Goal: Transaction & Acquisition: Purchase product/service

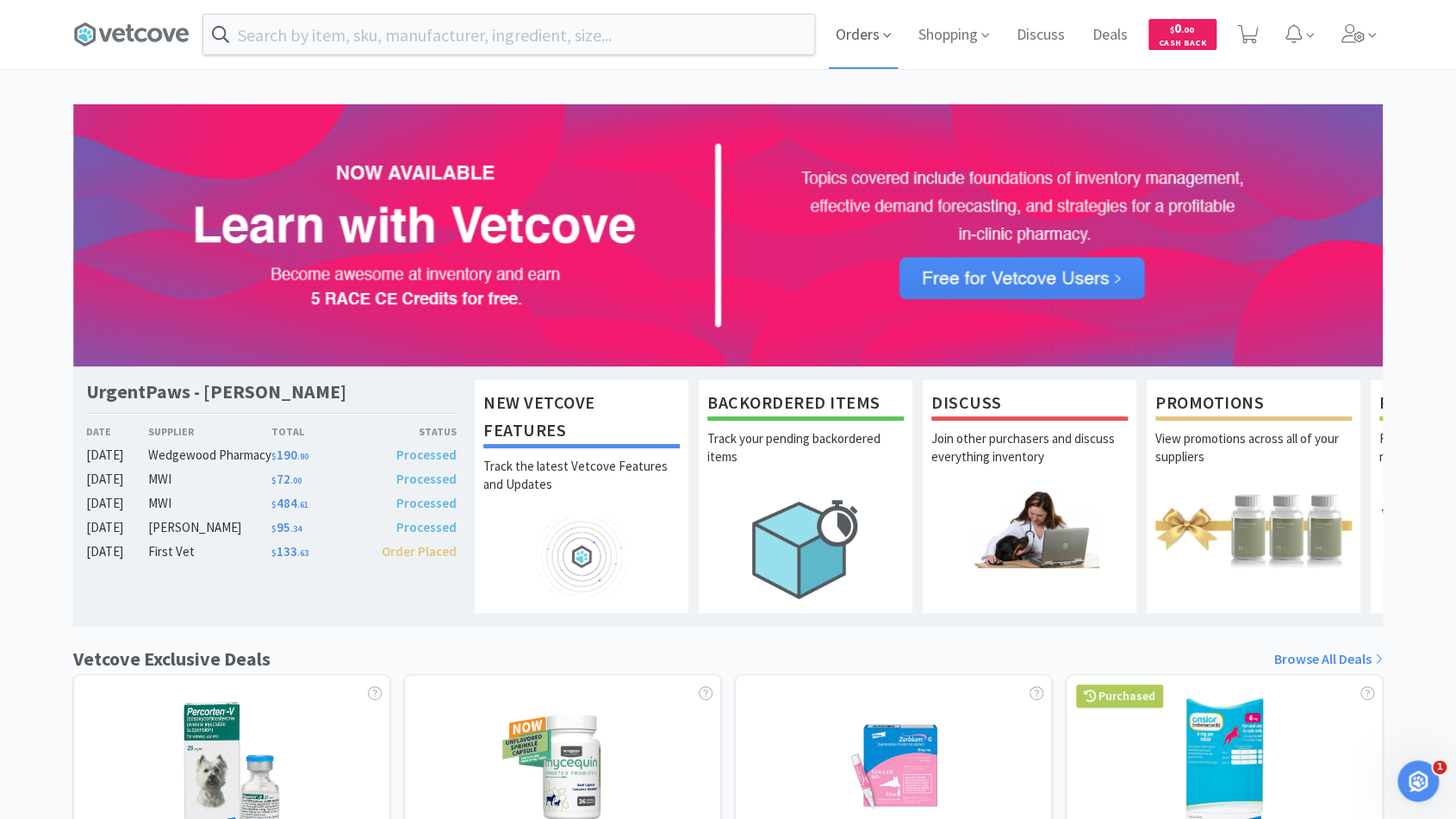
click at [871, 46] on span "Orders" at bounding box center [863, 34] width 69 height 69
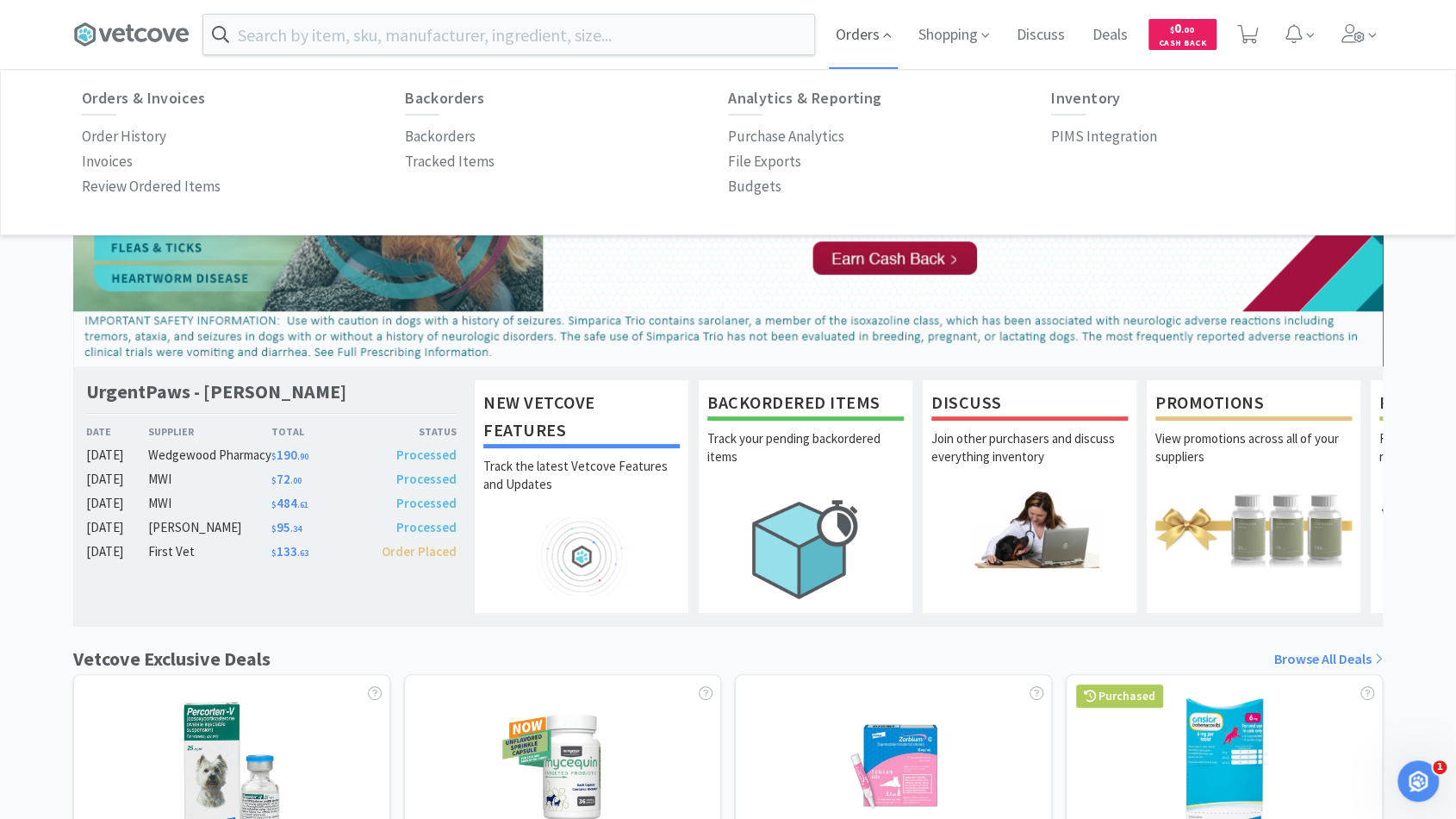
click at [879, 38] on span "Orders" at bounding box center [863, 34] width 69 height 69
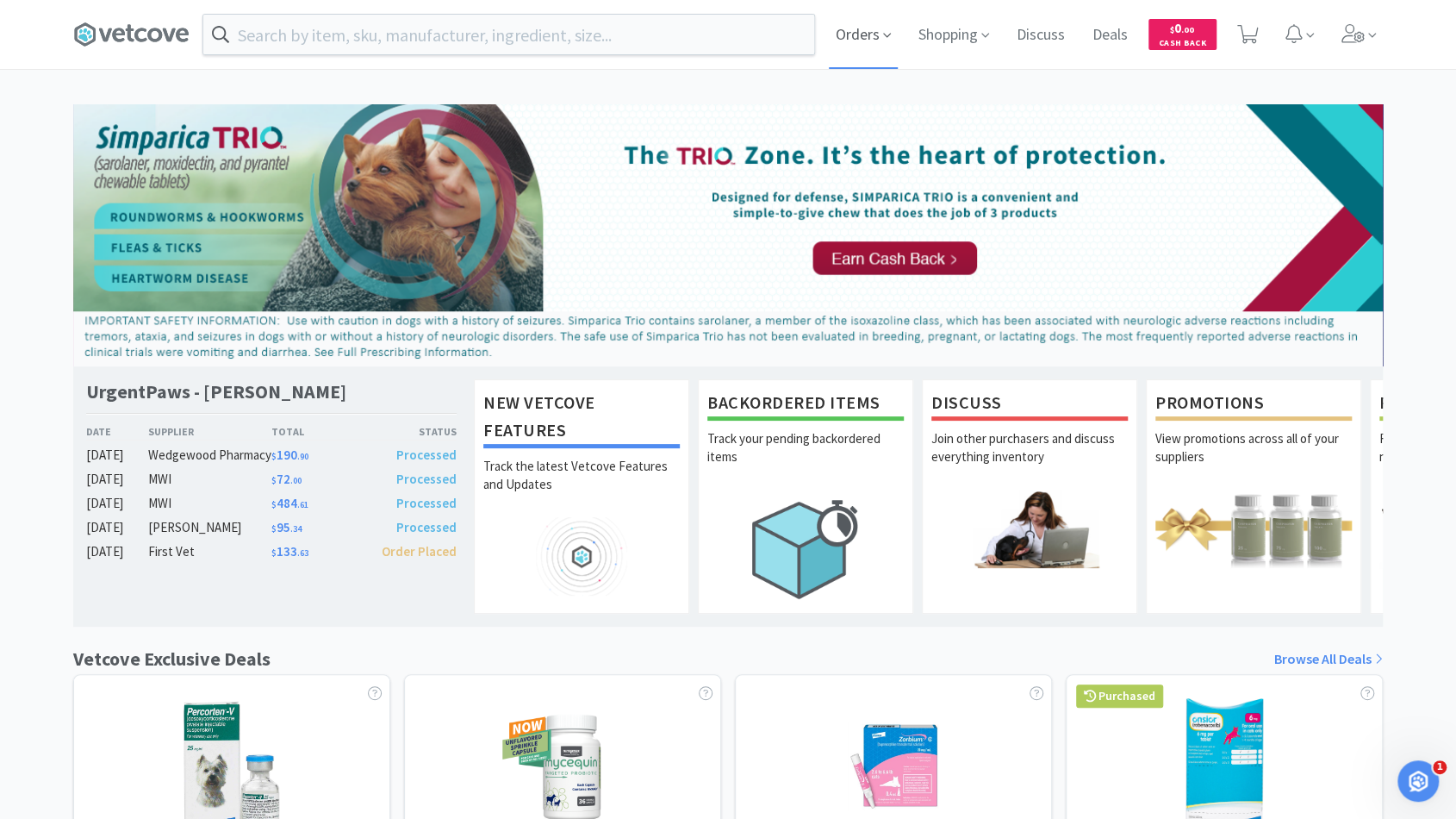
click at [879, 38] on span "Orders" at bounding box center [863, 34] width 69 height 69
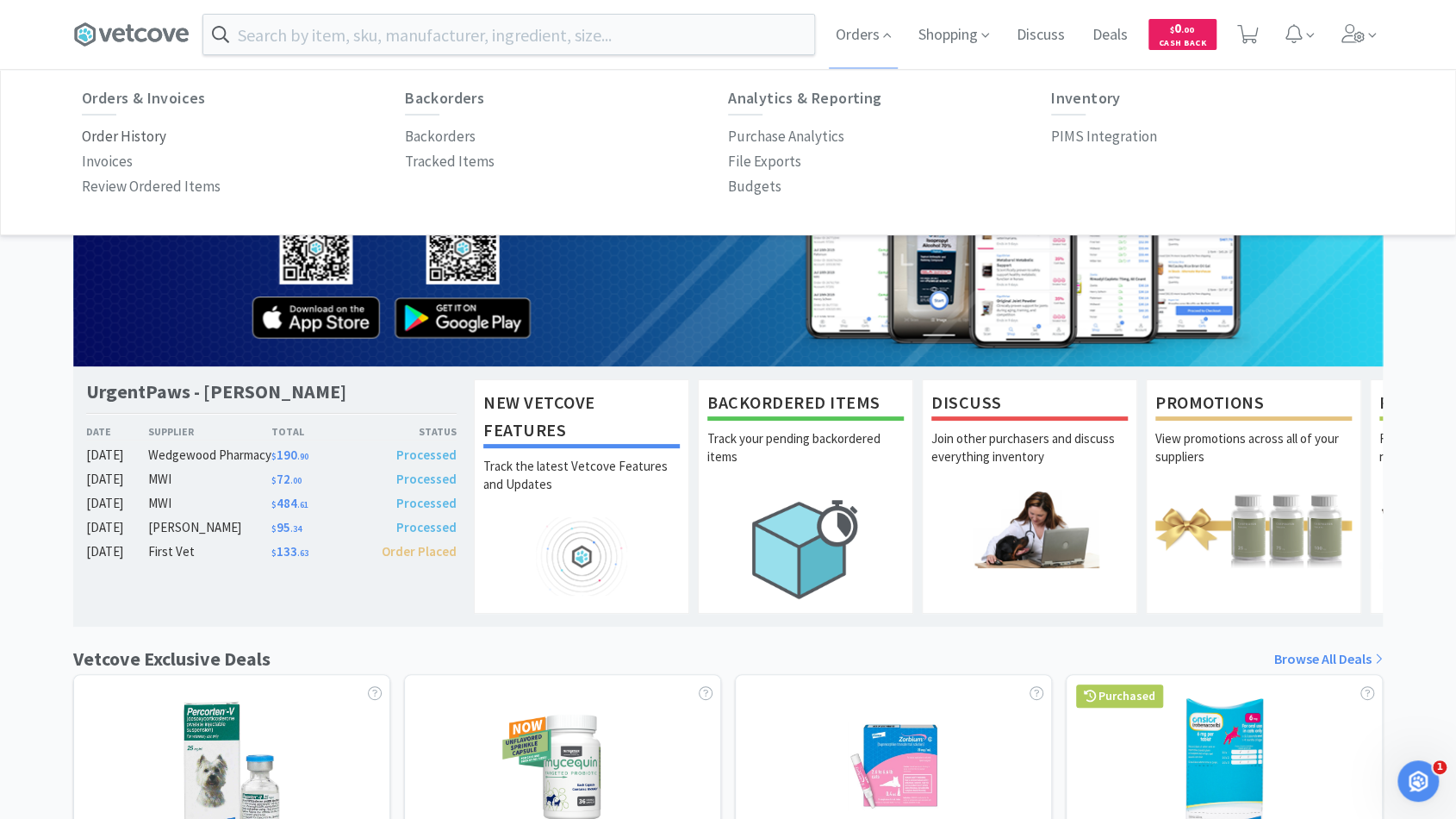
click at [119, 140] on p "Order History" at bounding box center [124, 136] width 84 height 23
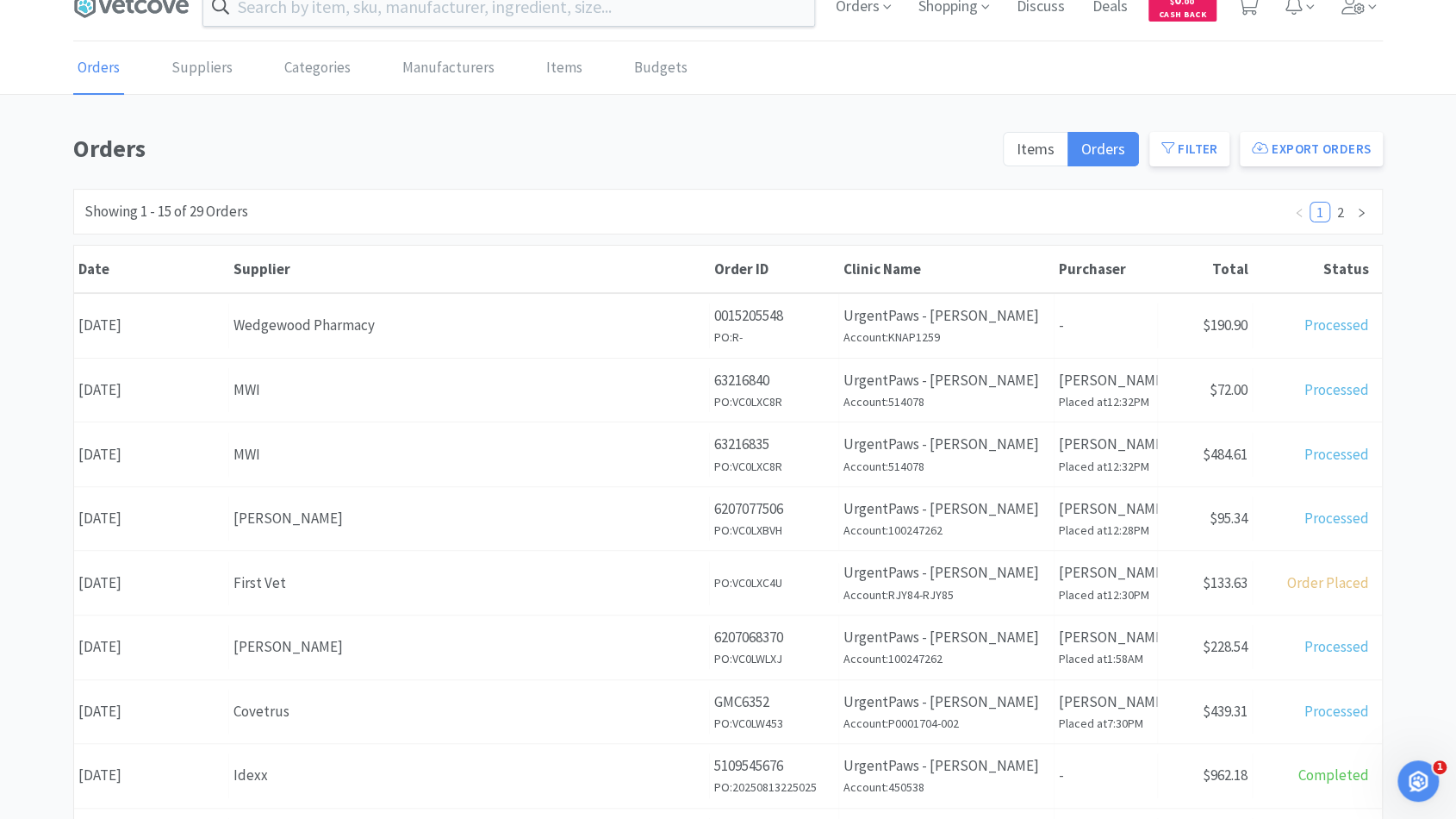
scroll to position [28, 0]
click at [1045, 152] on span "Items" at bounding box center [1035, 149] width 38 height 20
click at [1016, 156] on input "Items" at bounding box center [1016, 156] width 0 height 0
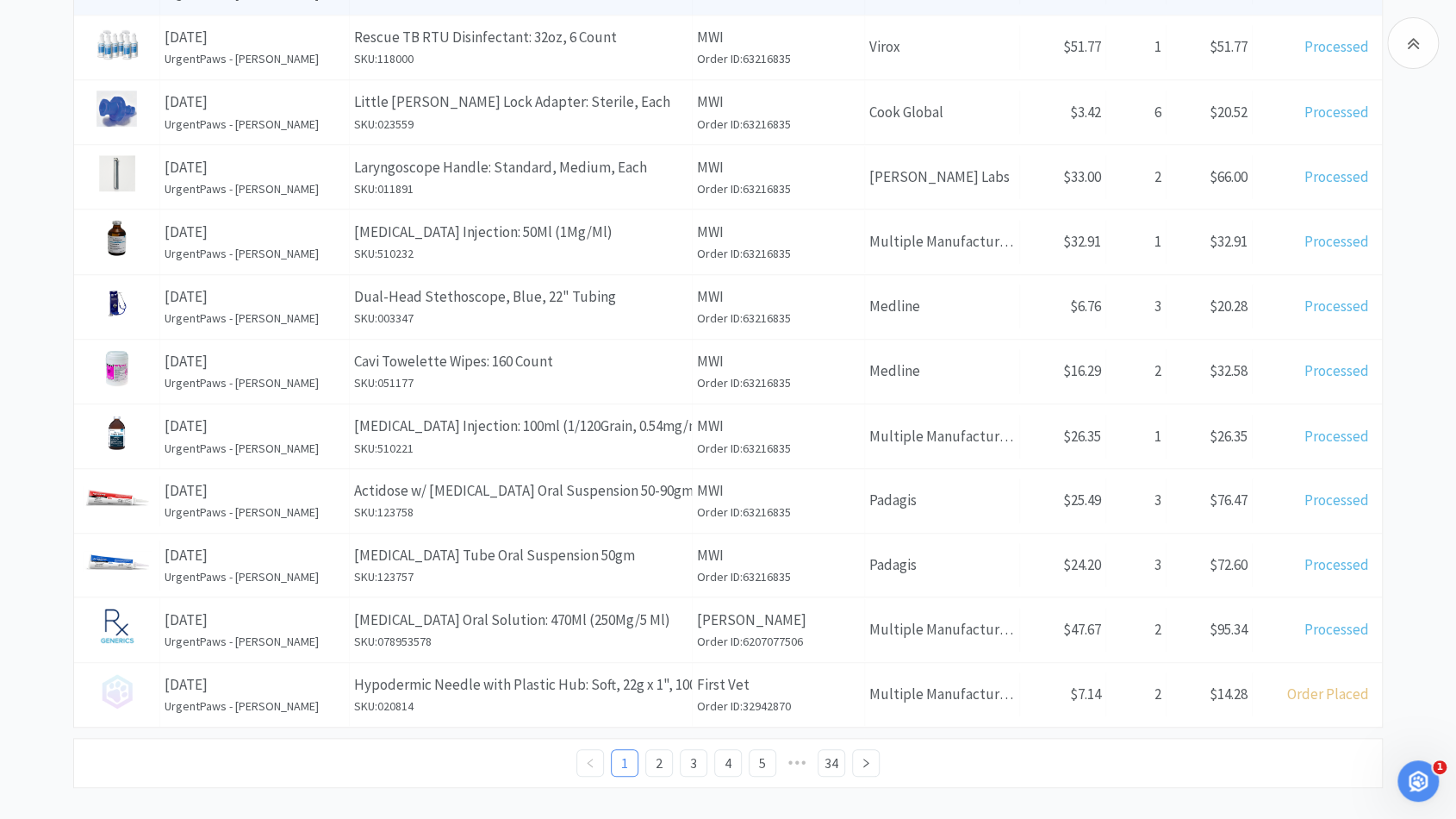
scroll to position [576, 0]
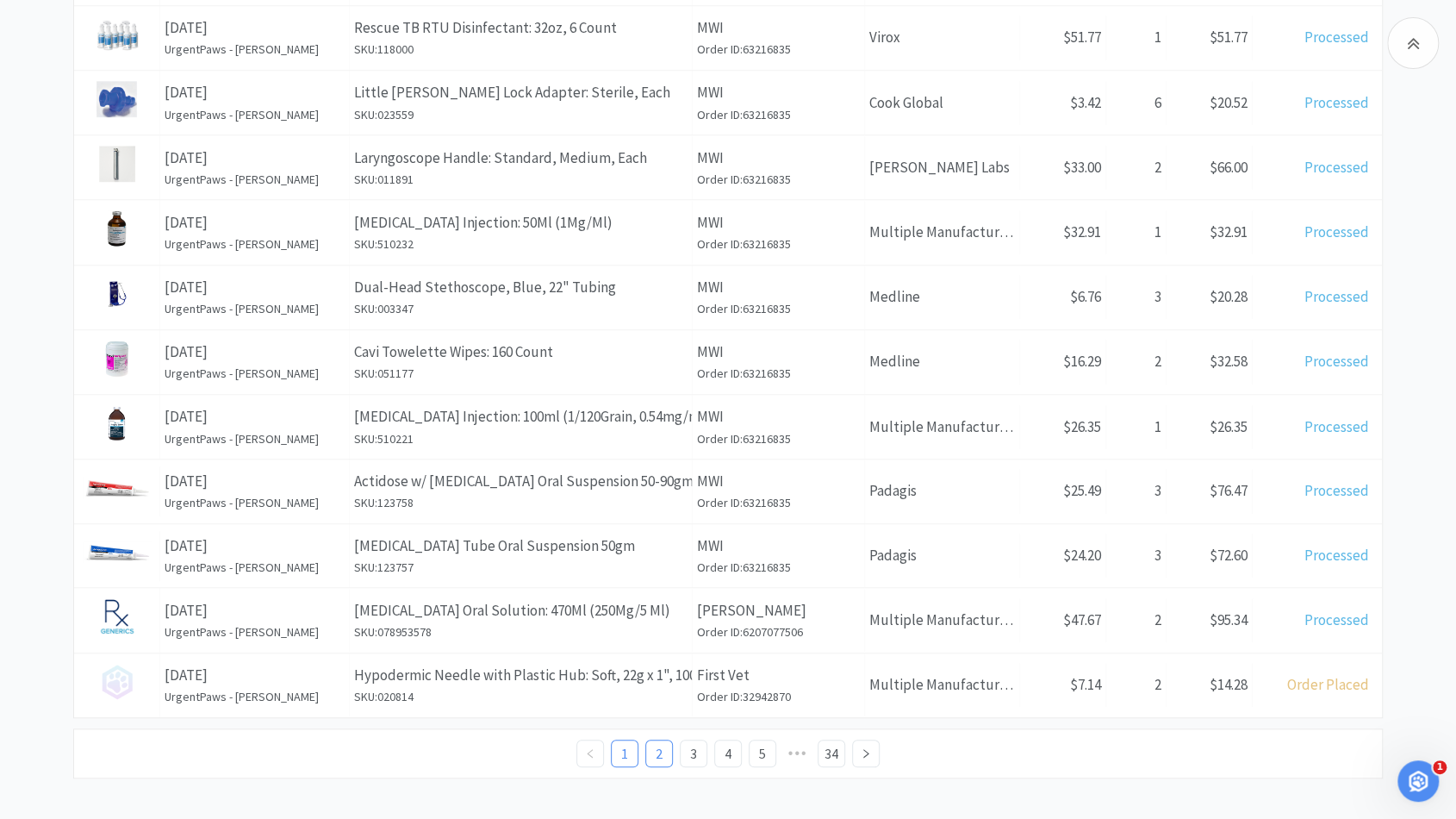
click at [660, 749] on link "2" at bounding box center [658, 753] width 26 height 26
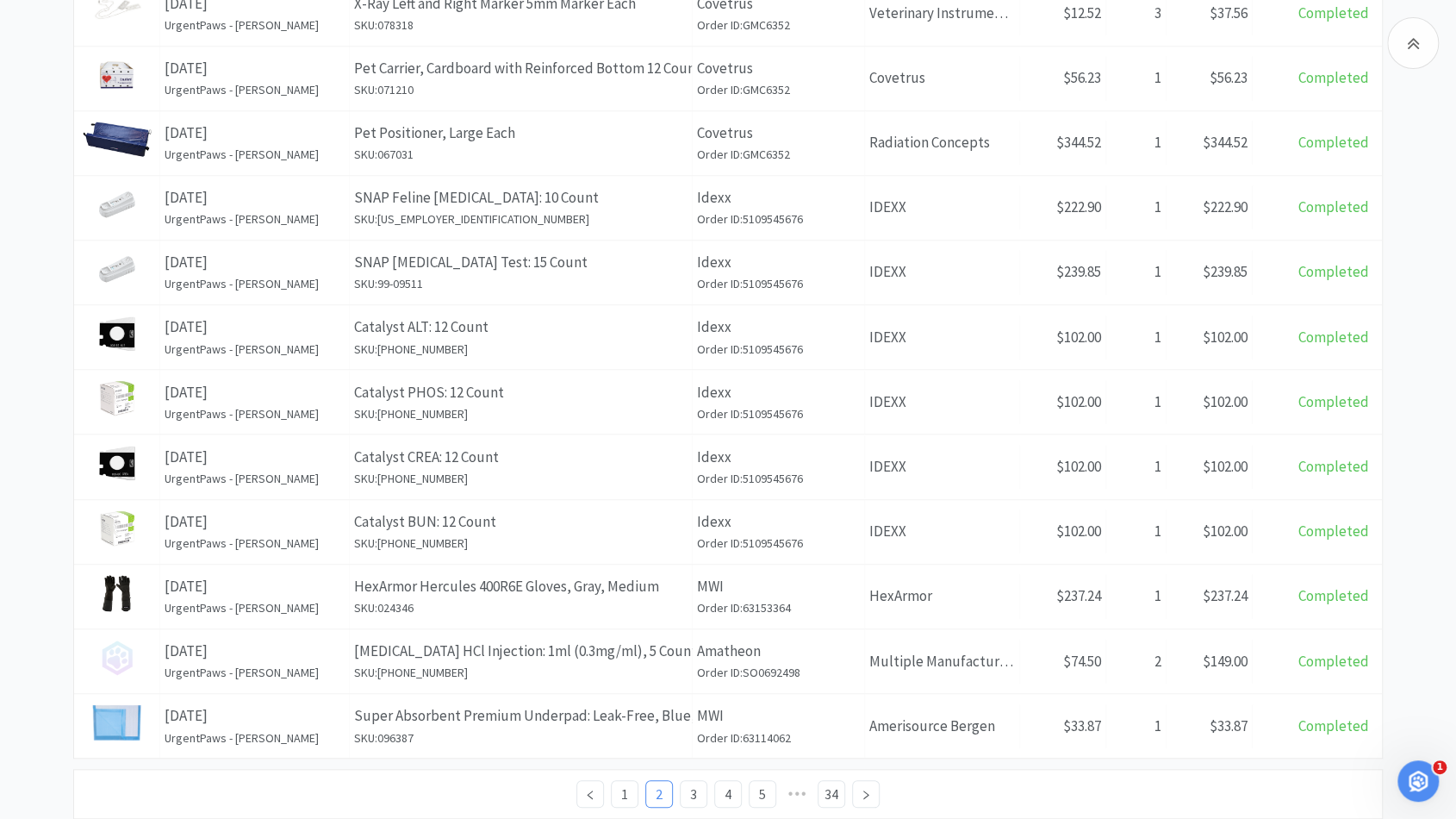
scroll to position [577, 0]
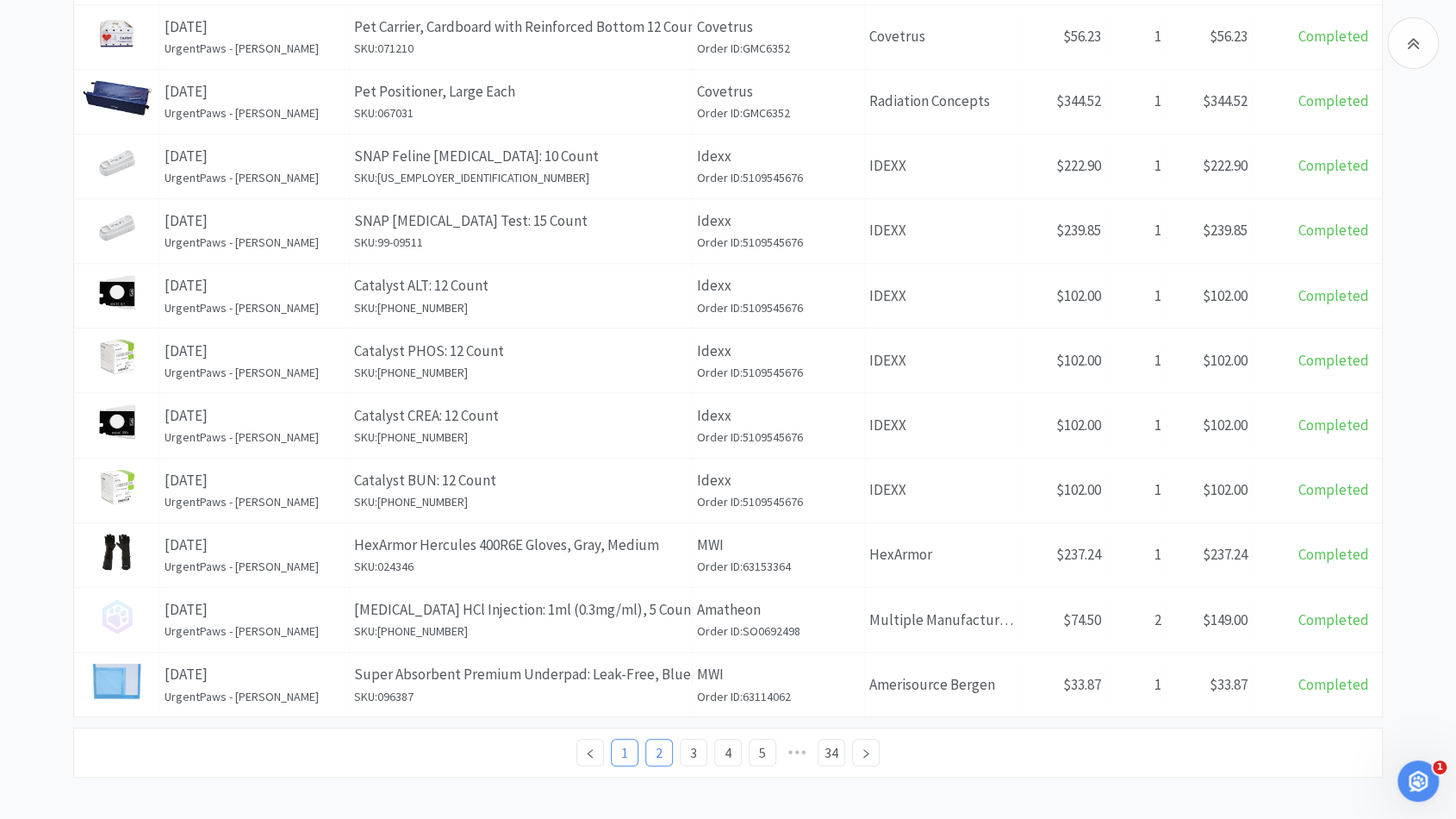
click at [624, 752] on link "1" at bounding box center [624, 752] width 26 height 26
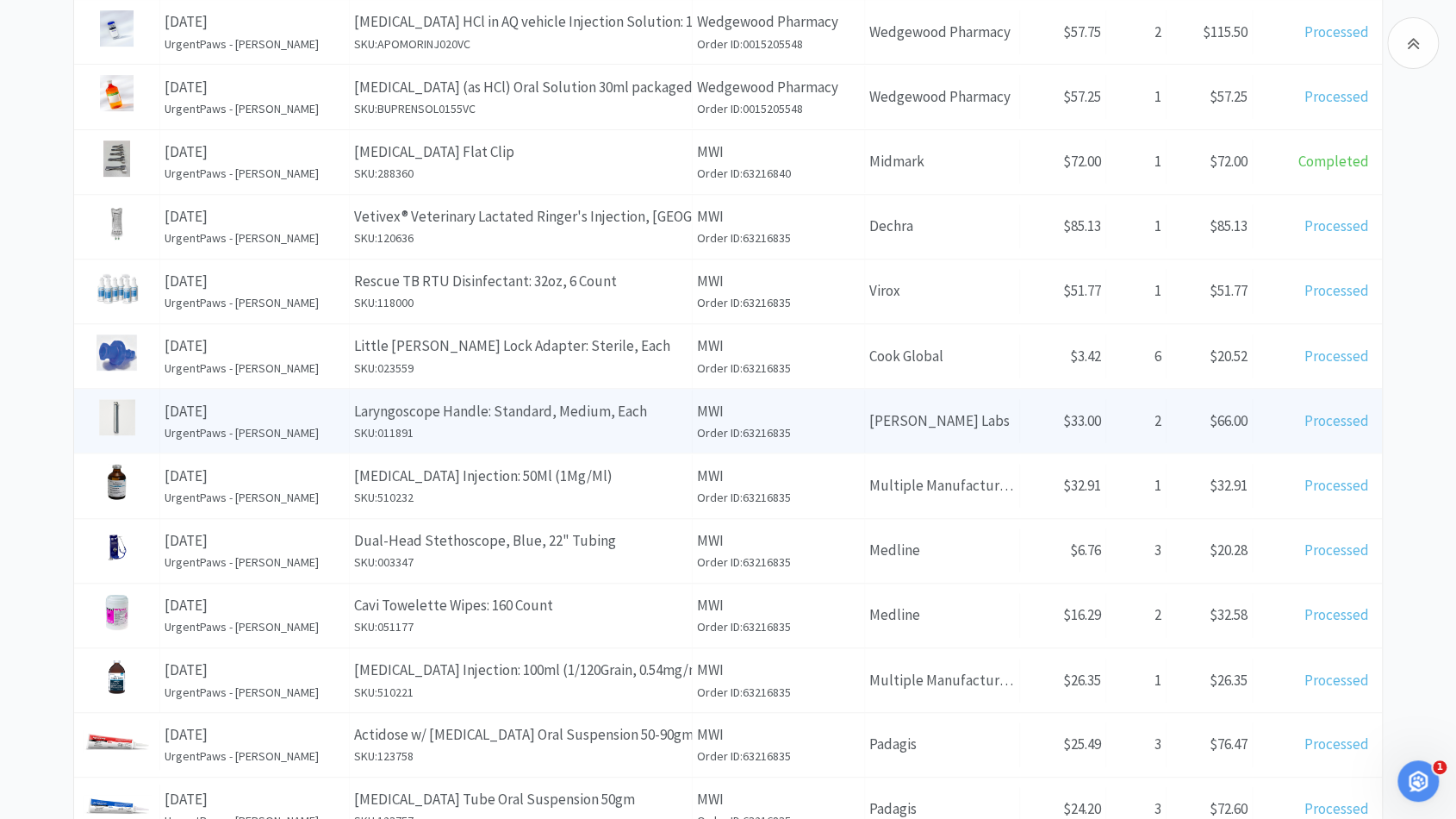
scroll to position [576, 0]
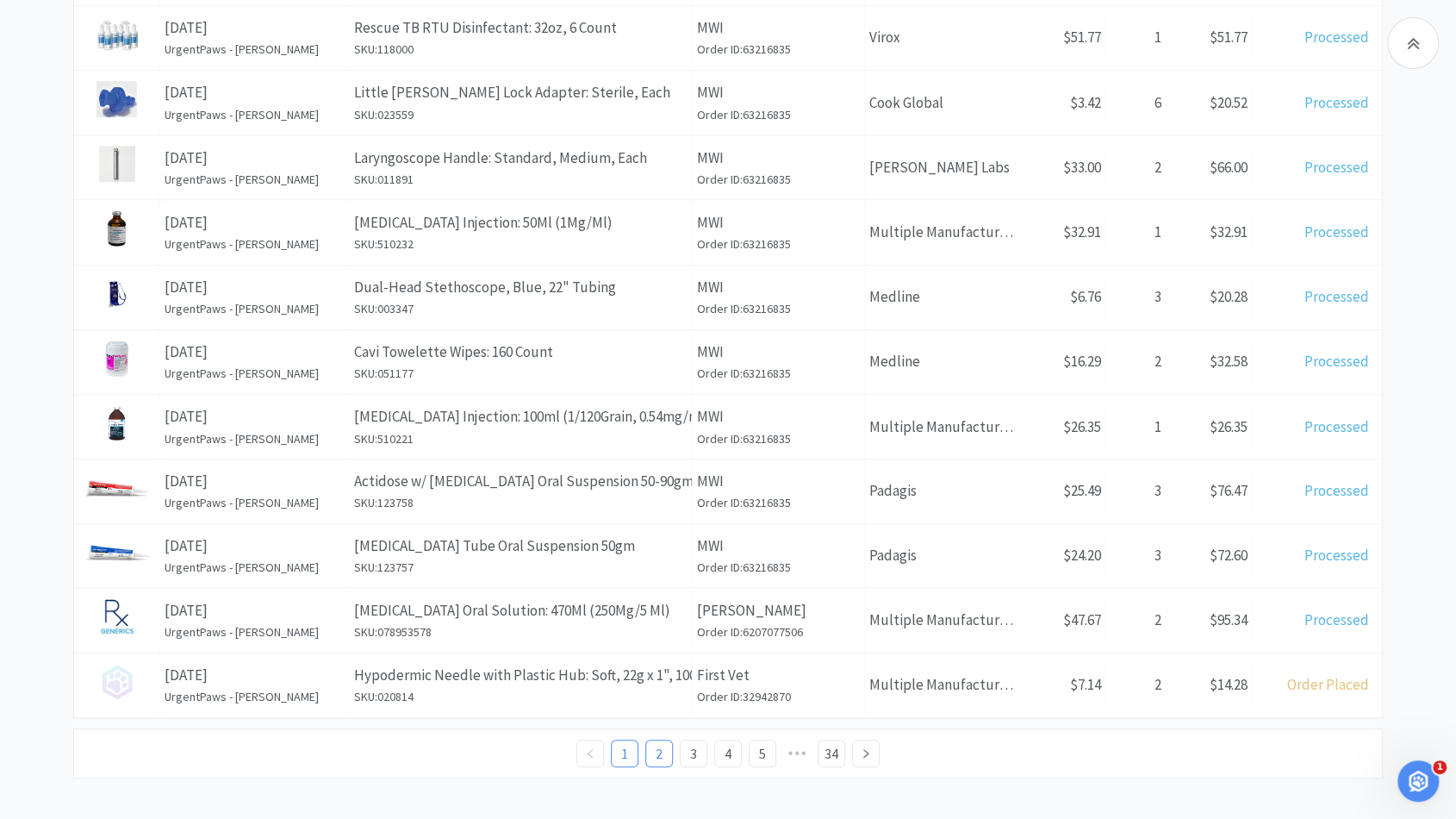
click at [653, 741] on link "2" at bounding box center [658, 753] width 26 height 26
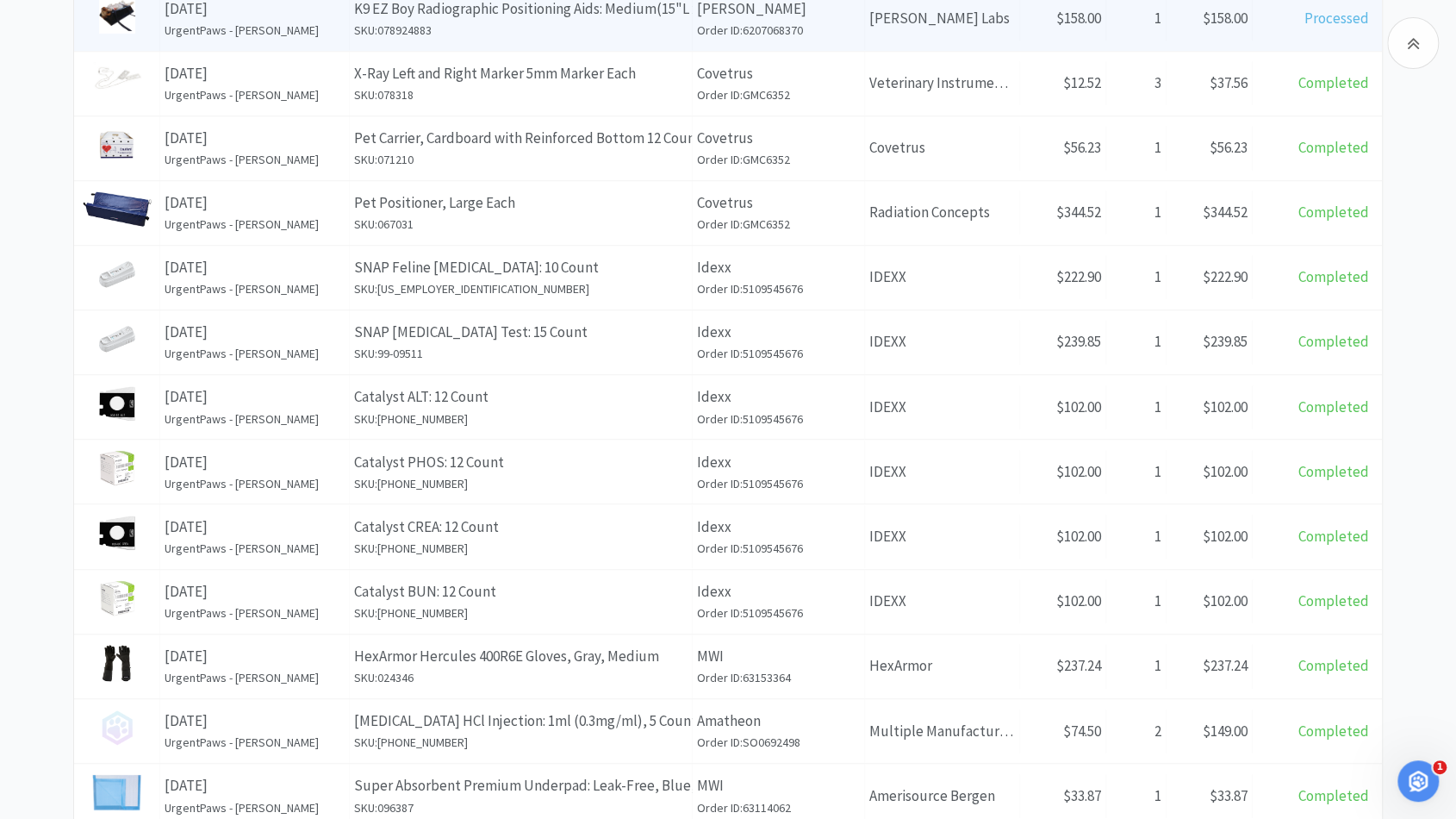
scroll to position [577, 0]
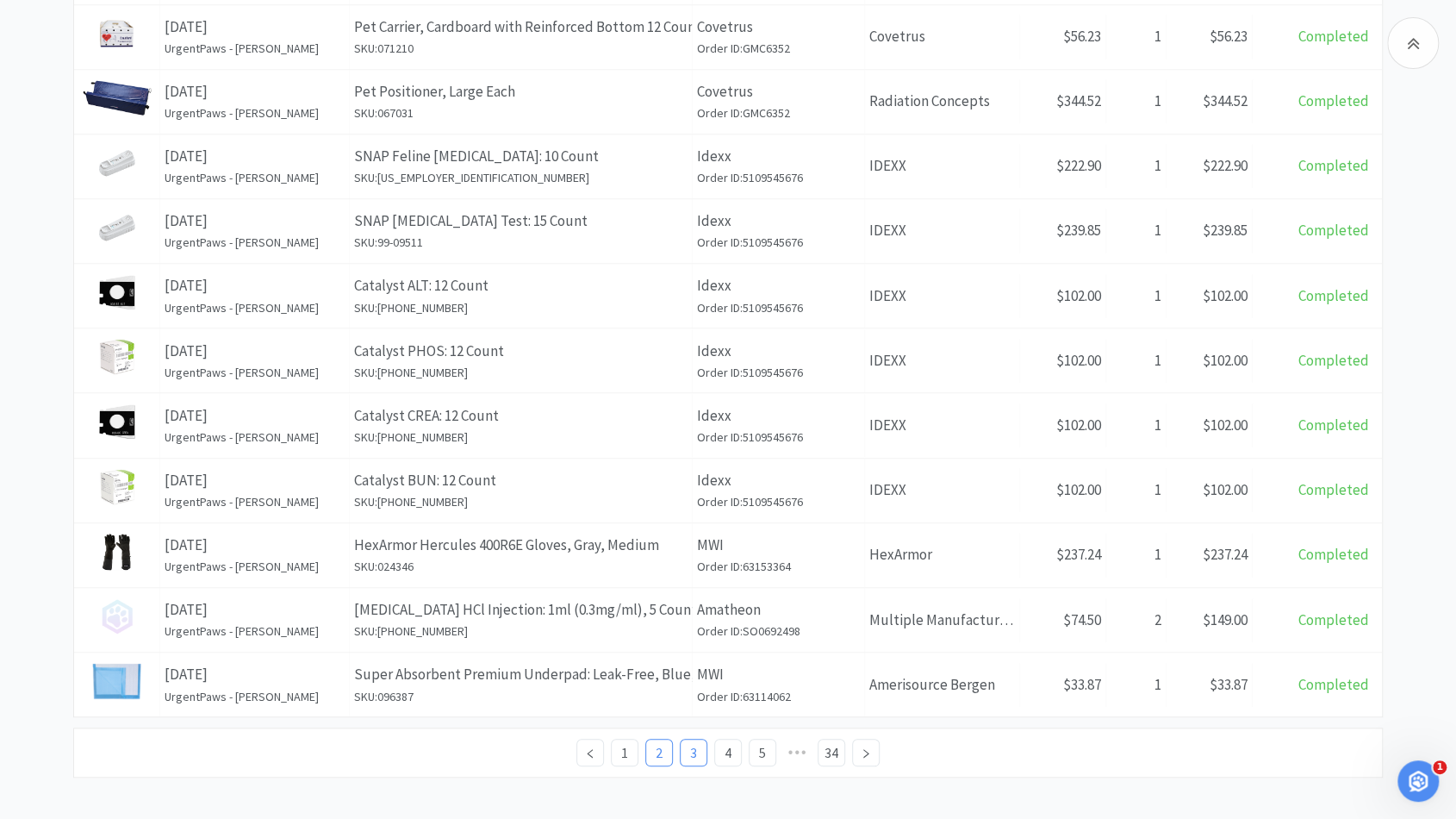
click at [696, 747] on link "3" at bounding box center [693, 752] width 26 height 26
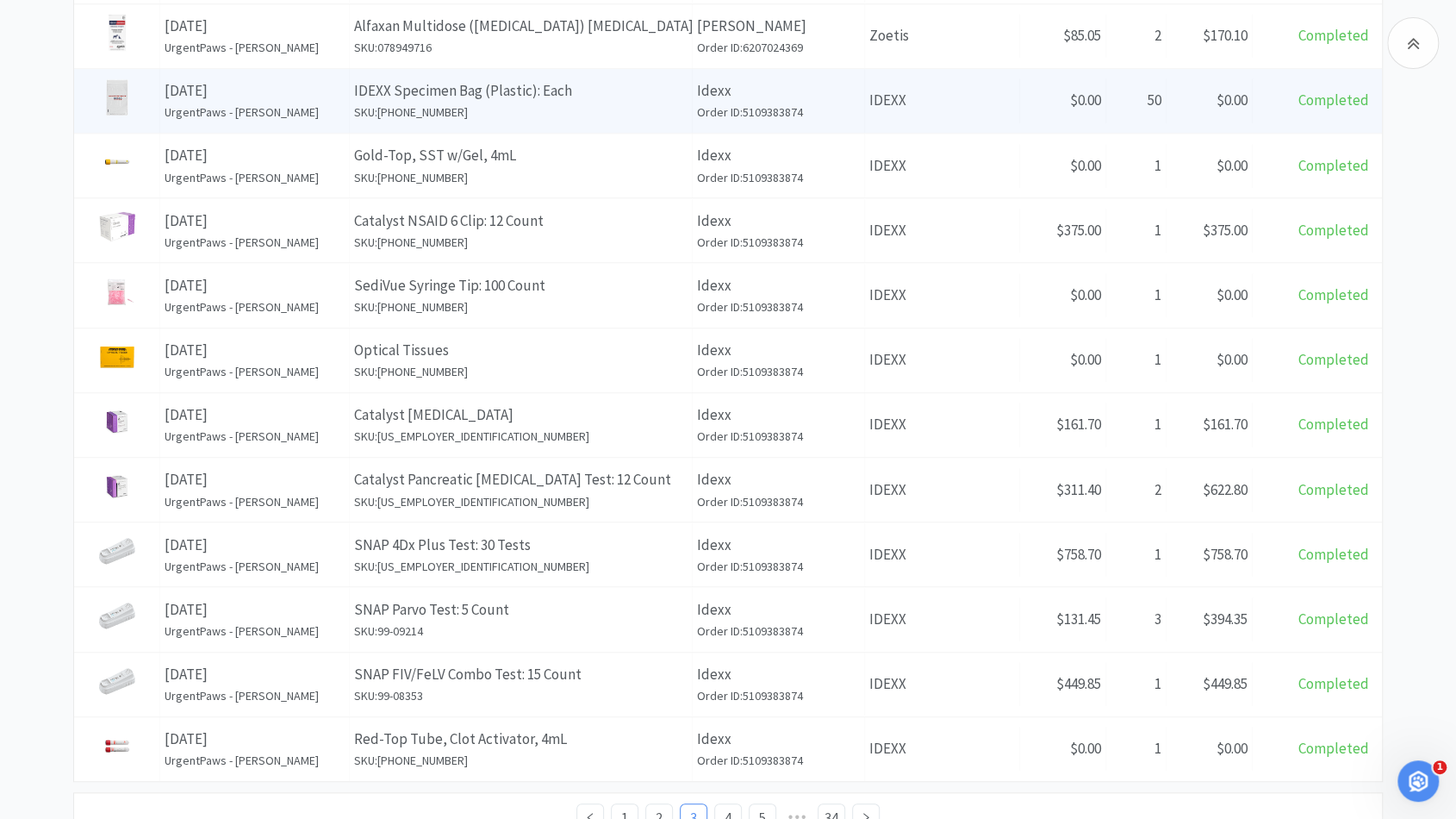
scroll to position [569, 0]
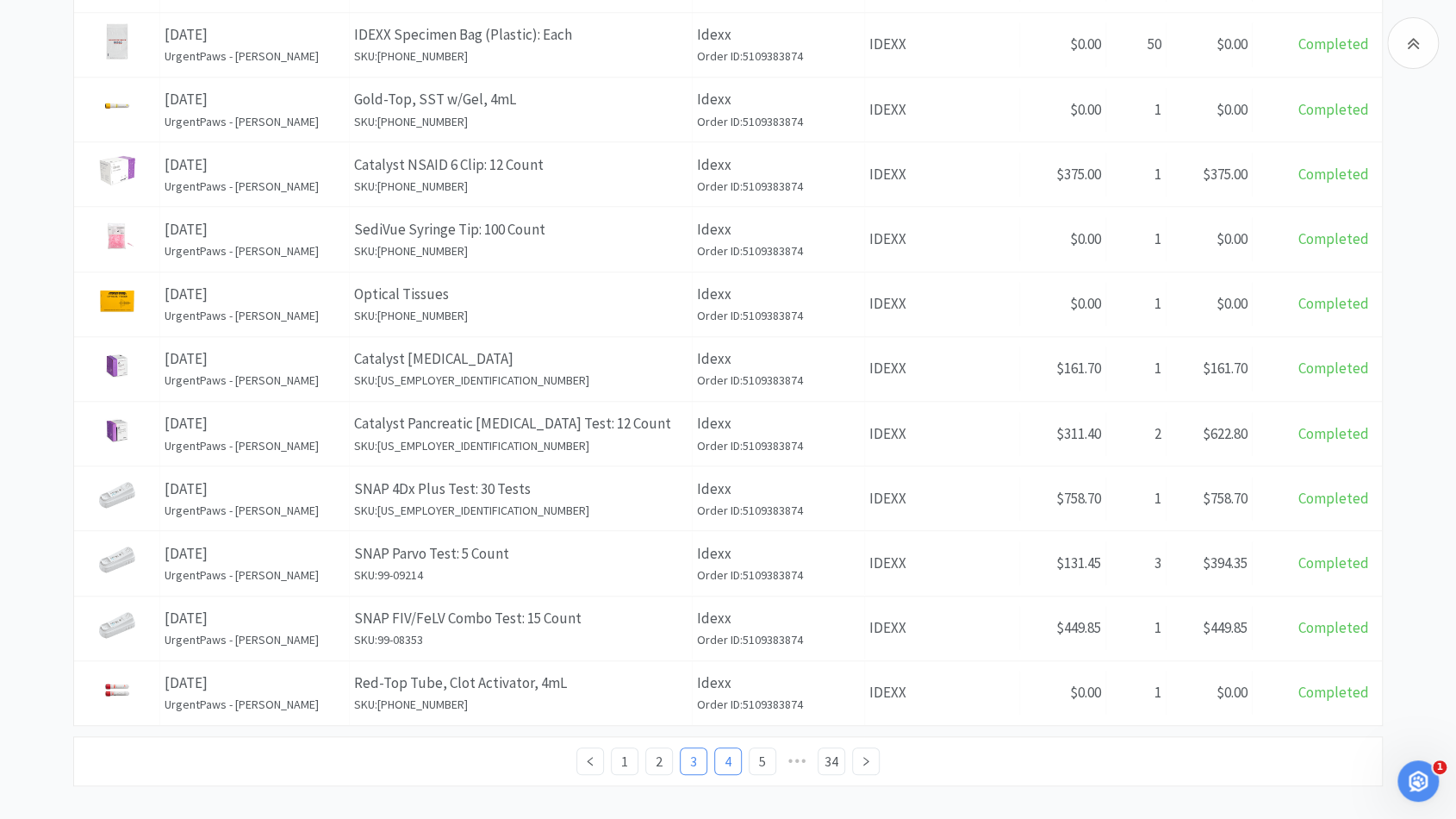
click at [738, 759] on link "4" at bounding box center [727, 761] width 26 height 26
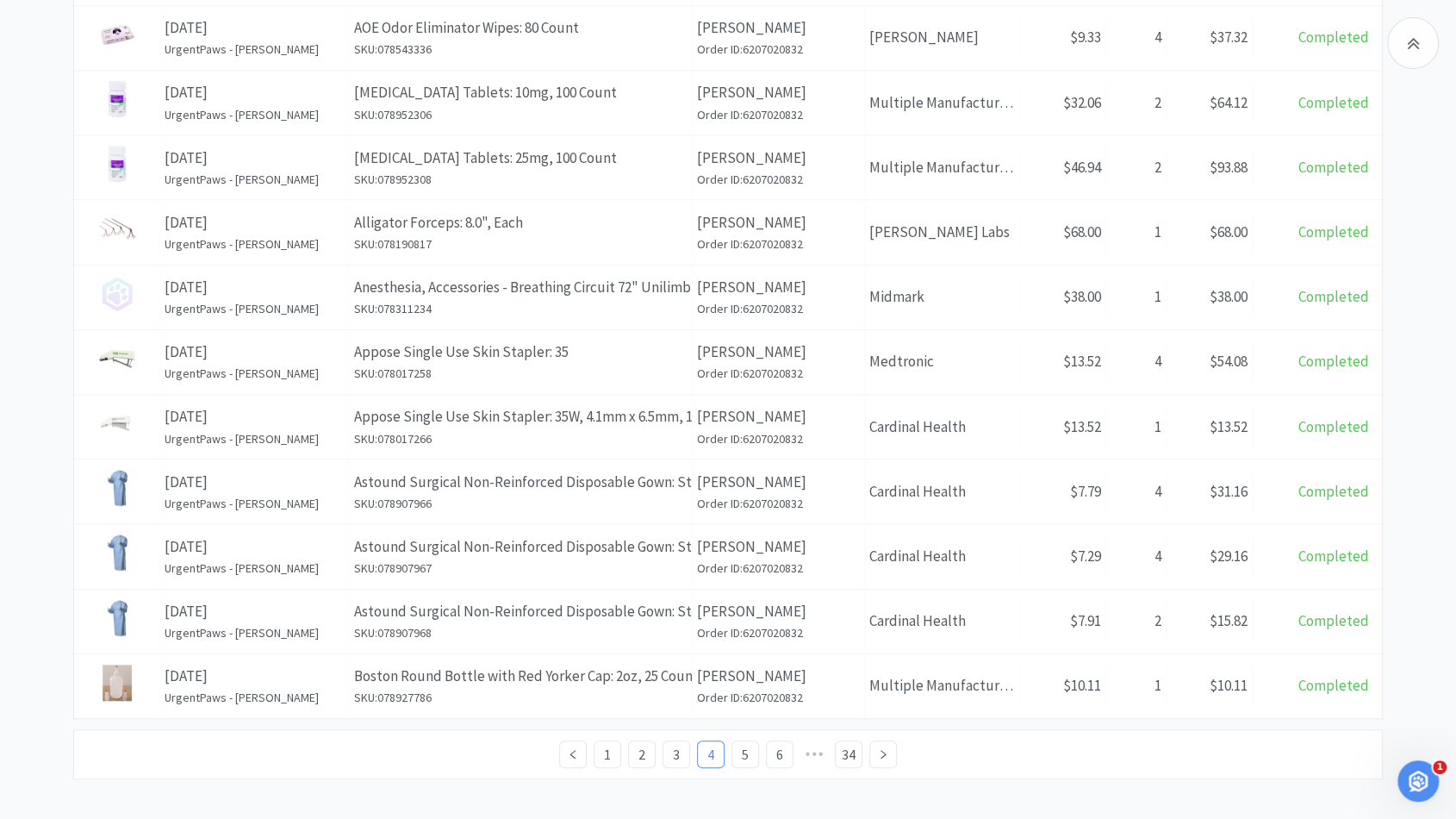
scroll to position [577, 0]
click at [745, 741] on link "5" at bounding box center [744, 753] width 26 height 26
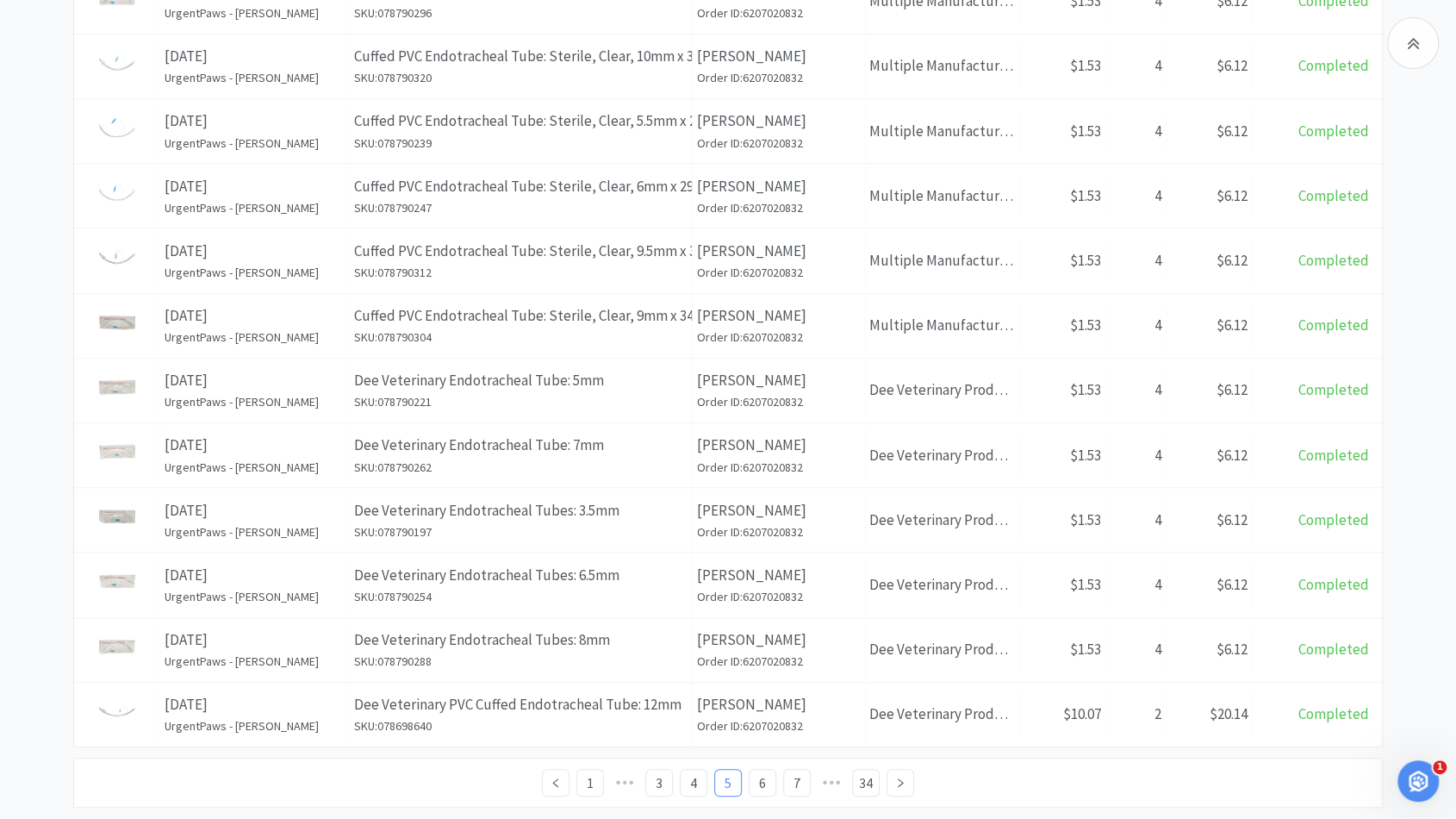
scroll to position [577, 0]
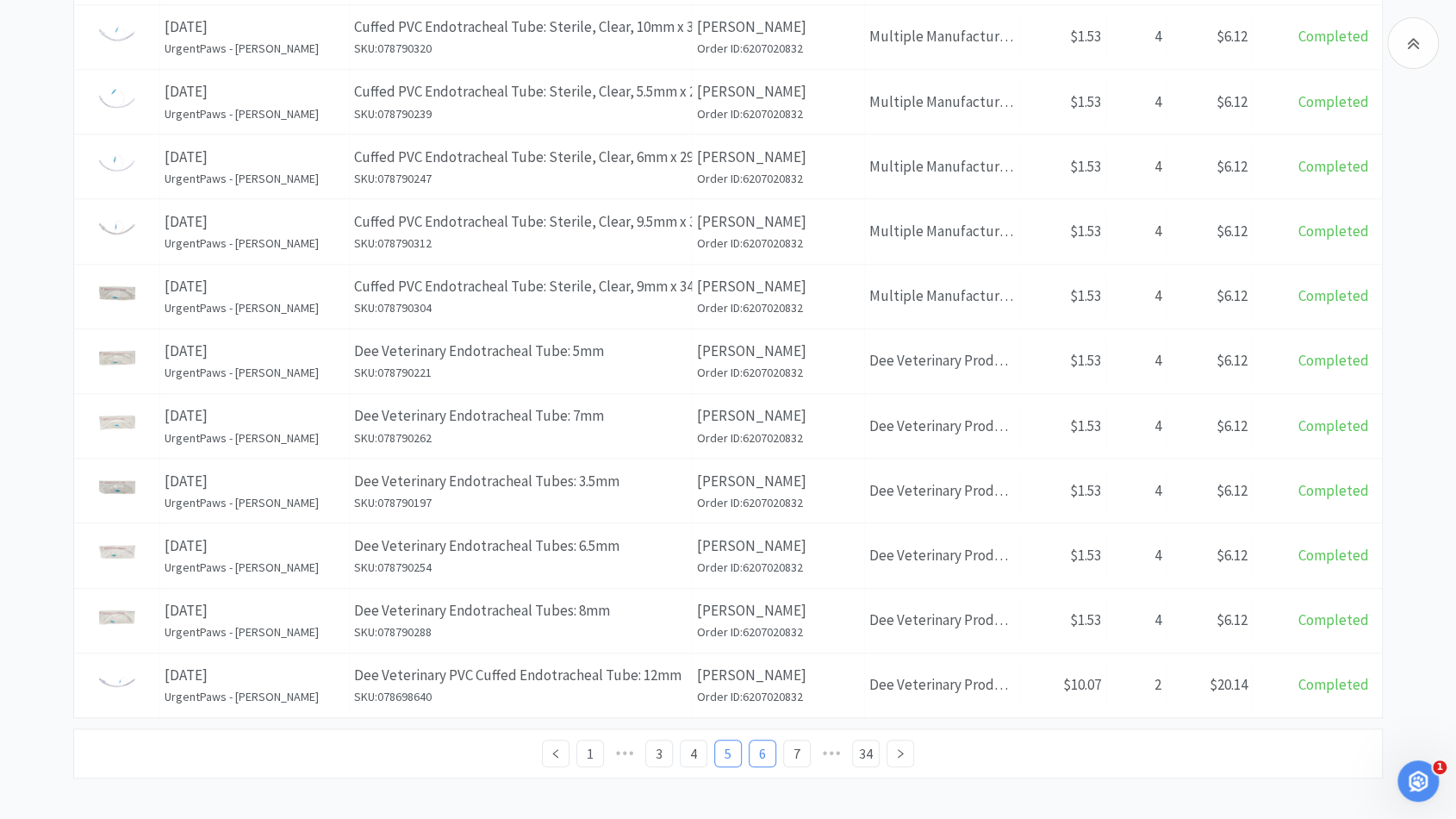
click at [760, 747] on link "6" at bounding box center [761, 753] width 26 height 26
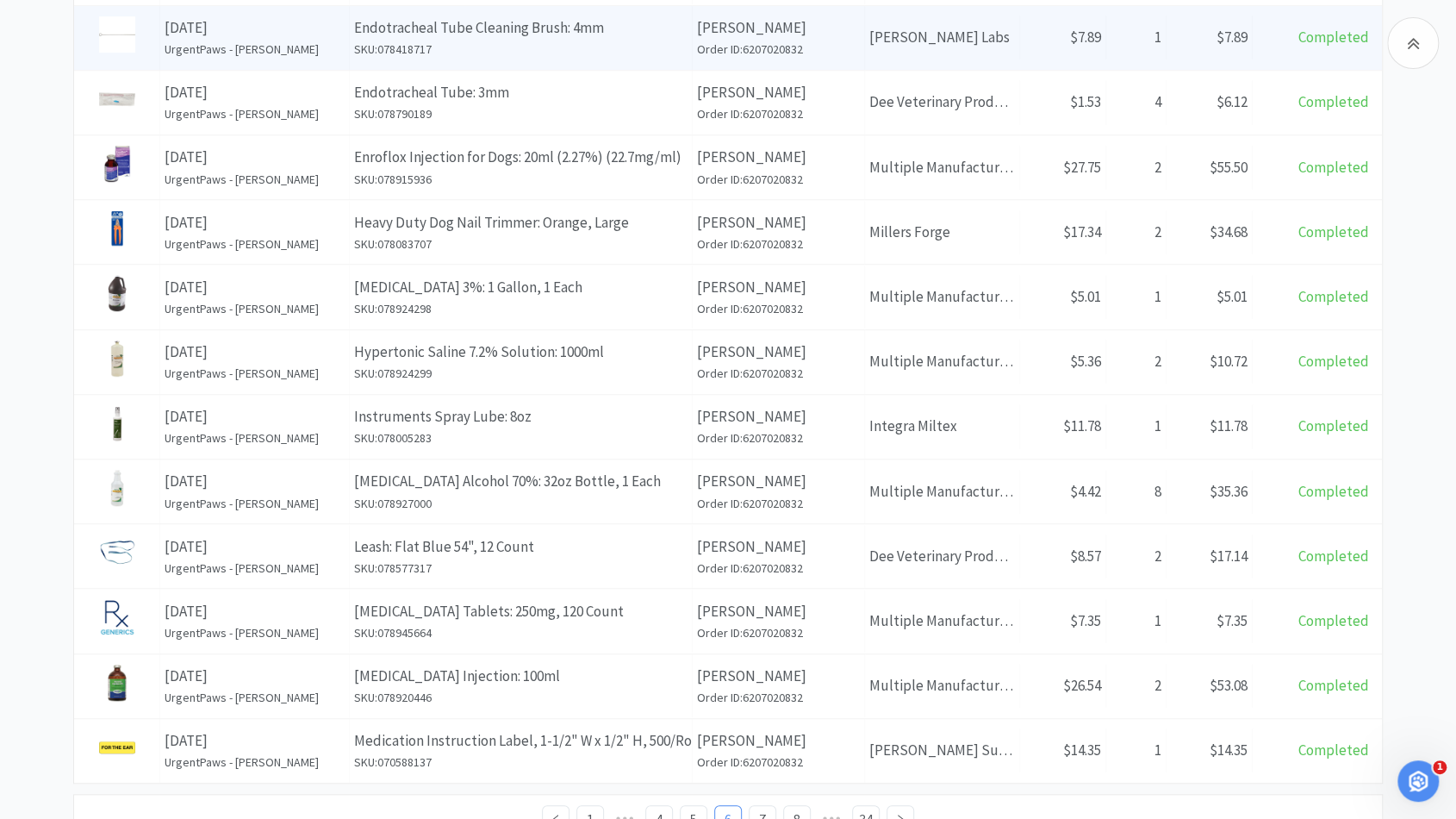
scroll to position [577, 0]
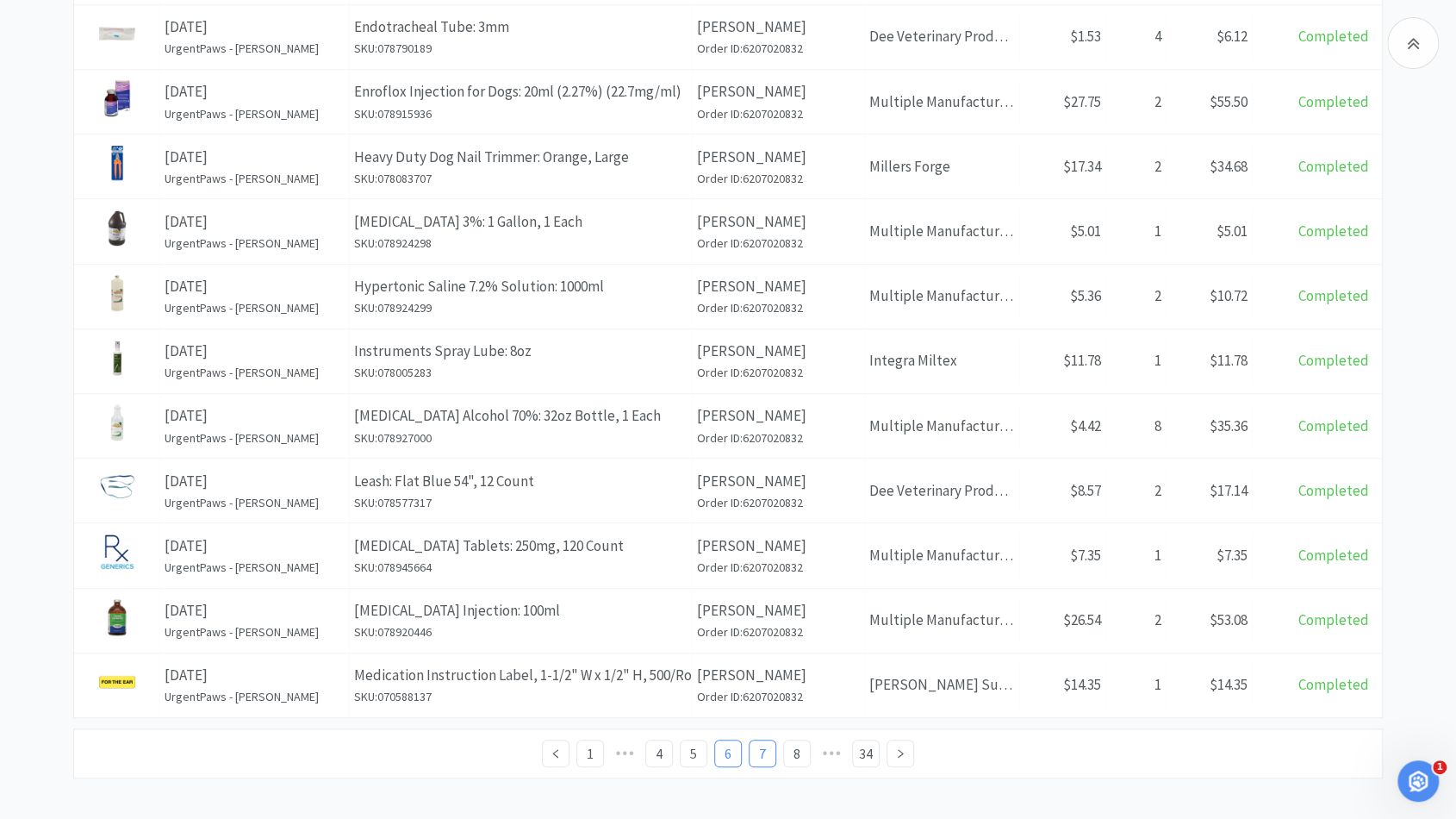
click at [768, 747] on link "7" at bounding box center [761, 753] width 26 height 26
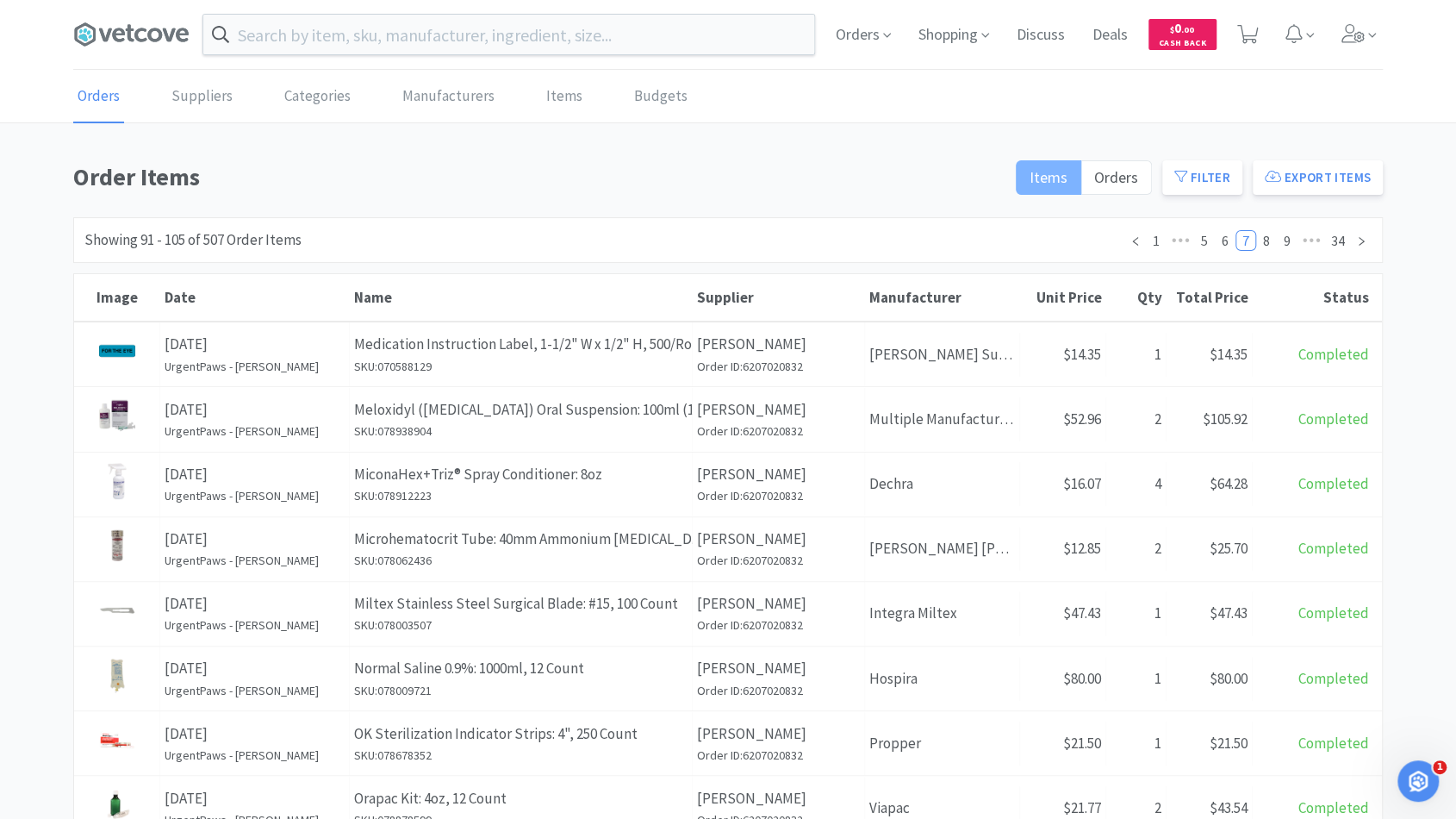
click at [1052, 182] on span "Items" at bounding box center [1049, 177] width 38 height 20
click at [1030, 182] on input "Items" at bounding box center [1030, 182] width 0 height 0
click at [1190, 176] on button "Filter" at bounding box center [1202, 178] width 80 height 34
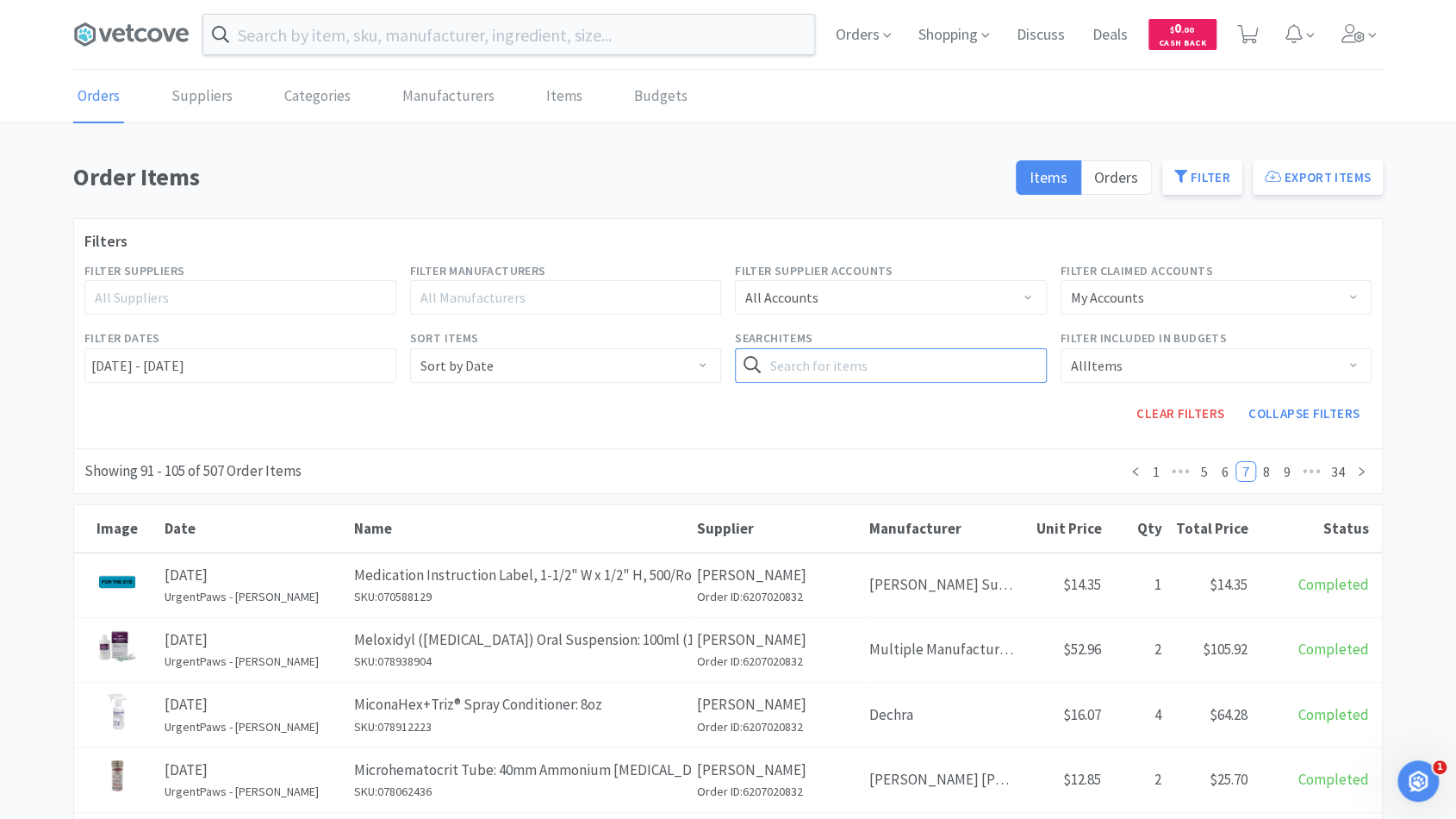
click at [785, 363] on input "text" at bounding box center [890, 366] width 312 height 34
click at [1156, 466] on link "1" at bounding box center [1156, 472] width 19 height 19
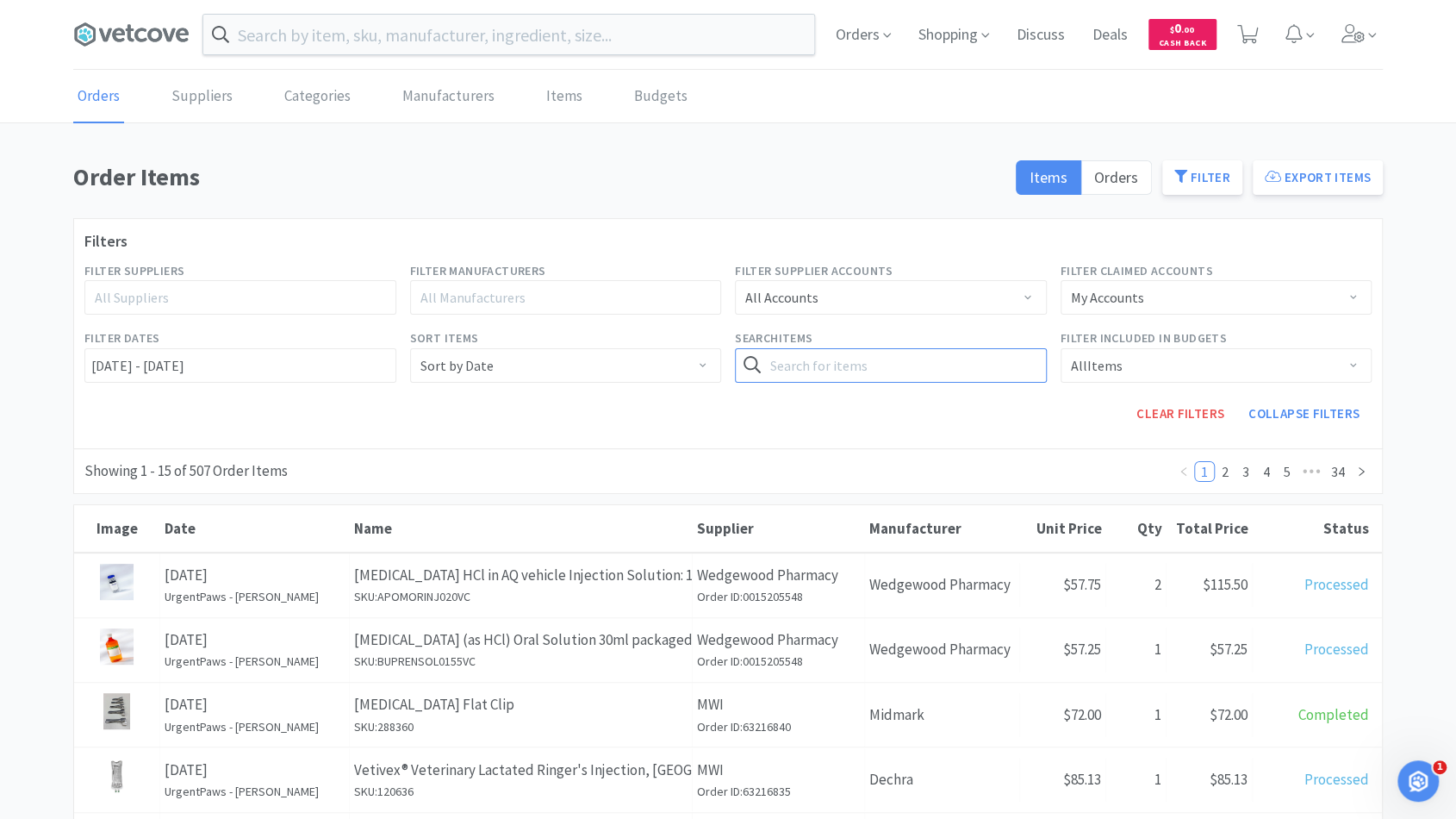
click at [905, 359] on input "text" at bounding box center [890, 366] width 312 height 34
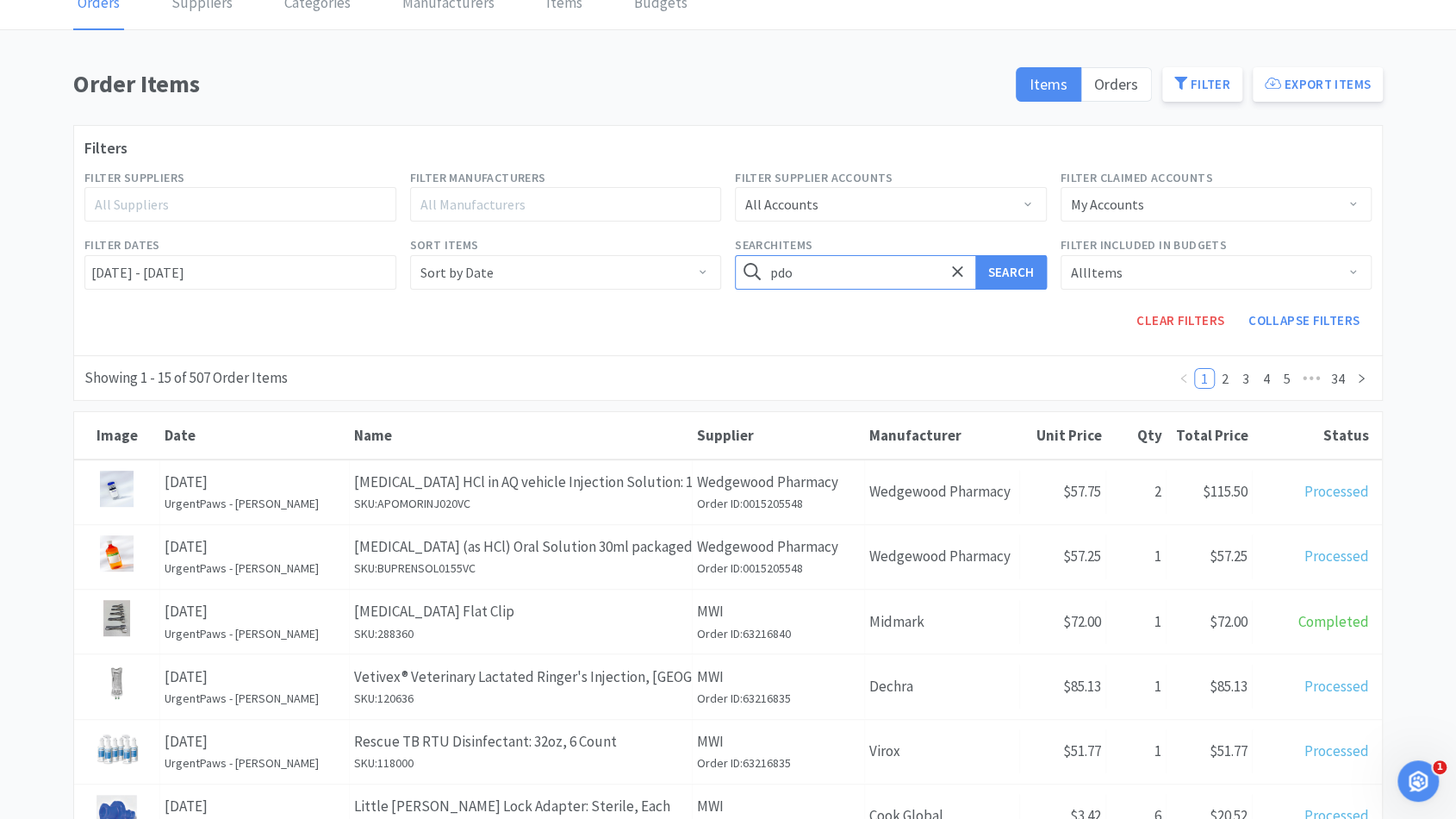
scroll to position [128, 0]
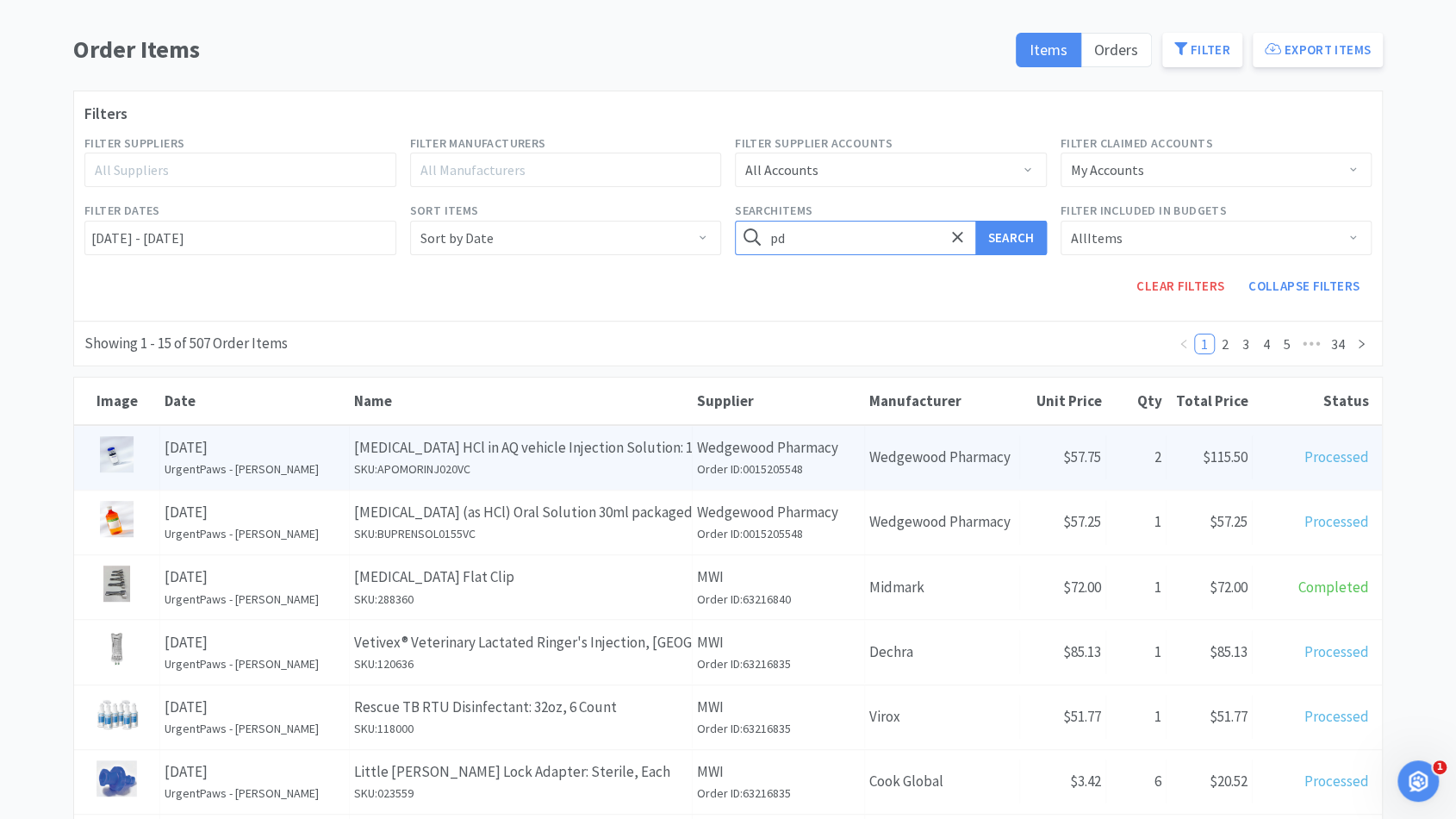
type input "p"
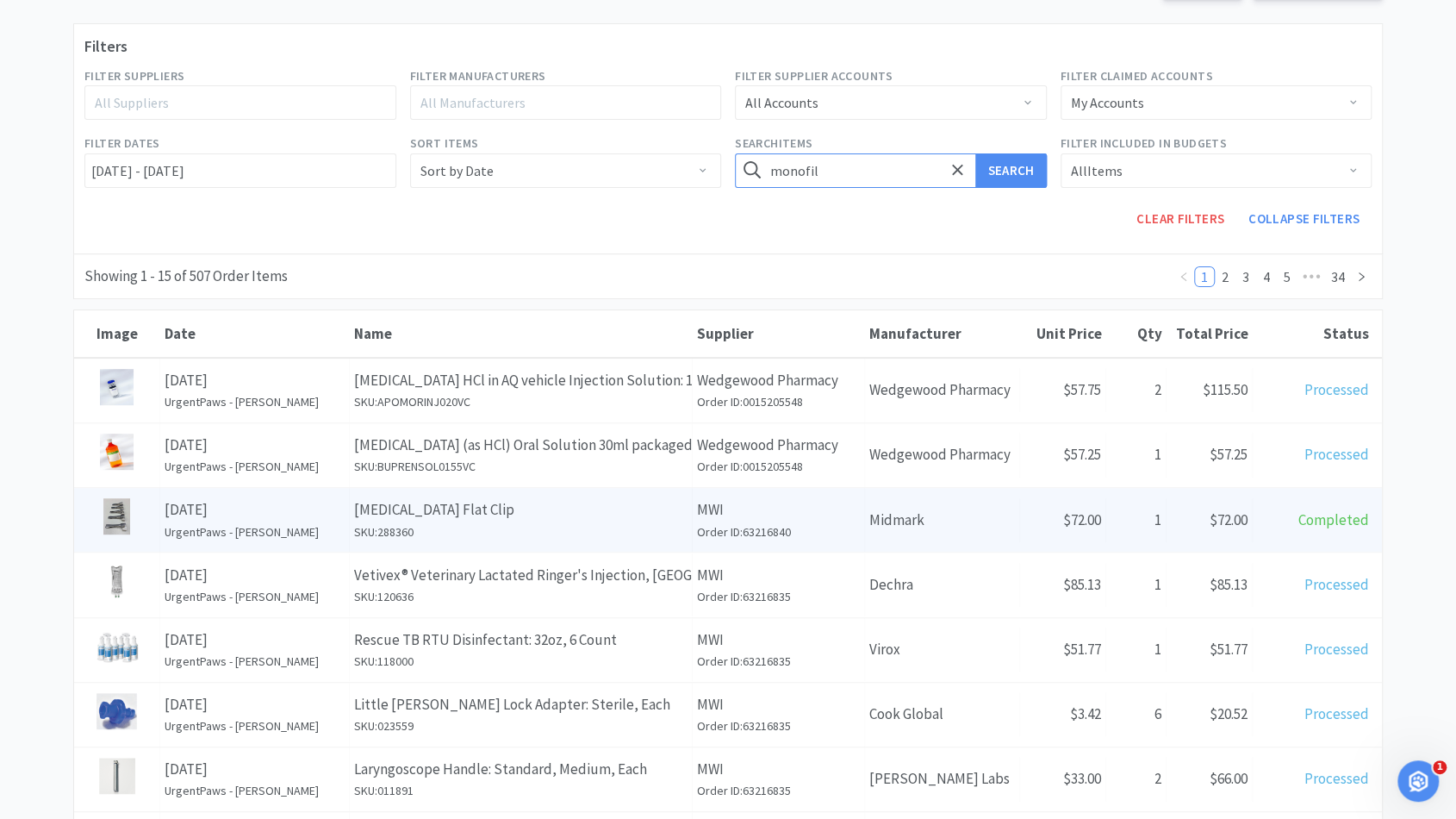
scroll to position [0, 0]
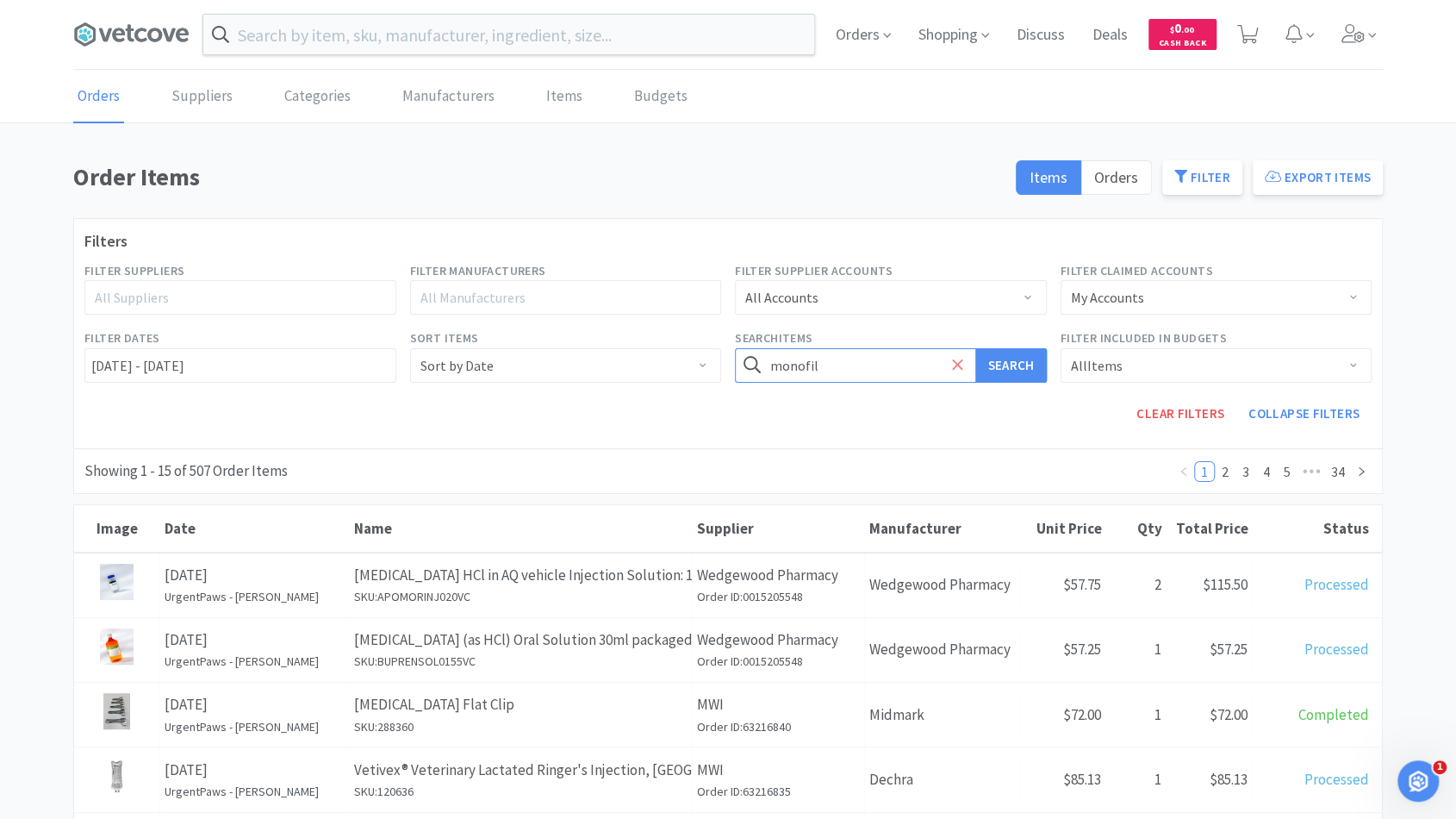
type input "monofil"
click at [957, 363] on icon at bounding box center [957, 364] width 10 height 10
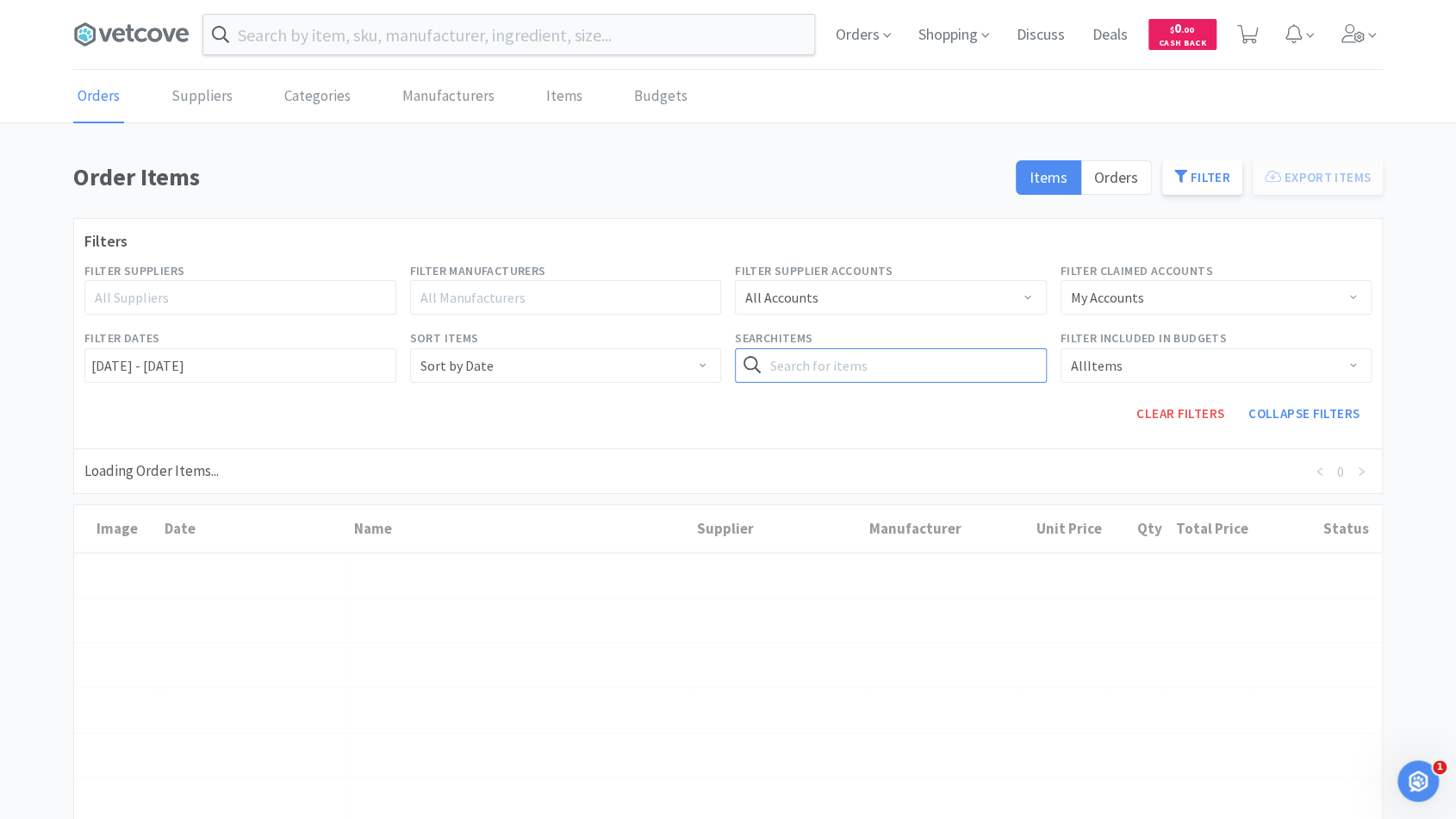
click at [896, 370] on input "text" at bounding box center [890, 366] width 312 height 34
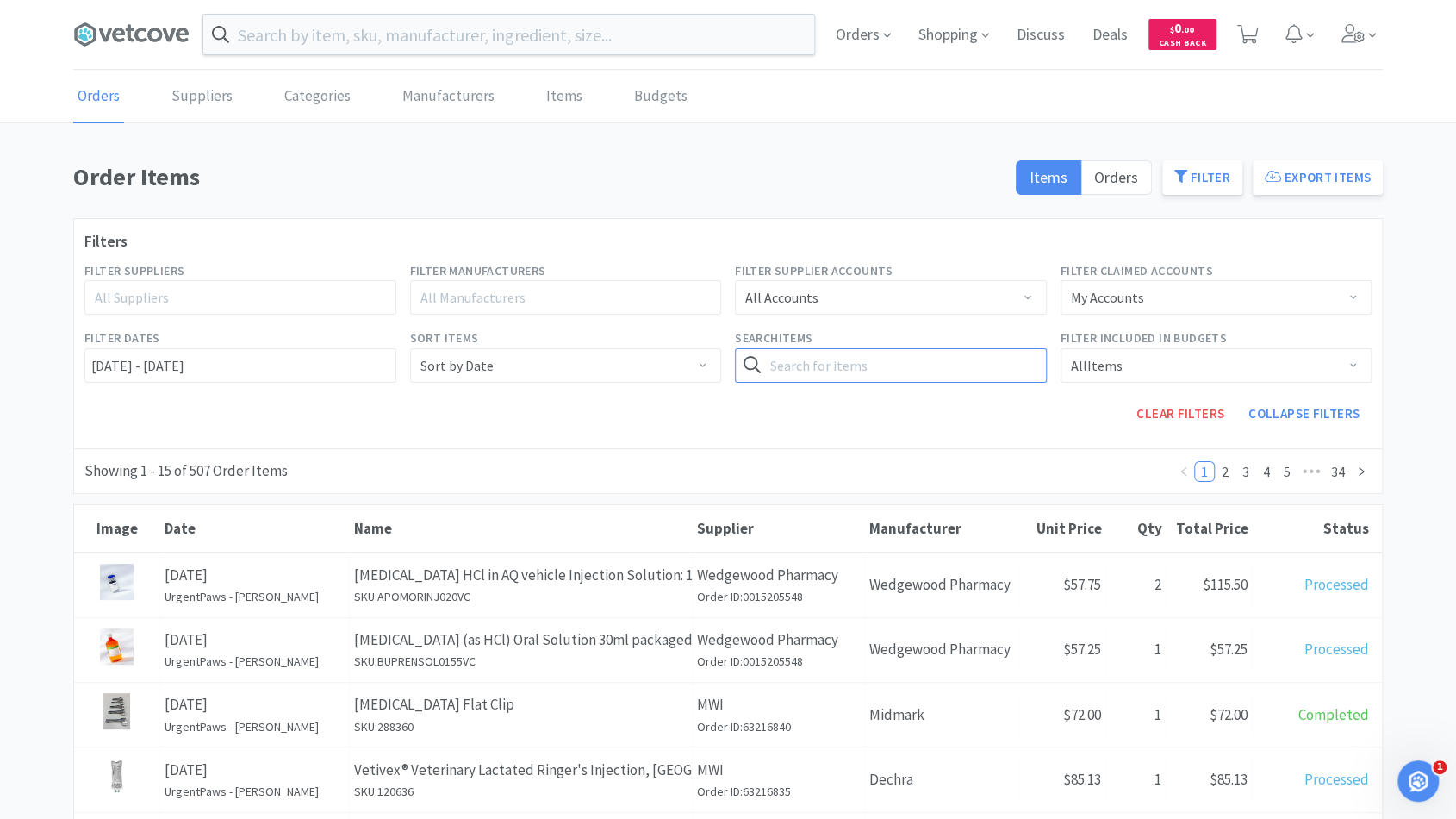
type input "n"
type input "anesthesia"
click at [975, 348] on button "Search" at bounding box center [1010, 366] width 71 height 34
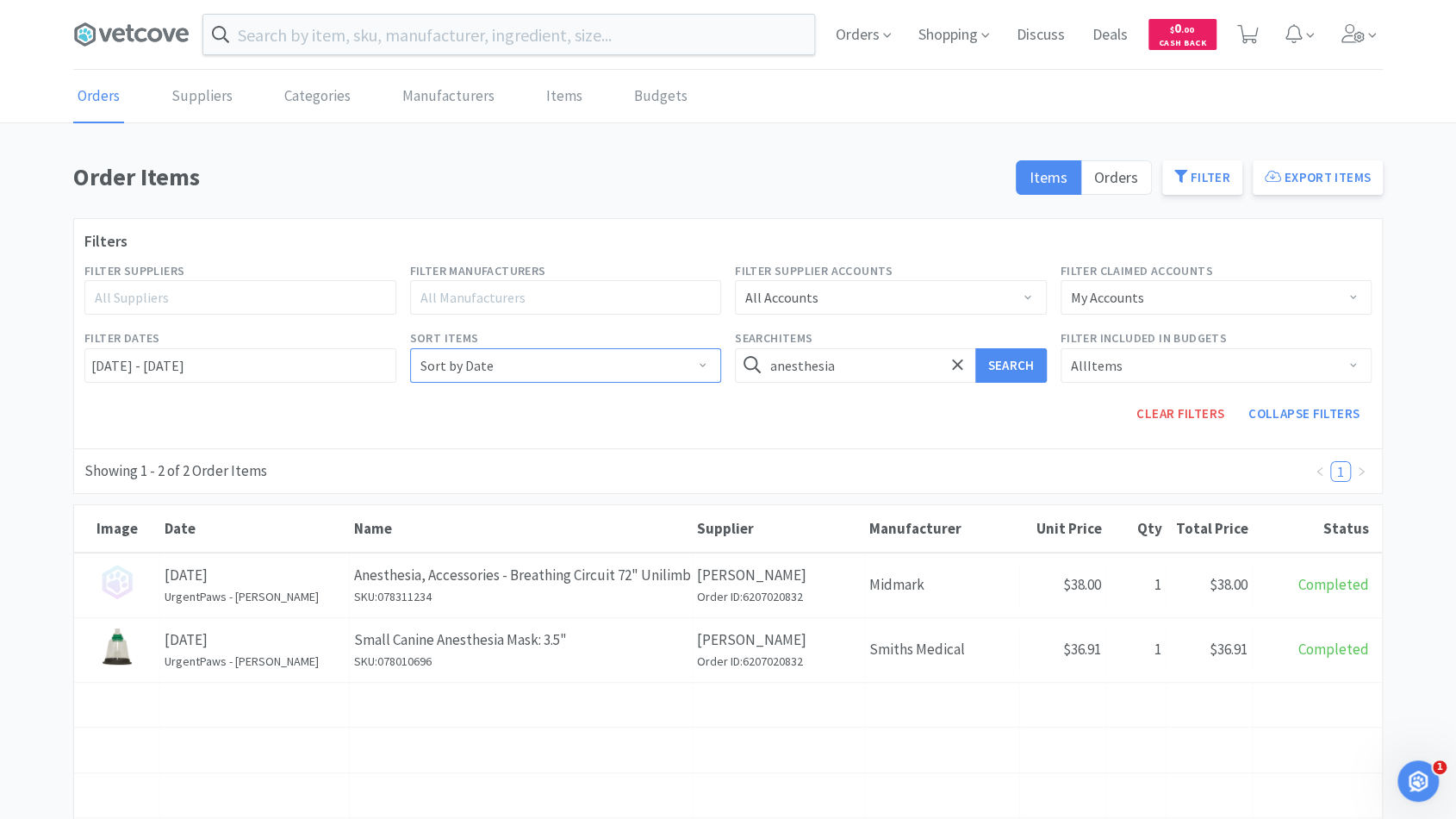
click at [520, 363] on div "Sort by Date" at bounding box center [560, 366] width 280 height 32
click at [844, 377] on input "anesthesia" at bounding box center [890, 366] width 312 height 34
click at [960, 368] on icon at bounding box center [957, 364] width 10 height 10
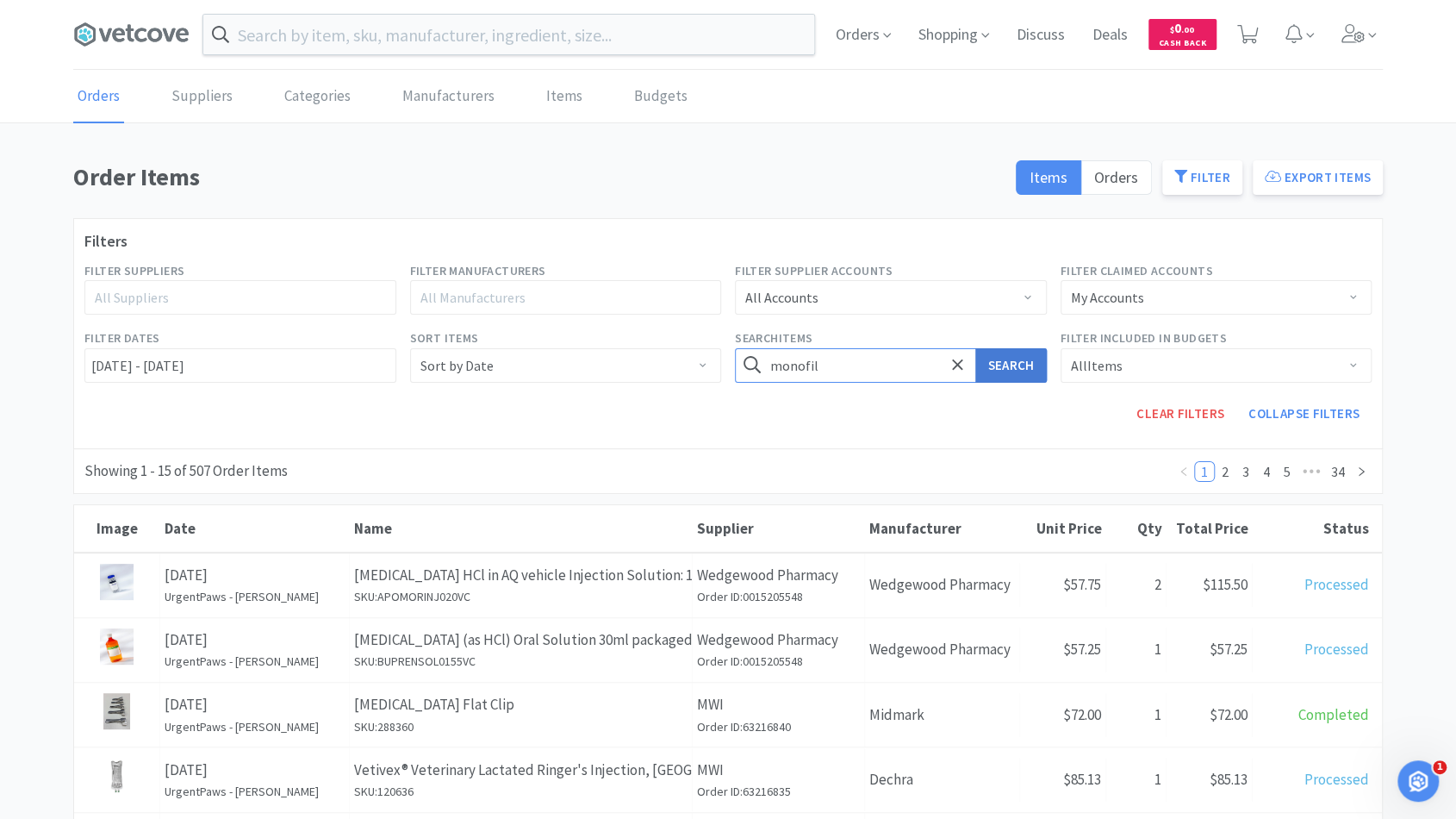
type input "monofil"
click at [992, 366] on button "Search" at bounding box center [1010, 366] width 71 height 34
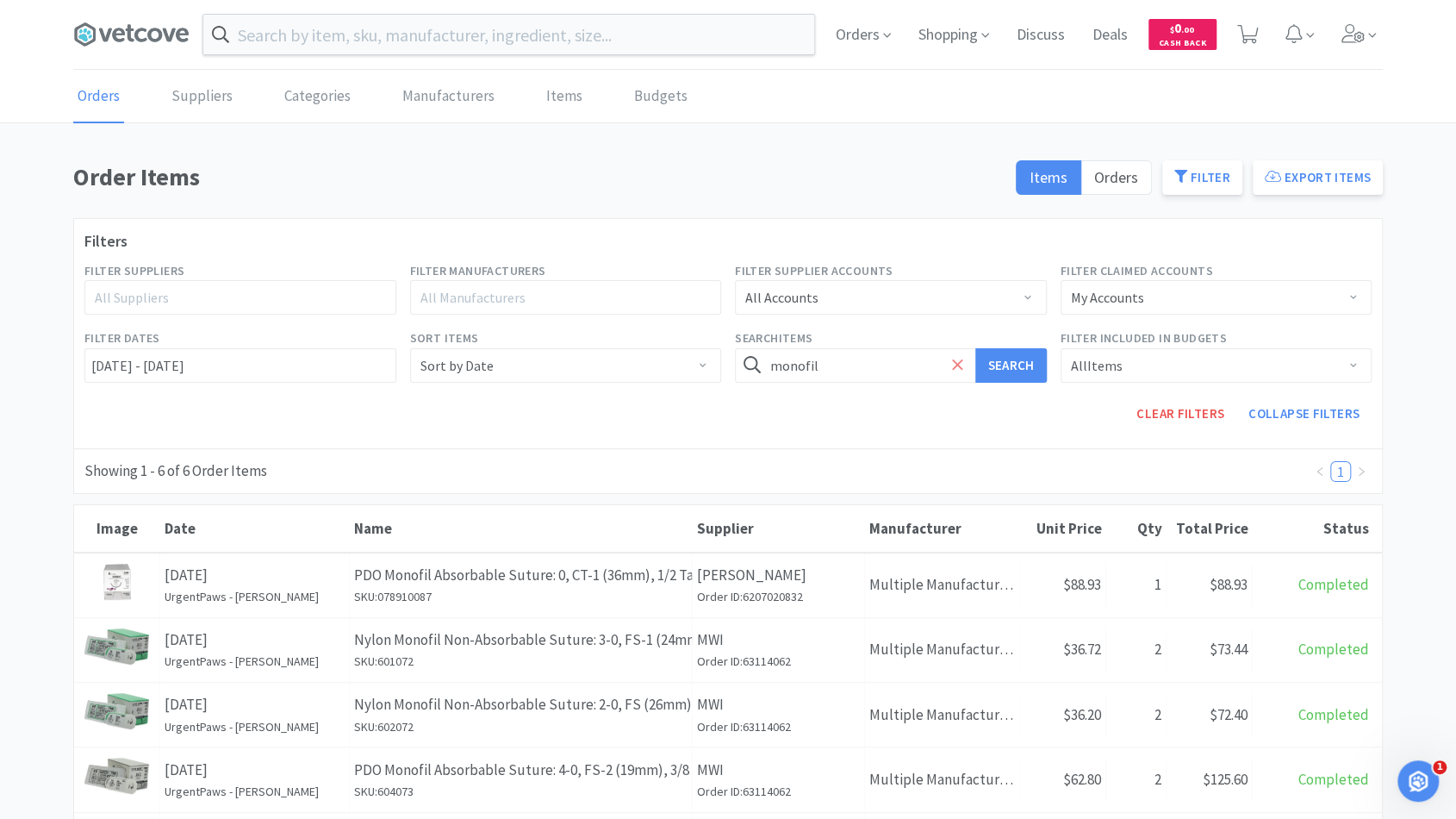
click at [957, 360] on icon at bounding box center [958, 365] width 11 height 17
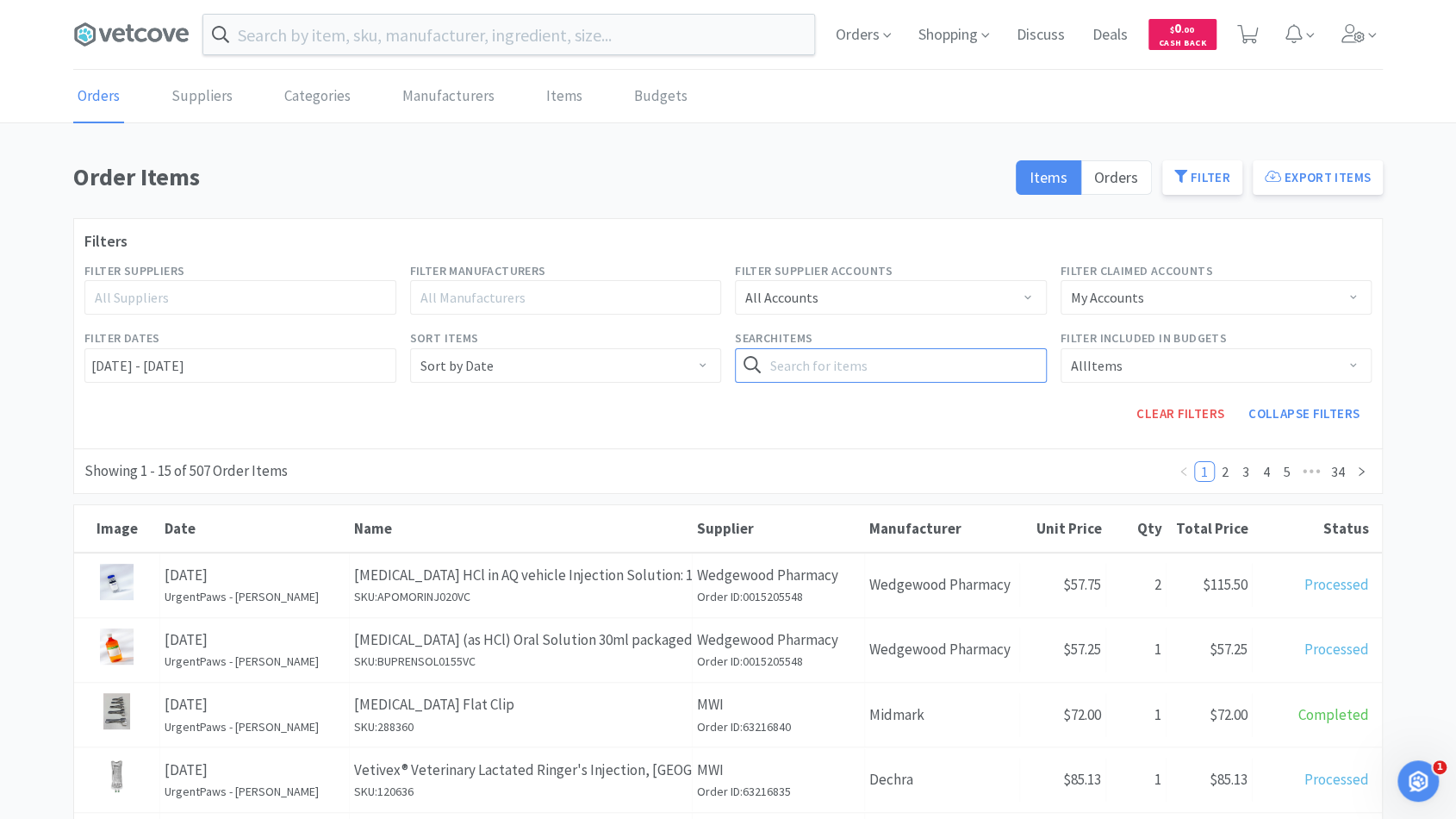
click at [924, 360] on input "text" at bounding box center [890, 366] width 312 height 34
type input "monofil"
click at [975, 348] on button "Search" at bounding box center [1010, 366] width 71 height 34
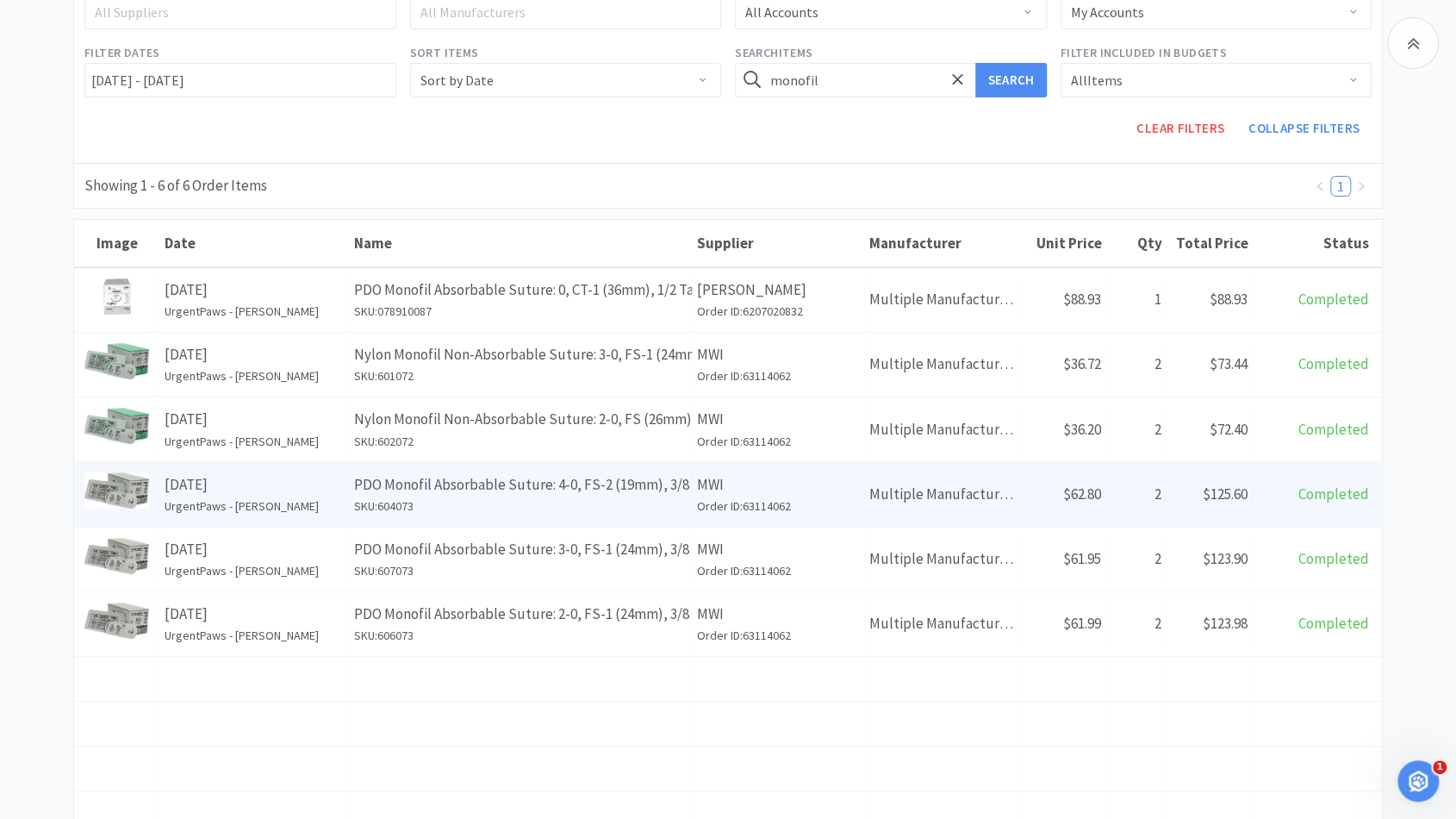
scroll to position [286, 0]
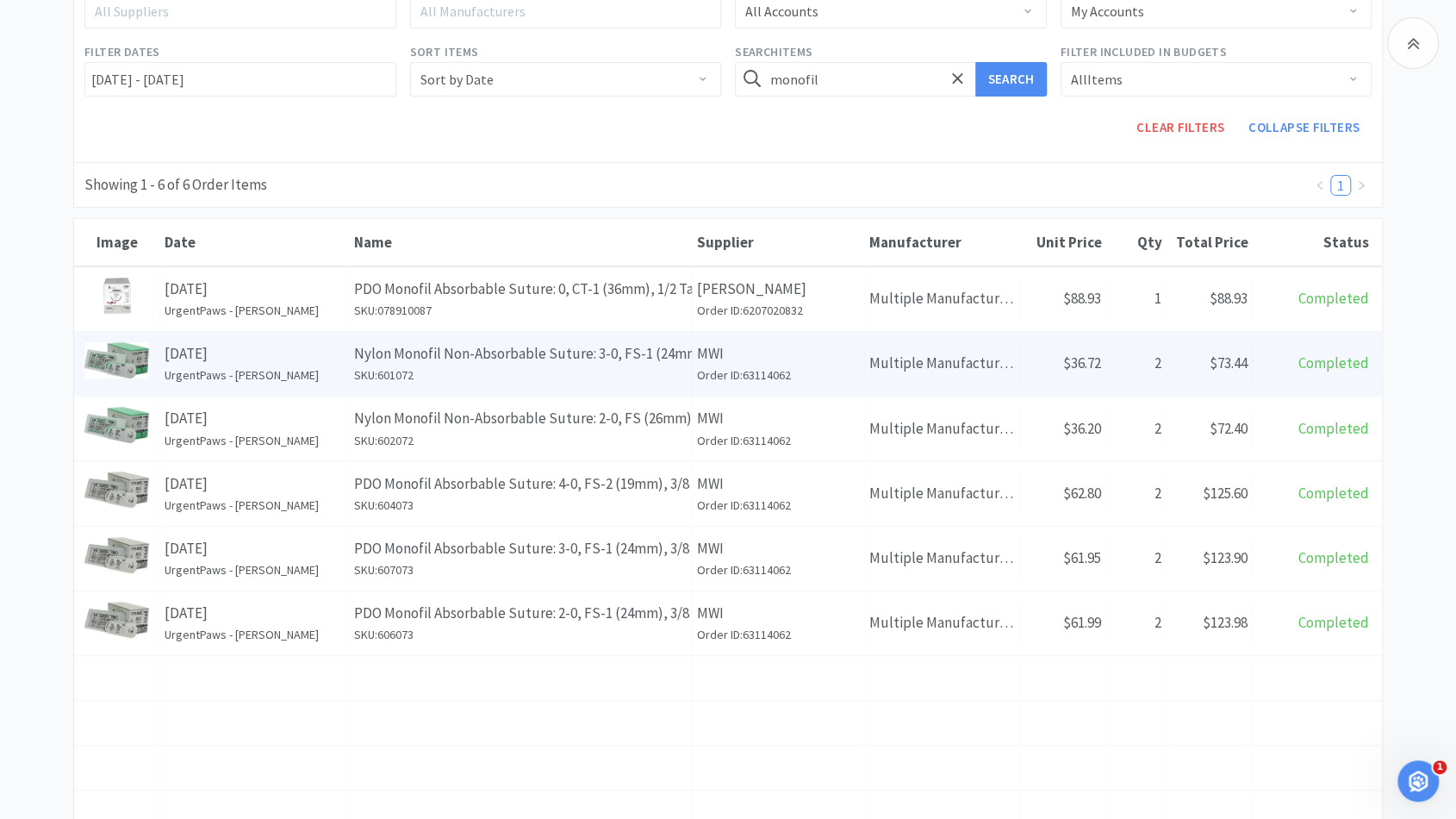
click at [582, 353] on p "Nylon Monofil Non-Absorbable Suture: 3-0, FS-1 (24mm), 3/8 Reverse Cut, 30", Bl…" at bounding box center [520, 353] width 333 height 23
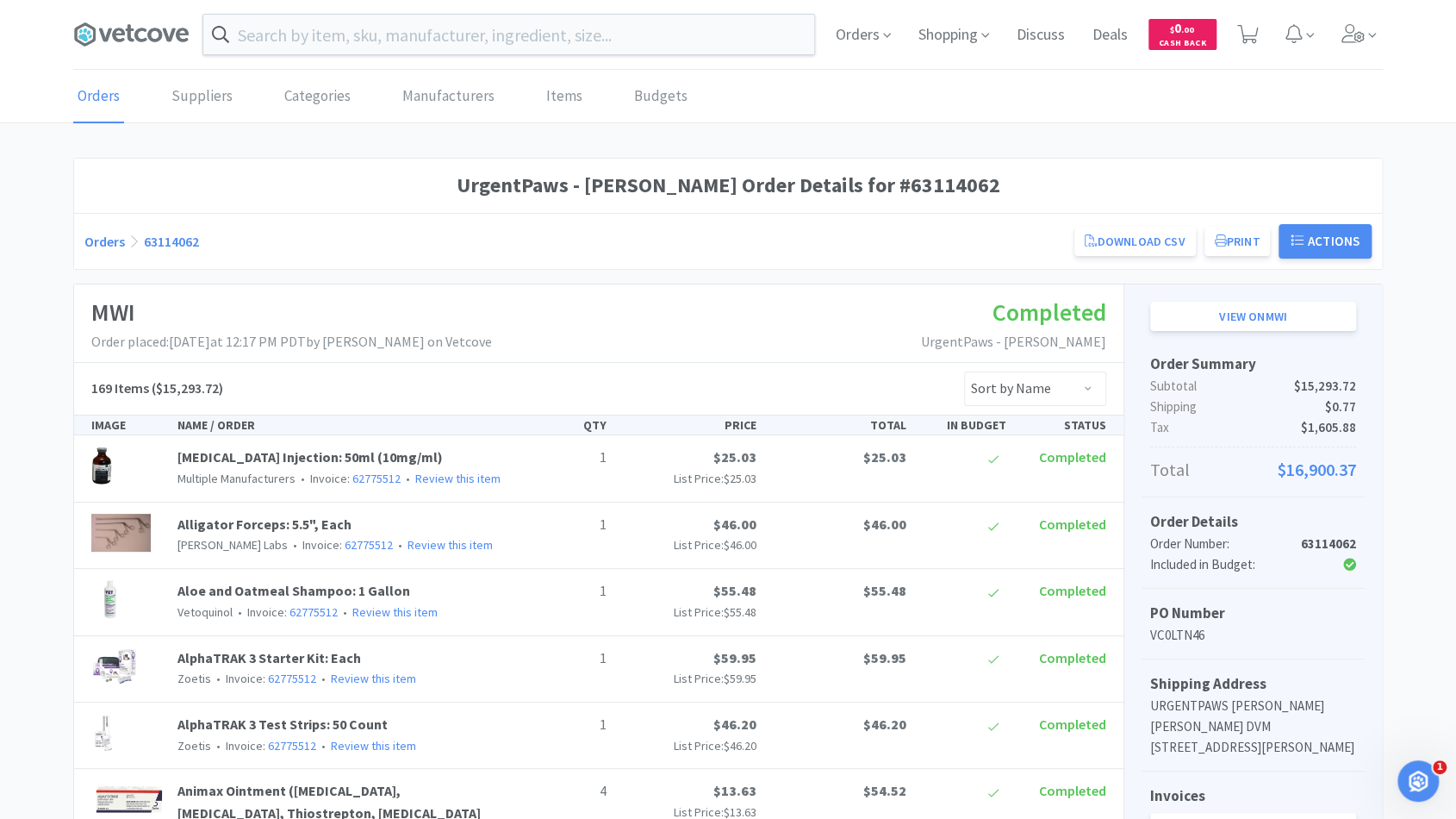
click at [114, 238] on link "Orders" at bounding box center [104, 242] width 40 height 17
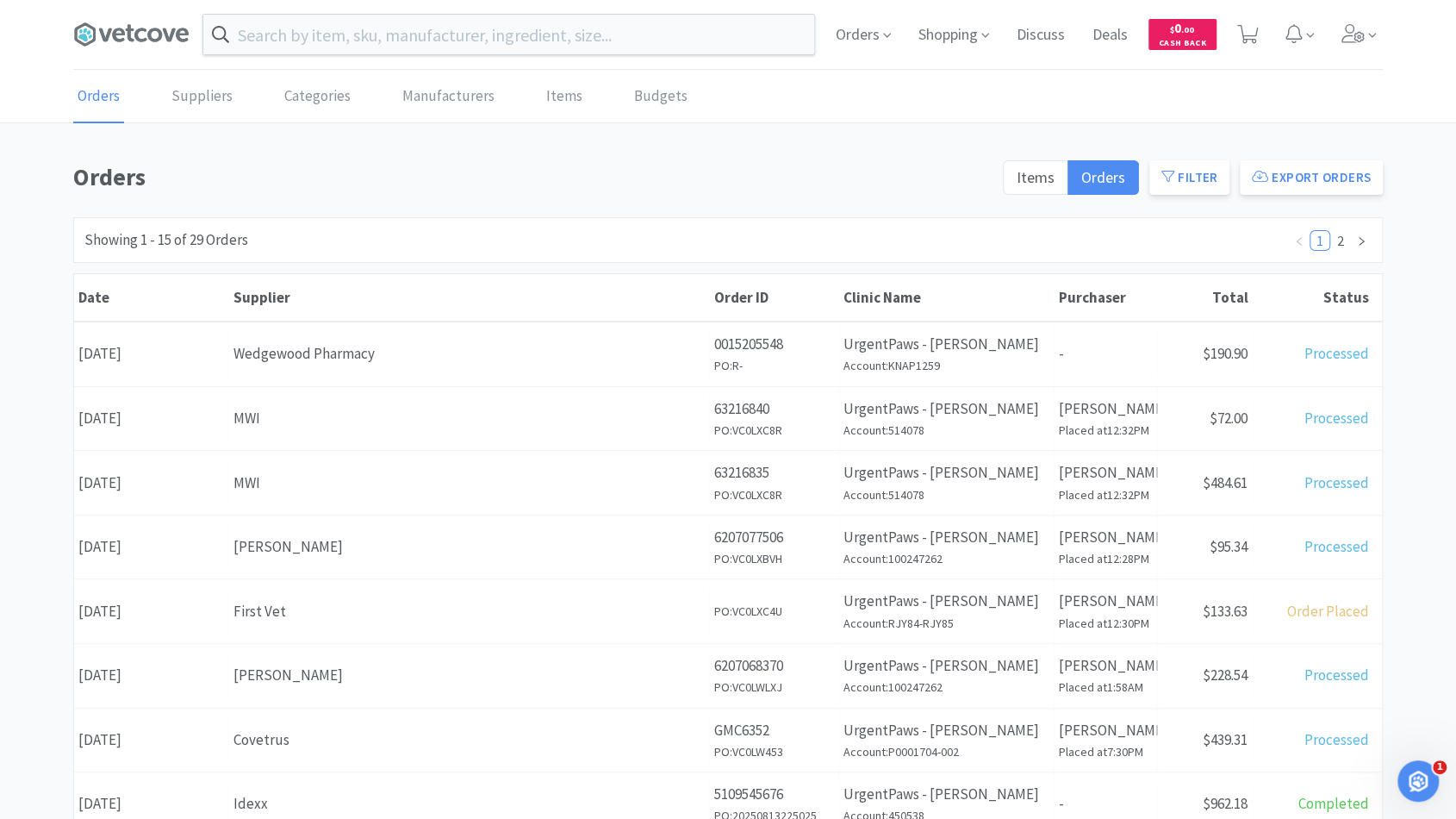
click at [972, 141] on div "Orders Suppliers Categories Manufacturers Items Budgets Orders Items Orders Fil…" at bounding box center [728, 708] width 1456 height 1276
click at [1043, 178] on span "Items" at bounding box center [1035, 177] width 38 height 20
click at [1016, 182] on input "Items" at bounding box center [1016, 182] width 0 height 0
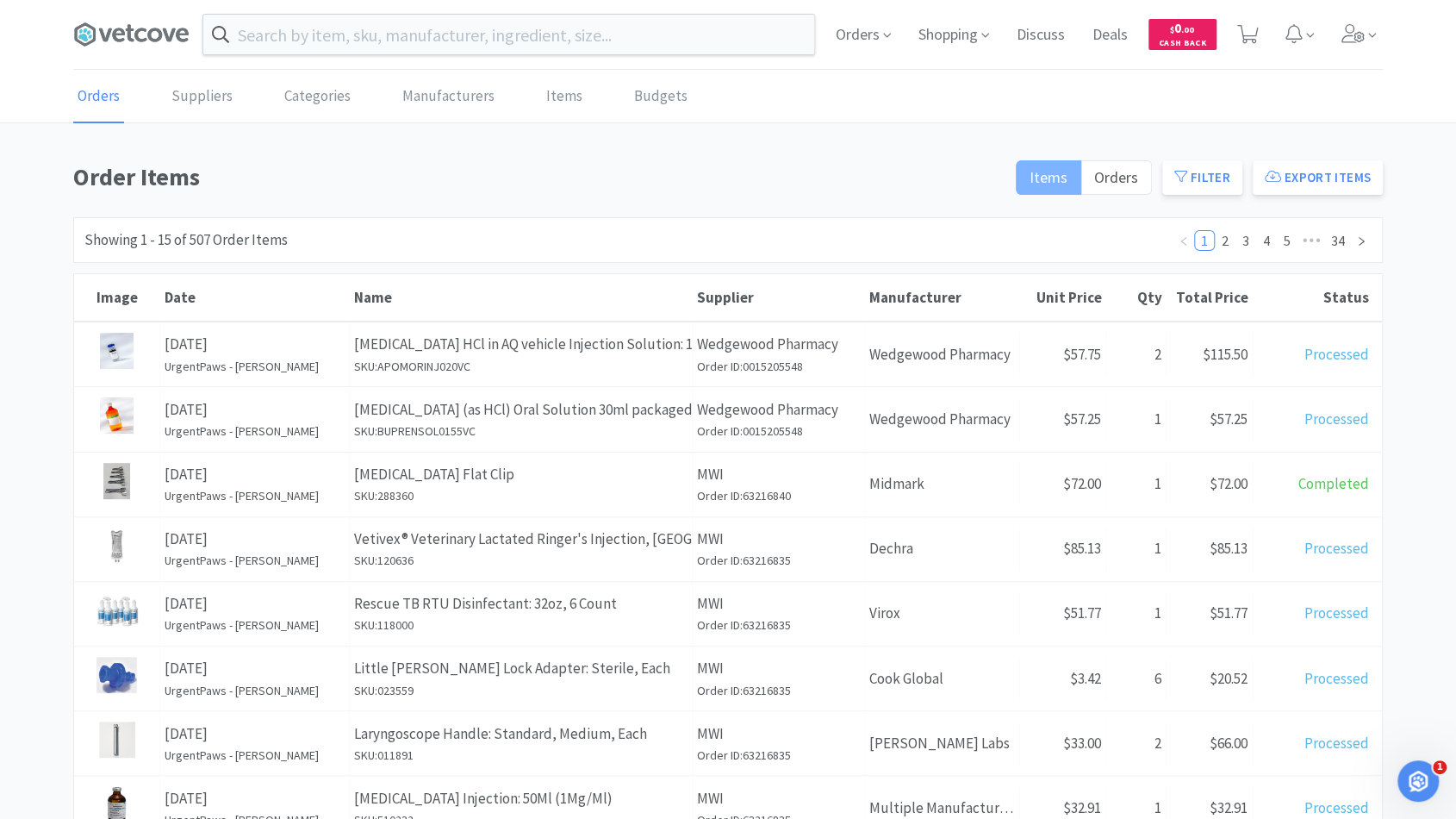
click at [1060, 176] on span "Items" at bounding box center [1049, 177] width 38 height 20
click at [1030, 182] on input "Items" at bounding box center [1030, 182] width 0 height 0
click at [1210, 188] on button "Filter" at bounding box center [1202, 178] width 80 height 34
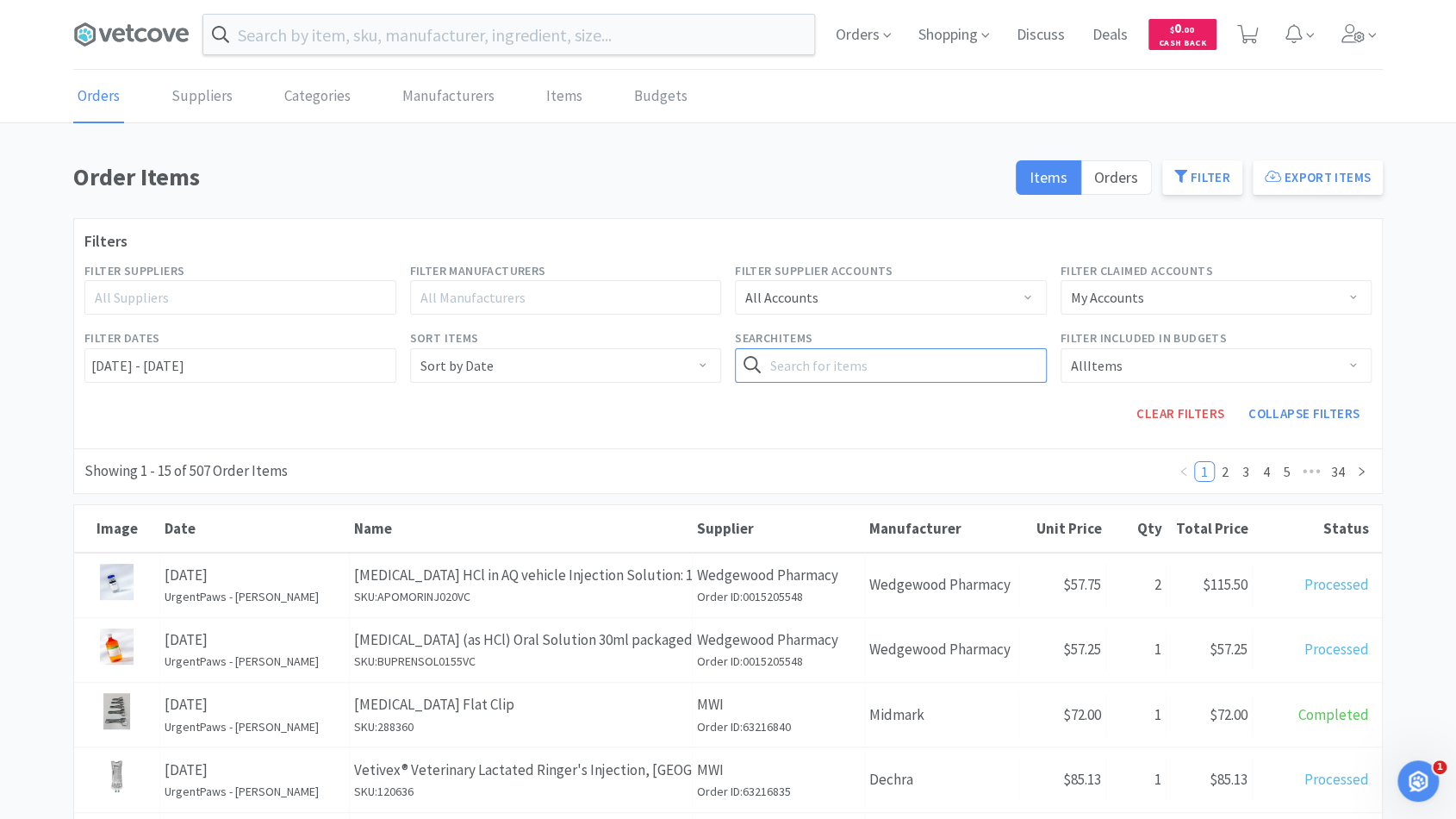
click at [812, 358] on input "text" at bounding box center [890, 366] width 312 height 34
click at [975, 348] on button "Search" at bounding box center [1010, 366] width 71 height 34
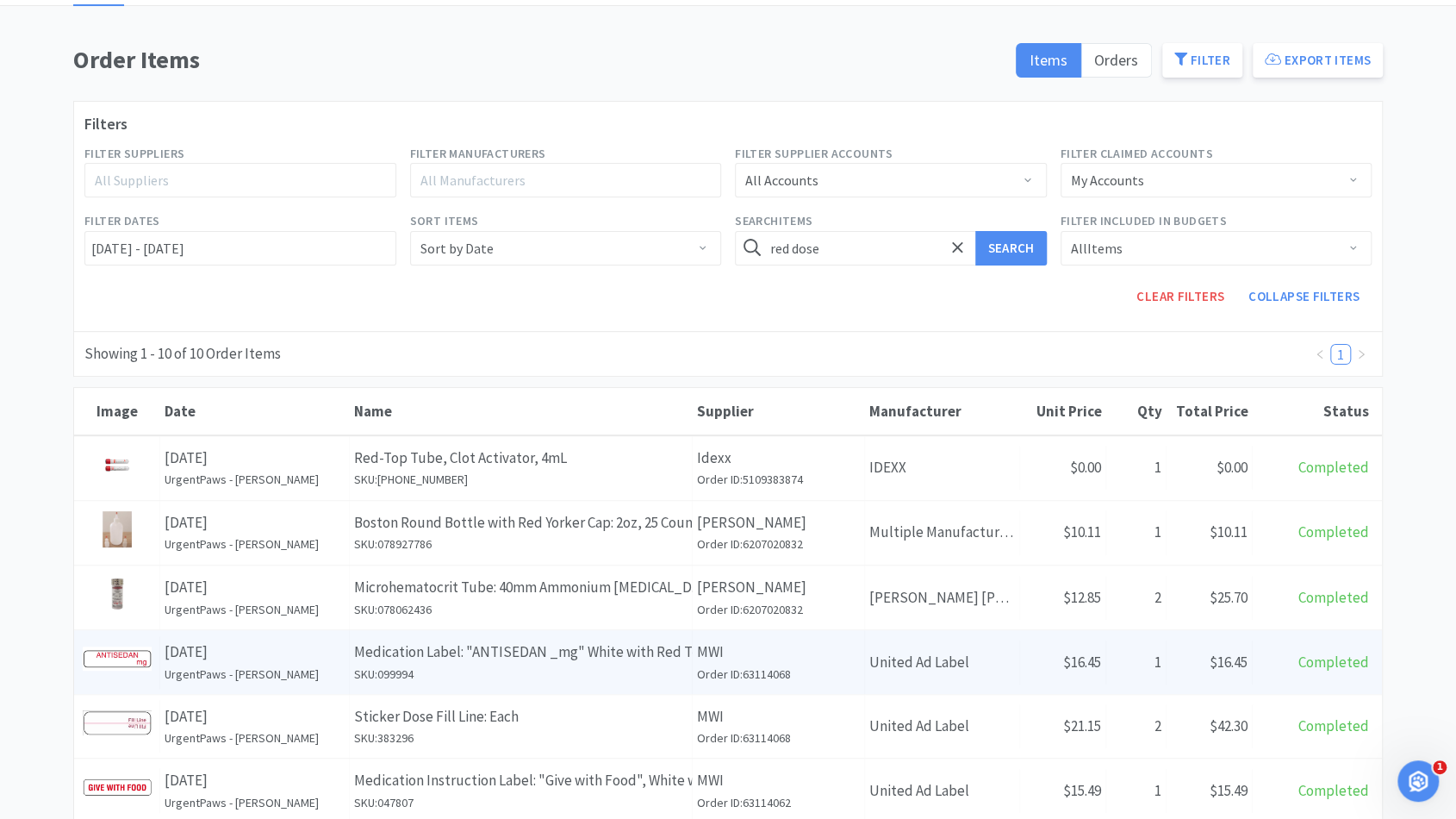
scroll to position [111, 0]
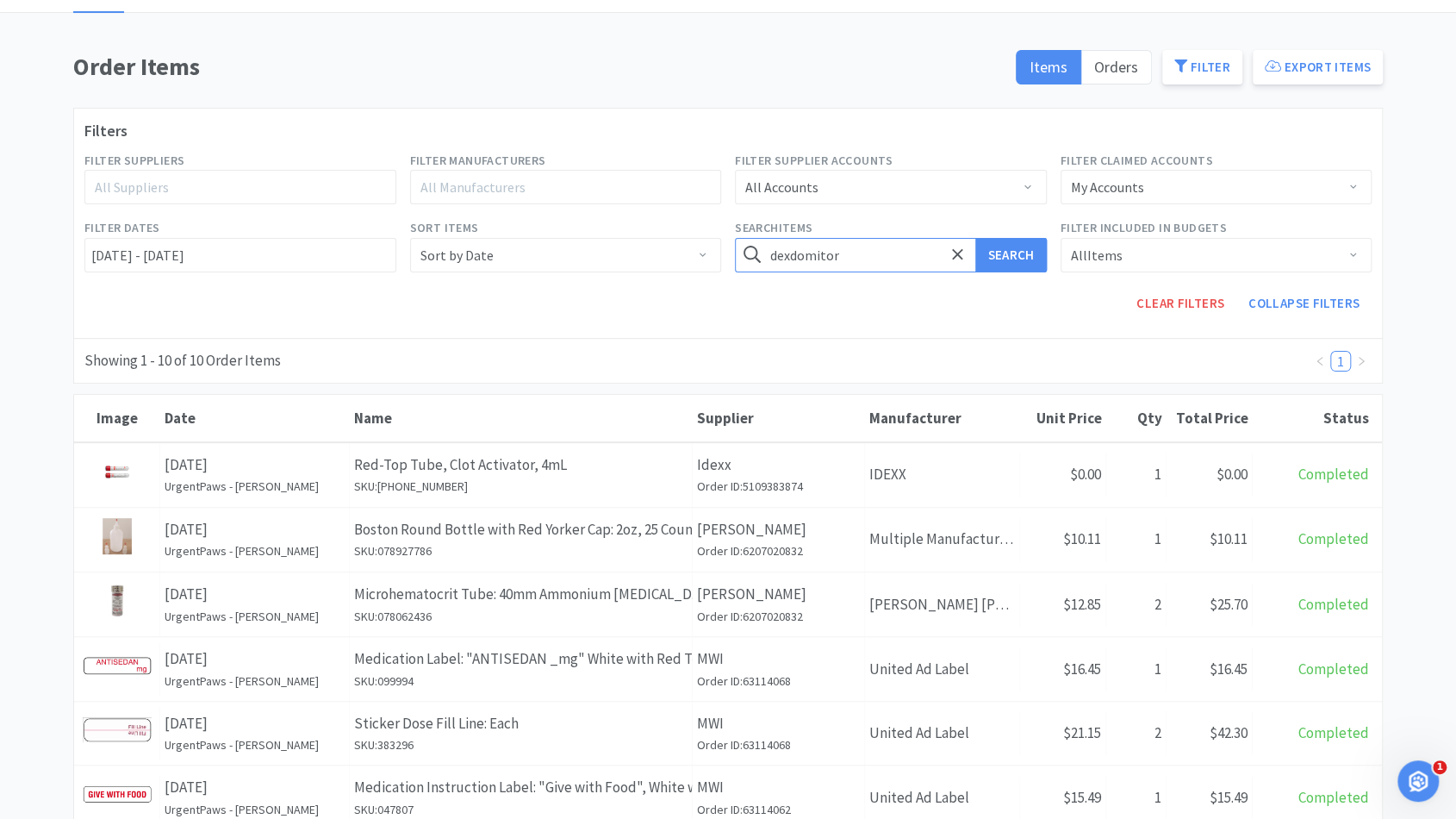
click at [975, 238] on button "Search" at bounding box center [1010, 255] width 71 height 34
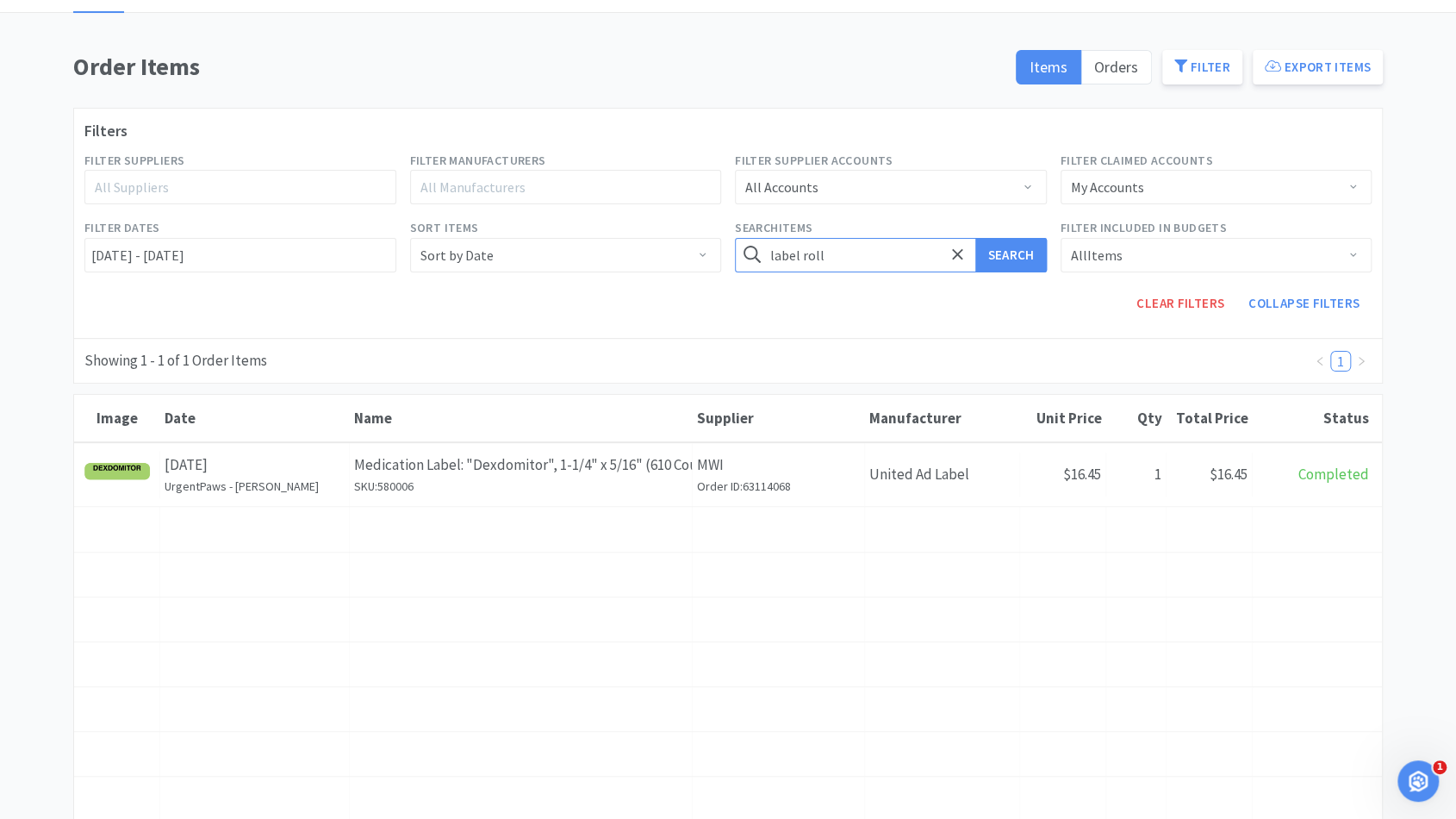
click at [975, 238] on button "Search" at bounding box center [1010, 255] width 71 height 34
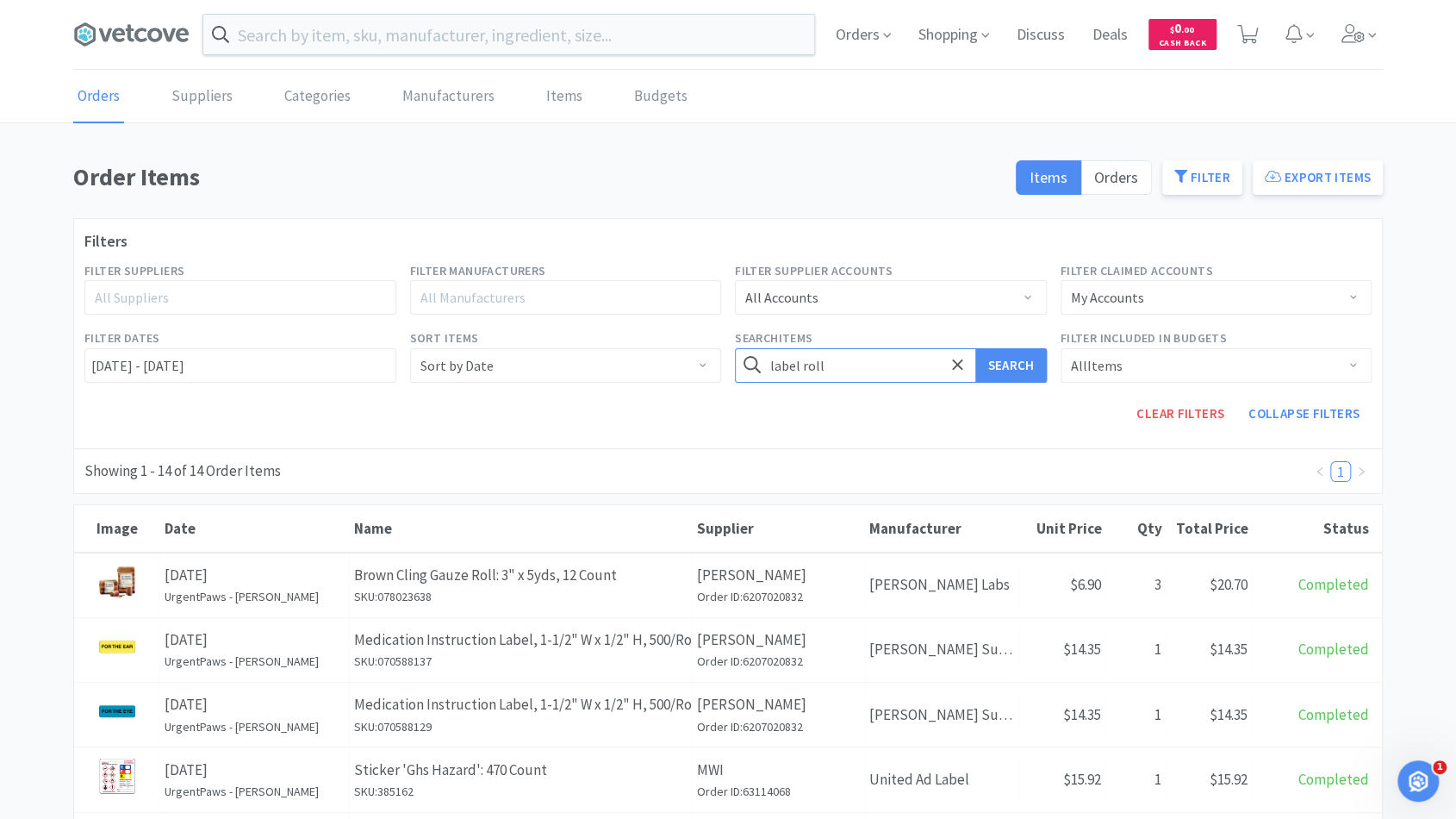
click at [863, 357] on input "label roll" at bounding box center [890, 366] width 312 height 34
click at [975, 348] on button "Search" at bounding box center [1010, 366] width 71 height 34
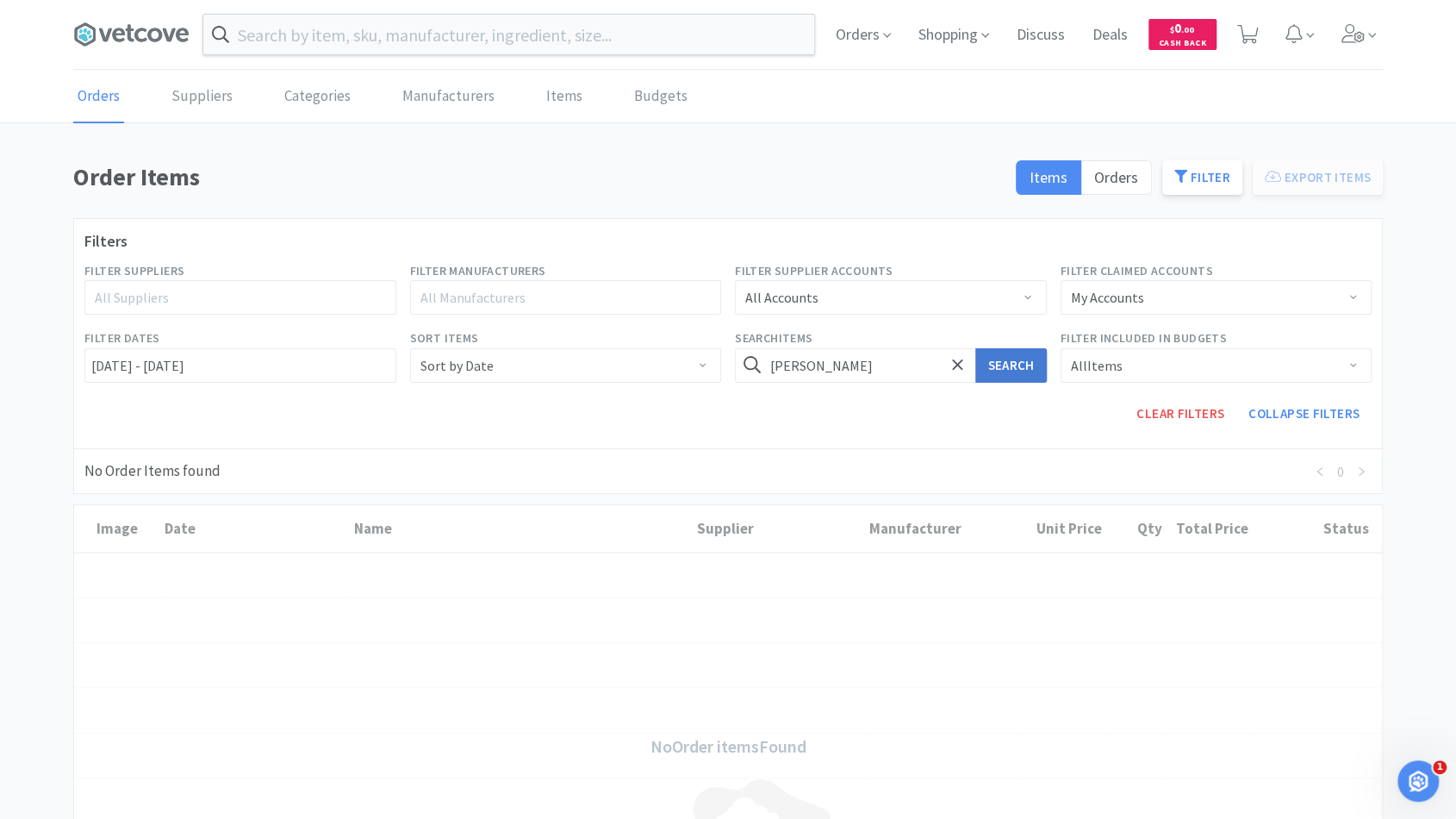
click at [1006, 366] on button "Search" at bounding box center [1010, 366] width 71 height 34
click at [890, 375] on input "[PERSON_NAME]" at bounding box center [890, 366] width 312 height 34
type input "c"
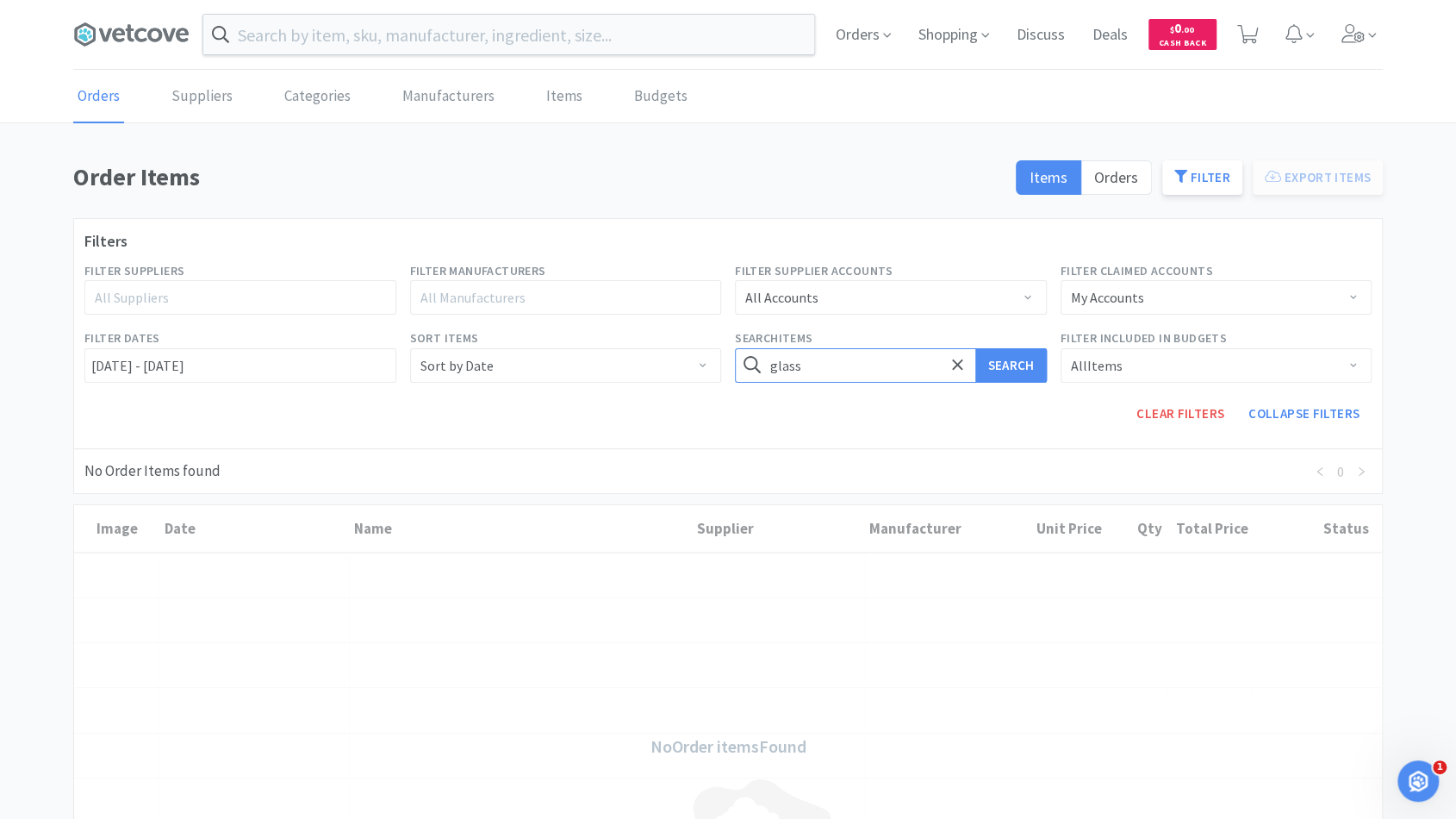
type input "glass"
click at [975, 348] on button "Search" at bounding box center [1010, 366] width 71 height 34
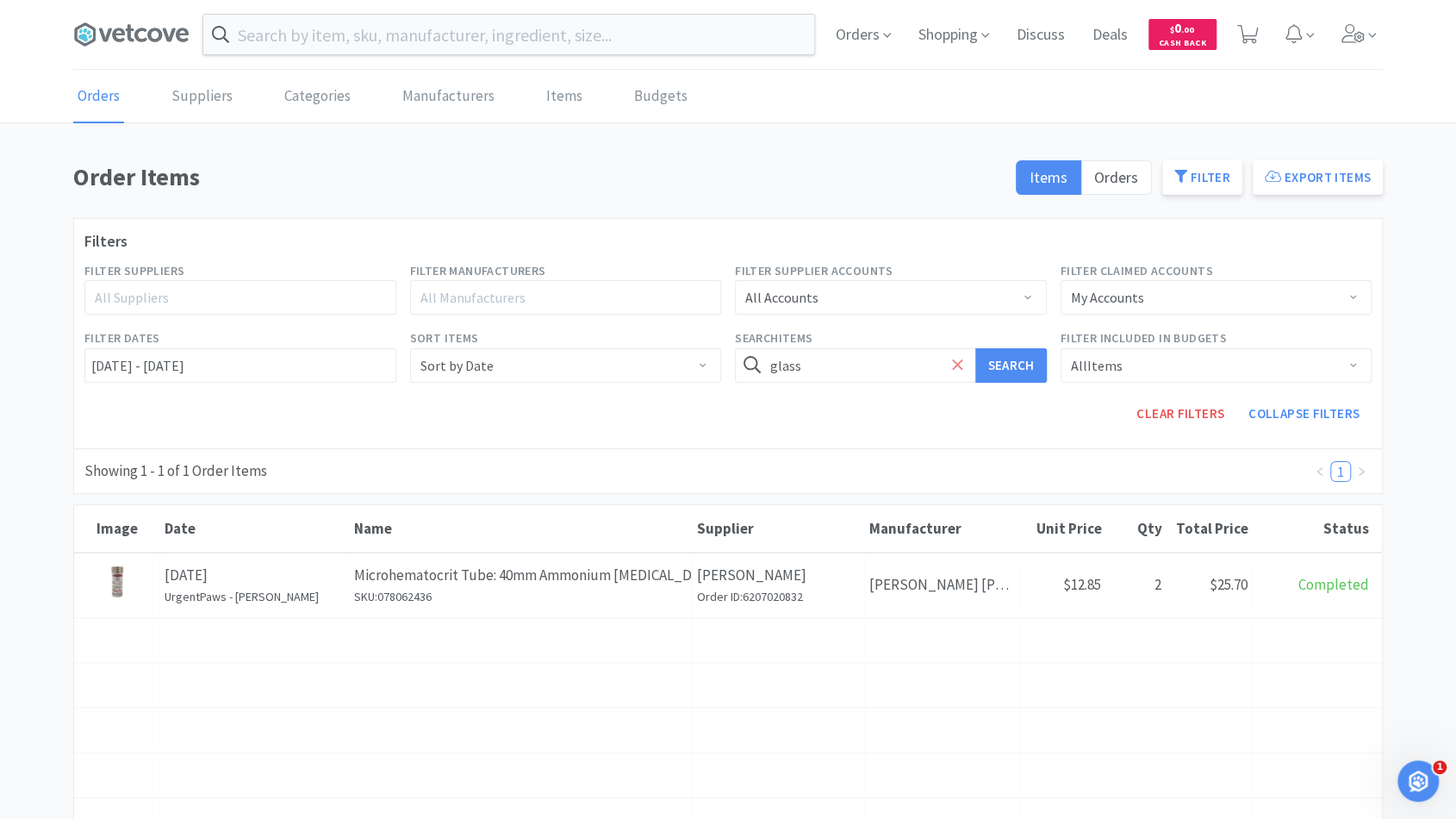
click at [960, 372] on span at bounding box center [957, 366] width 20 height 36
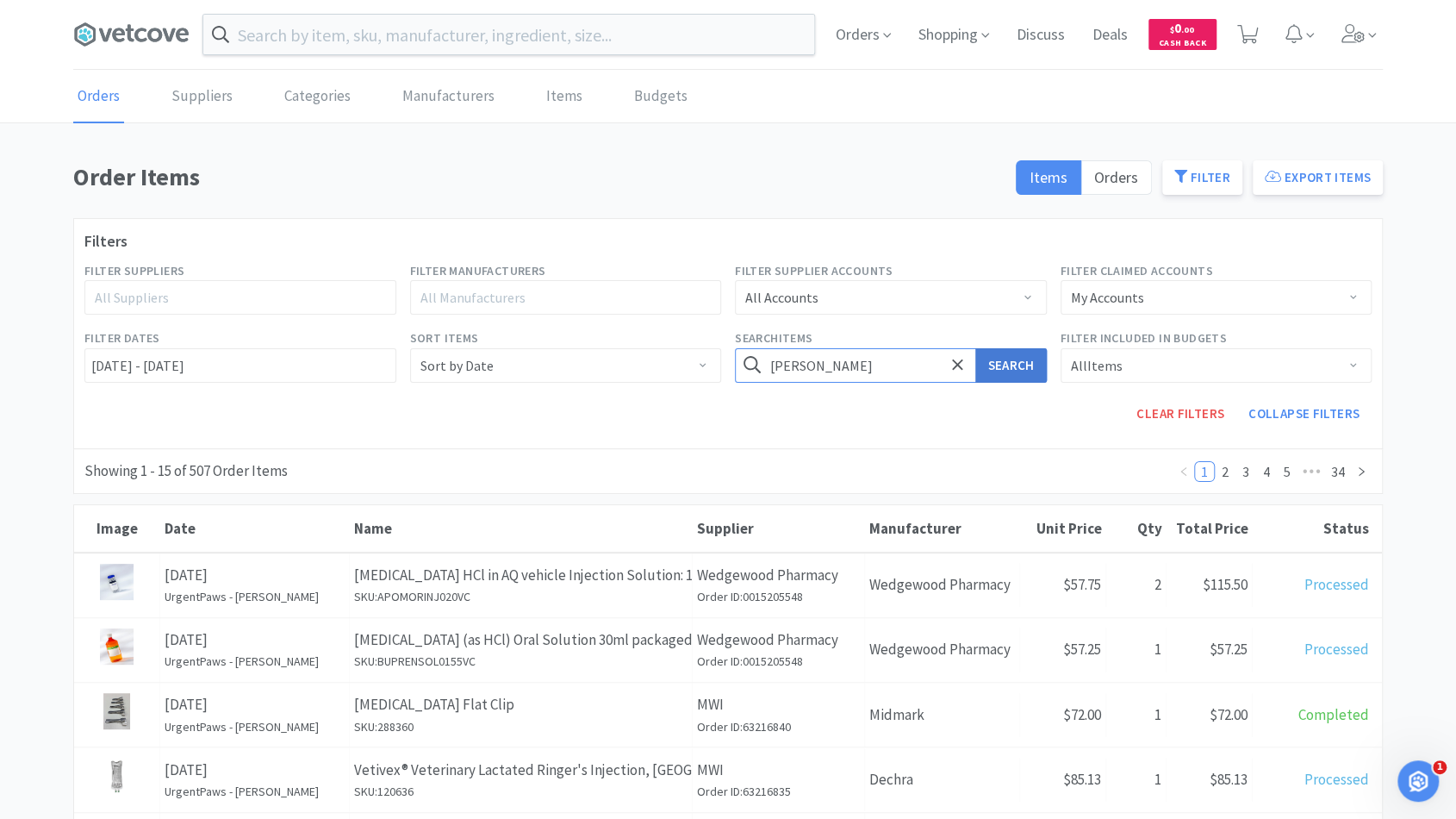
type input "[PERSON_NAME]"
click at [985, 368] on button "Search" at bounding box center [1010, 366] width 71 height 34
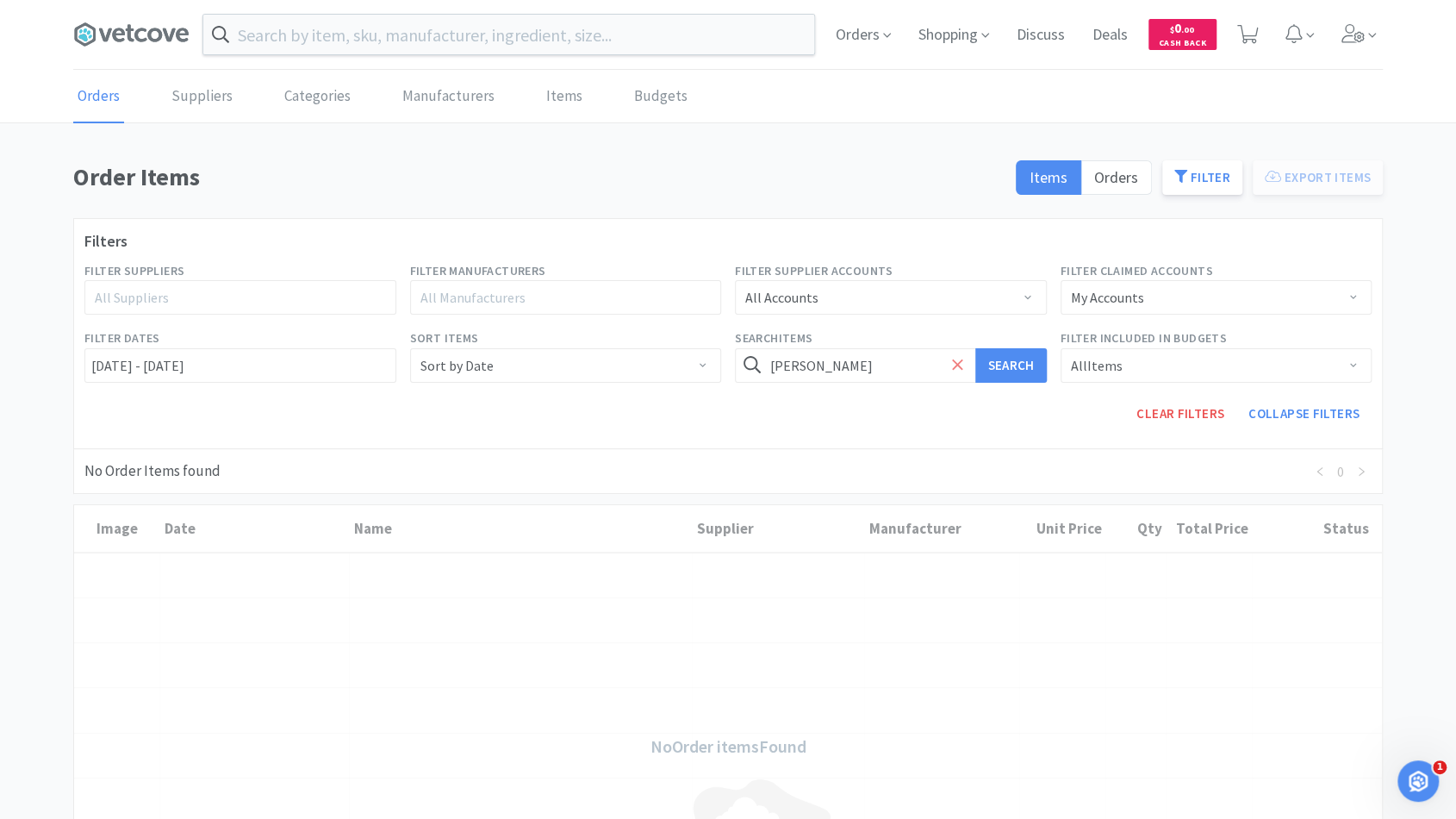
click at [954, 360] on icon at bounding box center [957, 364] width 10 height 10
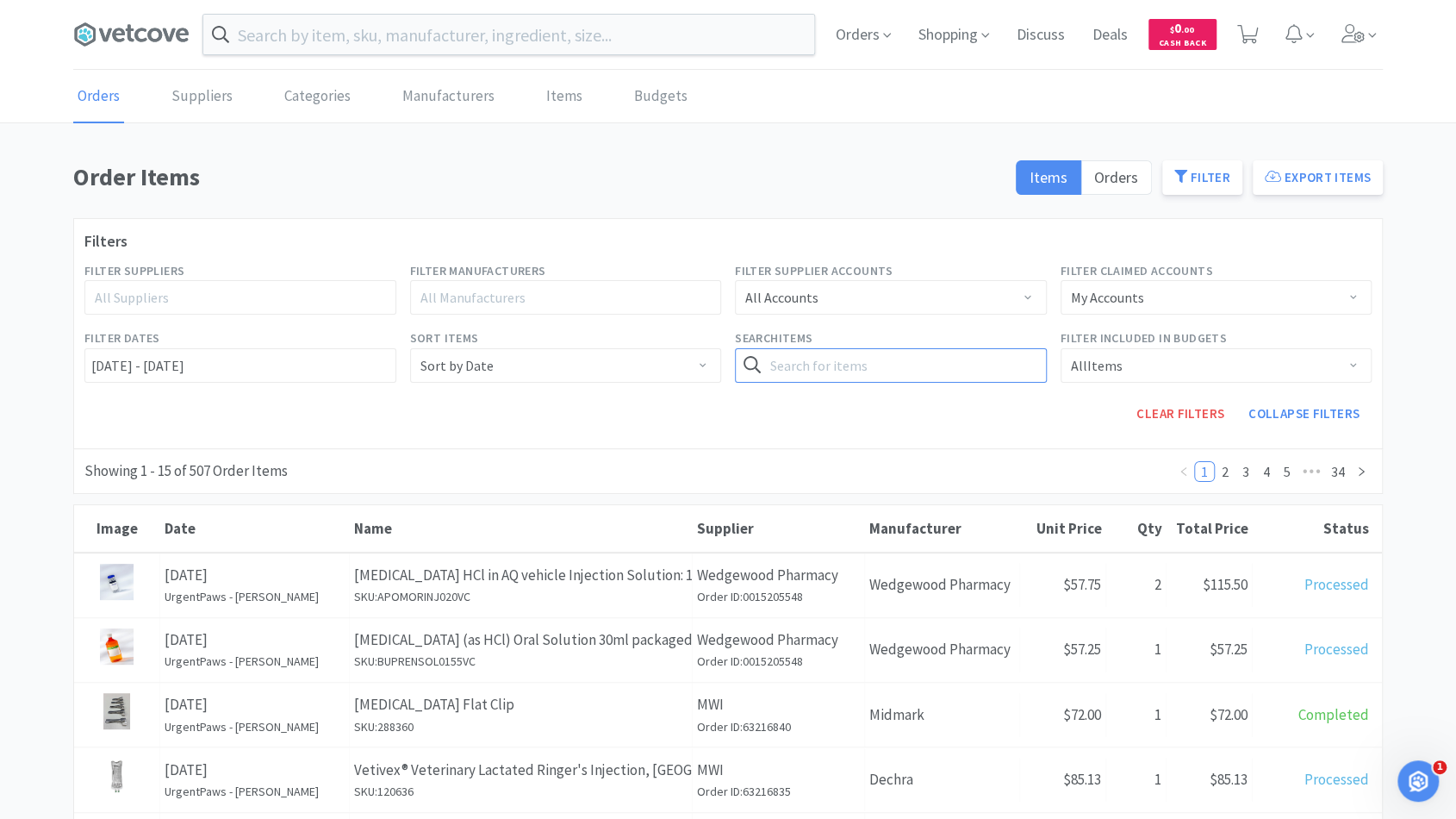
click at [922, 354] on input "text" at bounding box center [890, 366] width 312 height 34
click at [975, 348] on button "Search" at bounding box center [1010, 366] width 71 height 34
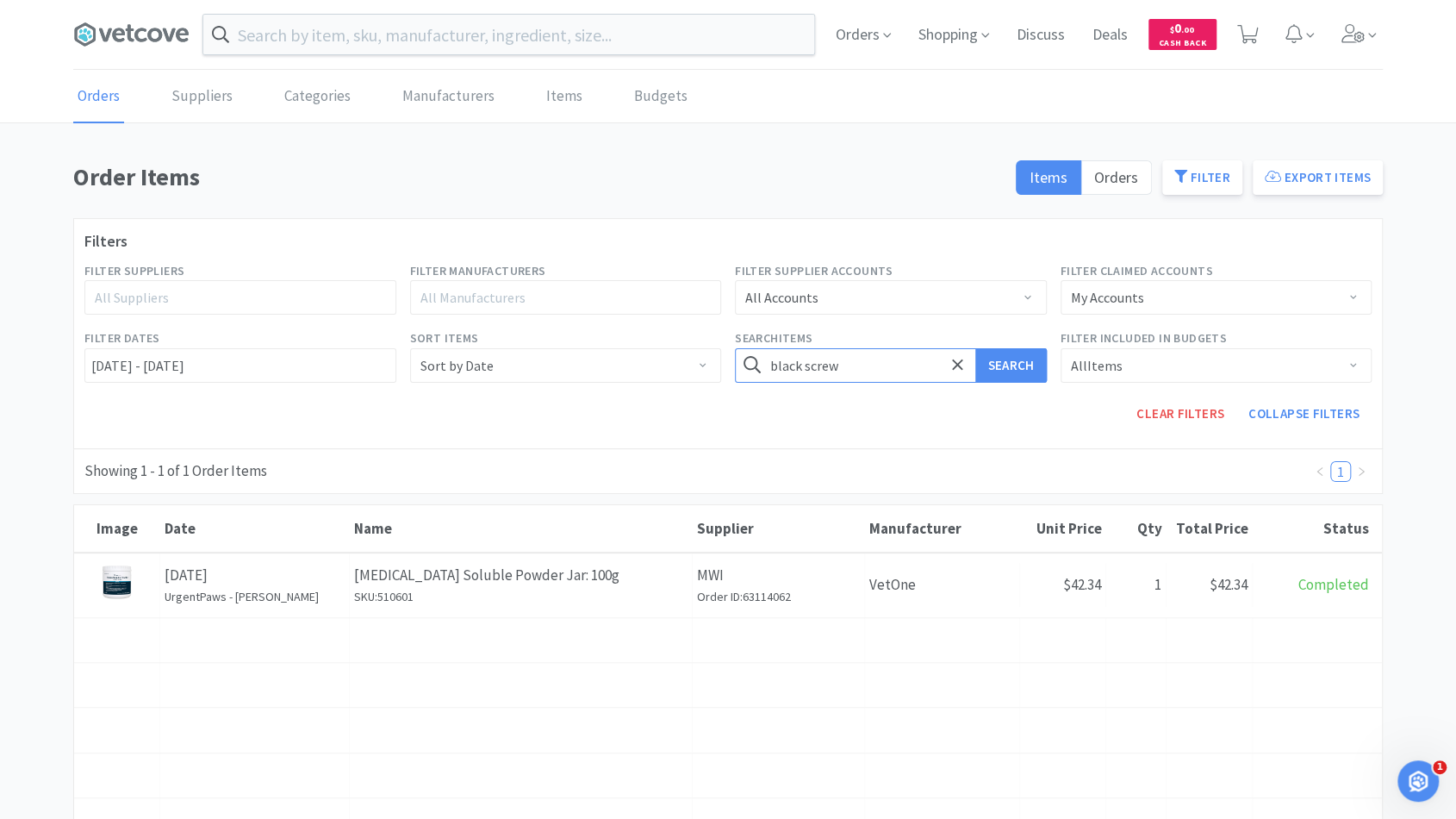
click at [975, 348] on button "Search" at bounding box center [1010, 366] width 71 height 34
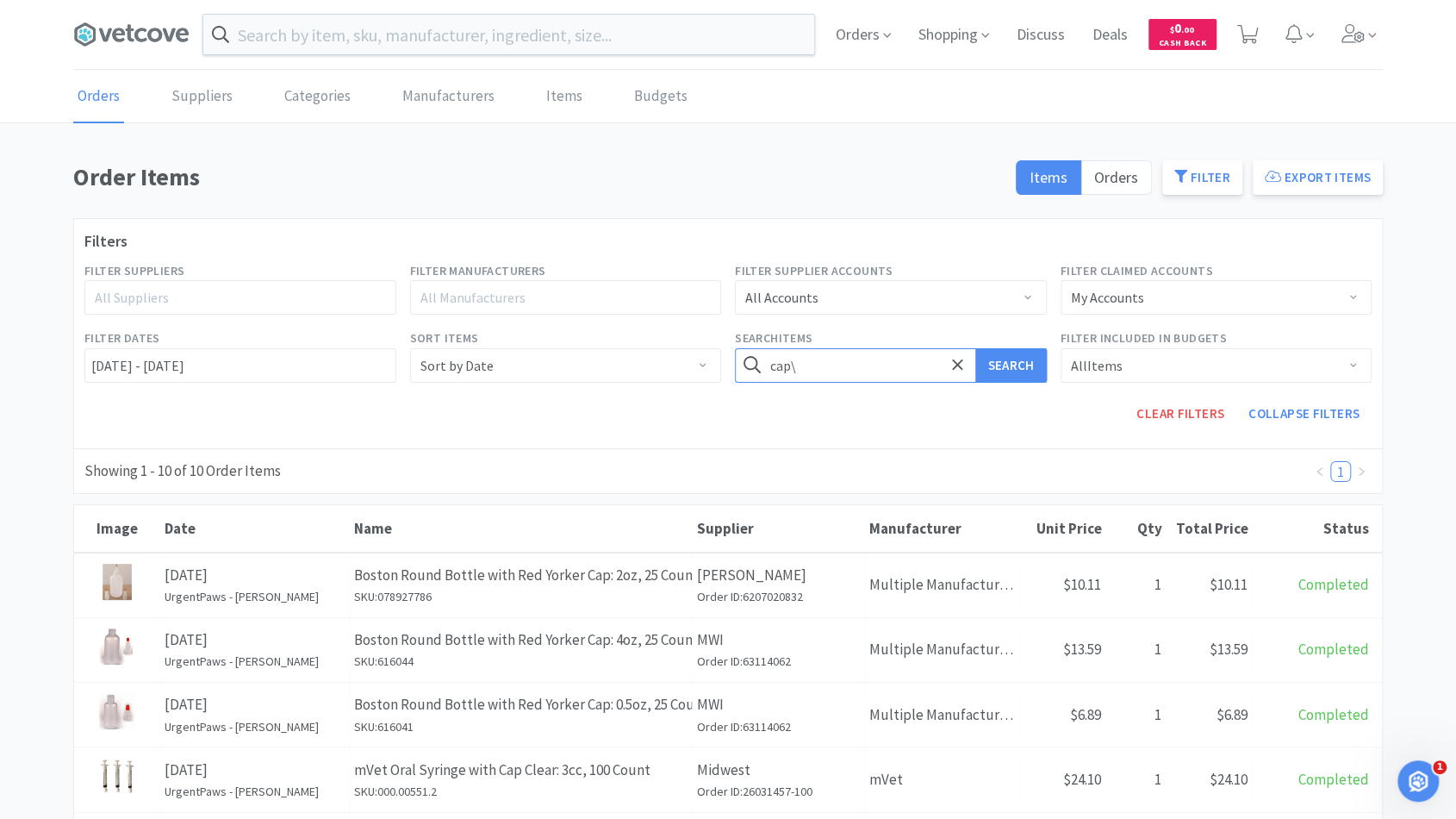
click at [822, 362] on input "cap\" at bounding box center [890, 366] width 312 height 34
click at [975, 348] on button "Search" at bounding box center [1010, 366] width 71 height 34
click at [807, 368] on input "cap" at bounding box center [890, 366] width 312 height 34
type input "[PERSON_NAME]"
click at [975, 348] on button "Search" at bounding box center [1010, 366] width 71 height 34
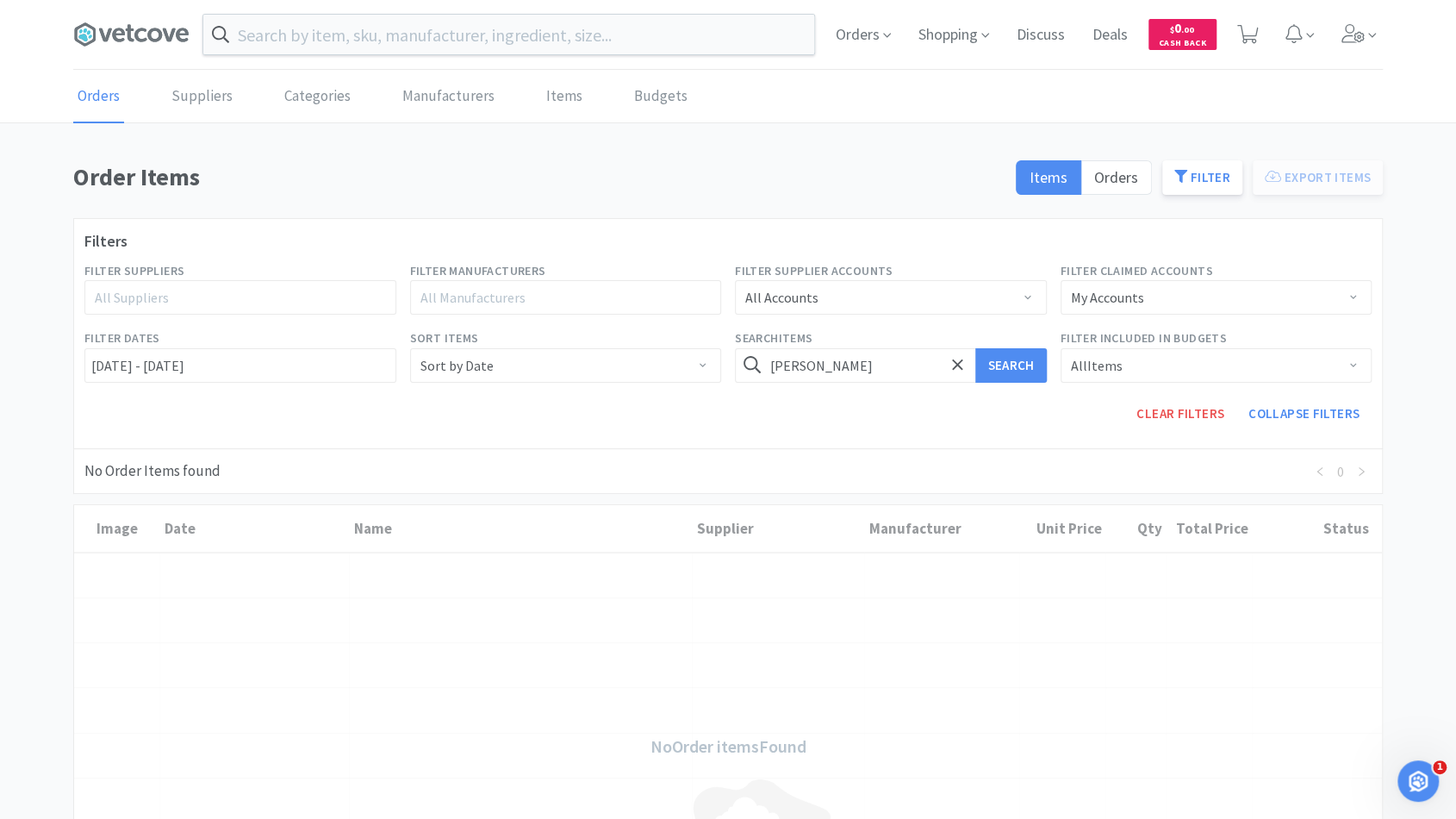
click at [1029, 382] on div "Search Items coplin Search" at bounding box center [890, 355] width 325 height 67
click at [1023, 374] on button "Search" at bounding box center [1010, 366] width 71 height 34
click at [217, 358] on input "[DATE] - [DATE]" at bounding box center [239, 366] width 312 height 34
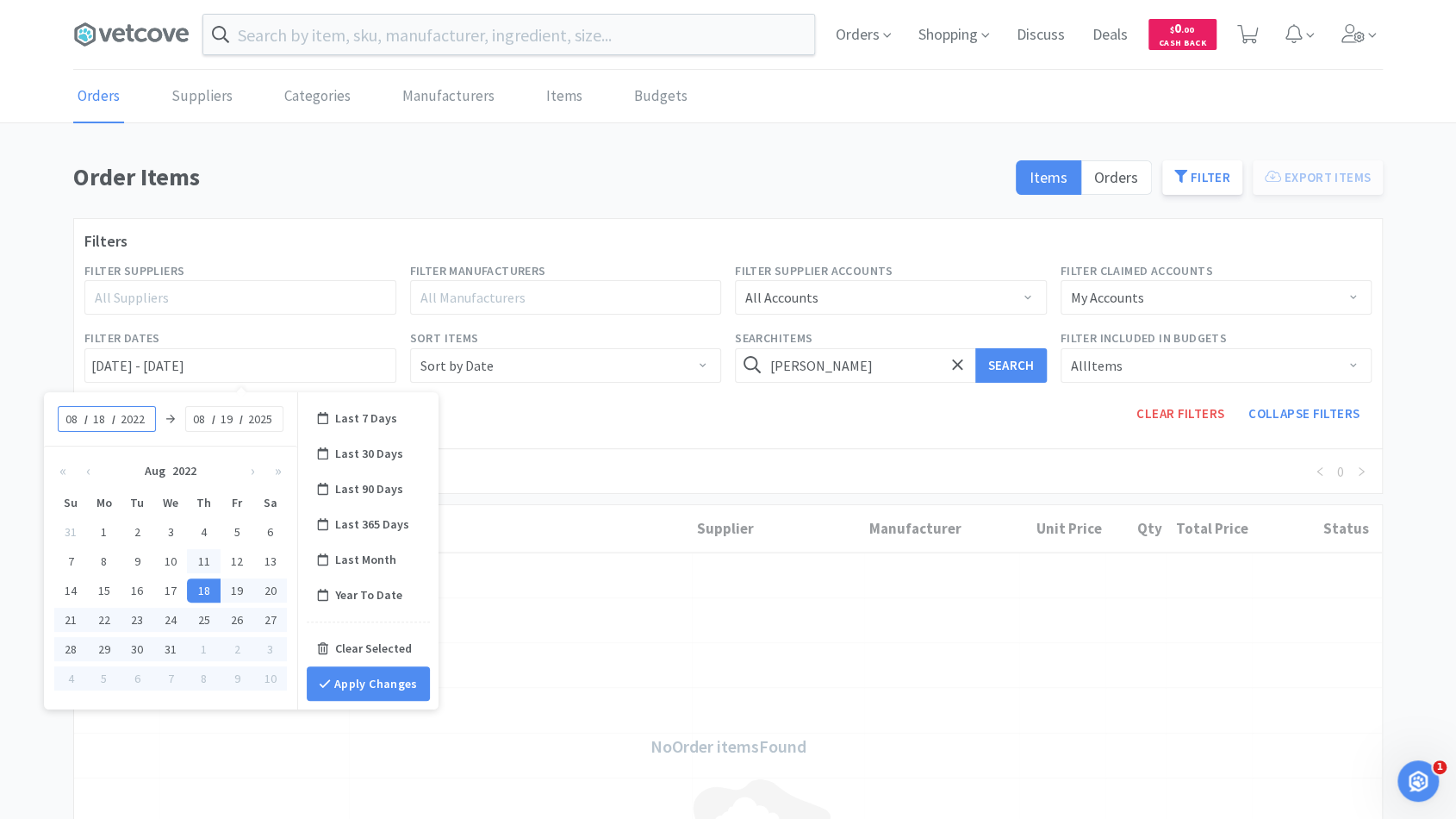
click at [195, 555] on div "11" at bounding box center [203, 560] width 33 height 24
type input "08/11/2022 - No End Date"
type input "11"
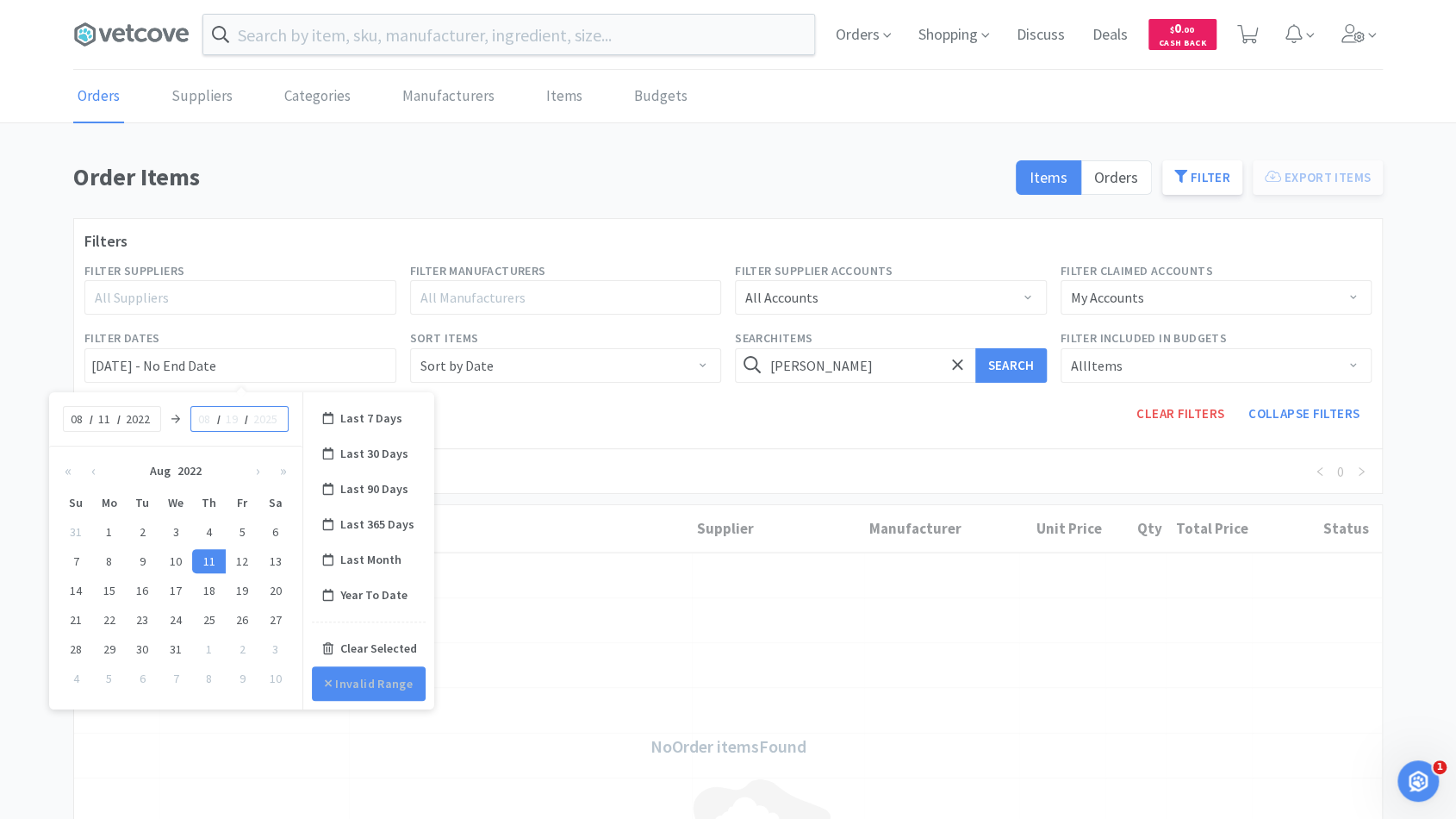
click at [214, 517] on td "4" at bounding box center [208, 532] width 33 height 30
type input "08/04/2022 - No End Date"
type input "04"
click at [227, 417] on input at bounding box center [233, 419] width 17 height 17
click at [207, 616] on div "25" at bounding box center [208, 620] width 33 height 24
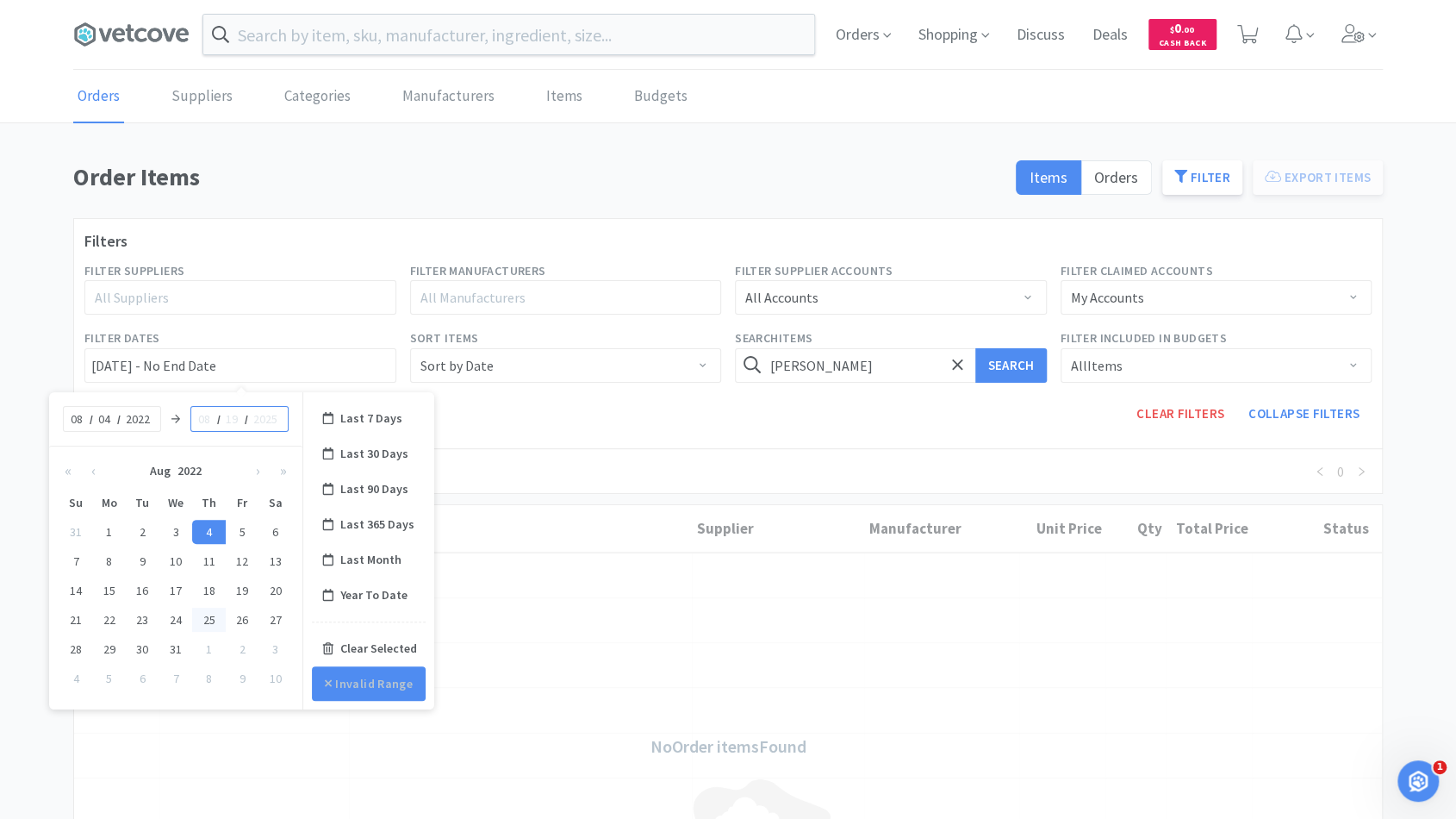
type input "[DATE] - [DATE]"
type input "08"
type input "25"
type input "2022"
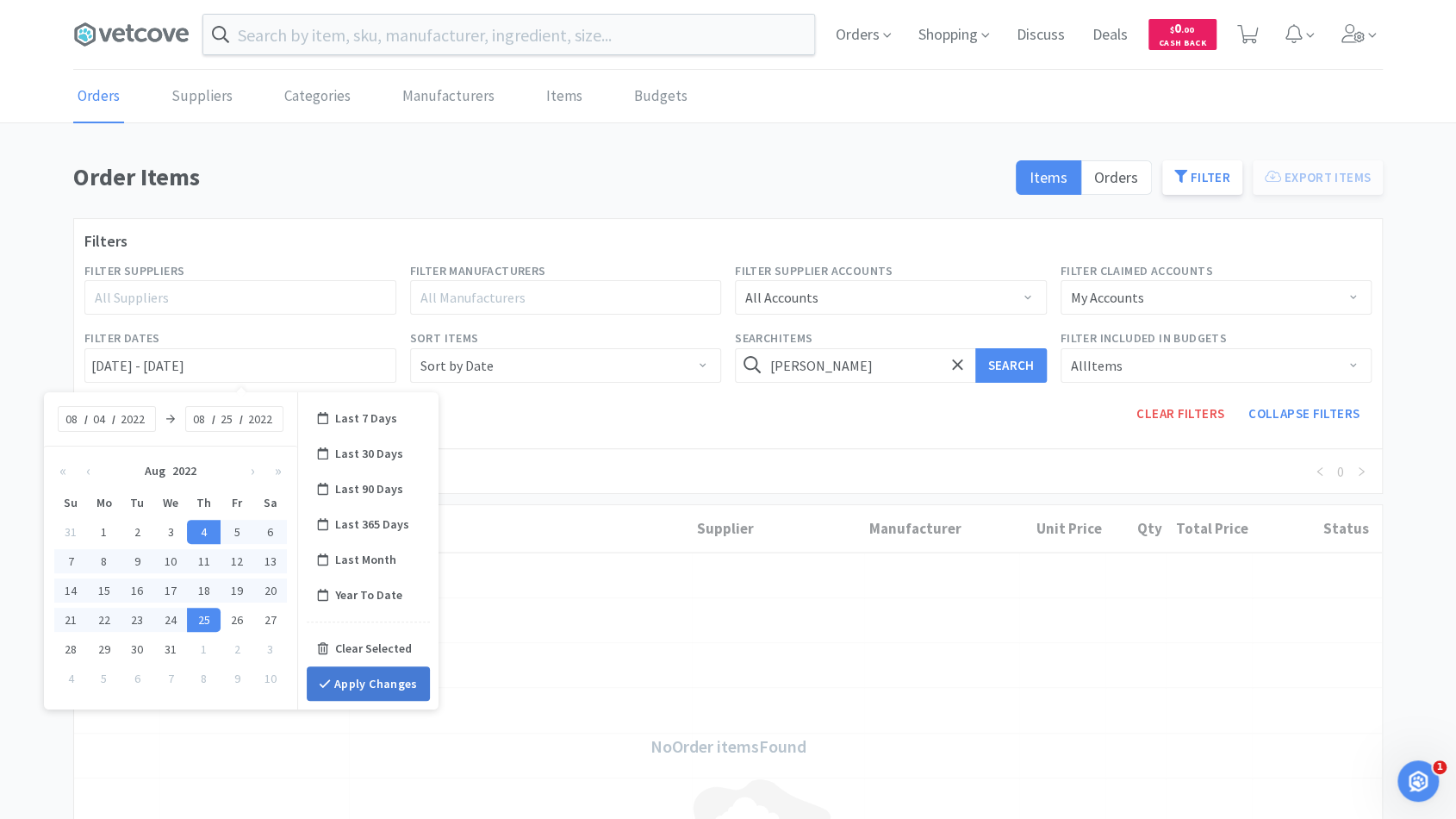
click at [332, 681] on button "Apply Changes" at bounding box center [367, 683] width 123 height 34
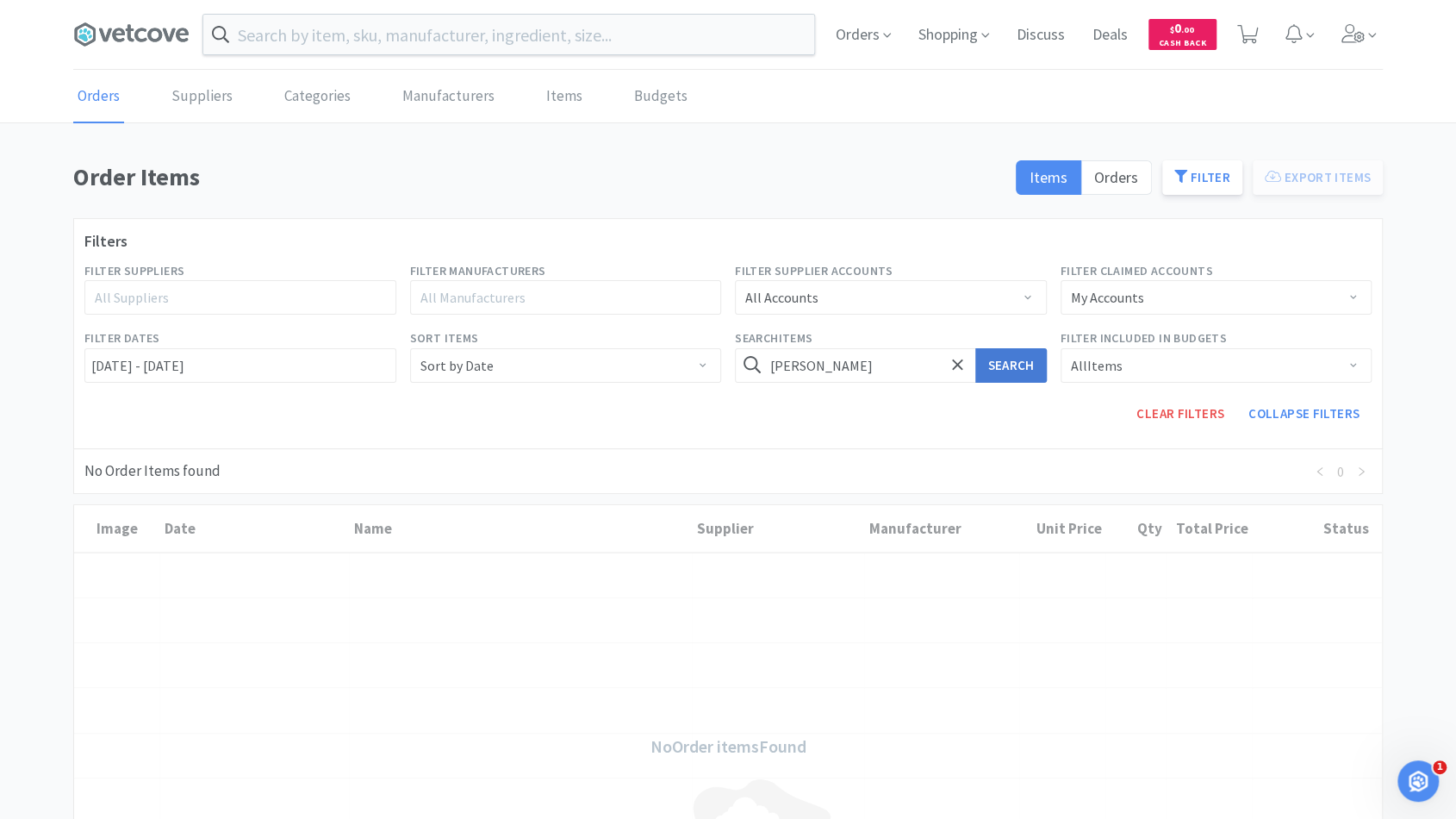
click at [1004, 377] on button "Search" at bounding box center [1010, 366] width 71 height 34
click at [997, 365] on button "Search" at bounding box center [1010, 366] width 71 height 34
click at [959, 358] on icon at bounding box center [958, 365] width 11 height 17
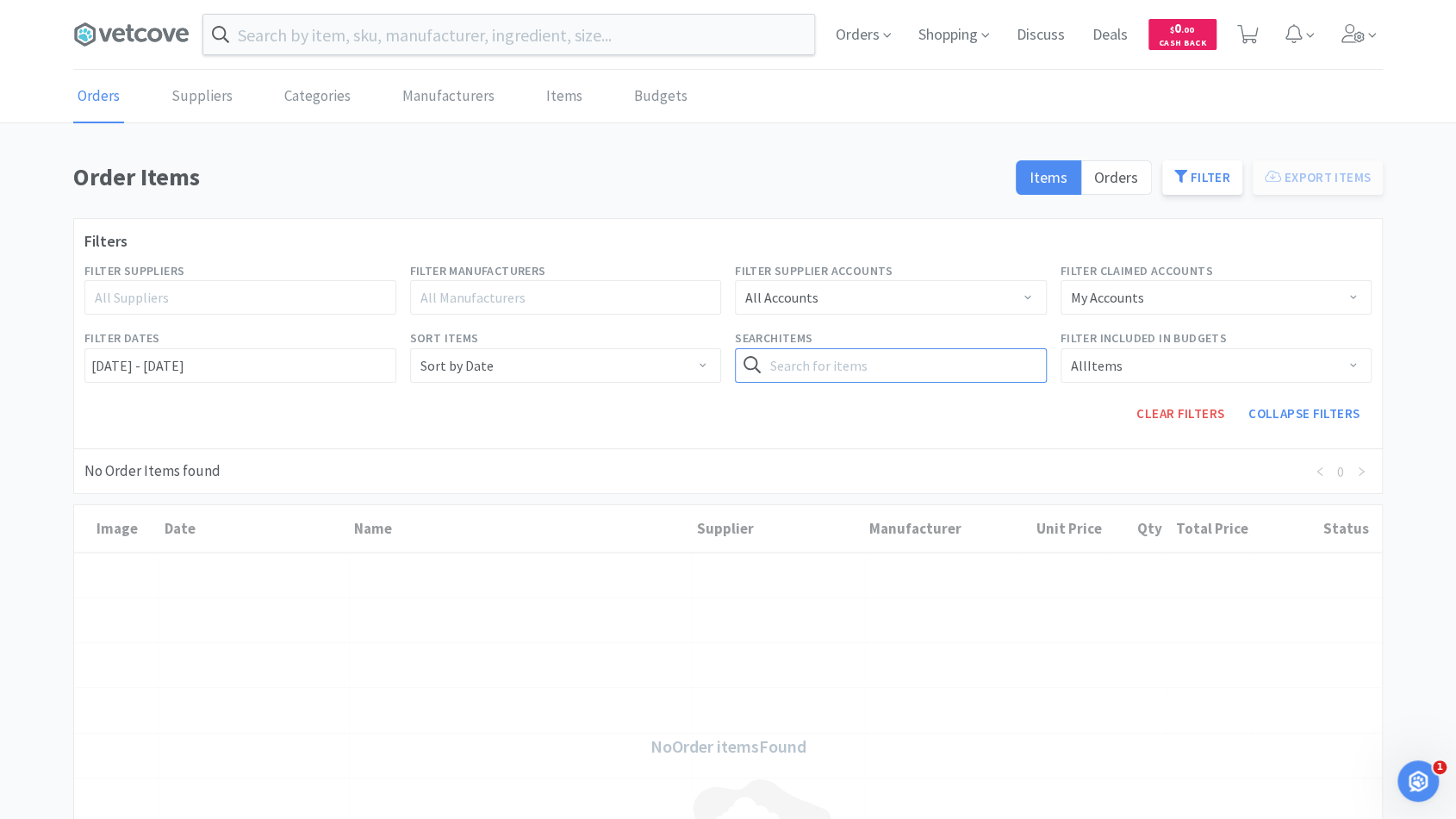
click at [881, 360] on input "text" at bounding box center [890, 366] width 312 height 34
type input "c"
type input "jar"
click at [975, 348] on button "Search" at bounding box center [1010, 366] width 71 height 34
click at [985, 369] on button "Search" at bounding box center [1010, 366] width 71 height 34
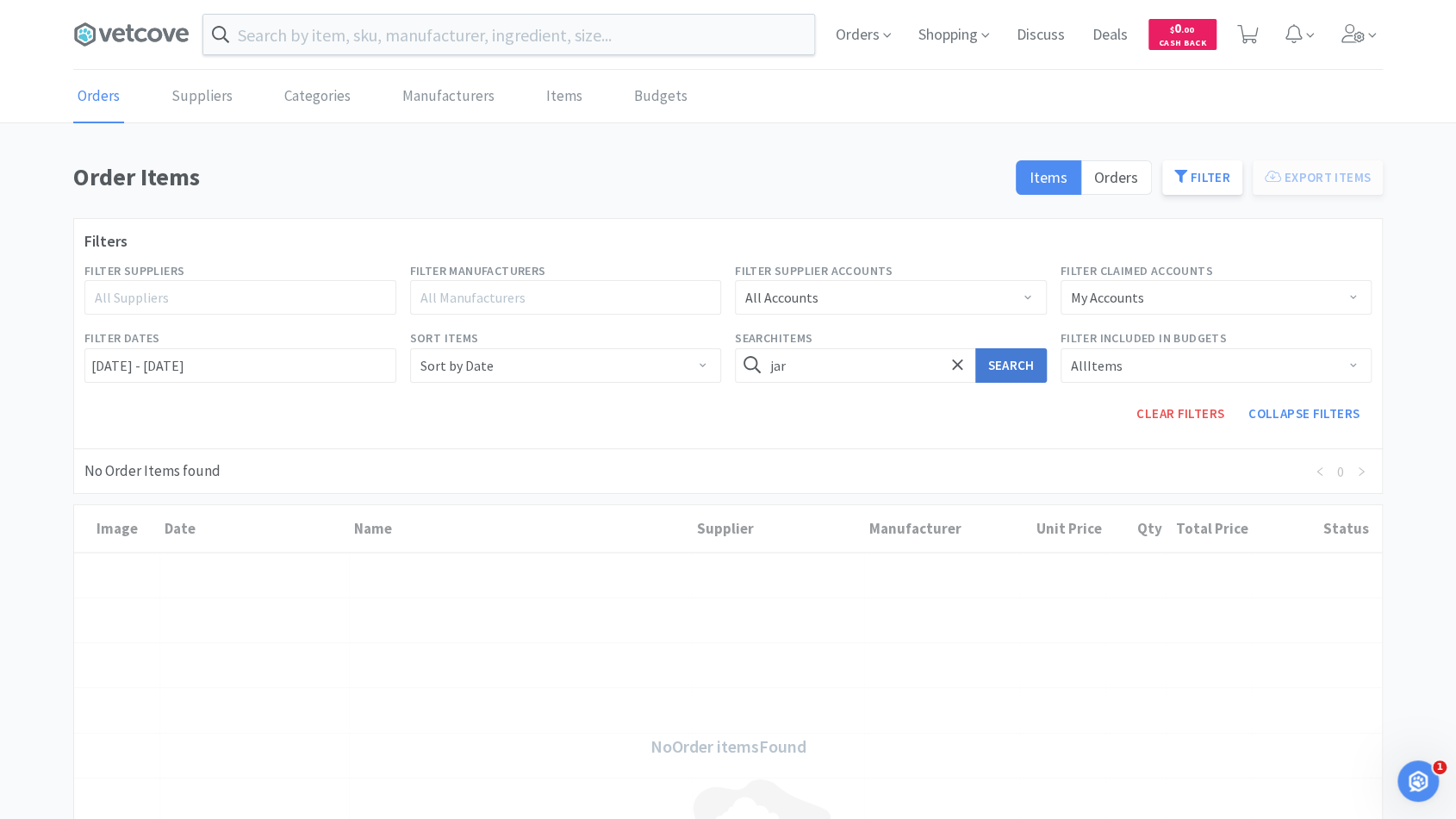
click at [980, 375] on button "Search" at bounding box center [1010, 366] width 71 height 34
click at [994, 368] on button "Search" at bounding box center [1010, 366] width 71 height 34
click at [965, 376] on span at bounding box center [957, 366] width 20 height 36
click at [912, 366] on input "text" at bounding box center [890, 366] width 312 height 34
type input "[PERSON_NAME]"
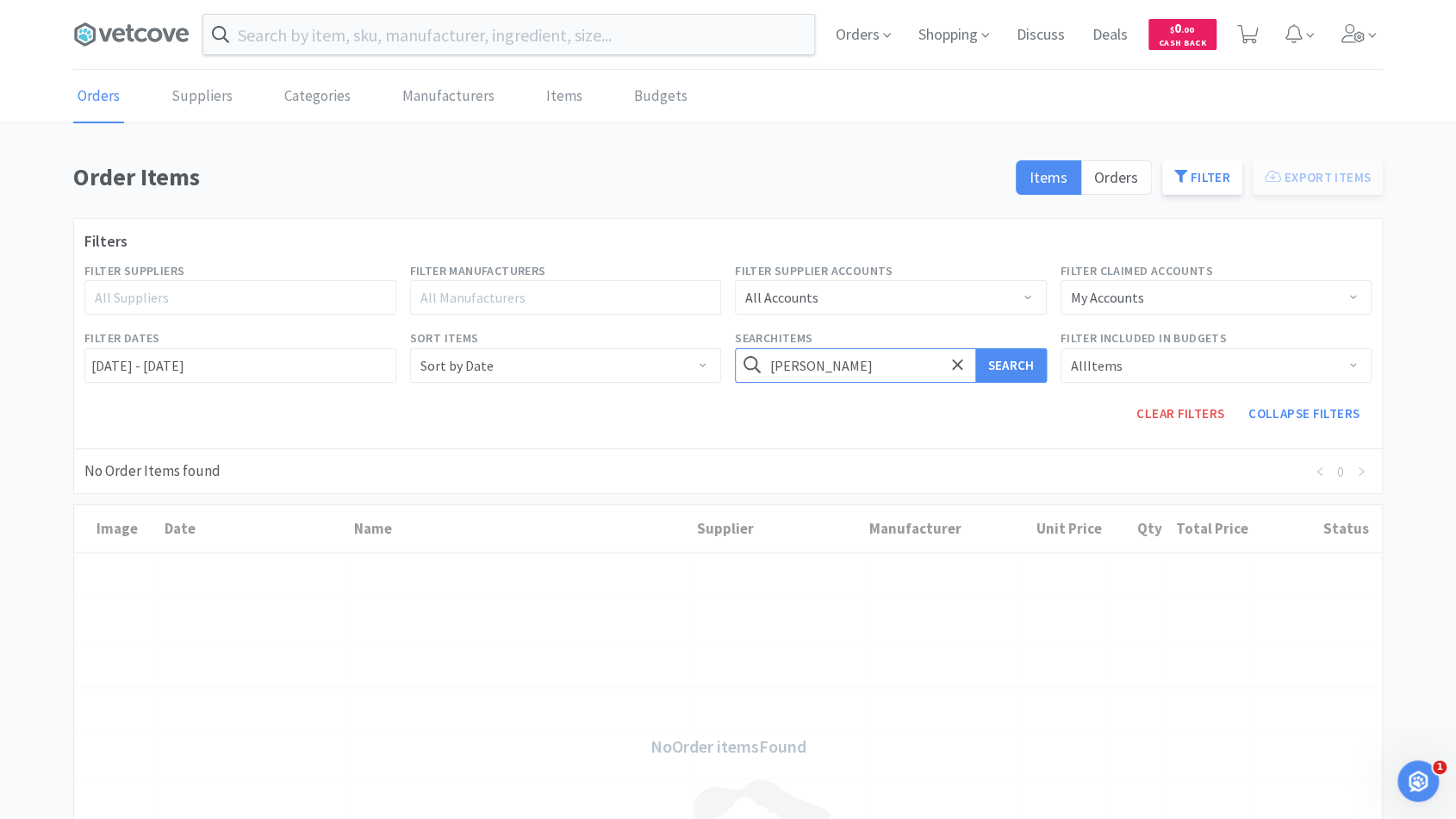
click at [975, 348] on button "Search" at bounding box center [1010, 366] width 71 height 34
click at [1124, 377] on div "All Items" at bounding box center [1210, 366] width 280 height 32
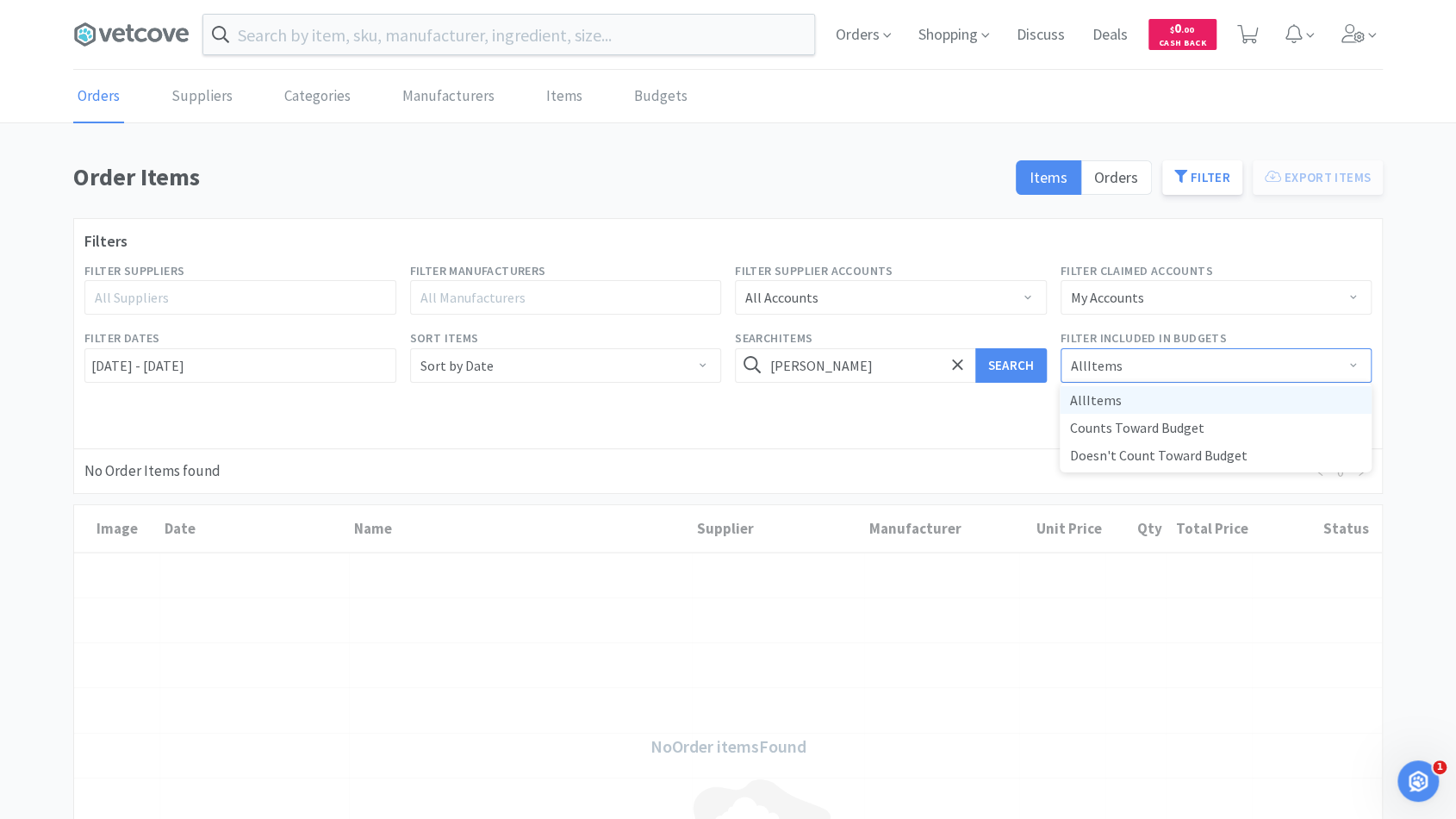
click at [1124, 377] on div "All Items" at bounding box center [1210, 366] width 280 height 32
click at [790, 356] on input "[PERSON_NAME]" at bounding box center [890, 366] width 312 height 34
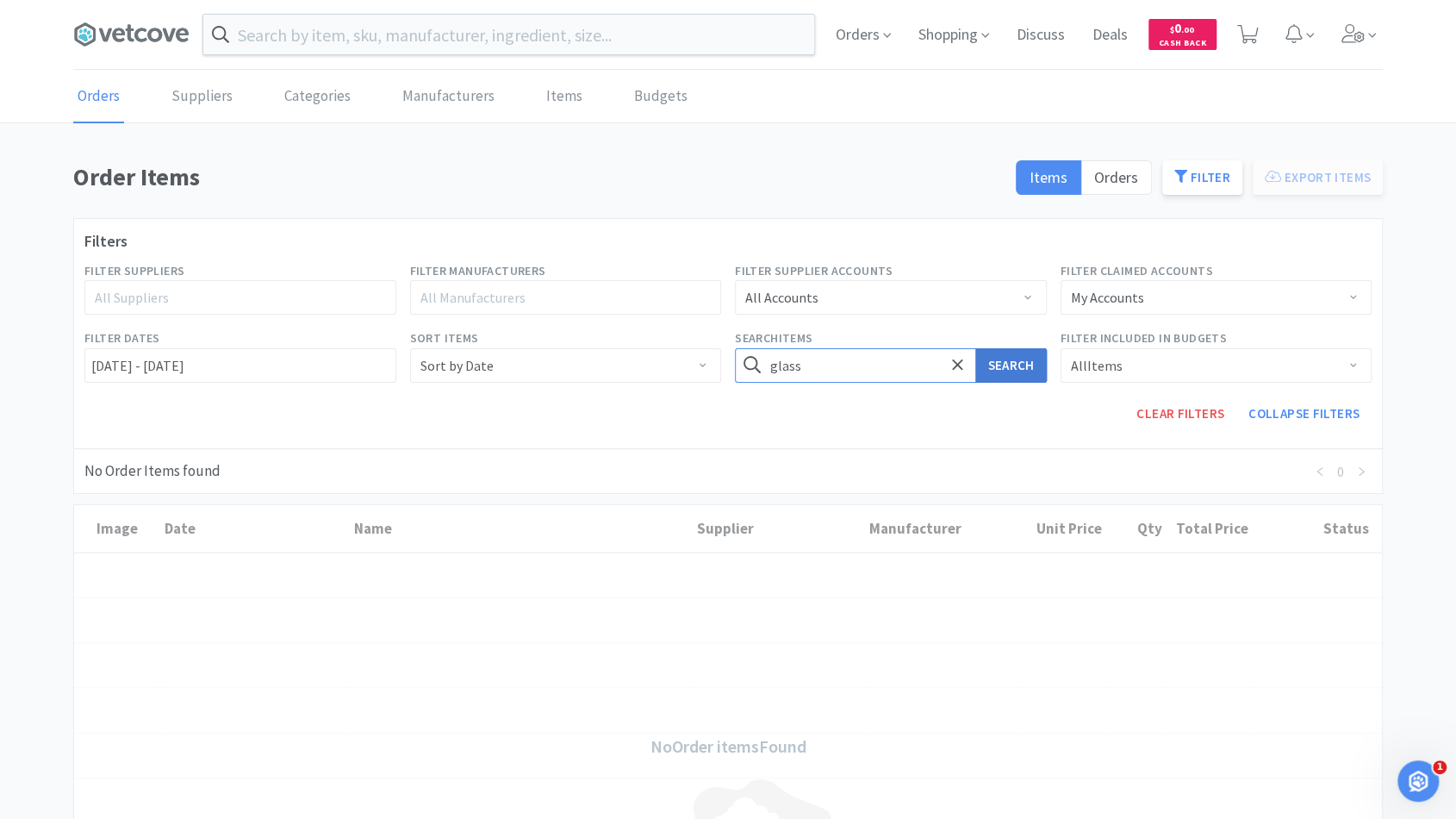
type input "glass"
click at [994, 353] on button "Search" at bounding box center [1010, 366] width 71 height 34
click at [988, 363] on button "Search" at bounding box center [1010, 366] width 71 height 34
click at [954, 368] on icon at bounding box center [958, 365] width 11 height 17
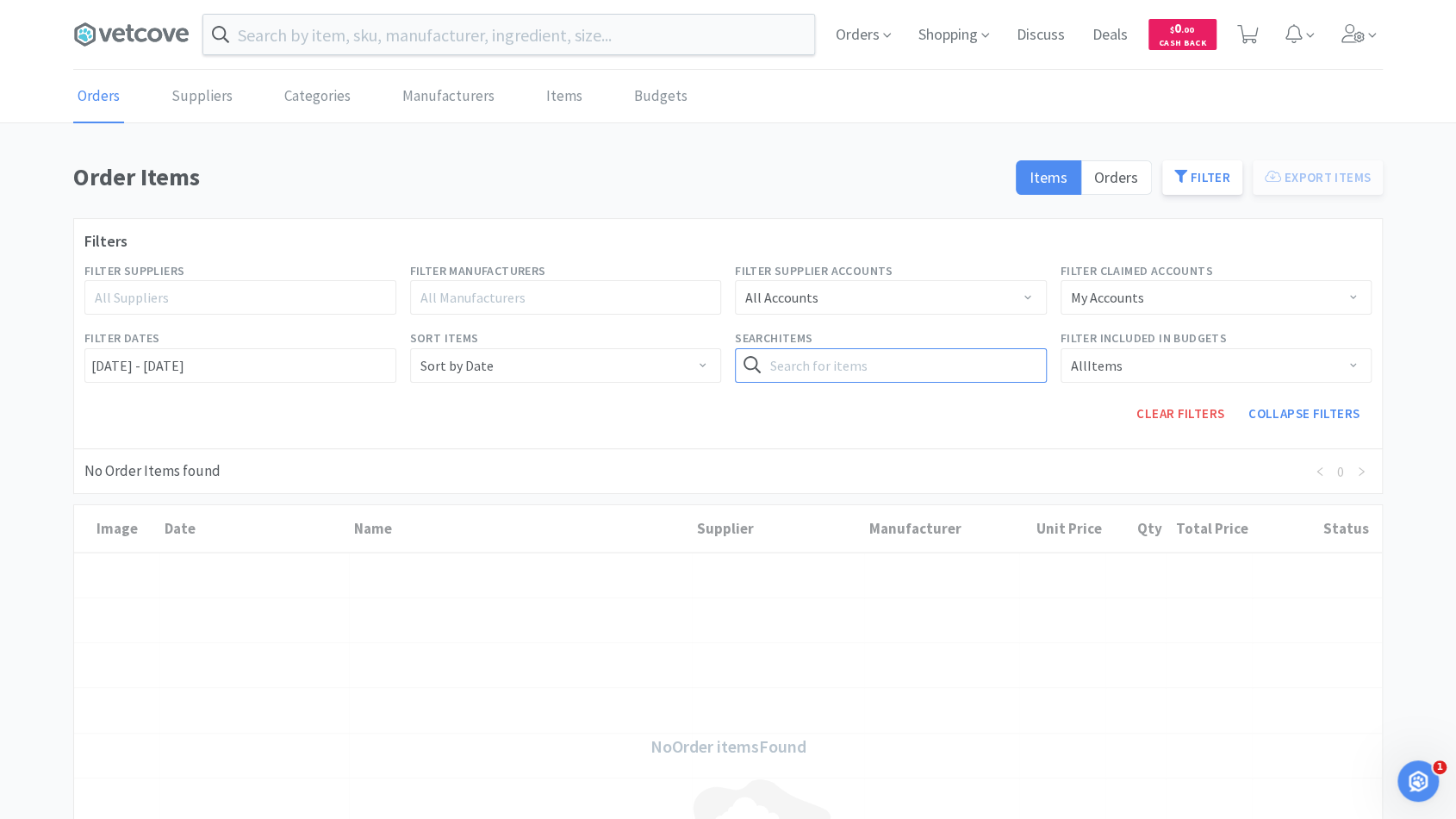
click at [921, 366] on input "text" at bounding box center [890, 366] width 312 height 34
type input "[MEDICAL_DATA]"
click at [996, 372] on button "Search" at bounding box center [1010, 366] width 71 height 34
click at [1064, 169] on span "Items" at bounding box center [1049, 177] width 38 height 20
click at [1030, 182] on input "Items" at bounding box center [1030, 182] width 0 height 0
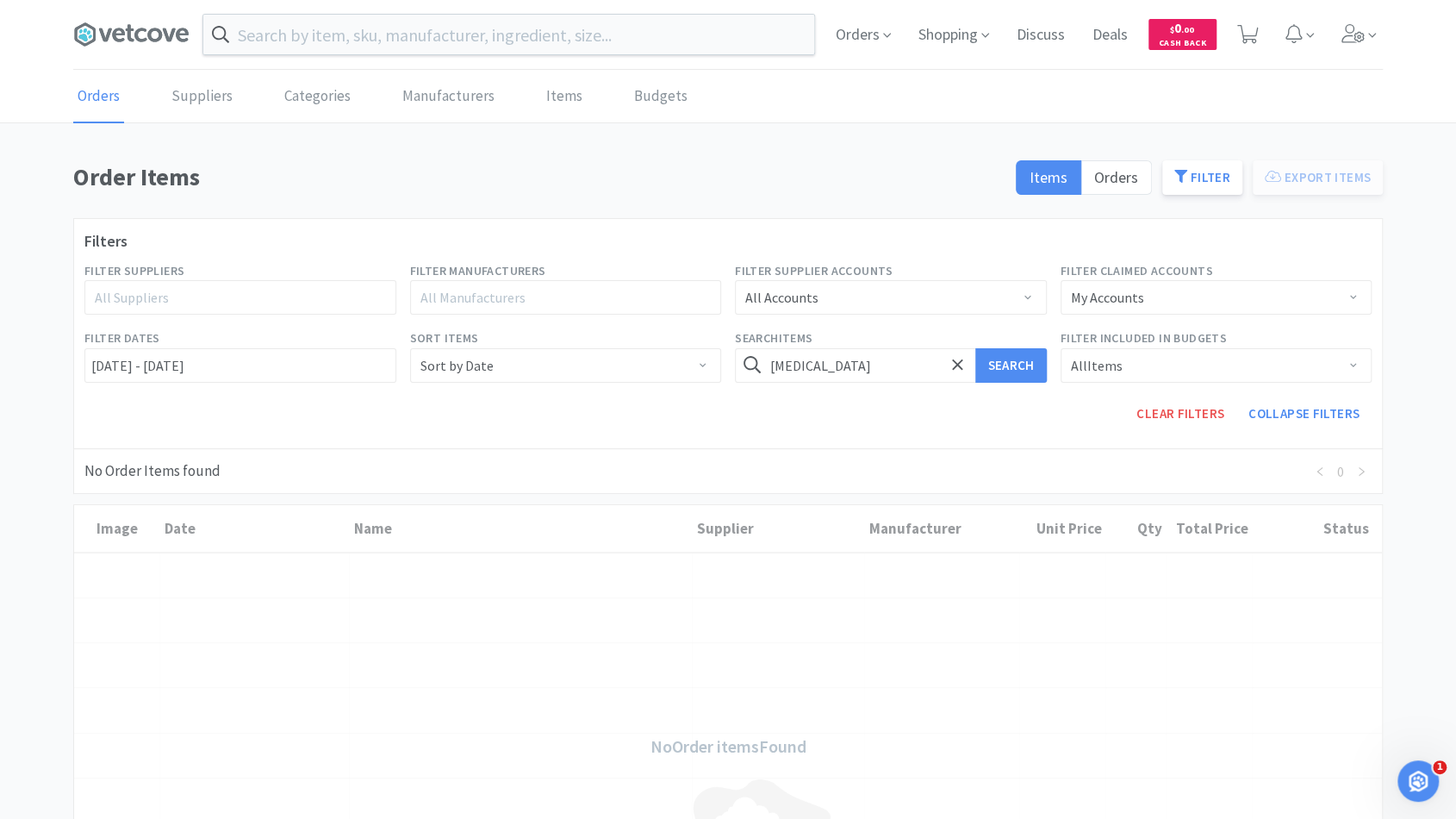
click at [1346, 360] on span at bounding box center [1353, 367] width 17 height 13
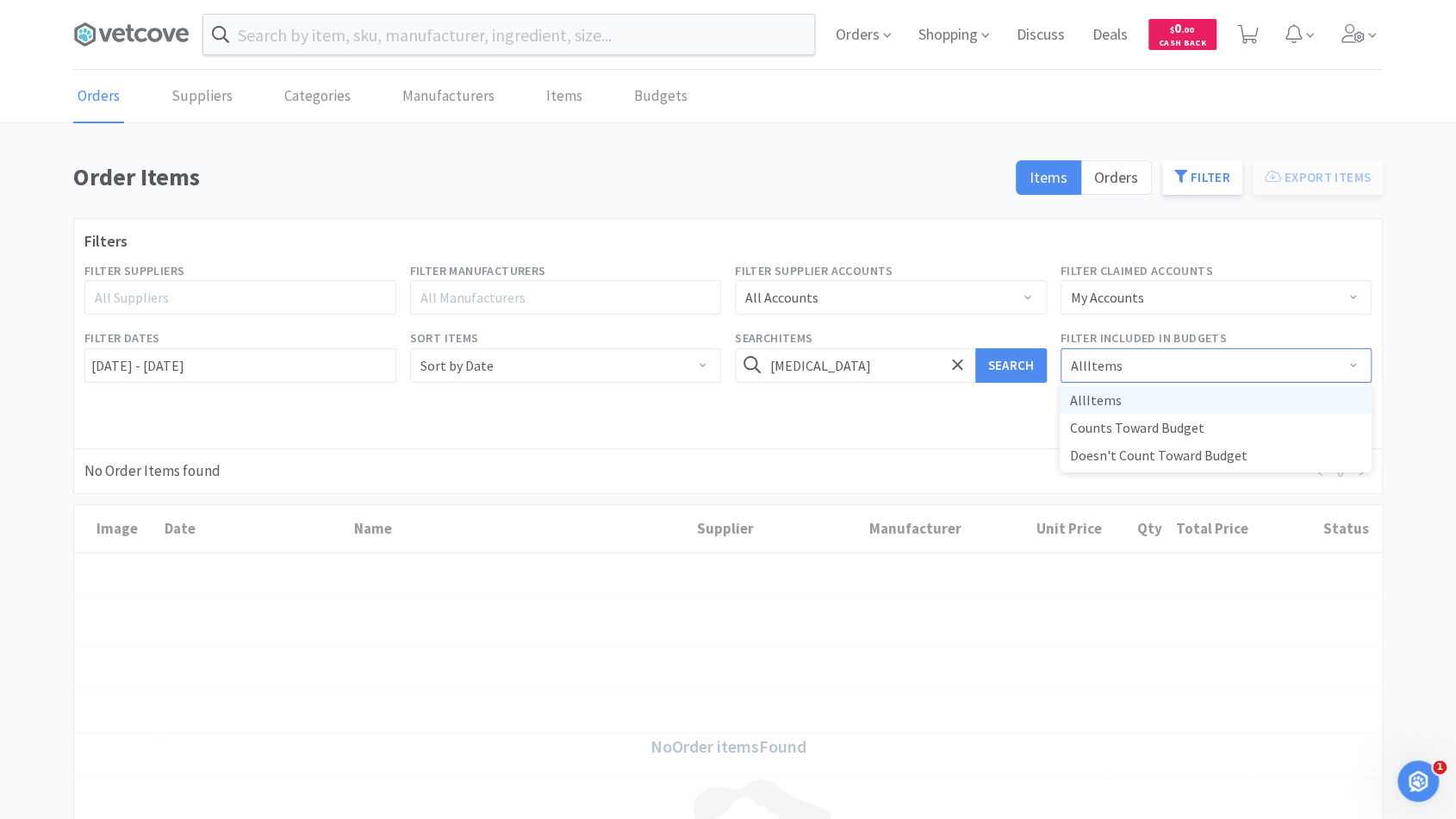
click at [1346, 360] on span at bounding box center [1353, 367] width 17 height 13
click at [1353, 293] on span at bounding box center [1353, 299] width 17 height 13
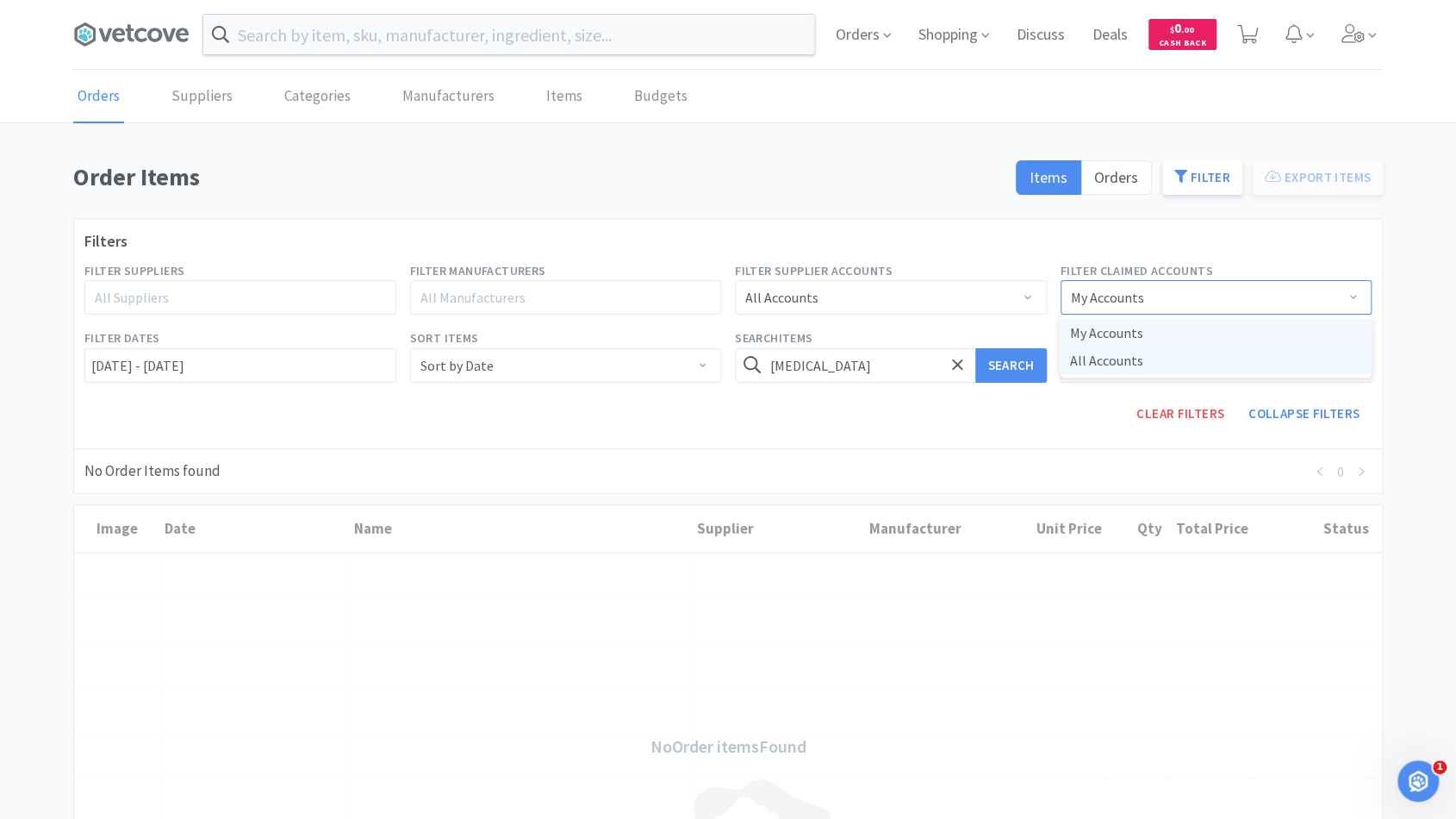
click at [1220, 354] on li "All Accounts" at bounding box center [1215, 360] width 312 height 28
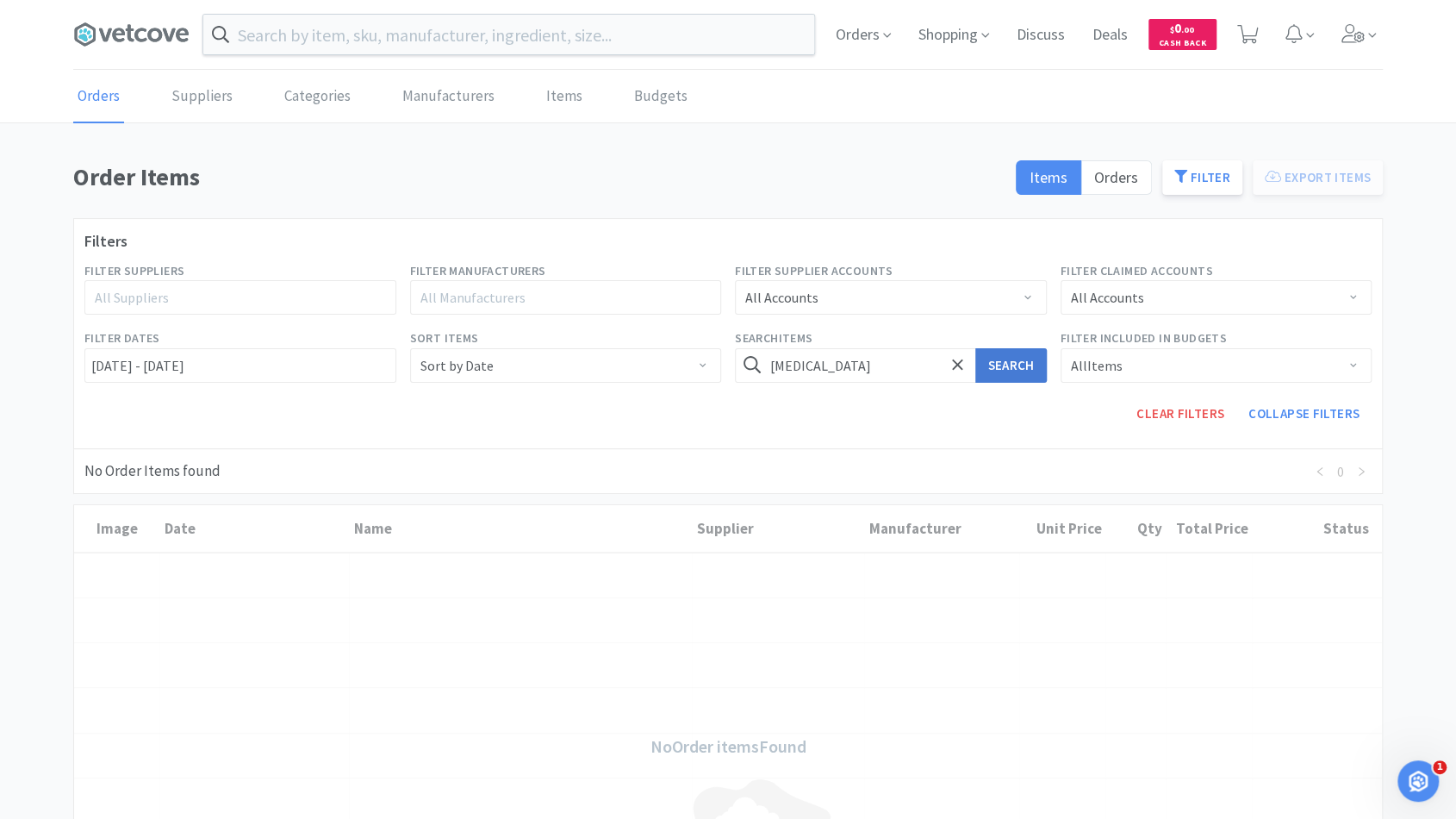
click at [1014, 368] on button "Search" at bounding box center [1010, 366] width 71 height 34
click at [1007, 360] on button "Search" at bounding box center [1010, 366] width 71 height 34
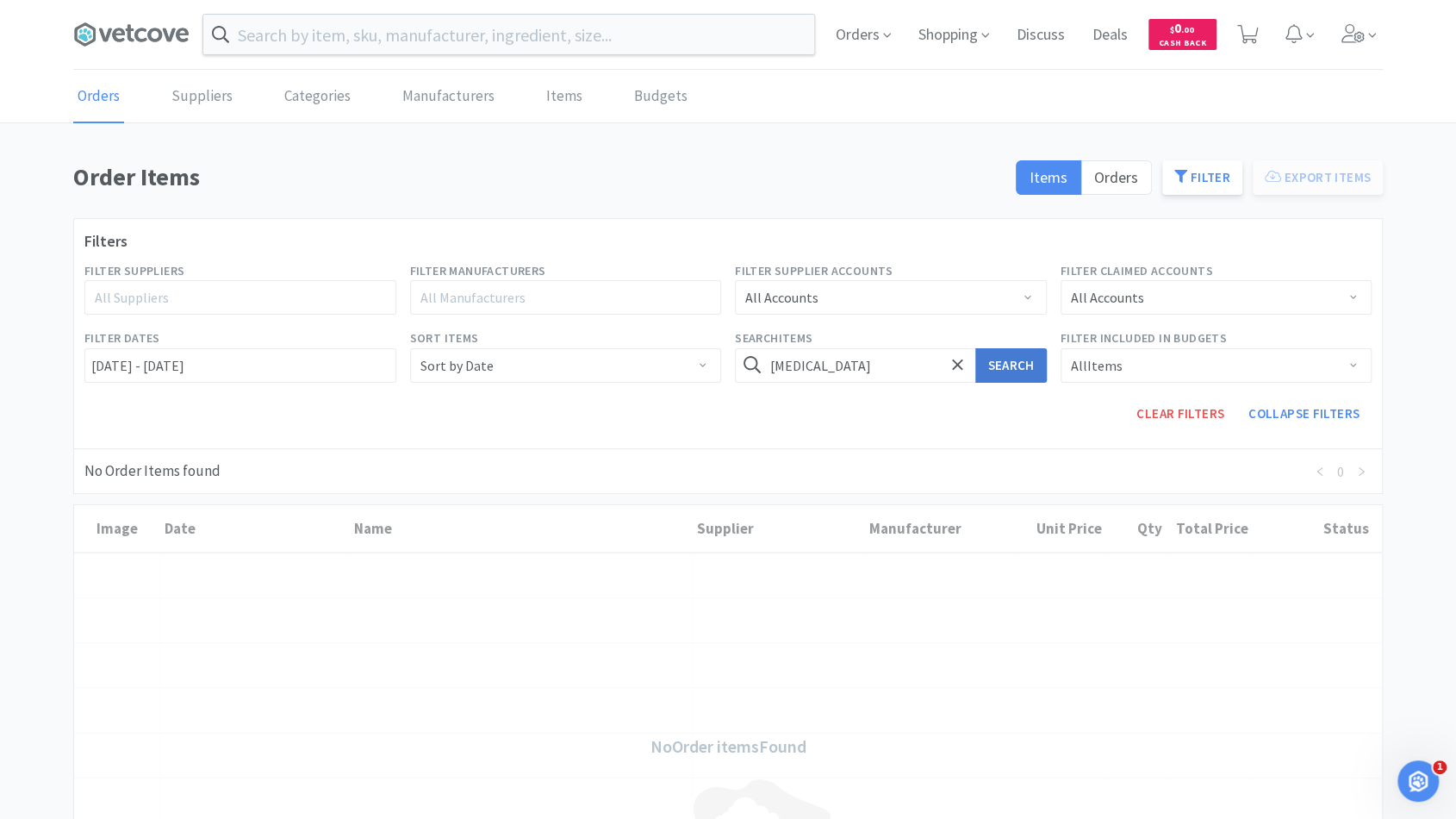
click at [1007, 360] on button "Search" at bounding box center [1010, 366] width 71 height 34
click at [961, 359] on icon at bounding box center [957, 364] width 10 height 10
type input "[MEDICAL_DATA]"
click at [1007, 366] on button "Search" at bounding box center [1010, 366] width 71 height 34
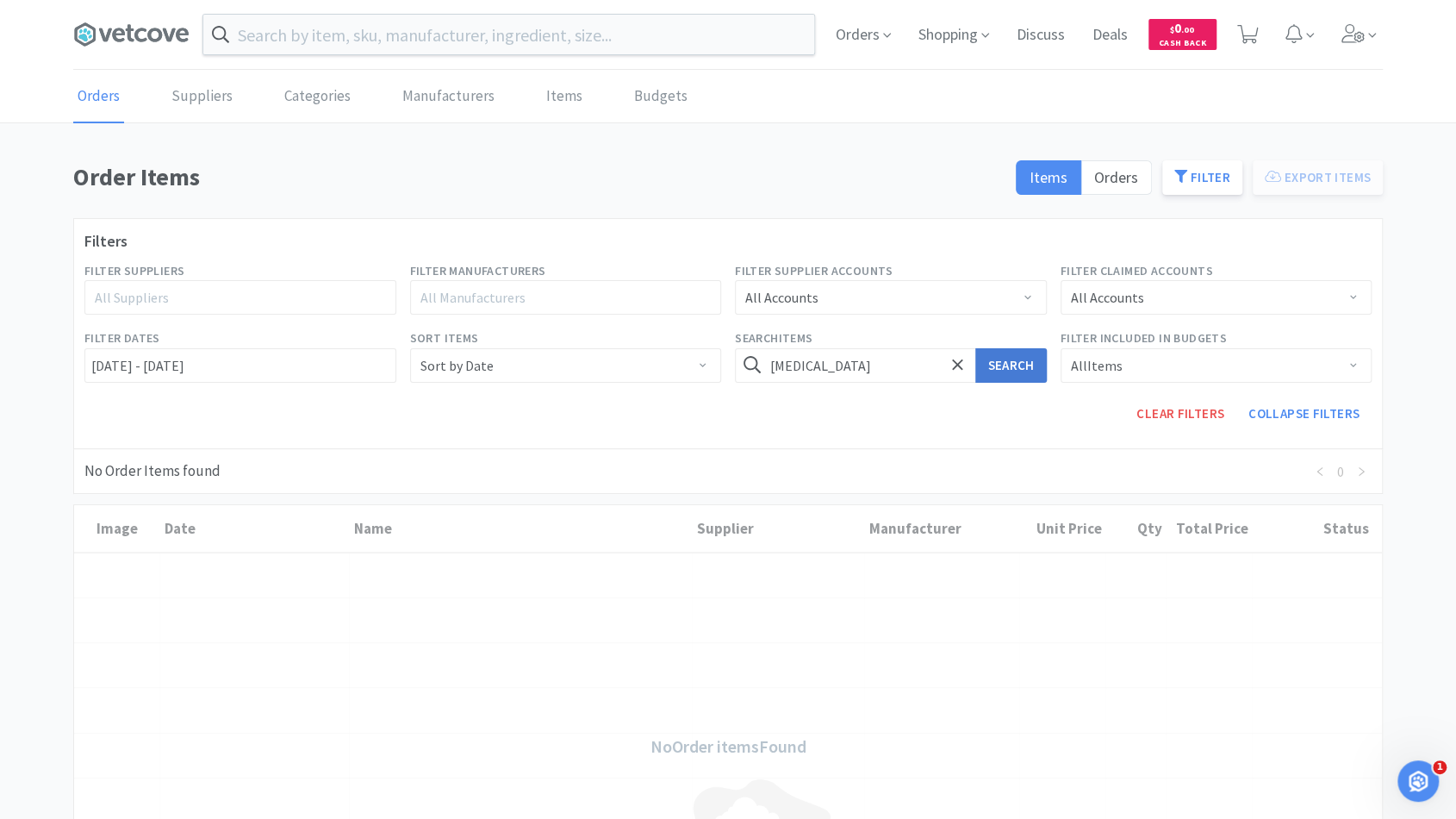
click at [1007, 366] on button "Search" at bounding box center [1010, 366] width 71 height 34
click at [958, 371] on span at bounding box center [957, 366] width 20 height 36
click at [1035, 182] on span "Items" at bounding box center [1049, 177] width 38 height 20
click at [1030, 182] on input "Items" at bounding box center [1030, 182] width 0 height 0
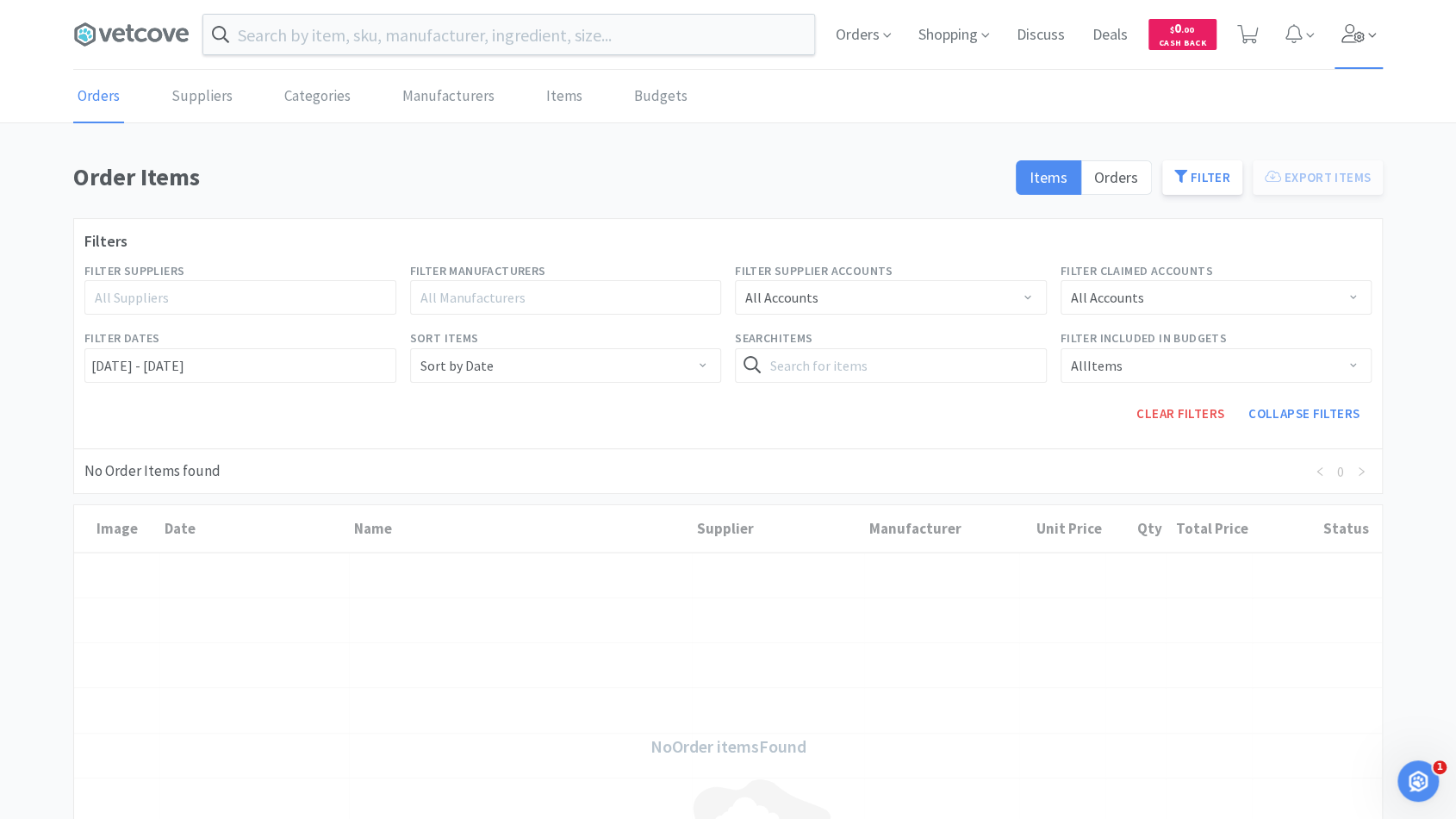
click at [1336, 28] on span at bounding box center [1359, 34] width 49 height 69
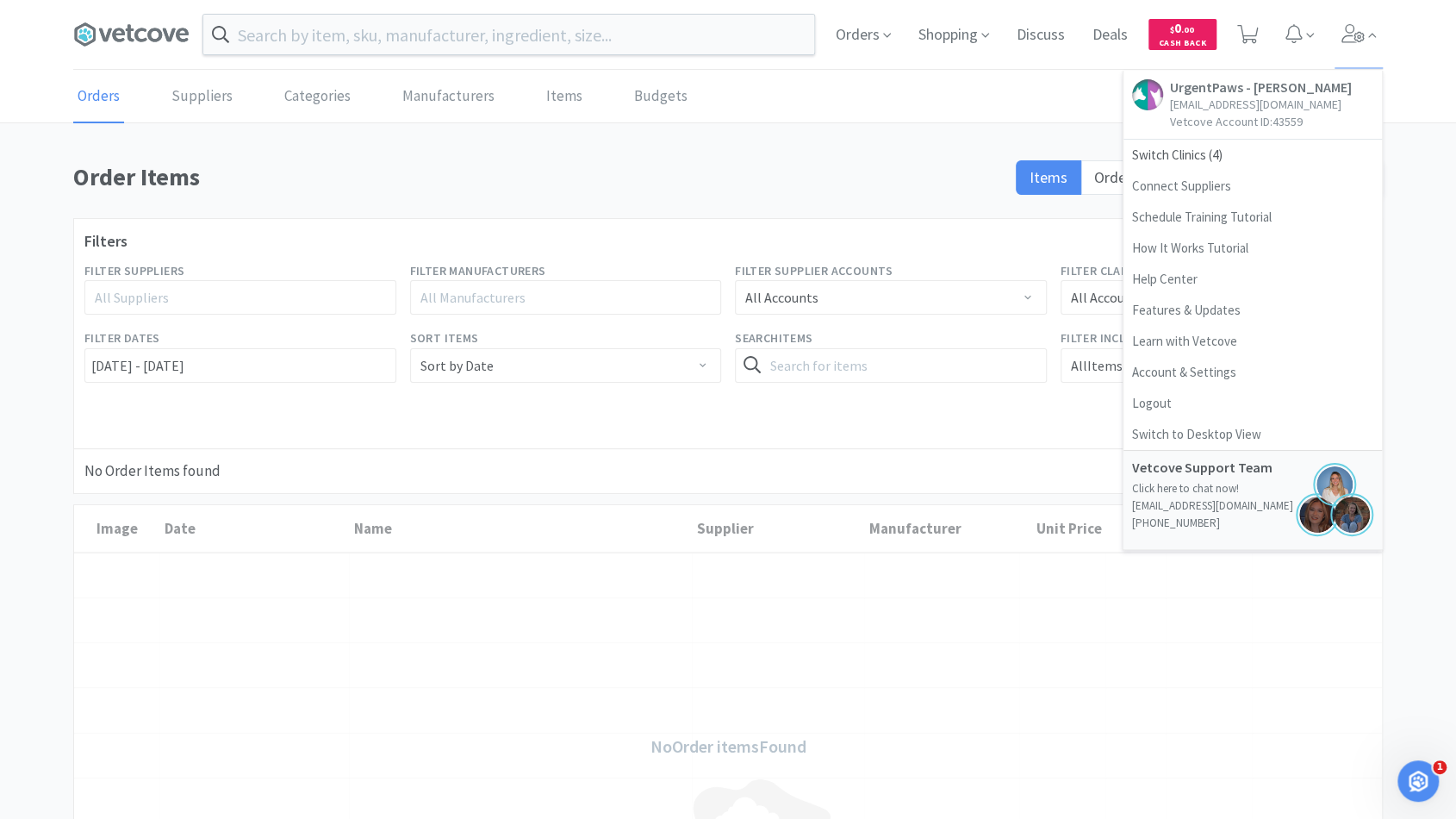
click at [793, 400] on div "Clear Filters Collapse Filters" at bounding box center [727, 413] width 1300 height 49
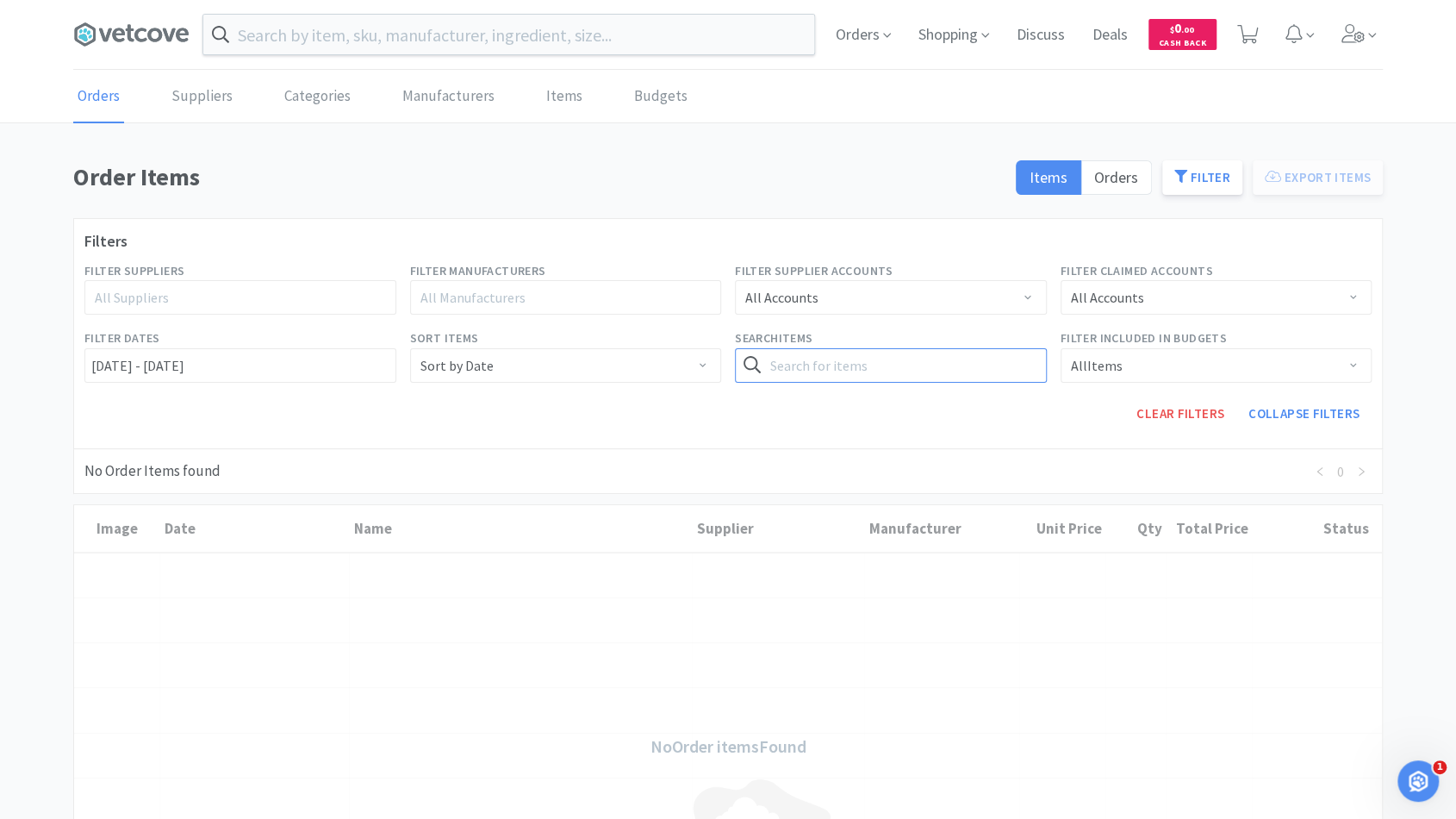
click at [822, 357] on input "text" at bounding box center [890, 366] width 312 height 34
type input "[MEDICAL_DATA]"
click at [1033, 359] on button "Search" at bounding box center [1010, 366] width 71 height 34
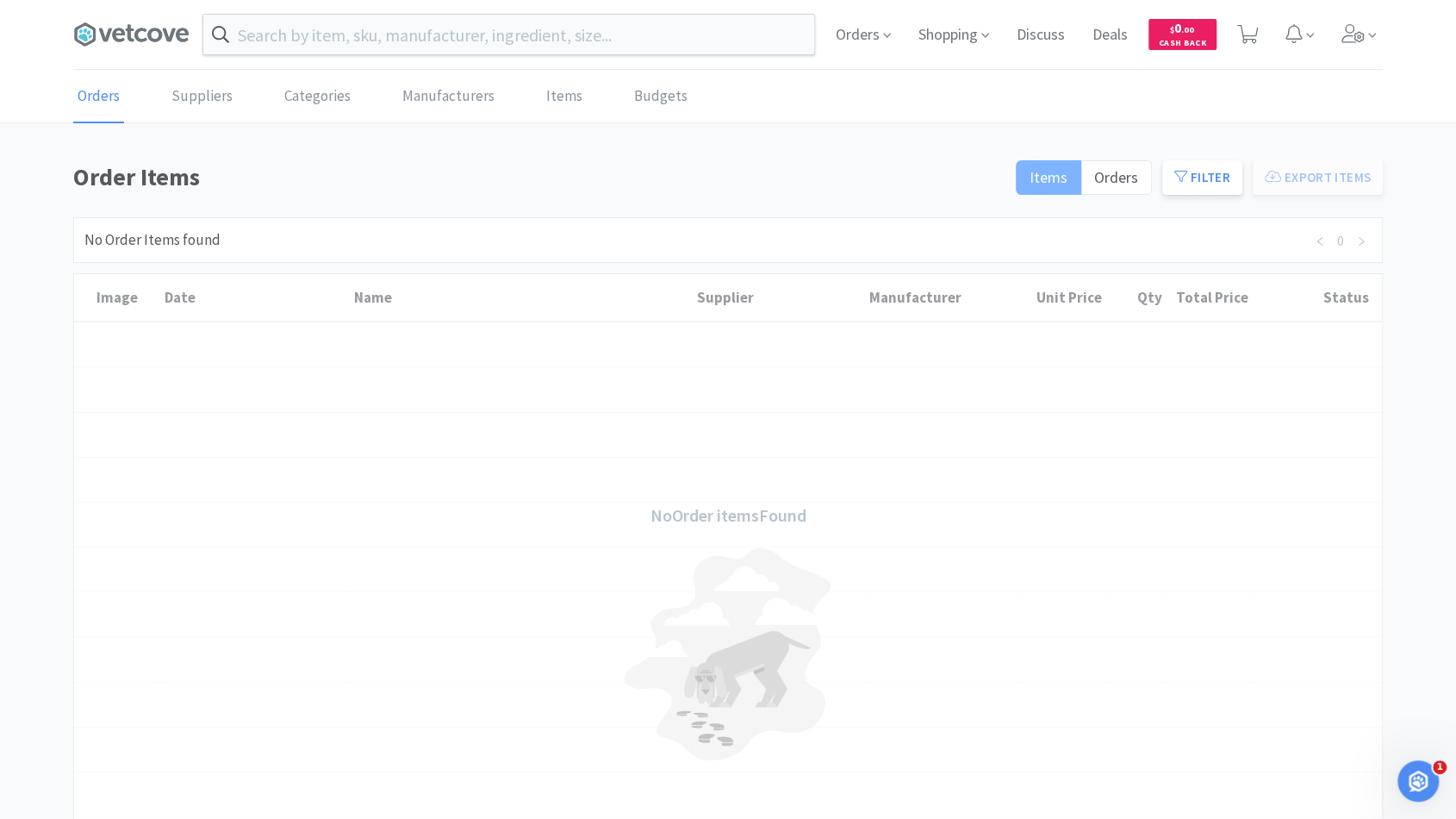
click at [1033, 186] on label "Items" at bounding box center [1048, 178] width 66 height 34
click at [1030, 182] on input "Items" at bounding box center [1030, 182] width 0 height 0
click at [1252, 41] on icon at bounding box center [1247, 34] width 22 height 19
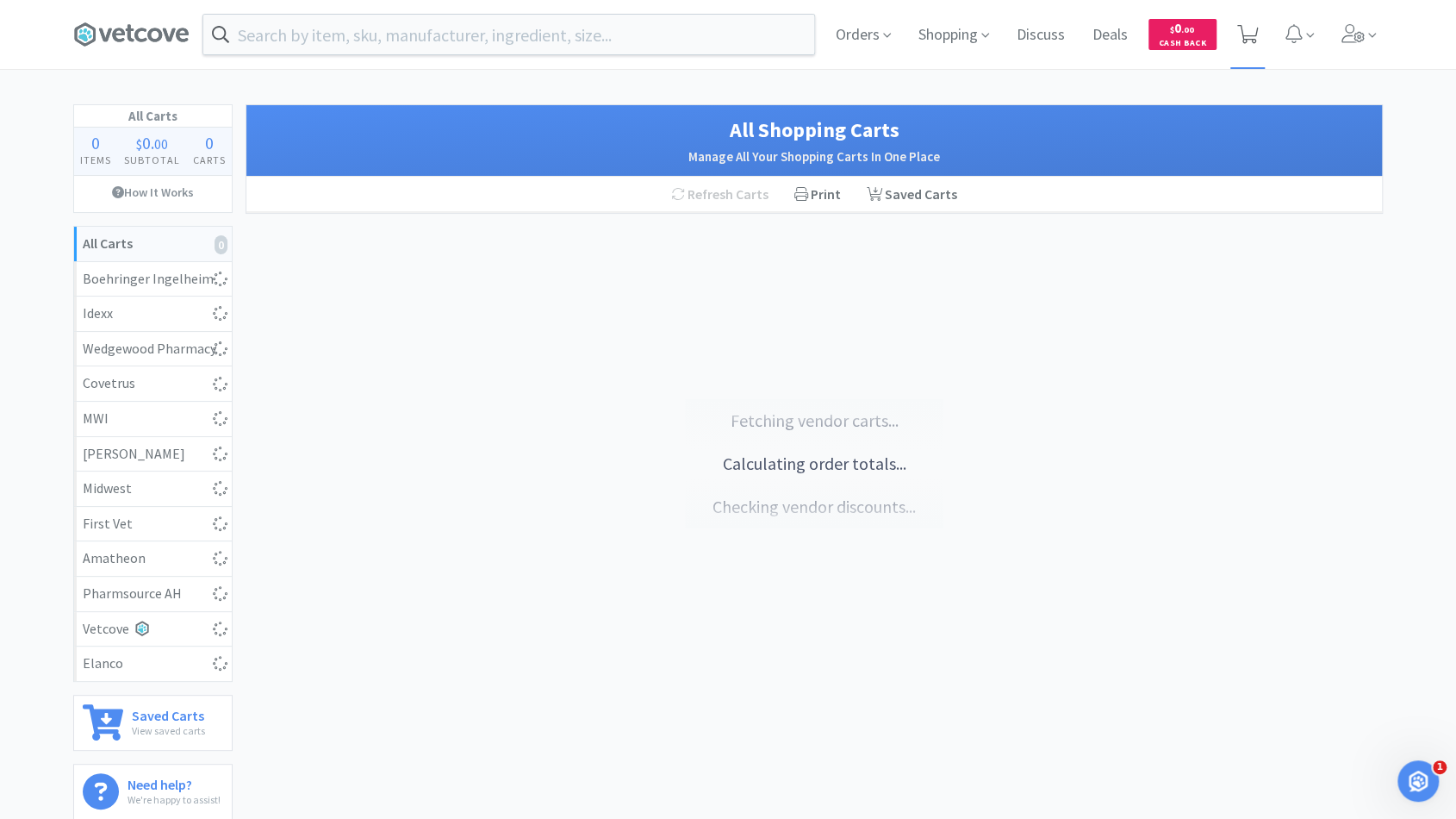
select select "4"
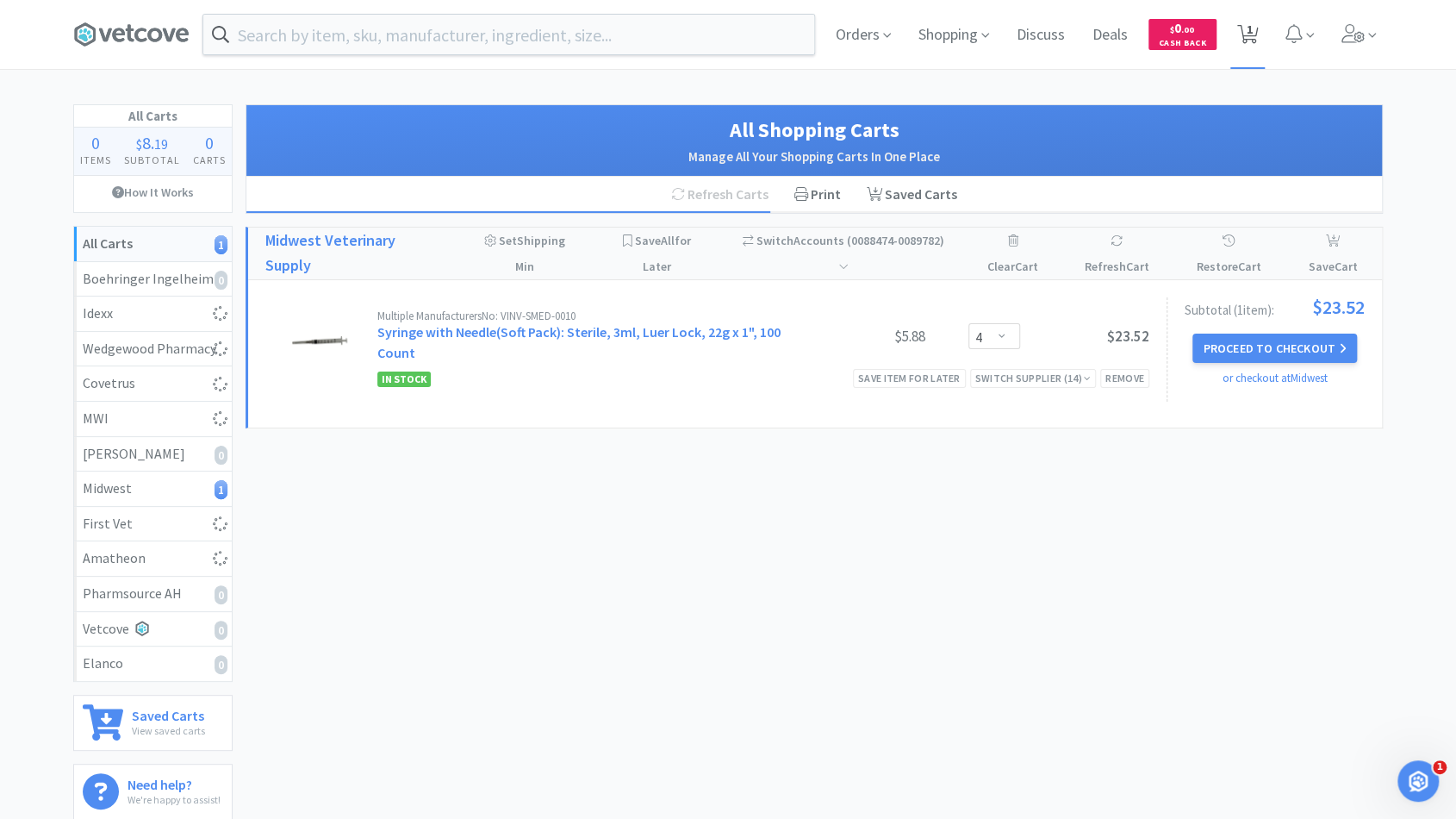
click at [1256, 40] on icon at bounding box center [1247, 34] width 22 height 19
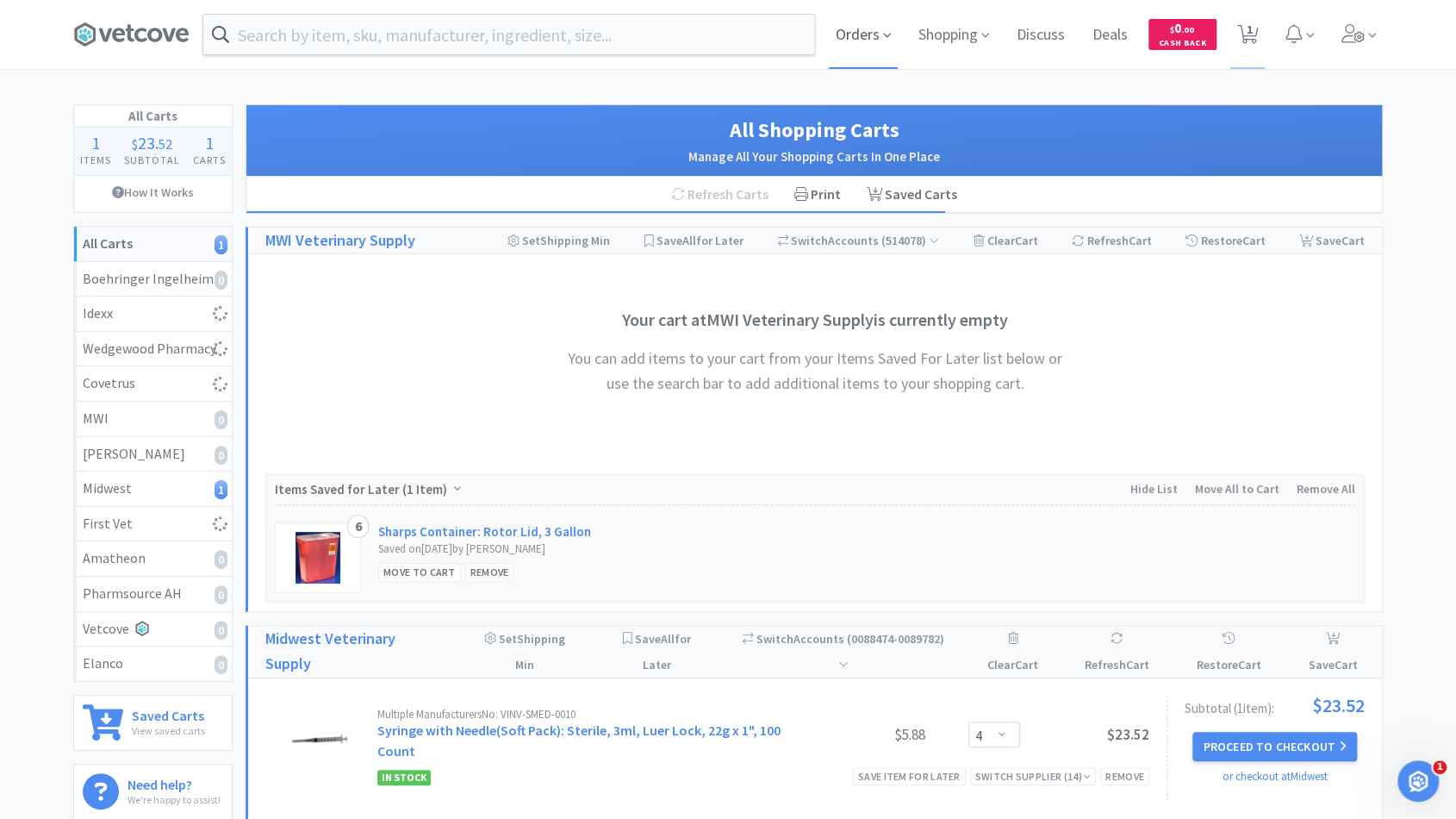
click at [876, 29] on span "Orders" at bounding box center [863, 34] width 69 height 69
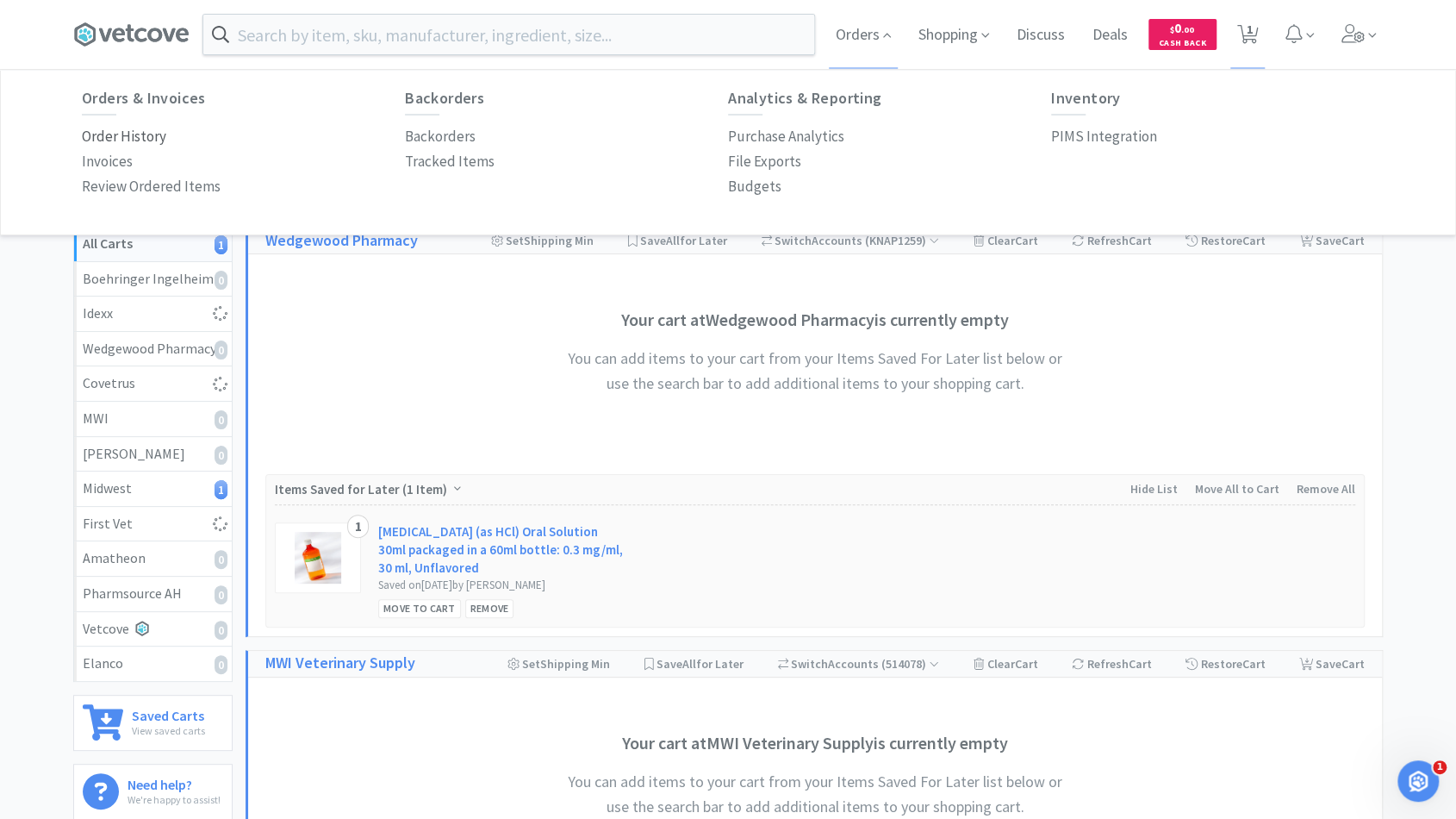
click at [137, 129] on p "Order History" at bounding box center [124, 136] width 84 height 23
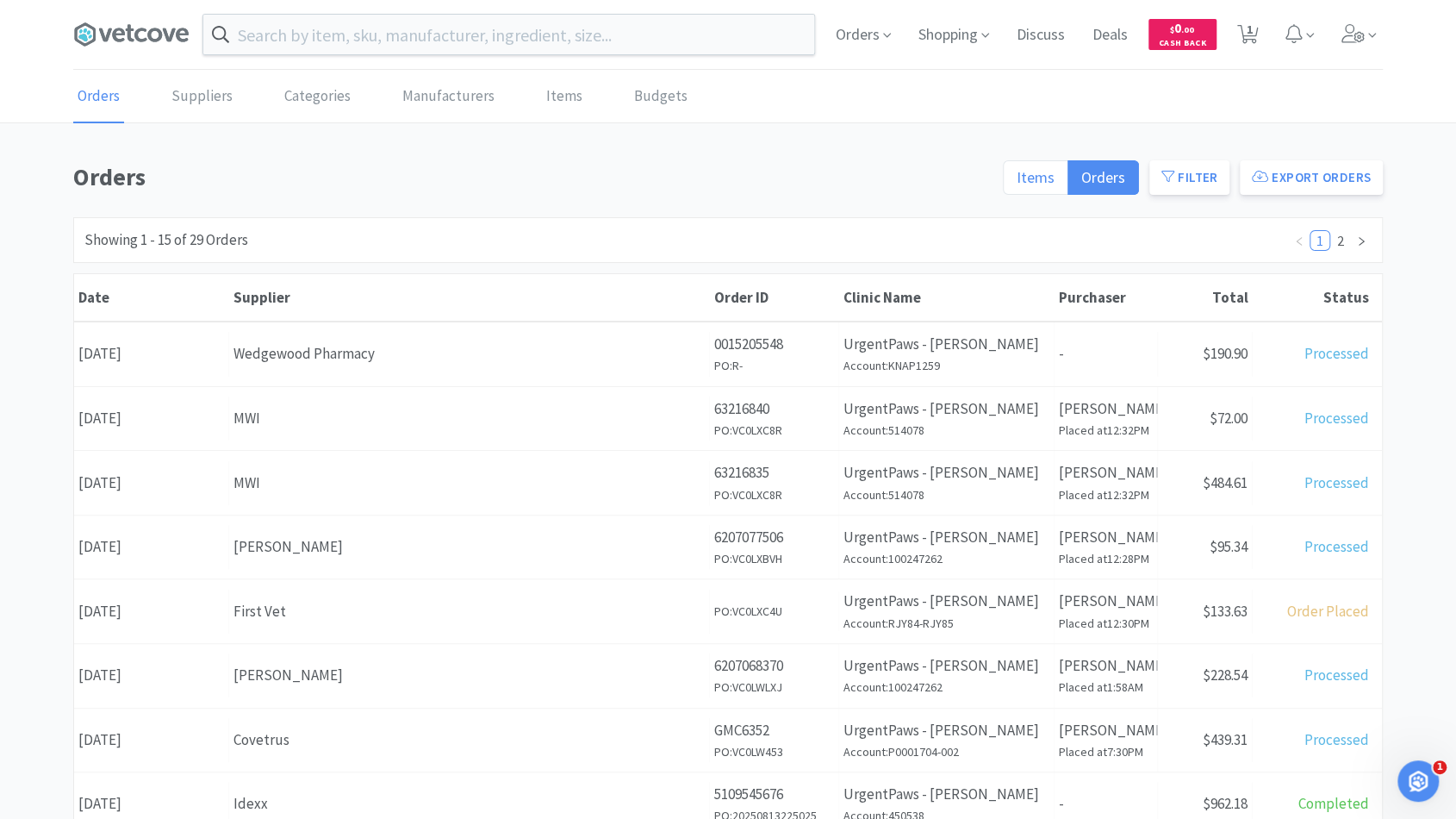
click at [1042, 182] on span "Items" at bounding box center [1035, 177] width 38 height 20
click at [1016, 182] on input "Items" at bounding box center [1016, 182] width 0 height 0
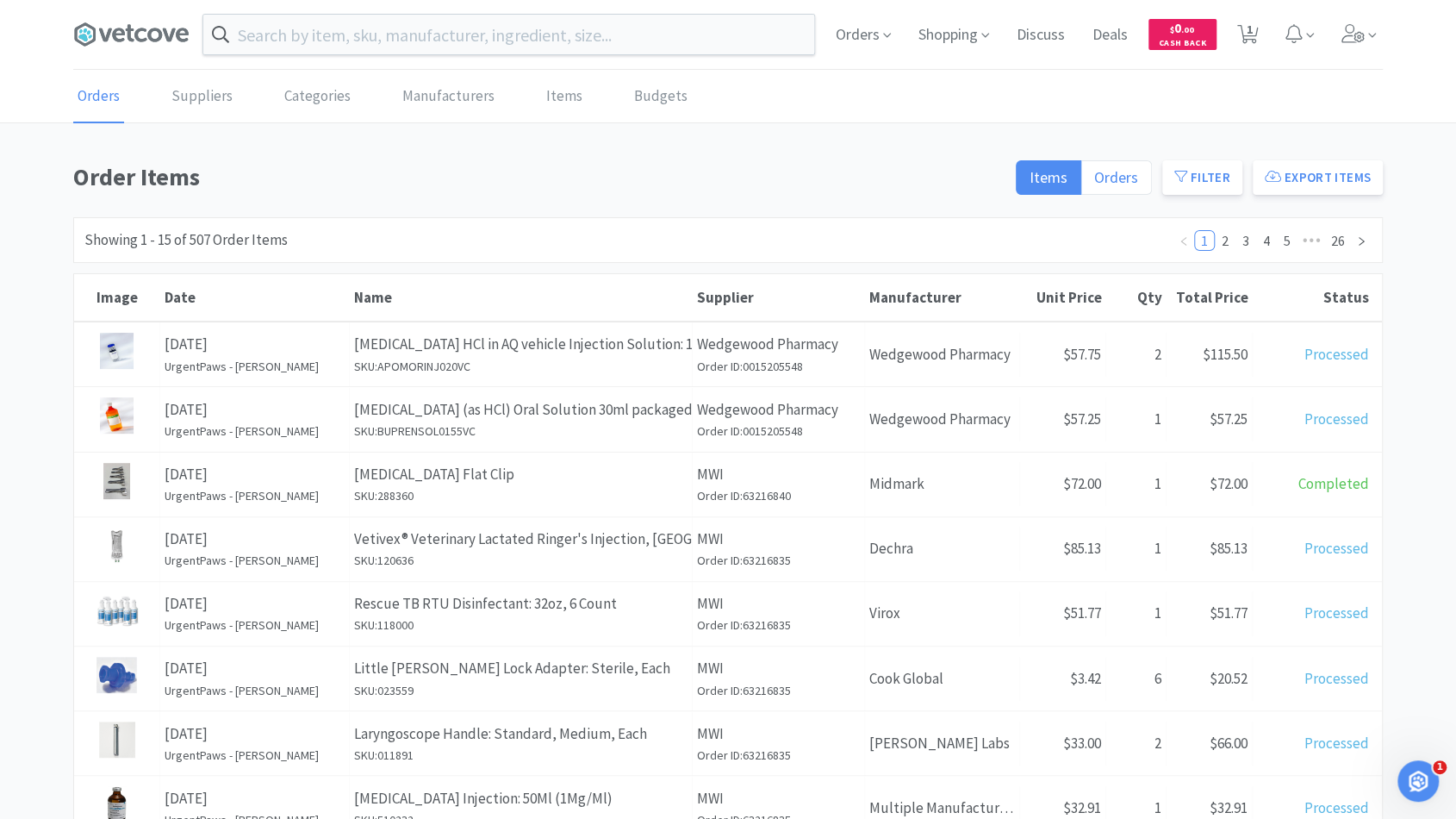
click at [1132, 176] on span "Orders" at bounding box center [1116, 177] width 44 height 20
click at [1094, 182] on input "Orders" at bounding box center [1094, 182] width 0 height 0
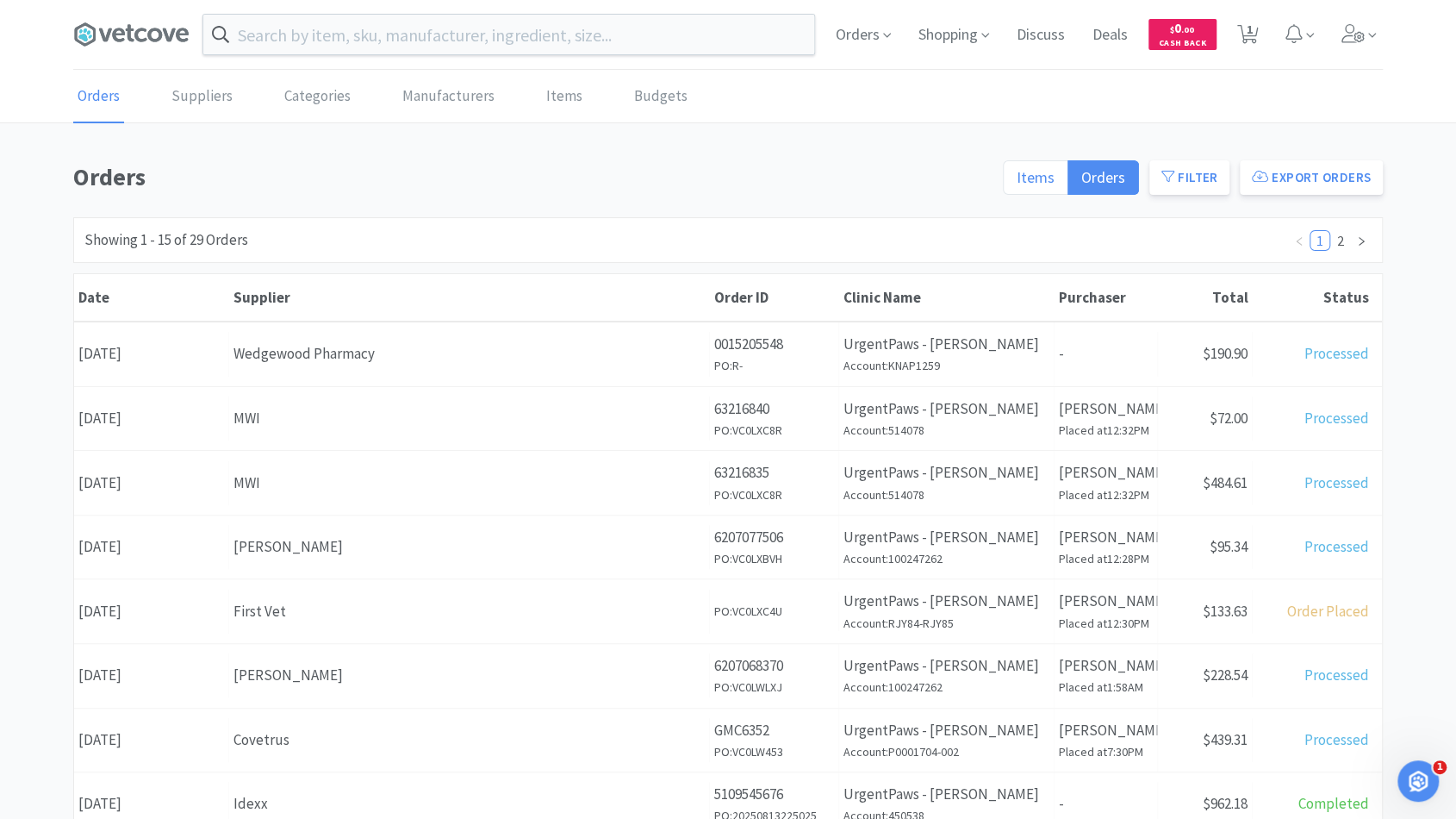
click at [1066, 185] on label "Items" at bounding box center [1035, 178] width 66 height 34
click at [1016, 182] on input "Items" at bounding box center [1016, 182] width 0 height 0
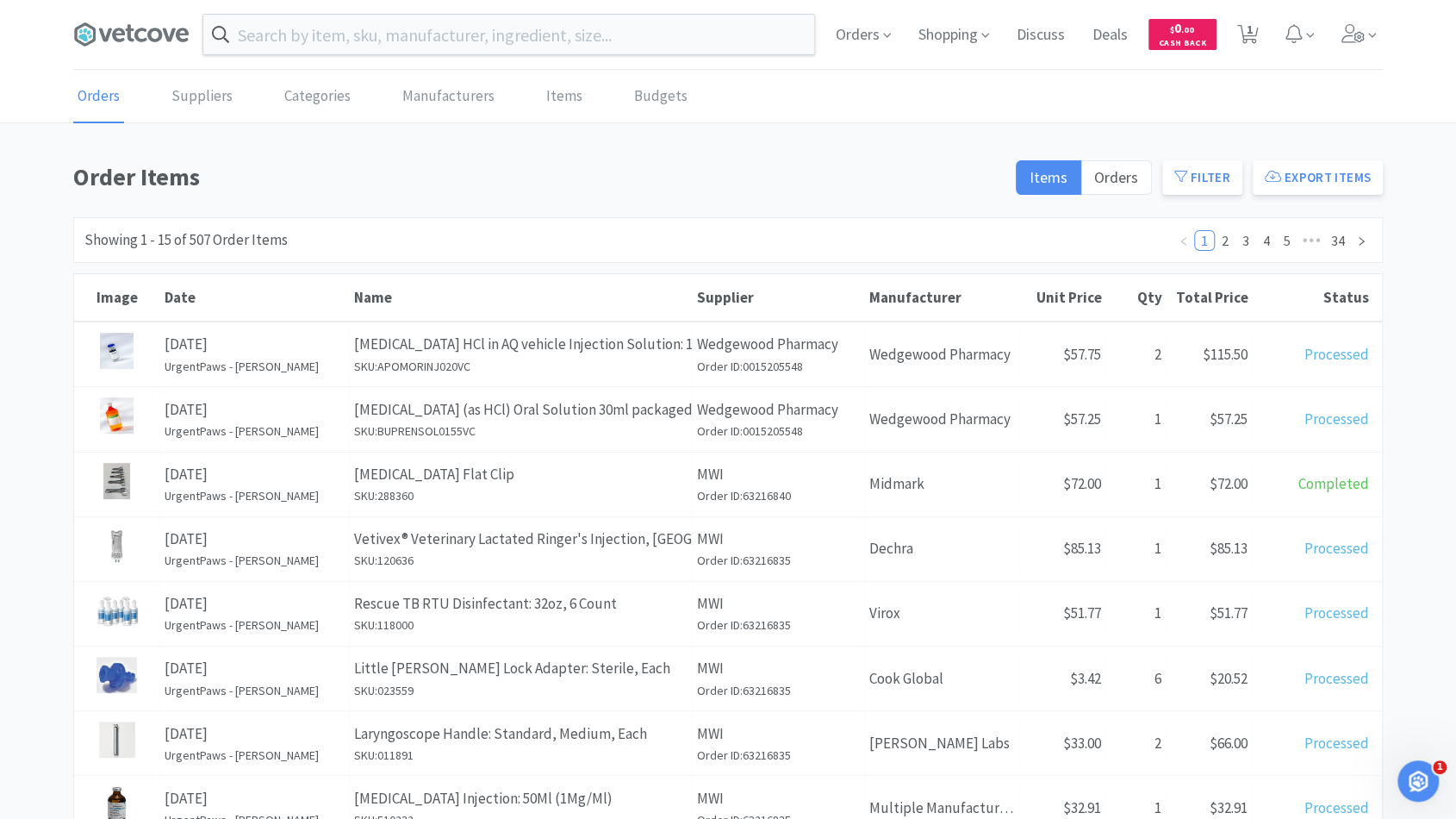
click at [717, 210] on div "Order Items Items Orders Filter Export Items Filters Filter Suppliers All Suppl…" at bounding box center [728, 755] width 1309 height 1196
click at [1134, 175] on span "Orders" at bounding box center [1116, 177] width 44 height 20
click at [1094, 182] on input "Orders" at bounding box center [1094, 182] width 0 height 0
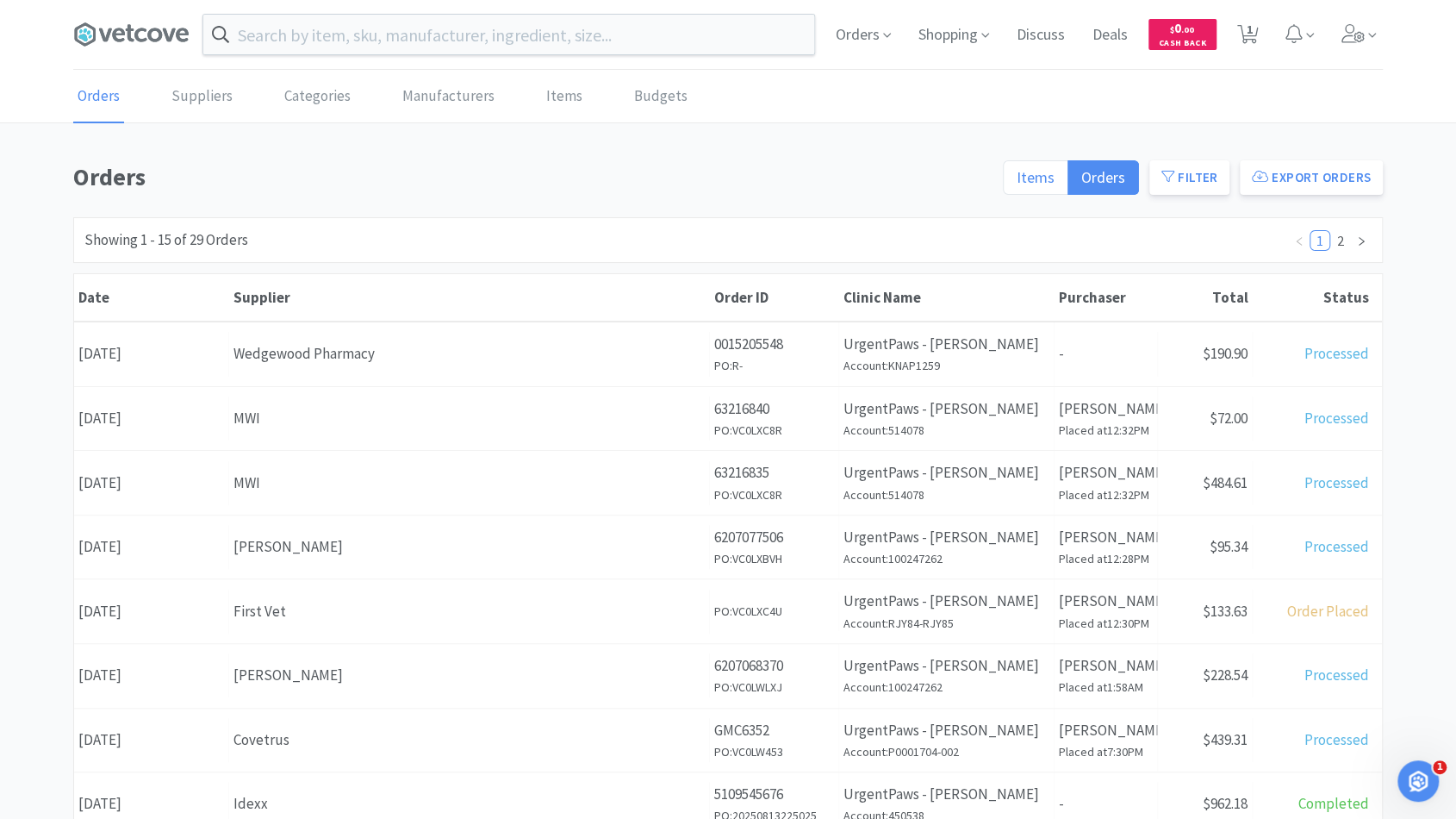
click at [1054, 182] on span "Items" at bounding box center [1035, 177] width 38 height 20
click at [1016, 182] on input "Items" at bounding box center [1016, 182] width 0 height 0
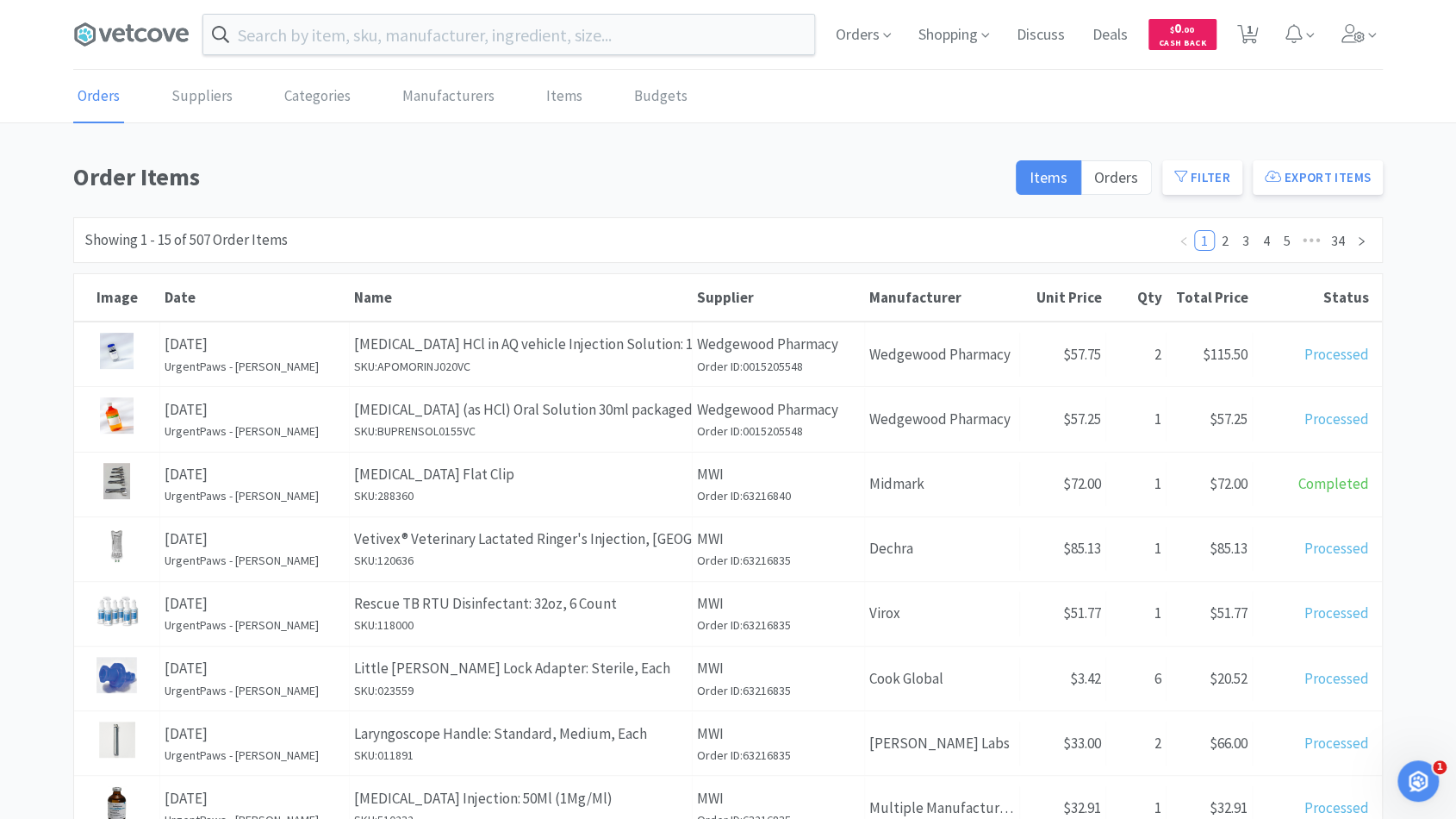
click at [1161, 184] on div "Items Orders Filter Export Items" at bounding box center [1195, 181] width 378 height 49
click at [1174, 188] on button "Filter" at bounding box center [1202, 178] width 80 height 34
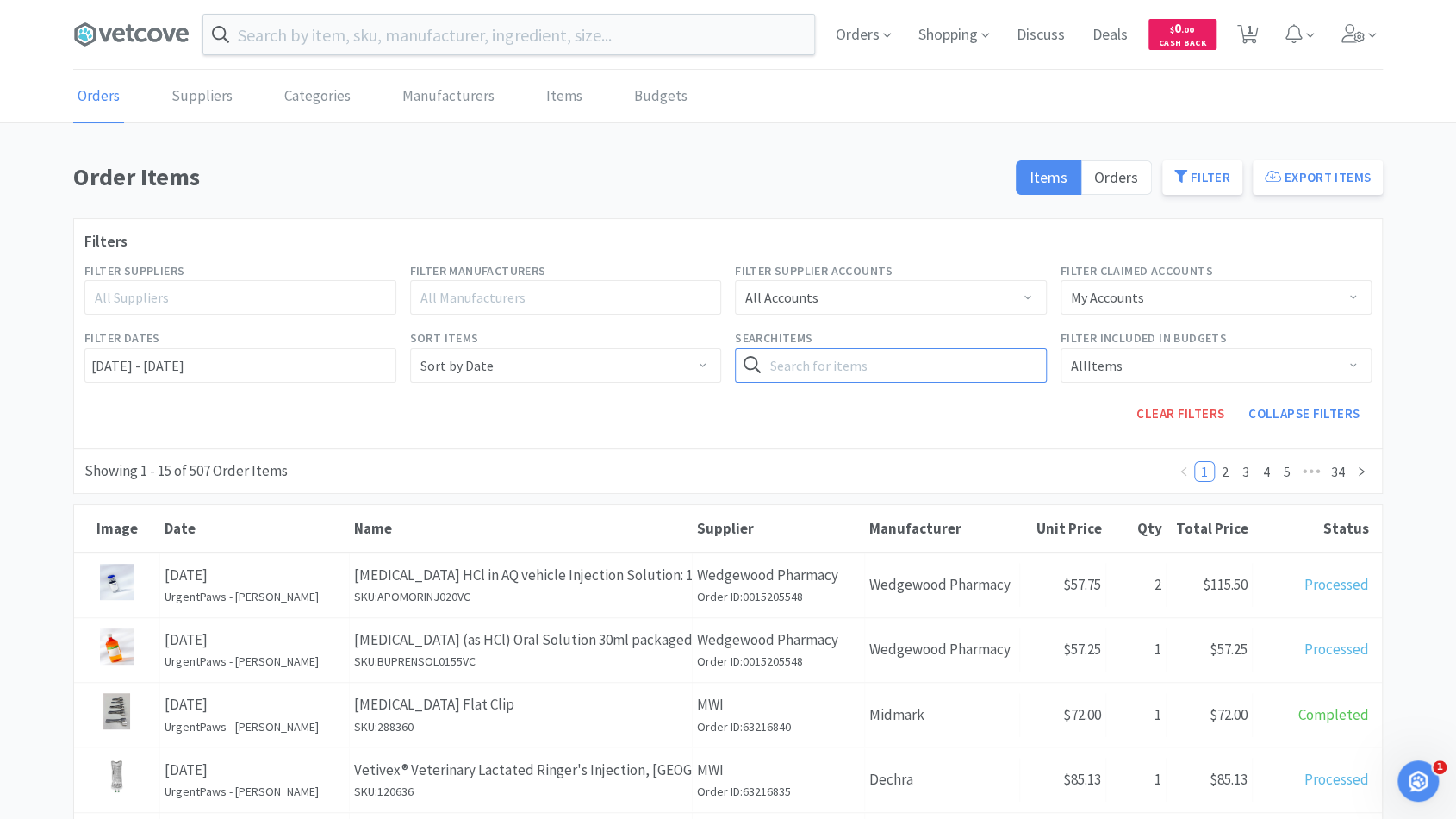
click at [839, 351] on input "text" at bounding box center [890, 366] width 312 height 34
type input "[MEDICAL_DATA]"
click at [975, 348] on button "Search" at bounding box center [1010, 366] width 71 height 34
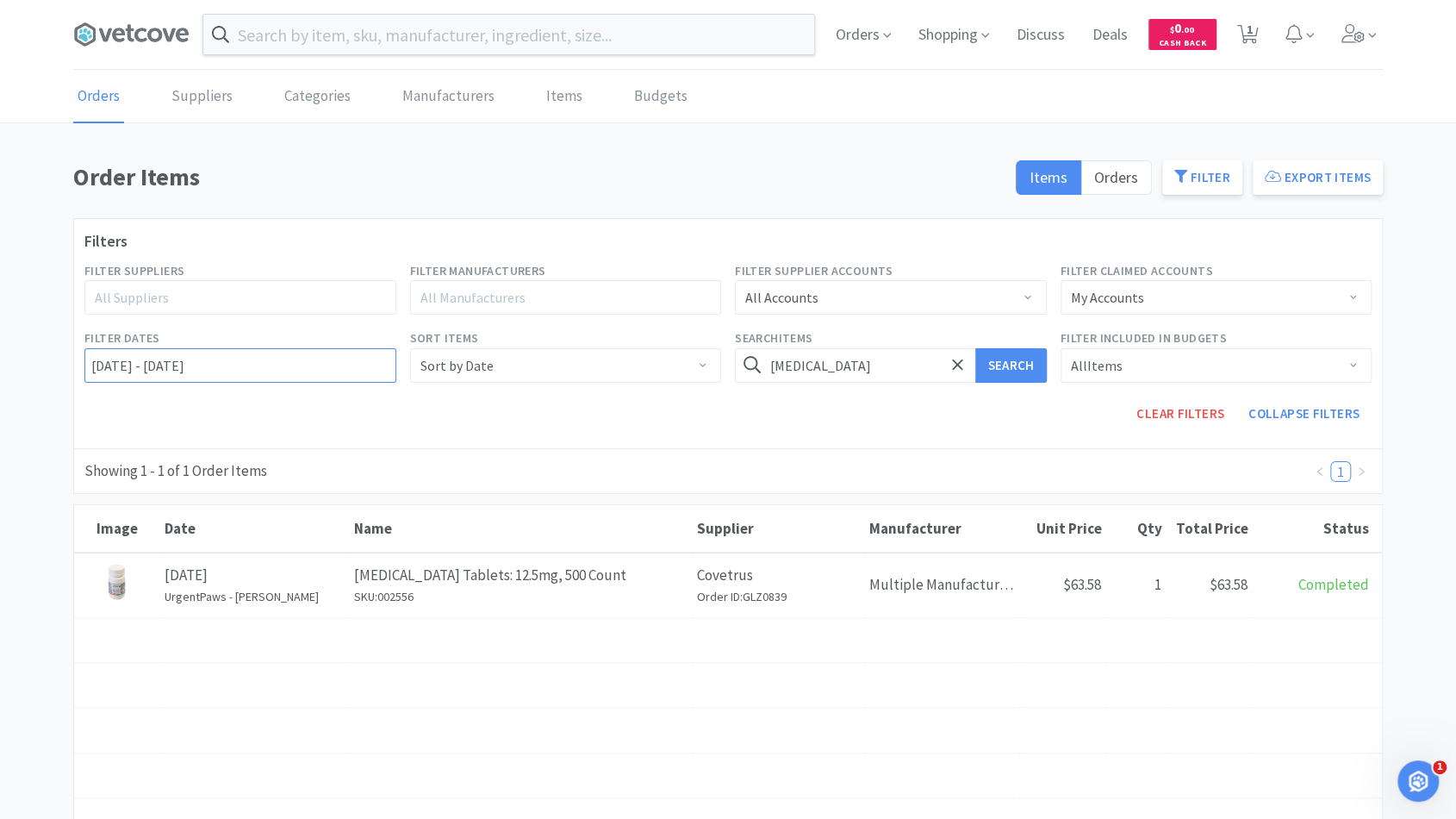
click at [277, 366] on input "[DATE] - [DATE]" at bounding box center [239, 366] width 312 height 34
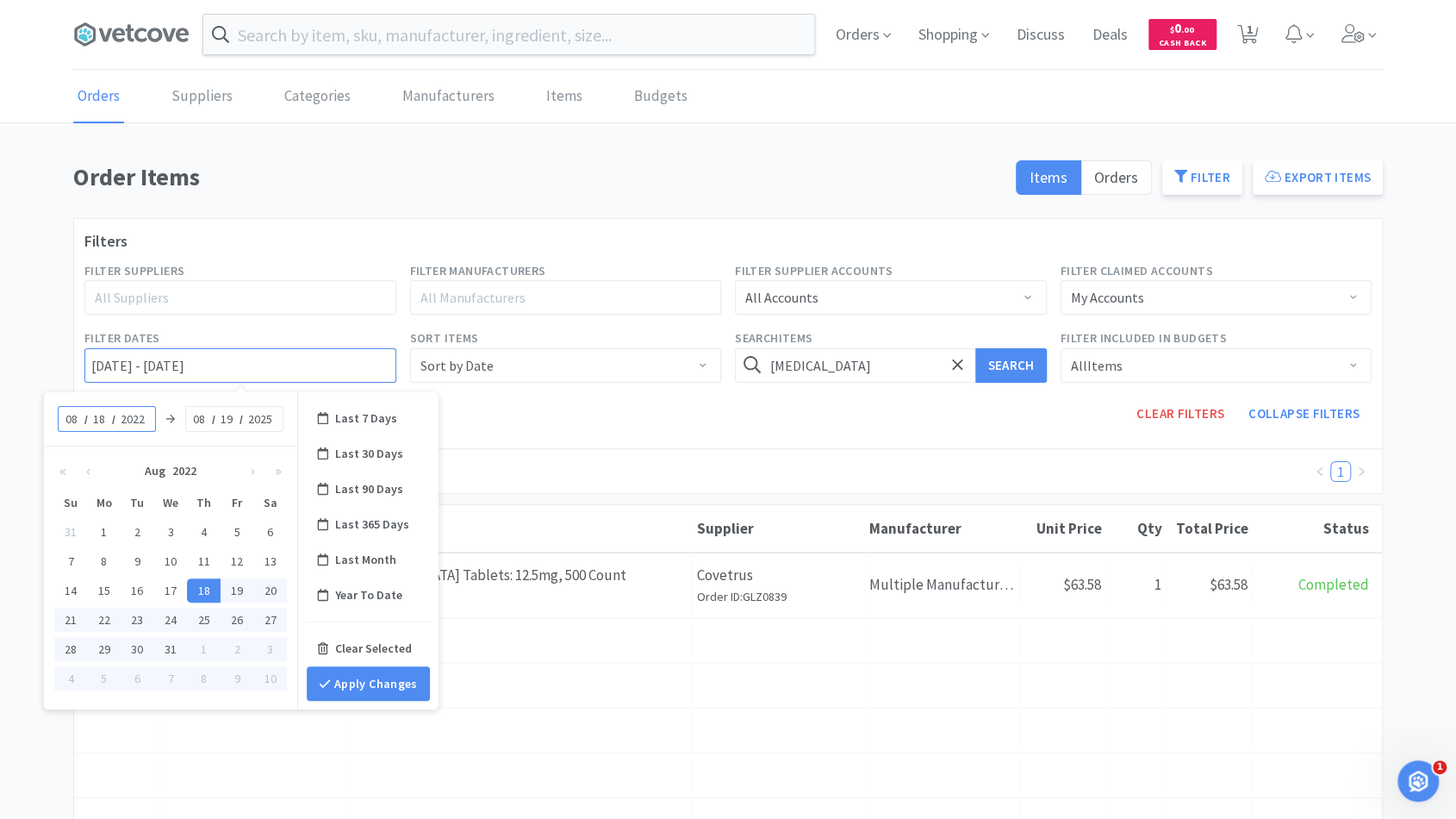
click at [285, 366] on input "[DATE] - [DATE]" at bounding box center [239, 366] width 312 height 34
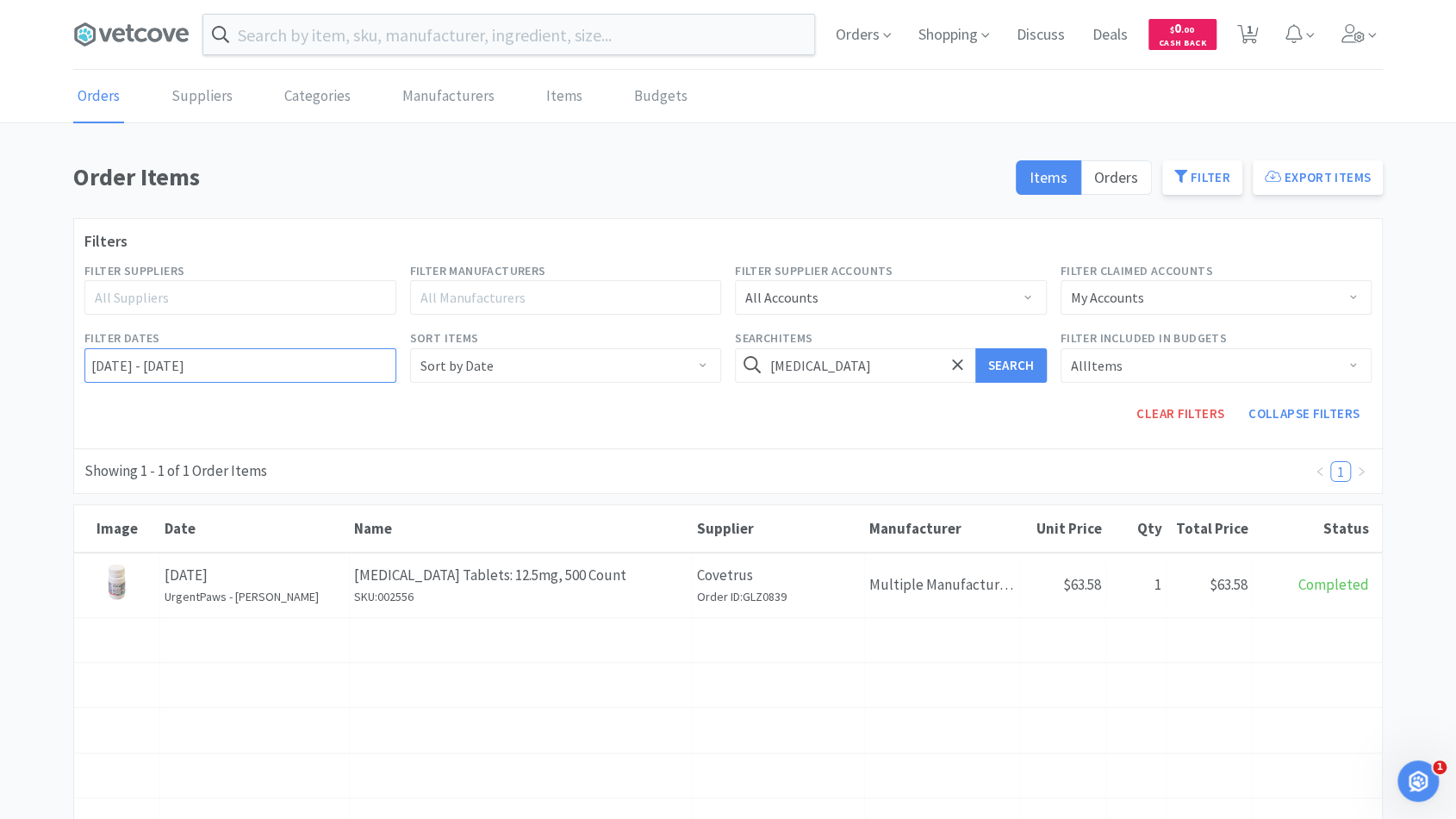
click at [285, 363] on input "[DATE] - [DATE]" at bounding box center [239, 366] width 312 height 34
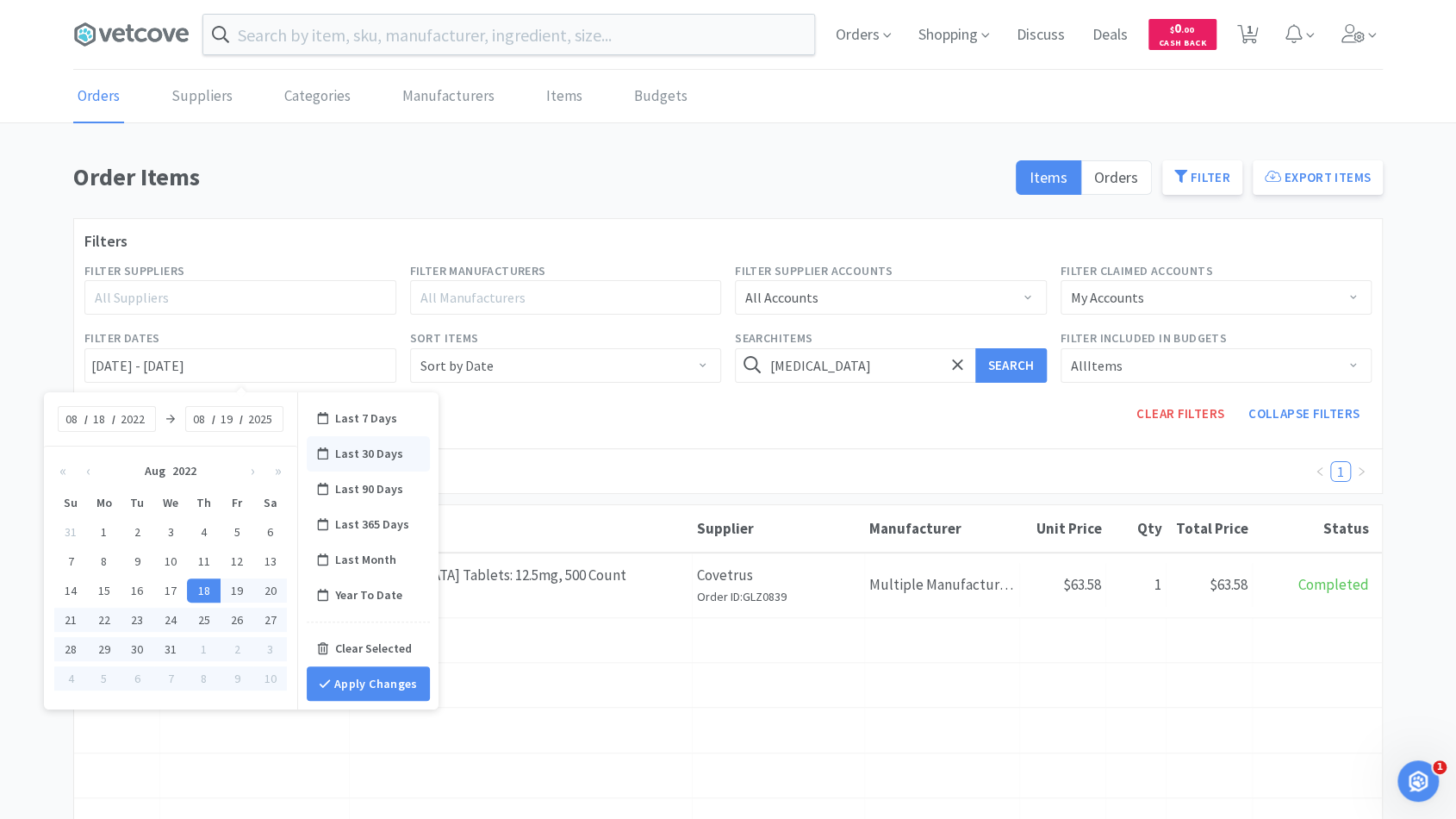
click at [346, 450] on div "Last 30 Days" at bounding box center [367, 453] width 123 height 35
type input "Last 30 Days"
type input "07"
type input "19"
type input "2025"
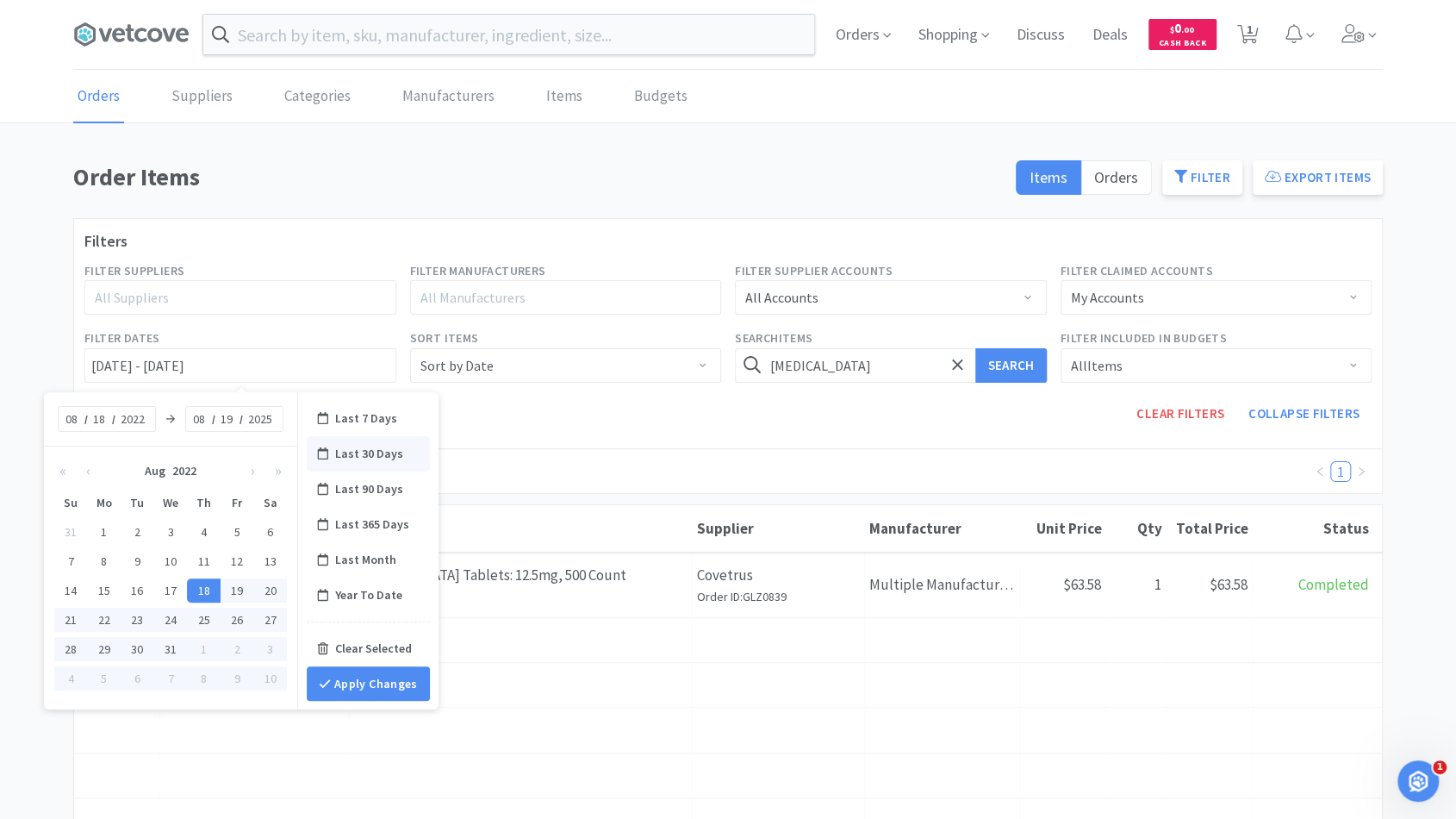
type input "18"
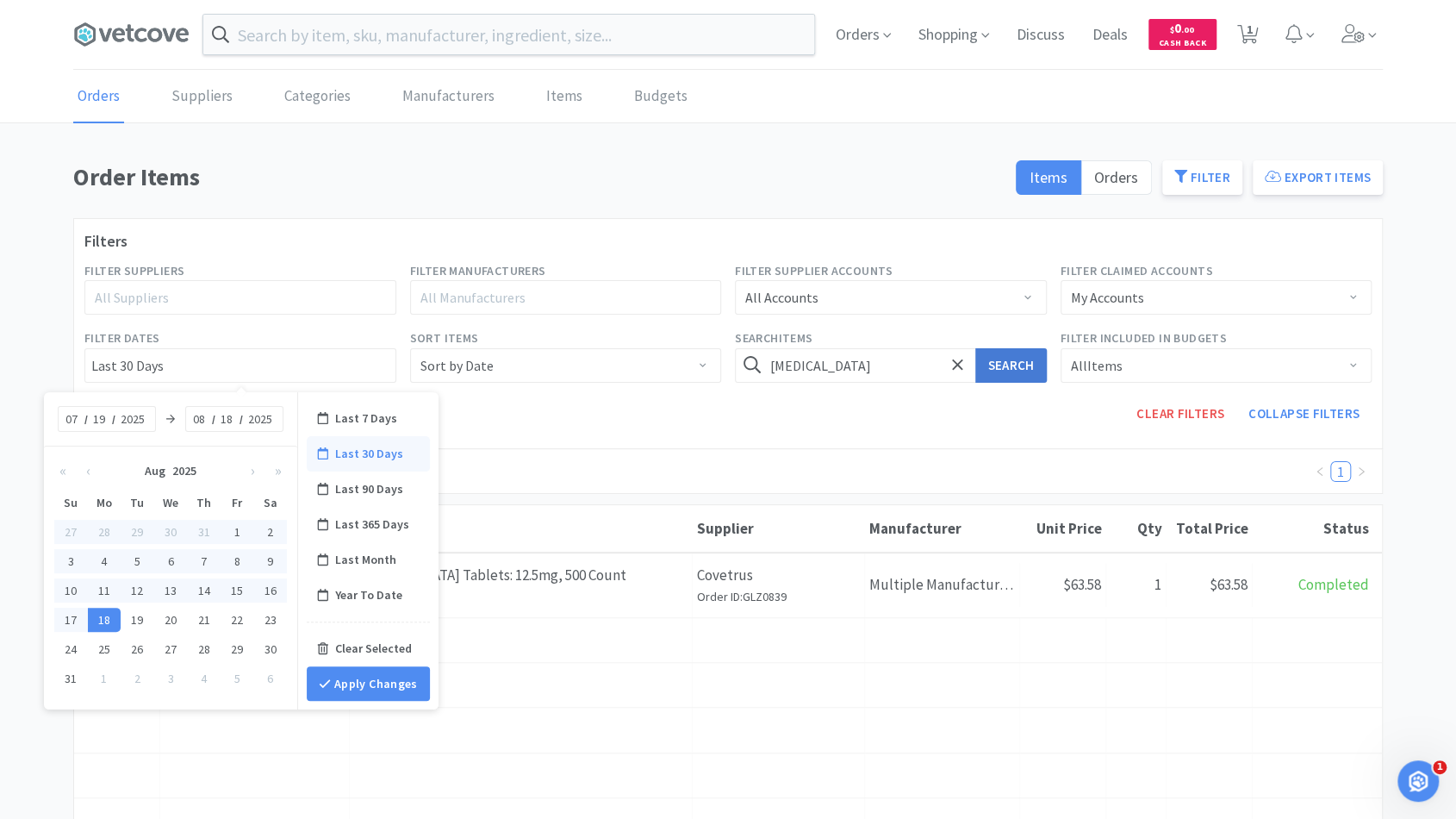
click at [988, 358] on button "Search" at bounding box center [1010, 366] width 71 height 34
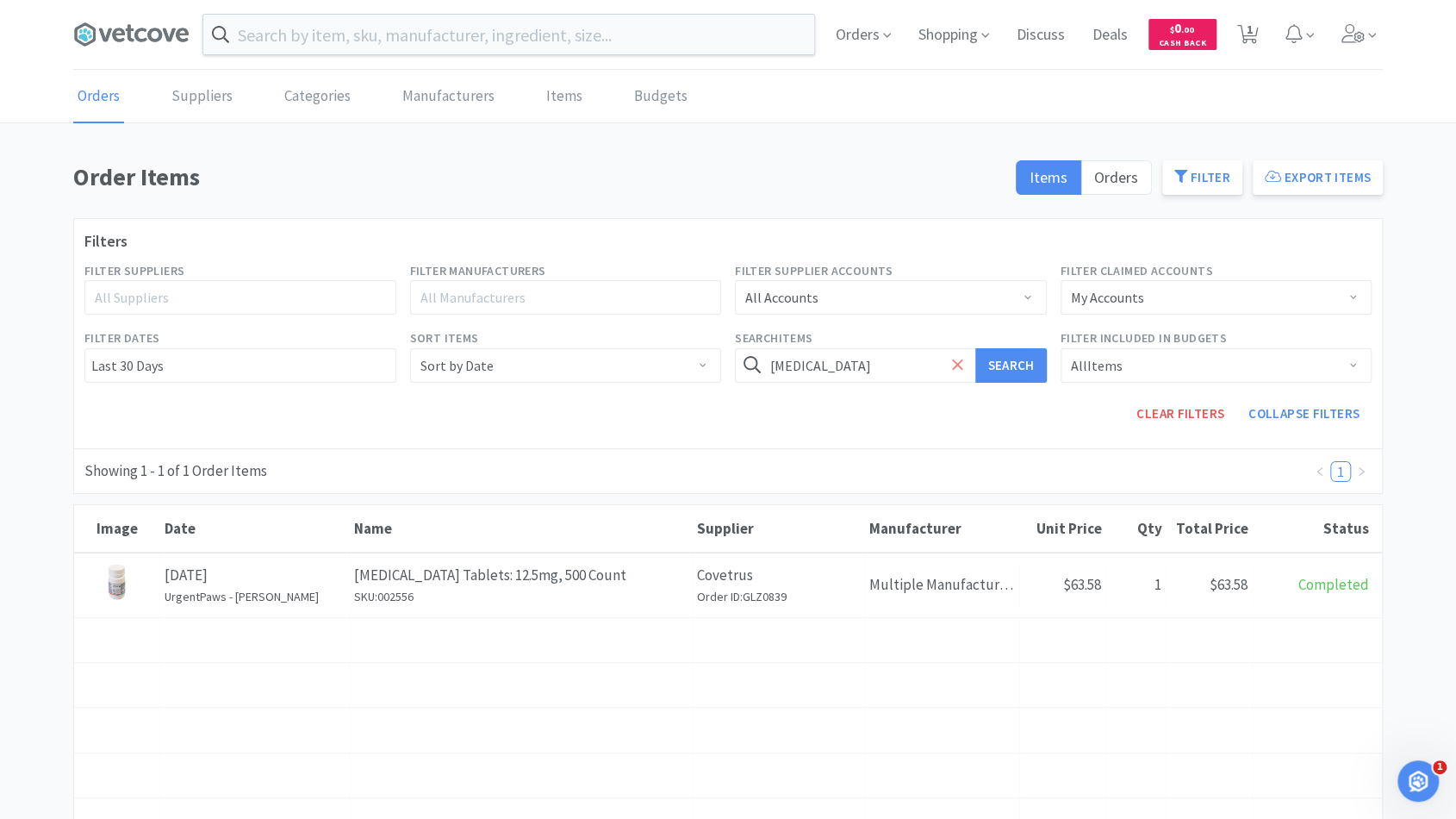
click at [949, 364] on span at bounding box center [957, 366] width 20 height 36
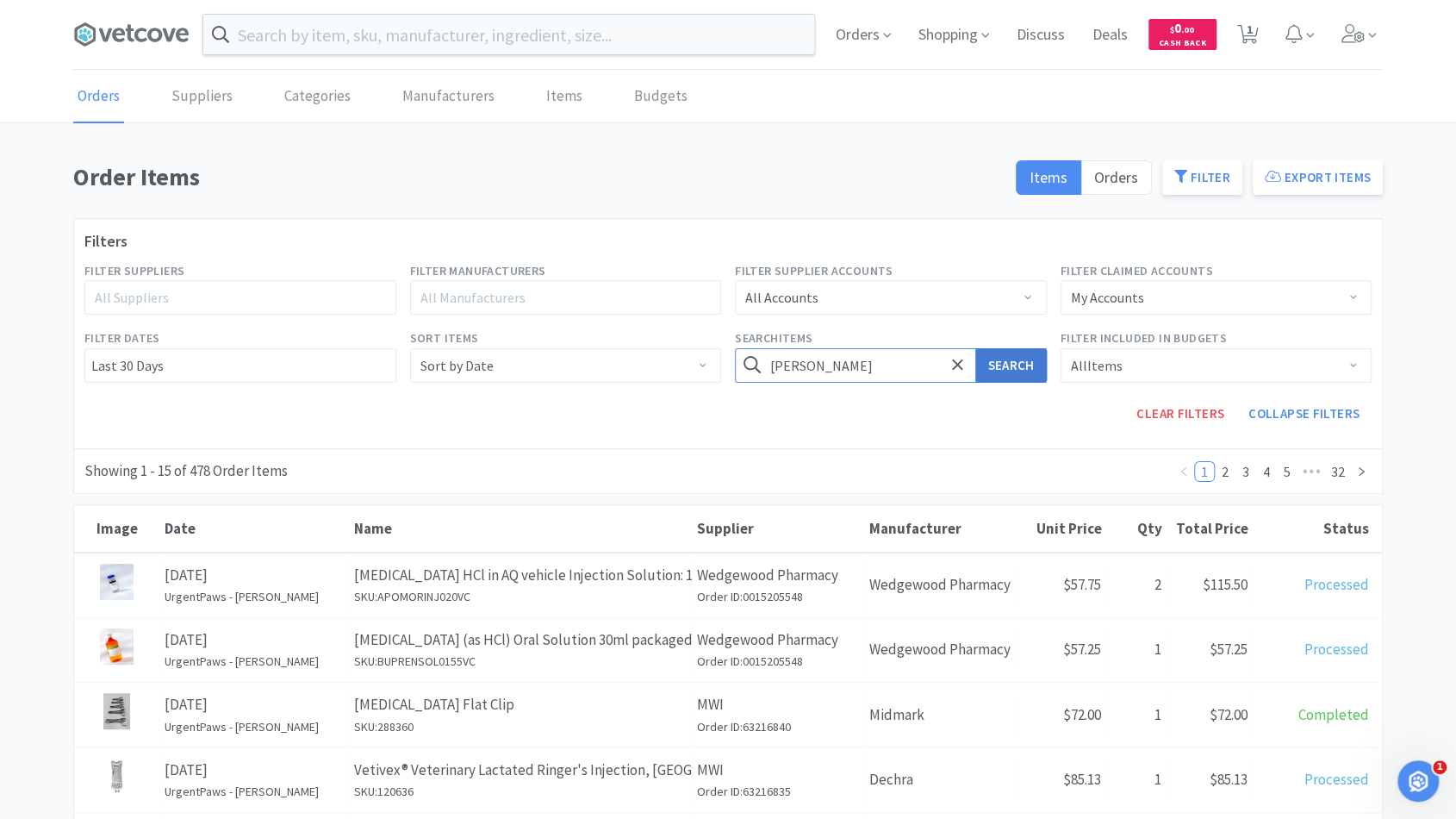
type input "[PERSON_NAME]"
click at [993, 368] on button "Search" at bounding box center [1010, 366] width 71 height 34
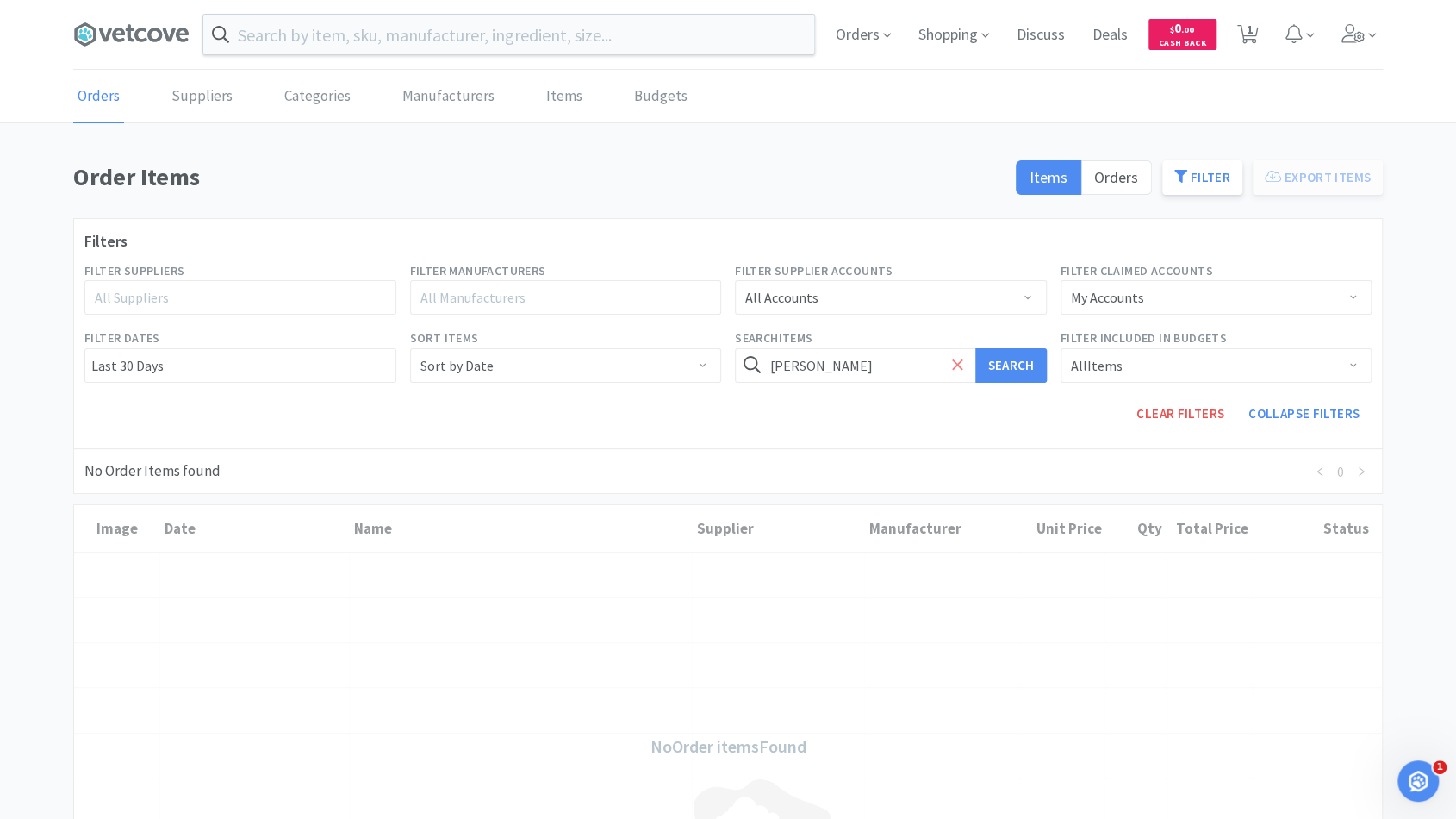
click at [961, 368] on icon at bounding box center [957, 364] width 10 height 10
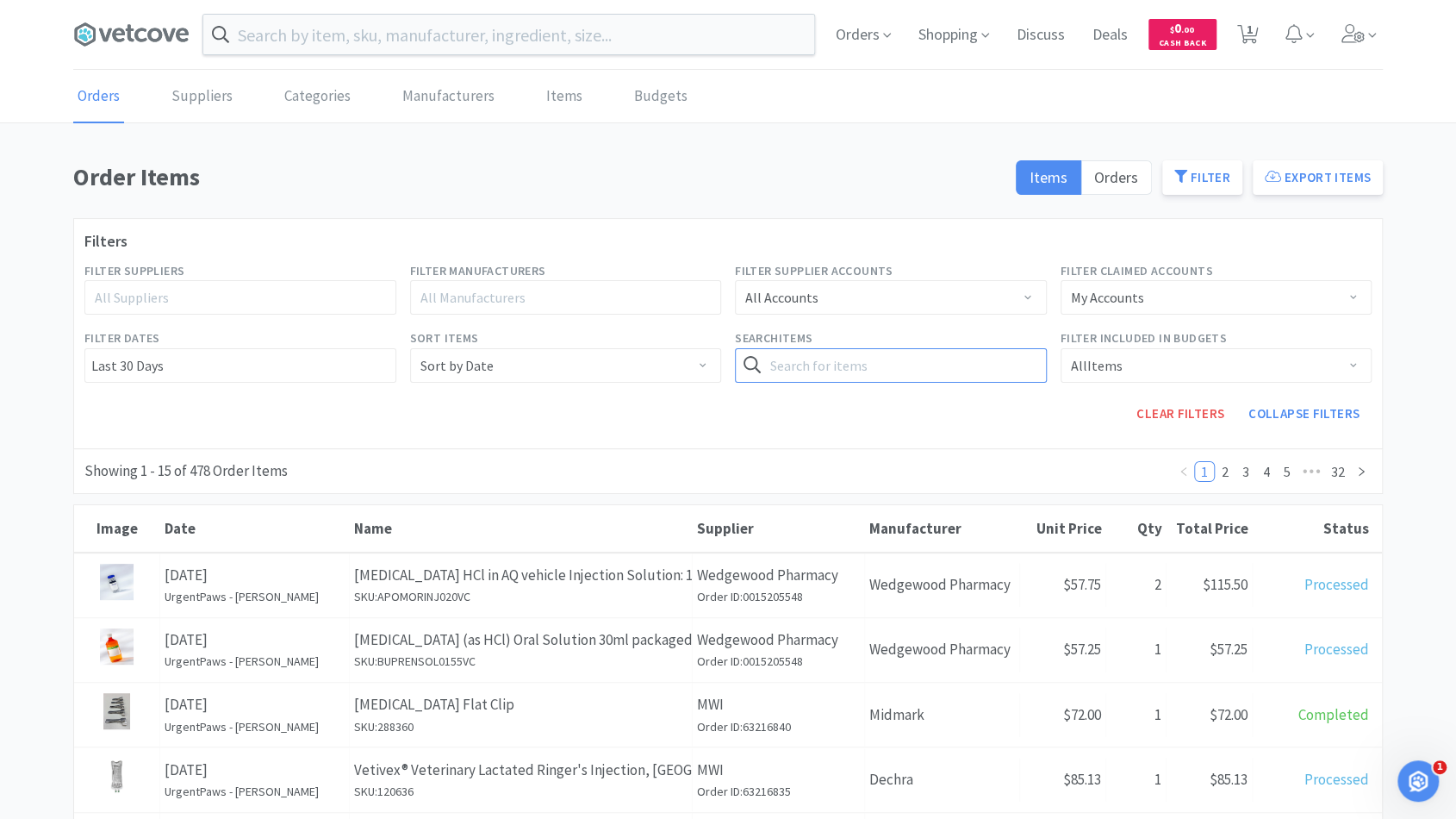
click at [910, 363] on input "text" at bounding box center [890, 366] width 312 height 34
type input "[MEDICAL_DATA]"
click at [1018, 365] on button "Search" at bounding box center [1010, 366] width 71 height 34
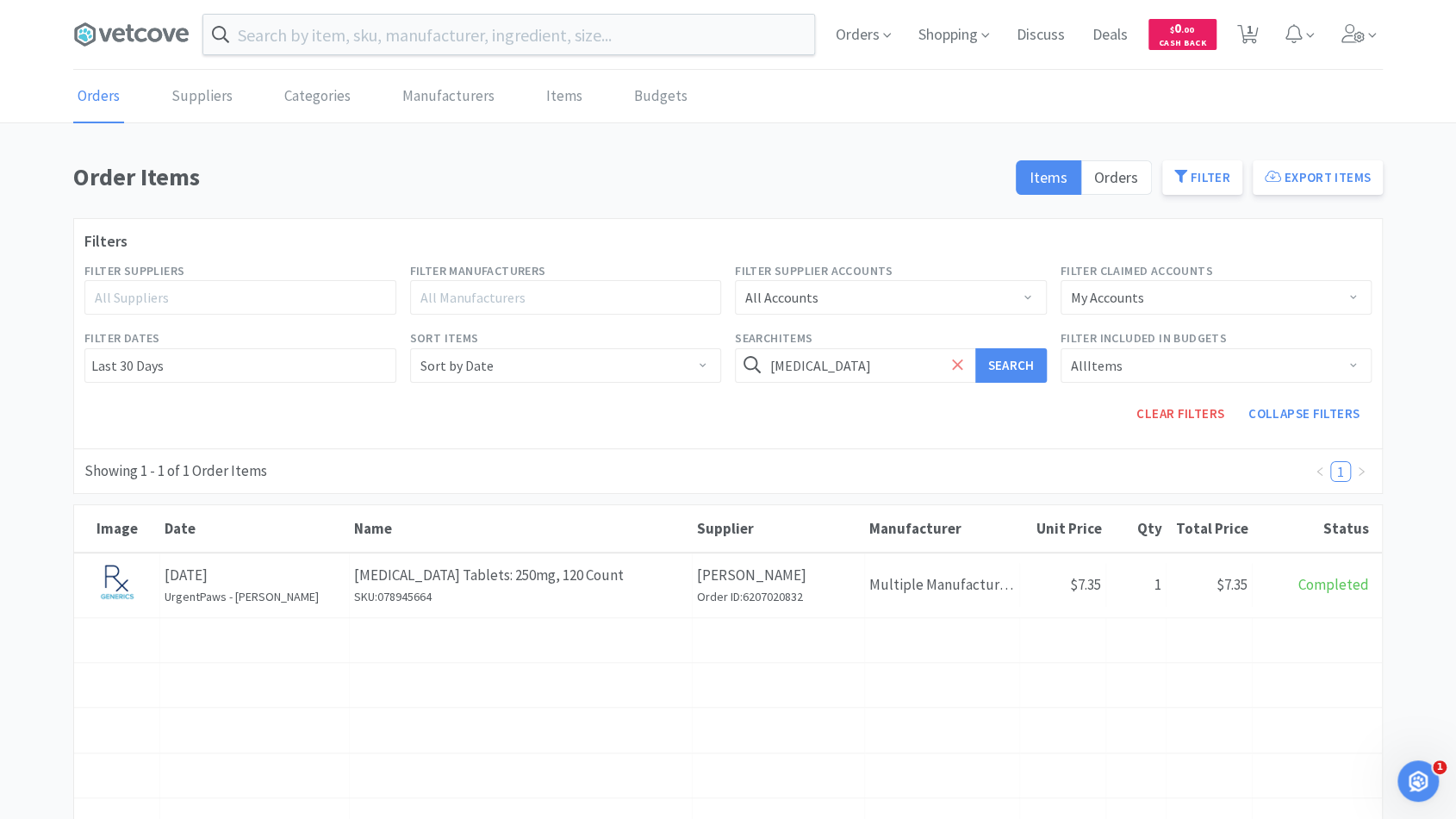
click at [950, 354] on span at bounding box center [957, 366] width 20 height 36
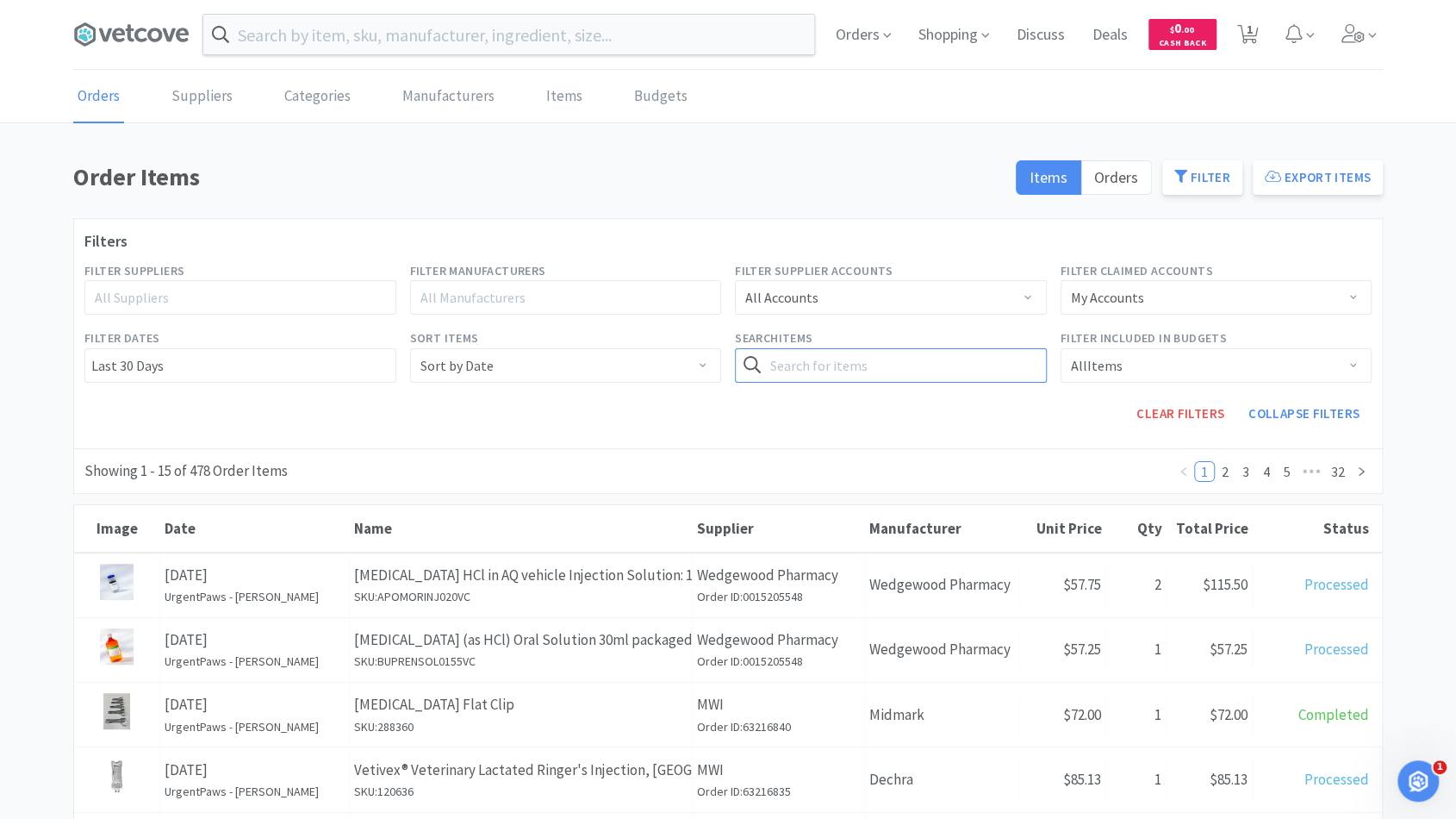
click at [935, 360] on input "text" at bounding box center [890, 366] width 312 height 34
type input "[MEDICAL_DATA]"
click at [1020, 368] on button "Search" at bounding box center [1010, 366] width 71 height 34
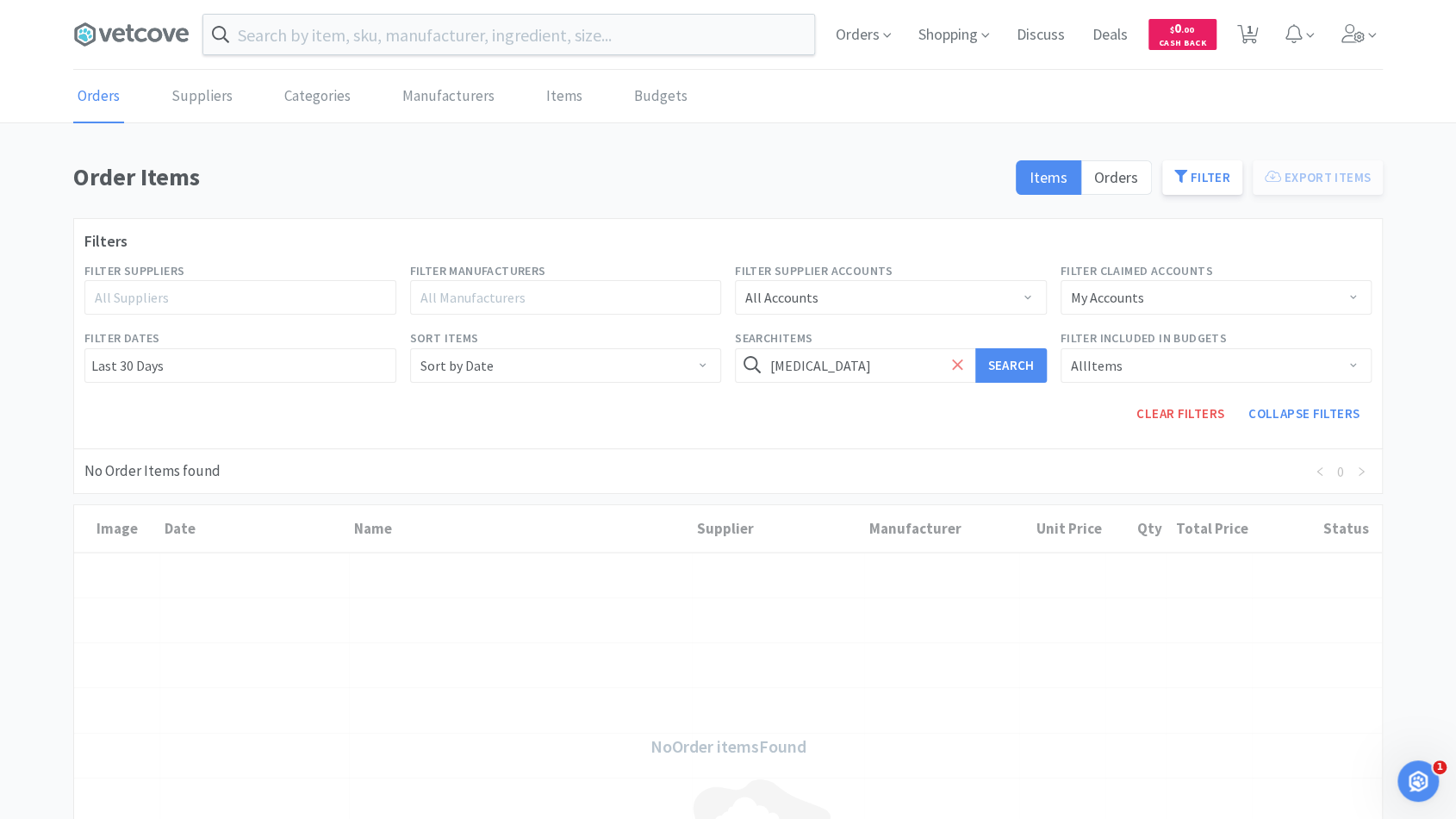
click at [954, 357] on icon at bounding box center [958, 365] width 11 height 17
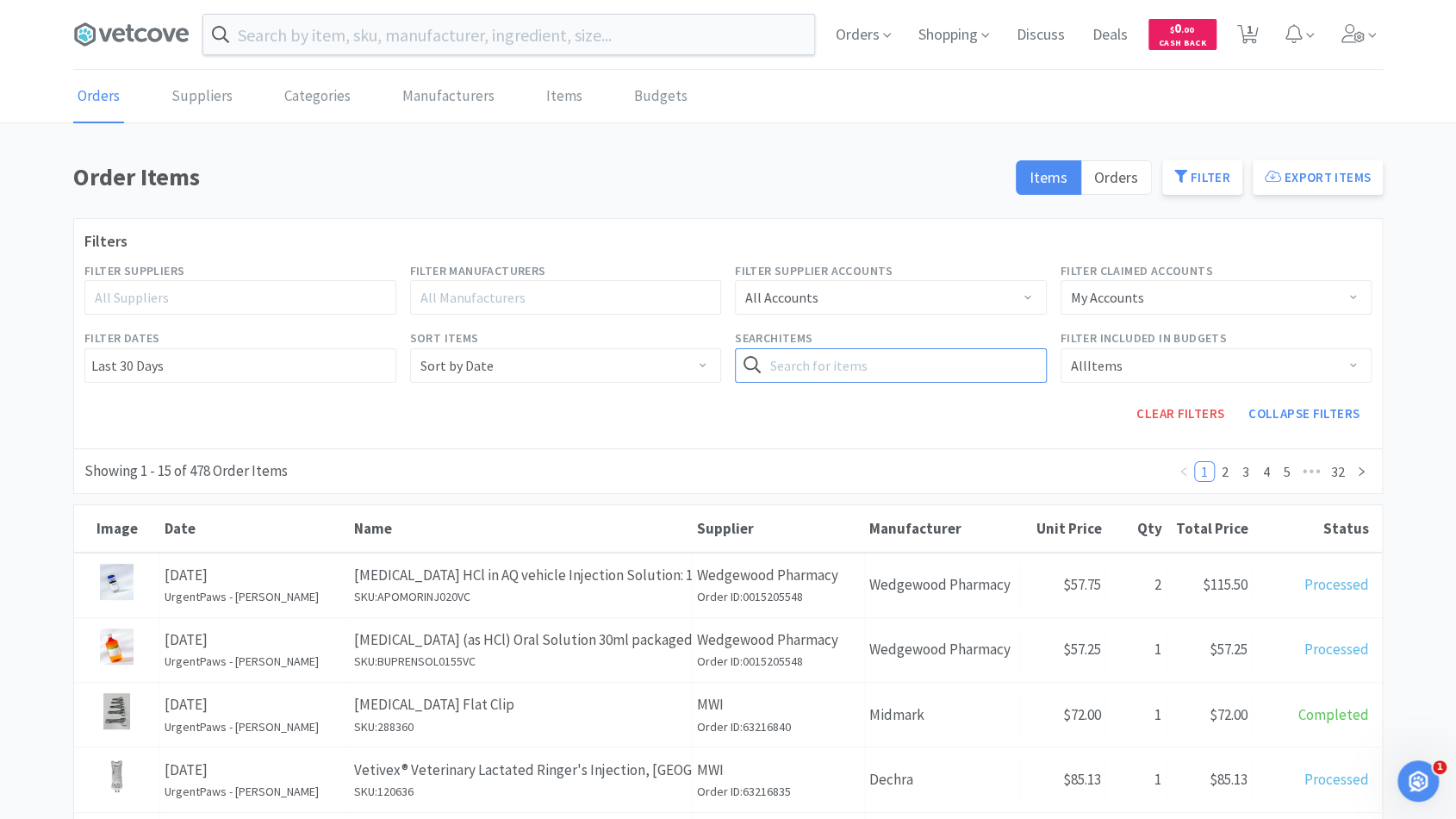
click at [908, 358] on input "text" at bounding box center [890, 366] width 312 height 34
type input "[MEDICAL_DATA]"
click at [1022, 376] on button "Search" at bounding box center [1010, 366] width 71 height 34
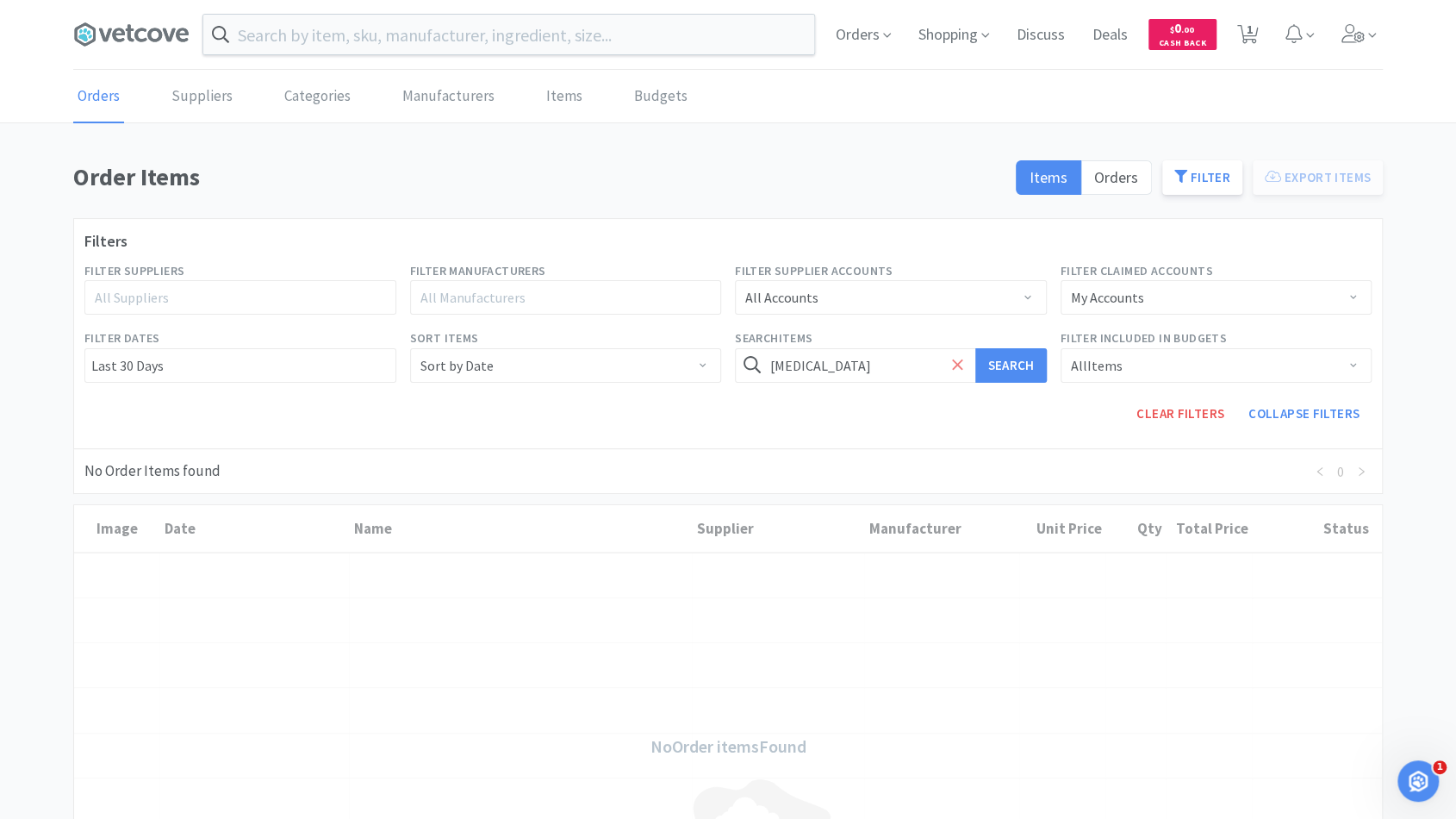
click at [964, 365] on span at bounding box center [957, 366] width 20 height 36
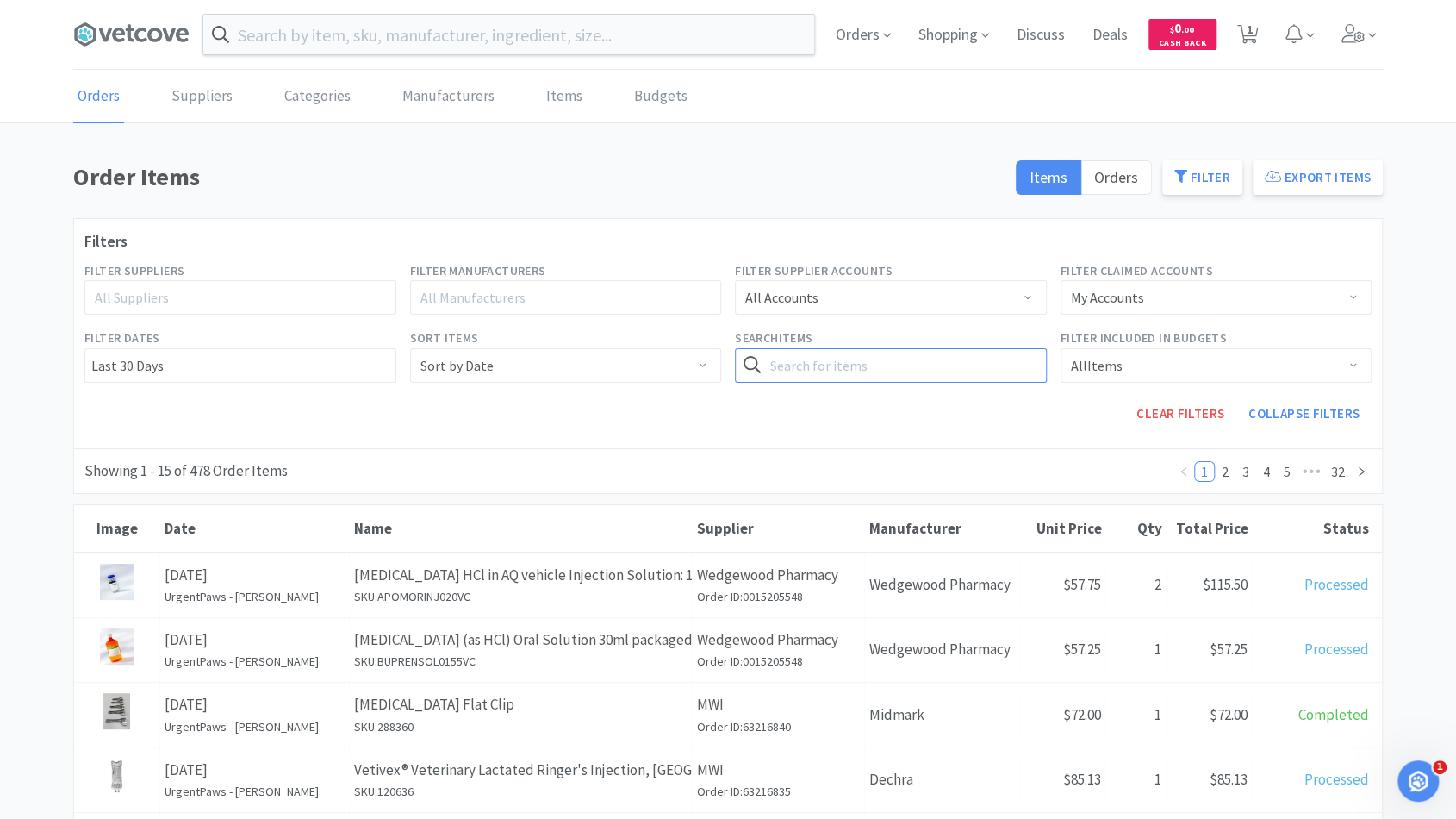
click at [927, 367] on input "text" at bounding box center [890, 366] width 312 height 34
type input "[MEDICAL_DATA]"
click at [975, 348] on button "Search" at bounding box center [1010, 366] width 71 height 34
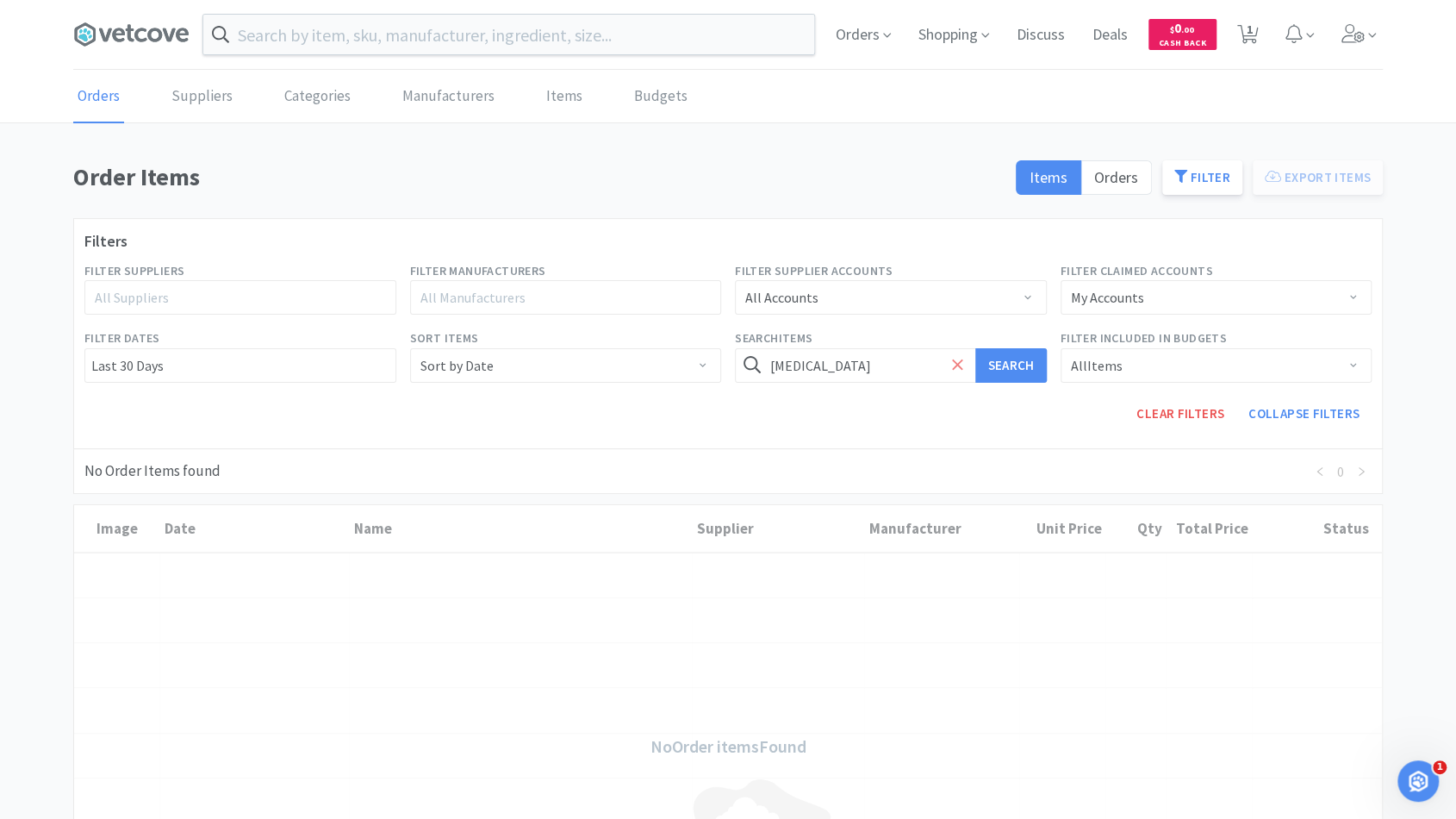
click at [952, 368] on icon at bounding box center [958, 365] width 11 height 17
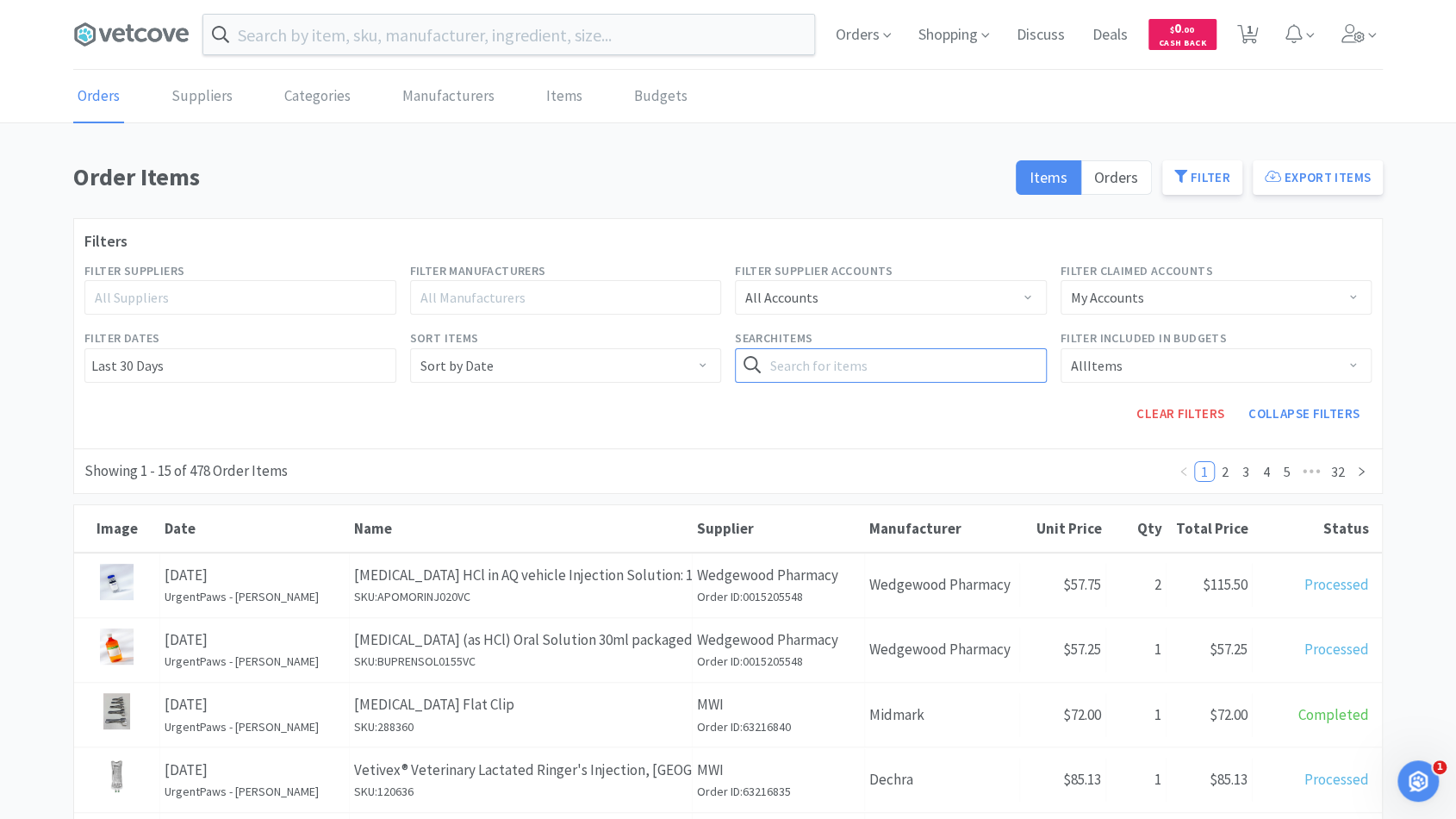
click at [953, 370] on input "text" at bounding box center [890, 366] width 312 height 34
type input "[MEDICAL_DATA]"
click at [975, 348] on button "Search" at bounding box center [1010, 366] width 71 height 34
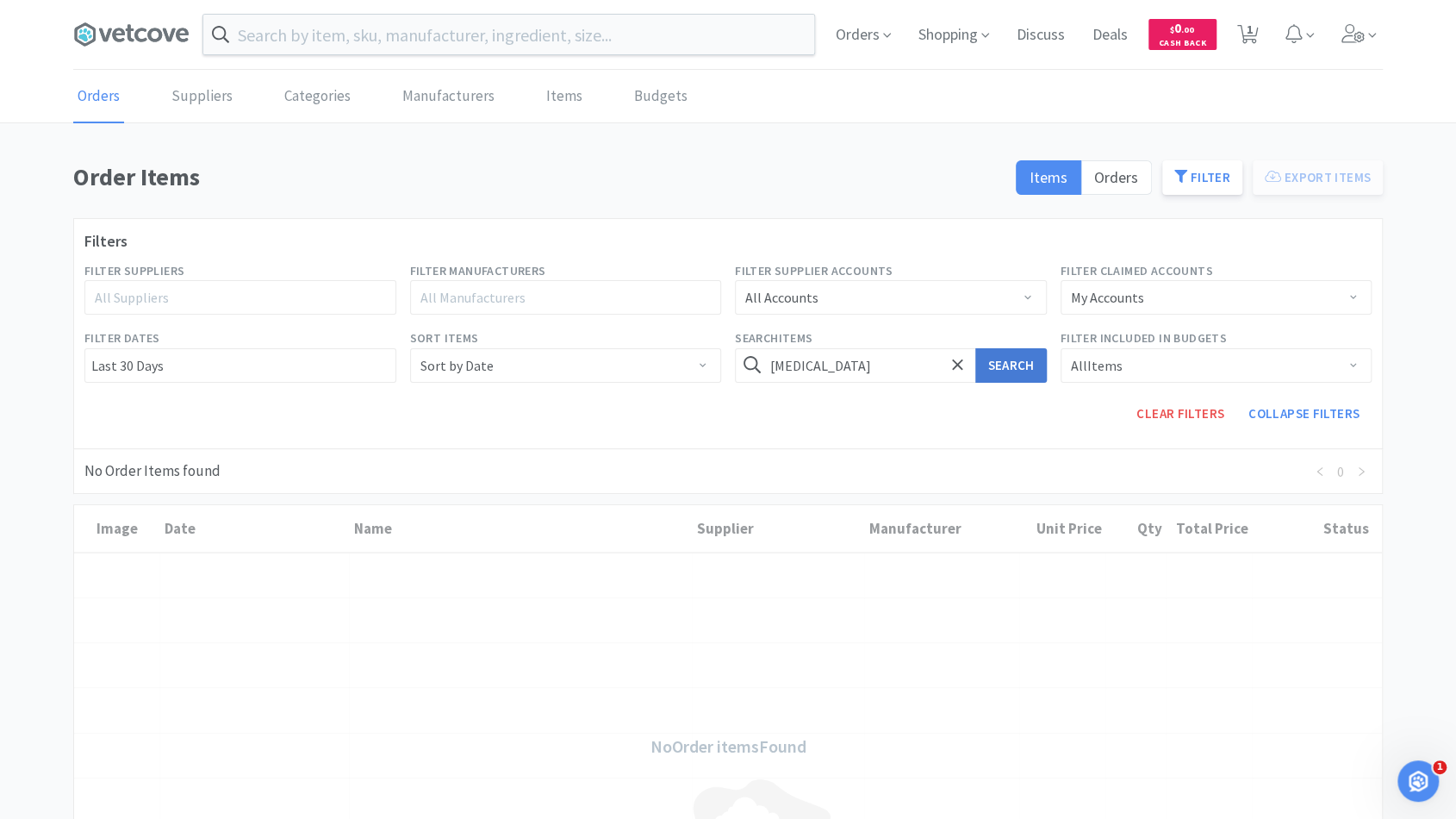
click at [1012, 368] on button "Search" at bounding box center [1010, 366] width 71 height 34
click at [961, 364] on icon at bounding box center [958, 365] width 11 height 17
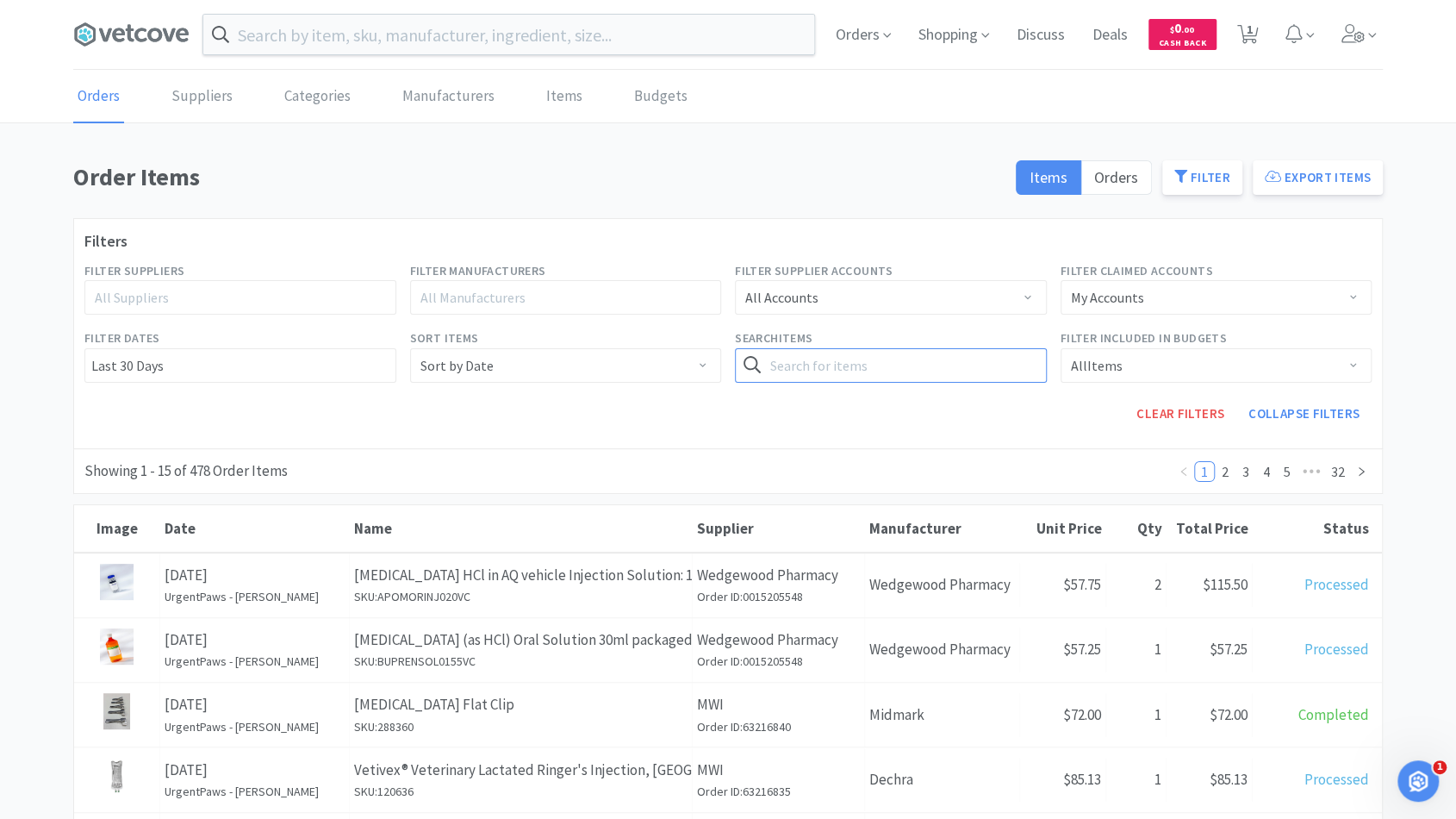
click at [937, 363] on input "text" at bounding box center [890, 366] width 312 height 34
type input "pimobendan"
click at [975, 348] on button "Search" at bounding box center [1010, 366] width 71 height 34
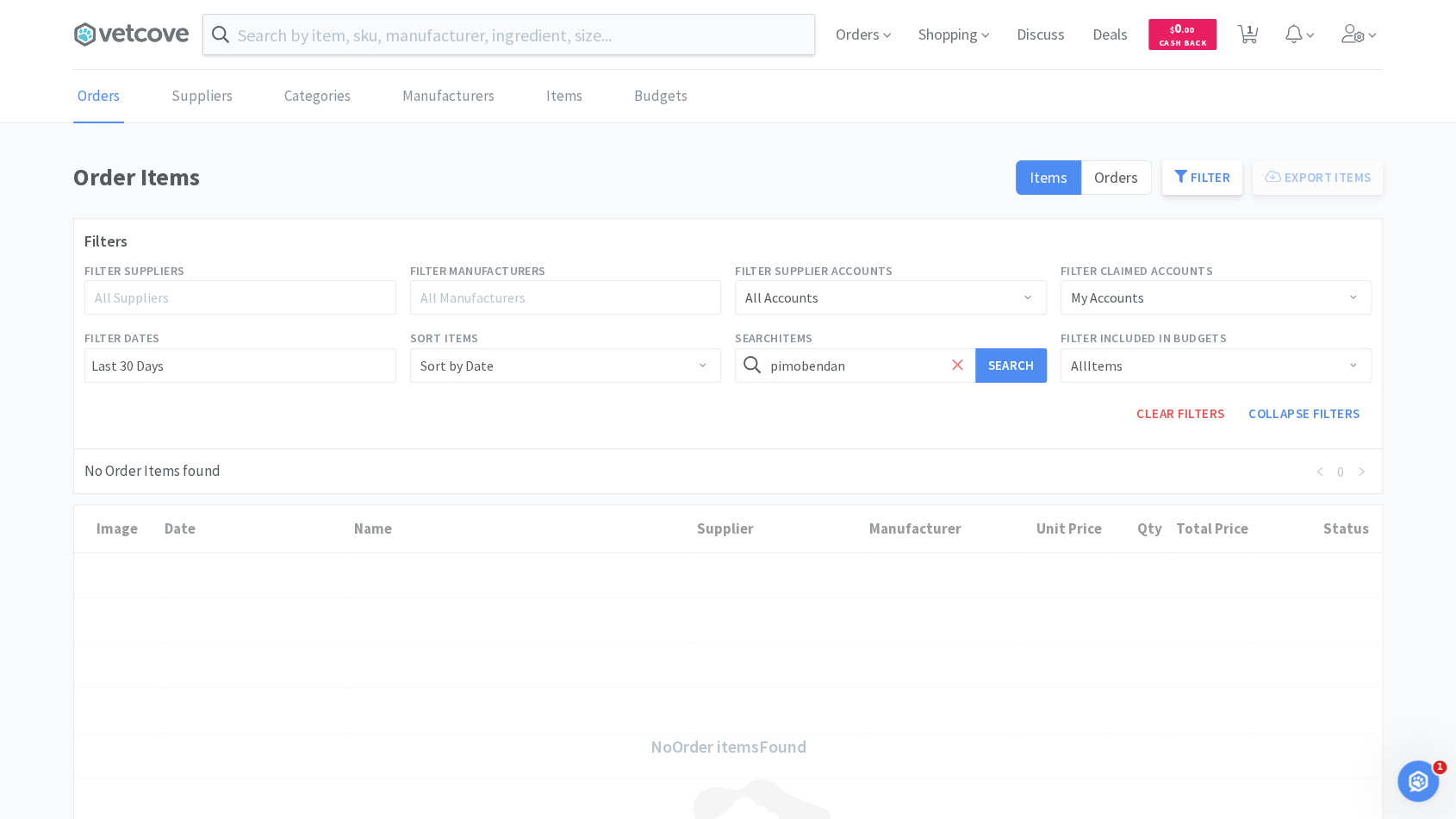
click at [952, 362] on icon at bounding box center [958, 365] width 11 height 17
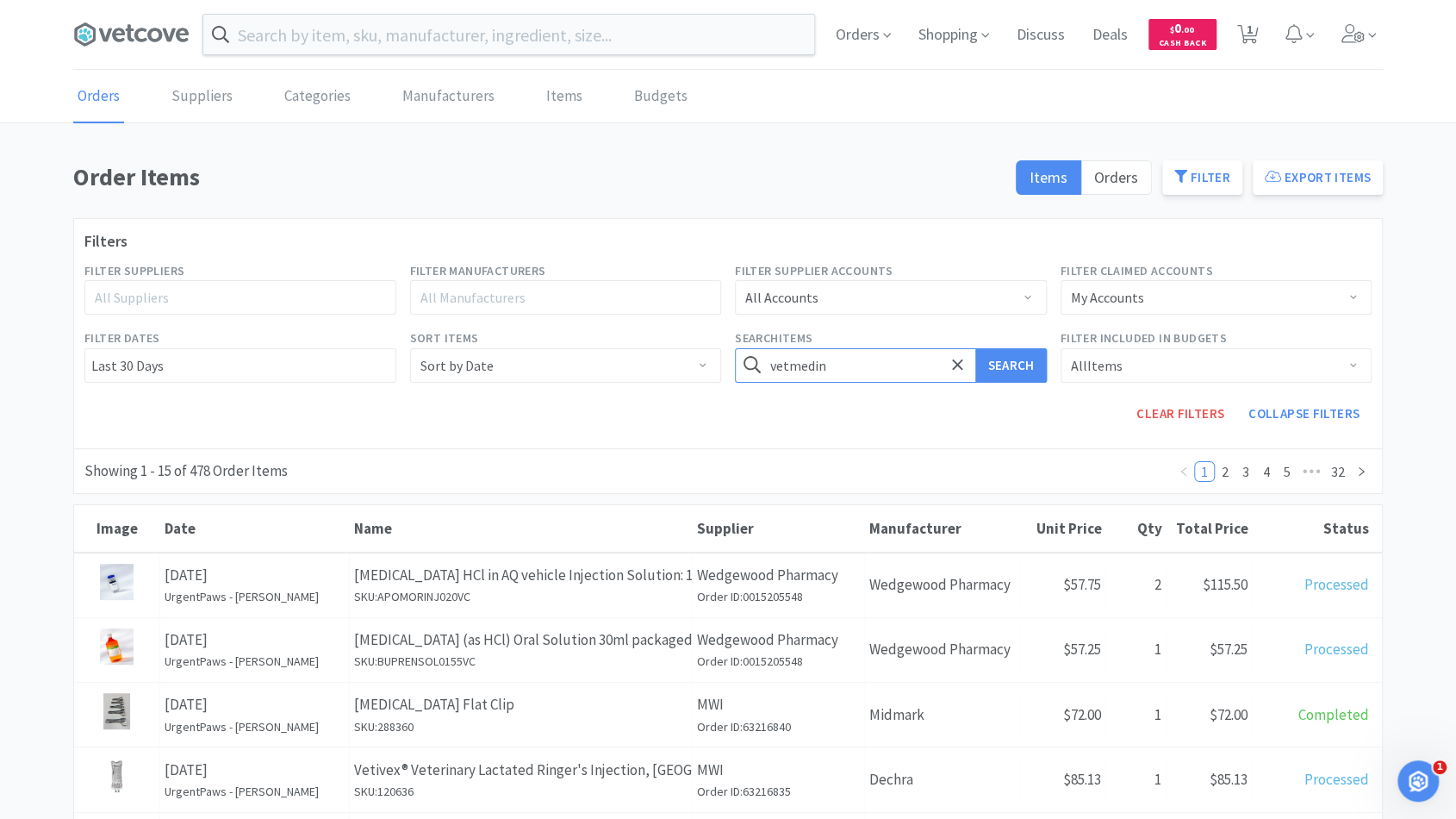
type input "vetmedin"
click at [975, 348] on button "Search" at bounding box center [1010, 366] width 71 height 34
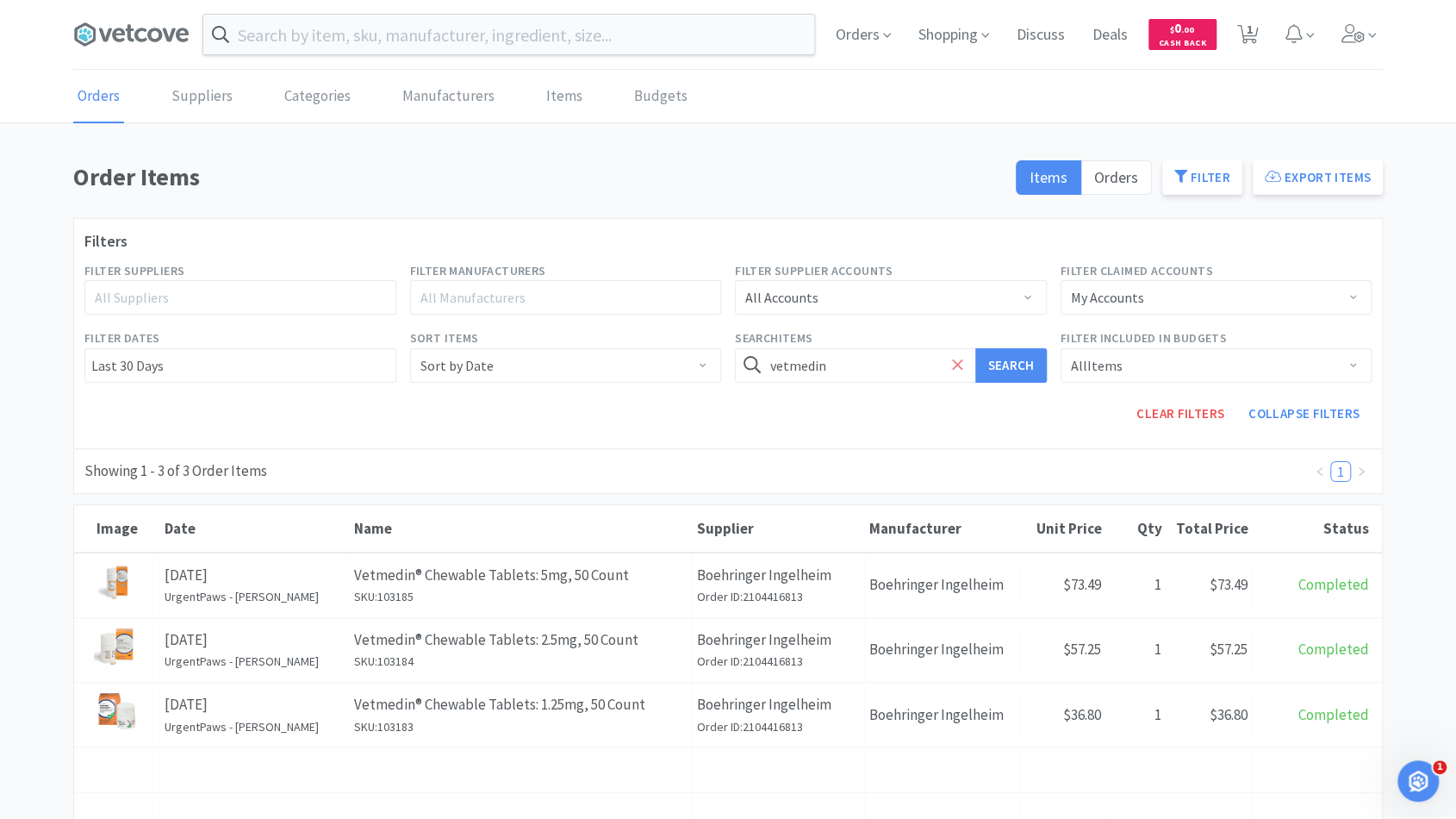
click at [960, 370] on icon at bounding box center [958, 365] width 11 height 17
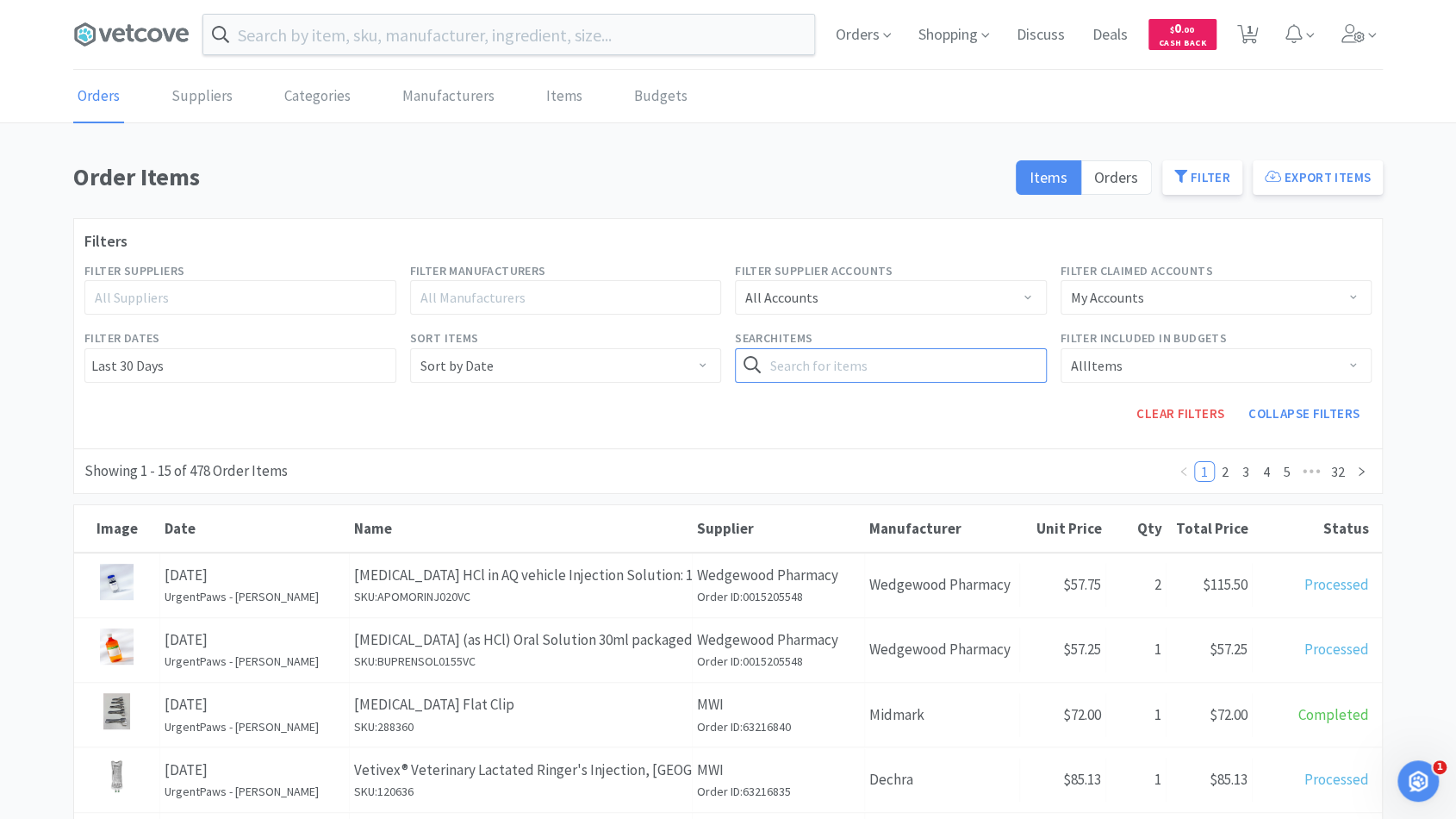
click at [908, 371] on input "text" at bounding box center [890, 366] width 312 height 34
type input "[MEDICAL_DATA]"
click at [975, 348] on button "Search" at bounding box center [1010, 366] width 71 height 34
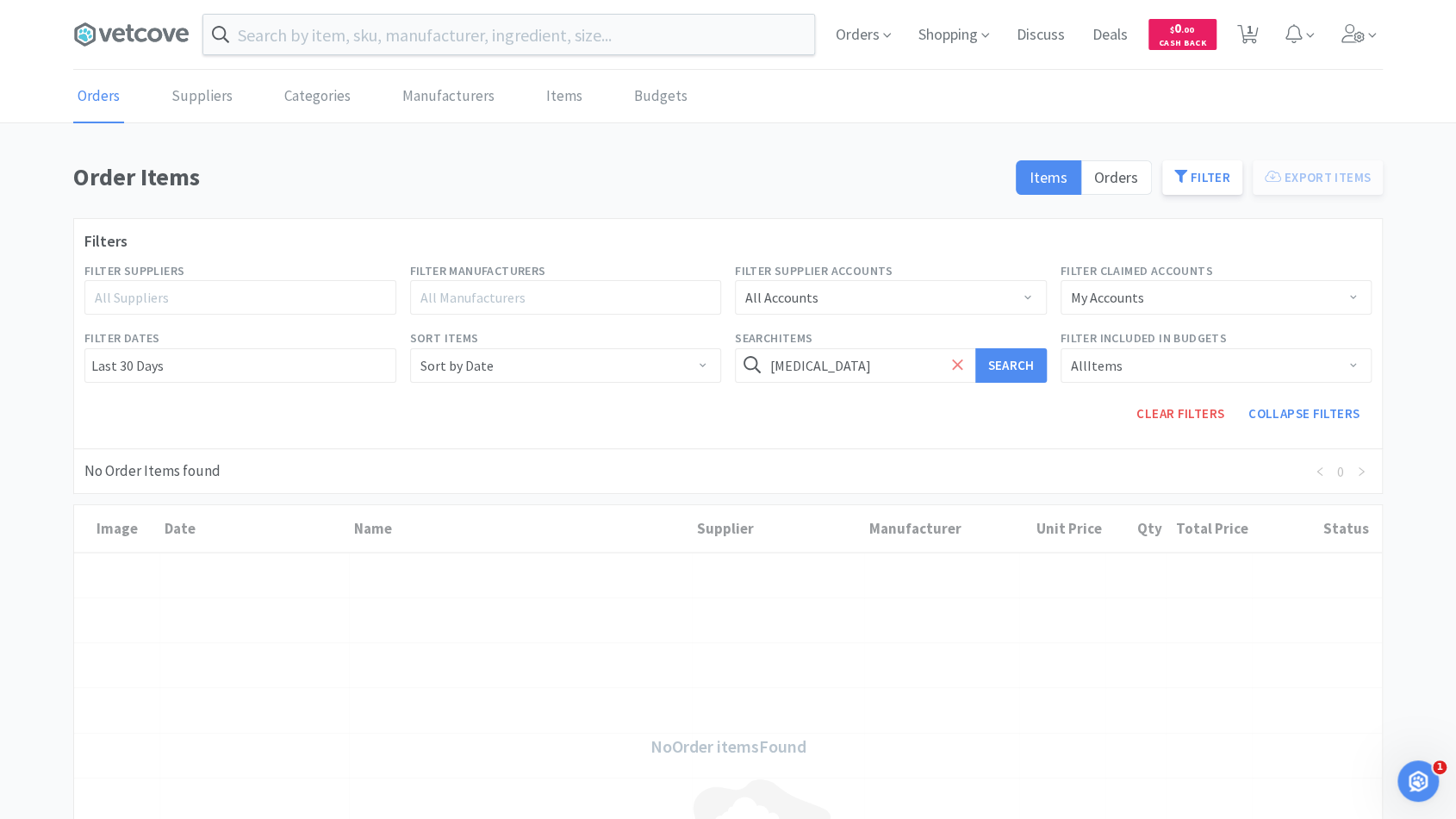
click at [952, 368] on icon at bounding box center [958, 365] width 11 height 17
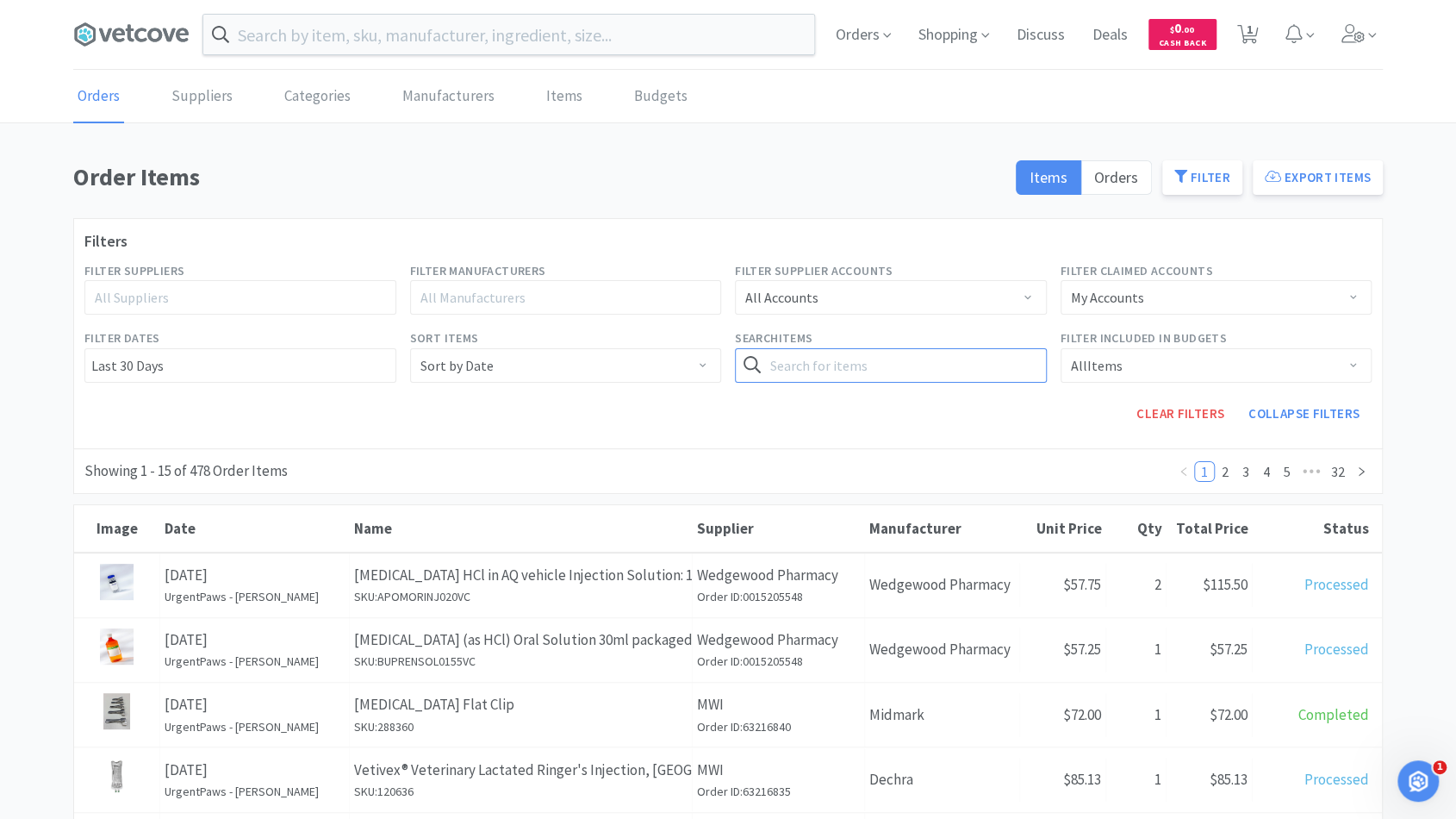
click at [927, 365] on input "text" at bounding box center [890, 366] width 312 height 34
type input "[MEDICAL_DATA]"
click at [975, 348] on button "Search" at bounding box center [1010, 366] width 71 height 34
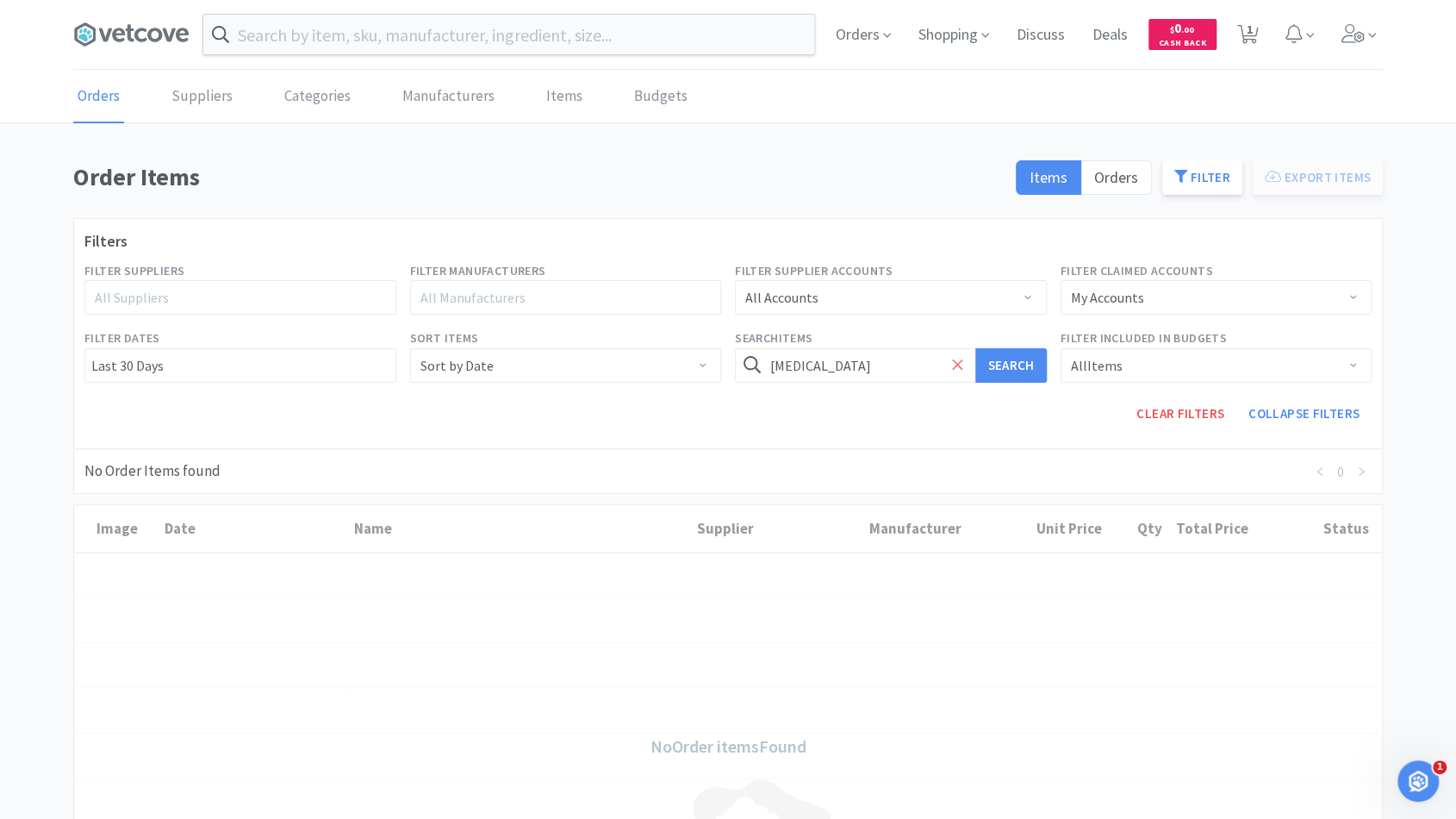
click at [963, 365] on span at bounding box center [957, 366] width 20 height 36
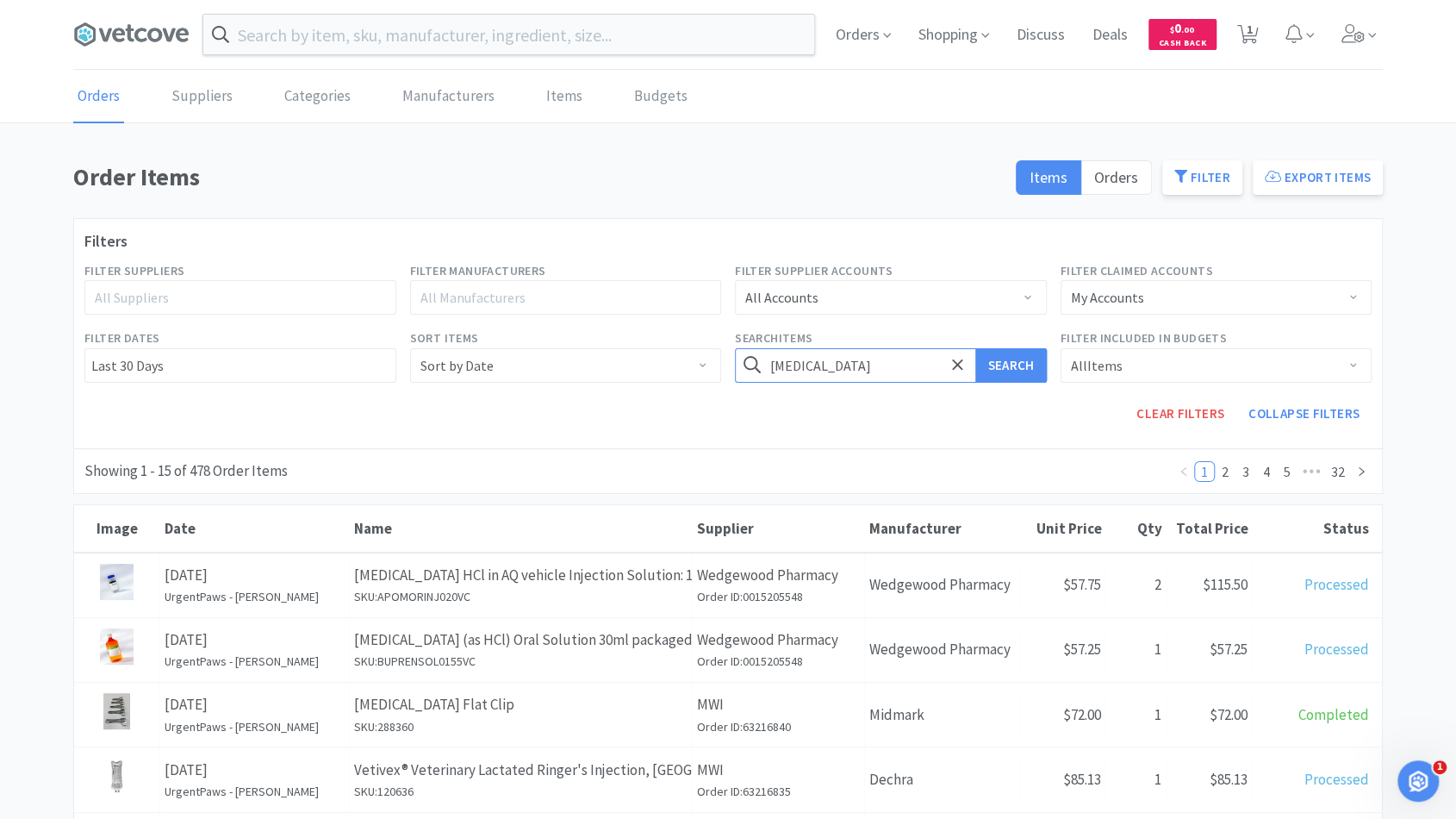
type input "[MEDICAL_DATA]"
click at [975, 348] on button "Search" at bounding box center [1010, 366] width 71 height 34
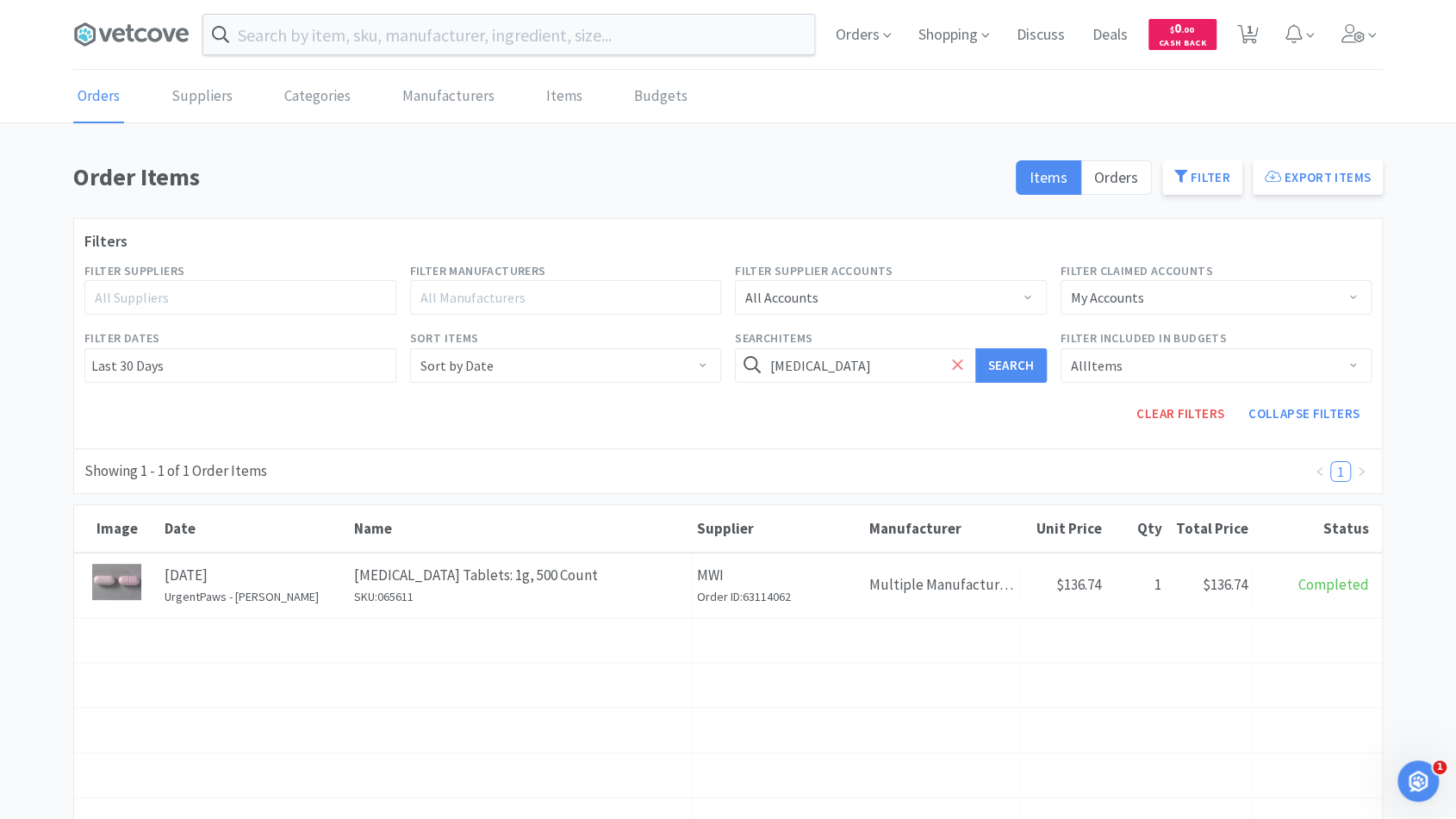
click at [957, 358] on icon at bounding box center [958, 365] width 11 height 17
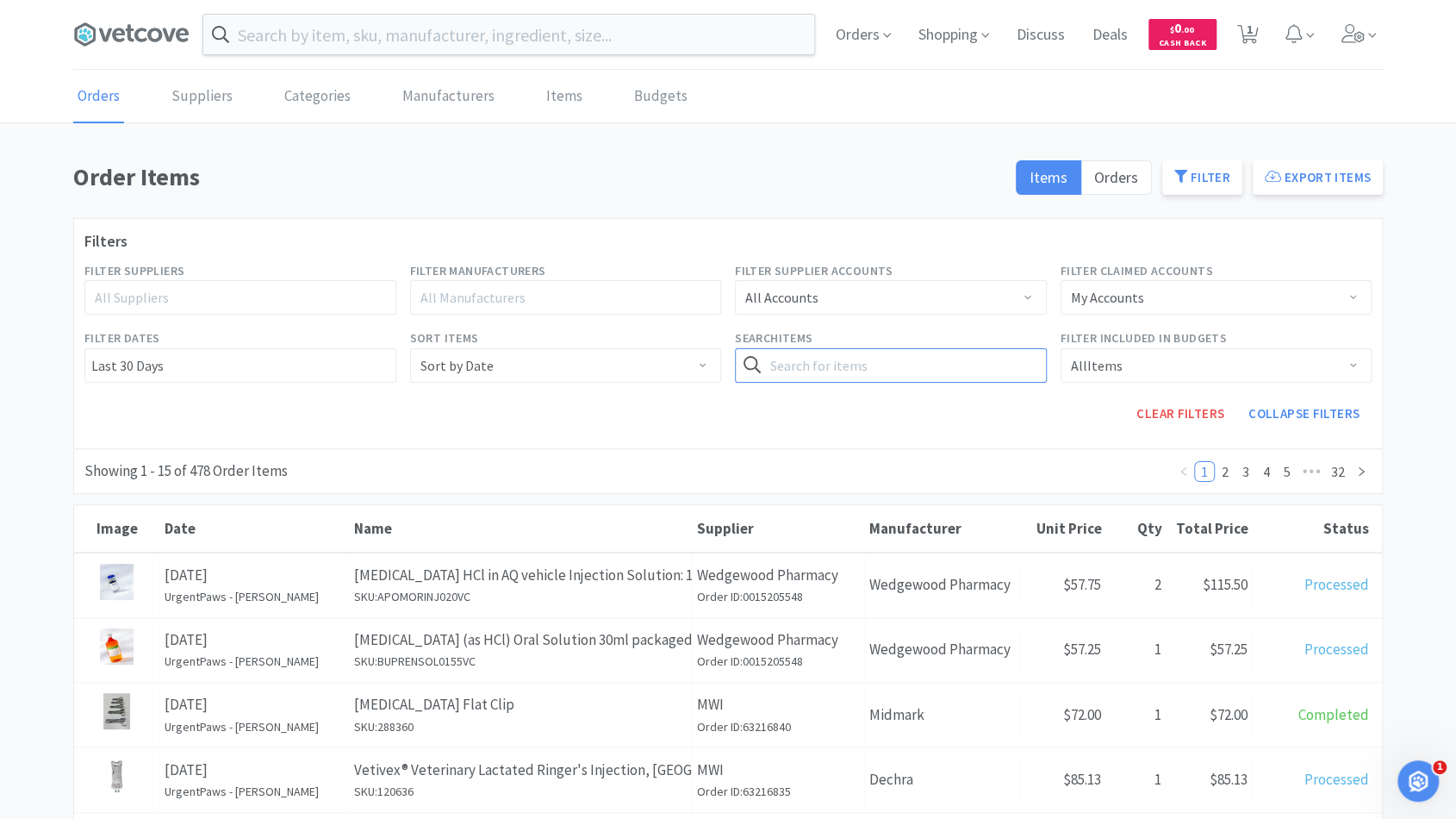
click at [926, 358] on input "text" at bounding box center [890, 366] width 312 height 34
type input "[MEDICAL_DATA]"
click at [975, 348] on button "Search" at bounding box center [1010, 366] width 71 height 34
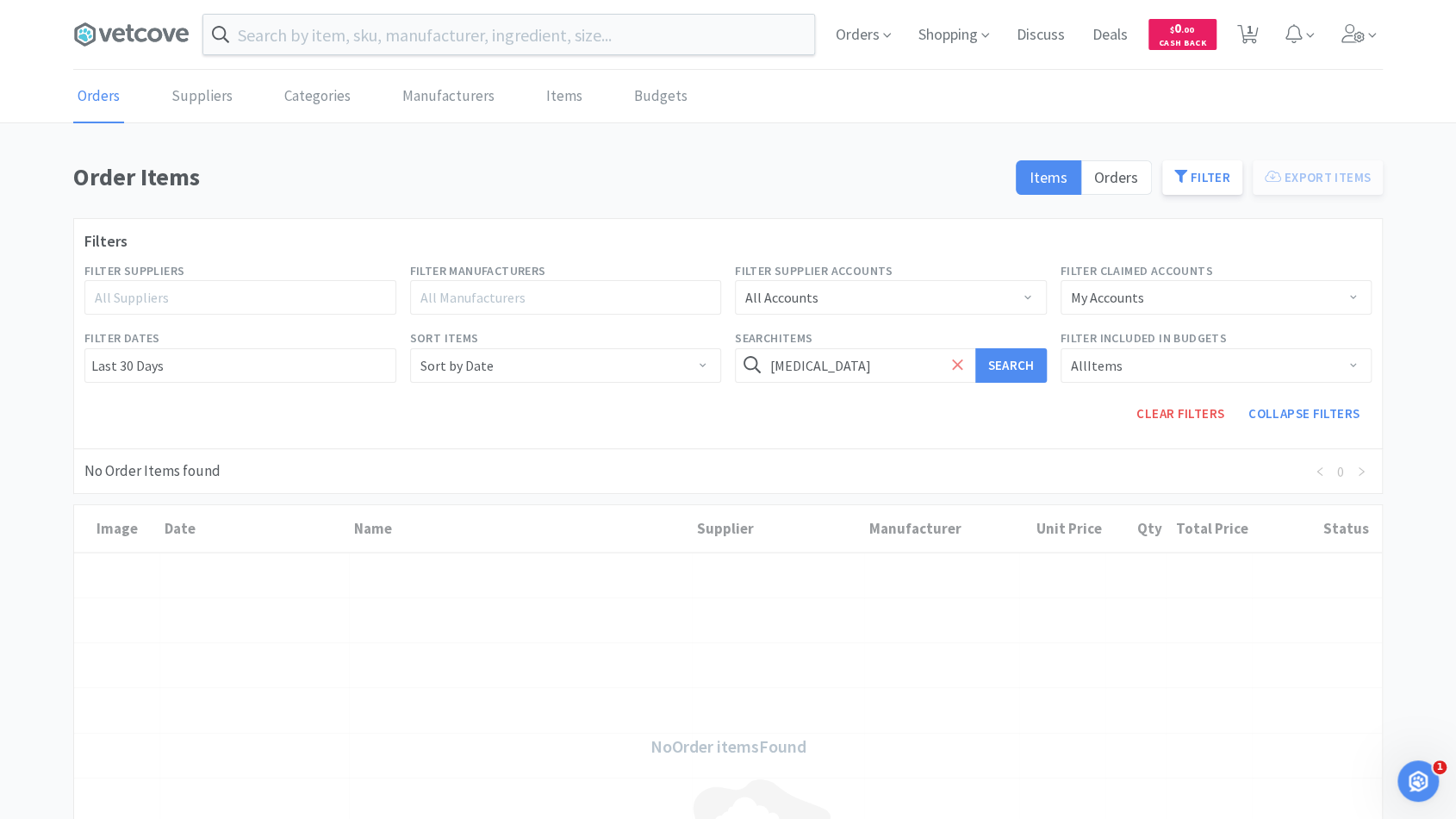
click at [965, 365] on span at bounding box center [957, 366] width 20 height 36
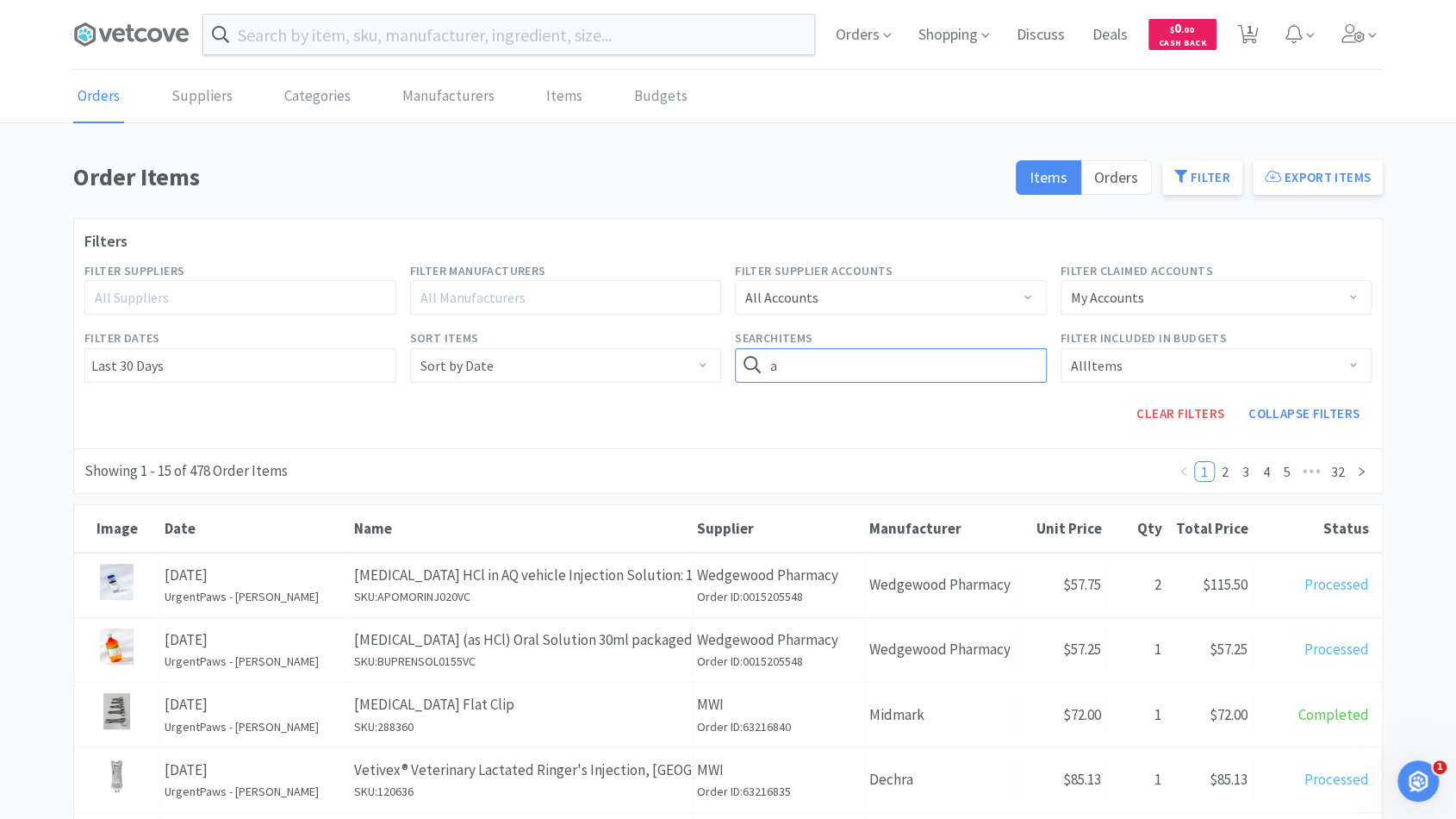
click at [965, 365] on form "a" at bounding box center [890, 366] width 312 height 34
type input "[MEDICAL_DATA]"
click at [1021, 372] on button "Search" at bounding box center [1010, 366] width 71 height 34
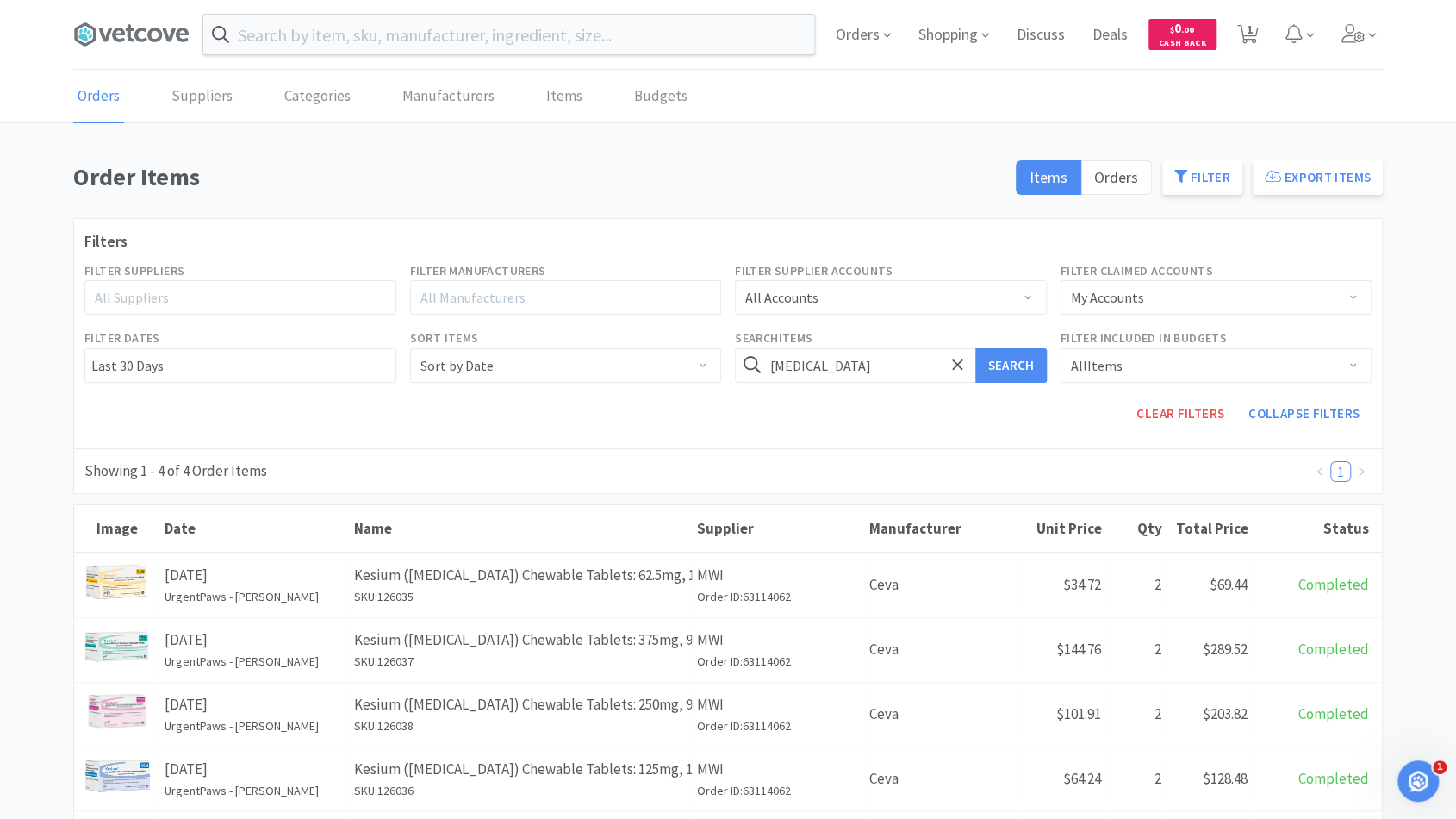
click at [251, 315] on div "Filter Suppliers All Suppliers" at bounding box center [239, 287] width 325 height 67
click at [332, 304] on div "All Suppliers" at bounding box center [232, 297] width 276 height 17
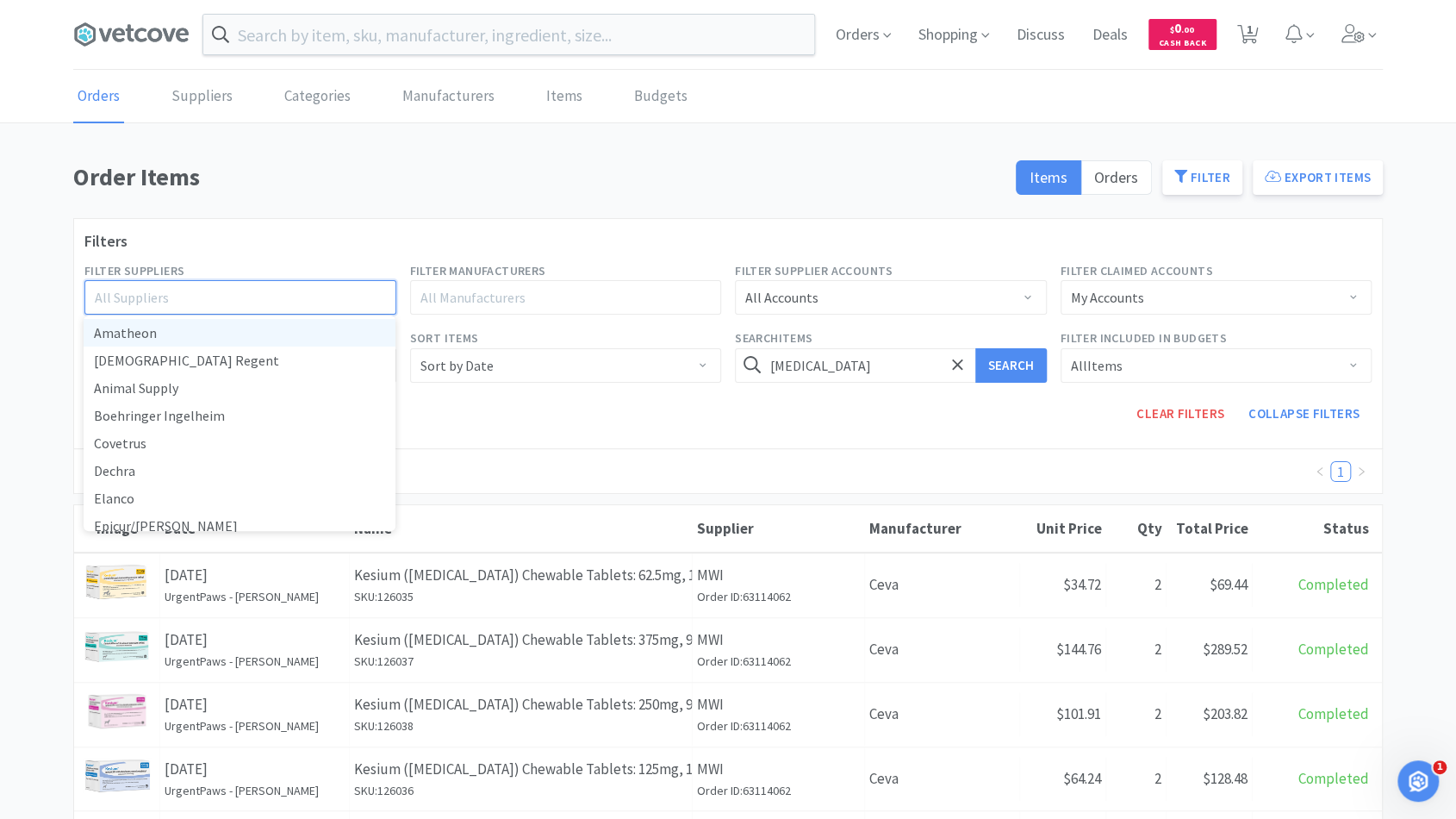
click at [607, 177] on h1 "Order Items" at bounding box center [539, 177] width 932 height 39
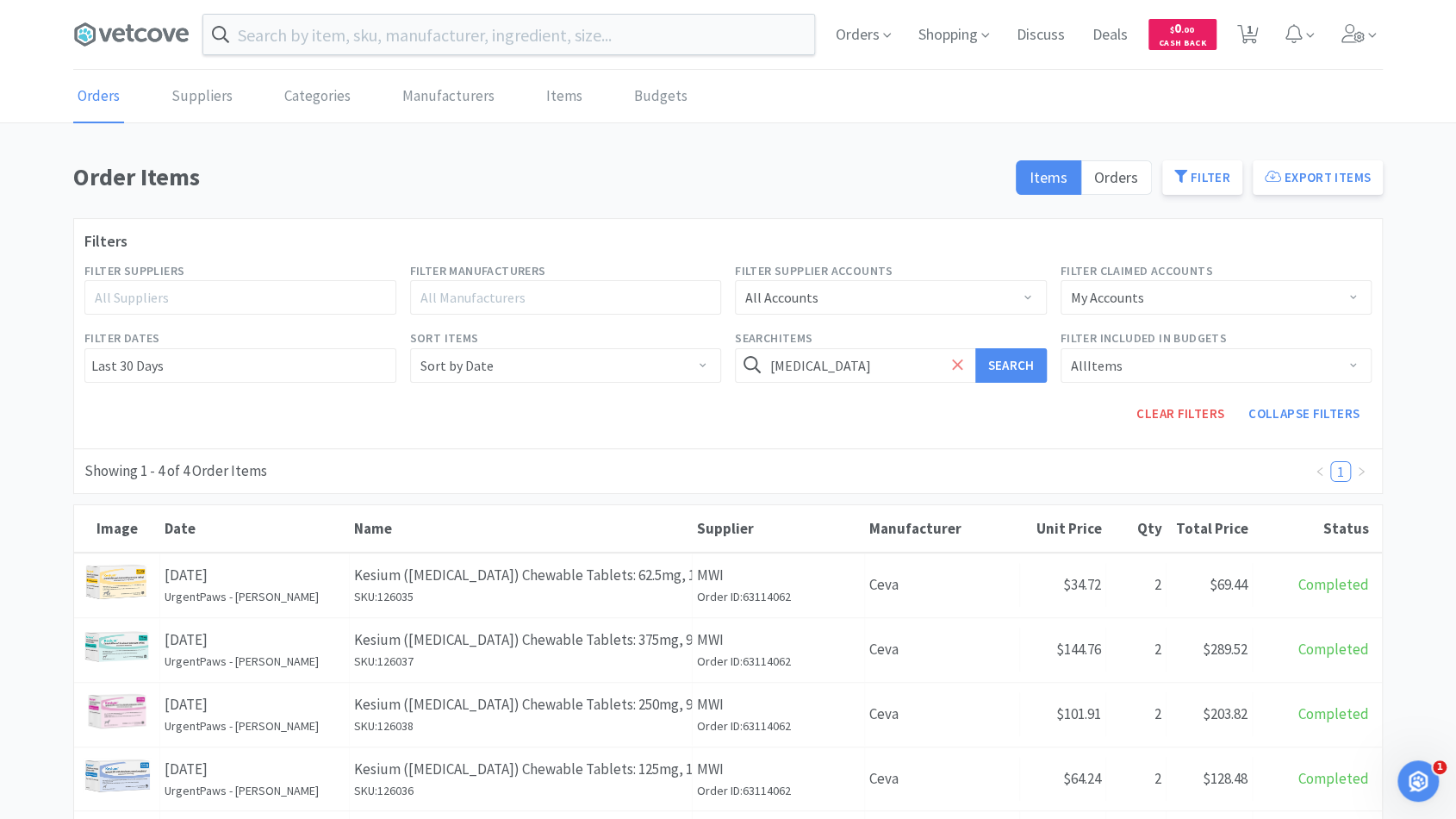
click at [953, 365] on icon at bounding box center [958, 365] width 11 height 17
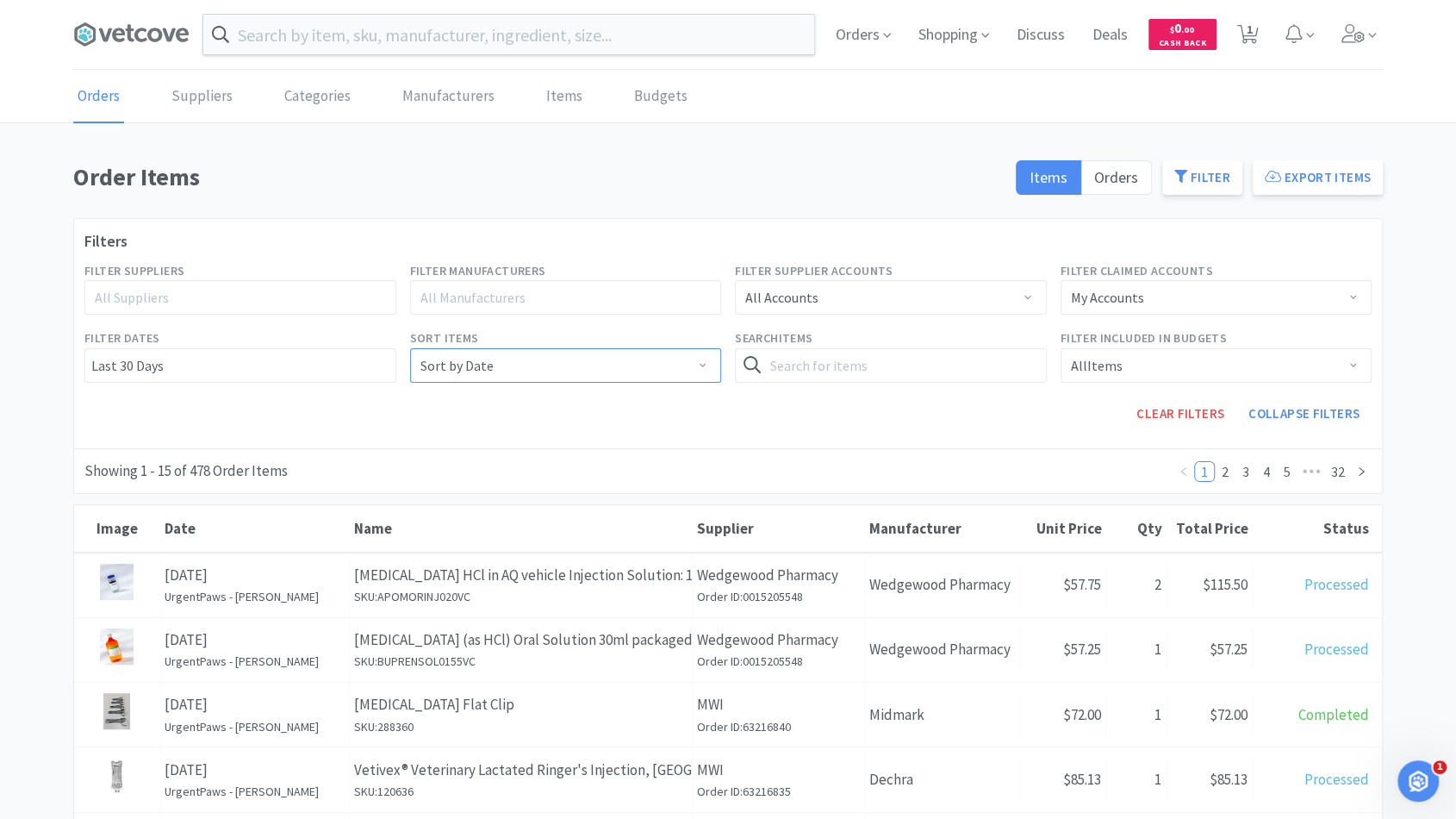
click at [607, 353] on div "Sort by Date" at bounding box center [560, 366] width 280 height 32
click at [605, 353] on div "Sort by Date" at bounding box center [560, 366] width 280 height 32
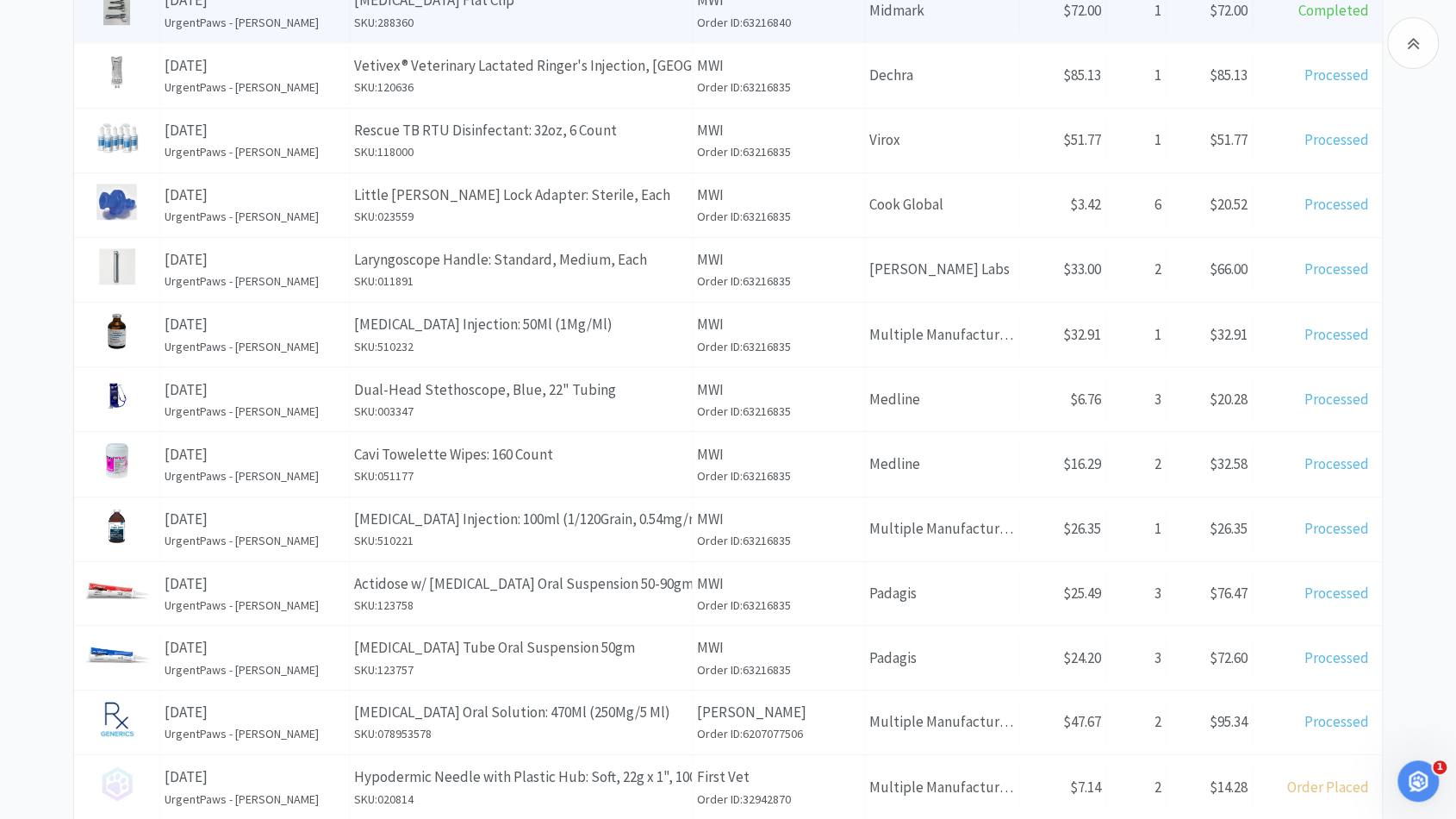
scroll to position [807, 0]
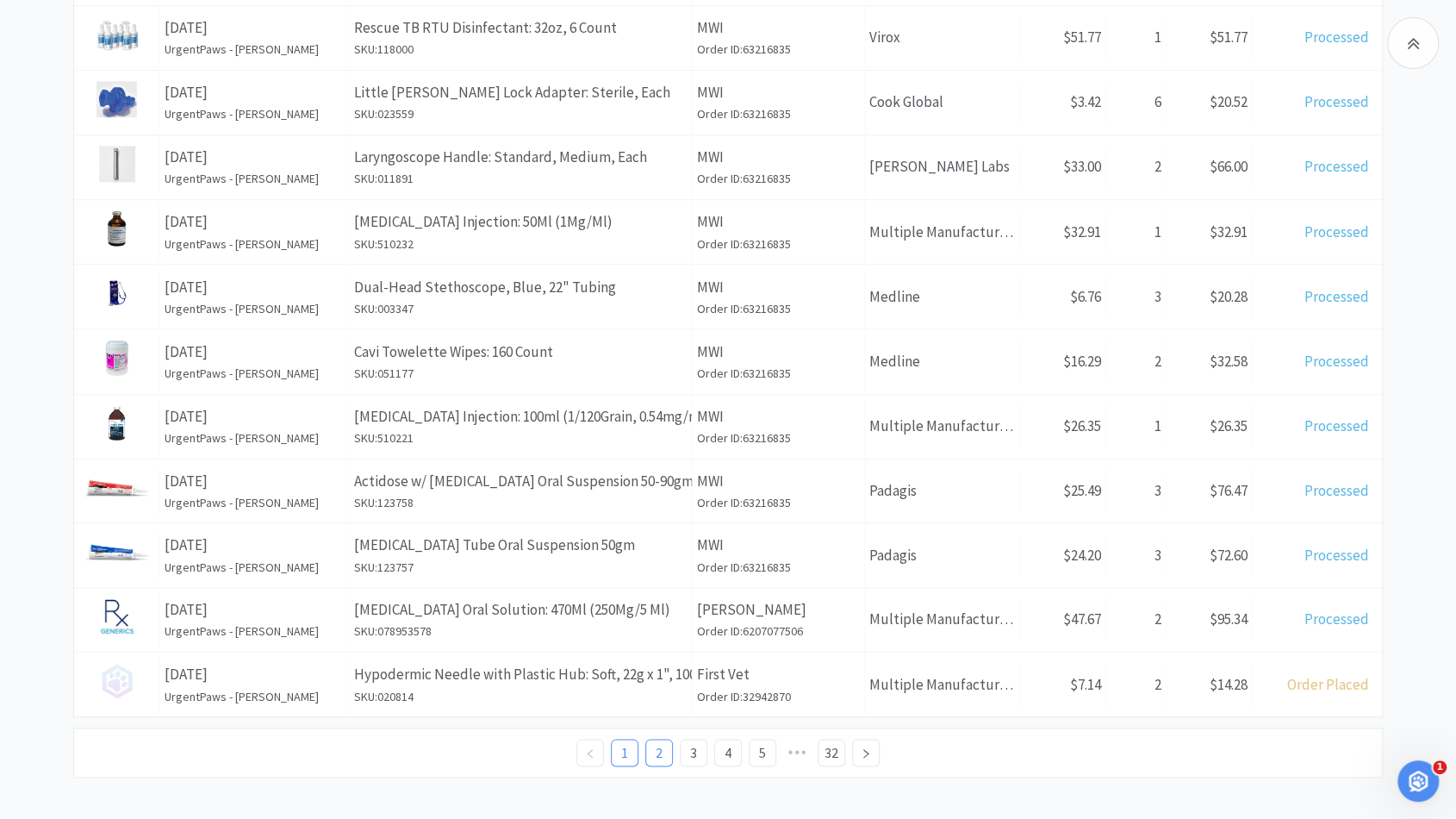
click at [655, 742] on link "2" at bounding box center [658, 752] width 26 height 26
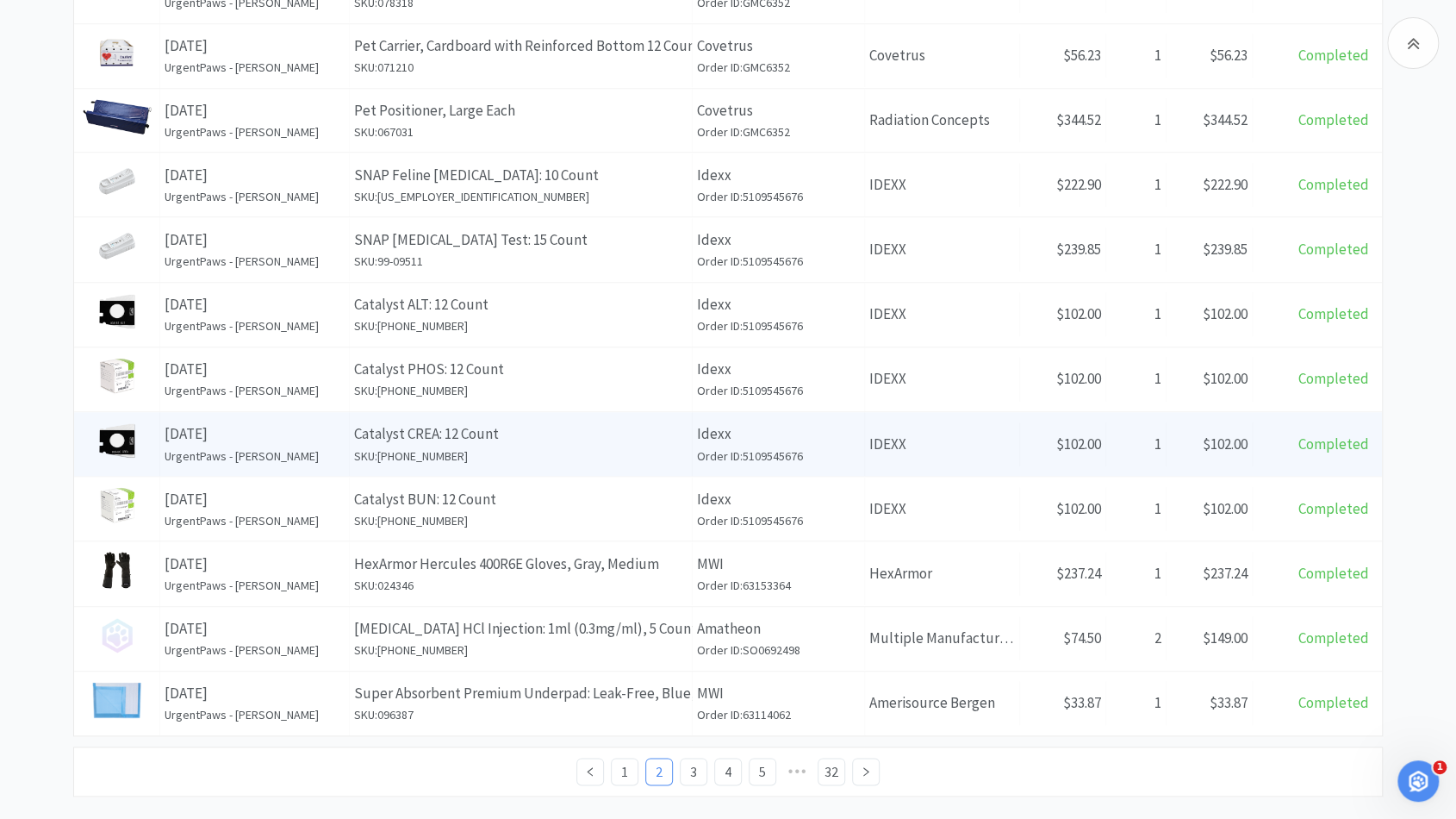
scroll to position [790, 0]
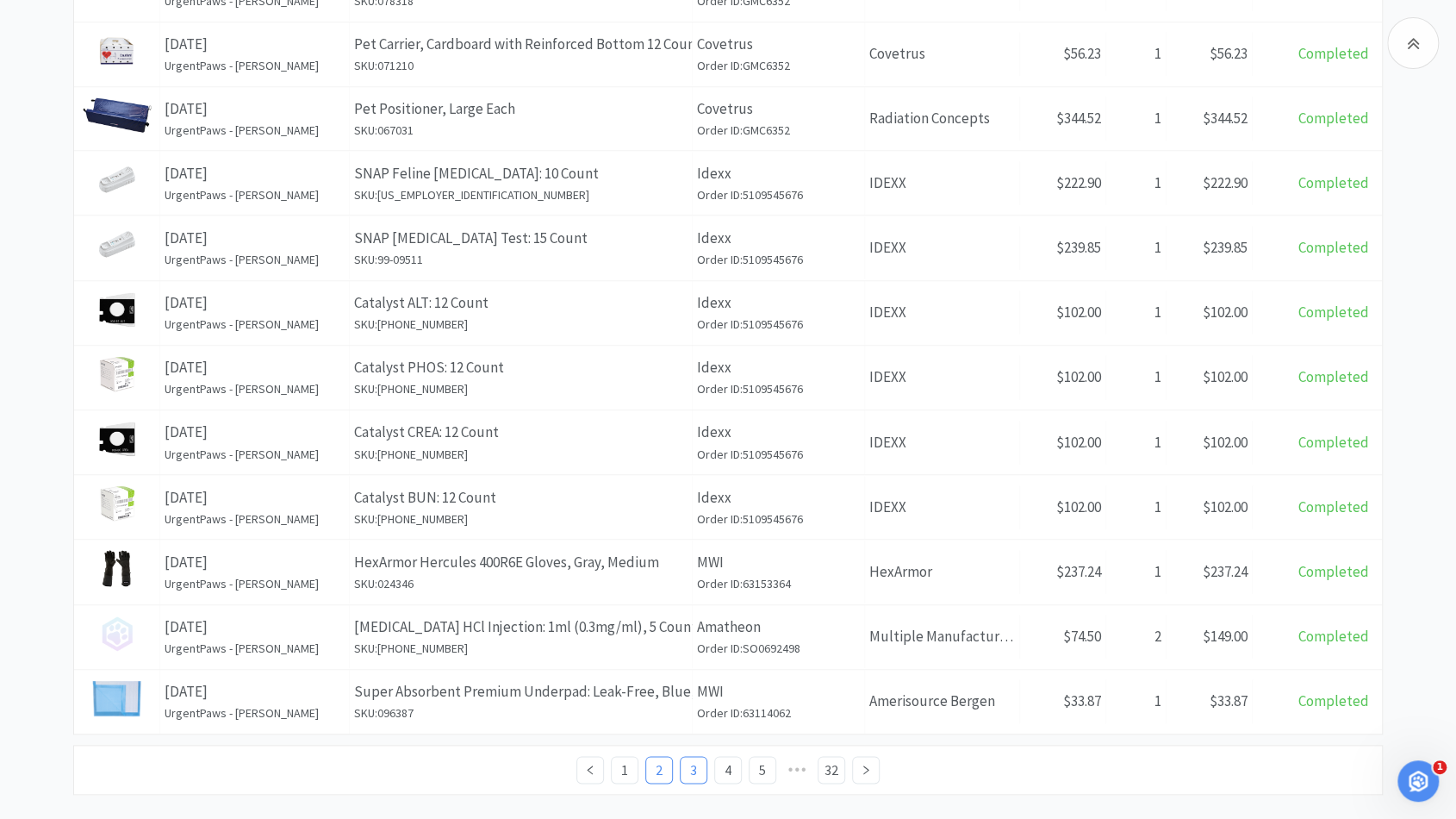
click at [688, 757] on link "3" at bounding box center [693, 769] width 26 height 26
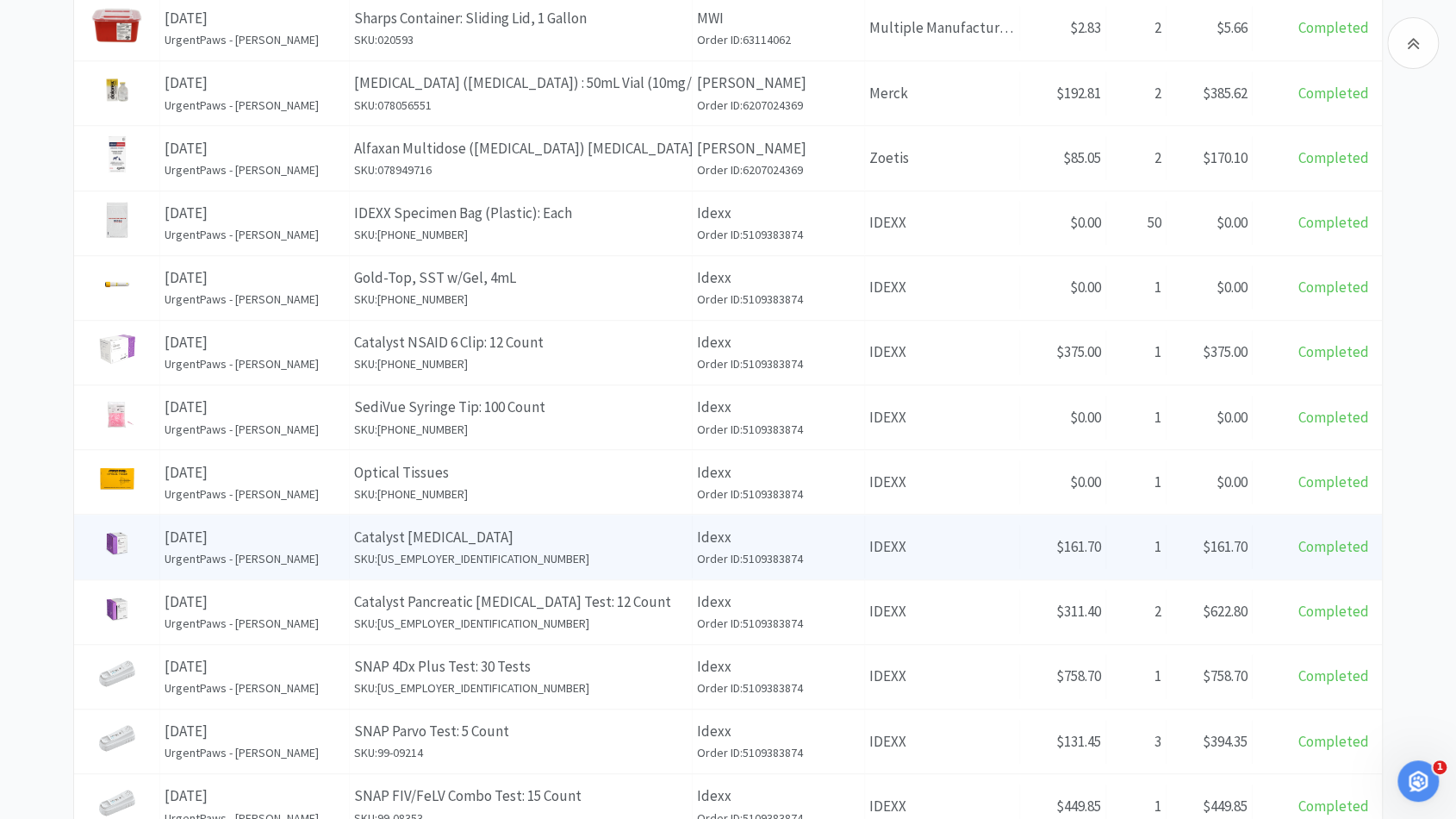
scroll to position [808, 0]
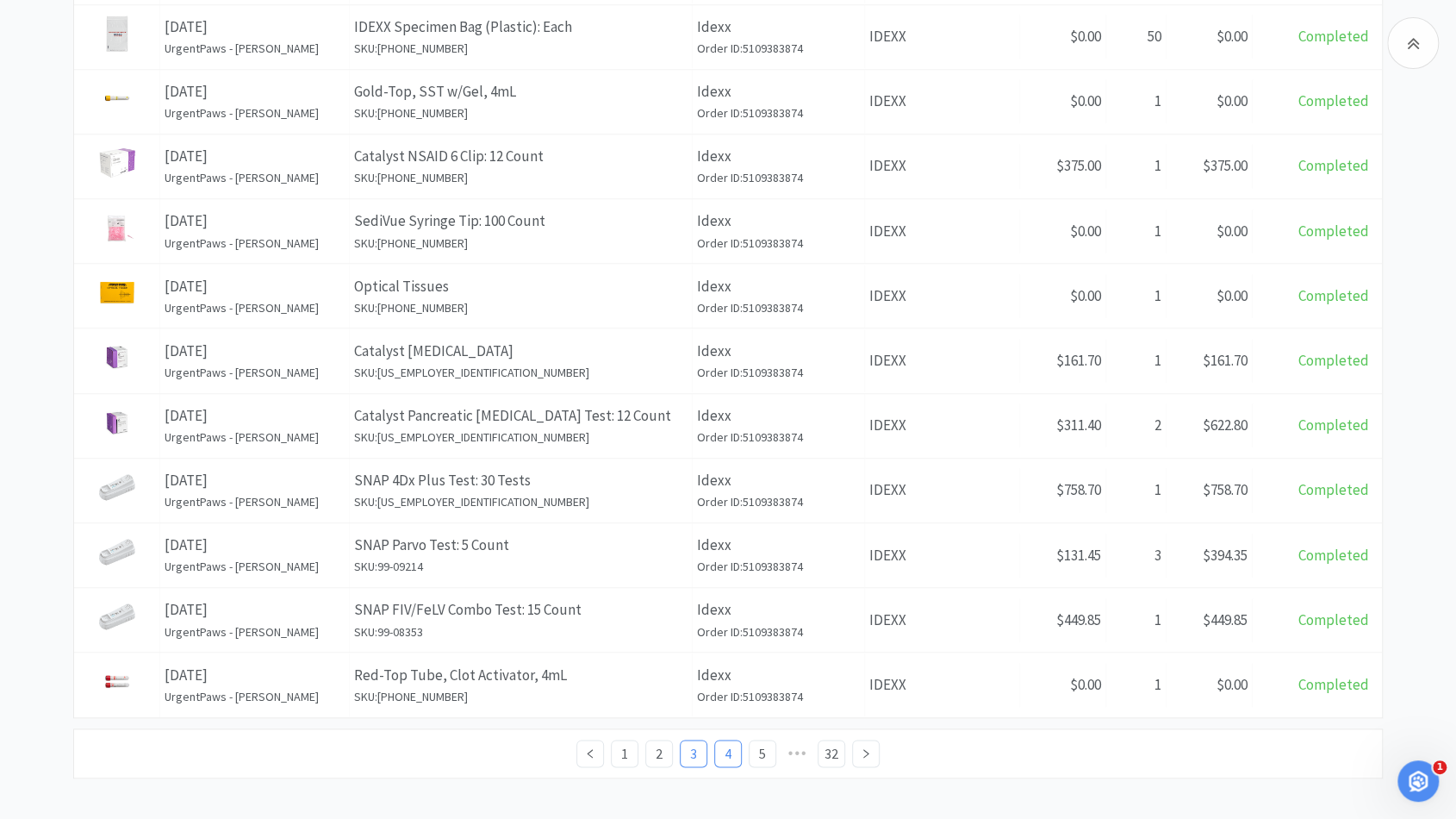
click at [718, 741] on link "4" at bounding box center [727, 753] width 26 height 26
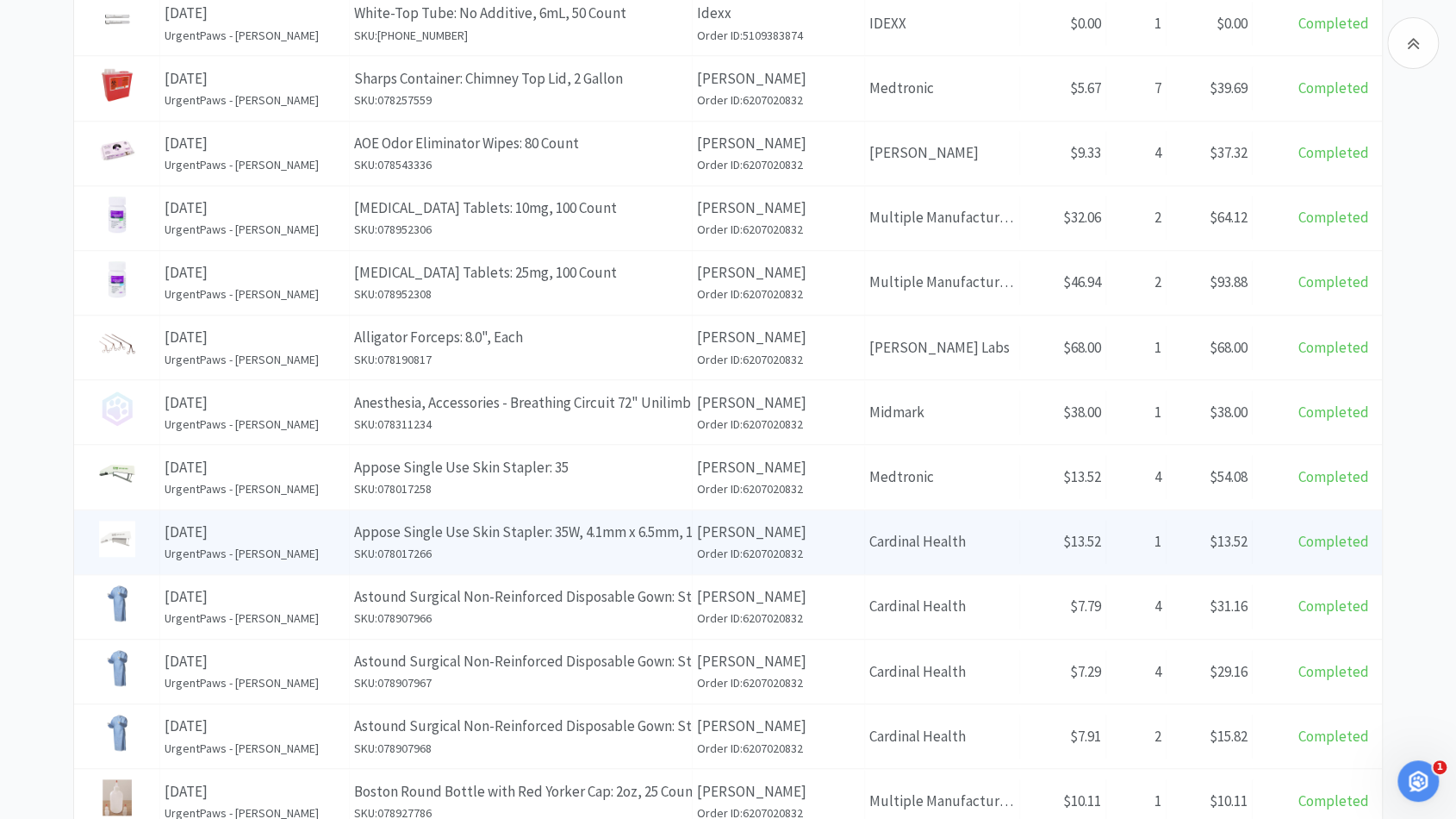
scroll to position [808, 0]
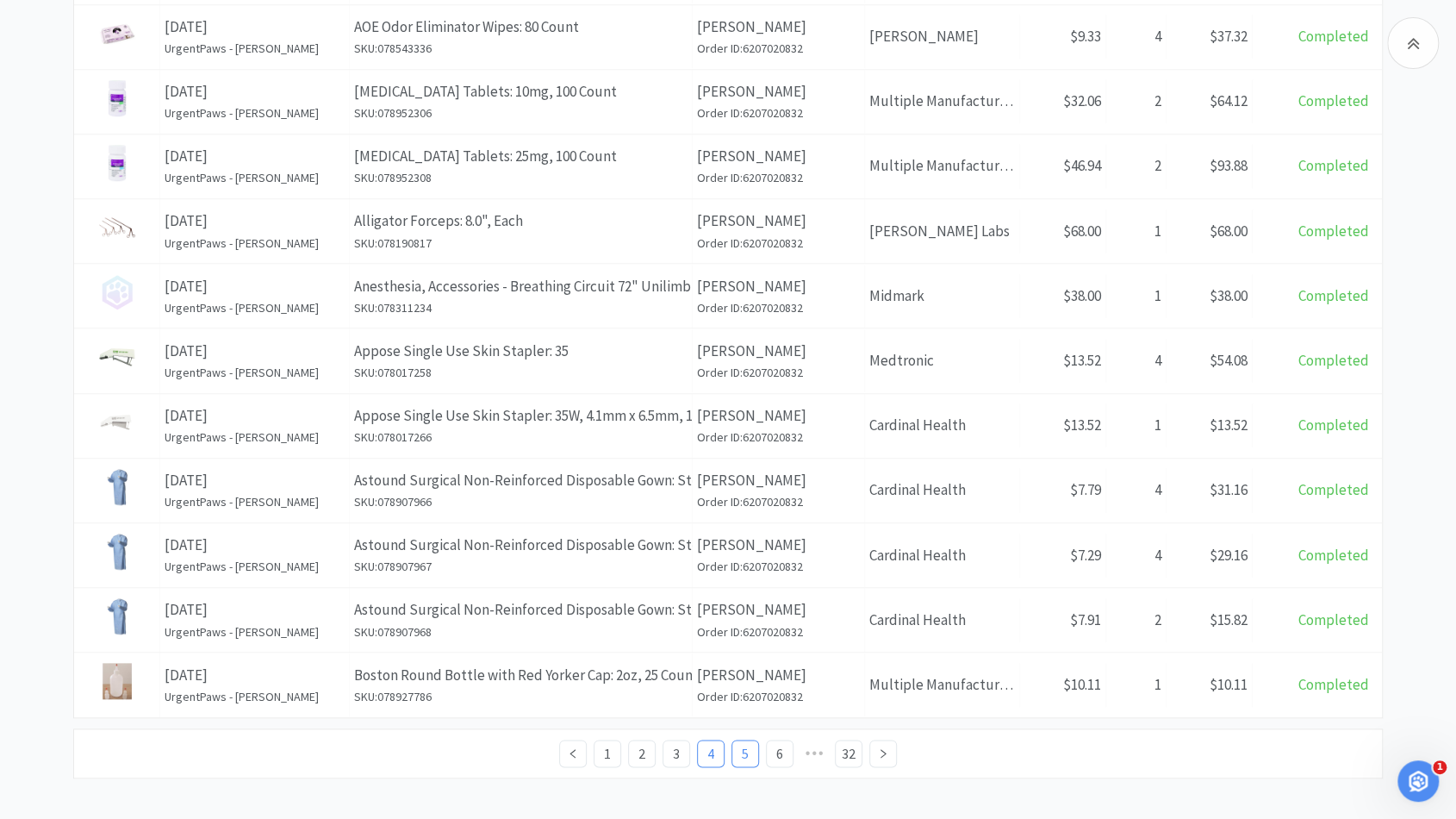
click at [739, 751] on link "5" at bounding box center [744, 753] width 26 height 26
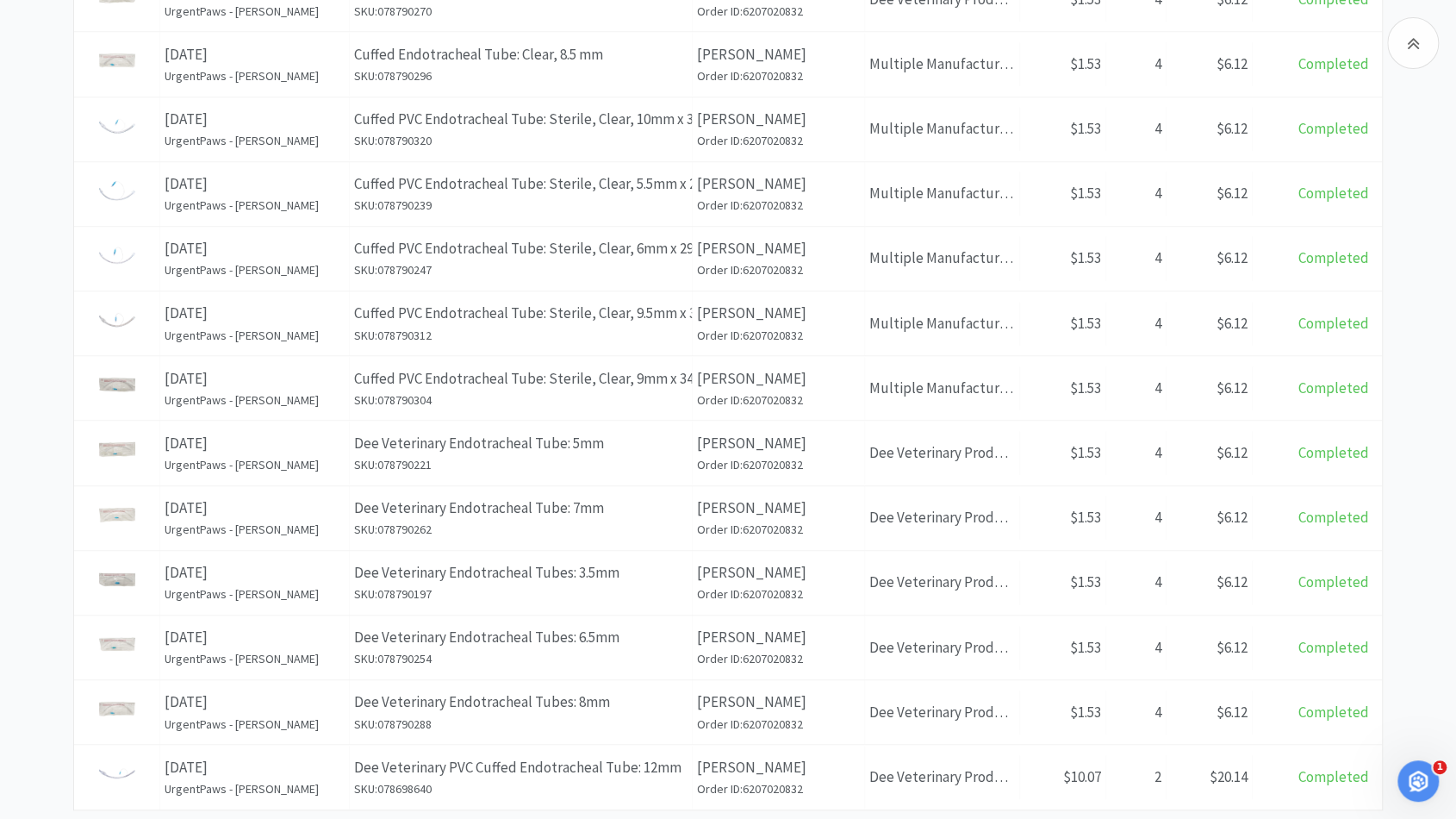
scroll to position [808, 0]
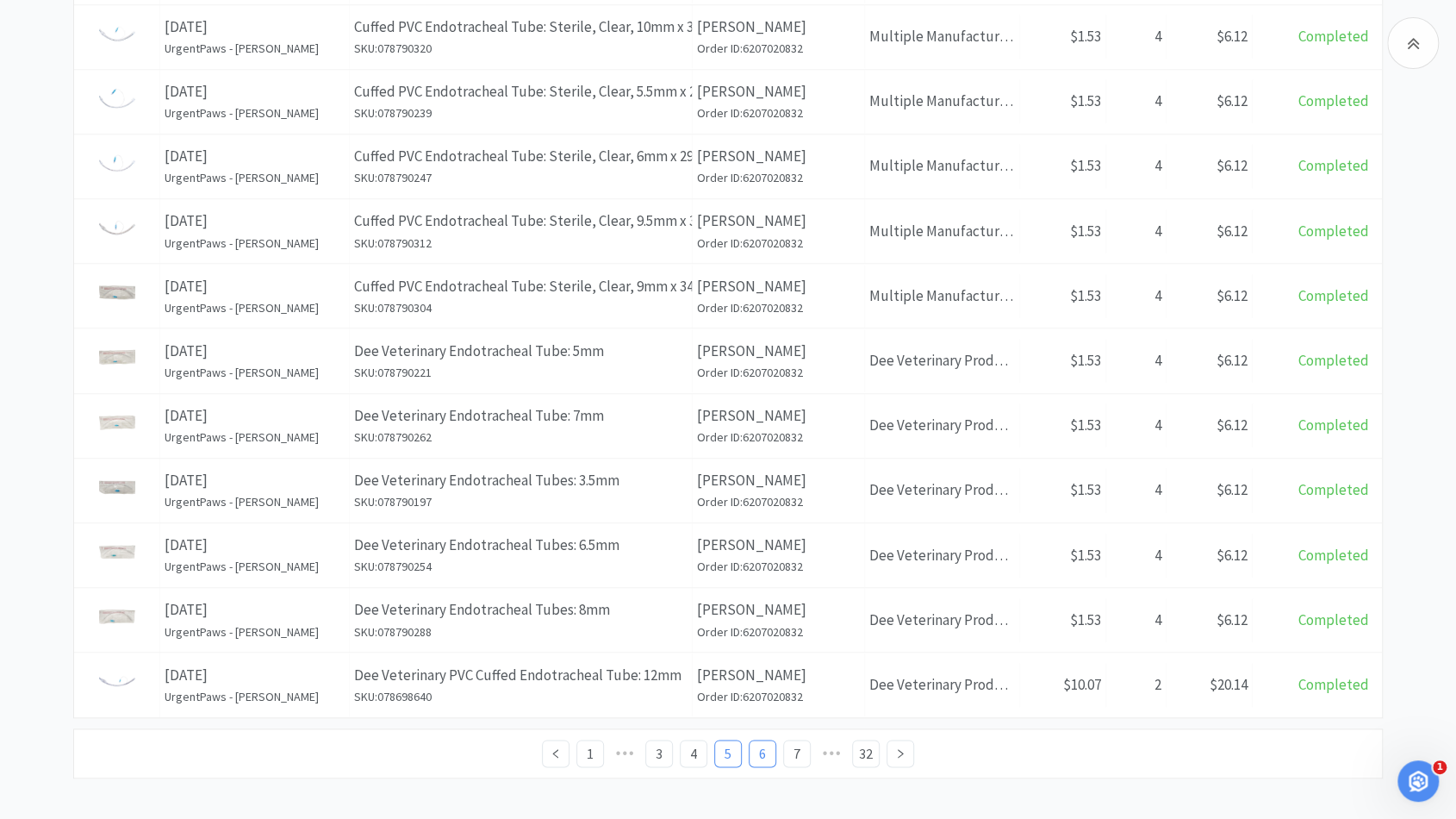
click at [751, 748] on link "6" at bounding box center [761, 753] width 26 height 26
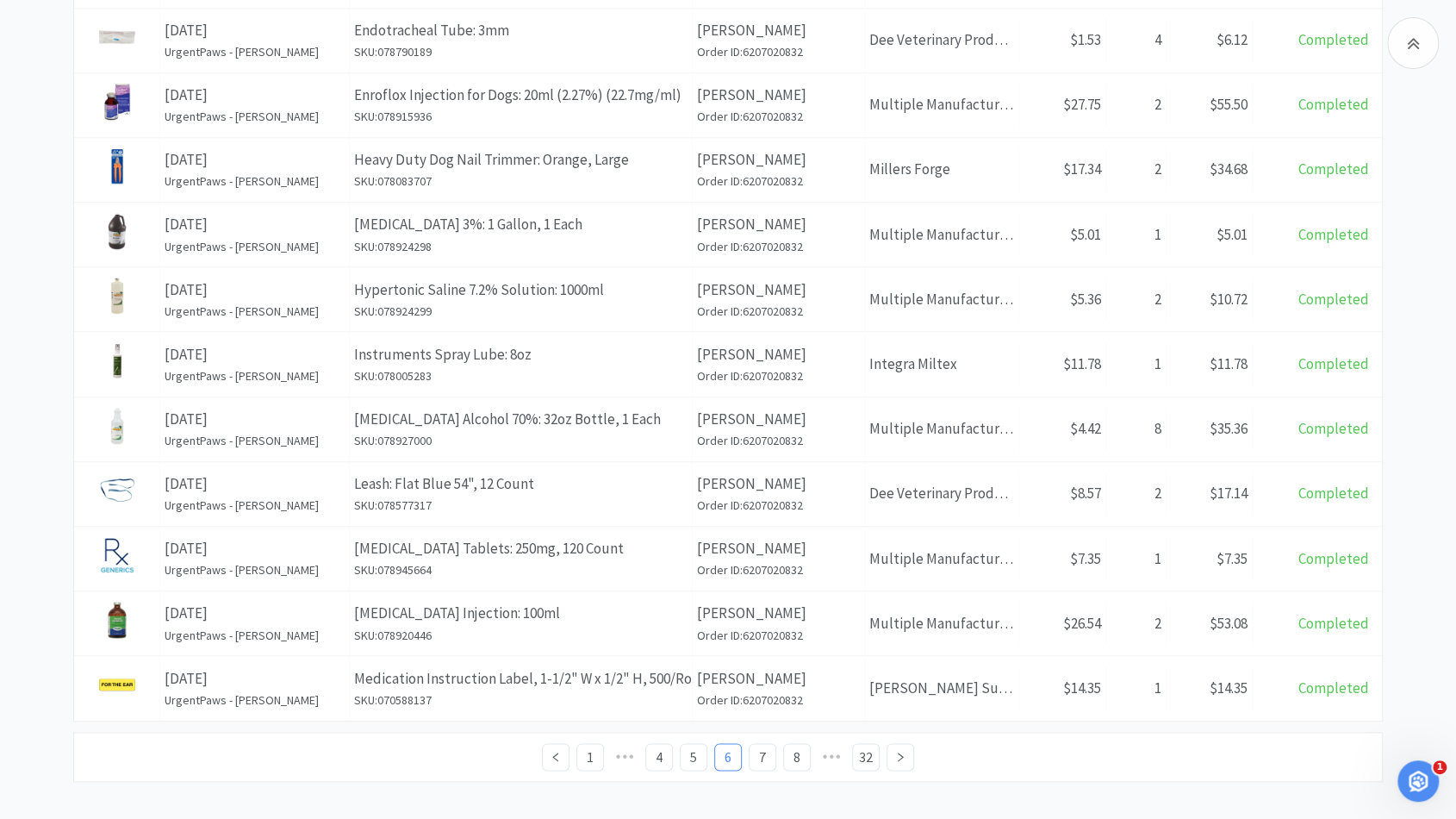
scroll to position [808, 0]
click at [754, 746] on link "7" at bounding box center [761, 753] width 26 height 26
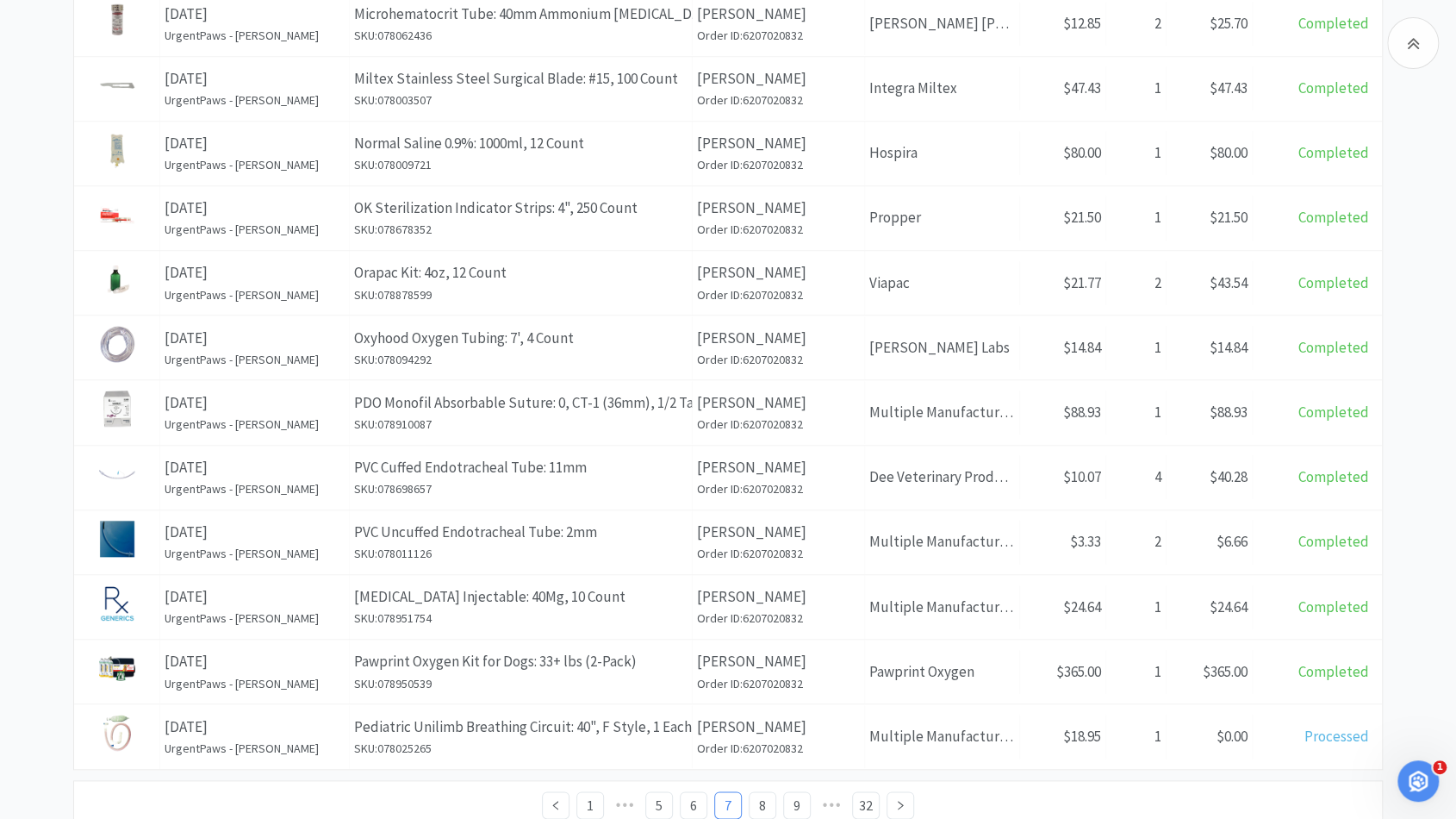
scroll to position [808, 0]
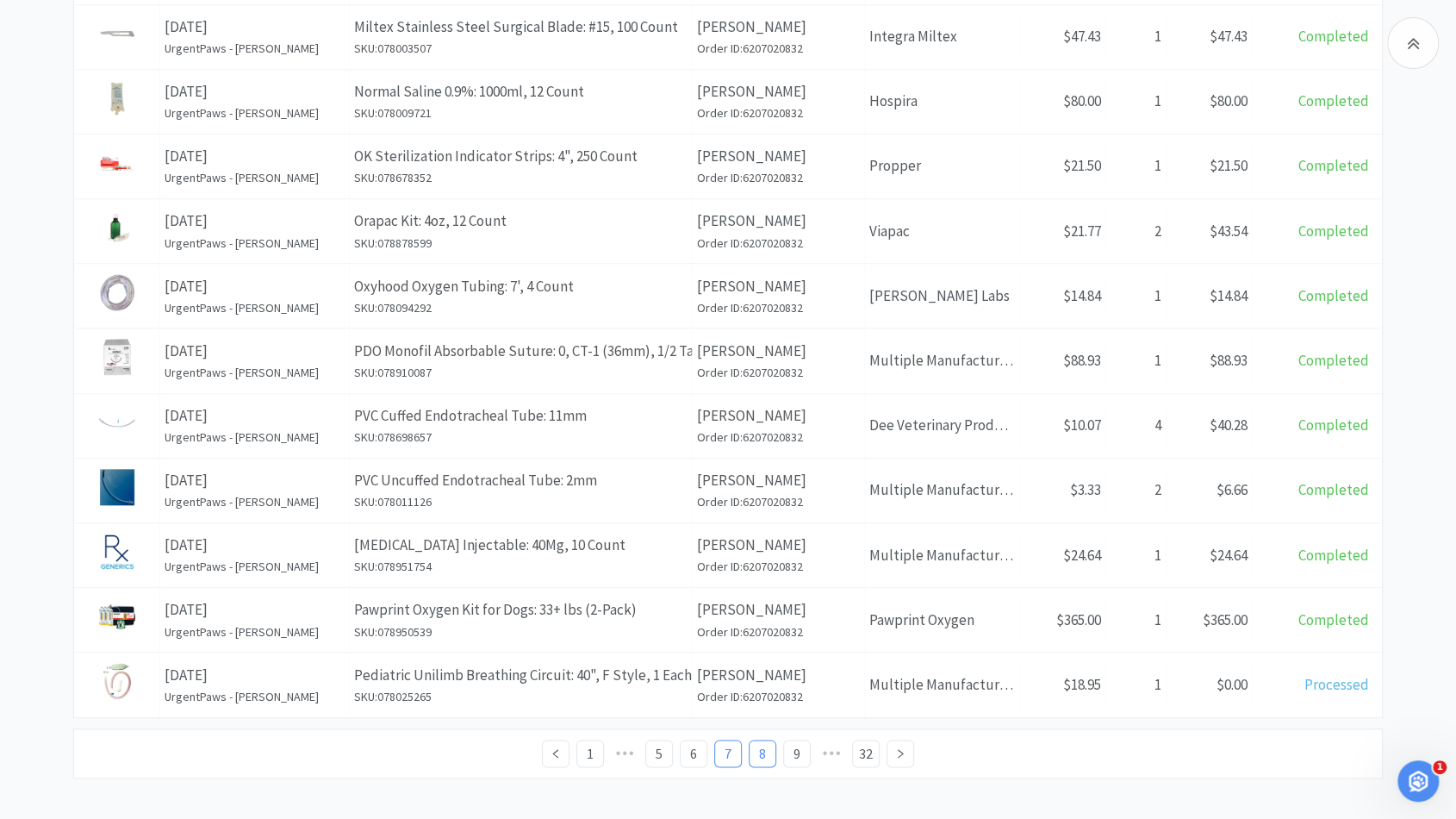
click at [751, 745] on link "8" at bounding box center [761, 753] width 26 height 26
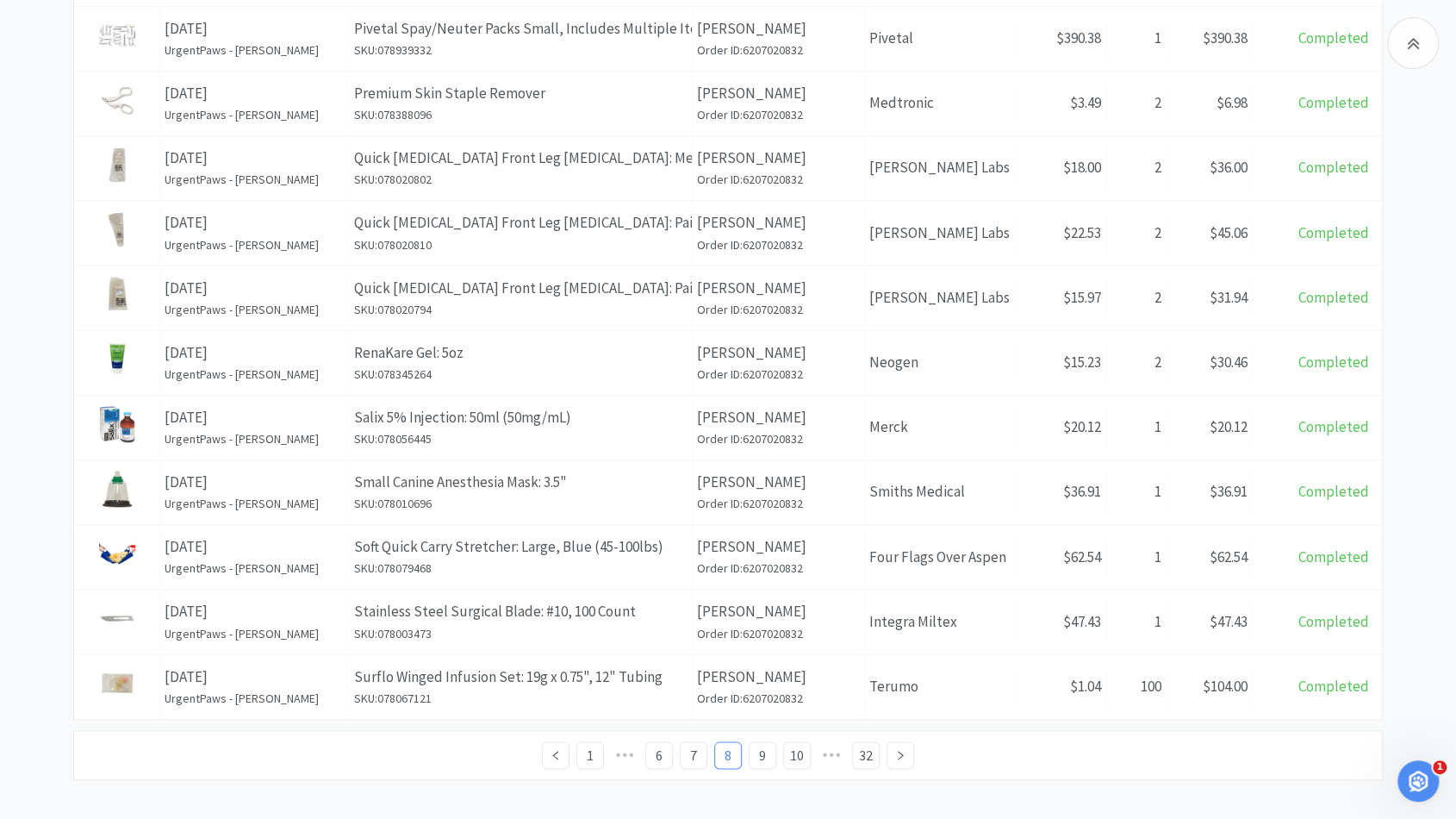
scroll to position [808, 0]
click at [759, 750] on link "9" at bounding box center [761, 753] width 26 height 26
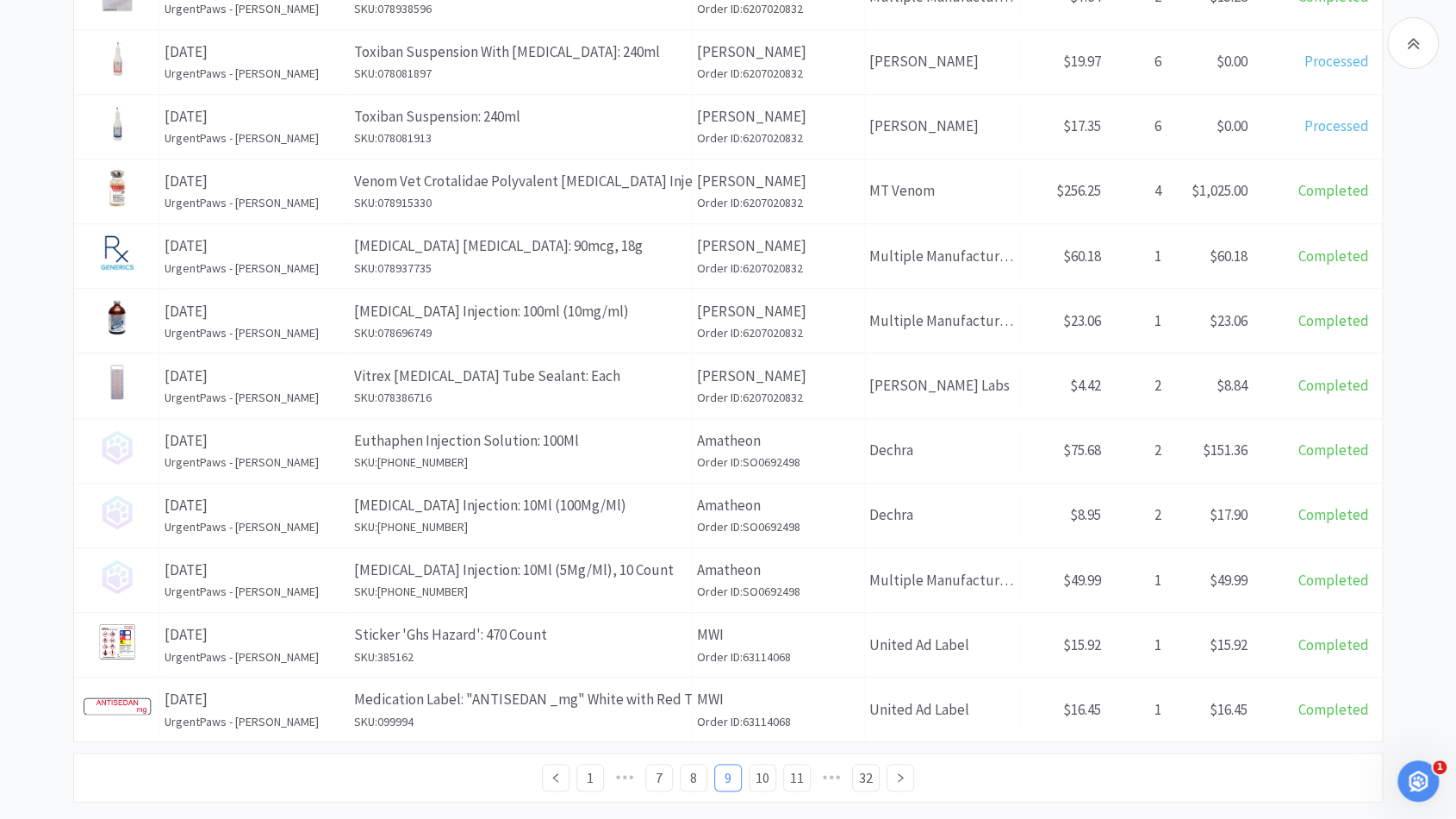
scroll to position [807, 0]
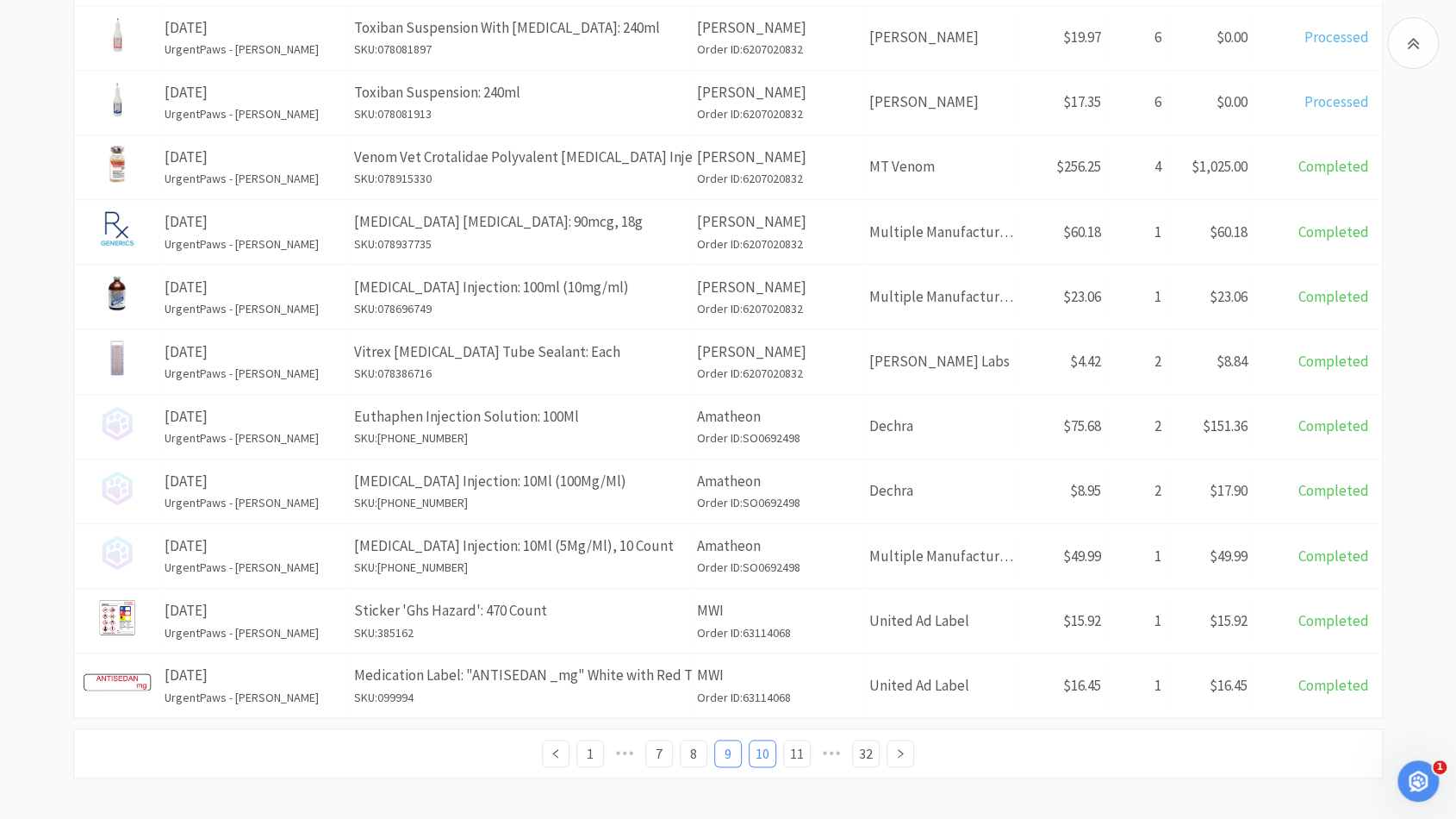
click at [768, 749] on link "10" at bounding box center [761, 753] width 26 height 26
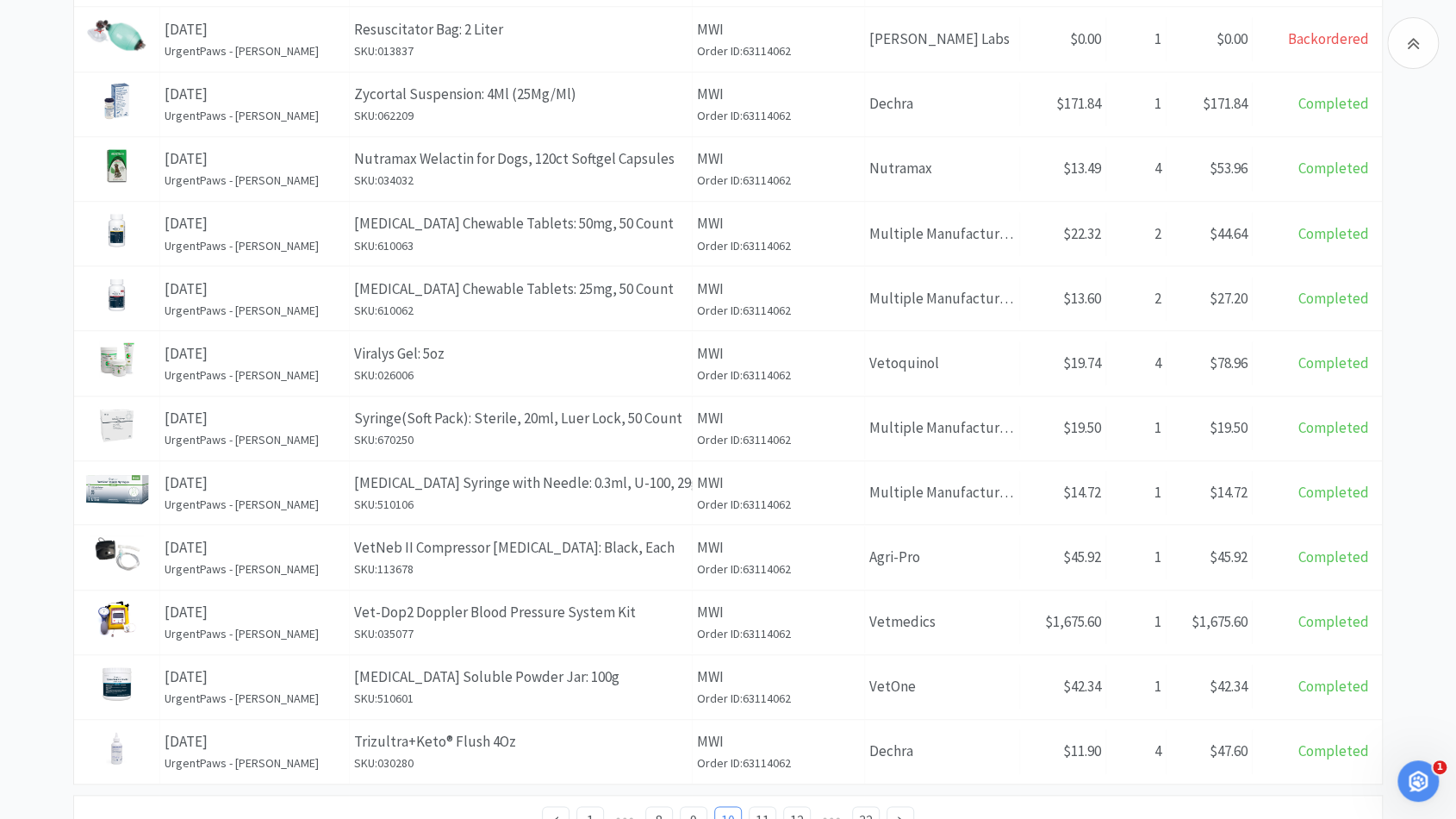
scroll to position [806, 0]
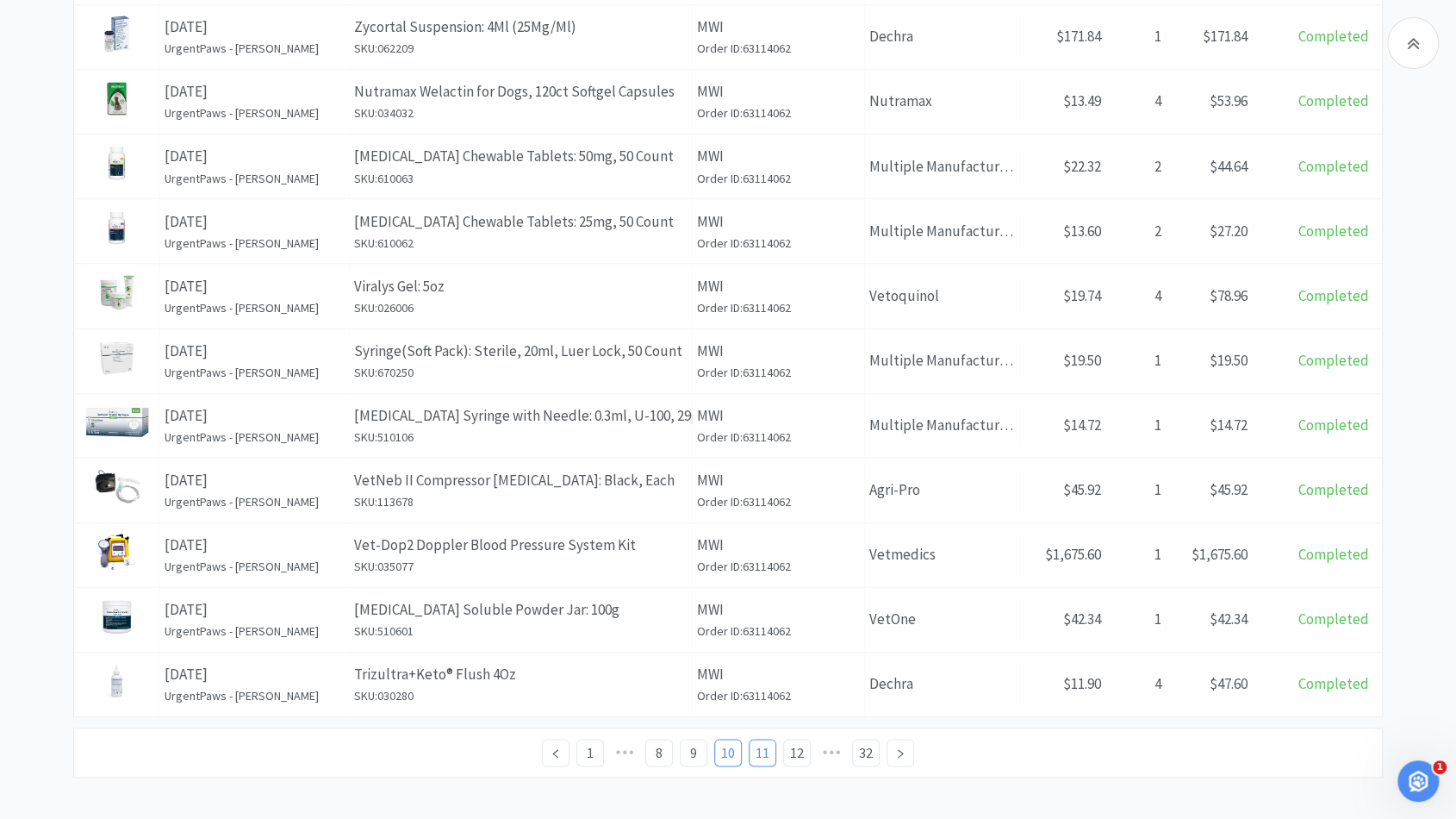
click at [759, 749] on link "11" at bounding box center [761, 752] width 26 height 26
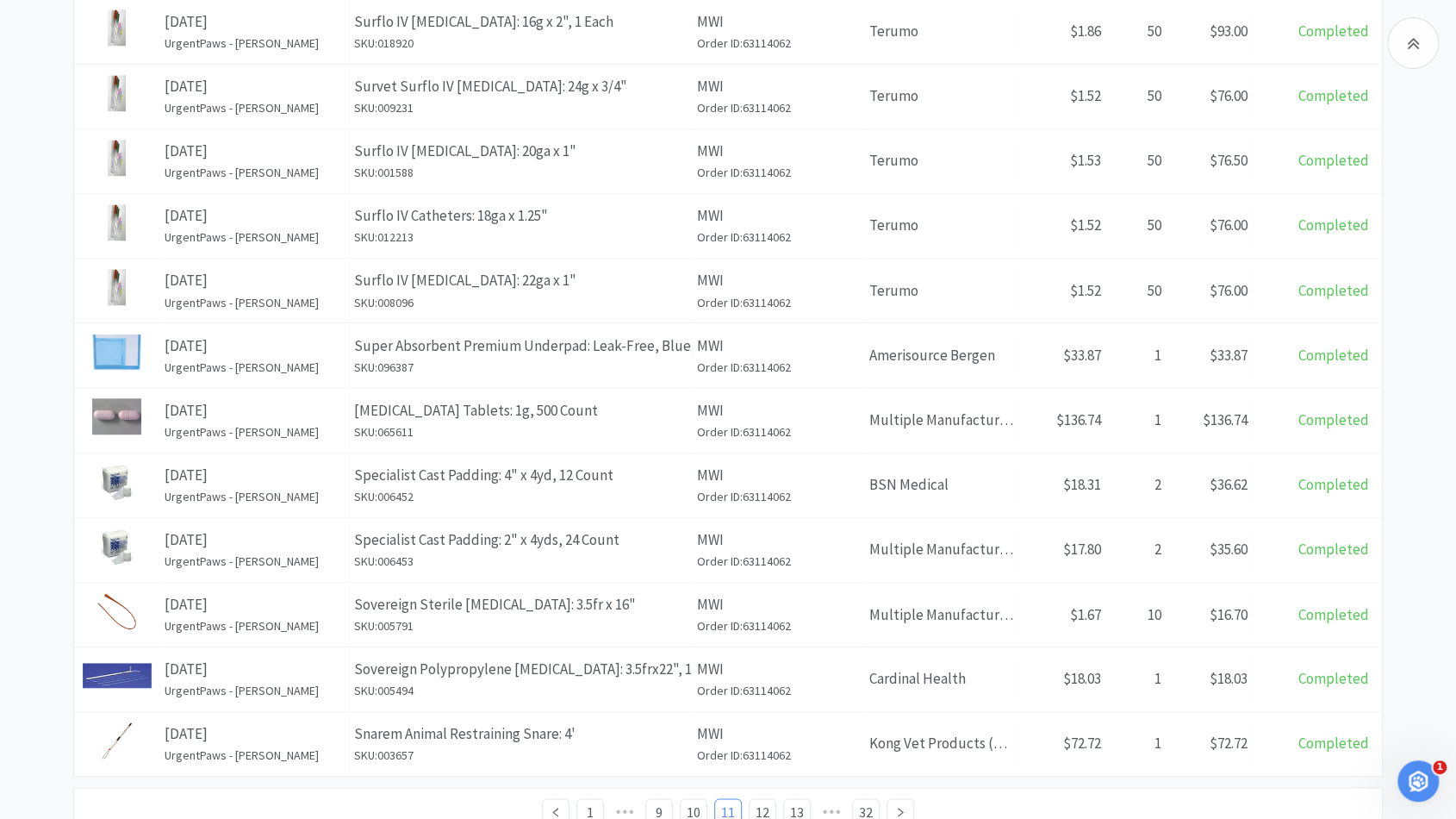
scroll to position [807, 0]
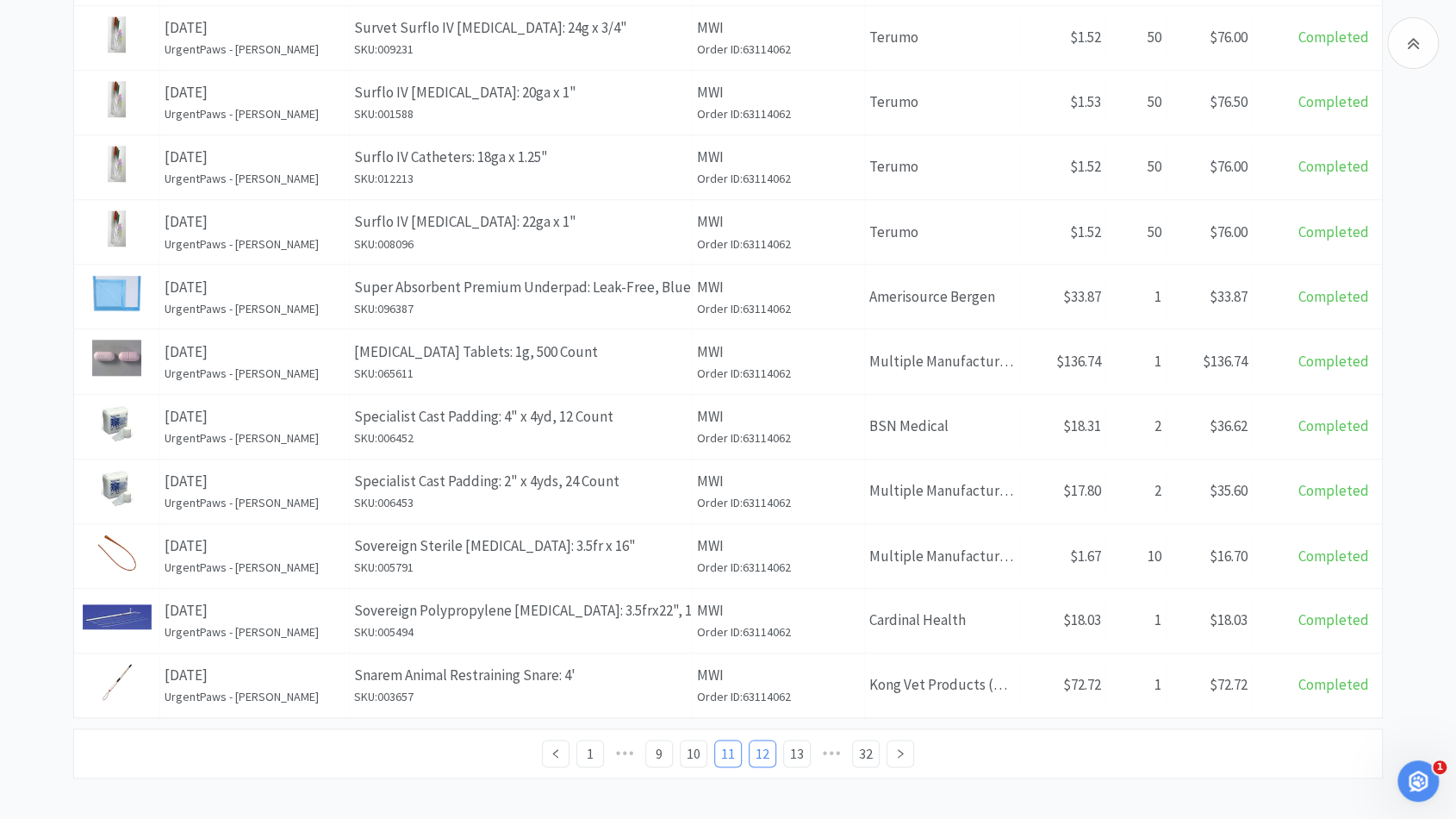
click at [765, 743] on link "12" at bounding box center [761, 753] width 26 height 26
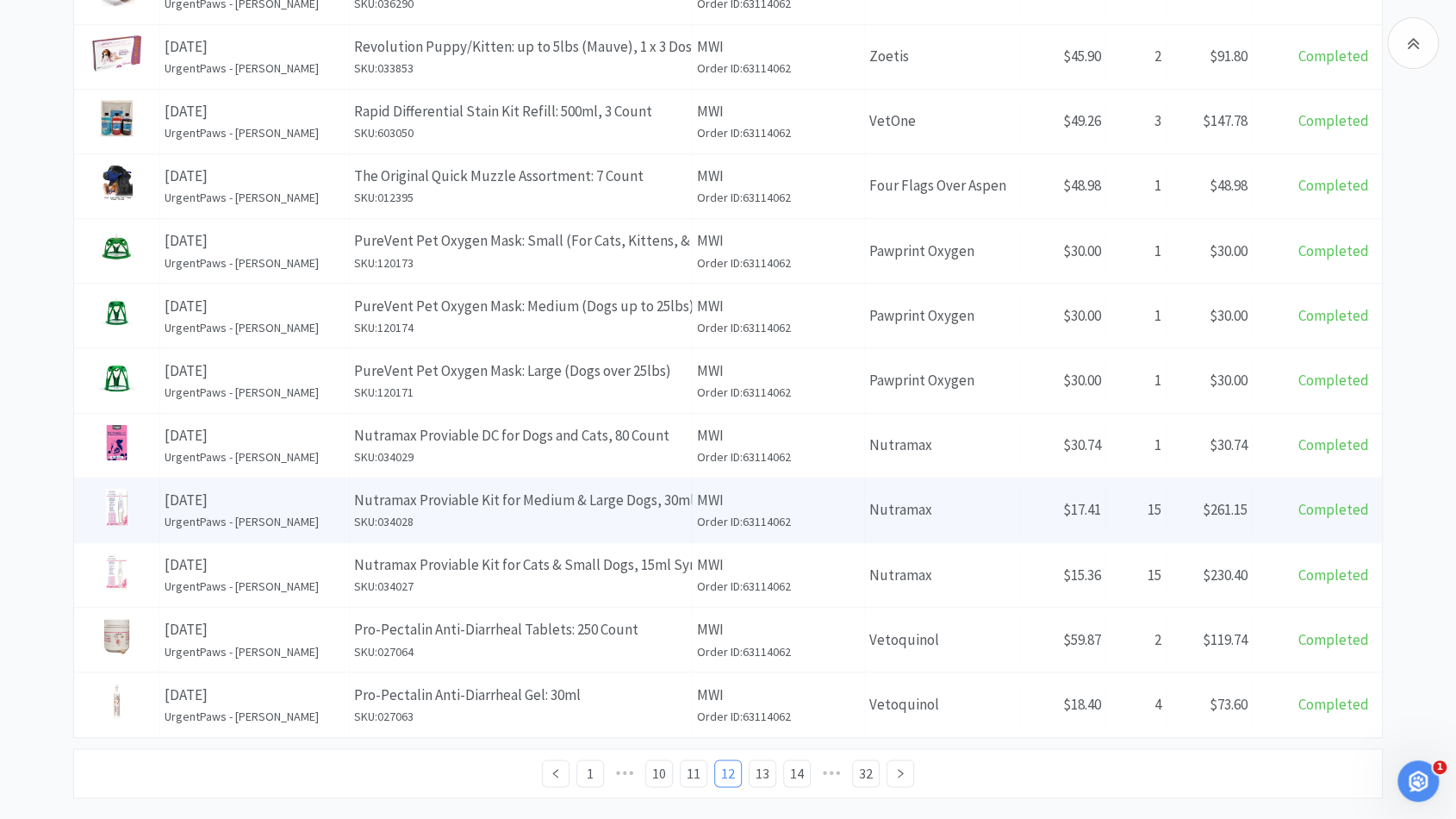
scroll to position [795, 0]
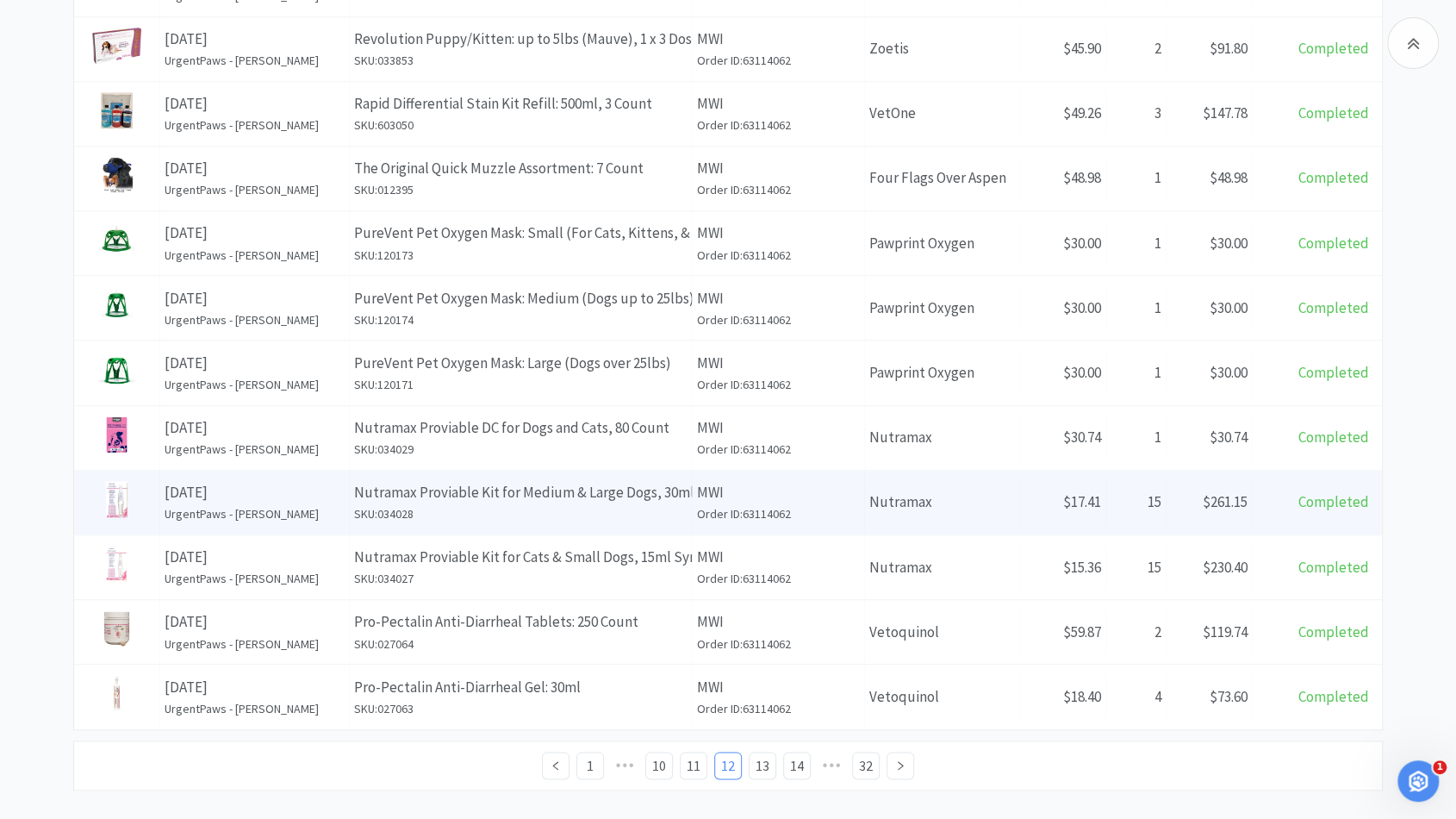
click at [530, 649] on div "Name Pro-Pectalin Anti-Diarrheal Tablets: 250 Count SKU: 027064" at bounding box center [521, 631] width 343 height 64
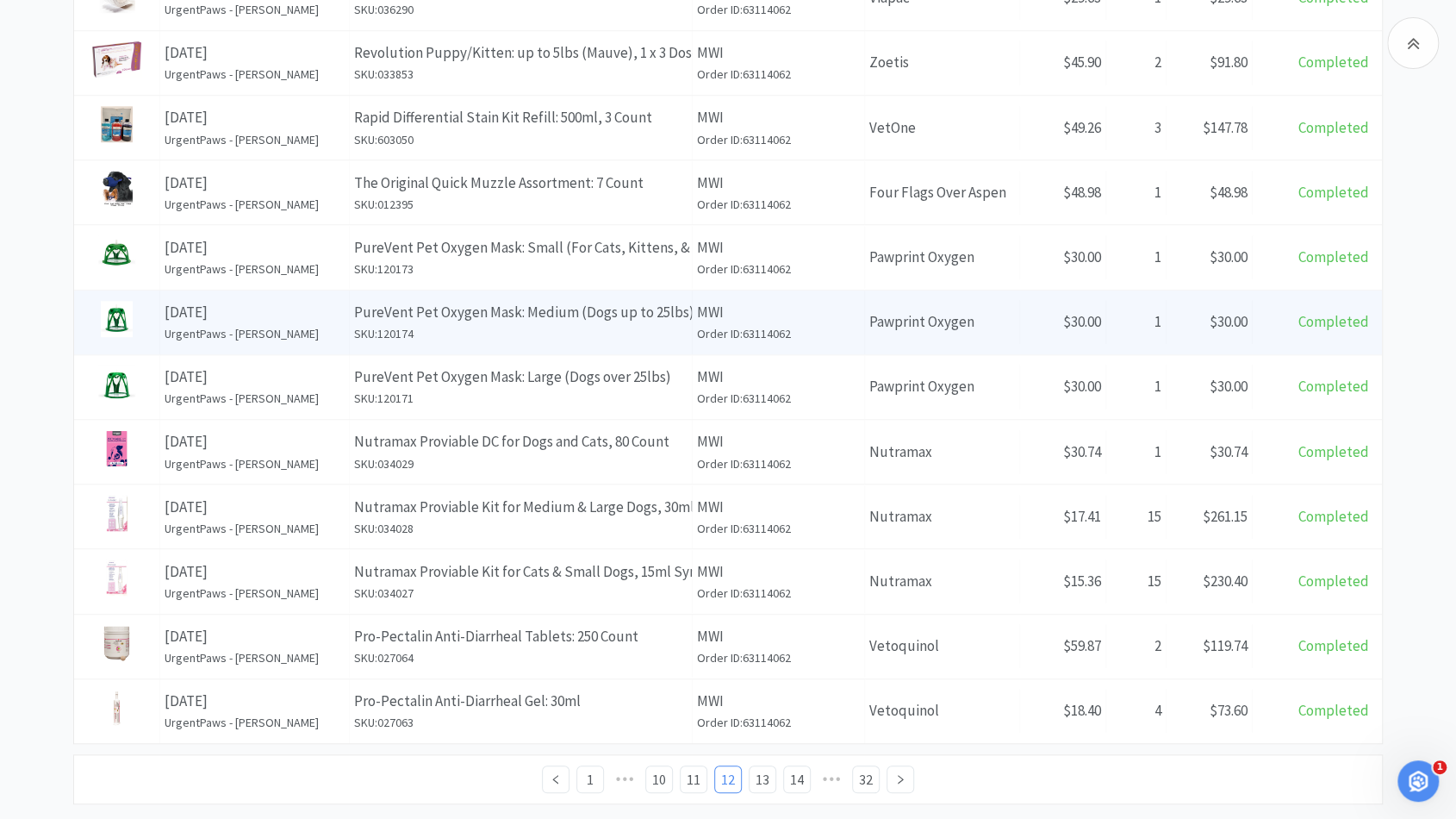
scroll to position [577, 0]
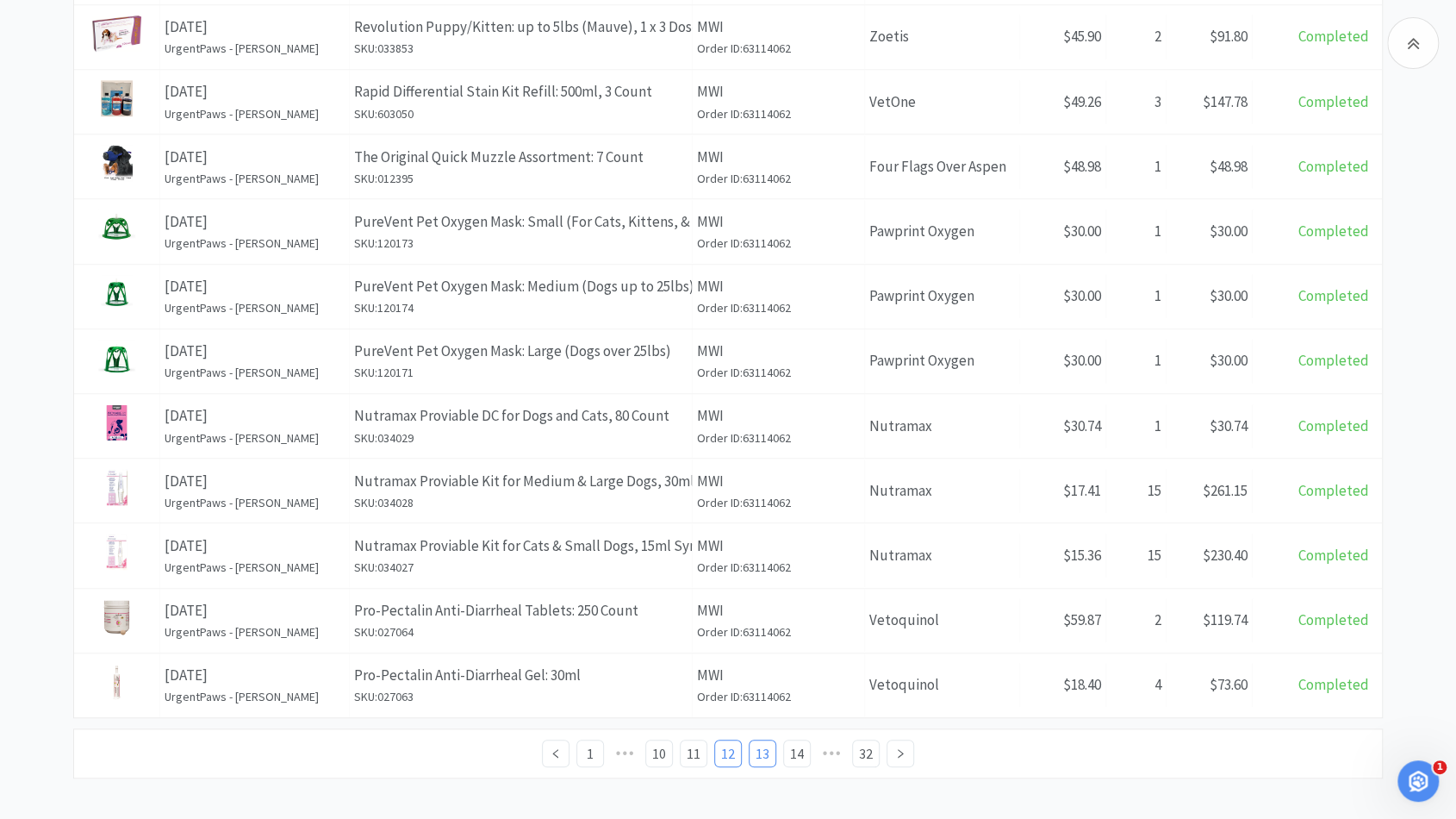
click at [767, 749] on link "13" at bounding box center [761, 753] width 26 height 26
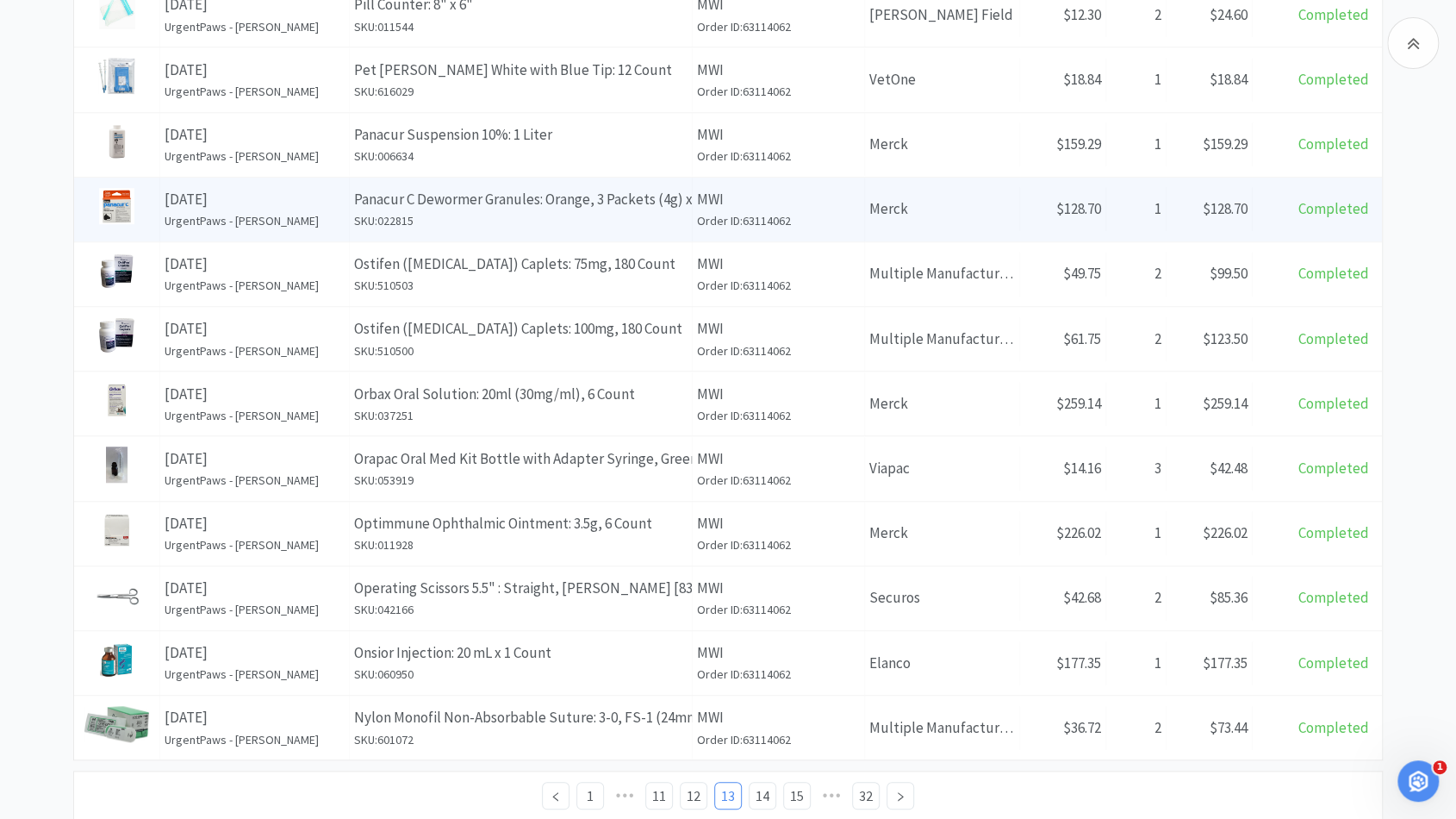
scroll to position [577, 0]
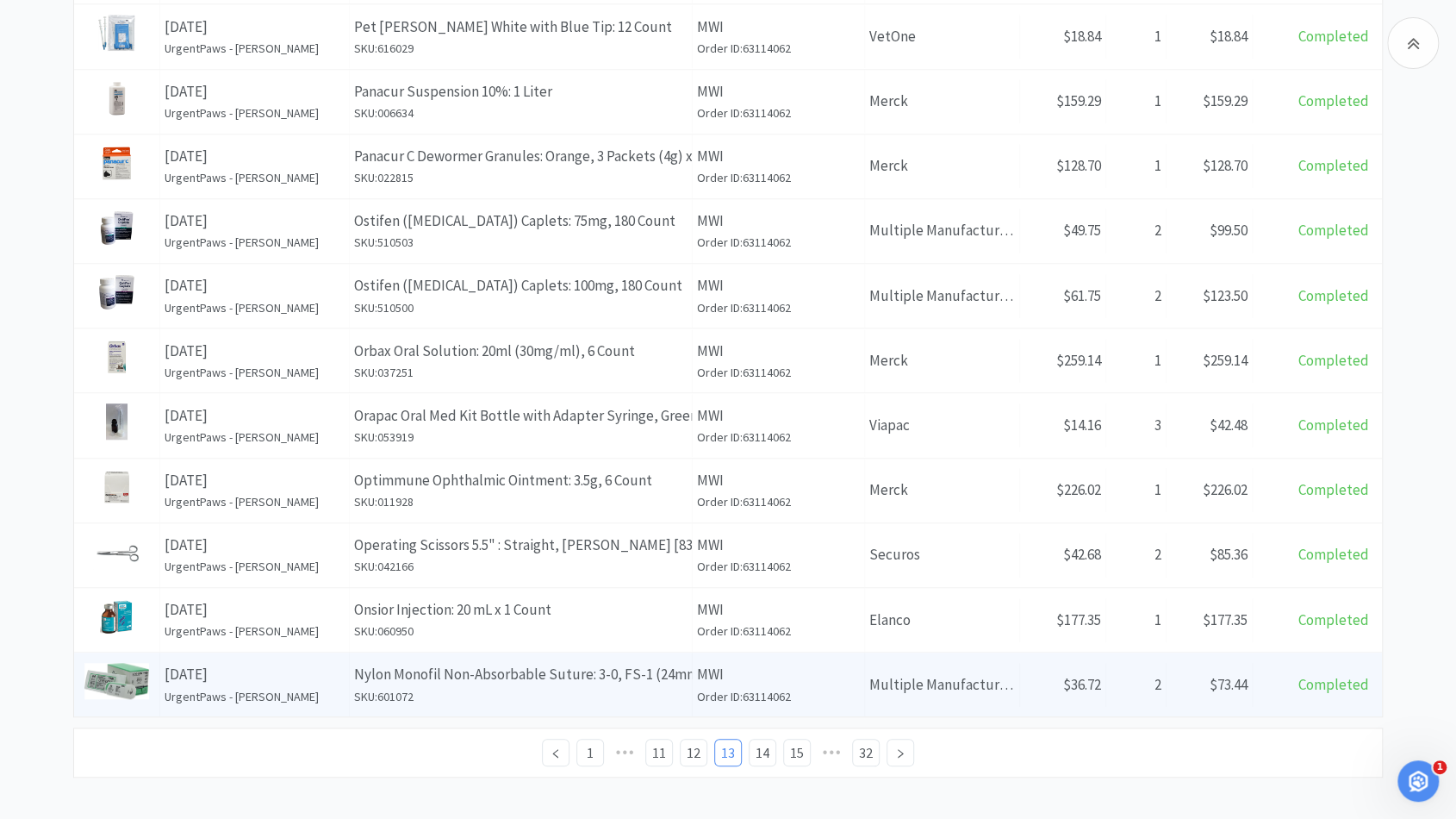
click at [406, 670] on p "Nylon Monofil Non-Absorbable Suture: 3-0, FS-1 (24mm), 3/8 Reverse Cut, 30", Bl…" at bounding box center [520, 674] width 333 height 23
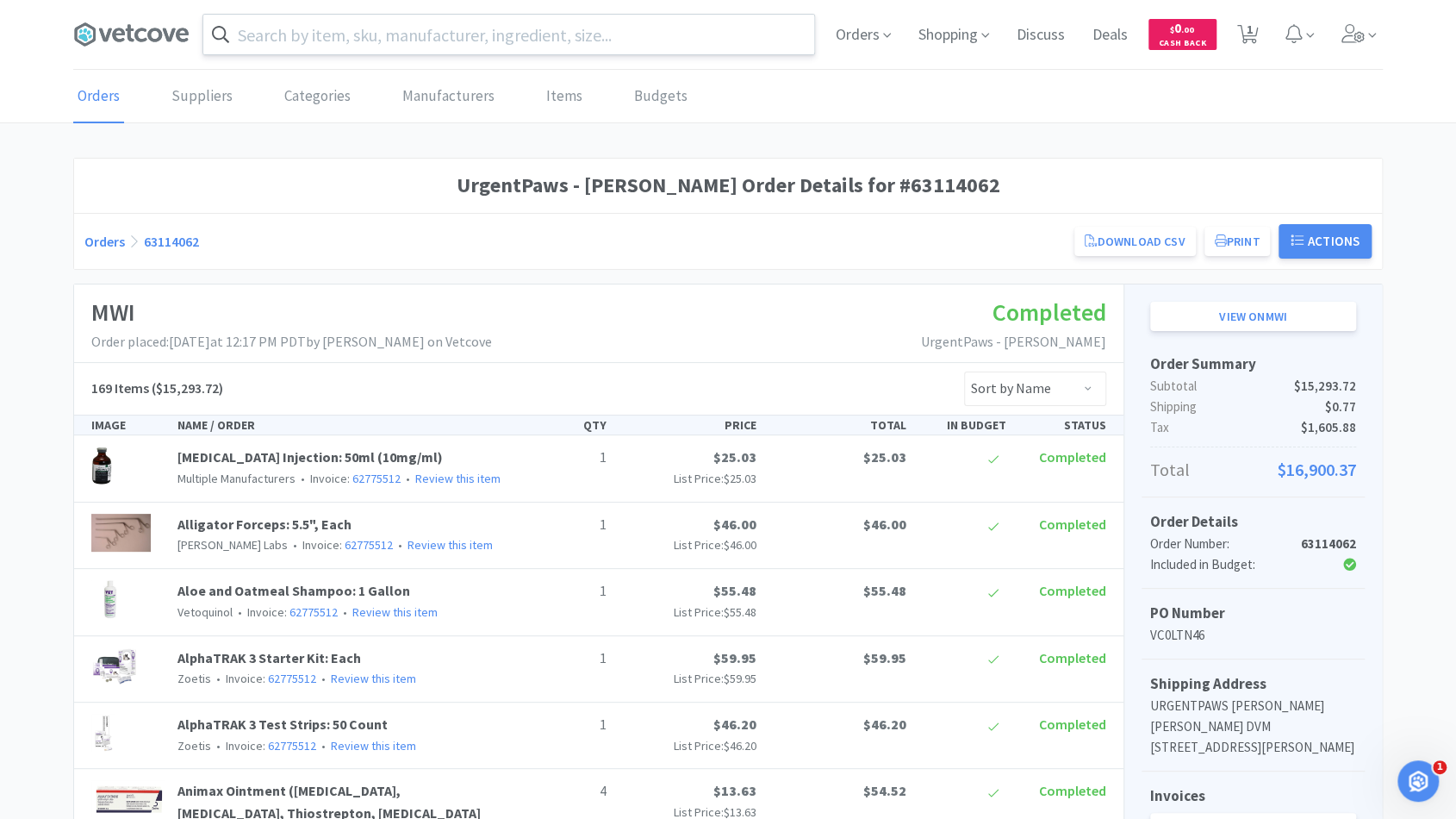
click at [672, 35] on input "text" at bounding box center [509, 34] width 611 height 40
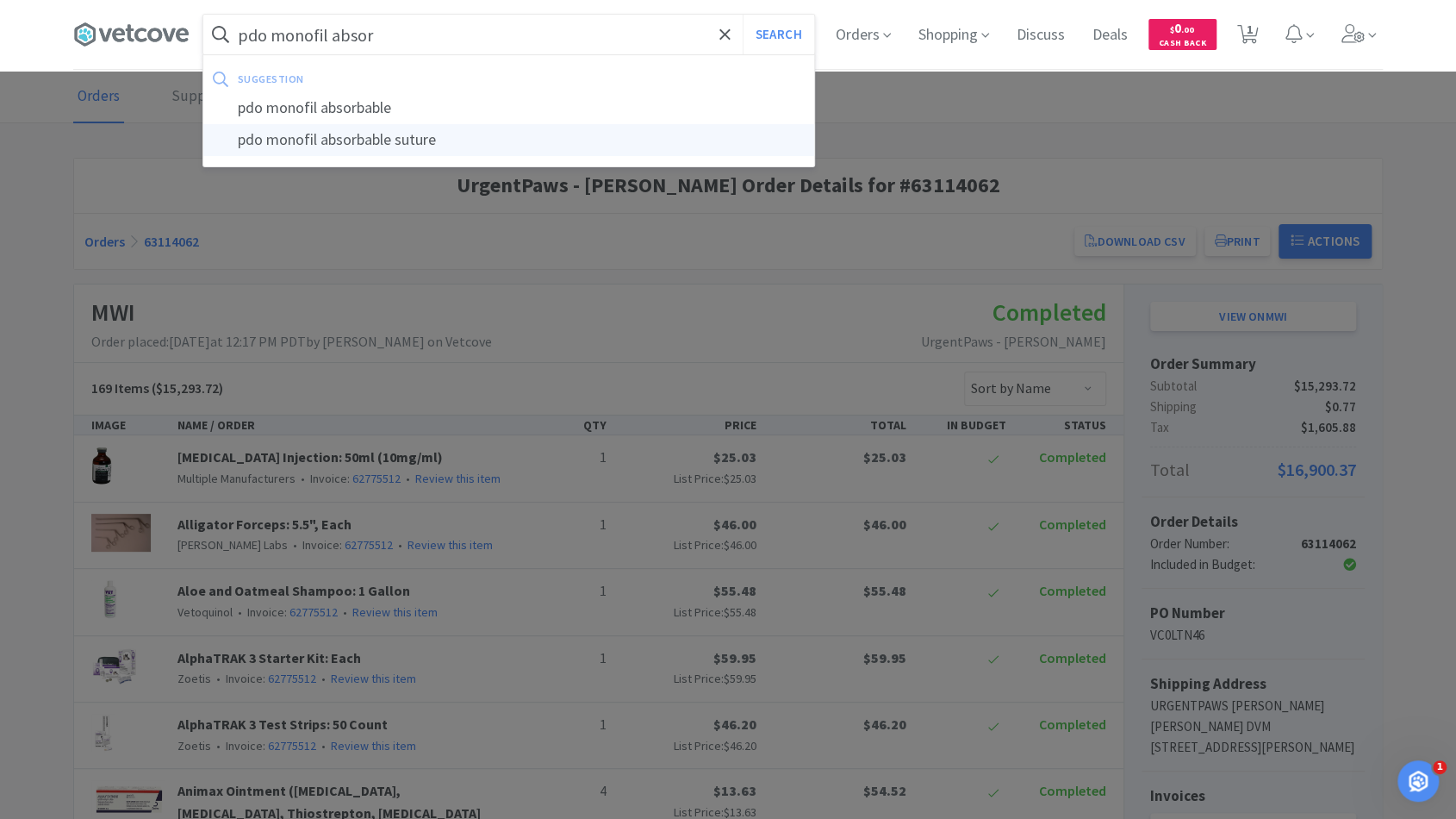
click at [456, 146] on div "pdo monofil absorbable suture" at bounding box center [509, 139] width 611 height 32
type input "pdo monofil absorbable suture"
select select "4"
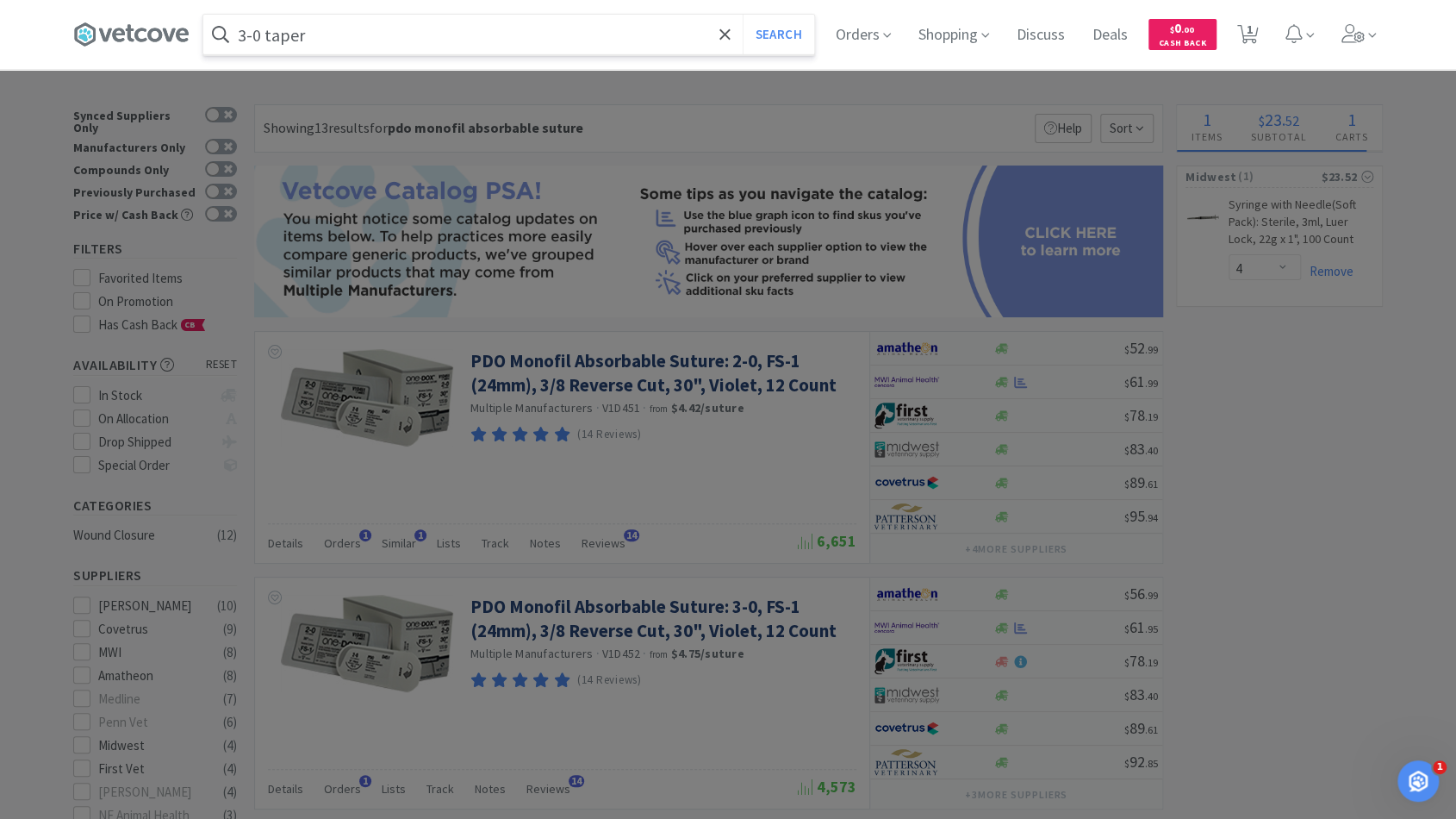
type input "3-0 taper"
click at [742, 14] on button "Search" at bounding box center [778, 34] width 72 height 40
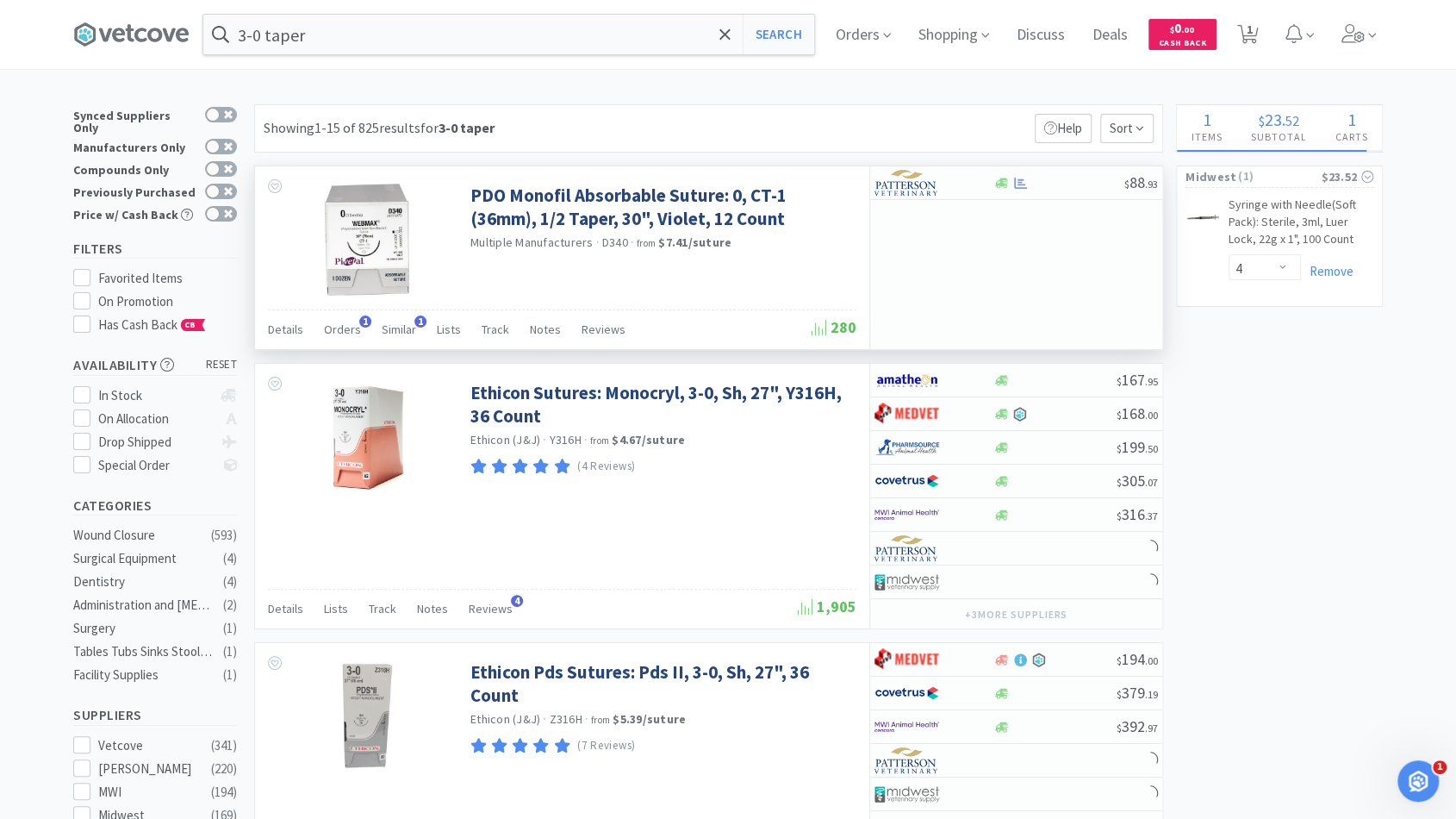
scroll to position [48, 0]
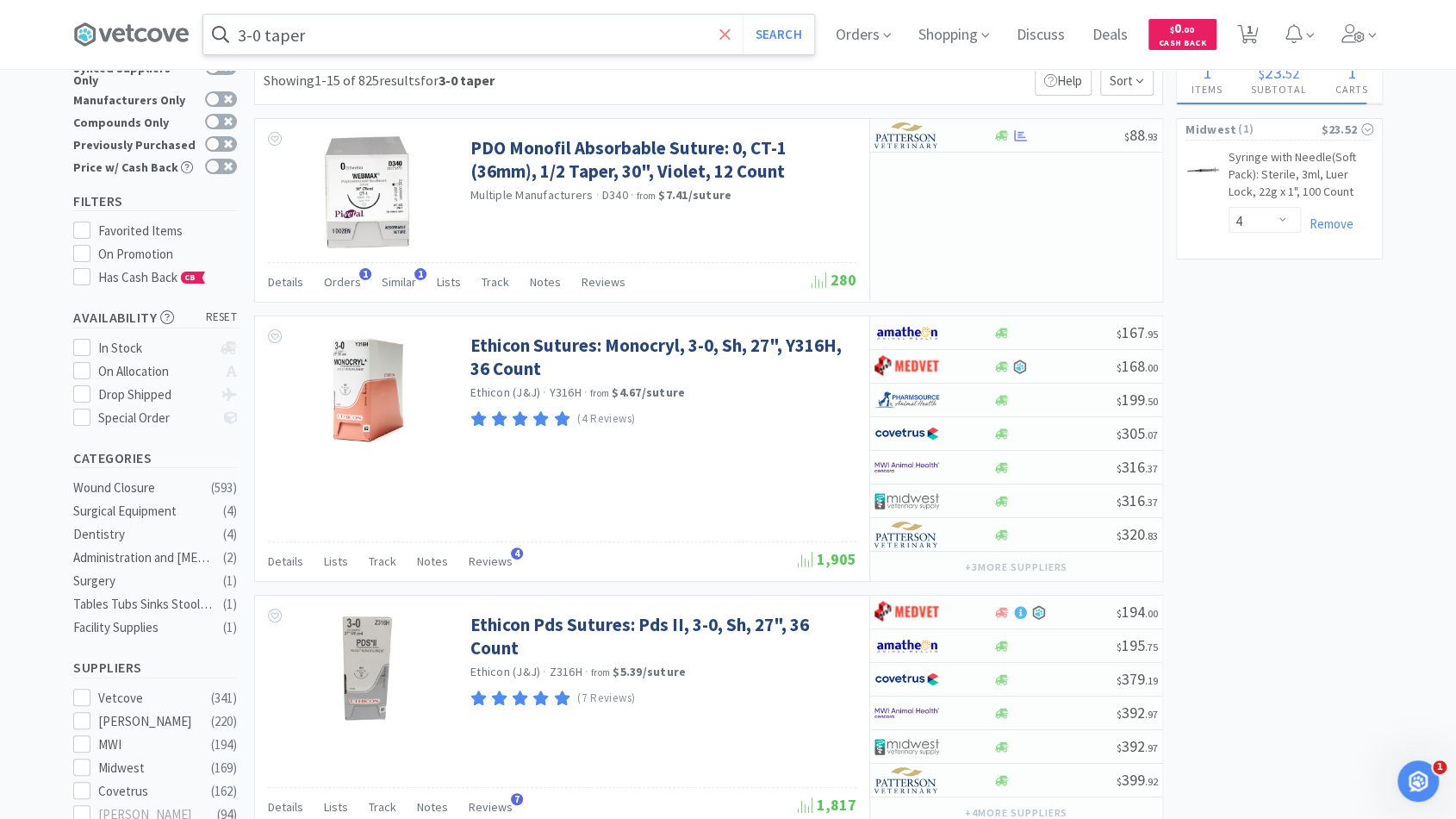
click at [730, 39] on icon at bounding box center [724, 33] width 10 height 10
click at [834, 14] on span "Orders" at bounding box center [863, 34] width 69 height 69
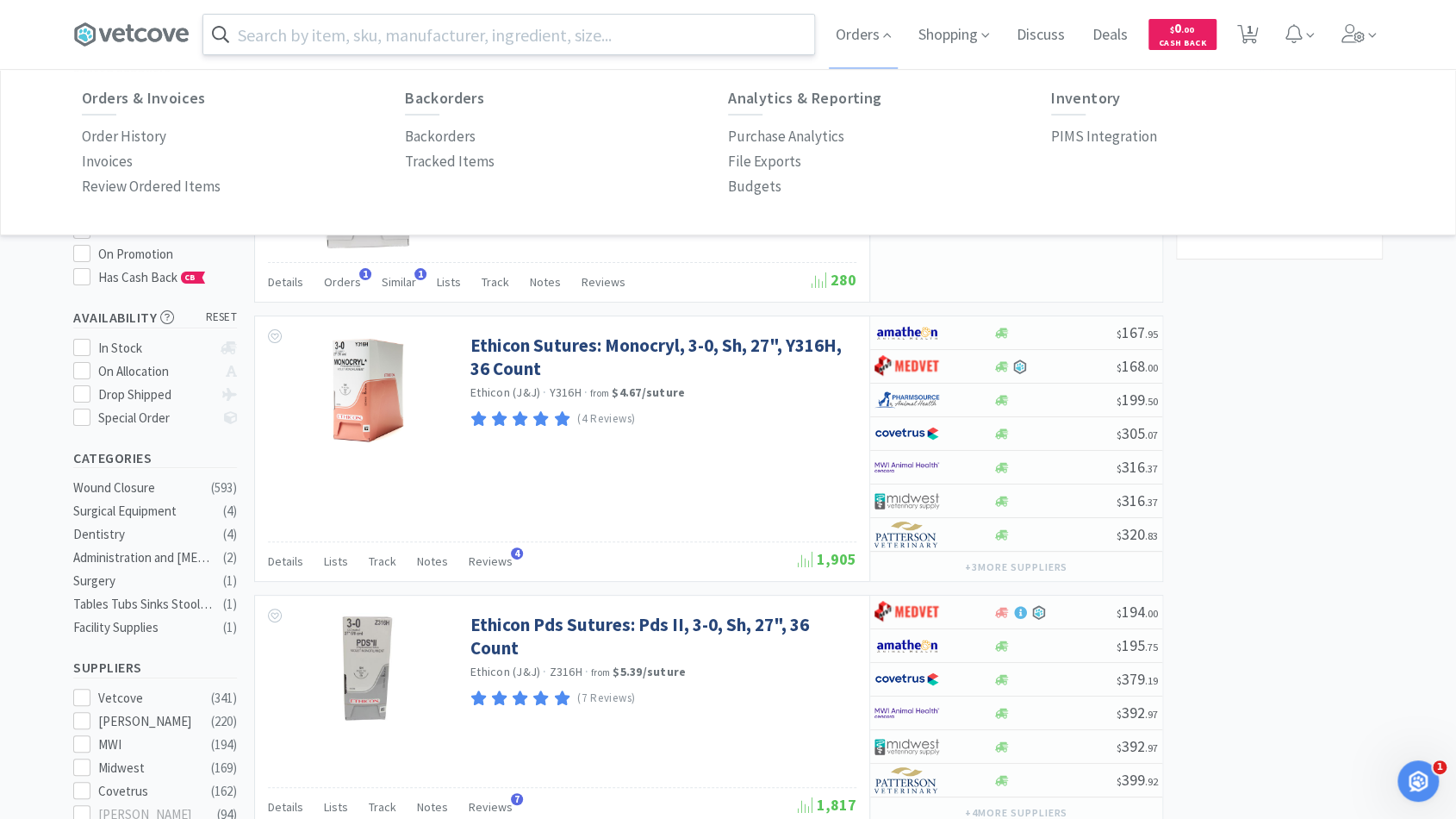
click at [430, 44] on input "text" at bounding box center [509, 34] width 611 height 40
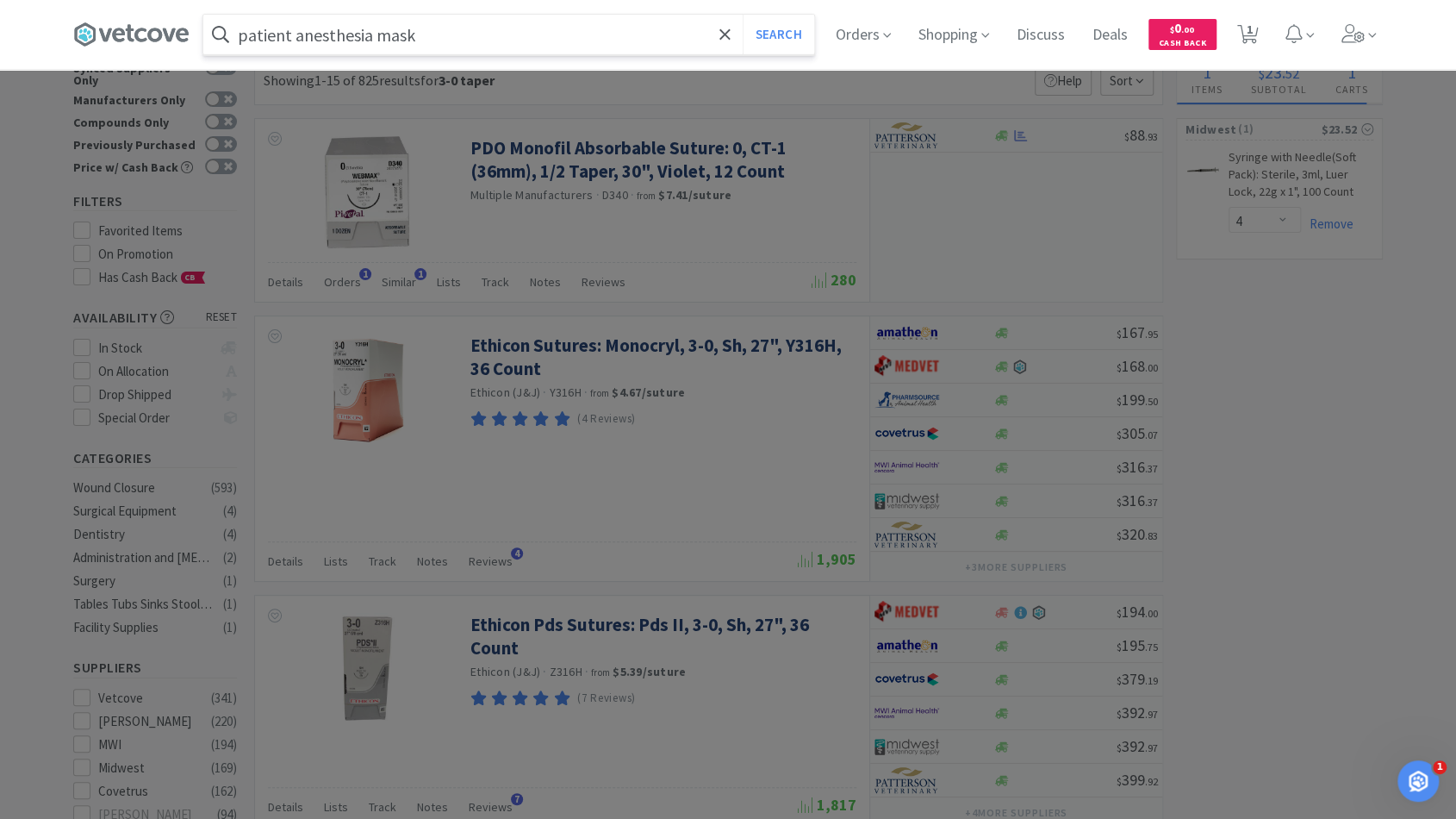
type input "patient anesthesia mask"
click at [742, 14] on button "Search" at bounding box center [778, 34] width 72 height 40
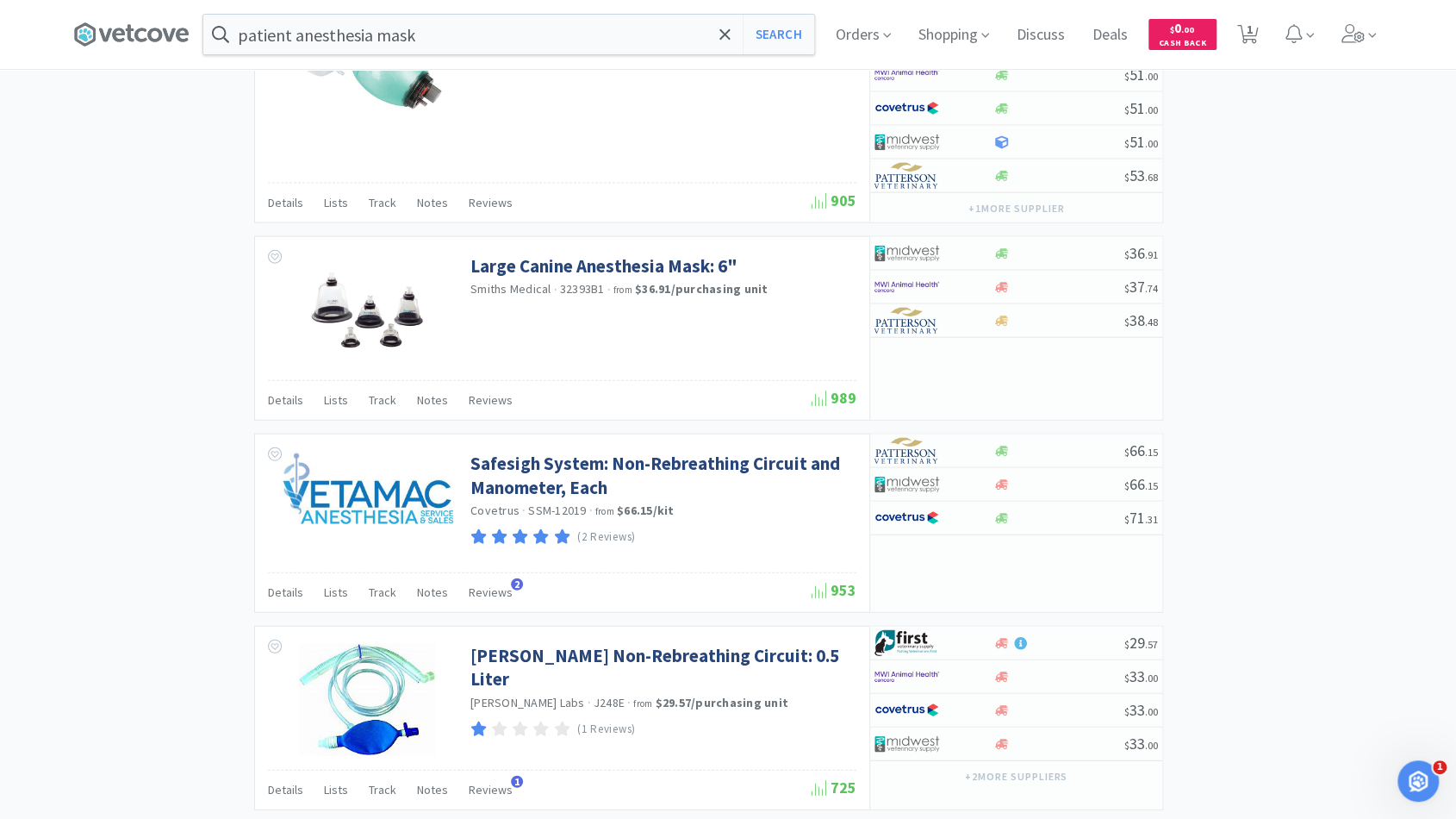
scroll to position [2287, 0]
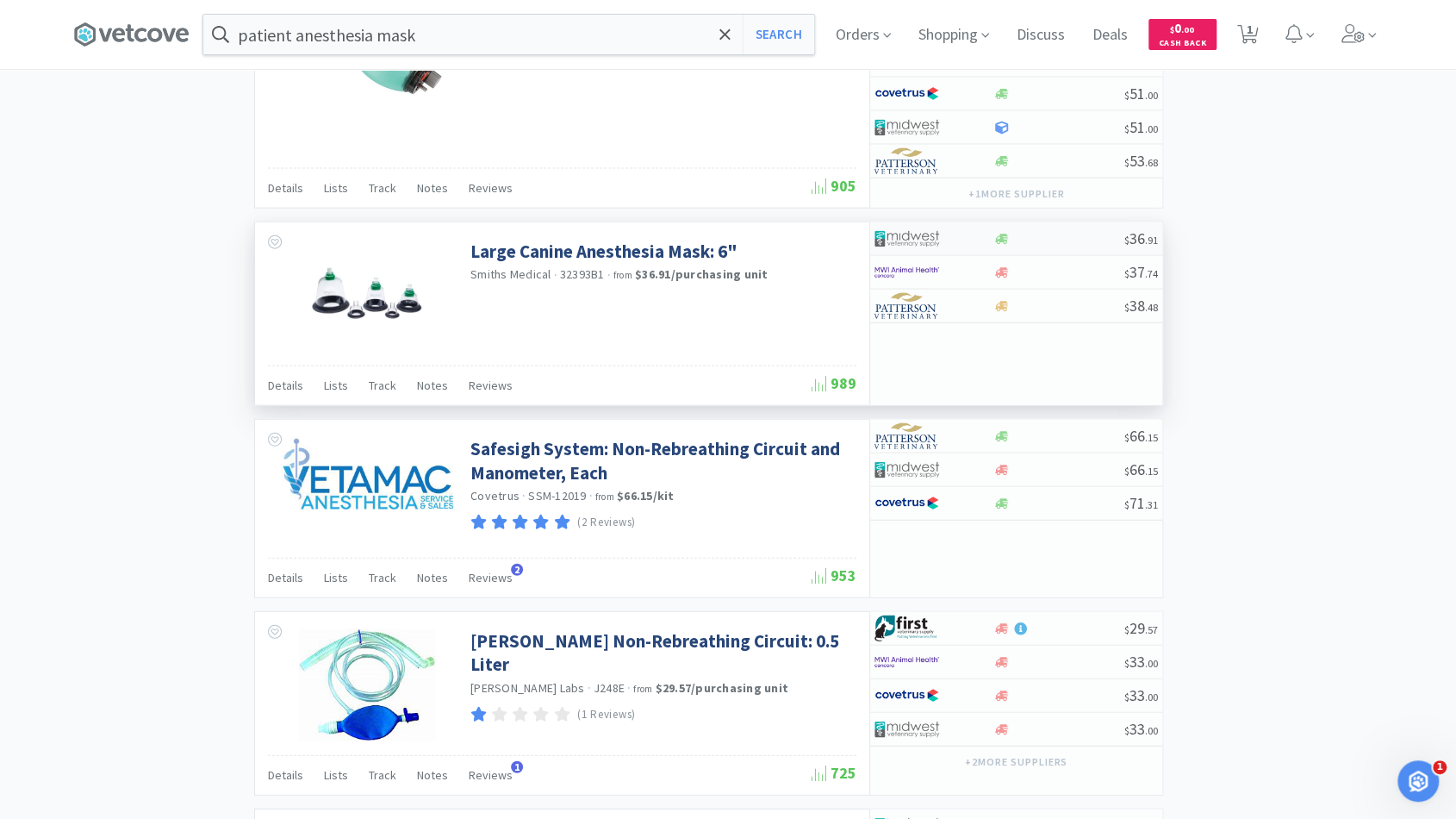
click at [1020, 233] on div at bounding box center [1058, 240] width 132 height 13
select select "1"
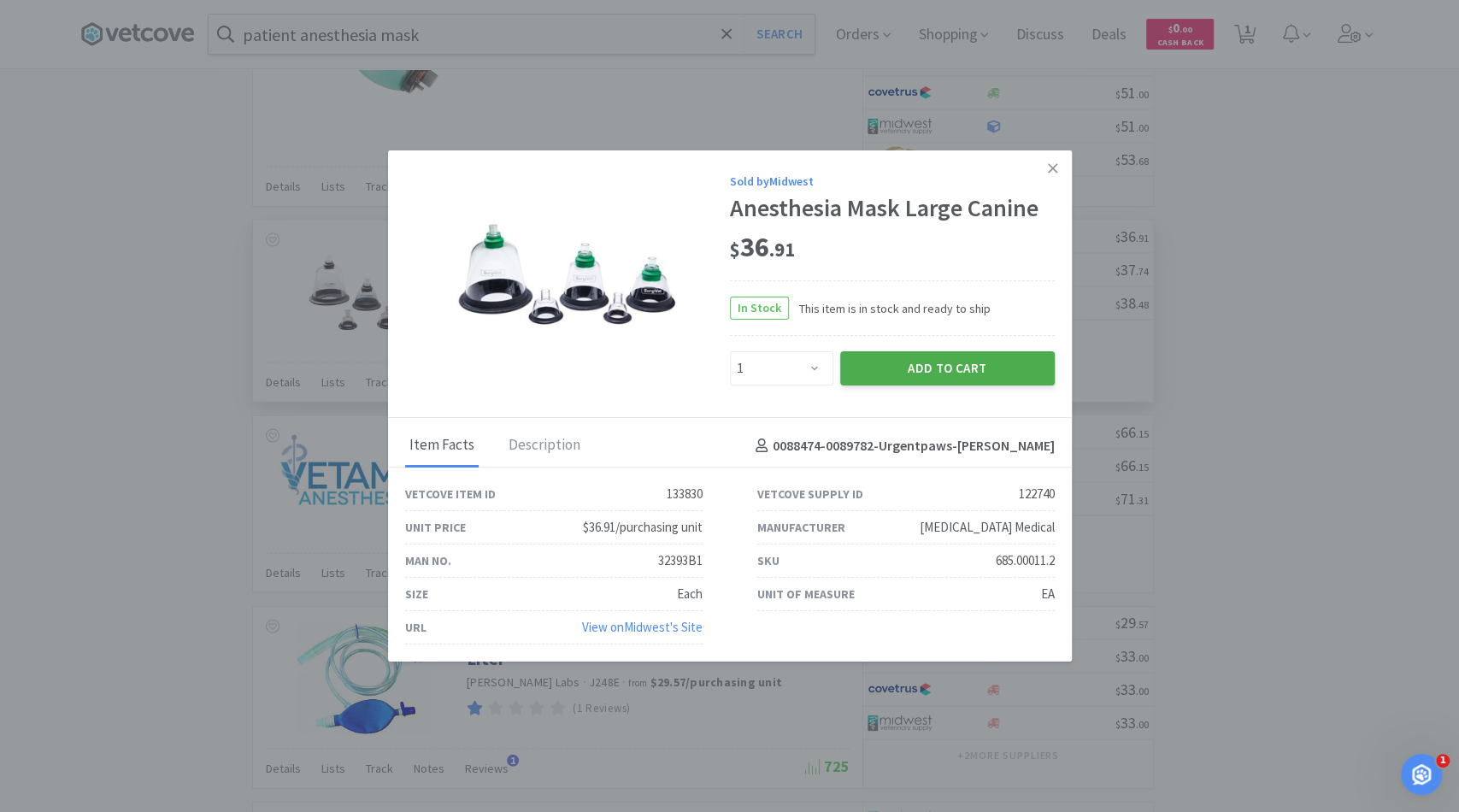
click at [946, 365] on button "Add to Cart" at bounding box center [947, 368] width 215 height 34
select select "1"
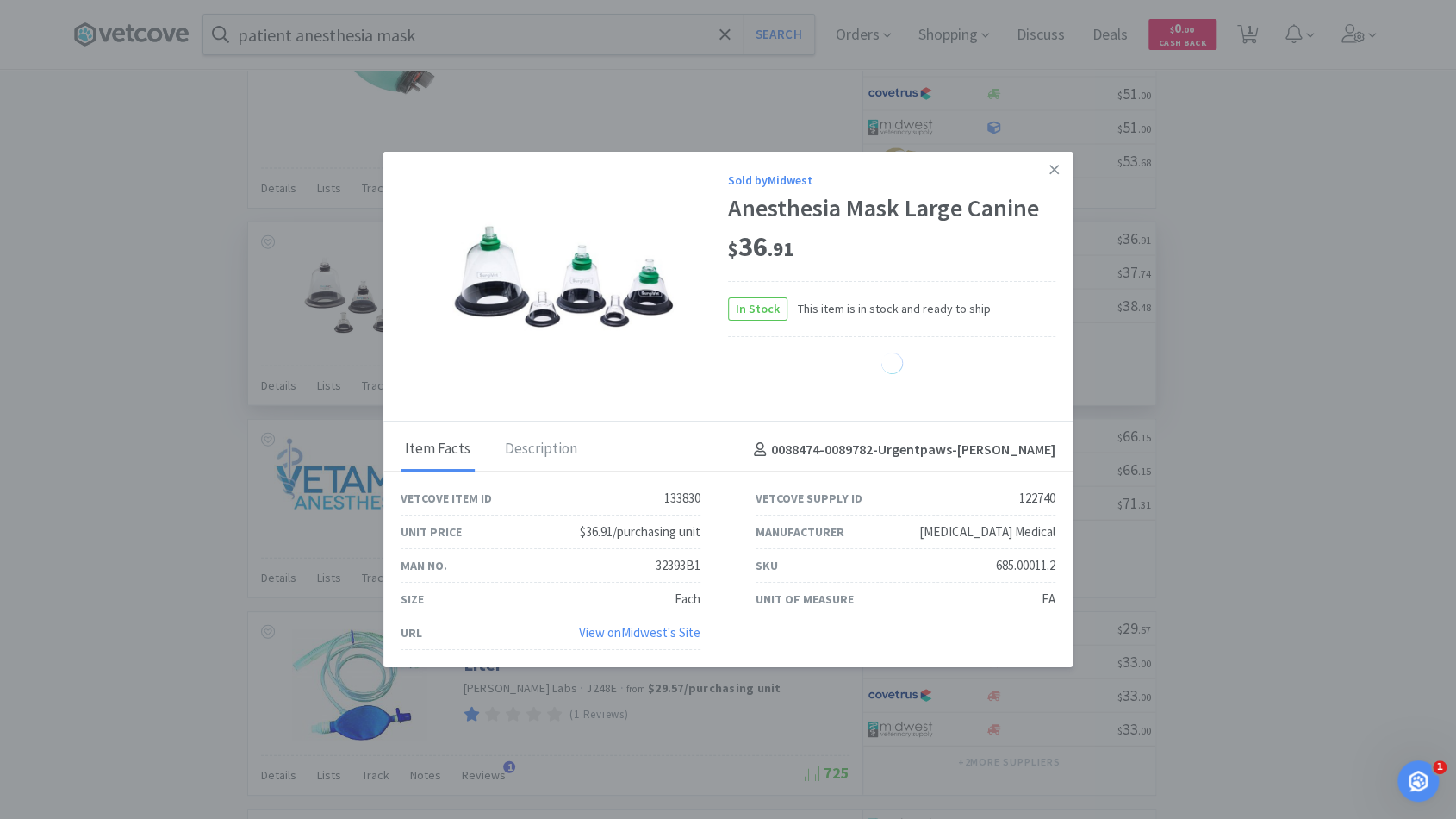
select select "4"
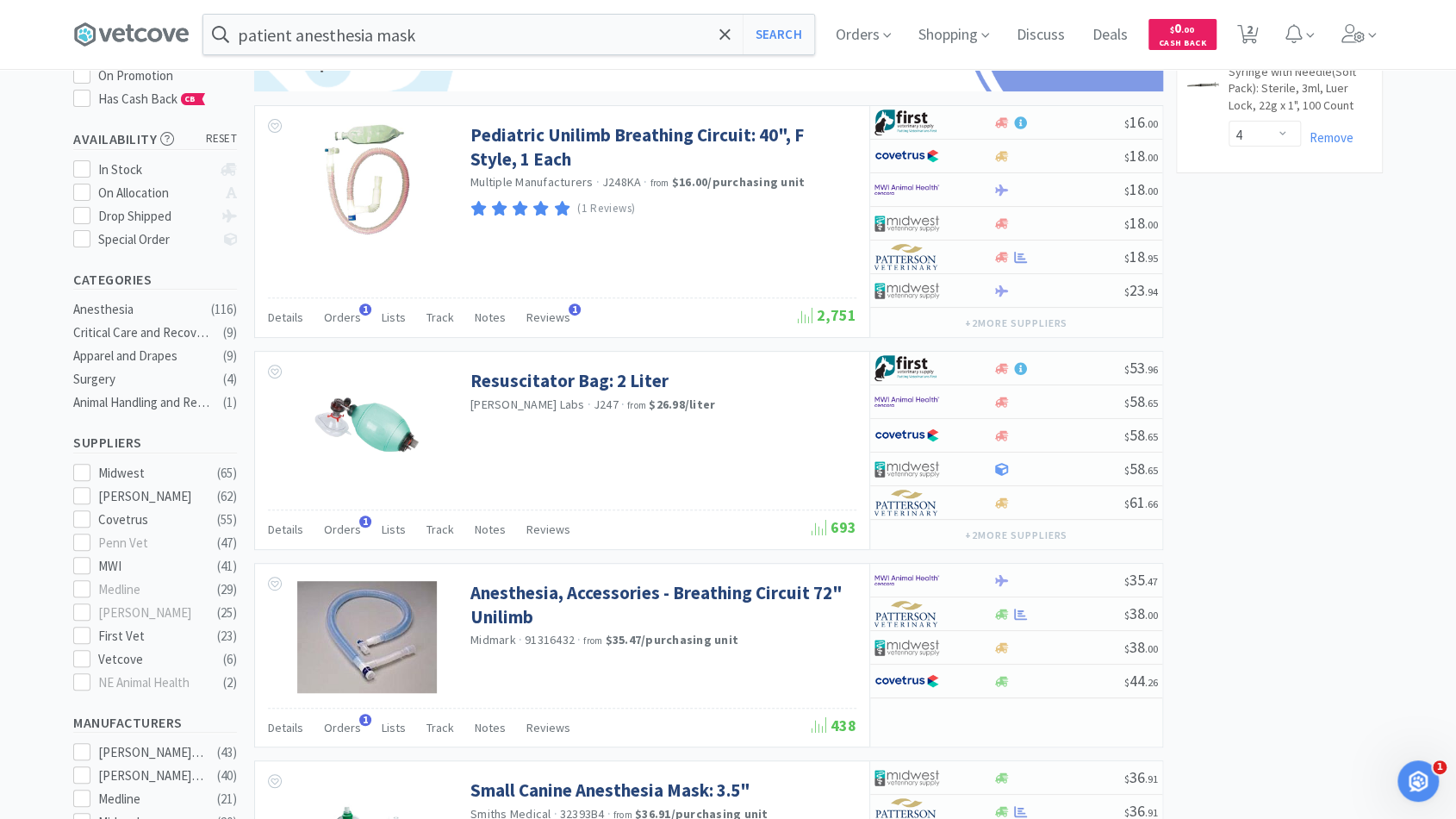
scroll to position [0, 0]
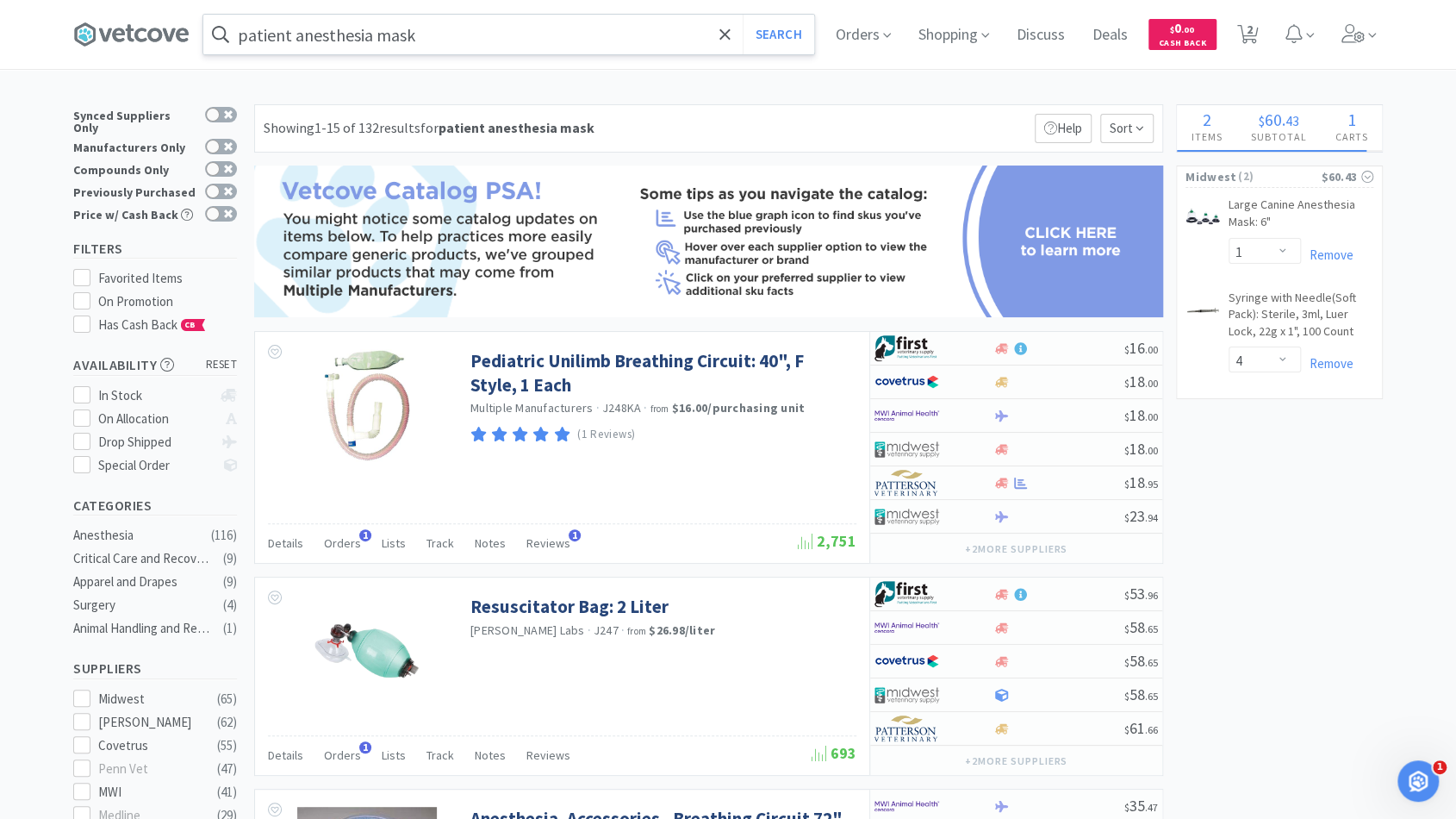
click at [469, 20] on input "patient anesthesia mask" at bounding box center [509, 34] width 611 height 40
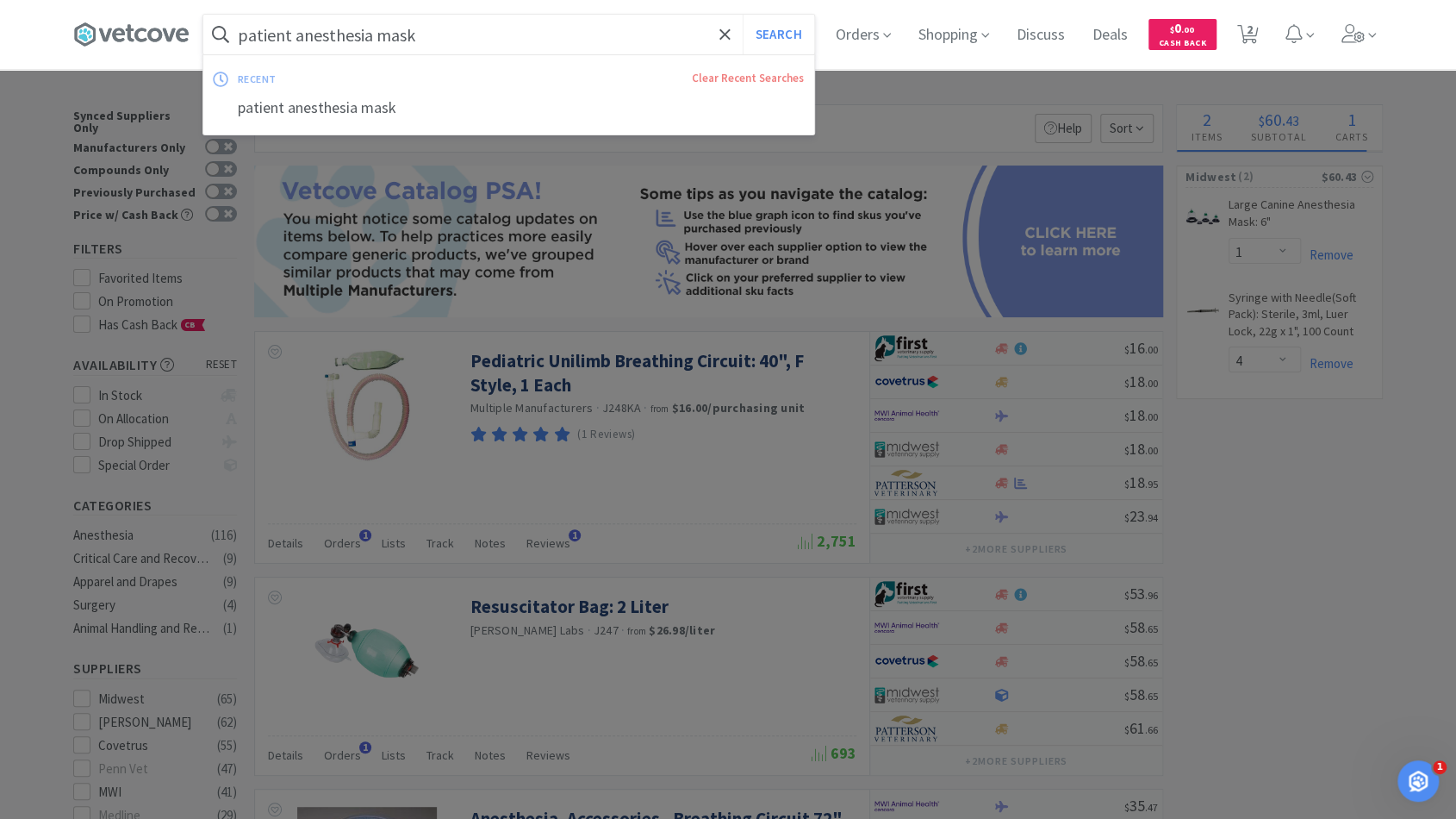
click at [469, 20] on input "patient anesthesia mask" at bounding box center [509, 34] width 611 height 40
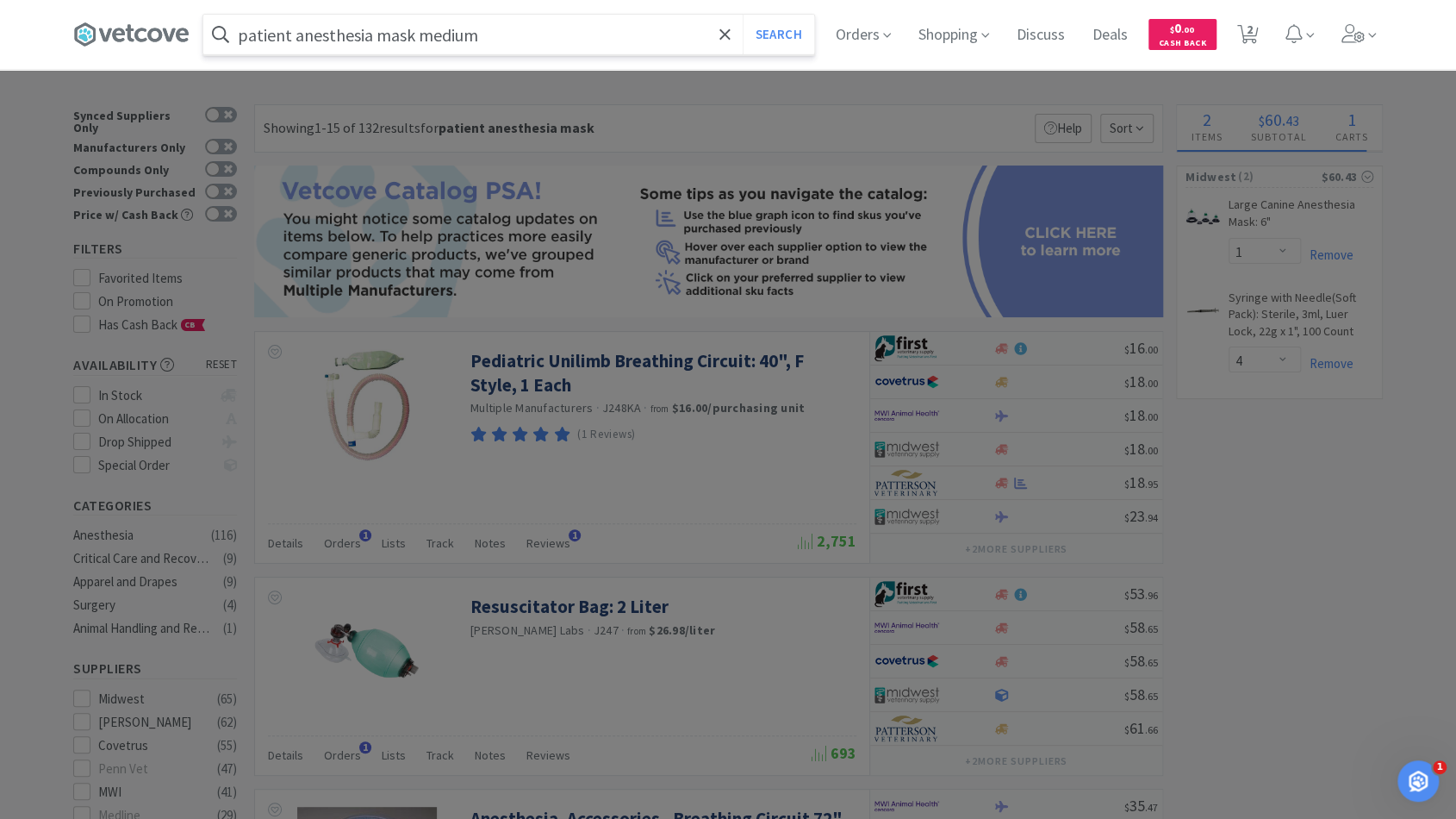
click at [742, 14] on button "Search" at bounding box center [778, 34] width 72 height 40
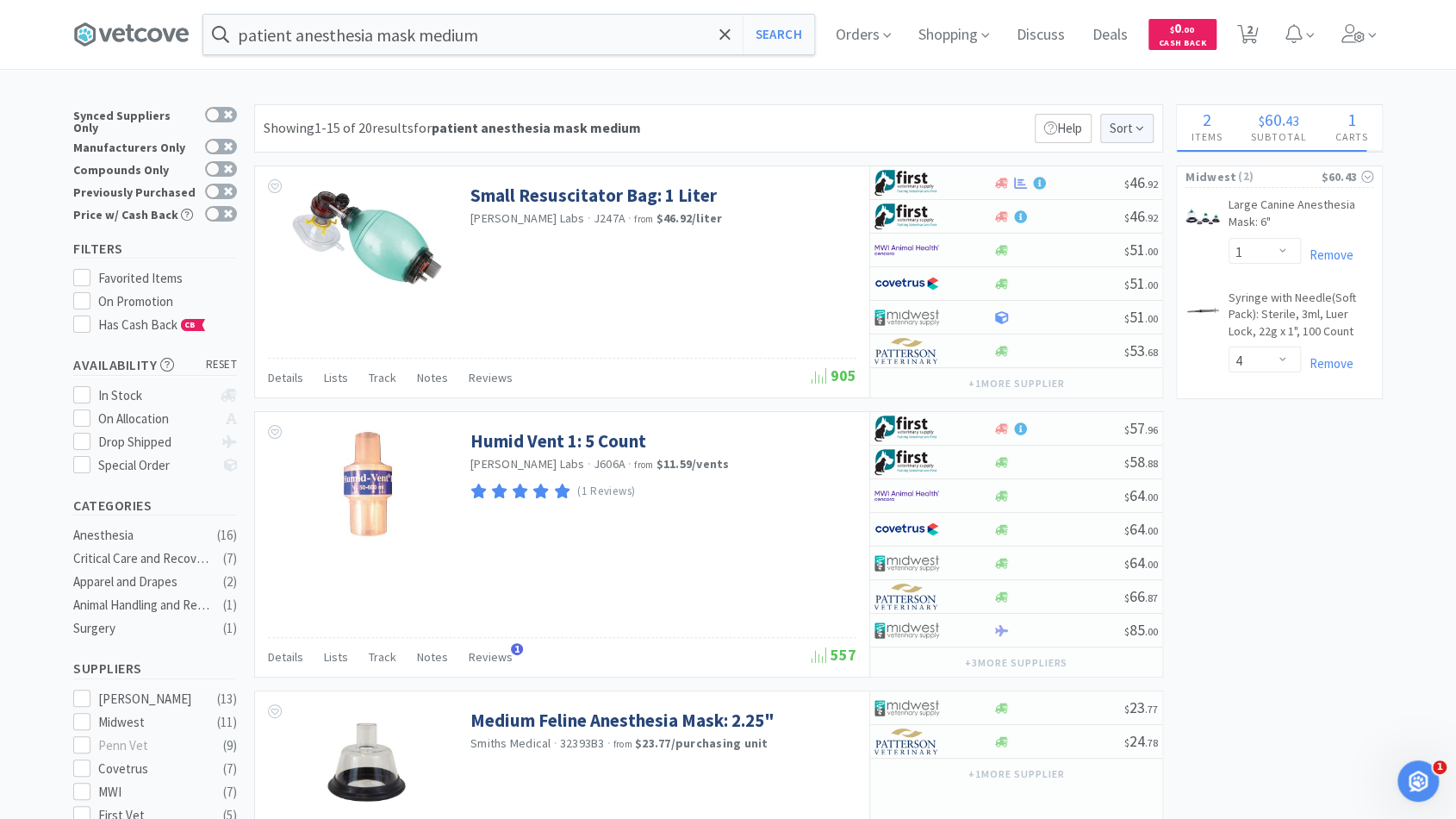
click at [1120, 138] on span "Sort" at bounding box center [1127, 128] width 53 height 30
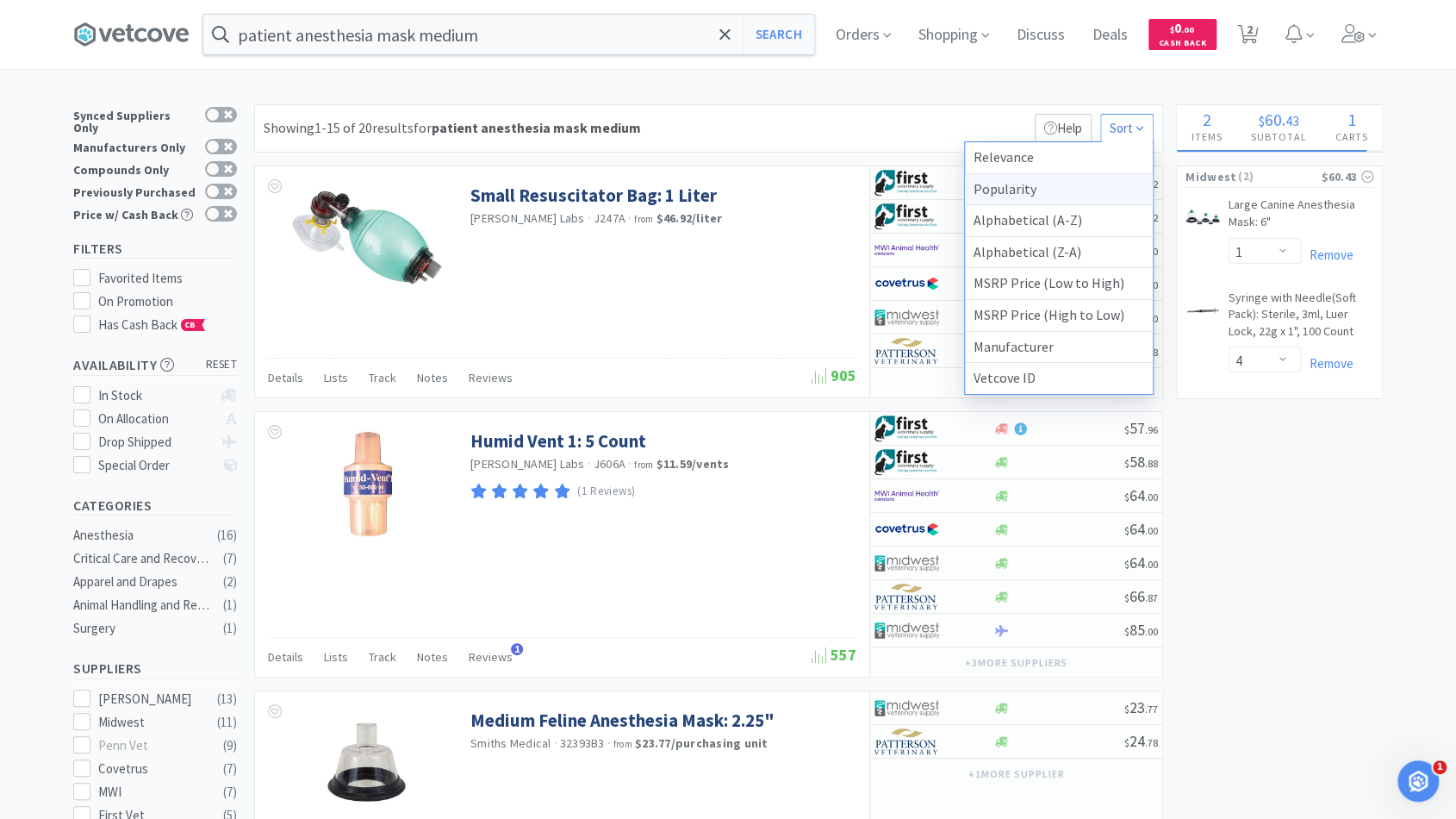
click at [1083, 184] on div "Popularity" at bounding box center [1058, 189] width 188 height 32
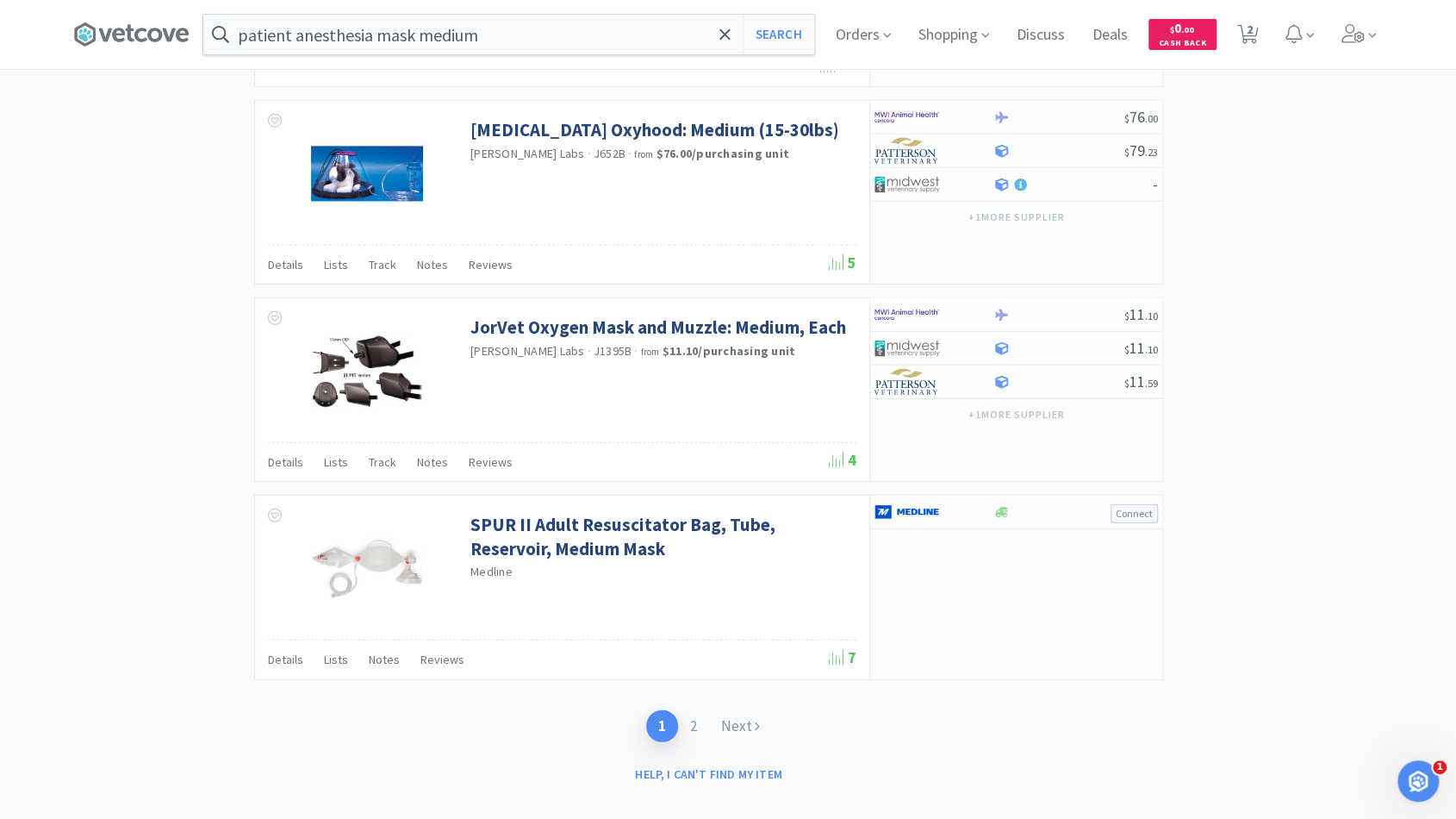
scroll to position [2623, 0]
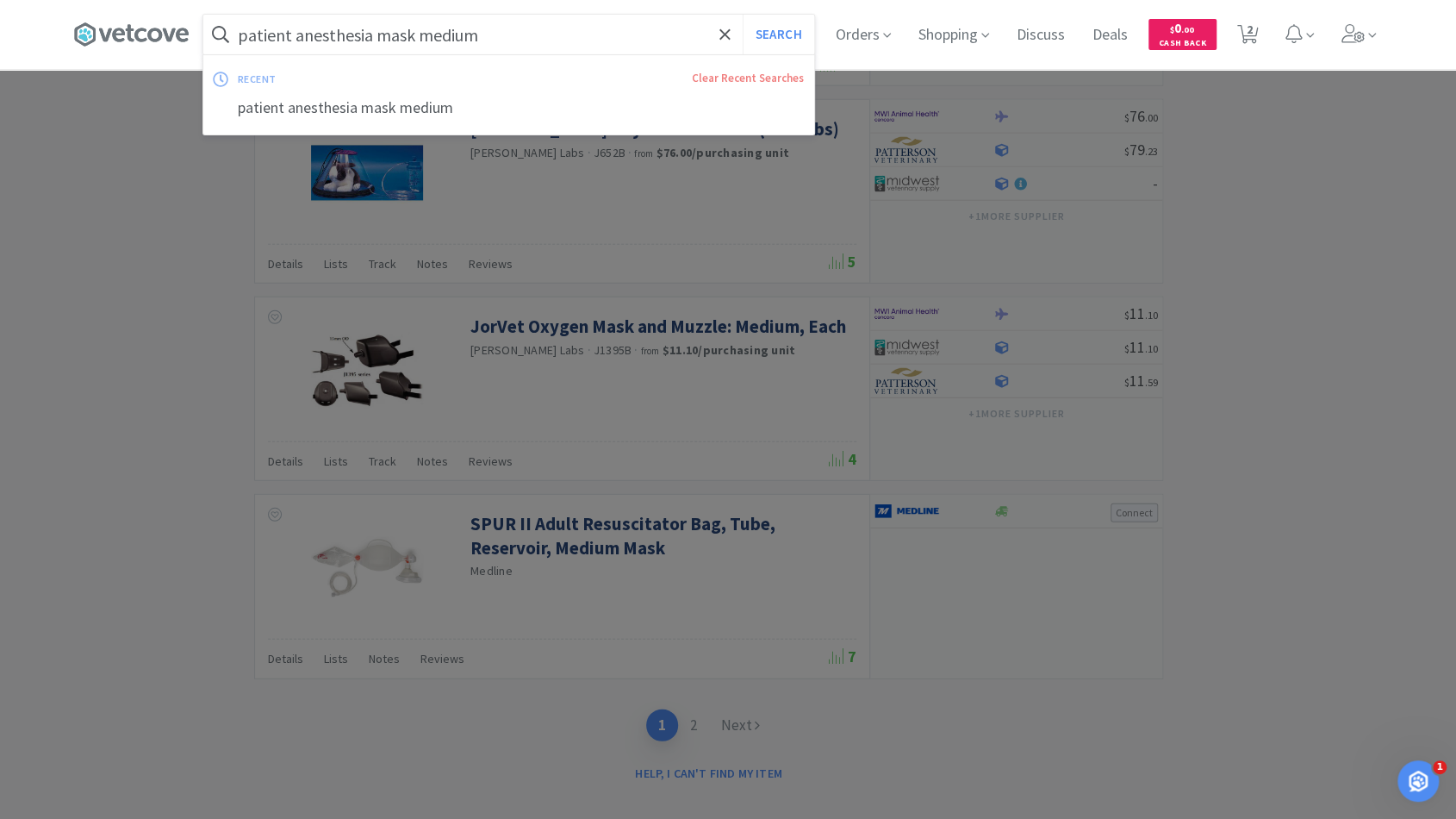
click at [524, 53] on div "patient anesthesia mask medium Search recent Clear Recent Searches patient anes…" at bounding box center [509, 34] width 611 height 40
click at [519, 29] on input "patient anesthesia mask medium" at bounding box center [509, 34] width 611 height 40
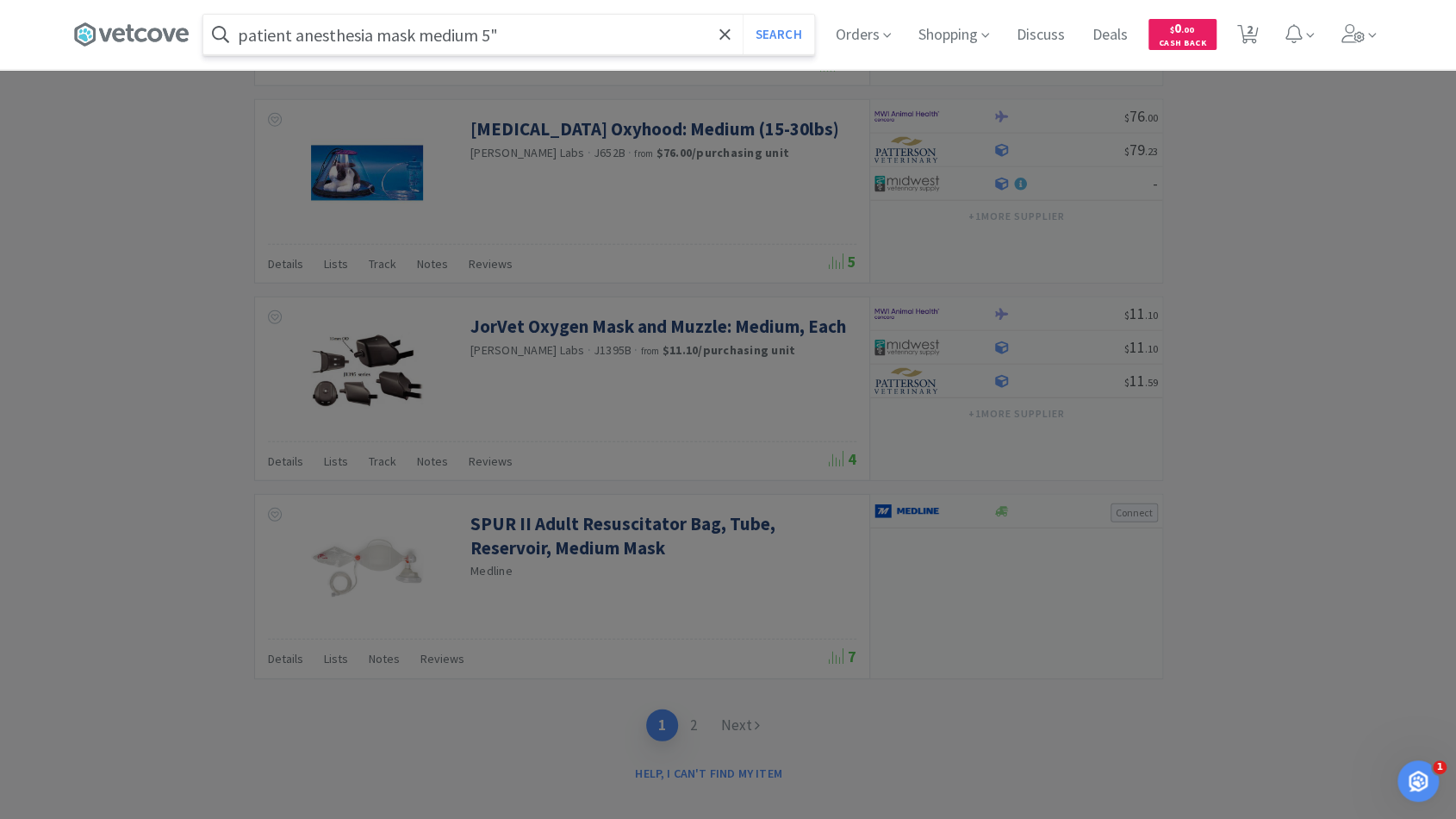
type input "patient anesthesia mask medium 5""
click at [742, 14] on button "Search" at bounding box center [778, 34] width 72 height 40
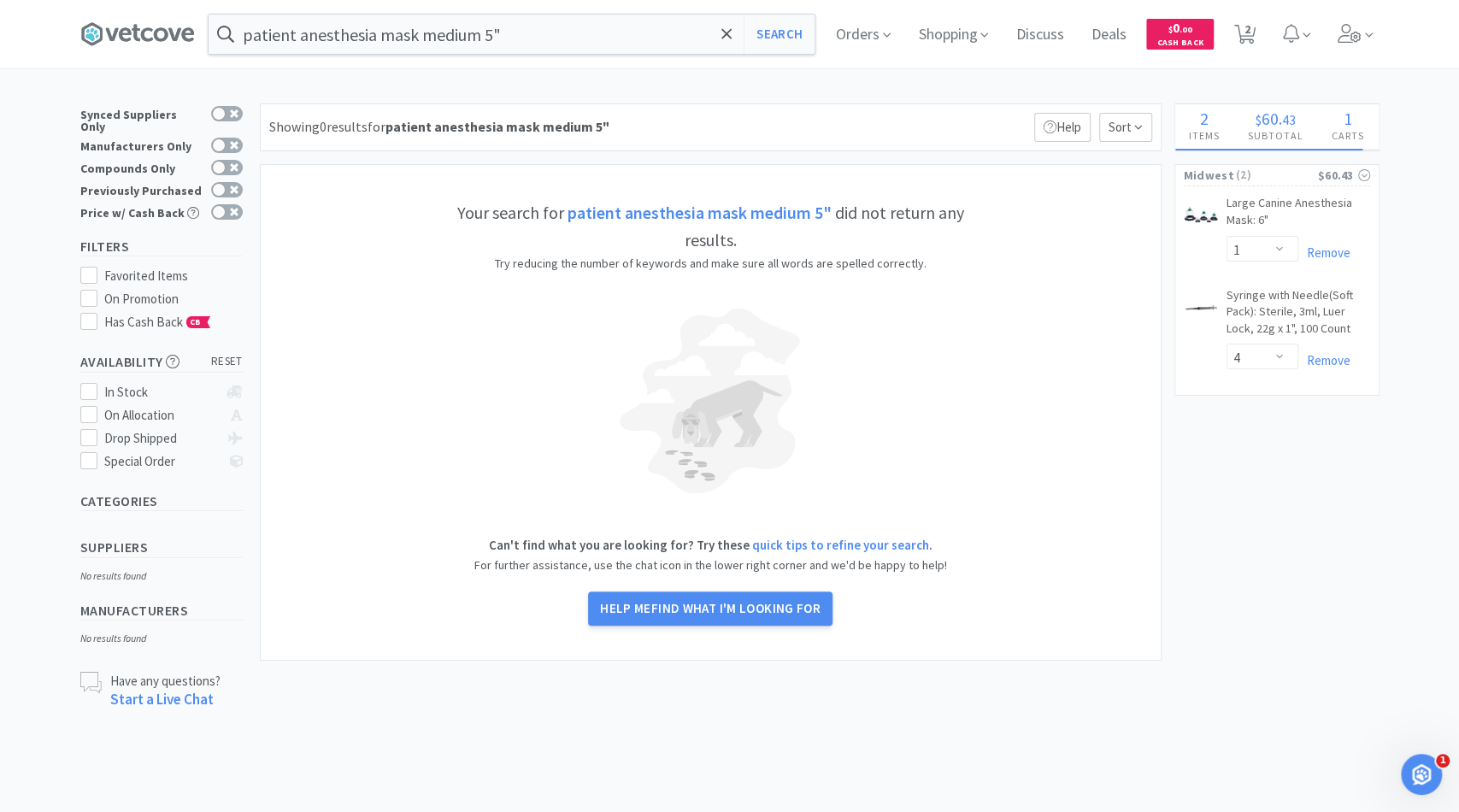
click at [685, 215] on strong "patient anesthesia mask medium 5"" at bounding box center [699, 212] width 264 height 22
click at [858, 95] on div "patient anesthesia mask medium 5" Search Orders Shopping Discuss Discuss Deals …" at bounding box center [729, 355] width 1459 height 710
click at [734, 34] on span at bounding box center [726, 34] width 20 height 36
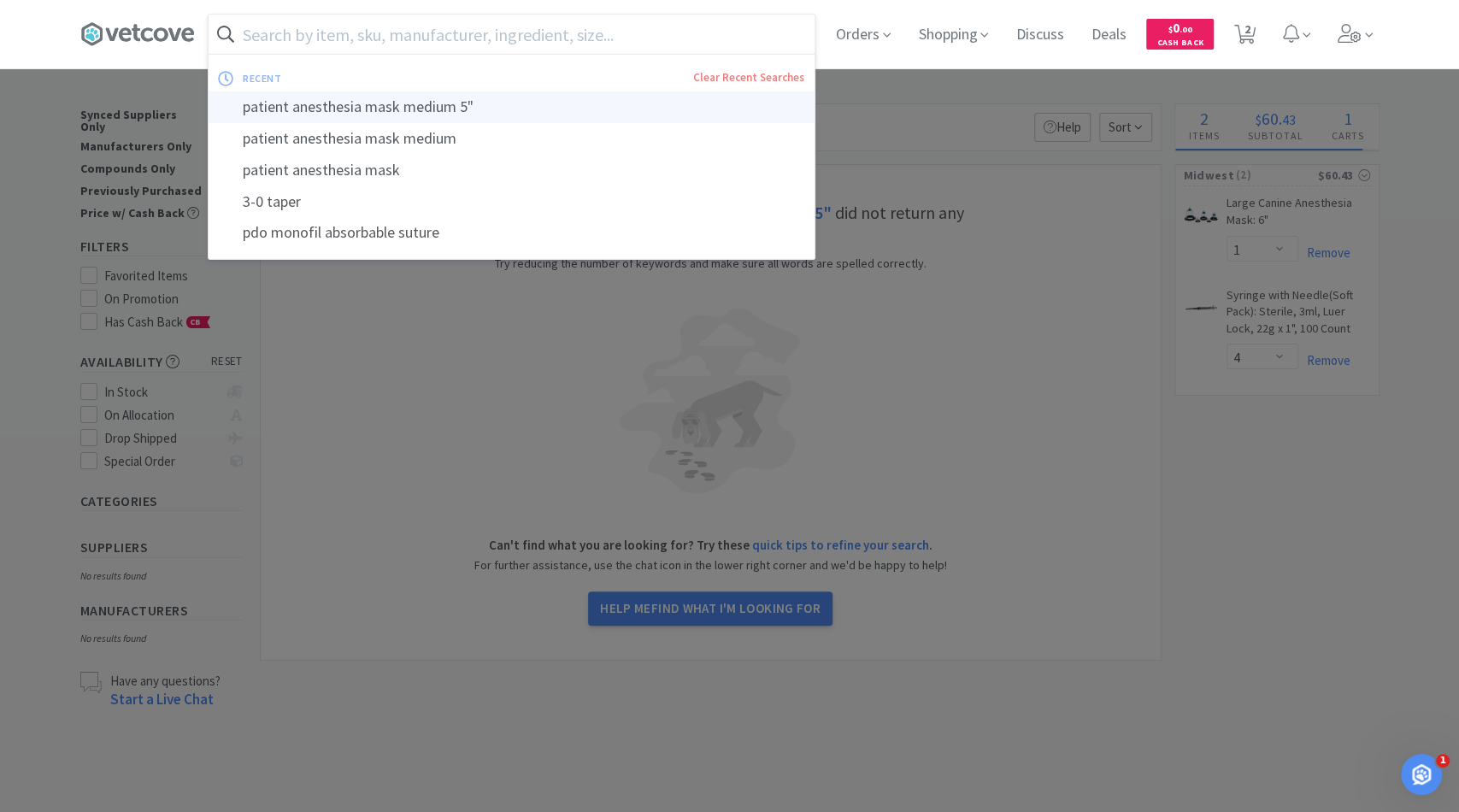
click at [467, 101] on div "patient anesthesia mask medium 5"" at bounding box center [511, 107] width 606 height 31
type input "patient anesthesia mask medium 5""
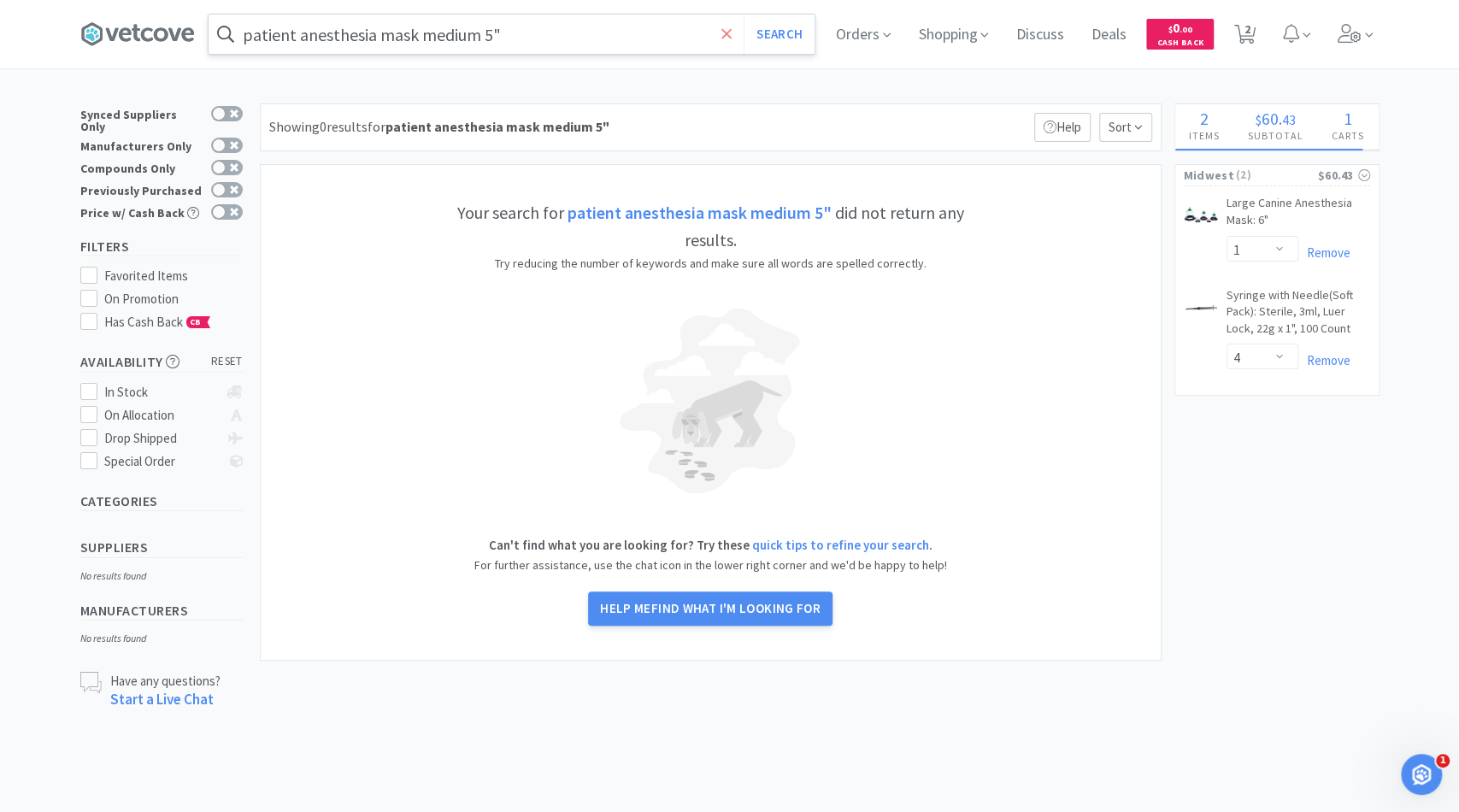
click at [718, 32] on span at bounding box center [726, 34] width 20 height 36
click at [819, 13] on div at bounding box center [514, 33] width 614 height 41
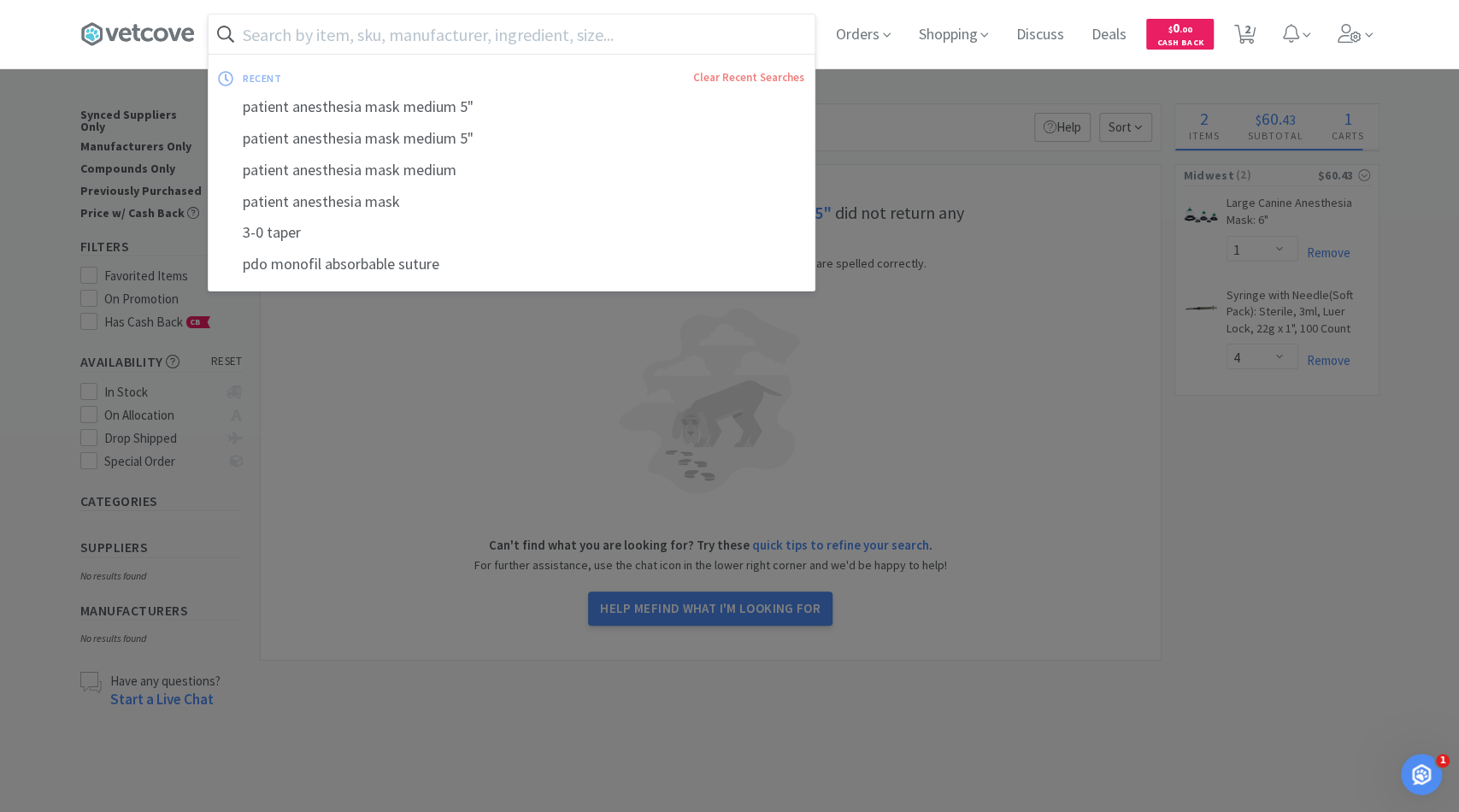
click at [769, 30] on input "text" at bounding box center [511, 34] width 606 height 40
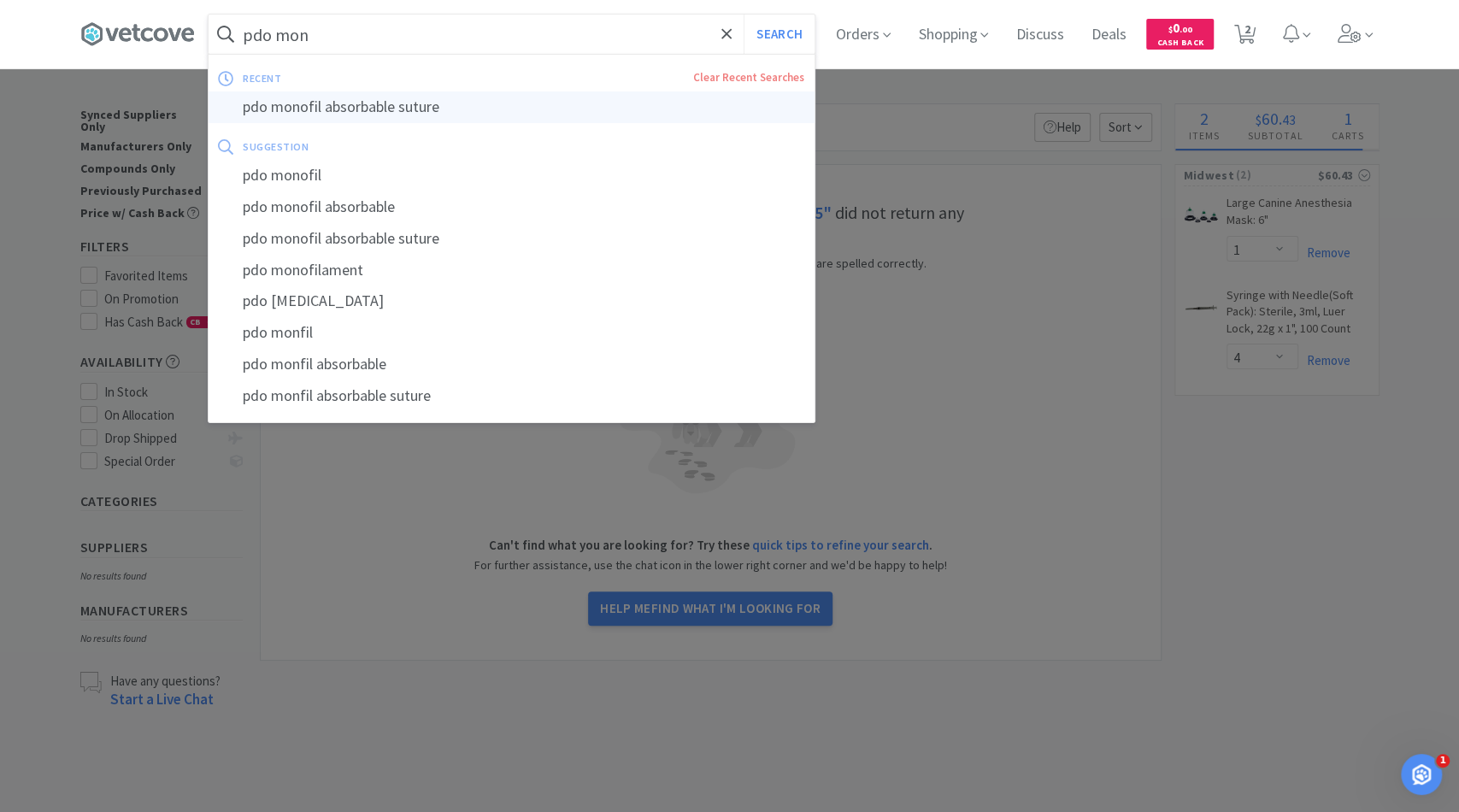
click at [641, 109] on div "pdo monofil absorbable suture" at bounding box center [511, 107] width 606 height 31
type input "pdo monofil absorbable suture"
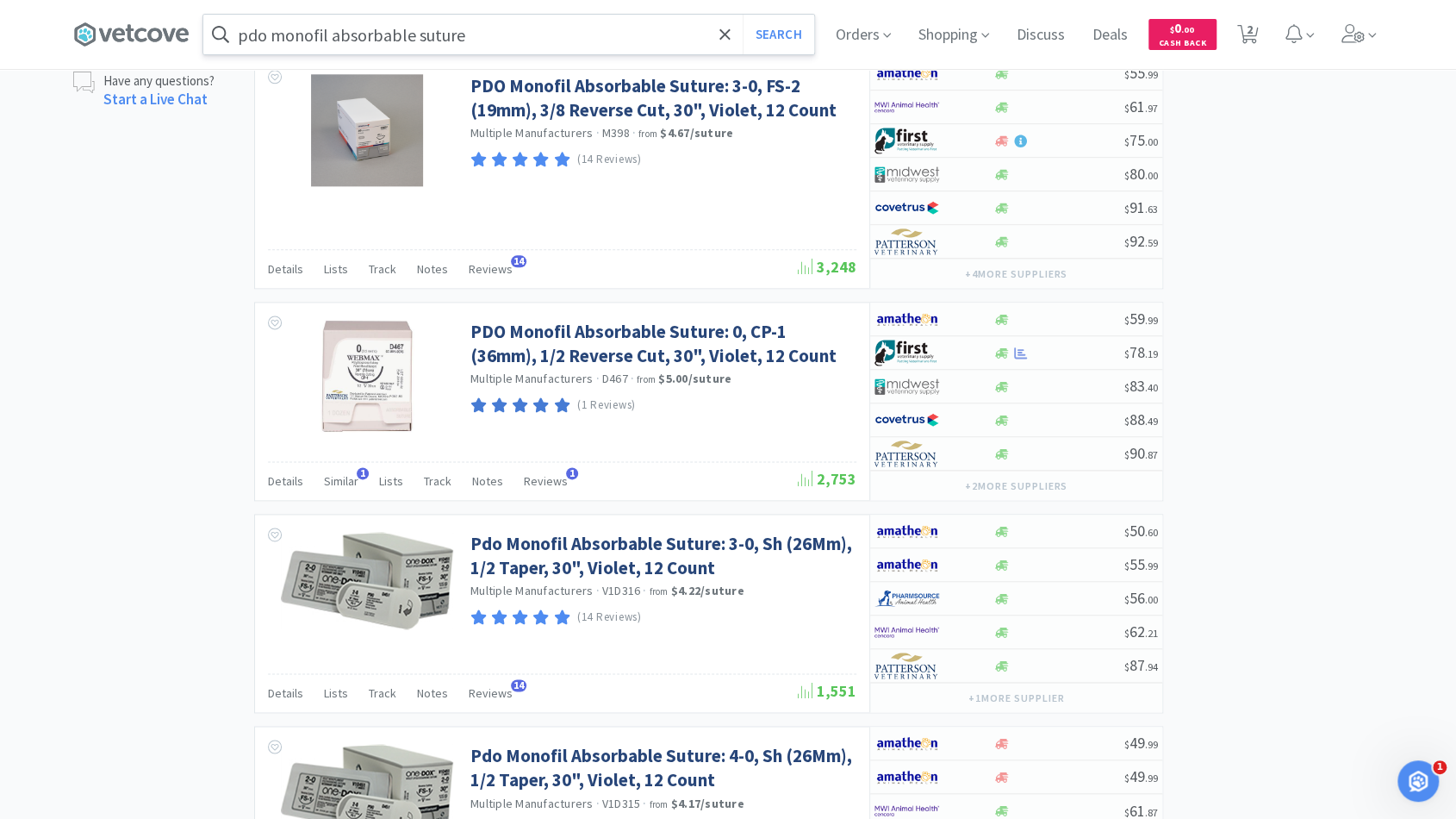
scroll to position [1244, 0]
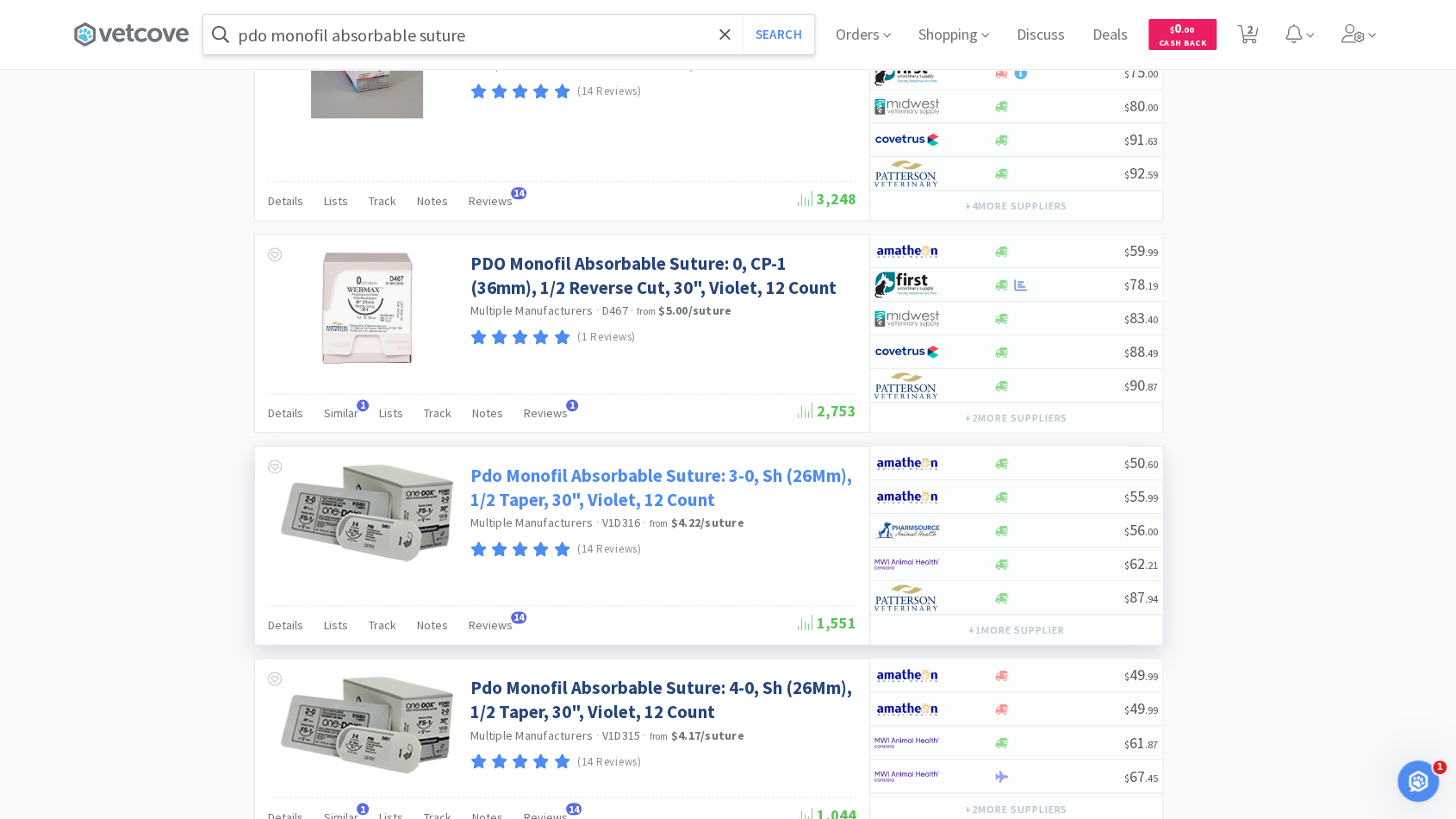
click at [519, 466] on link "Pdo Monofil Absorbable Suture: 3-0, Sh (26Mm), 1/2 Taper, 30", Violet, 12 Count" at bounding box center [661, 488] width 382 height 48
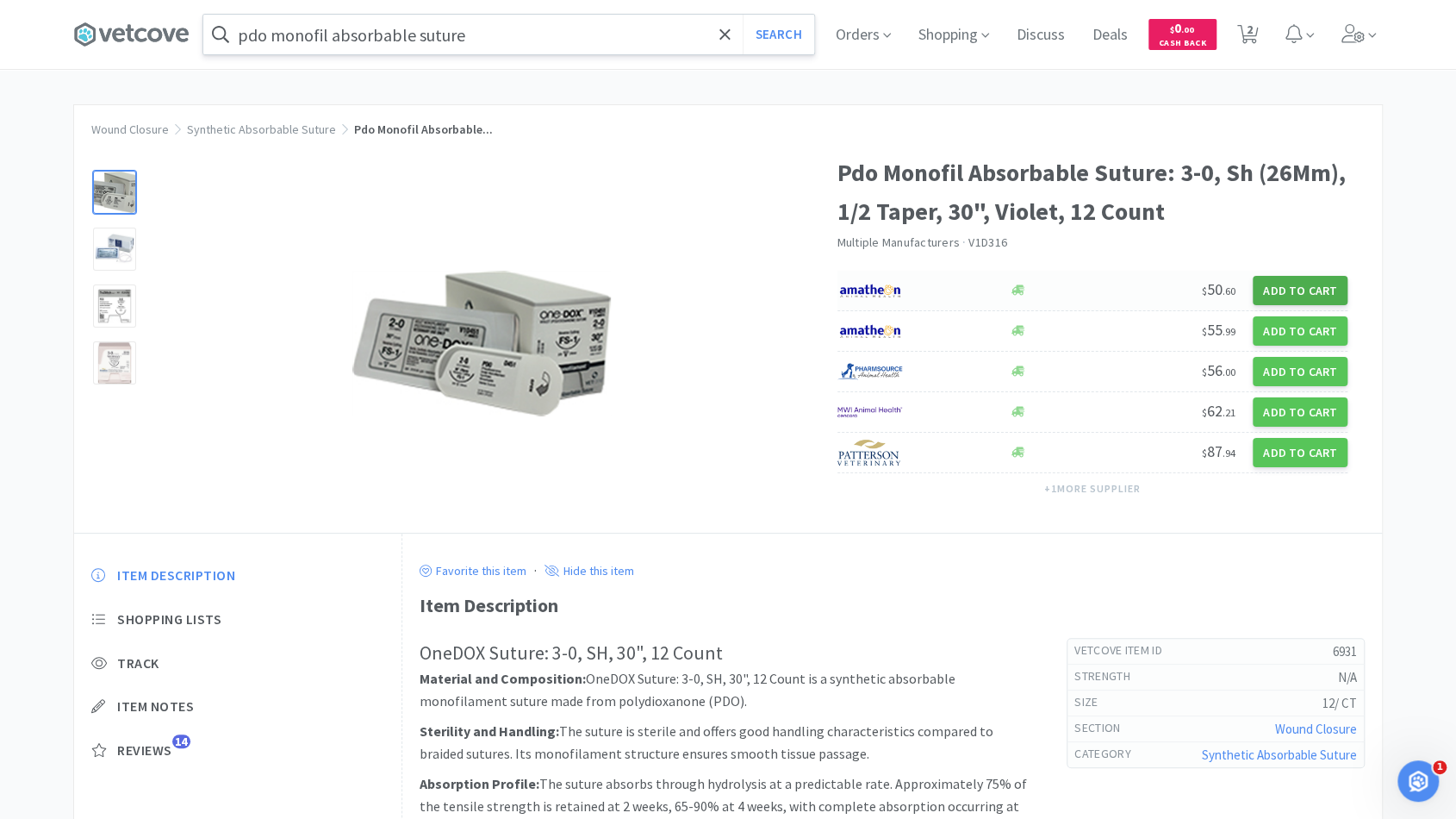
click at [1315, 288] on button "Add to Cart" at bounding box center [1300, 290] width 94 height 30
select select "1"
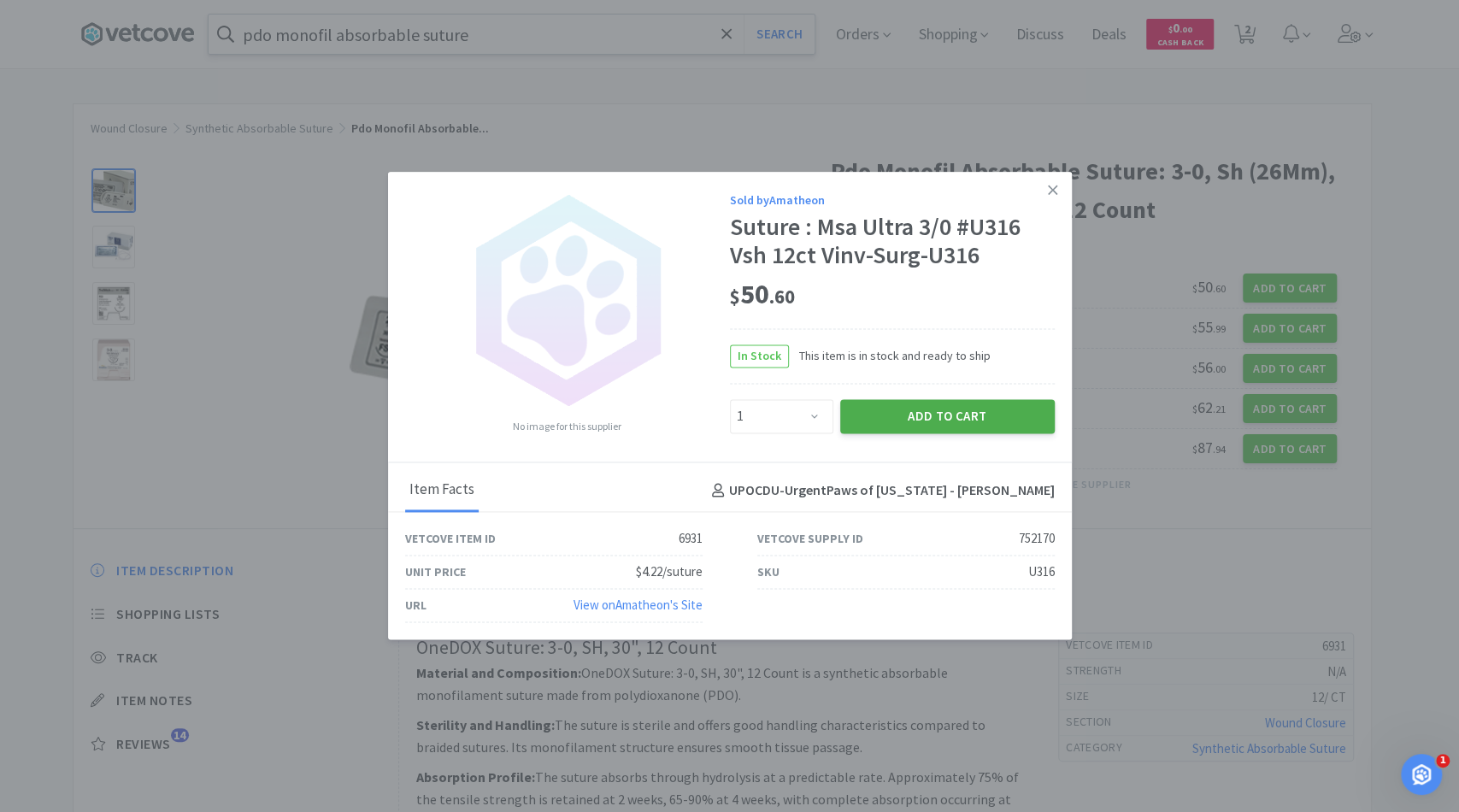
click at [930, 411] on button "Add to Cart" at bounding box center [947, 416] width 215 height 34
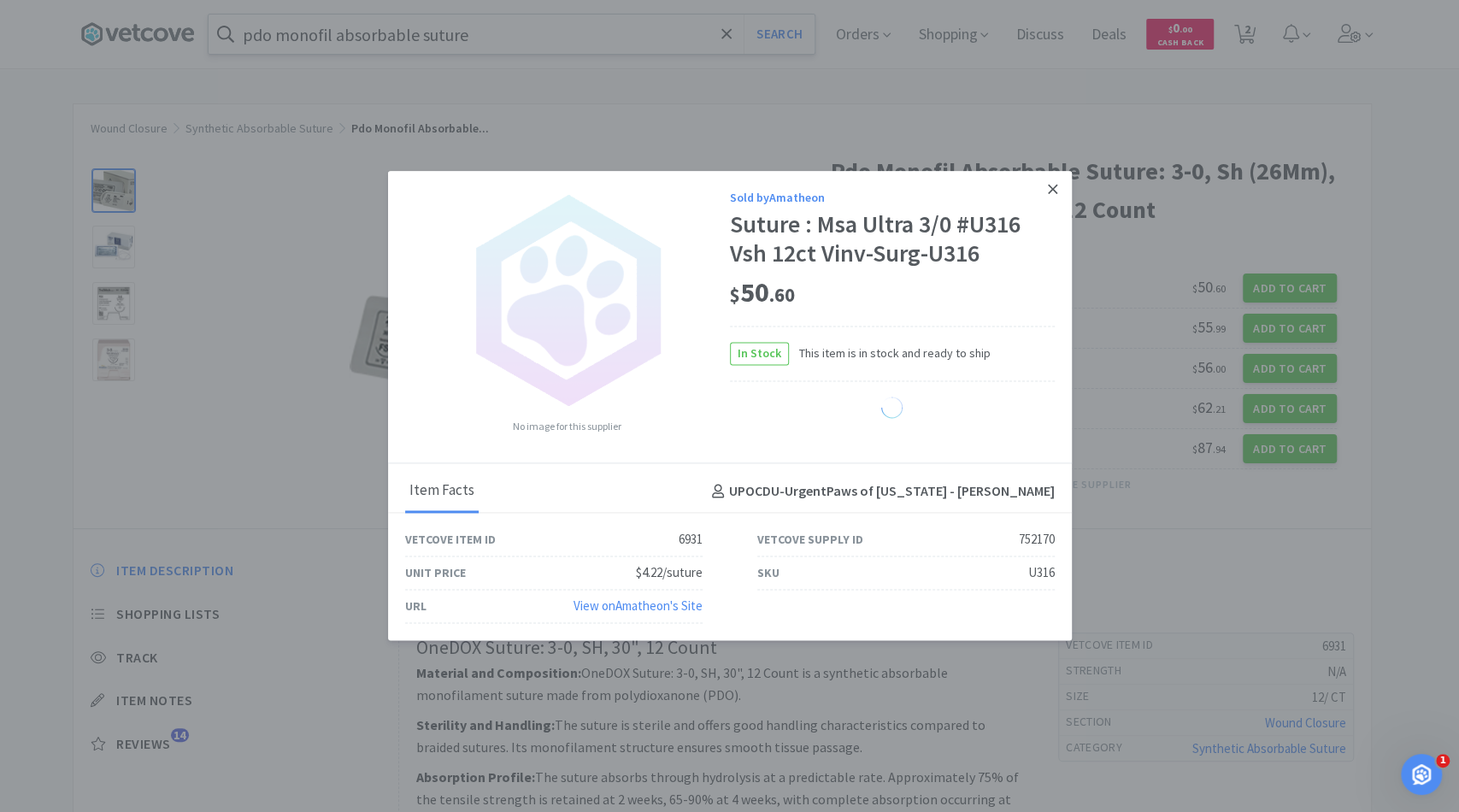
click at [1052, 196] on icon at bounding box center [1053, 188] width 9 height 15
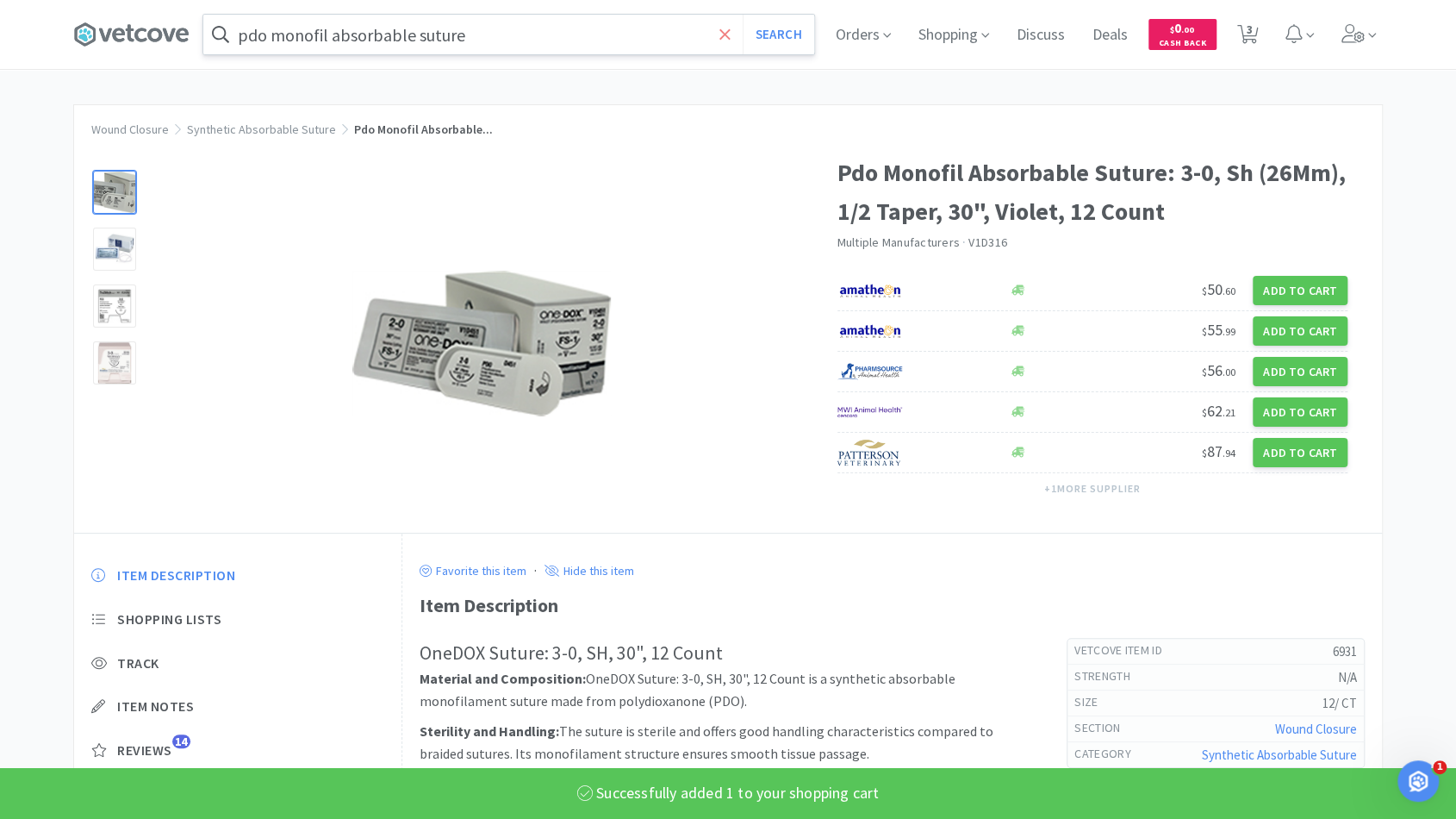
click at [725, 29] on span at bounding box center [724, 34] width 20 height 36
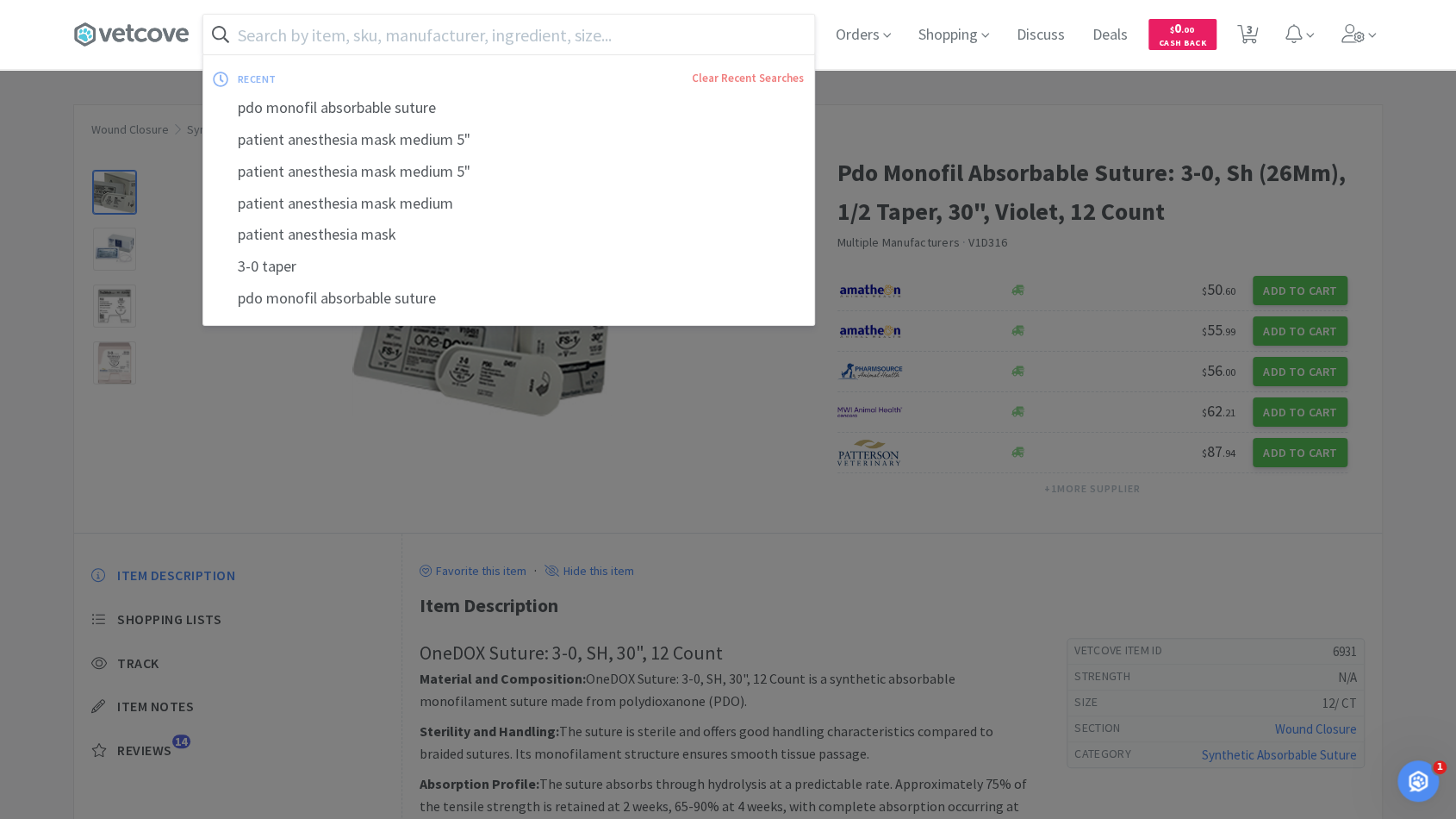
click at [664, 40] on input "text" at bounding box center [509, 34] width 611 height 40
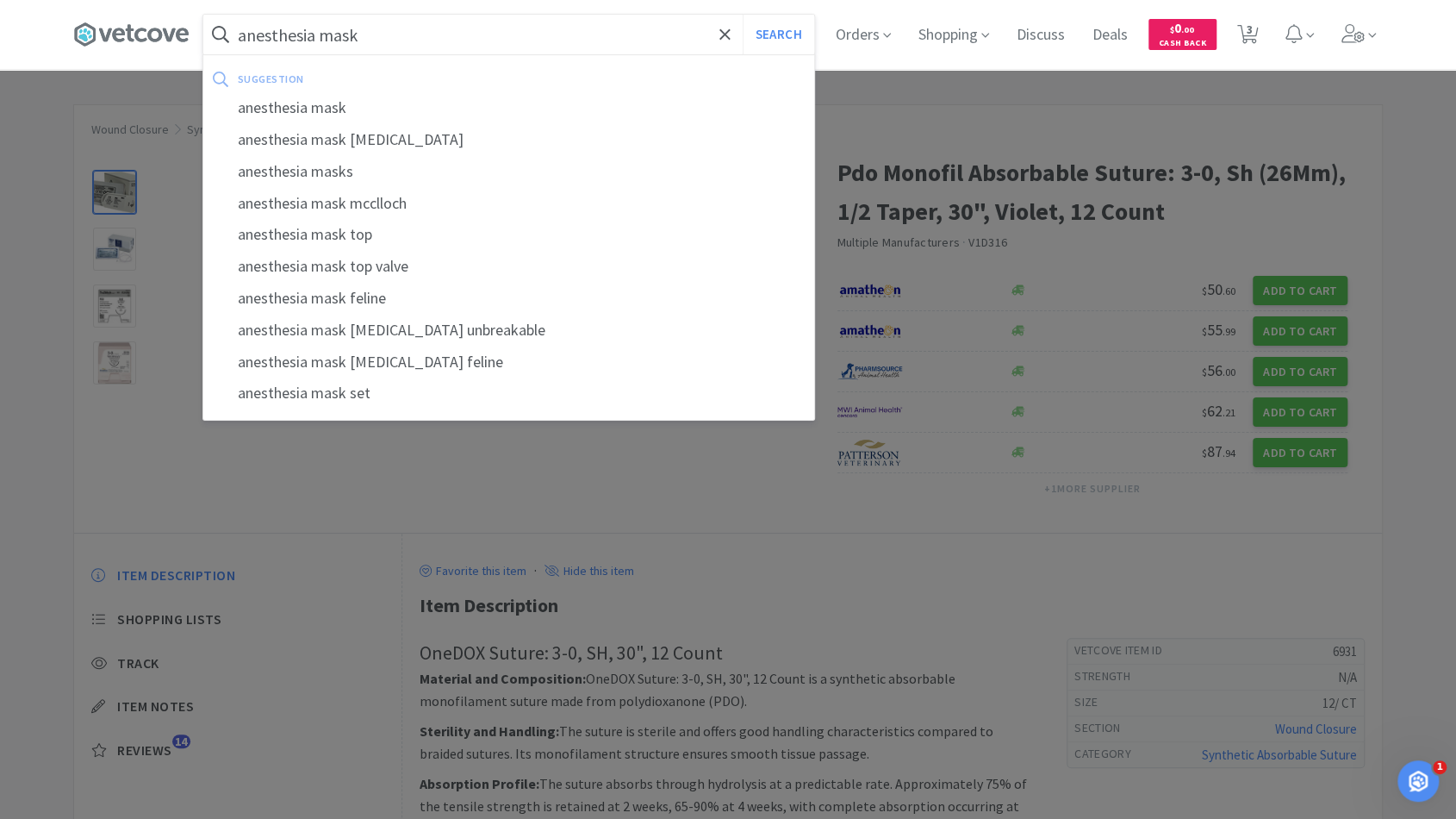
type input "anesthesia mask"
click at [742, 14] on button "Search" at bounding box center [778, 34] width 72 height 40
select select "1"
select select "4"
select select "1"
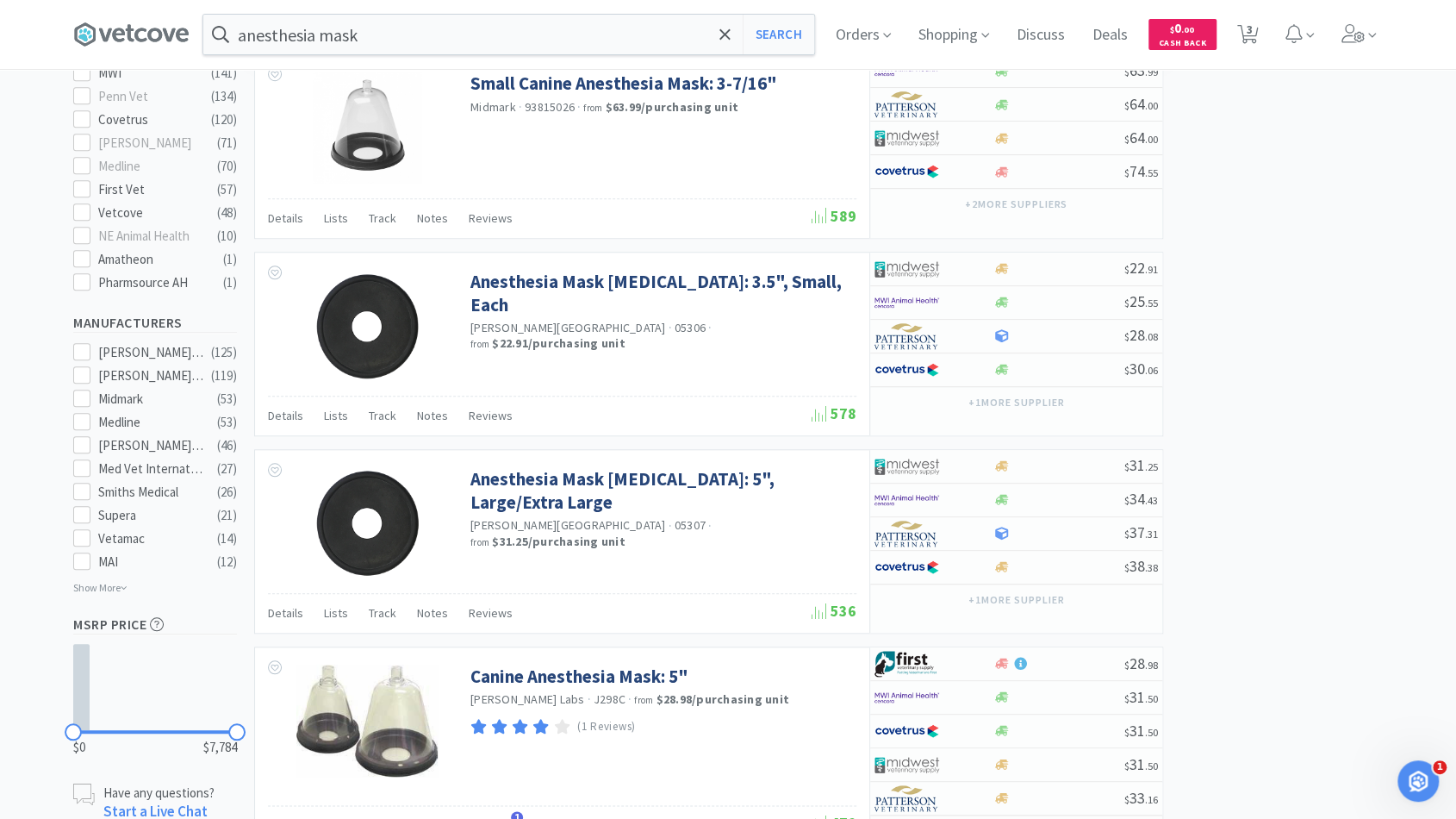
scroll to position [718, 0]
click at [1077, 691] on div at bounding box center [1058, 698] width 132 height 13
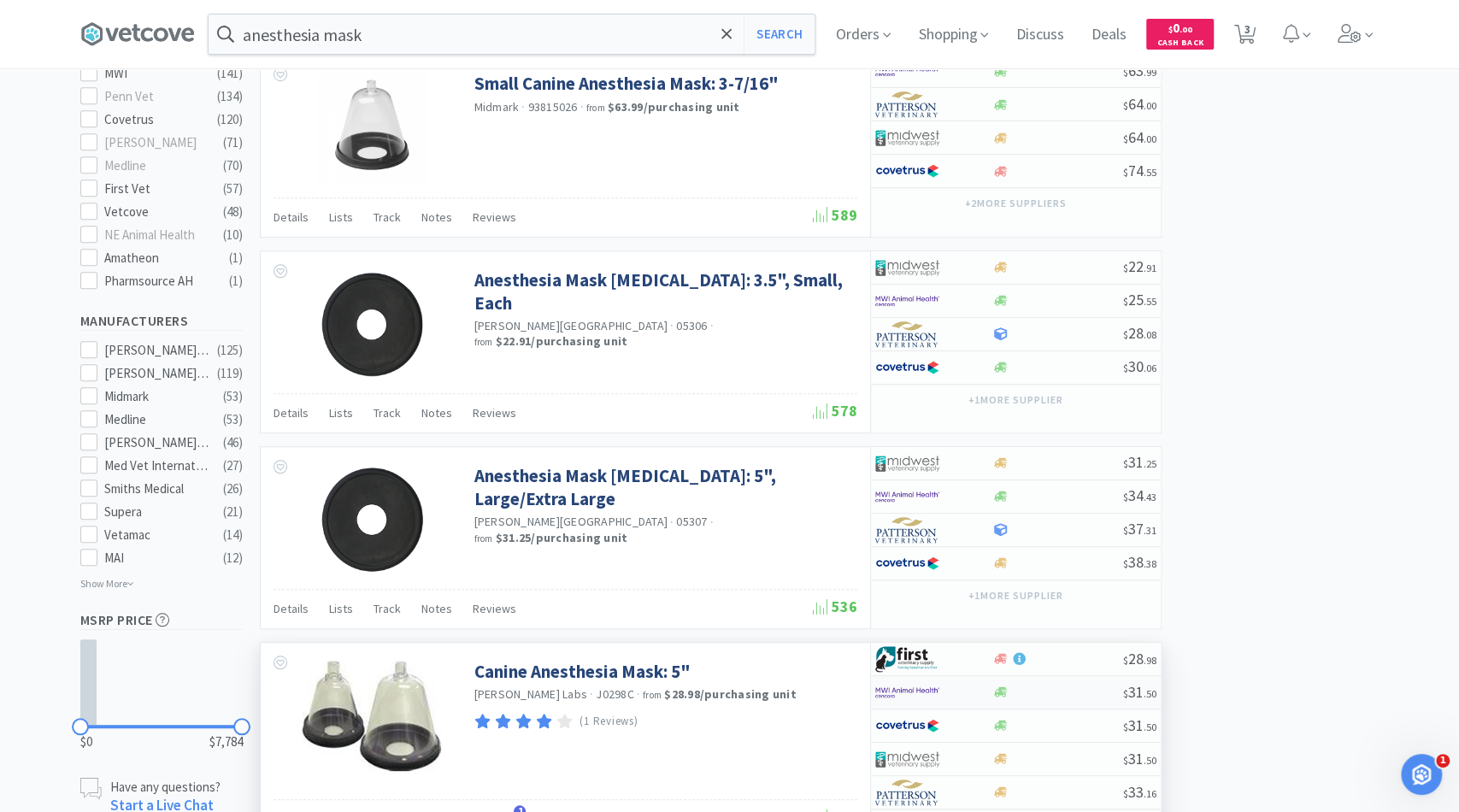
select select "1"
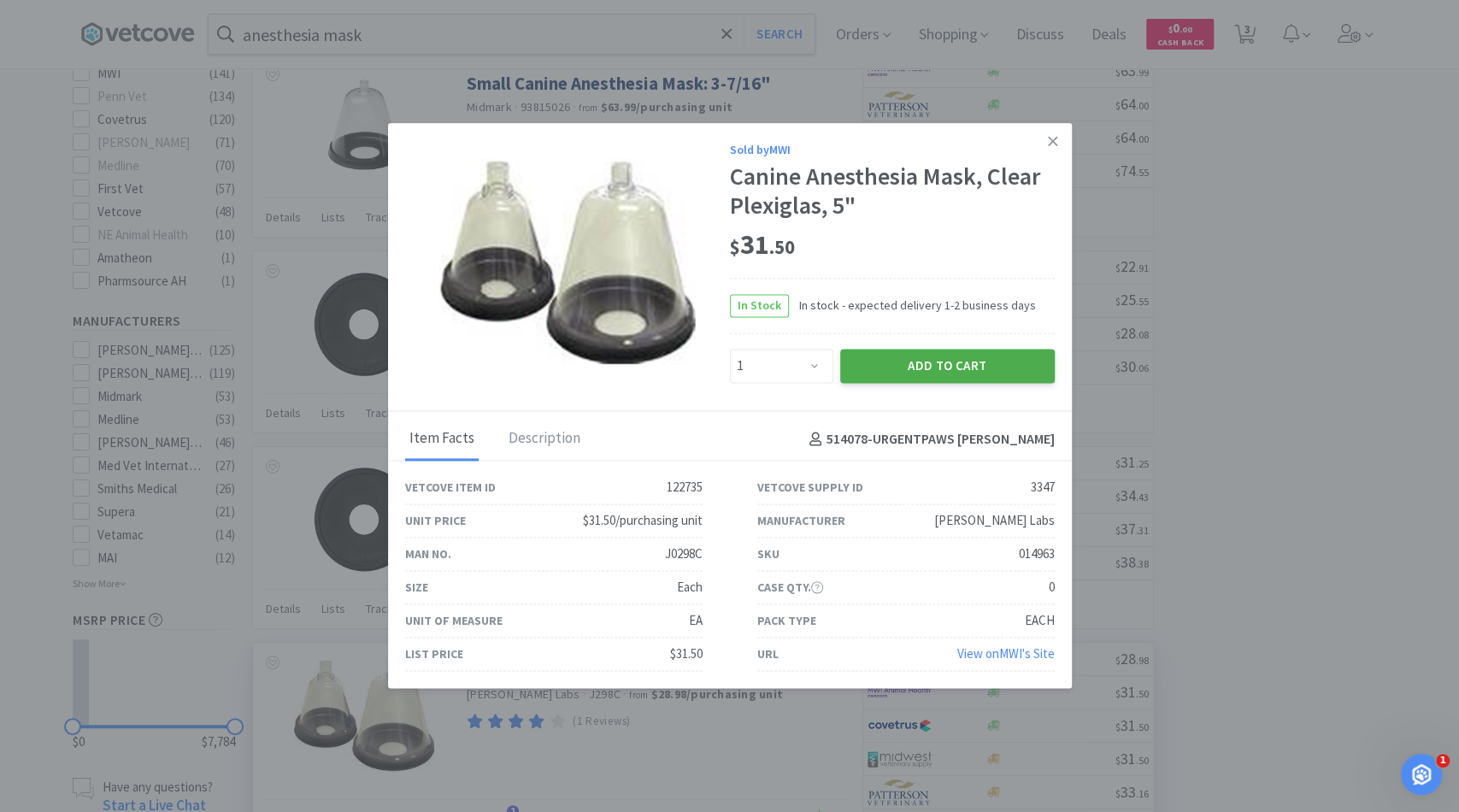
click at [923, 374] on button "Add to Cart" at bounding box center [947, 365] width 215 height 34
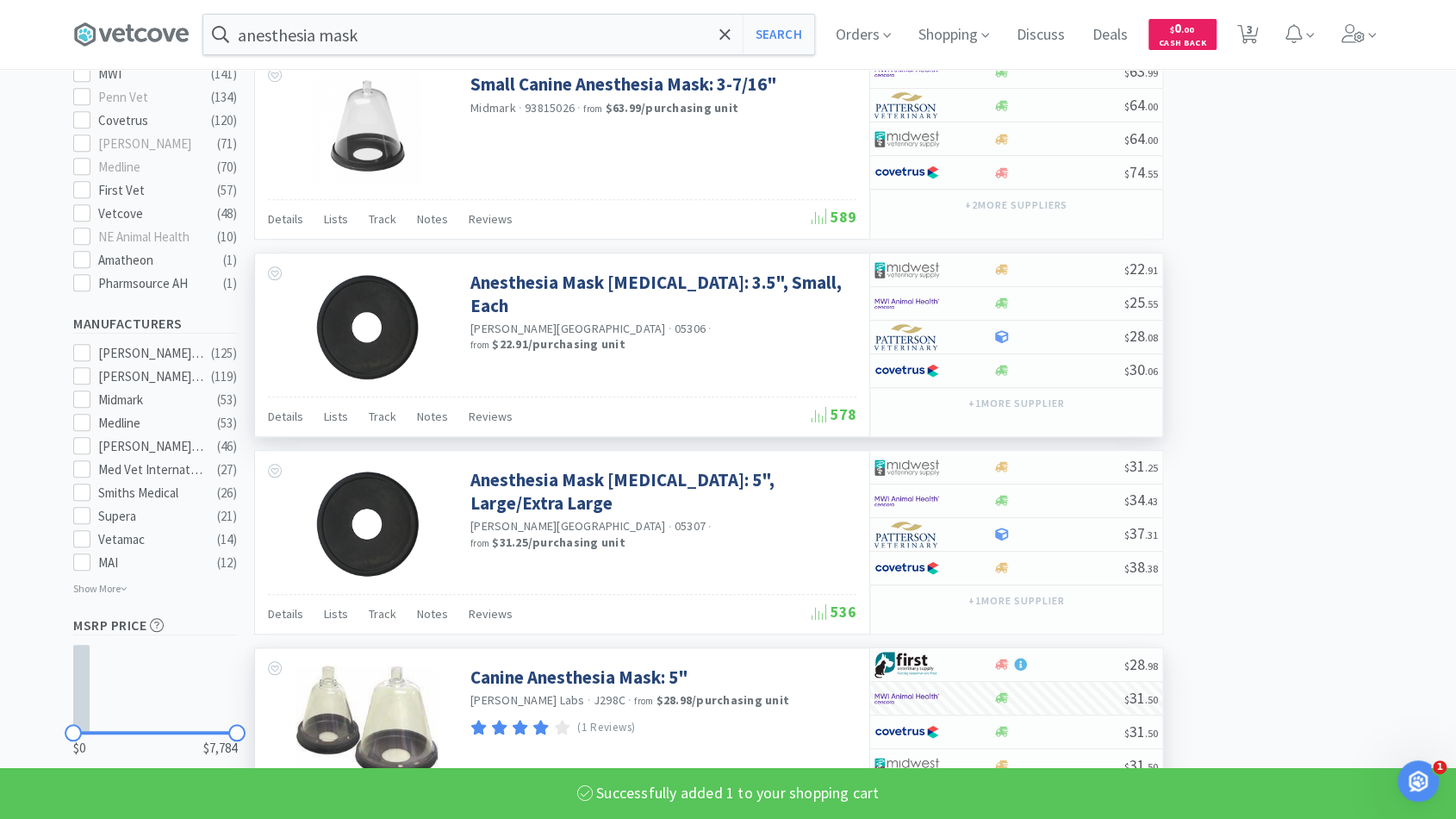
scroll to position [0, 0]
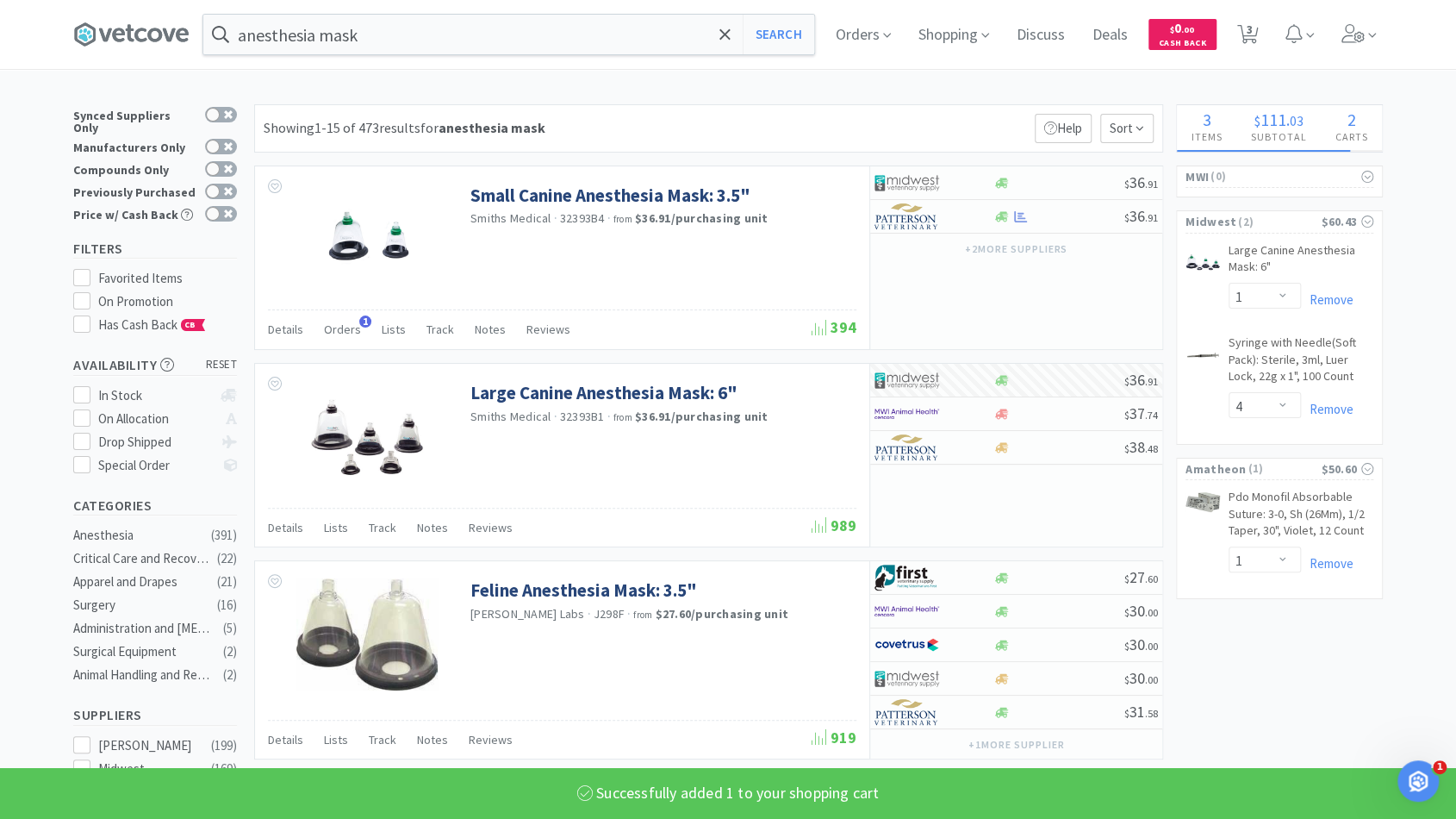
select select "1"
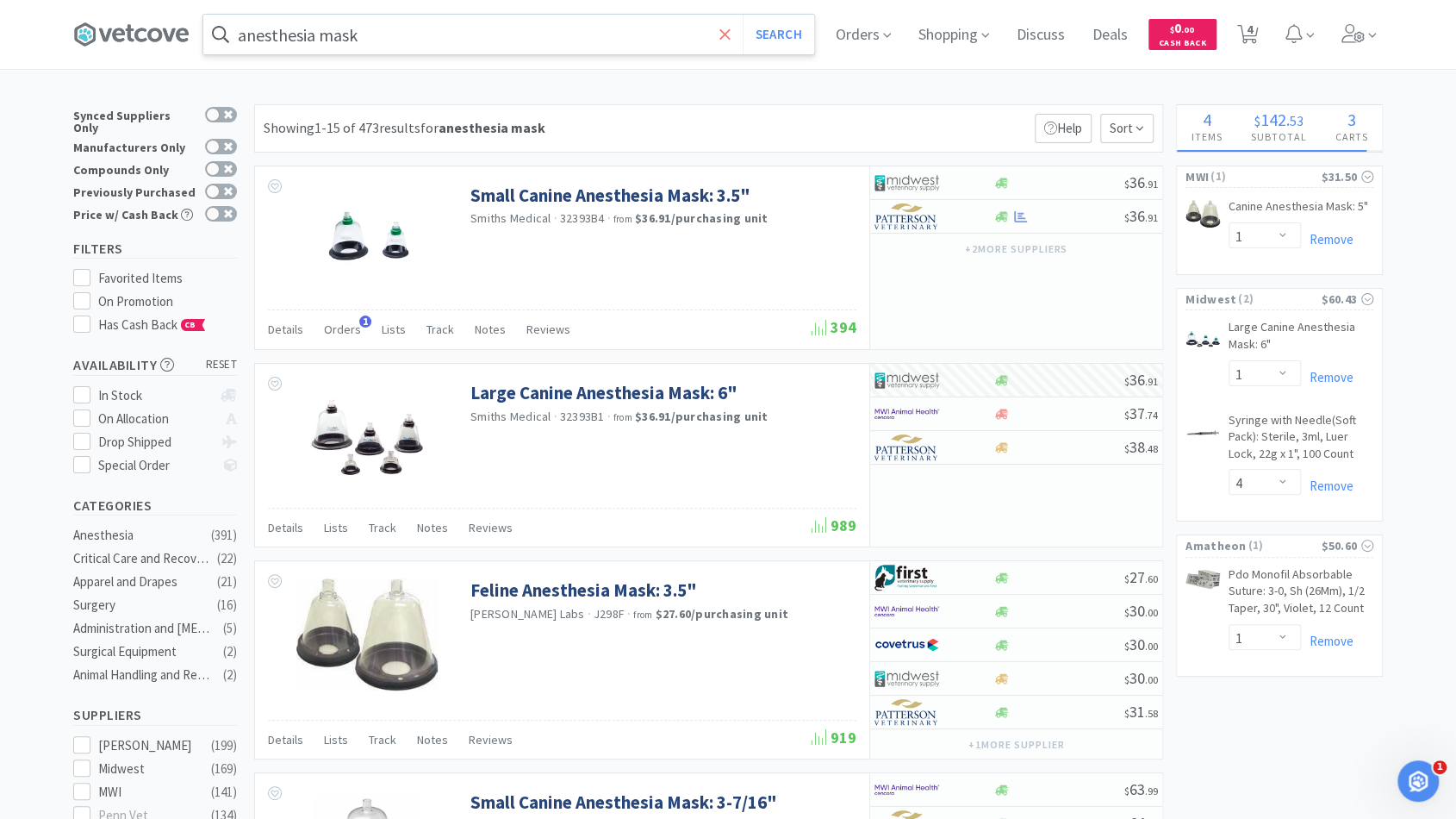
click at [731, 37] on icon at bounding box center [725, 34] width 11 height 17
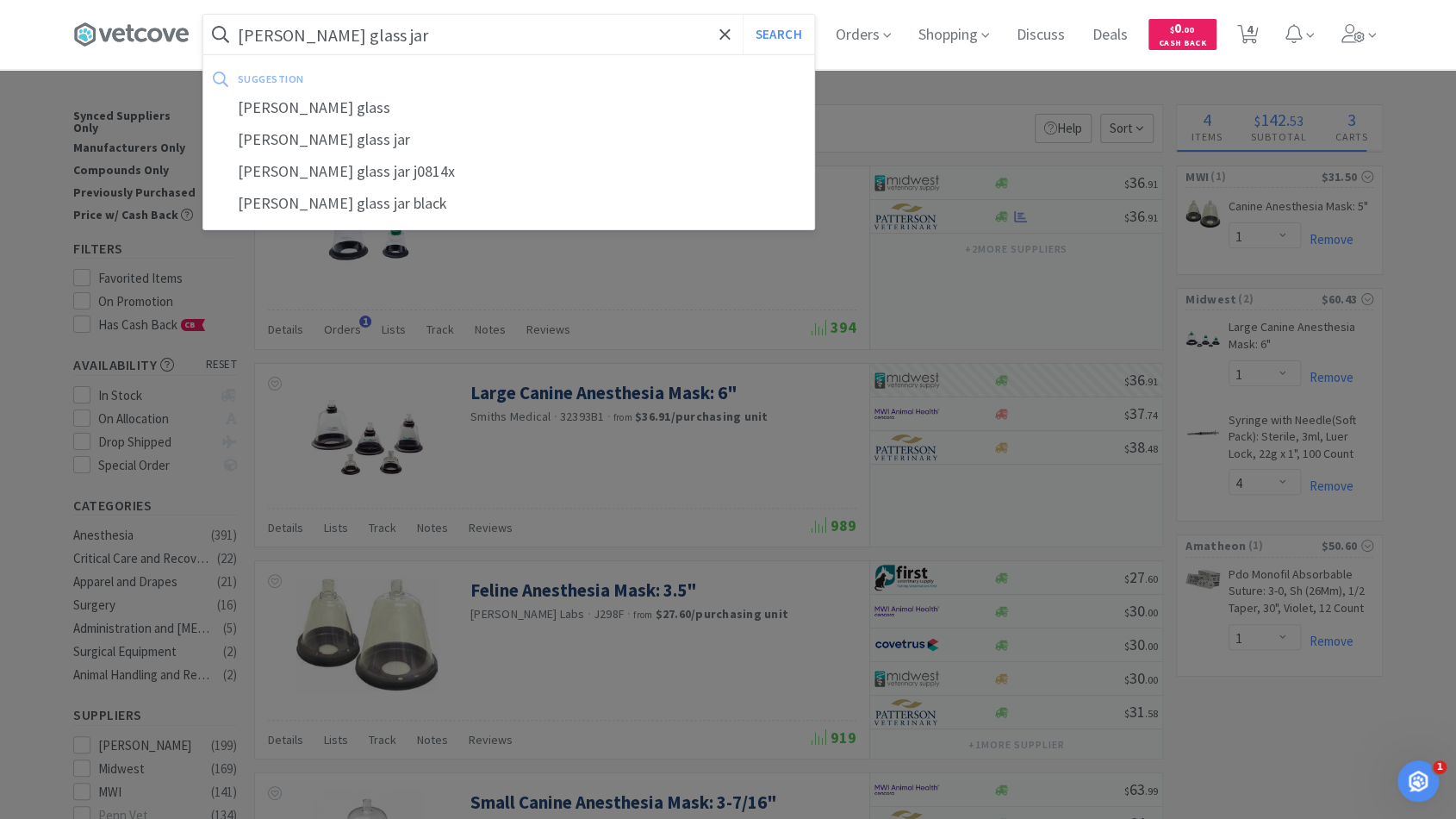
type input "[PERSON_NAME] glass jar"
click at [742, 14] on button "Search" at bounding box center [778, 34] width 72 height 40
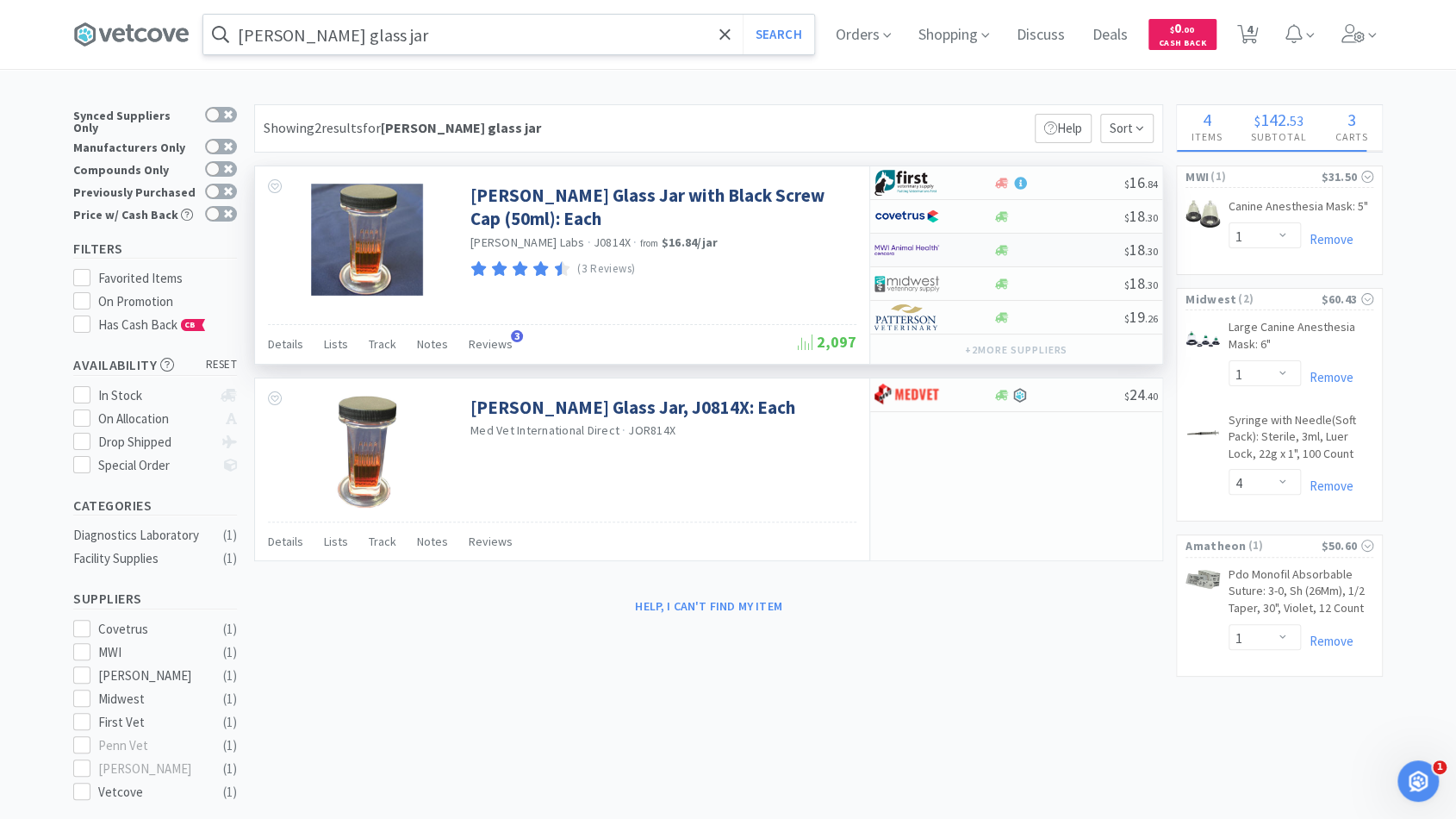
click at [1033, 252] on div at bounding box center [1058, 251] width 132 height 13
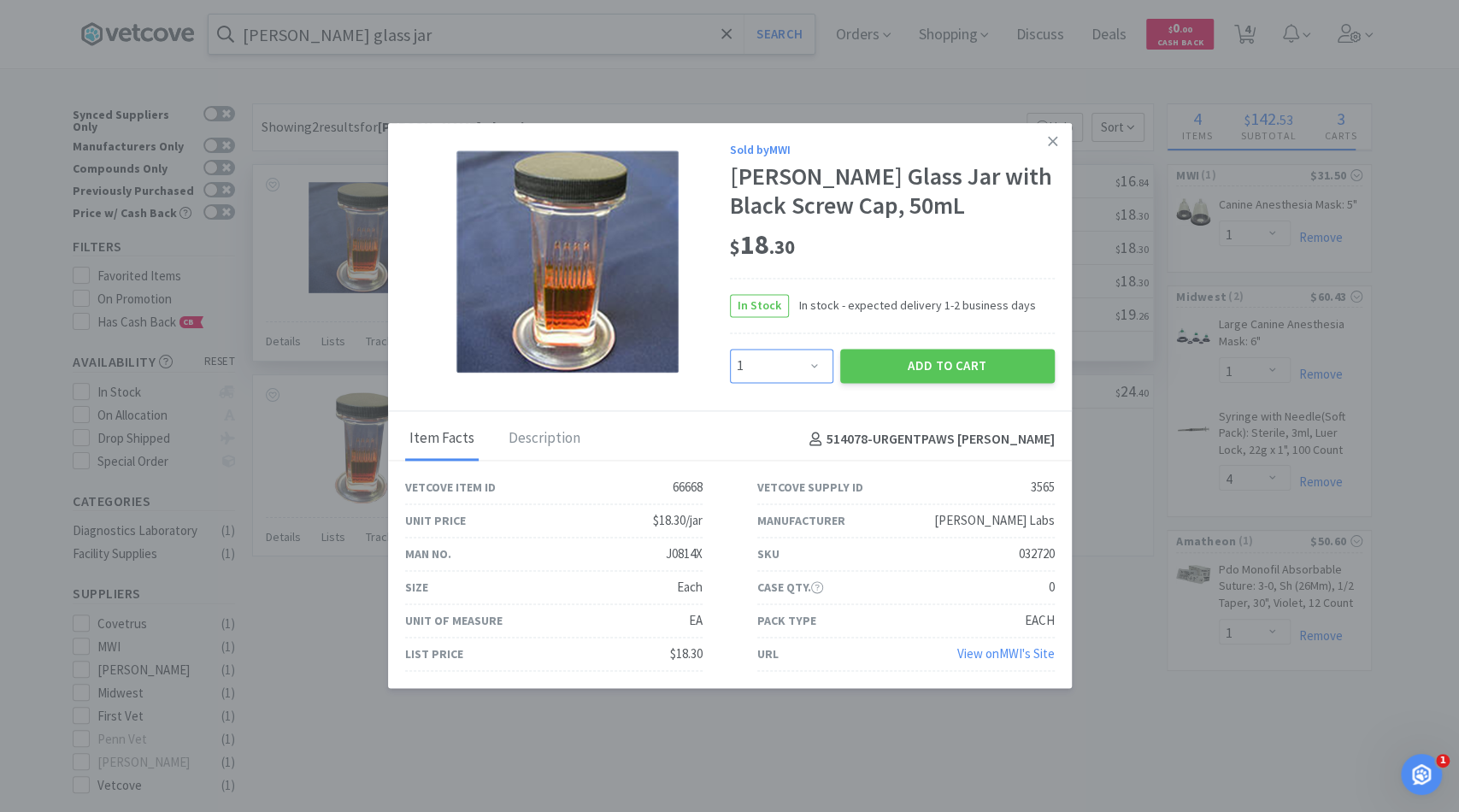
click at [813, 367] on select "Enter Quantity 1 2 3 4 5 6 7 8 9 10 11 12 13 14 15 16 17 18 19 20 Enter Quantity" at bounding box center [781, 365] width 103 height 34
select select "6"
click at [730, 349] on select "Enter Quantity 1 2 3 4 5 6 7 8 9 10 11 12 13 14 15 16 17 18 19 20 Enter Quantity" at bounding box center [781, 365] width 103 height 34
click at [918, 359] on button "Add to Cart" at bounding box center [947, 365] width 215 height 34
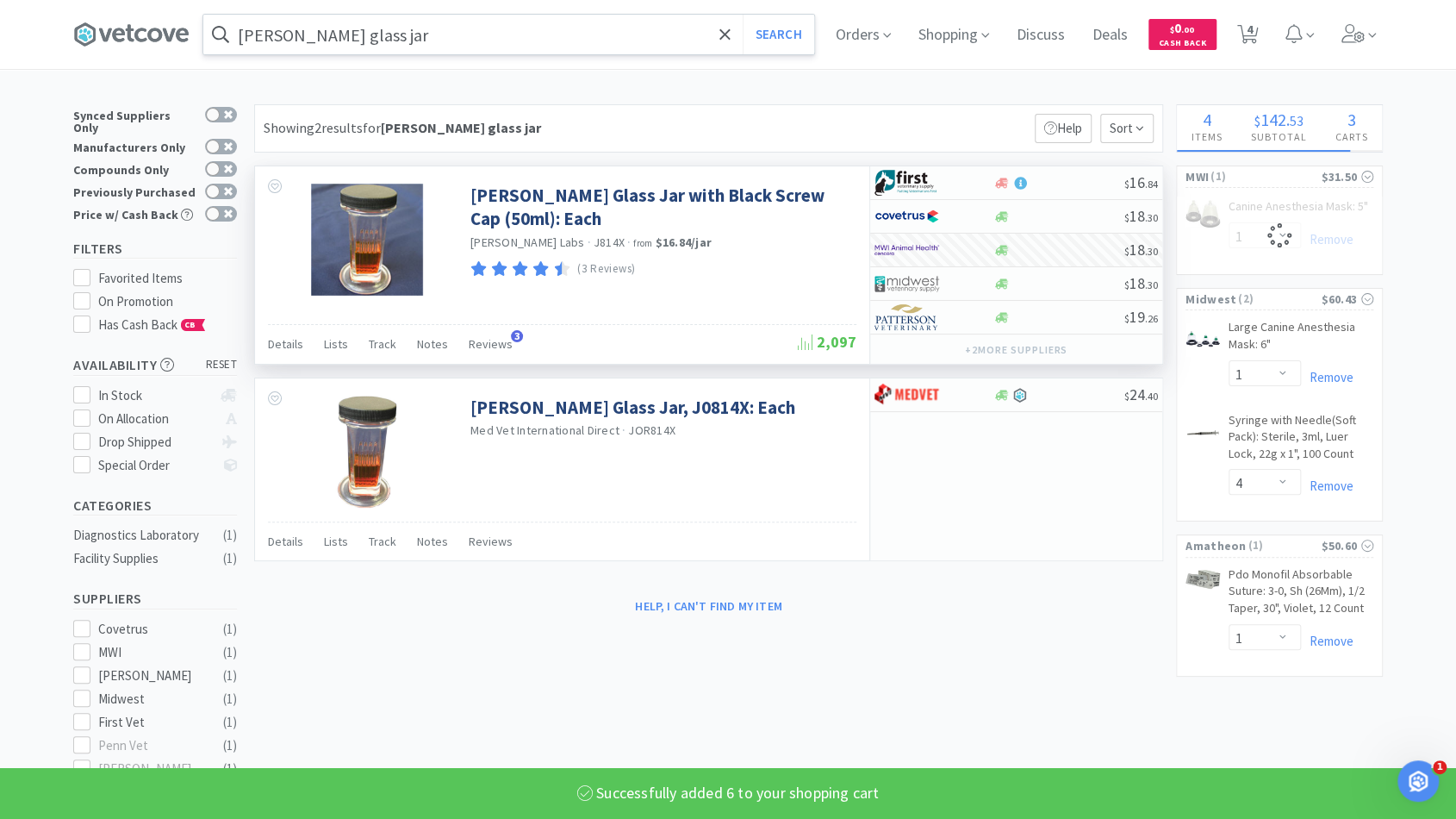
select select "6"
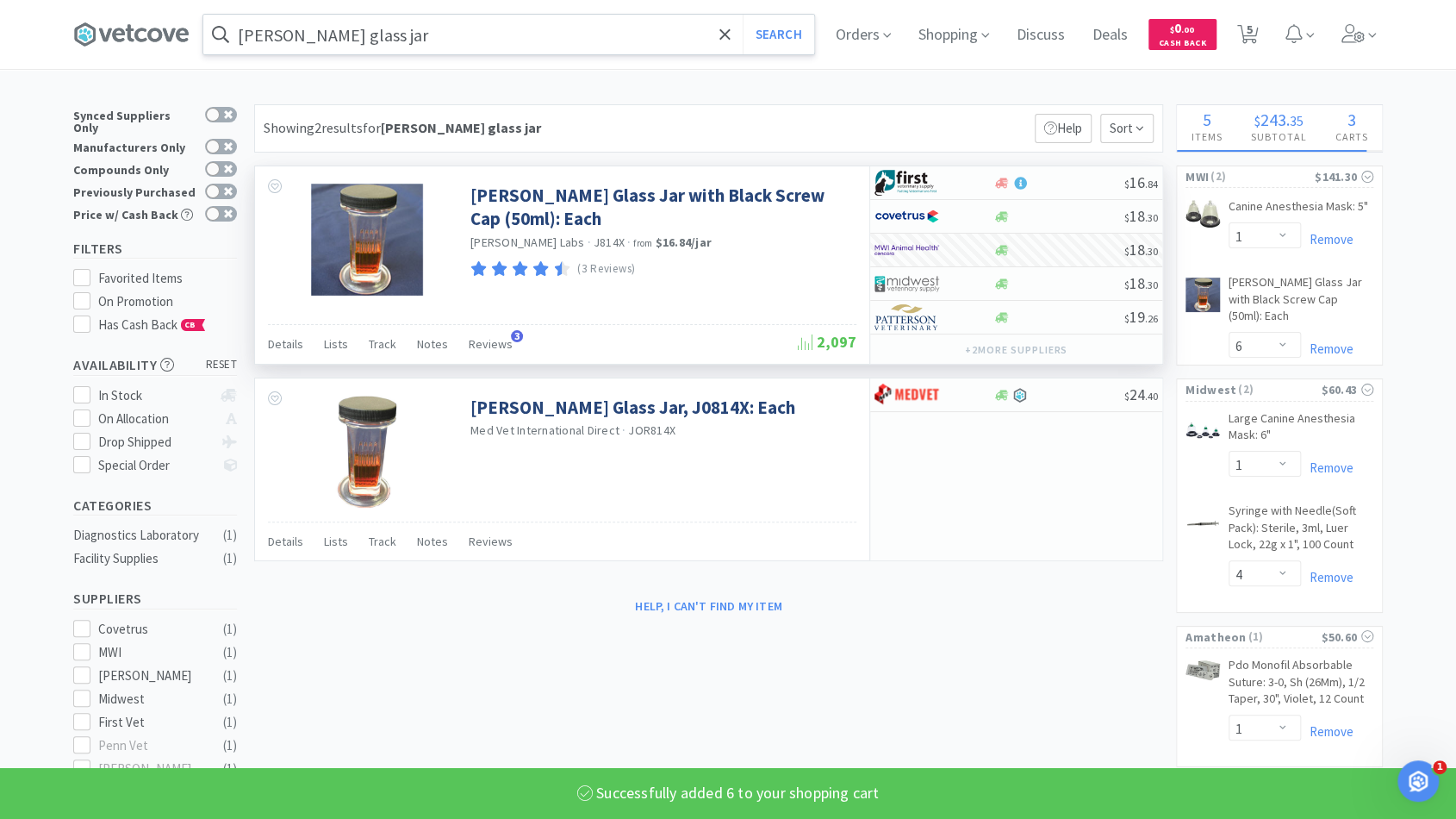
drag, startPoint x: 732, startPoint y: 40, endPoint x: 716, endPoint y: 40, distance: 16.0
click at [716, 40] on form "[PERSON_NAME] glass jar Search" at bounding box center [509, 34] width 611 height 40
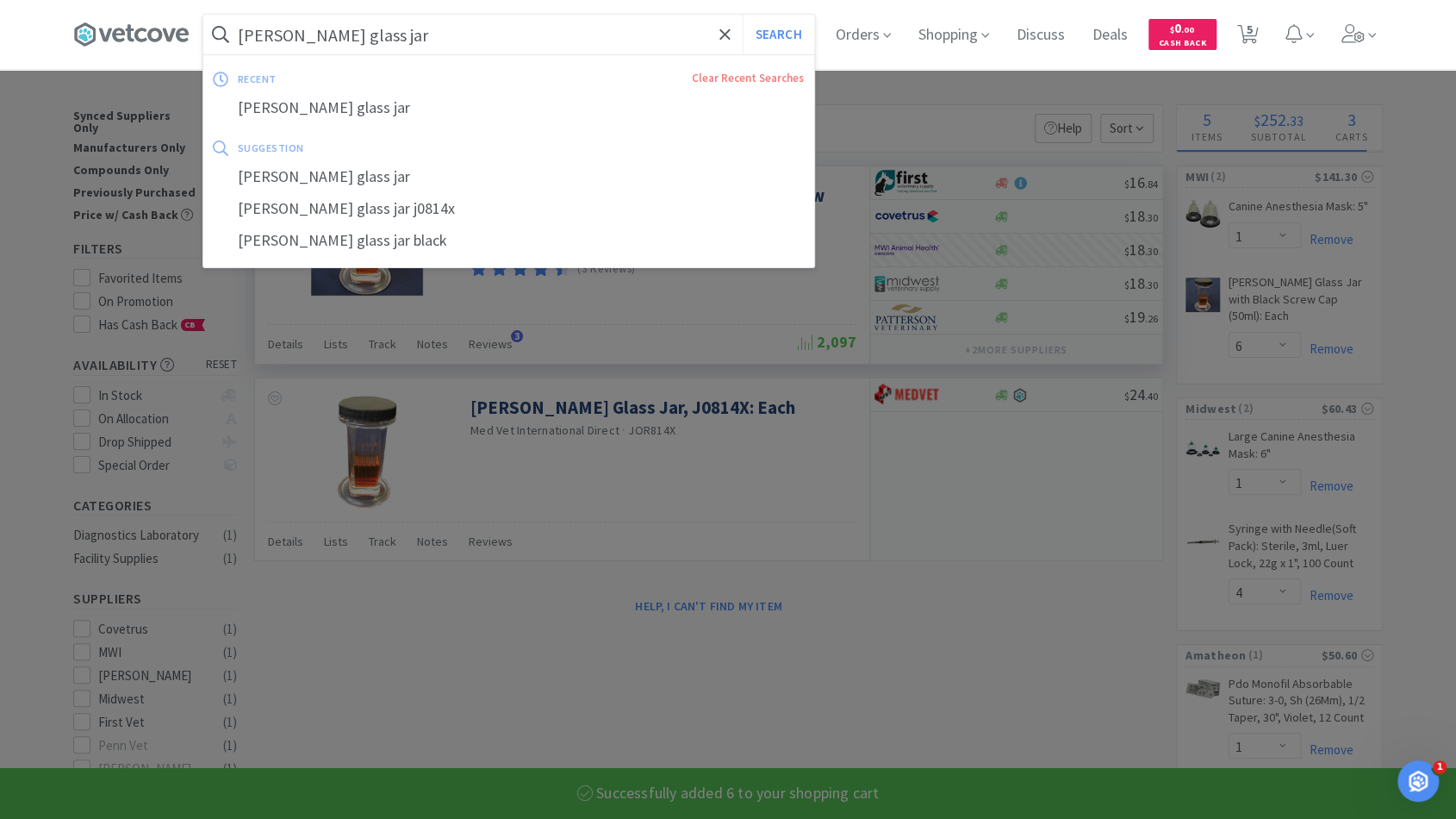
click at [637, 28] on input "[PERSON_NAME] glass jar" at bounding box center [509, 34] width 611 height 40
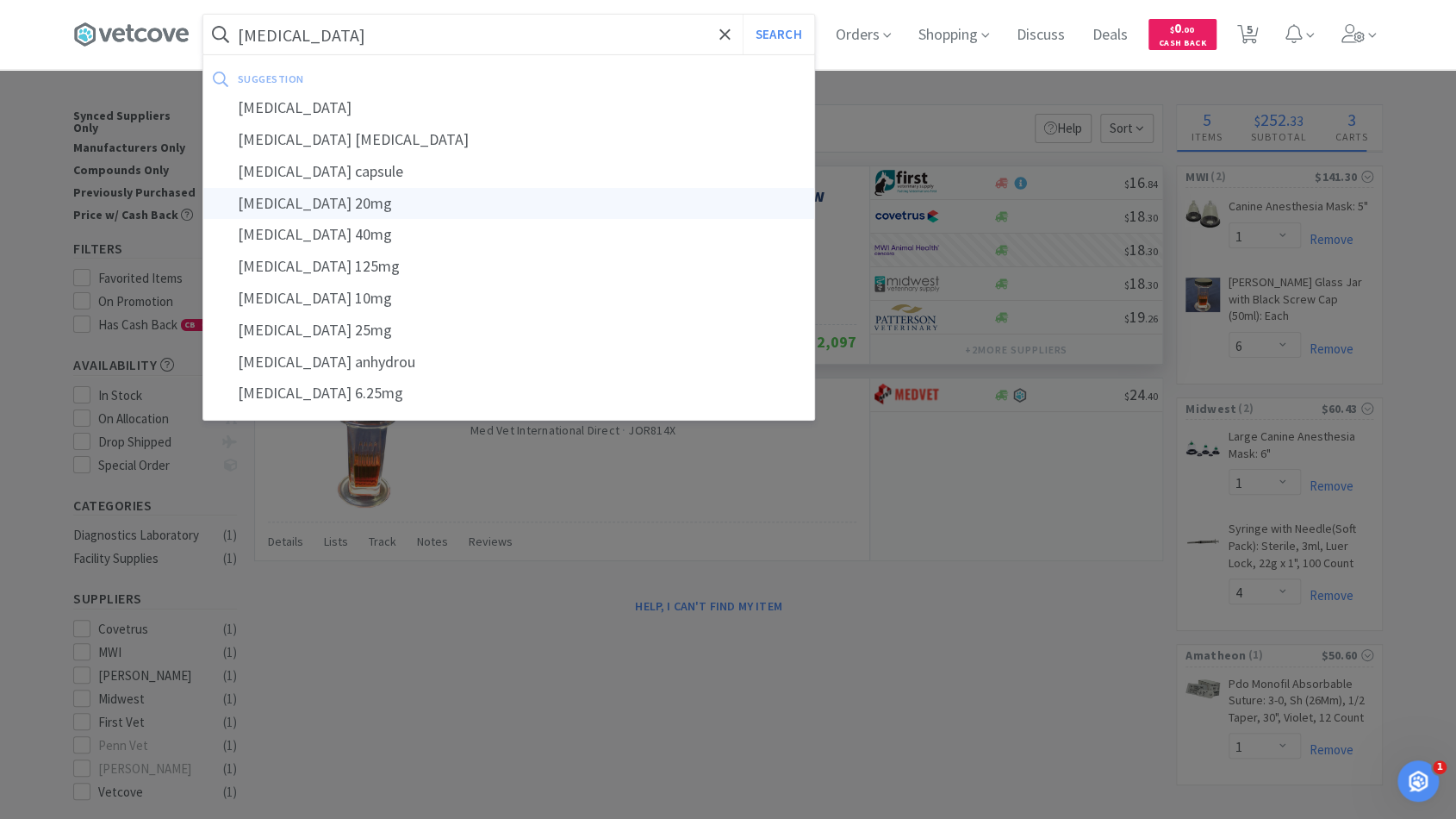
click at [514, 208] on div "[MEDICAL_DATA] 20mg" at bounding box center [509, 203] width 611 height 32
type input "[MEDICAL_DATA] 20mg"
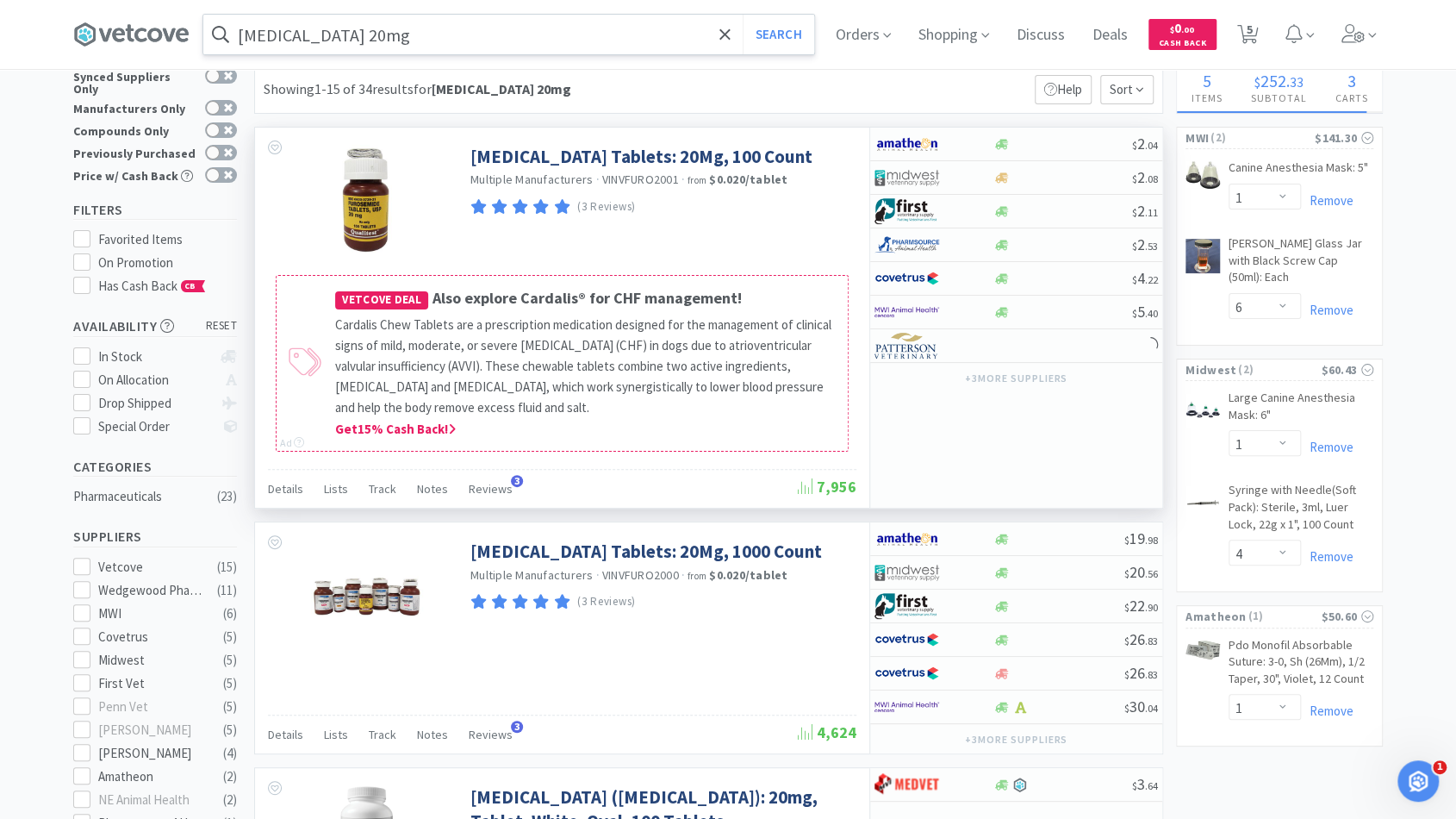
scroll to position [40, 0]
click at [1083, 141] on div at bounding box center [1062, 144] width 139 height 13
select select "1"
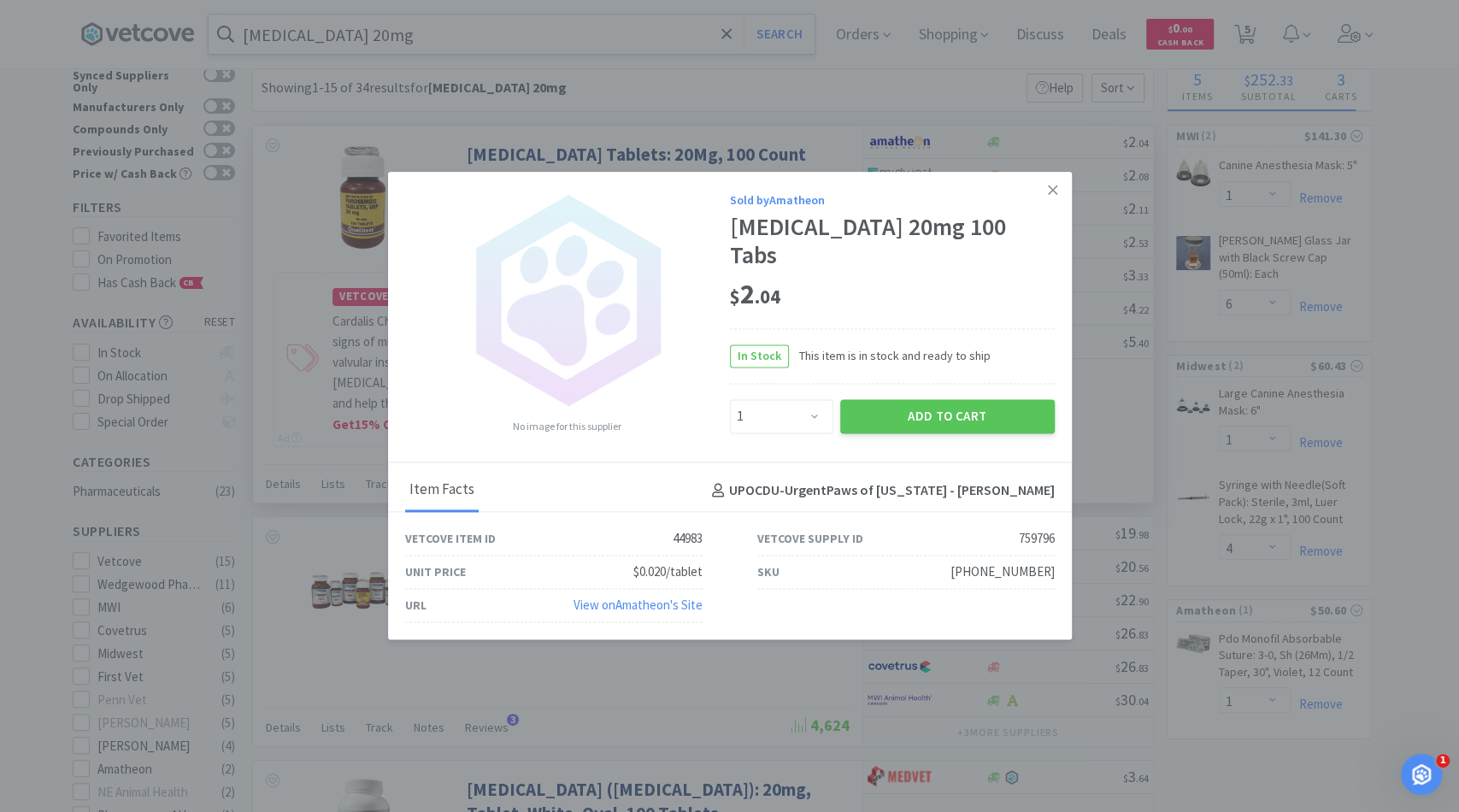
click at [931, 396] on div "Add to Cart" at bounding box center [948, 415] width 222 height 41
click at [934, 399] on button "Add to Cart" at bounding box center [947, 416] width 215 height 34
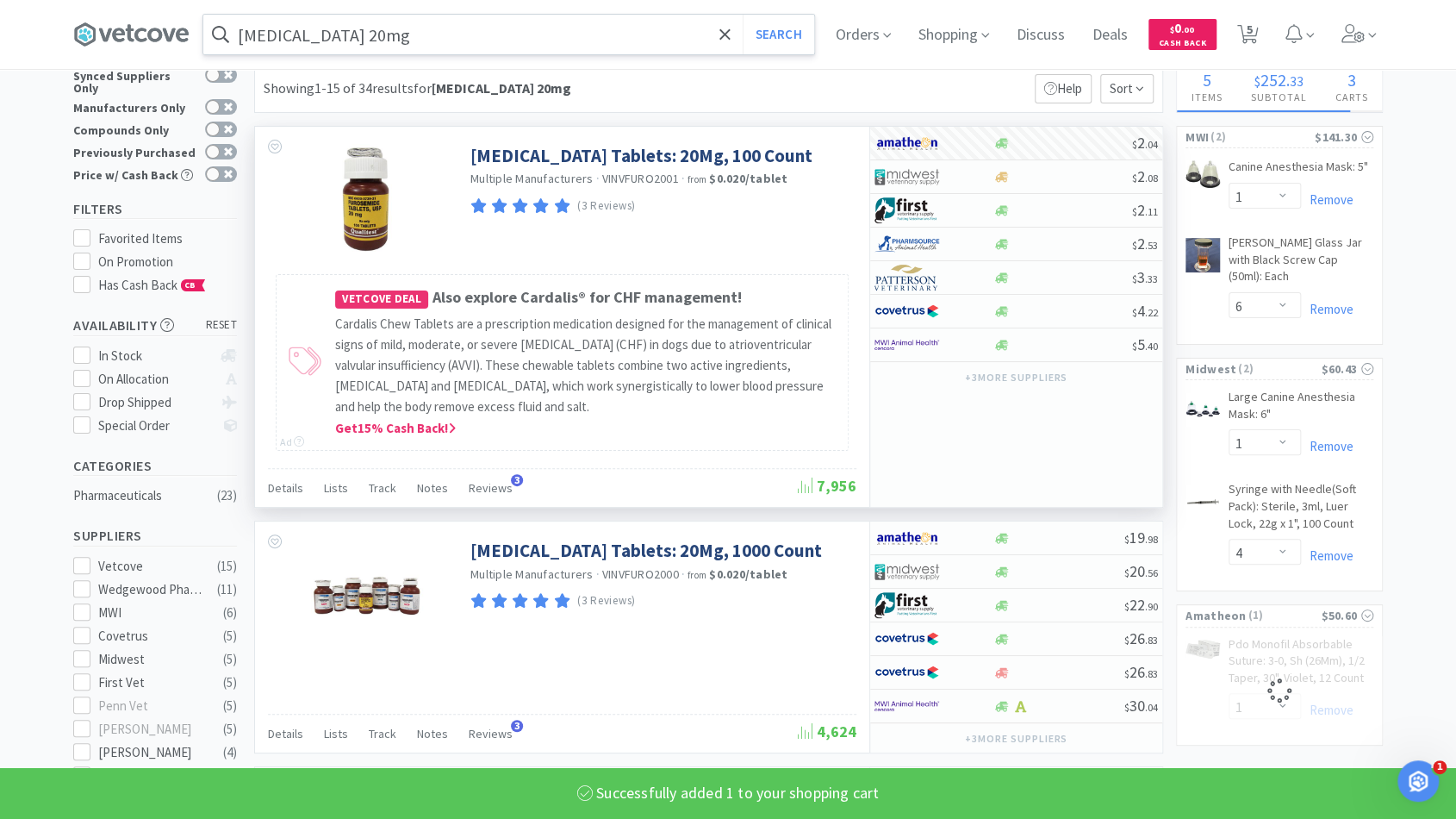
select select "1"
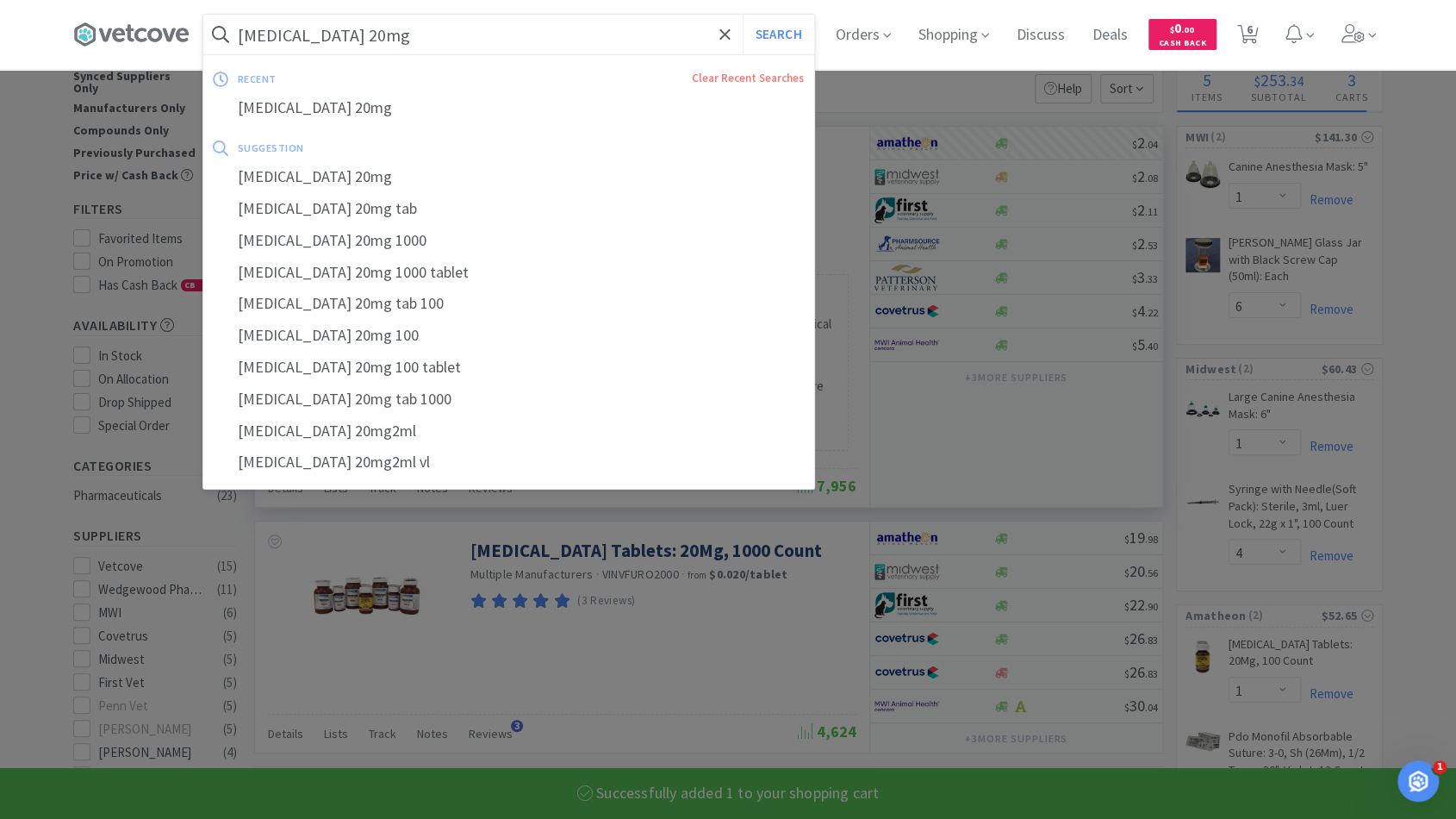
click at [346, 32] on input "[MEDICAL_DATA] 20mg" at bounding box center [509, 34] width 611 height 40
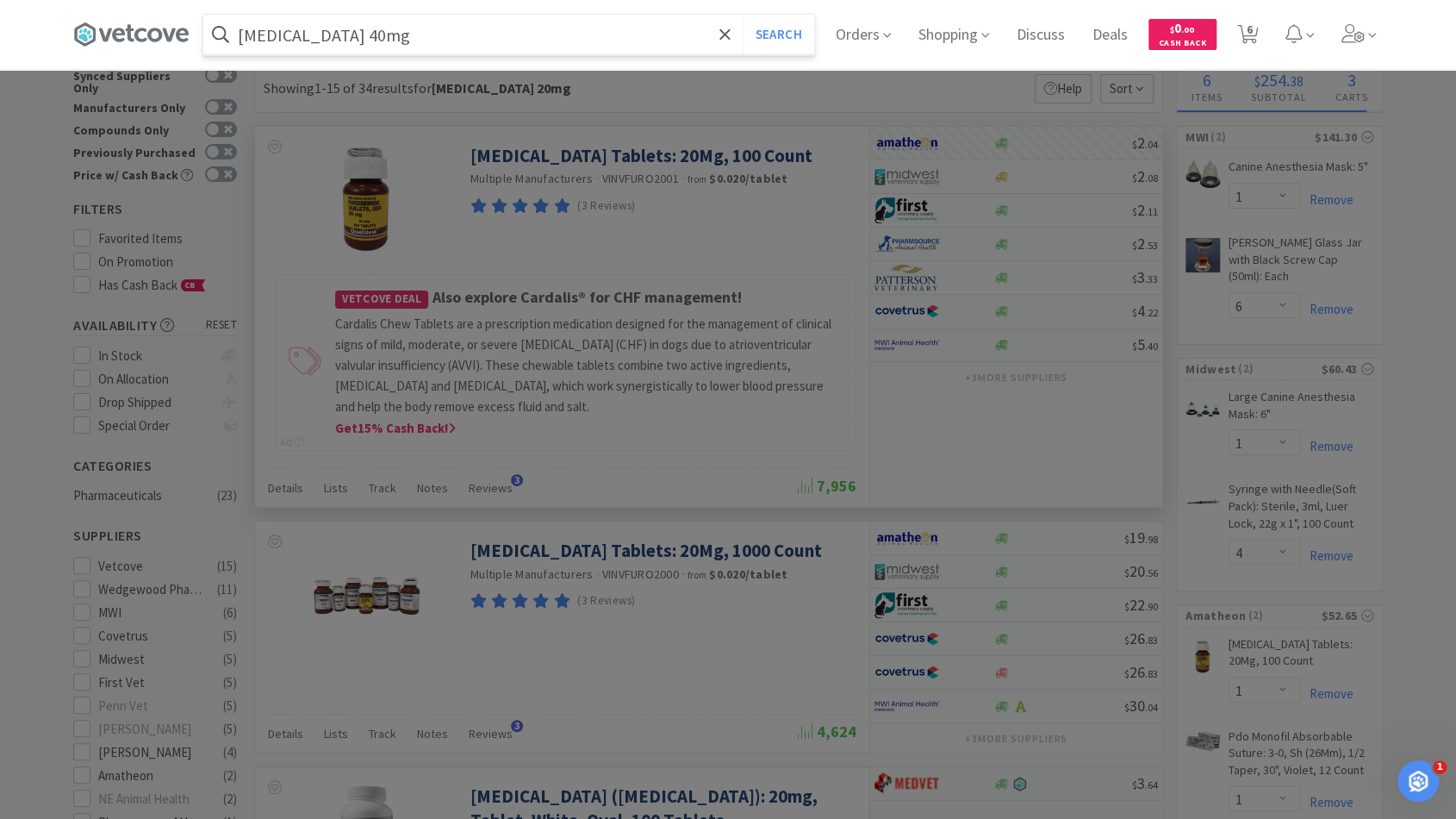
type input "[MEDICAL_DATA] 40mg"
click at [742, 14] on button "Search" at bounding box center [778, 34] width 72 height 40
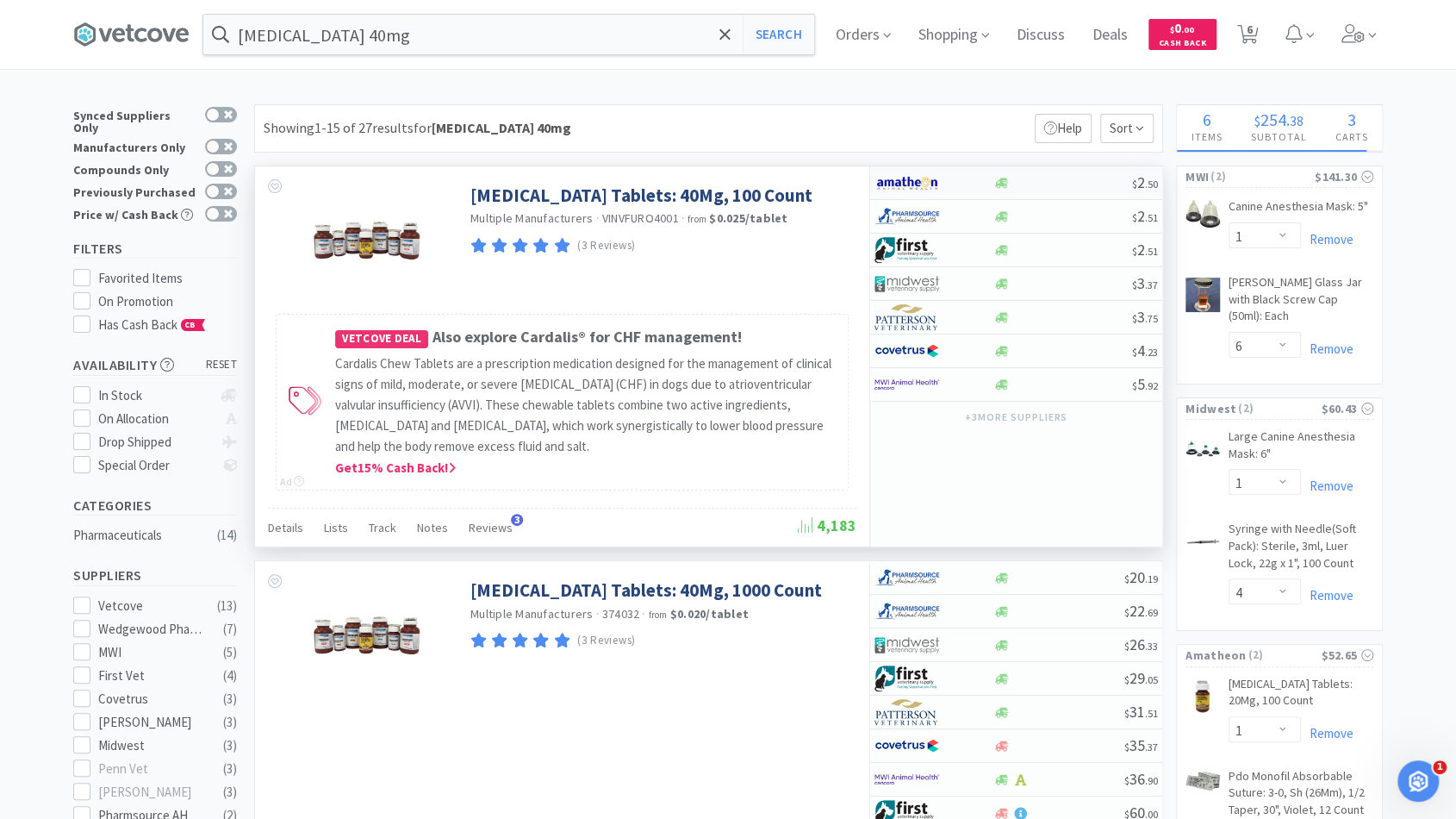
click at [1052, 179] on div at bounding box center [1062, 183] width 139 height 13
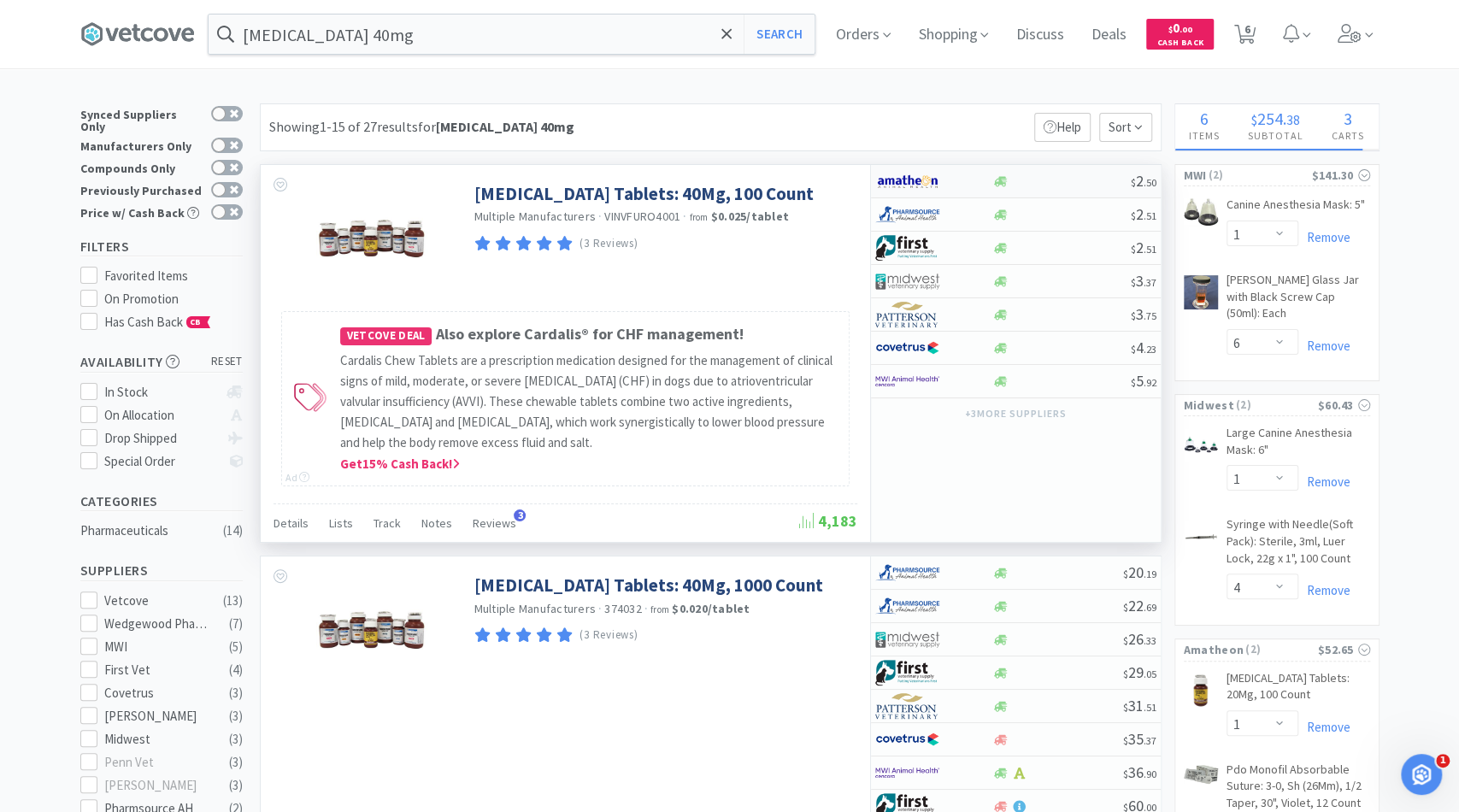
select select "1"
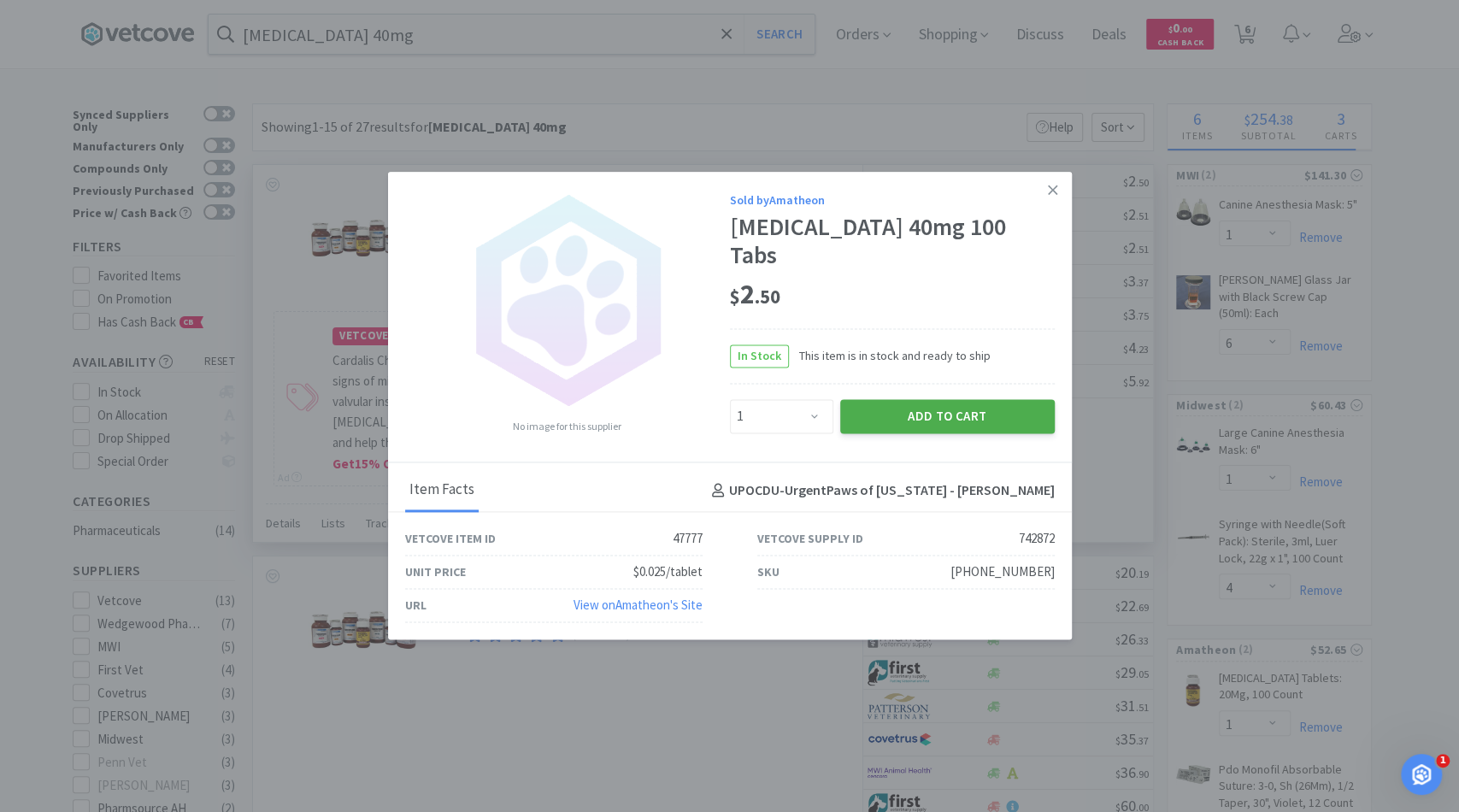
click at [909, 399] on button "Add to Cart" at bounding box center [947, 416] width 215 height 34
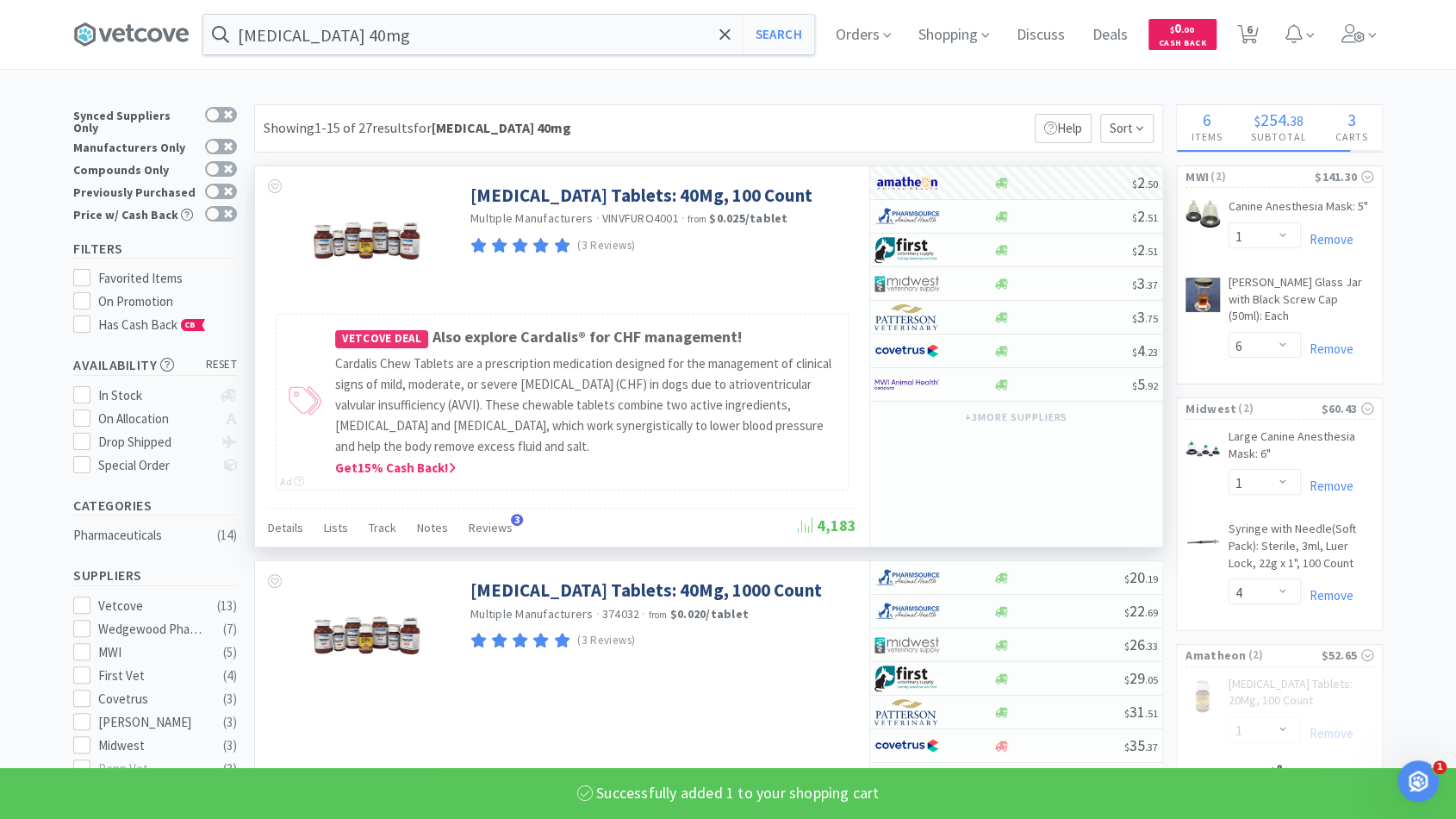
select select "1"
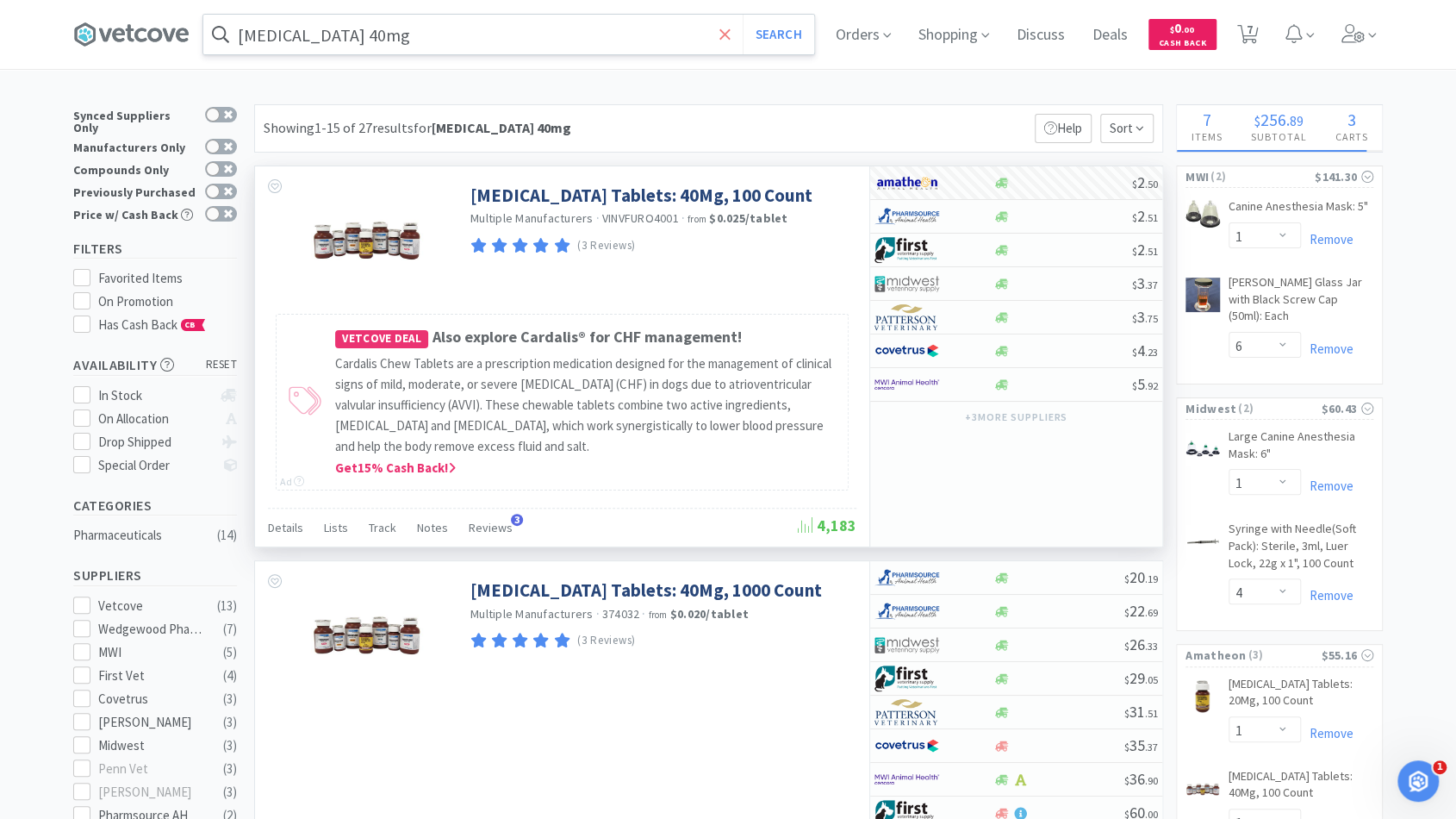
click at [730, 35] on icon at bounding box center [724, 33] width 10 height 10
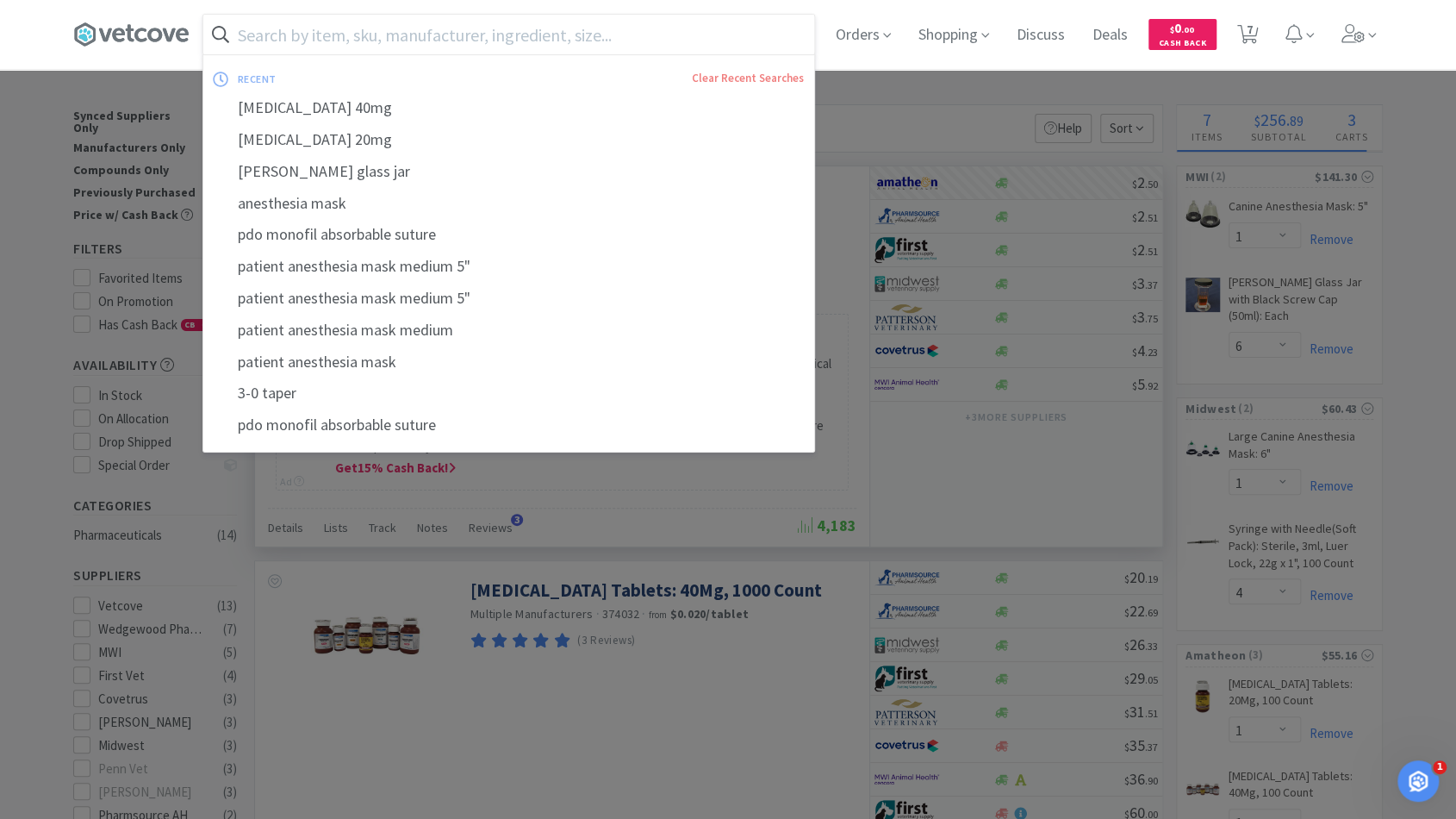
click at [689, 37] on input "text" at bounding box center [509, 34] width 611 height 40
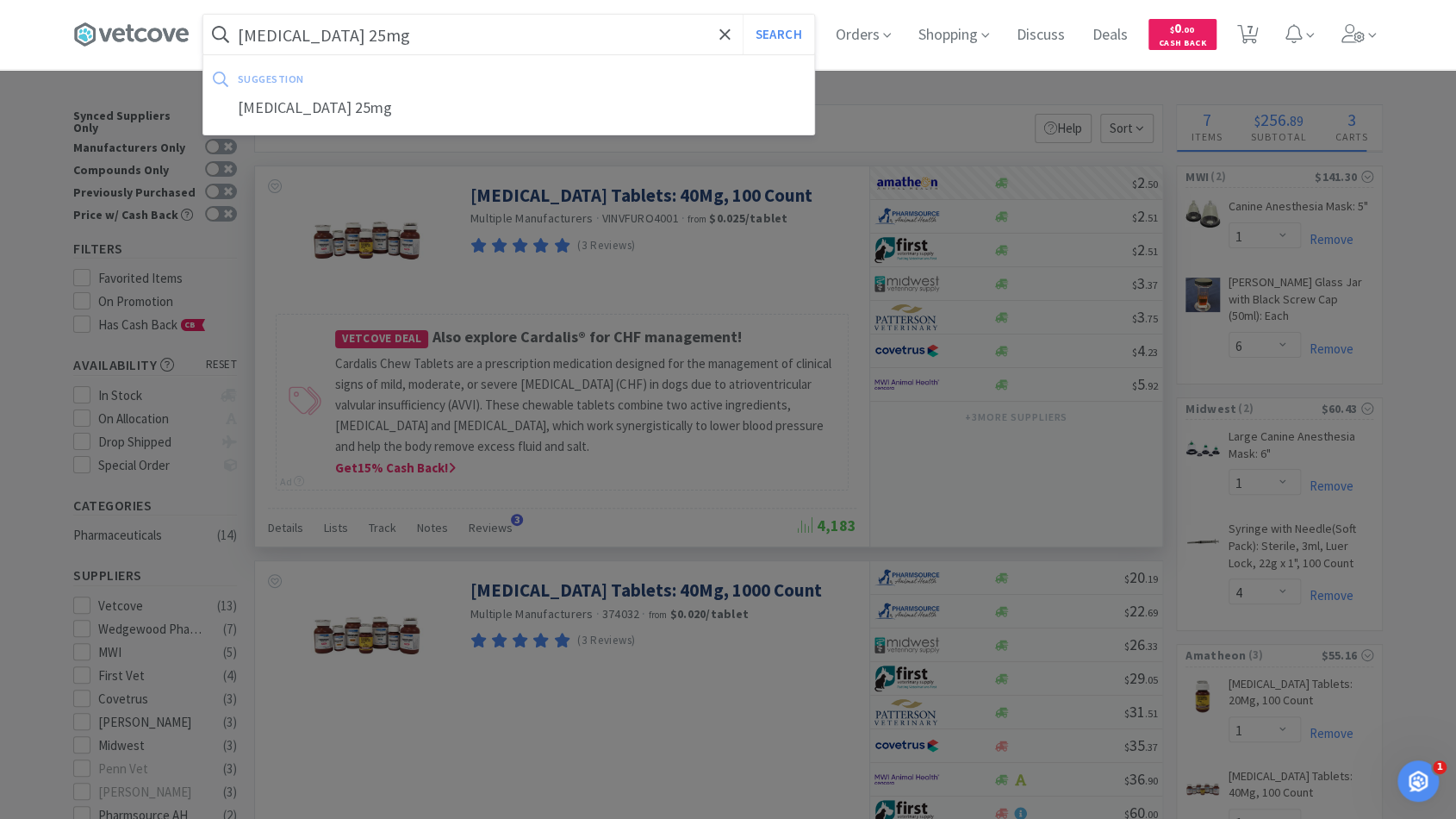
type input "[MEDICAL_DATA] 25mg"
click at [742, 14] on button "Search" at bounding box center [778, 34] width 72 height 40
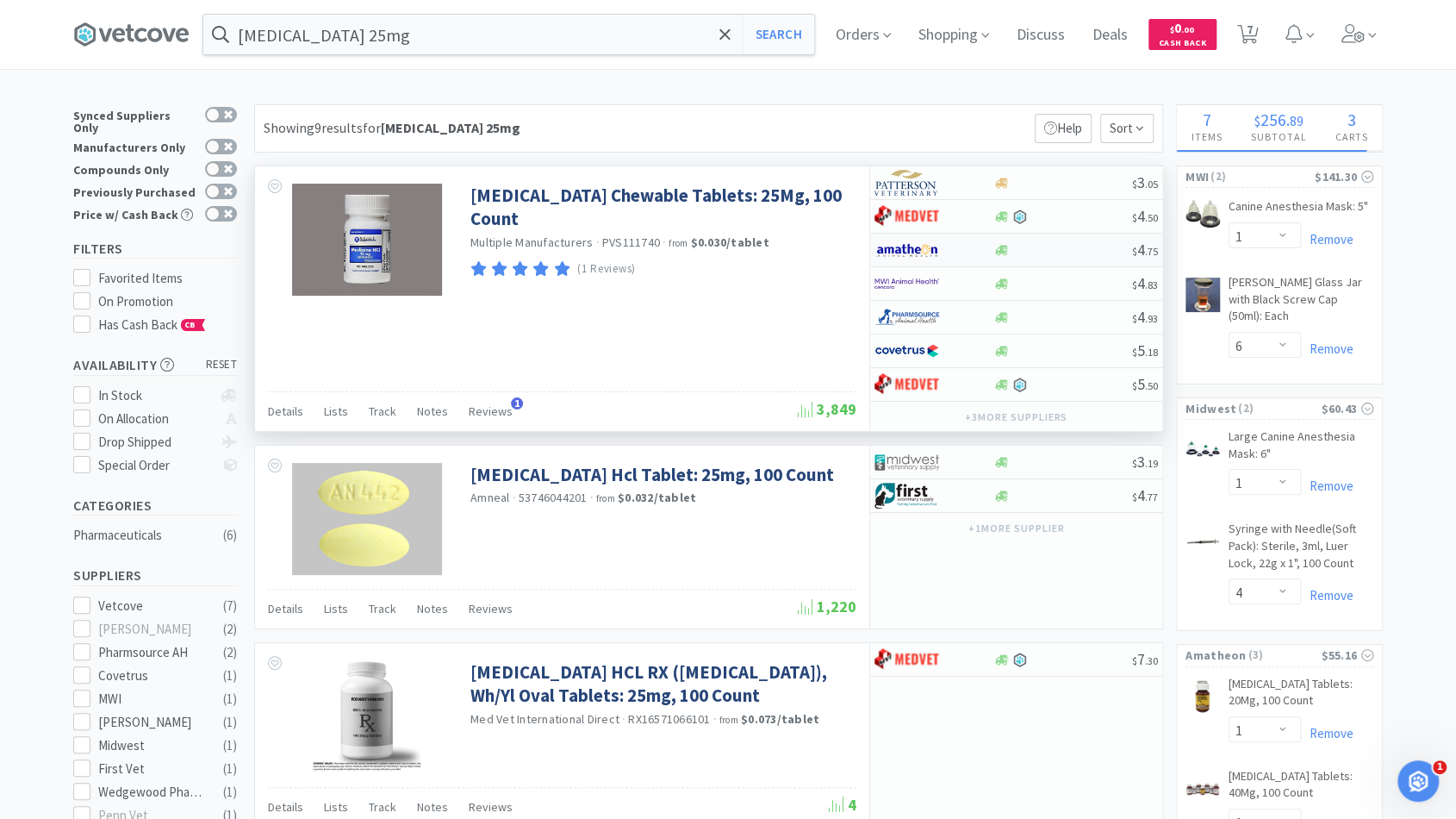
click at [1070, 254] on div at bounding box center [1062, 251] width 139 height 13
select select "1"
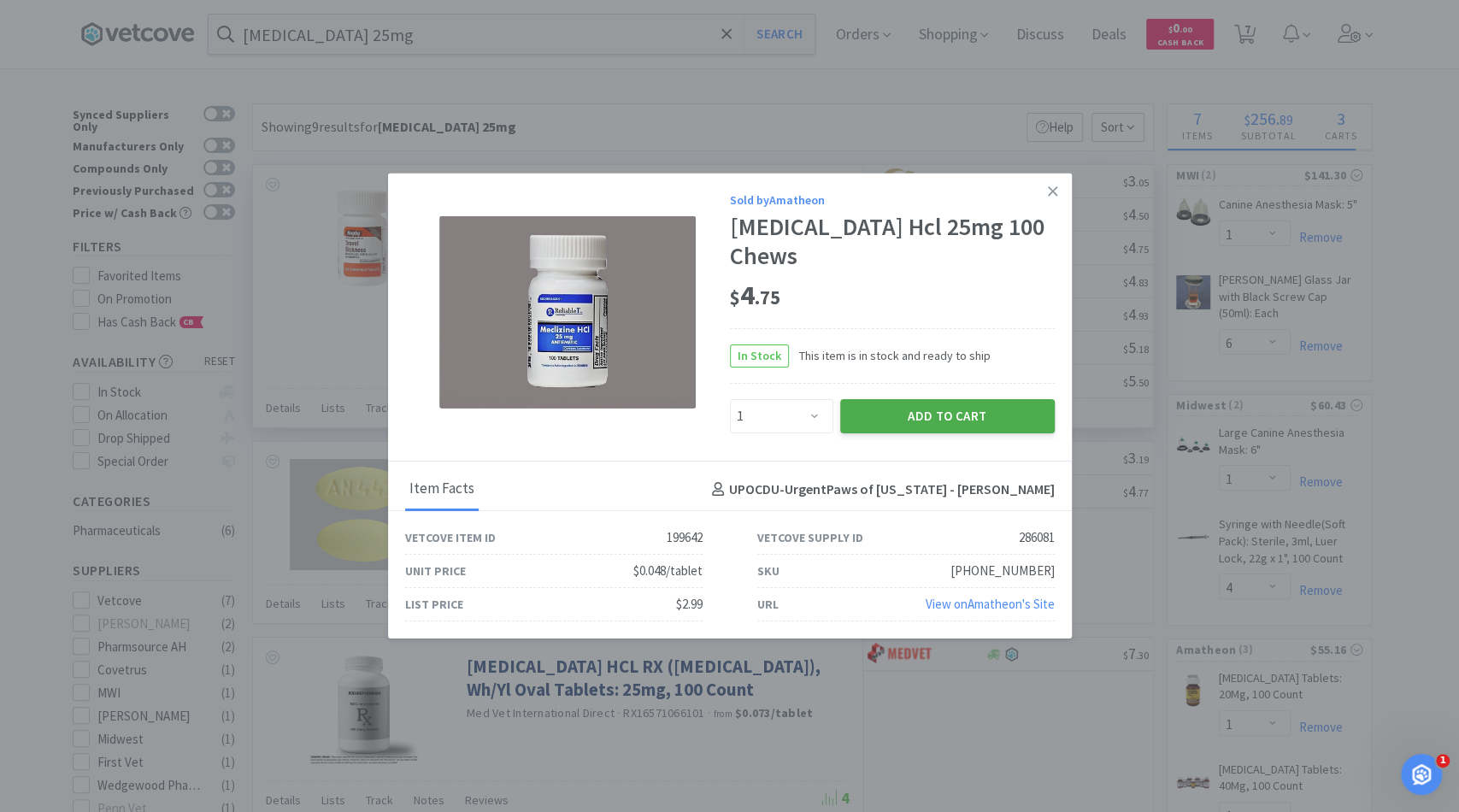
click at [962, 406] on button "Add to Cart" at bounding box center [947, 416] width 215 height 34
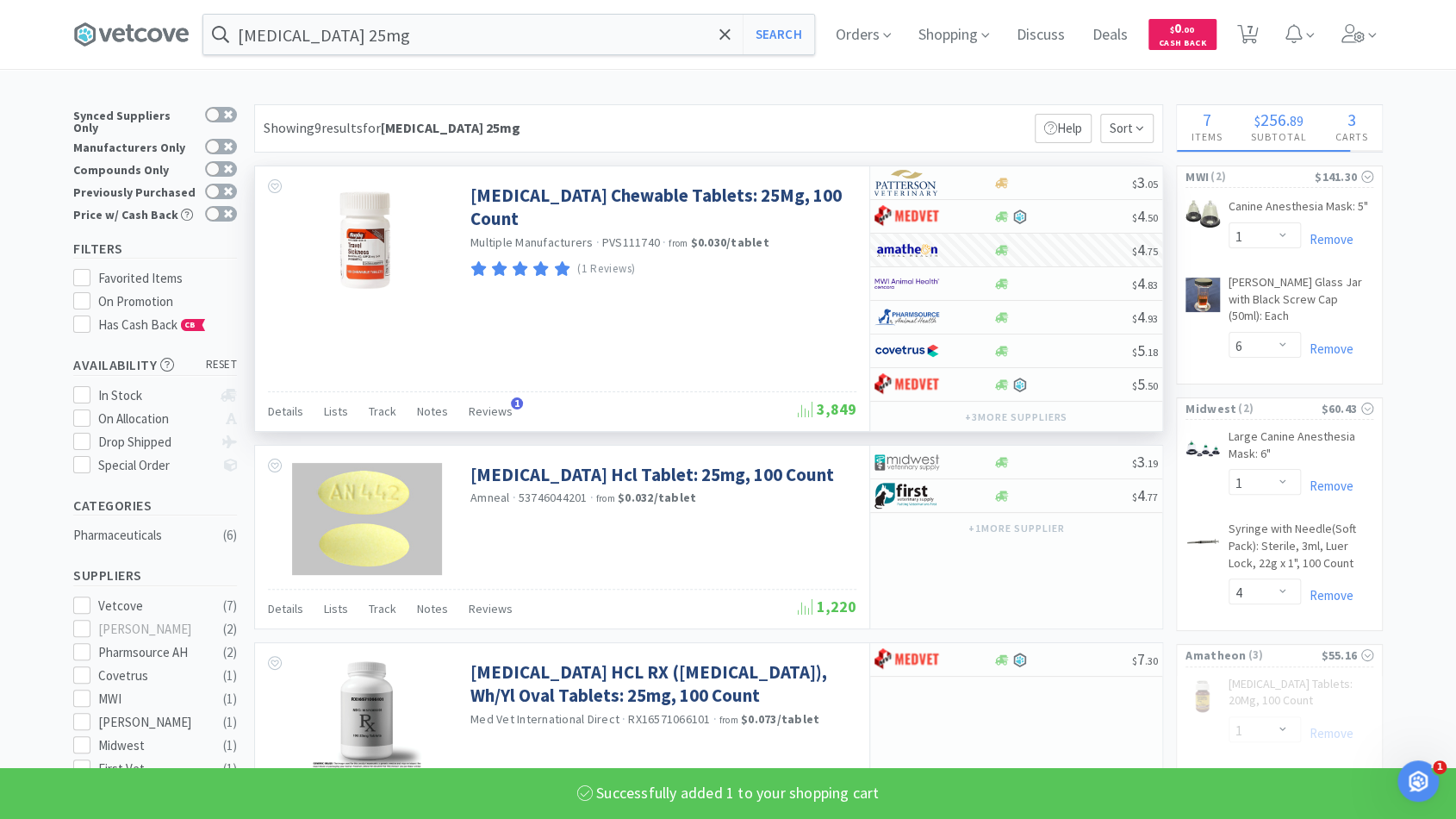
select select "1"
click at [731, 32] on icon at bounding box center [725, 34] width 11 height 17
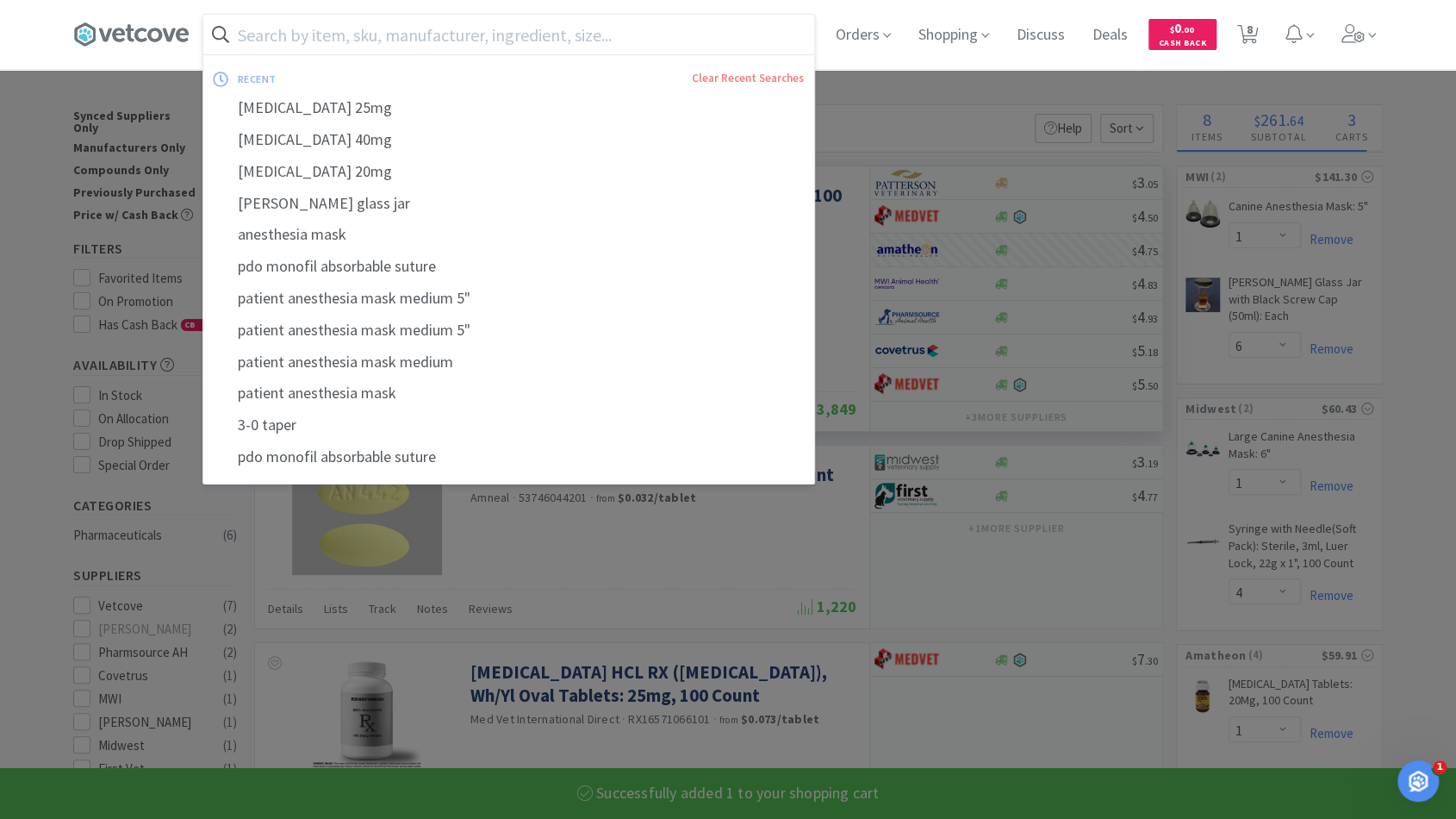
click at [671, 32] on input "text" at bounding box center [509, 34] width 611 height 40
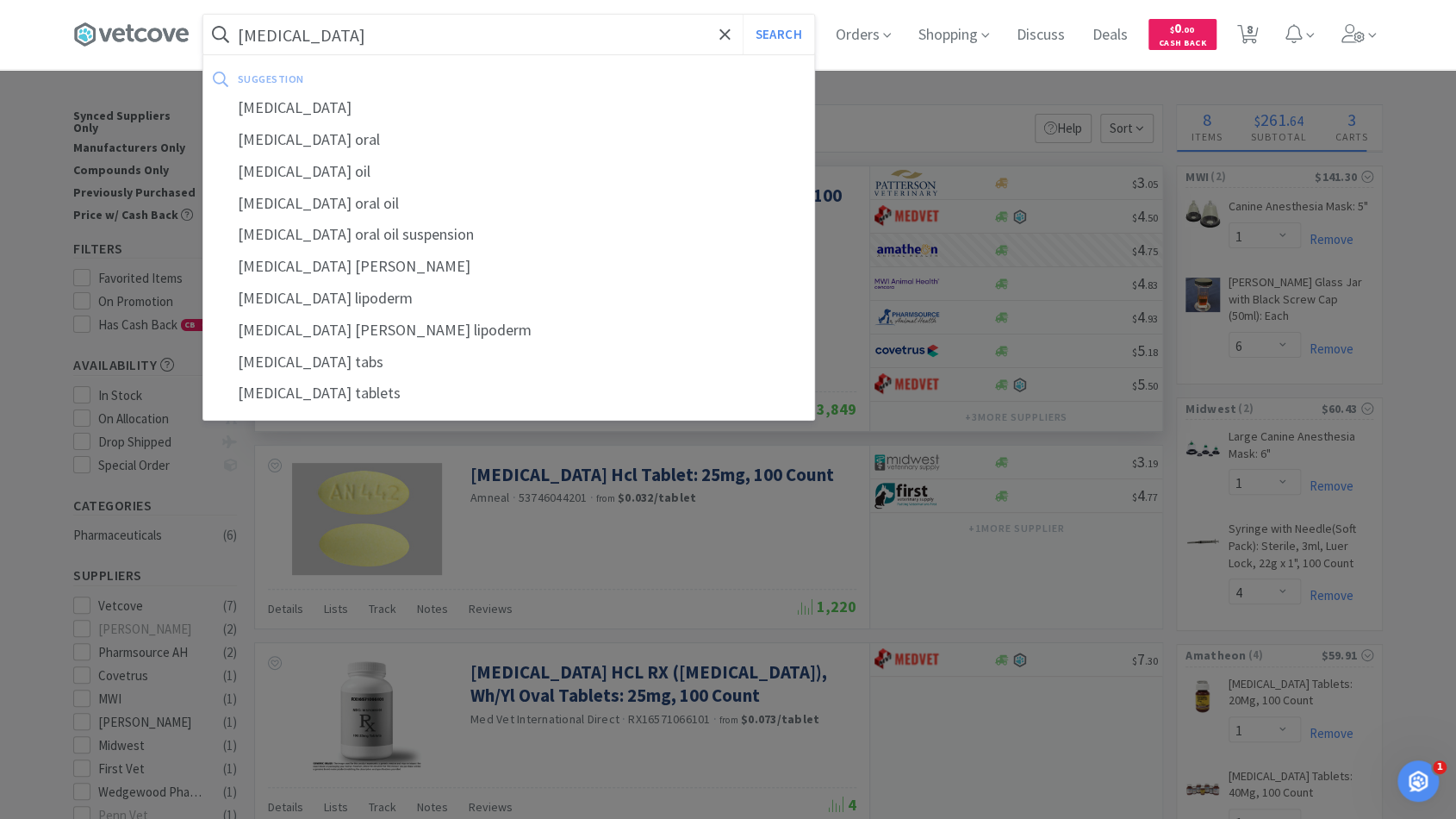
type input "[MEDICAL_DATA]"
click at [742, 14] on button "Search" at bounding box center [778, 34] width 72 height 40
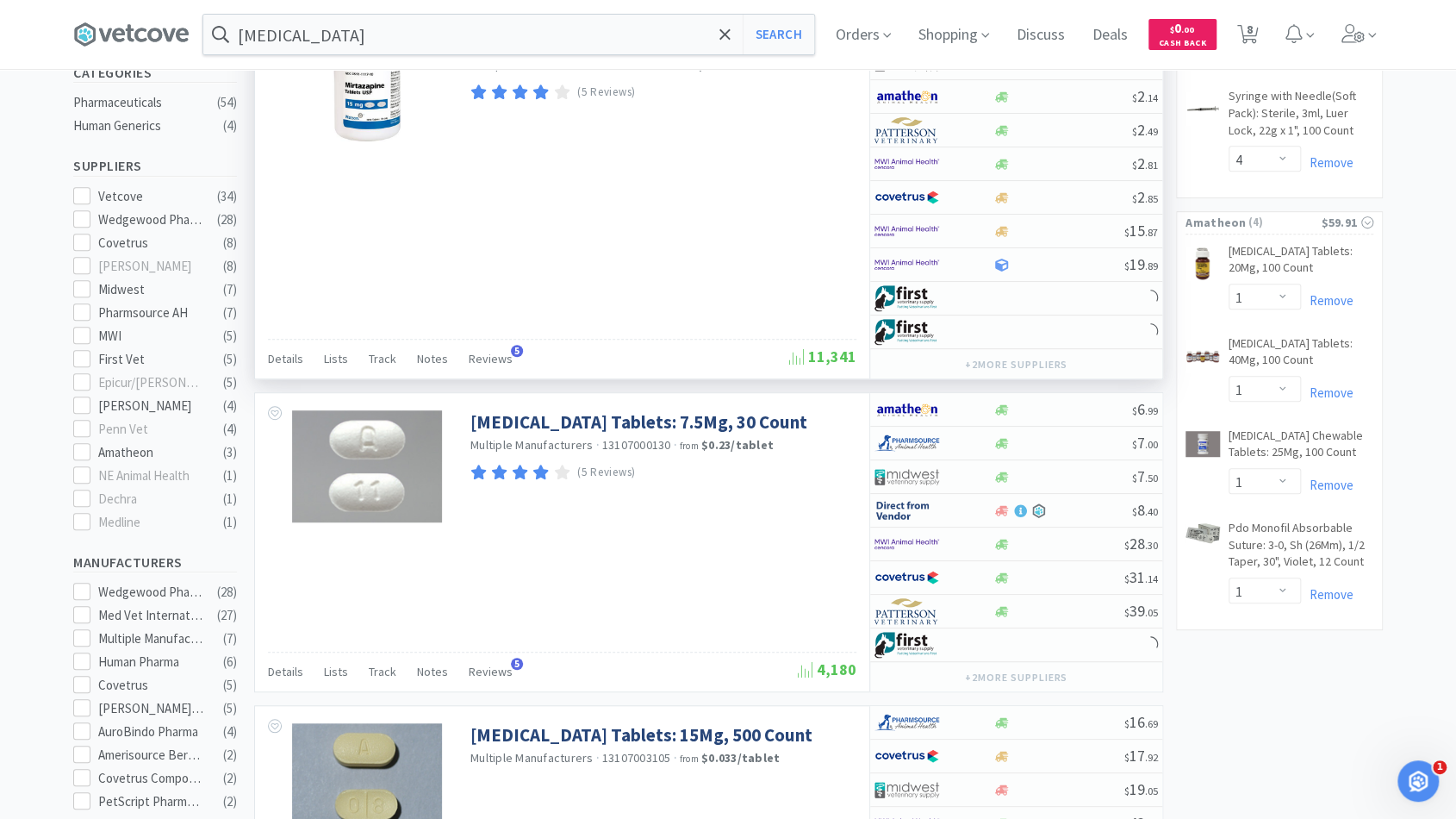
scroll to position [466, 0]
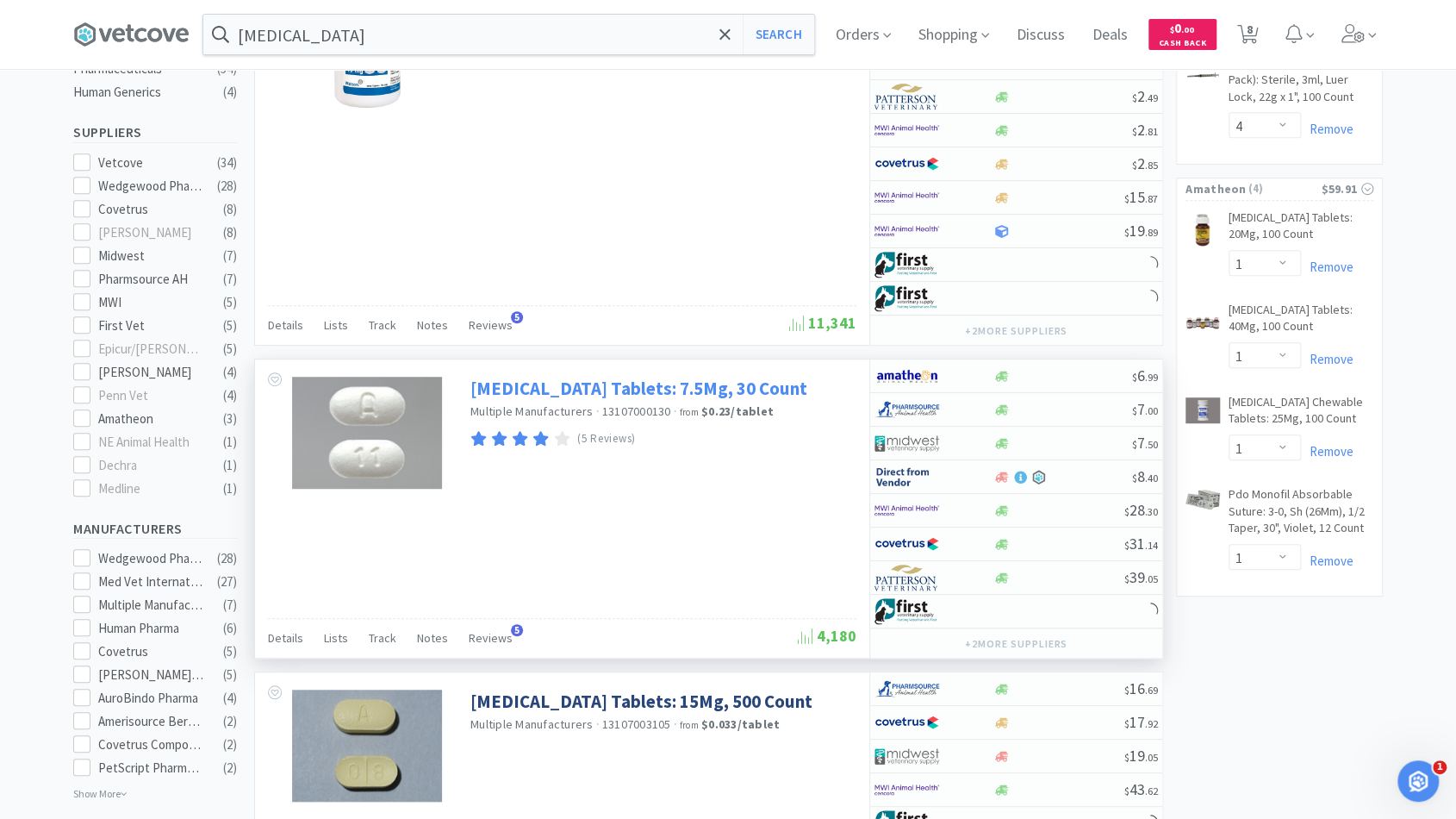
click at [627, 386] on link "[MEDICAL_DATA] Tablets: 7.5Mg, 30 Count" at bounding box center [638, 388] width 337 height 23
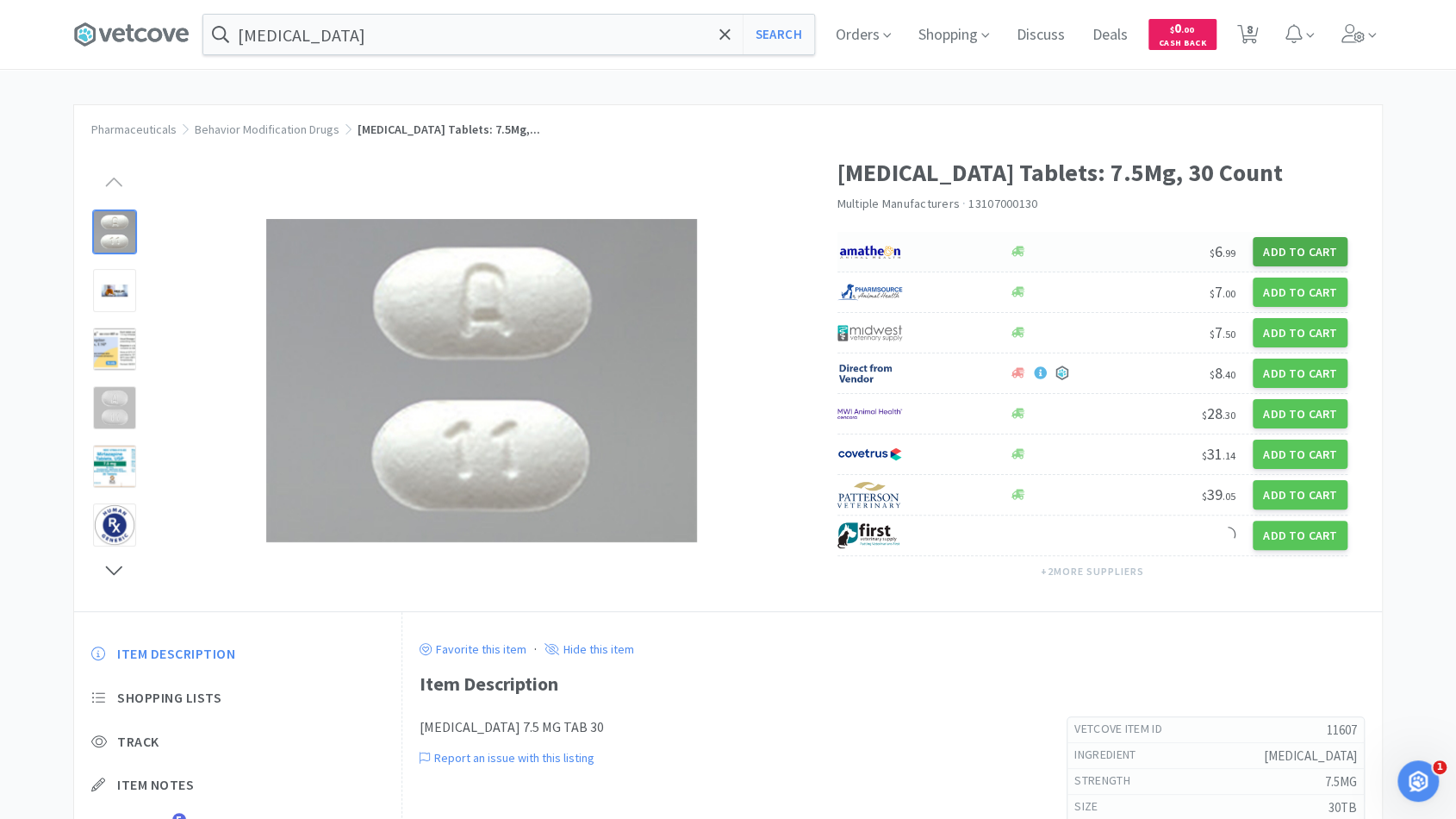
click at [1309, 250] on button "Add to Cart" at bounding box center [1300, 251] width 94 height 30
select select "1"
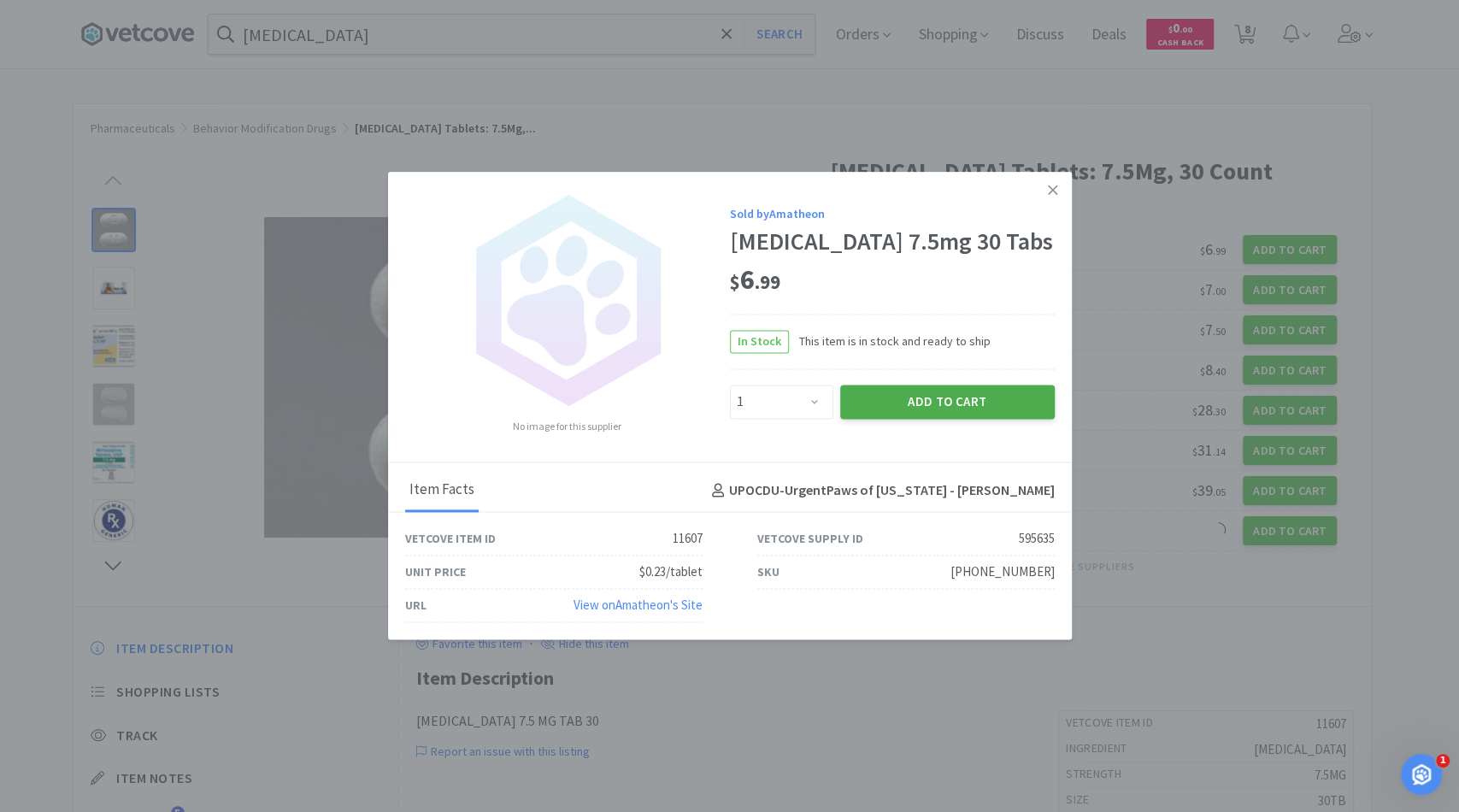
click at [913, 410] on button "Add to Cart" at bounding box center [947, 401] width 215 height 34
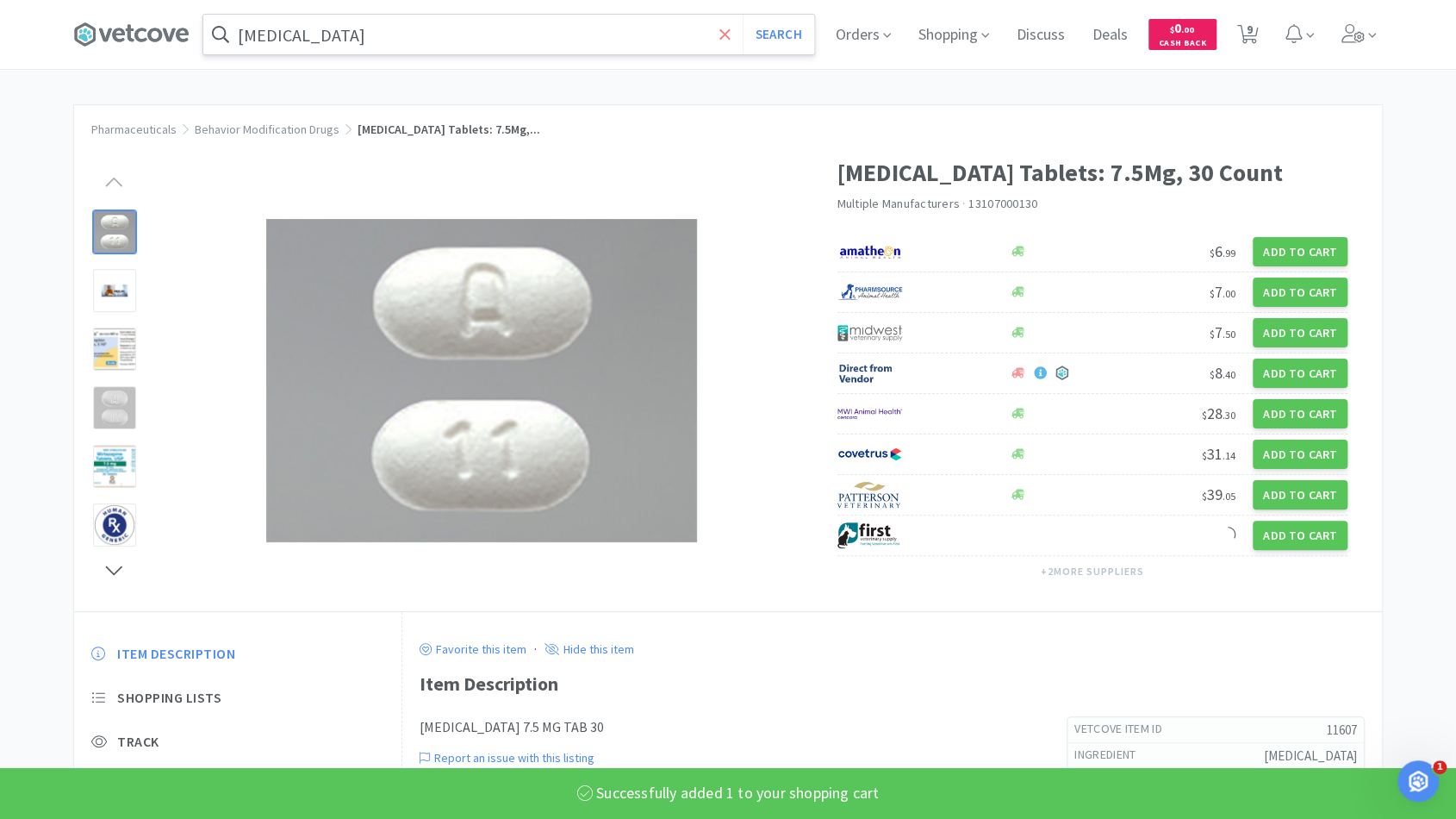
click at [731, 38] on icon at bounding box center [725, 34] width 11 height 17
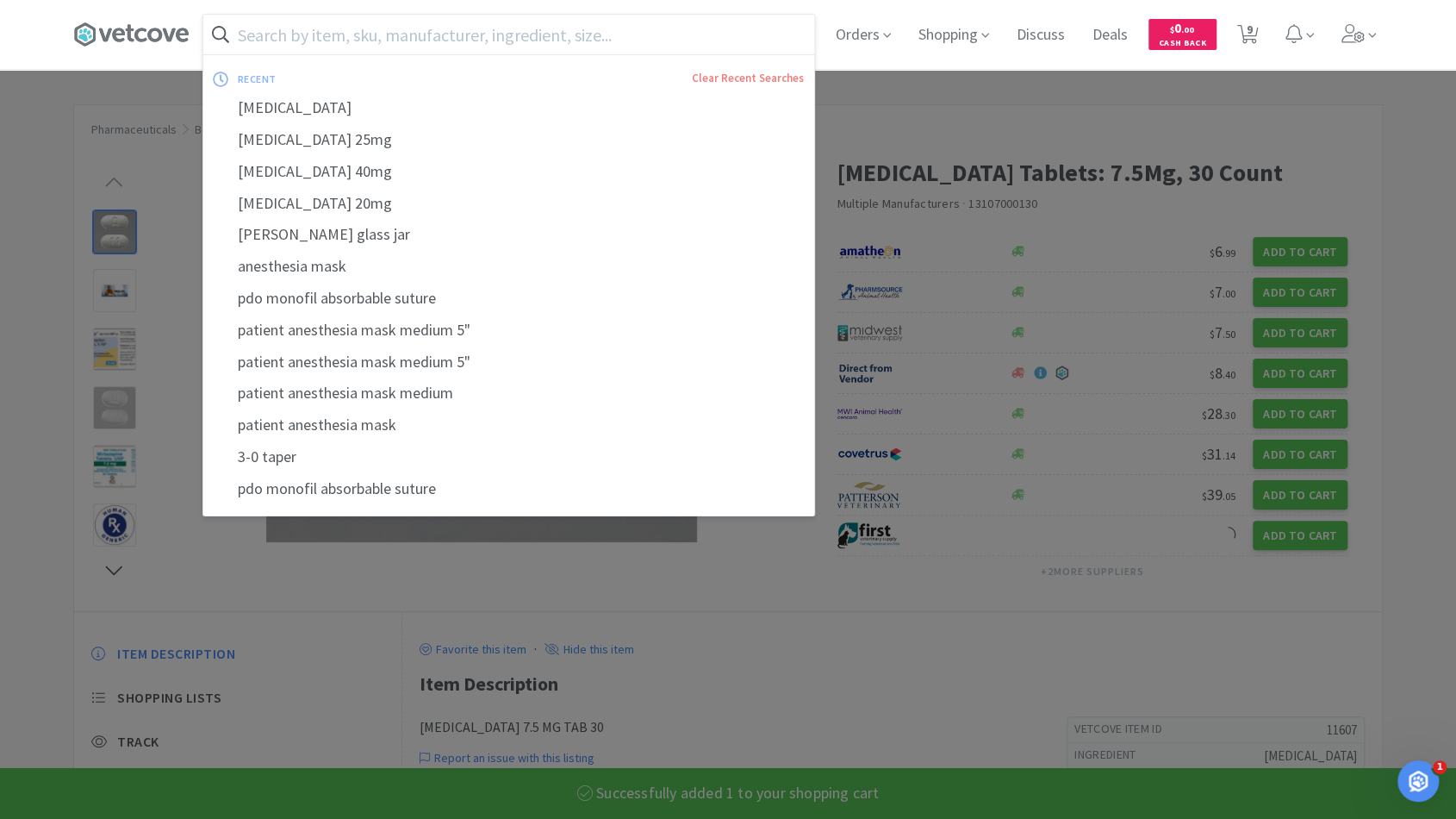
click at [690, 38] on input "text" at bounding box center [509, 34] width 611 height 40
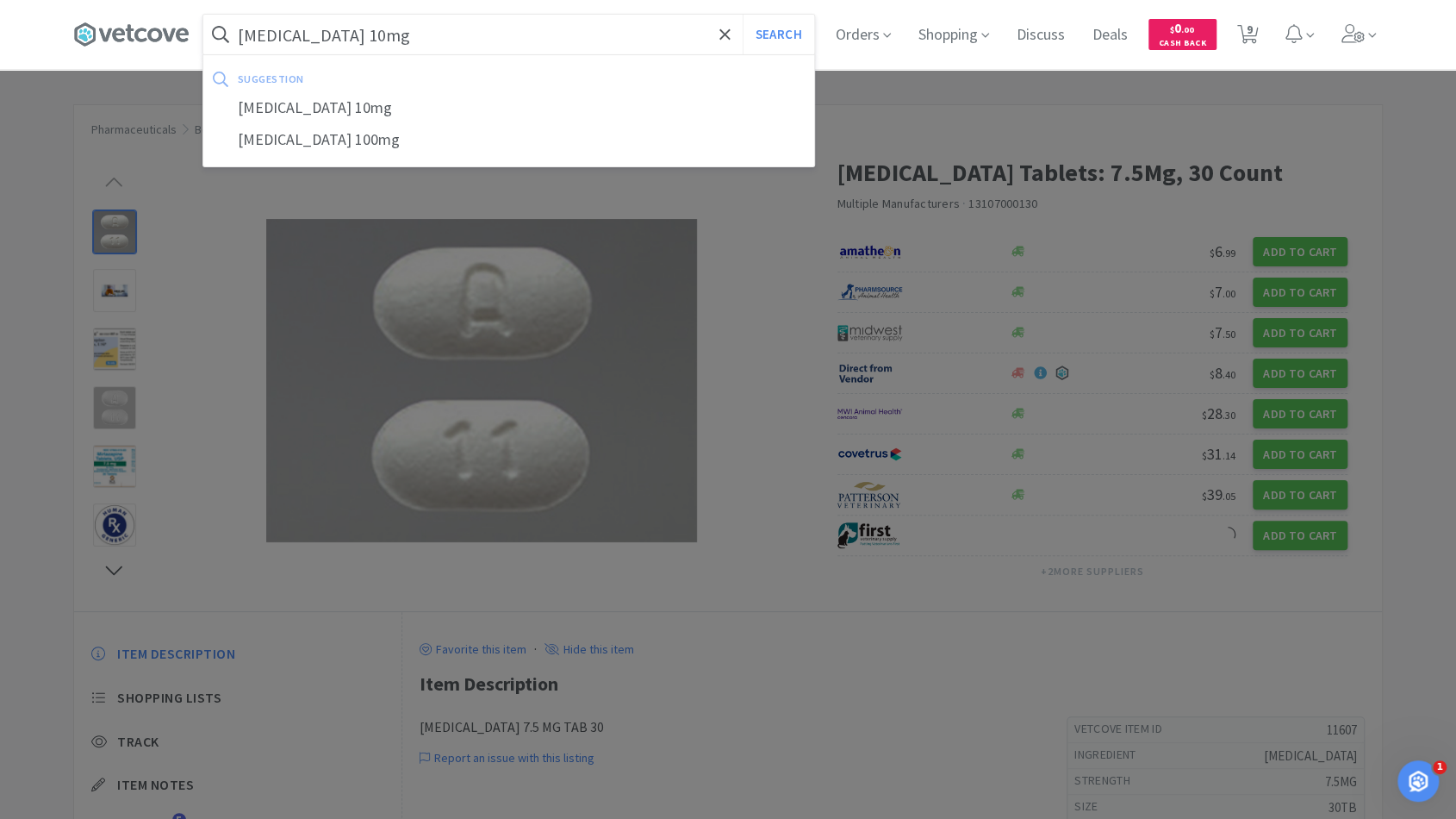
type input "[MEDICAL_DATA] 10mg"
click at [742, 14] on button "Search" at bounding box center [778, 34] width 72 height 40
select select "1"
select select "6"
select select "1"
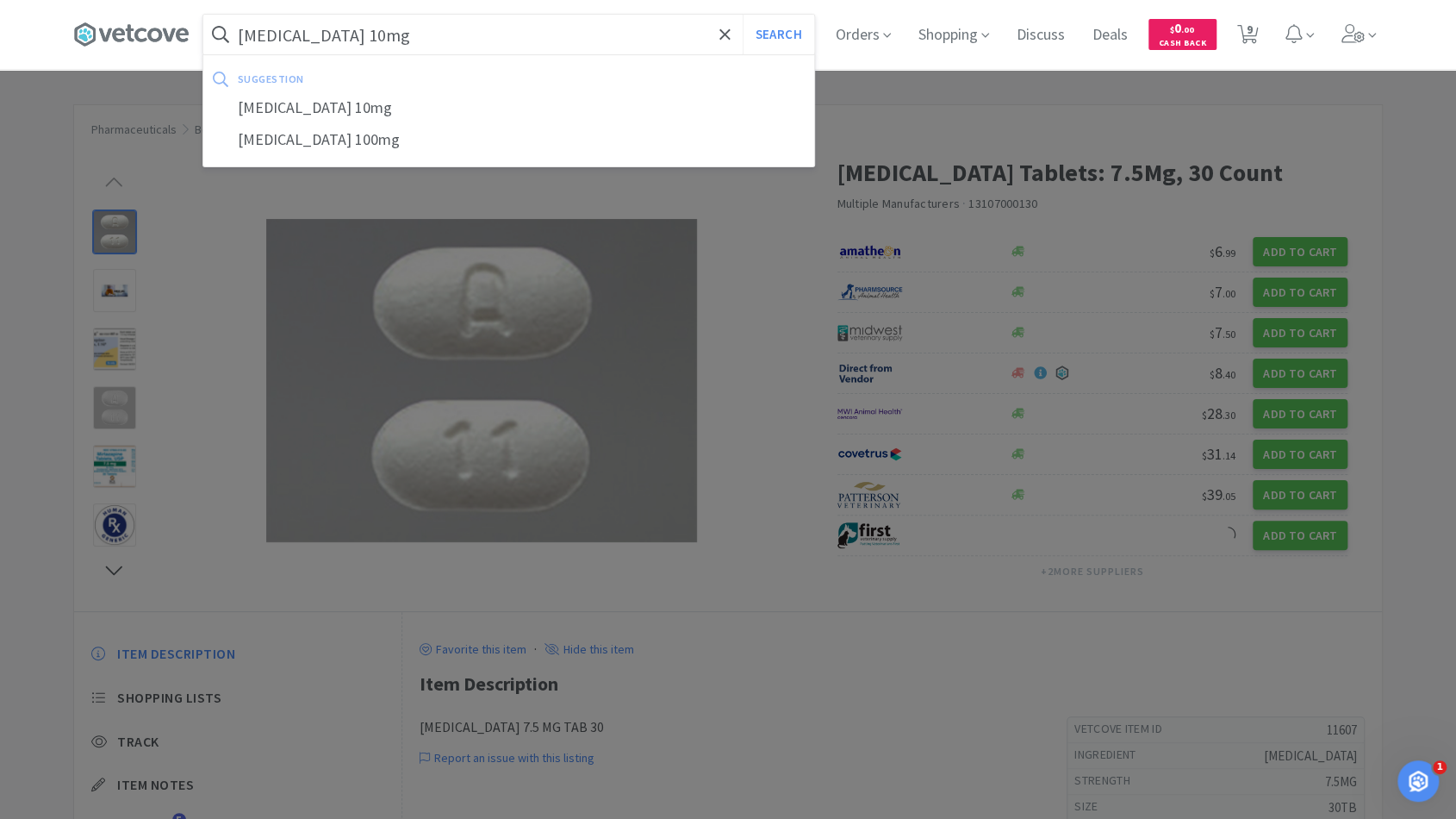
select select "4"
select select "1"
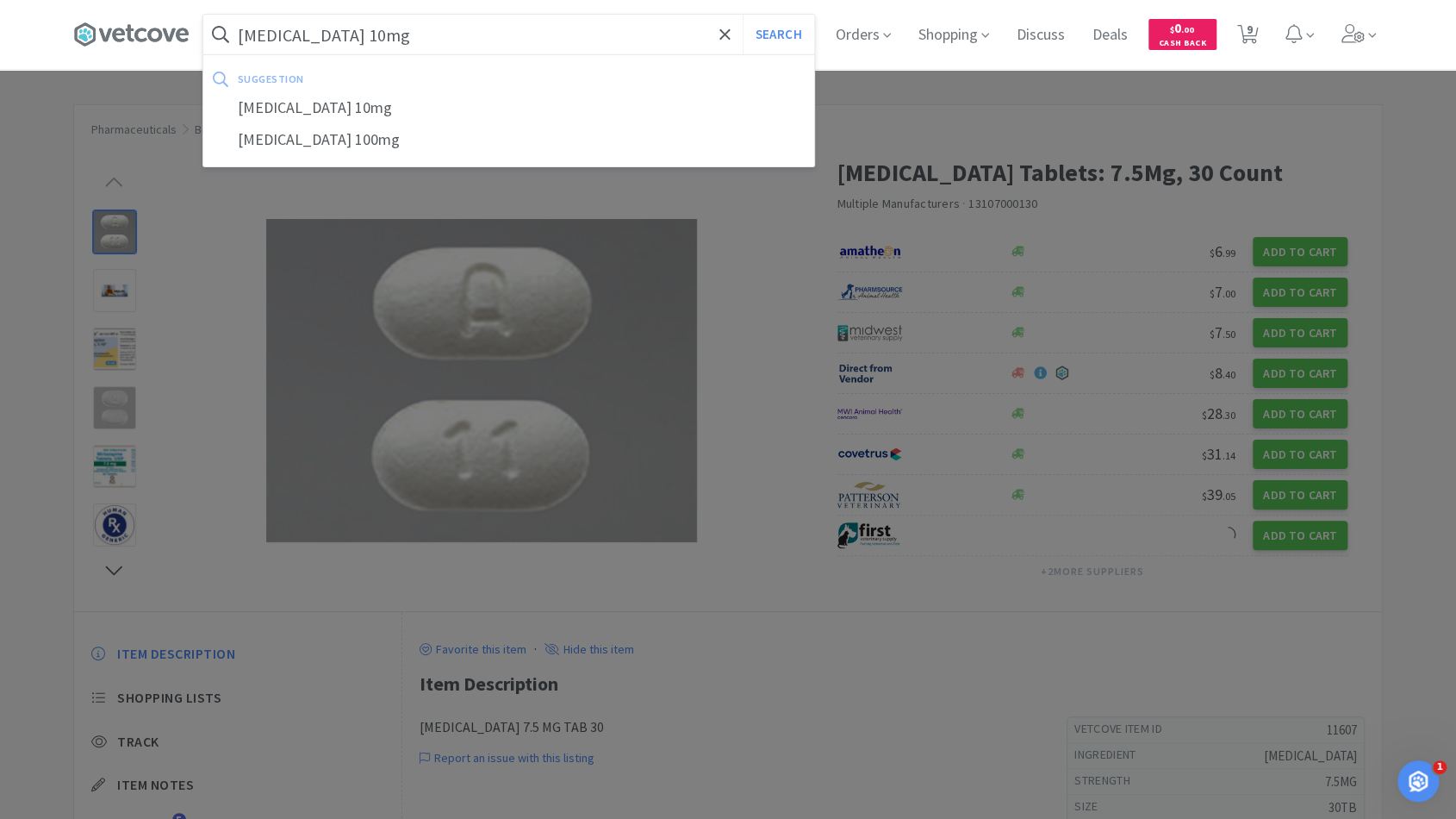
select select "1"
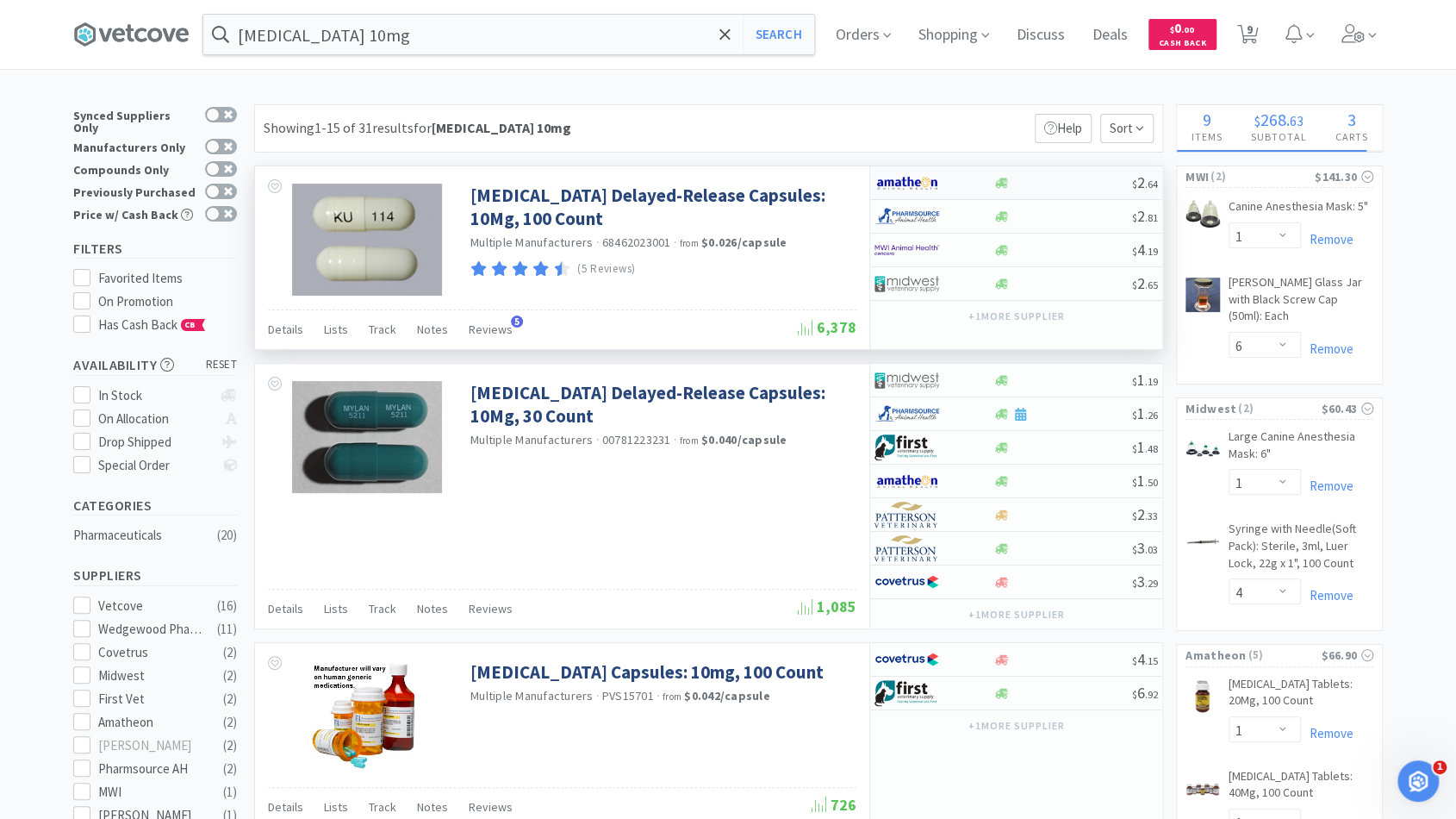
click at [1041, 182] on div at bounding box center [1062, 183] width 139 height 13
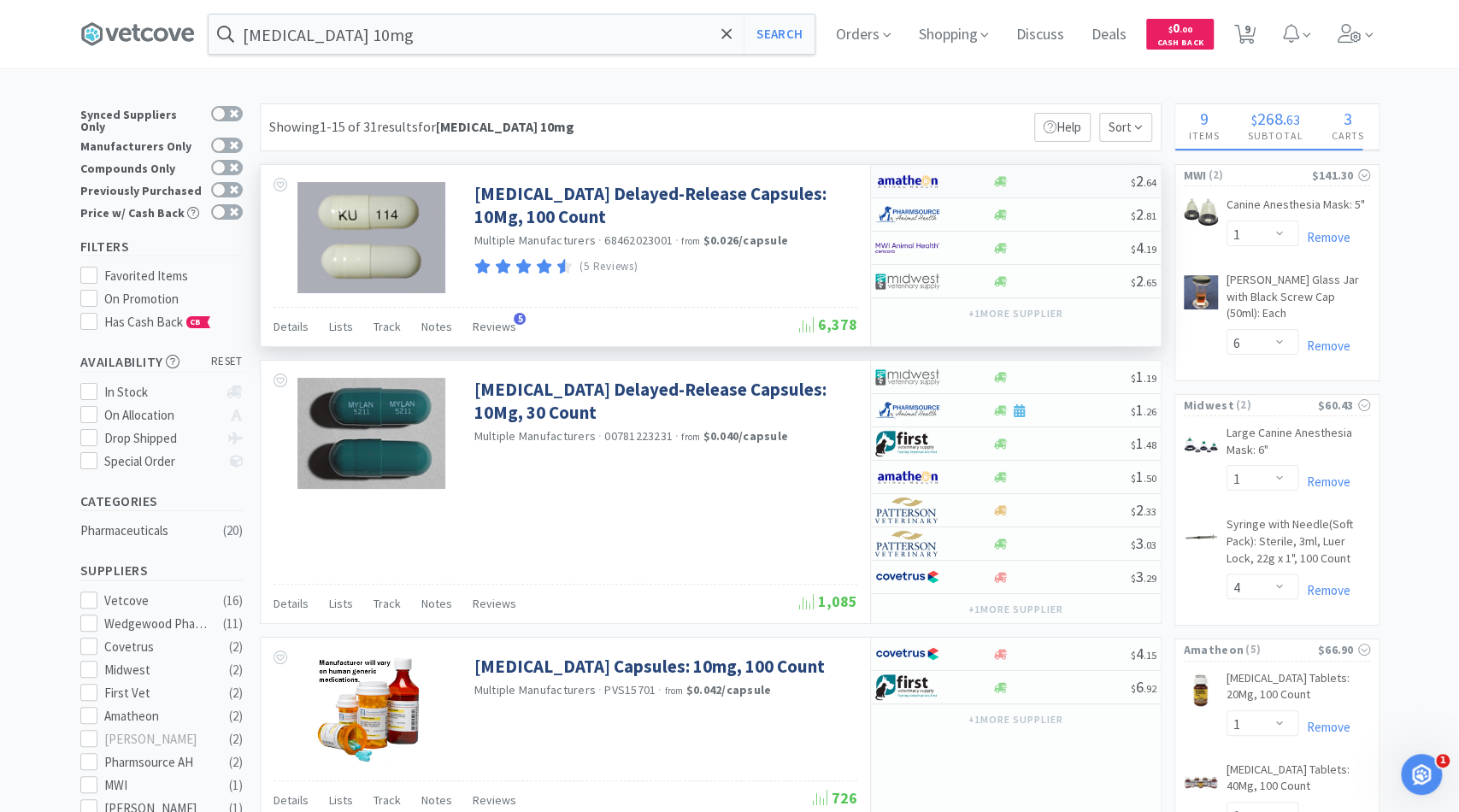
select select "1"
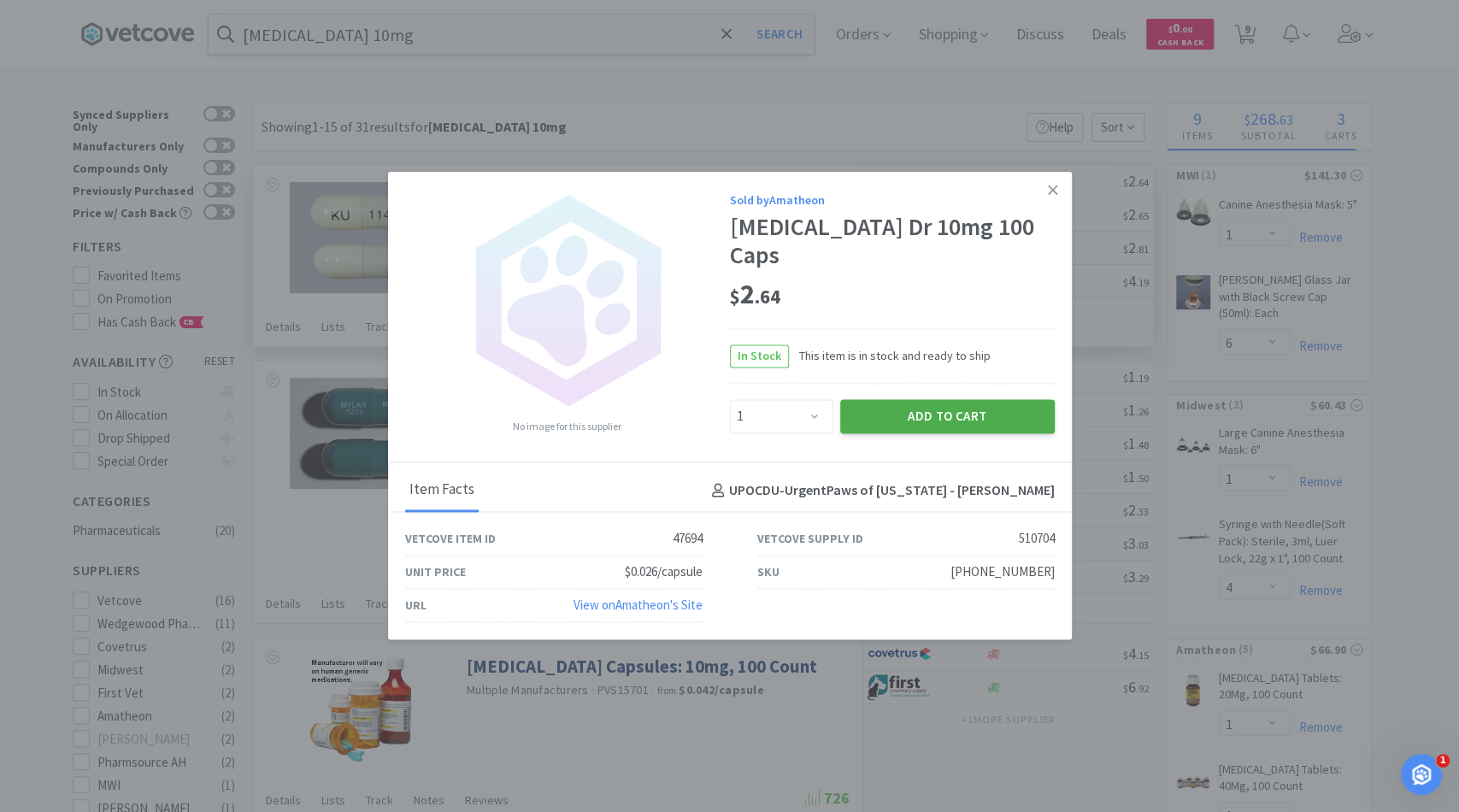
click at [889, 399] on button "Add to Cart" at bounding box center [947, 416] width 215 height 34
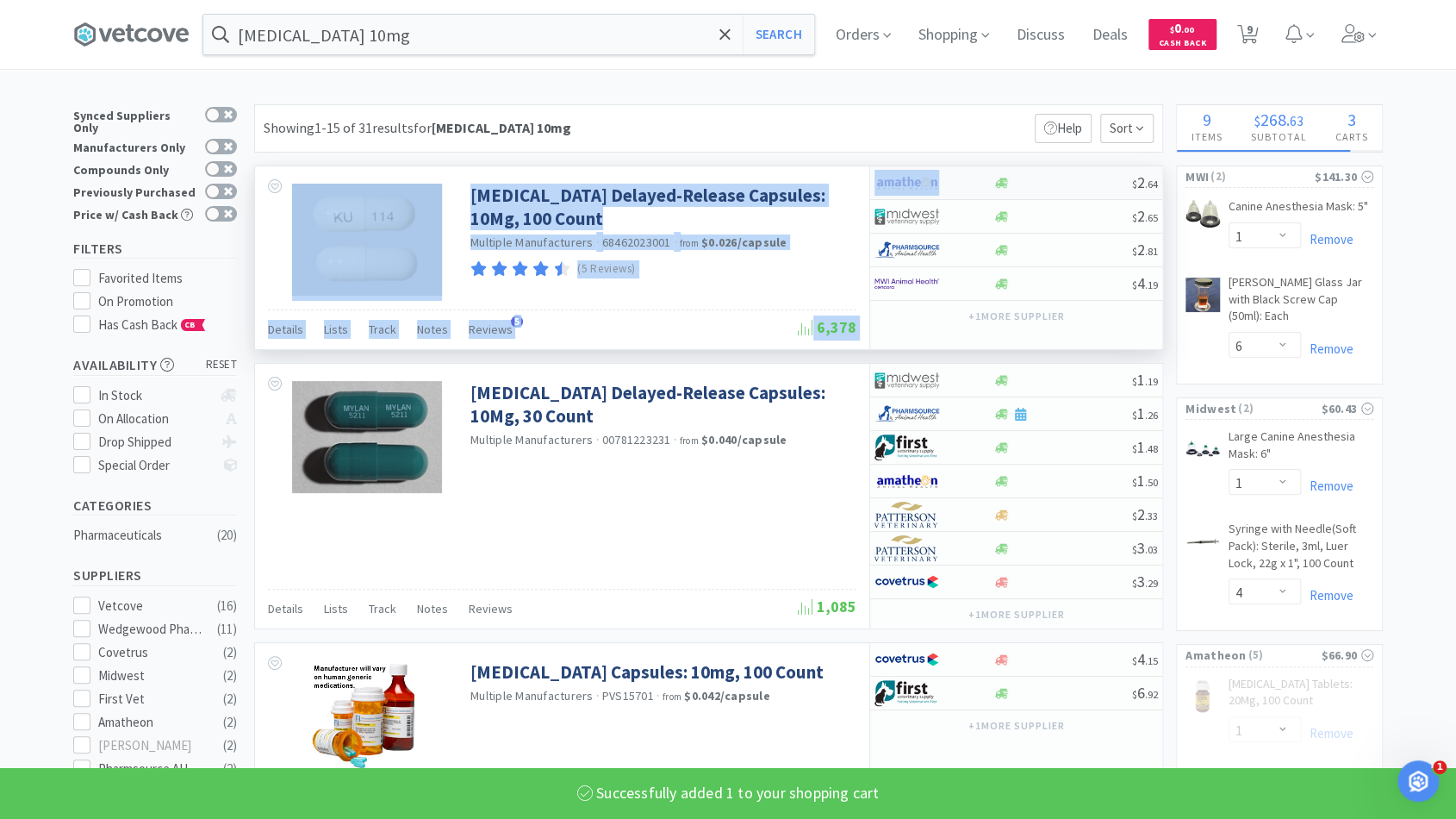
drag, startPoint x: 896, startPoint y: 389, endPoint x: 1078, endPoint y: 195, distance: 266.0
select select "1"
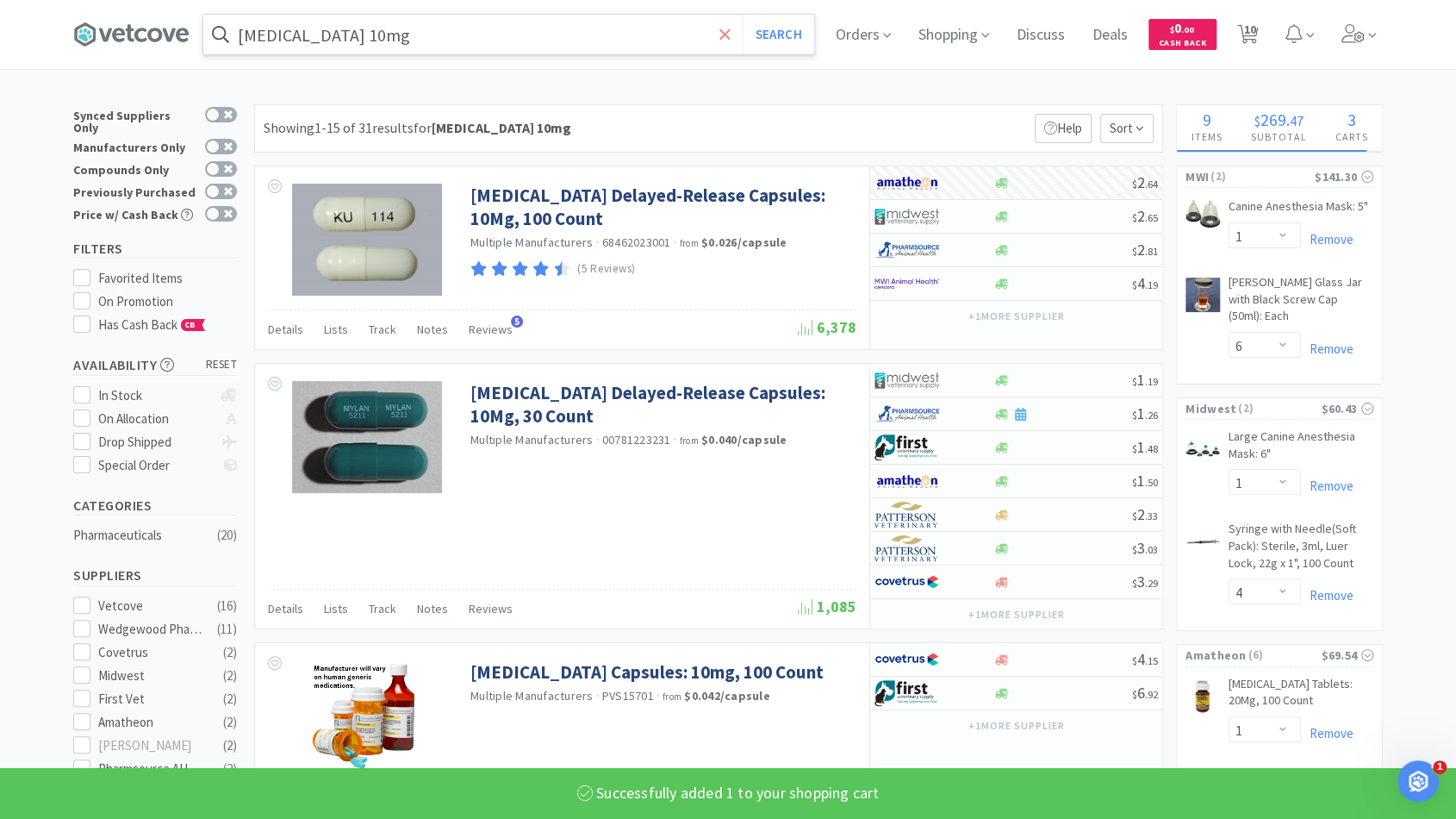
click at [723, 32] on span at bounding box center [724, 34] width 20 height 36
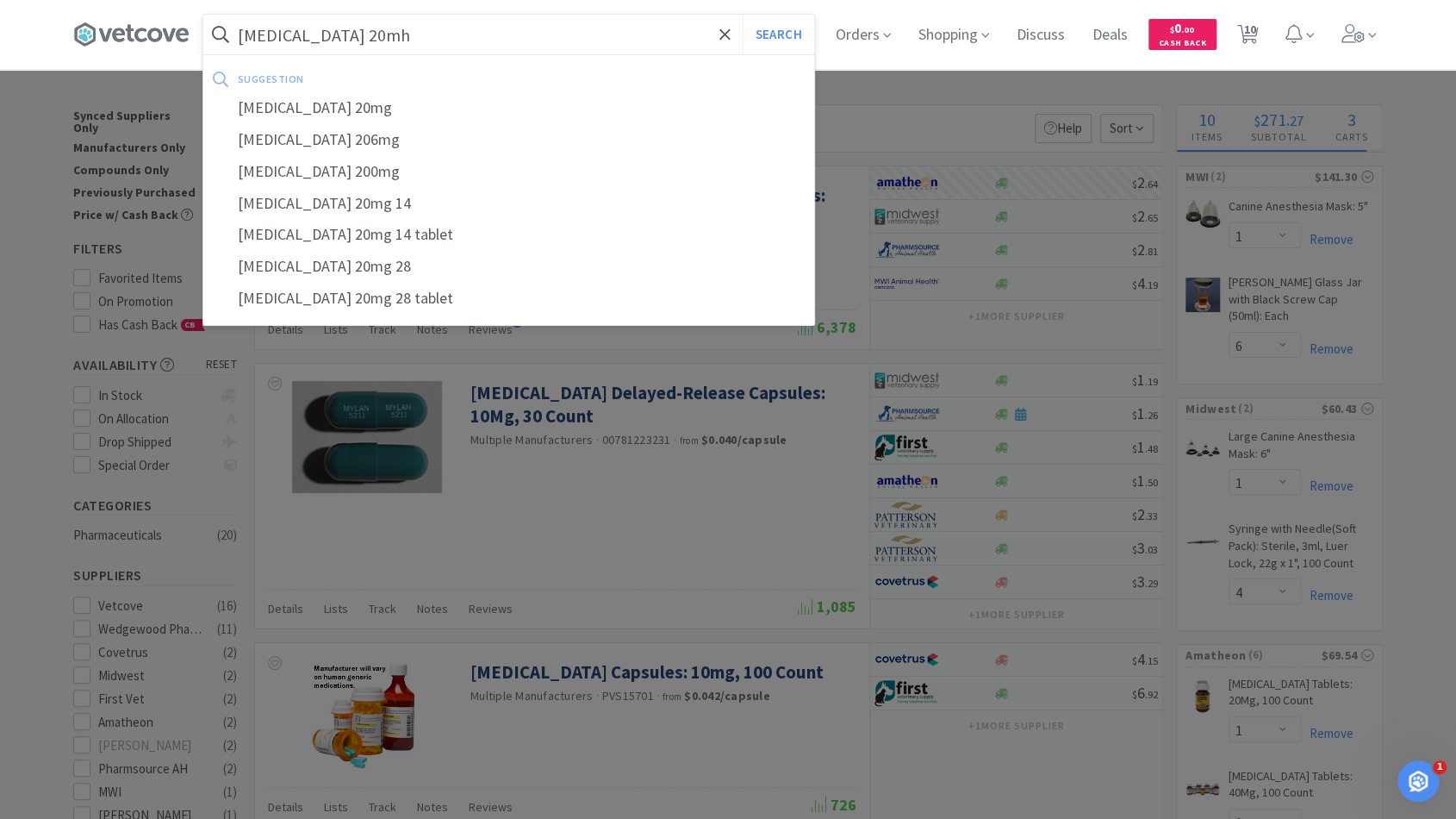
click at [742, 14] on button "Search" at bounding box center [778, 34] width 72 height 40
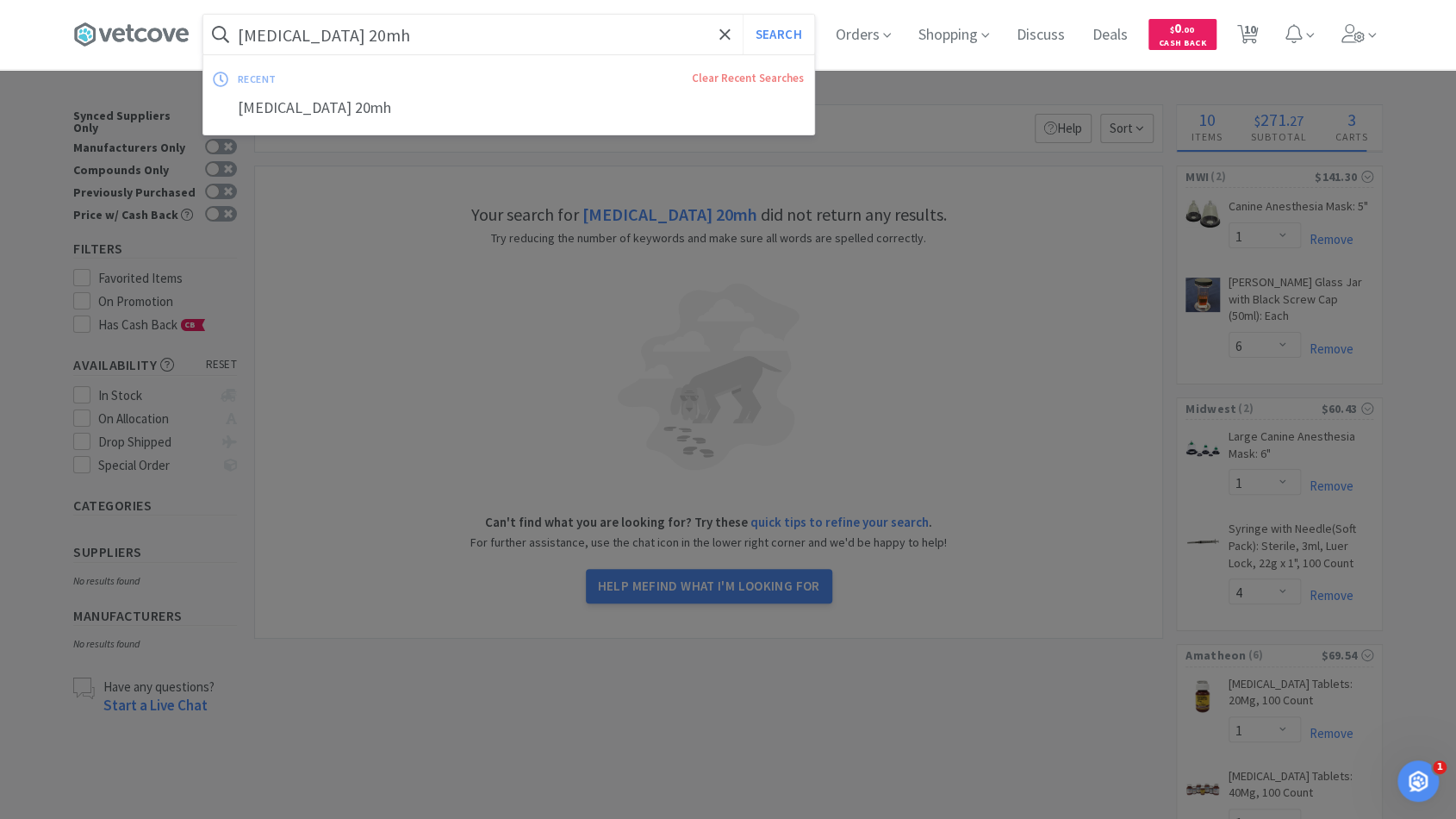
click at [541, 29] on input "[MEDICAL_DATA] 20mh" at bounding box center [509, 34] width 611 height 40
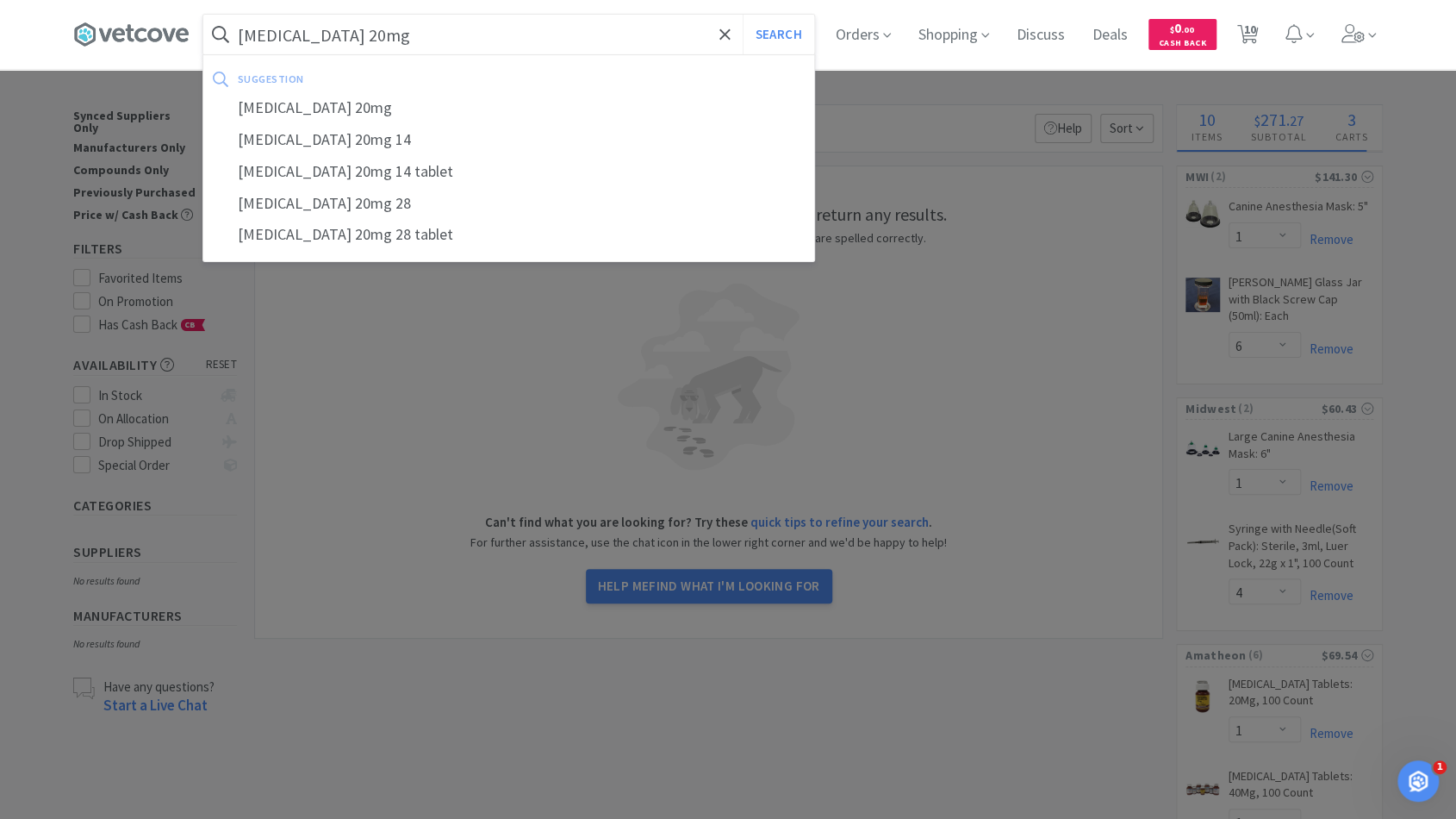
type input "[MEDICAL_DATA] 20mg"
click at [742, 14] on button "Search" at bounding box center [778, 34] width 72 height 40
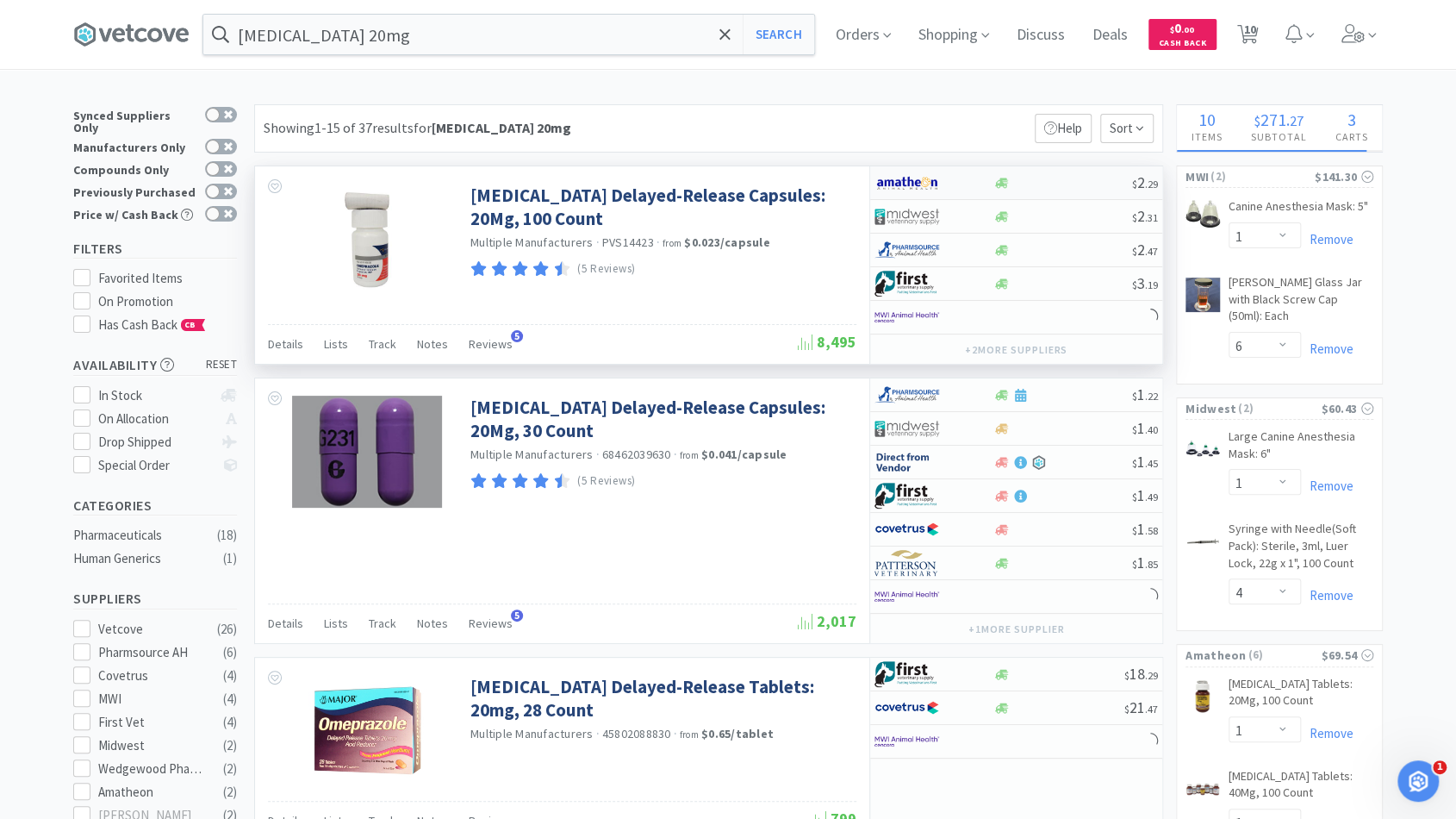
click at [1072, 185] on div at bounding box center [1062, 183] width 139 height 13
select select "1"
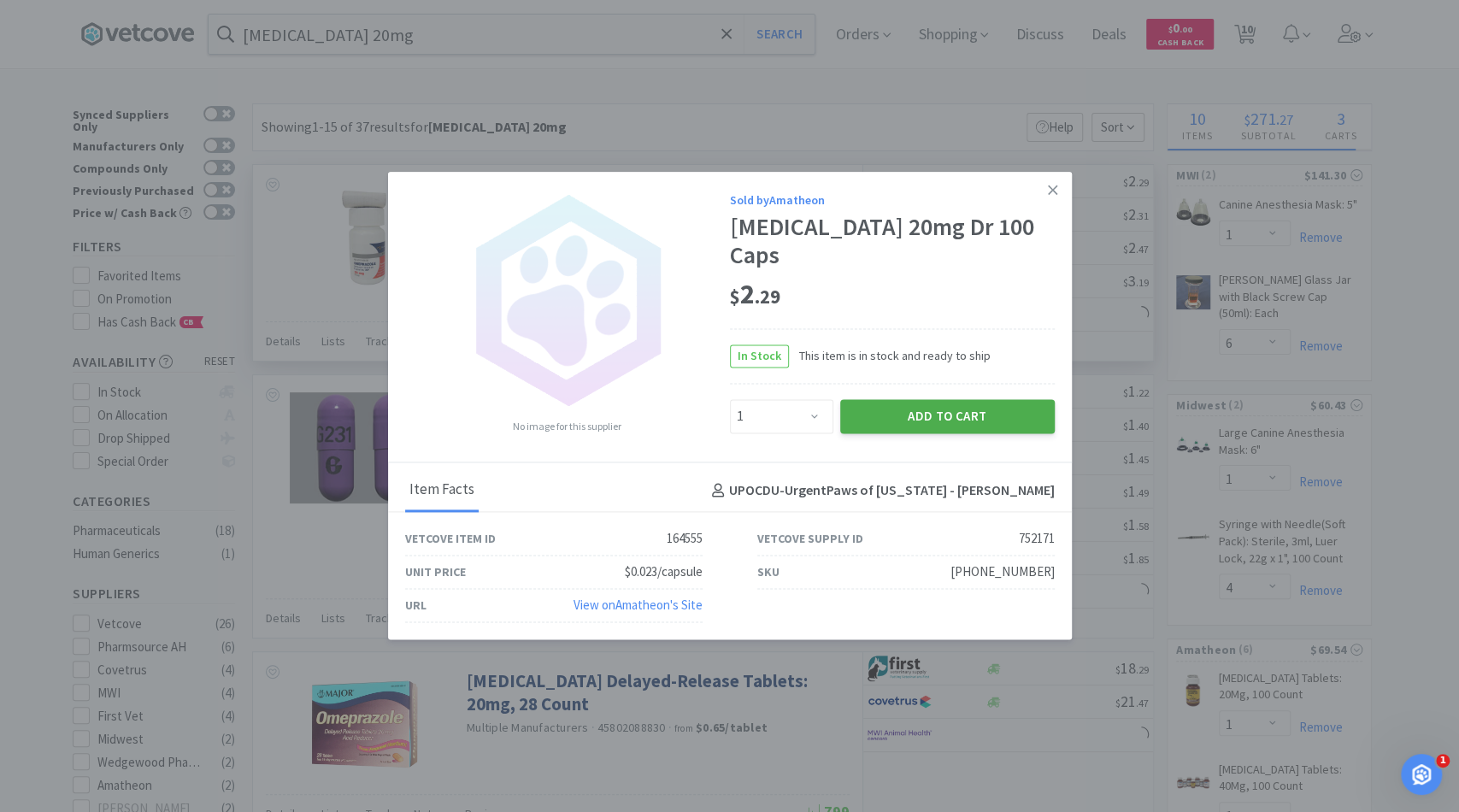
click at [903, 412] on button "Add to Cart" at bounding box center [947, 416] width 215 height 34
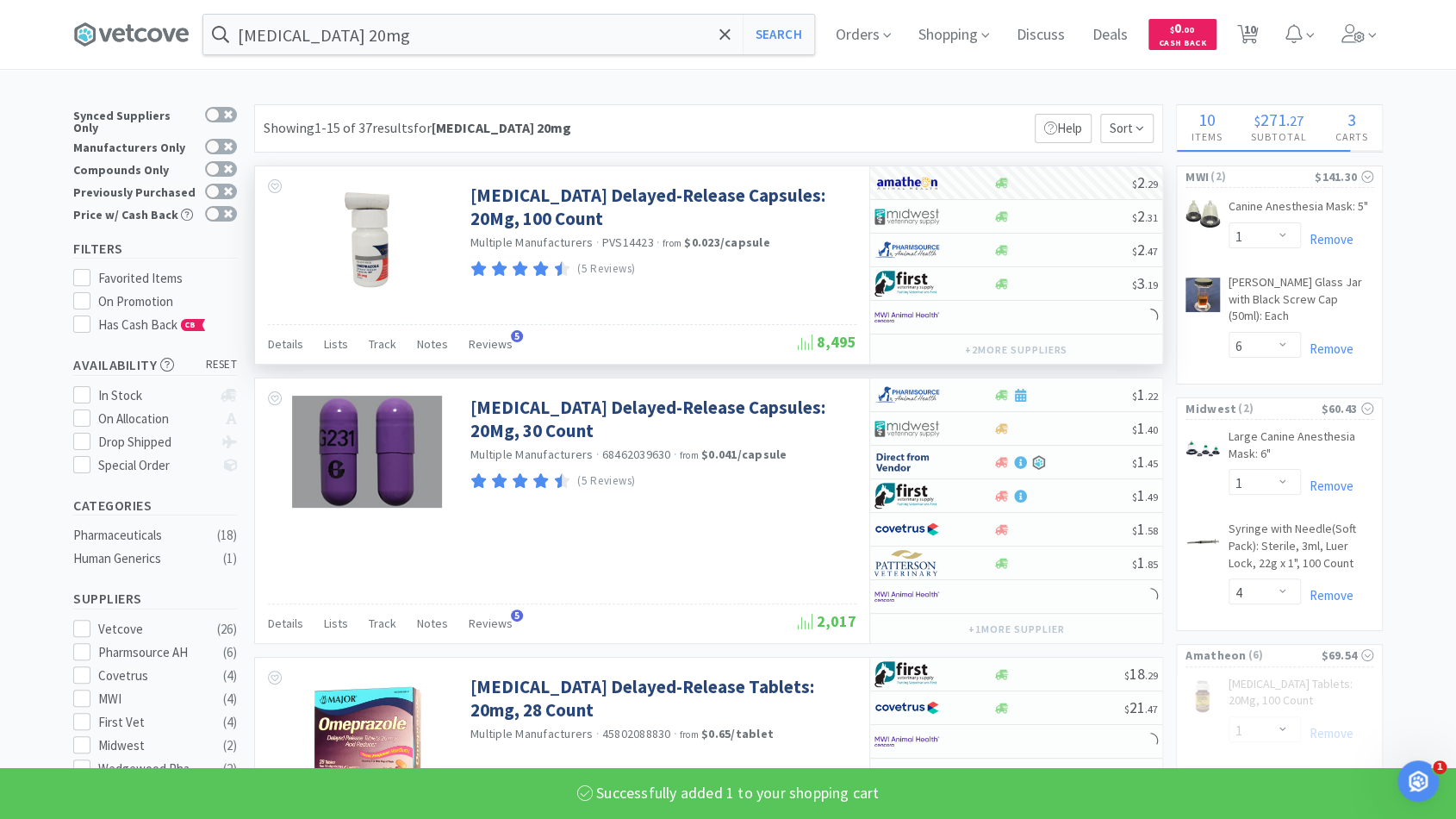
select select "1"
click at [731, 35] on icon at bounding box center [725, 34] width 11 height 17
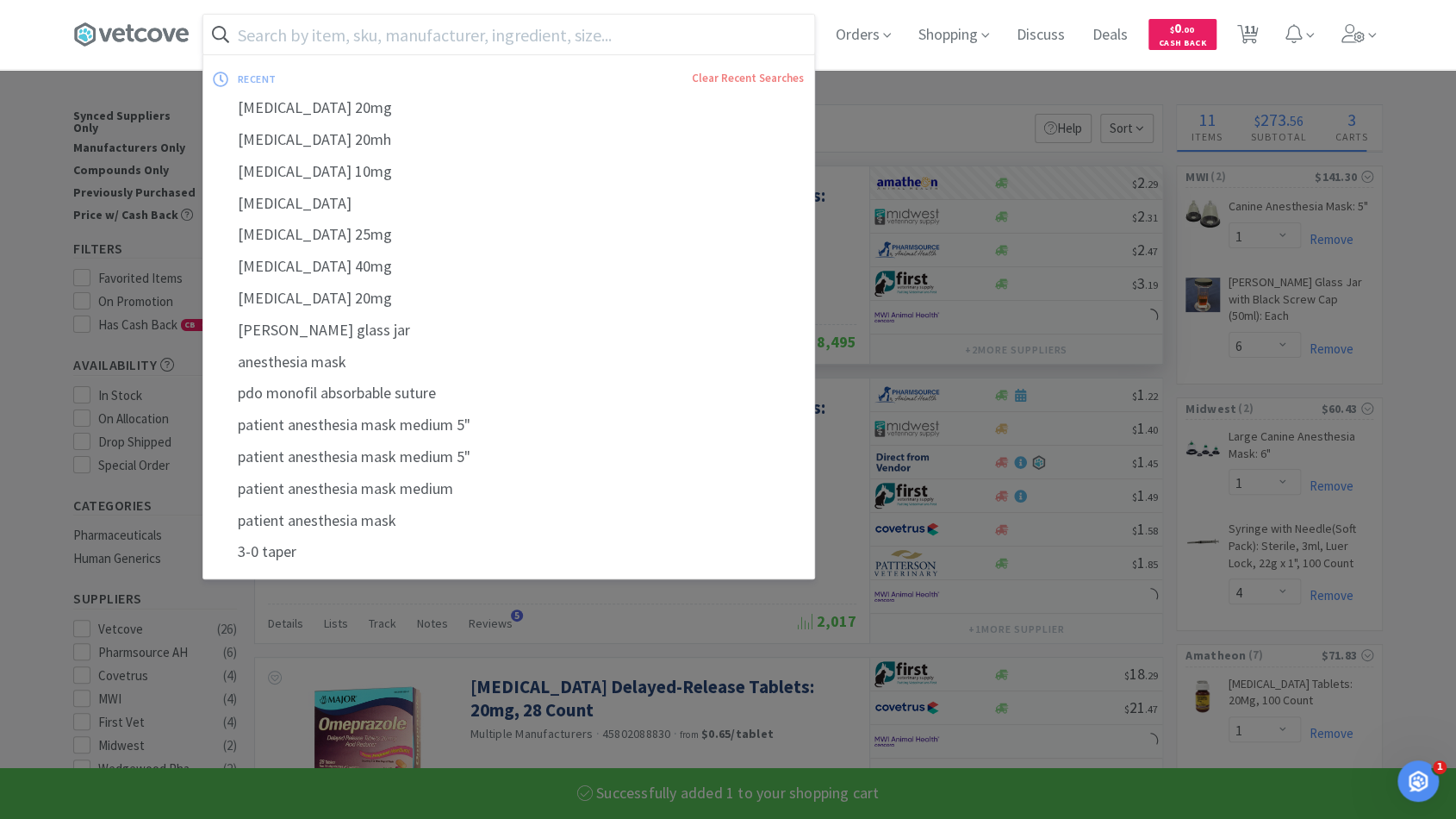
click at [711, 35] on input "text" at bounding box center [509, 34] width 611 height 40
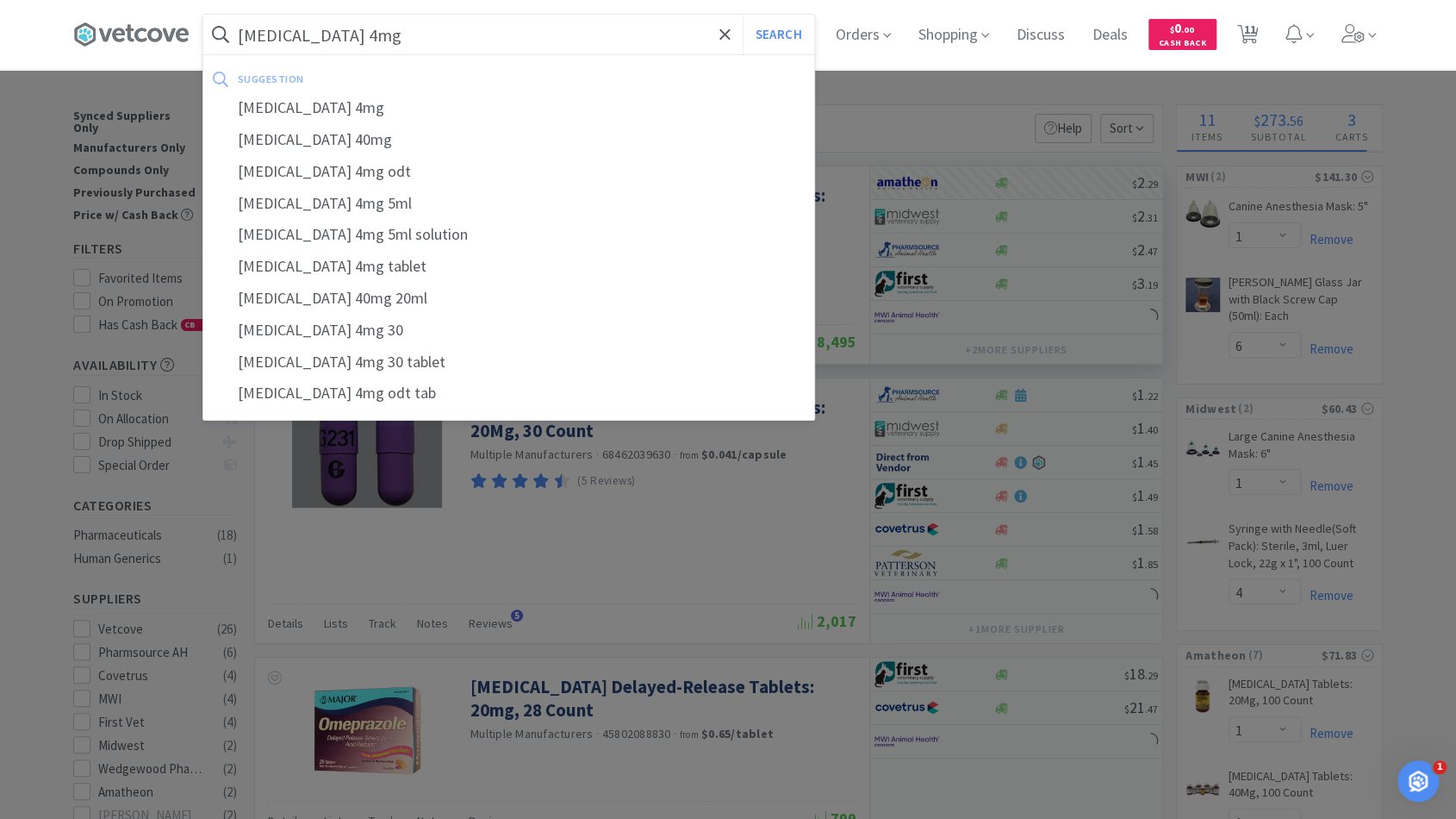
type input "[MEDICAL_DATA] 4mg"
click at [742, 14] on button "Search" at bounding box center [778, 34] width 72 height 40
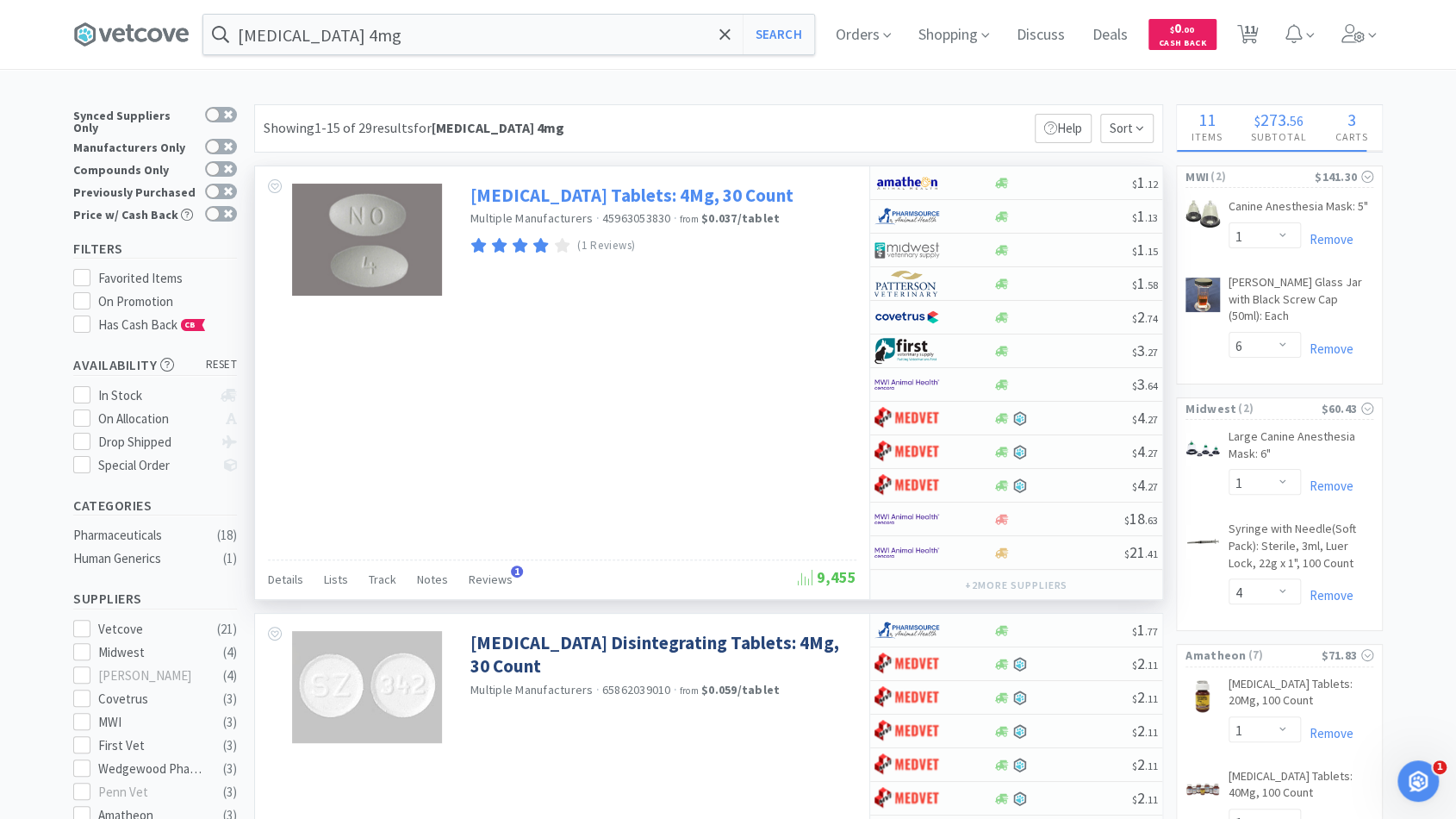
click at [614, 204] on link "[MEDICAL_DATA] Tablets: 4Mg, 30 Count" at bounding box center [632, 195] width 323 height 23
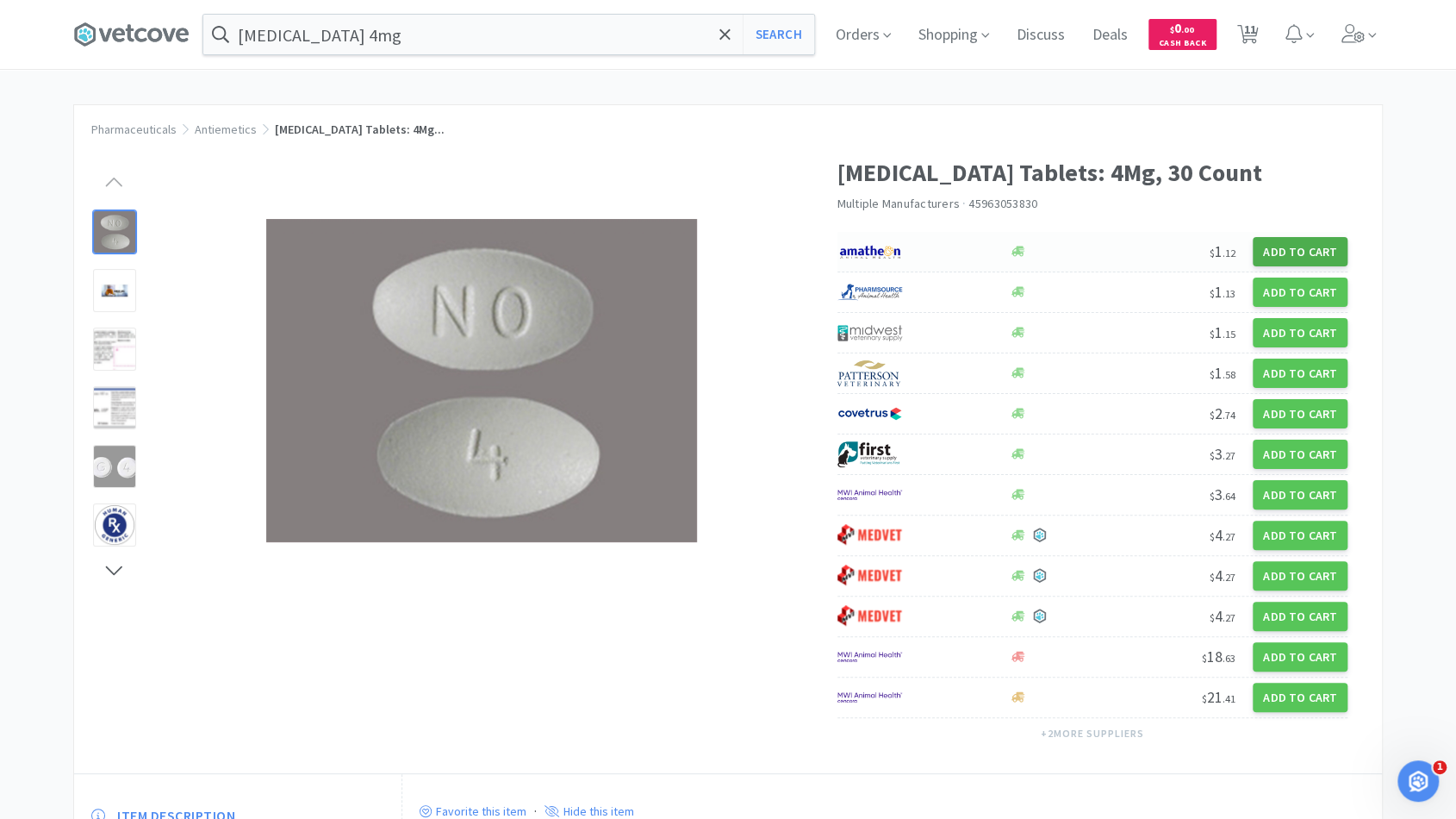
click at [1290, 250] on button "Add to Cart" at bounding box center [1300, 251] width 94 height 30
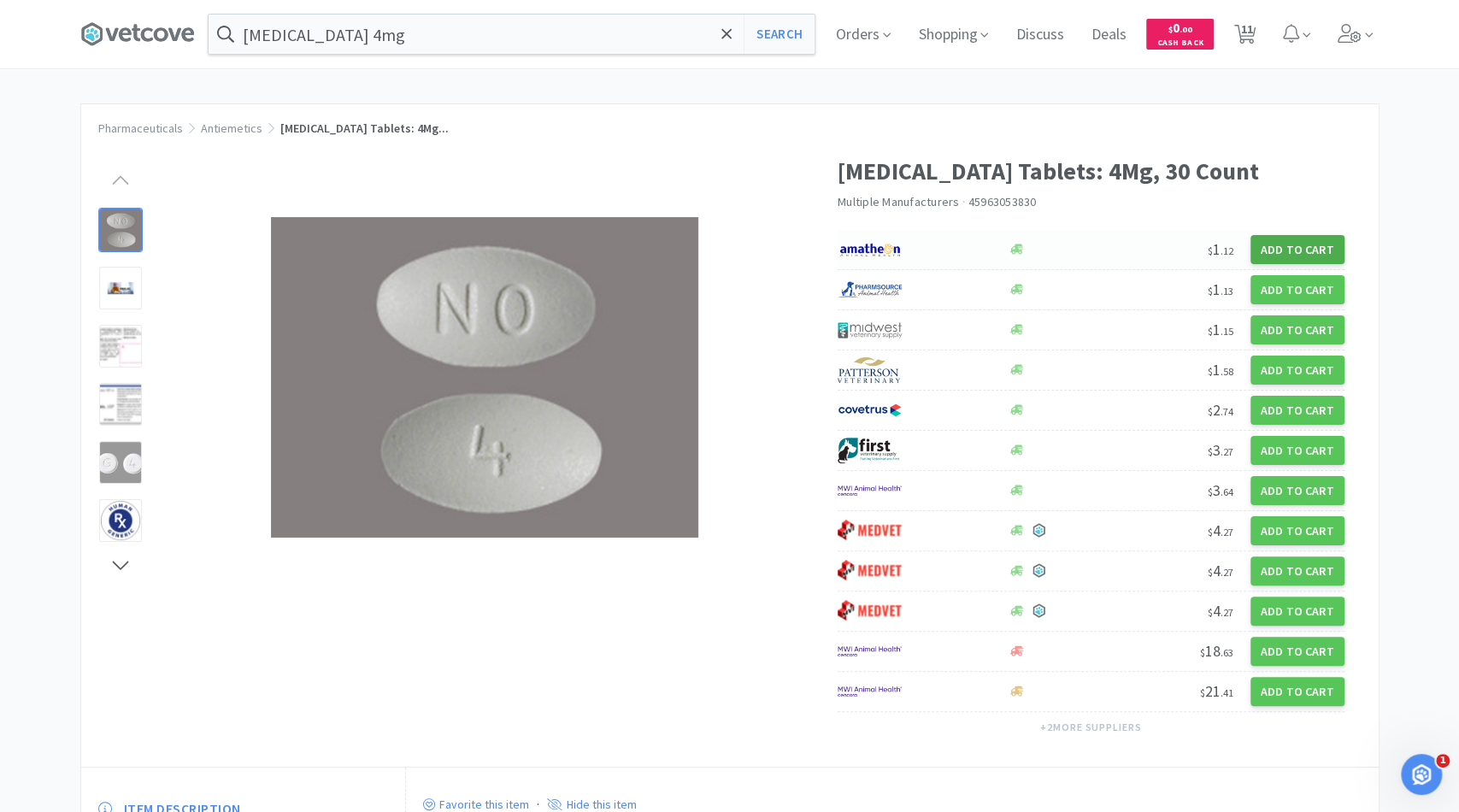
select select "1"
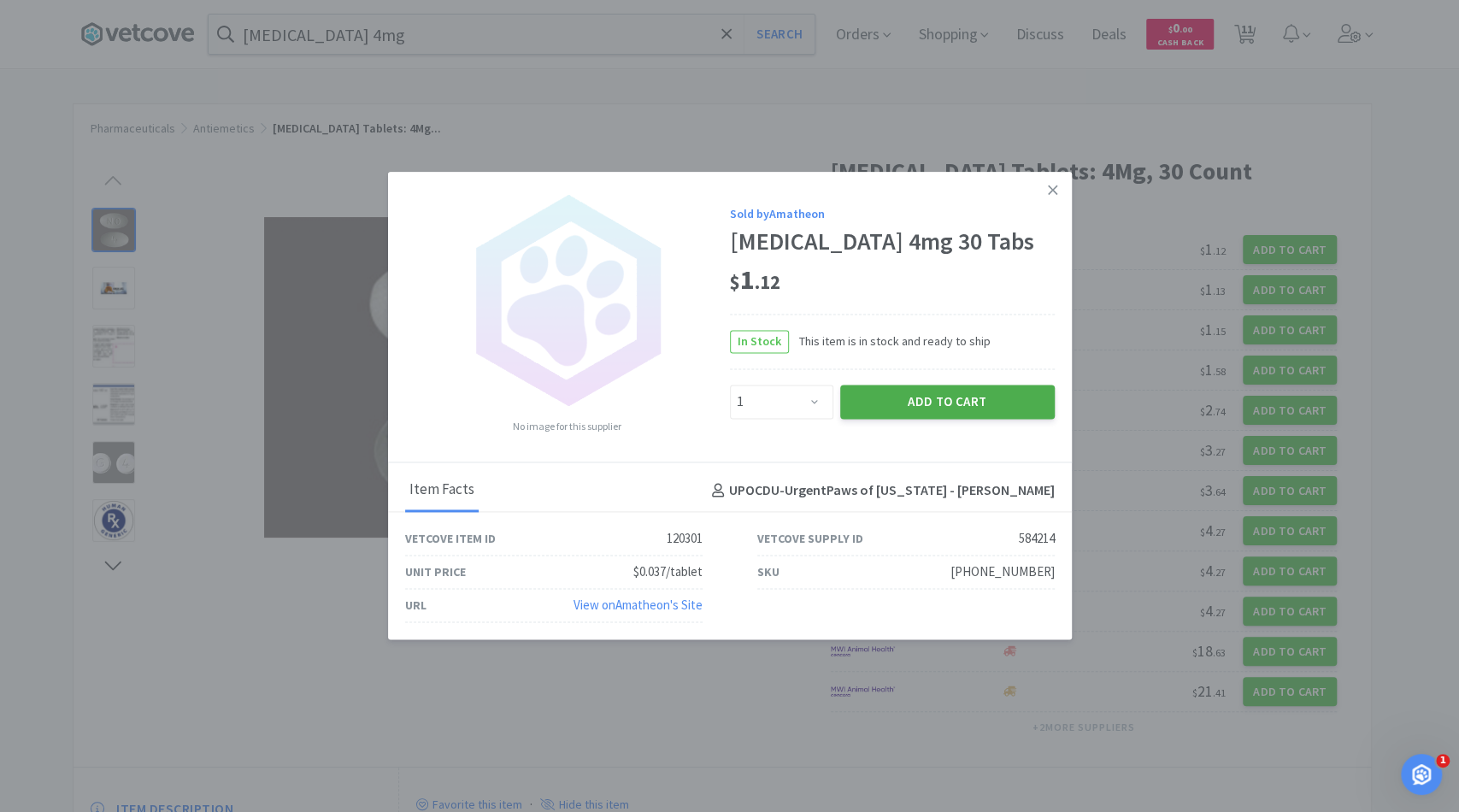
click at [891, 411] on button "Add to Cart" at bounding box center [947, 401] width 215 height 34
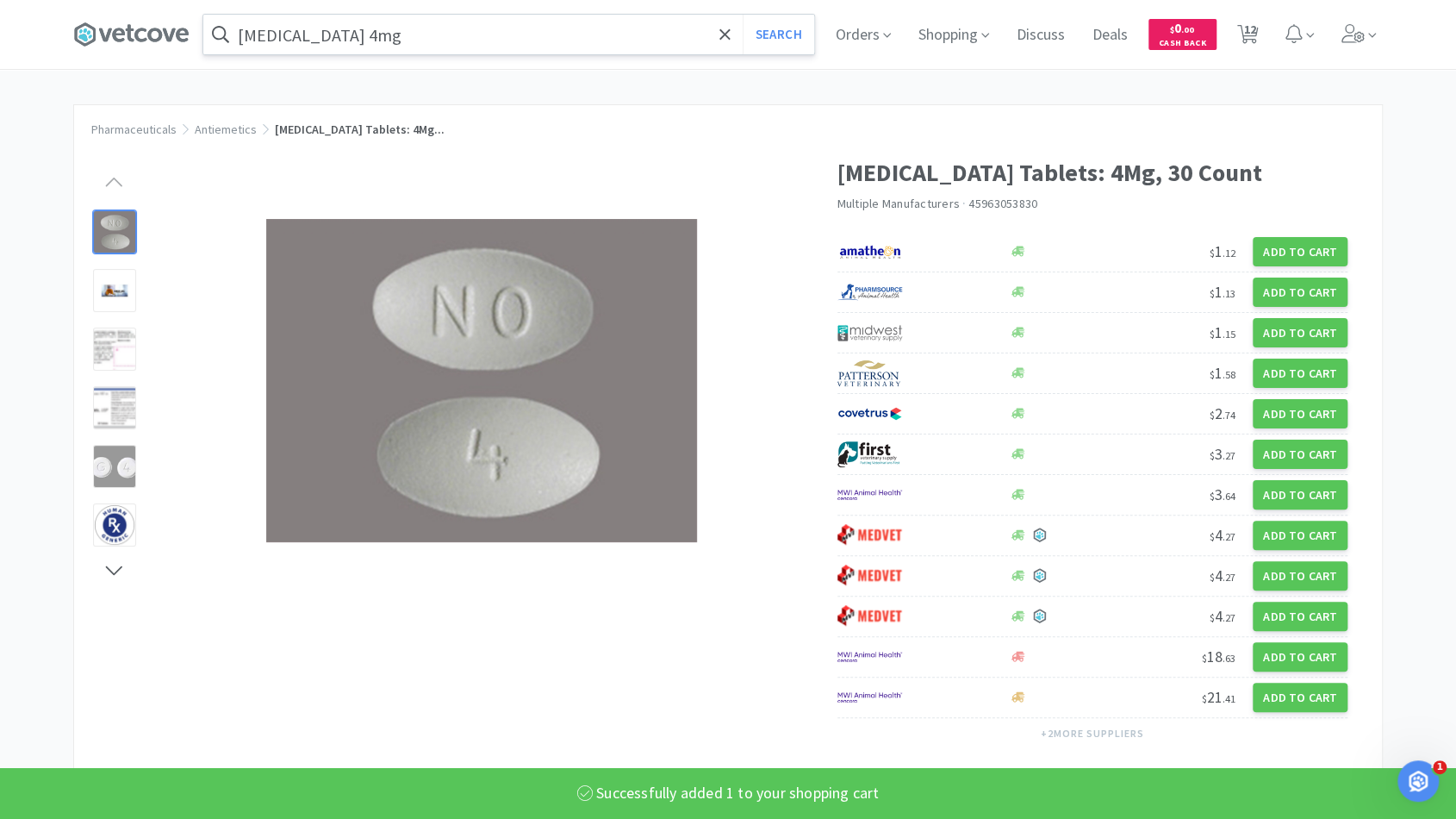
click at [352, 40] on input "[MEDICAL_DATA] 4mg" at bounding box center [509, 34] width 611 height 40
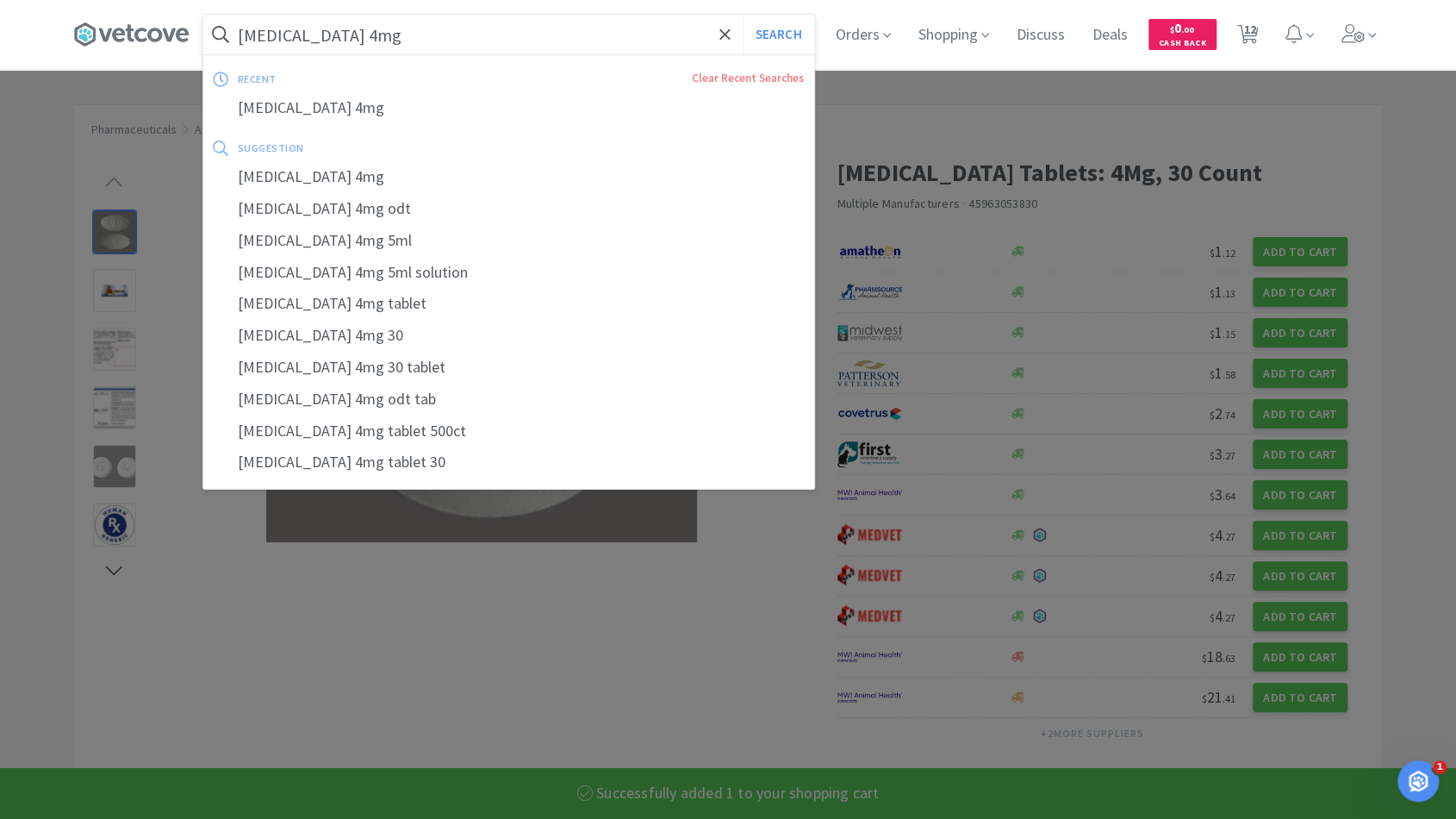
click at [352, 40] on input "[MEDICAL_DATA] 4mg" at bounding box center [509, 34] width 611 height 40
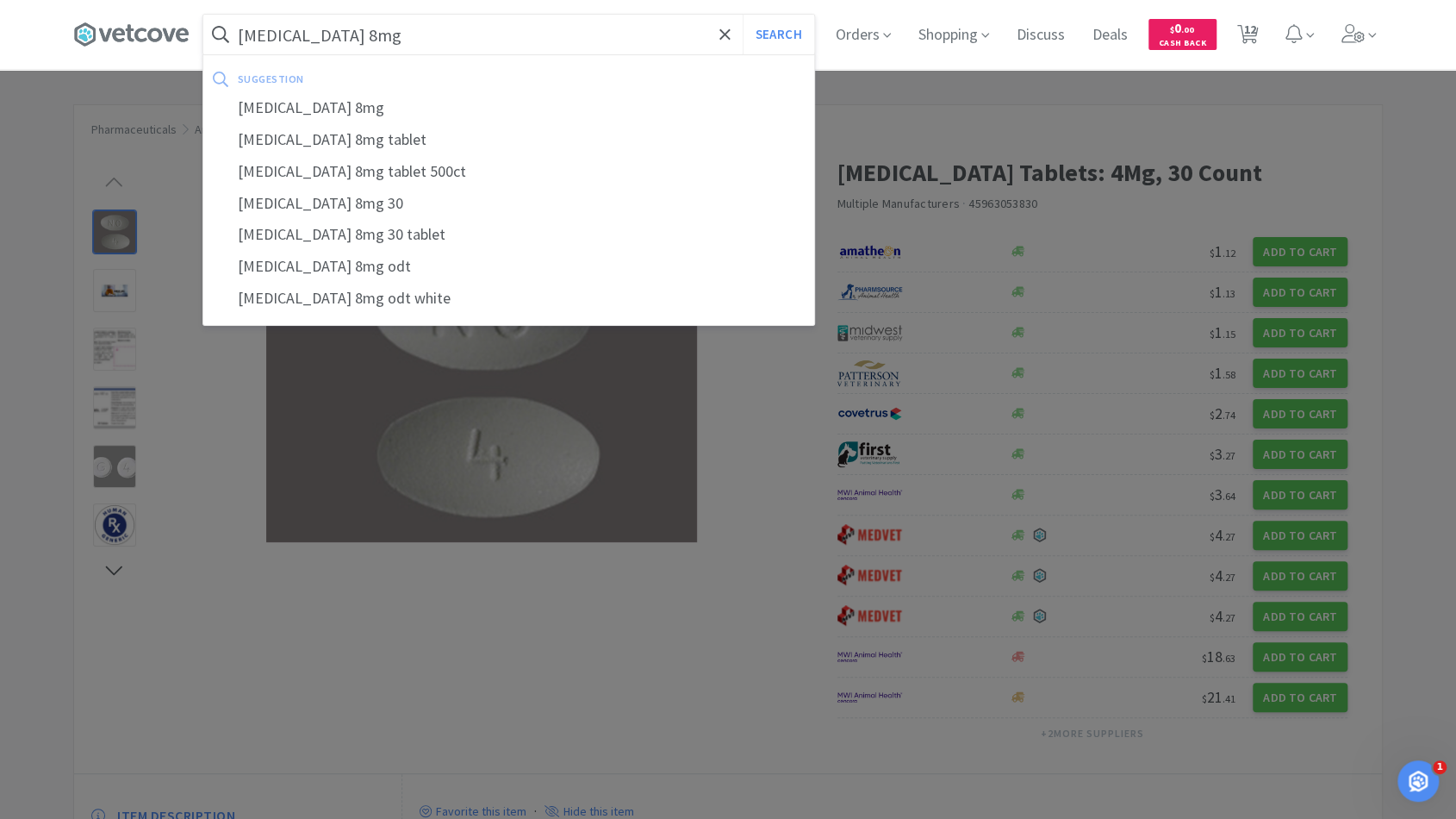
type input "[MEDICAL_DATA] 8mg"
click at [742, 14] on button "Search" at bounding box center [778, 34] width 72 height 40
select select "1"
select select "6"
select select "1"
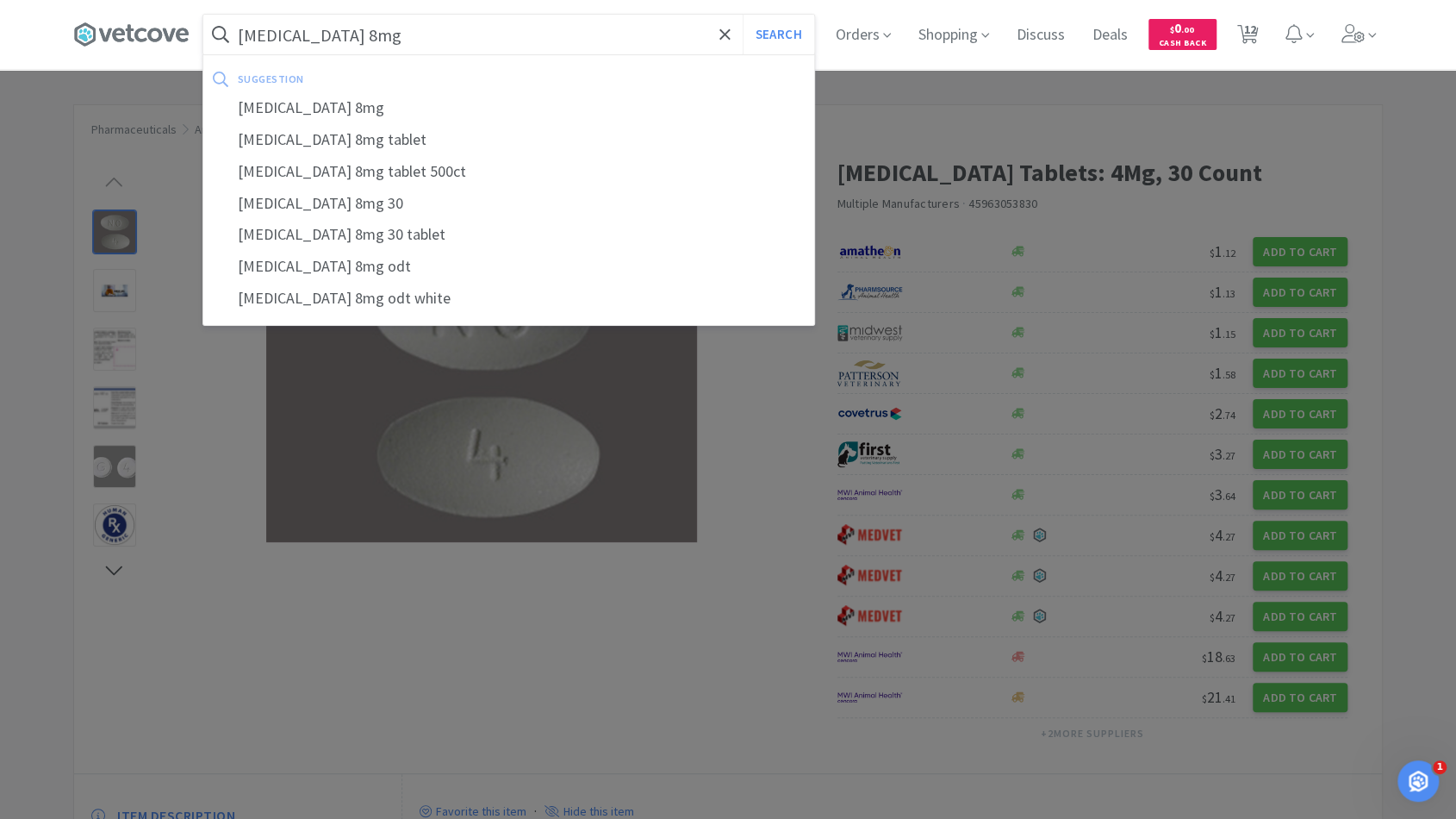
select select "4"
select select "1"
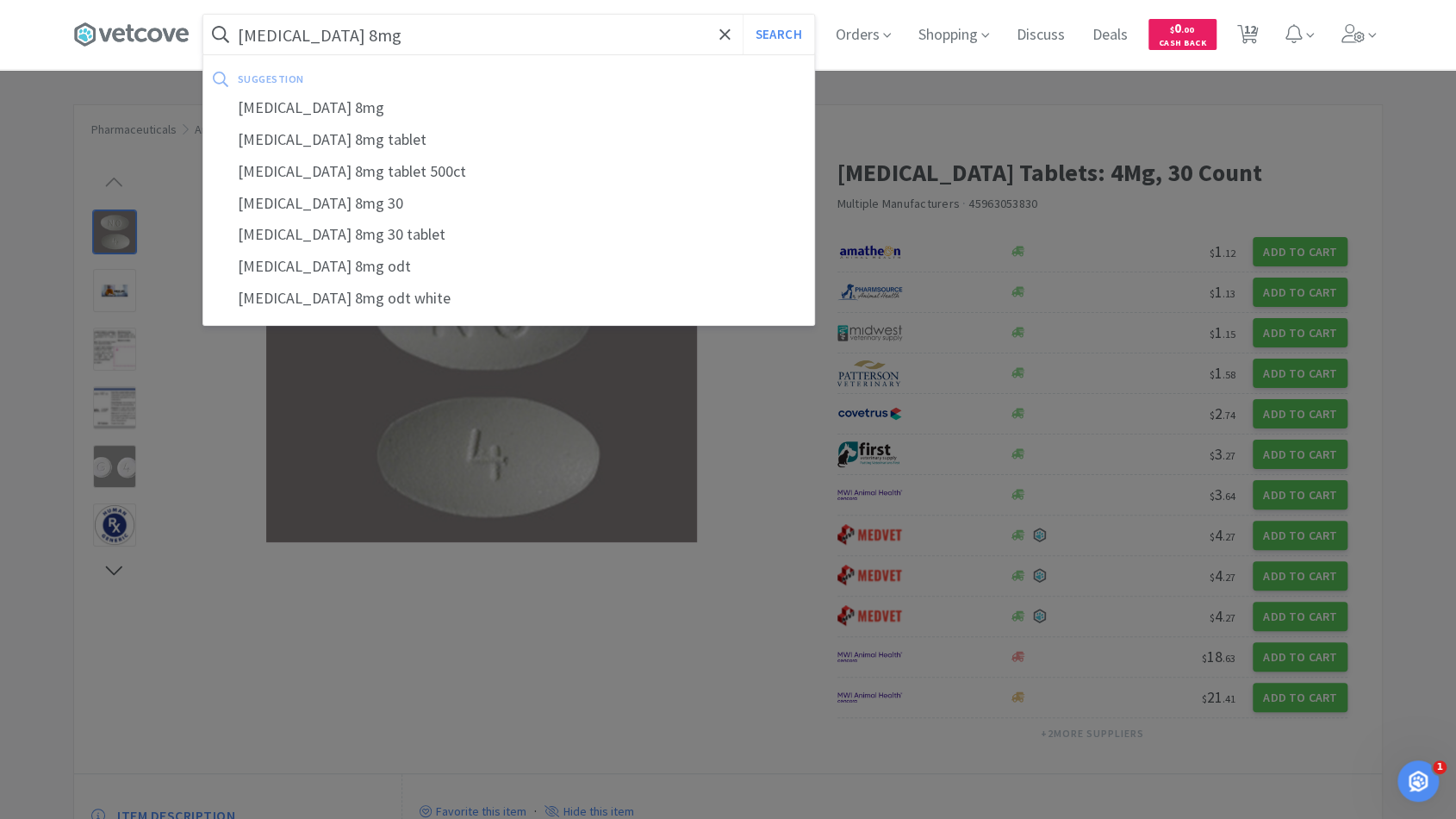
select select "1"
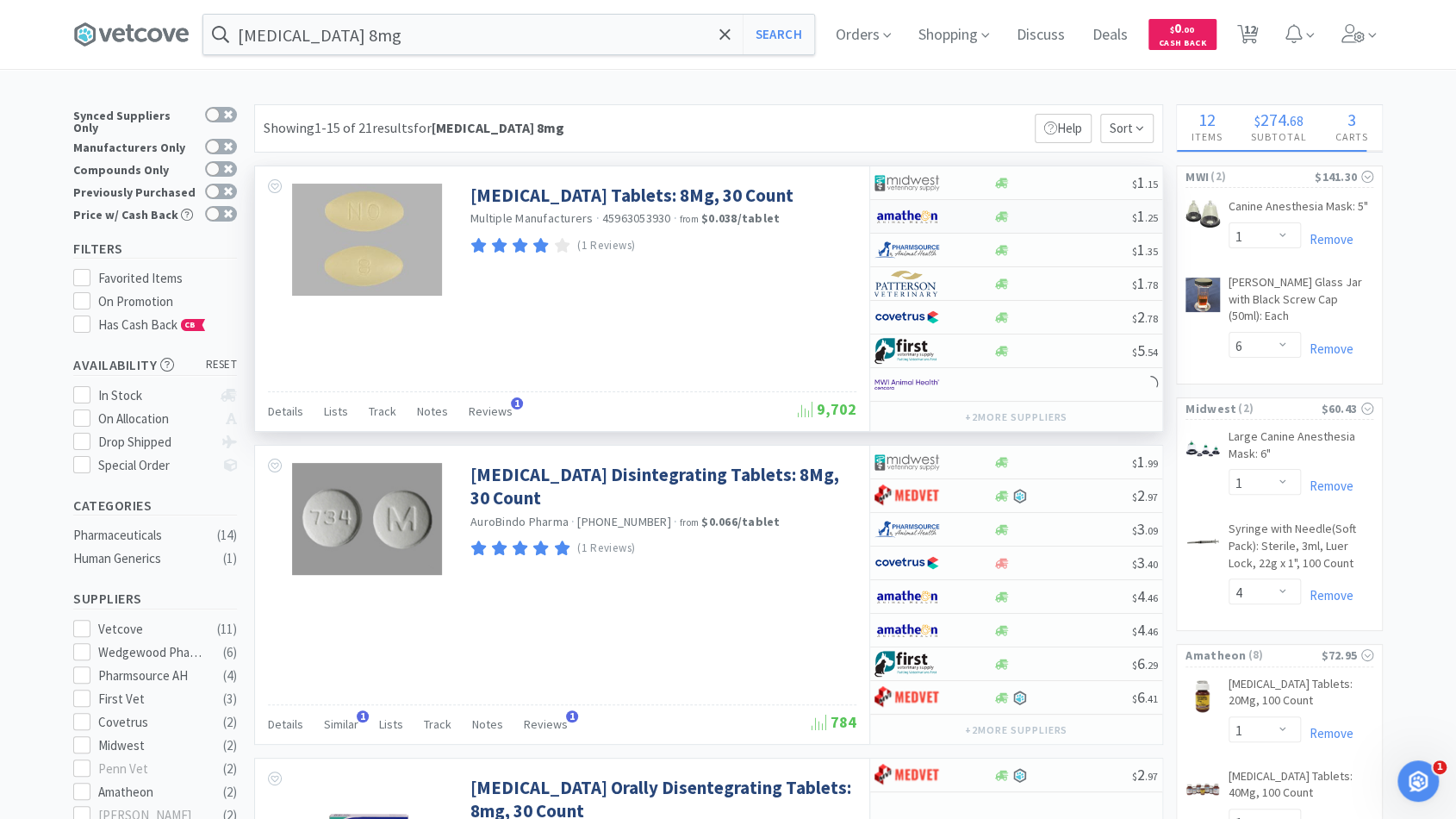
click at [1041, 216] on div at bounding box center [1062, 217] width 139 height 13
select select "1"
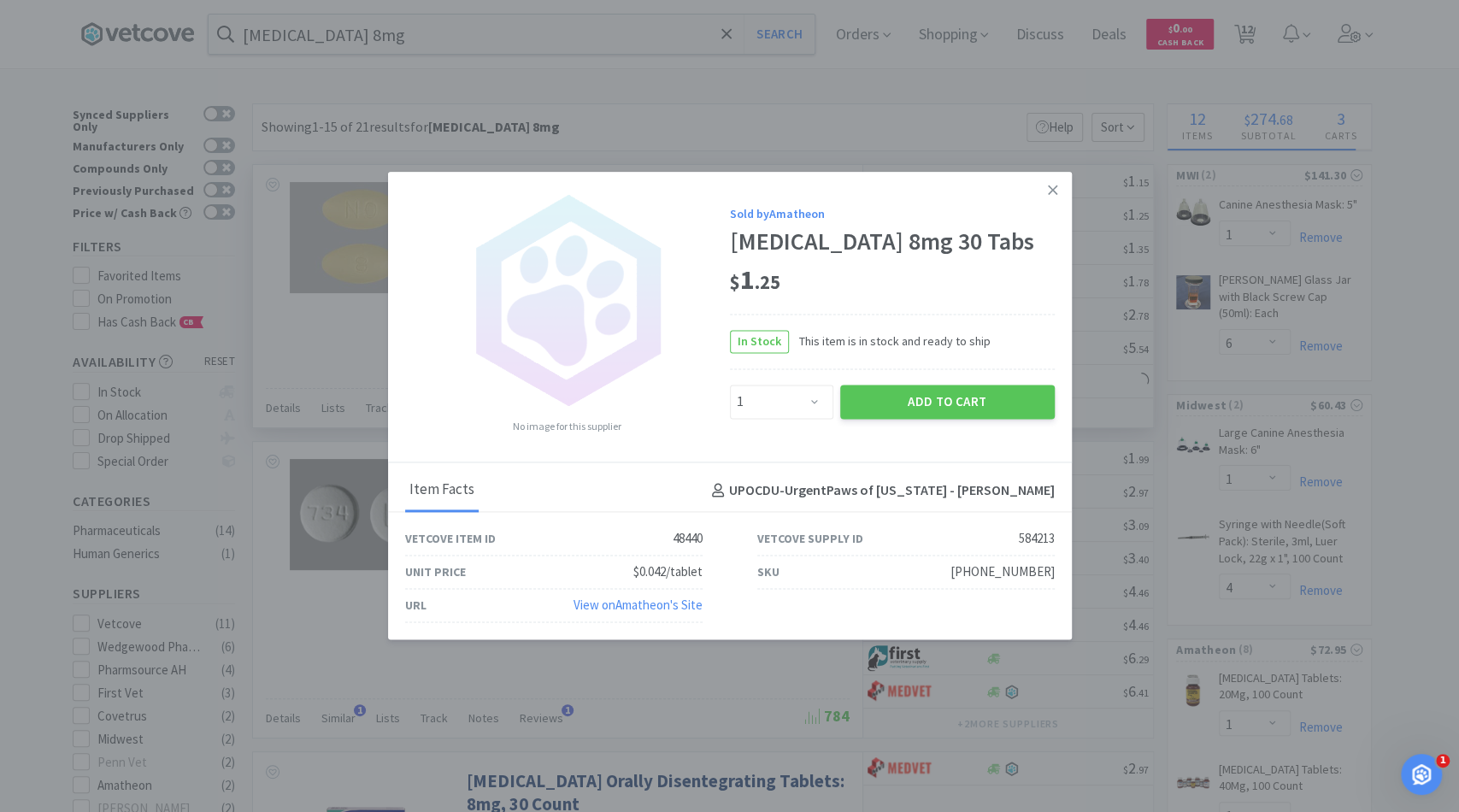
click at [900, 383] on div "Add to Cart" at bounding box center [948, 401] width 222 height 41
click at [901, 399] on button "Add to Cart" at bounding box center [947, 401] width 215 height 34
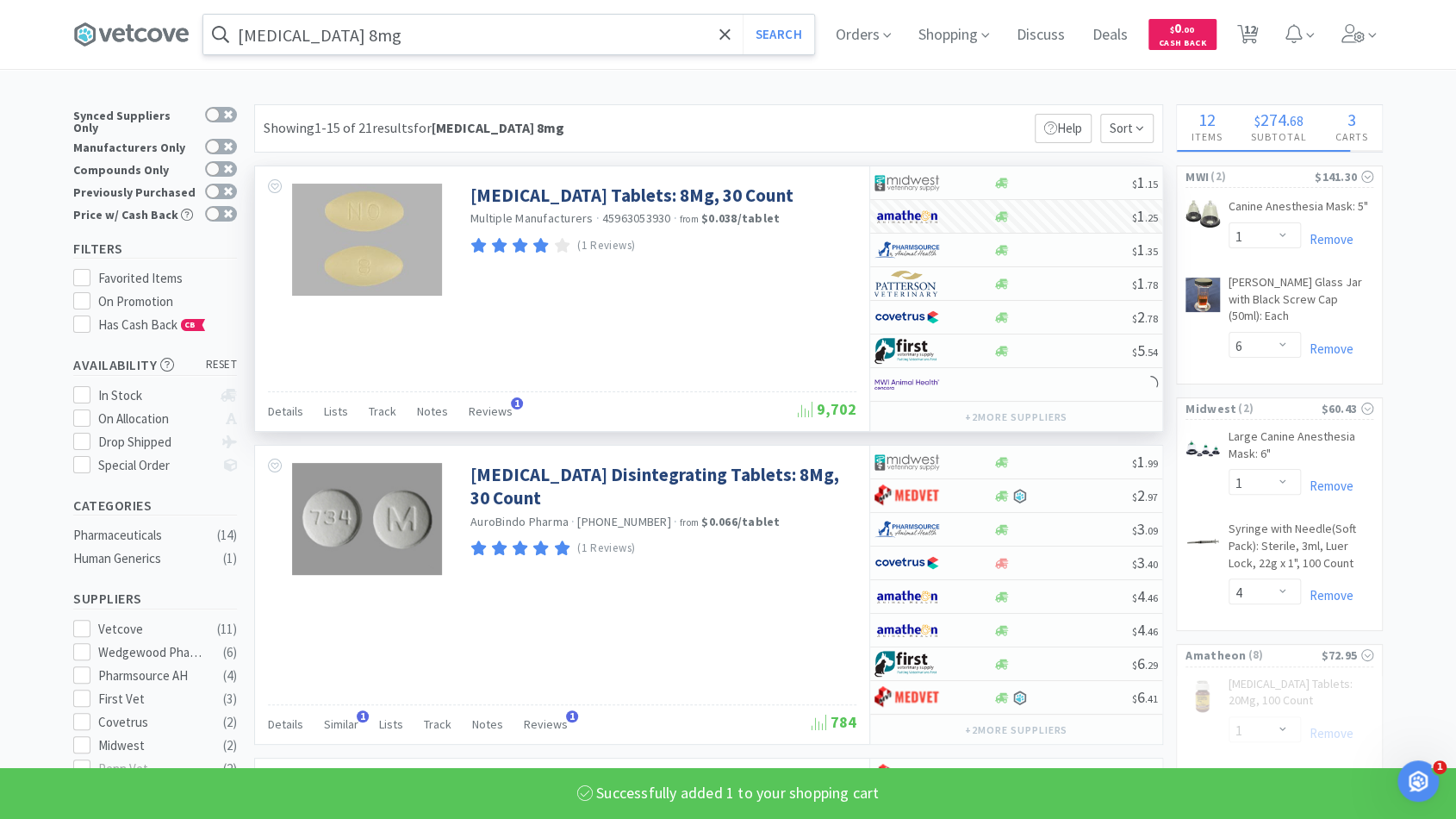
select select "1"
click at [731, 38] on icon at bounding box center [725, 34] width 11 height 17
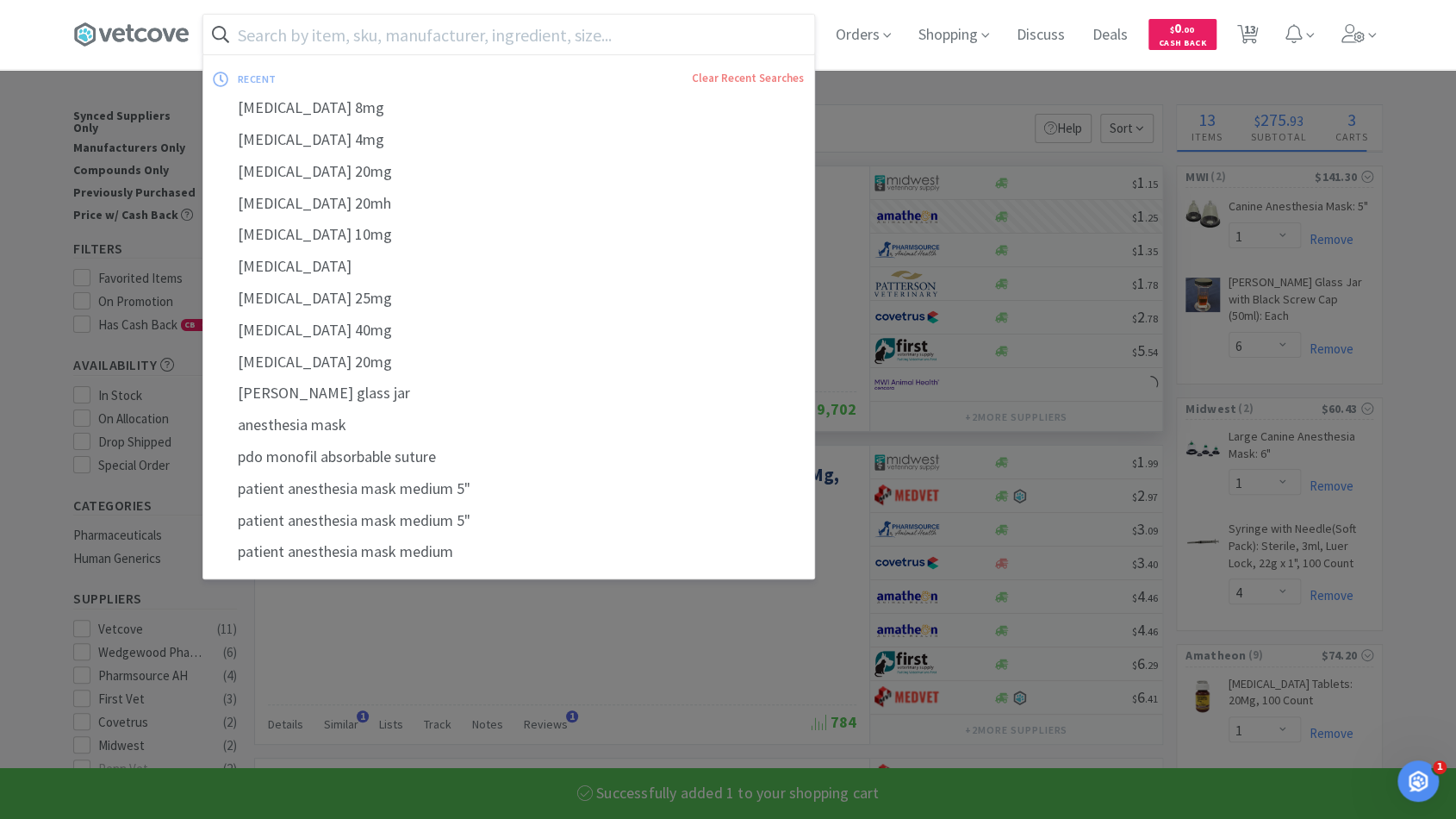
click at [652, 38] on input "text" at bounding box center [509, 34] width 611 height 40
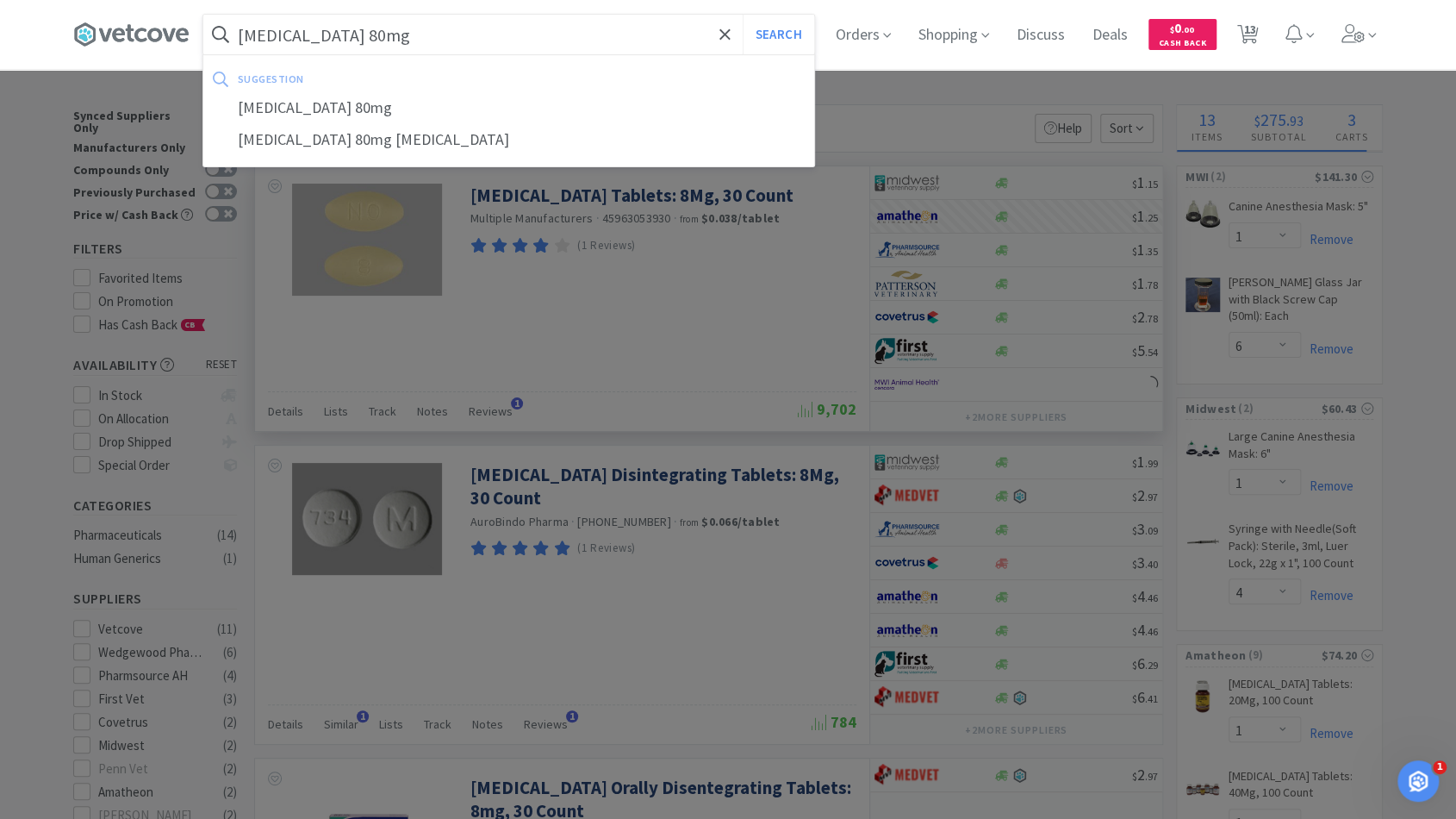
type input "[MEDICAL_DATA] 80mg"
click at [742, 14] on button "Search" at bounding box center [778, 34] width 72 height 40
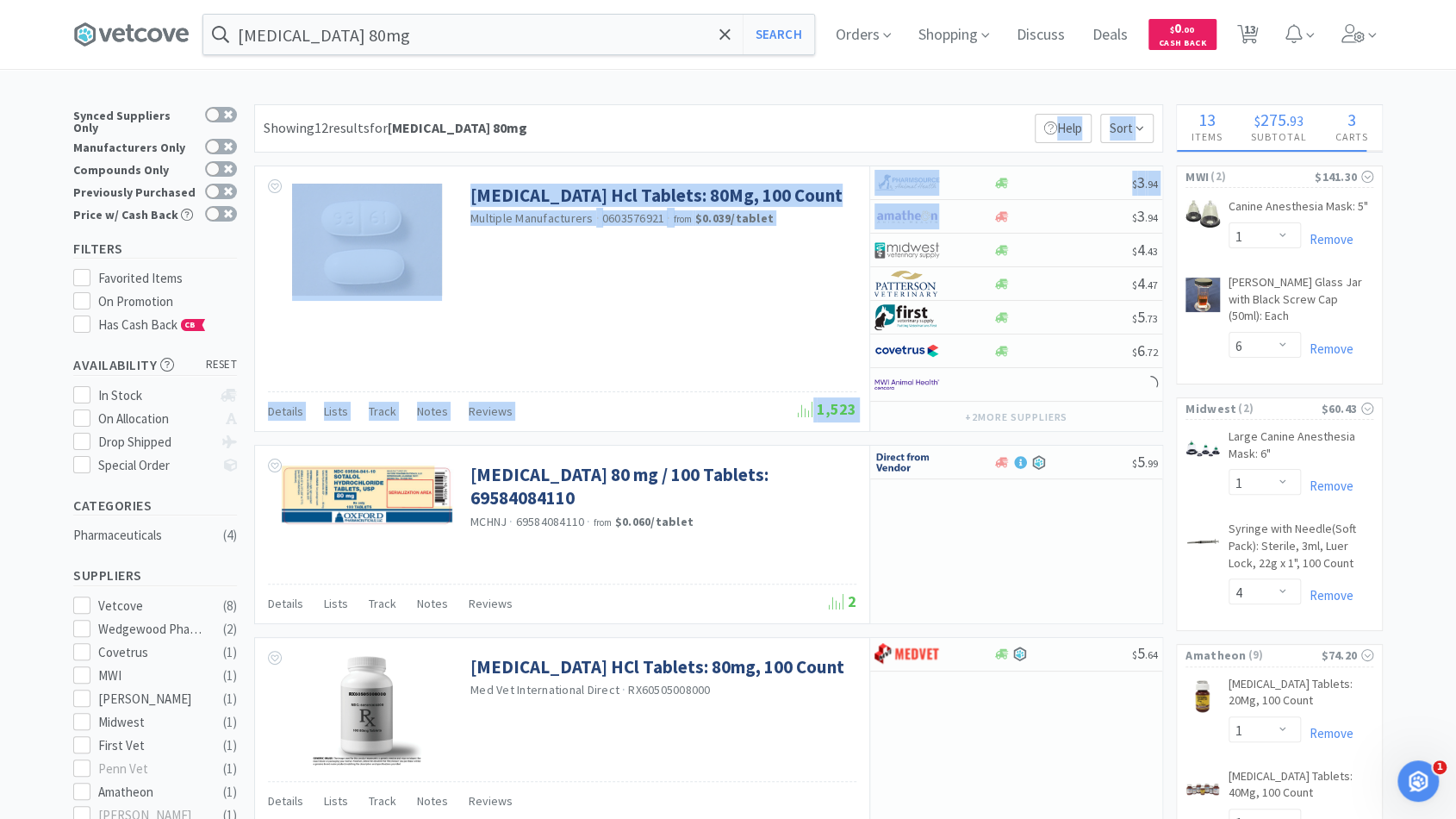
drag, startPoint x: 1030, startPoint y: 213, endPoint x: 965, endPoint y: 119, distance: 114.3
click at [820, 304] on div "[MEDICAL_DATA] Hcl Tablets: 80Mg, 100 Count Multiple Manufacturers · 0603576921…" at bounding box center [562, 238] width 614 height 143
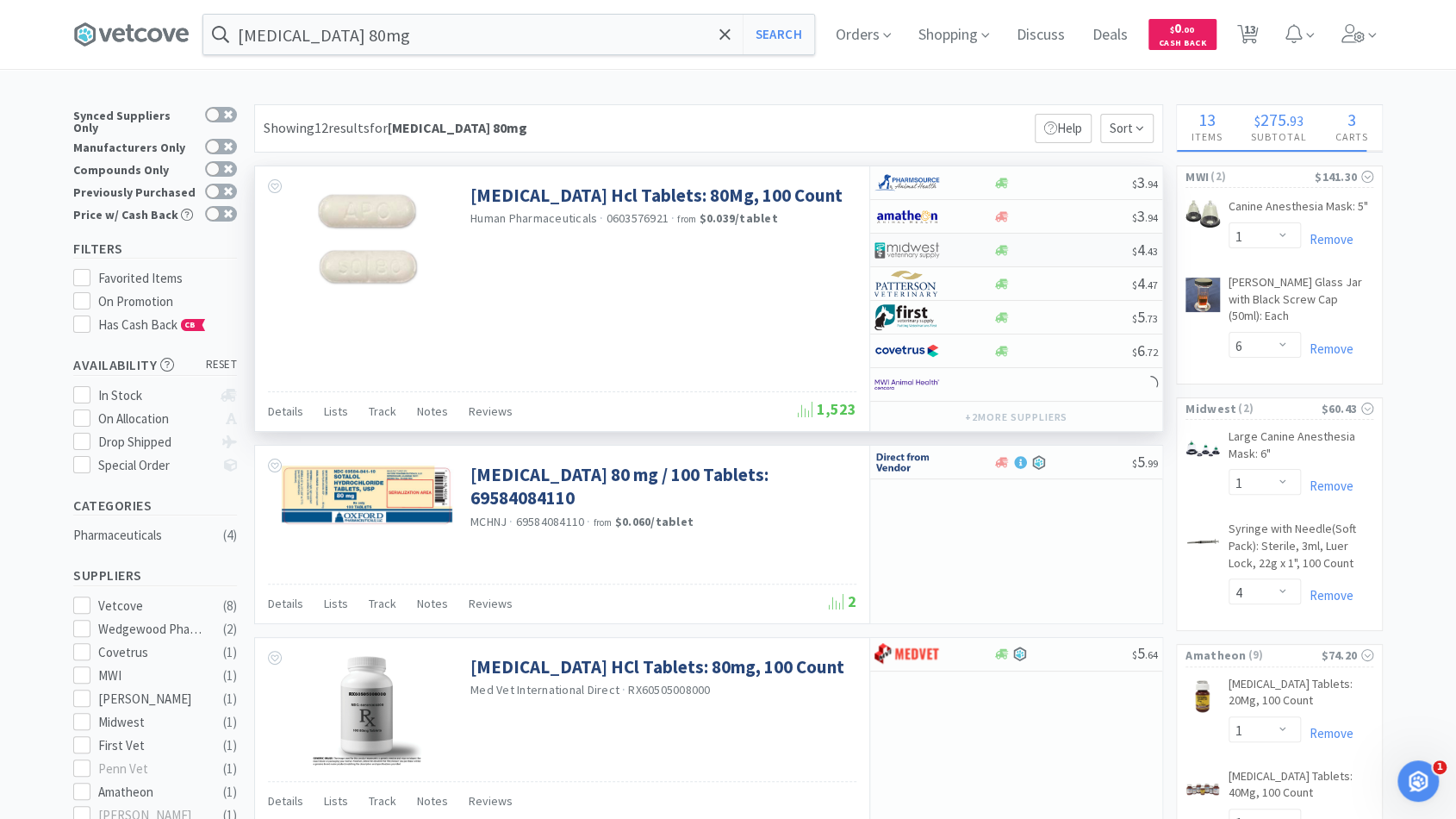
click at [1034, 254] on div "$ 4 . 43" at bounding box center [1016, 250] width 292 height 33
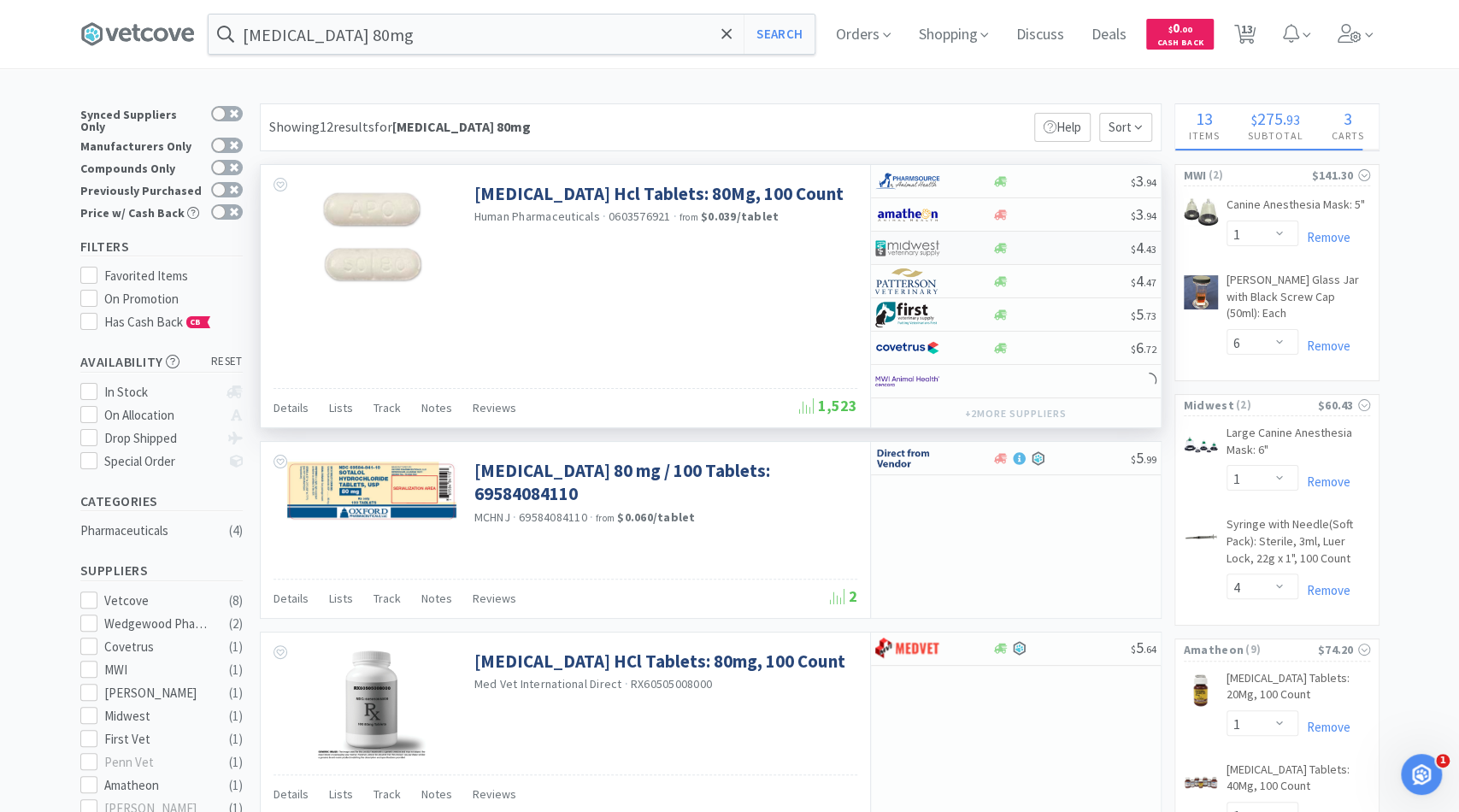
select select "1"
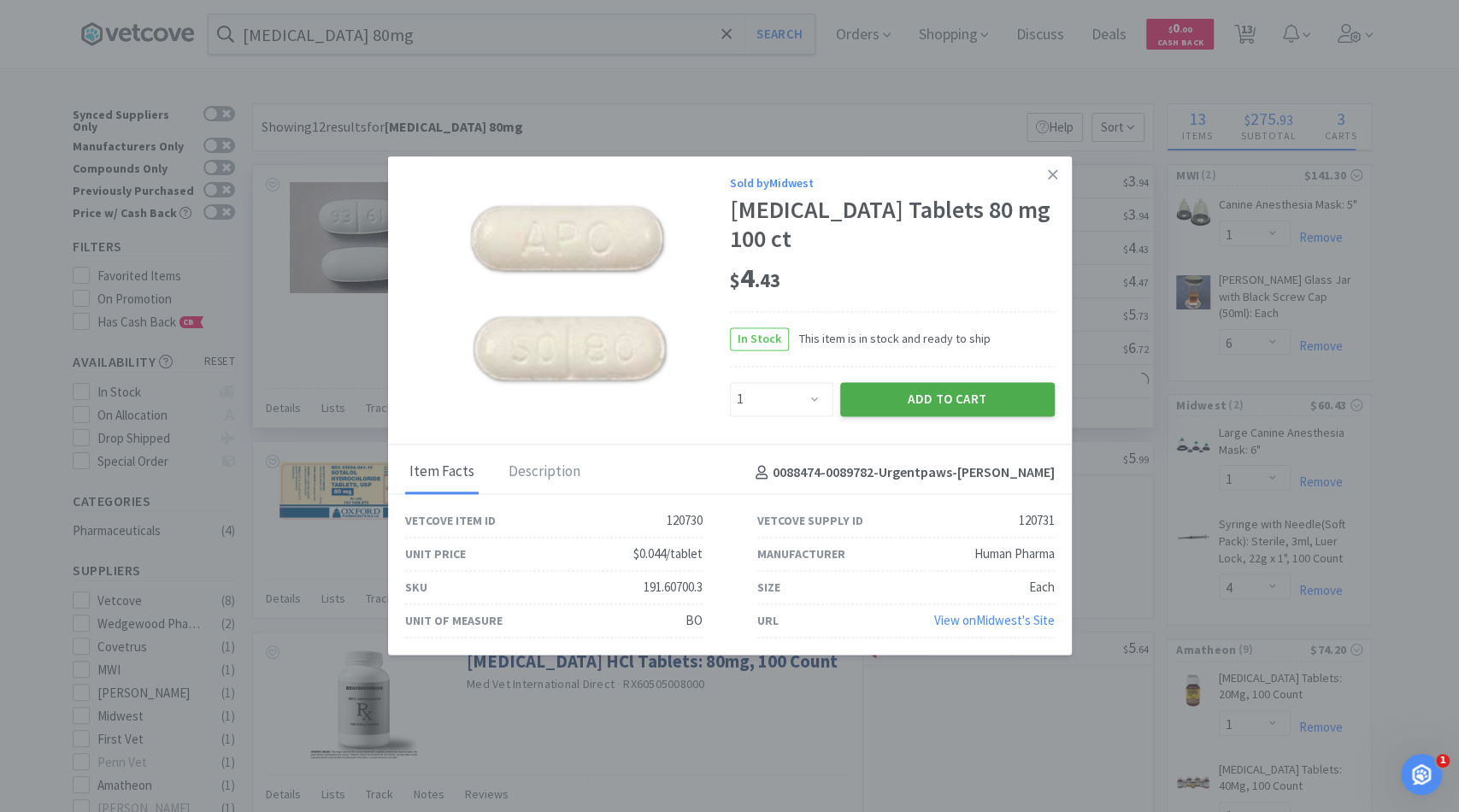
click at [937, 382] on button "Add to Cart" at bounding box center [947, 399] width 215 height 34
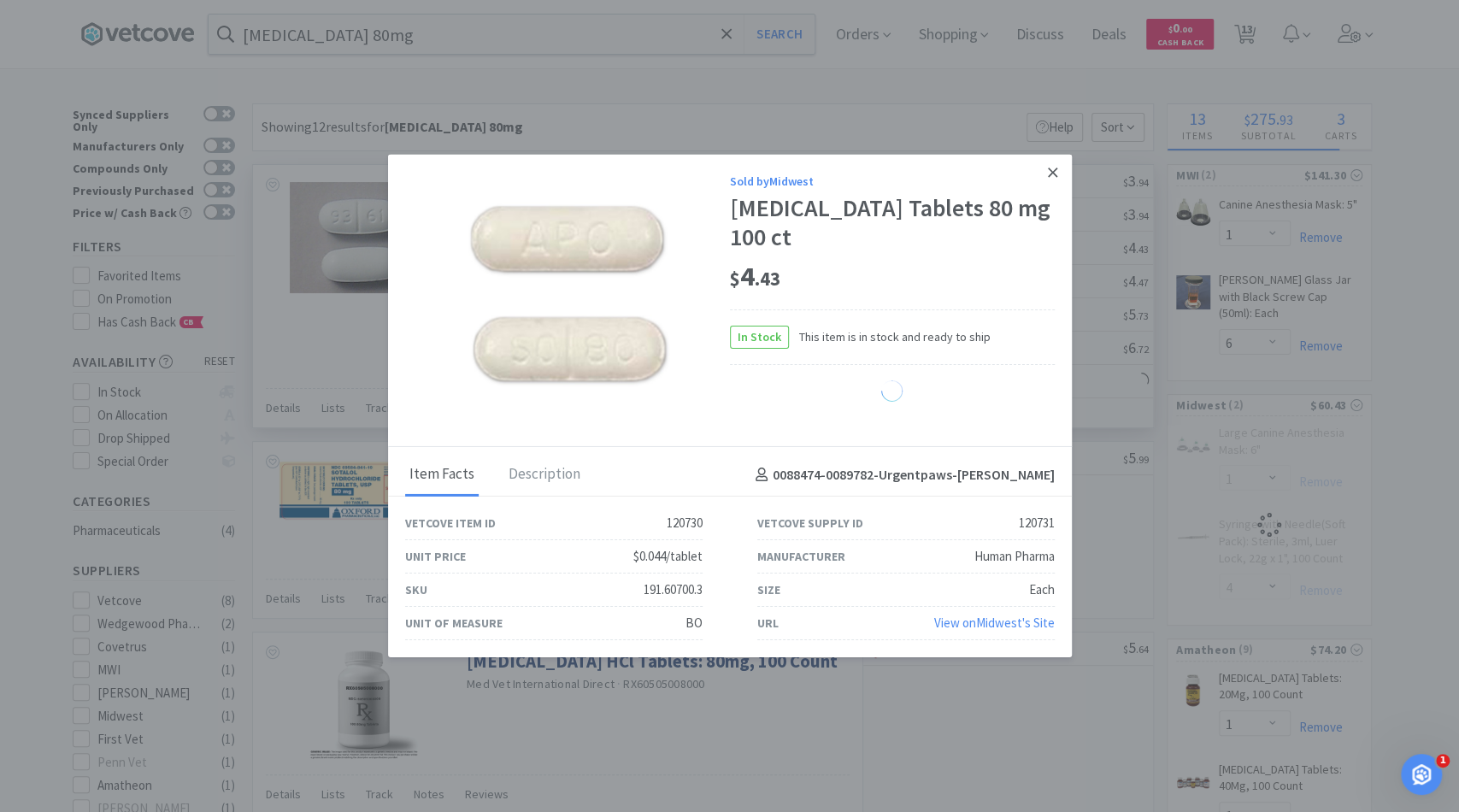
click at [1055, 181] on icon at bounding box center [1053, 172] width 9 height 15
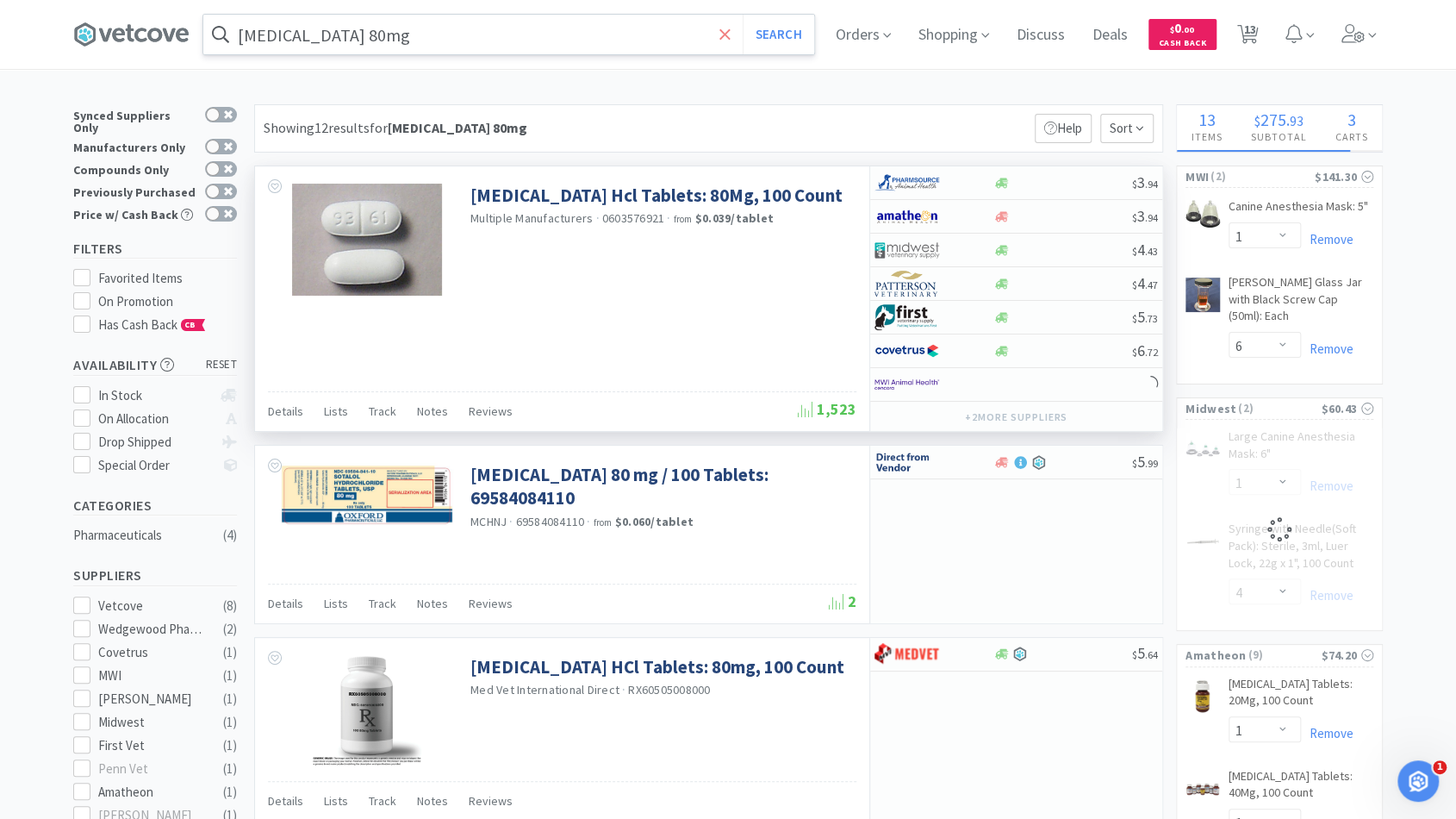
click at [730, 32] on icon at bounding box center [724, 33] width 10 height 10
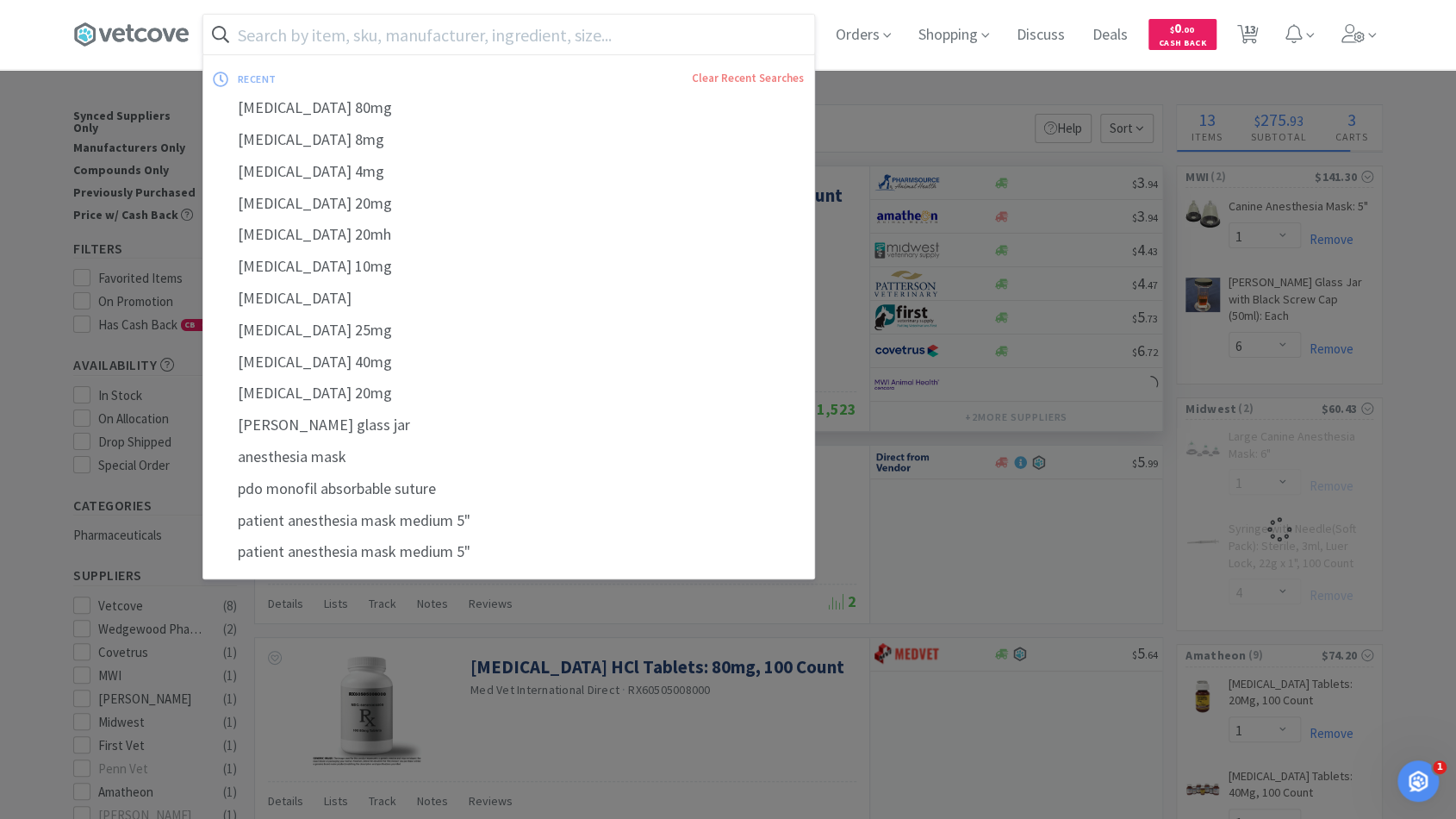
click at [676, 34] on input "text" at bounding box center [509, 34] width 611 height 40
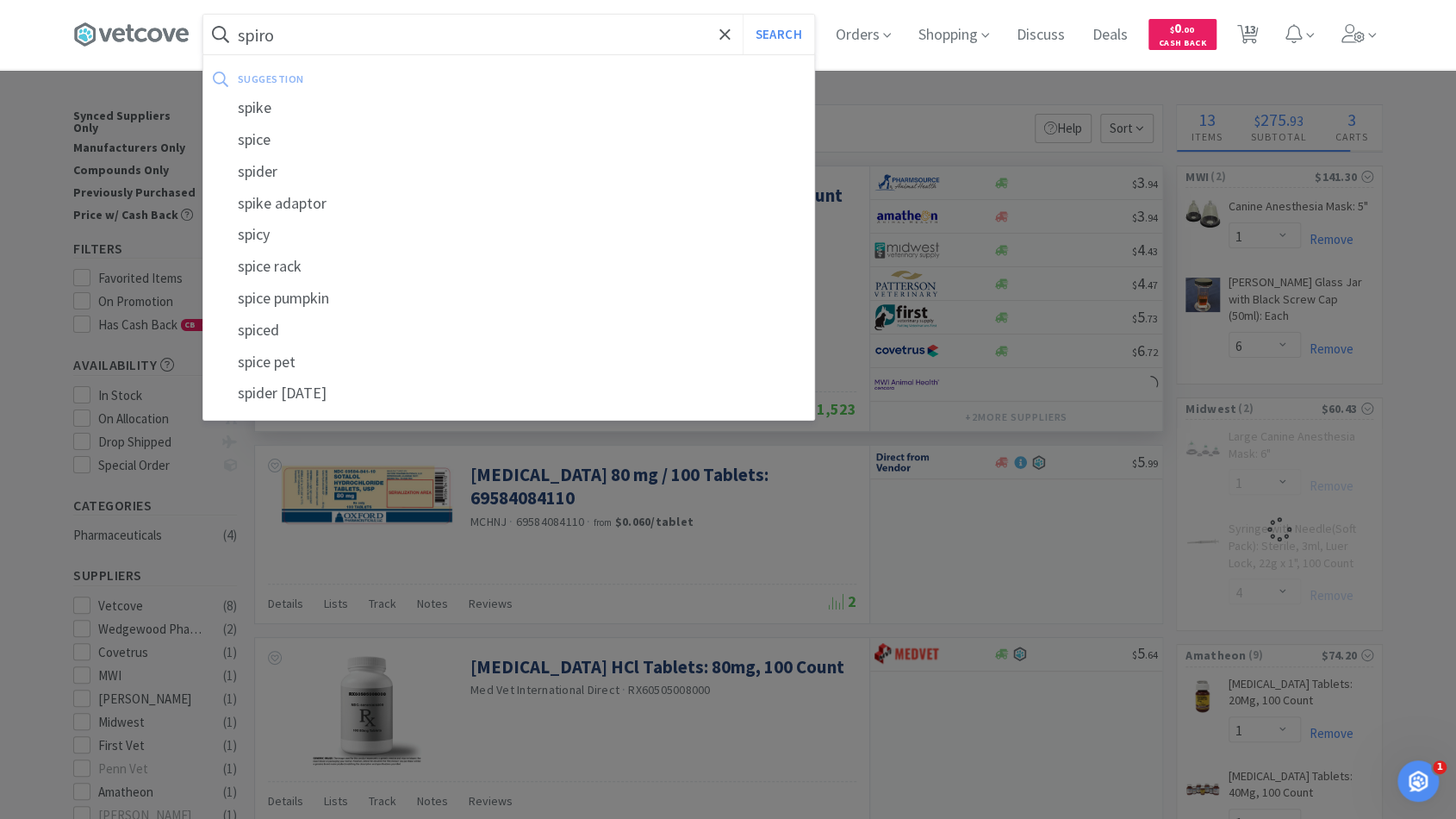
type input "spiron"
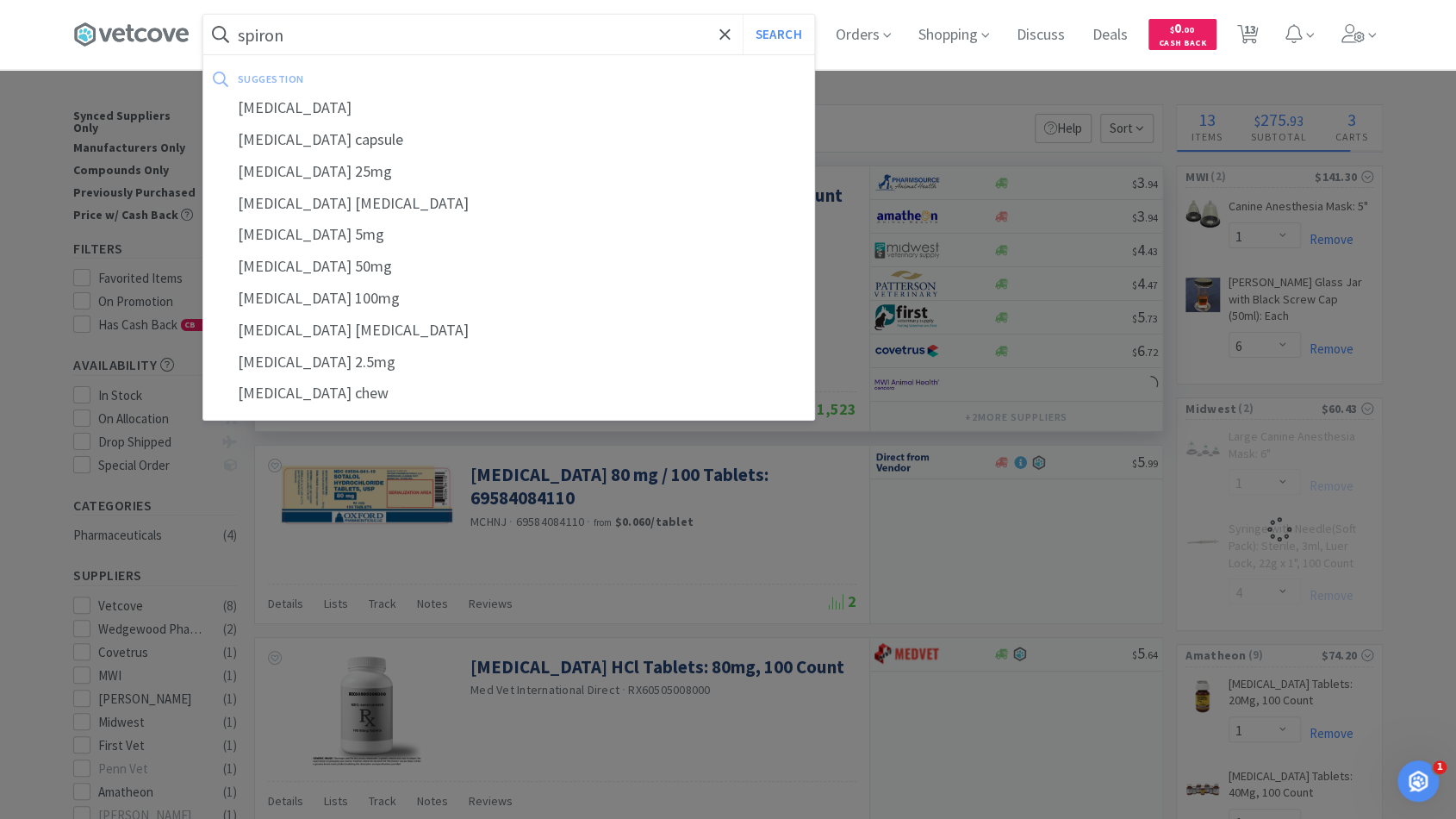
select select "1"
select select "4"
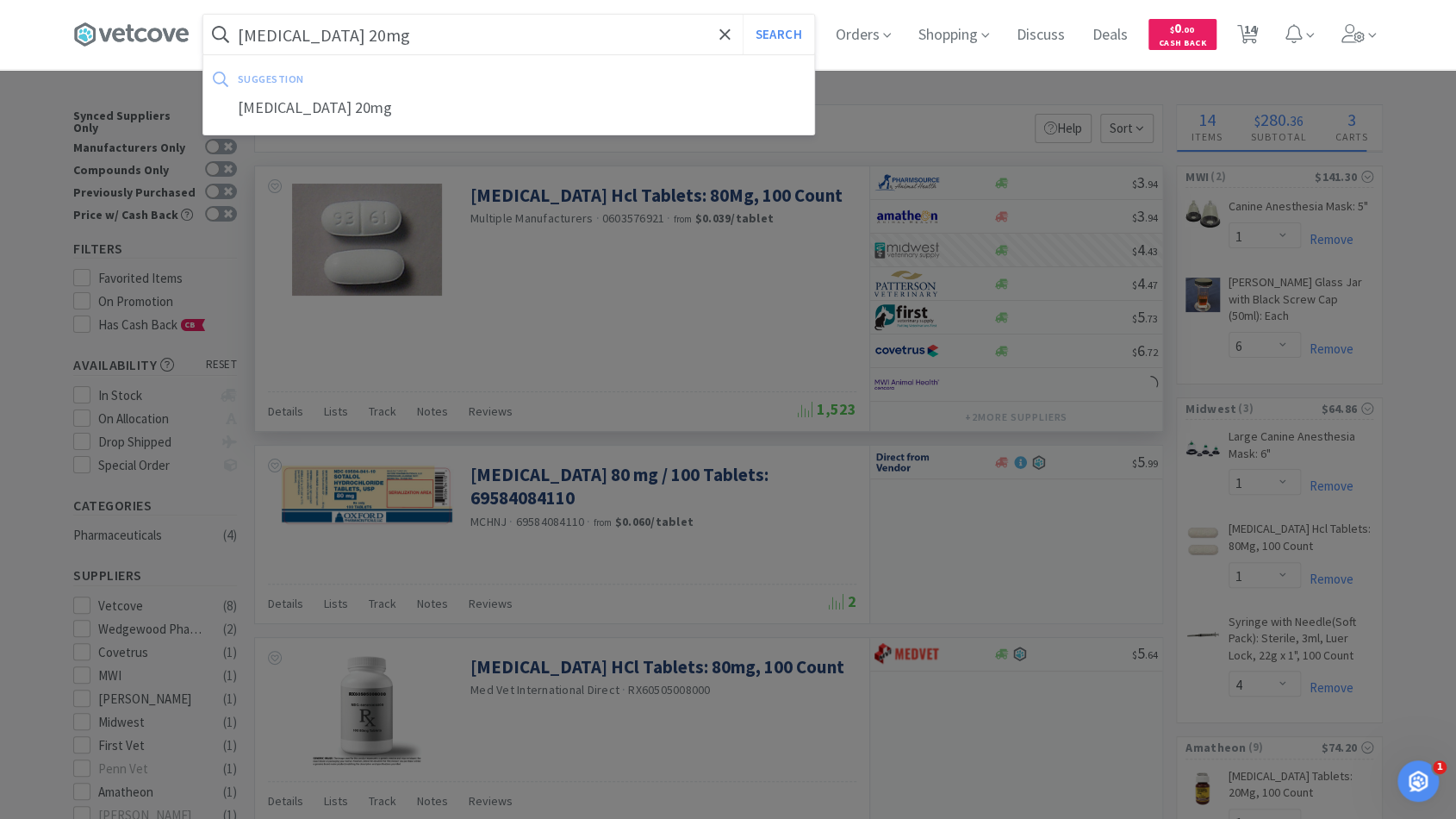
click at [742, 14] on button "Search" at bounding box center [778, 34] width 72 height 40
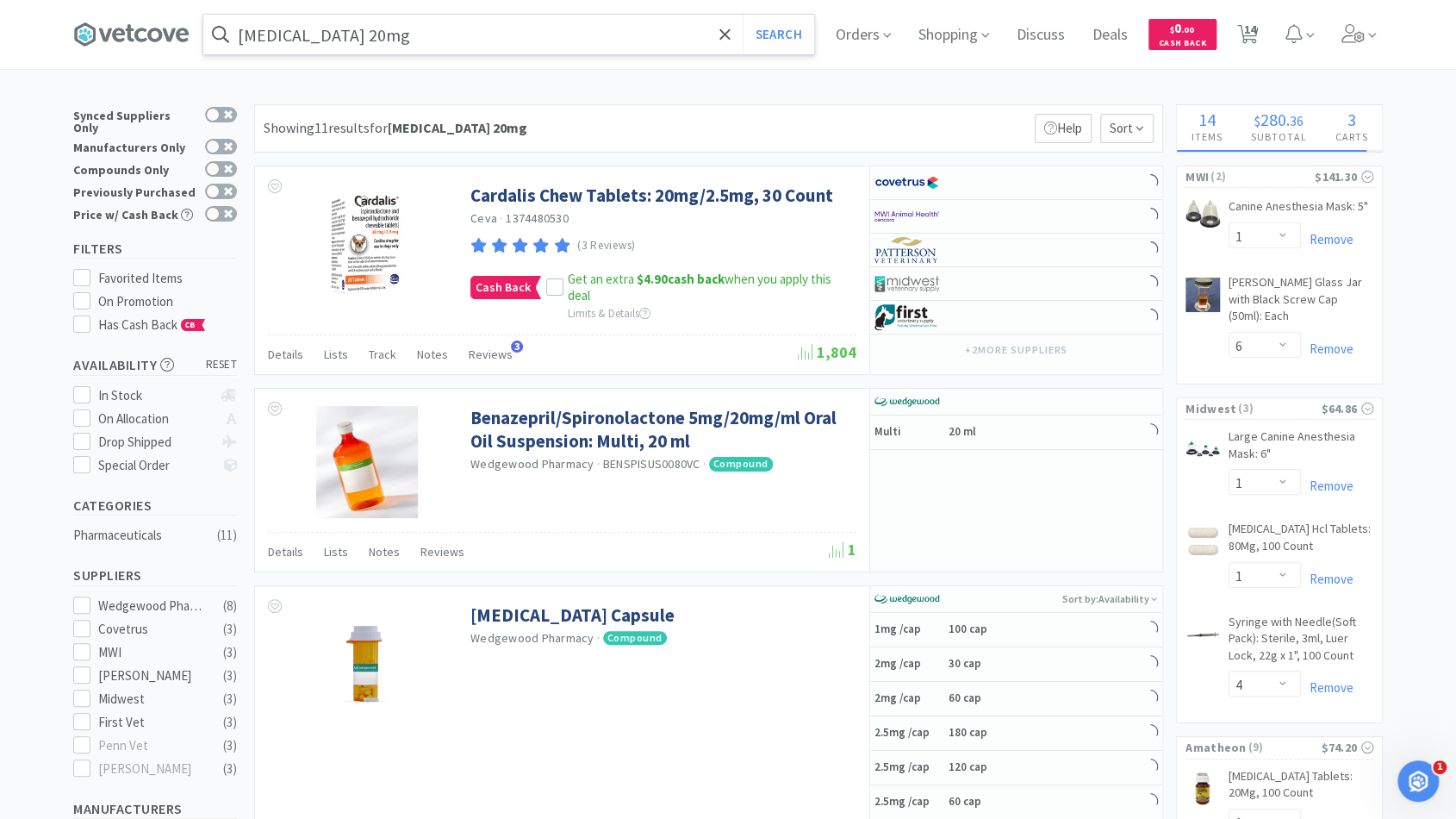
click at [371, 32] on input "[MEDICAL_DATA] 20mg" at bounding box center [509, 34] width 611 height 40
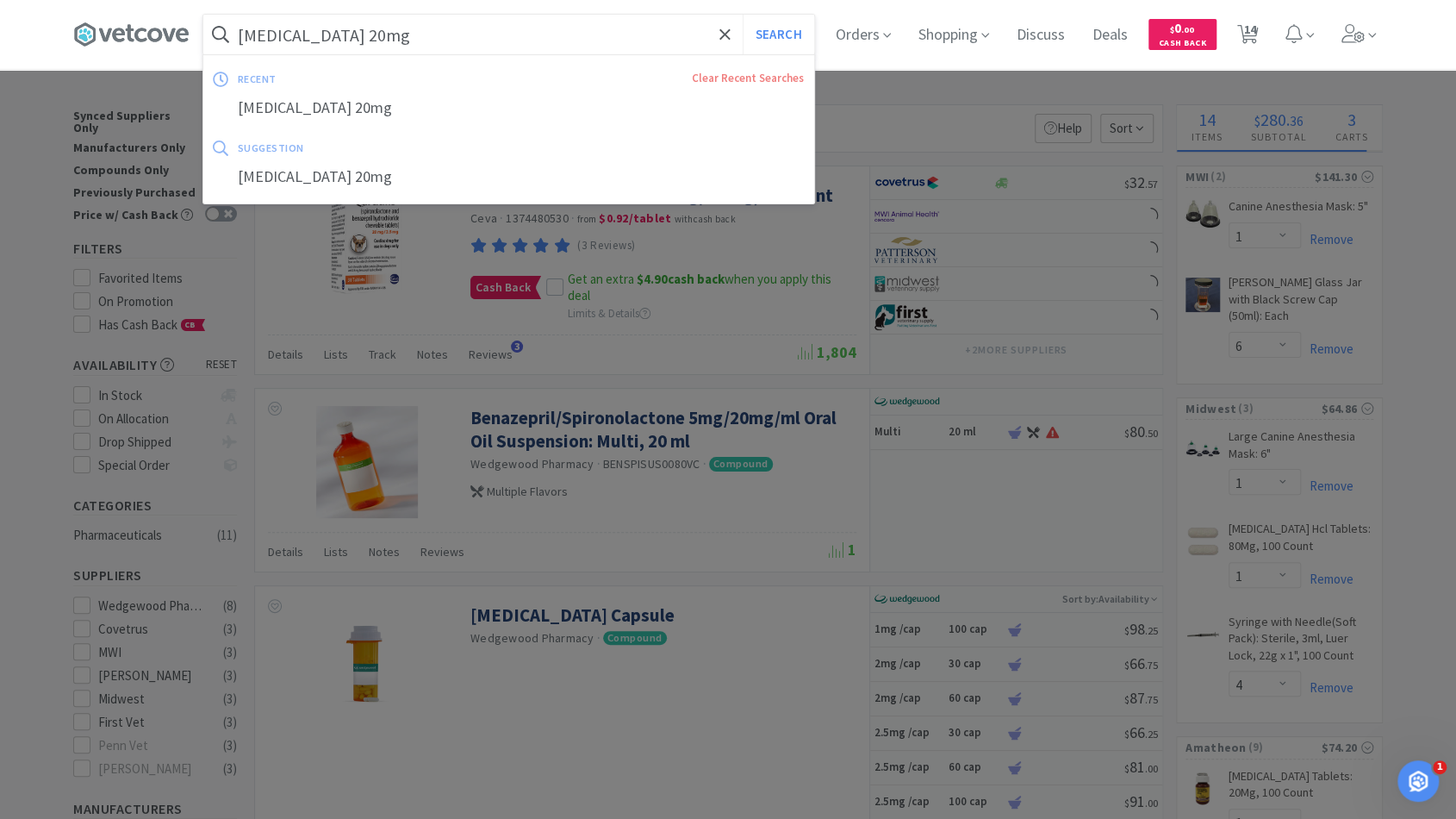
click at [371, 32] on input "[MEDICAL_DATA] 20mg" at bounding box center [509, 34] width 611 height 40
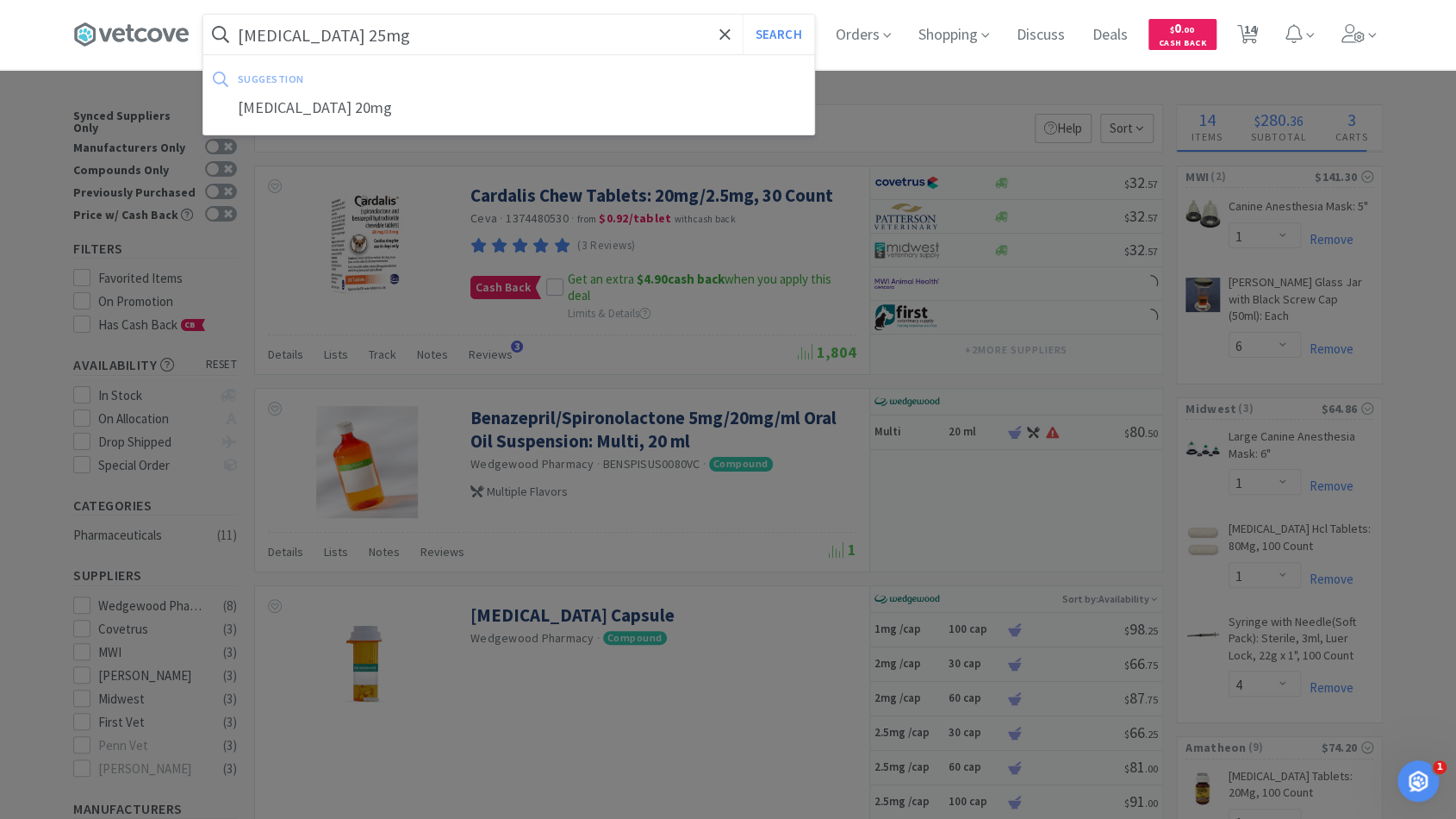
type input "[MEDICAL_DATA] 25mg"
click at [742, 14] on button "Search" at bounding box center [778, 34] width 72 height 40
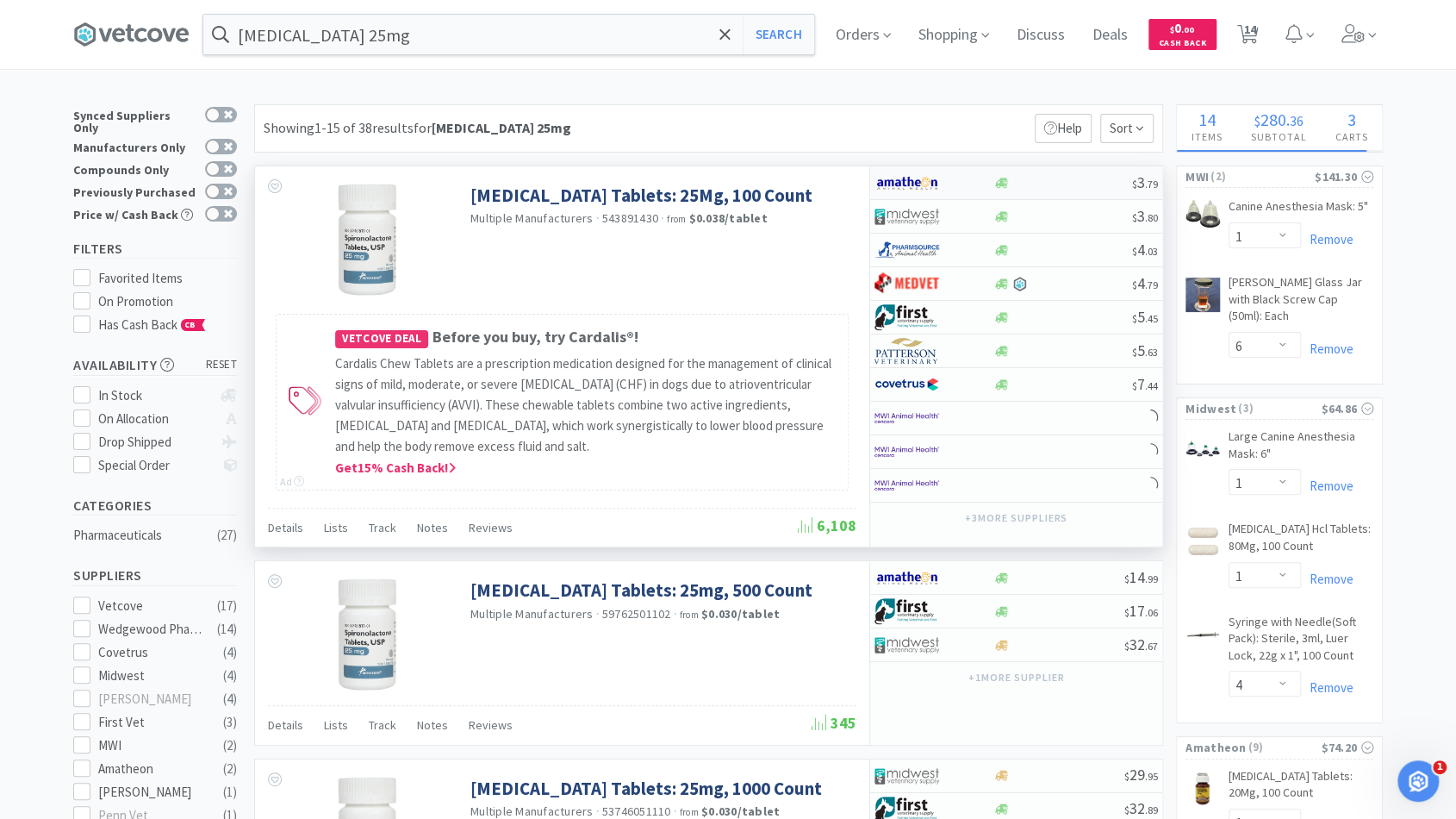
click at [1058, 181] on div at bounding box center [1062, 183] width 139 height 13
select select "1"
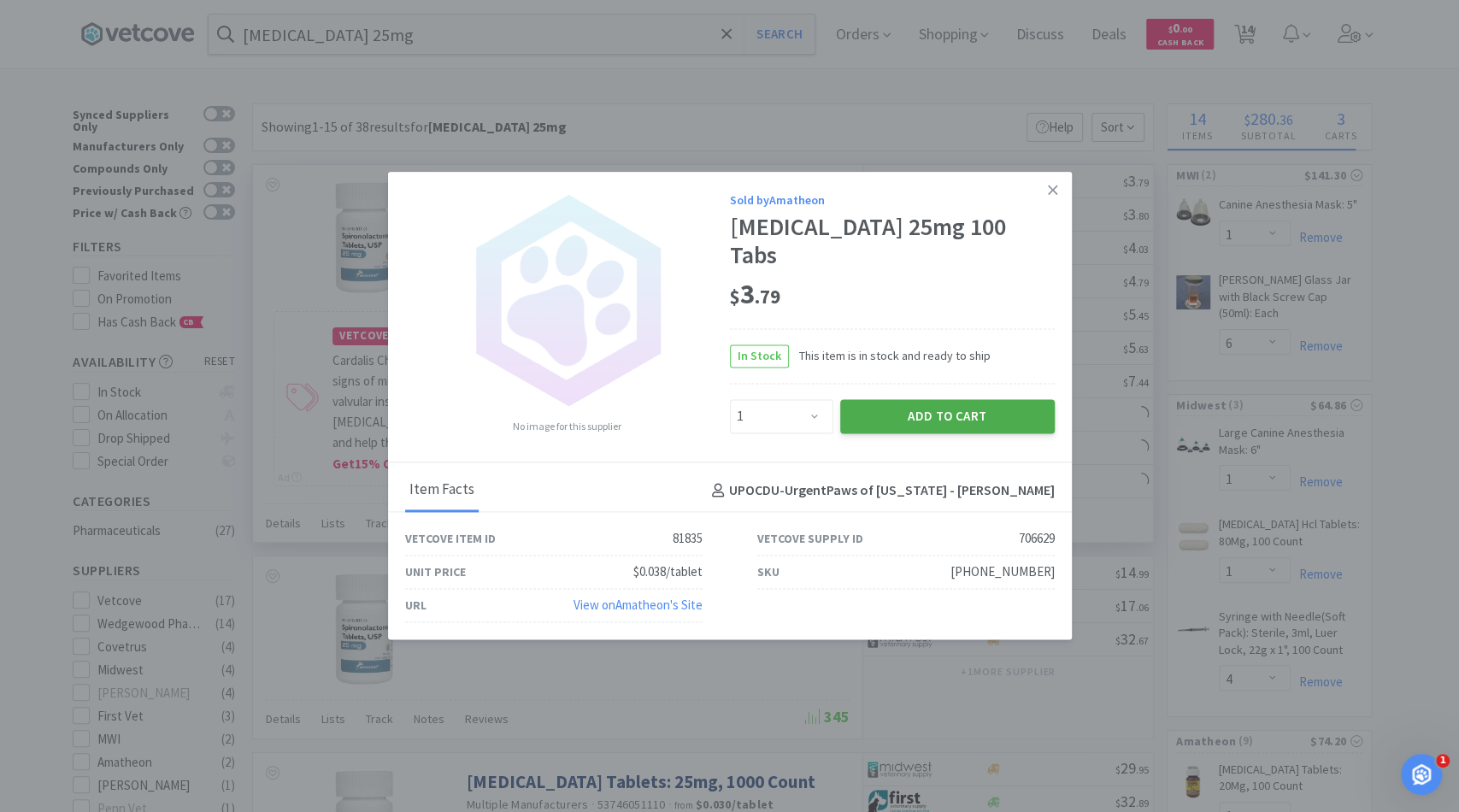
click at [903, 399] on button "Add to Cart" at bounding box center [947, 416] width 215 height 34
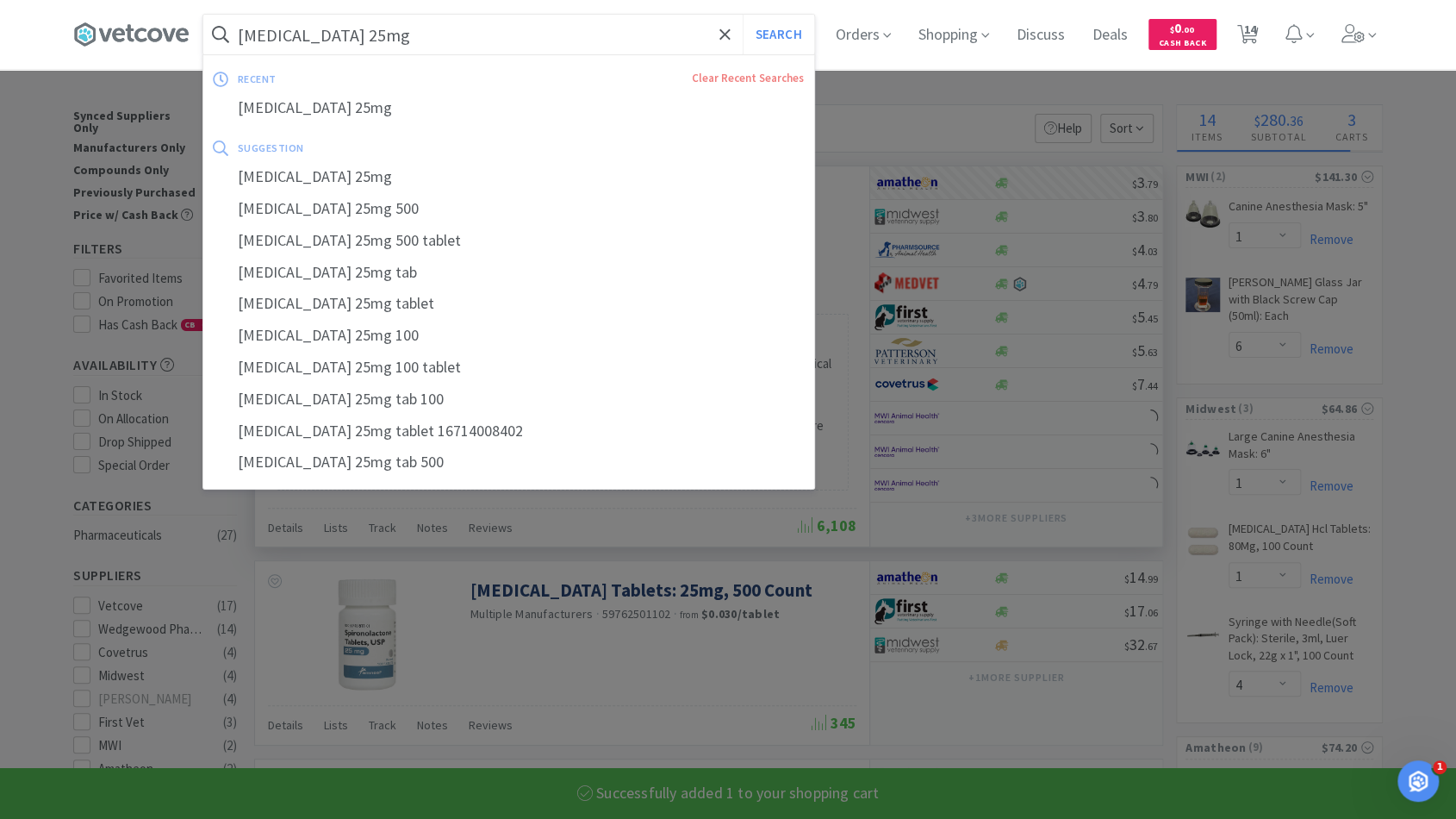
click at [510, 32] on input "[MEDICAL_DATA] 25mg" at bounding box center [509, 34] width 611 height 40
select select "1"
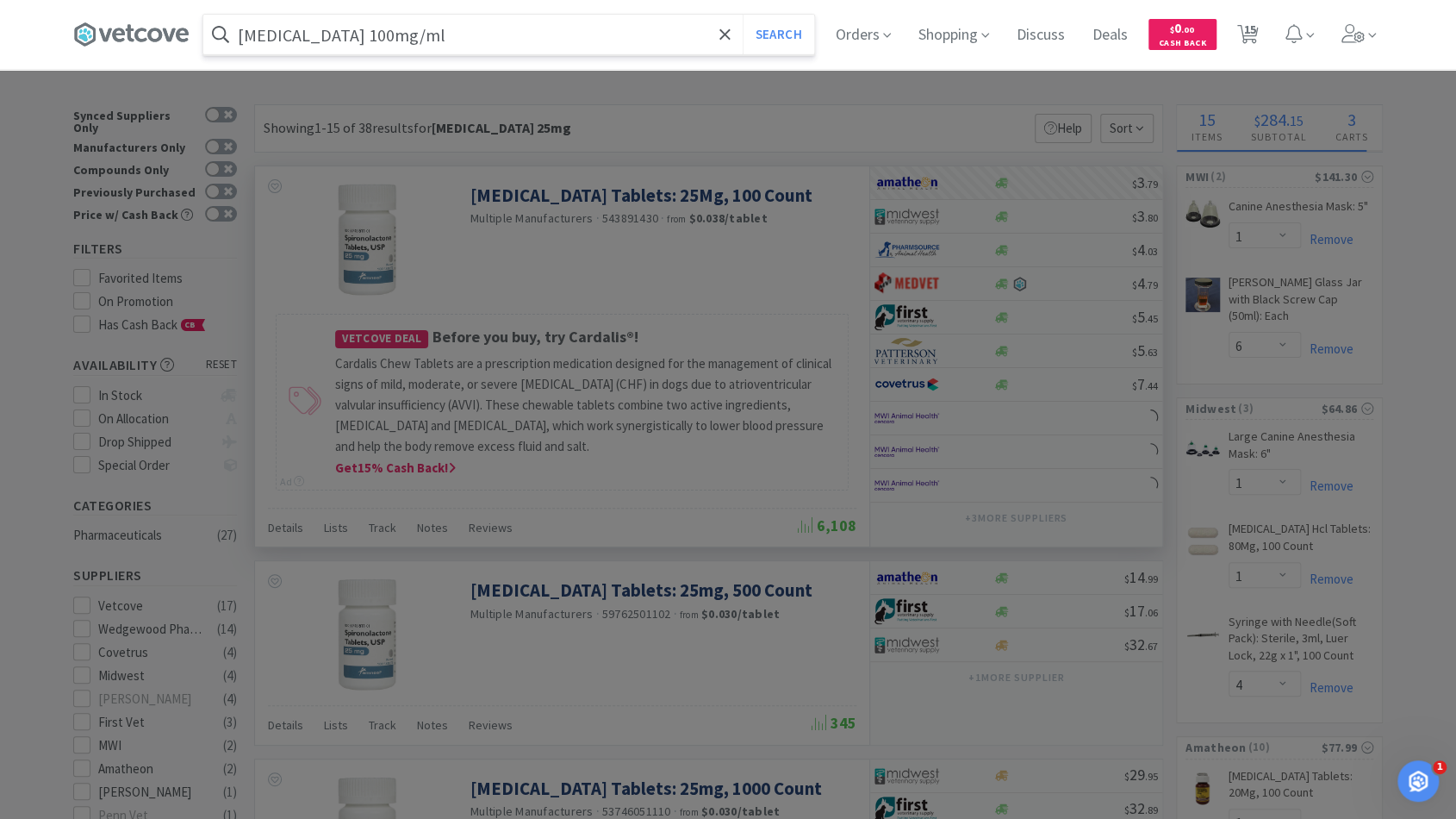
type input "[MEDICAL_DATA] 100mg/ml"
click at [742, 14] on button "Search" at bounding box center [778, 34] width 72 height 40
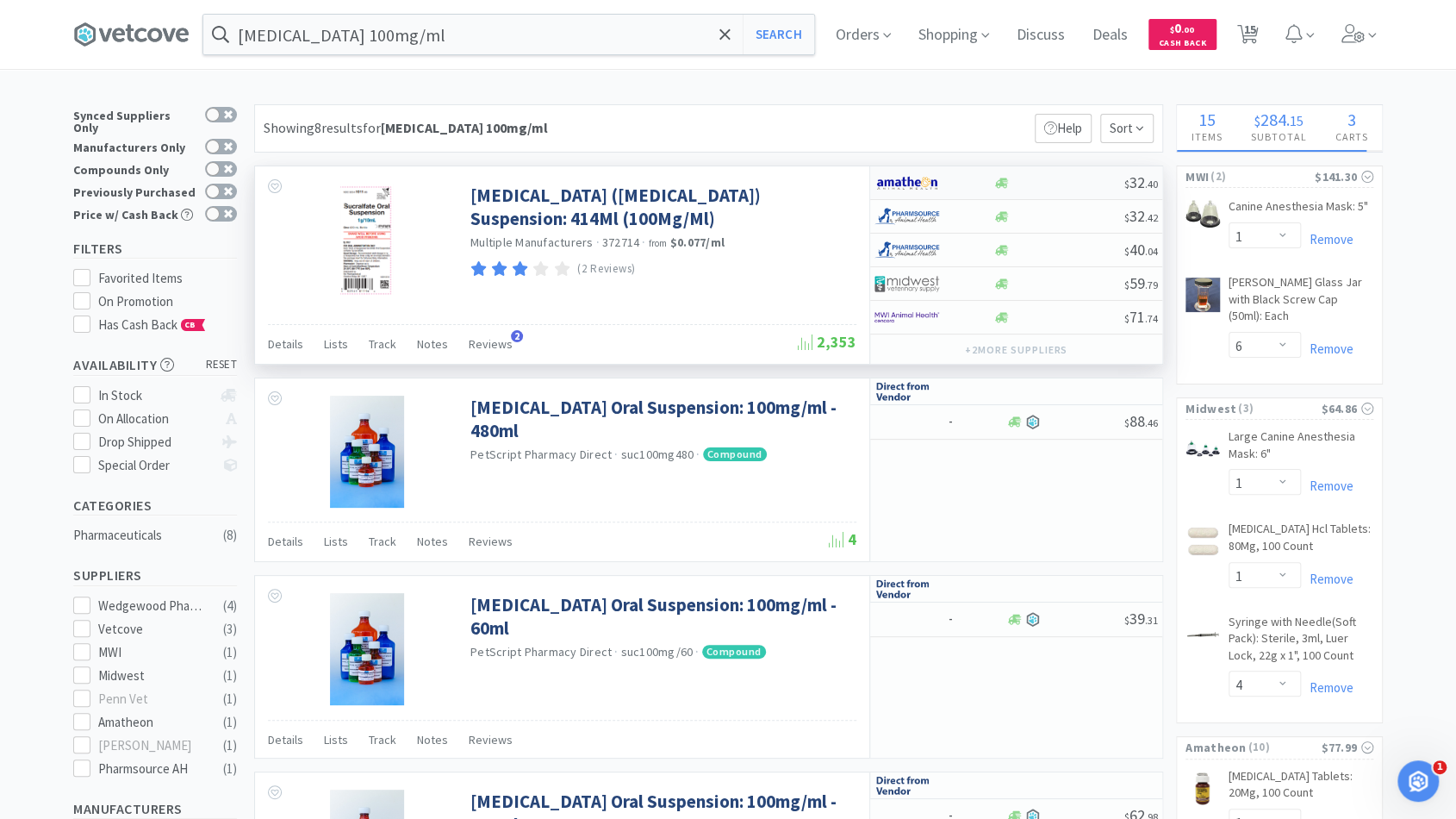
click at [1046, 179] on div at bounding box center [1058, 183] width 132 height 13
select select "1"
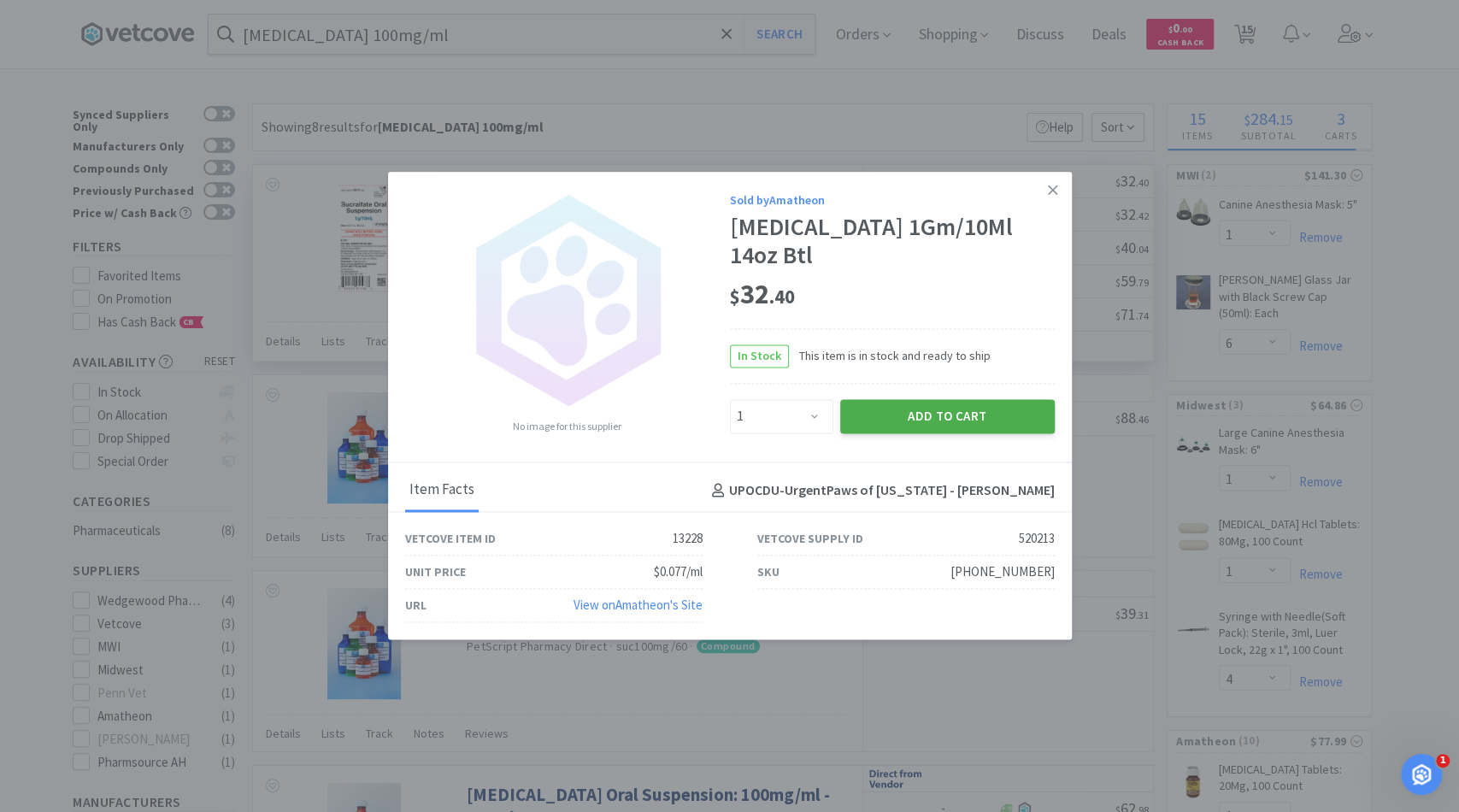
click at [893, 399] on button "Add to Cart" at bounding box center [947, 416] width 215 height 34
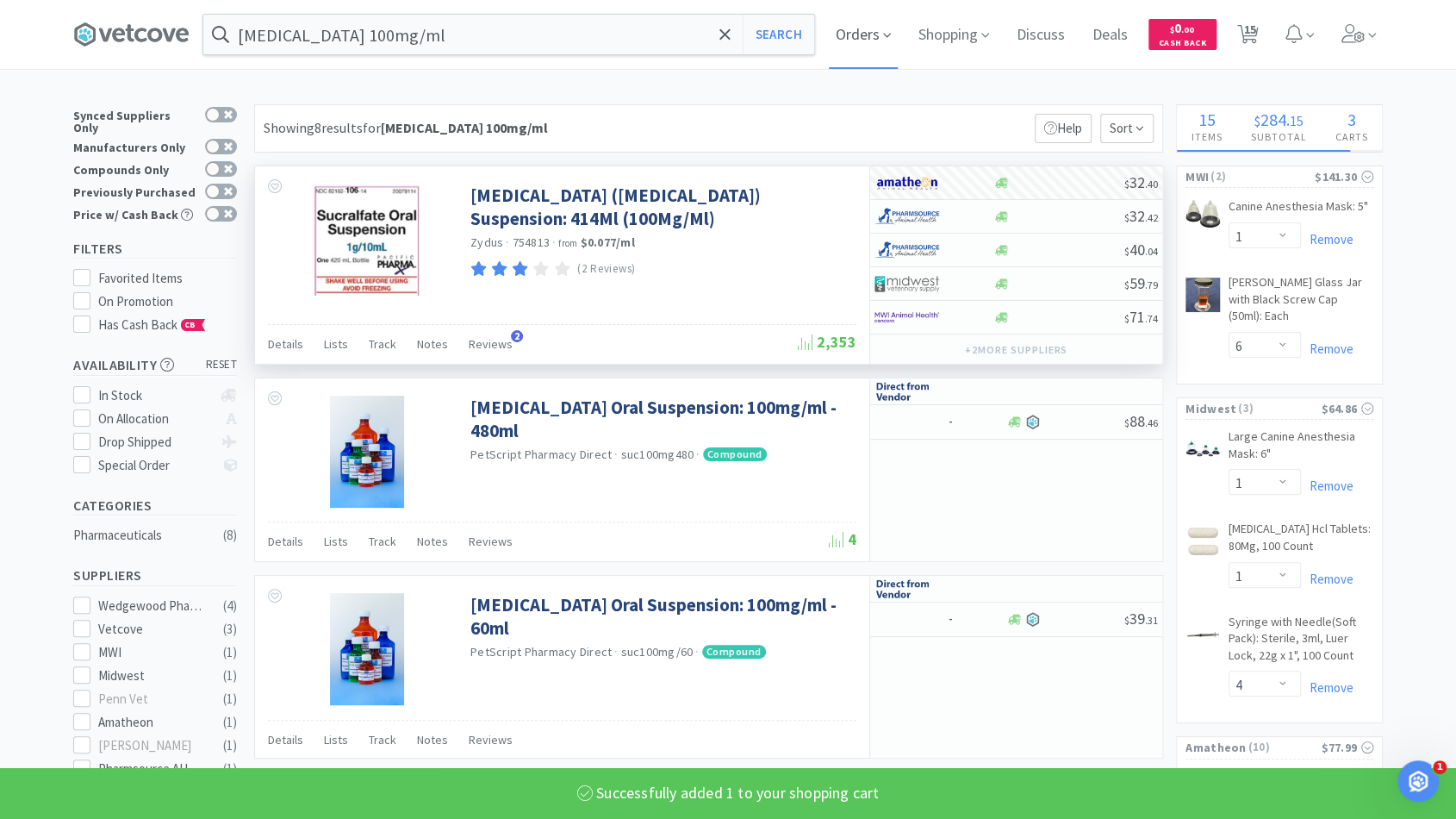
select select "1"
click at [735, 28] on span at bounding box center [724, 34] width 20 height 36
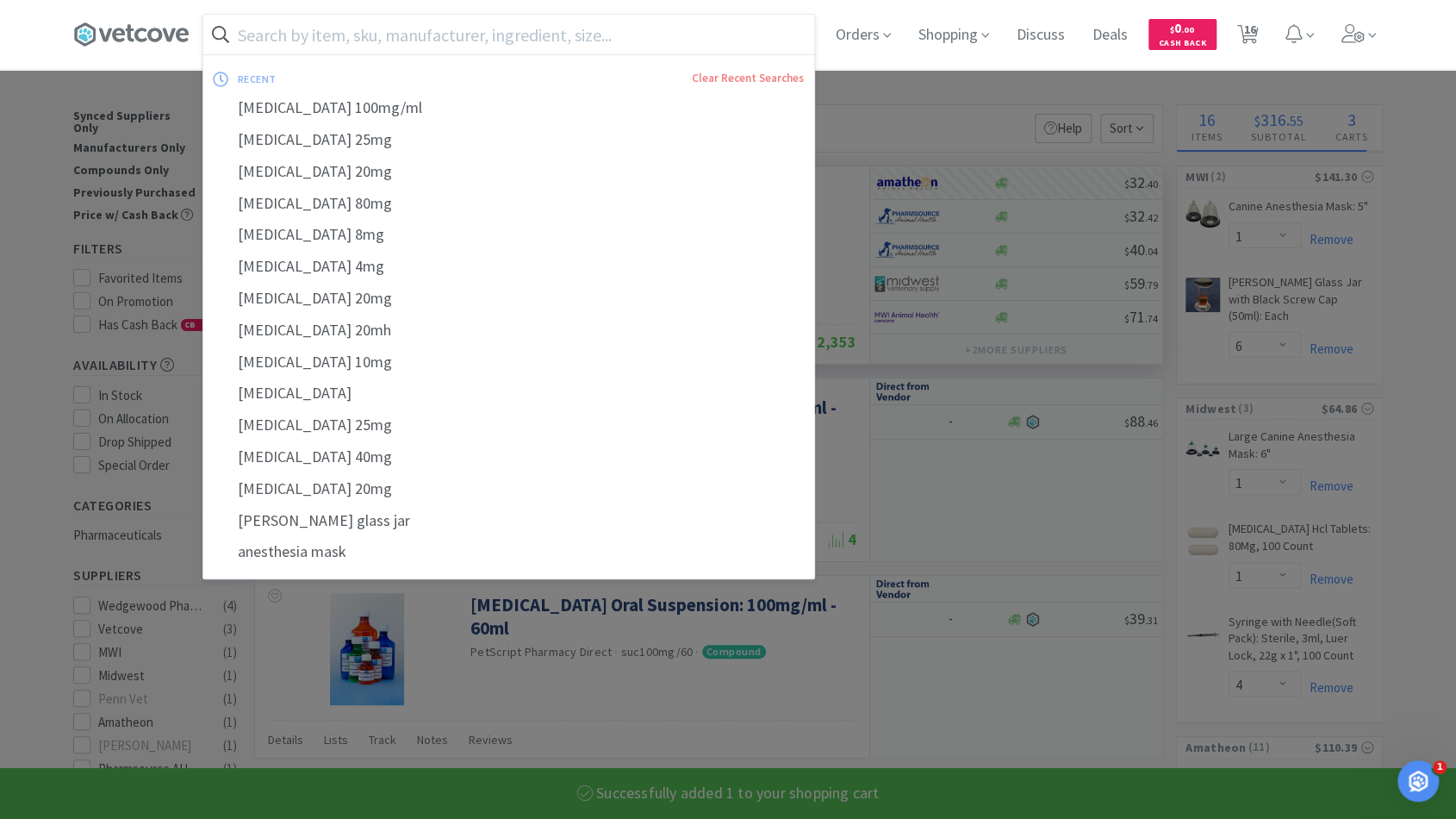
click at [682, 32] on input "text" at bounding box center [509, 34] width 611 height 40
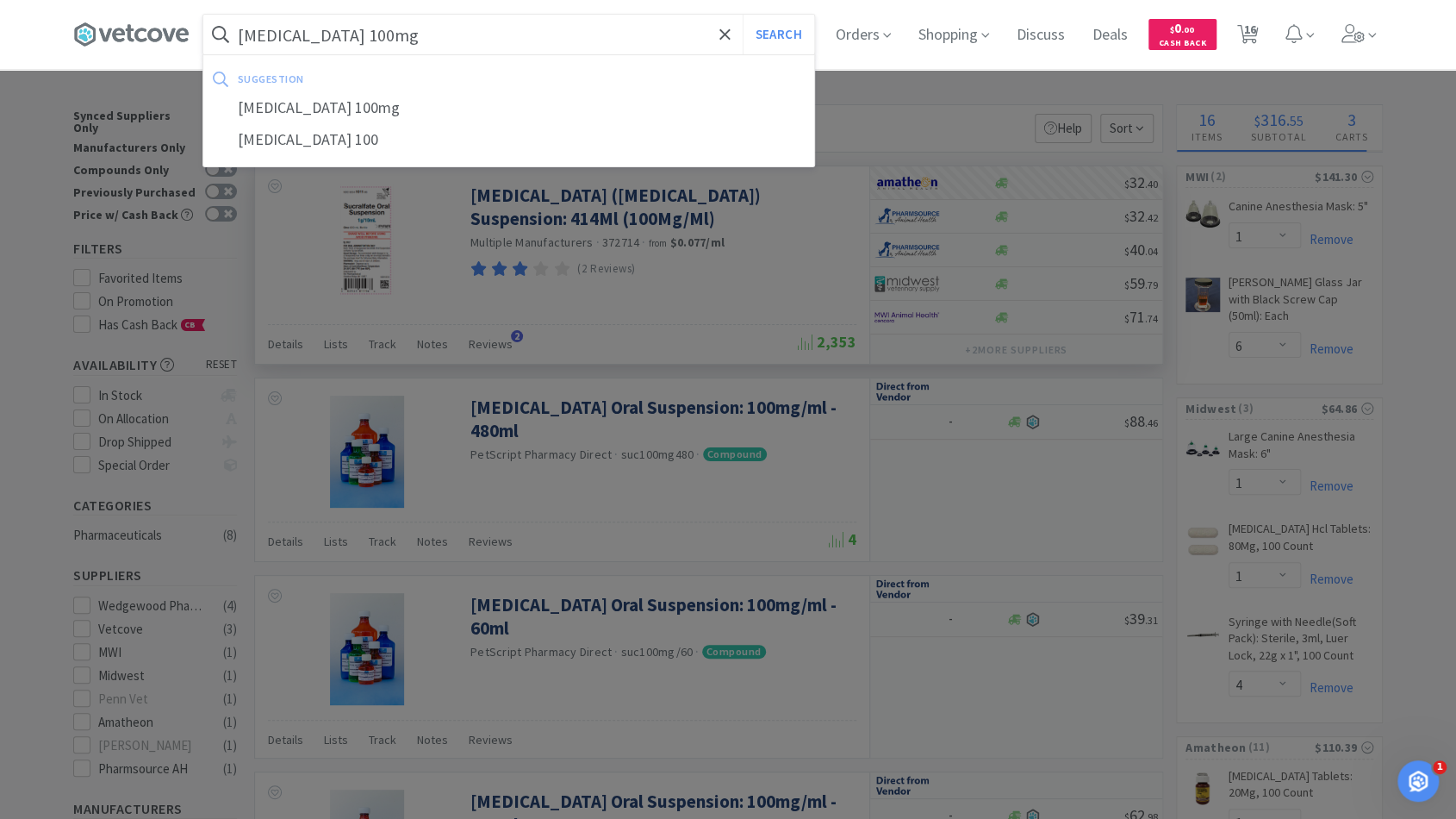
type input "[MEDICAL_DATA] 100mg"
click at [742, 14] on button "Search" at bounding box center [778, 34] width 72 height 40
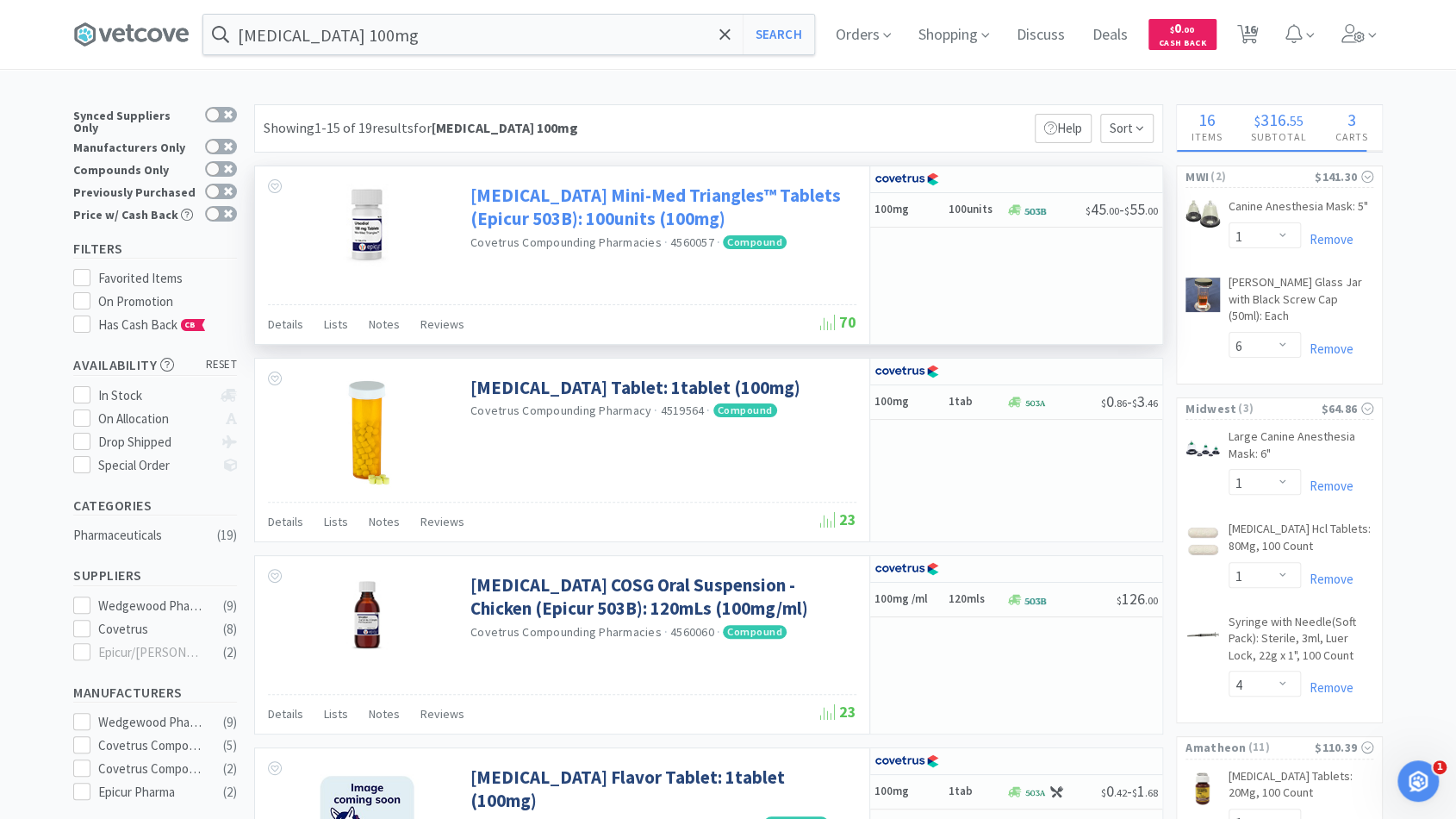
click at [563, 226] on link "[MEDICAL_DATA] Mini-Med Triangles™ Tablets (Epicur 503B): 100units (100mg)" at bounding box center [661, 207] width 382 height 48
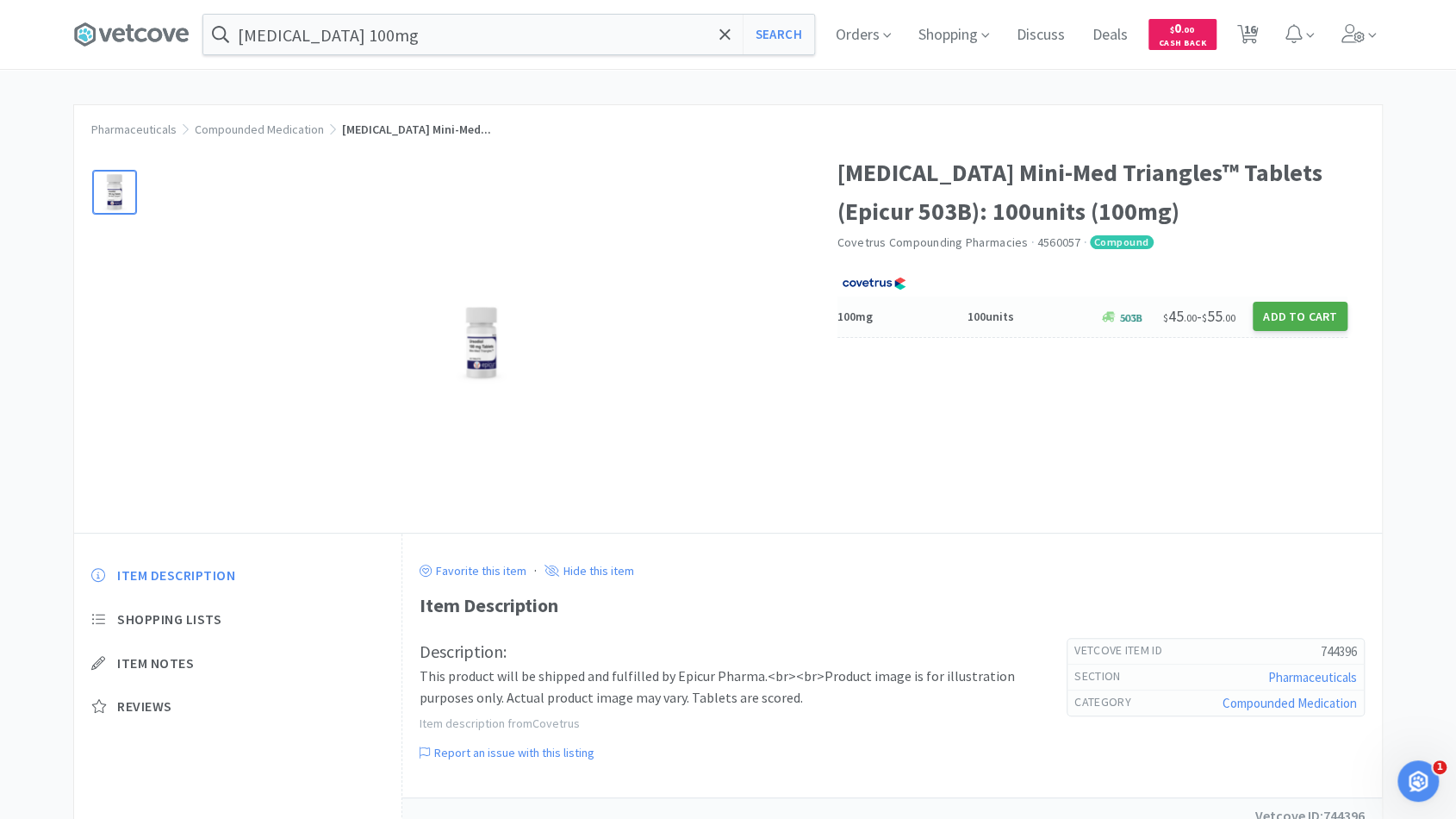
click at [1267, 318] on button "Add to Cart" at bounding box center [1300, 316] width 94 height 30
select select "1"
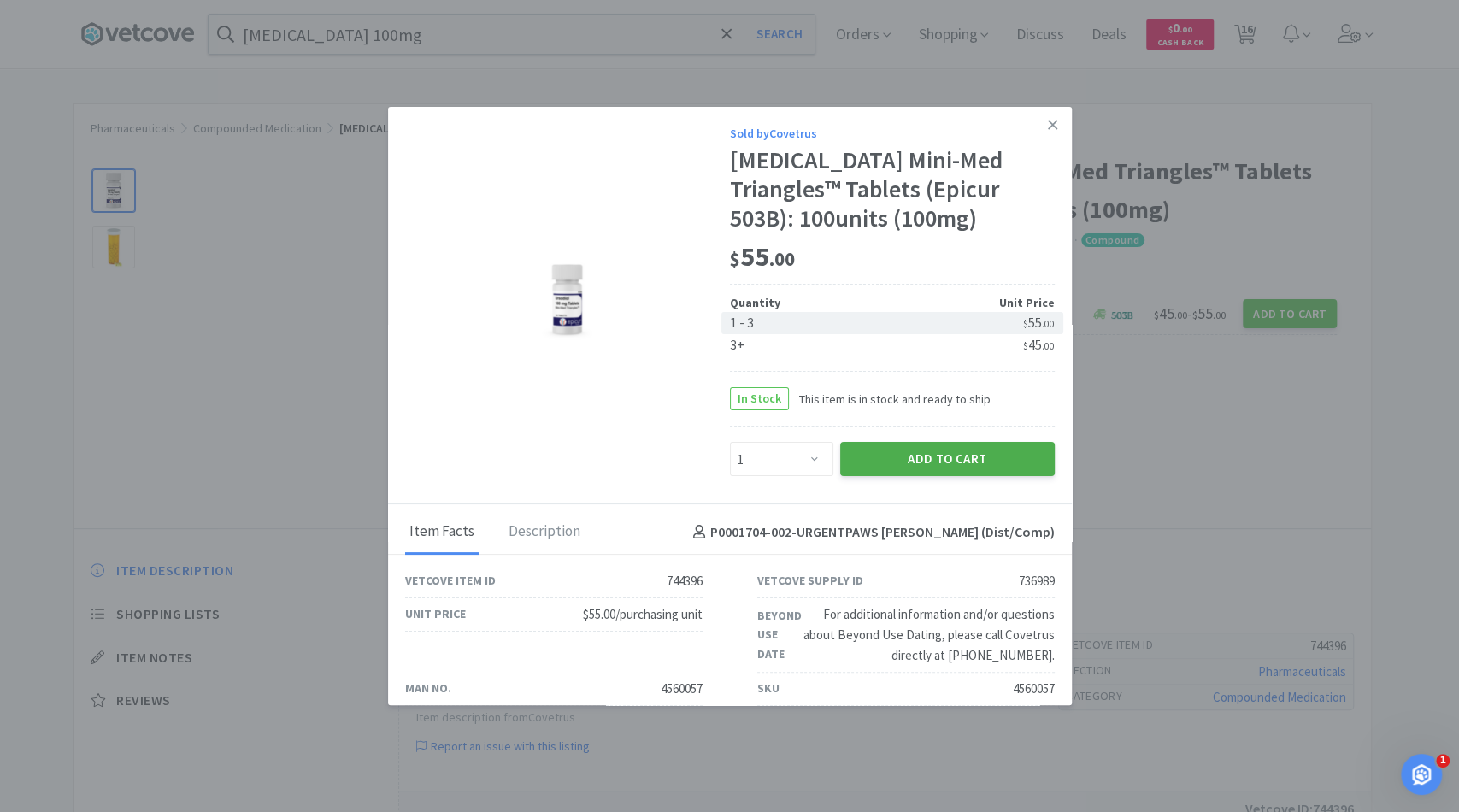
click at [912, 454] on button "Add to Cart" at bounding box center [947, 459] width 215 height 34
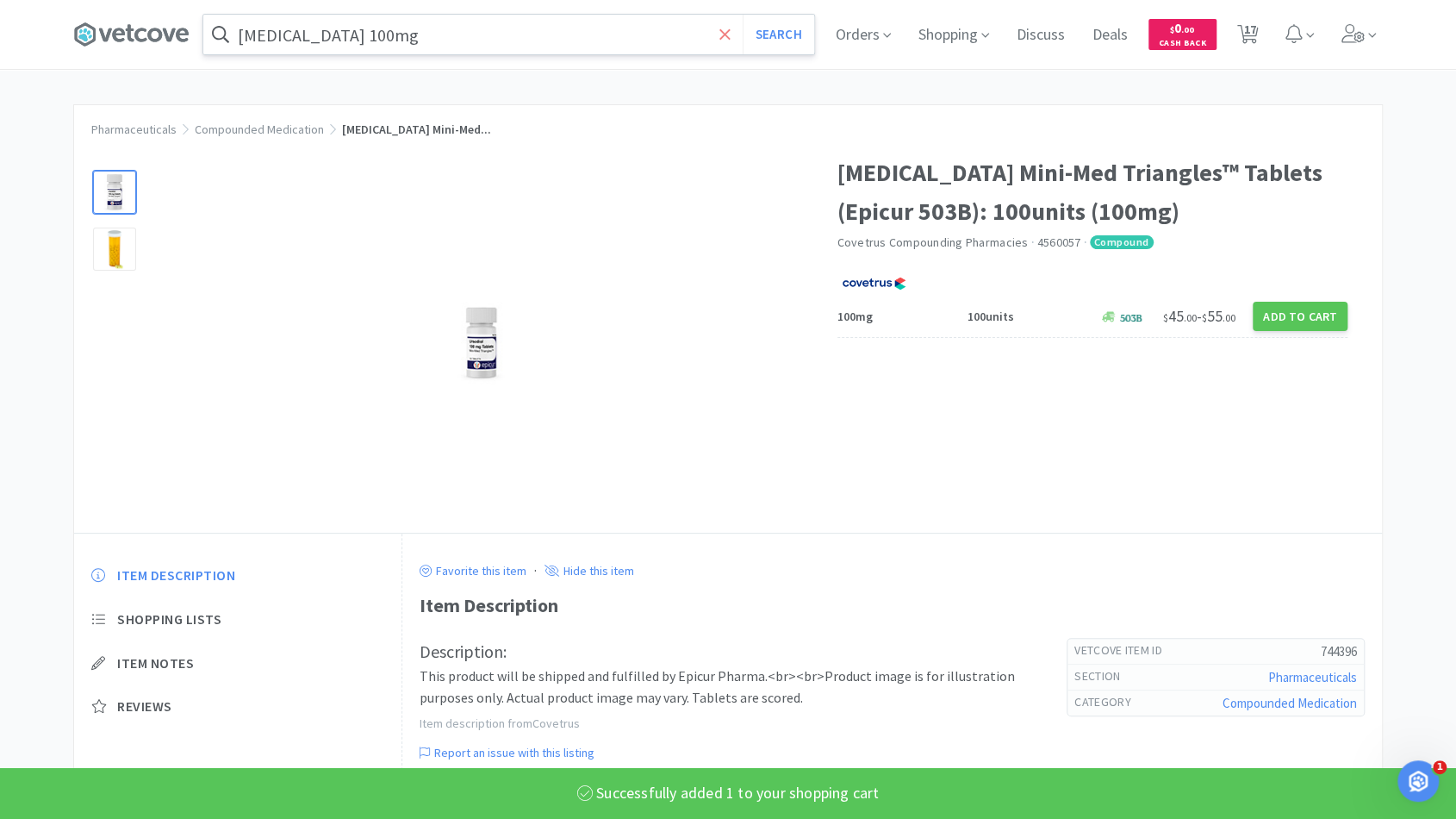
click at [730, 32] on icon at bounding box center [724, 33] width 10 height 10
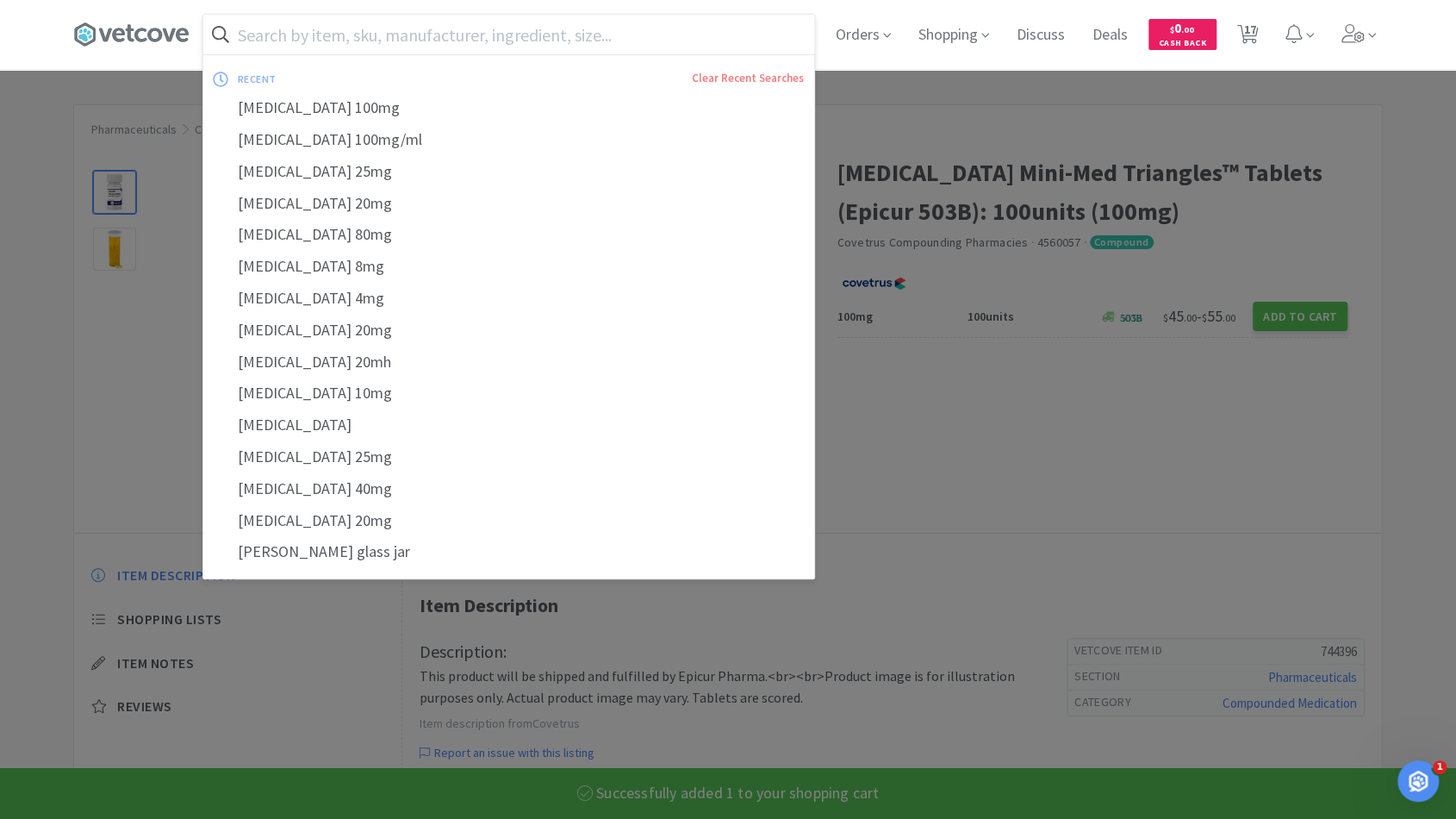
click at [641, 60] on div "recent Clear Recent Searches [MEDICAL_DATA] 100mg [MEDICAL_DATA] 100mg/ml [MEDI…" at bounding box center [509, 317] width 613 height 525
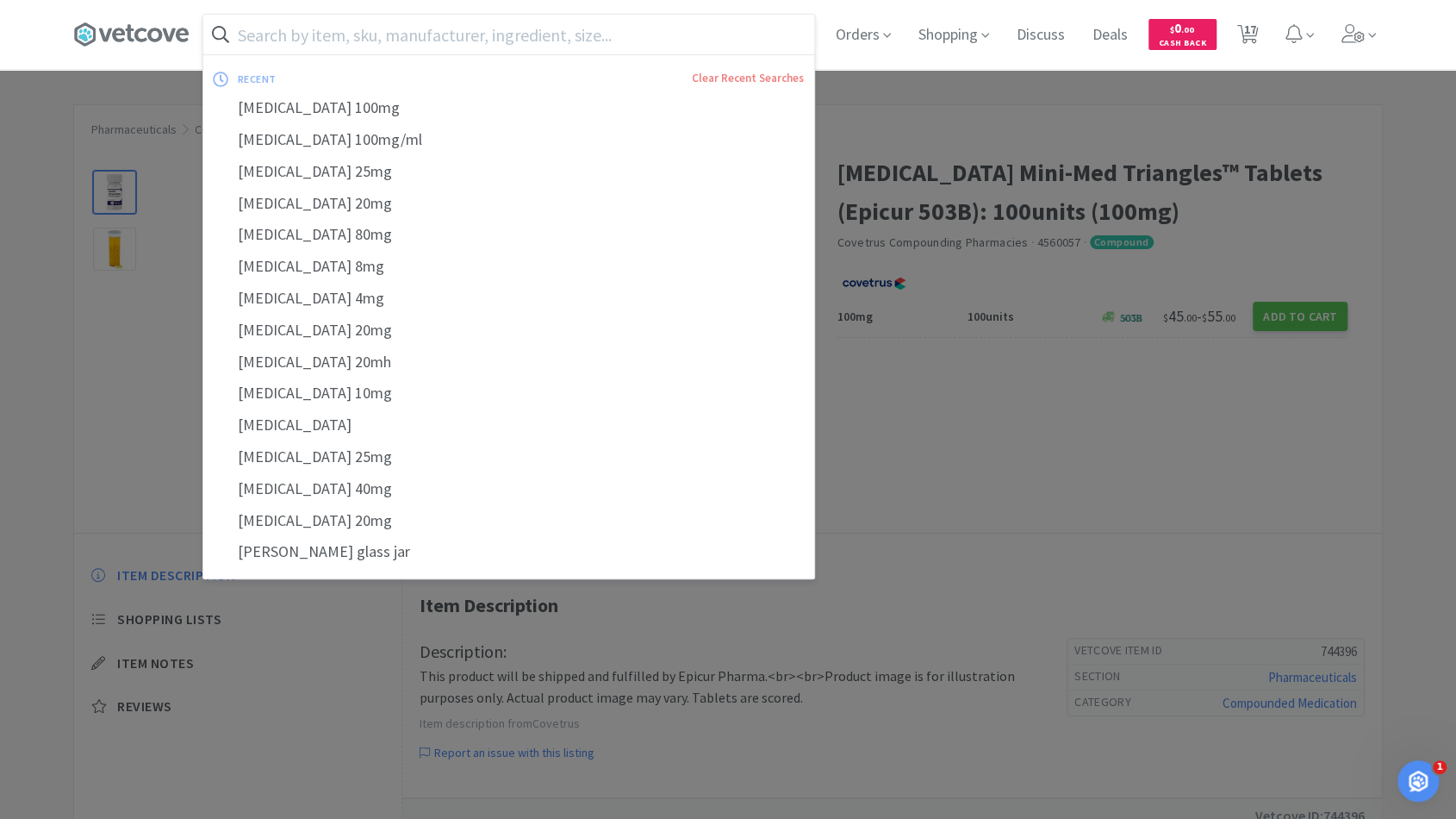
click at [638, 43] on input "text" at bounding box center [509, 34] width 611 height 40
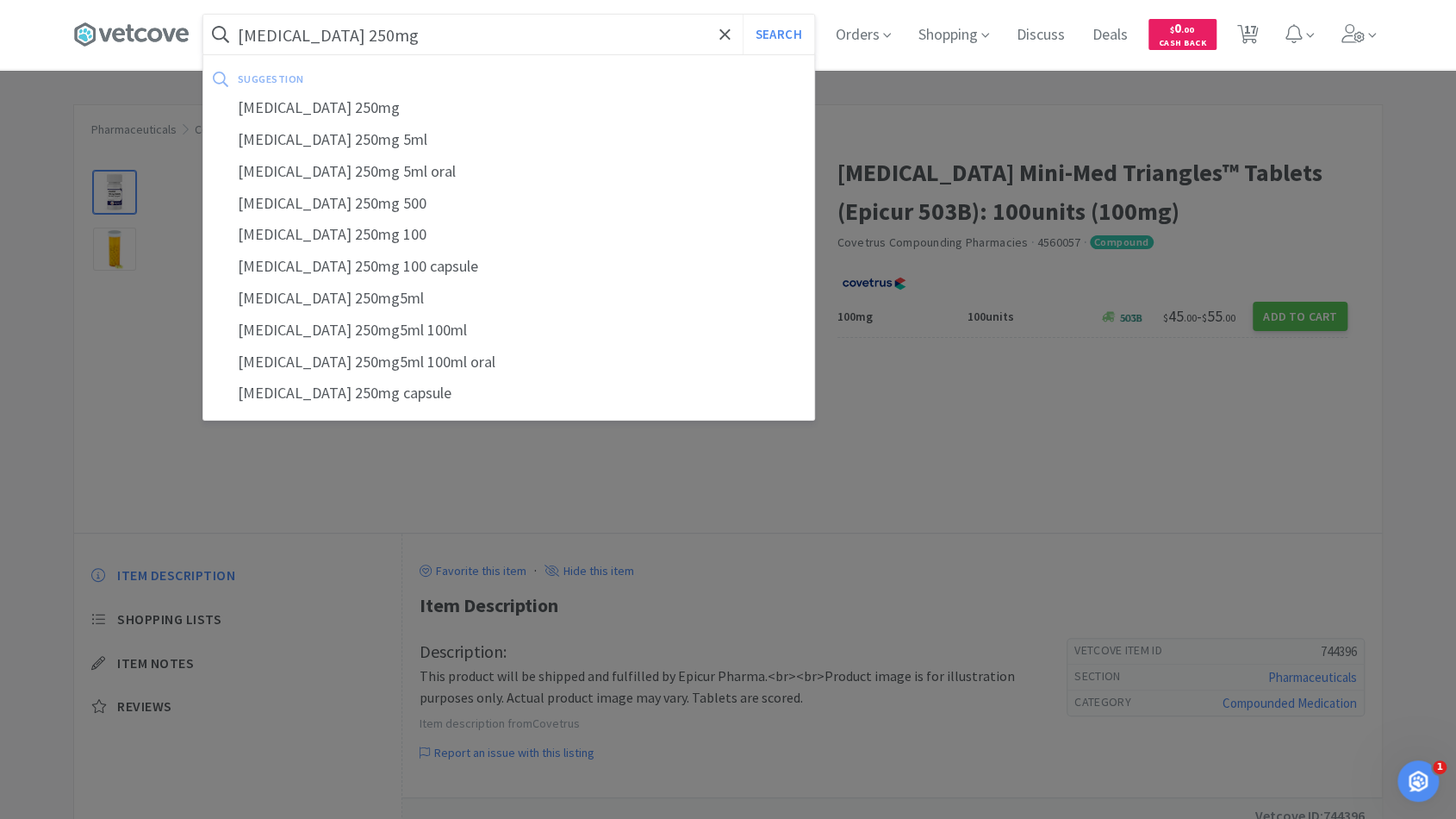
type input "[MEDICAL_DATA] 250mg"
click at [742, 14] on button "Search" at bounding box center [778, 34] width 72 height 40
select select "1"
select select "6"
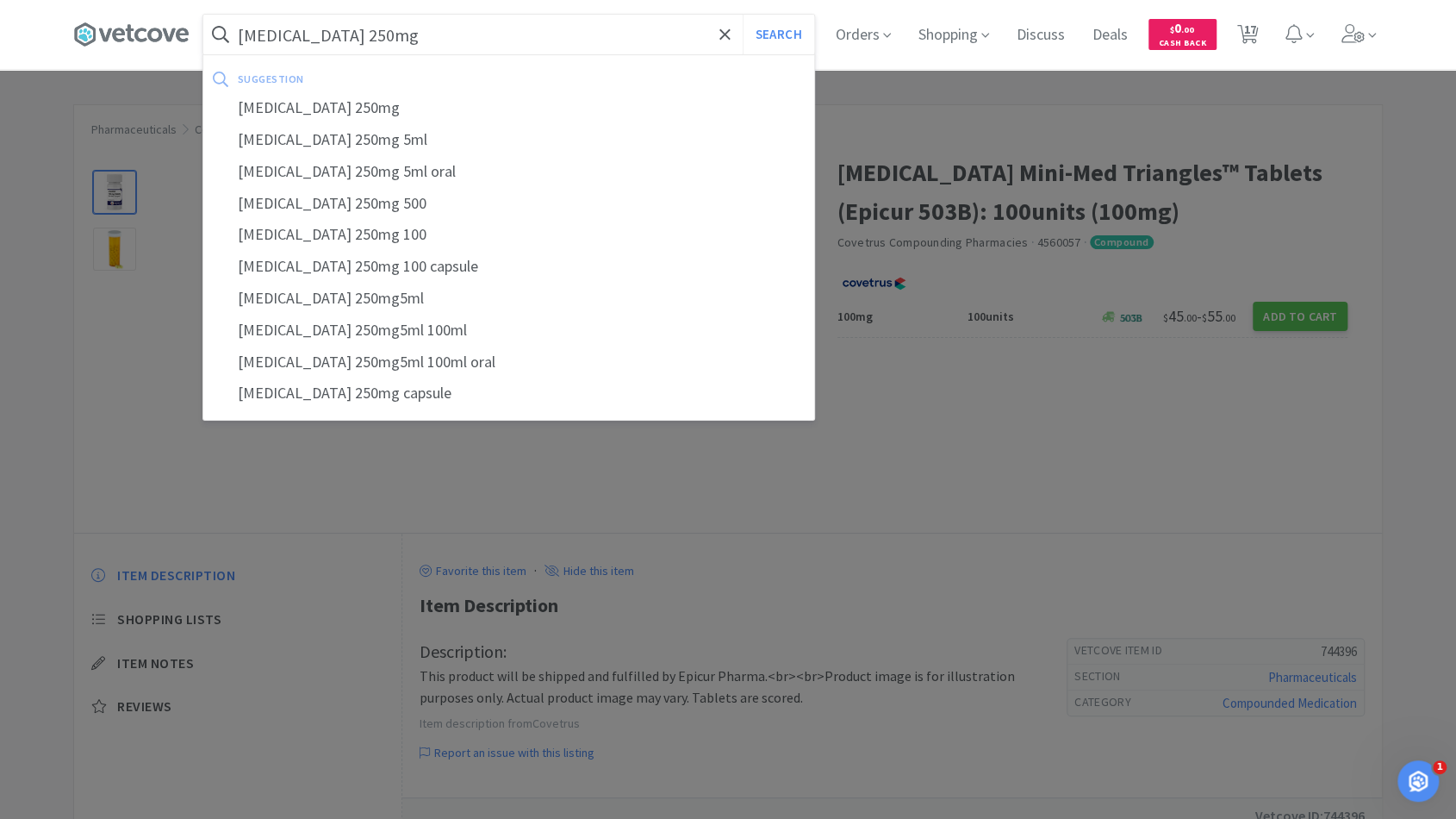
select select "1"
select select "4"
select select "1"
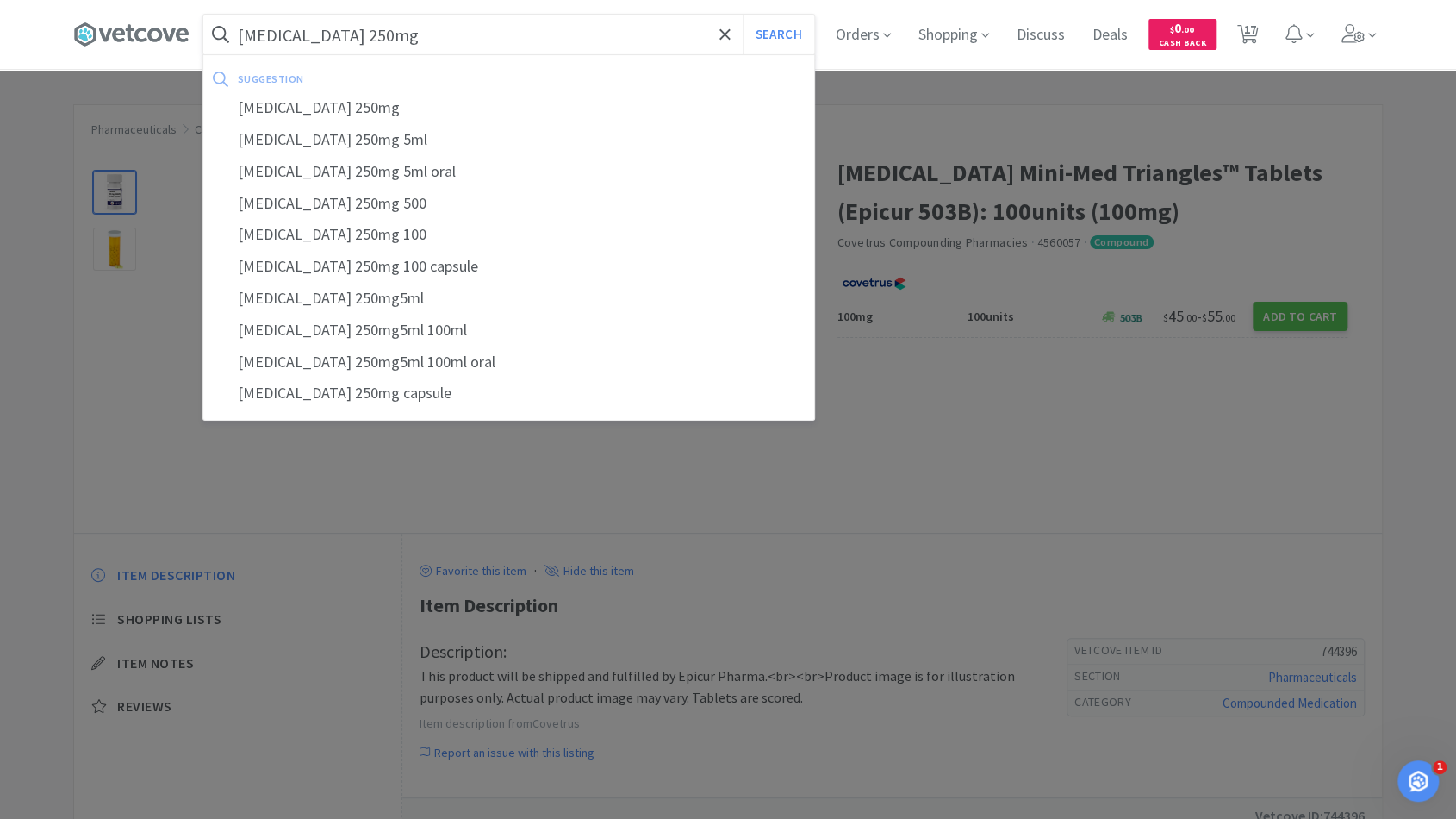
select select "1"
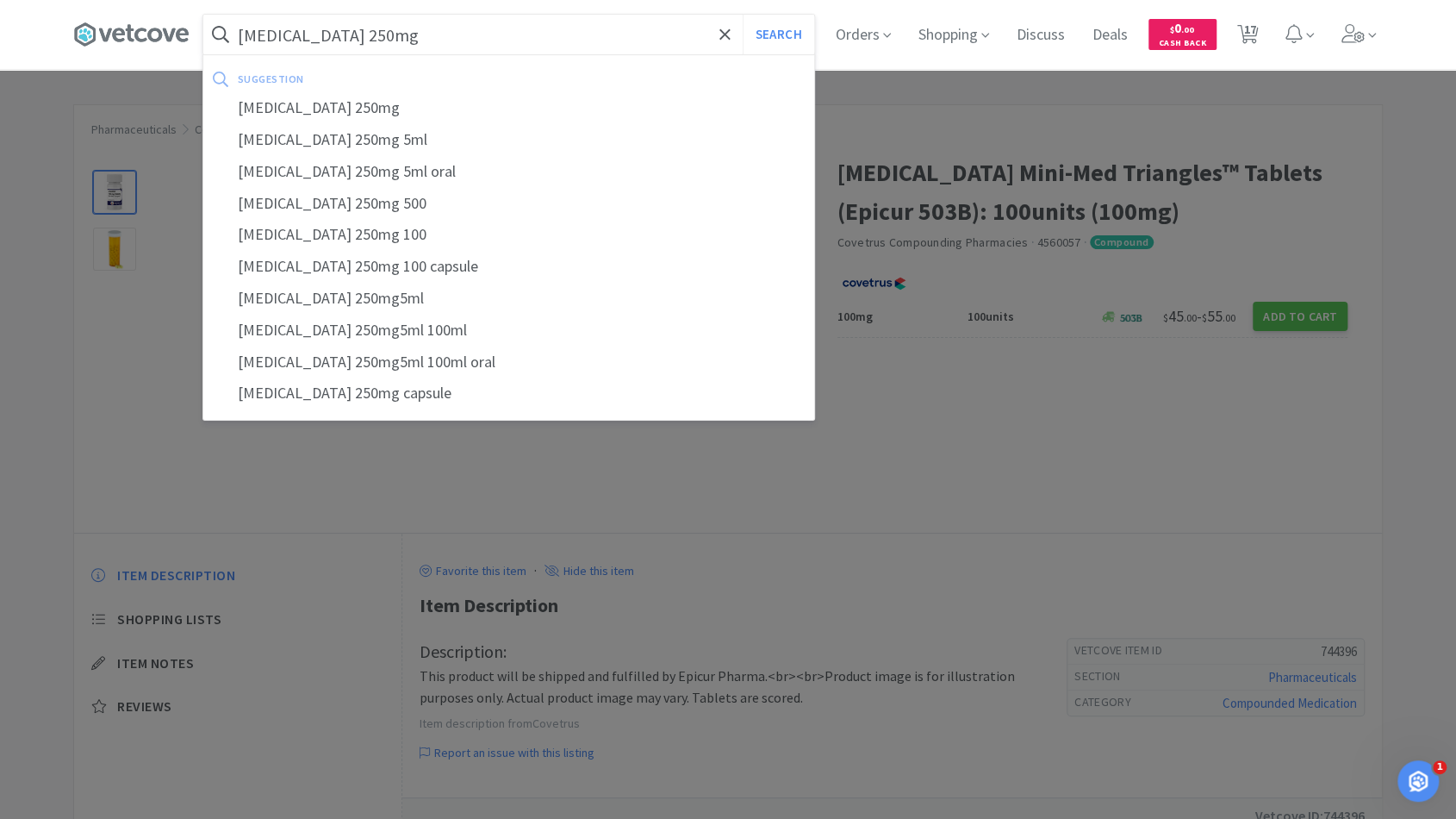
select select "1"
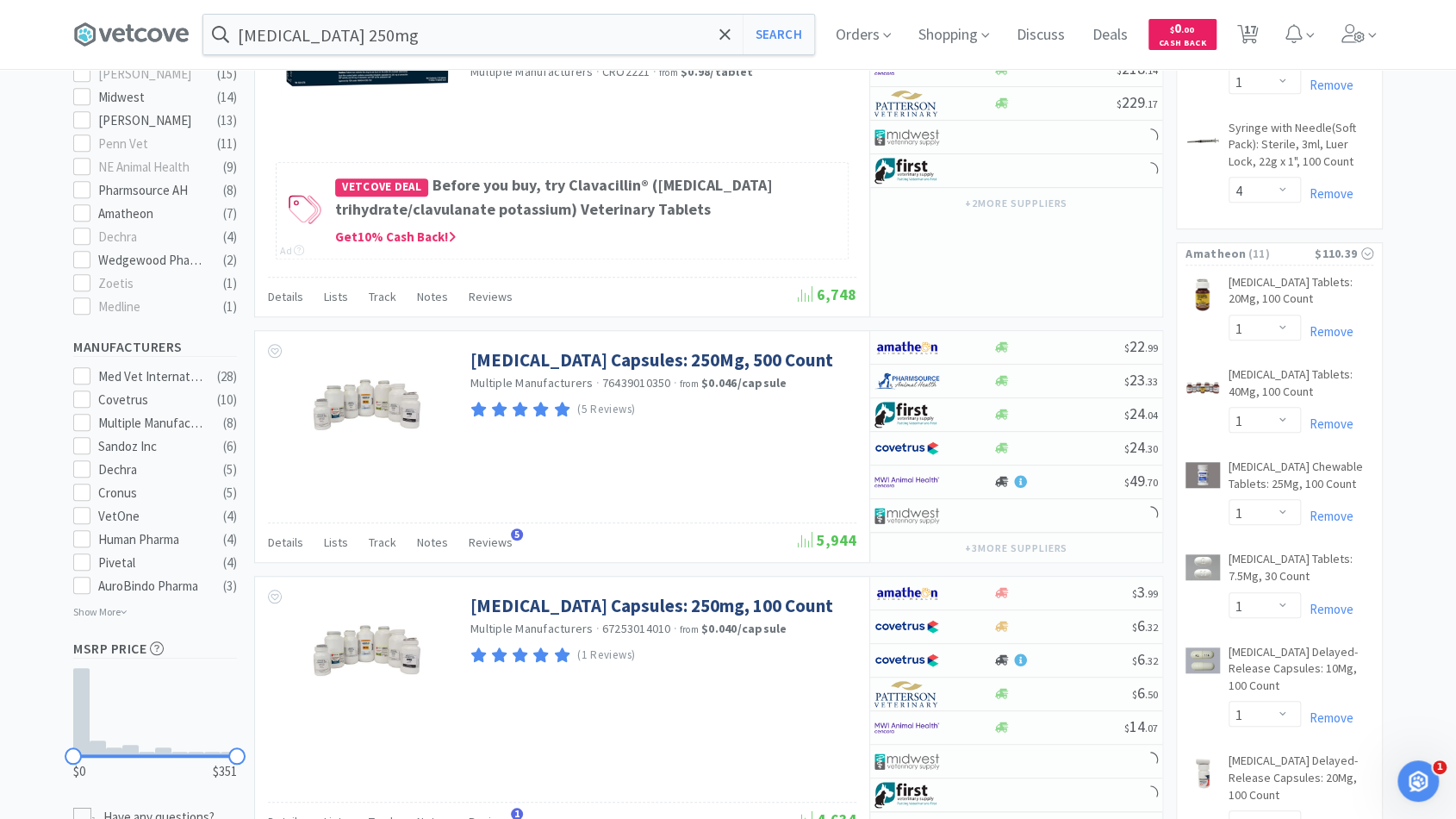
scroll to position [695, 0]
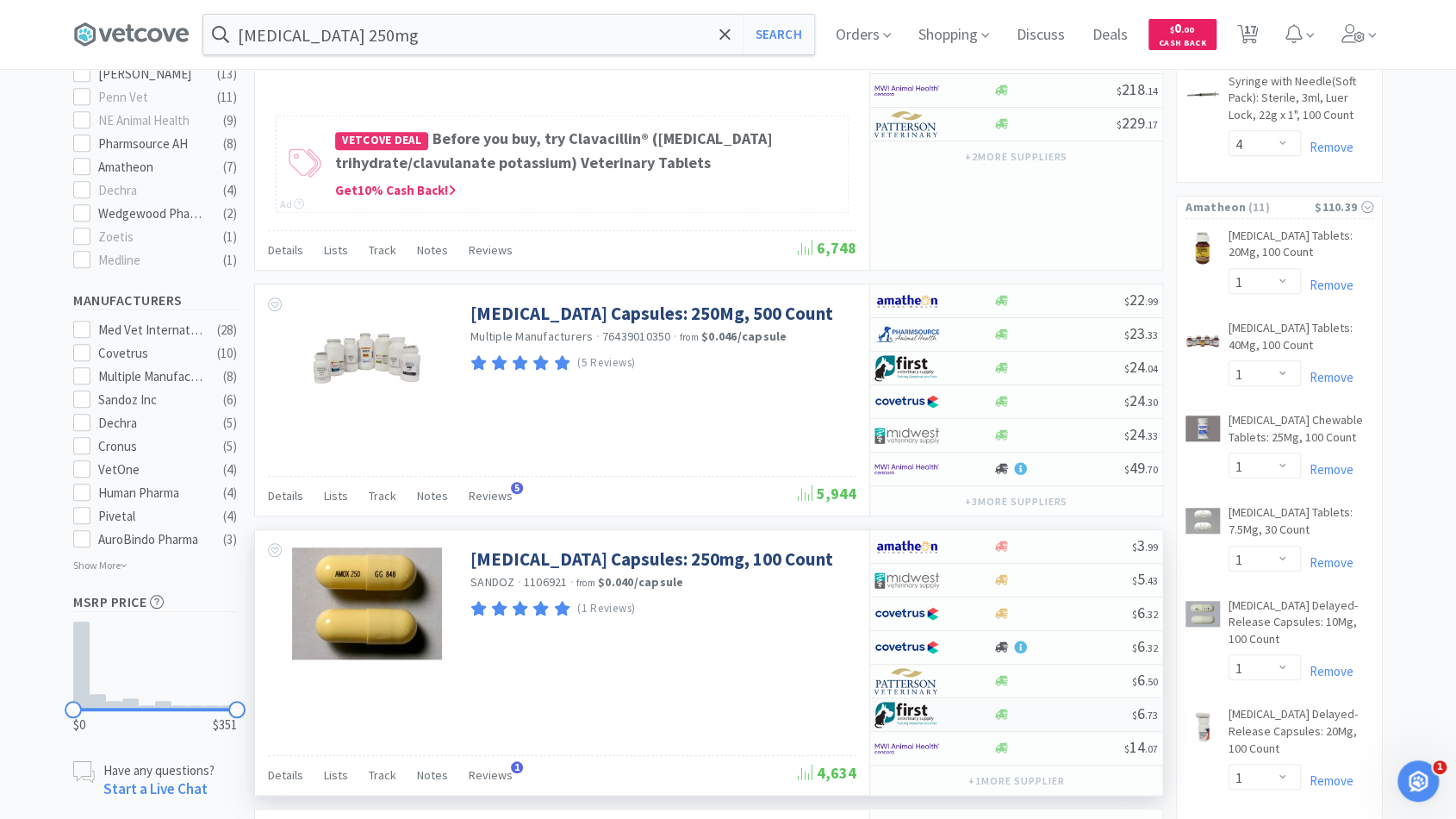
click at [1044, 710] on div at bounding box center [1062, 714] width 139 height 13
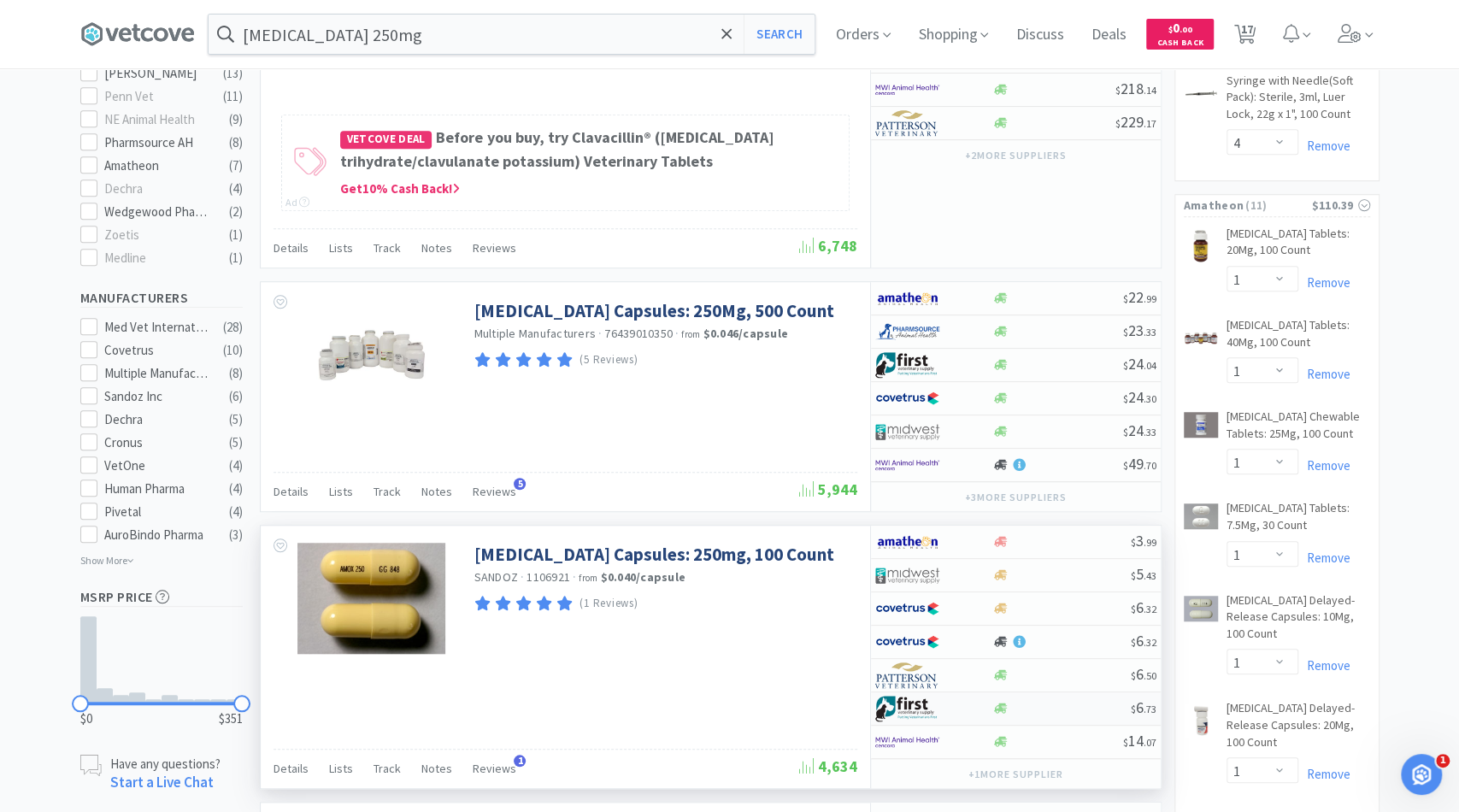
select select "1"
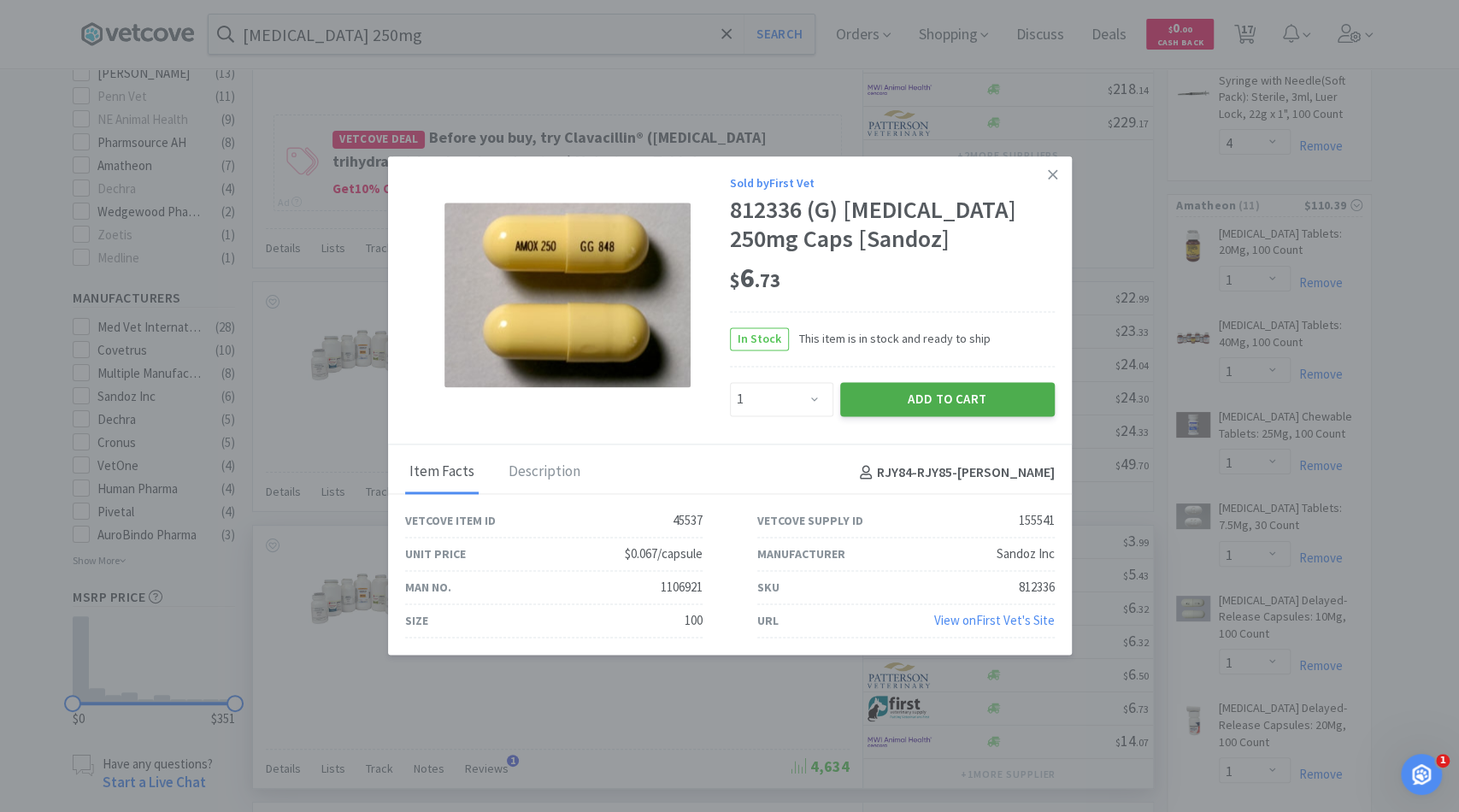
click at [906, 399] on button "Add to Cart" at bounding box center [947, 399] width 215 height 34
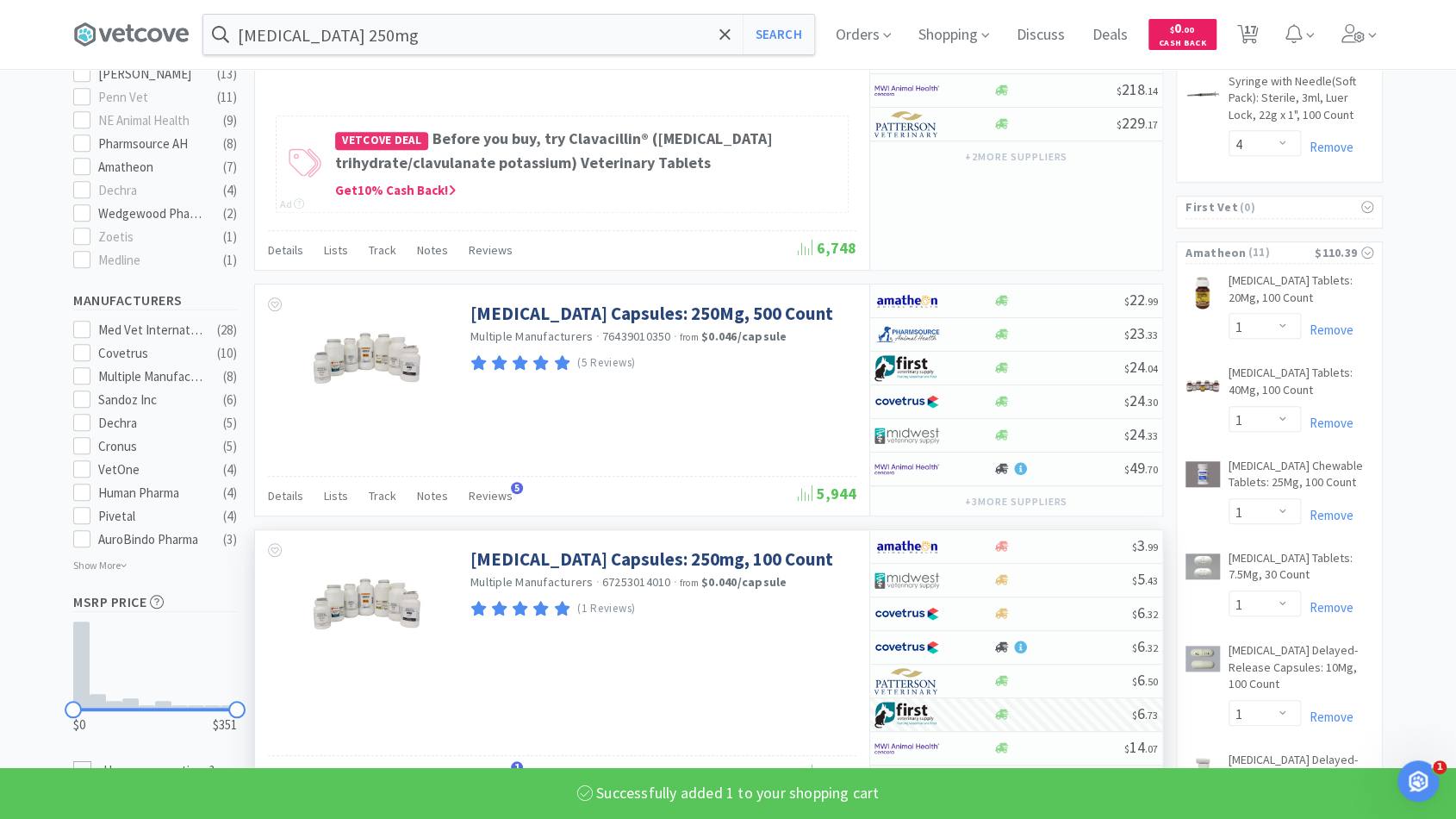
scroll to position [0, 0]
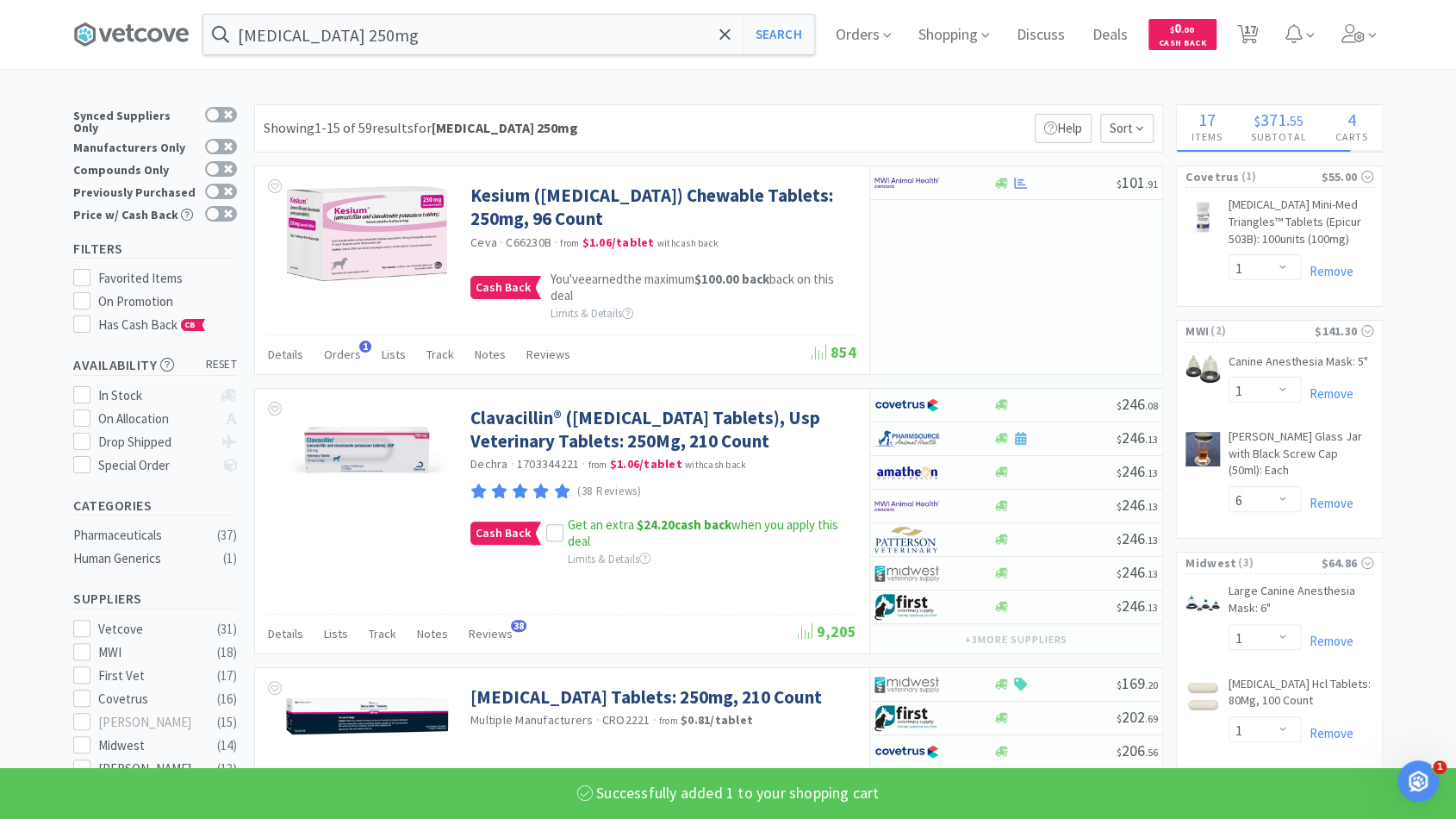
select select "1"
click at [346, 33] on input "[MEDICAL_DATA] 250mg" at bounding box center [509, 34] width 611 height 40
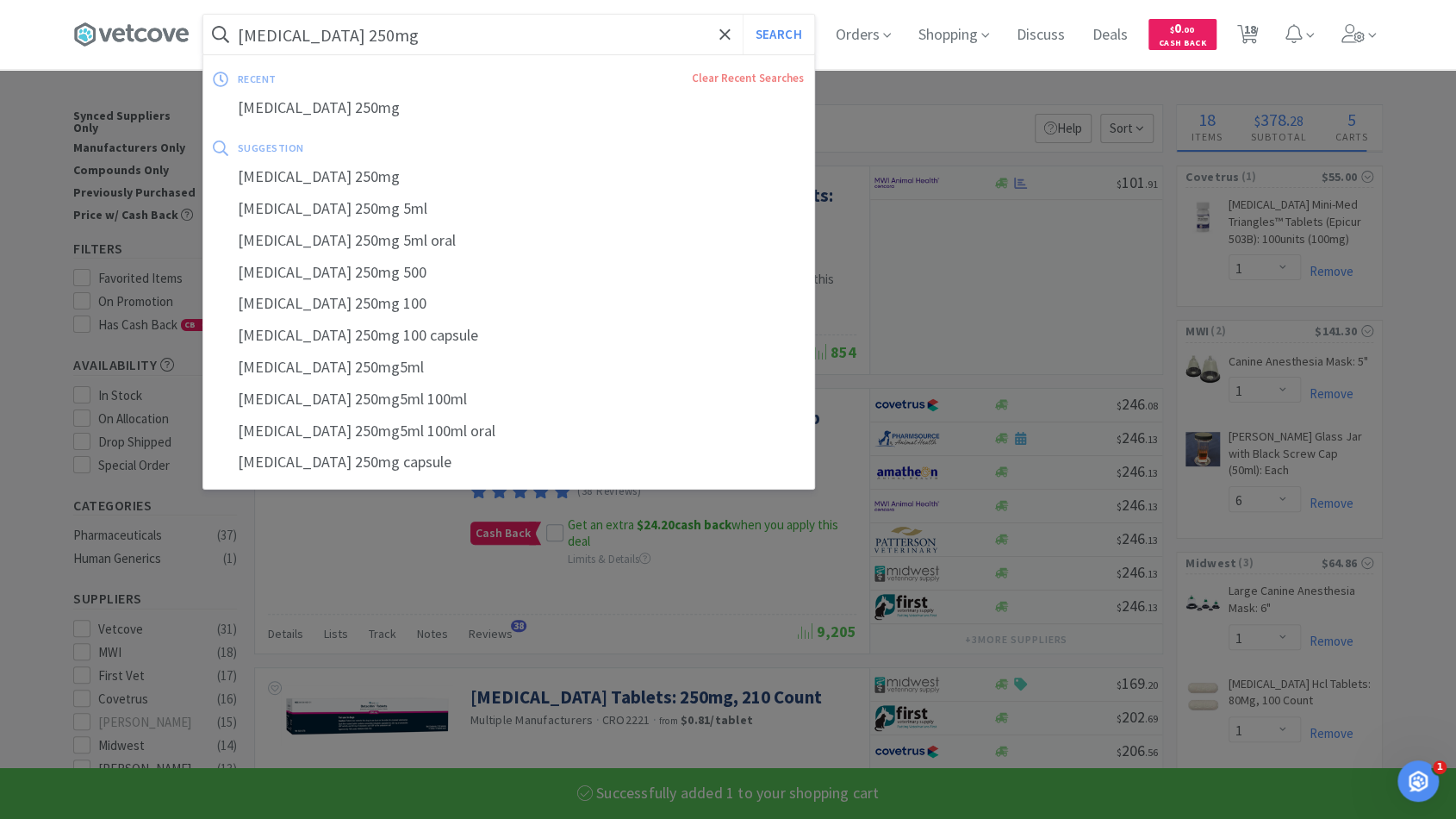
click at [346, 33] on input "[MEDICAL_DATA] 250mg" at bounding box center [509, 34] width 611 height 40
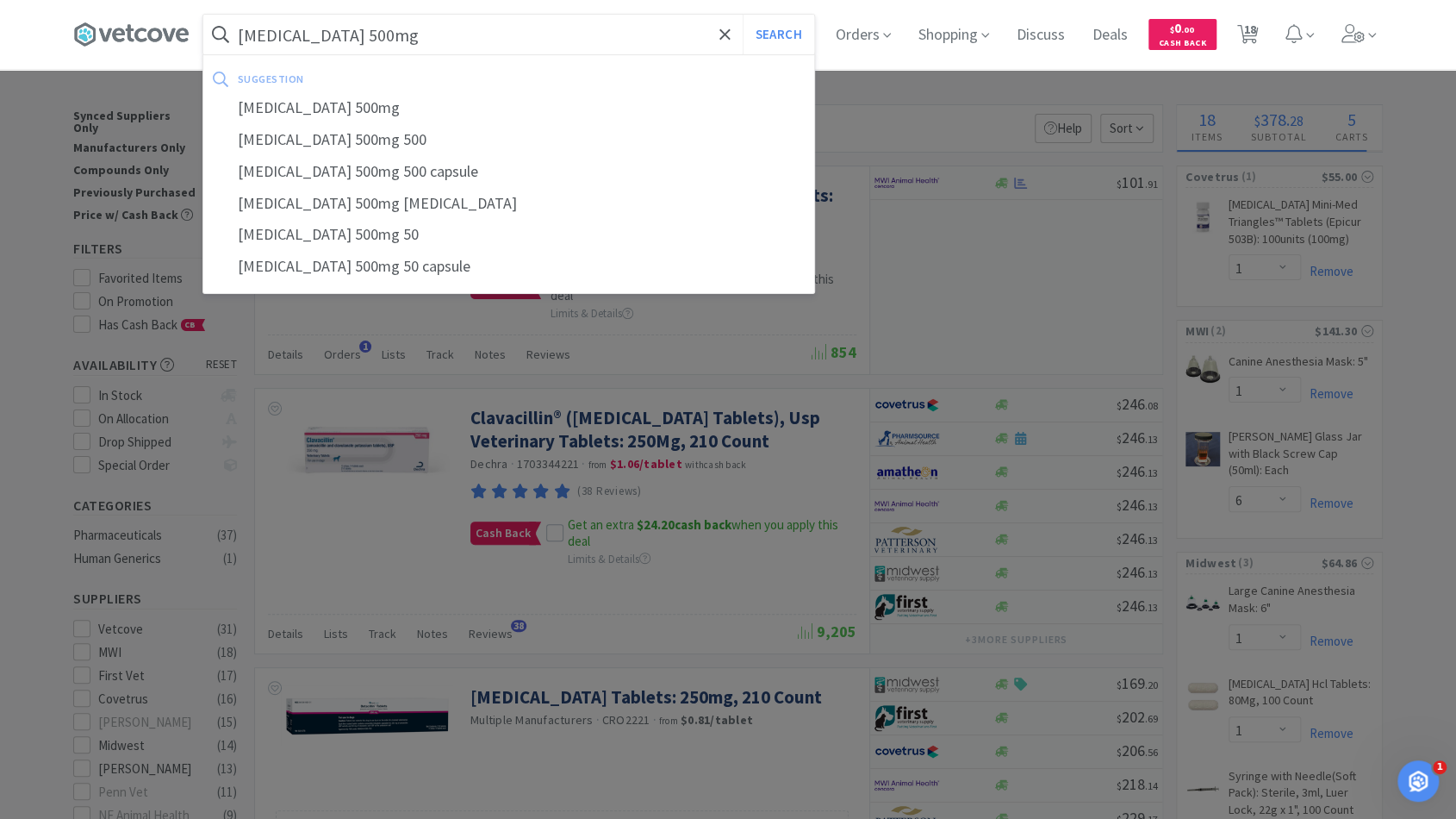
type input "[MEDICAL_DATA] 500mg"
click at [742, 14] on button "Search" at bounding box center [778, 34] width 72 height 40
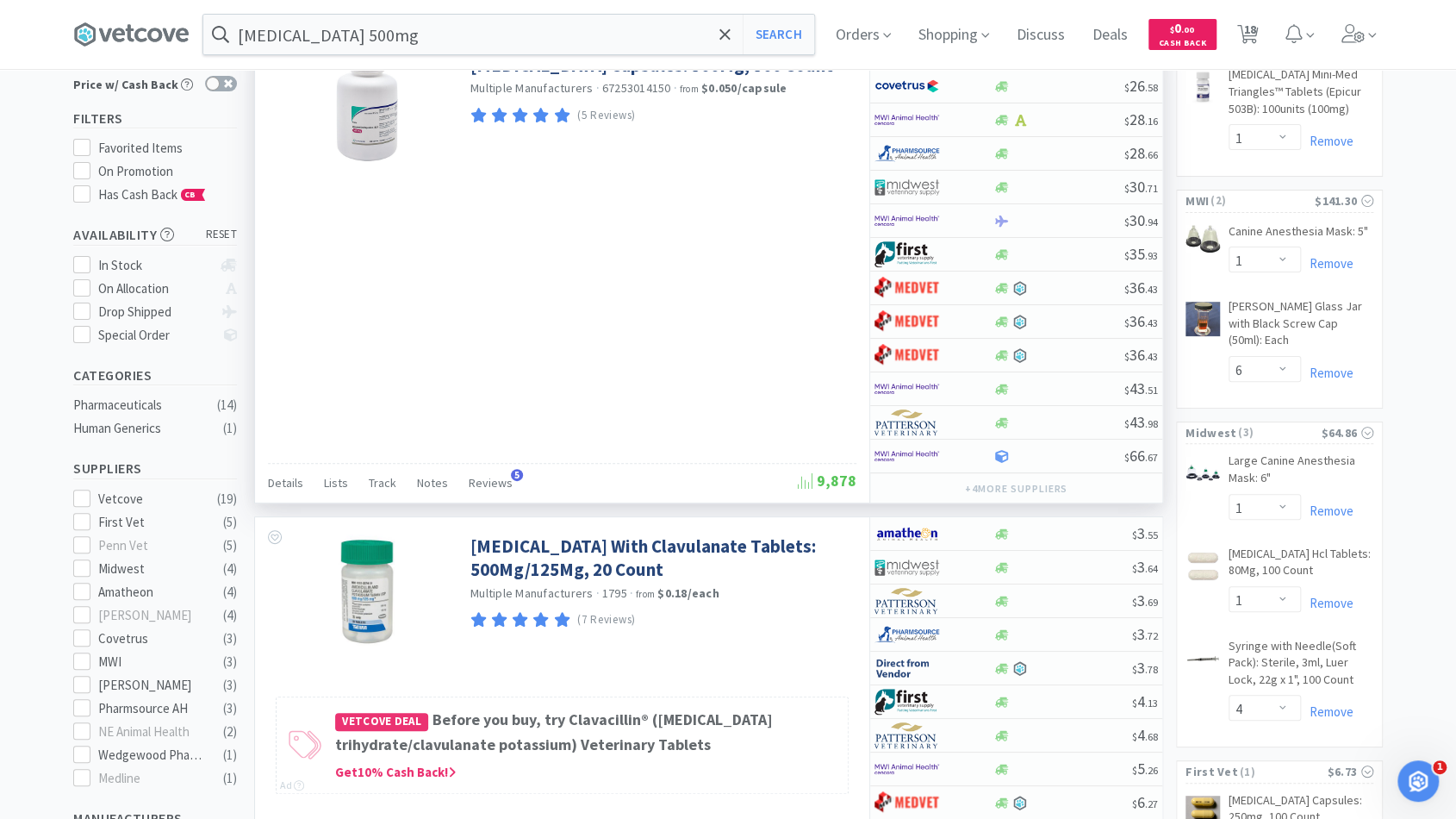
scroll to position [131, 0]
click at [731, 28] on icon at bounding box center [725, 34] width 11 height 17
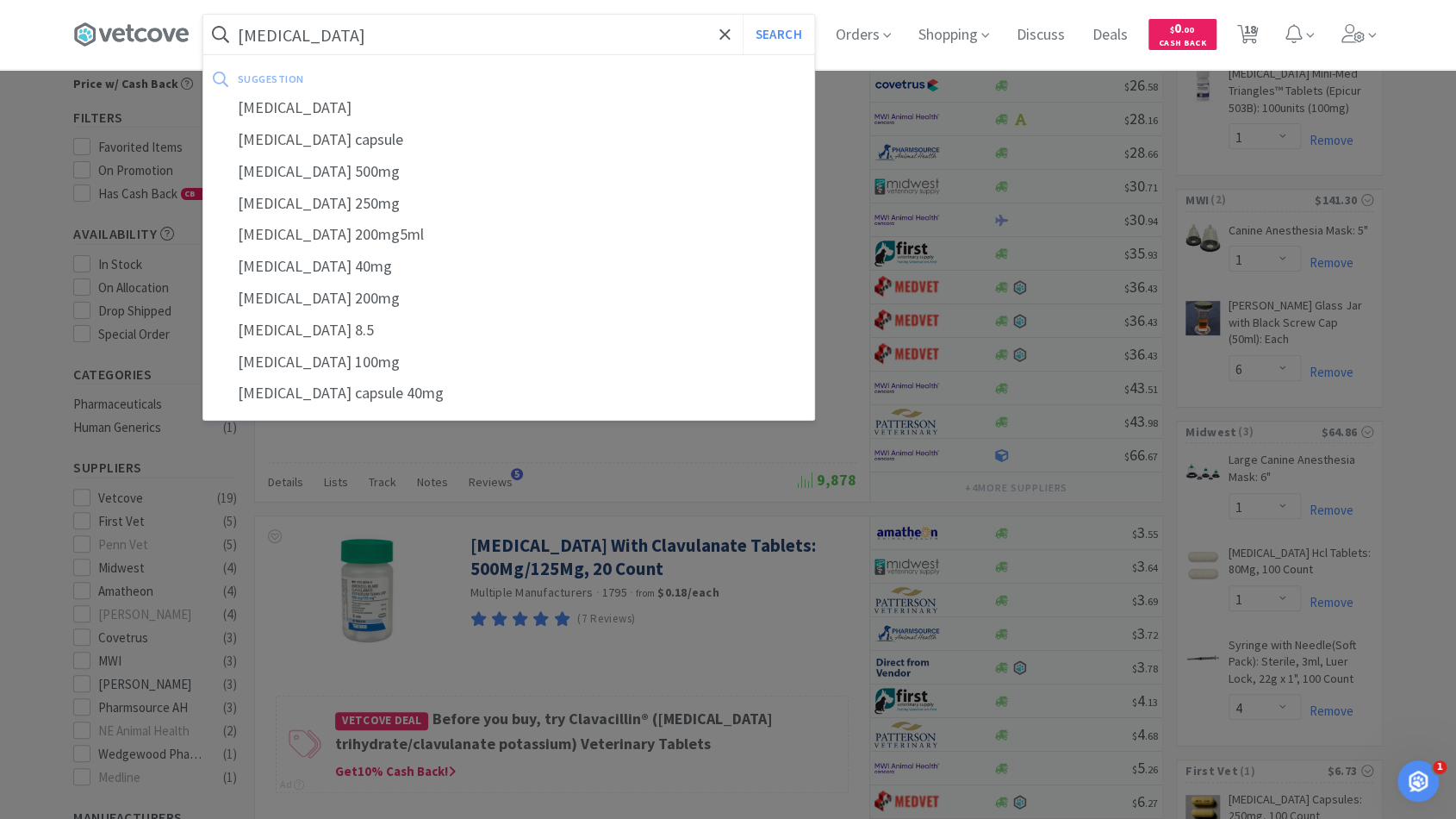
type input "[MEDICAL_DATA]"
click at [742, 14] on button "Search" at bounding box center [778, 34] width 72 height 40
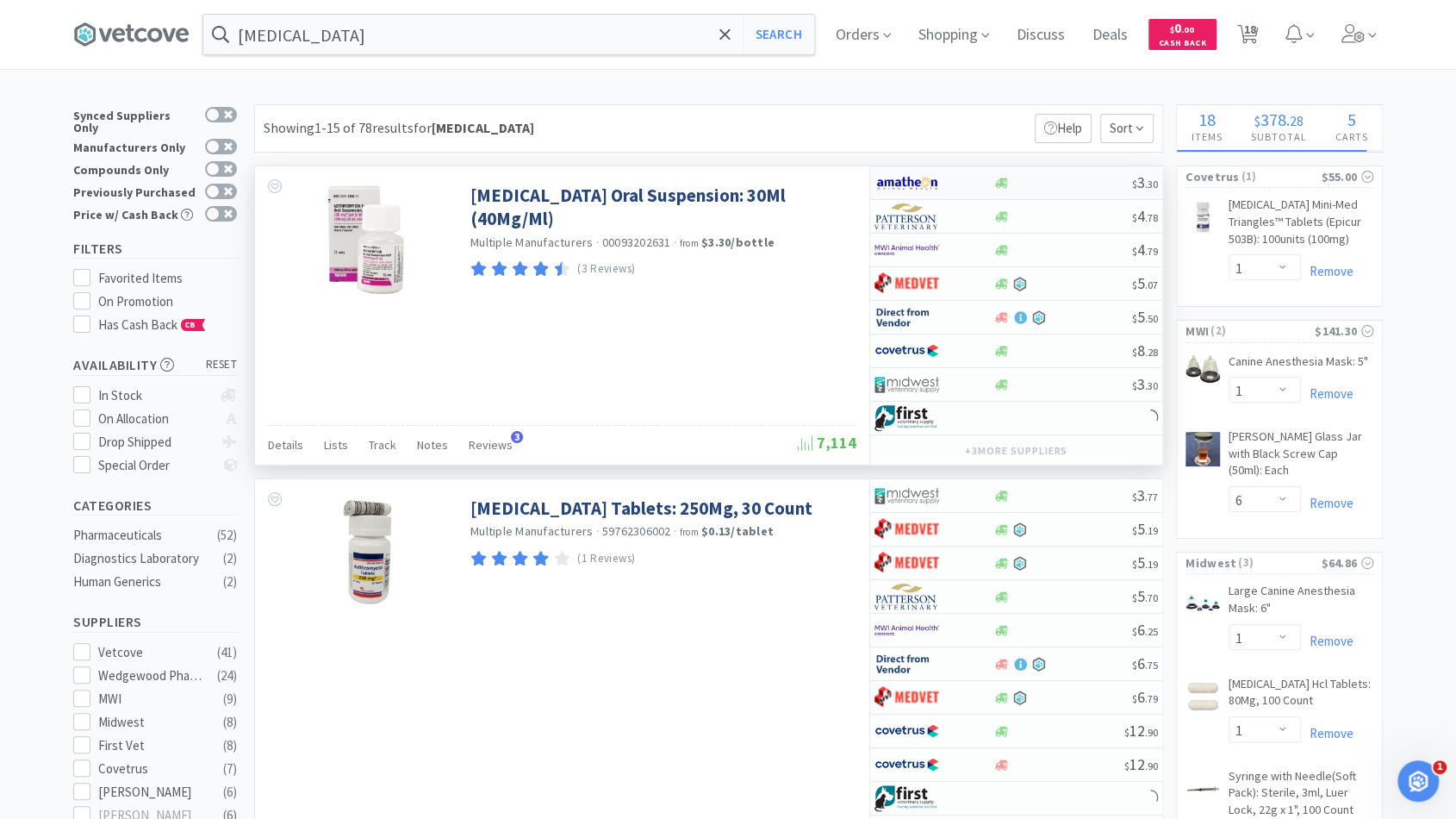
click at [1075, 181] on div at bounding box center [1062, 183] width 139 height 13
select select "1"
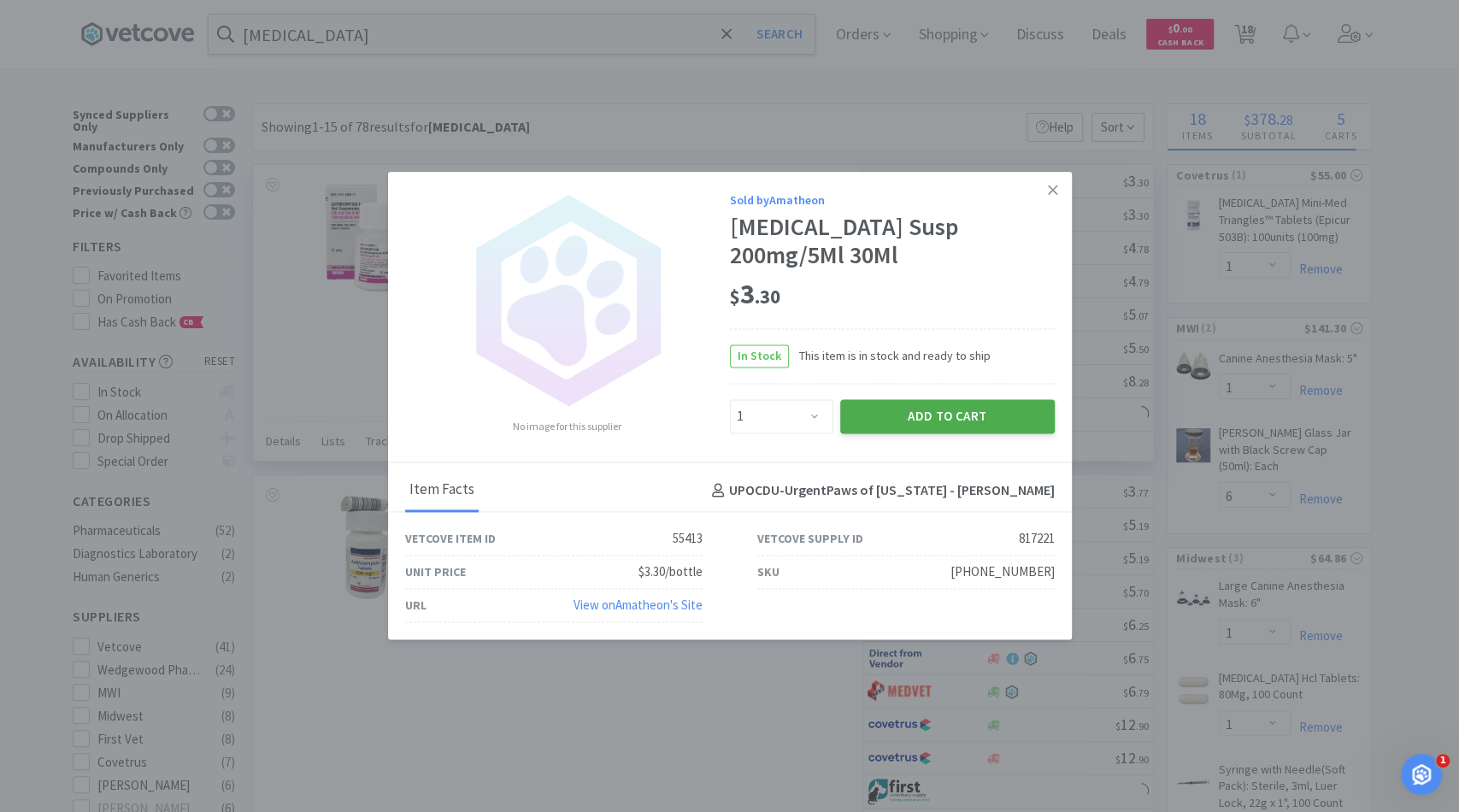
click at [920, 427] on button "Add to Cart" at bounding box center [947, 416] width 215 height 34
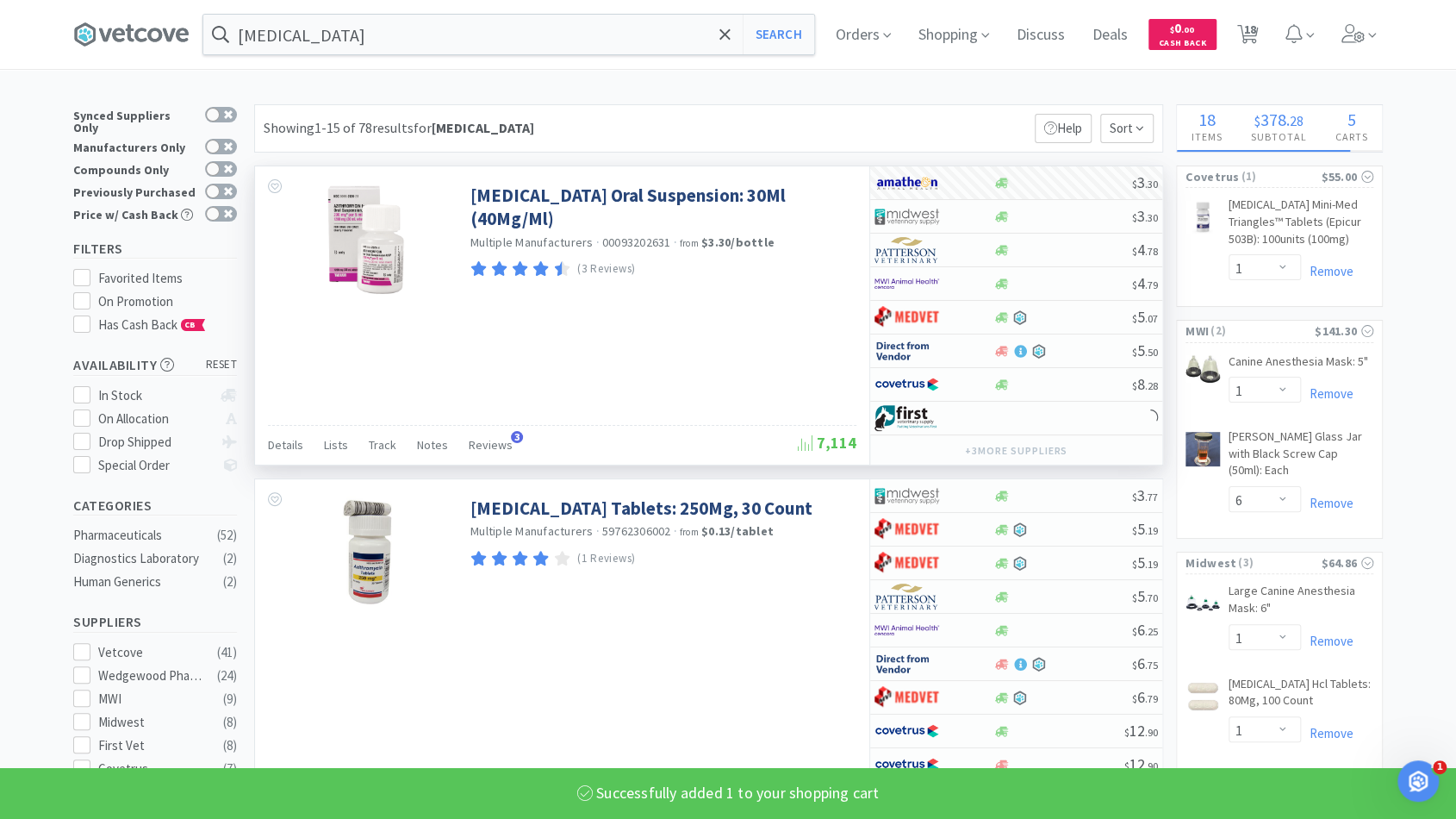
select select "1"
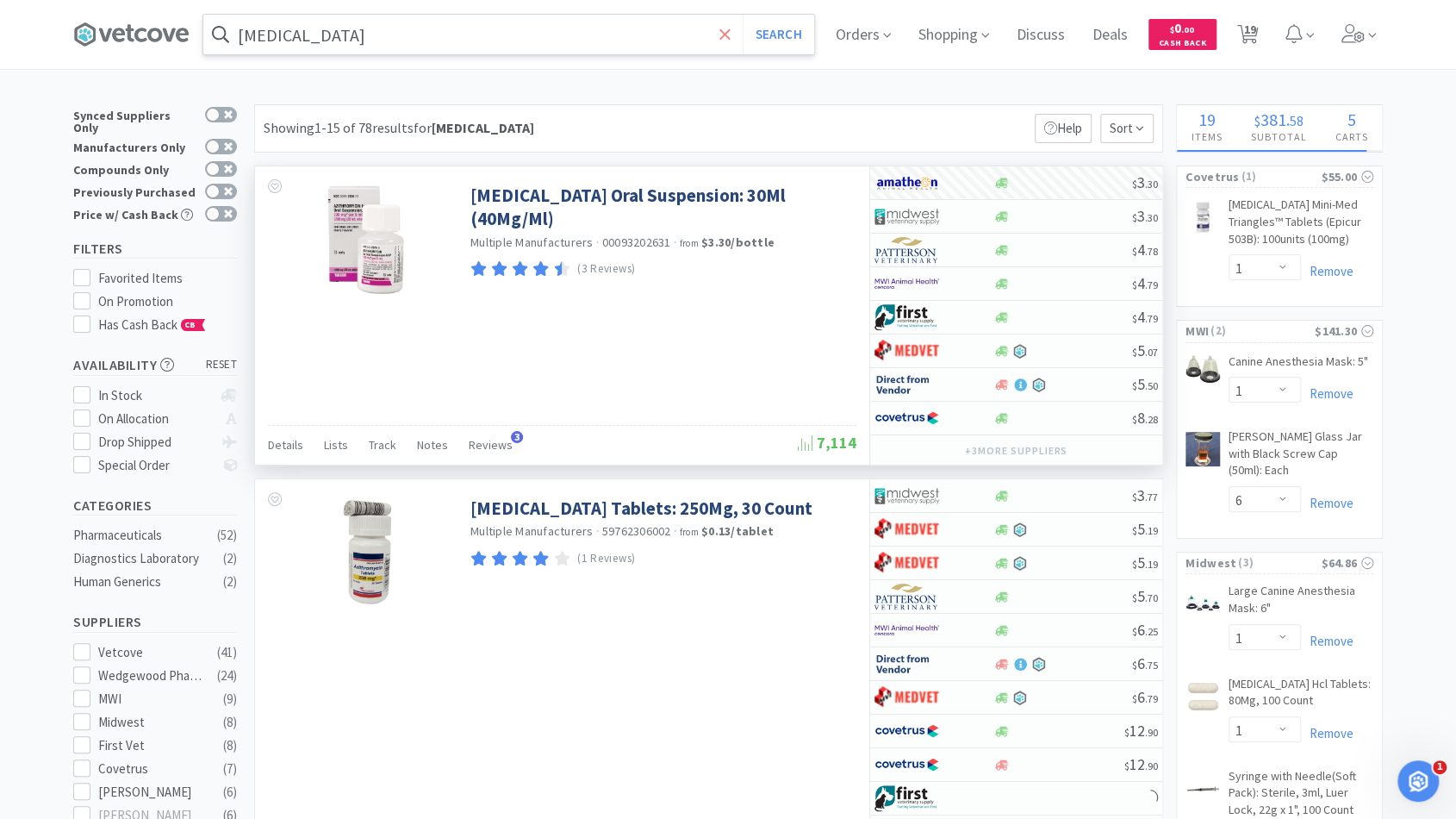
click at [729, 33] on icon at bounding box center [725, 34] width 11 height 17
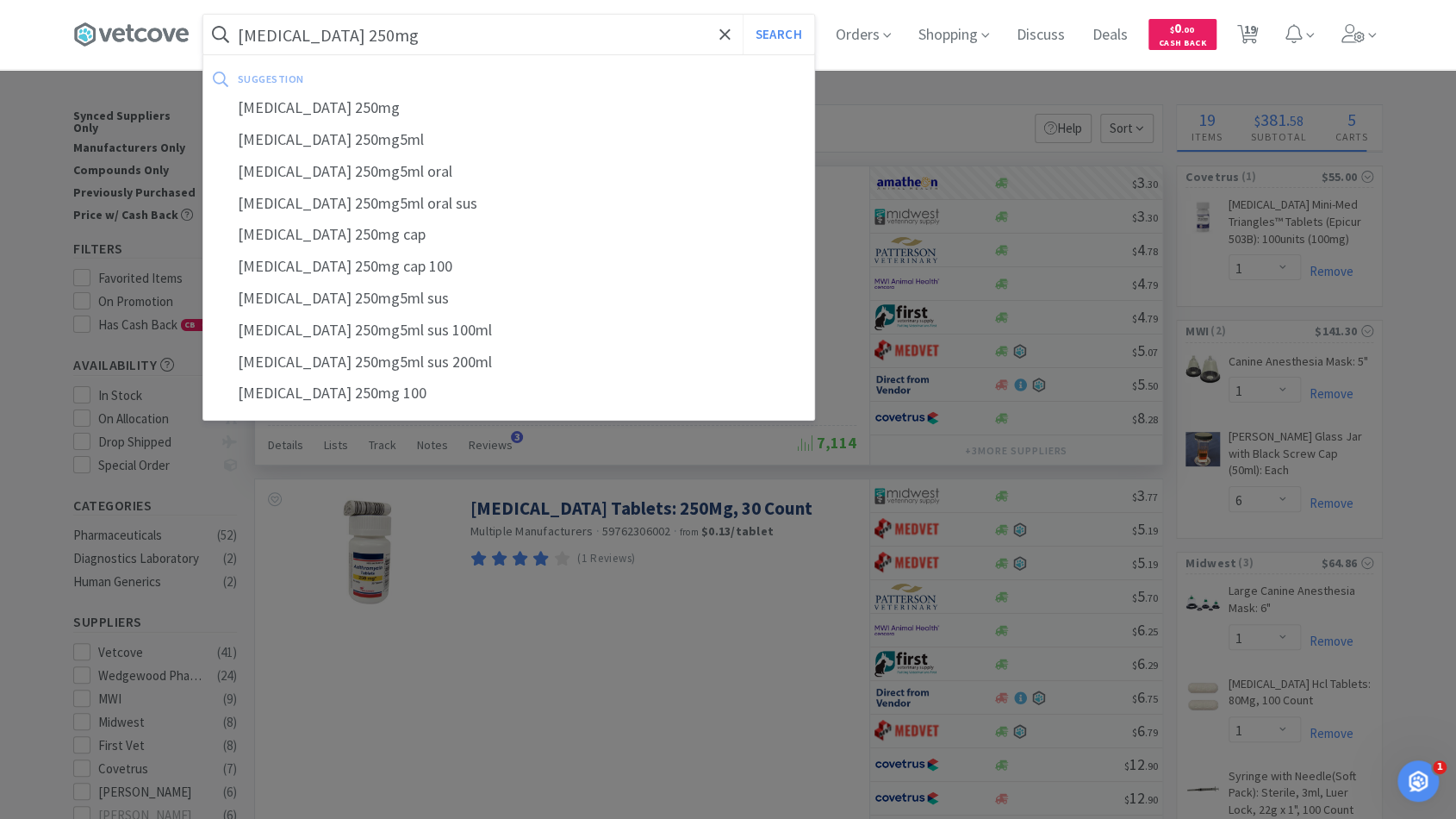
type input "[MEDICAL_DATA] 250mg"
click at [742, 14] on button "Search" at bounding box center [778, 34] width 72 height 40
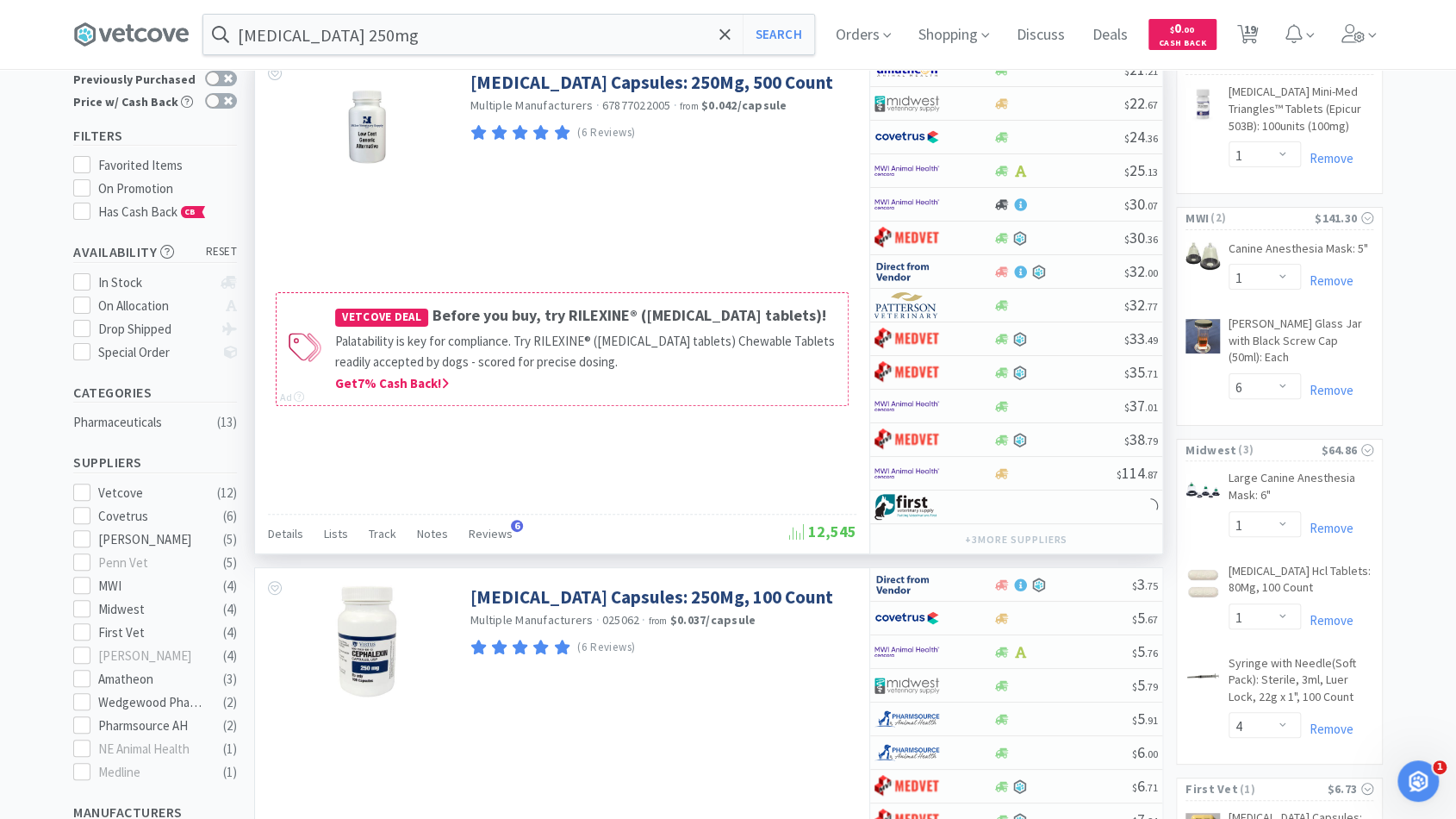
scroll to position [114, 0]
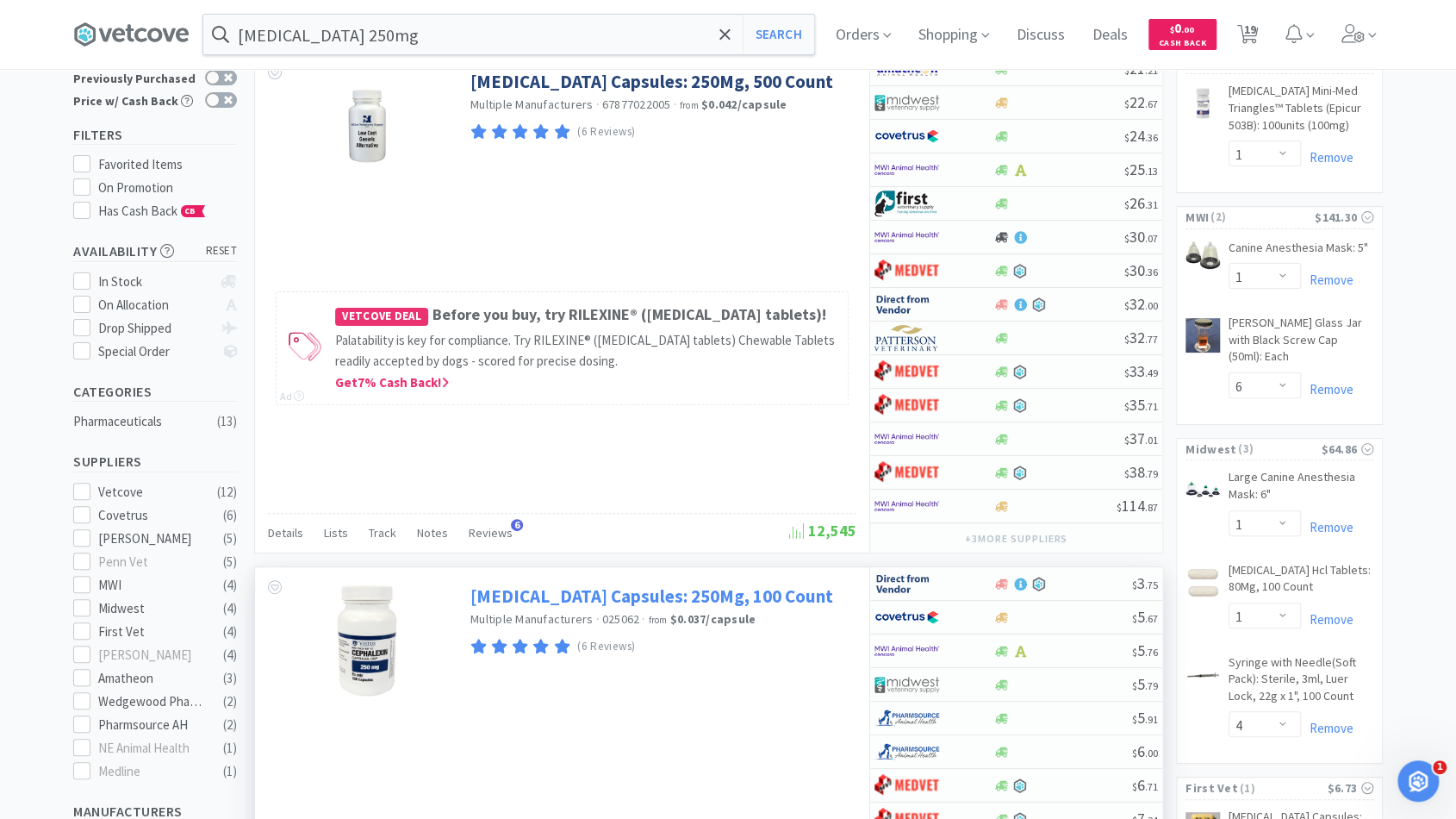
click at [660, 595] on link "[MEDICAL_DATA] Capsules: 250Mg, 100 Count" at bounding box center [652, 596] width 363 height 23
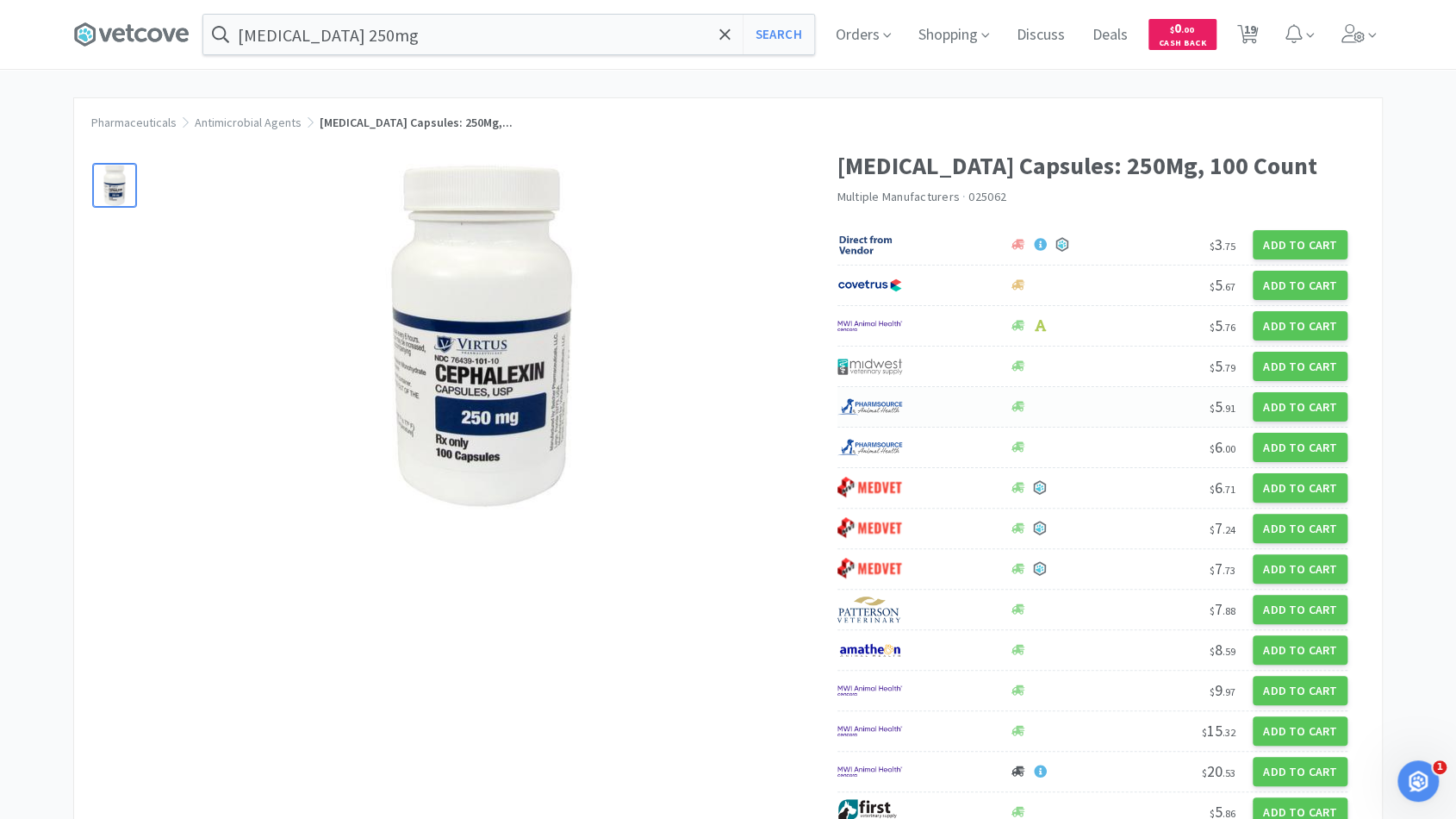
scroll to position [10, 0]
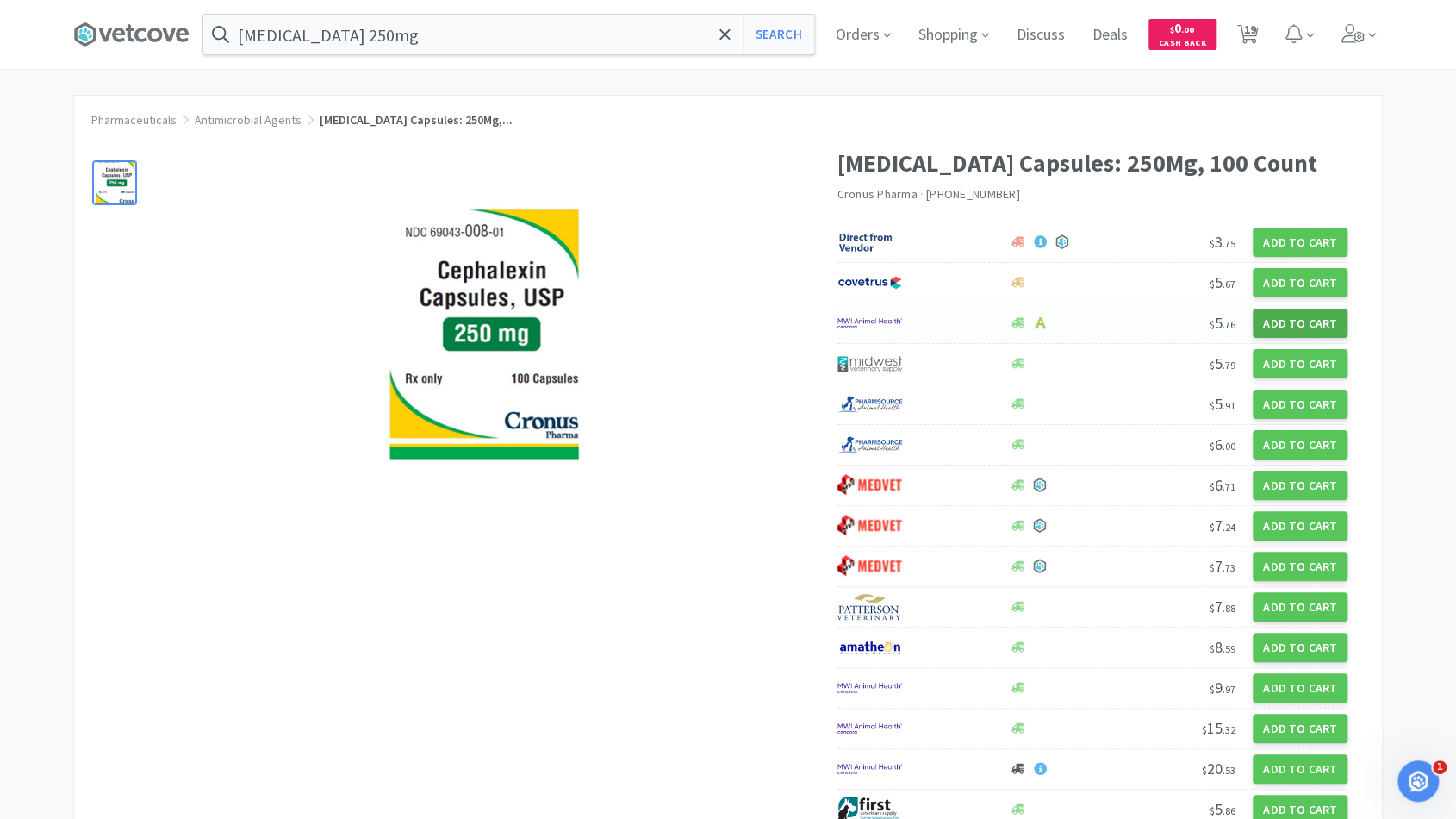
drag, startPoint x: 1294, startPoint y: 397, endPoint x: 1274, endPoint y: 311, distance: 88.3
click at [1274, 311] on div "$ 3 . 75 Add to Cart $ 5 . 67 Add to Cart $ 5 . 76 Add to Cart $ 5 . 79 Add to …" at bounding box center [1092, 526] width 510 height 608
click at [1276, 326] on button "Add to Cart" at bounding box center [1300, 323] width 94 height 30
select select "1"
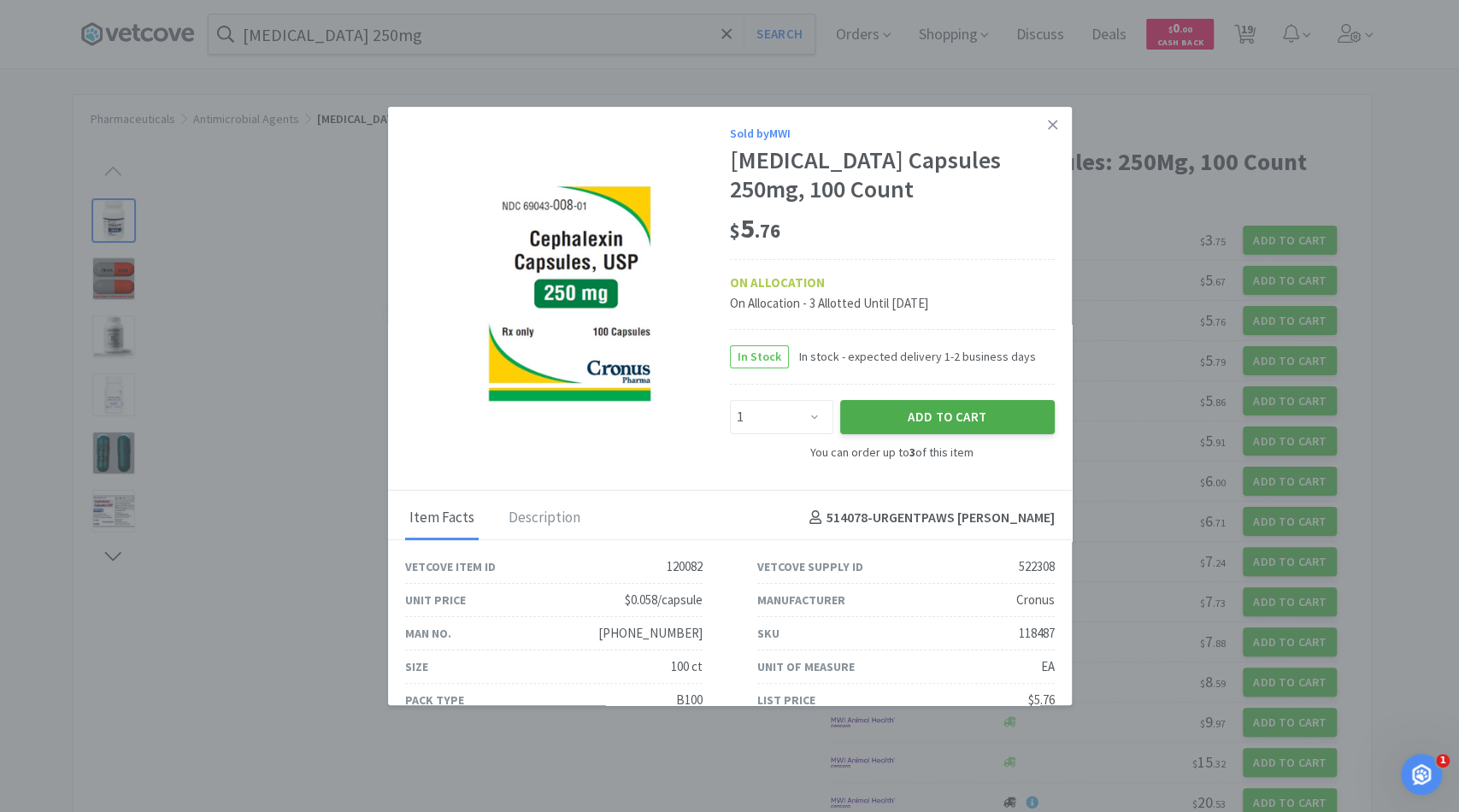
click at [908, 409] on button "Add to Cart" at bounding box center [947, 417] width 215 height 34
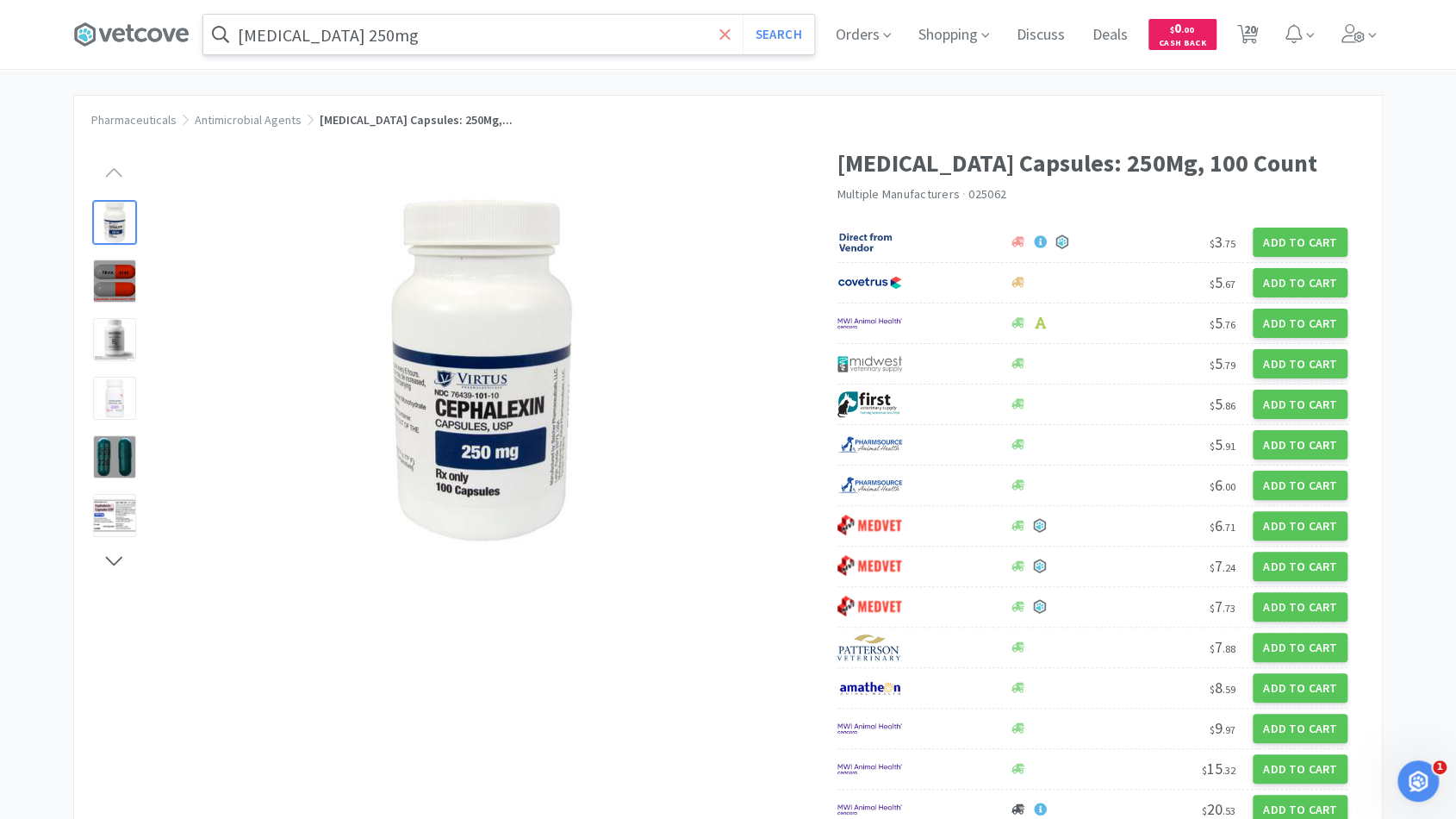
click at [731, 32] on icon at bounding box center [725, 34] width 11 height 17
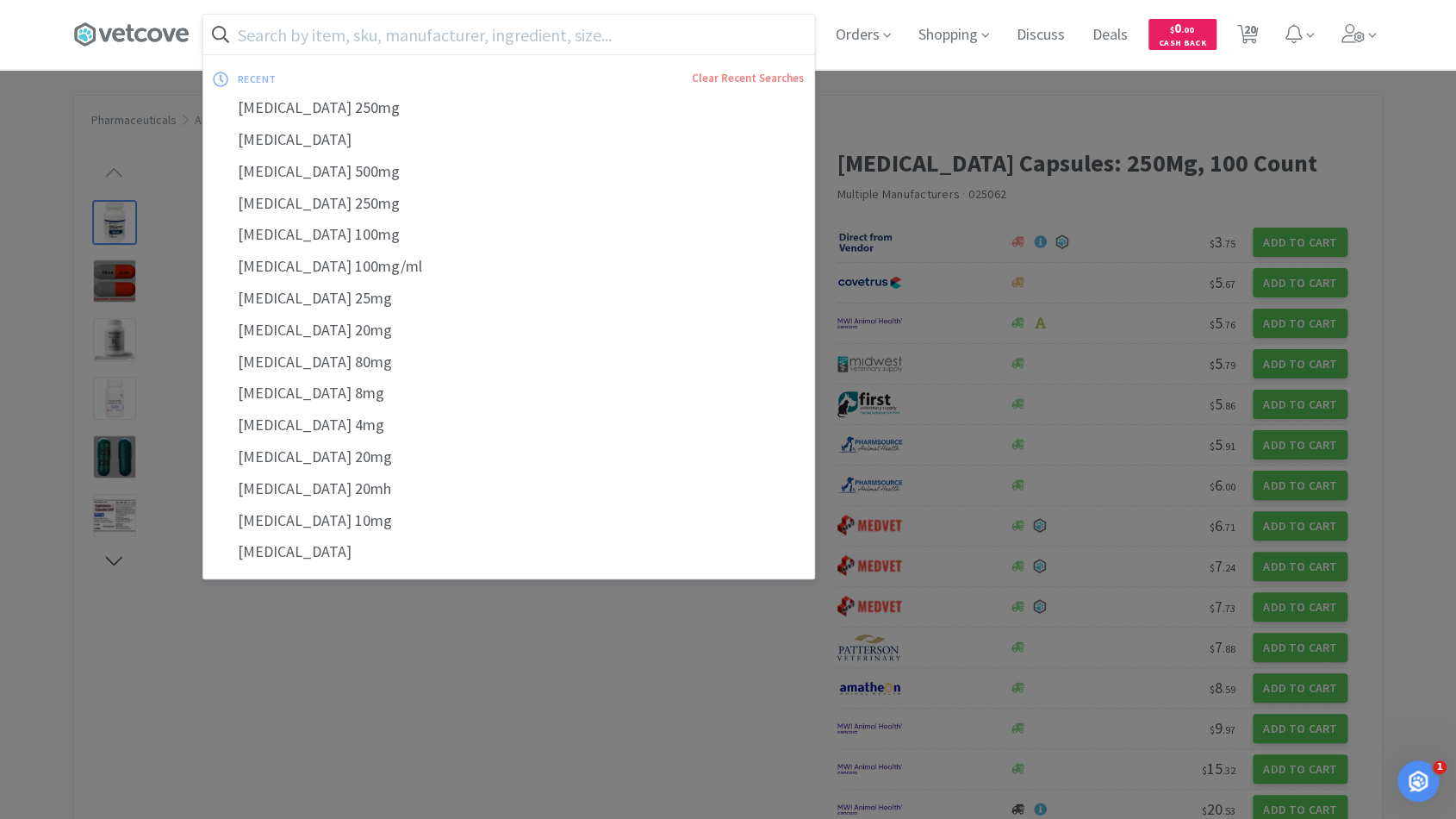
click at [686, 33] on input "text" at bounding box center [509, 34] width 611 height 40
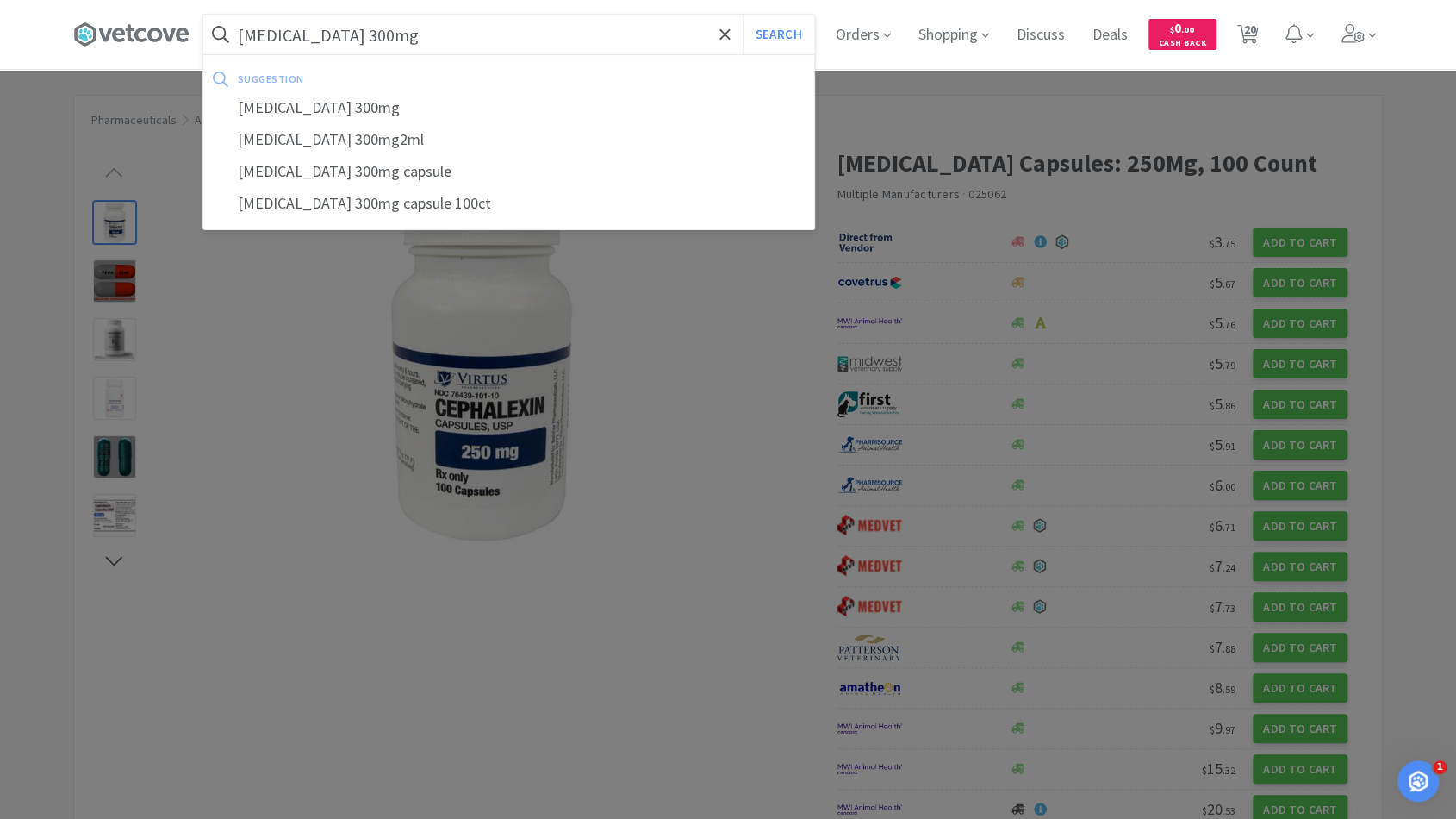
type input "[MEDICAL_DATA] 300mg"
click at [742, 14] on button "Search" at bounding box center [778, 34] width 72 height 40
select select "1"
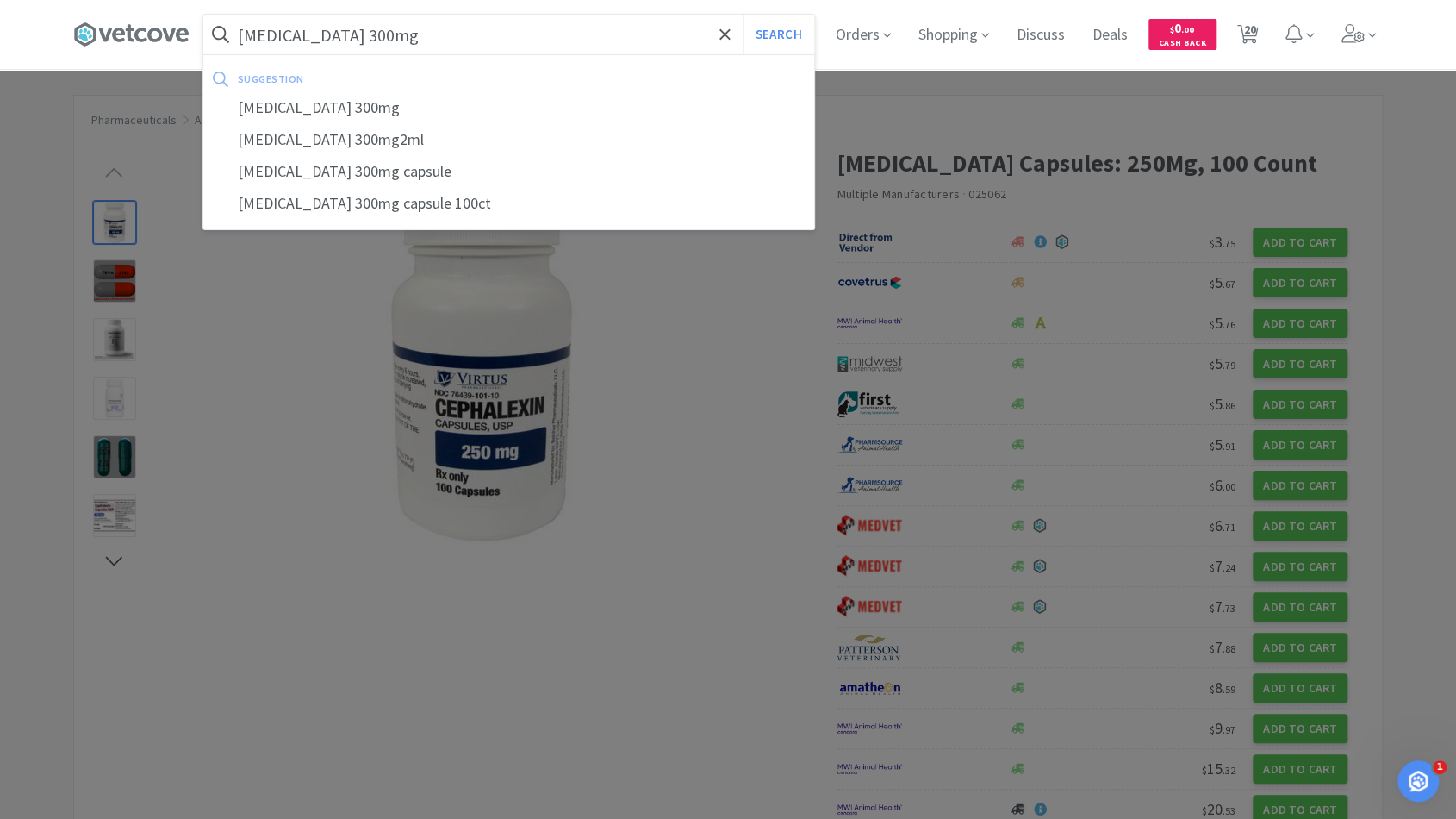
select select "6"
select select "1"
select select "4"
select select "1"
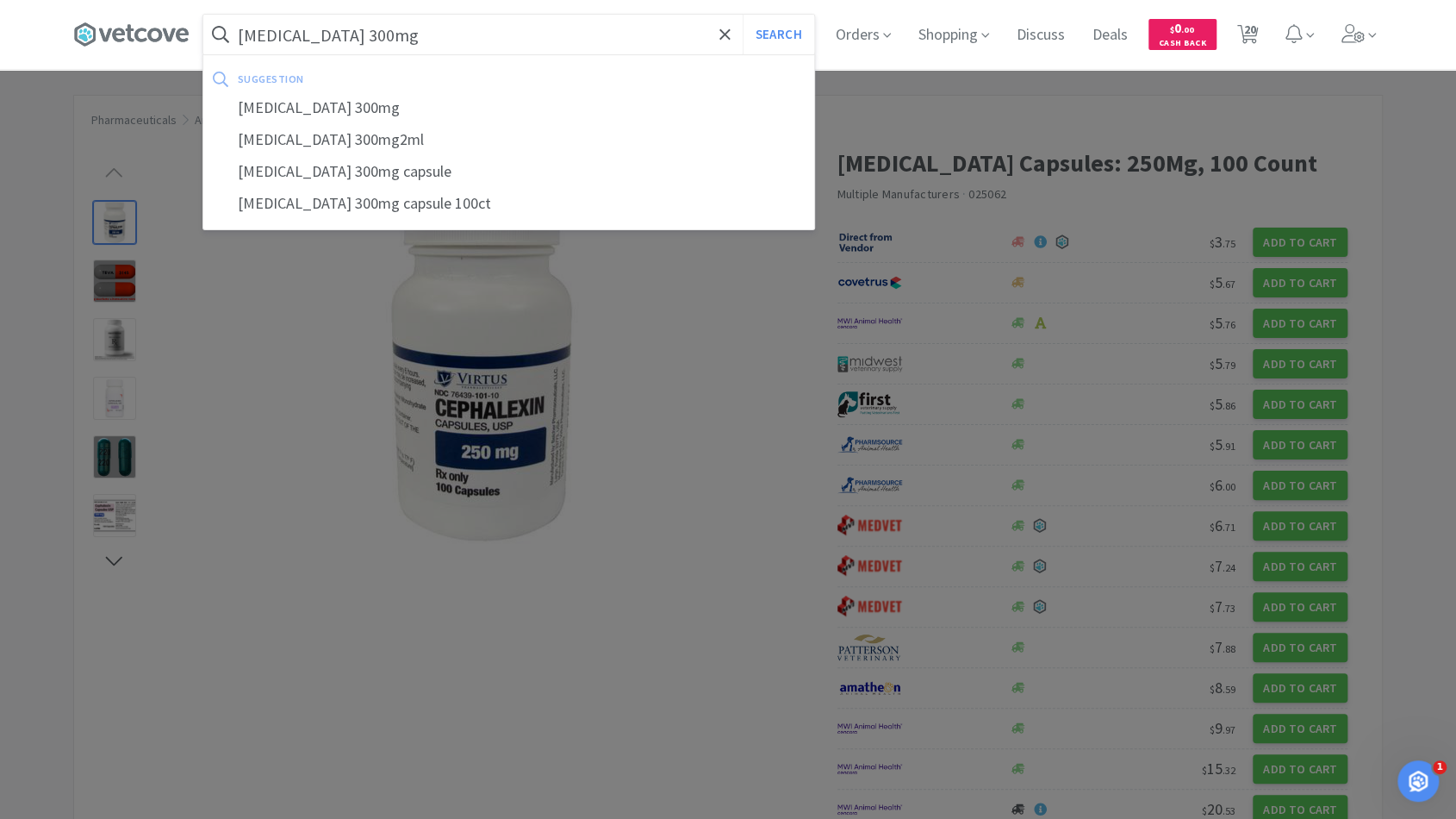
select select "1"
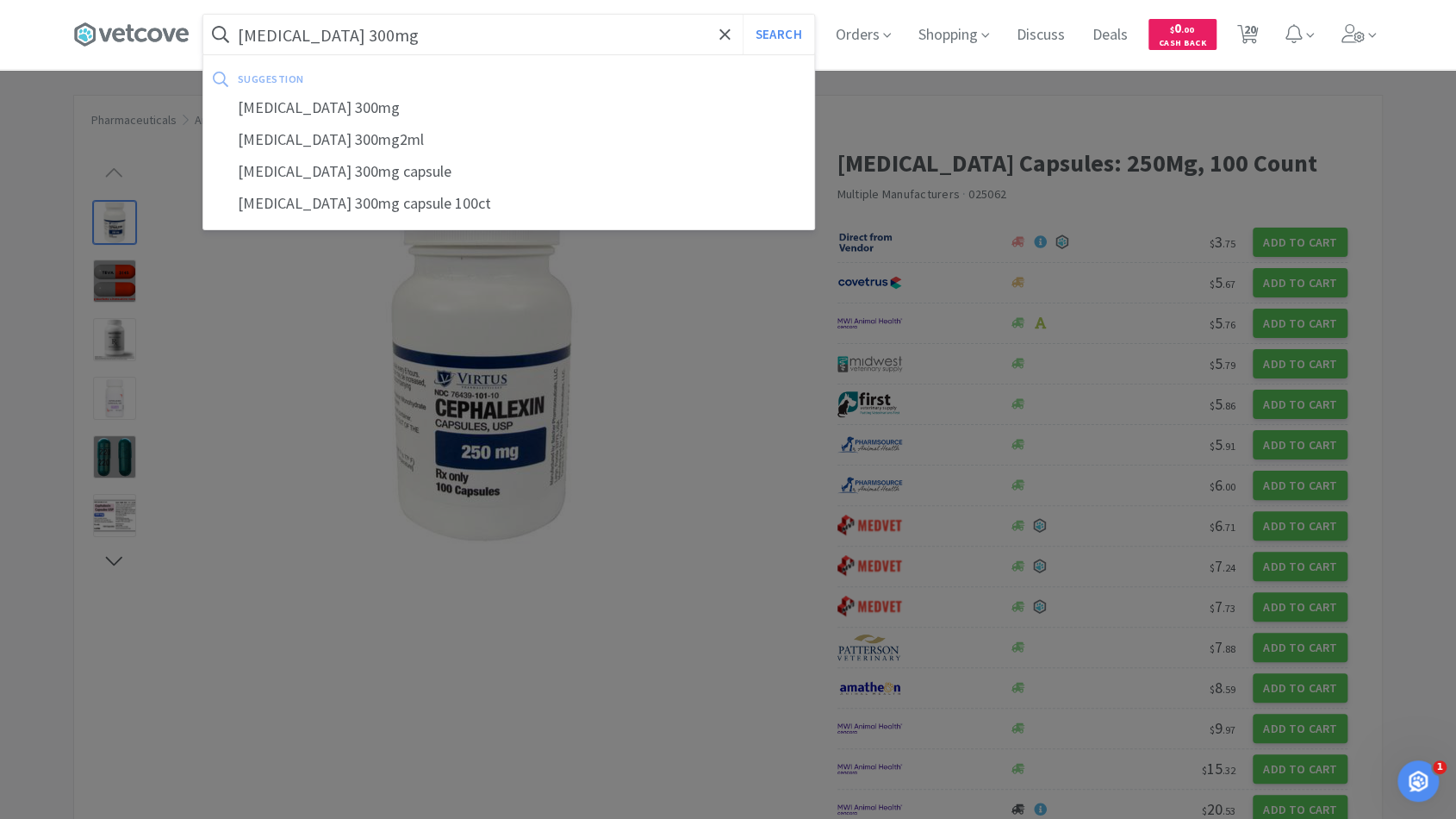
select select "1"
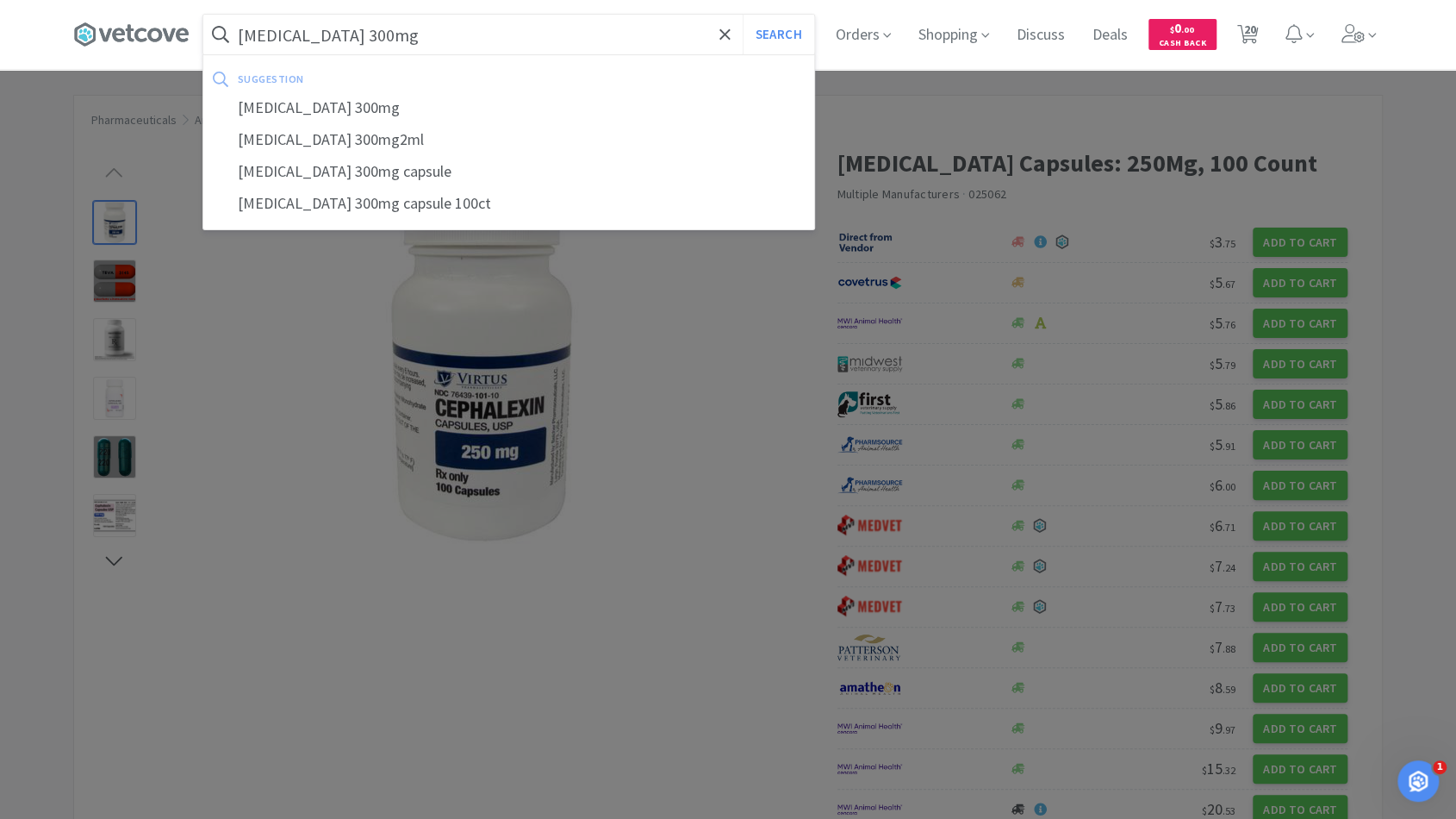
select select "1"
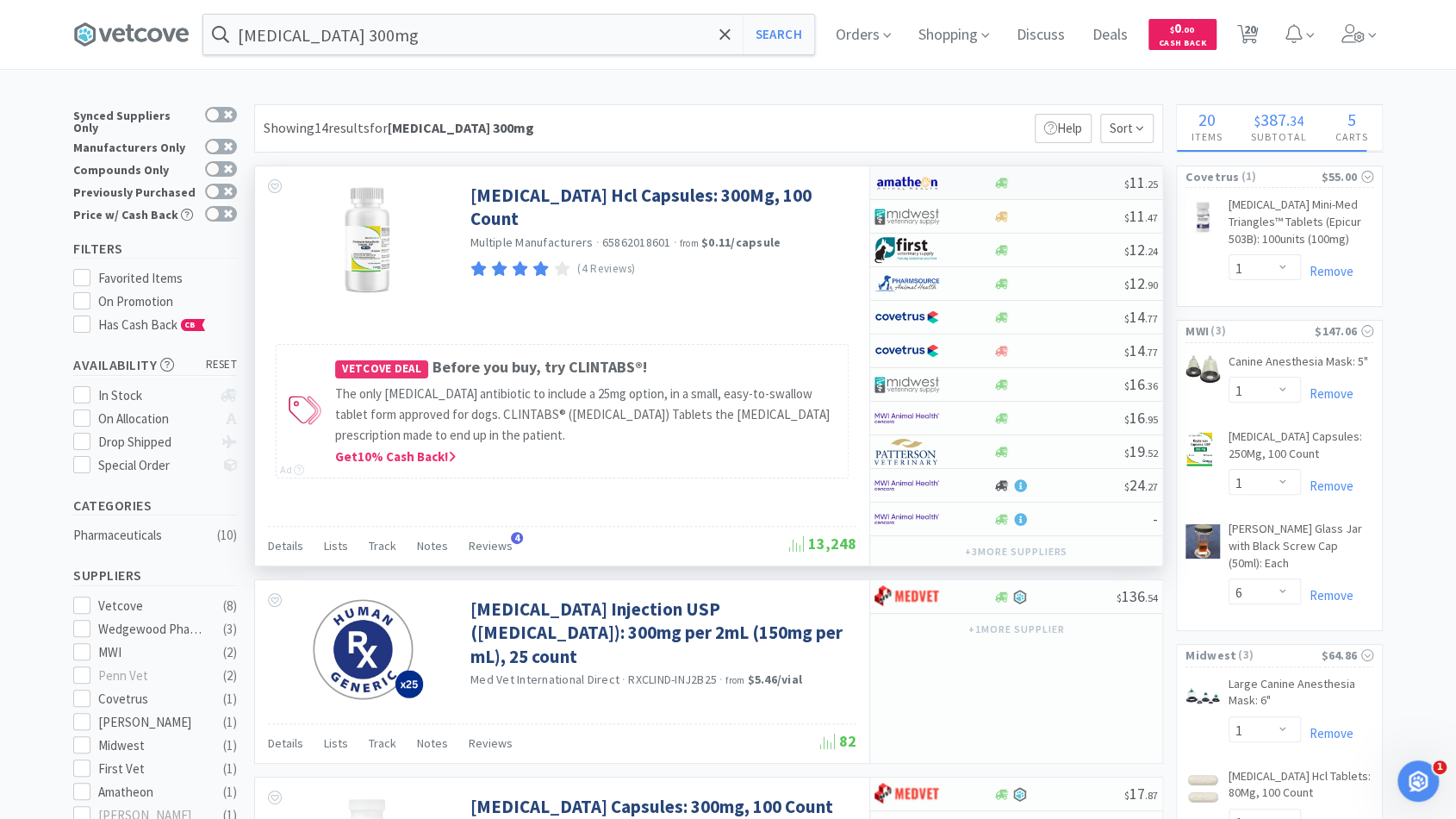
click at [1026, 182] on div at bounding box center [1058, 183] width 132 height 13
select select "1"
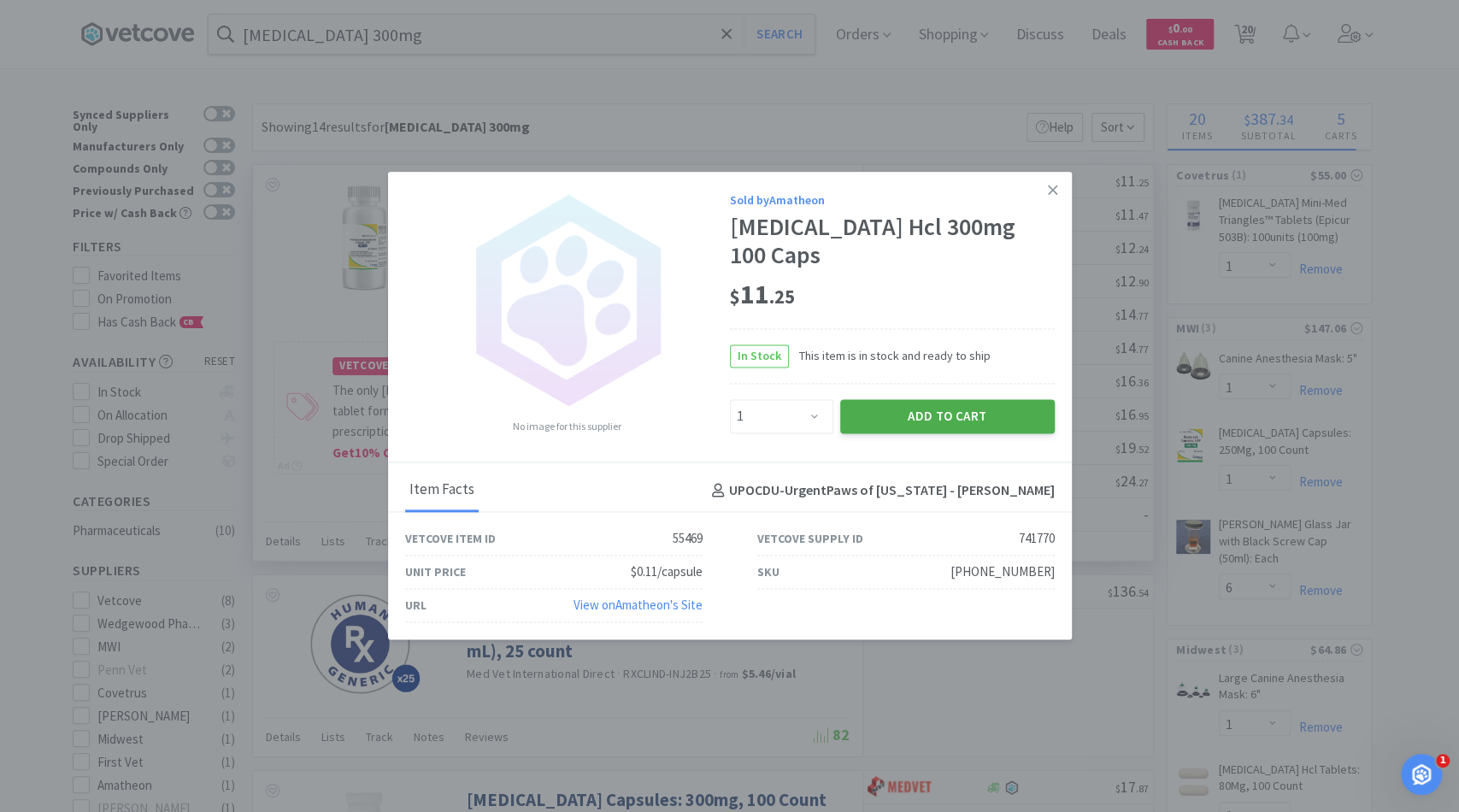
click at [959, 417] on button "Add to Cart" at bounding box center [947, 416] width 215 height 34
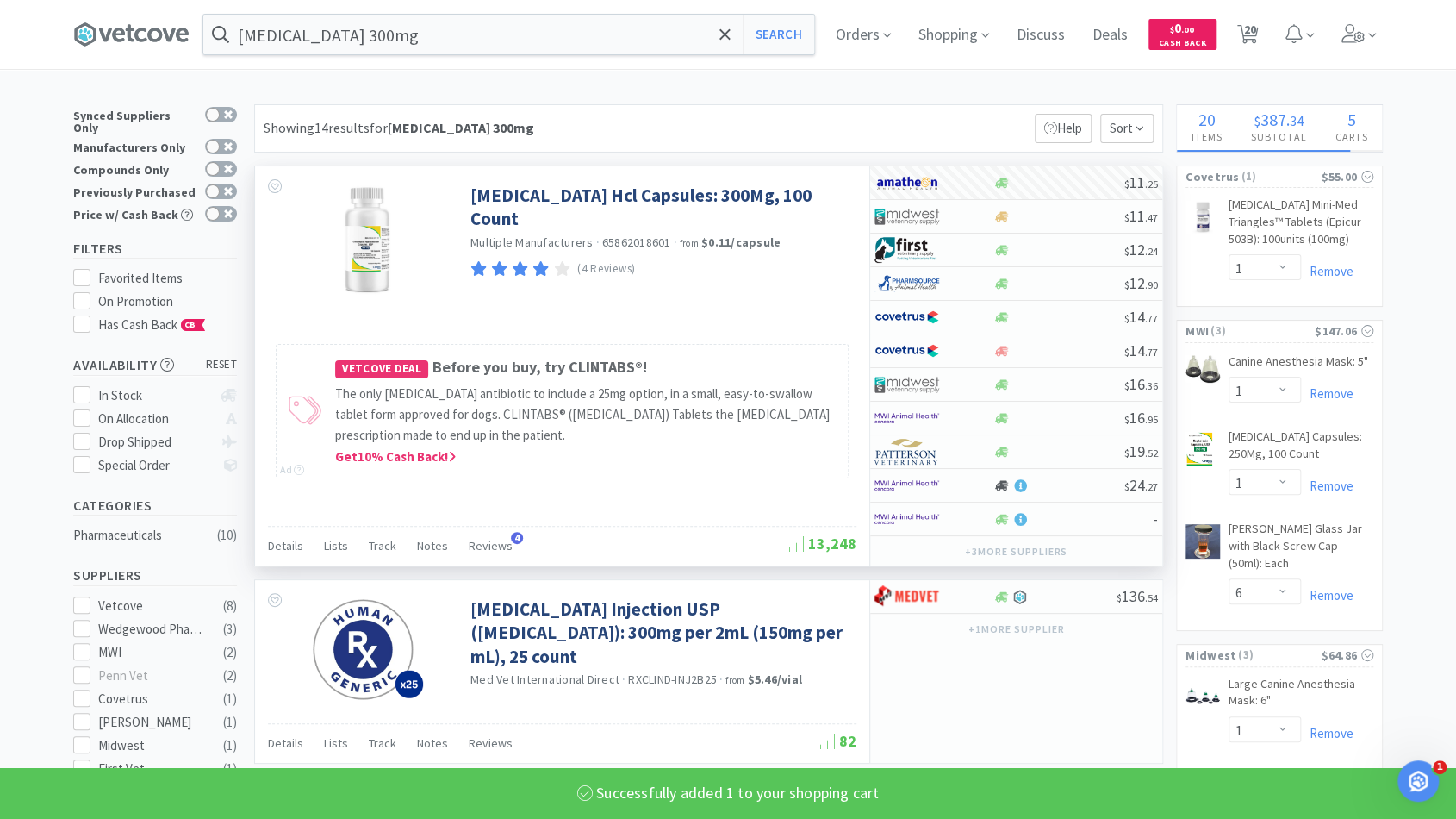
select select "1"
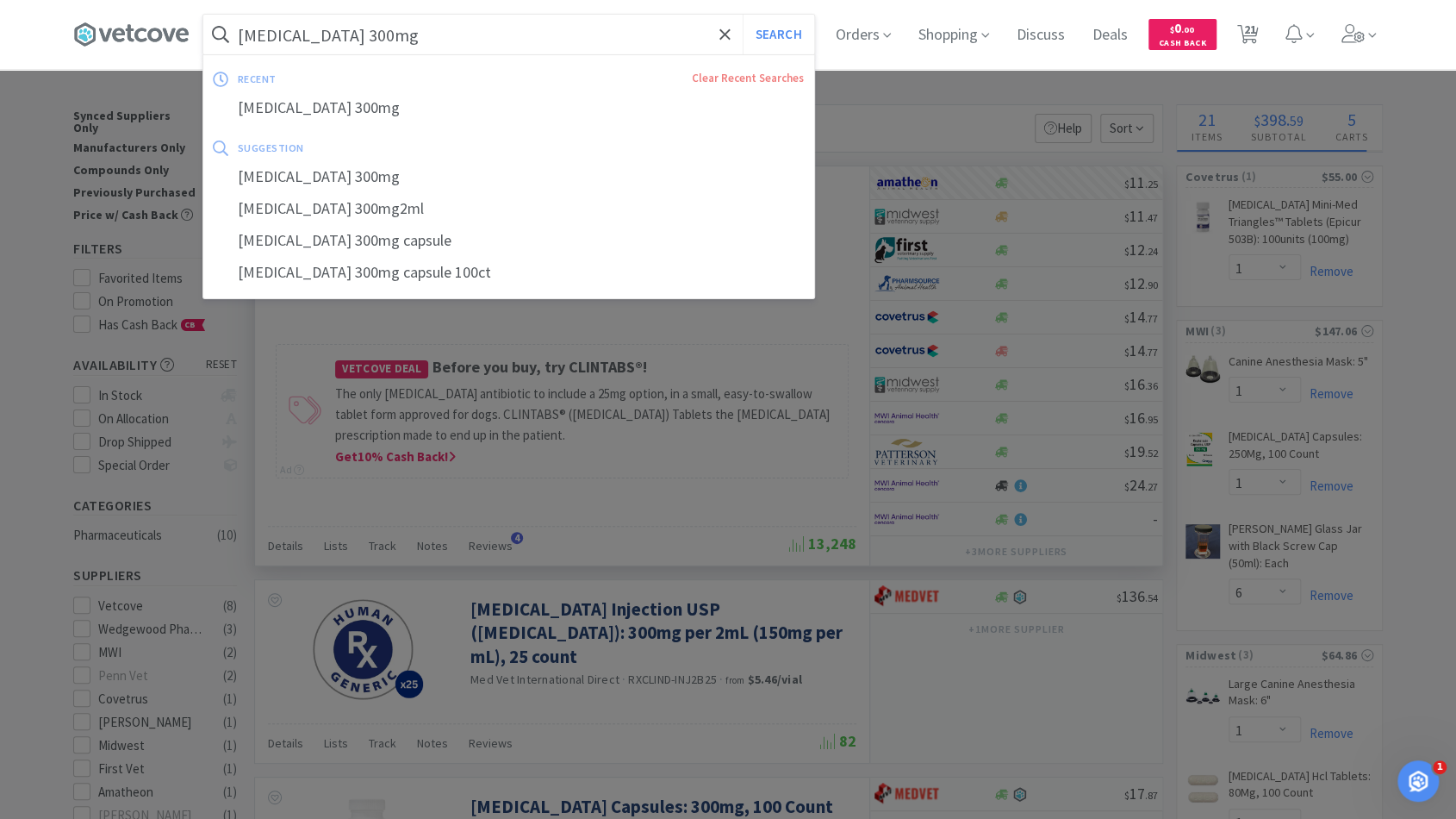
click at [625, 32] on input "[MEDICAL_DATA] 300mg" at bounding box center [509, 34] width 611 height 40
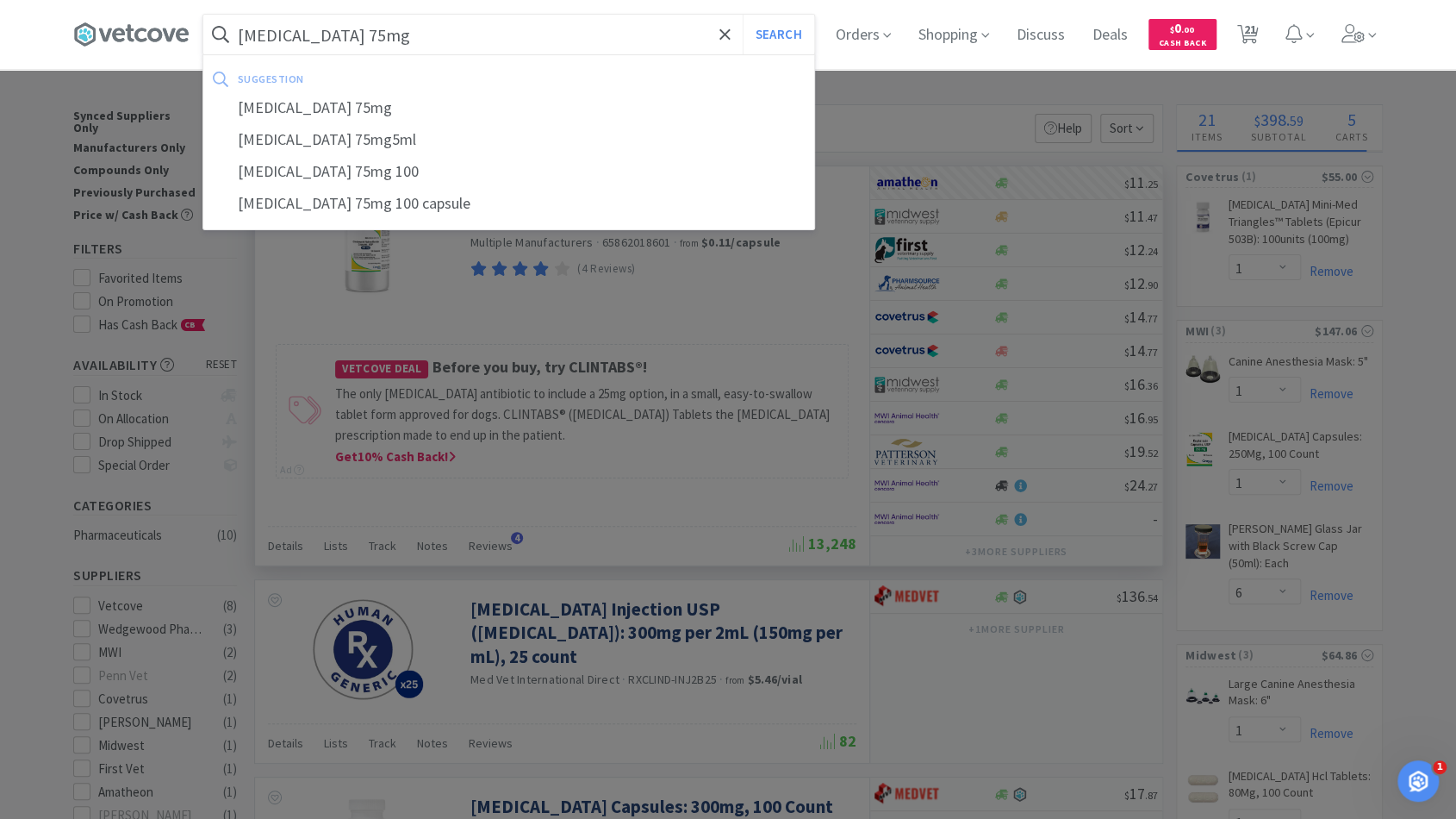
type input "[MEDICAL_DATA] 75mg"
click at [742, 14] on button "Search" at bounding box center [778, 34] width 72 height 40
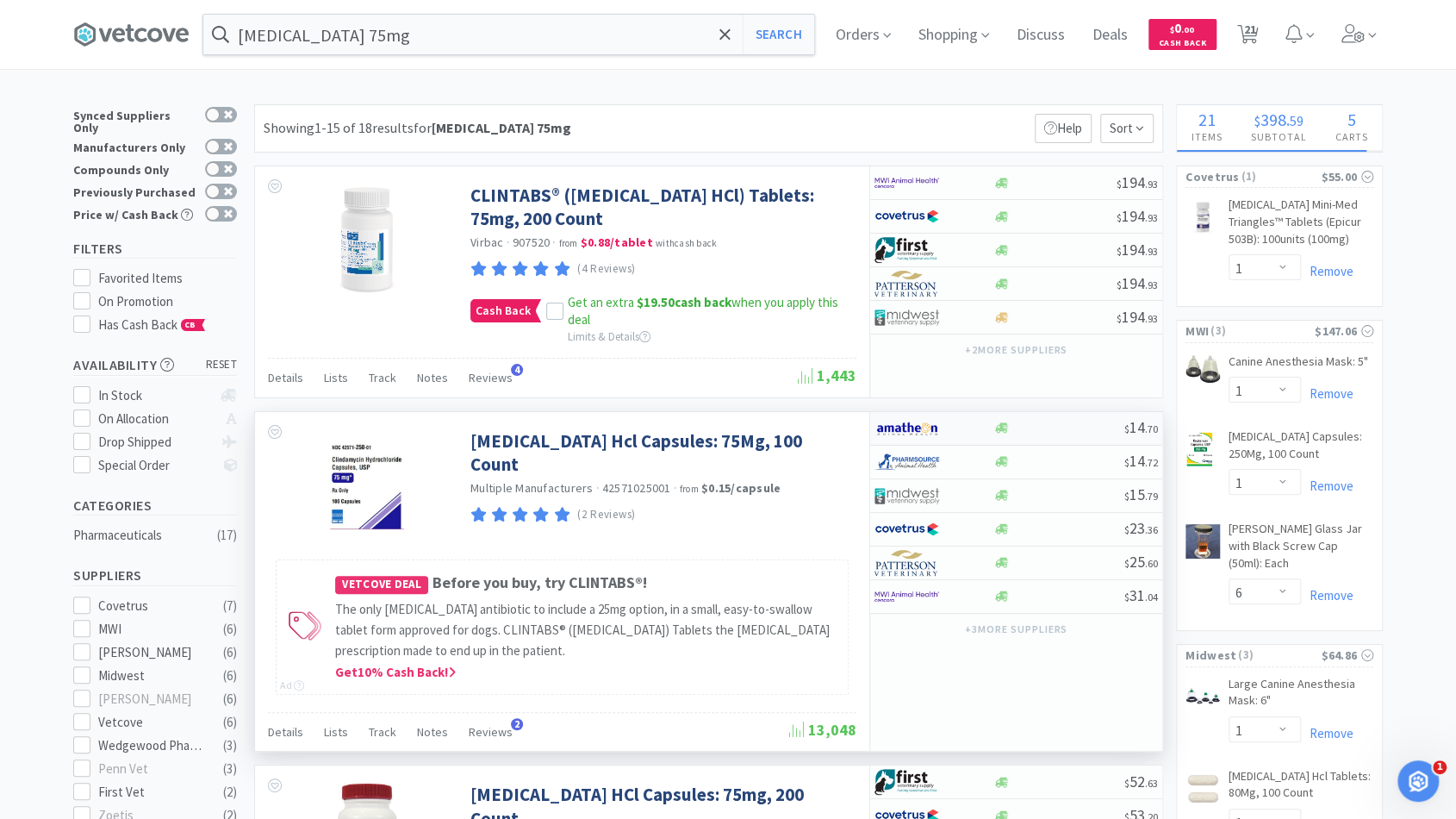
click at [1100, 428] on div at bounding box center [1058, 428] width 132 height 13
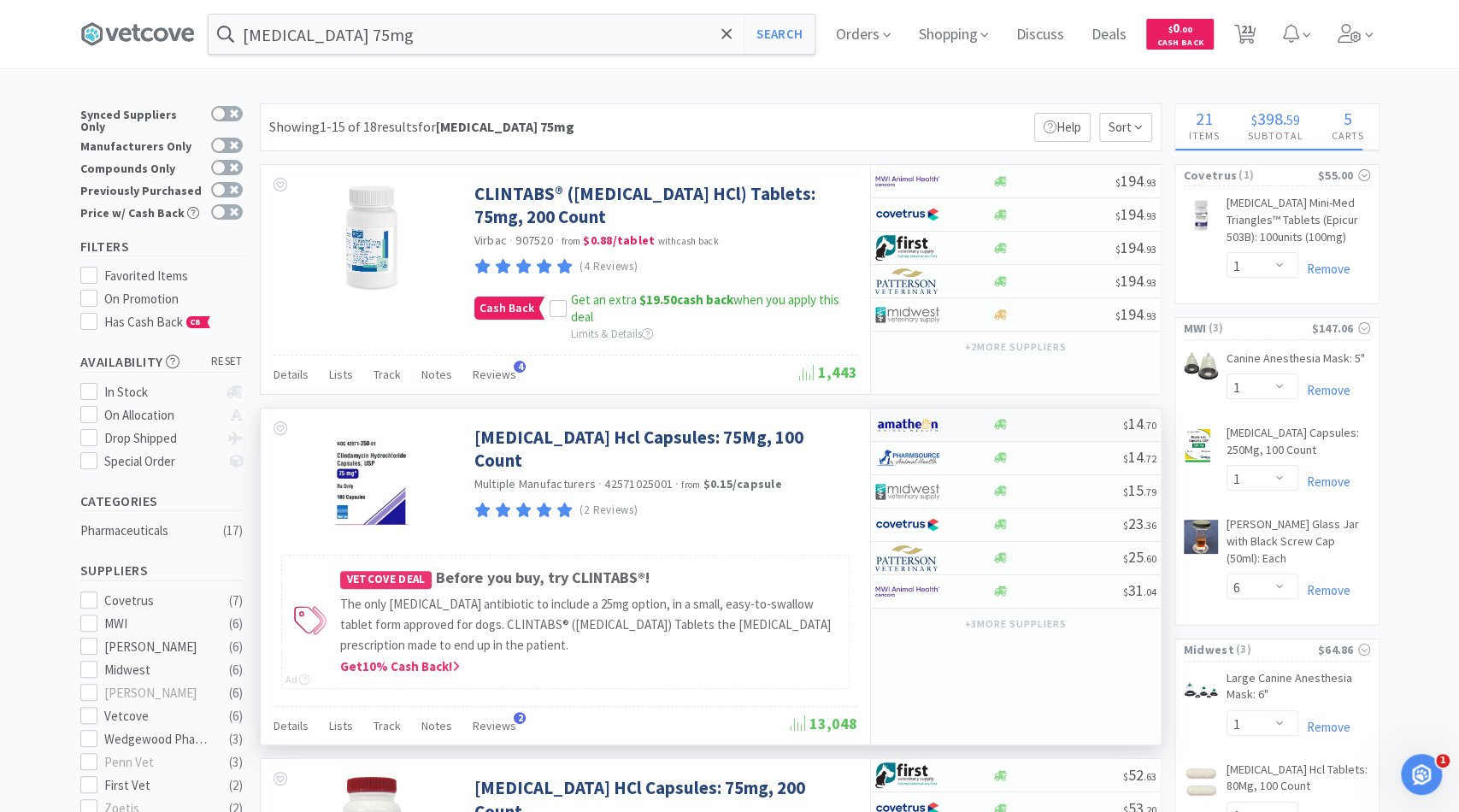
select select "1"
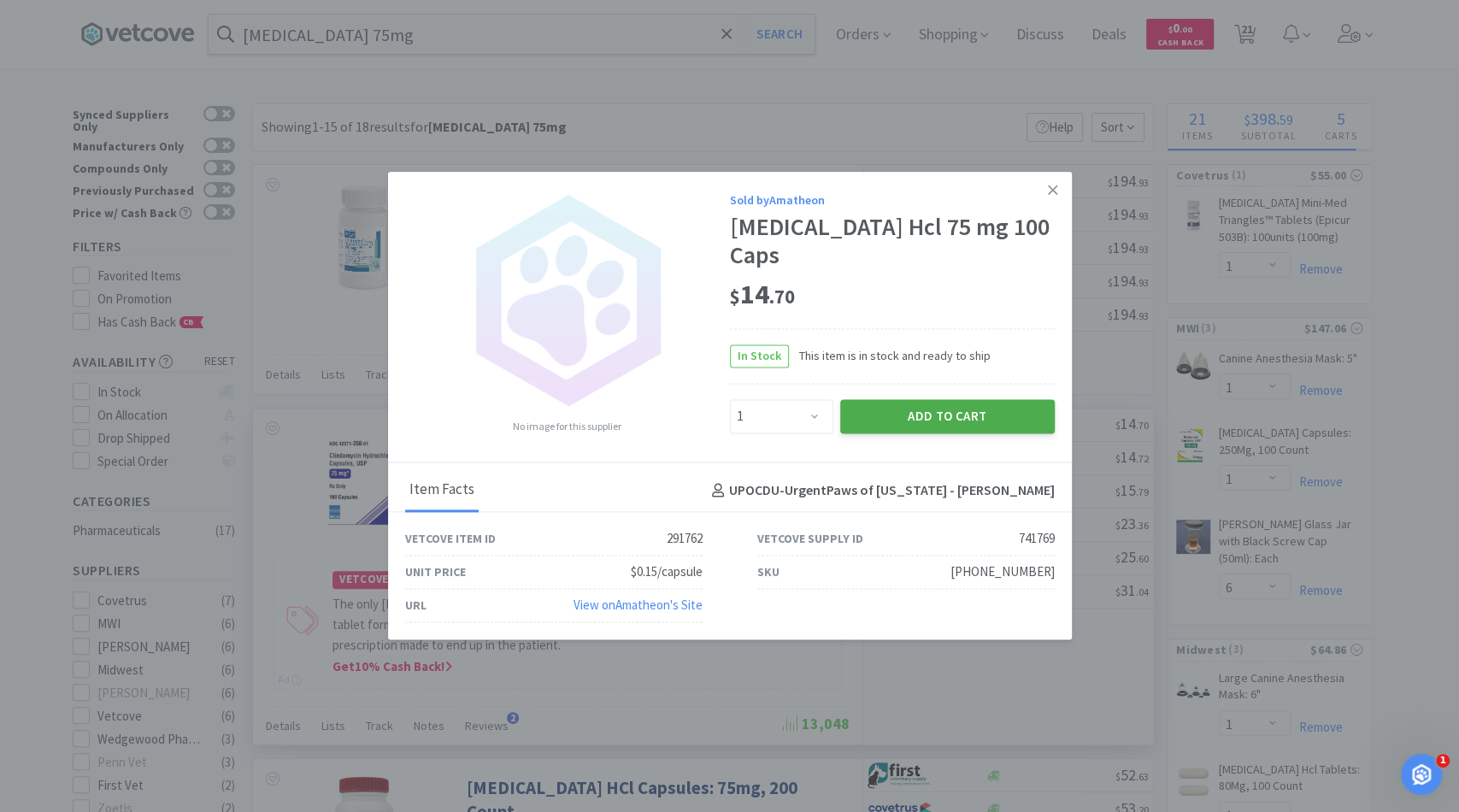
click at [903, 422] on button "Add to Cart" at bounding box center [947, 416] width 215 height 34
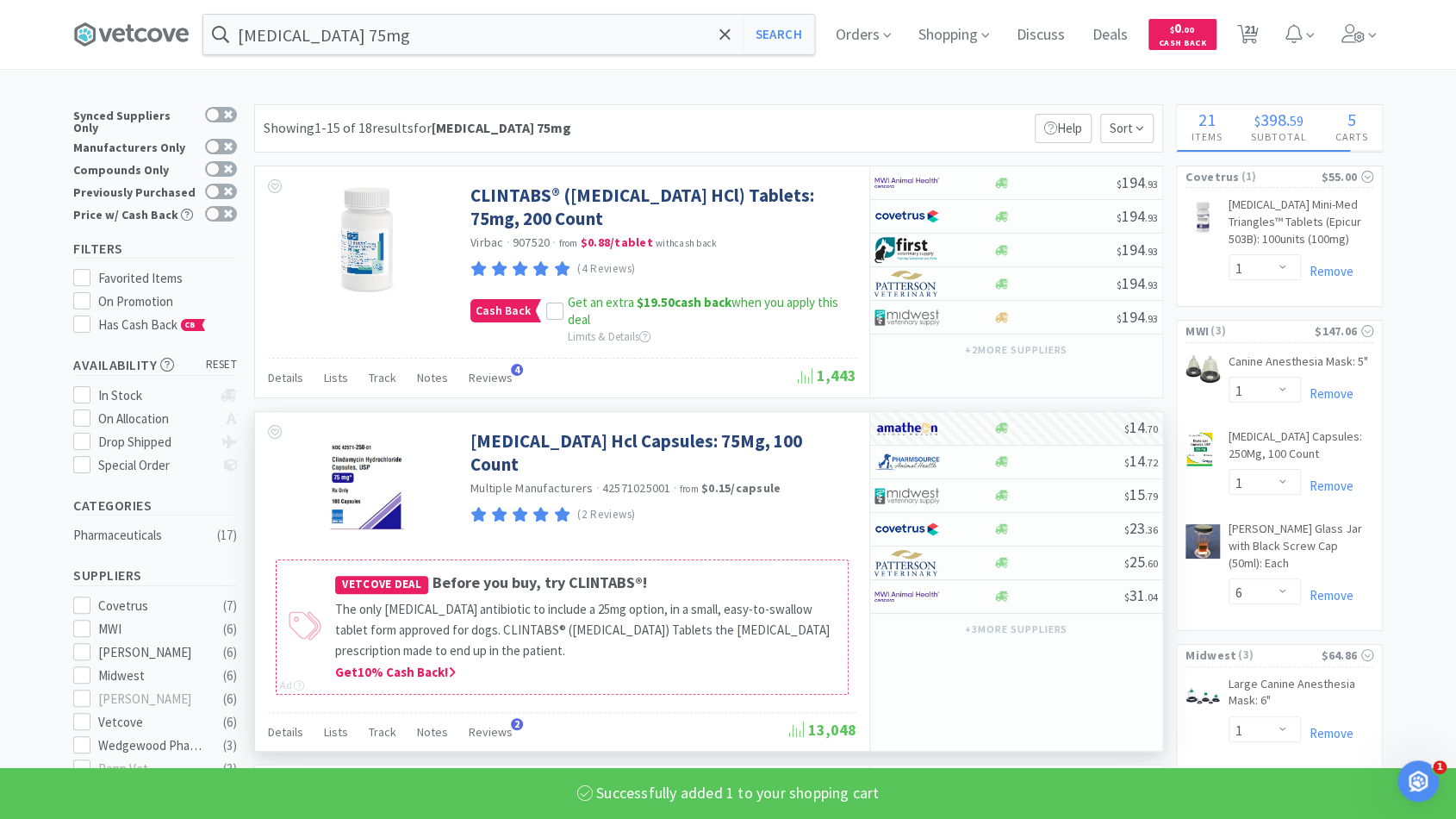
scroll to position [32, 0]
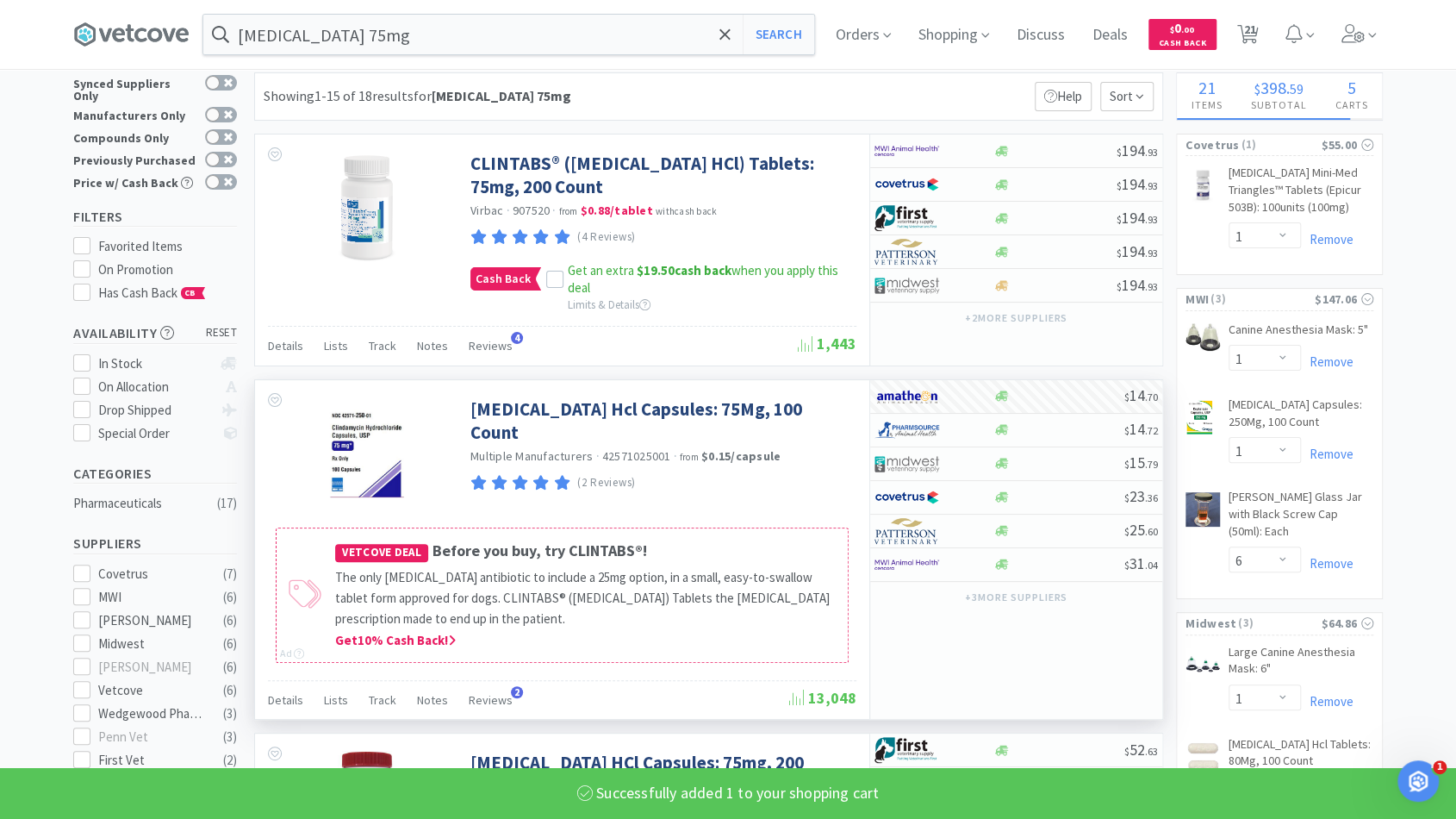
select select "1"
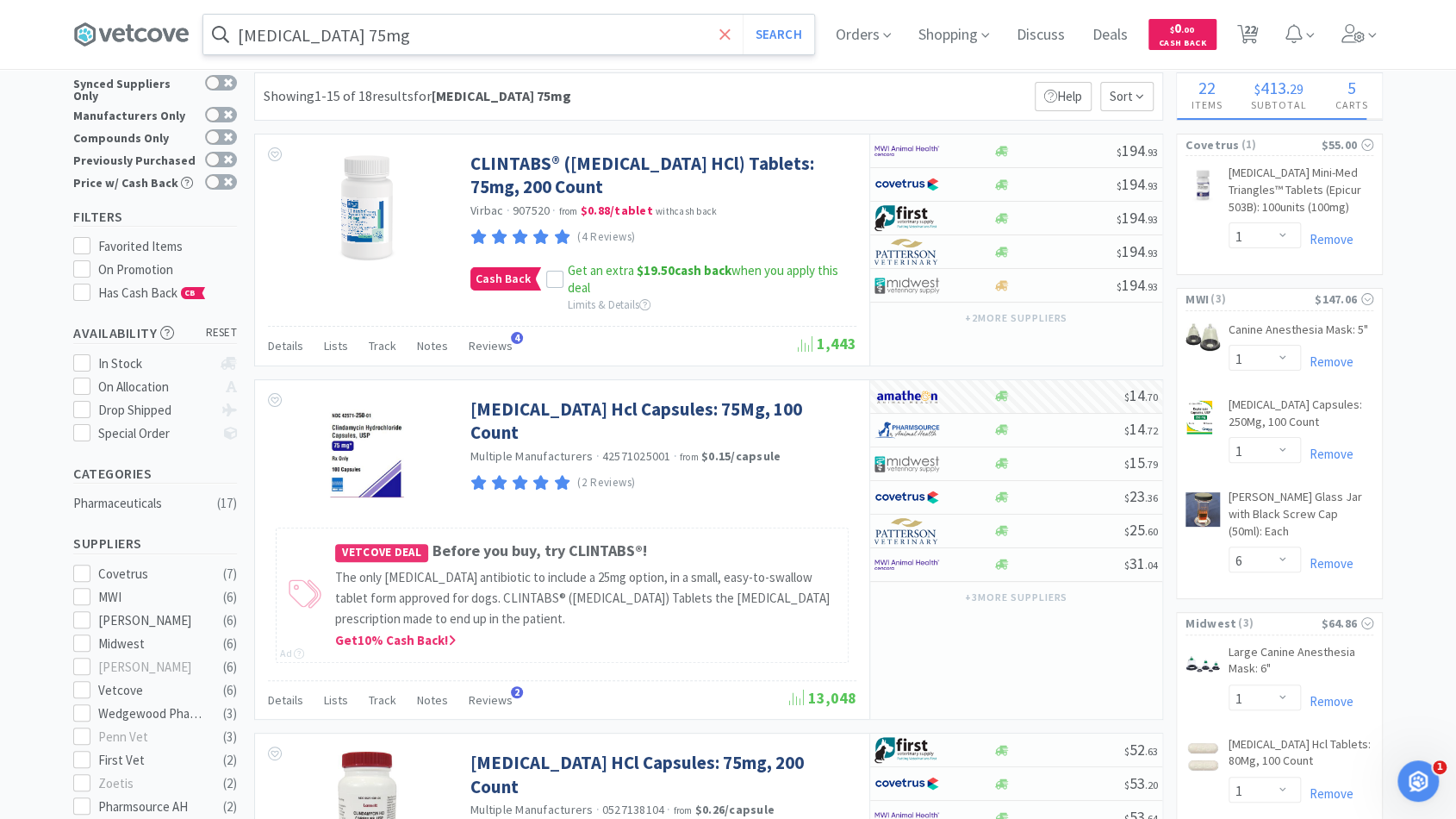
click at [731, 36] on icon at bounding box center [725, 34] width 11 height 17
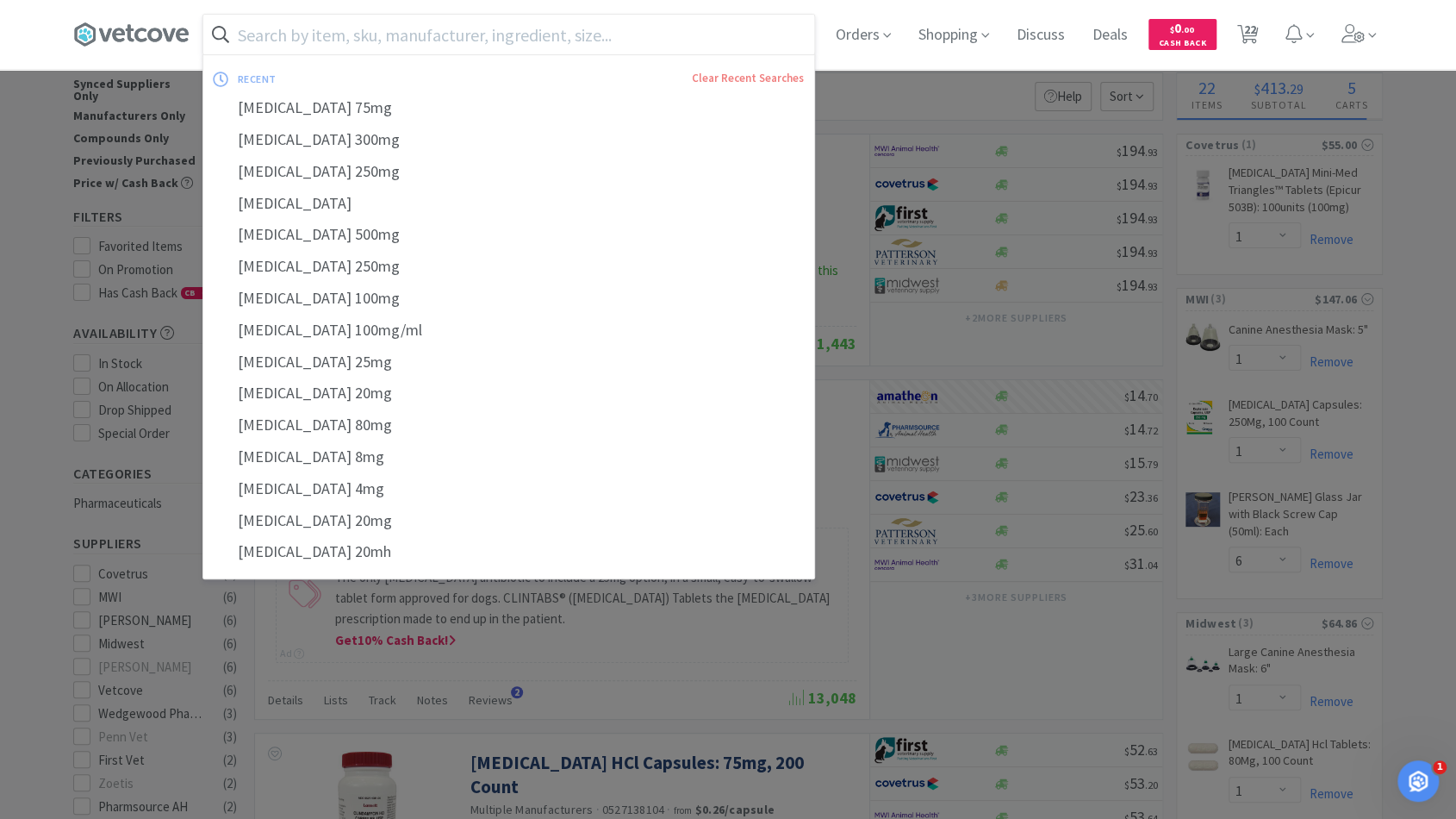
click at [678, 39] on input "text" at bounding box center [509, 34] width 611 height 40
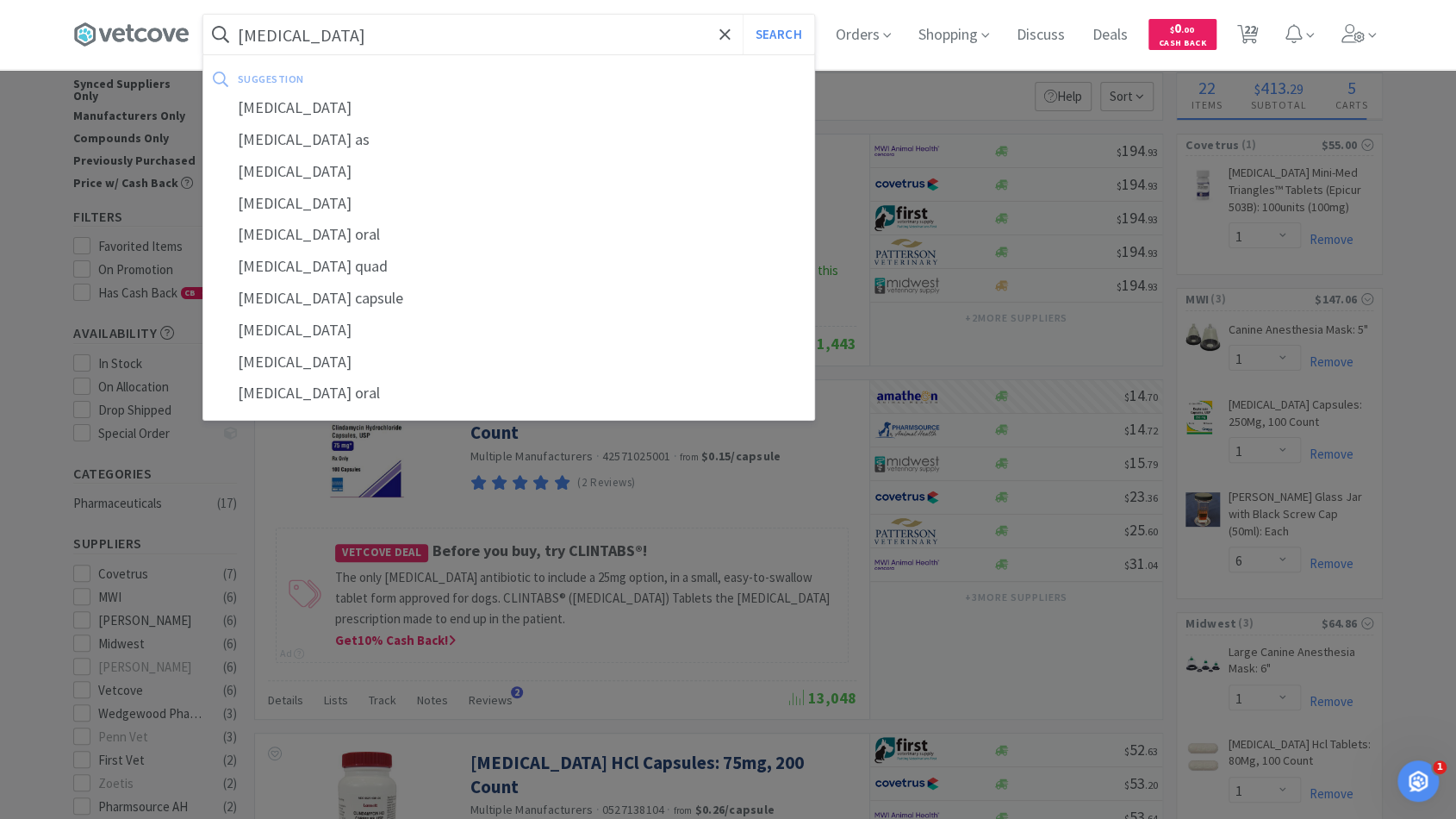
type input "[MEDICAL_DATA]"
click at [742, 14] on button "Search" at bounding box center [778, 34] width 72 height 40
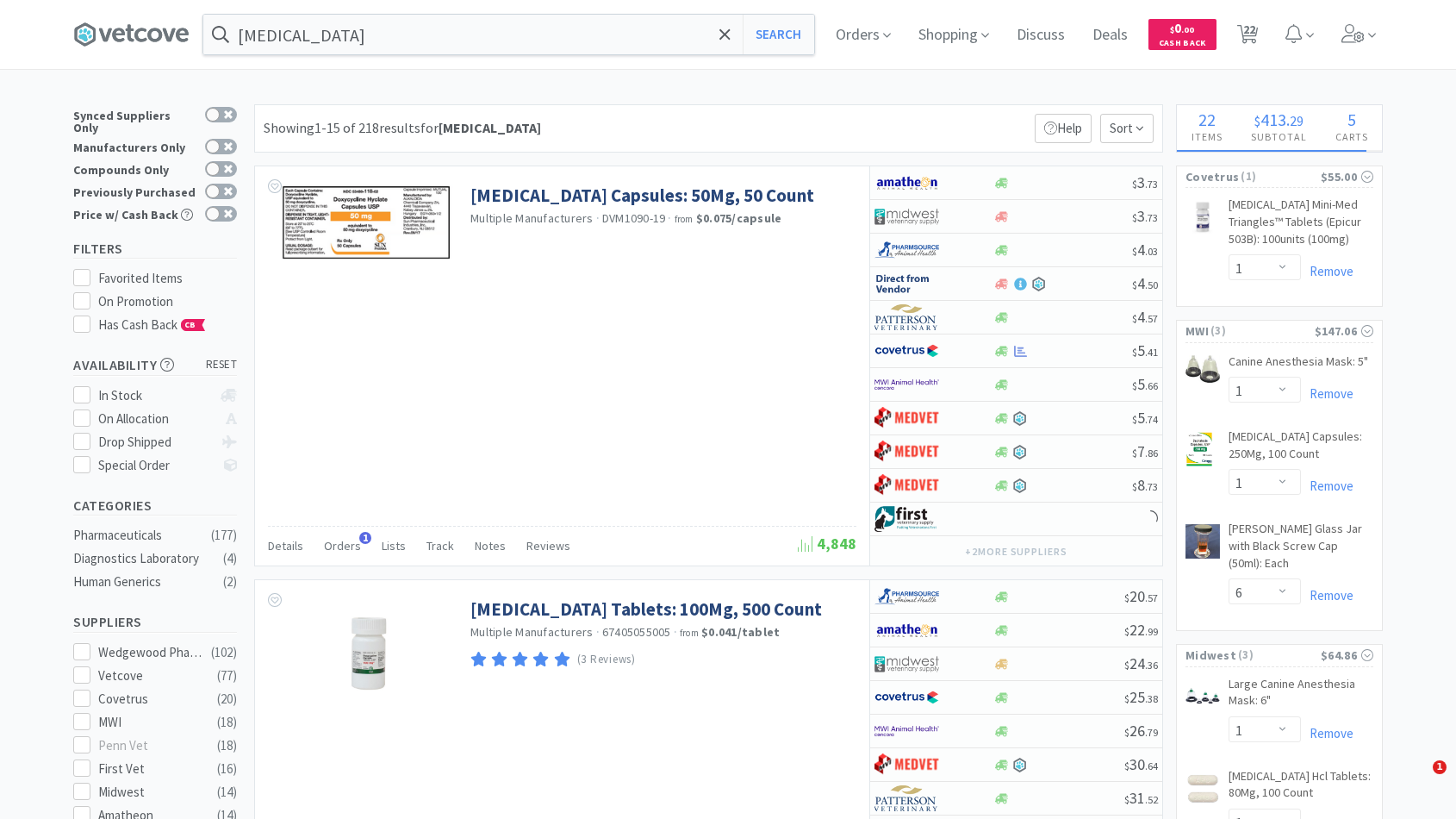
select select "1"
select select "6"
select select "1"
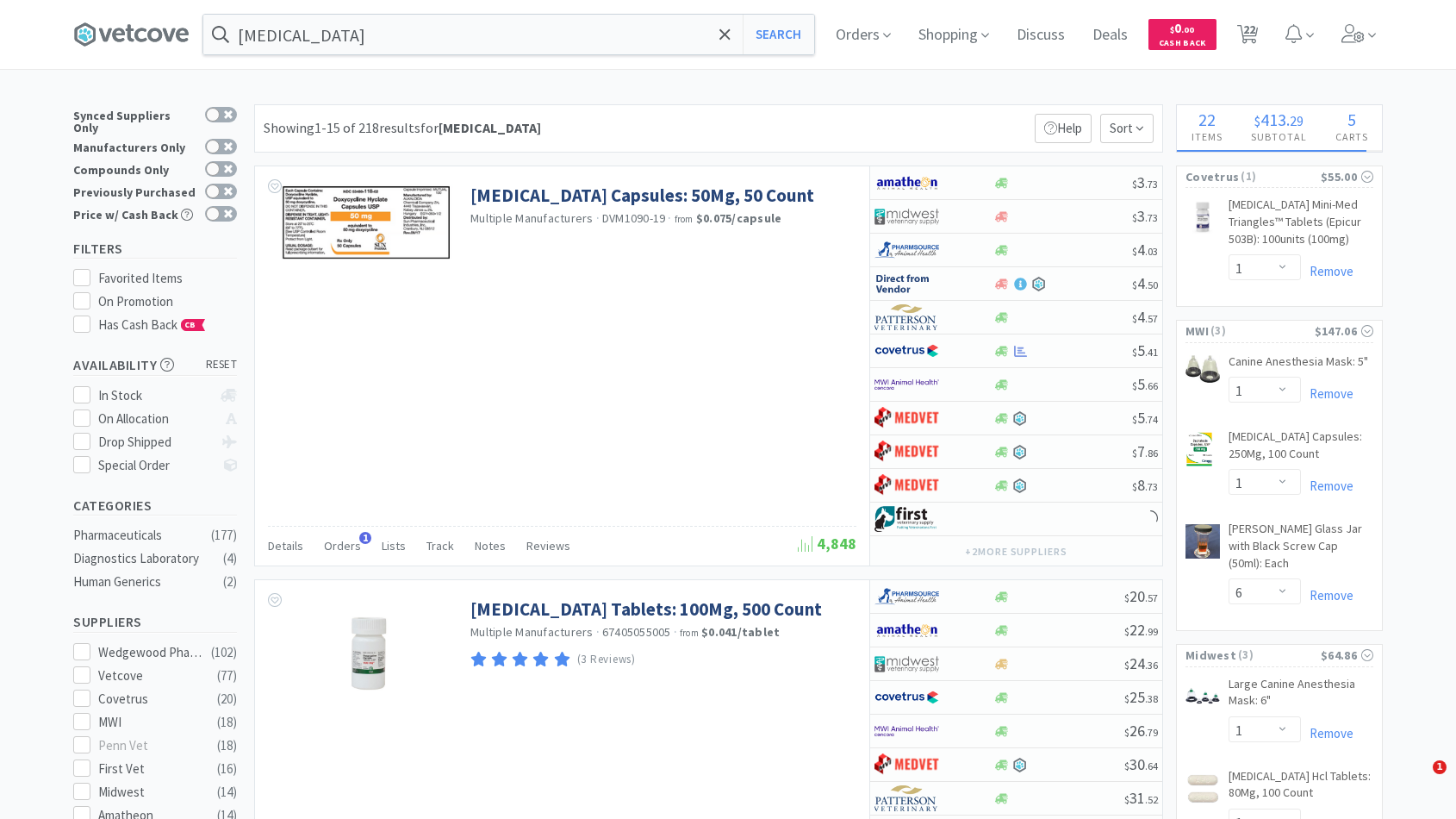
select select "1"
select select "4"
select select "1"
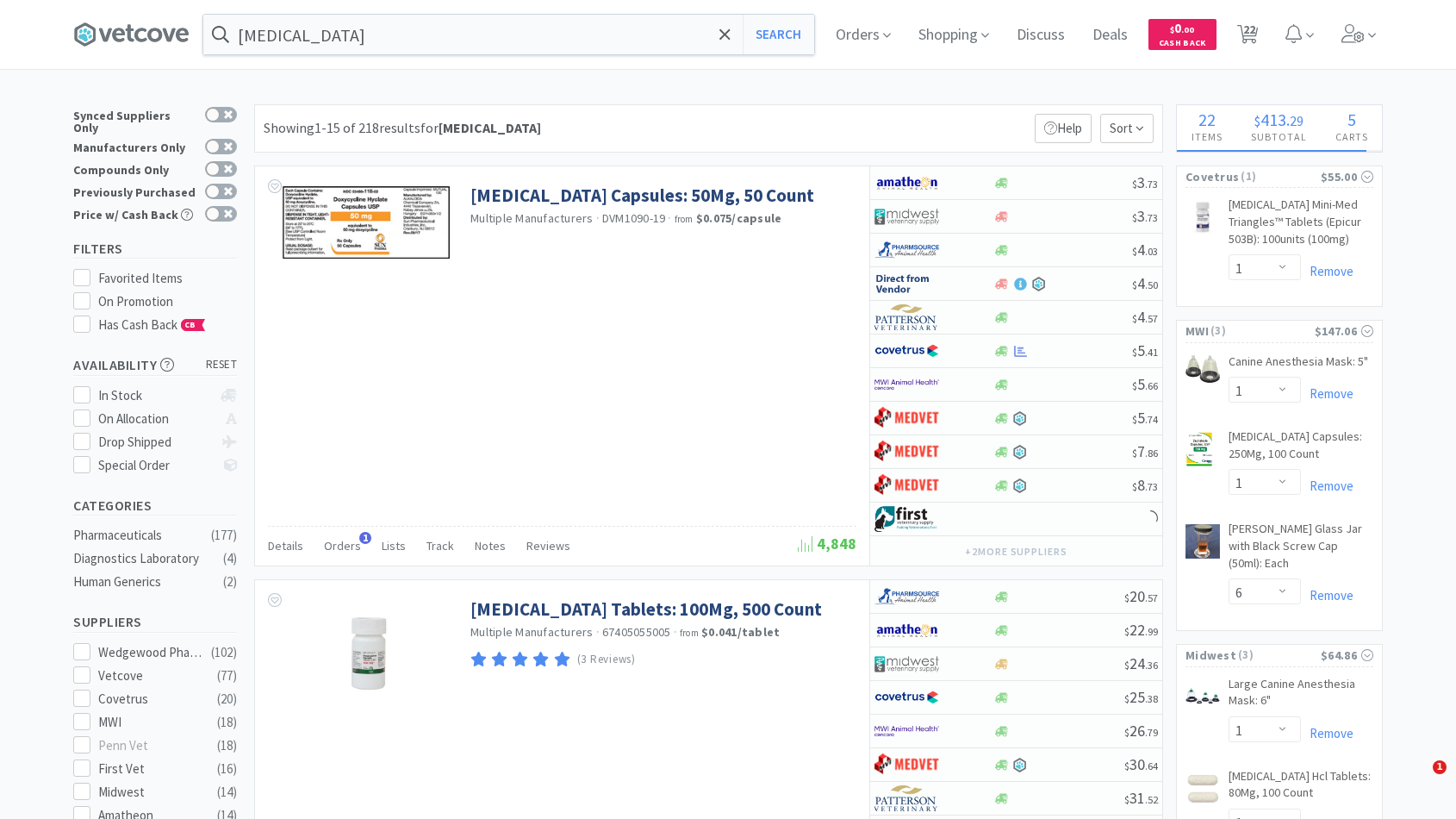
select select "1"
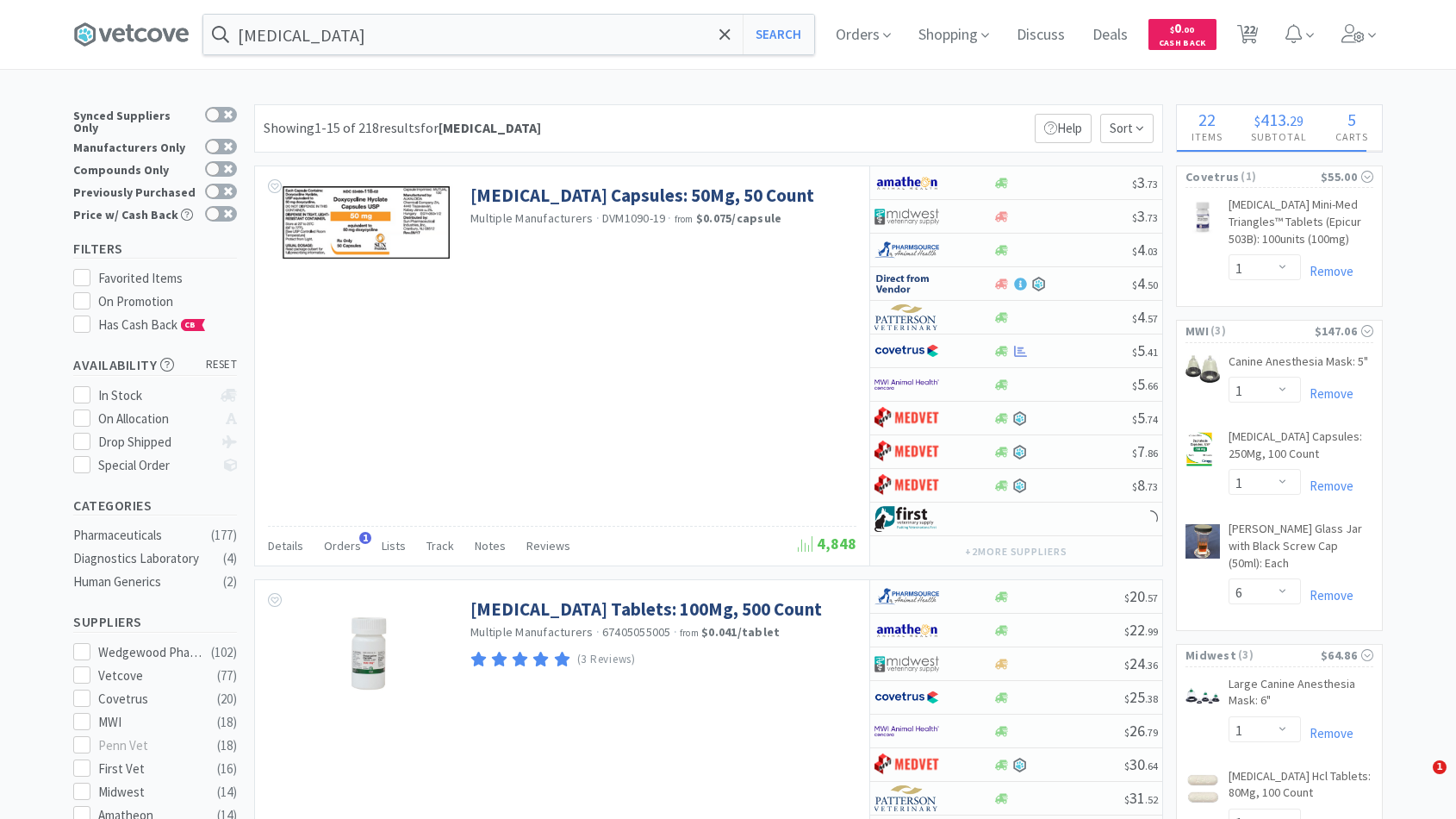
select select "1"
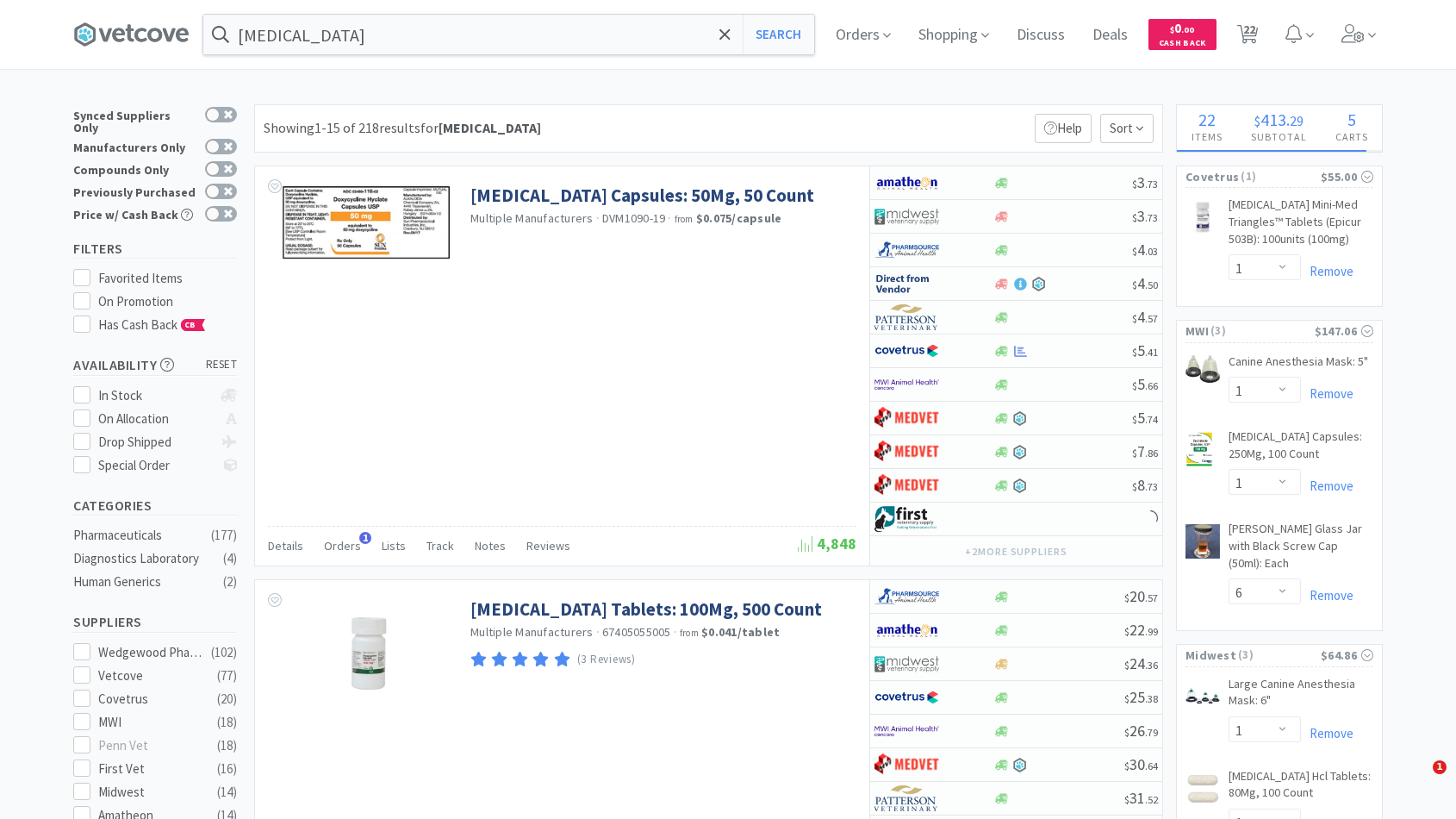
select select "1"
drag, startPoint x: 1052, startPoint y: 587, endPoint x: 737, endPoint y: 662, distance: 323.8
click at [737, 662] on div "Doxycycline Hyclate Tablets: 100Mg, 500 Count Multiple Manufacturers · 67405055…" at bounding box center [708, 763] width 907 height 366
click at [737, 662] on div "(3 Reviews)" at bounding box center [661, 660] width 382 height 23
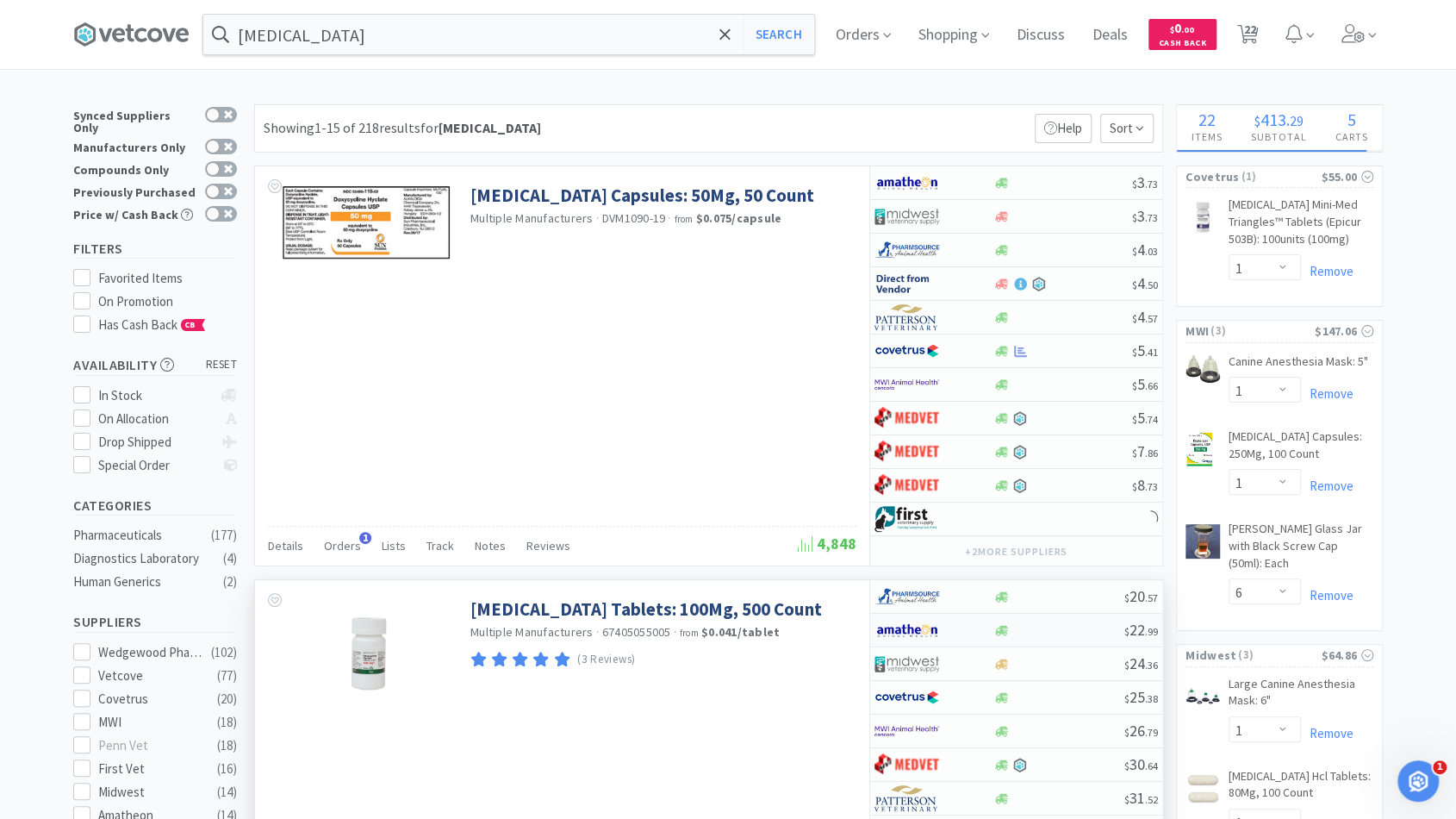
click at [1046, 624] on div at bounding box center [1058, 631] width 132 height 13
select select "1"
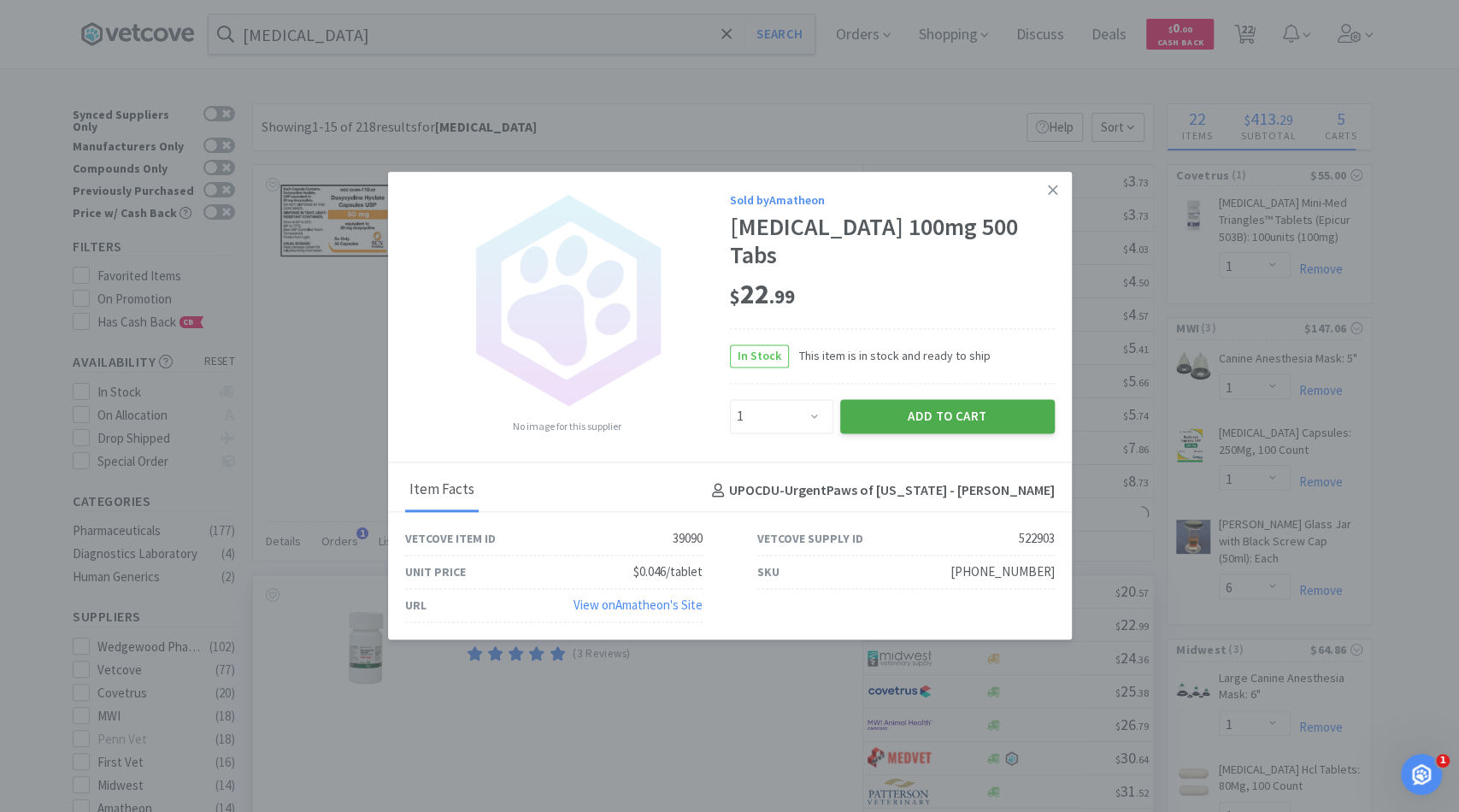
click at [951, 404] on button "Add to Cart" at bounding box center [947, 416] width 215 height 34
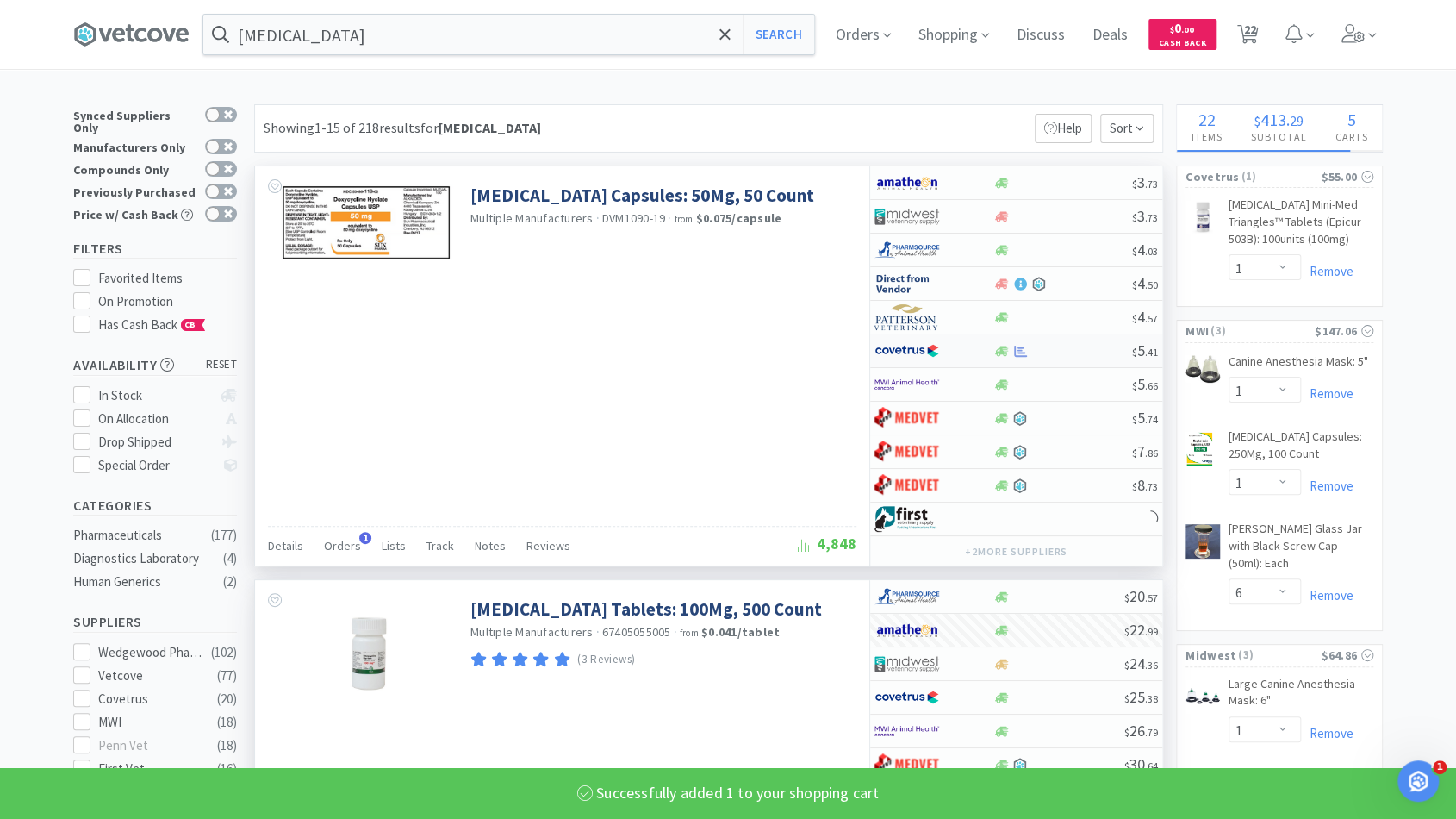
select select "1"
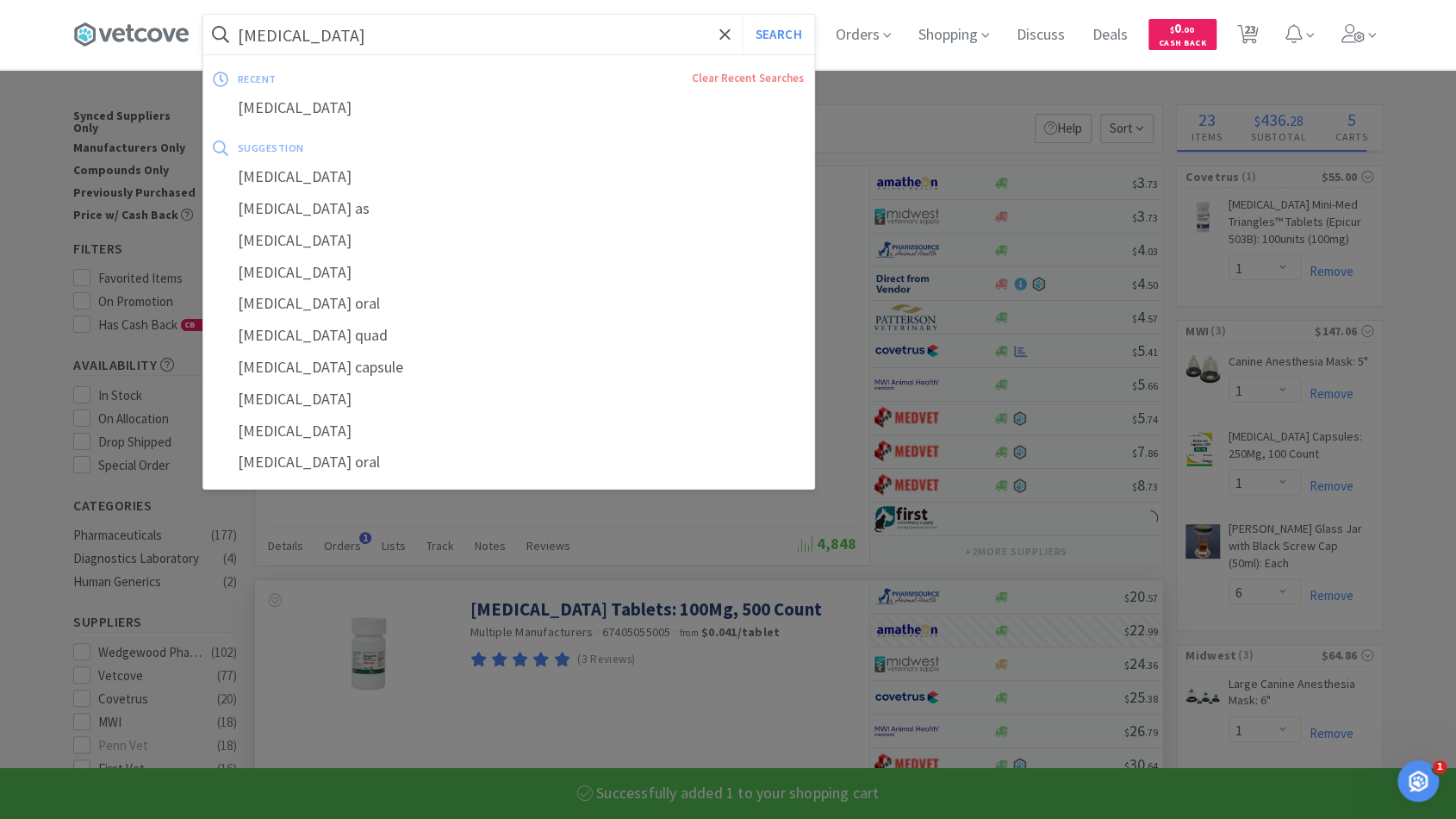
click at [721, 32] on input "[MEDICAL_DATA]" at bounding box center [509, 34] width 611 height 40
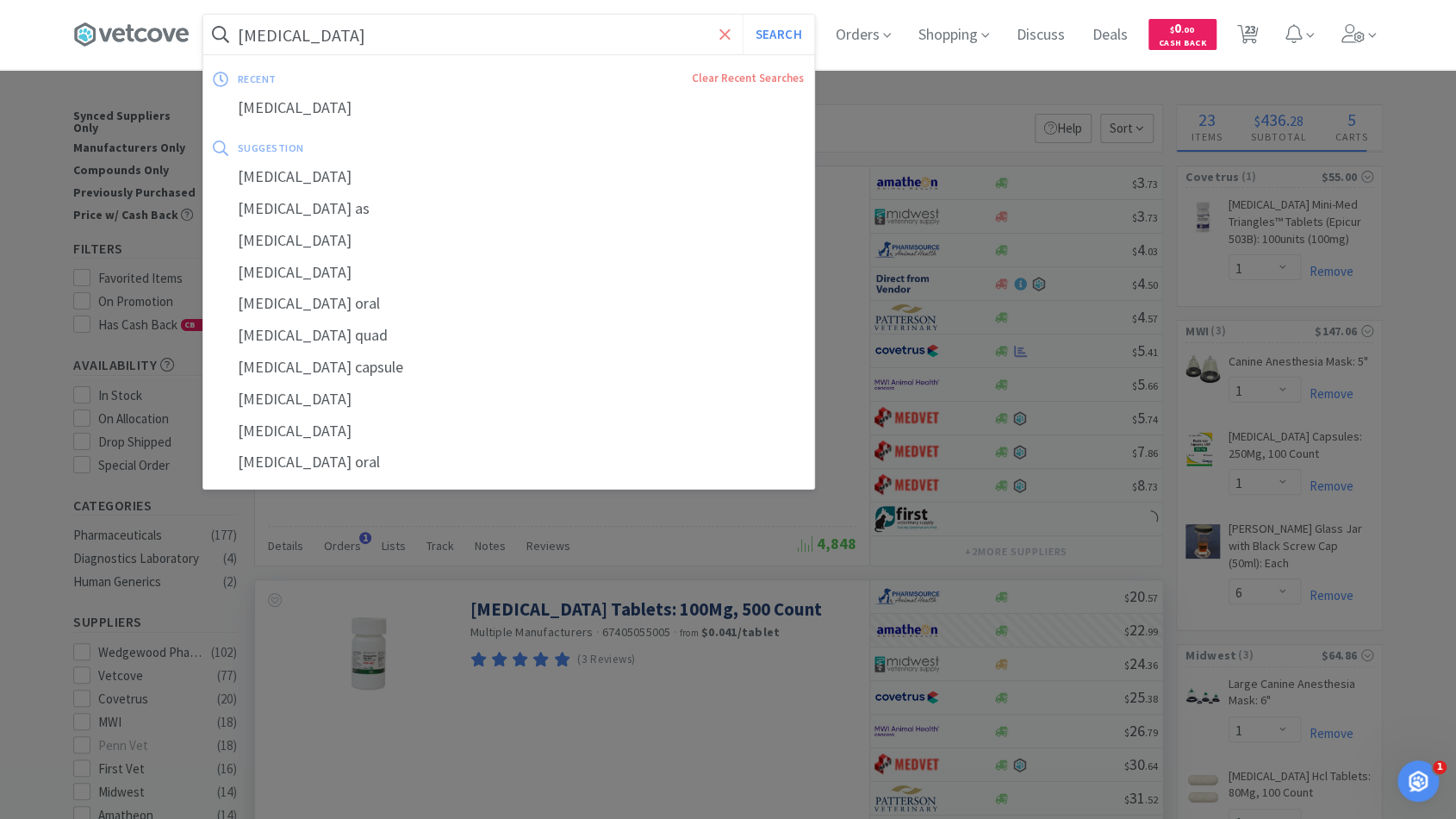
click at [735, 38] on span at bounding box center [724, 34] width 20 height 36
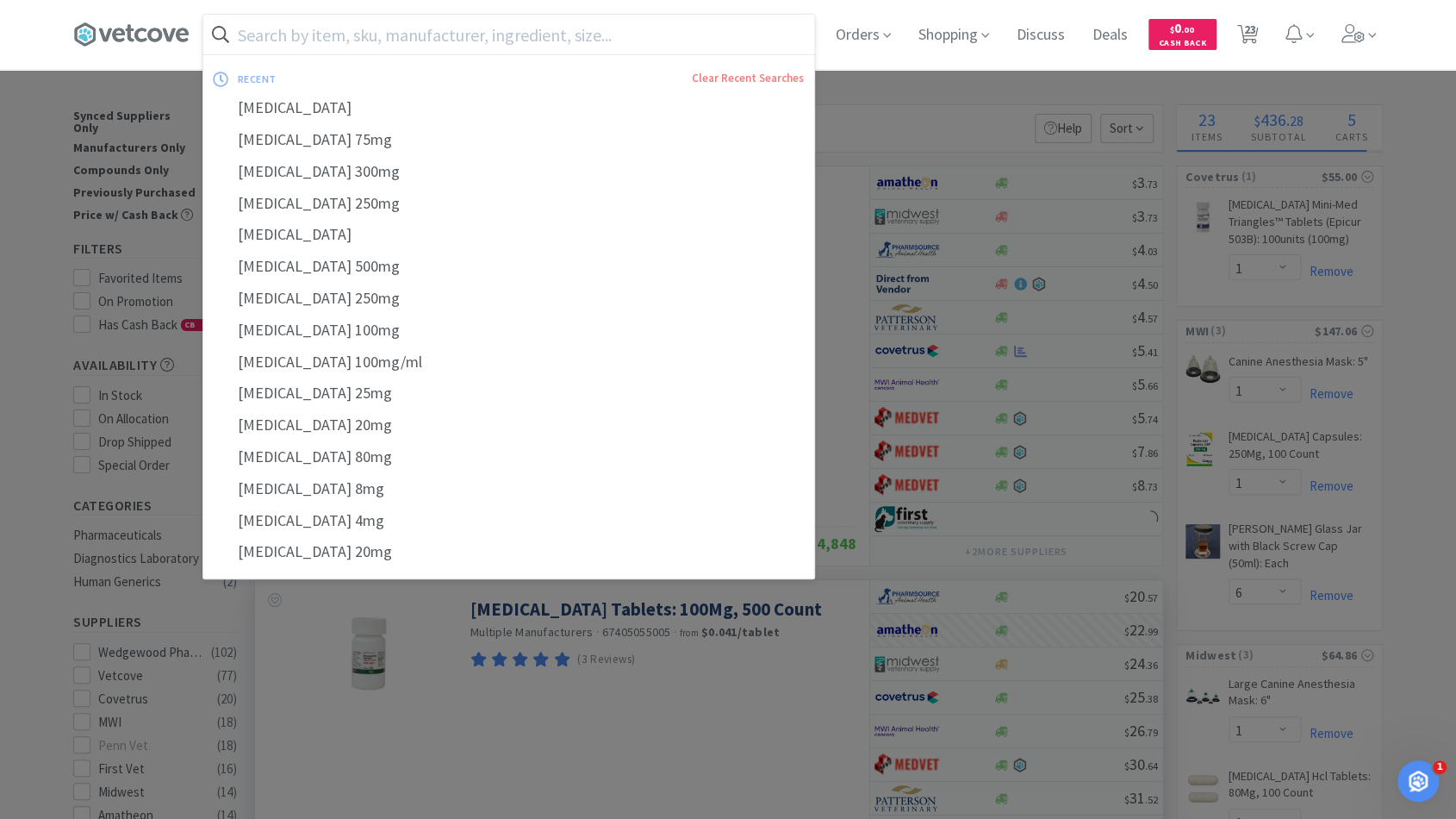
click at [687, 35] on input "text" at bounding box center [509, 34] width 611 height 40
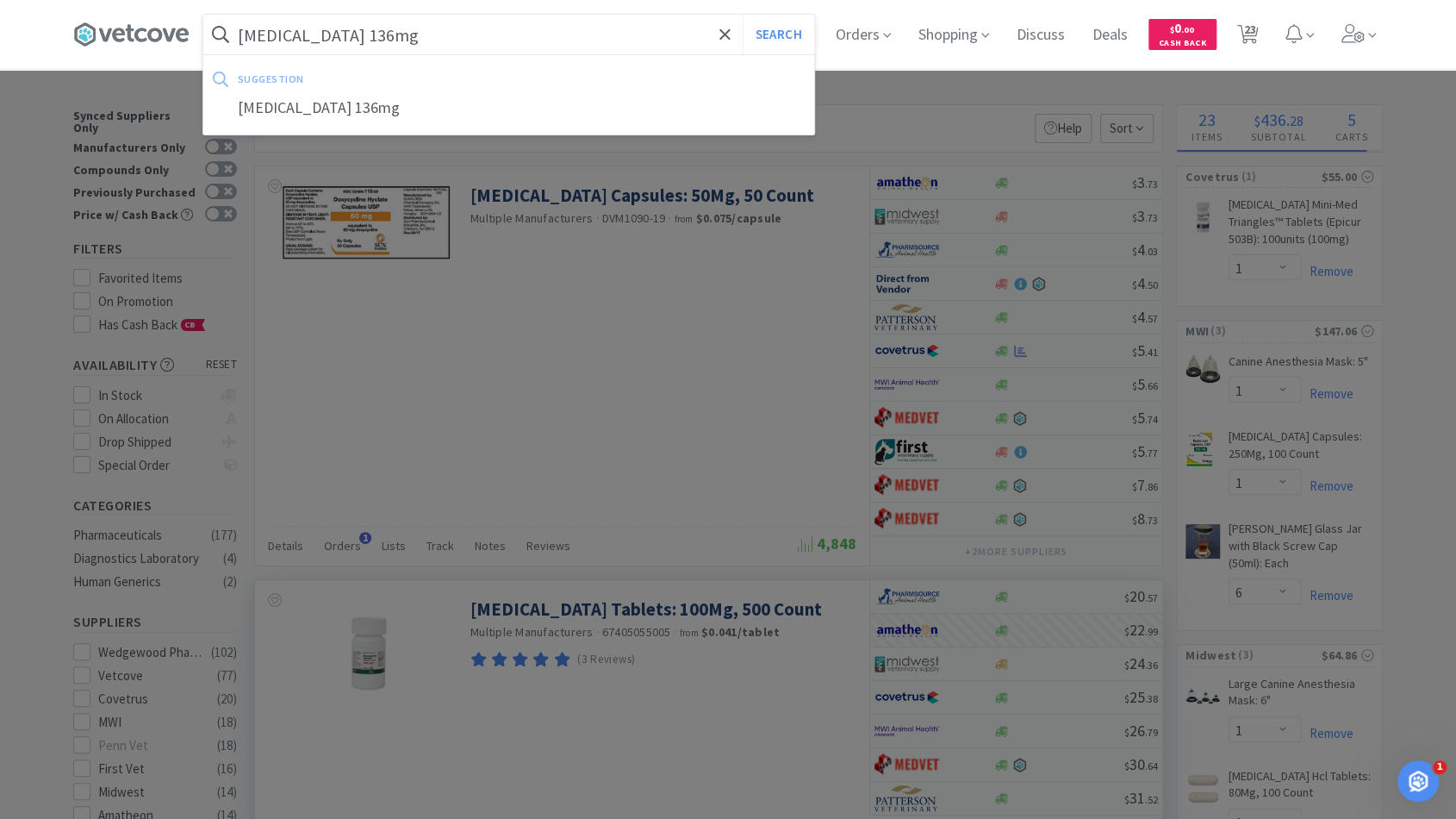
type input "enrofloxacin 136mg"
click at [742, 14] on button "Search" at bounding box center [778, 34] width 72 height 40
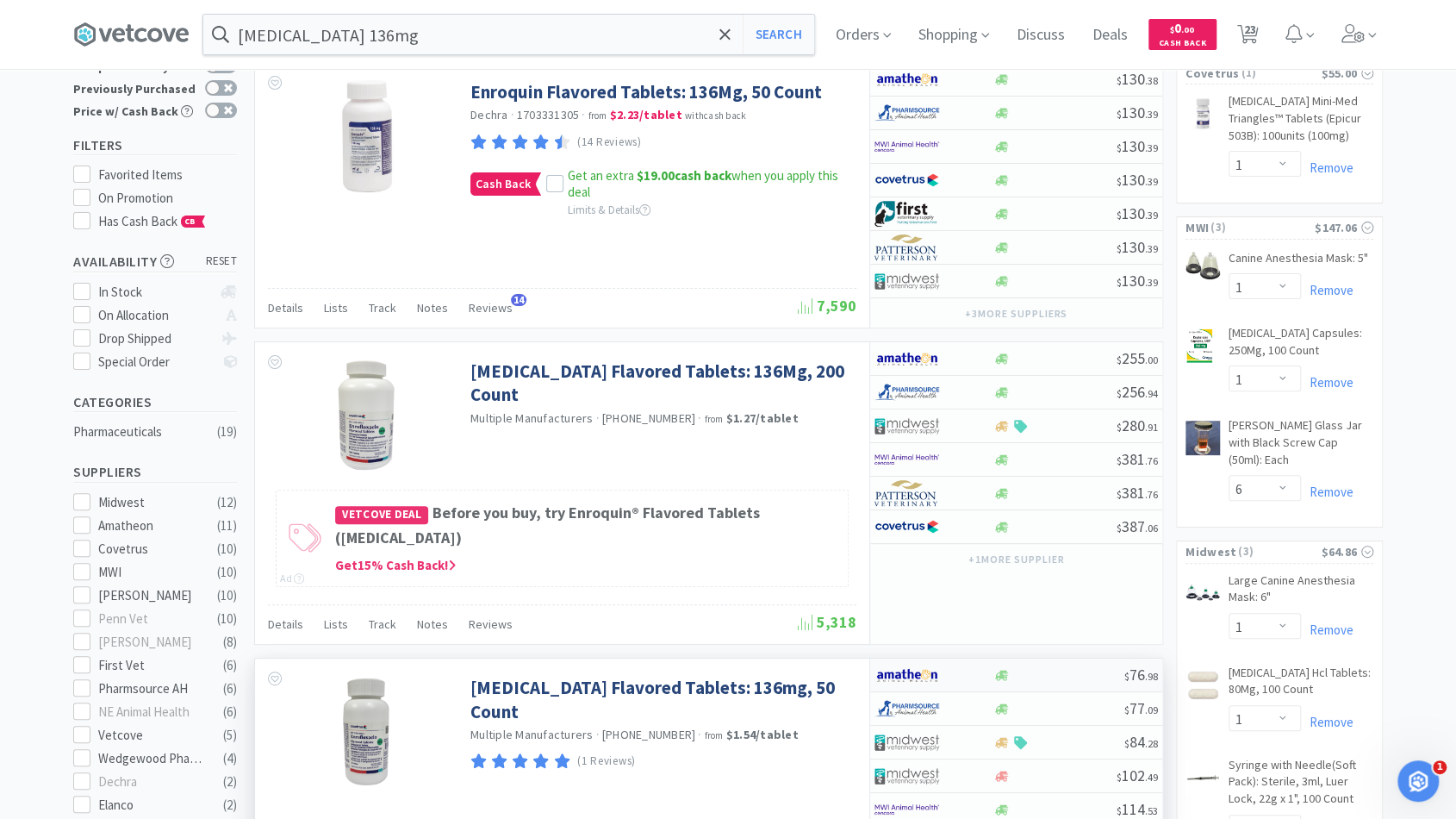
scroll to position [173, 0]
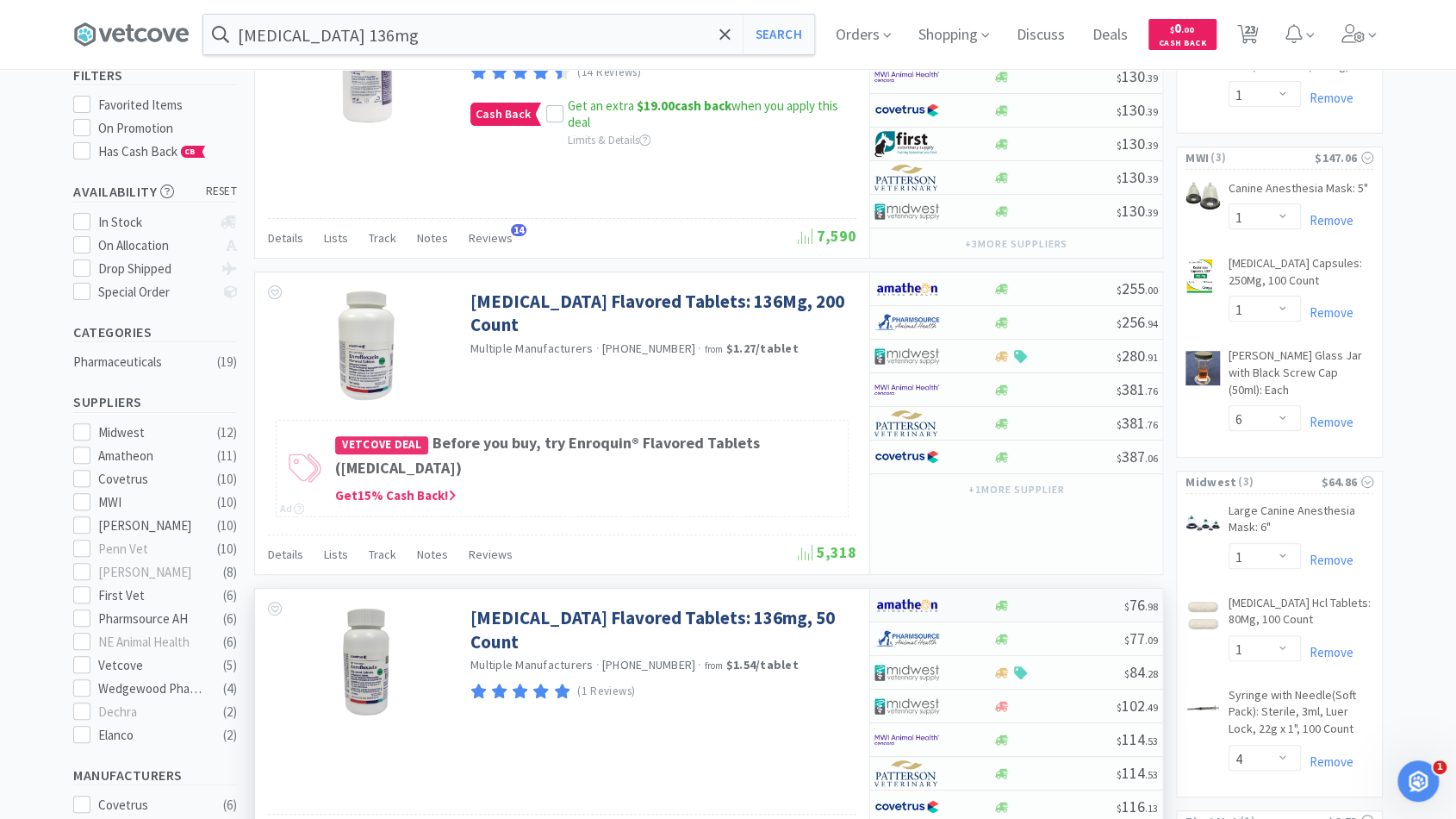
click at [1050, 601] on div at bounding box center [1058, 605] width 132 height 13
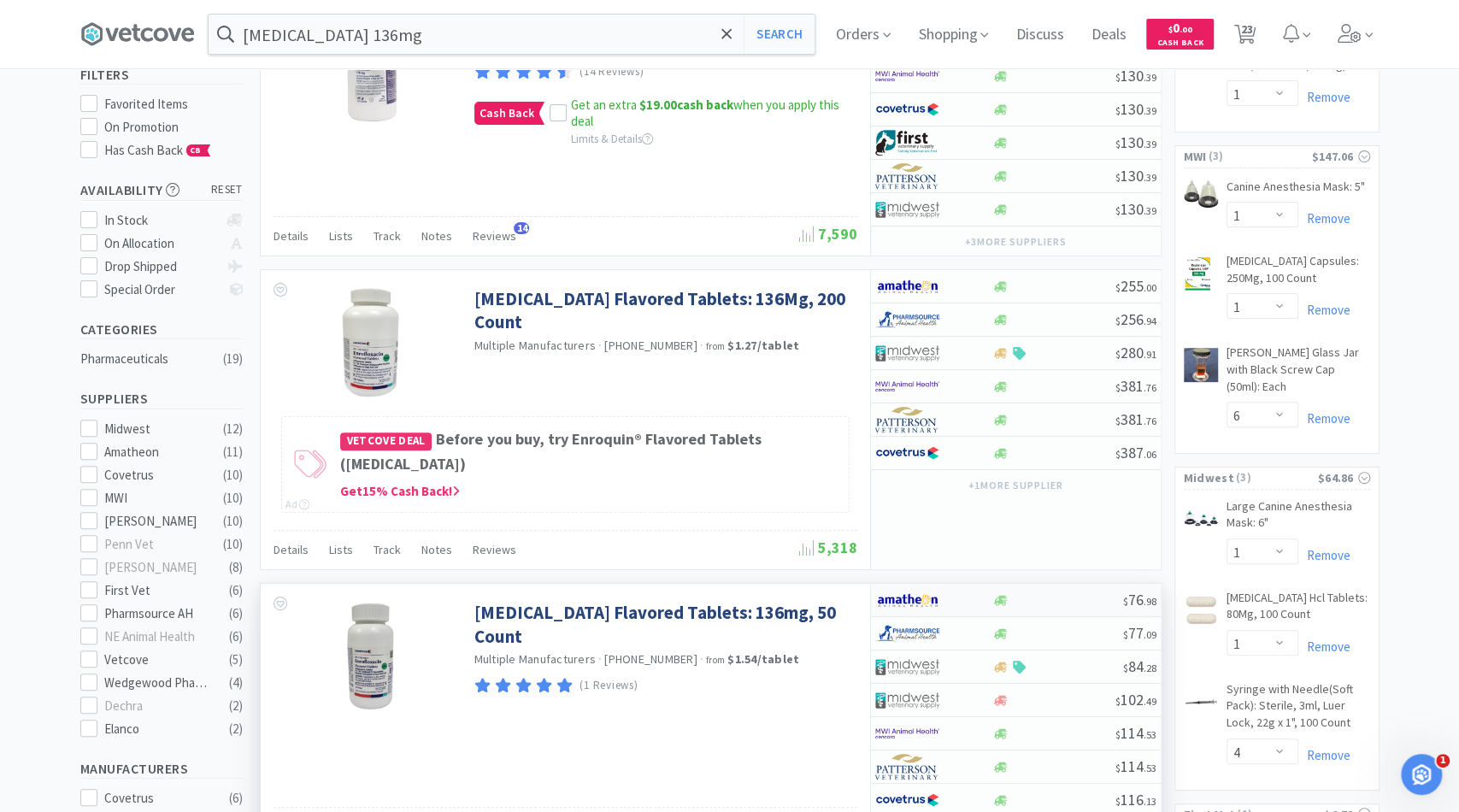
select select "1"
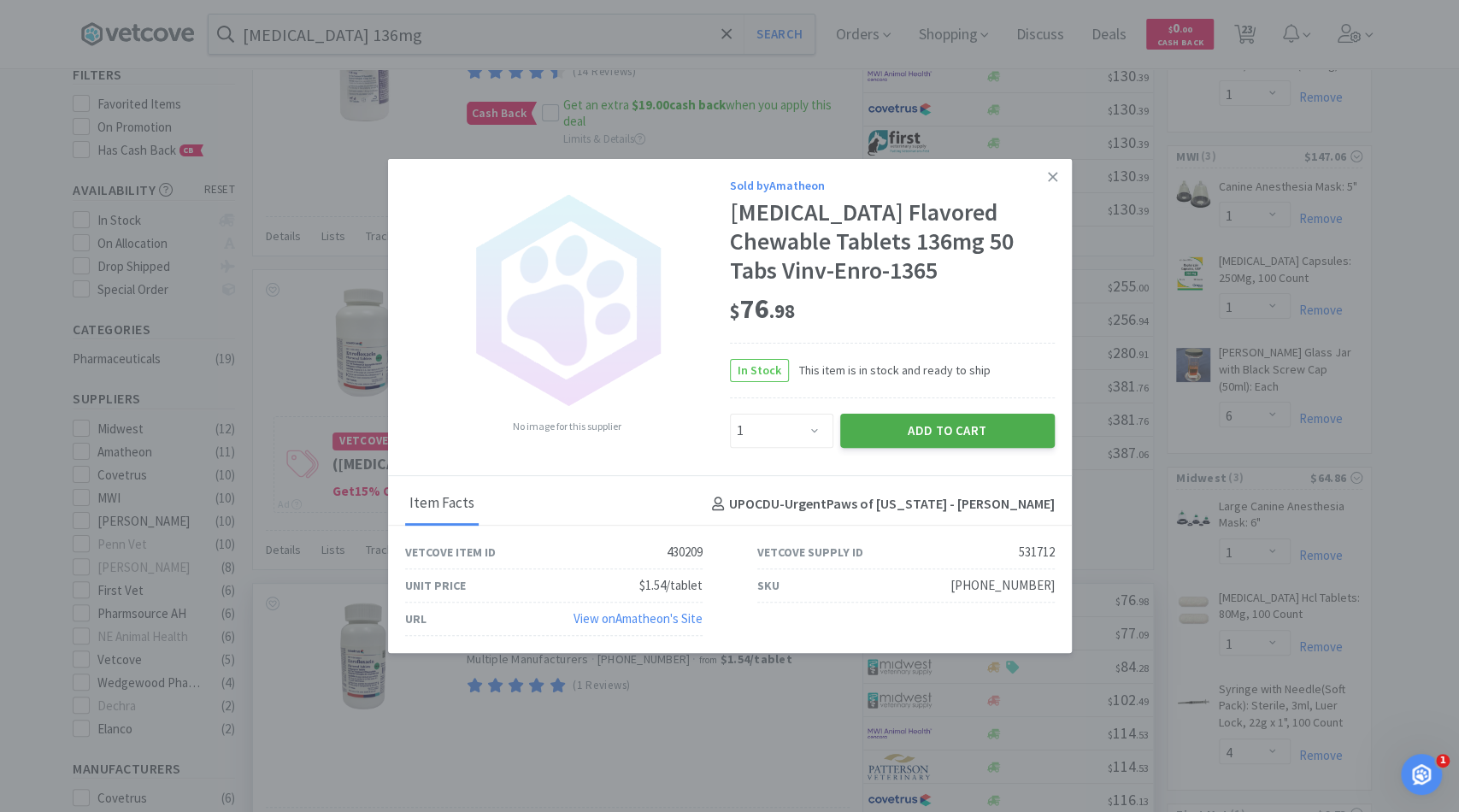
click at [906, 444] on button "Add to Cart" at bounding box center [947, 431] width 215 height 34
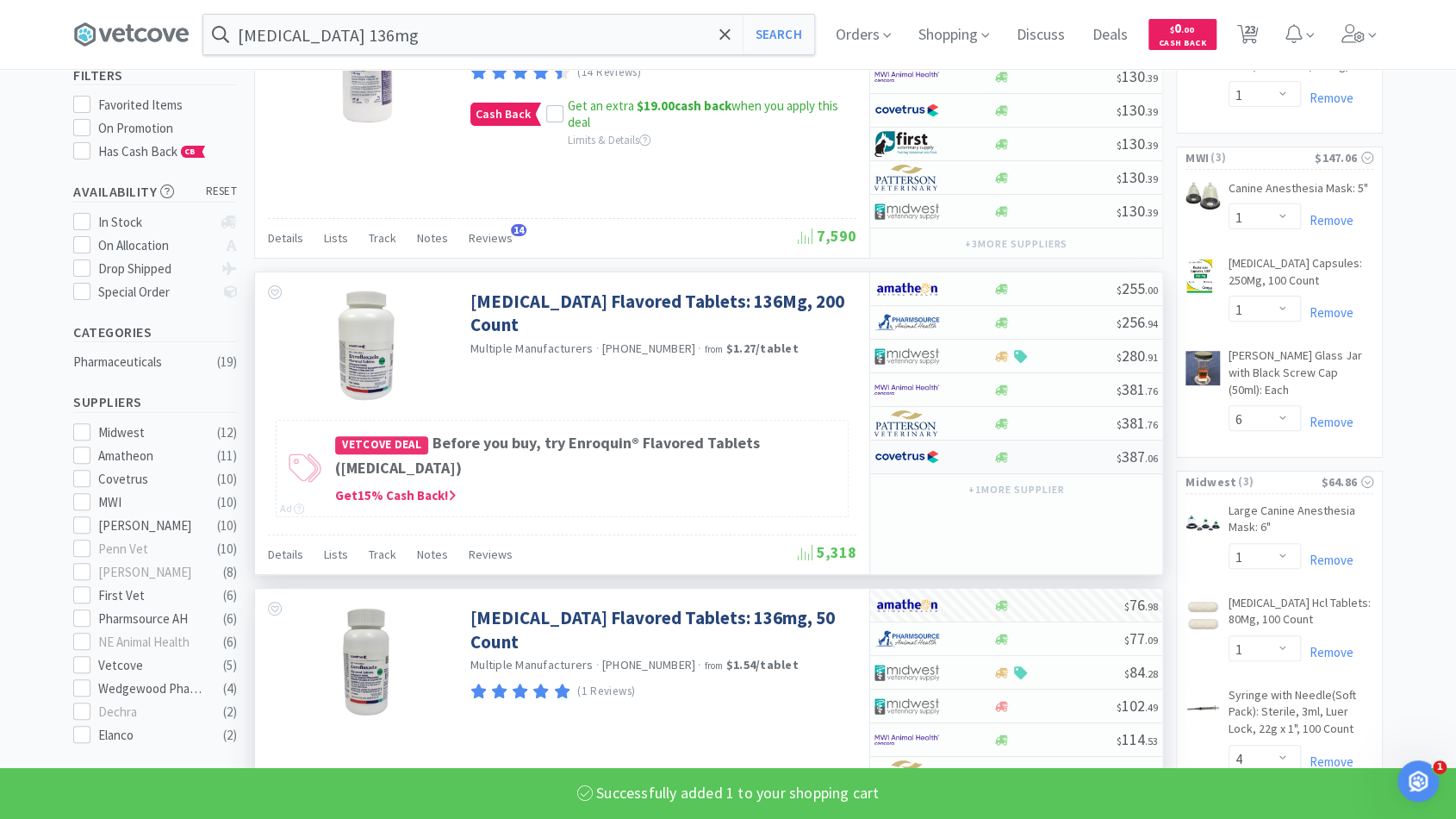
select select "1"
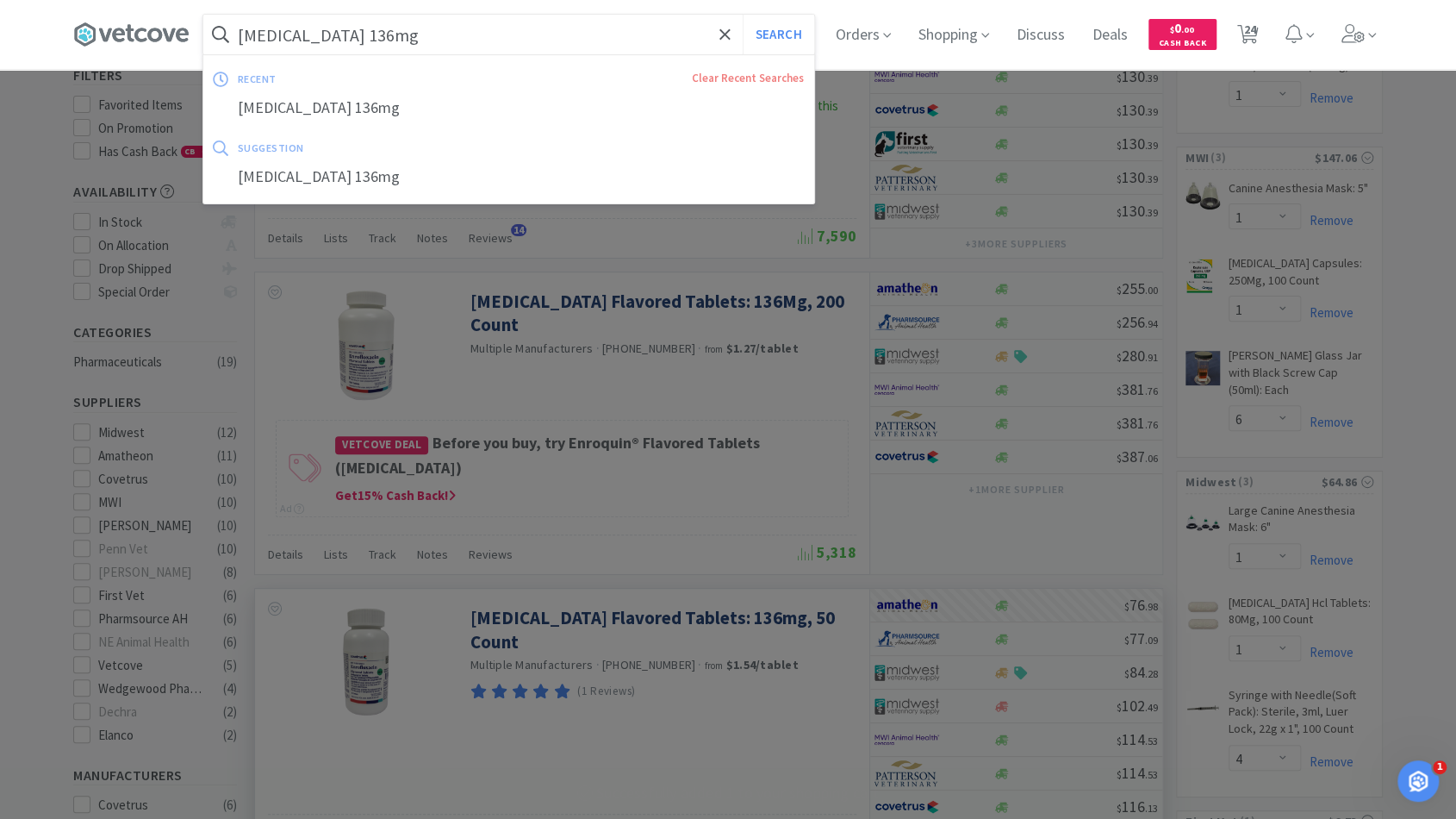
click at [360, 41] on input "enrofloxacin 136mg" at bounding box center [509, 34] width 611 height 40
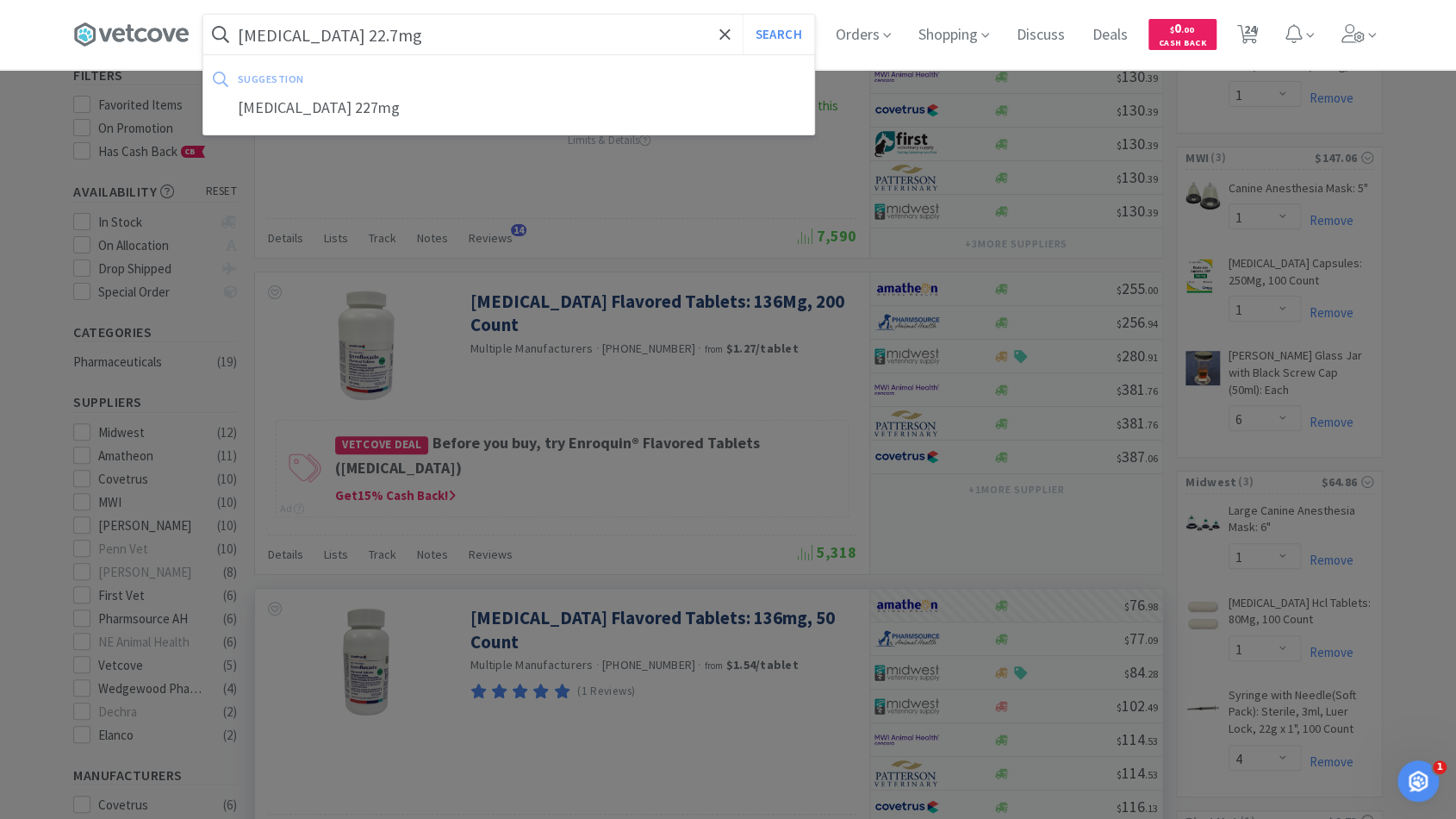
type input "enrofloxacin 22.7mg"
click at [587, 54] on div "suggestion enrofloxacin 227mg" at bounding box center [509, 94] width 613 height 81
click at [572, 43] on input "enrofloxacin 22.7mg" at bounding box center [509, 34] width 611 height 40
click at [742, 14] on button "Search" at bounding box center [778, 34] width 72 height 40
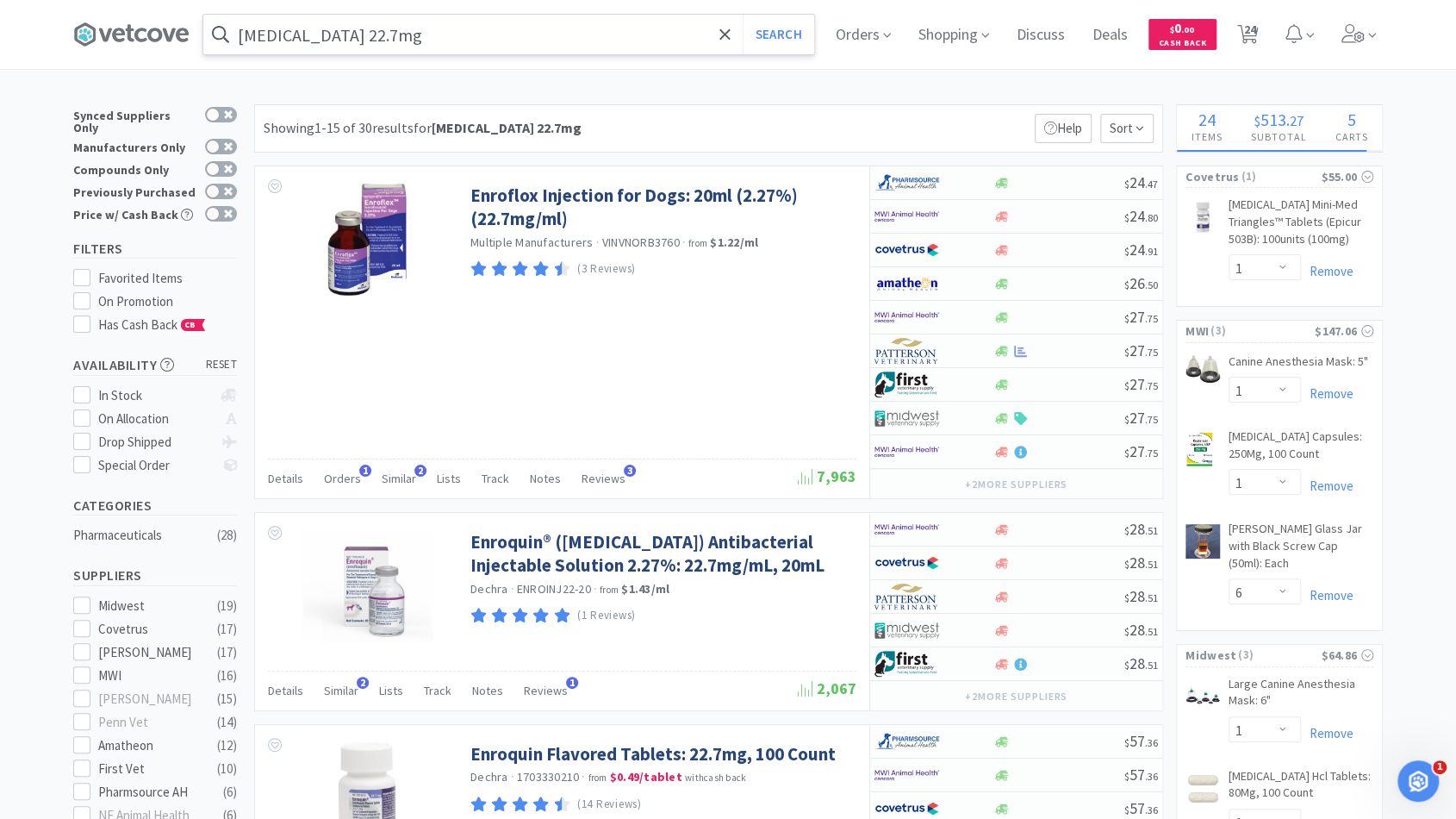
click at [497, 33] on input "enrofloxacin 22.7mg" at bounding box center [509, 34] width 611 height 40
click at [529, 10] on div "enrofloxacin 22.7mg Search Orders Shopping Discuss Discuss Deals Deals $ 0 . 00…" at bounding box center [728, 34] width 1309 height 69
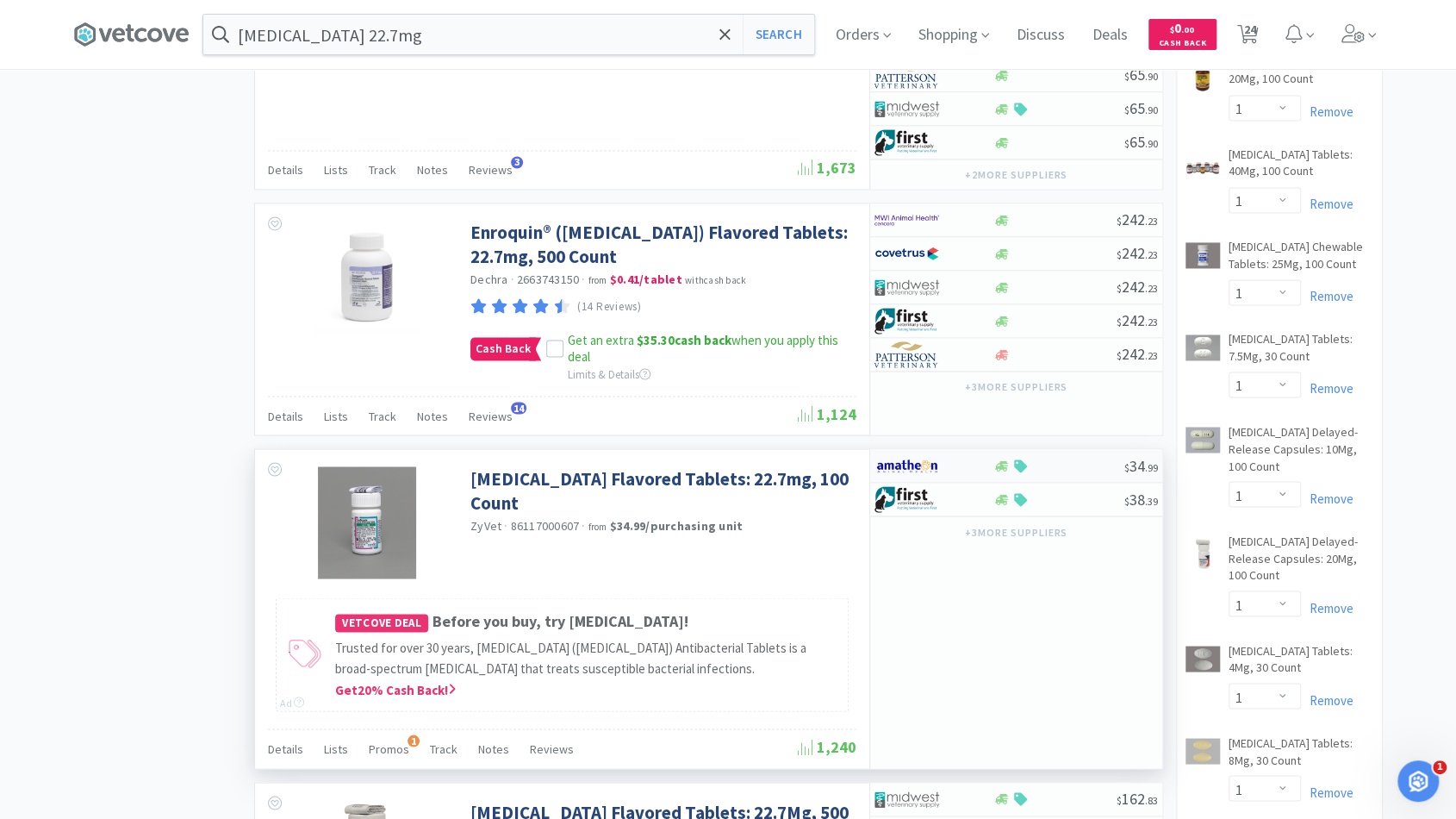
scroll to position [1561, 0]
click at [1062, 458] on div at bounding box center [1058, 465] width 132 height 13
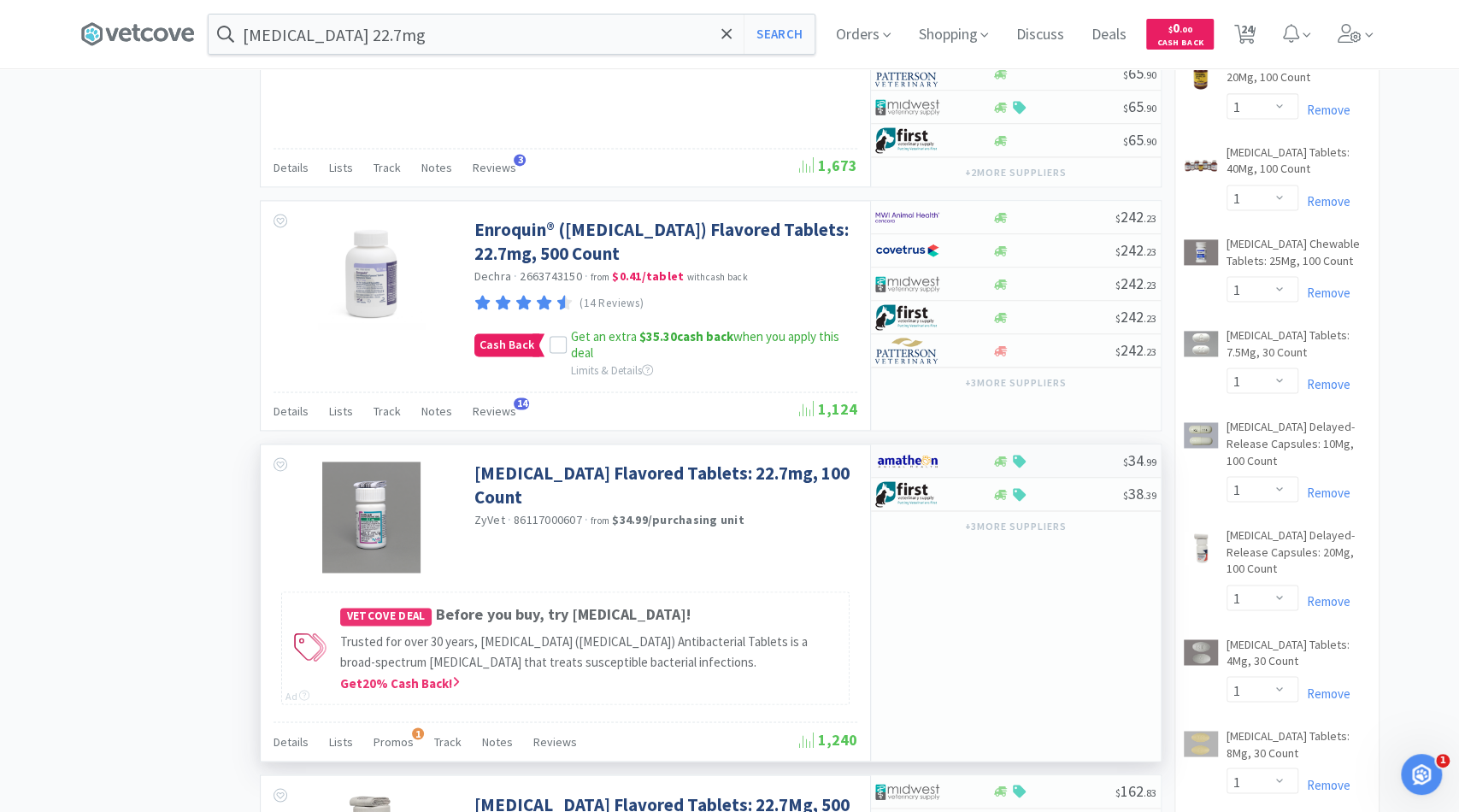
select select "1"
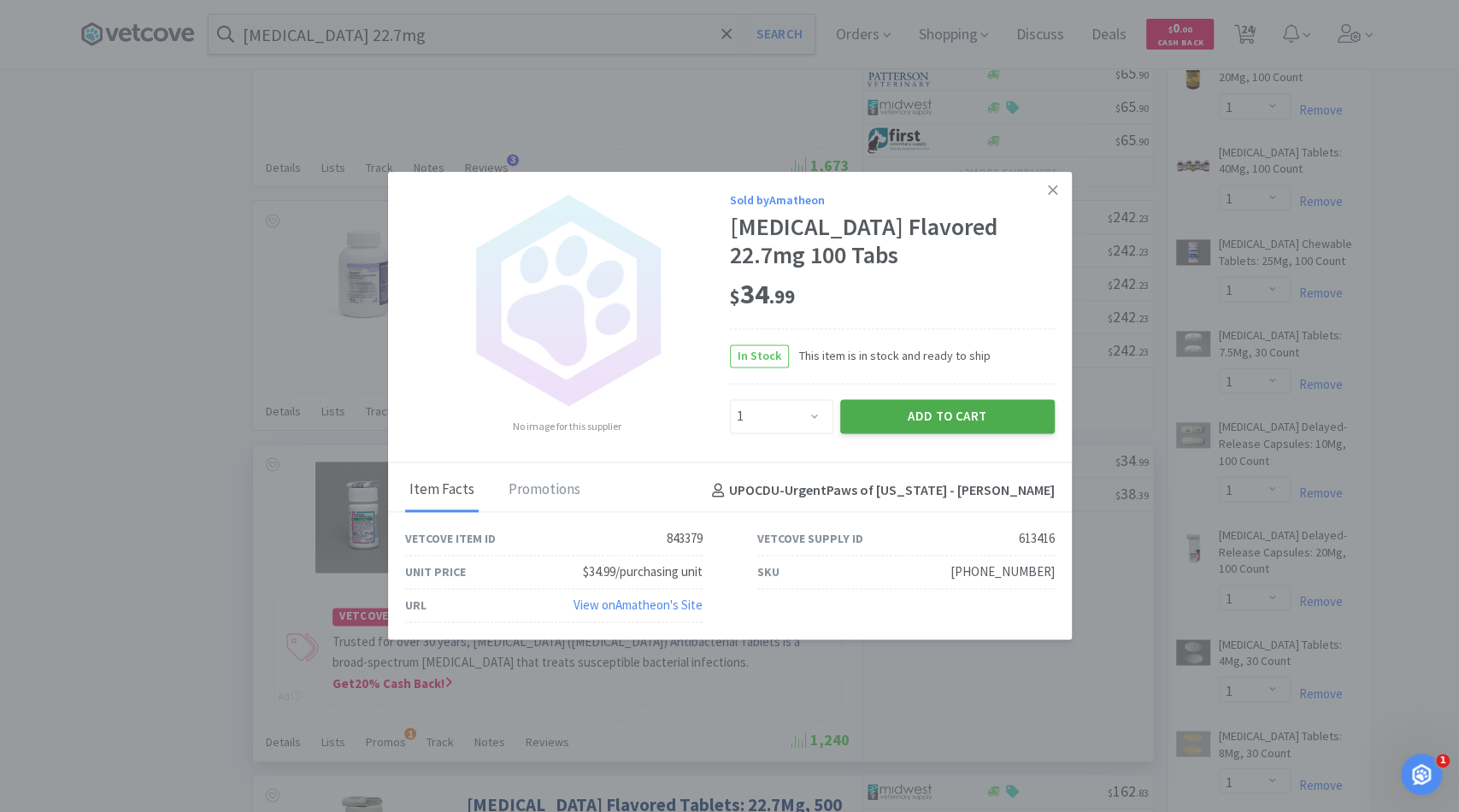
click at [984, 419] on button "Add to Cart" at bounding box center [947, 416] width 215 height 34
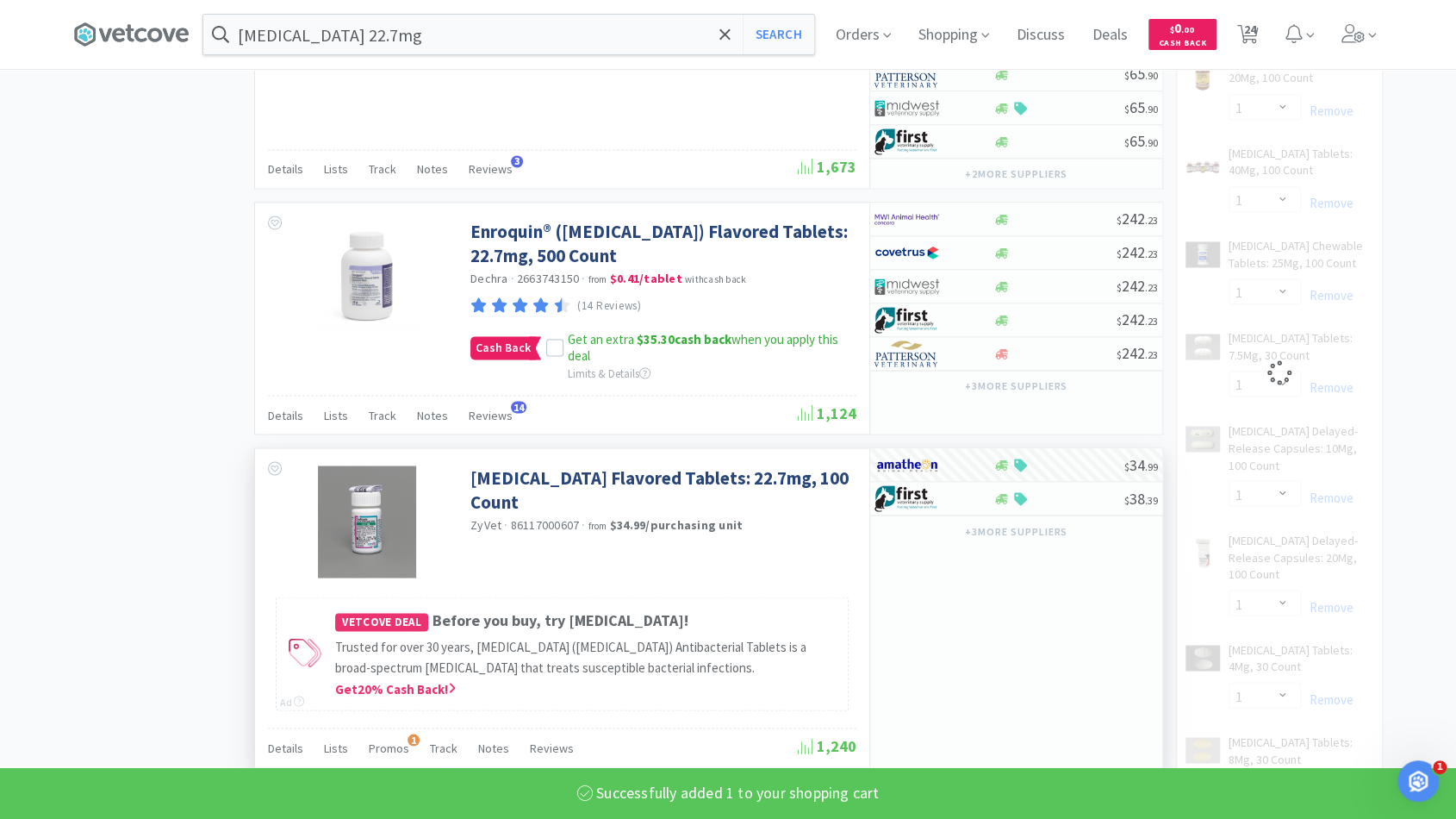
select select "1"
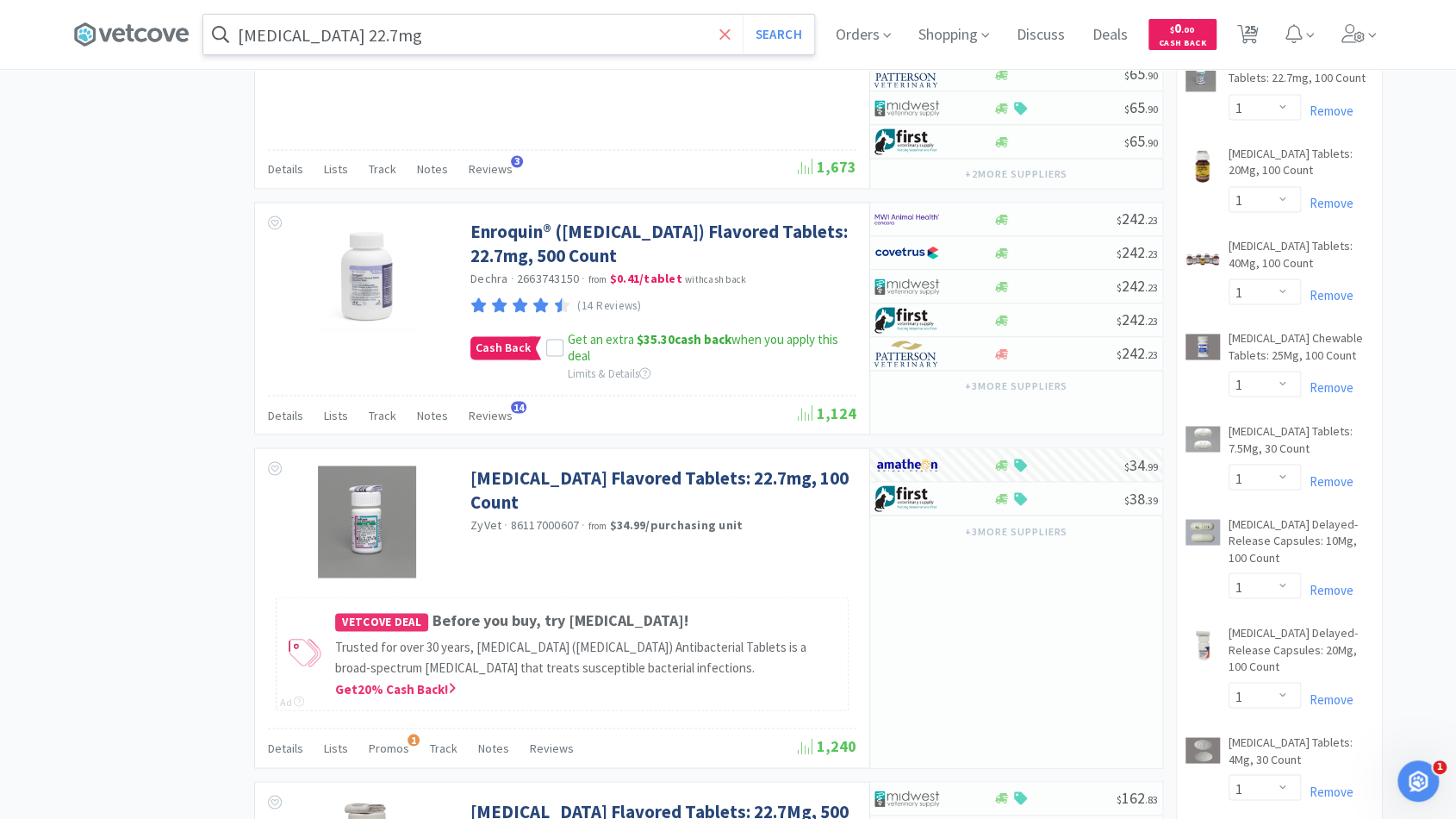
click at [735, 42] on span at bounding box center [724, 34] width 20 height 36
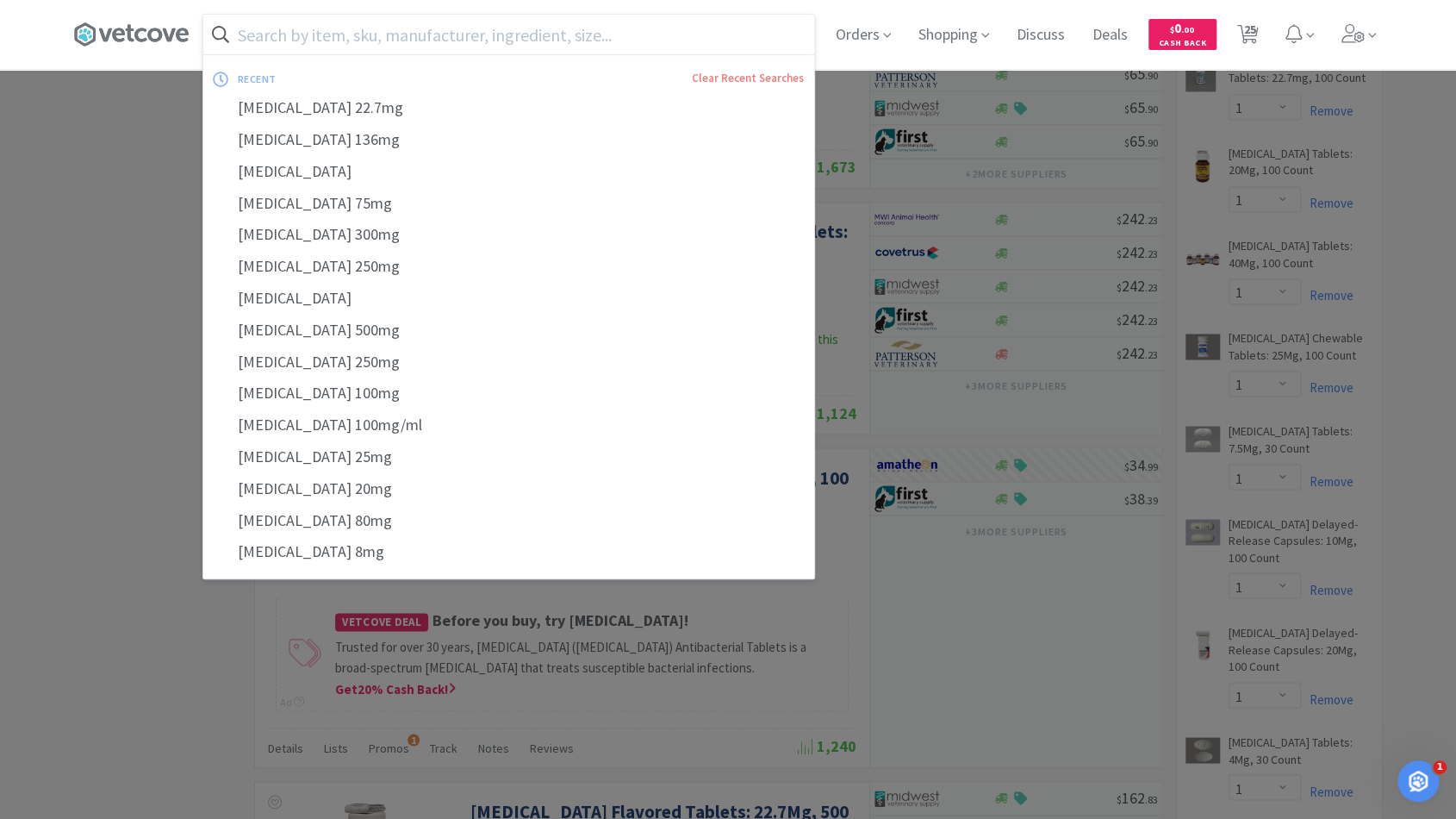
click at [676, 40] on input "text" at bounding box center [509, 34] width 611 height 40
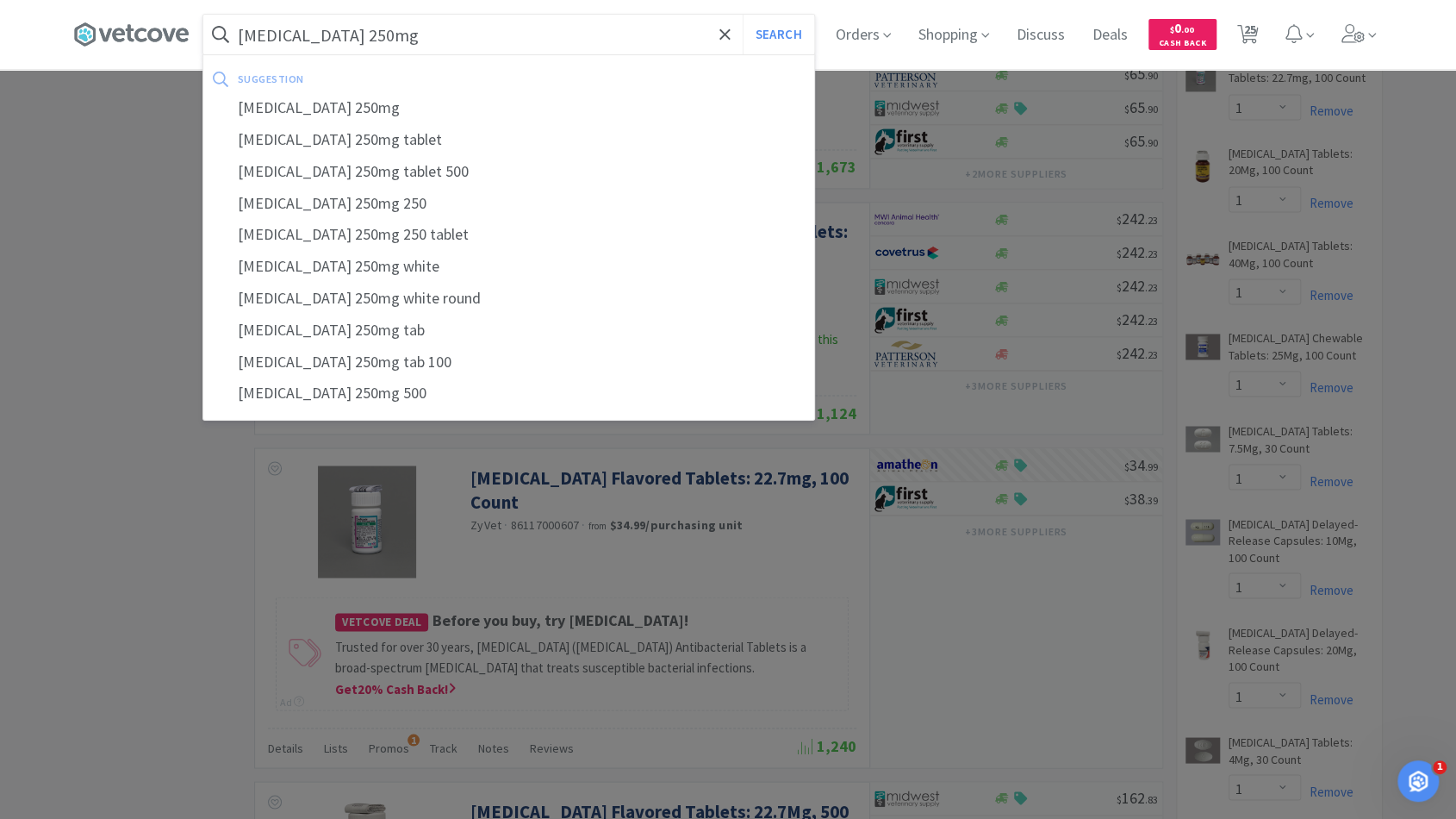
type input "metronidazole 250mg"
click at [742, 14] on button "Search" at bounding box center [778, 34] width 72 height 40
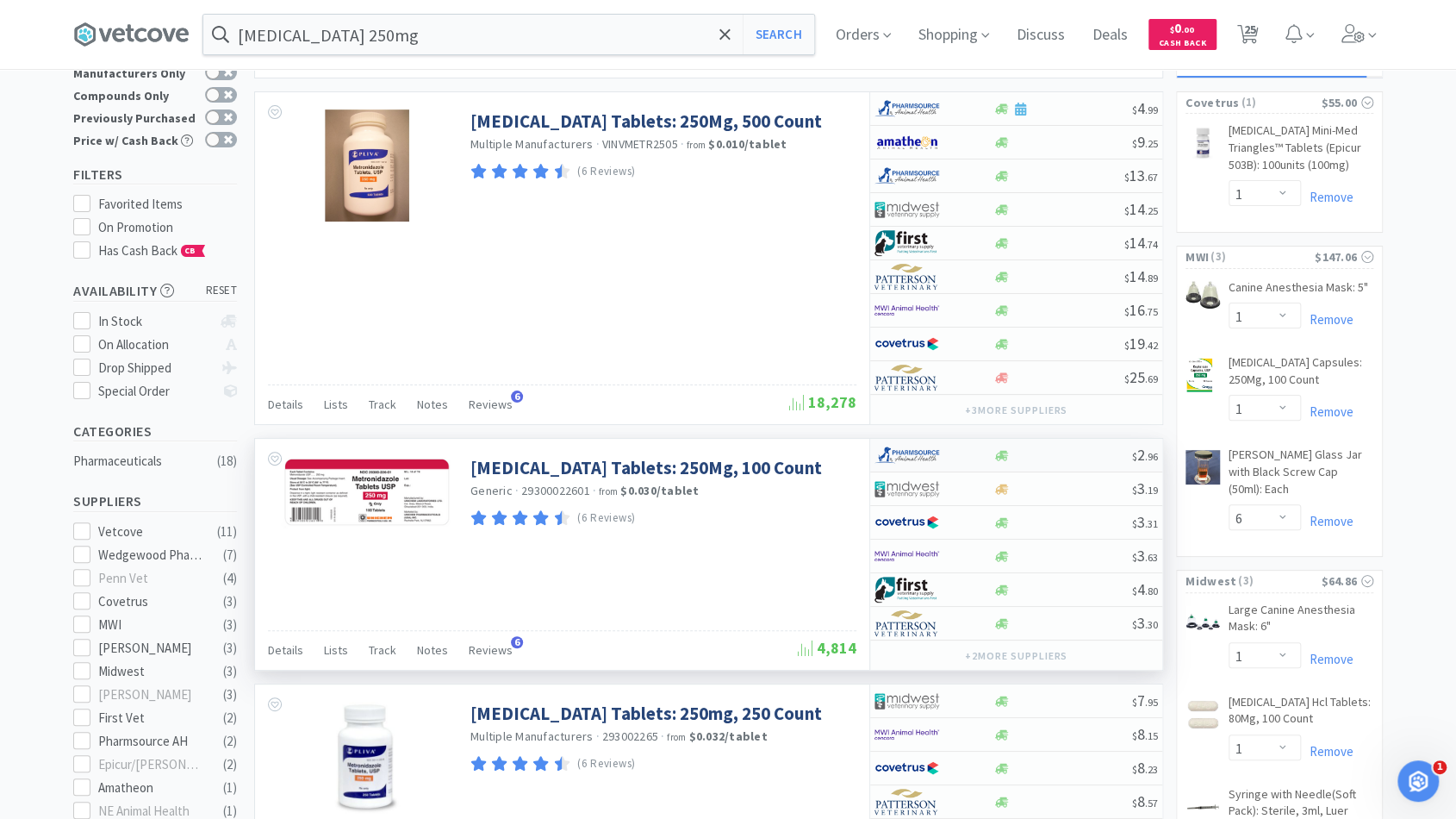
scroll to position [71, 0]
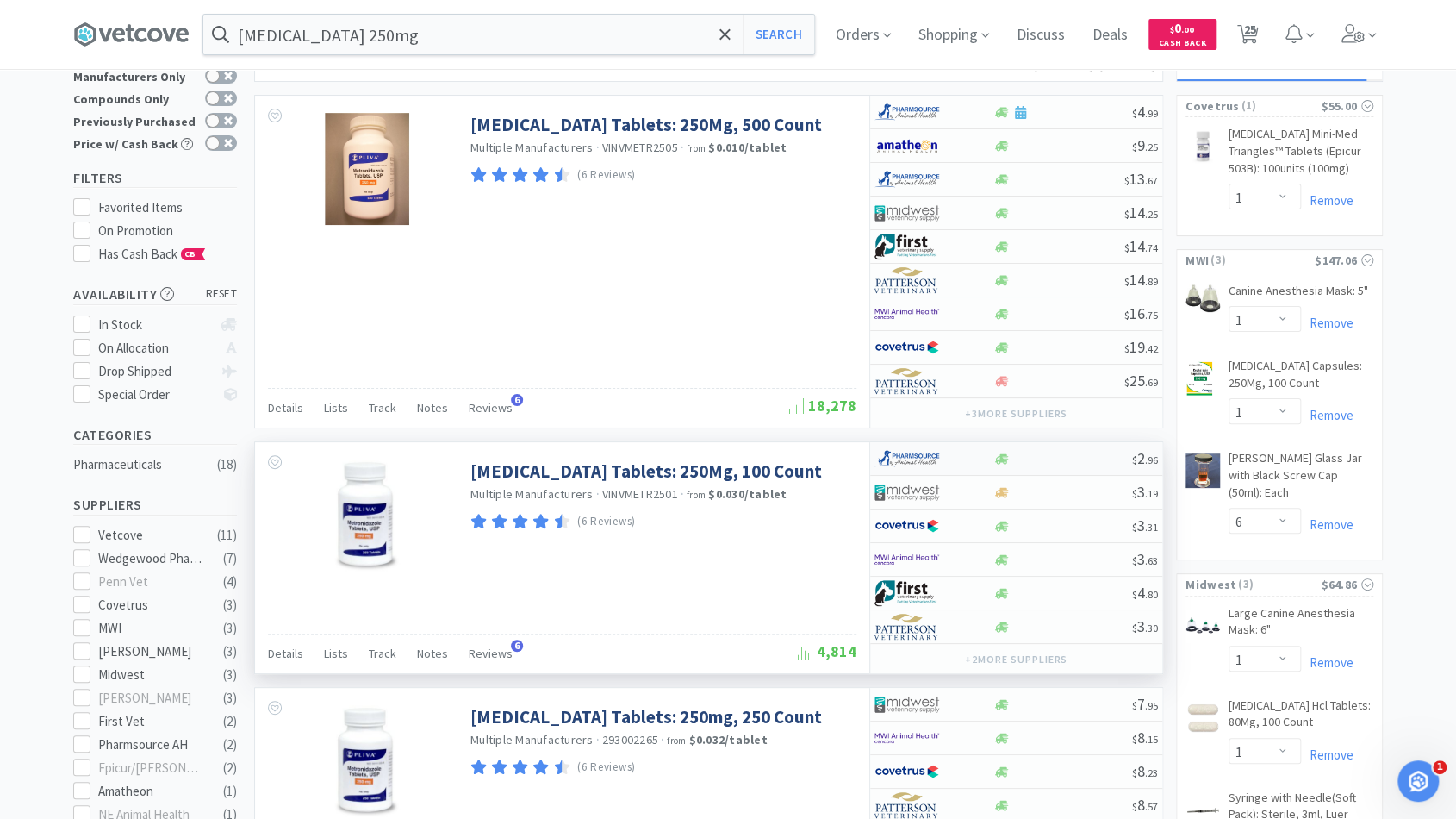
click at [1043, 459] on div at bounding box center [1062, 459] width 139 height 13
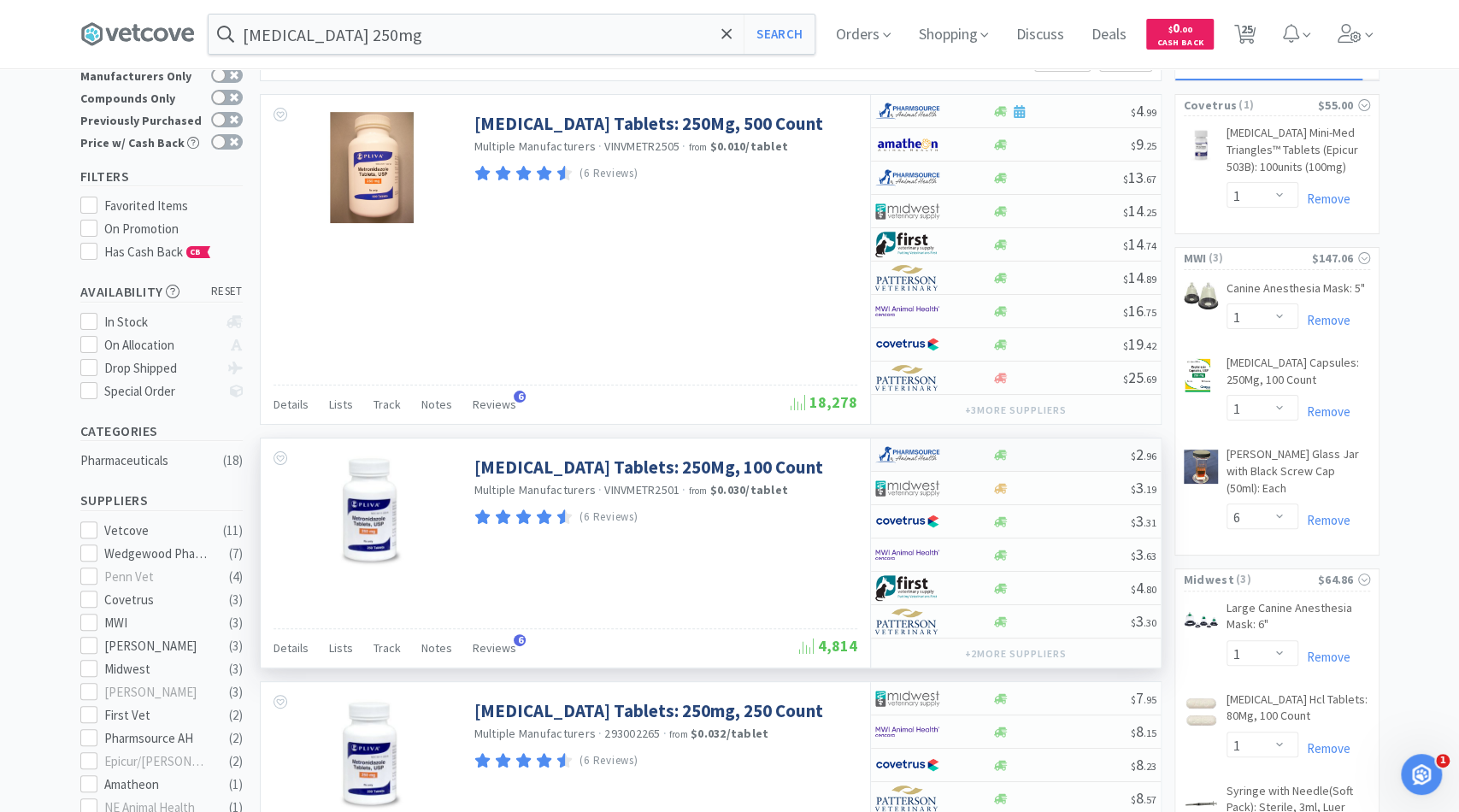
select select "1"
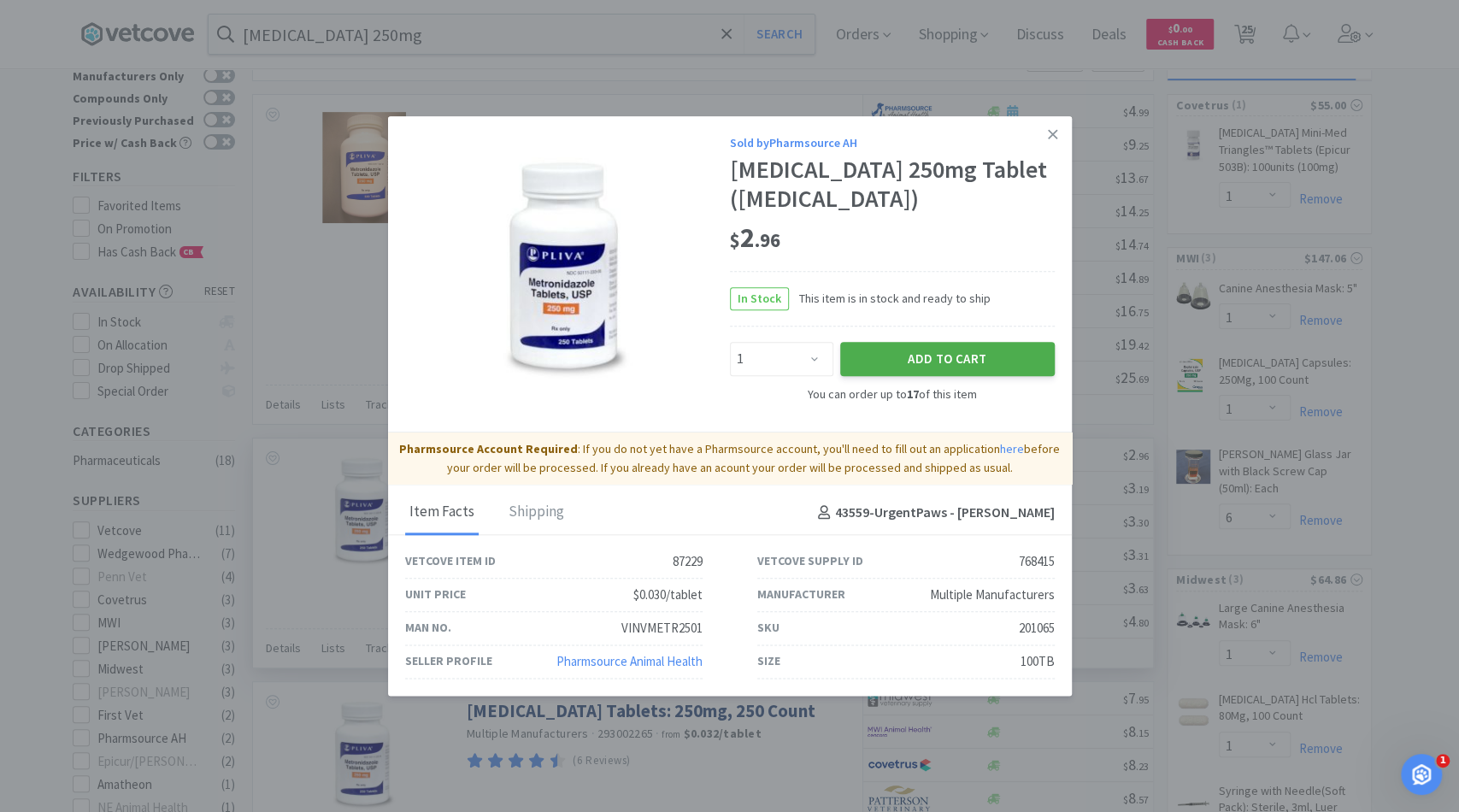
click at [991, 363] on button "Add to Cart" at bounding box center [947, 359] width 215 height 34
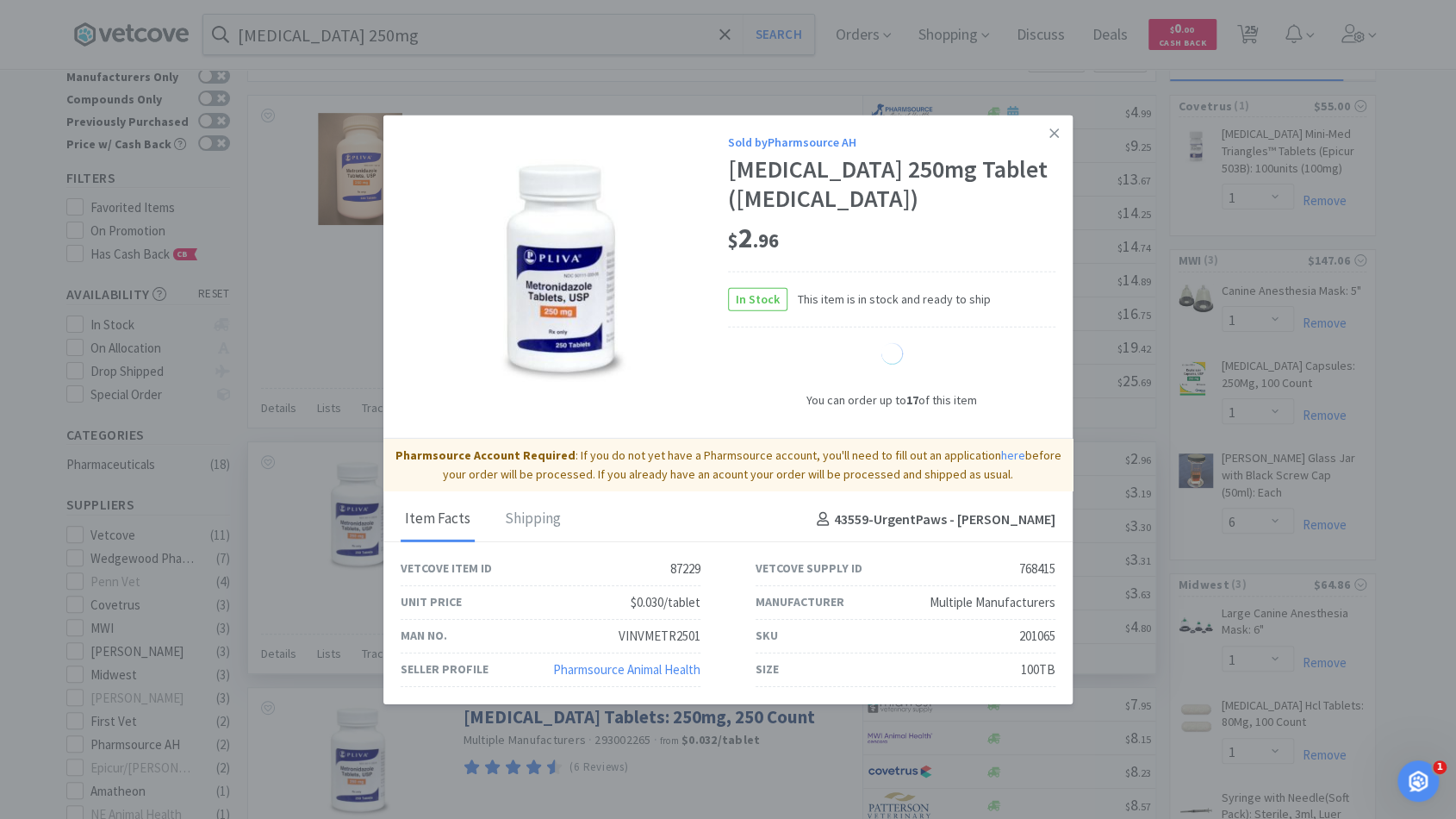
select select "1"
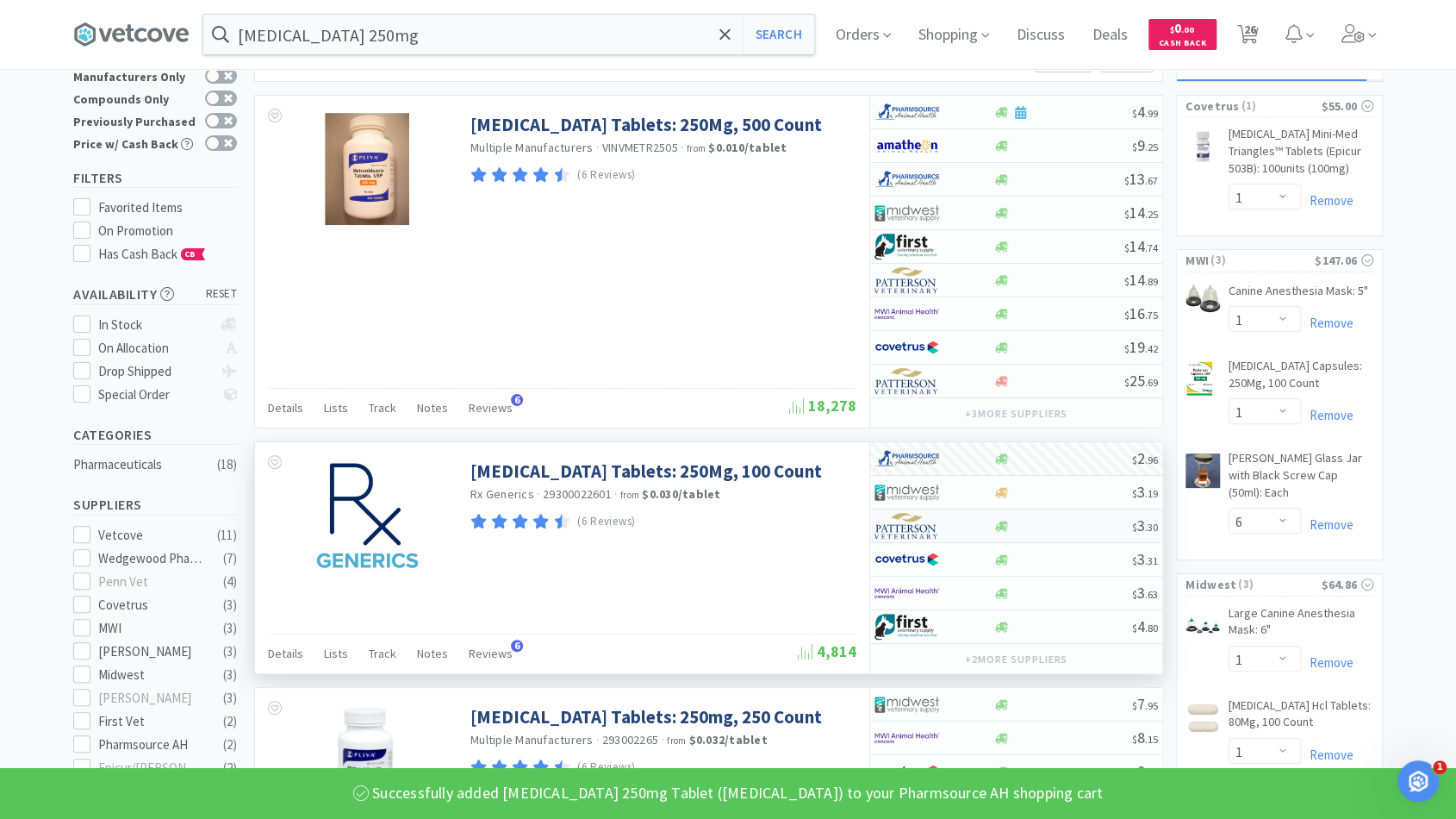
click at [1055, 528] on div "$ 3 . 30" at bounding box center [1016, 526] width 292 height 33
select select "1"
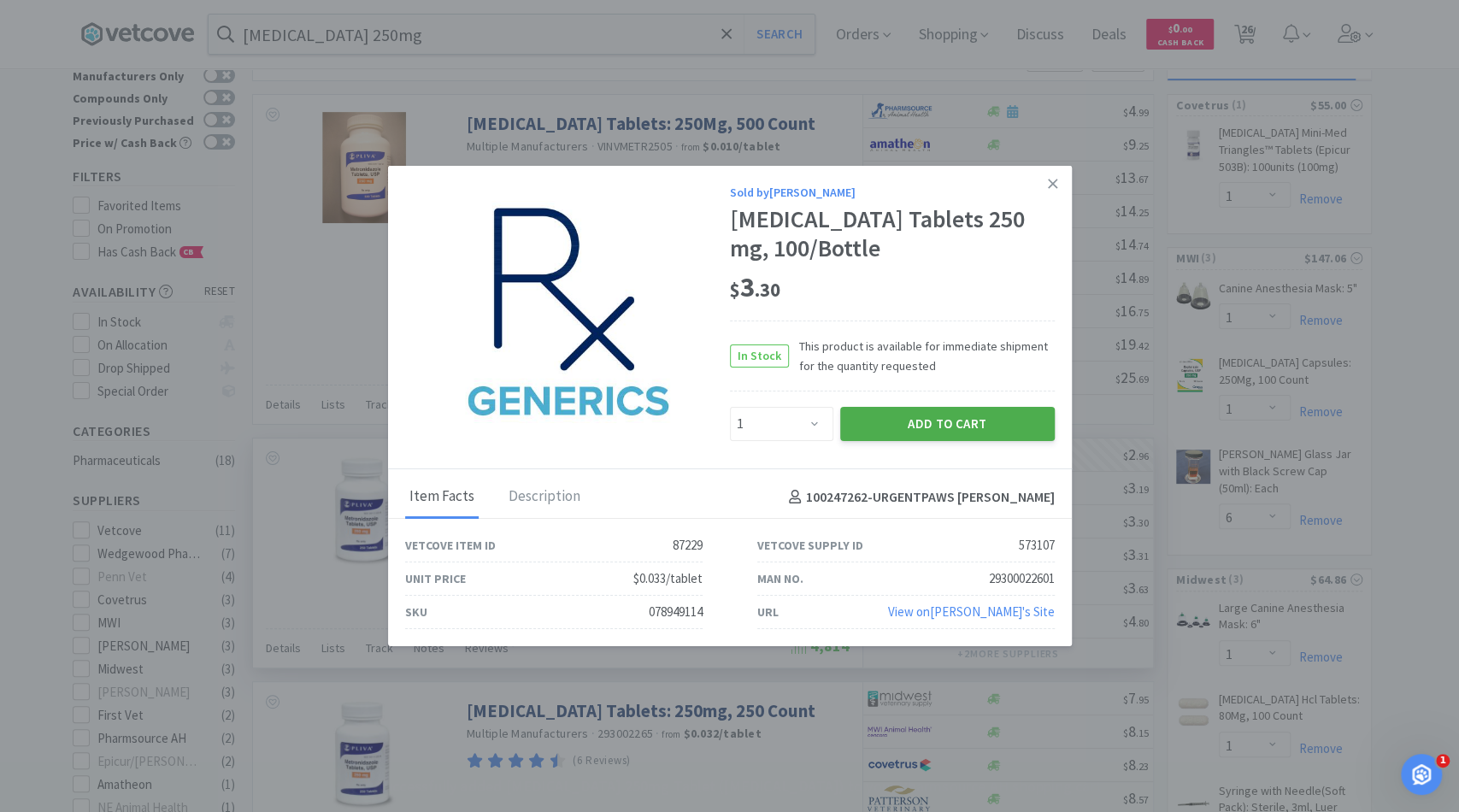
click at [942, 430] on button "Add to Cart" at bounding box center [947, 424] width 215 height 34
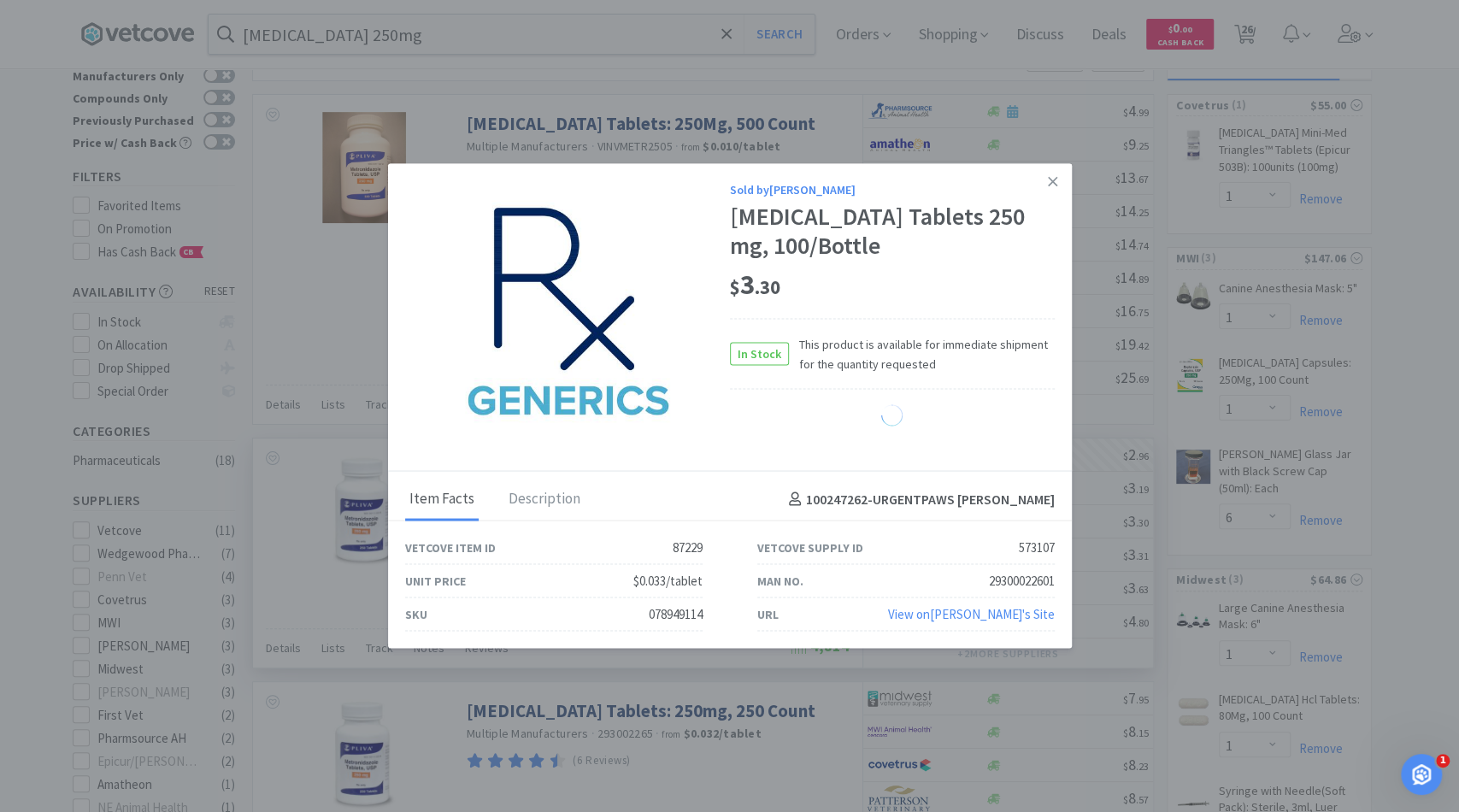
select select "1"
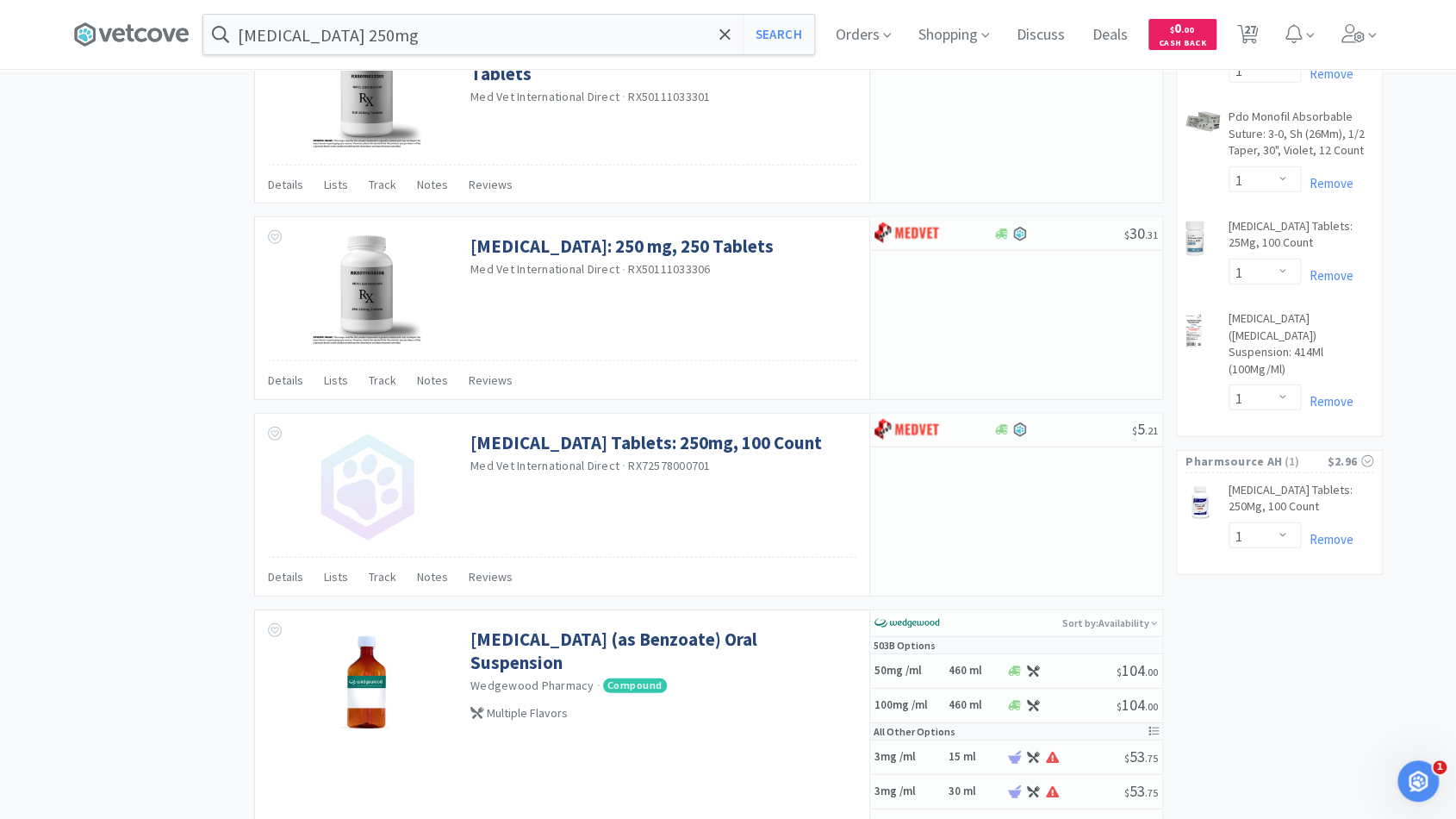
scroll to position [2509, 0]
click at [1331, 530] on link "Remove" at bounding box center [1326, 537] width 52 height 16
click at [728, 40] on icon at bounding box center [725, 34] width 11 height 17
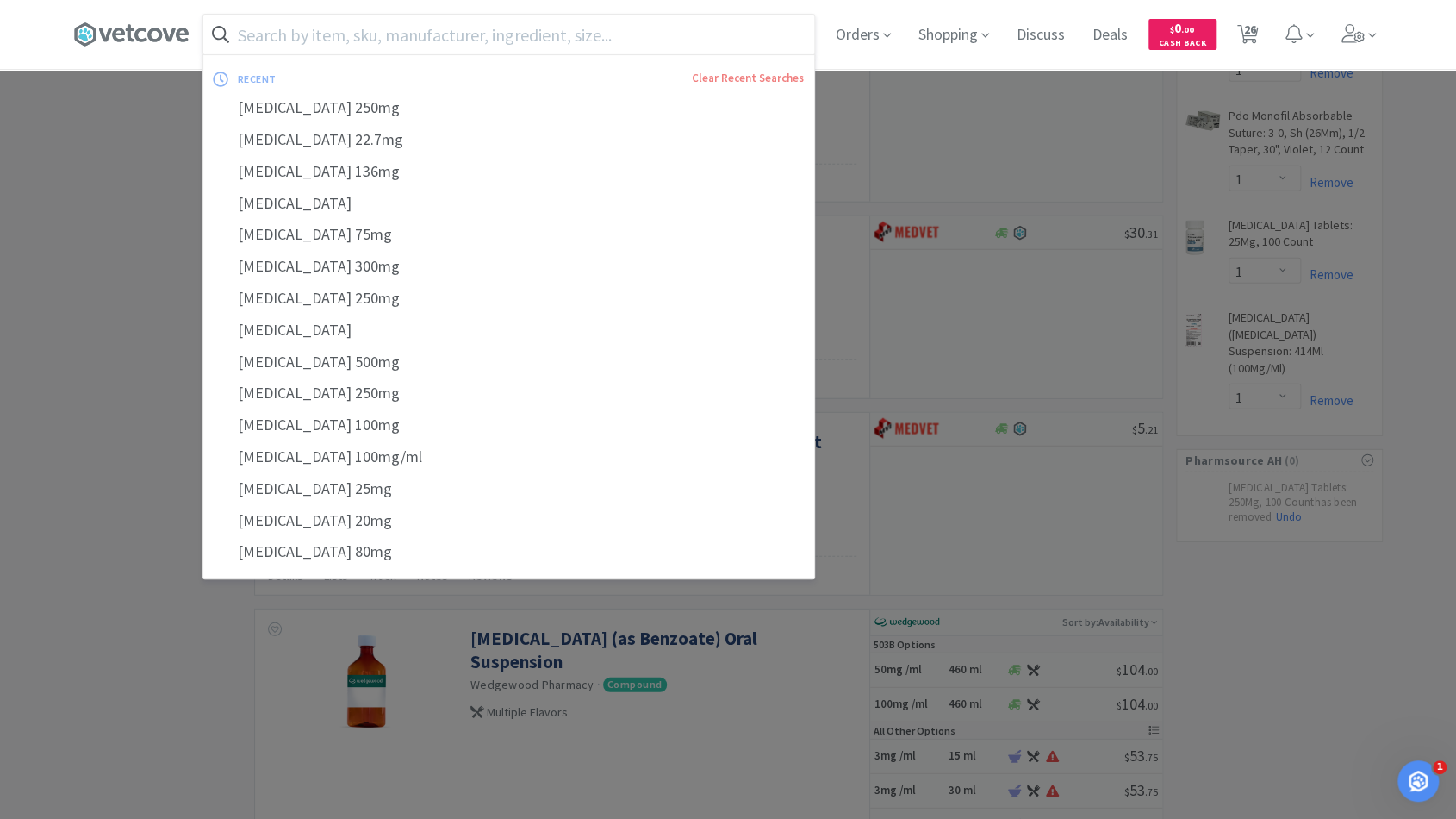
click at [695, 38] on input "text" at bounding box center [509, 34] width 611 height 40
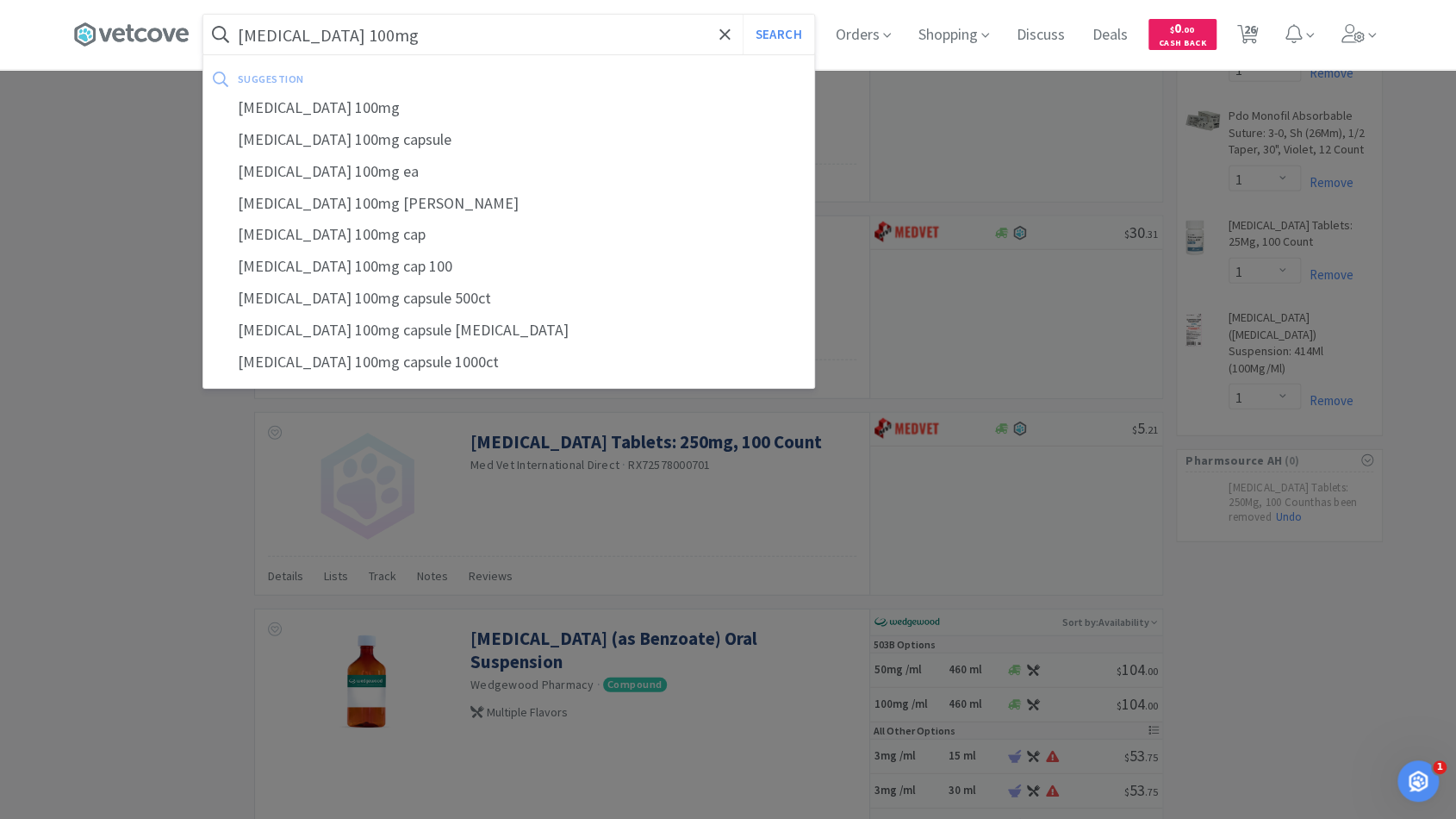
type input "gabapentin 100mg"
click at [742, 14] on button "Search" at bounding box center [778, 34] width 72 height 40
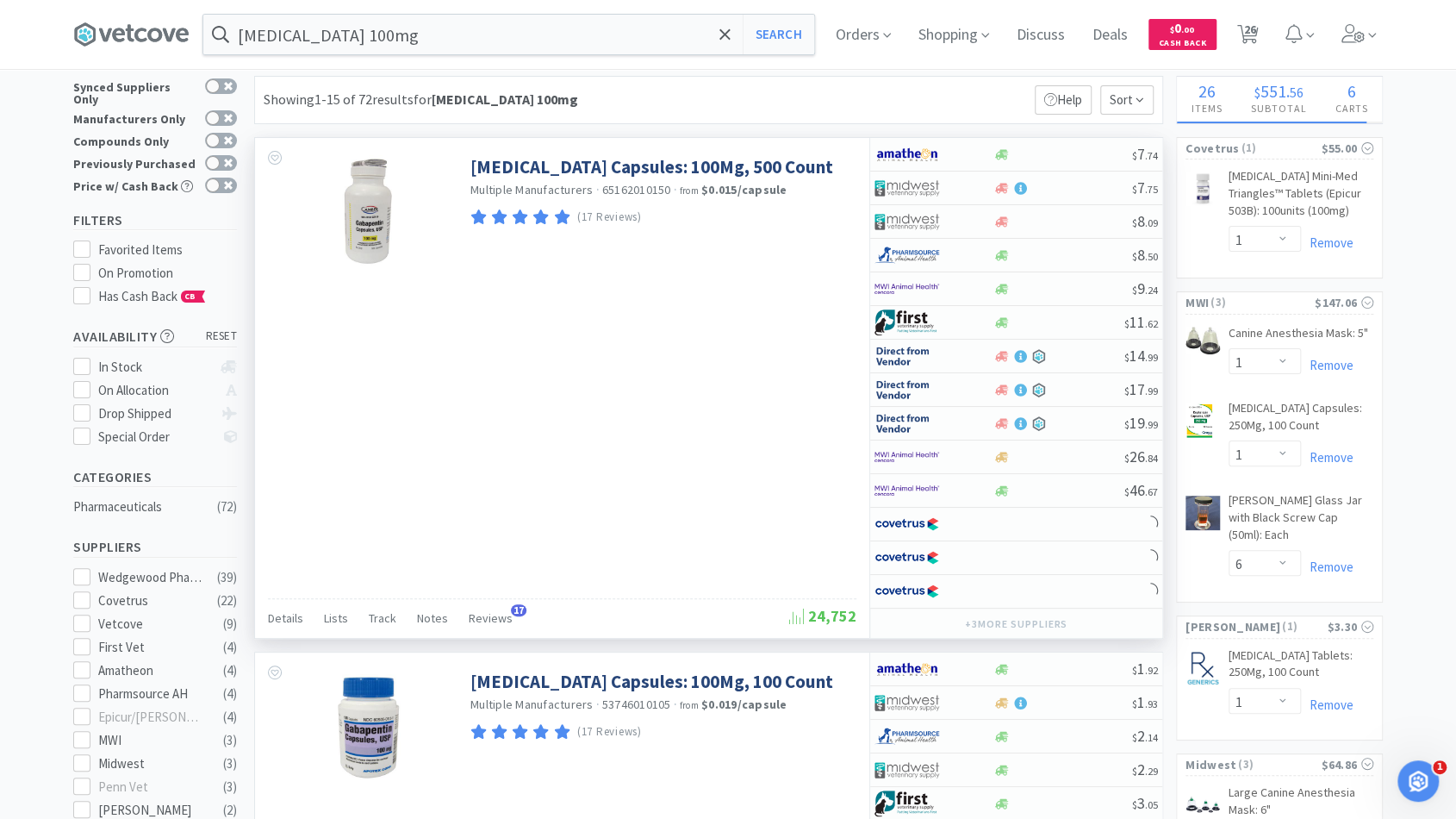
scroll to position [30, 0]
click at [1070, 151] on div at bounding box center [1062, 154] width 139 height 13
select select "1"
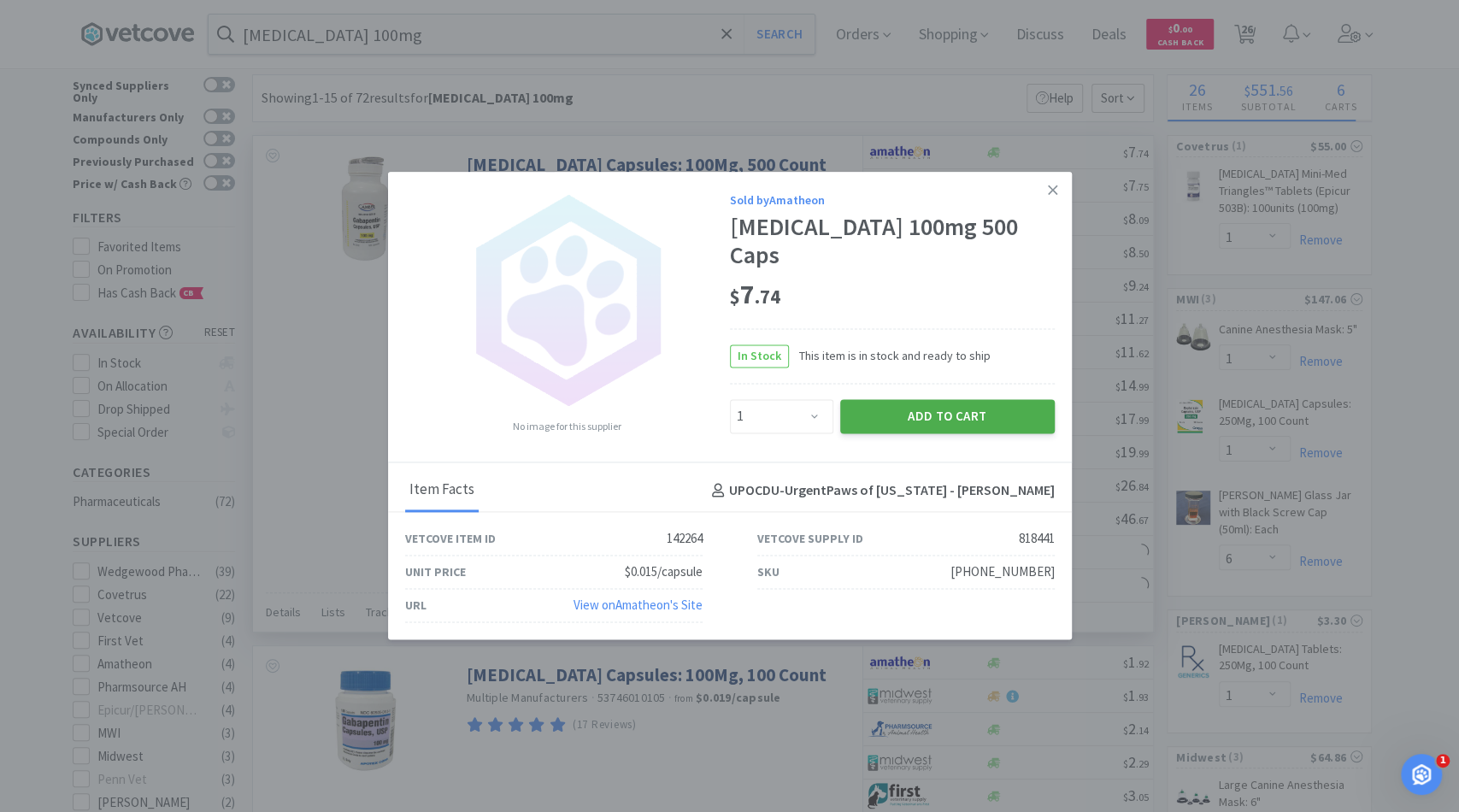
click at [919, 399] on button "Add to Cart" at bounding box center [947, 416] width 215 height 34
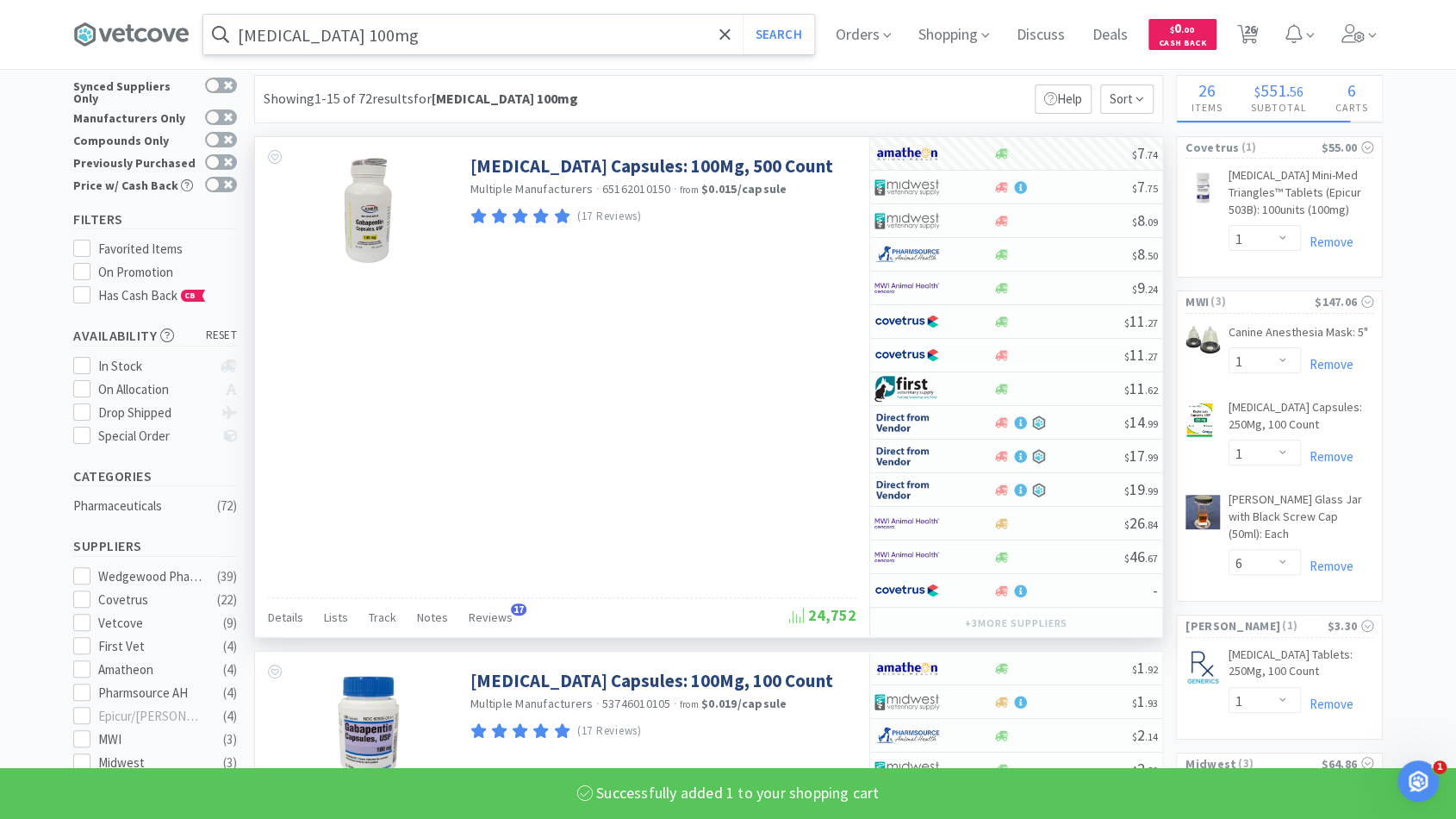
select select "1"
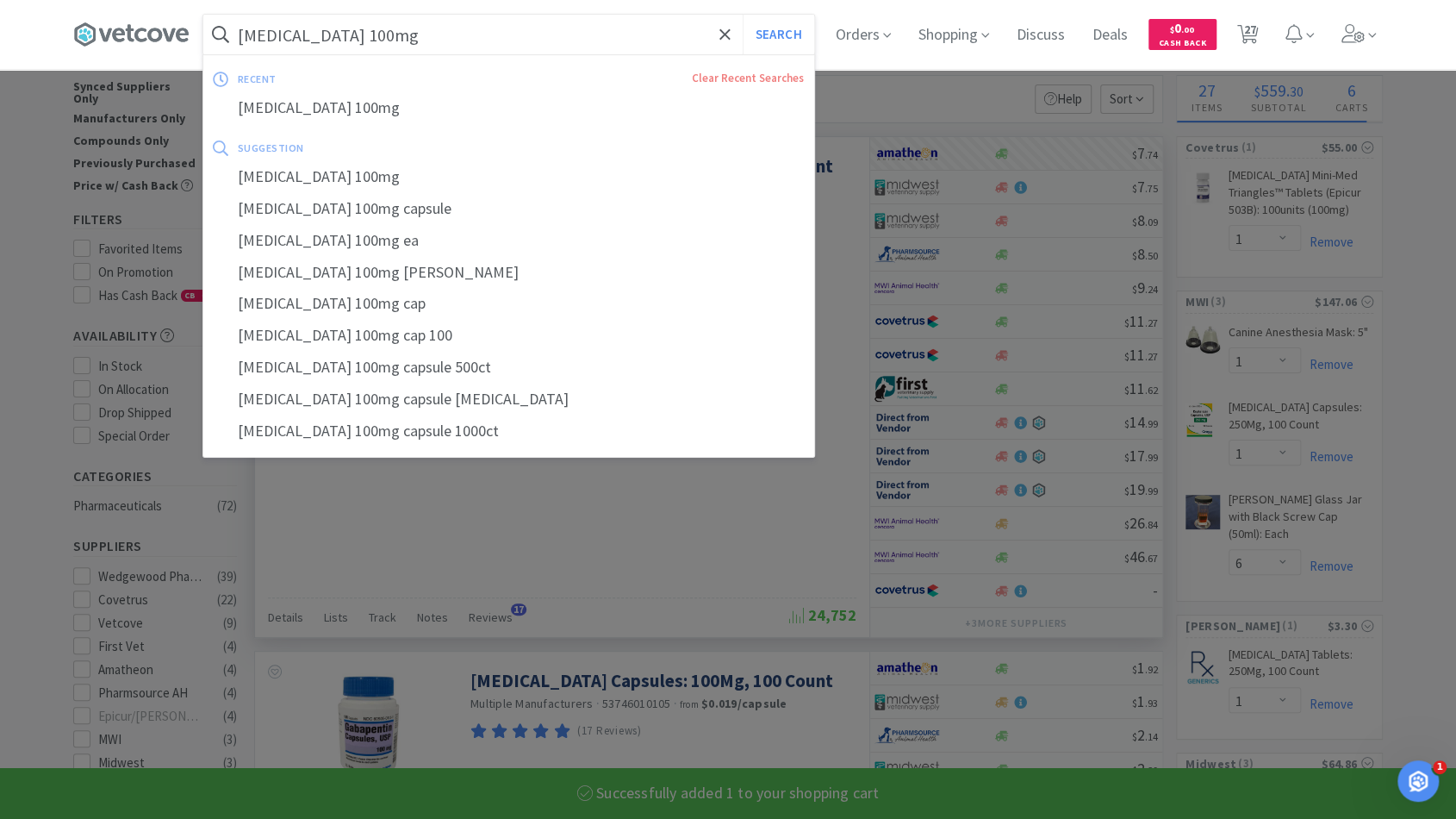
click at [337, 43] on input "gabapentin 100mg" at bounding box center [509, 34] width 611 height 40
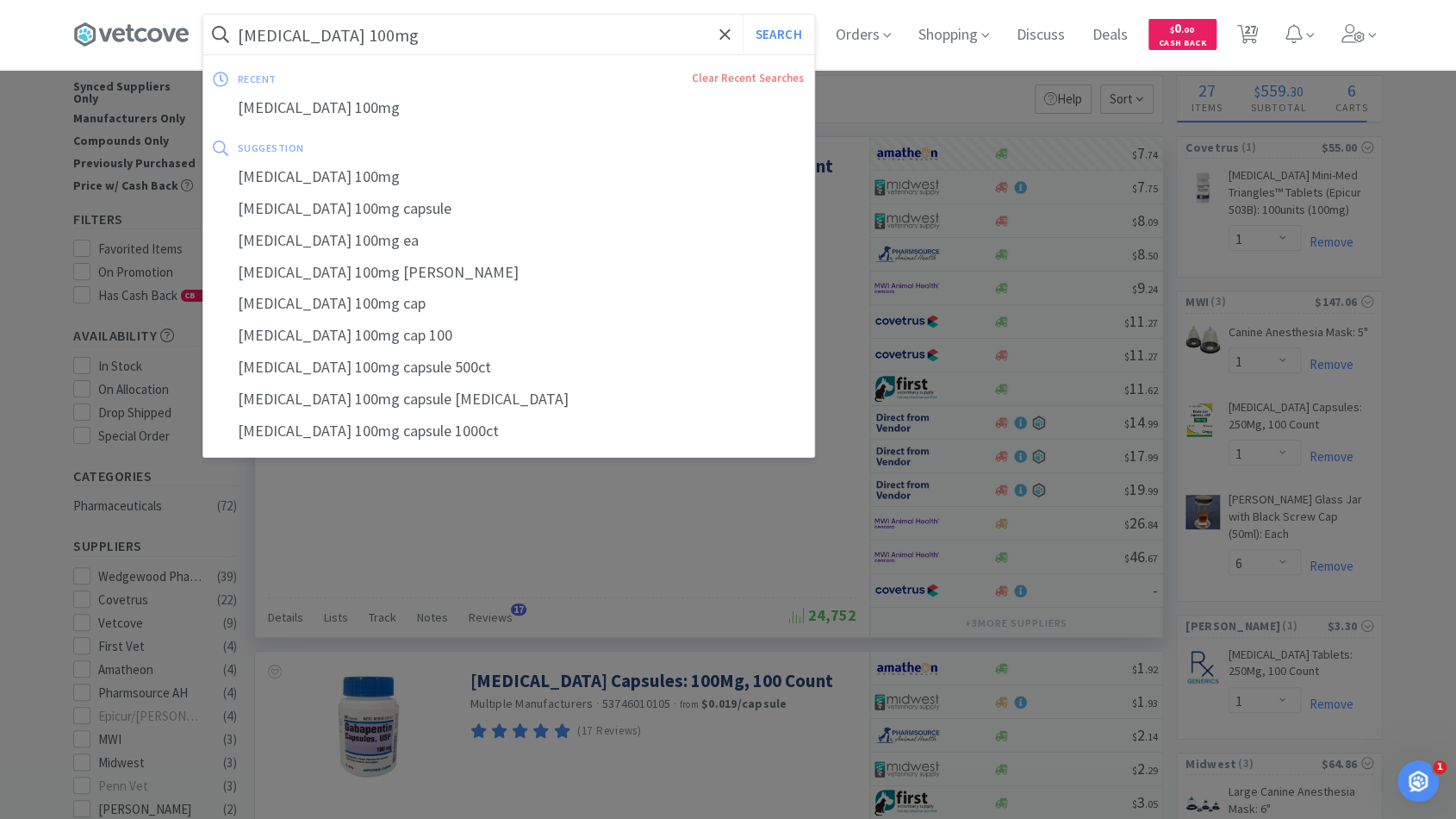
click at [337, 43] on input "gabapentin 100mg" at bounding box center [509, 34] width 611 height 40
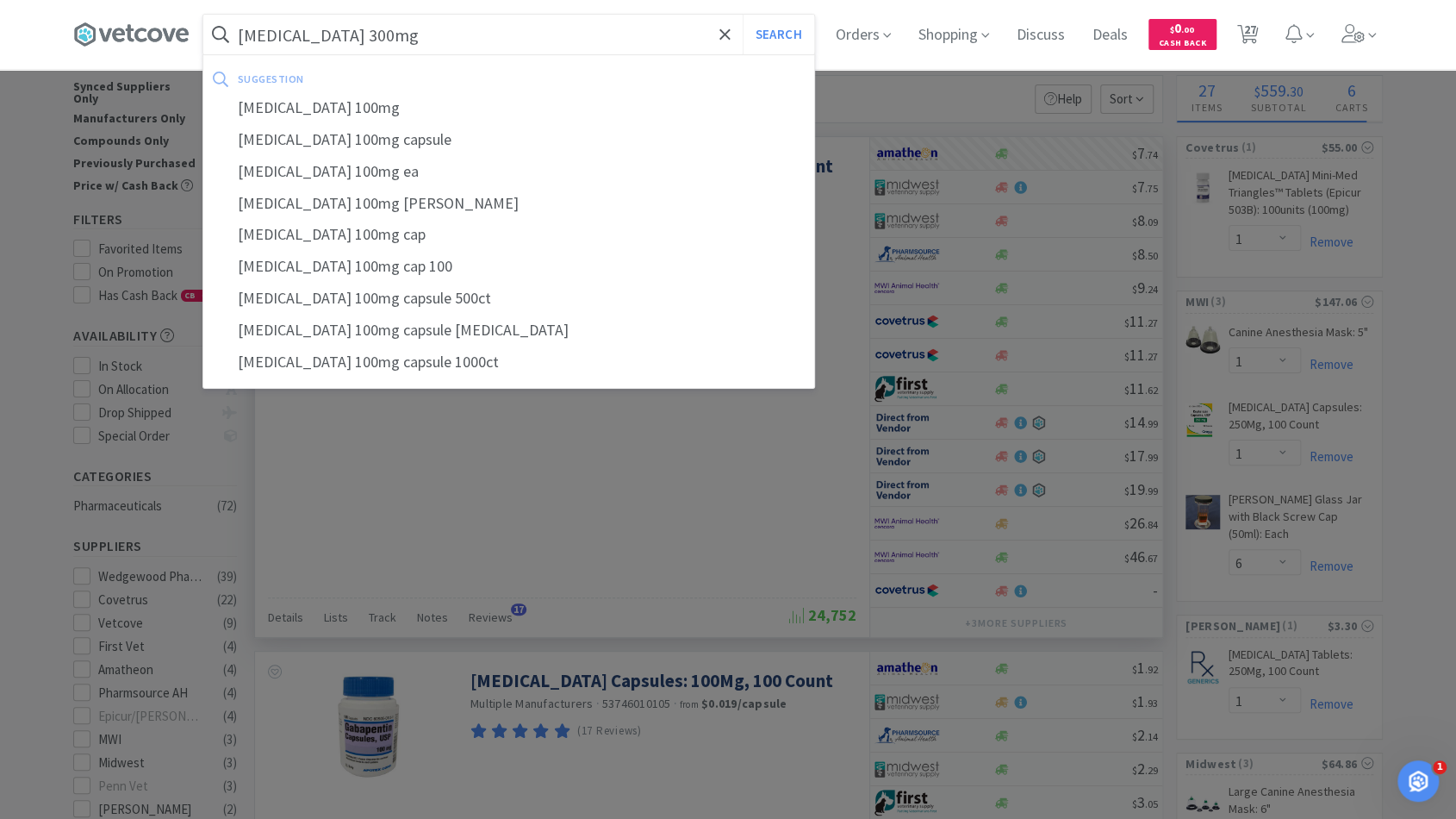
type input "gabapentin 300mg"
click at [742, 14] on button "Search" at bounding box center [778, 34] width 72 height 40
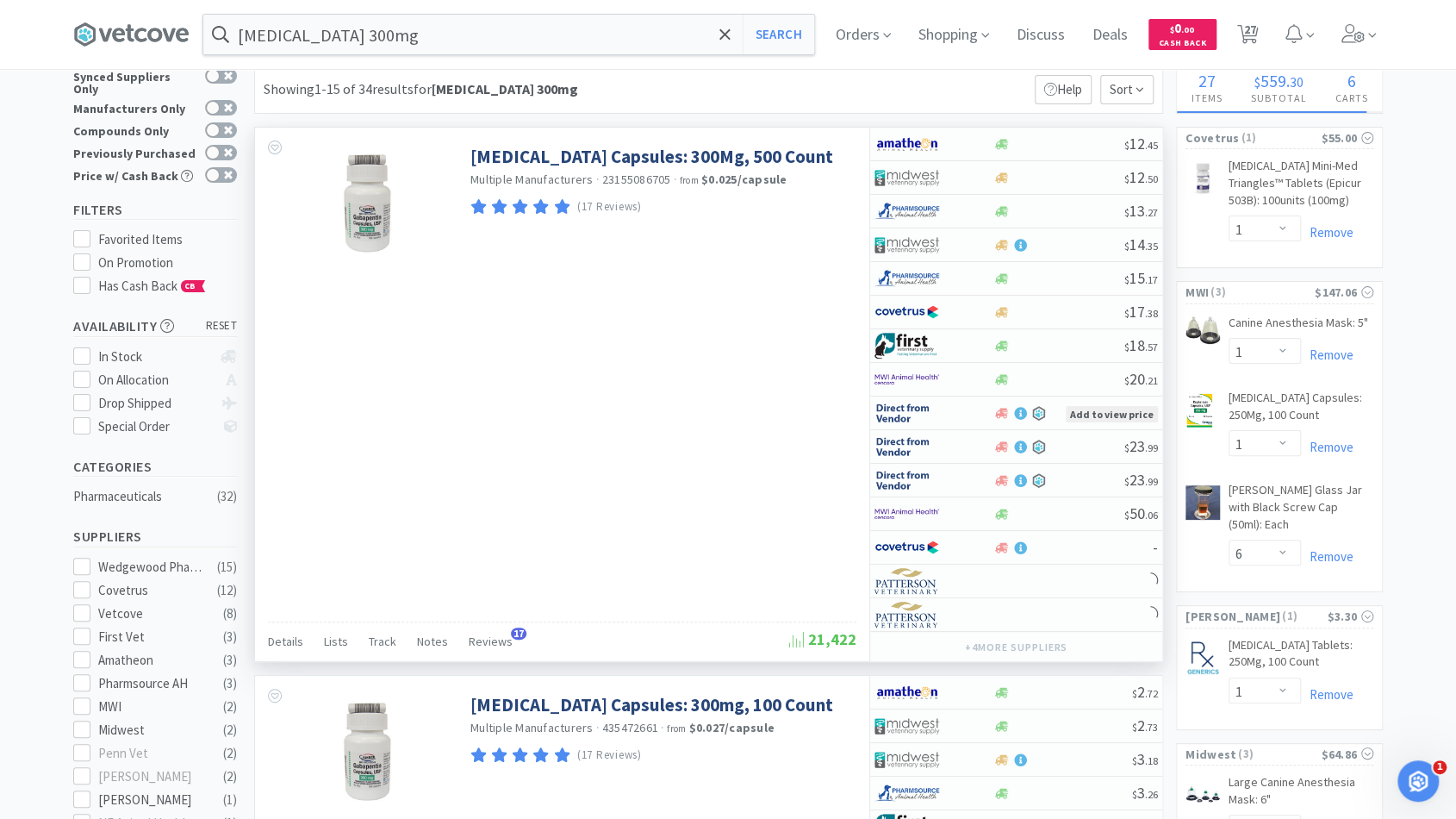
scroll to position [40, 0]
click at [1049, 146] on div at bounding box center [1058, 144] width 132 height 13
select select "1"
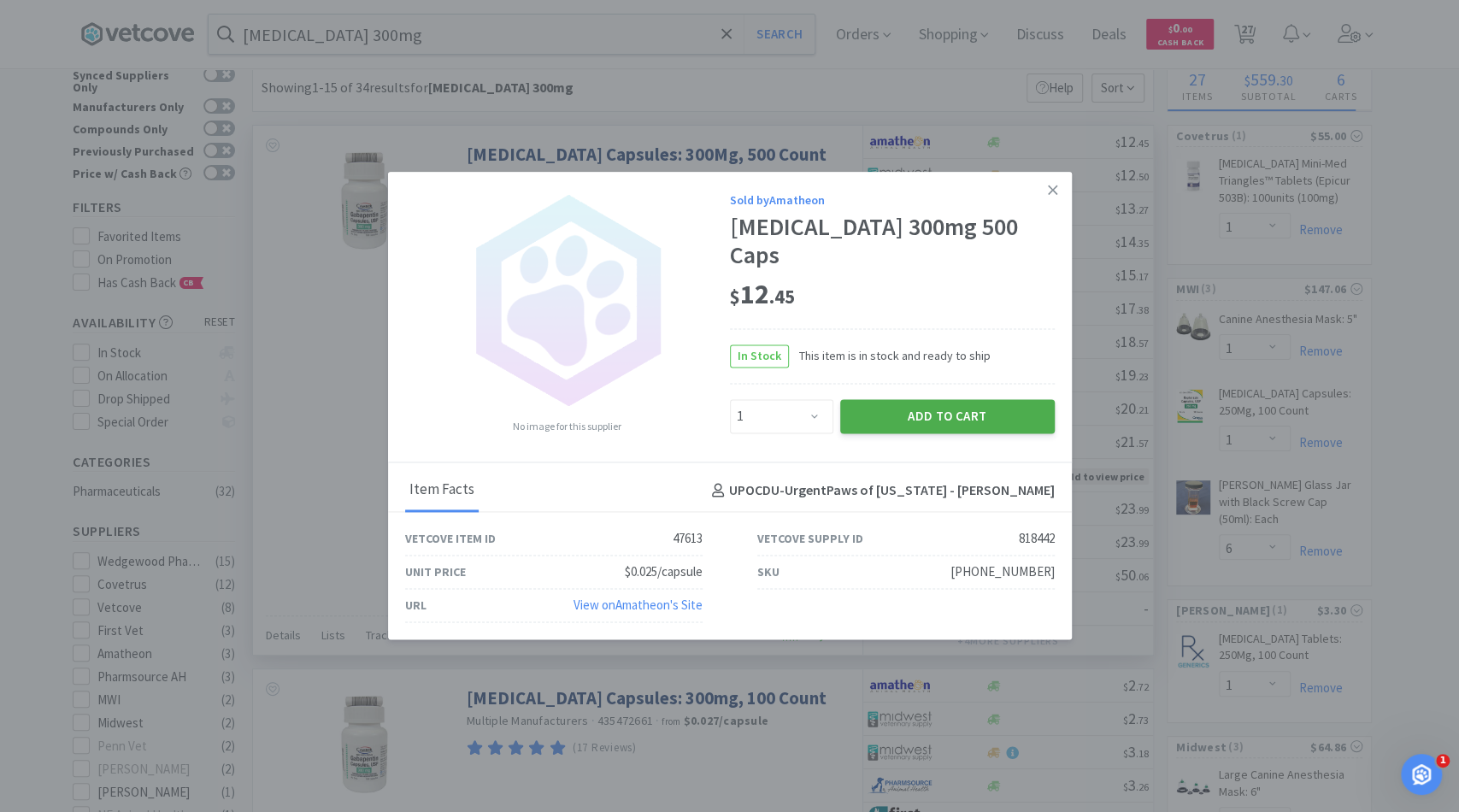
click at [910, 411] on button "Add to Cart" at bounding box center [947, 416] width 215 height 34
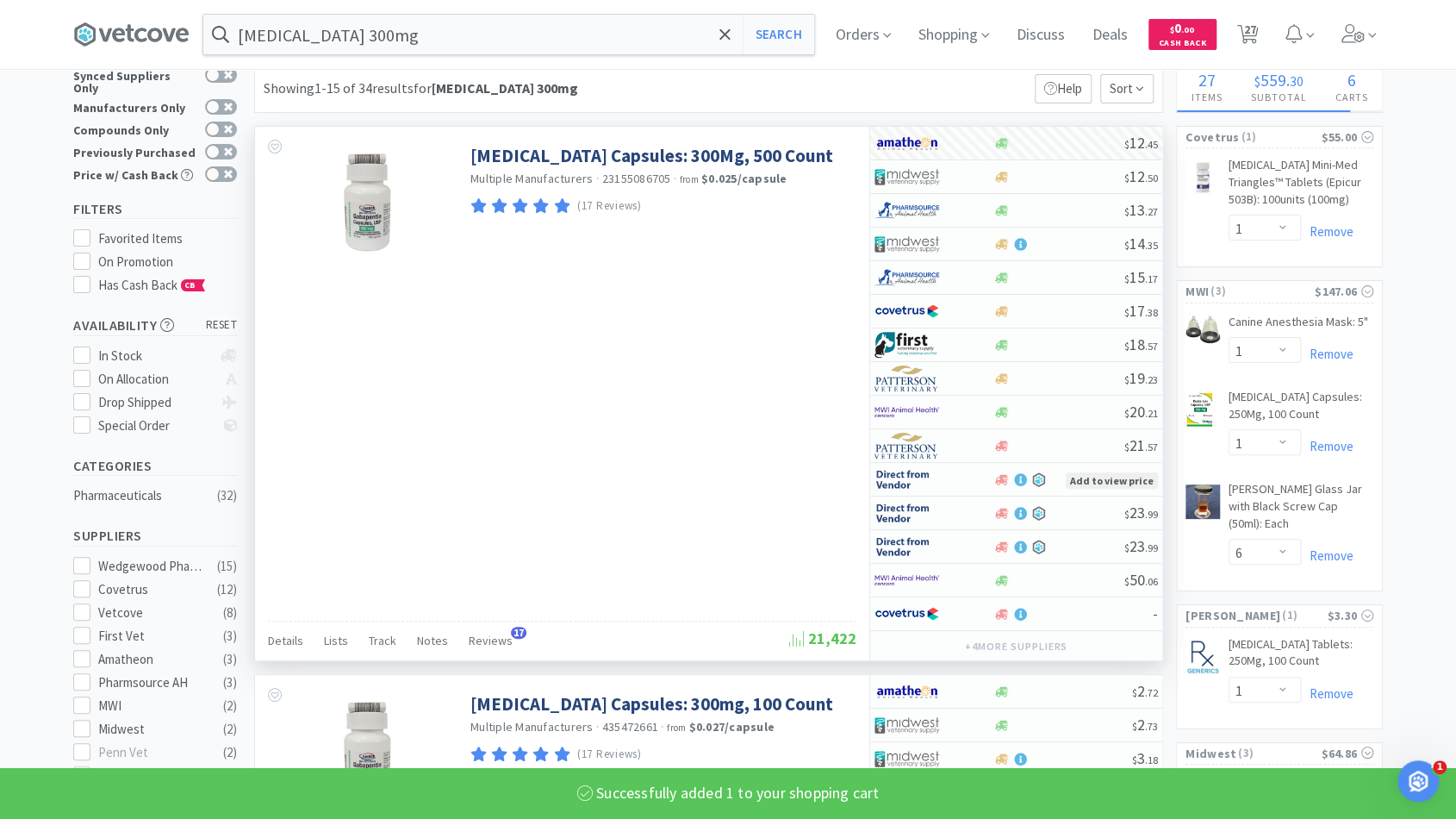
select select "1"
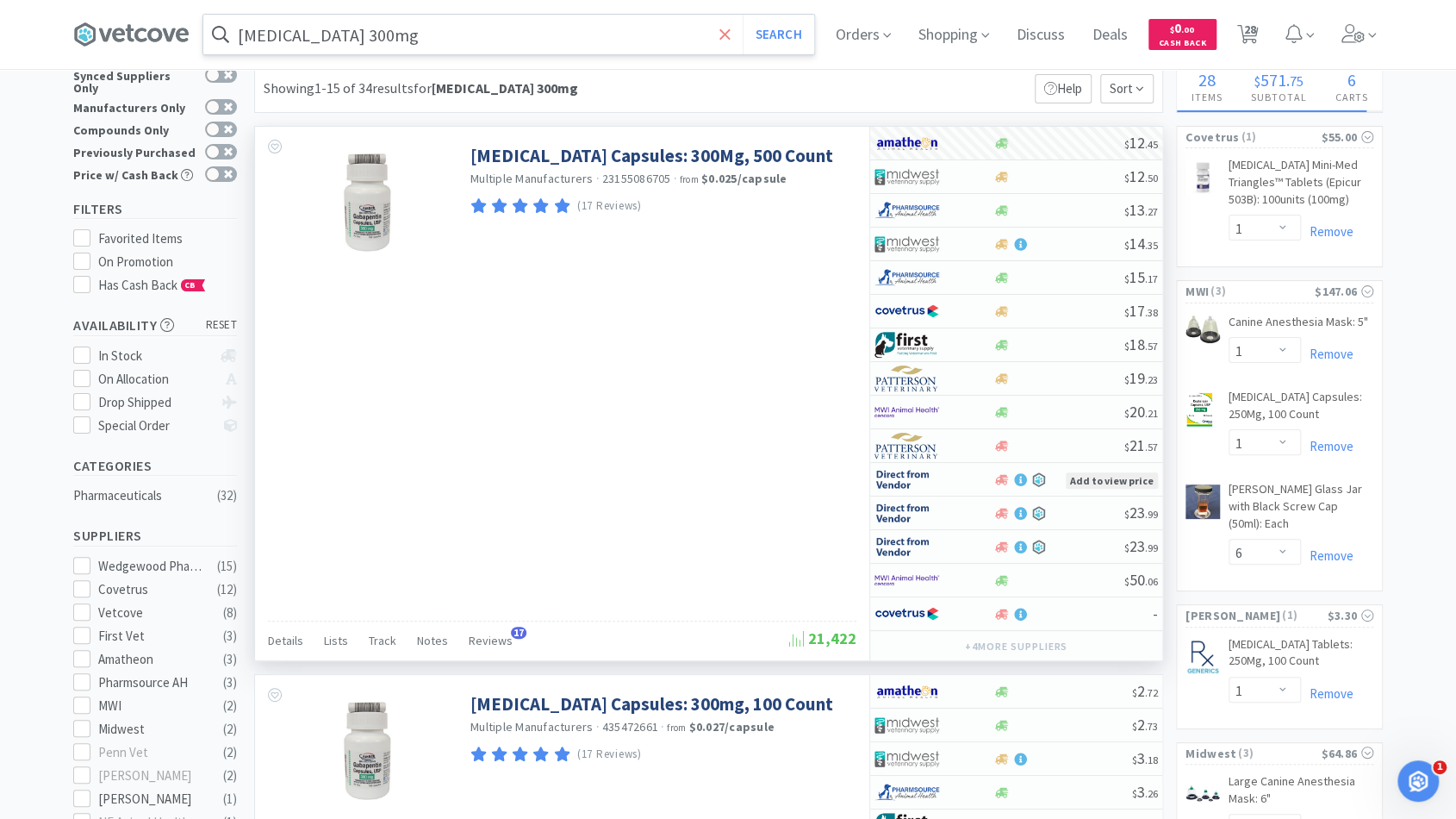
click at [730, 38] on icon at bounding box center [724, 33] width 10 height 10
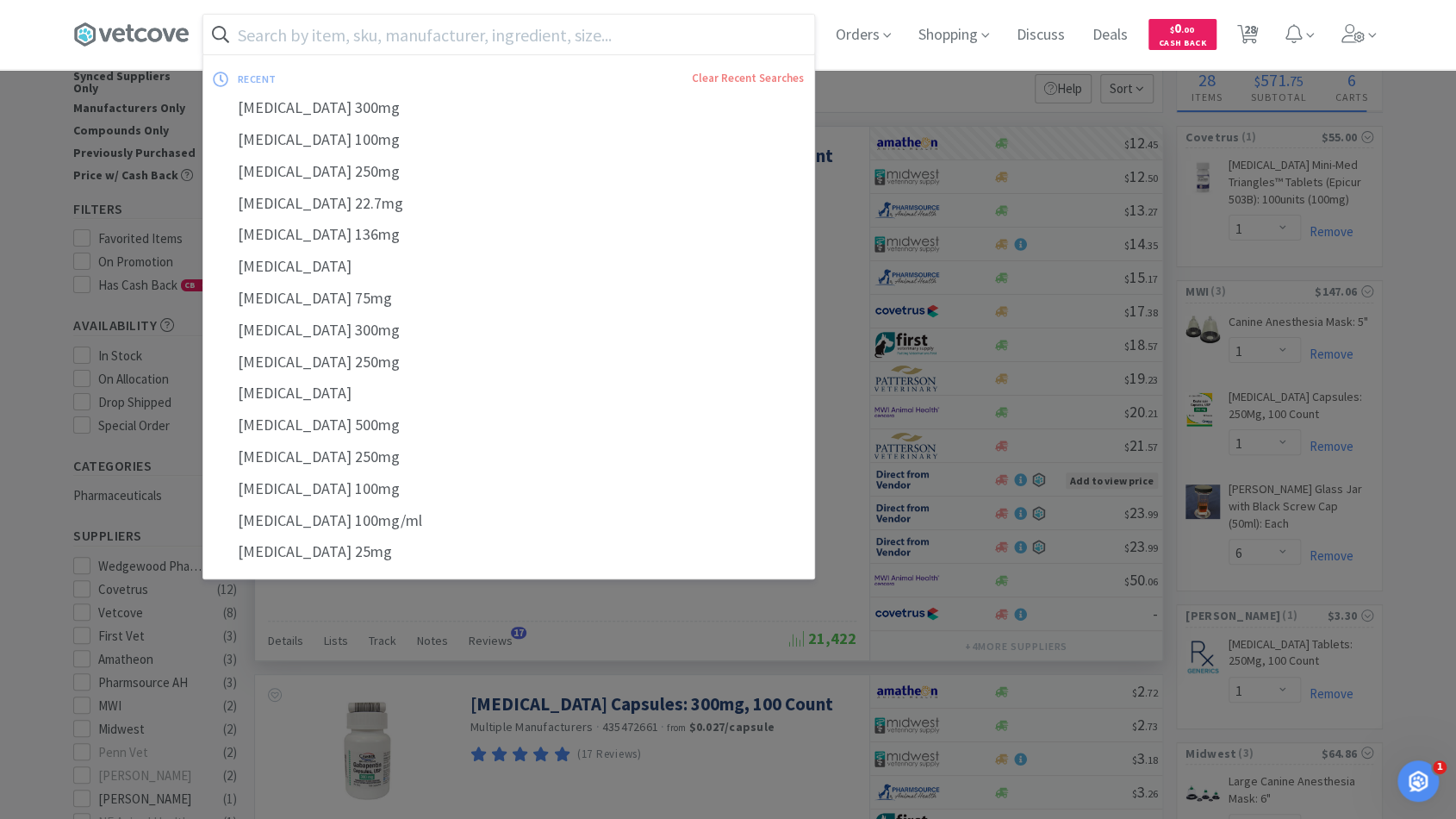
click at [697, 38] on input "text" at bounding box center [509, 34] width 611 height 40
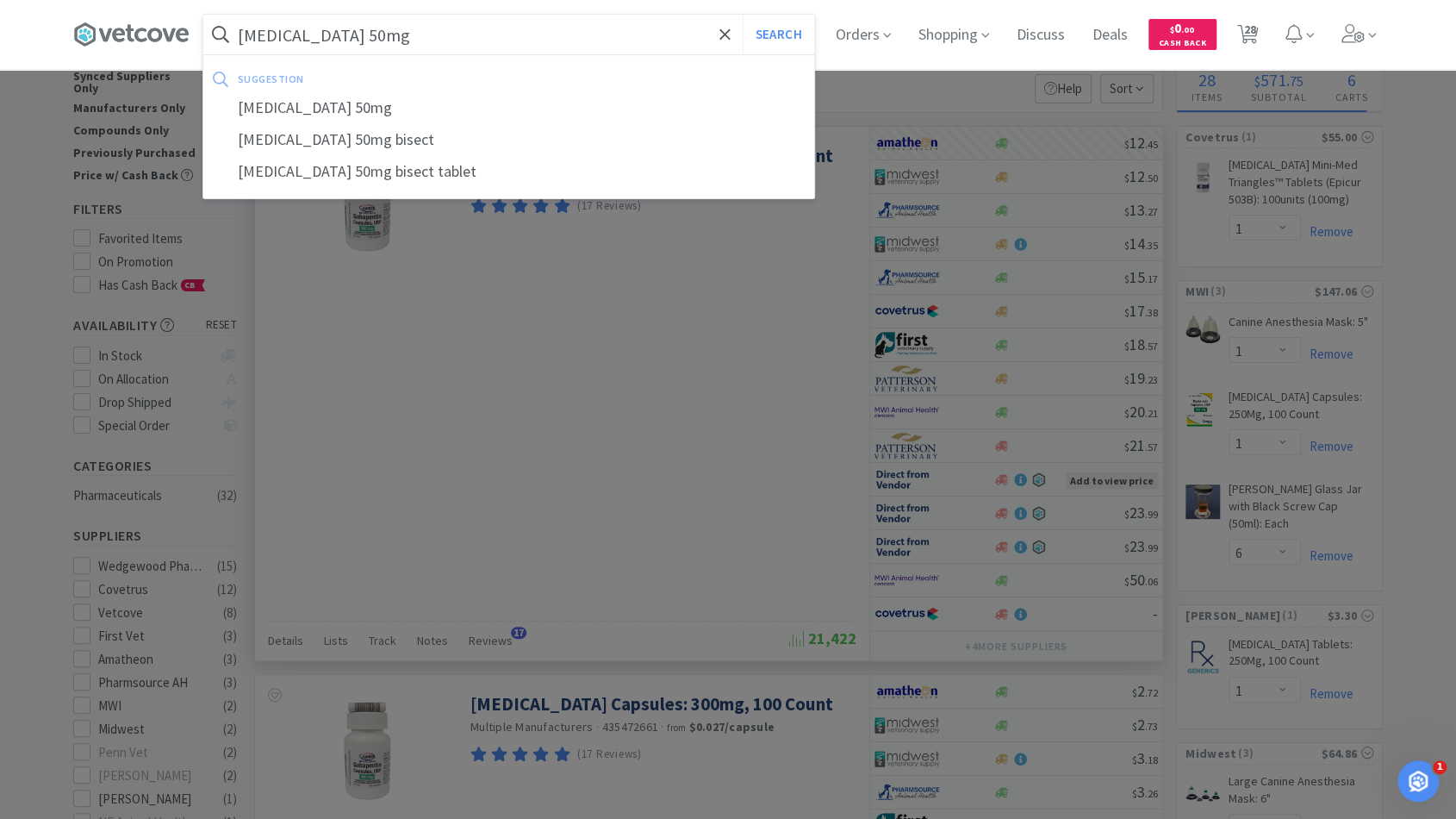
type input "gabapentin 50mg"
click at [742, 14] on button "Search" at bounding box center [778, 34] width 72 height 40
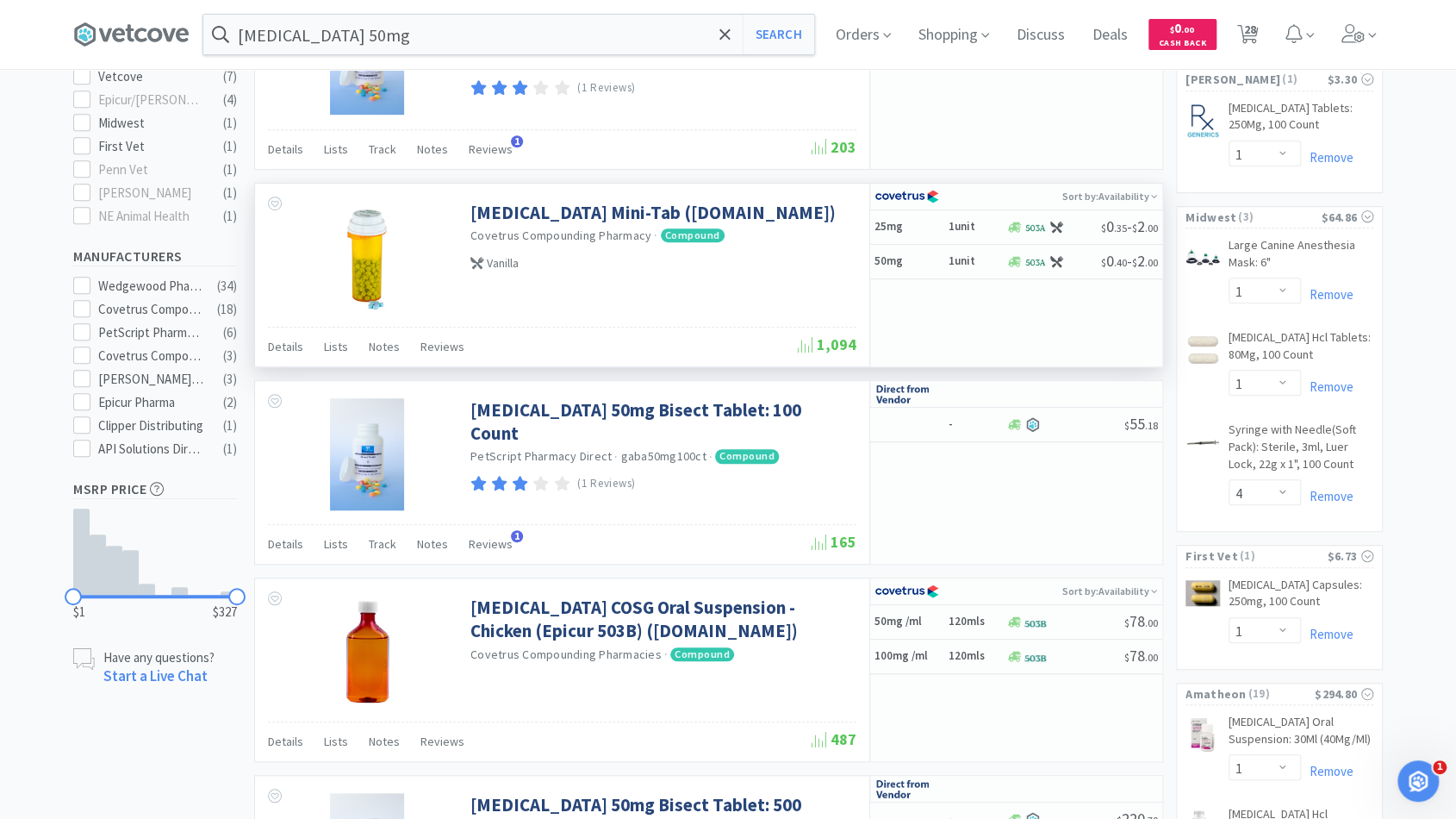
scroll to position [472, 0]
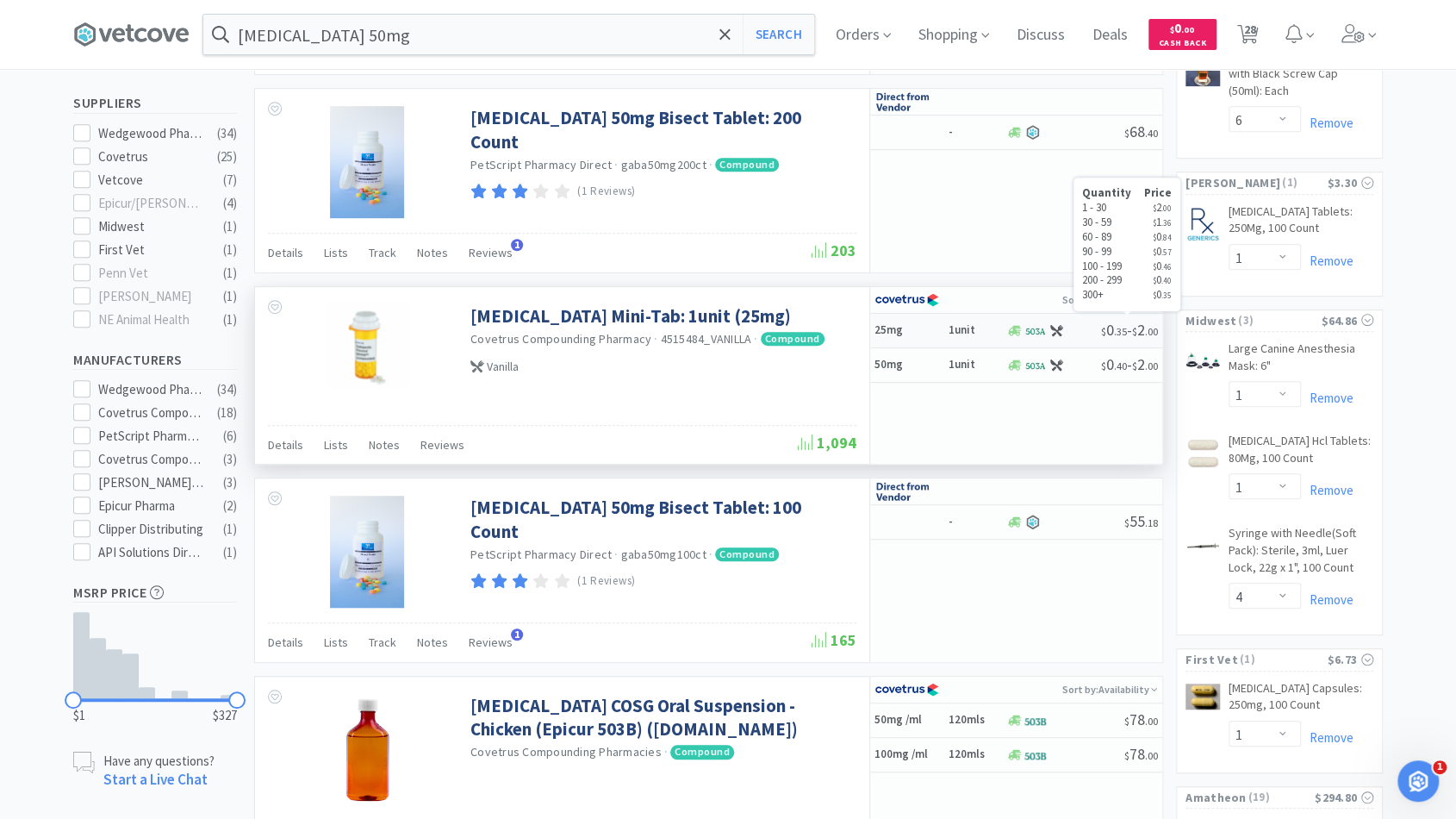
click at [1101, 330] on span "$ 0 . 35" at bounding box center [1113, 329] width 26 height 20
select select "4515484_VANILLA"
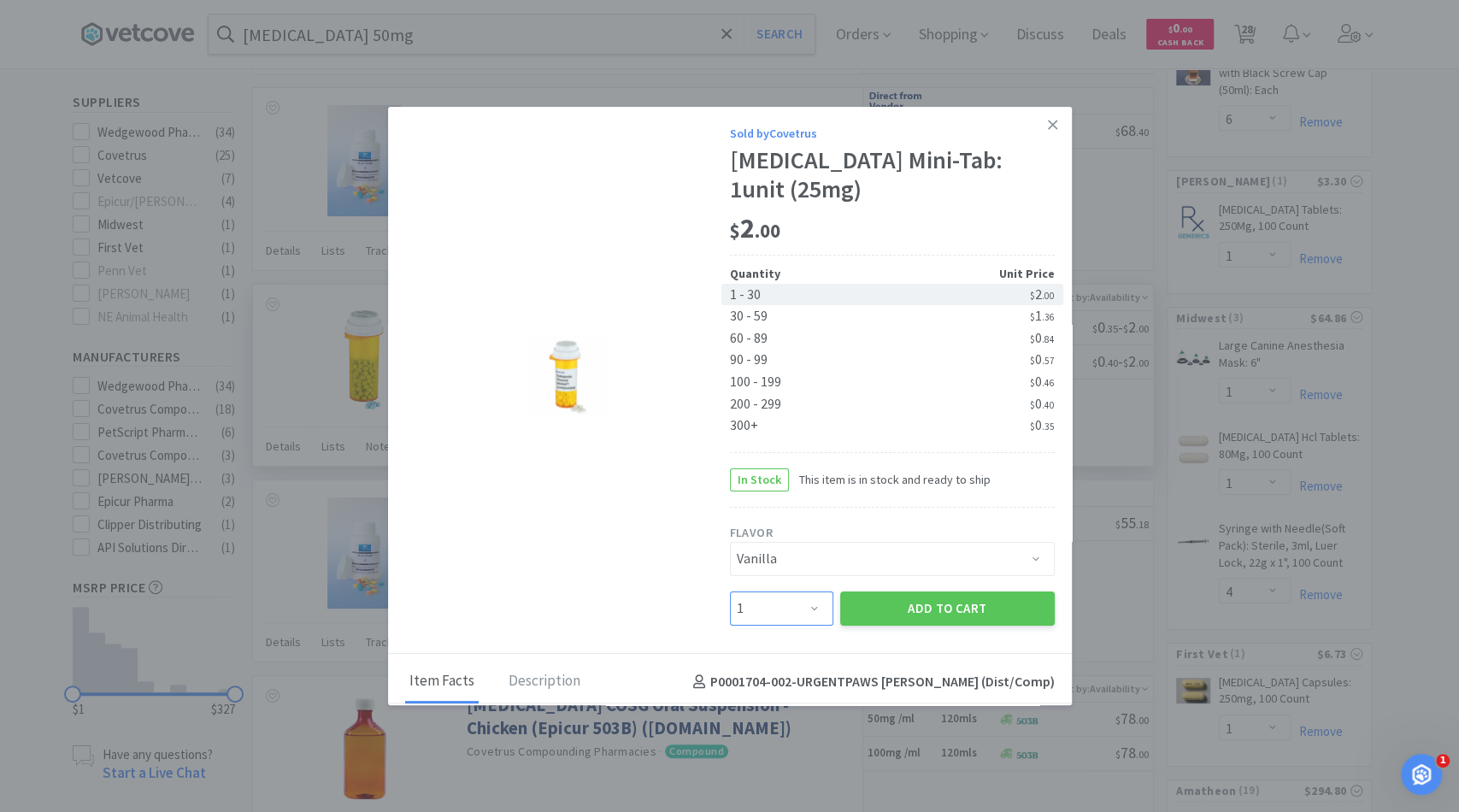
click at [796, 596] on select "Enter Quantity 1 2 3 4 5 6 7 8 9 10 11 12 13 14 15 16 17 18 19 20 Enter Quantity" at bounding box center [781, 609] width 103 height 34
select select "2"
click at [730, 591] on select "Enter Quantity 1 2 3 4 5 6 7 8 9 10 11 12 13 14 15 16 17 18 19 20 Enter Quantity" at bounding box center [781, 609] width 103 height 34
click at [892, 624] on button "Add to Cart" at bounding box center [947, 609] width 215 height 34
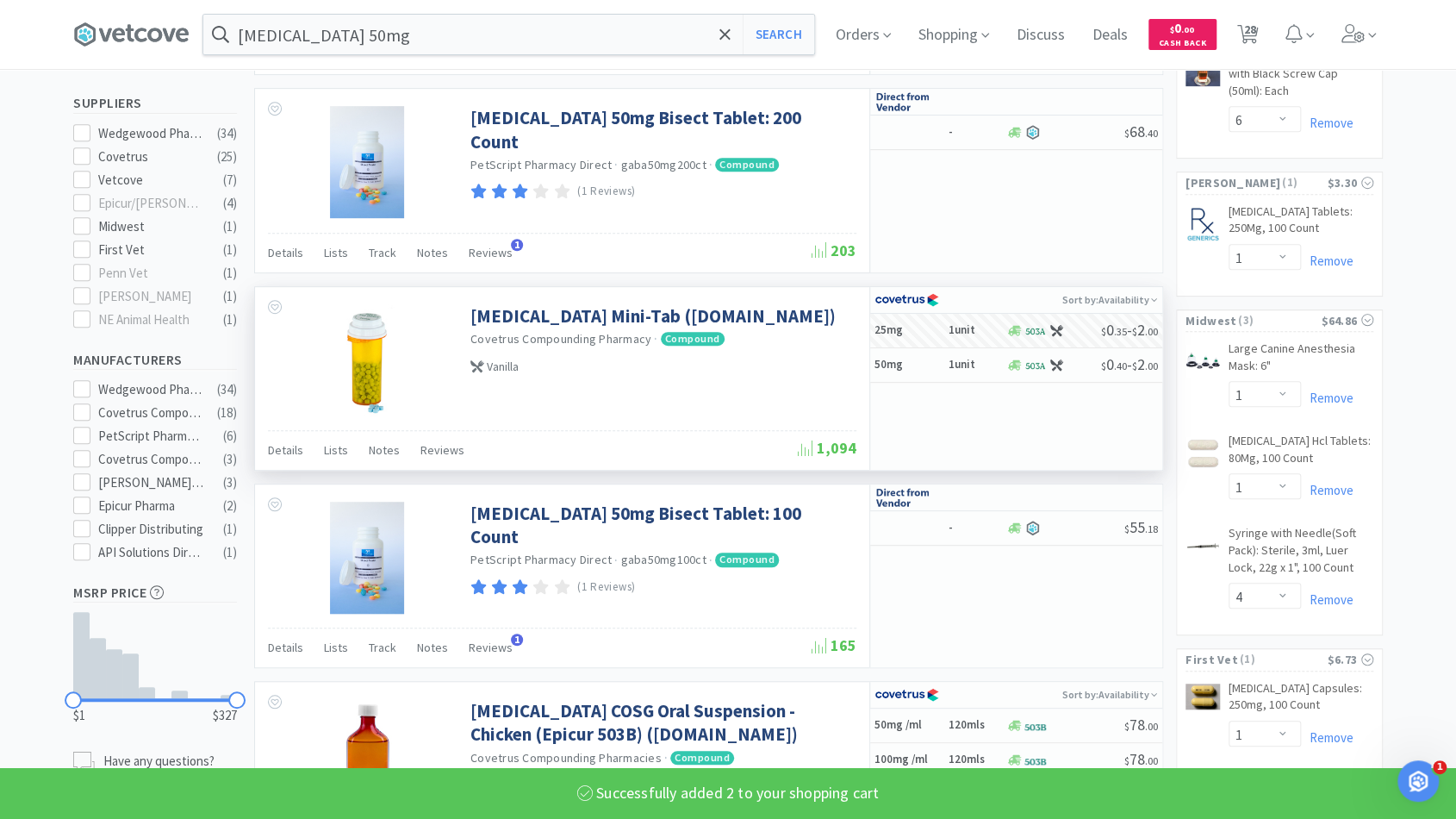
select select "2"
select select "1"
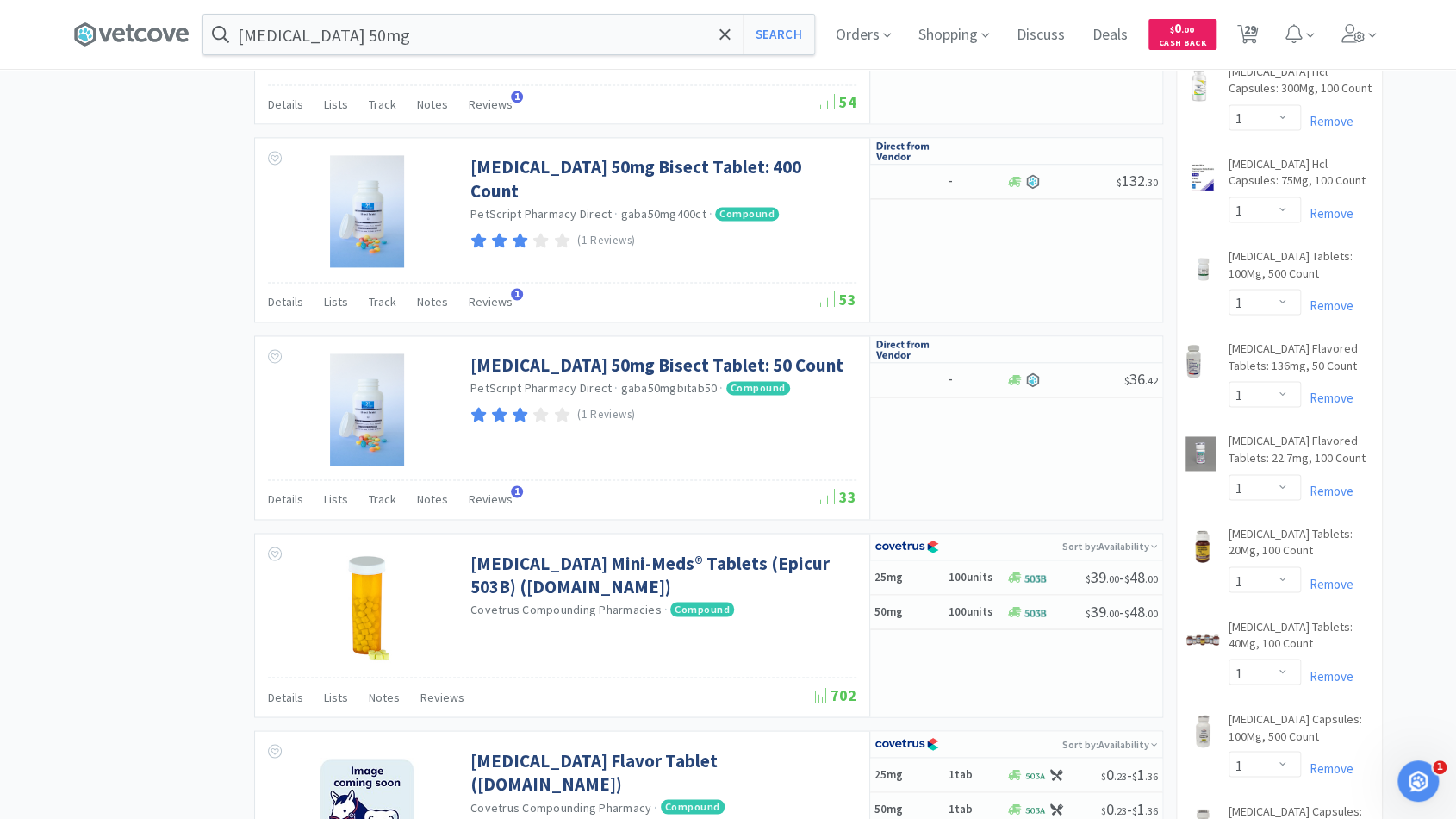
scroll to position [1411, 0]
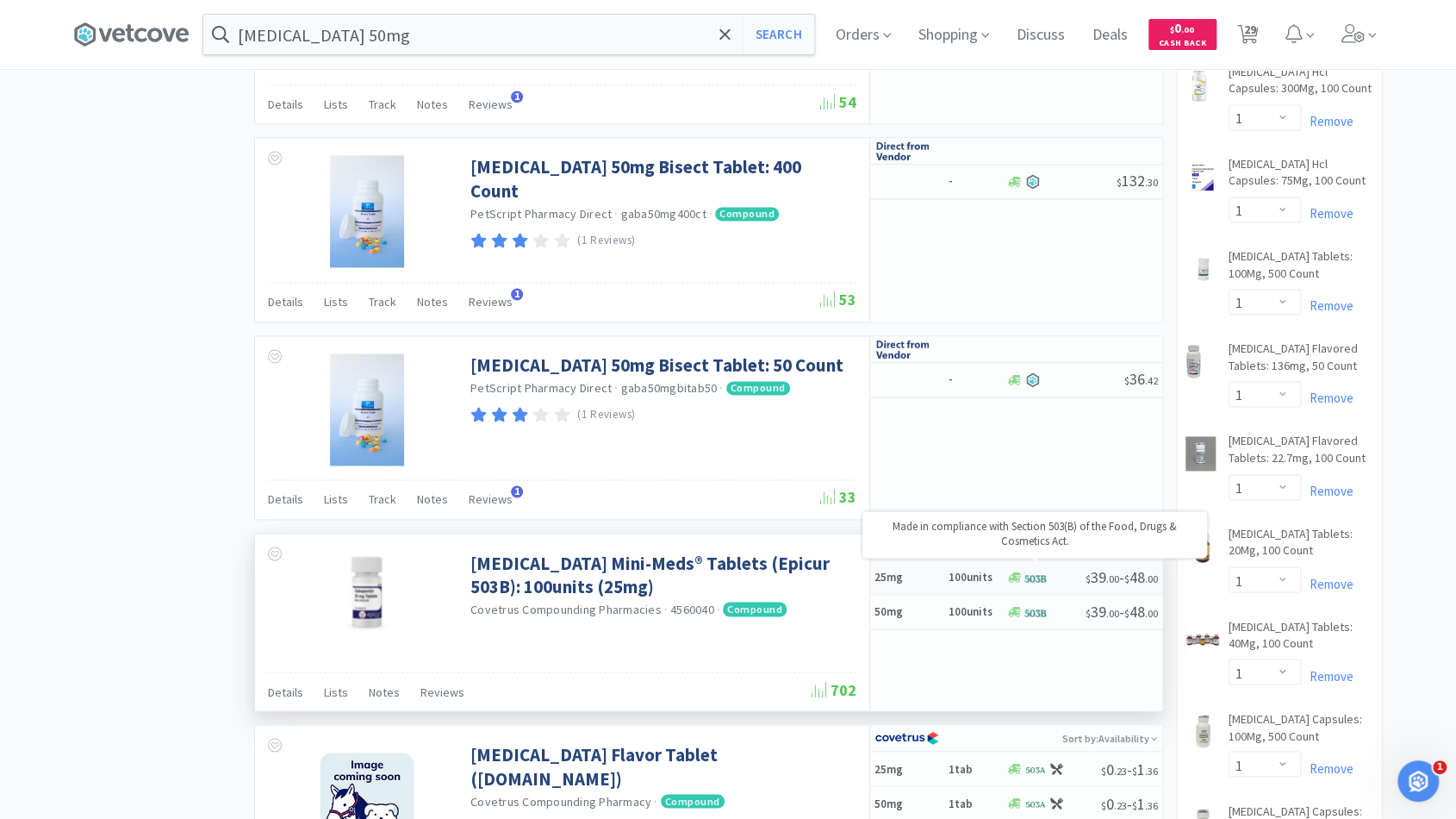
click at [1027, 571] on span at bounding box center [1034, 578] width 22 height 13
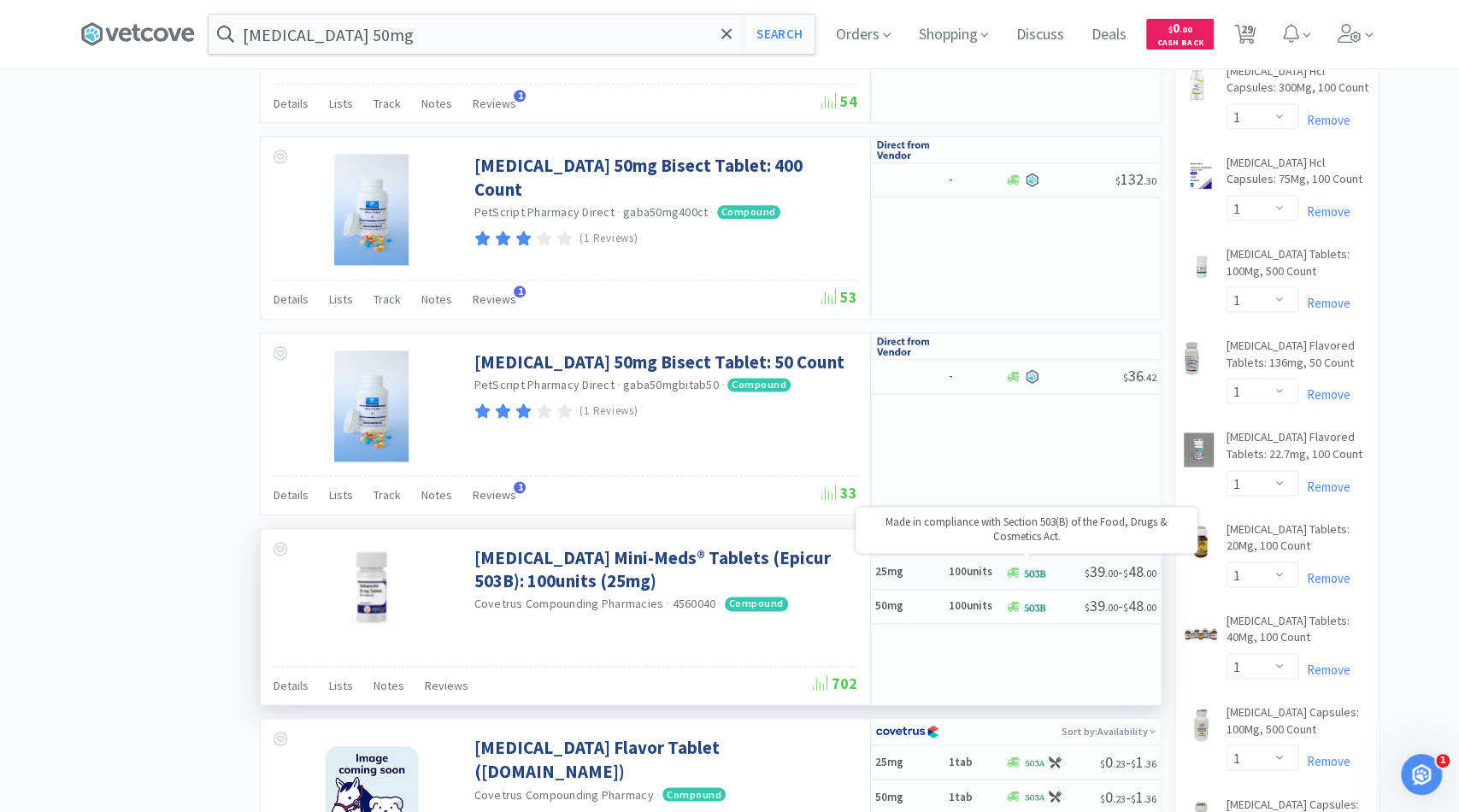
select select "1"
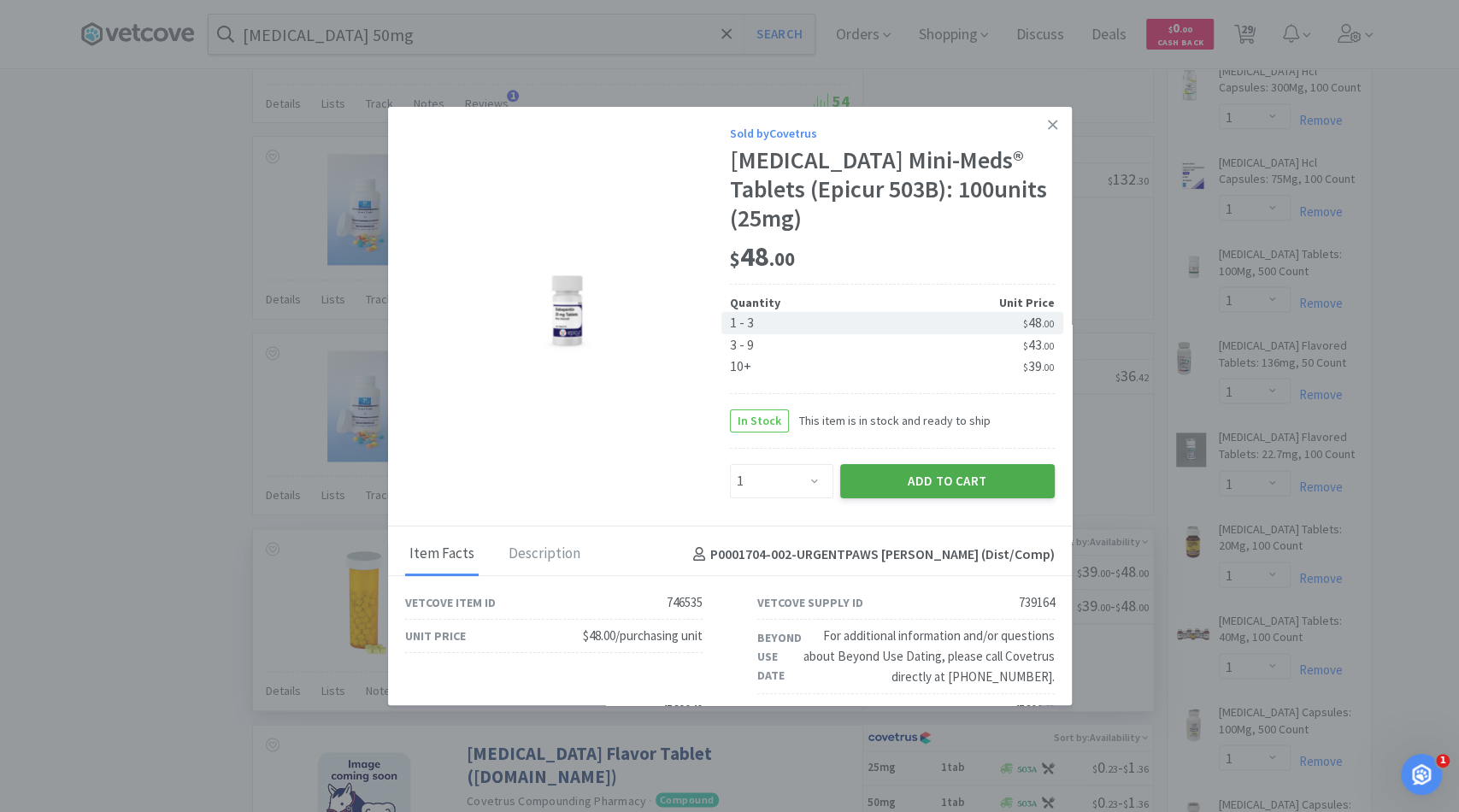
click at [861, 470] on button "Add to Cart" at bounding box center [947, 481] width 215 height 34
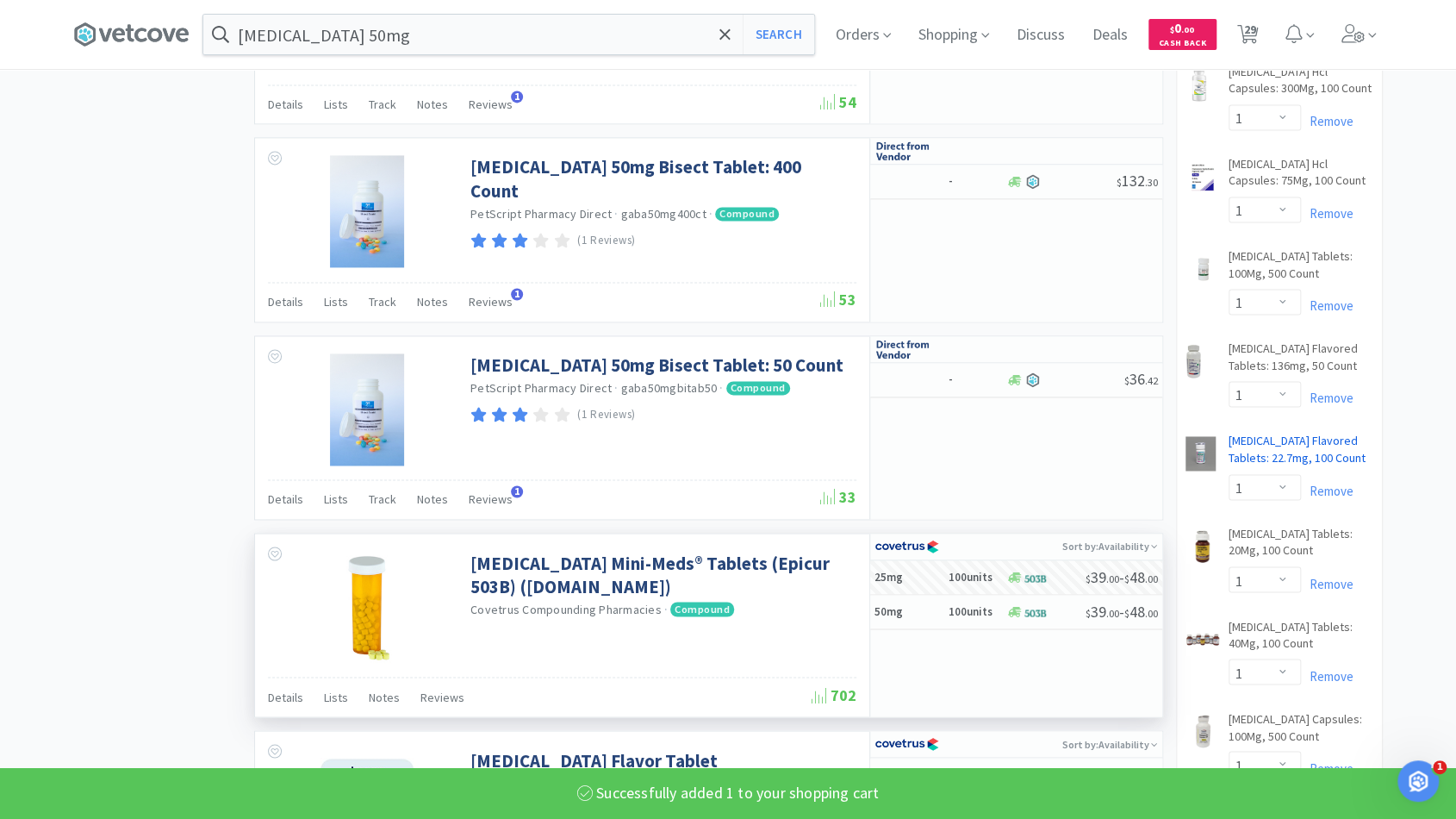
select select "1"
select select "2"
select select "1"
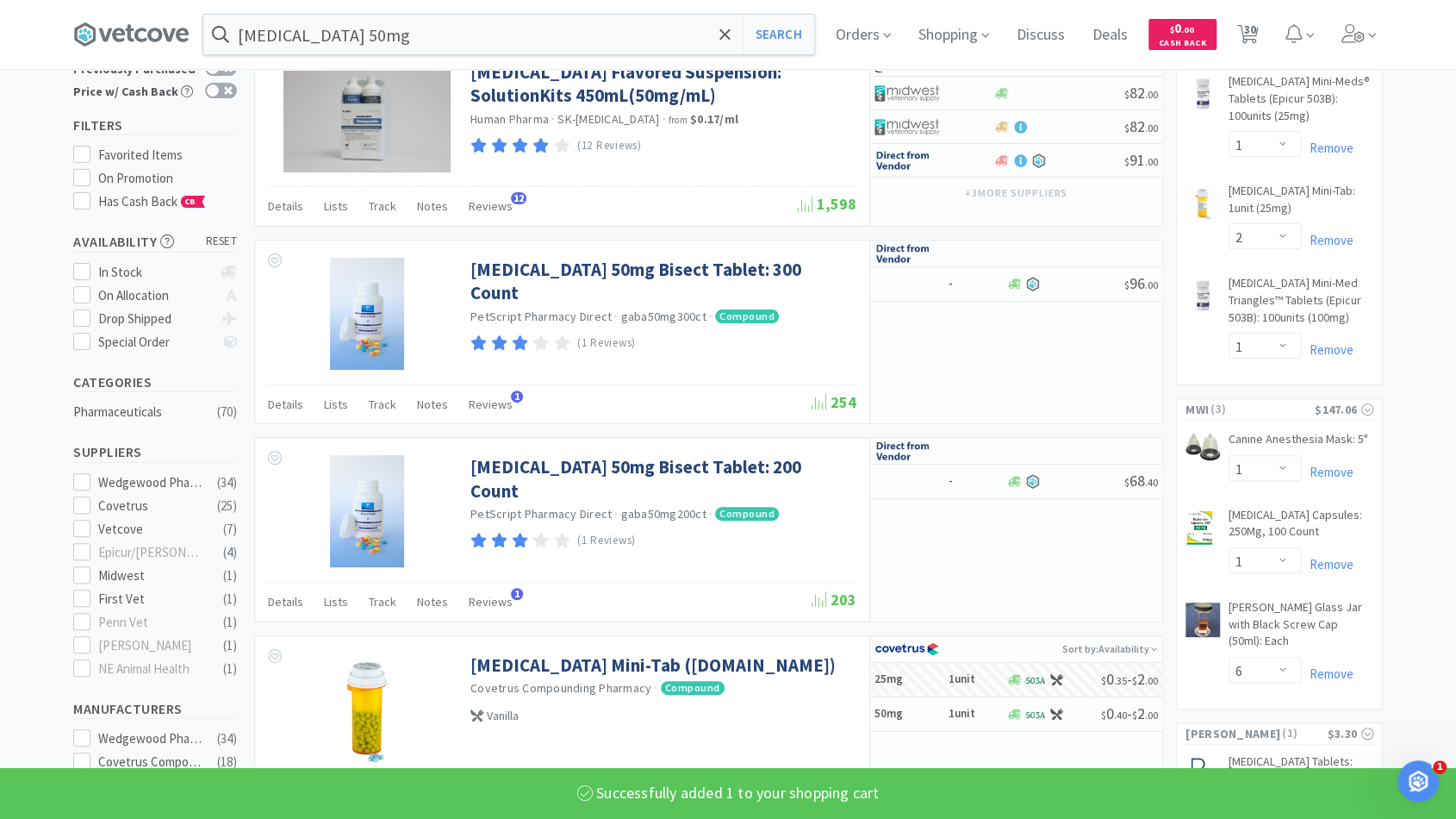
scroll to position [0, 0]
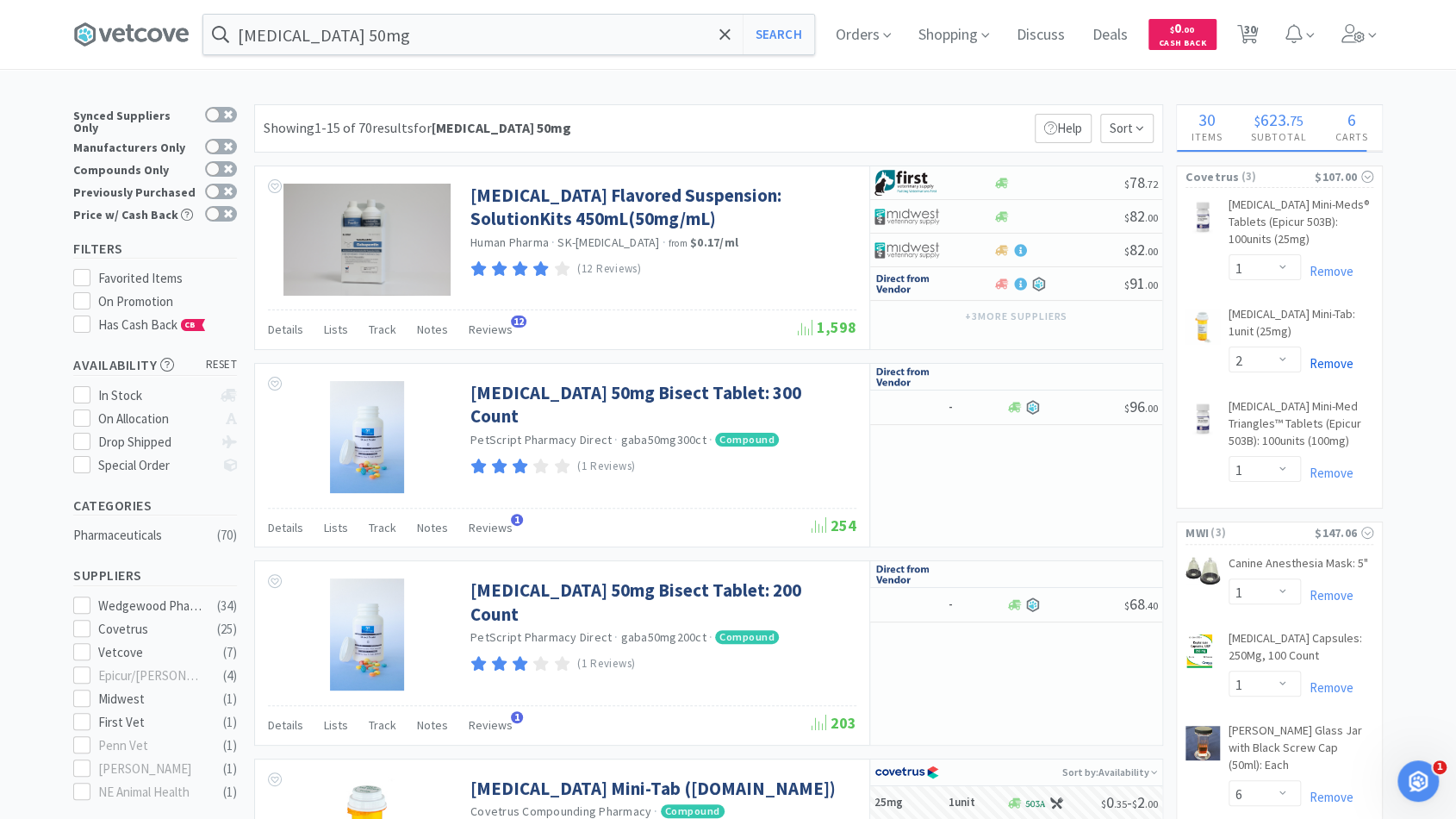
click at [1343, 368] on link "Remove" at bounding box center [1326, 363] width 52 height 16
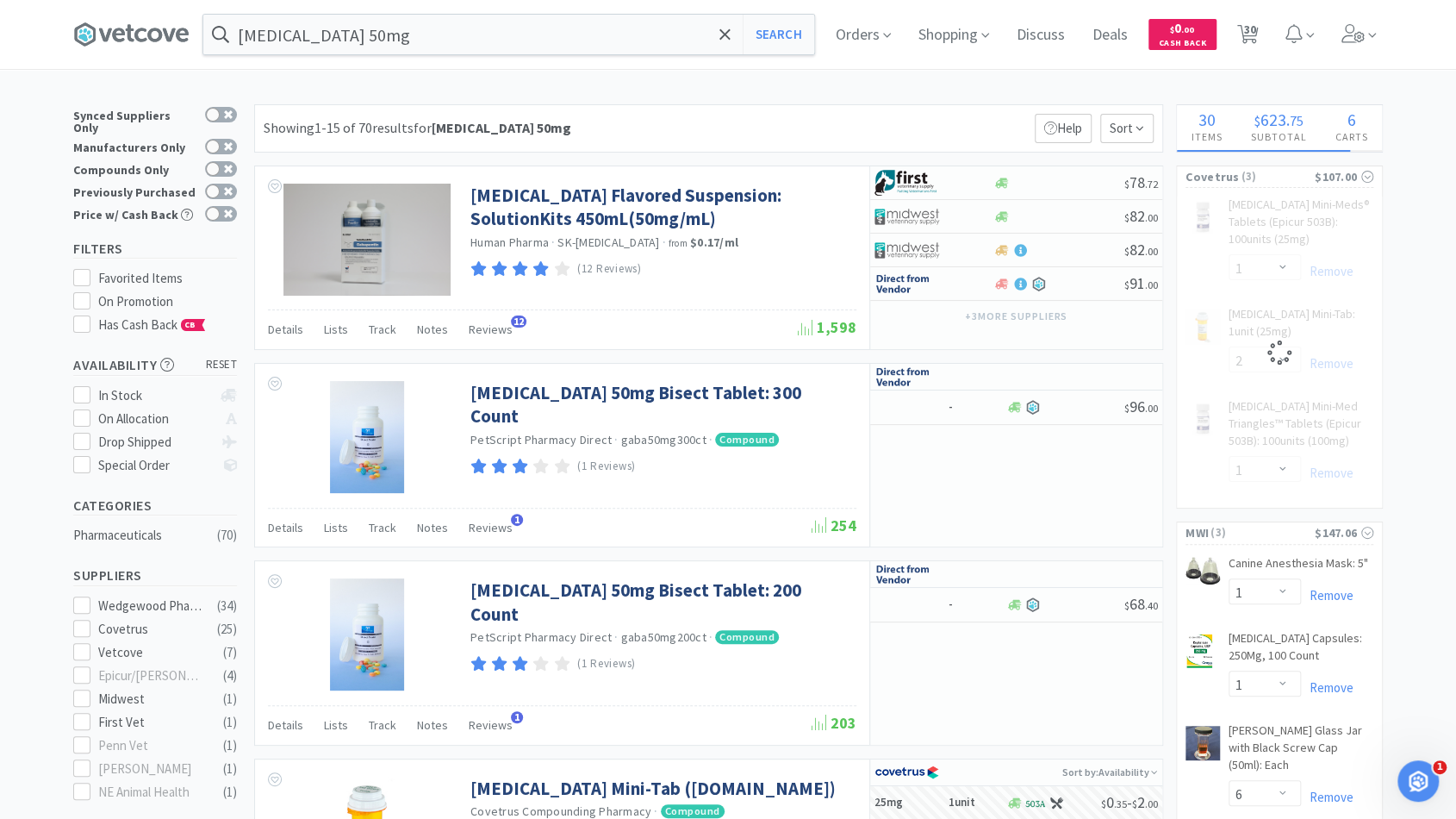
select select "1"
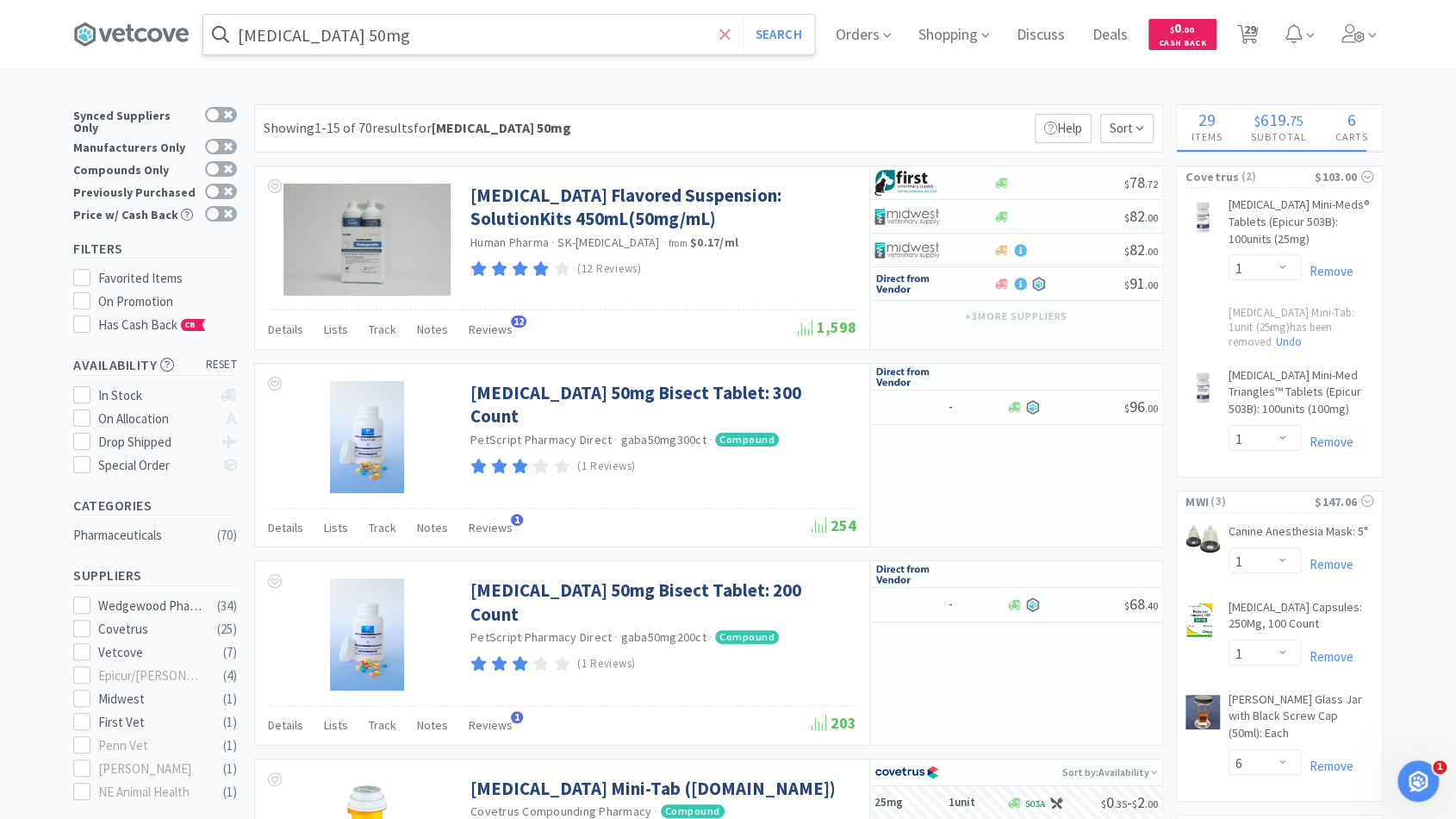
click at [735, 32] on span at bounding box center [724, 34] width 20 height 36
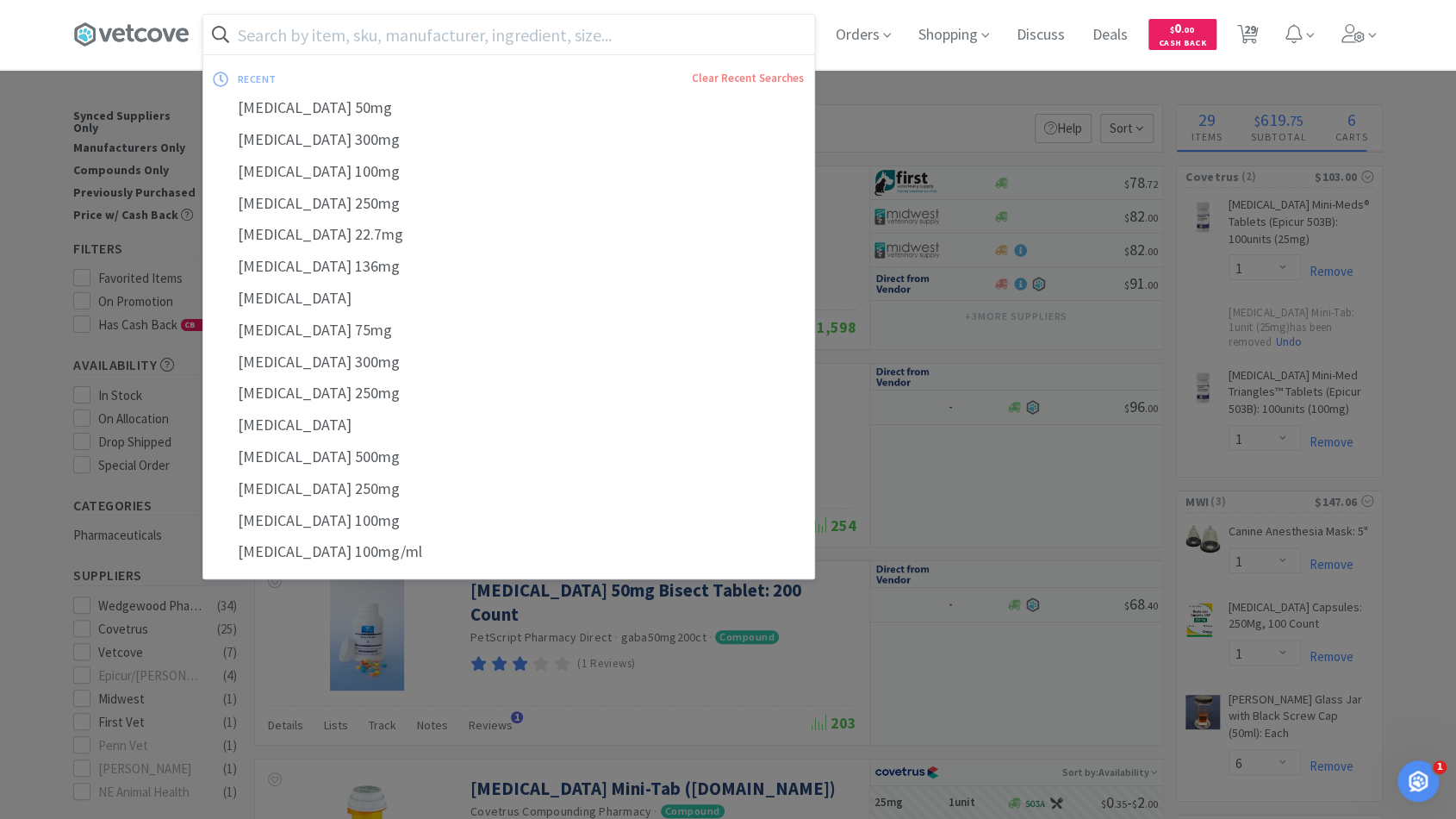
click at [715, 32] on input "text" at bounding box center [509, 34] width 611 height 40
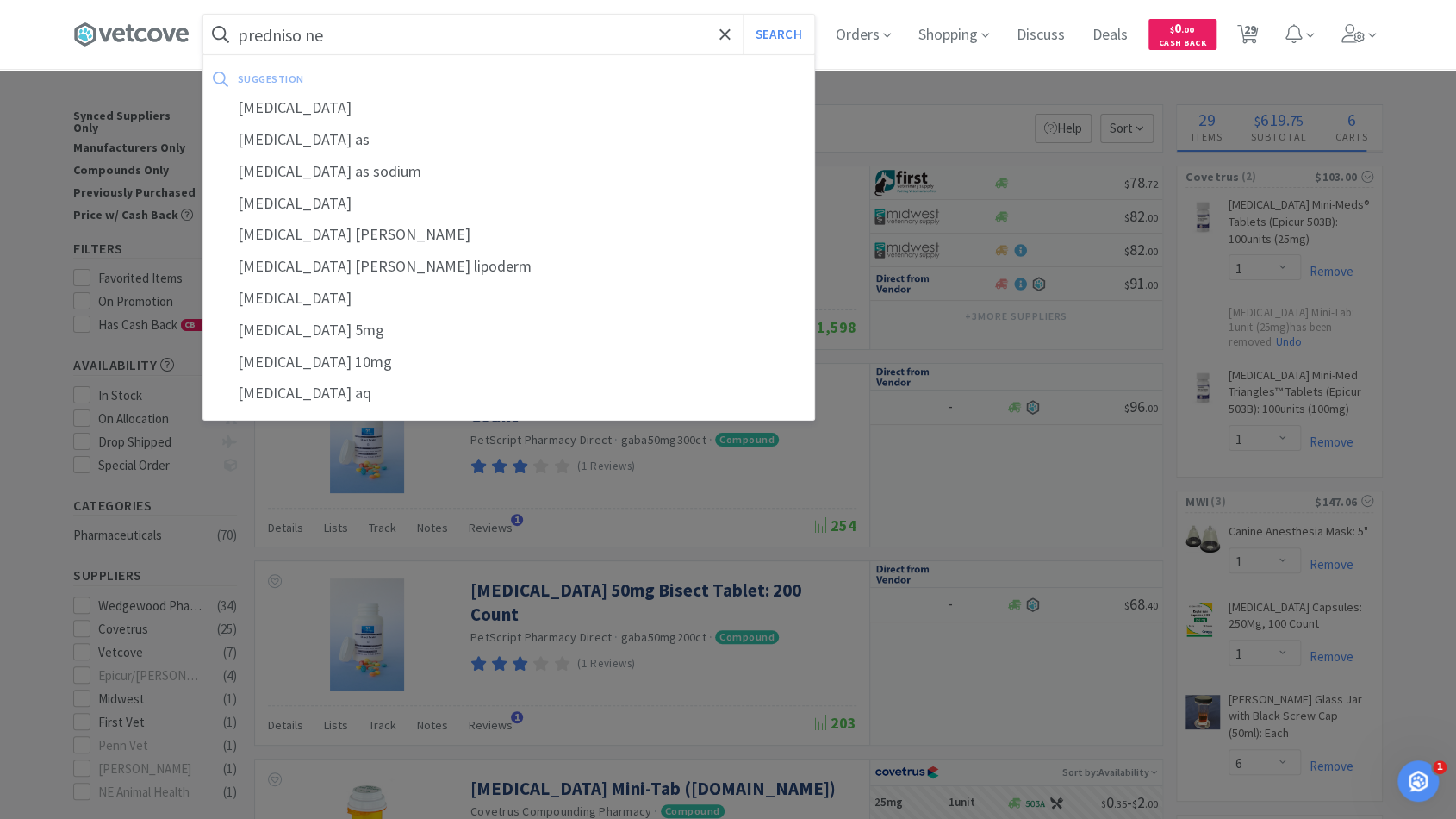
click at [742, 14] on button "Search" at bounding box center [778, 34] width 72 height 40
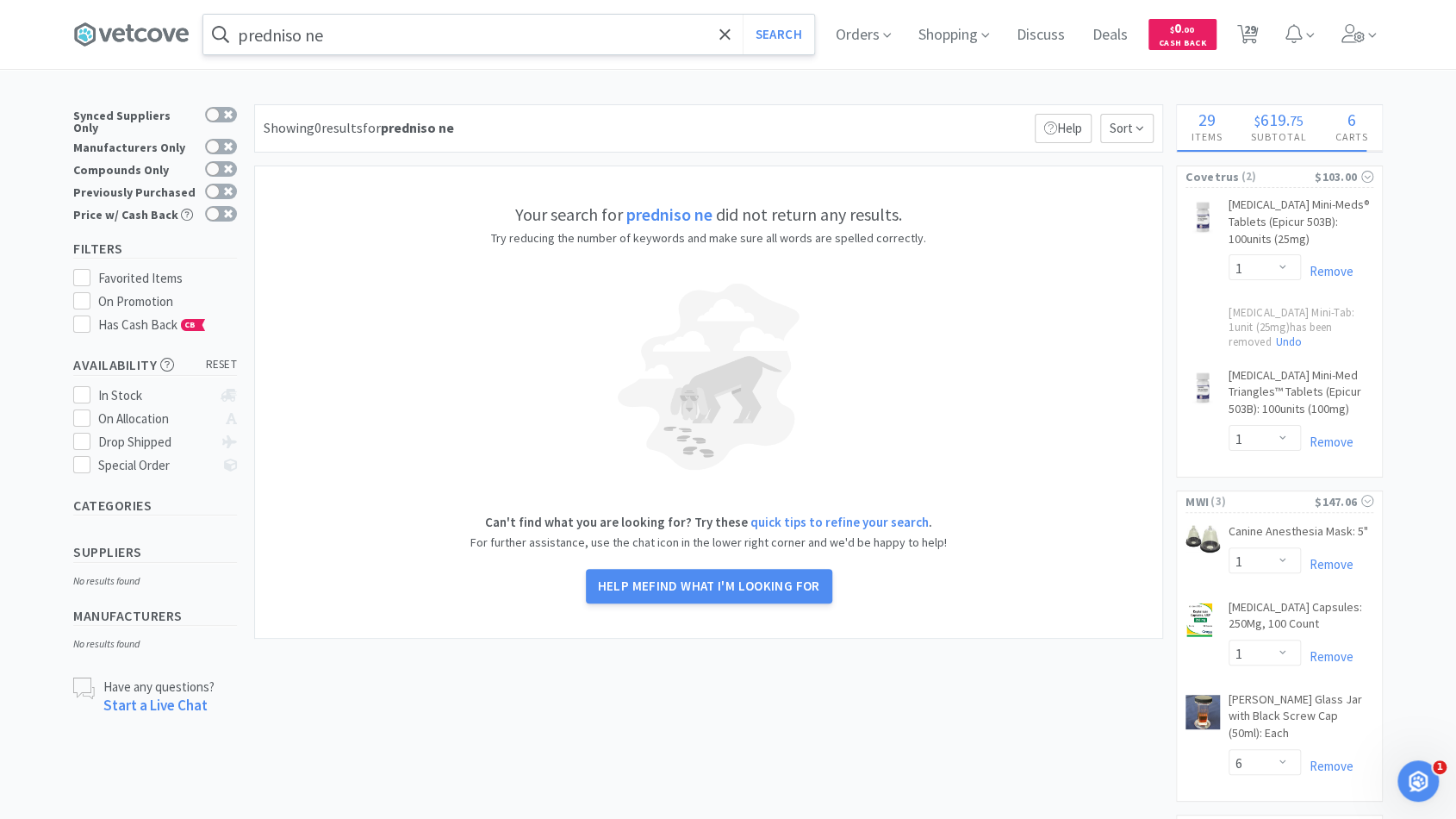
click at [492, 38] on input "predniso ne" at bounding box center [509, 34] width 611 height 40
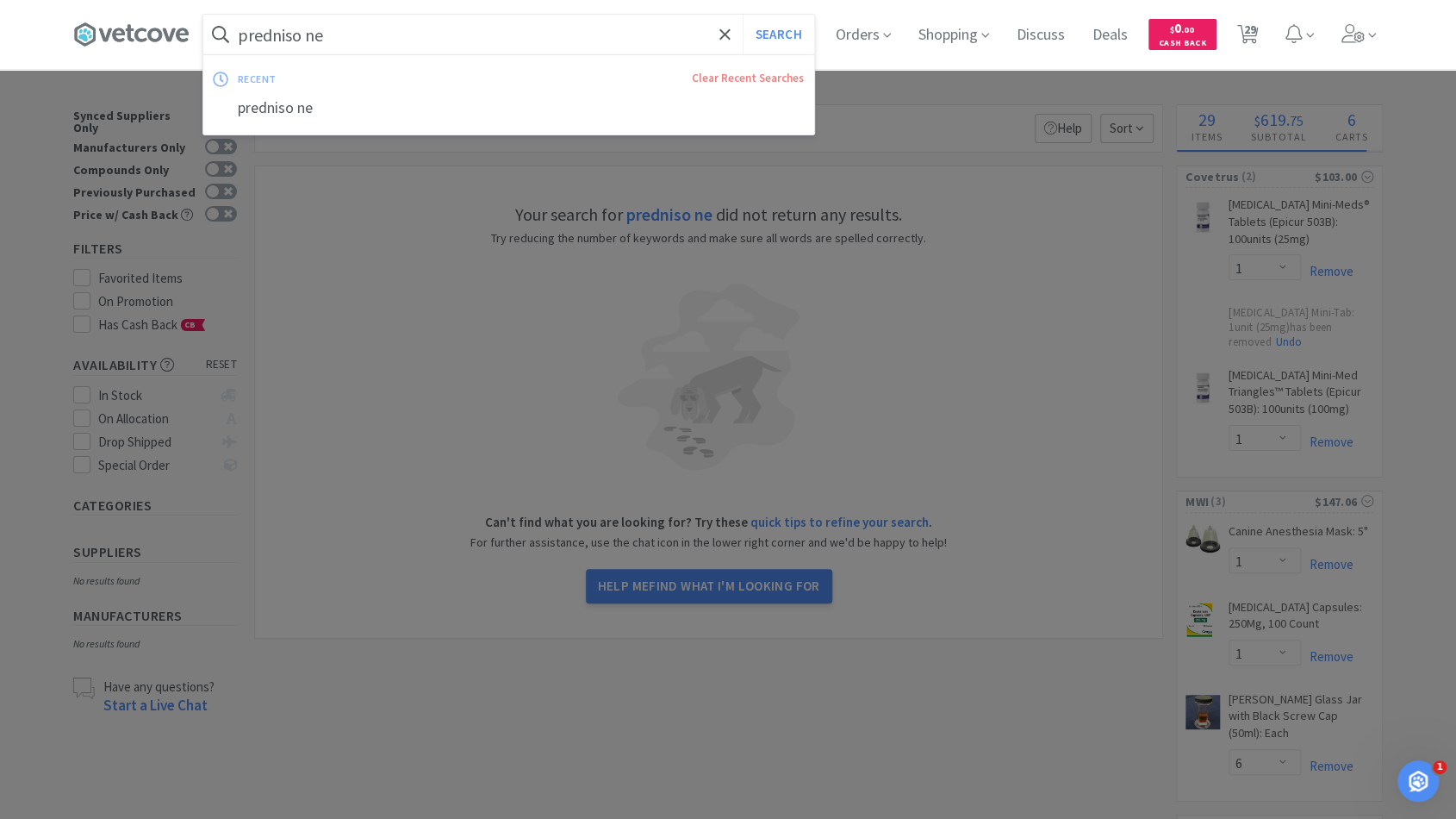
click at [430, 26] on input "predniso ne" at bounding box center [509, 34] width 611 height 40
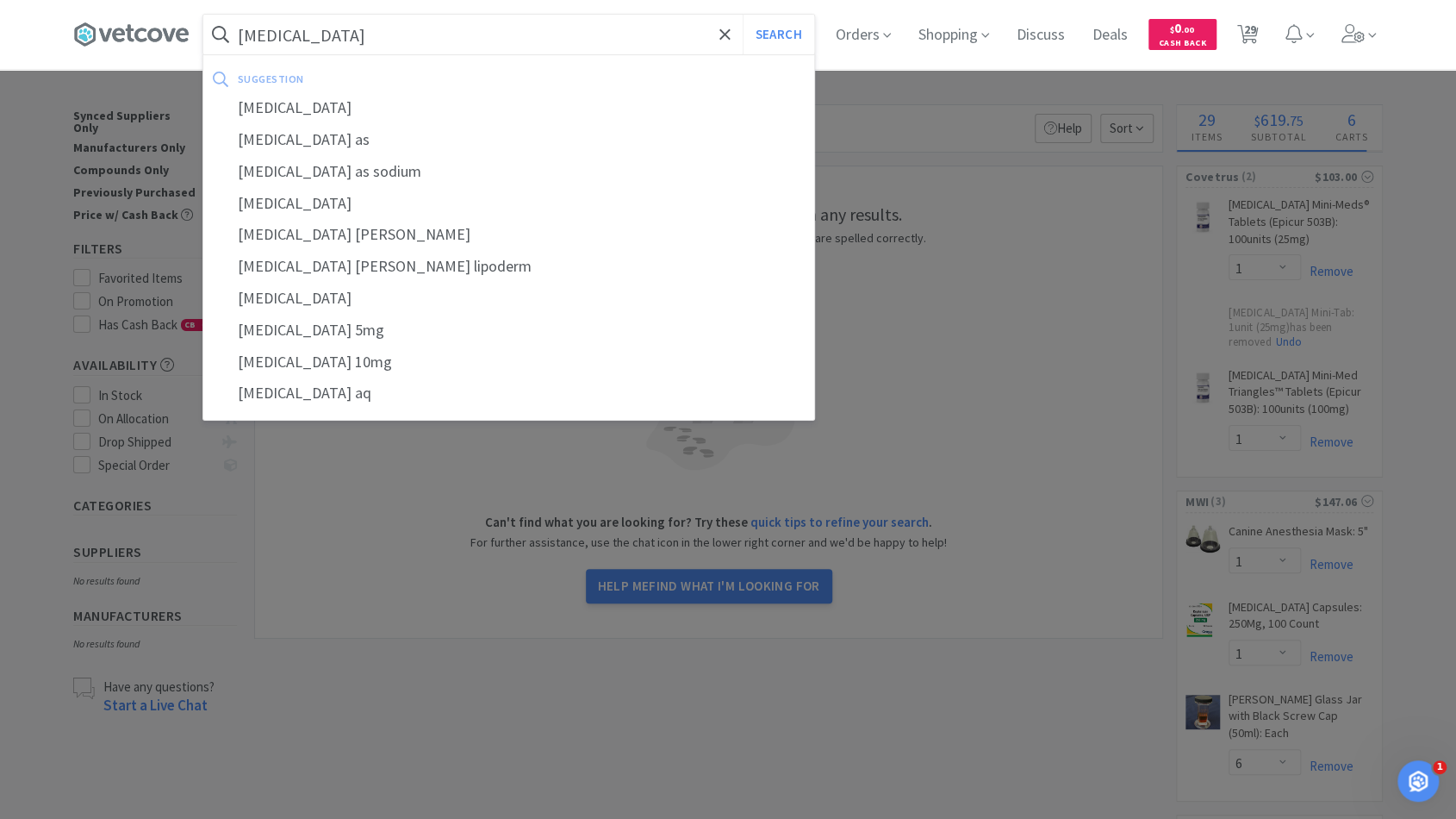
type input "prednisone"
click at [742, 14] on button "Search" at bounding box center [778, 34] width 72 height 40
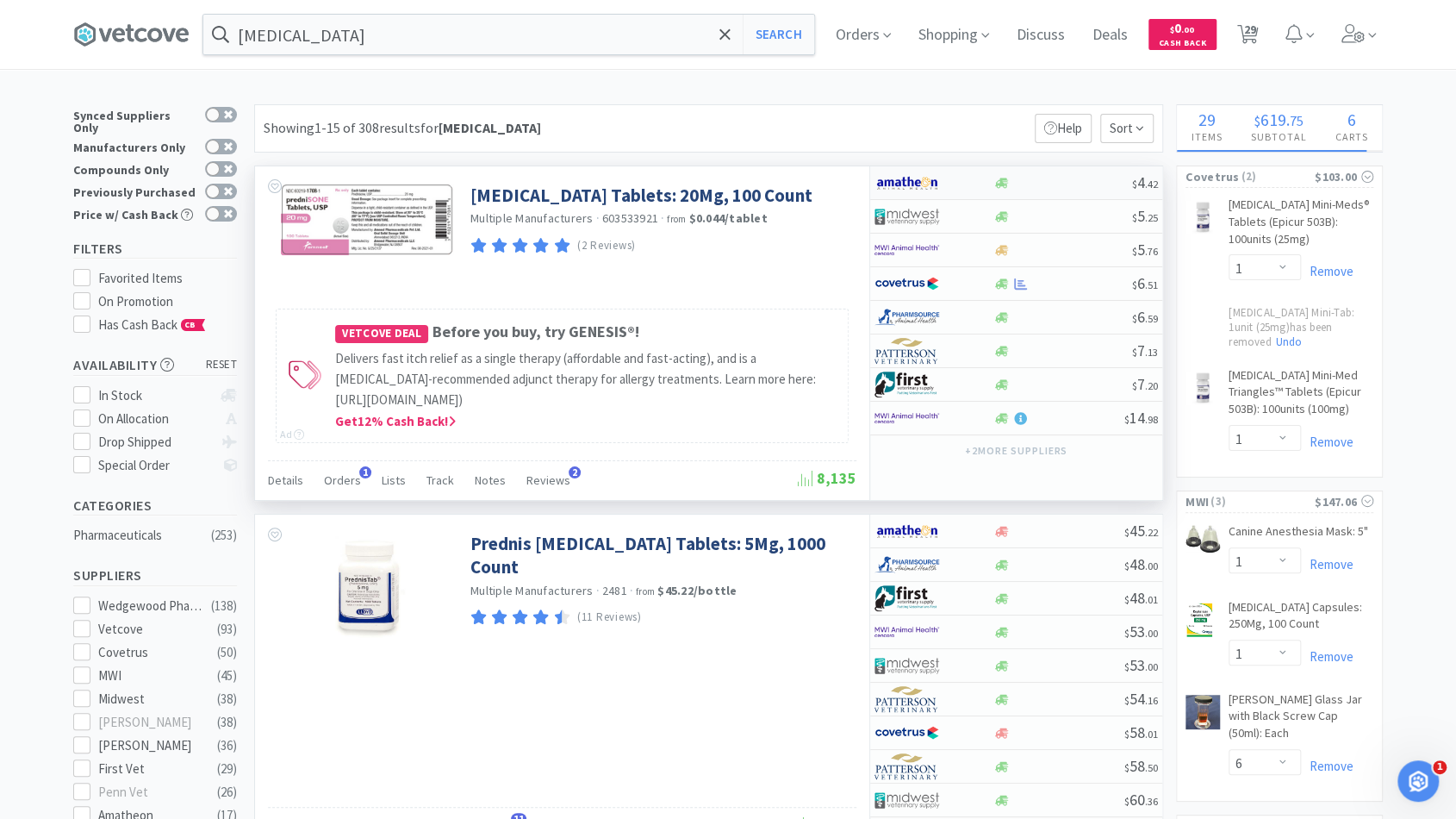
click at [1067, 186] on div at bounding box center [1062, 183] width 139 height 13
select select "1"
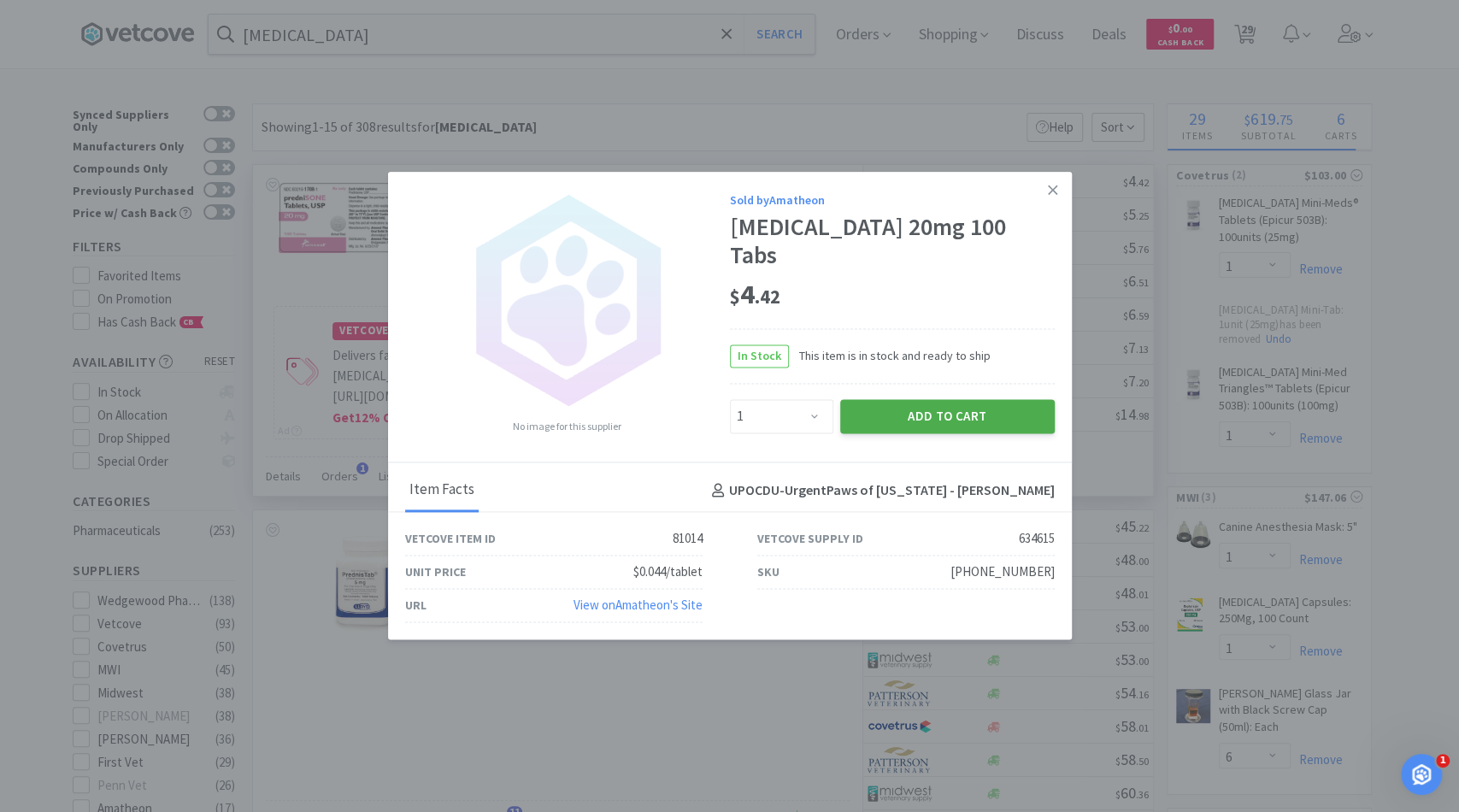
click at [944, 400] on button "Add to Cart" at bounding box center [947, 416] width 215 height 34
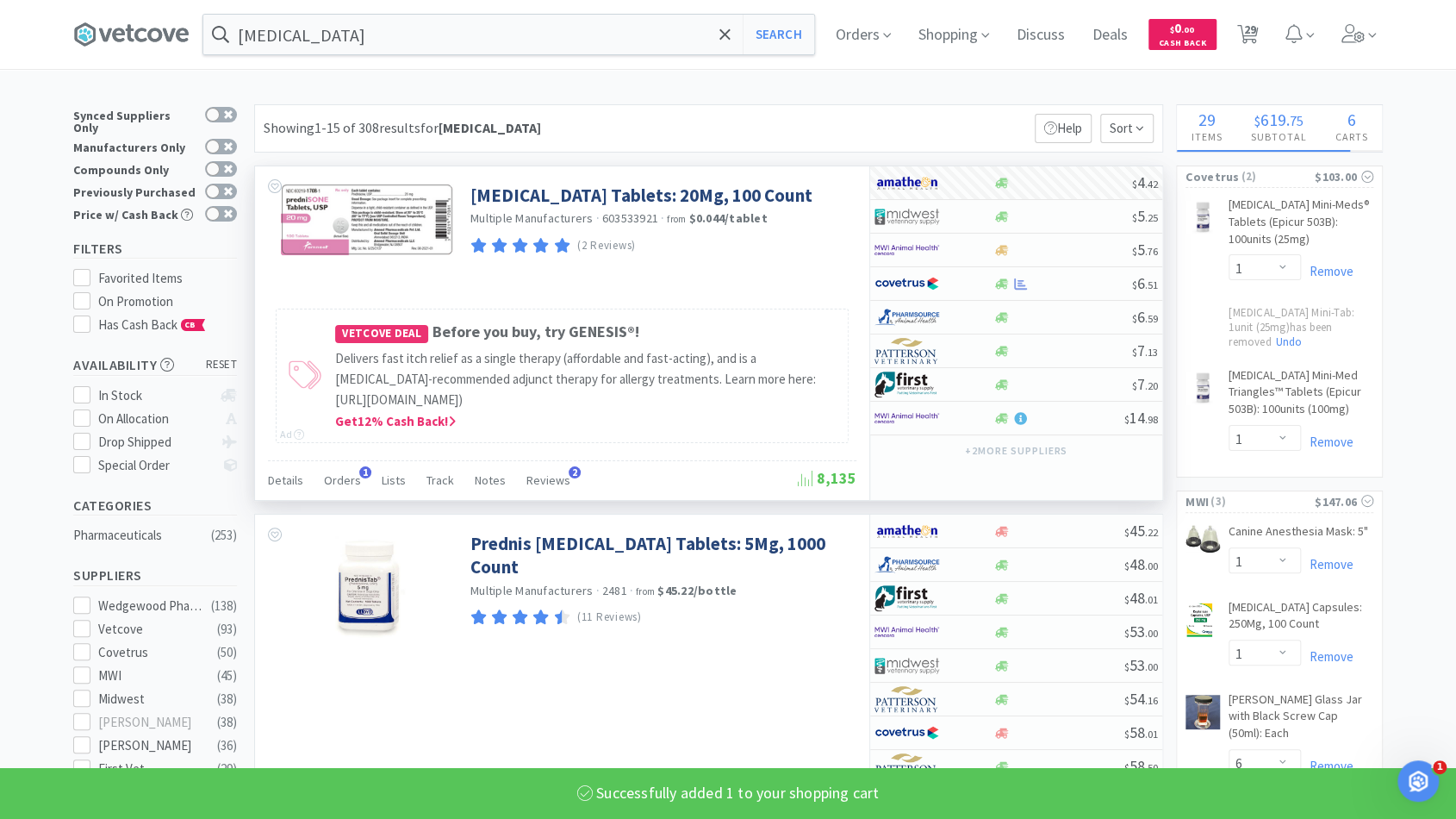
select select "1"
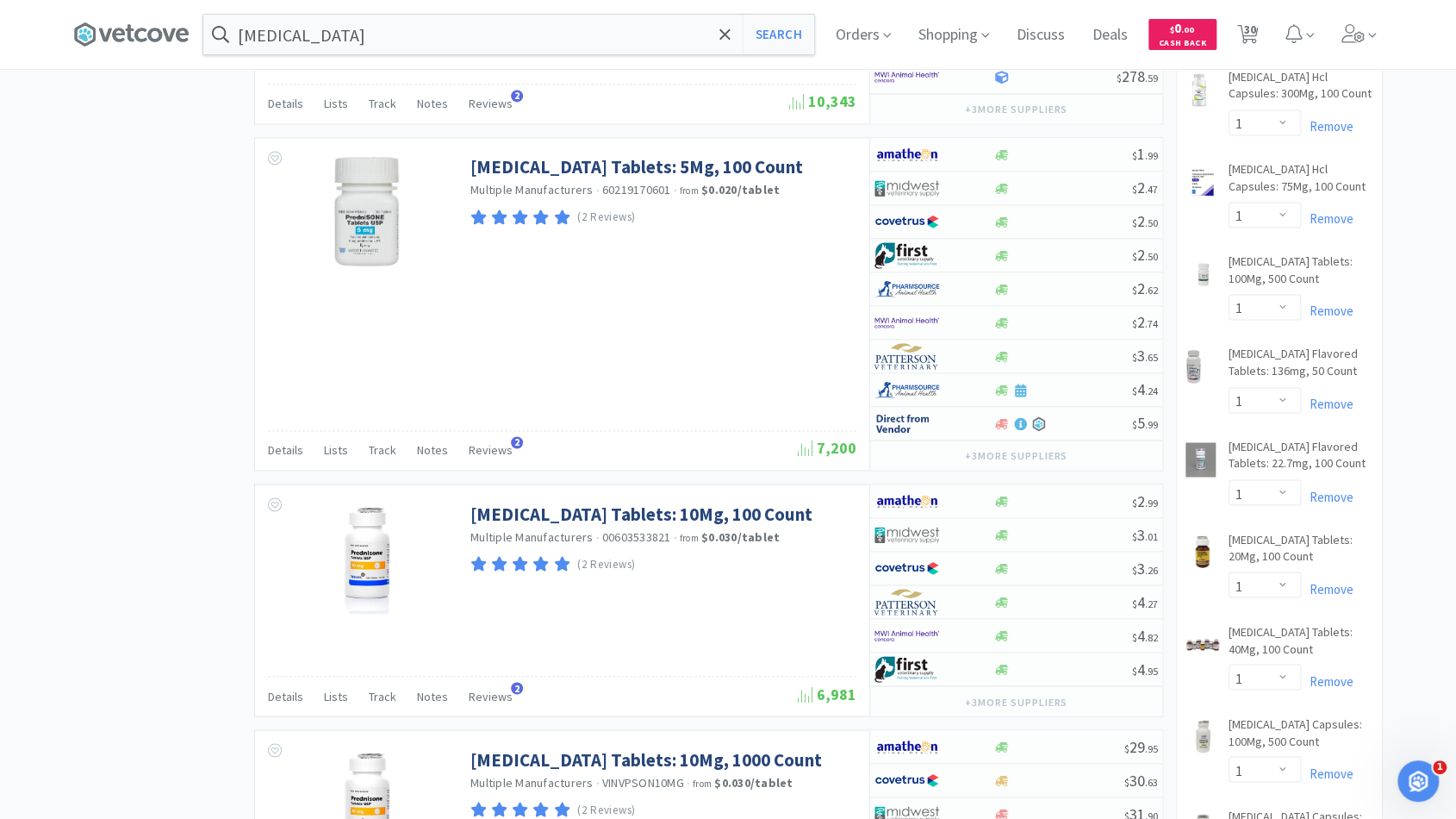
scroll to position [1482, 0]
click at [1031, 495] on div at bounding box center [1062, 502] width 139 height 13
select select "1"
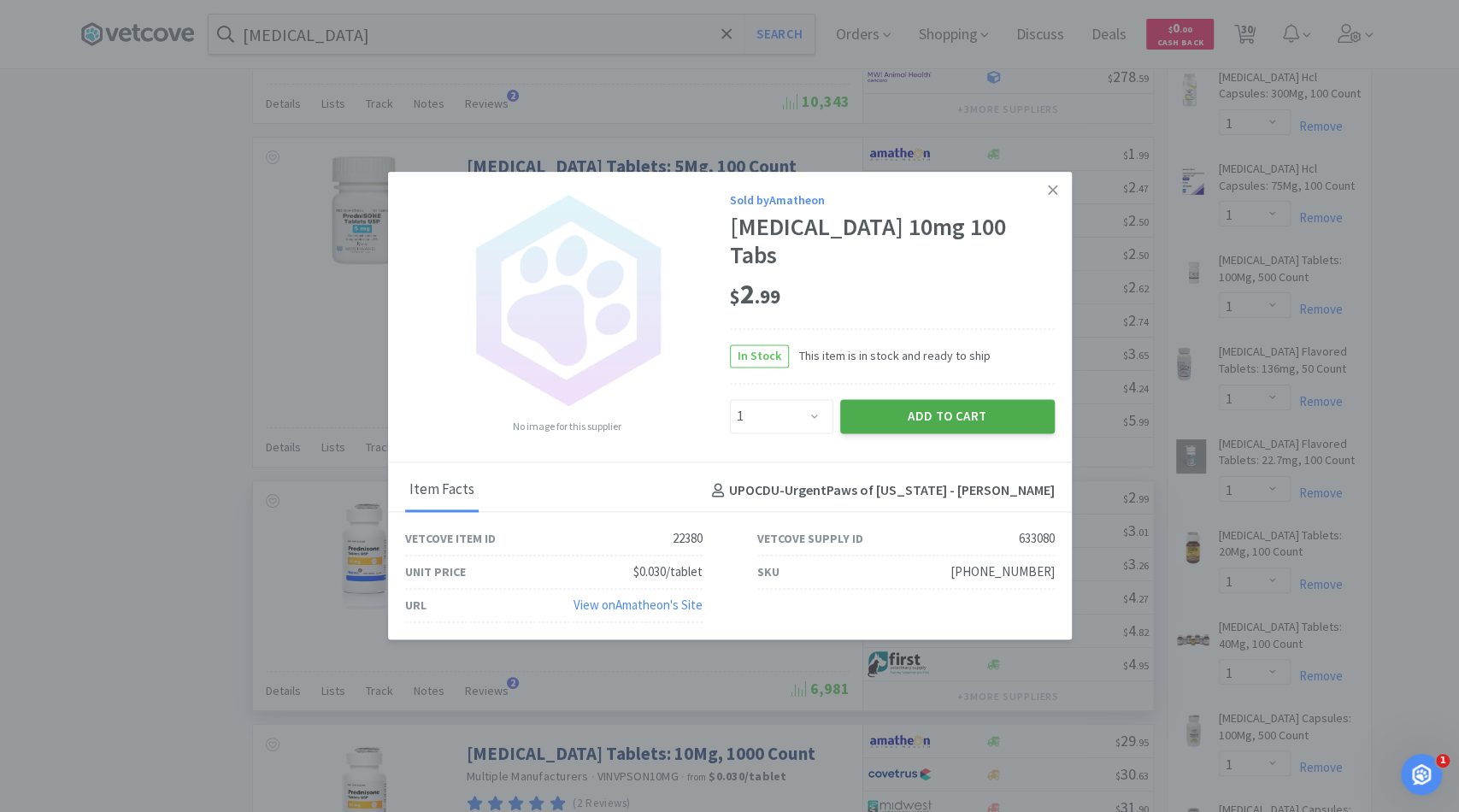
click at [874, 399] on button "Add to Cart" at bounding box center [947, 416] width 215 height 34
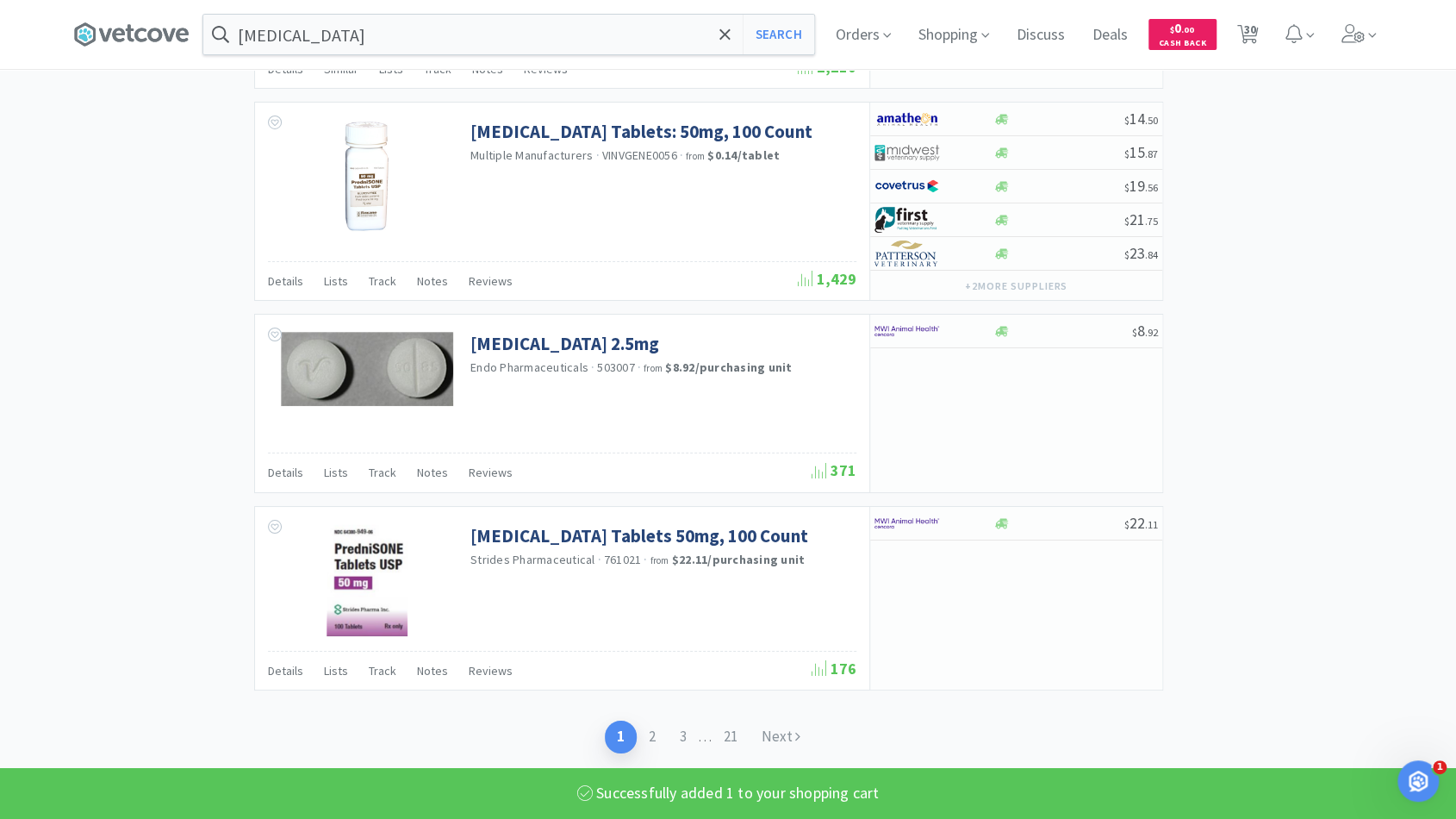
select select "1"
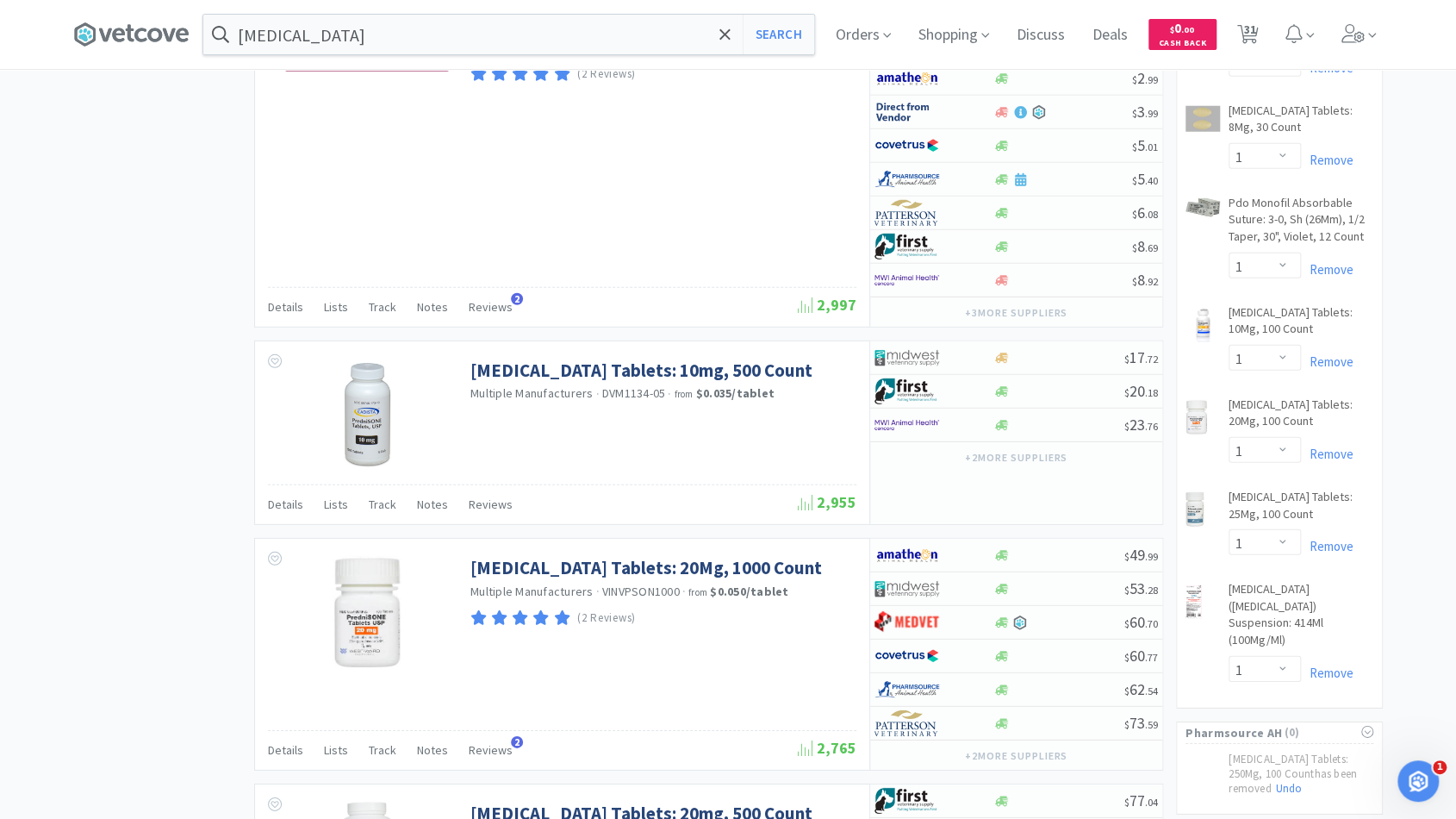
scroll to position [2773, 0]
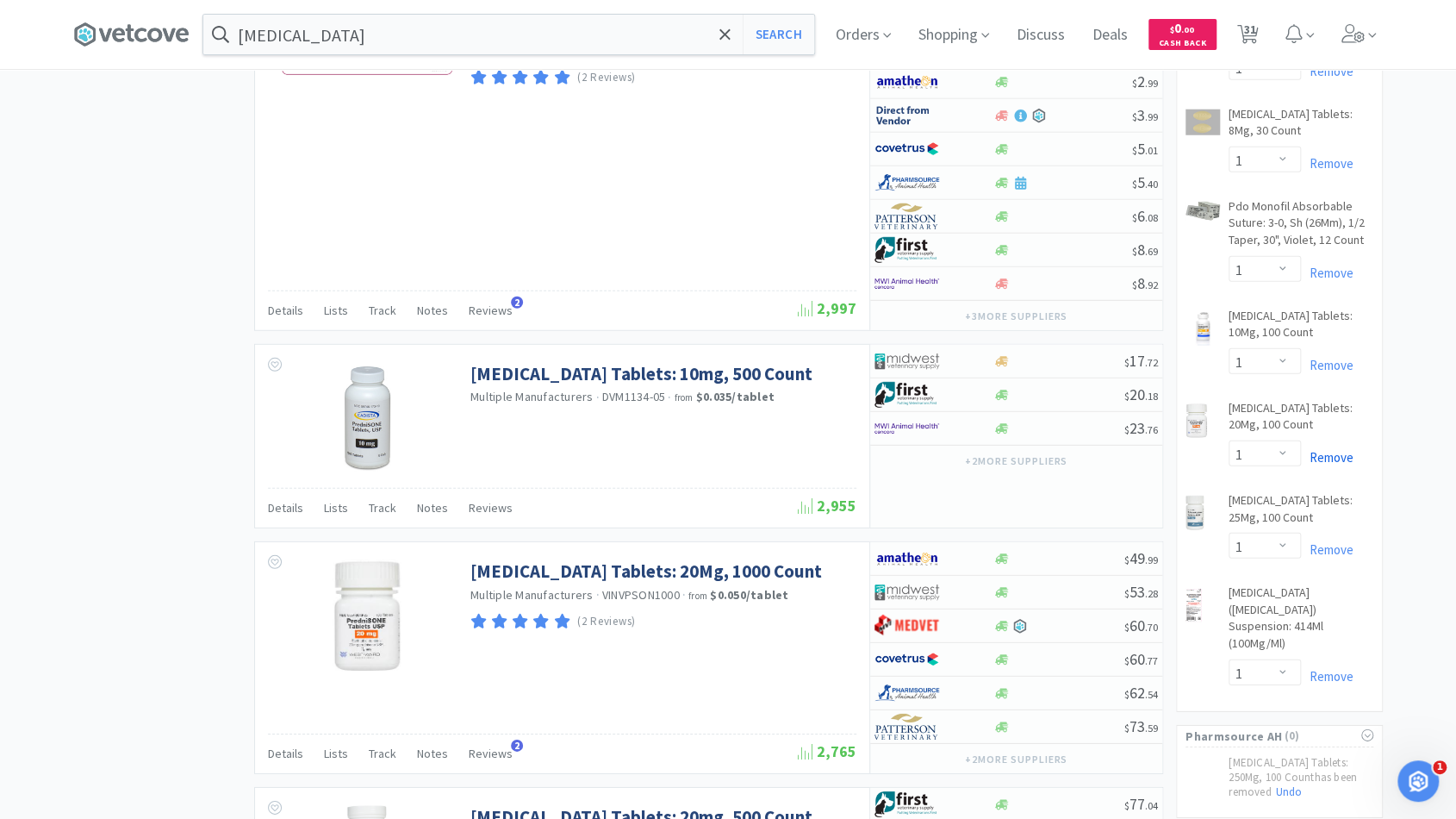
click at [1332, 449] on link "Remove" at bounding box center [1326, 456] width 52 height 16
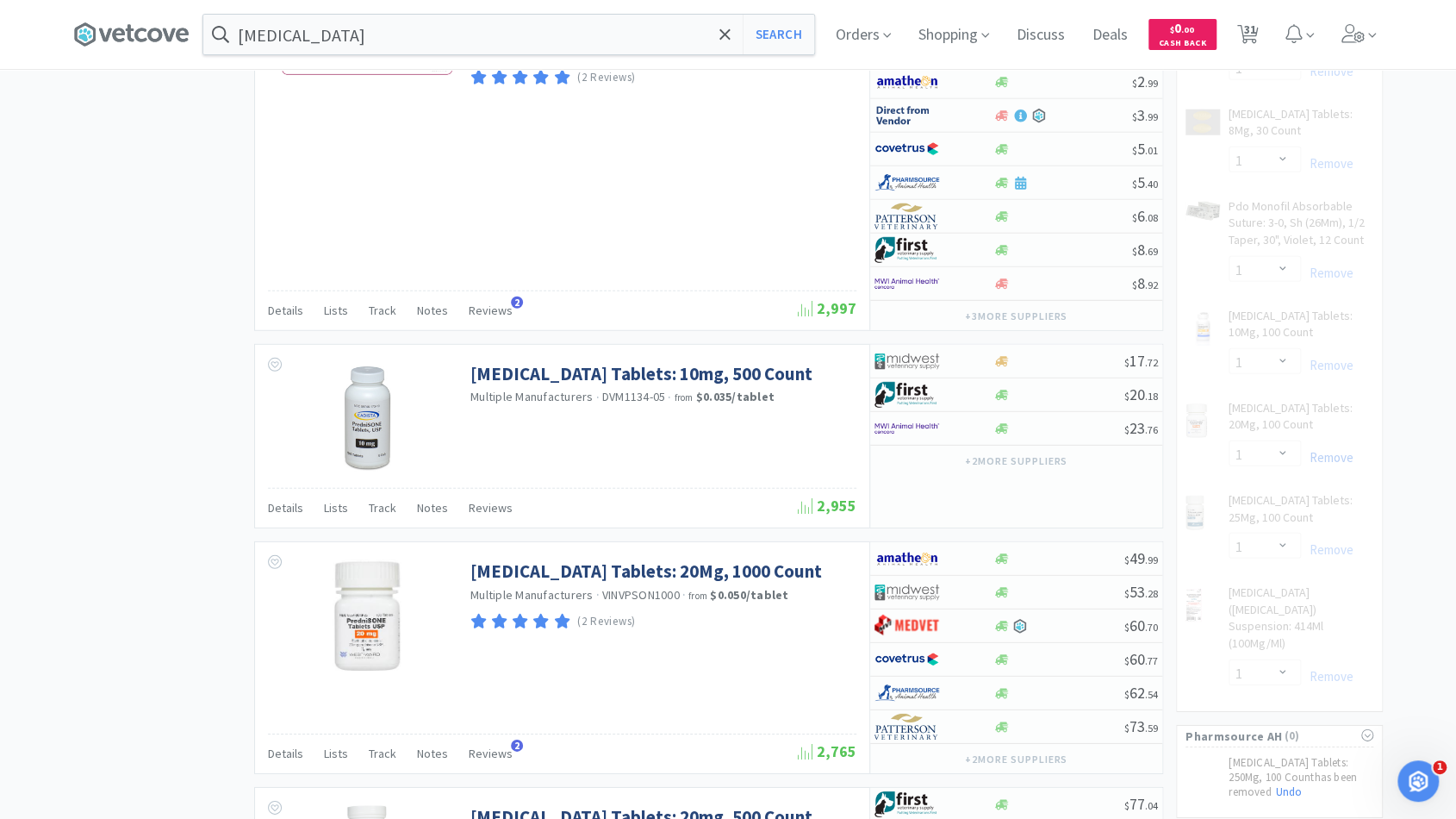
select select "1"
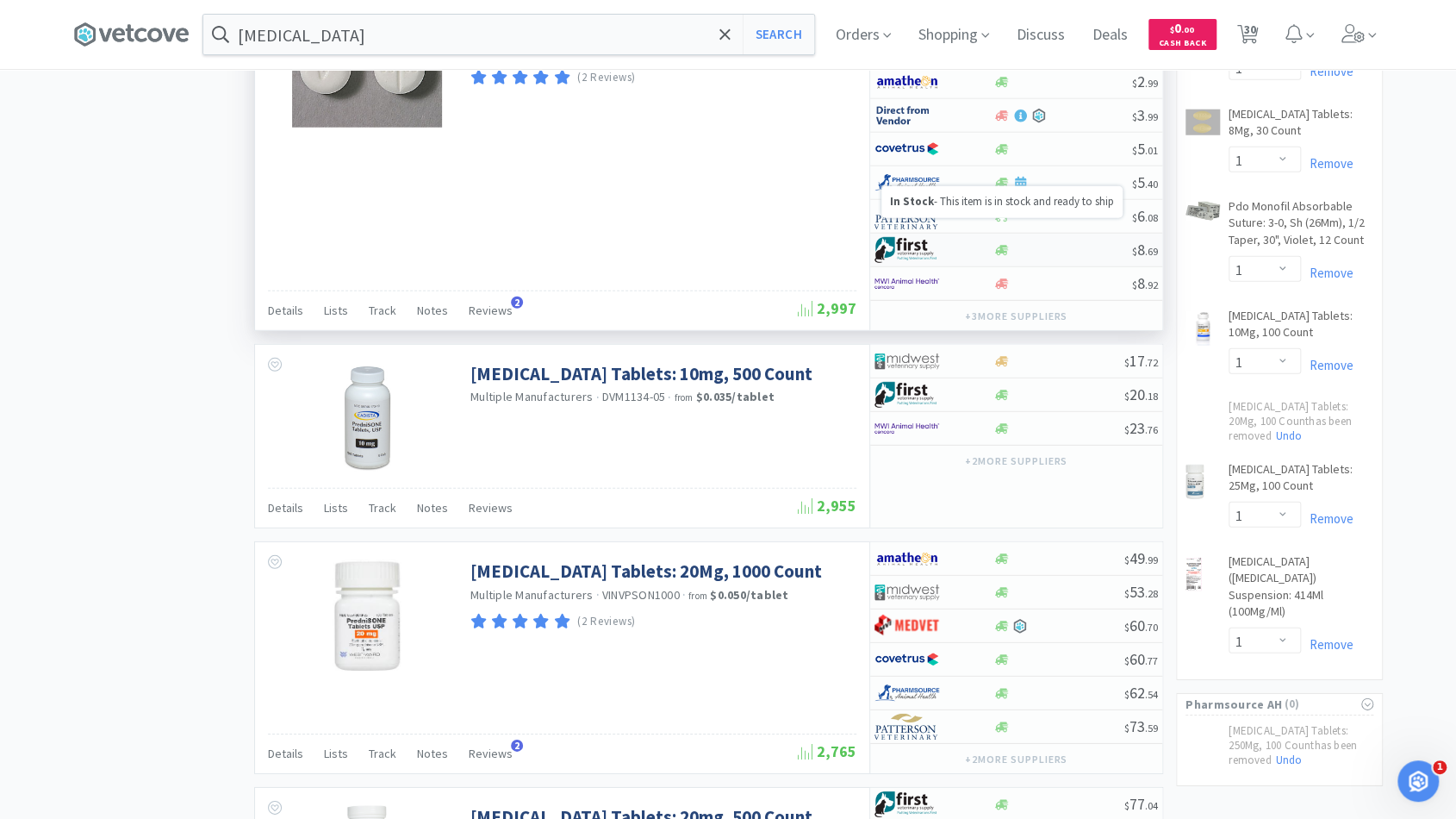
click at [953, 235] on div at bounding box center [921, 249] width 94 height 30
select select "1"
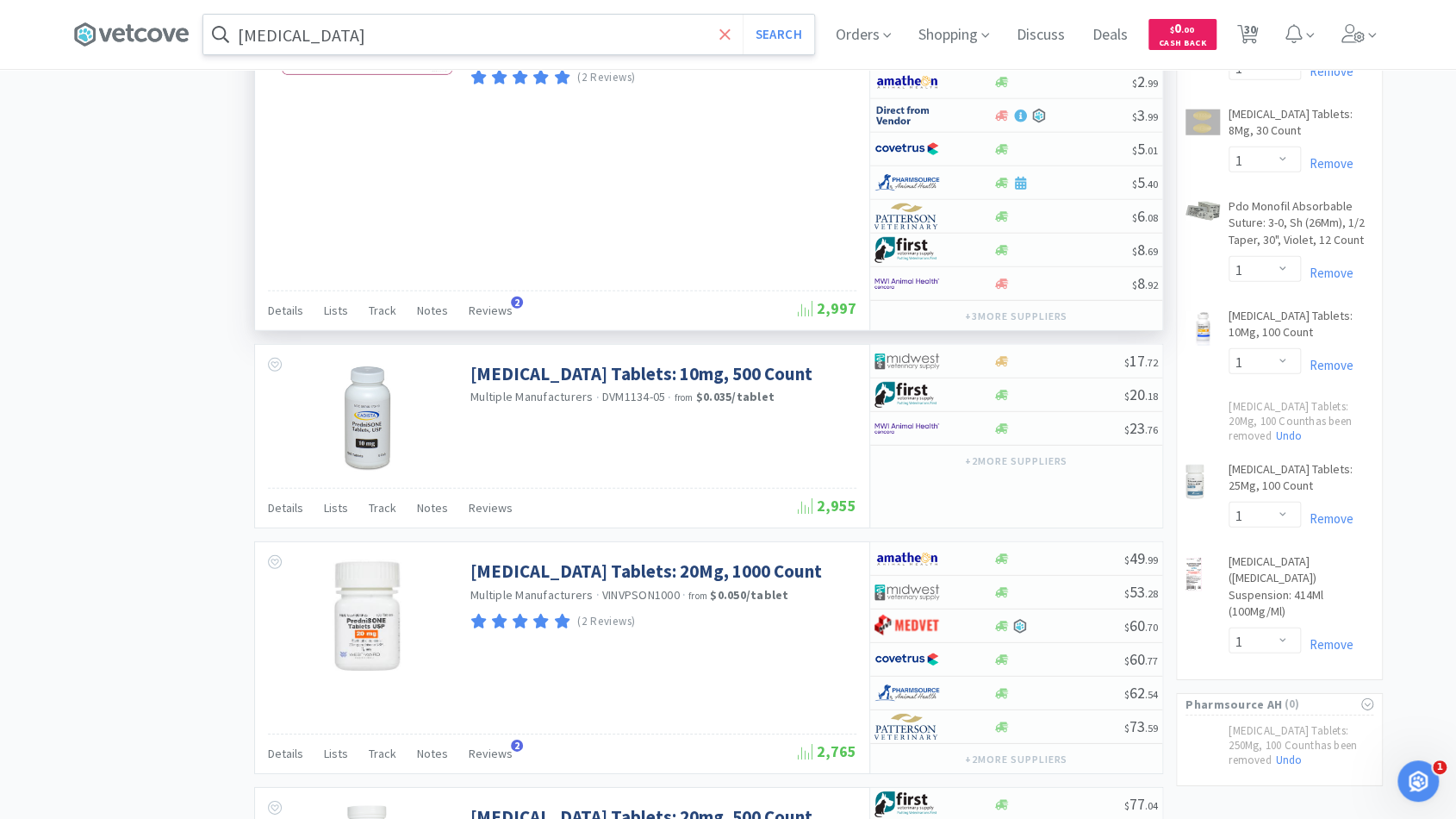
click at [723, 35] on span at bounding box center [724, 34] width 20 height 36
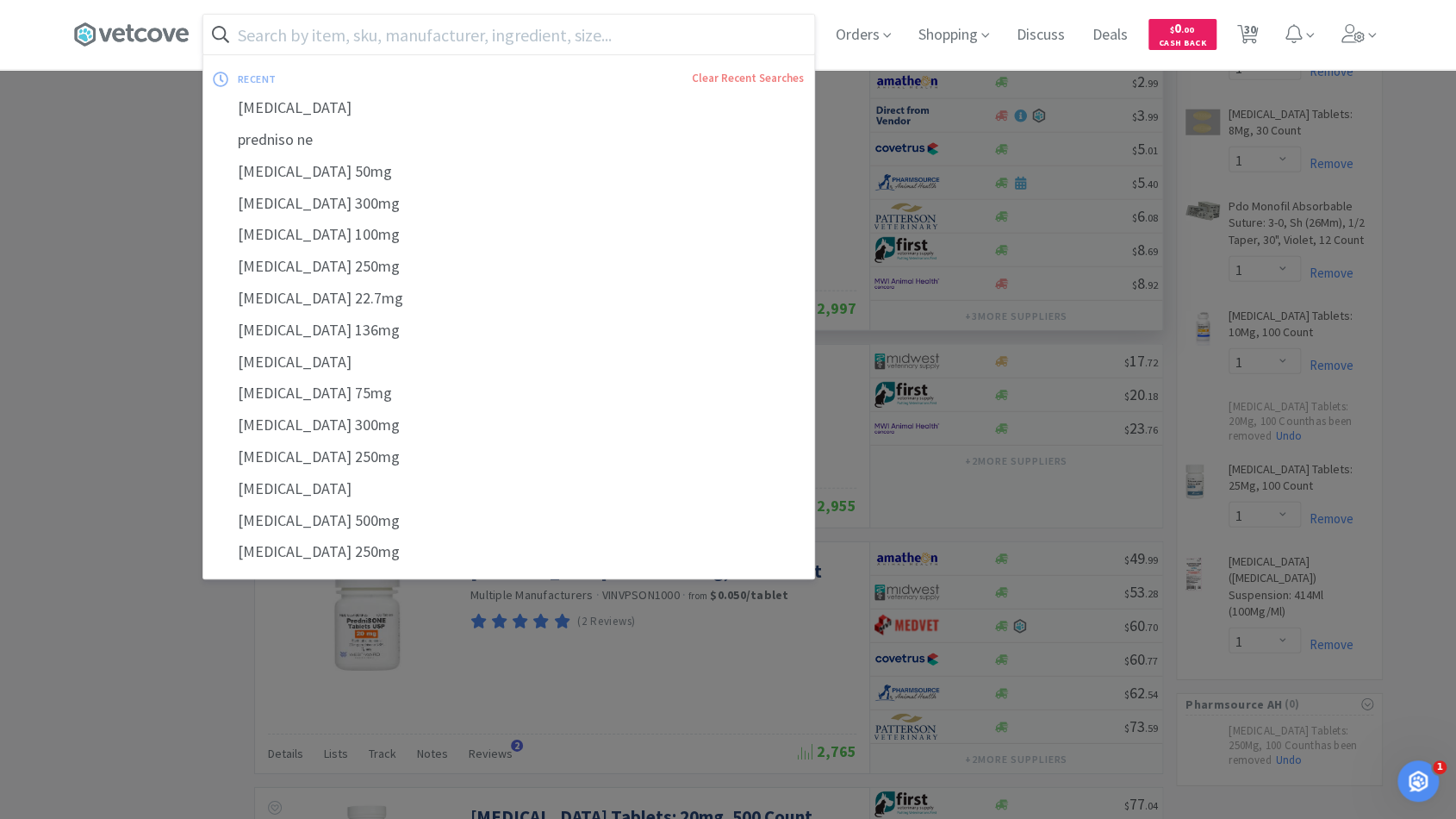
click at [705, 35] on input "text" at bounding box center [509, 34] width 611 height 40
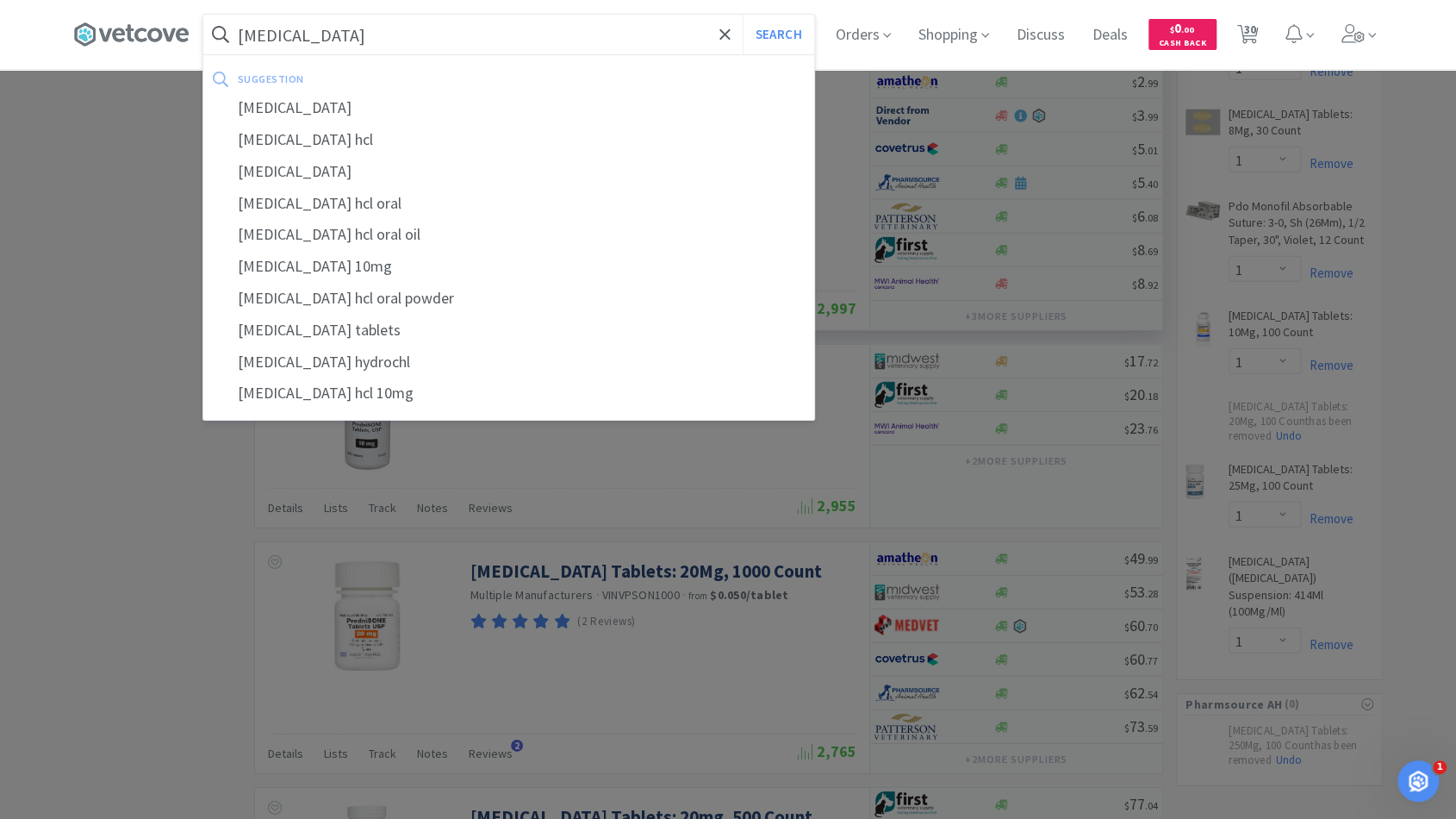
type input "cetirizine"
click at [742, 14] on button "Search" at bounding box center [778, 34] width 72 height 40
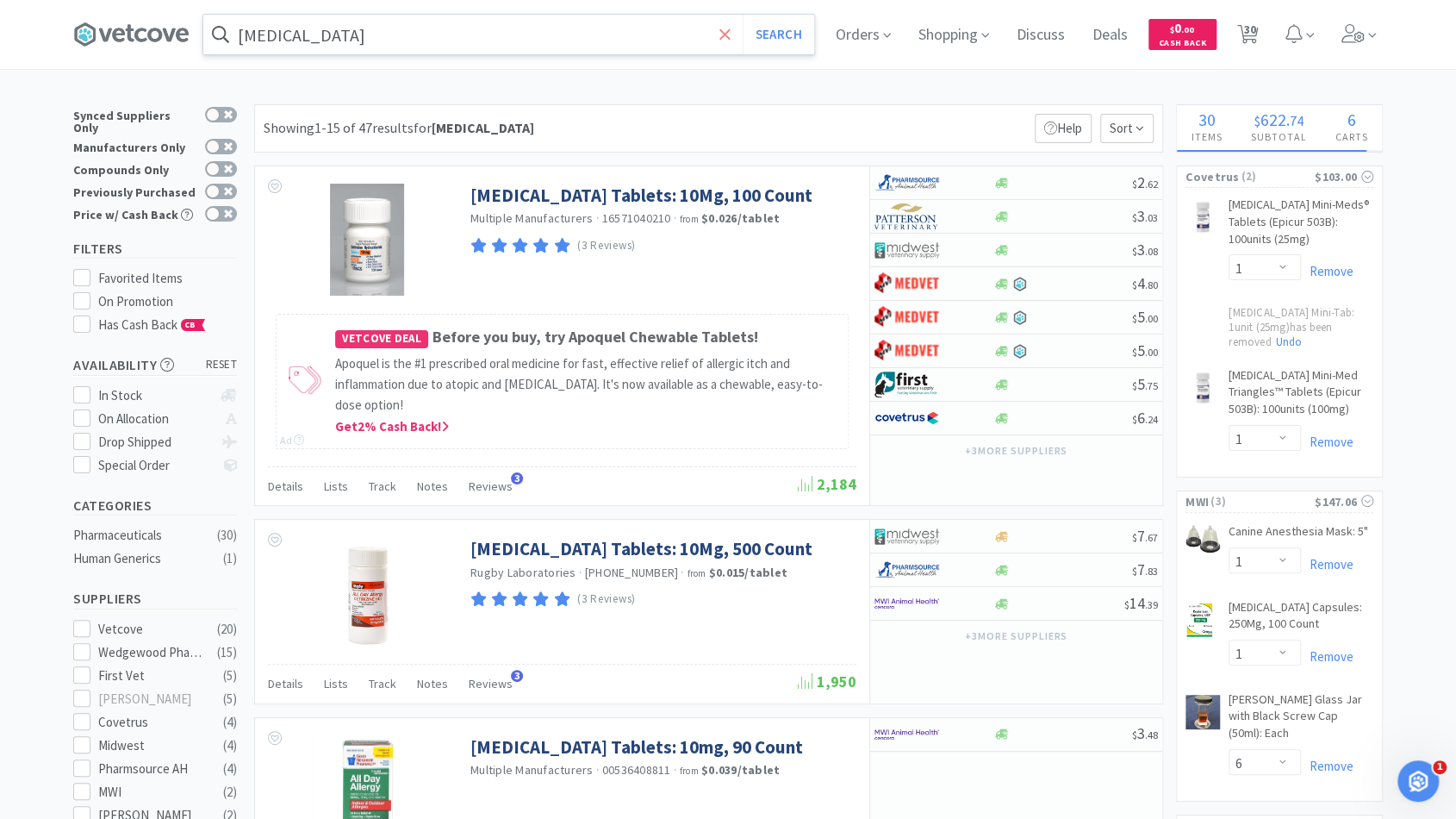
click at [730, 40] on icon at bounding box center [725, 34] width 11 height 17
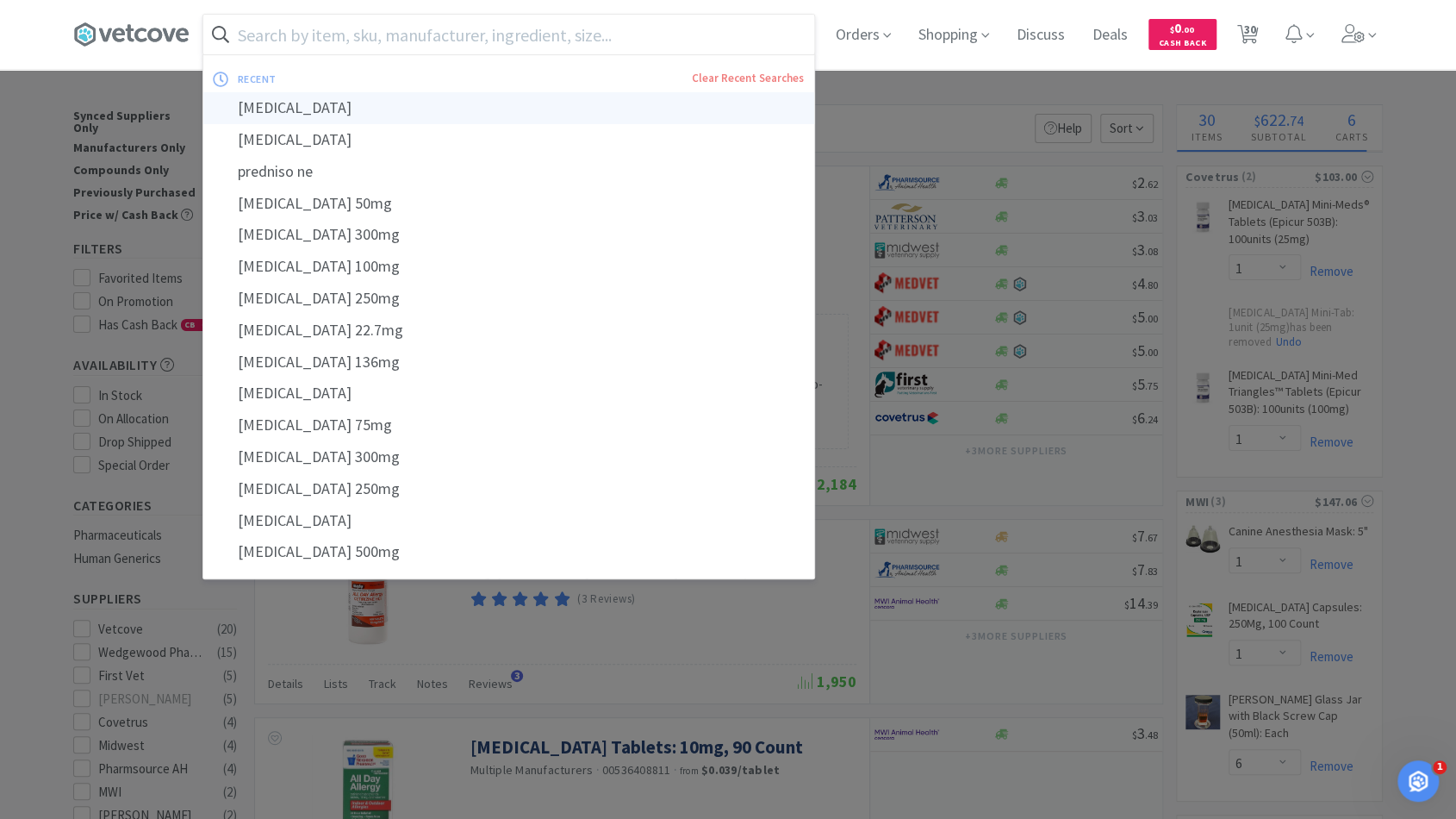
click at [422, 115] on div "cetirizine" at bounding box center [509, 108] width 611 height 32
type input "cetirizine"
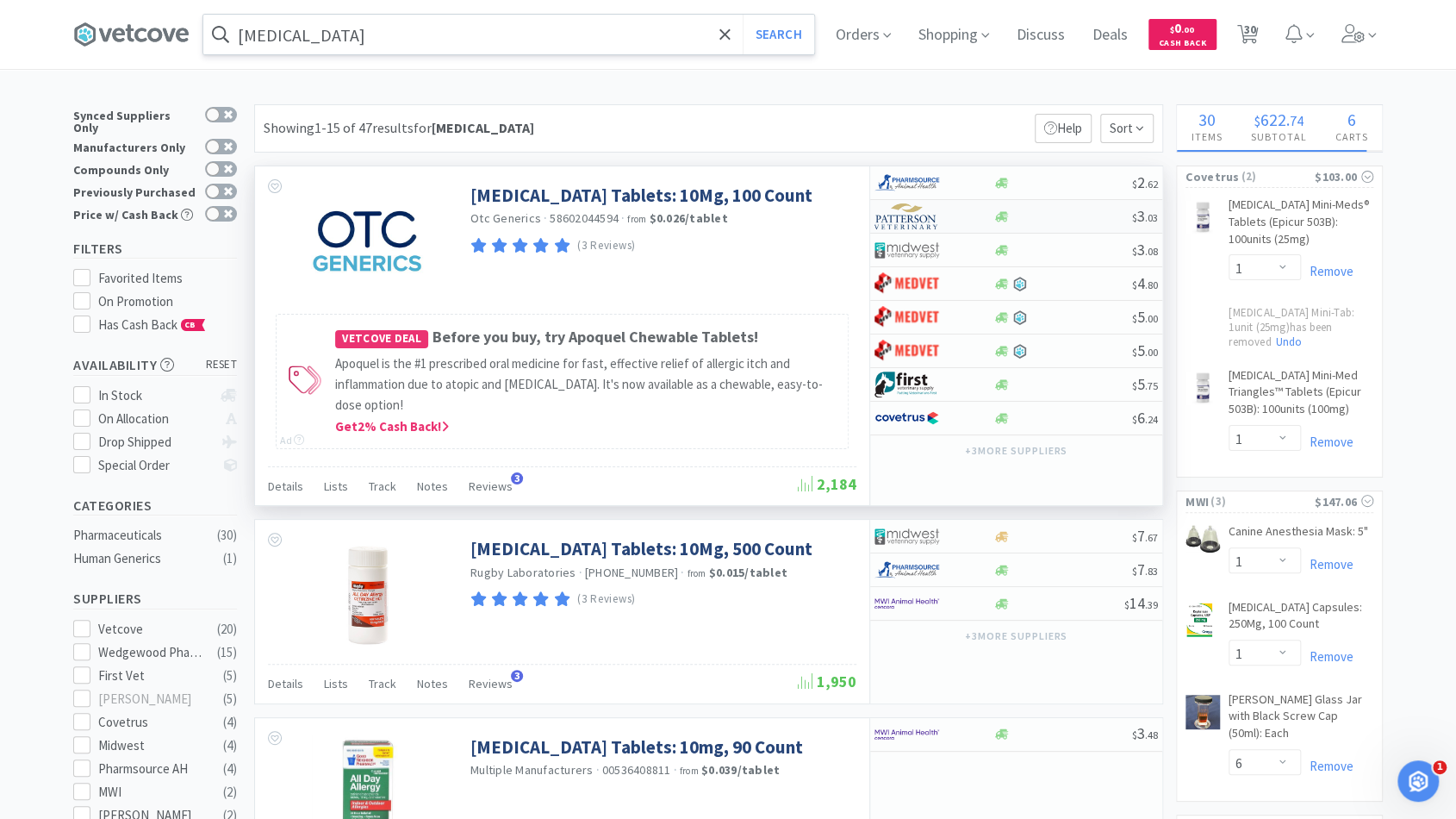
click at [1043, 216] on div at bounding box center [1062, 217] width 139 height 13
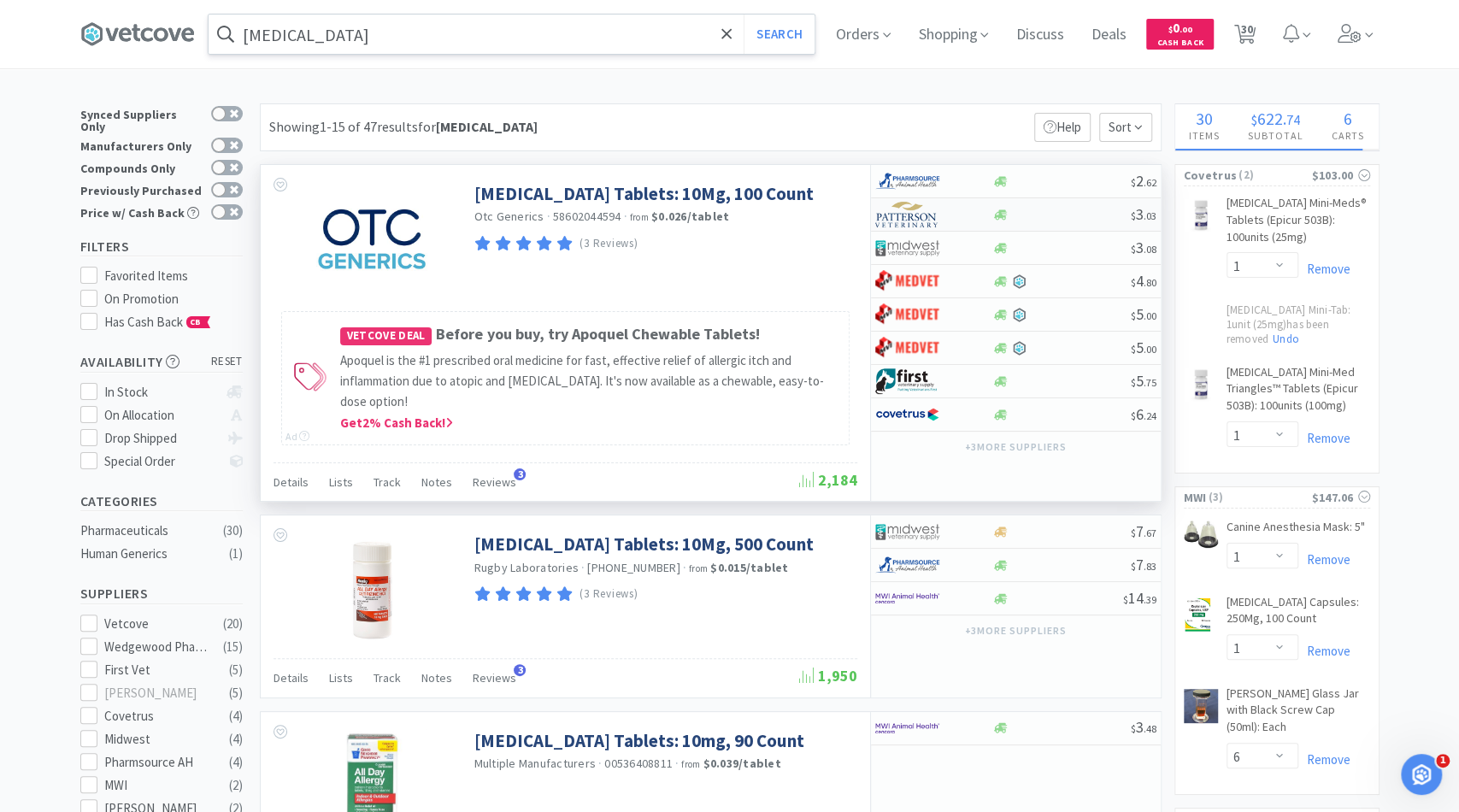
select select "1"
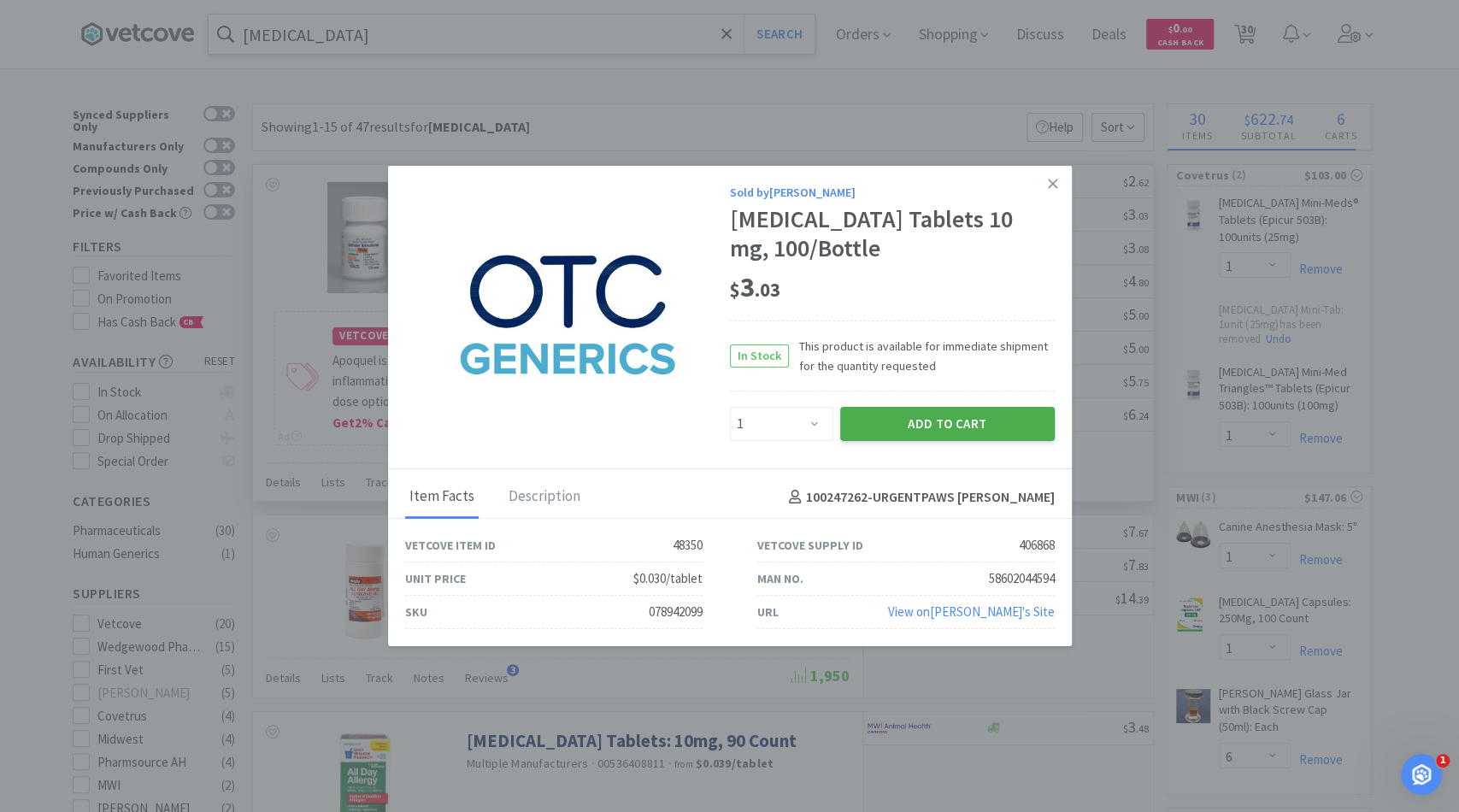
click at [942, 414] on button "Add to Cart" at bounding box center [947, 424] width 215 height 34
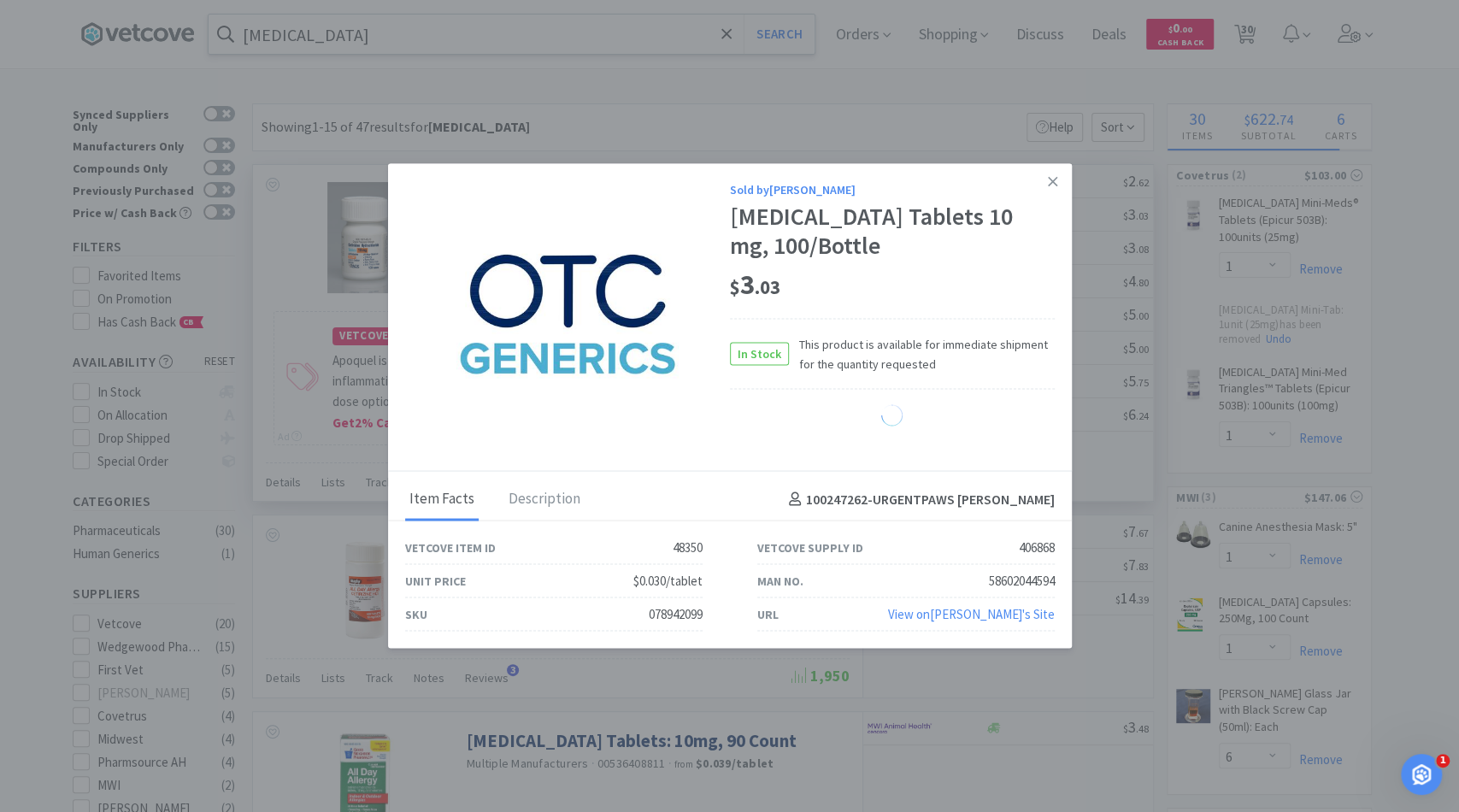
select select "1"
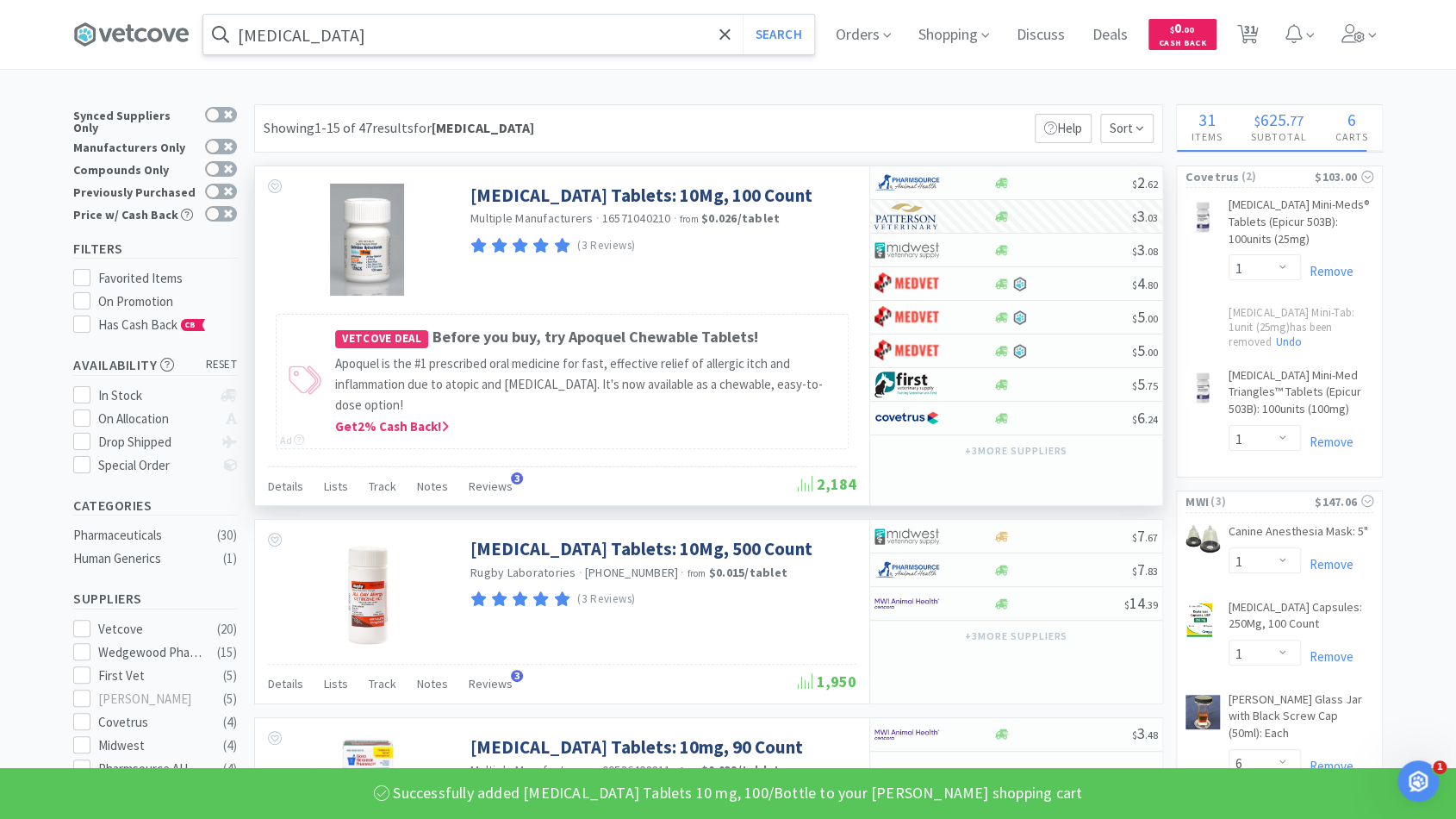
click at [748, 32] on input "cetirizine" at bounding box center [509, 34] width 611 height 40
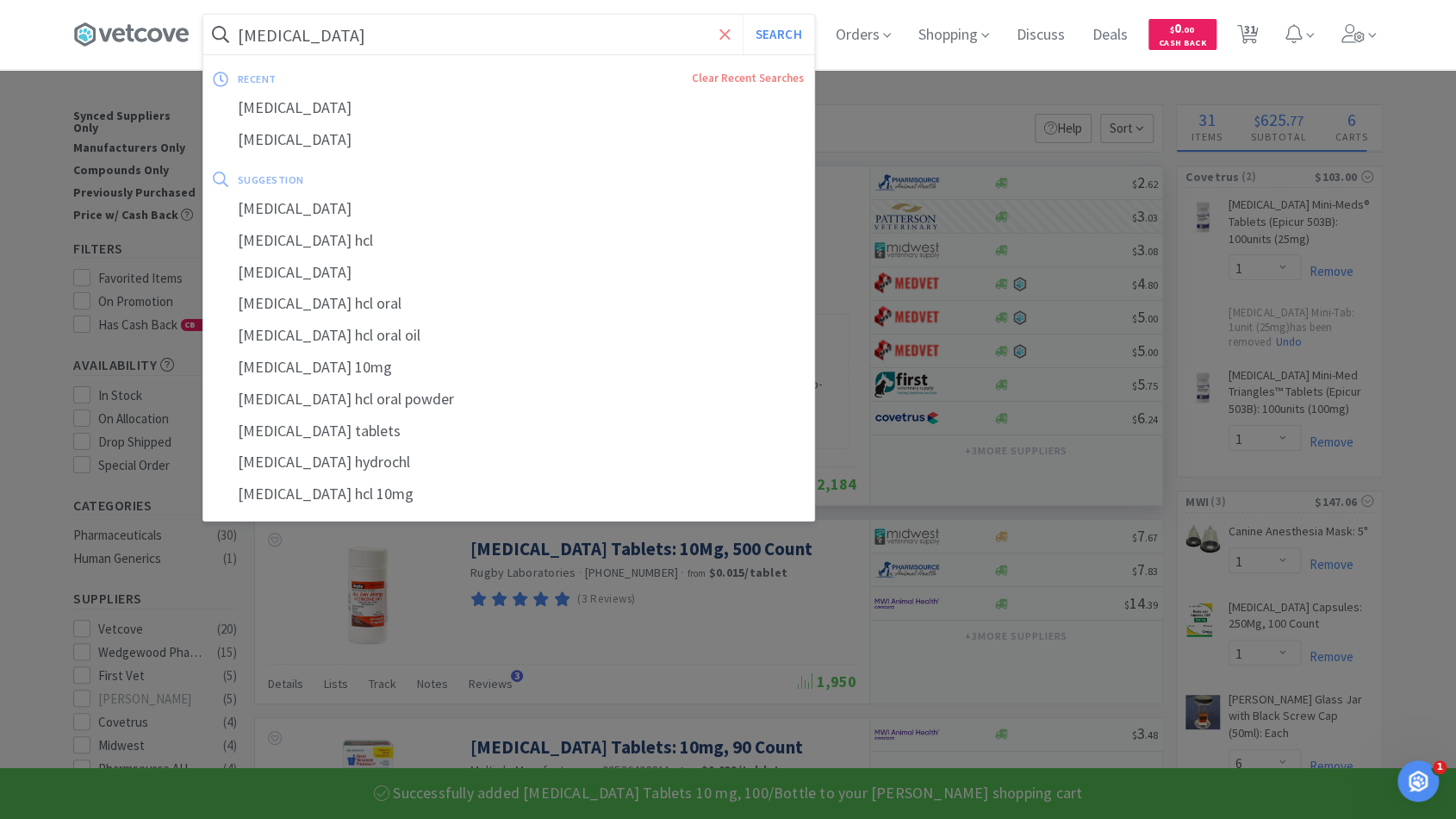
click at [728, 35] on icon at bounding box center [725, 34] width 11 height 17
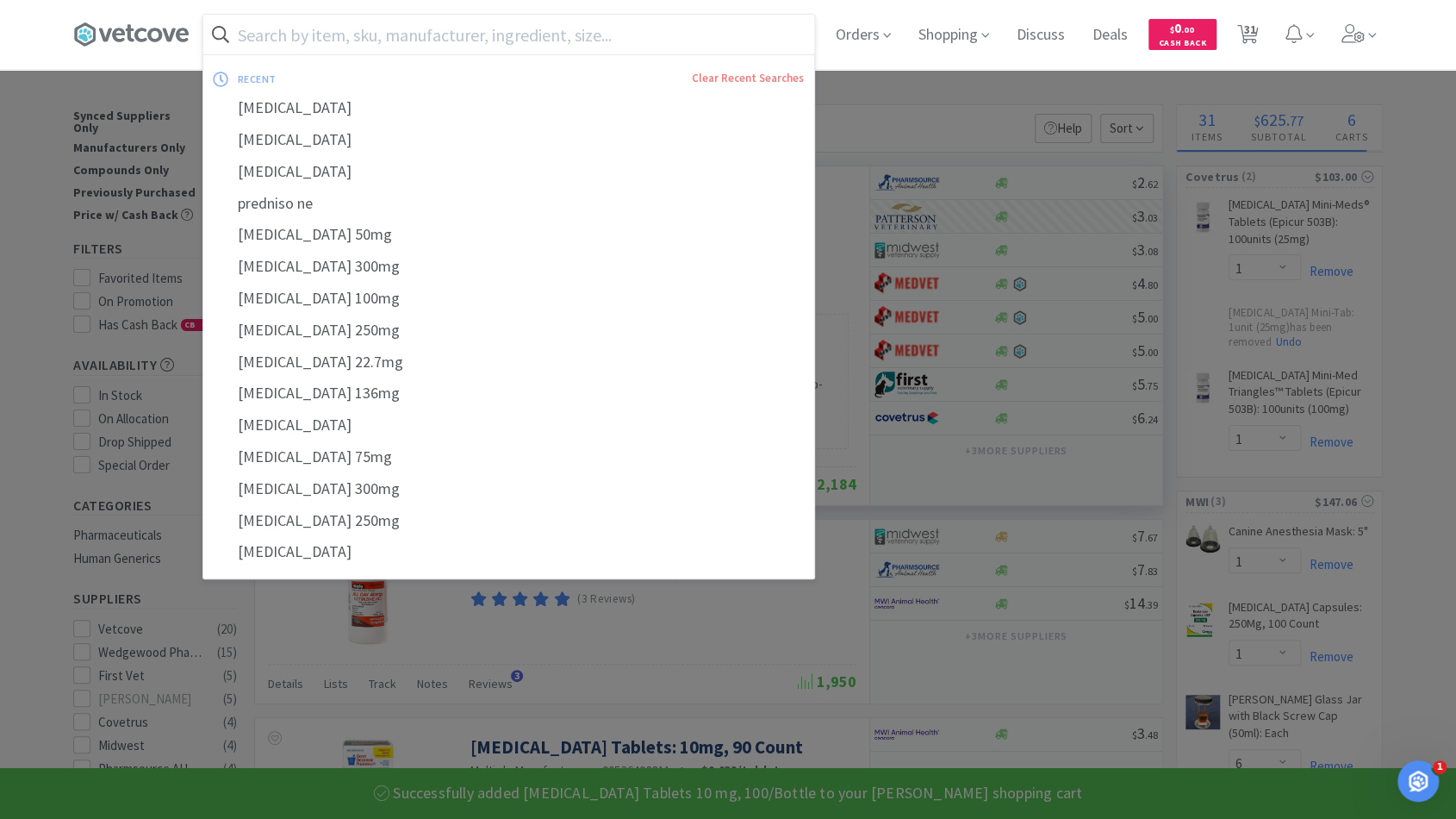
click at [680, 41] on input "text" at bounding box center [509, 34] width 611 height 40
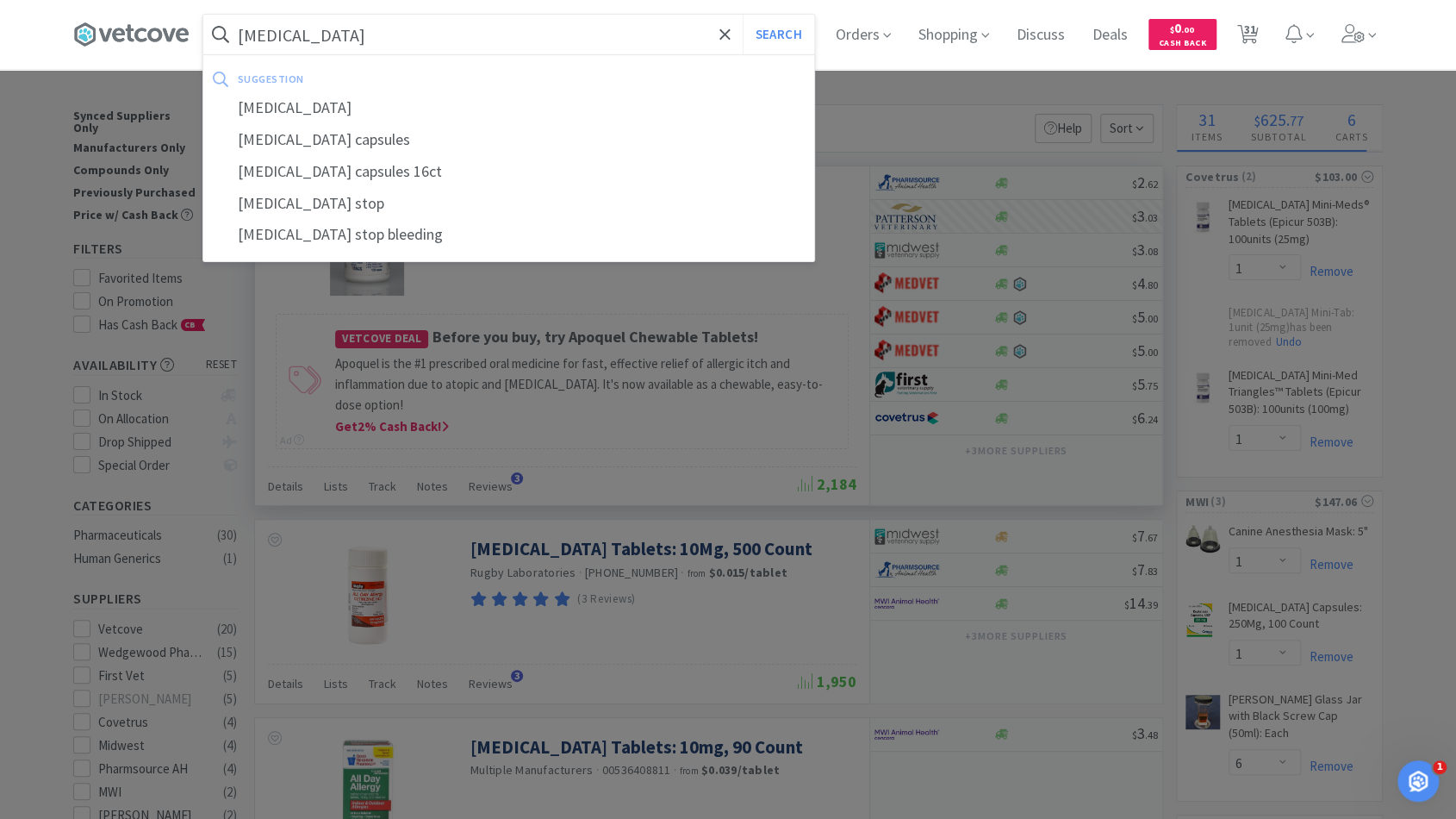
type input "yunnan baiyao"
click at [742, 14] on button "Search" at bounding box center [778, 34] width 72 height 40
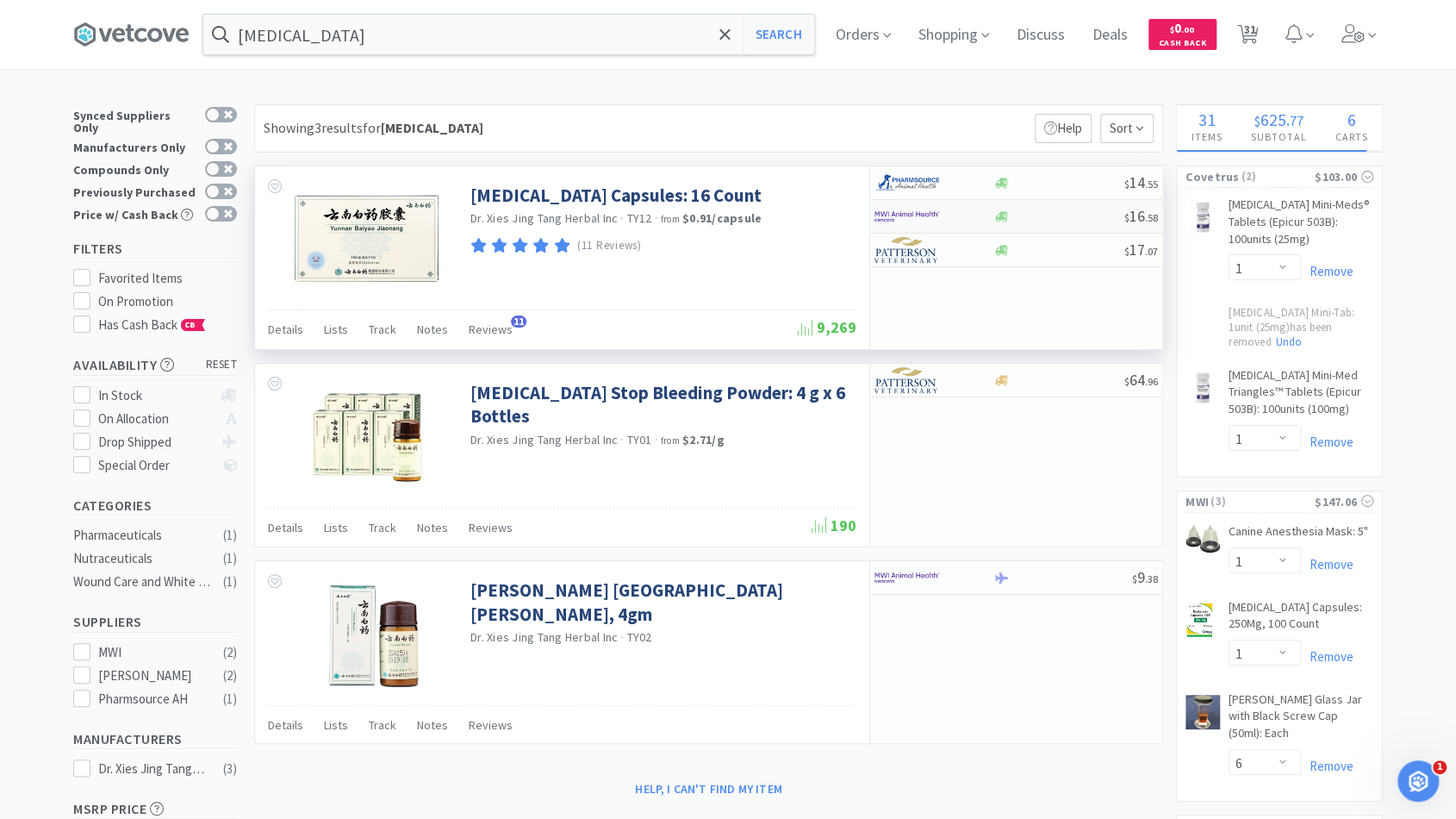
click at [1062, 218] on div at bounding box center [1058, 217] width 132 height 13
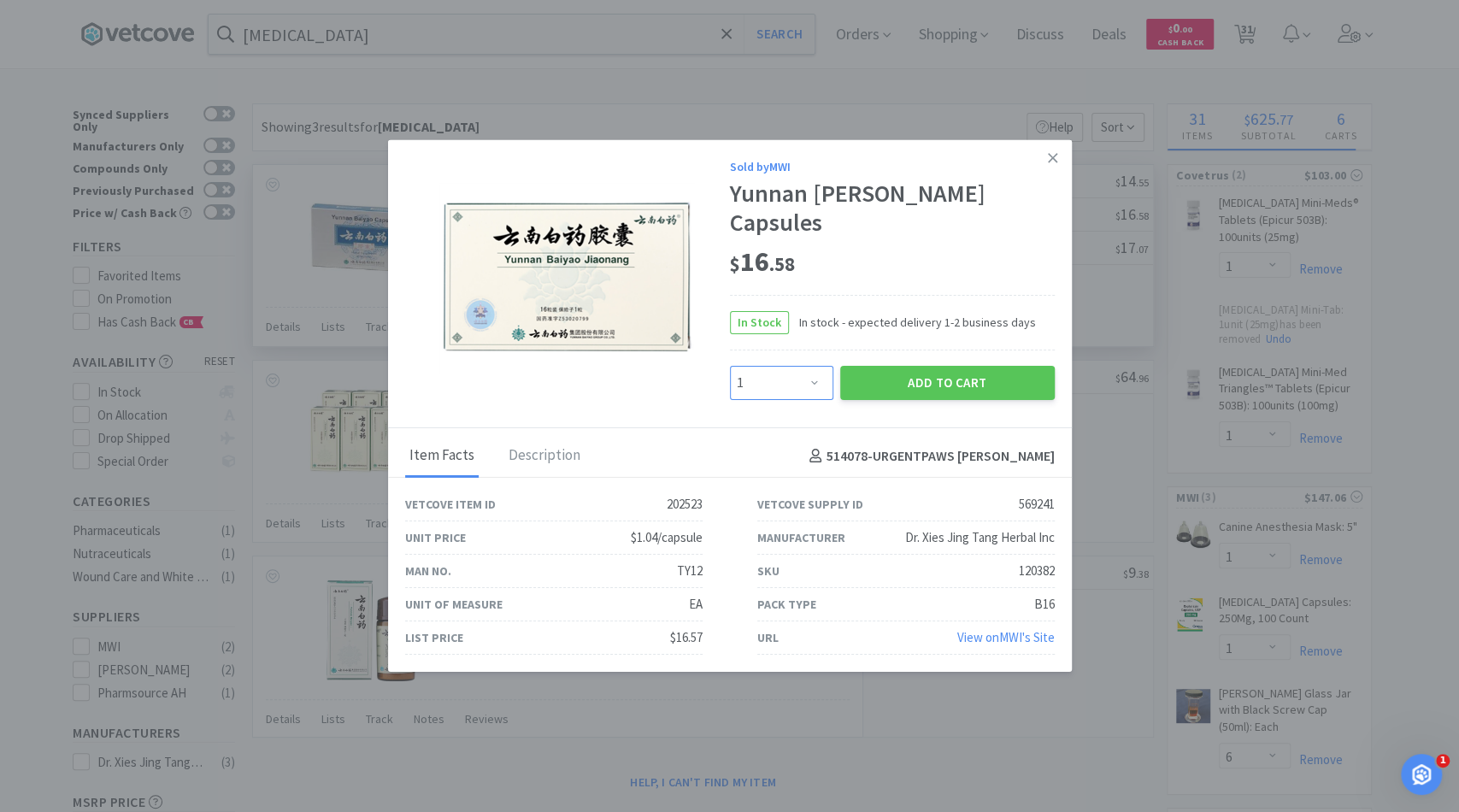
click at [808, 366] on select "Enter Quantity 1 2 3 4 5 6 7 8 9 10 11 12 13 14 15 16 17 18 19 20 Enter Quantity" at bounding box center [781, 382] width 103 height 34
click at [815, 371] on select "Enter Quantity 1 2 3 4 5 6 7 8 9 10 11 12 13 14 15 16 17 18 19 20 Enter Quantity" at bounding box center [781, 382] width 103 height 34
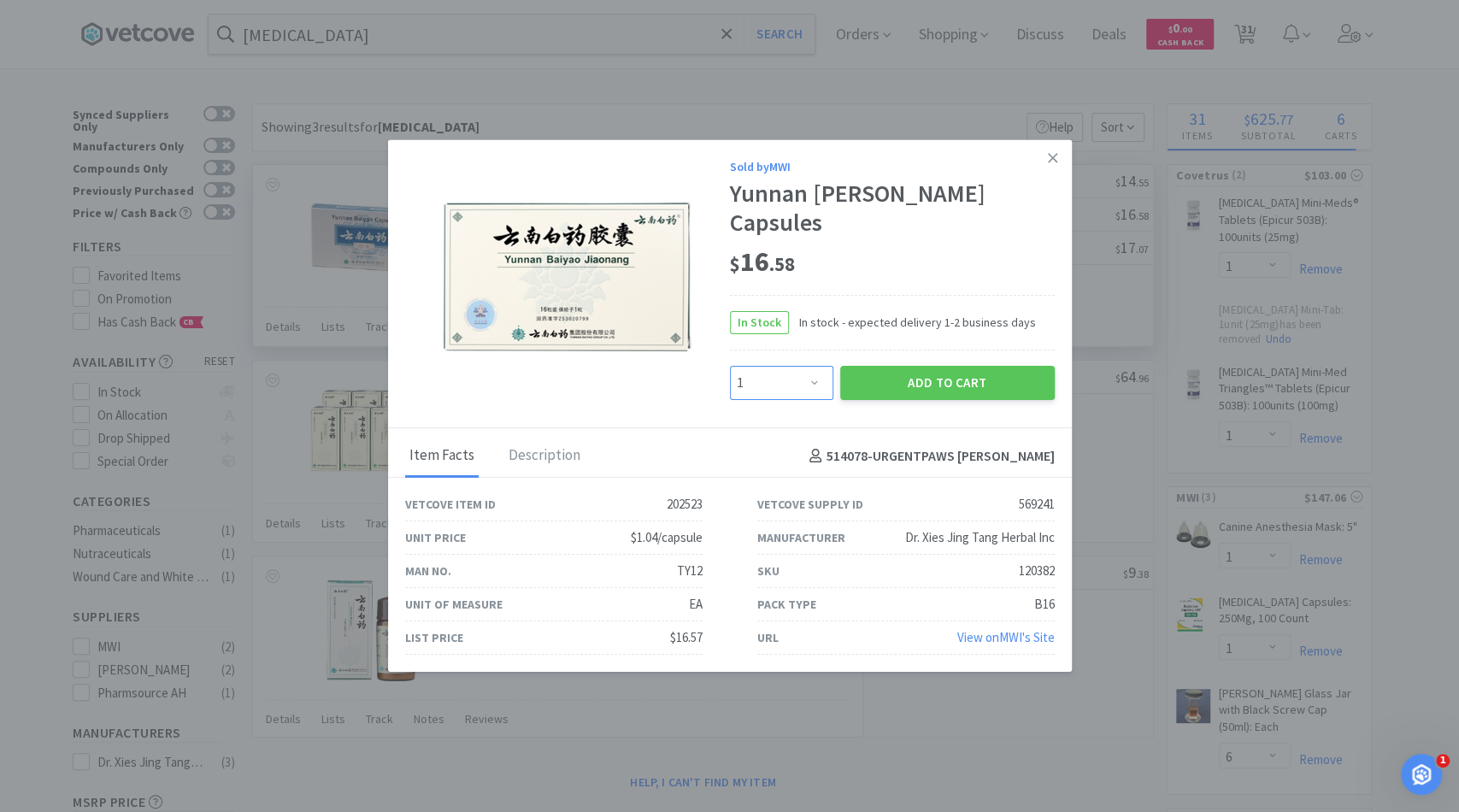
select select "4"
click at [730, 365] on select "Enter Quantity 1 2 3 4 5 6 7 8 9 10 11 12 13 14 15 16 17 18 19 20 Enter Quantity" at bounding box center [781, 382] width 103 height 34
click at [872, 365] on button "Add to Cart" at bounding box center [947, 382] width 215 height 34
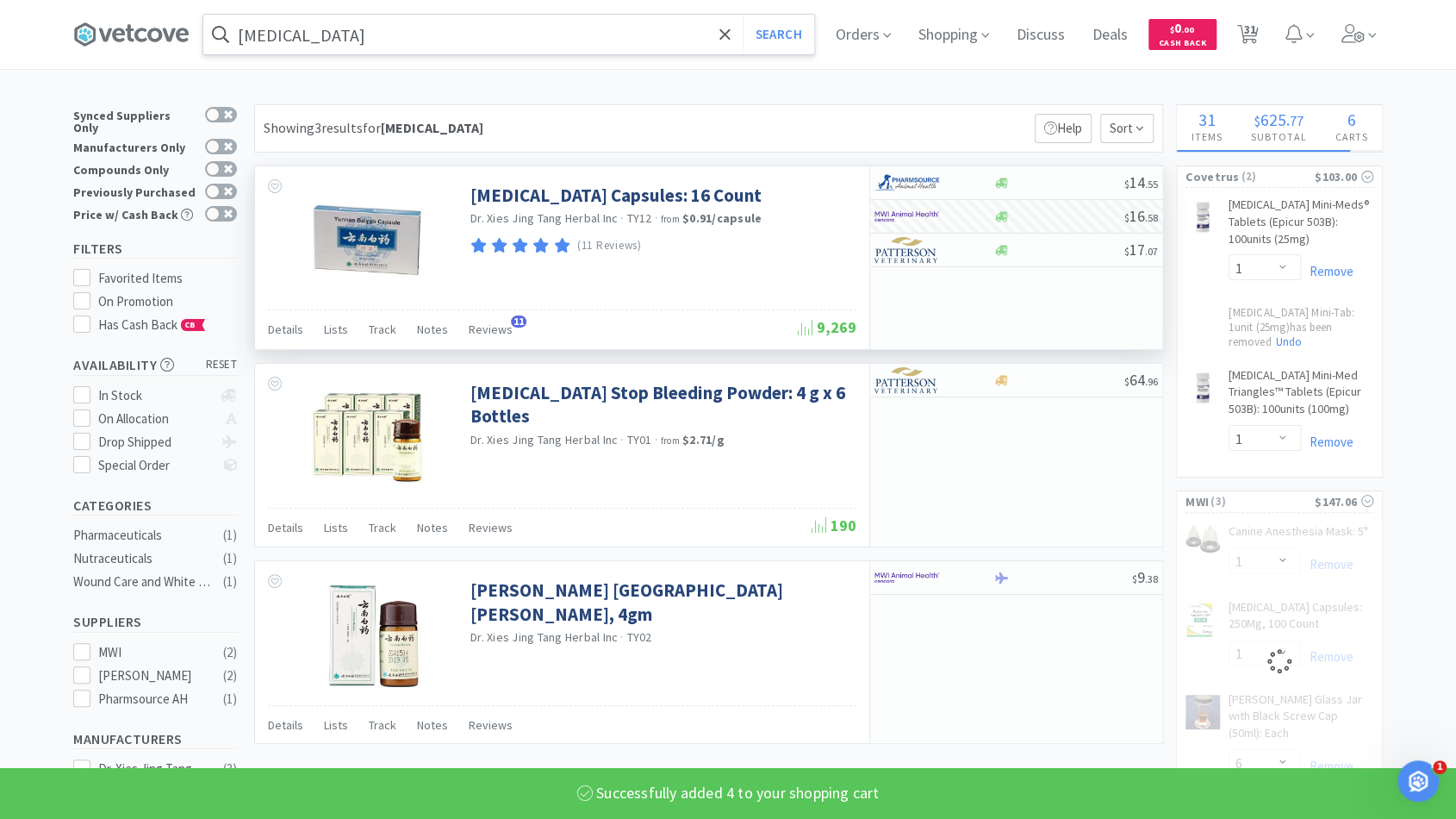
click at [744, 33] on input "yunnan baiyao" at bounding box center [509, 34] width 611 height 40
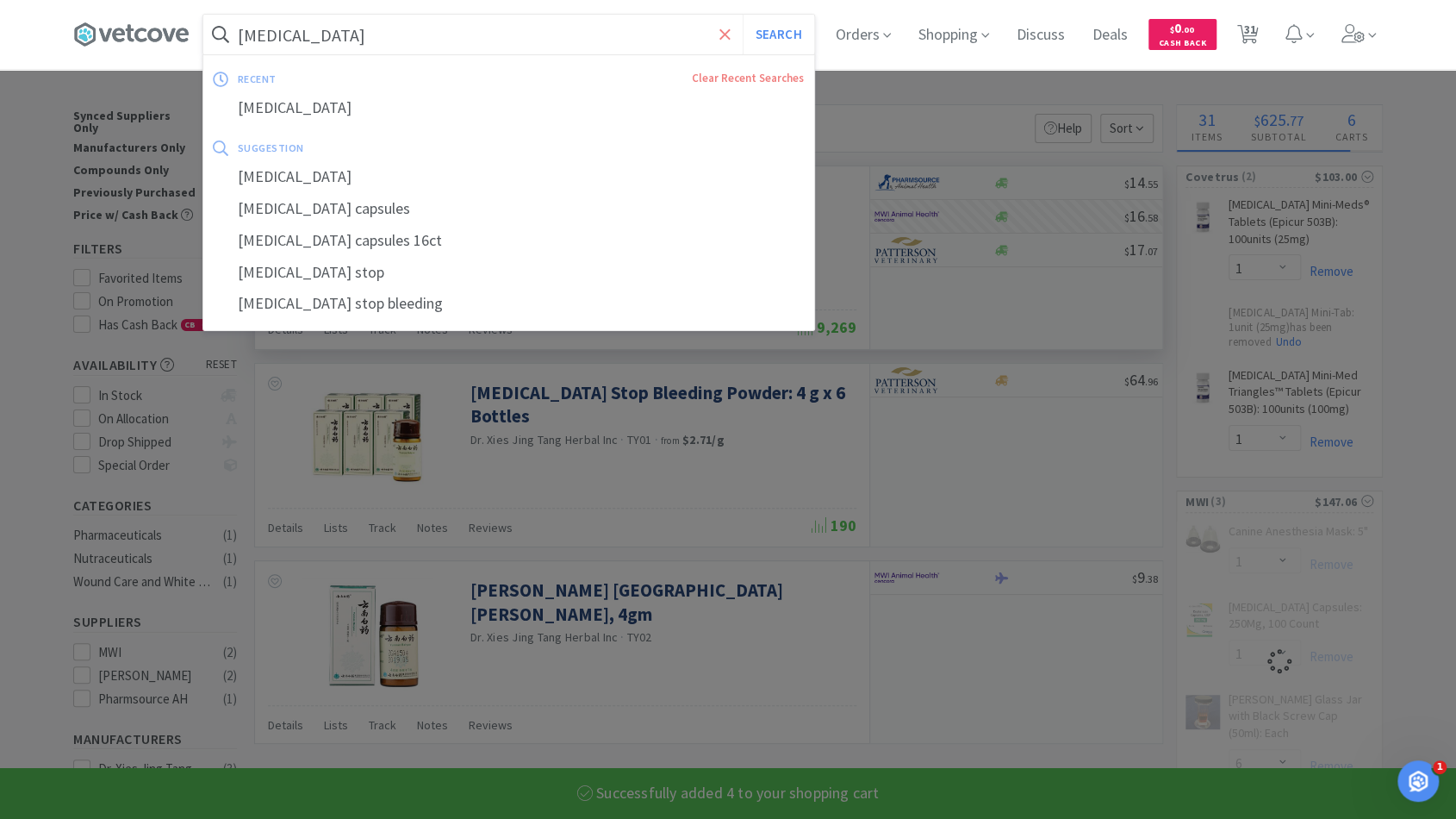
click at [730, 33] on icon at bounding box center [724, 33] width 10 height 10
select select "4"
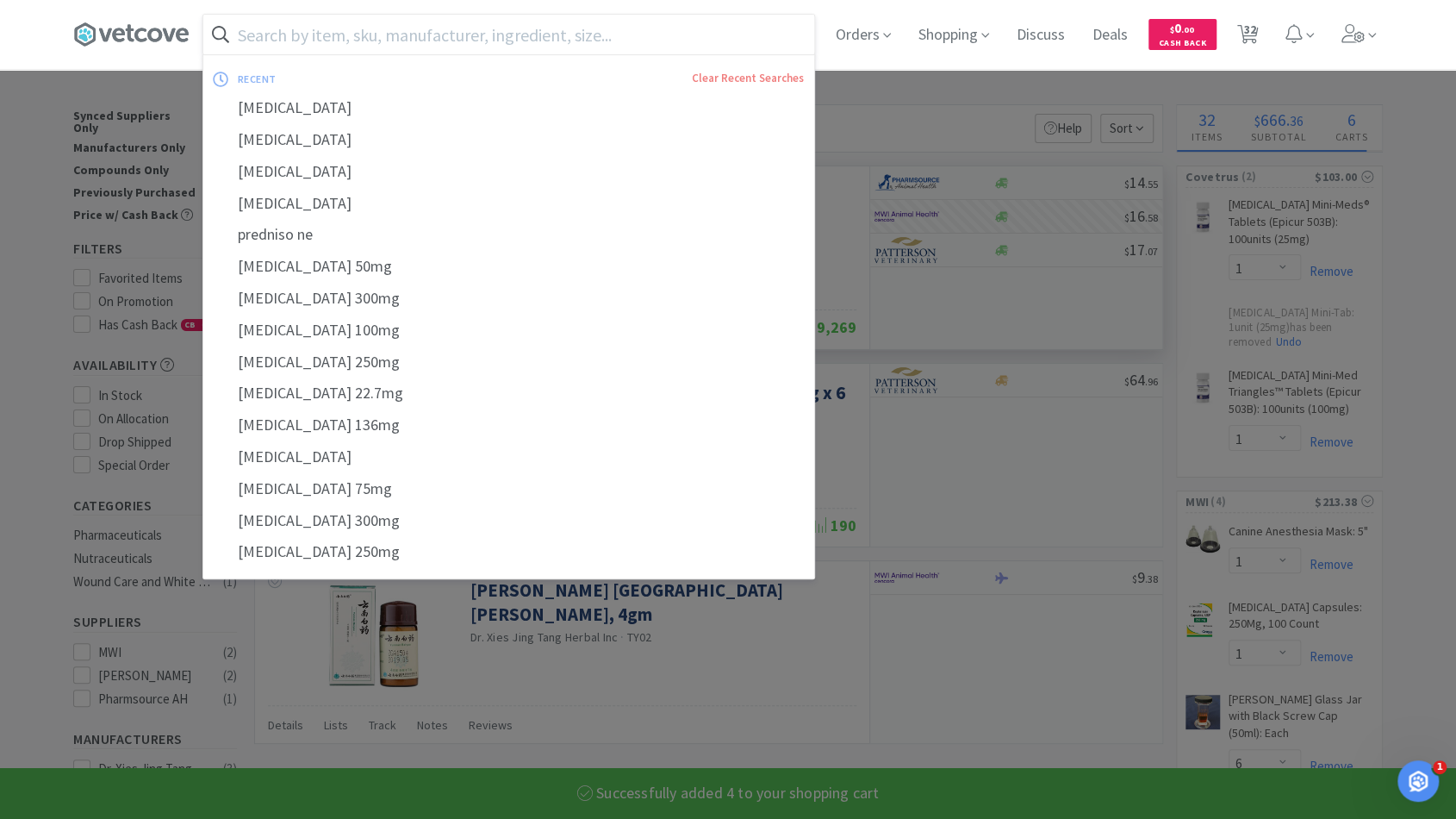
click at [723, 34] on input "text" at bounding box center [509, 34] width 611 height 40
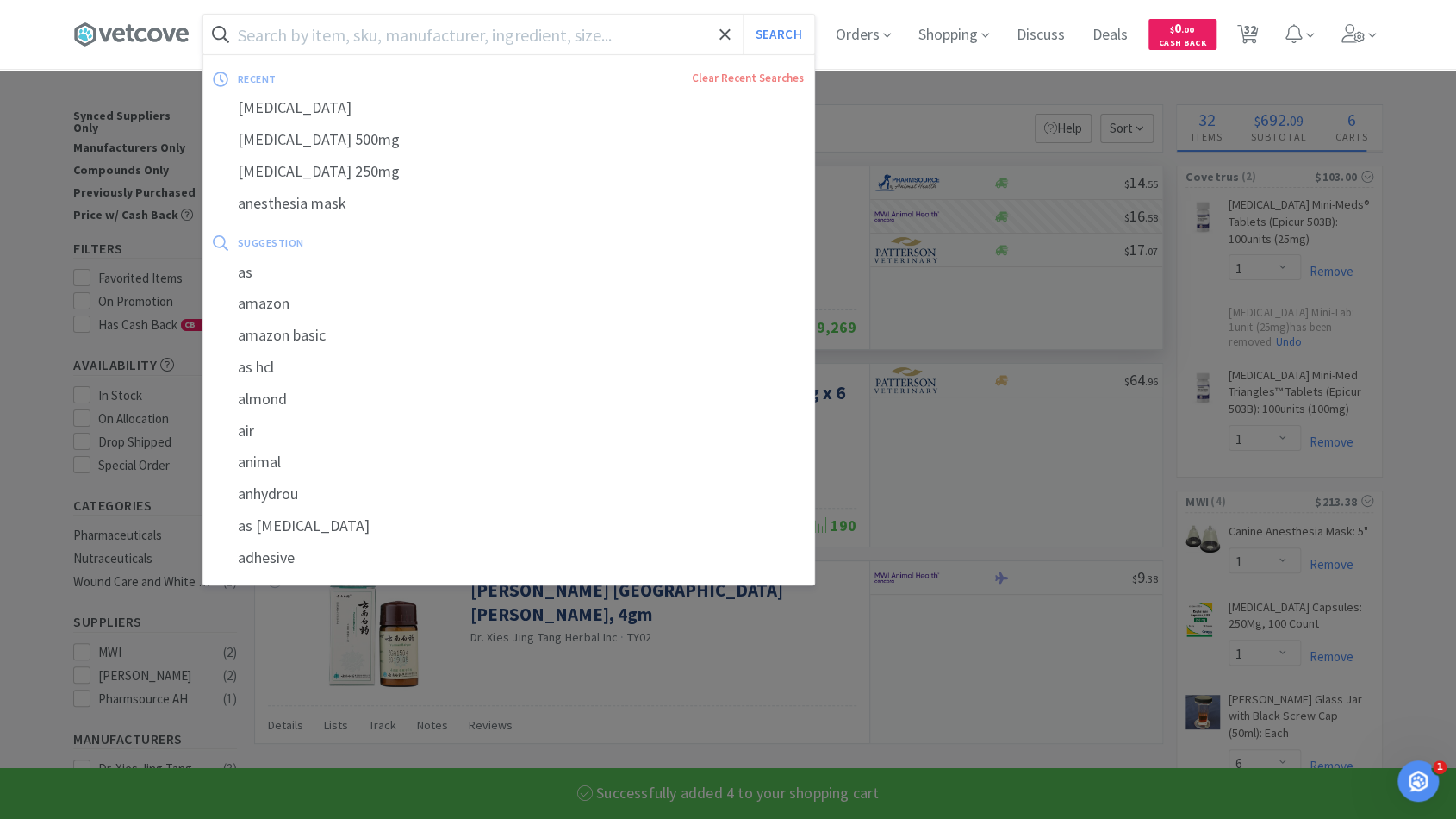
type input "a"
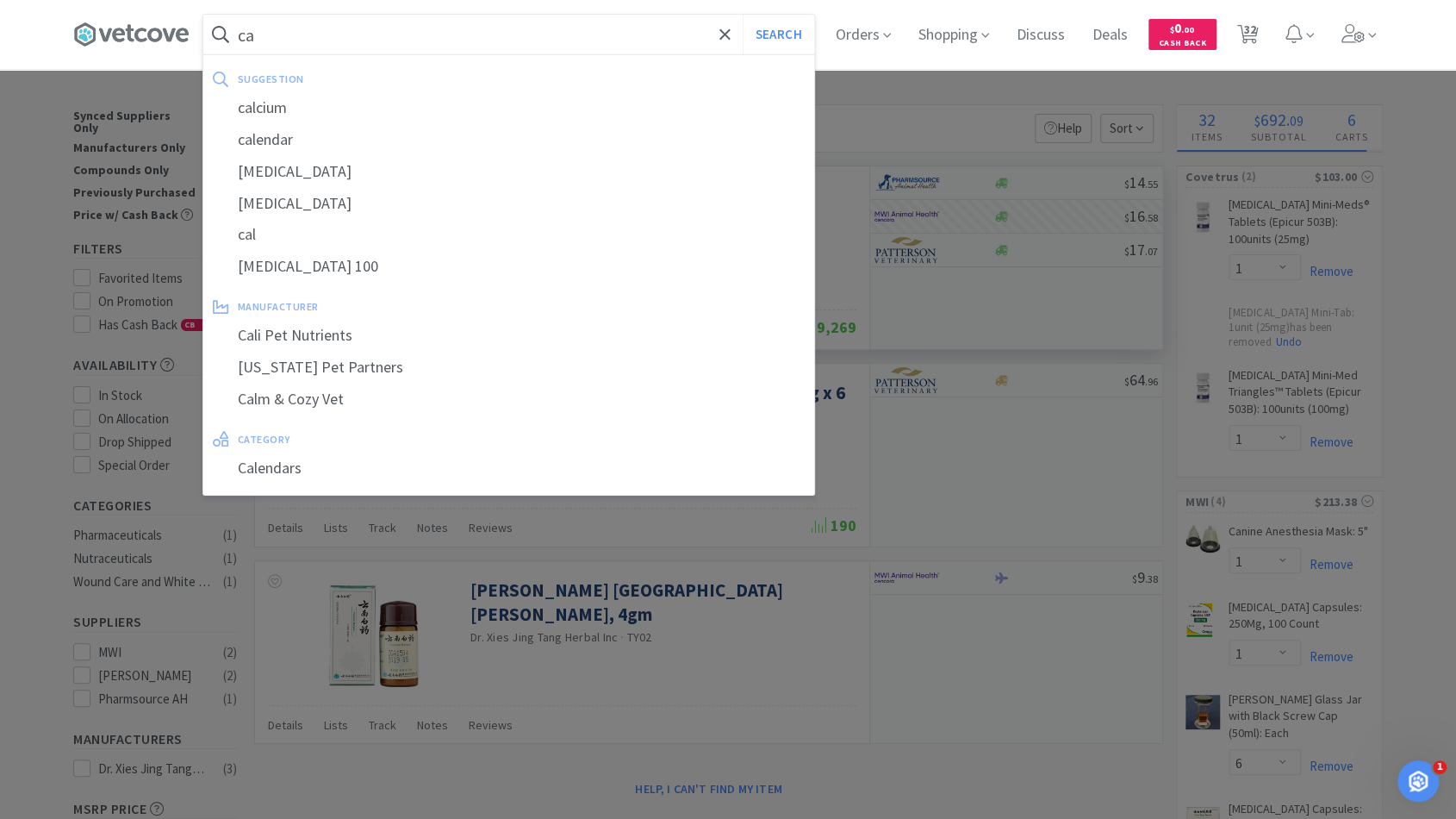
type input "c"
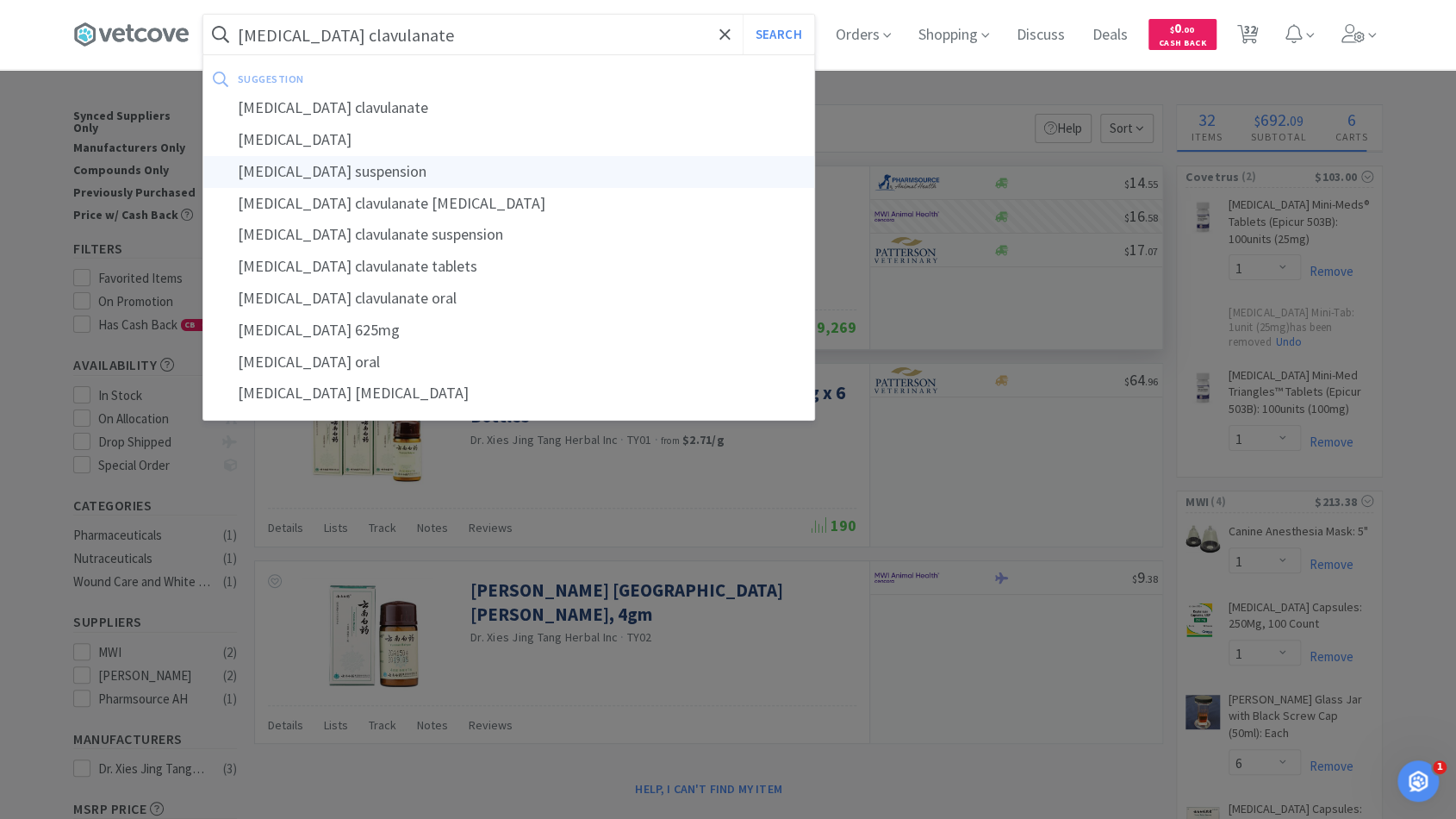
click at [676, 179] on div "amoxicillin clavulanate potassium suspension" at bounding box center [509, 171] width 611 height 32
type input "amoxicillin clavulanate potassium suspension"
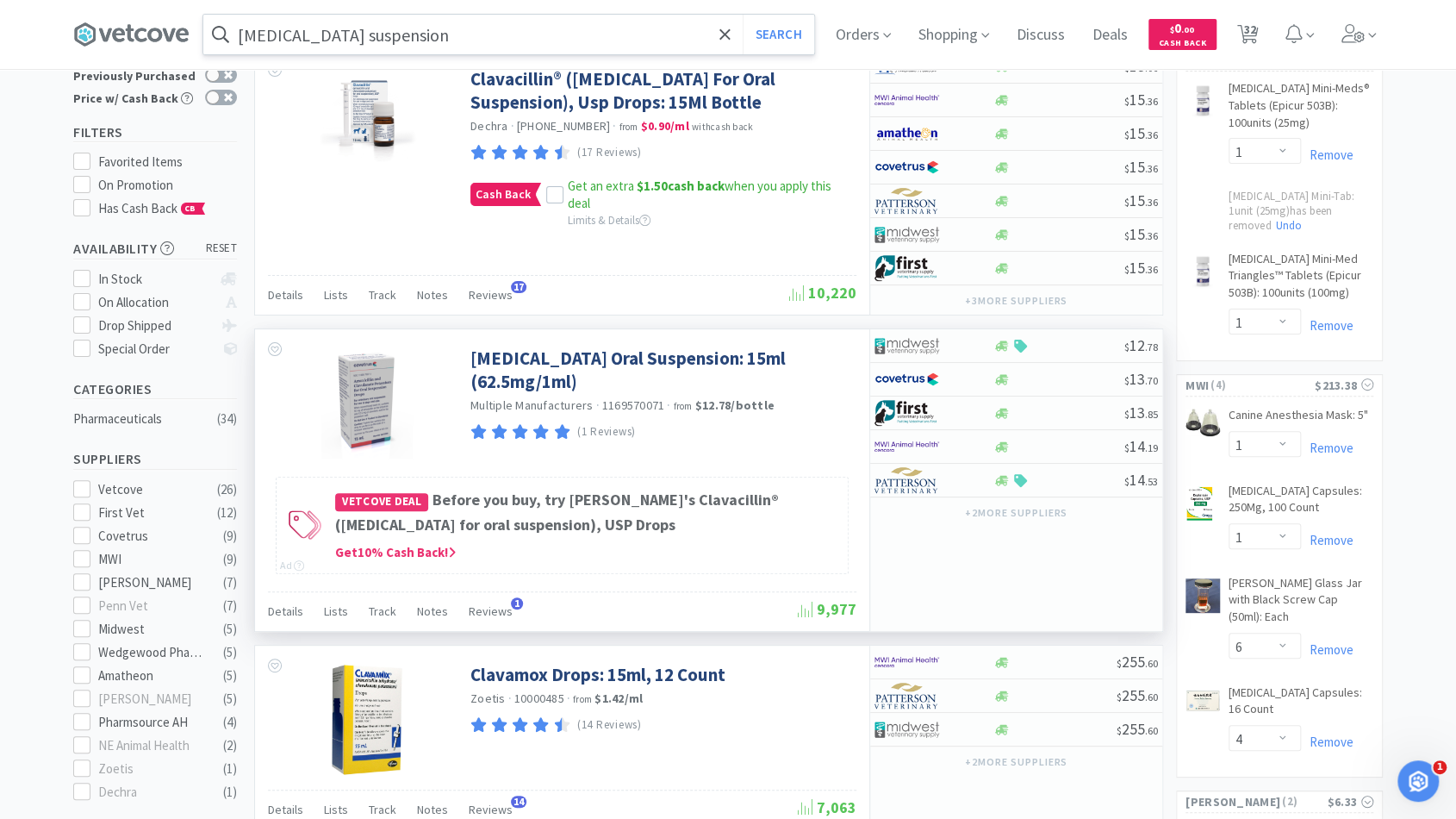
scroll to position [118, 0]
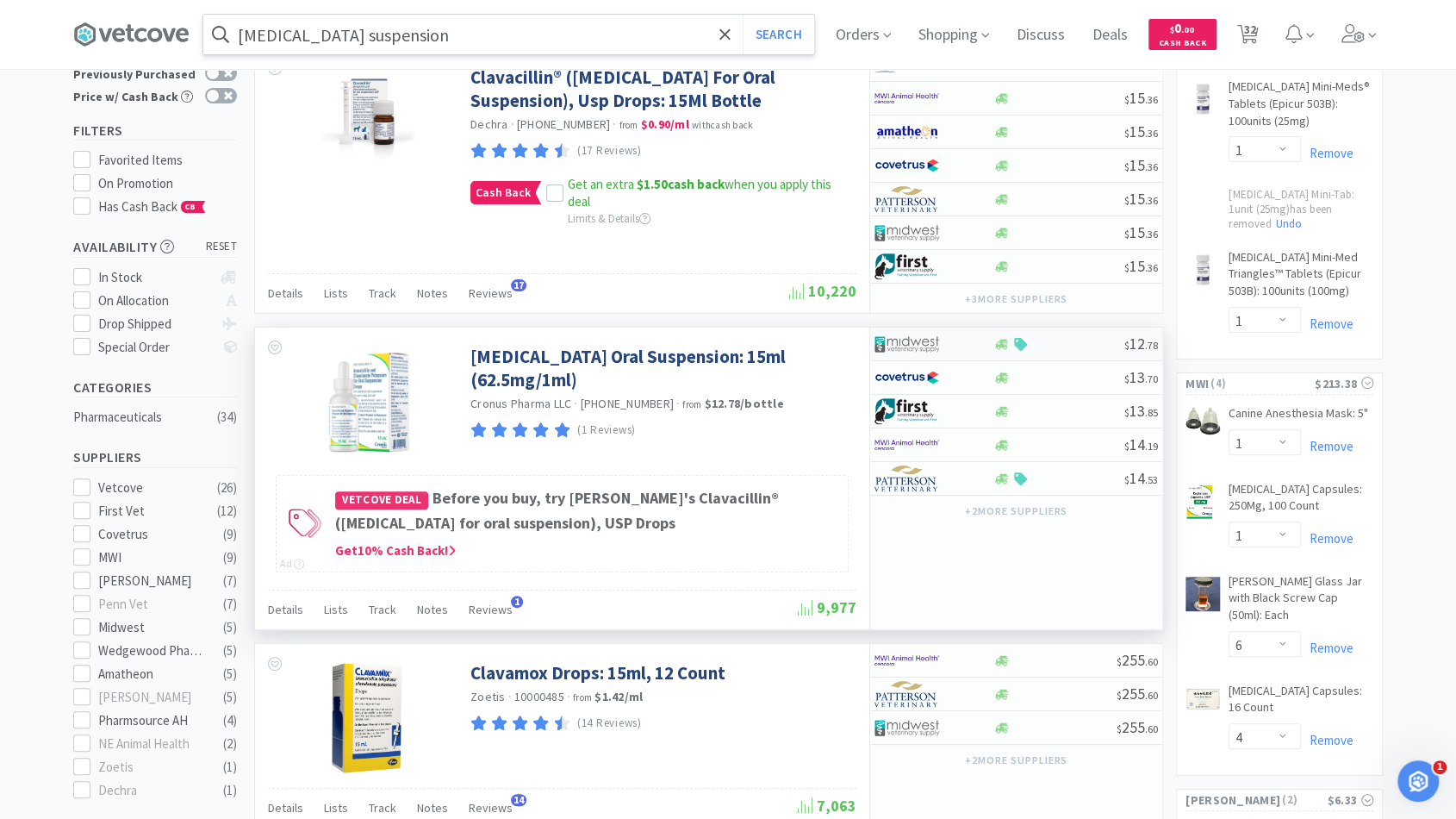
click at [1075, 340] on div at bounding box center [1058, 345] width 132 height 13
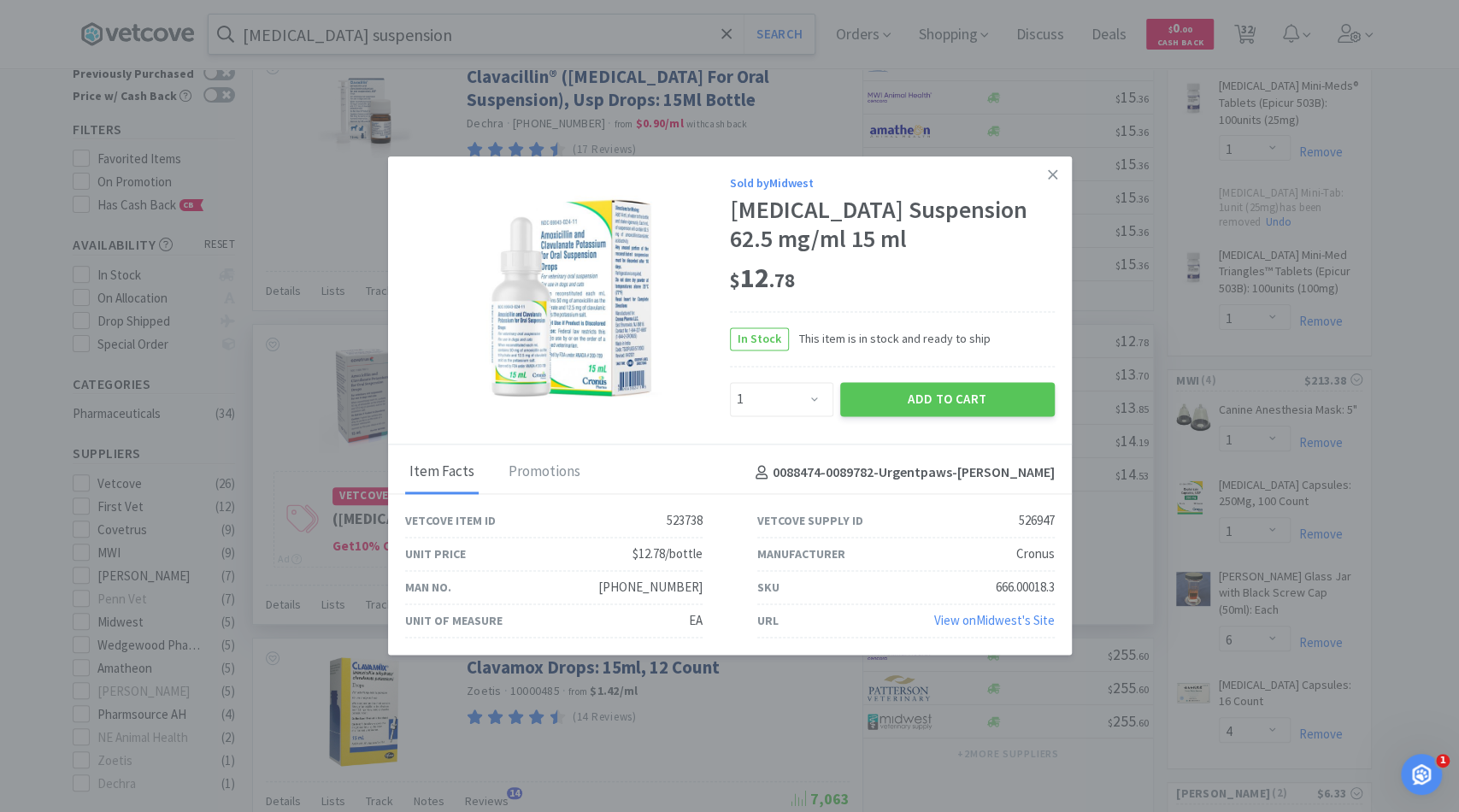
drag, startPoint x: 957, startPoint y: 414, endPoint x: 838, endPoint y: 406, distance: 119.3
click at [838, 406] on div "Add to Cart" at bounding box center [948, 398] width 222 height 41
click at [805, 409] on select "Enter Quantity 1 2 3 4 5 6 7 8 9 10 11 12 13 14 15 16 17 18 19 20 Enter Quantity" at bounding box center [781, 399] width 103 height 34
select select "6"
click at [730, 397] on select "Enter Quantity 1 2 3 4 5 6 7 8 9 10 11 12 13 14 15 16 17 18 19 20 Enter Quantity" at bounding box center [781, 399] width 103 height 34
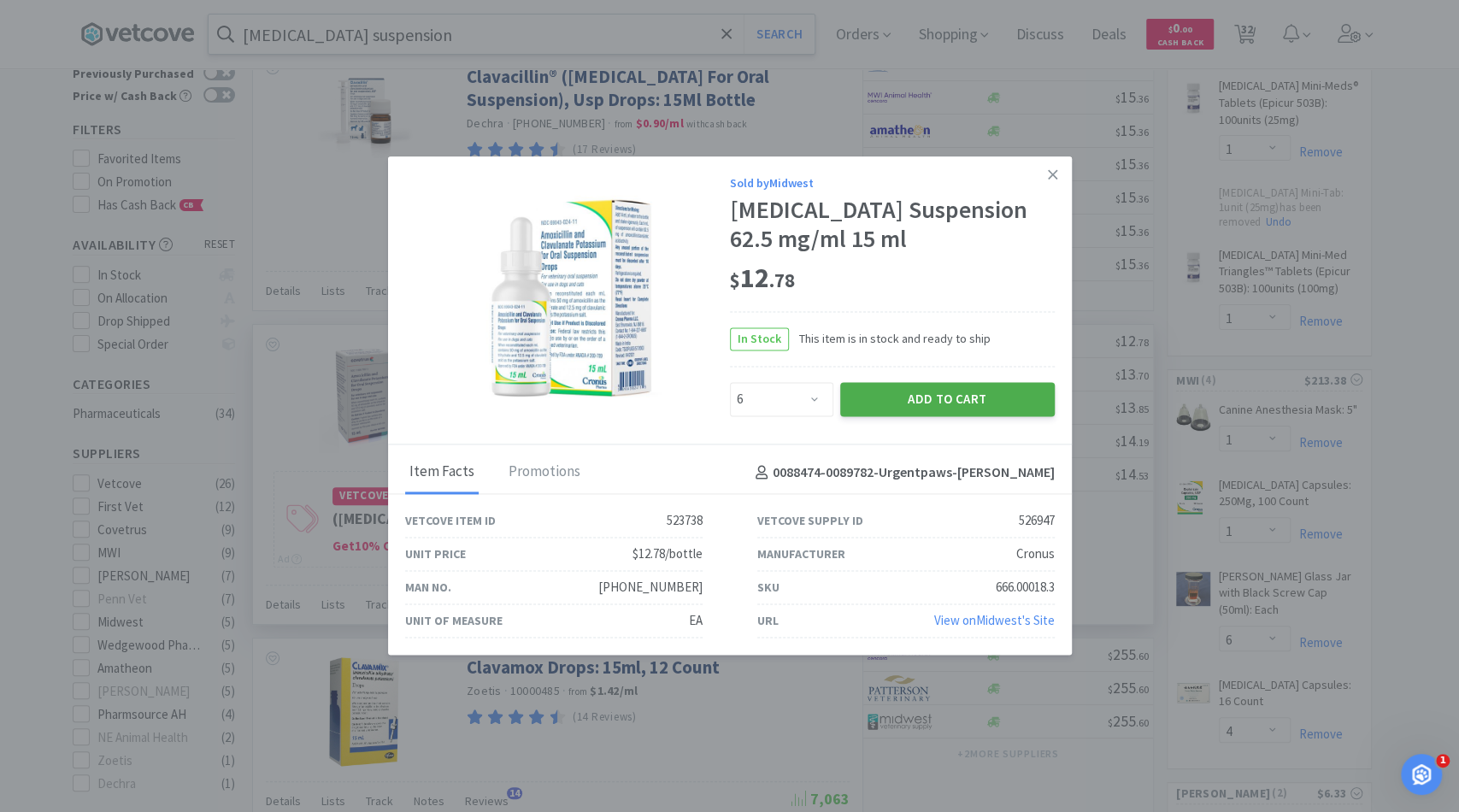
click at [862, 409] on button "Add to Cart" at bounding box center [947, 399] width 215 height 34
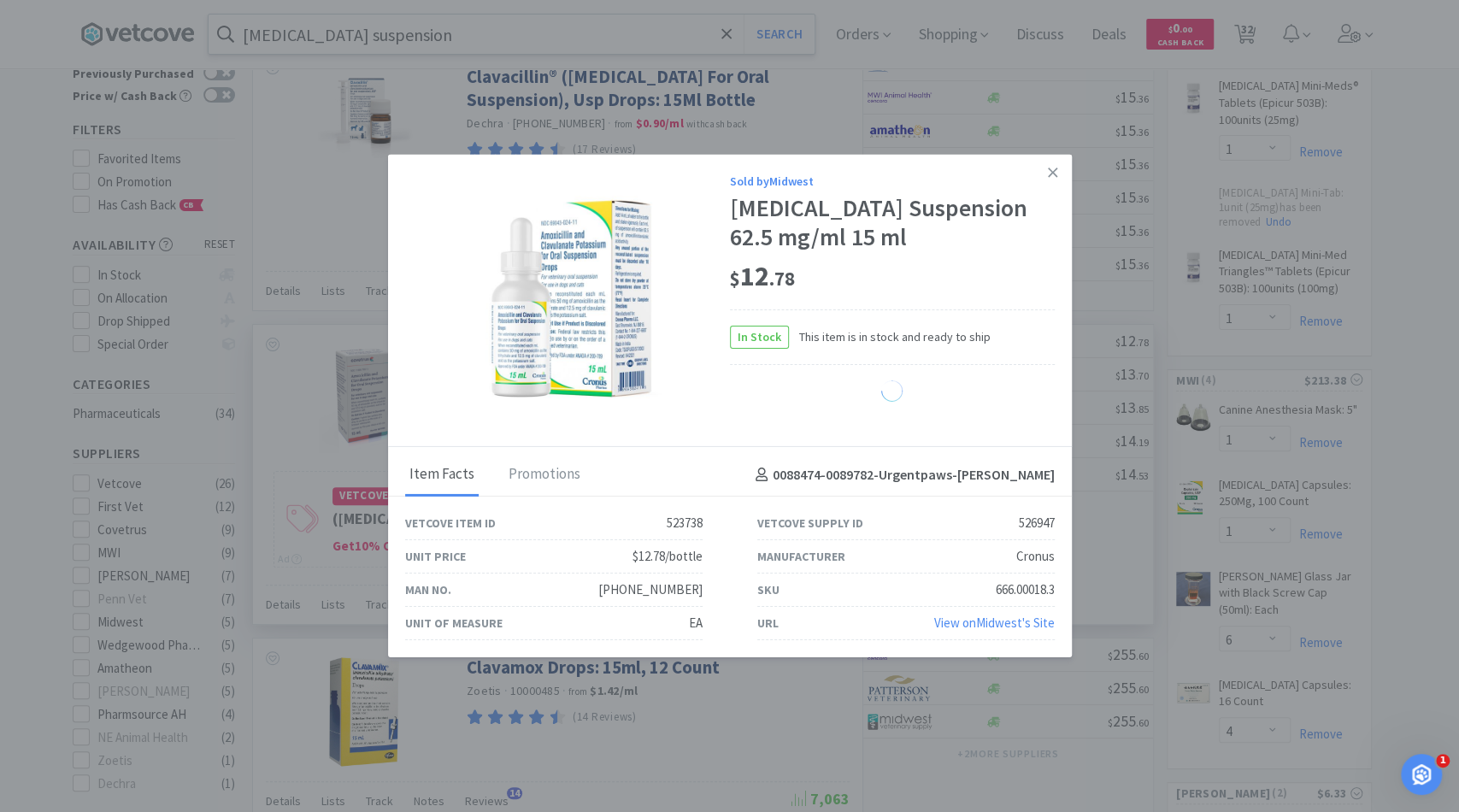
select select "6"
select select "1"
select select "4"
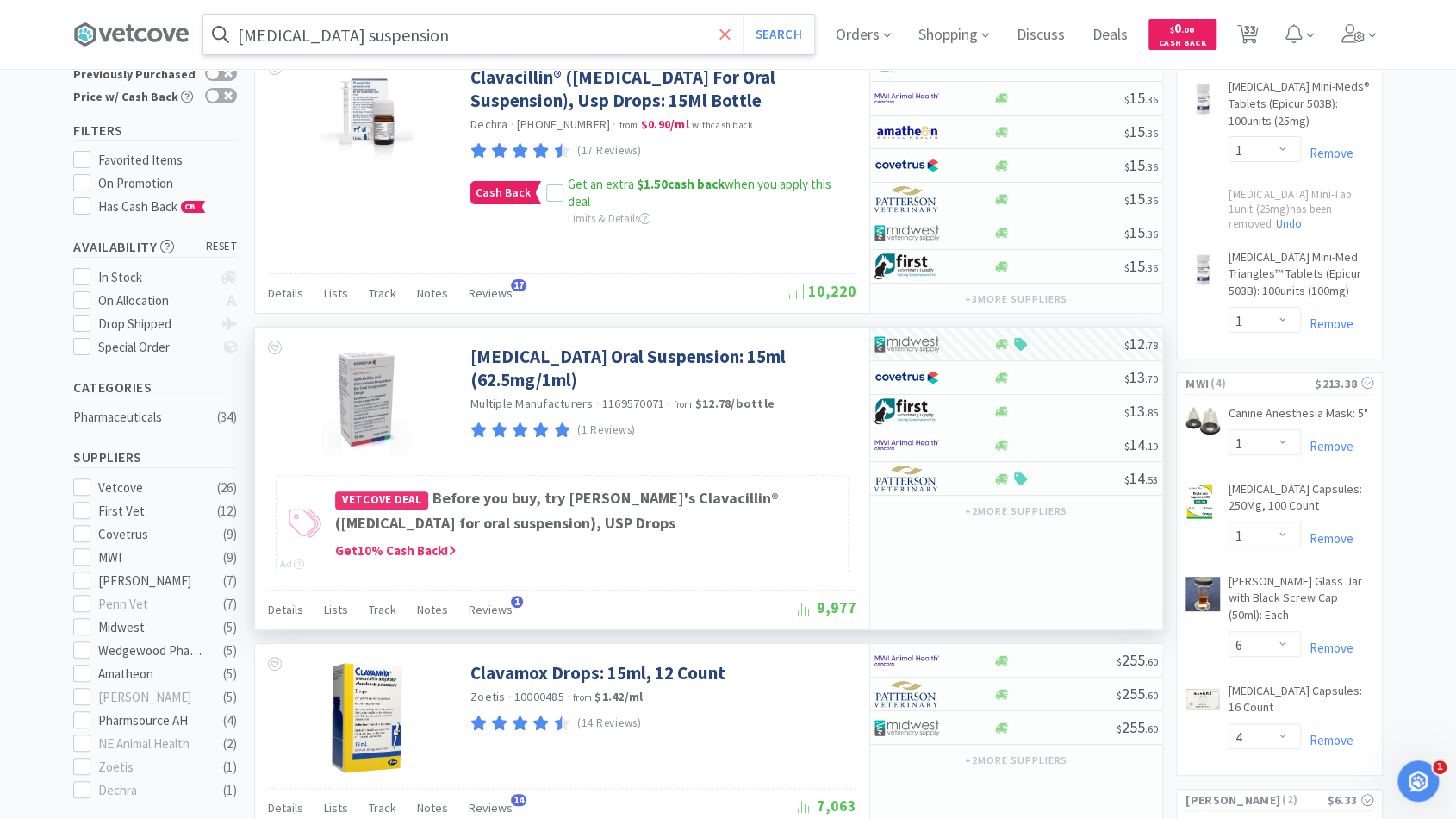
click at [726, 31] on icon at bounding box center [725, 34] width 11 height 17
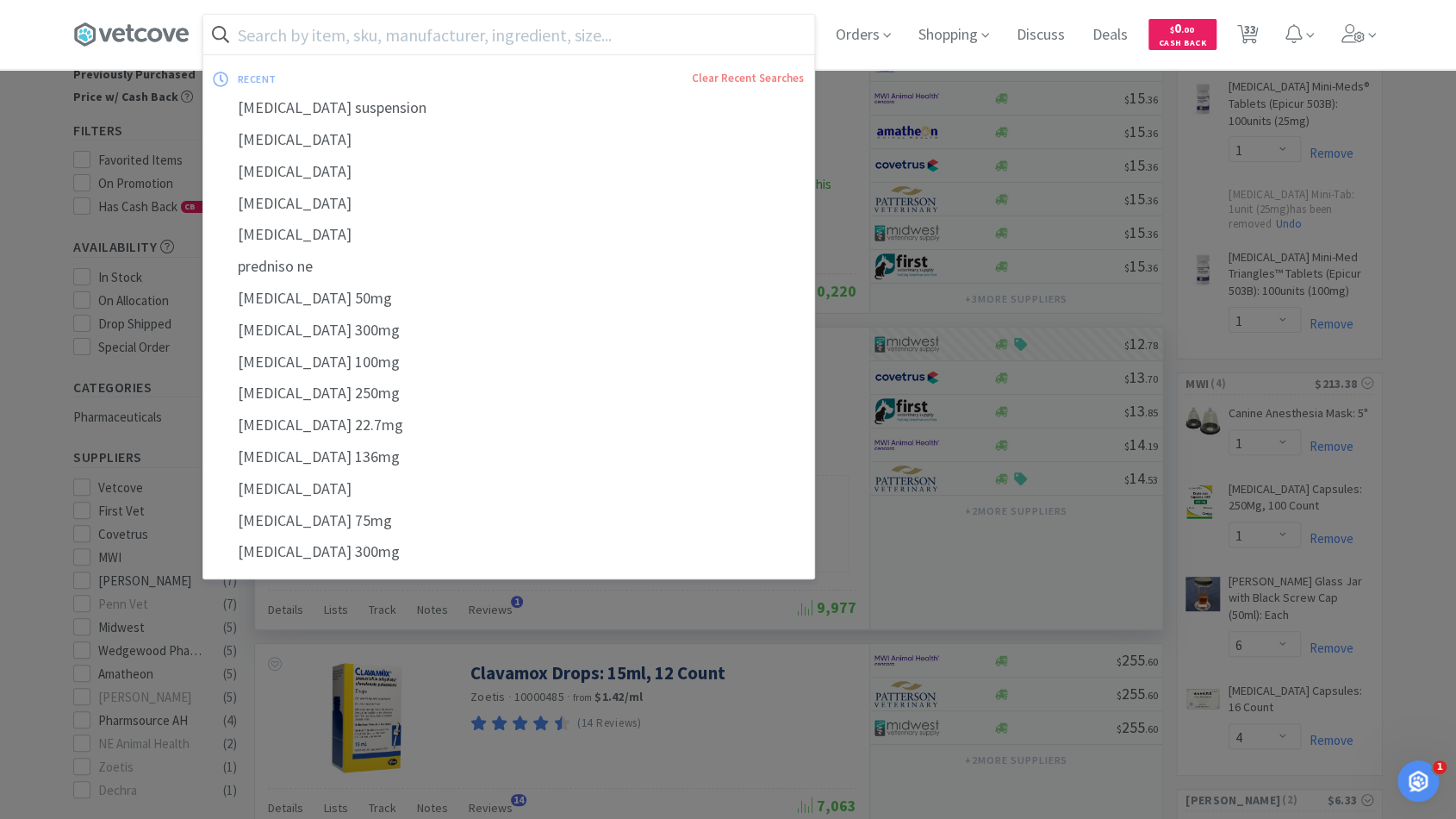
click at [705, 32] on input "text" at bounding box center [509, 34] width 611 height 40
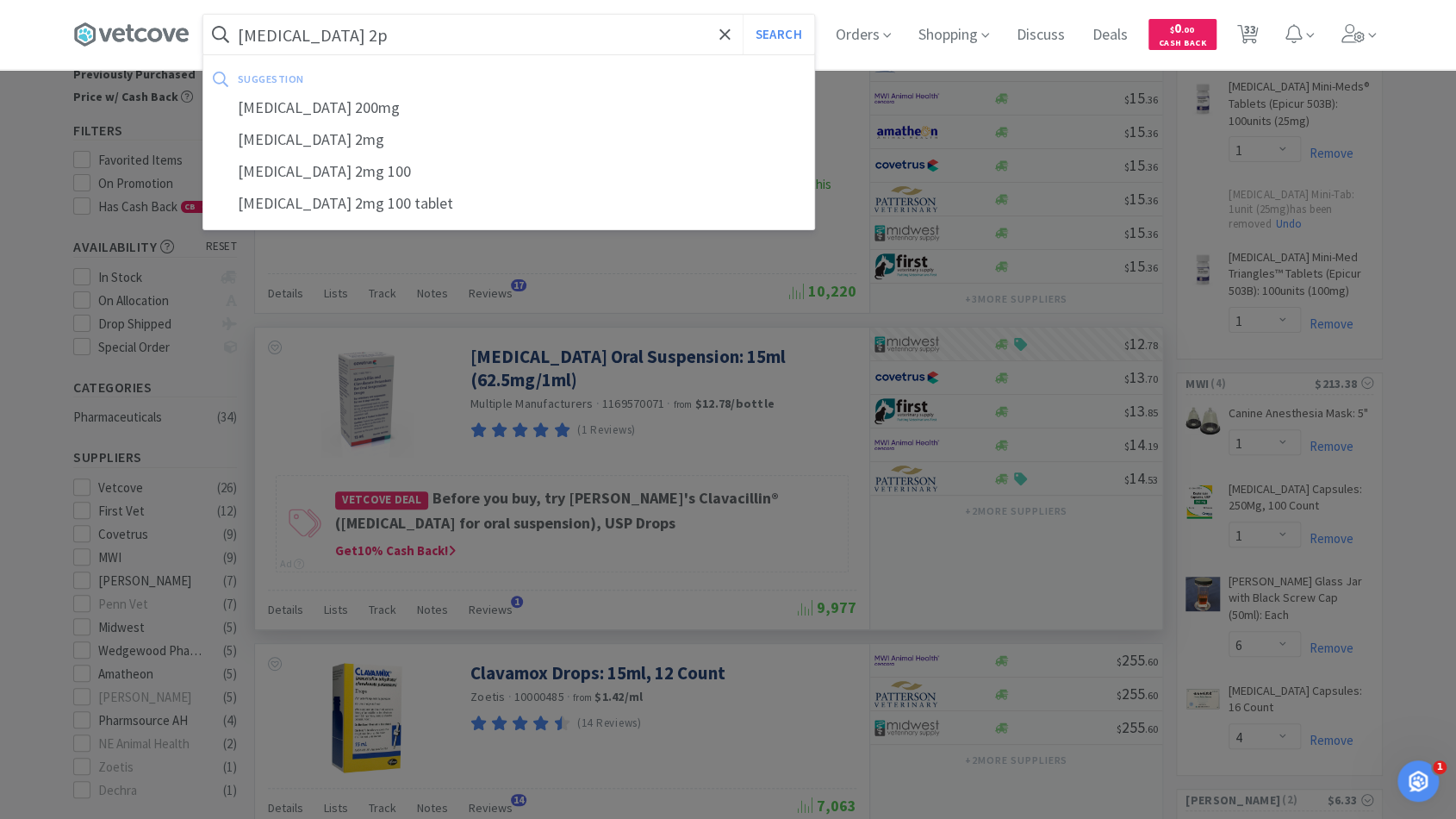
click at [742, 14] on button "Search" at bounding box center [778, 34] width 72 height 40
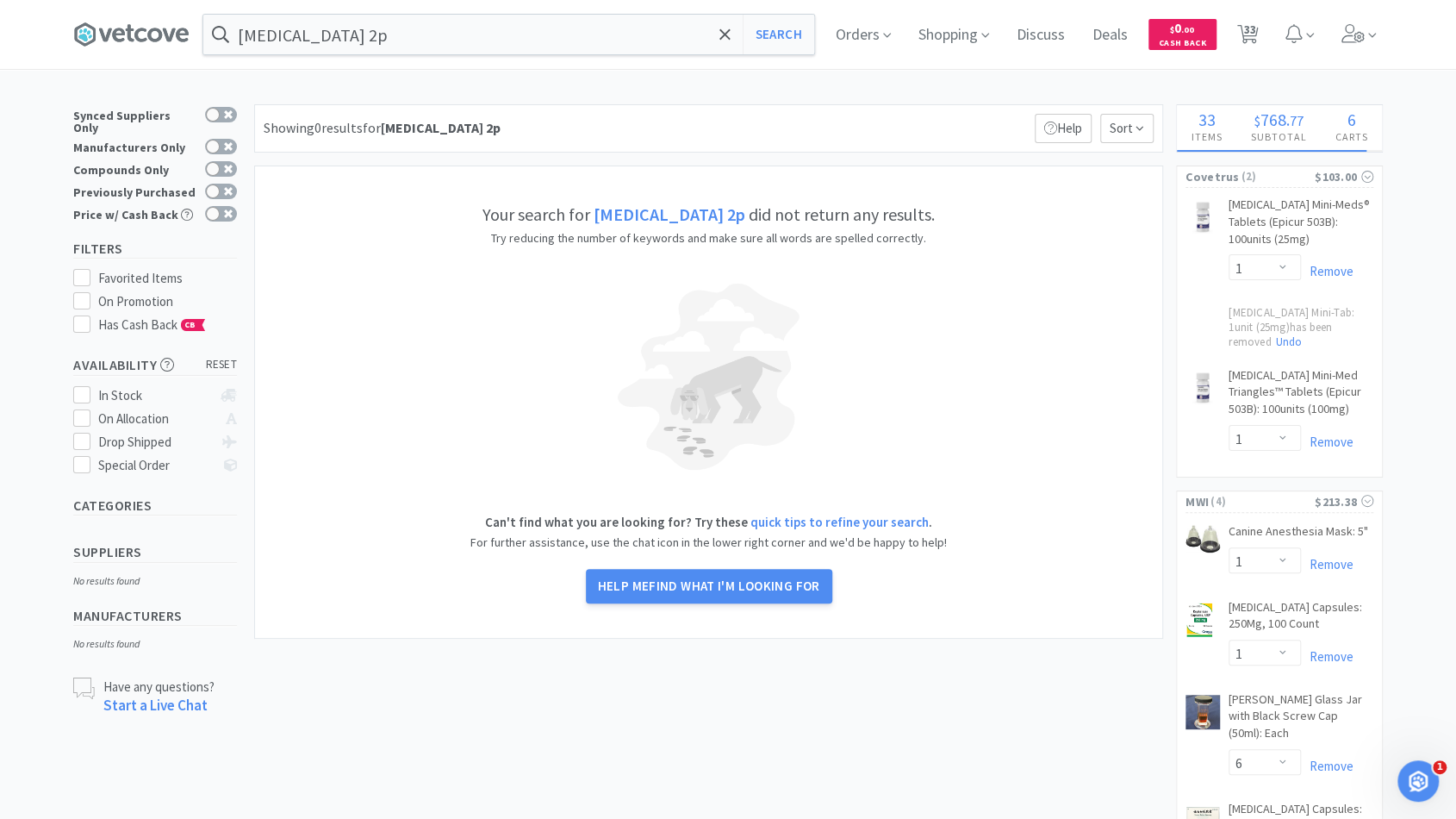
click at [396, 10] on div "dexamethasone 2p Search Orders Shopping Discuss Discuss Deals Deals $ 0 . 00 Ca…" at bounding box center [728, 34] width 1309 height 69
click at [402, 30] on input "dexamethasone 2p" at bounding box center [509, 34] width 611 height 40
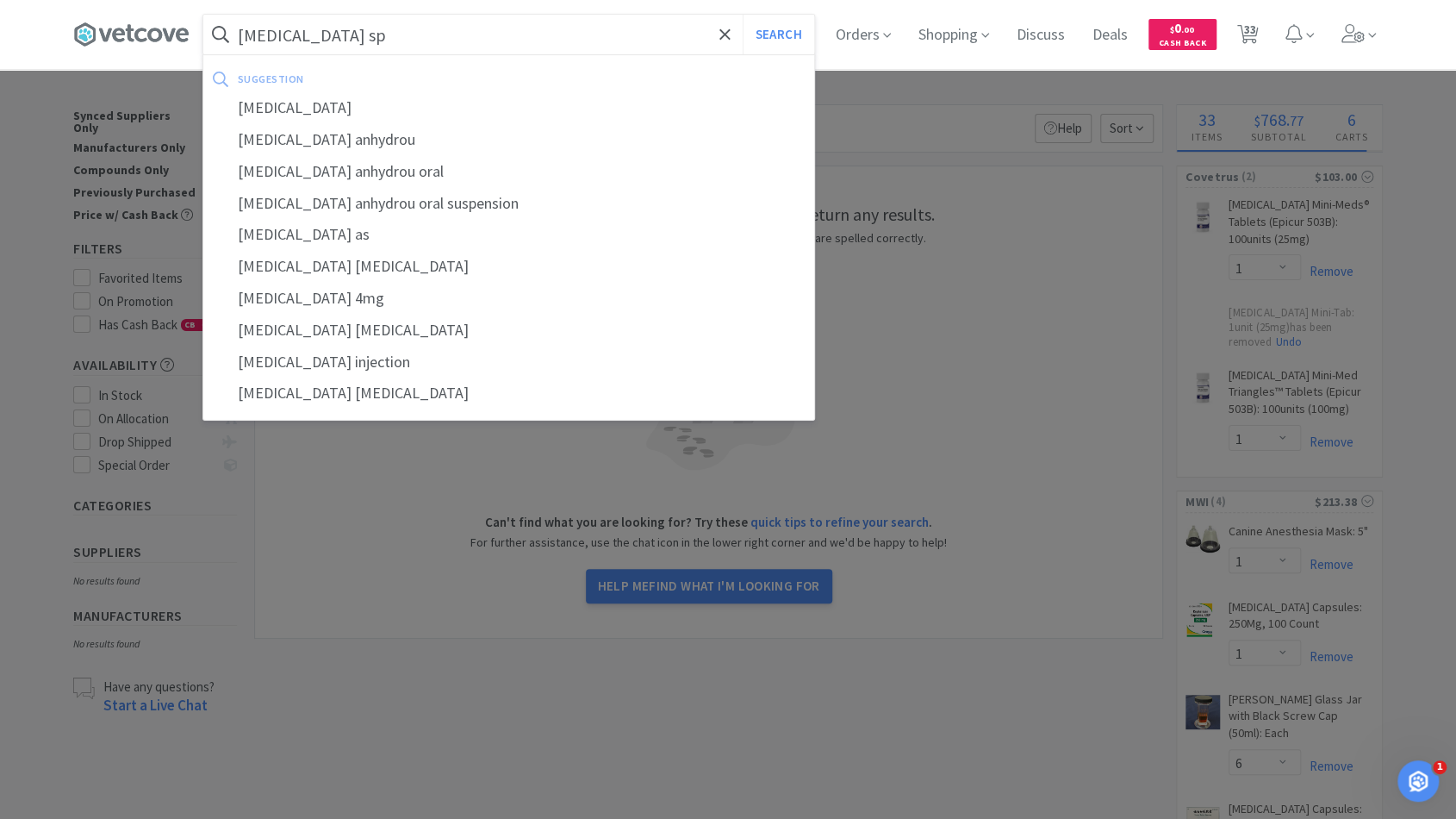
type input "dexamethasone sp"
click at [742, 14] on button "Search" at bounding box center [778, 34] width 72 height 40
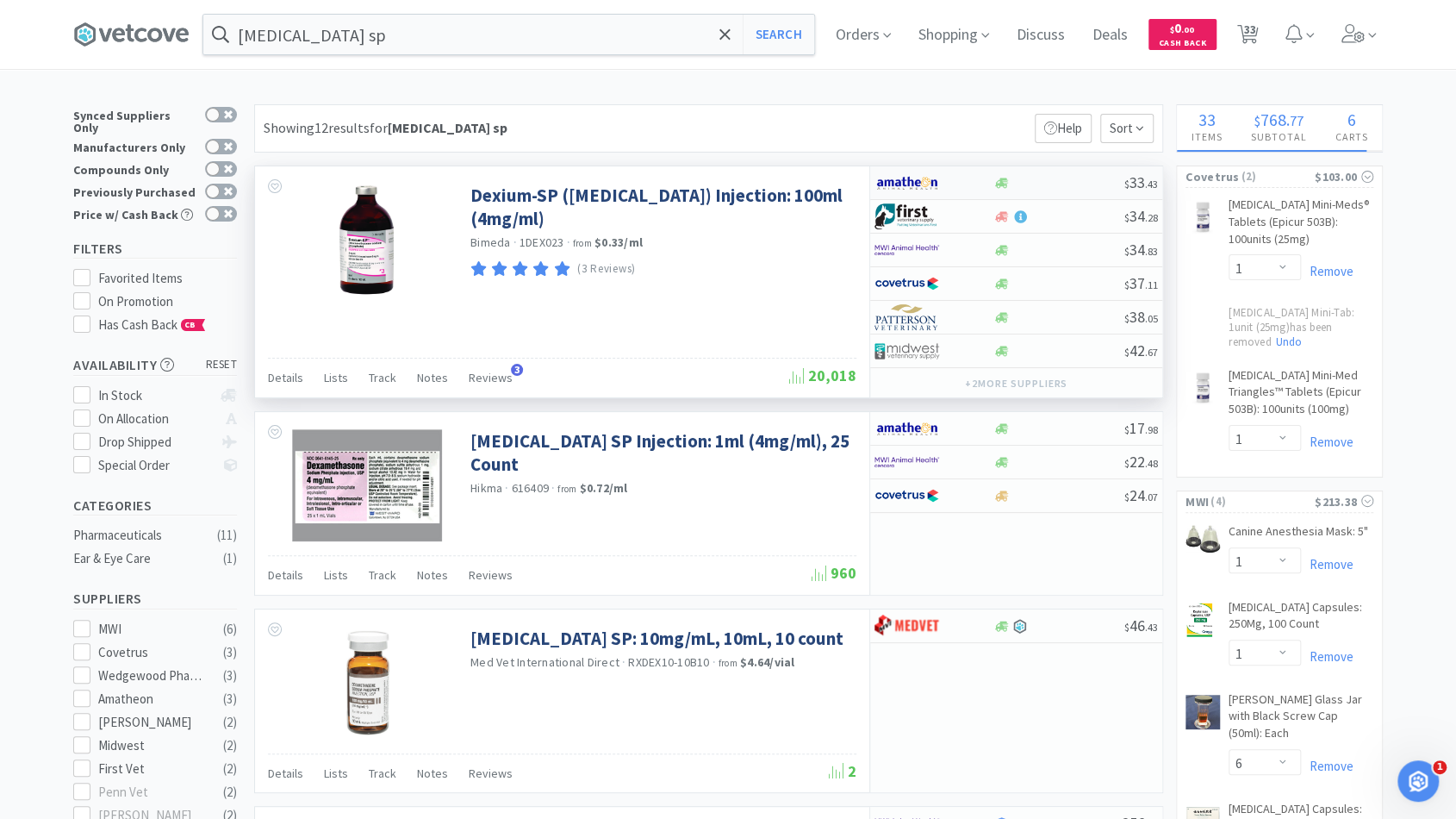
click at [1031, 183] on div at bounding box center [1058, 183] width 132 height 13
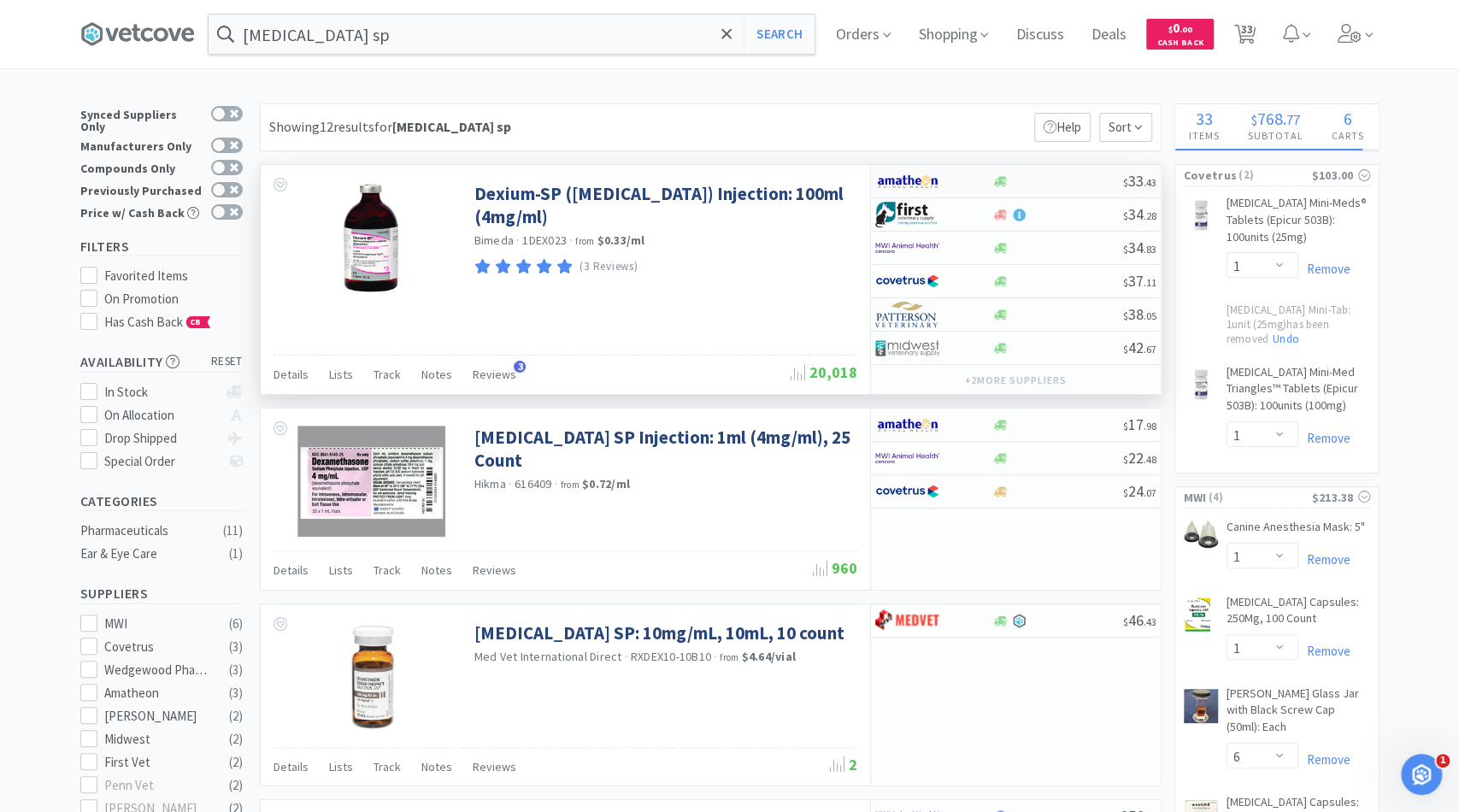
select select "1"
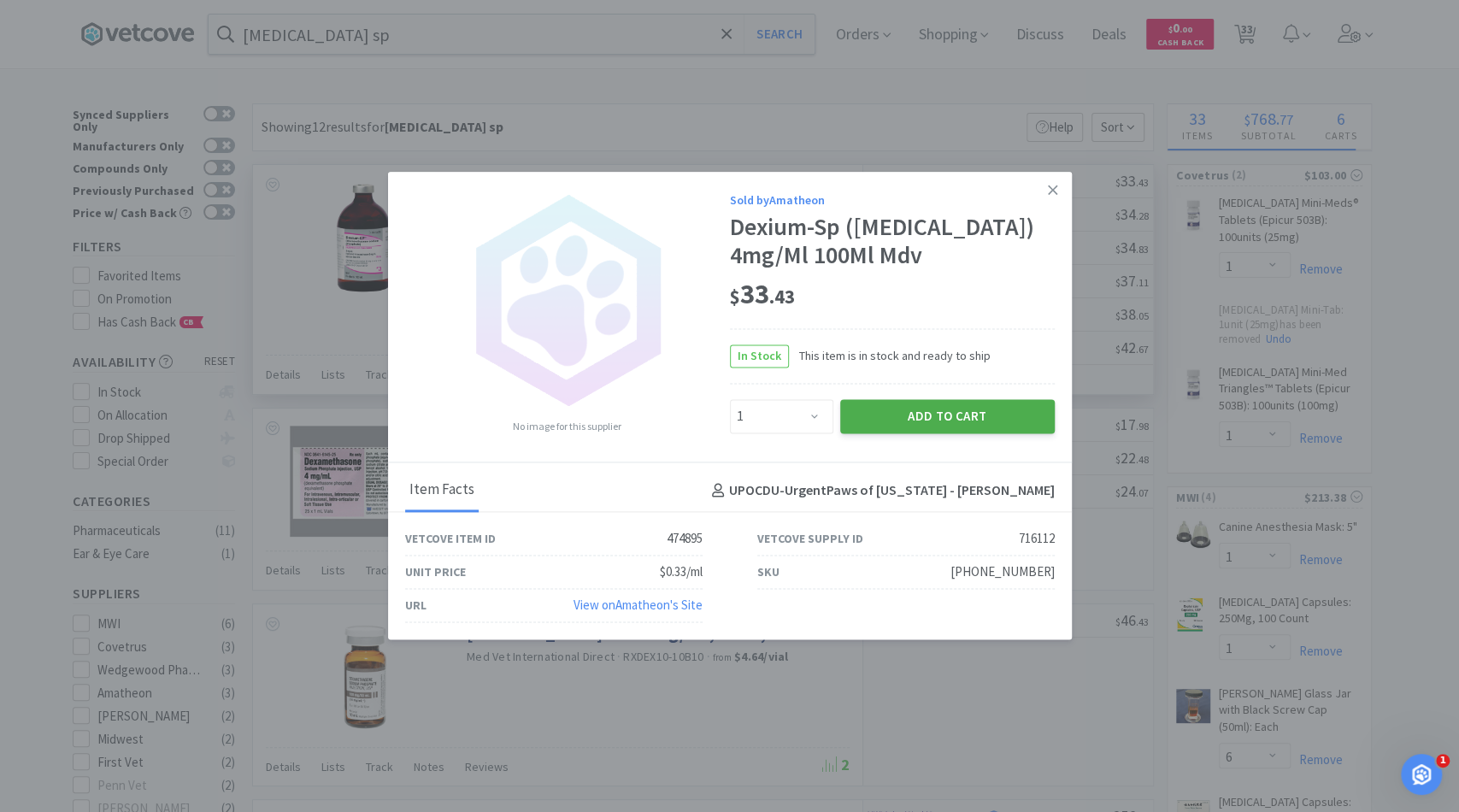
click at [916, 431] on button "Add to Cart" at bounding box center [947, 416] width 215 height 34
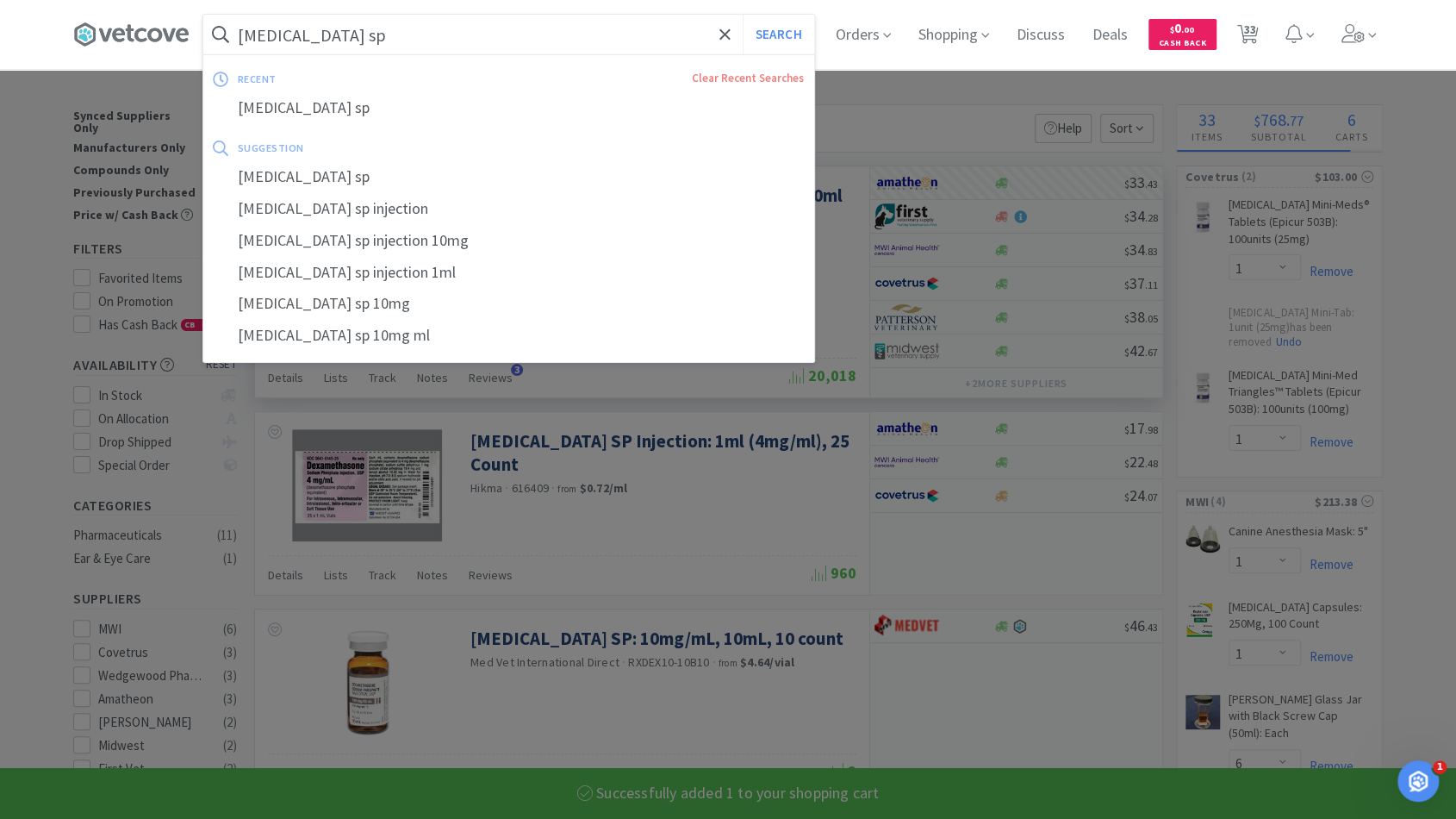
click at [455, 32] on input "dexamethasone sp" at bounding box center [509, 34] width 611 height 40
select select "1"
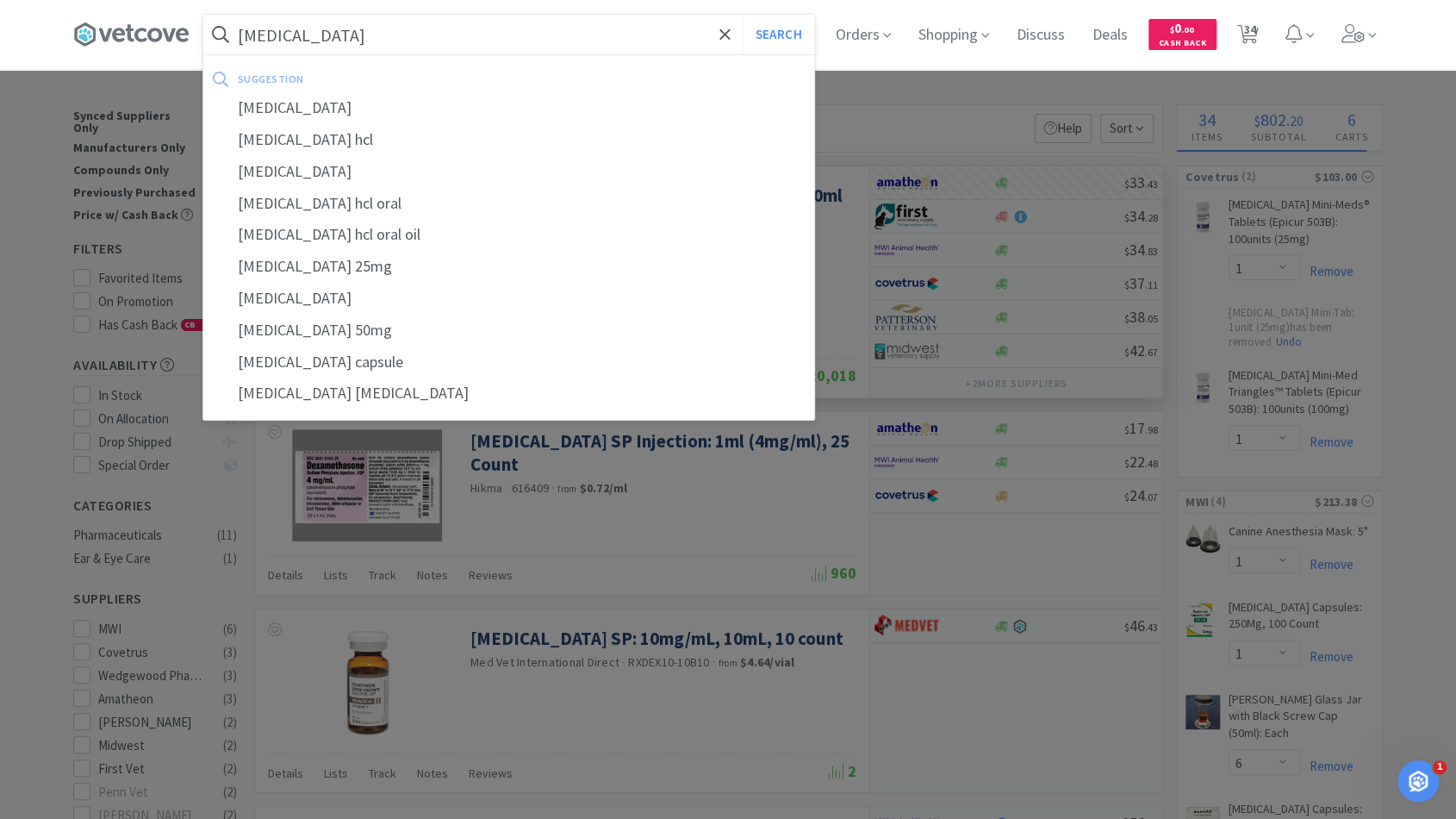
type input "diphenhydramine"
click at [742, 14] on button "Search" at bounding box center [778, 34] width 72 height 40
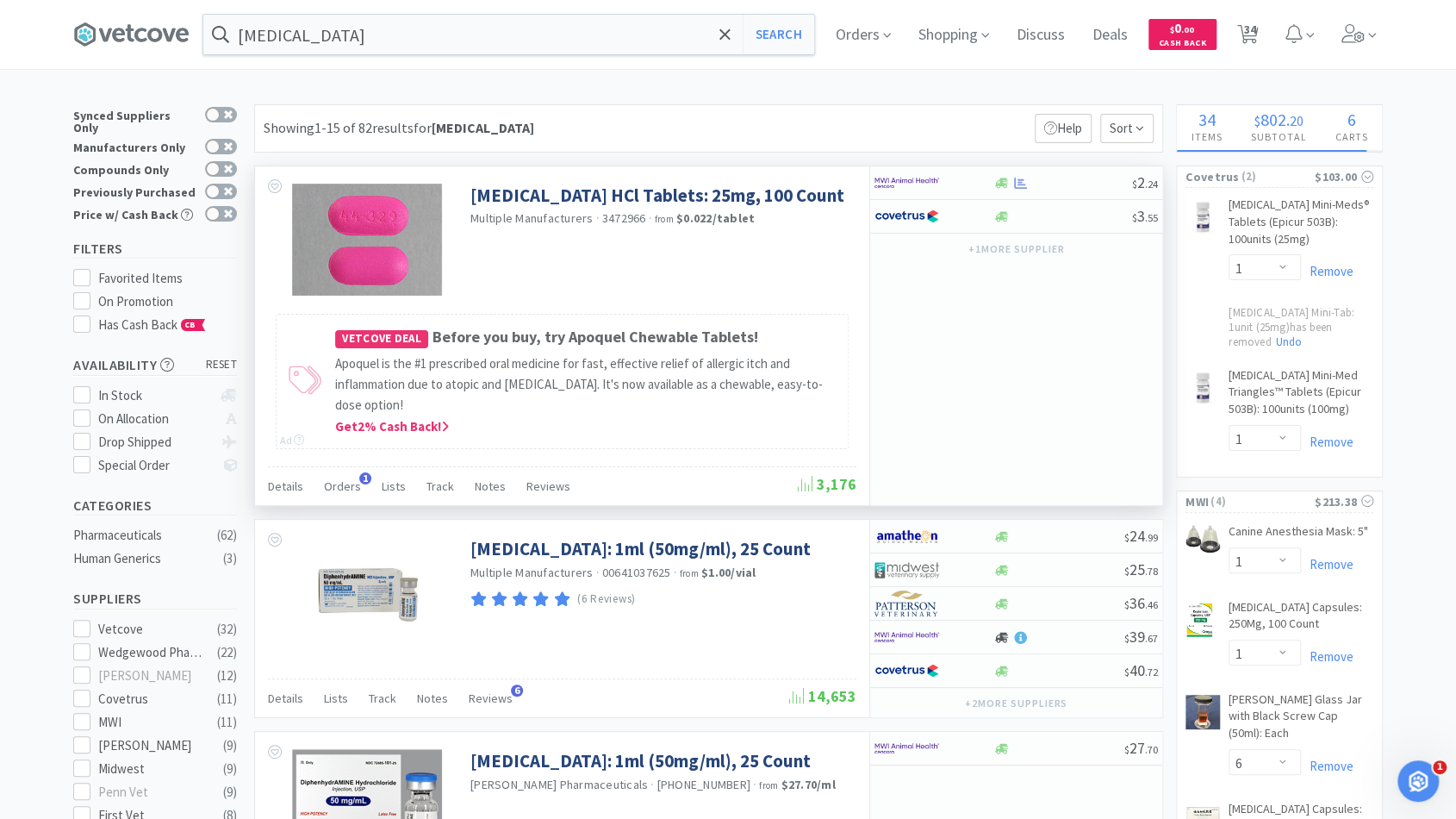
scroll to position [70, 0]
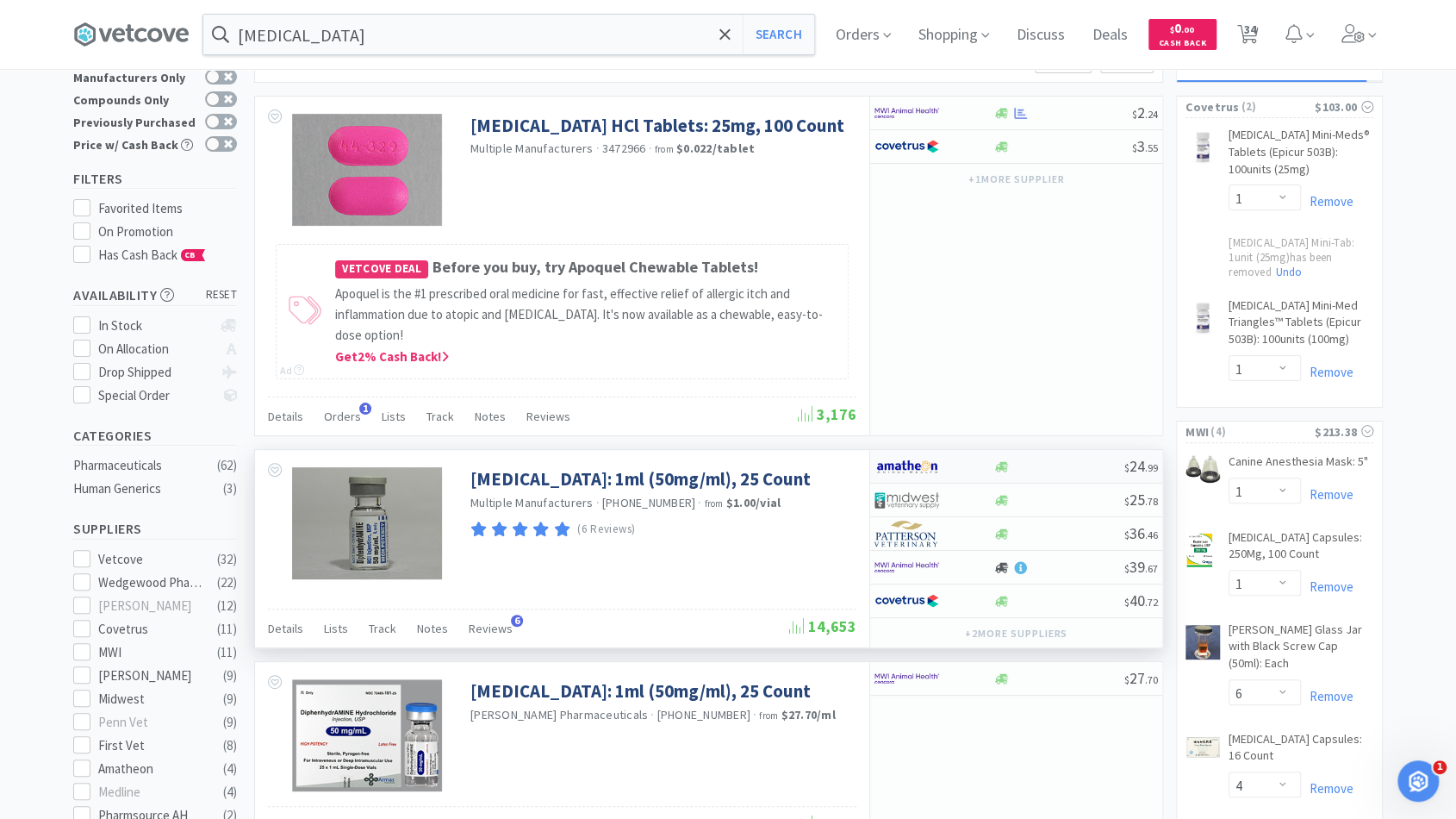
click at [1050, 474] on div "$ 24 . 99" at bounding box center [1016, 466] width 292 height 33
select select "1"
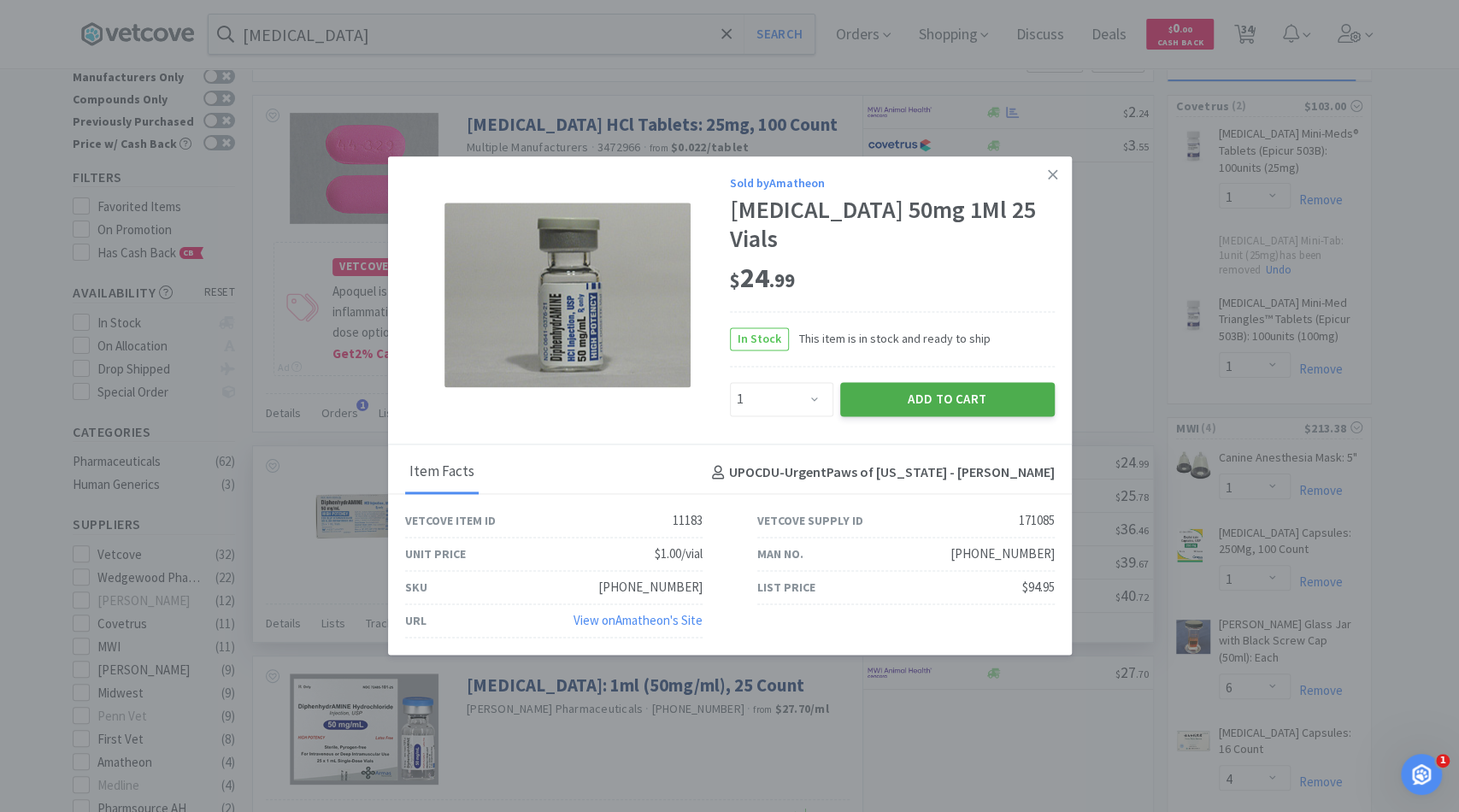
click at [879, 406] on button "Add to Cart" at bounding box center [947, 399] width 215 height 34
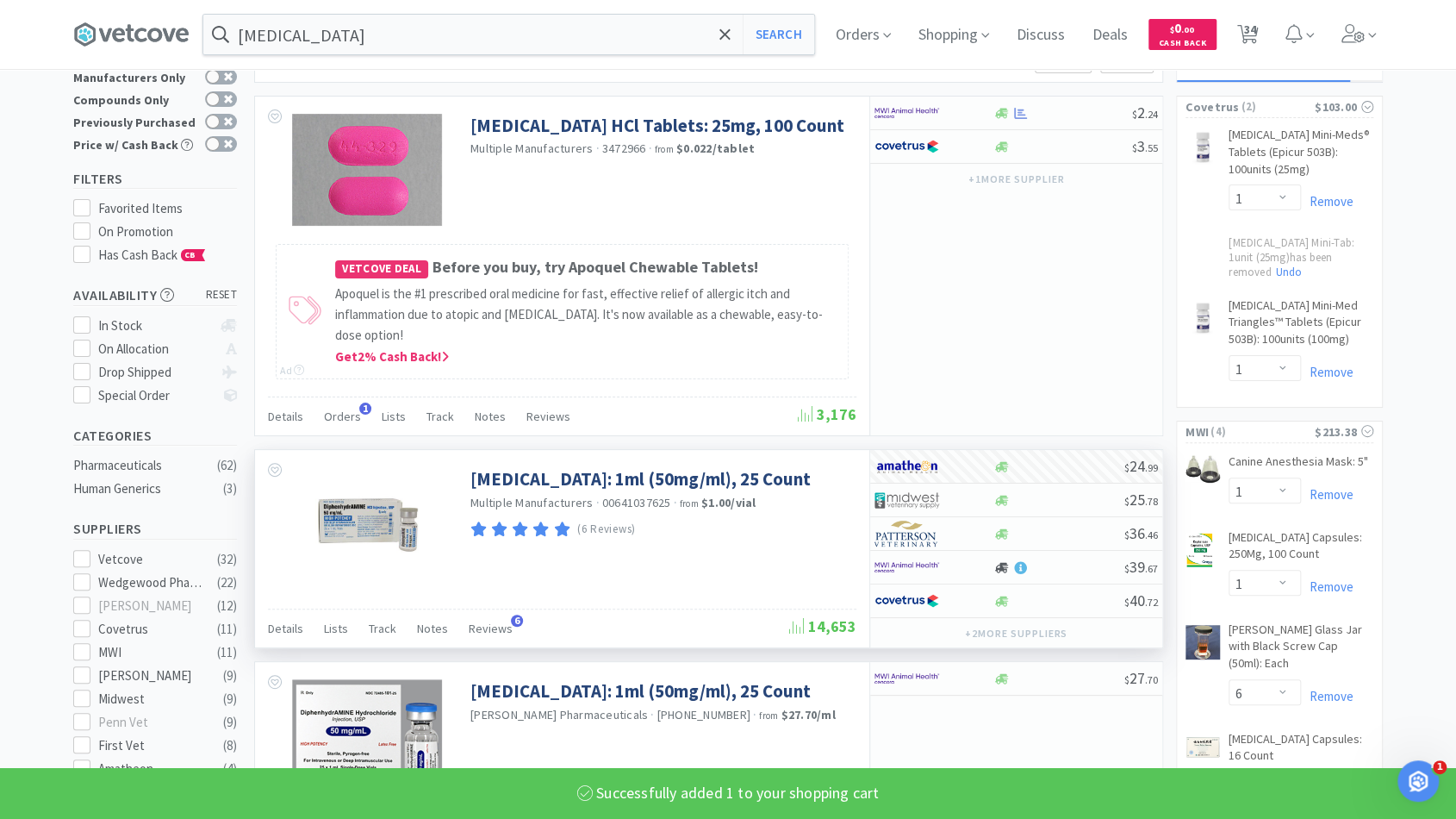
select select "1"
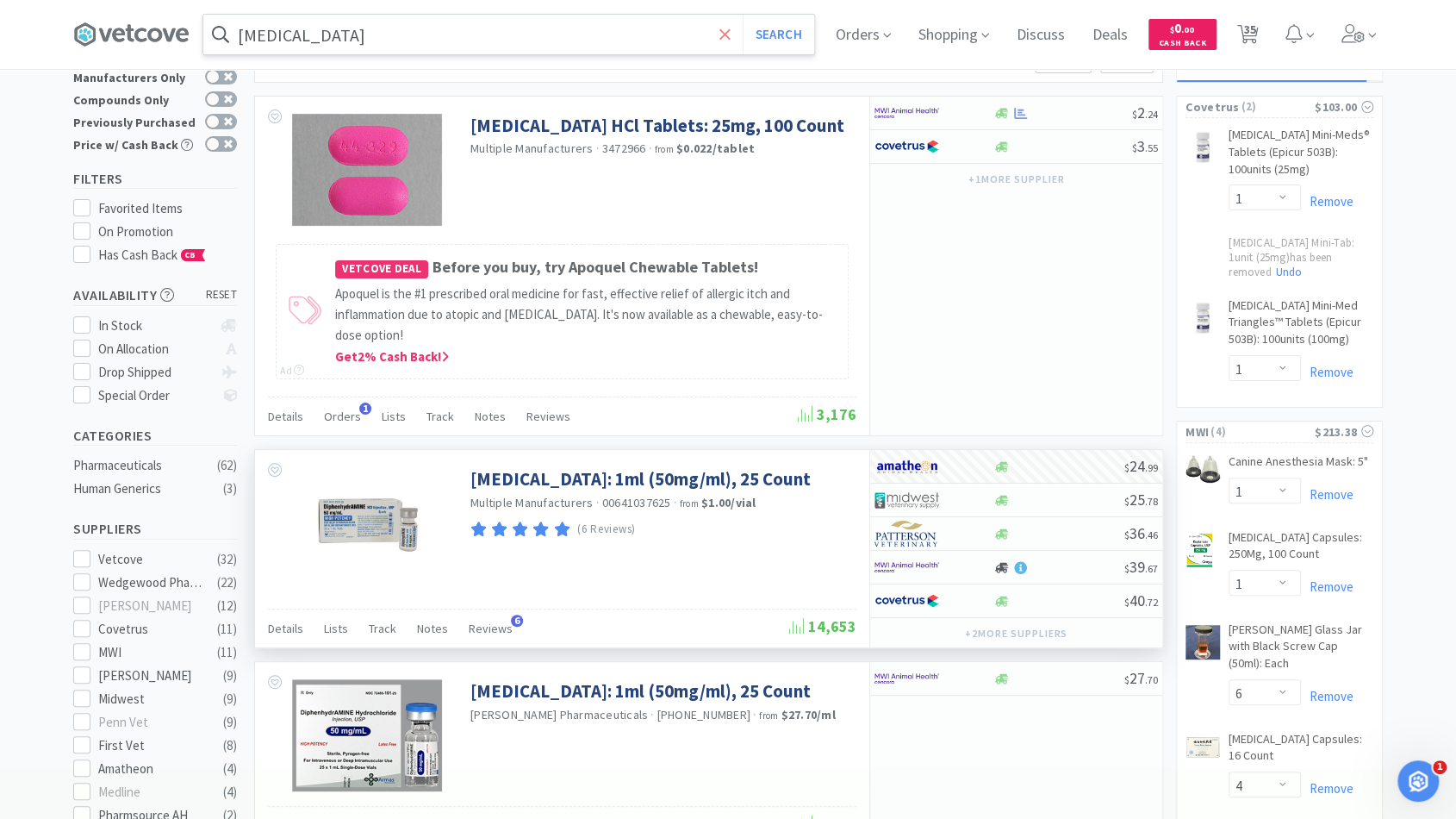
click at [726, 28] on icon at bounding box center [725, 34] width 11 height 17
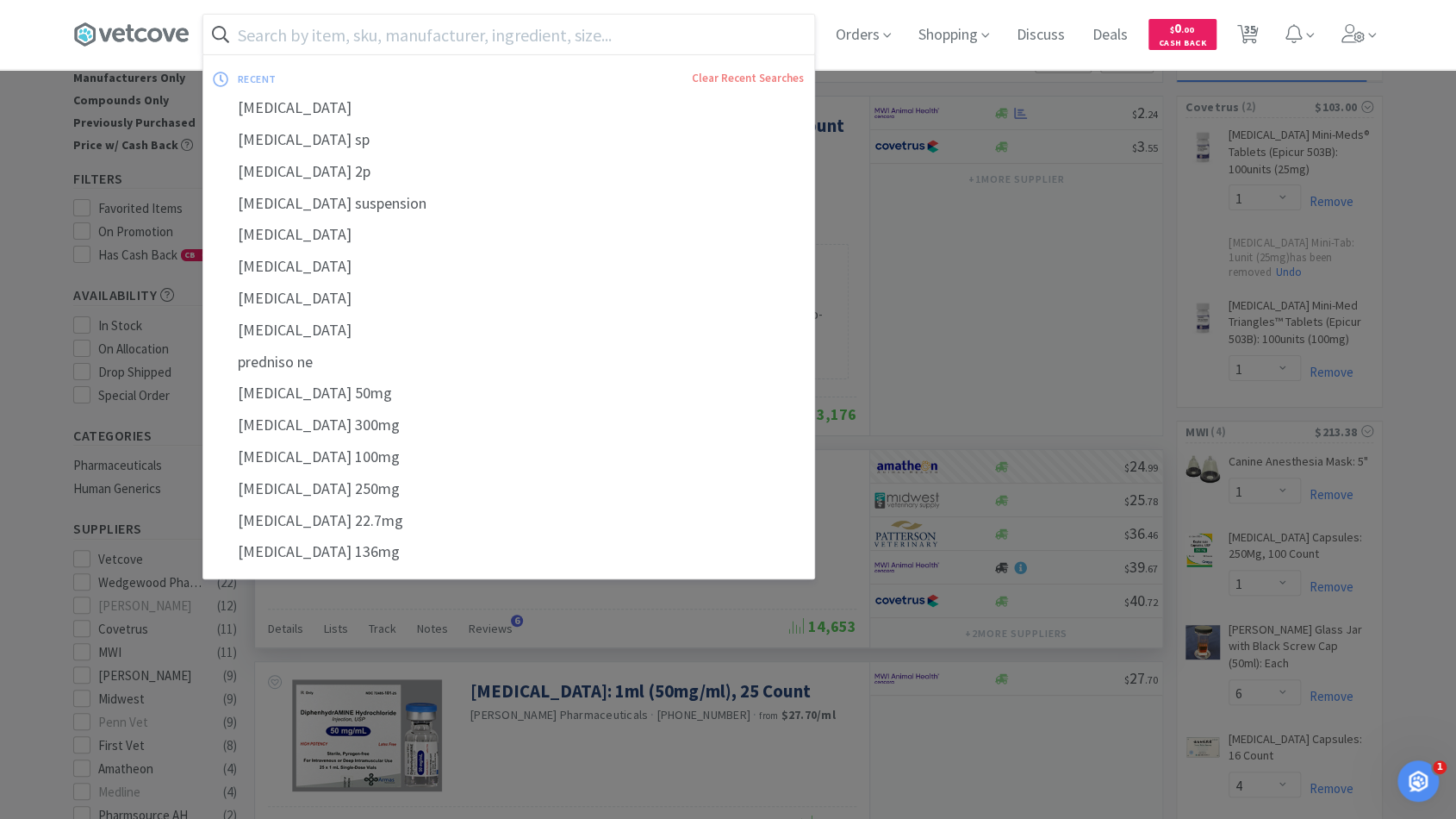
click at [668, 40] on input "text" at bounding box center [509, 34] width 611 height 40
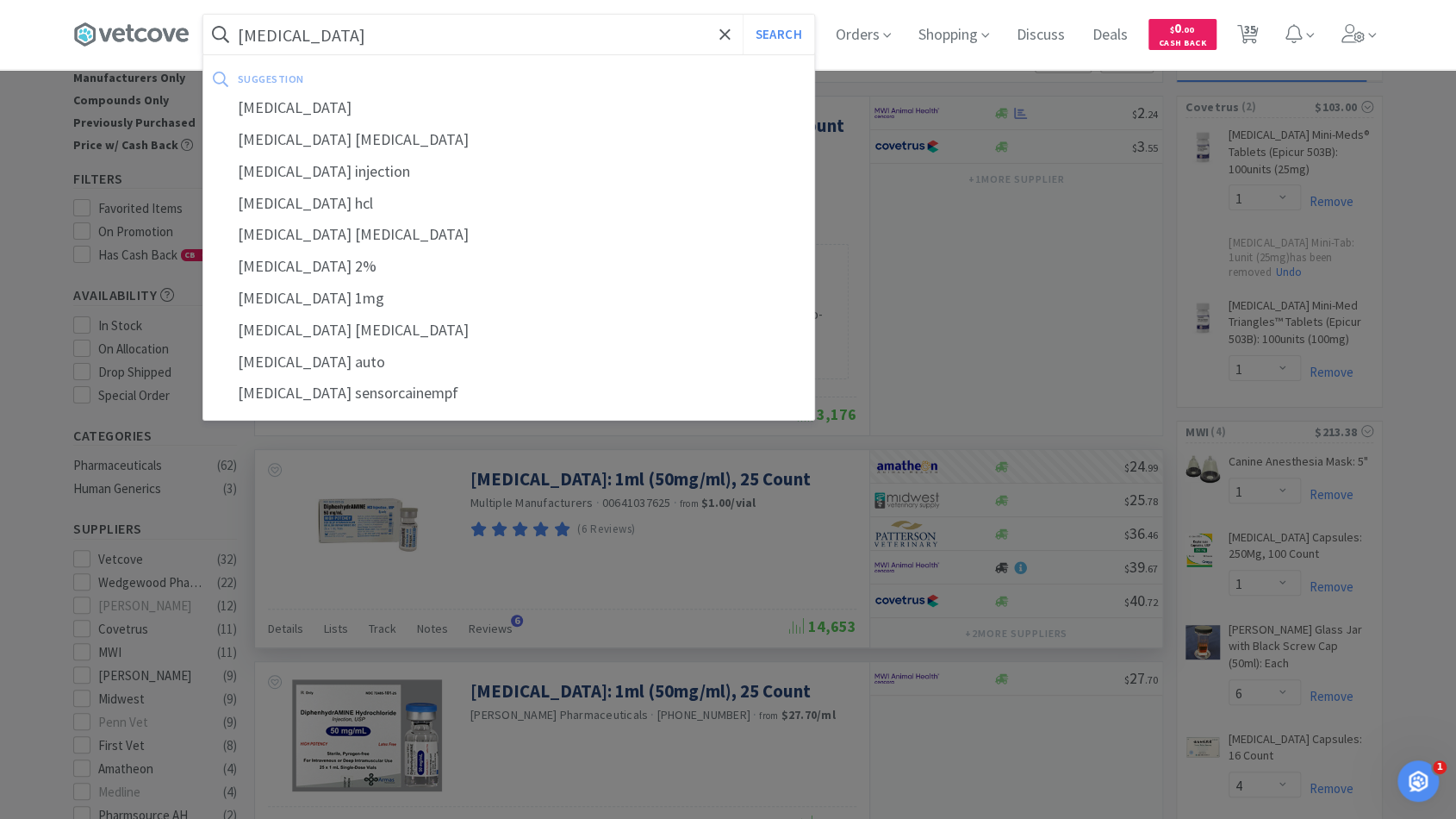
type input "epinephrine"
click at [742, 14] on button "Search" at bounding box center [778, 34] width 72 height 40
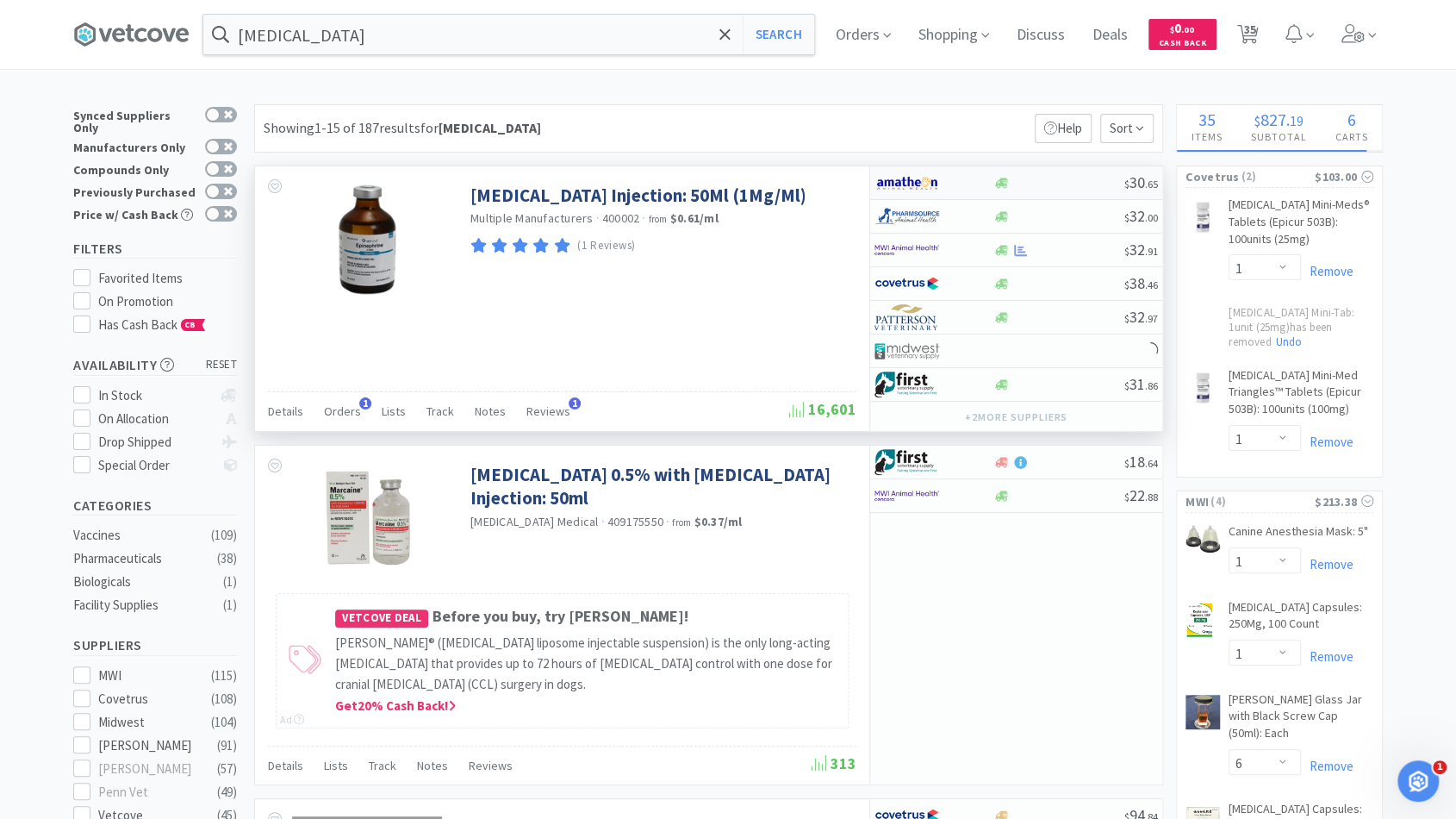
click at [1065, 182] on div at bounding box center [1058, 183] width 132 height 13
select select "1"
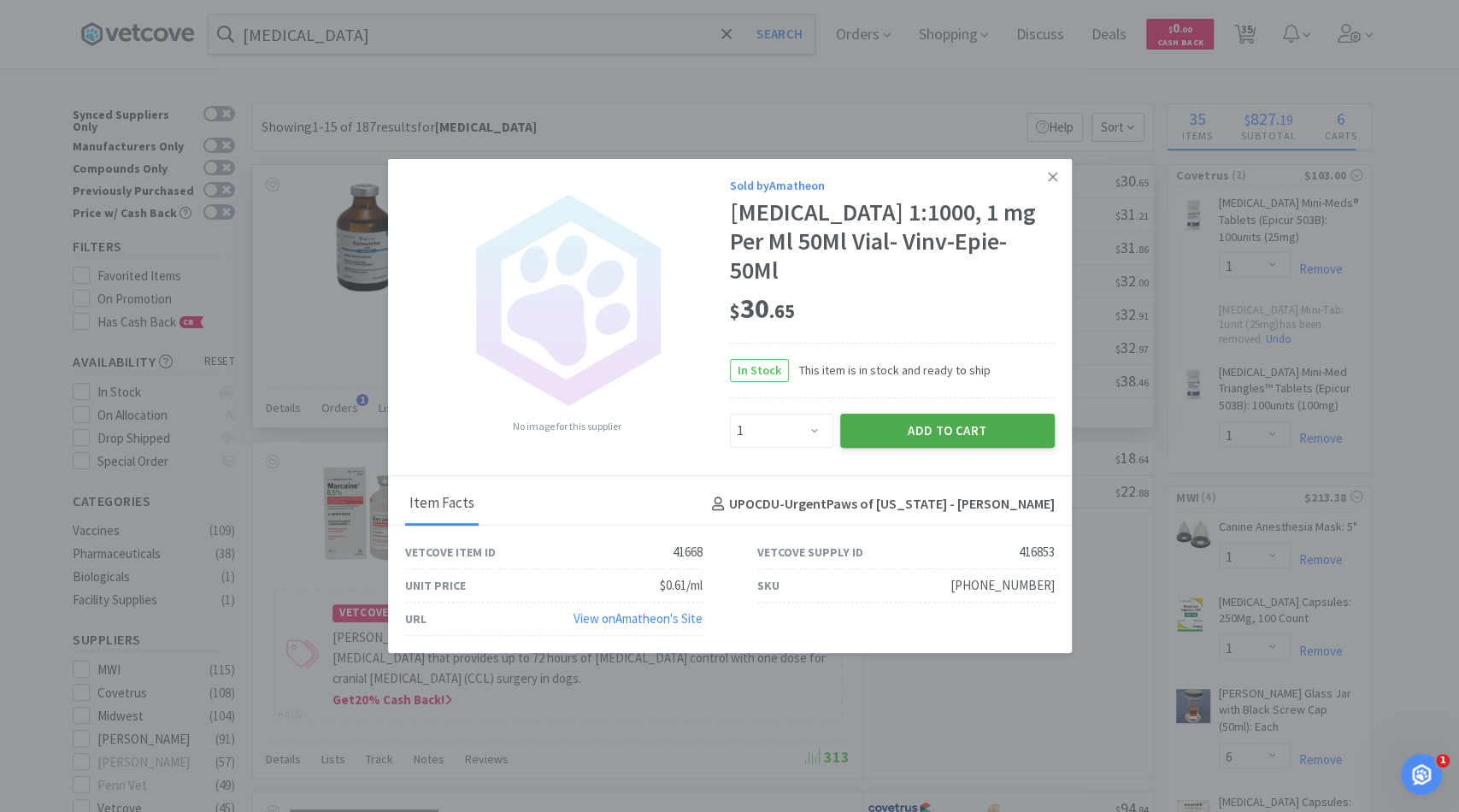
click at [901, 419] on button "Add to Cart" at bounding box center [947, 431] width 215 height 34
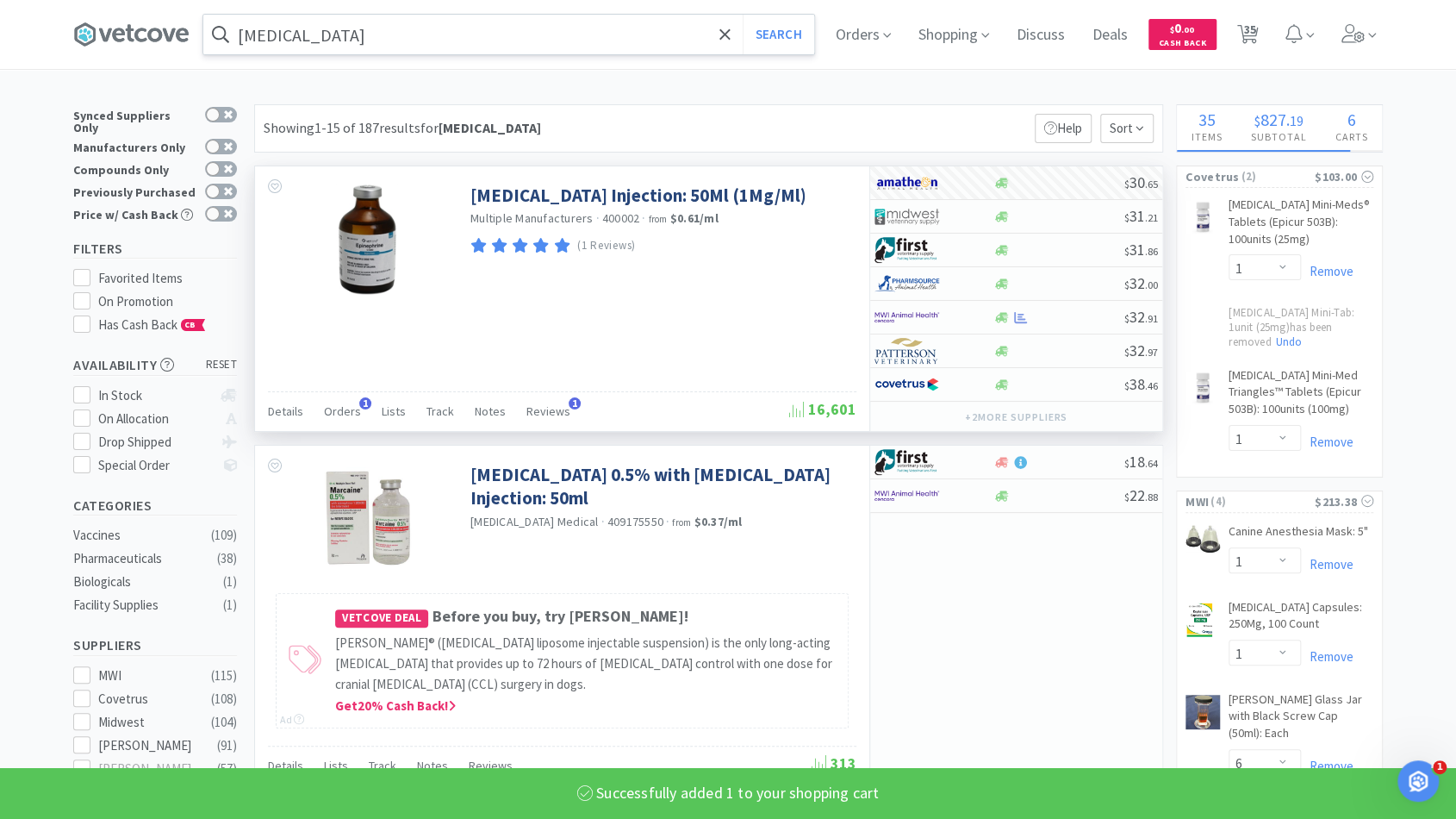
select select "1"
click at [731, 38] on icon at bounding box center [725, 34] width 11 height 17
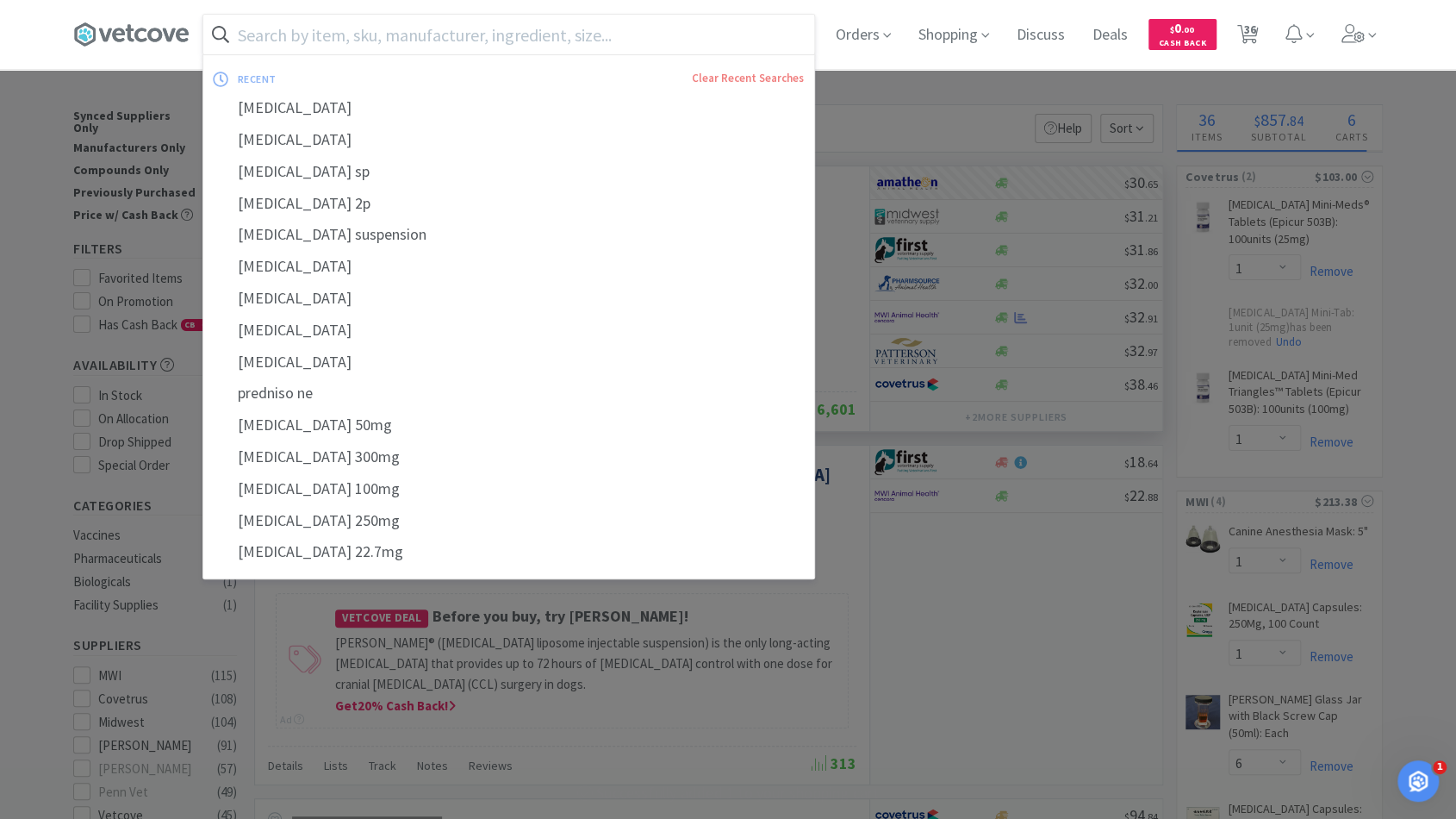
click at [686, 33] on input "text" at bounding box center [509, 34] width 611 height 40
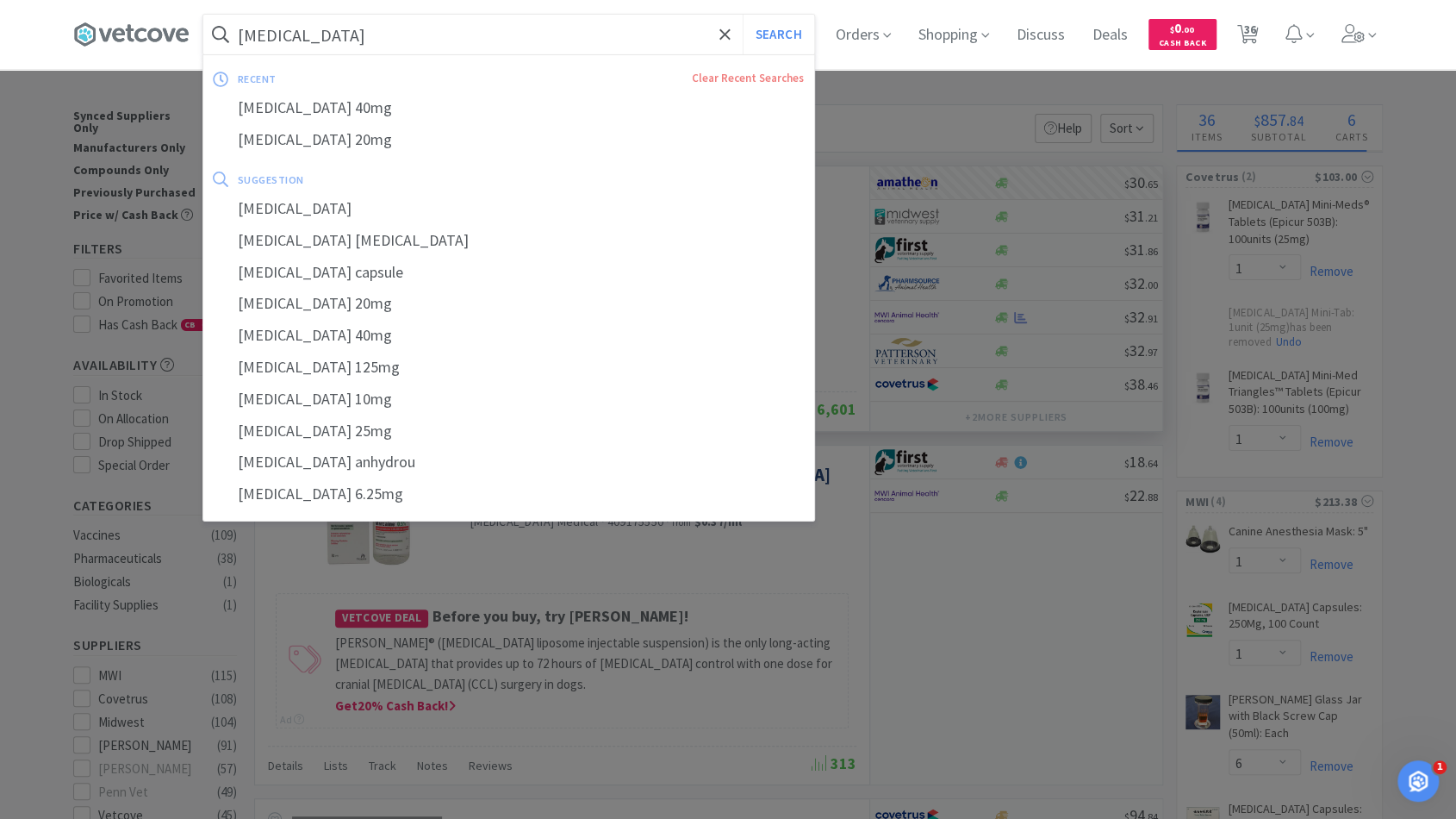
type input "[MEDICAL_DATA]"
click at [742, 14] on button "Search" at bounding box center [778, 34] width 72 height 40
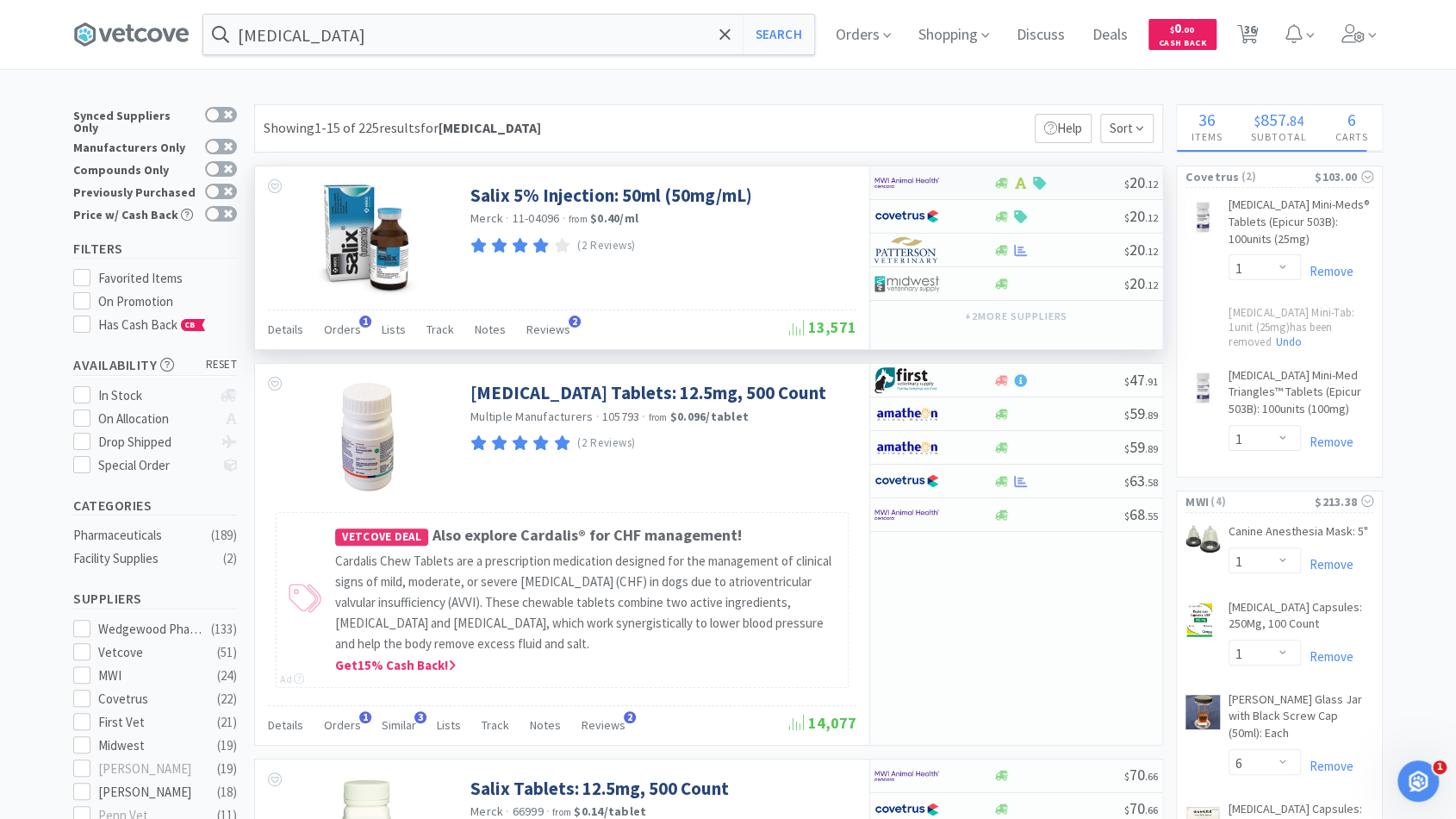
click at [1077, 186] on div at bounding box center [1058, 183] width 132 height 13
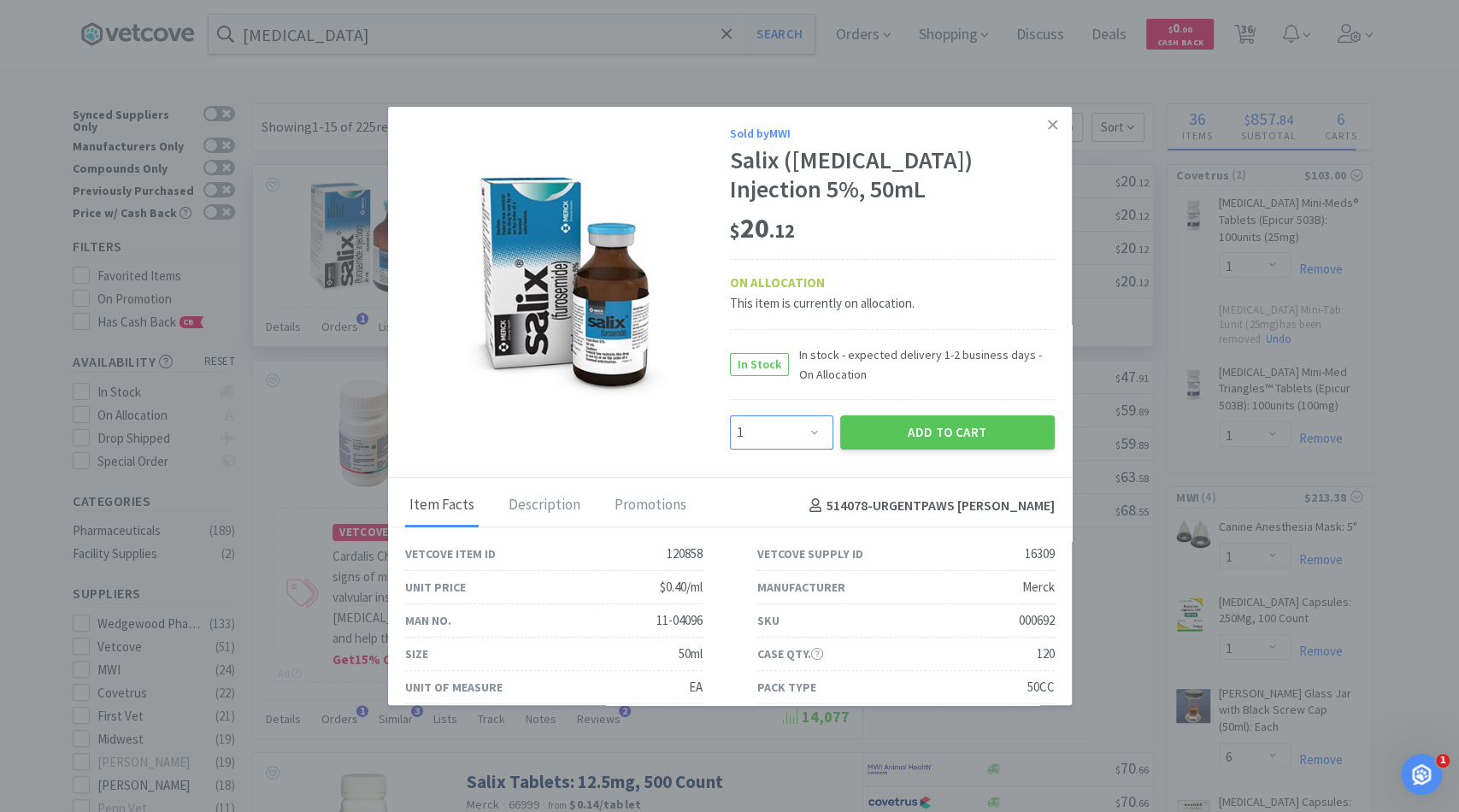
click at [814, 419] on select "Enter Quantity 1 2 3 4 5 6 7 8 9 10 11 12 13 14 15 16 17 18 19 20 Enter Quantity" at bounding box center [781, 432] width 103 height 34
select select "2"
click at [730, 415] on select "Enter Quantity 1 2 3 4 5 6 7 8 9 10 11 12 13 14 15 16 17 18 19 20 Enter Quantity" at bounding box center [781, 432] width 103 height 34
click at [899, 432] on button "Add to Cart" at bounding box center [947, 432] width 215 height 34
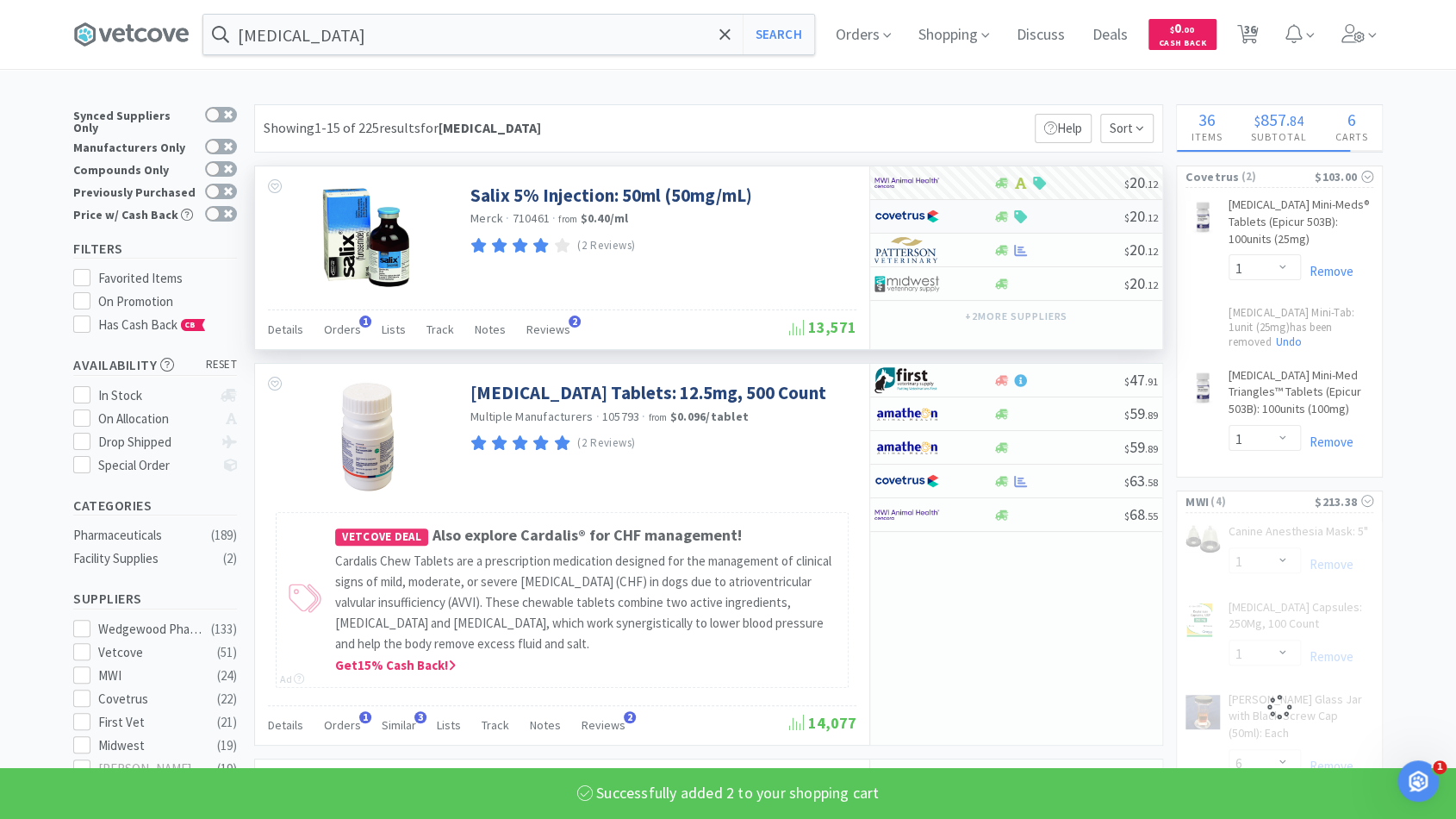
select select "2"
select select "4"
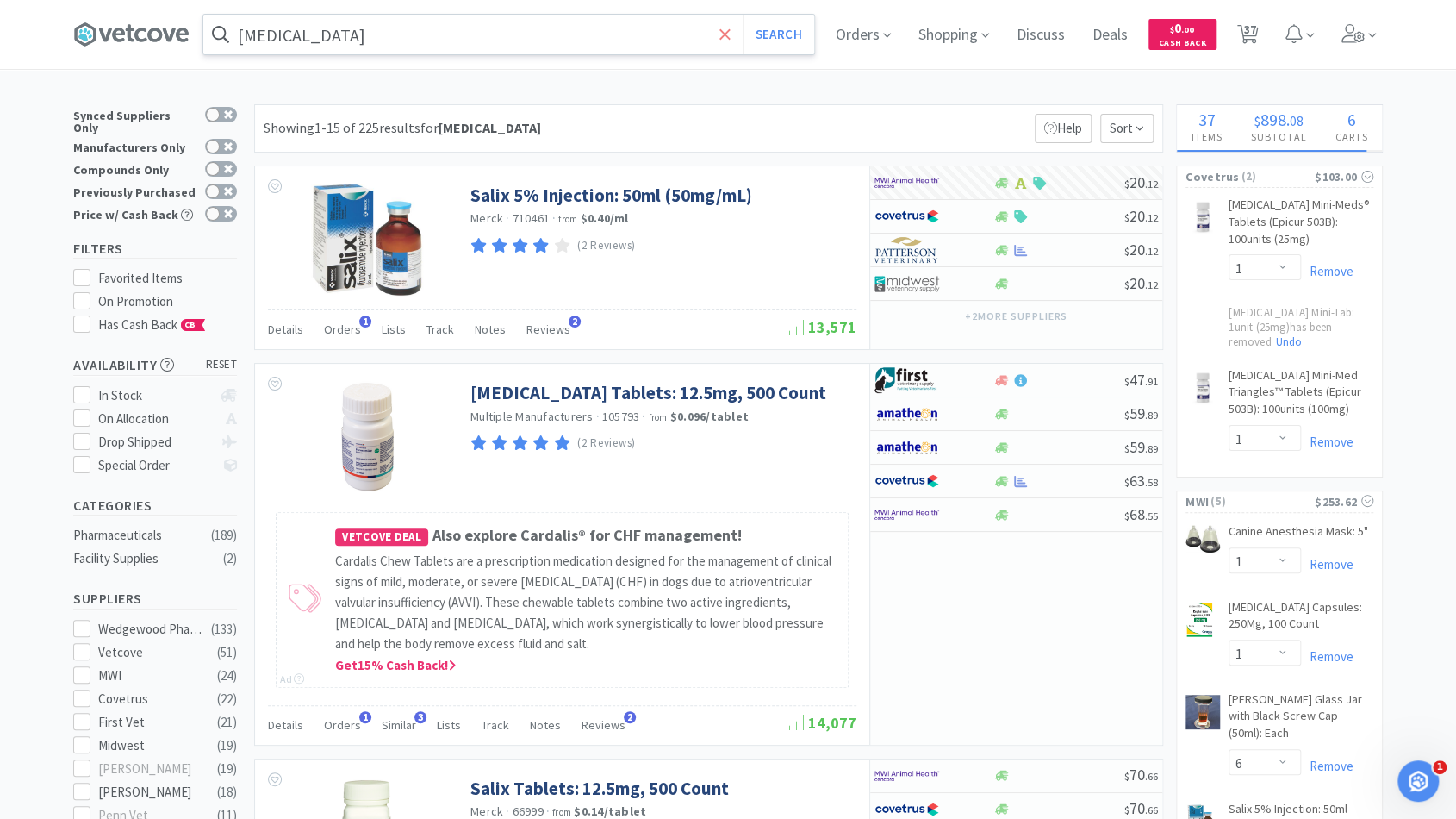
click at [731, 31] on icon at bounding box center [725, 34] width 11 height 17
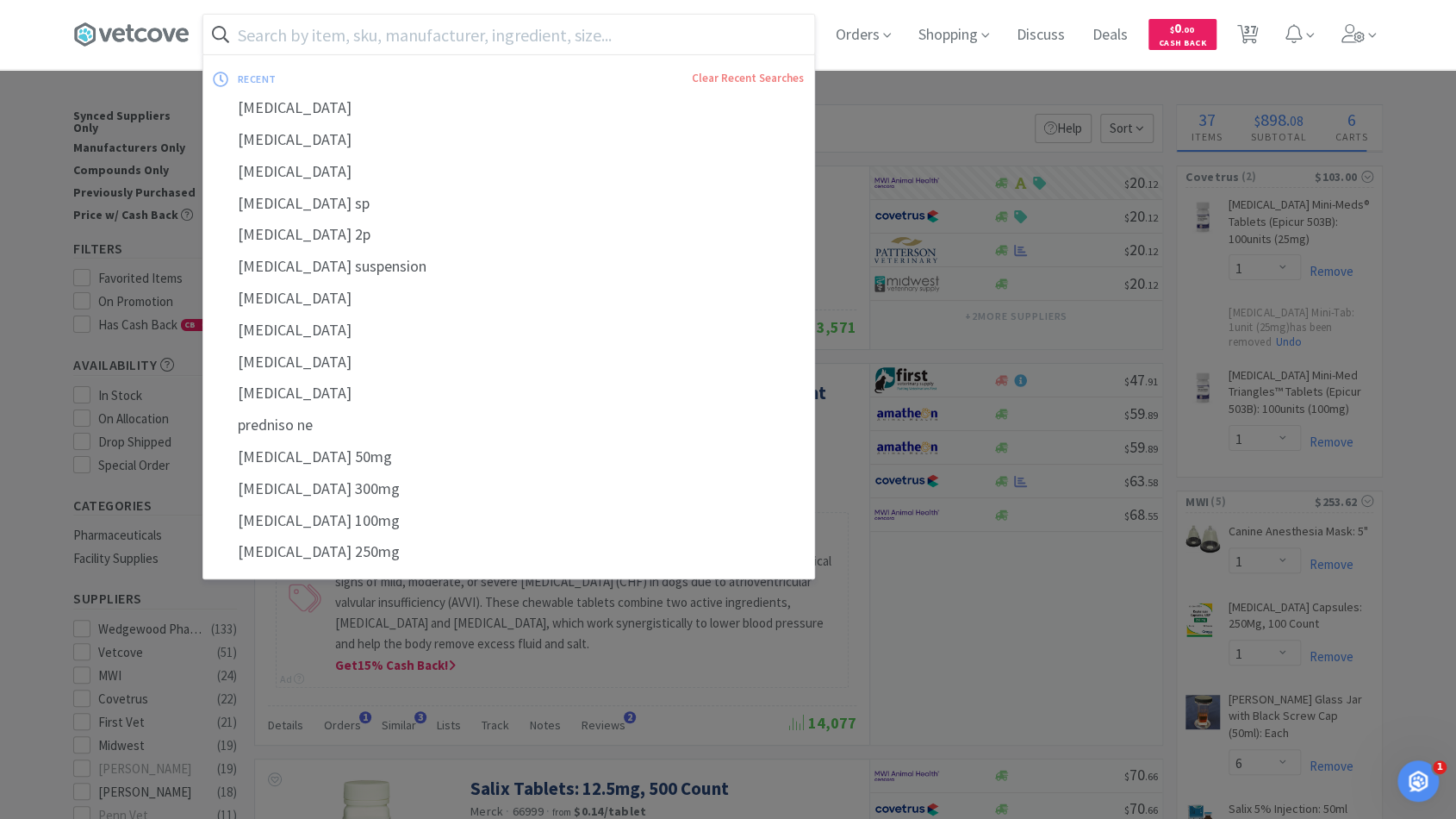
click at [684, 31] on input "text" at bounding box center [509, 34] width 611 height 40
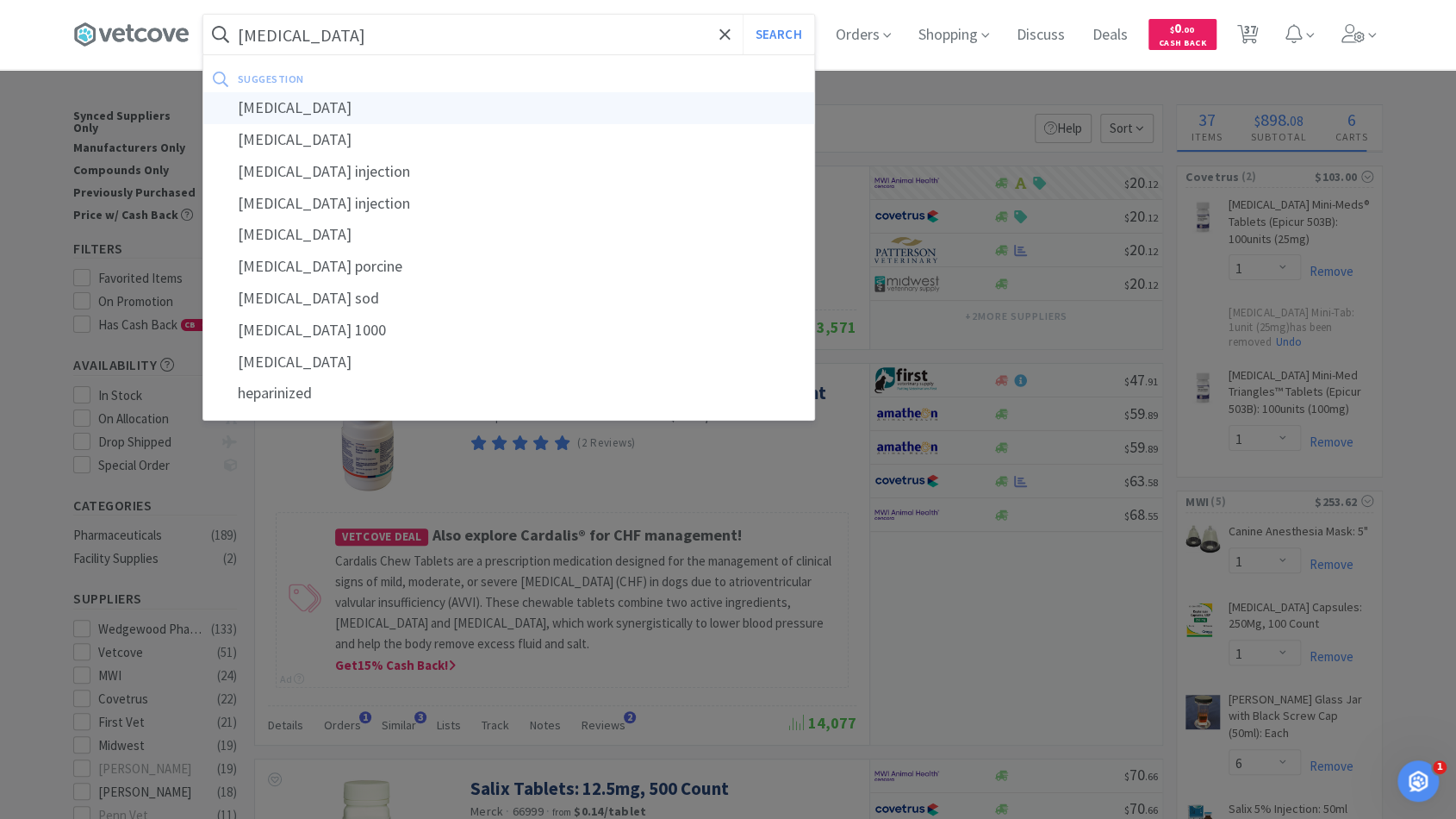
type input "heparin"
click at [597, 94] on div "heparin" at bounding box center [509, 108] width 611 height 32
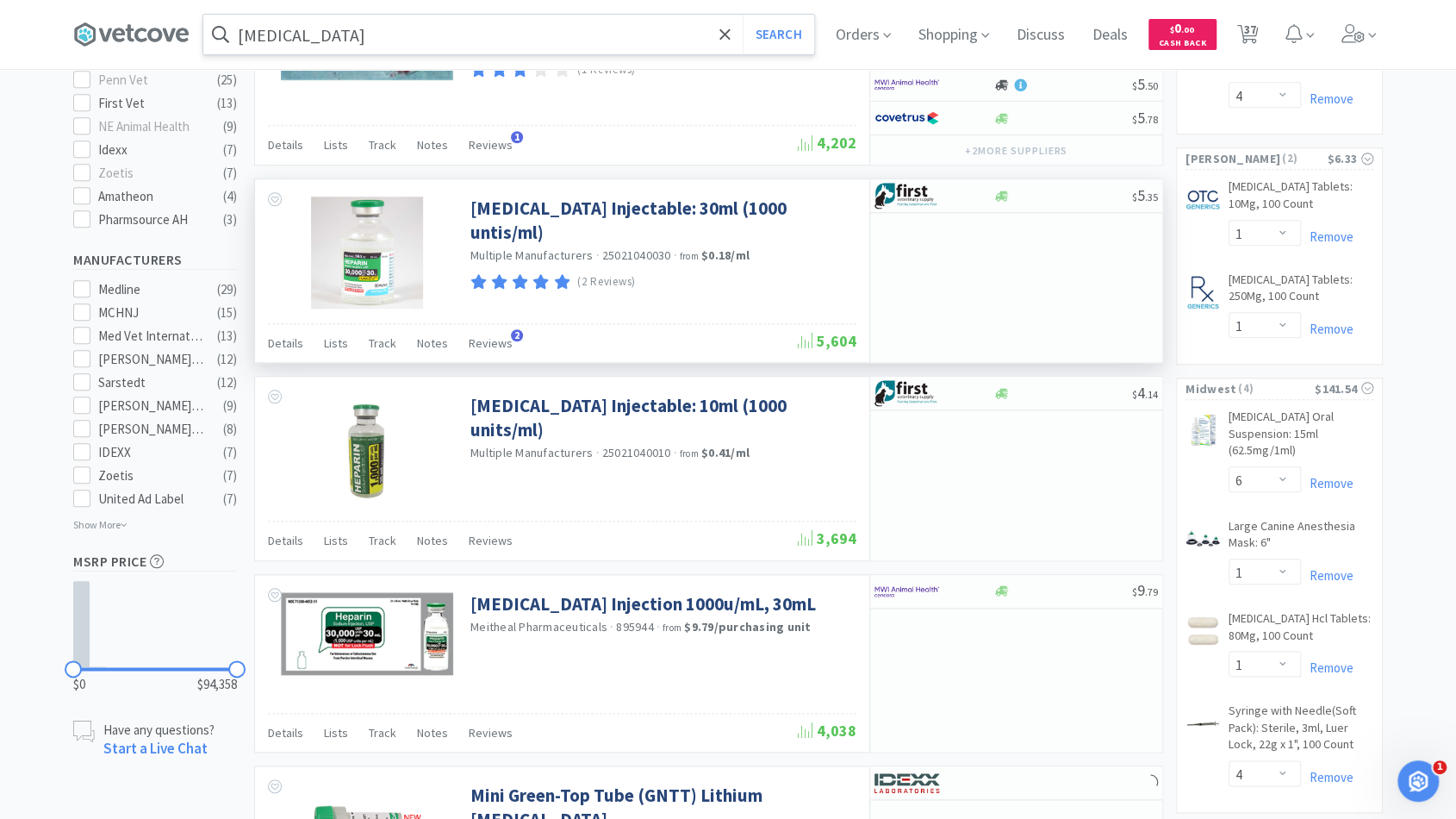
scroll to position [920, 0]
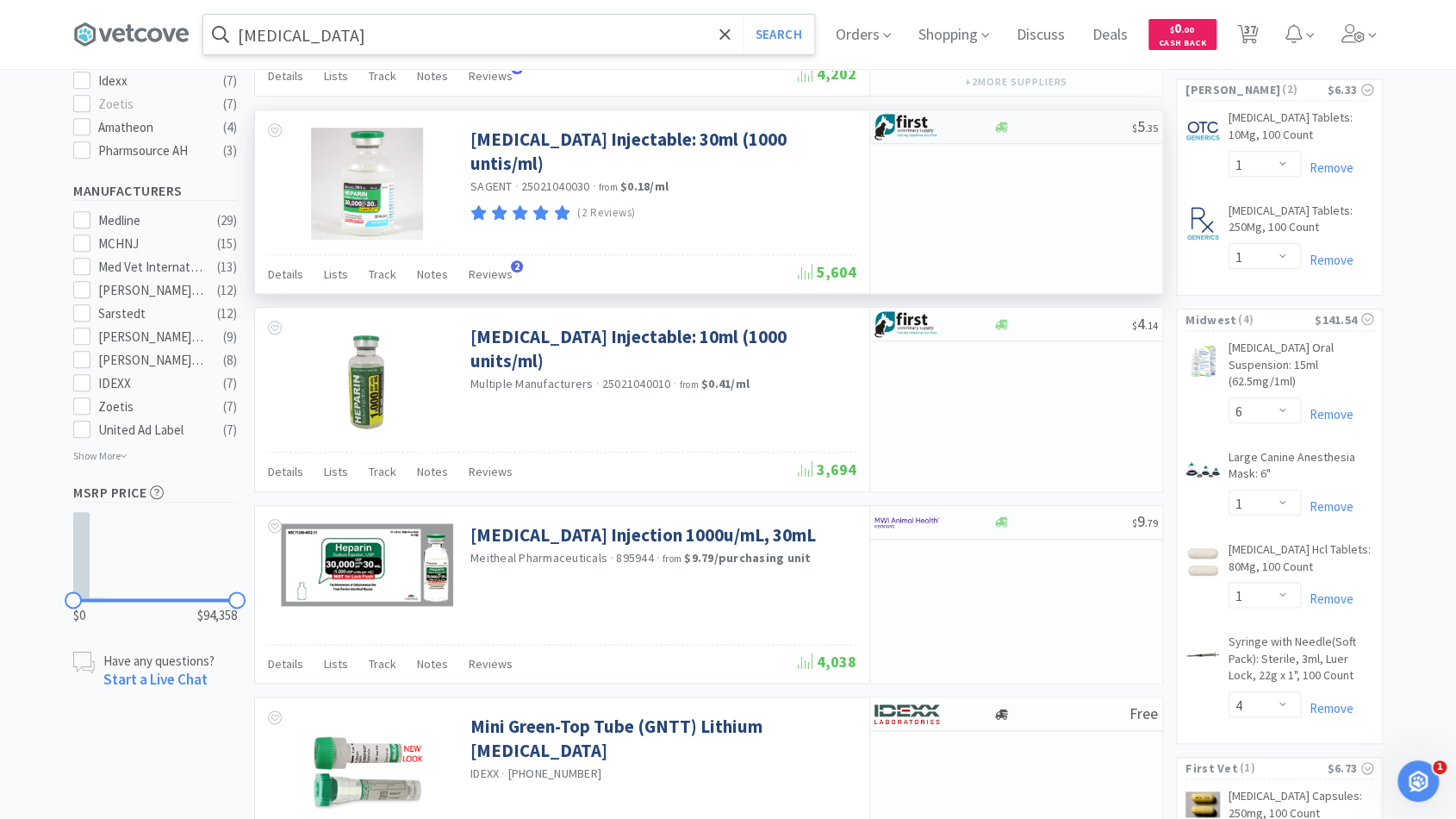
click at [1089, 116] on div "$ 5 . 35" at bounding box center [1016, 127] width 292 height 33
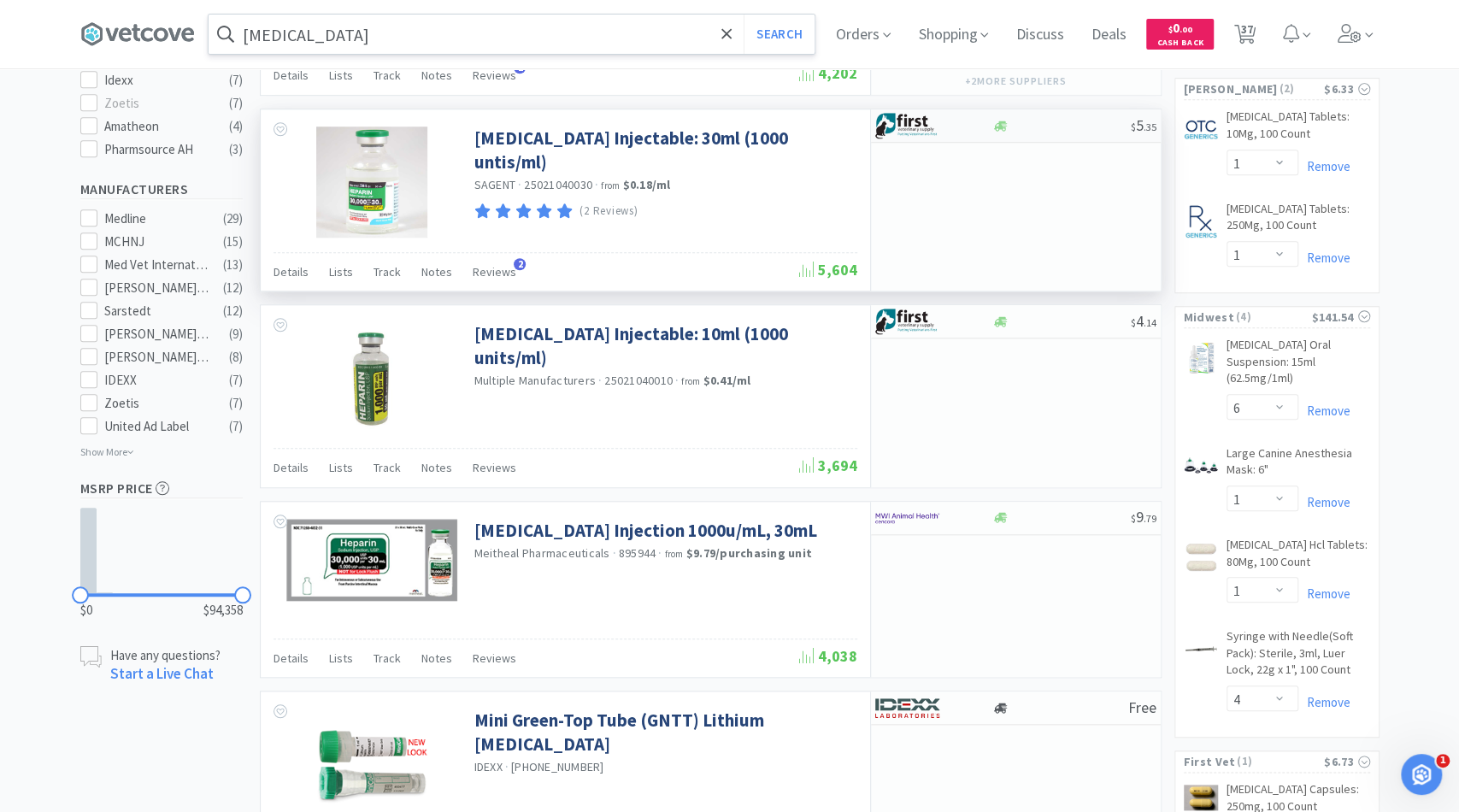
select select "1"
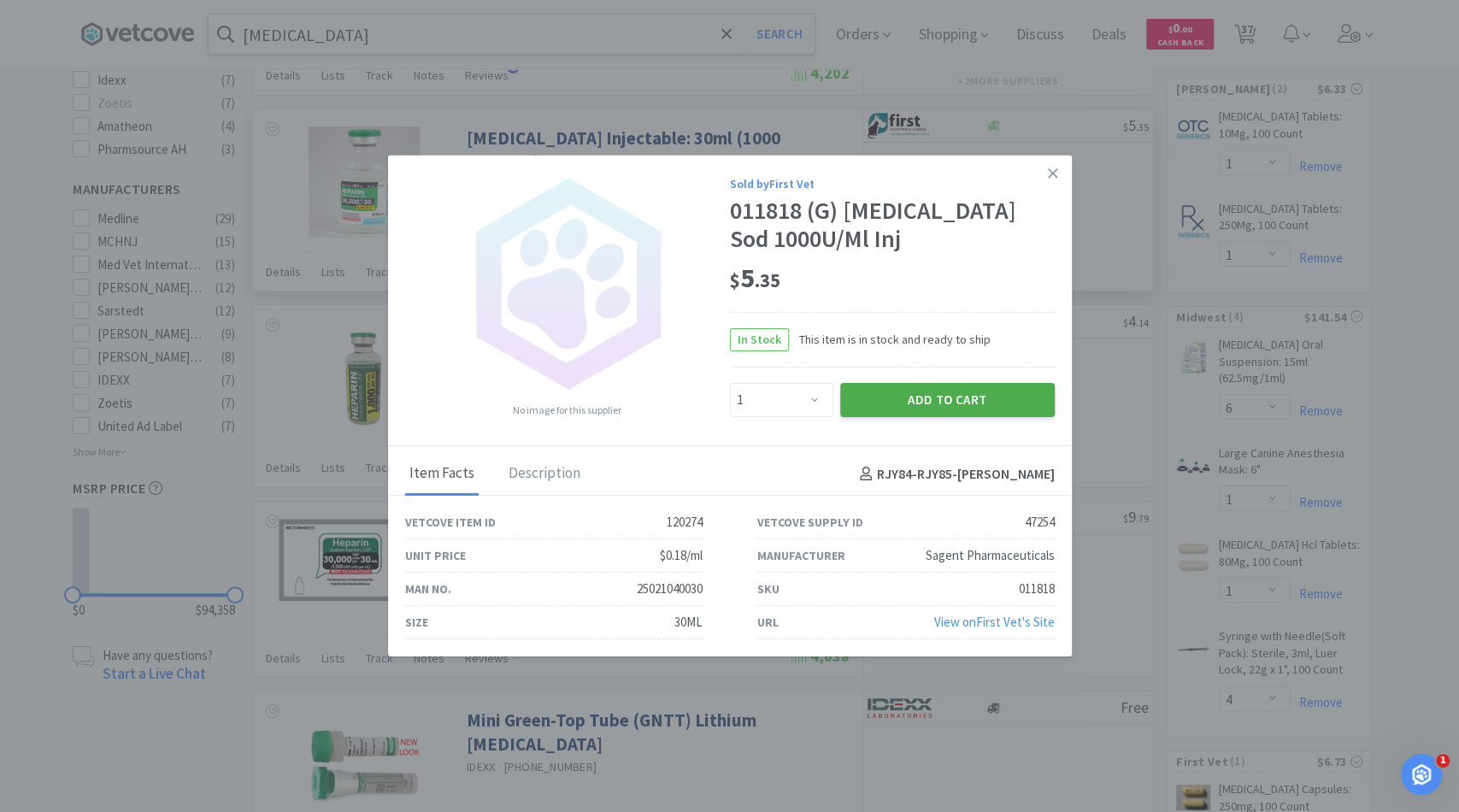
click at [937, 398] on button "Add to Cart" at bounding box center [947, 399] width 215 height 34
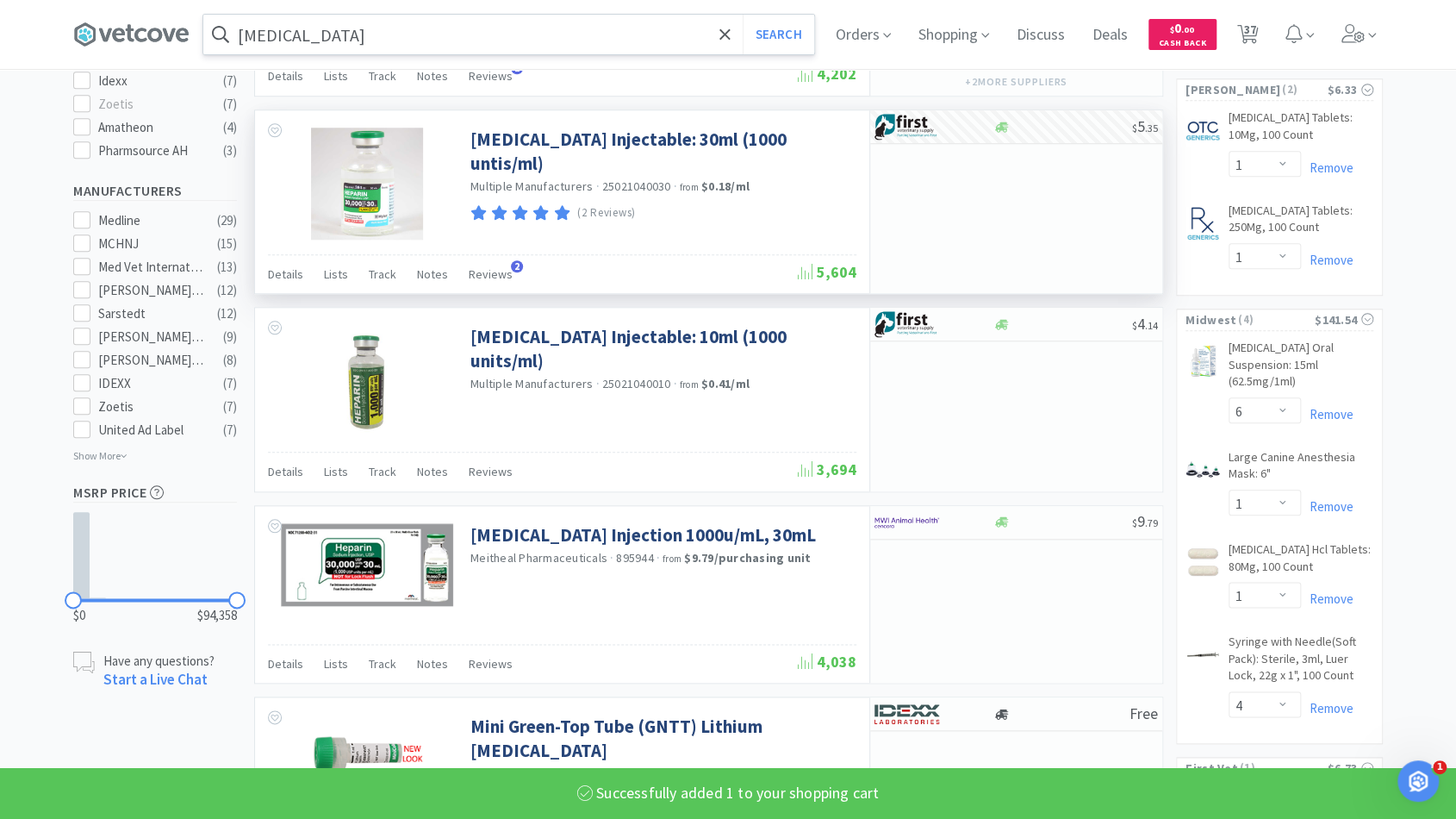
select select "1"
click at [730, 35] on icon at bounding box center [724, 33] width 10 height 10
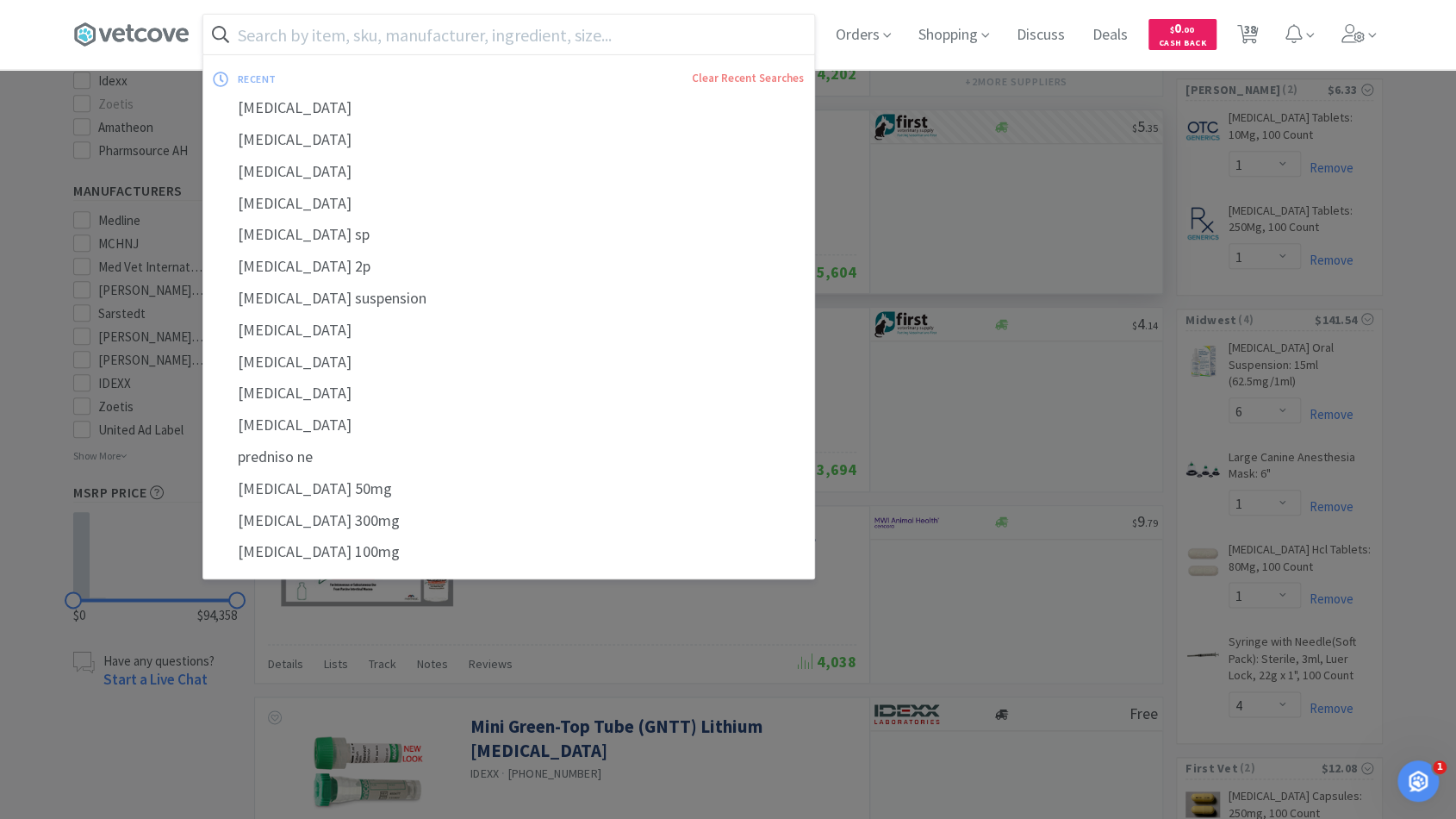
click at [705, 37] on input "text" at bounding box center [509, 34] width 611 height 40
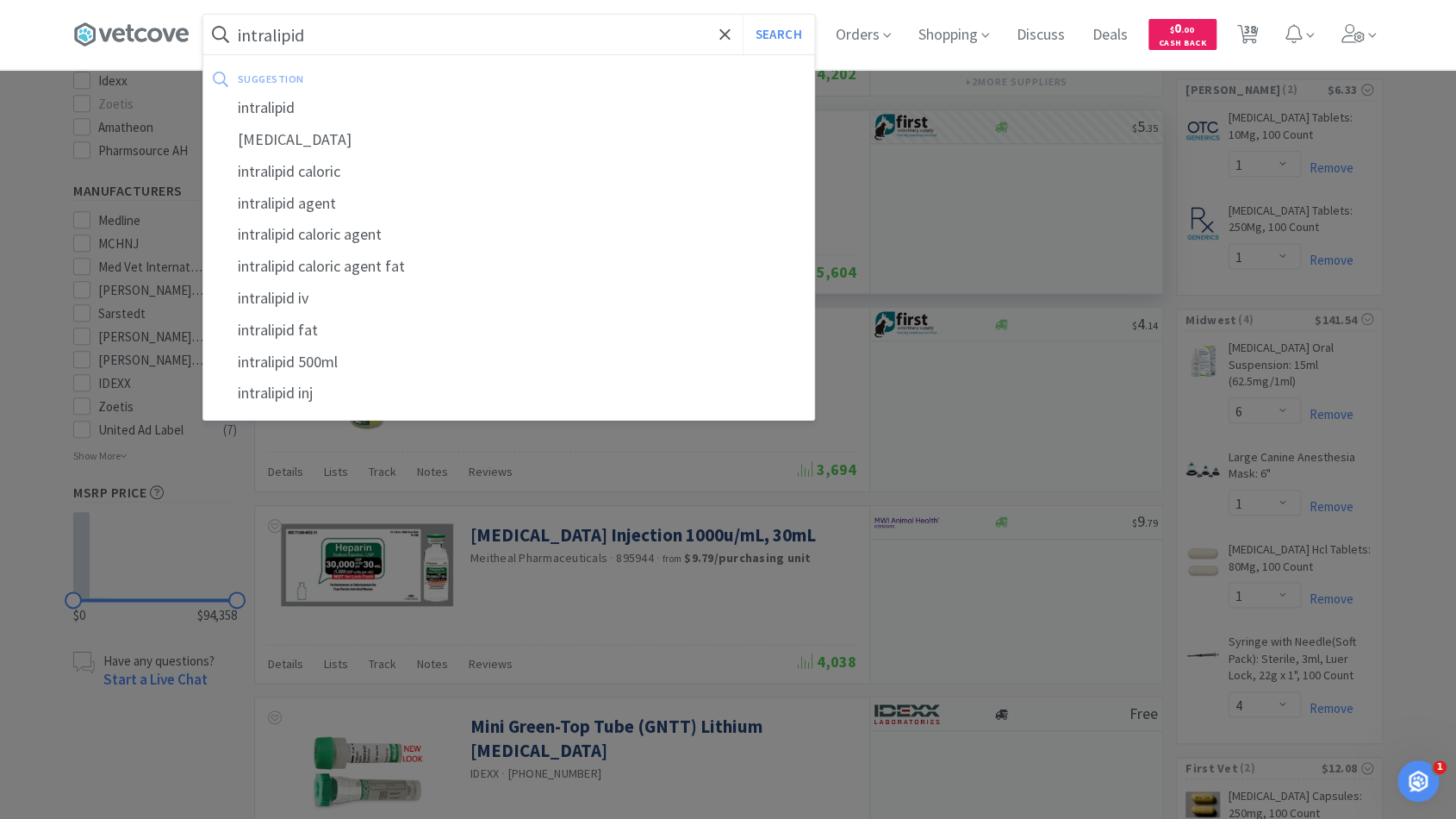
type input "intralipid"
click at [742, 14] on button "Search" at bounding box center [778, 34] width 72 height 40
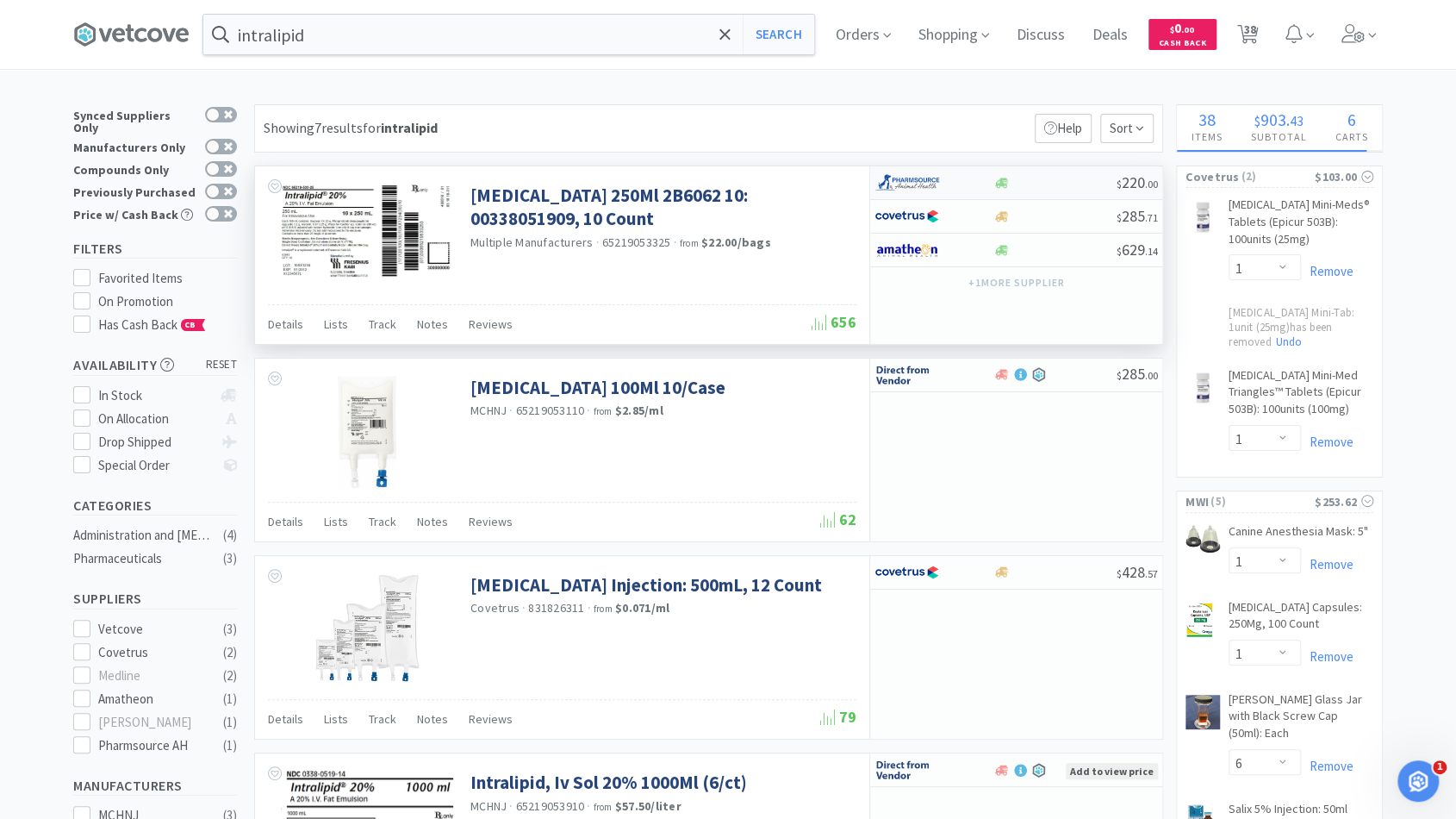
click at [1042, 181] on div at bounding box center [1054, 183] width 124 height 13
select select "1"
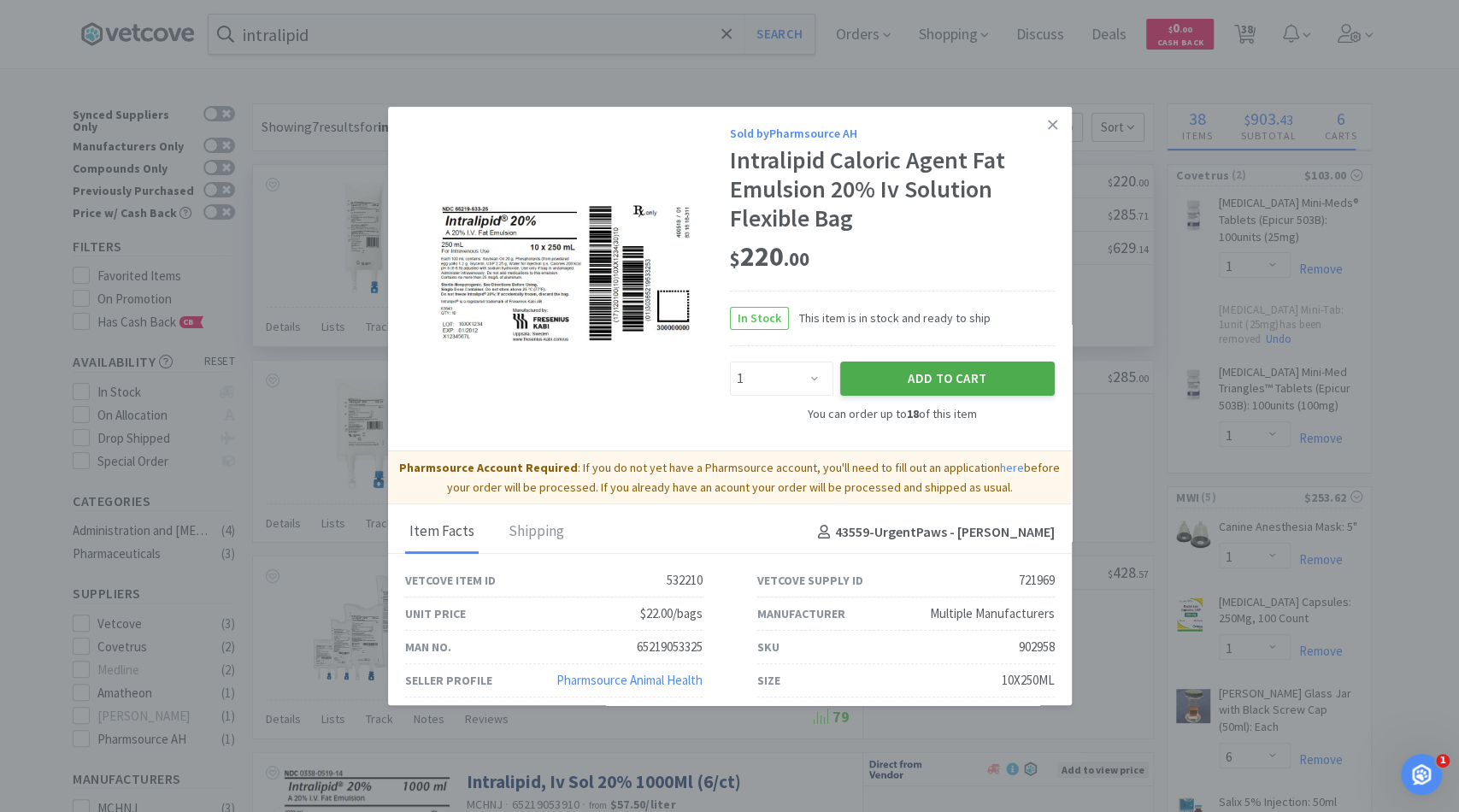
click at [880, 372] on button "Add to Cart" at bounding box center [947, 379] width 215 height 34
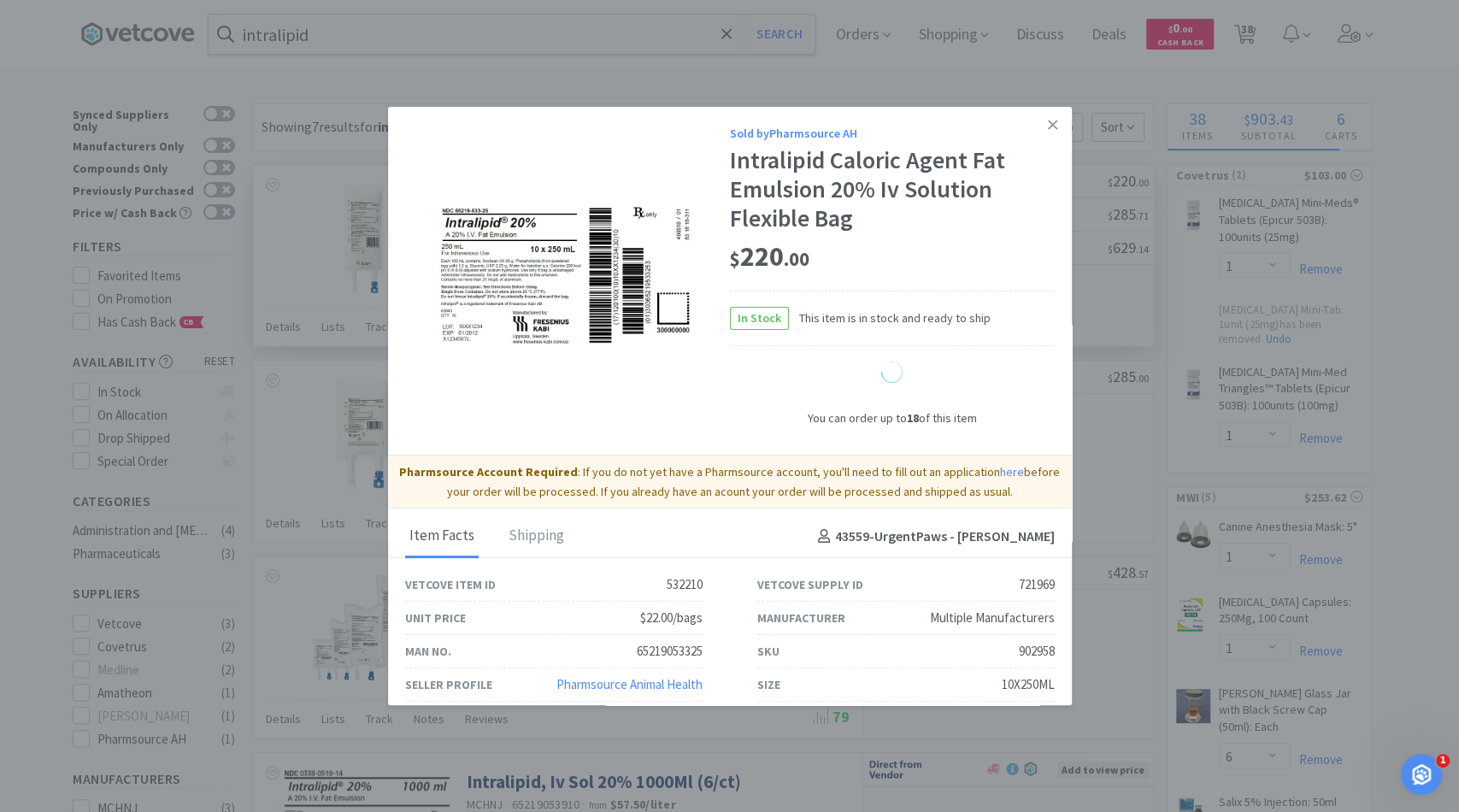
select select "1"
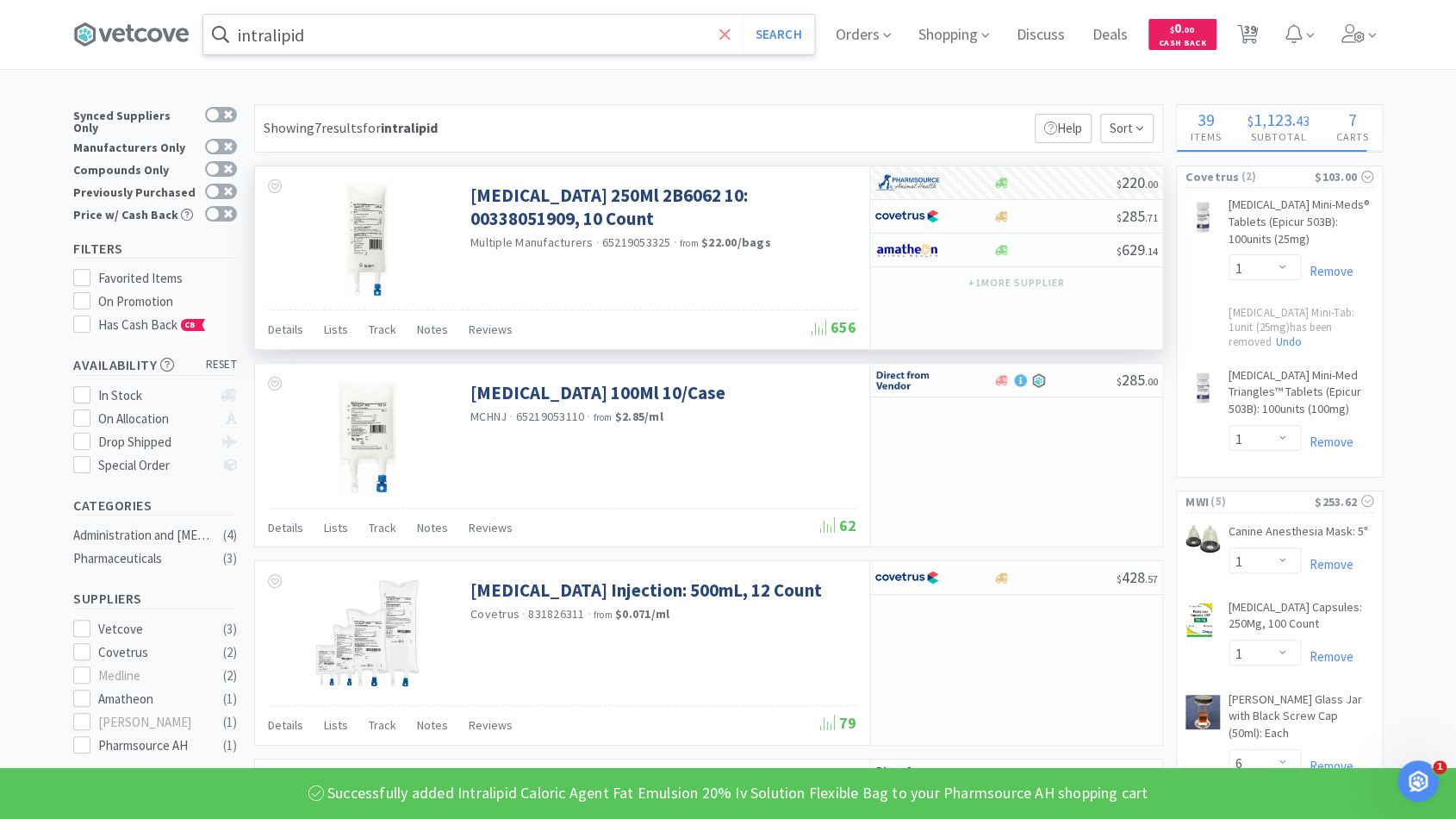
click at [730, 38] on icon at bounding box center [724, 33] width 10 height 10
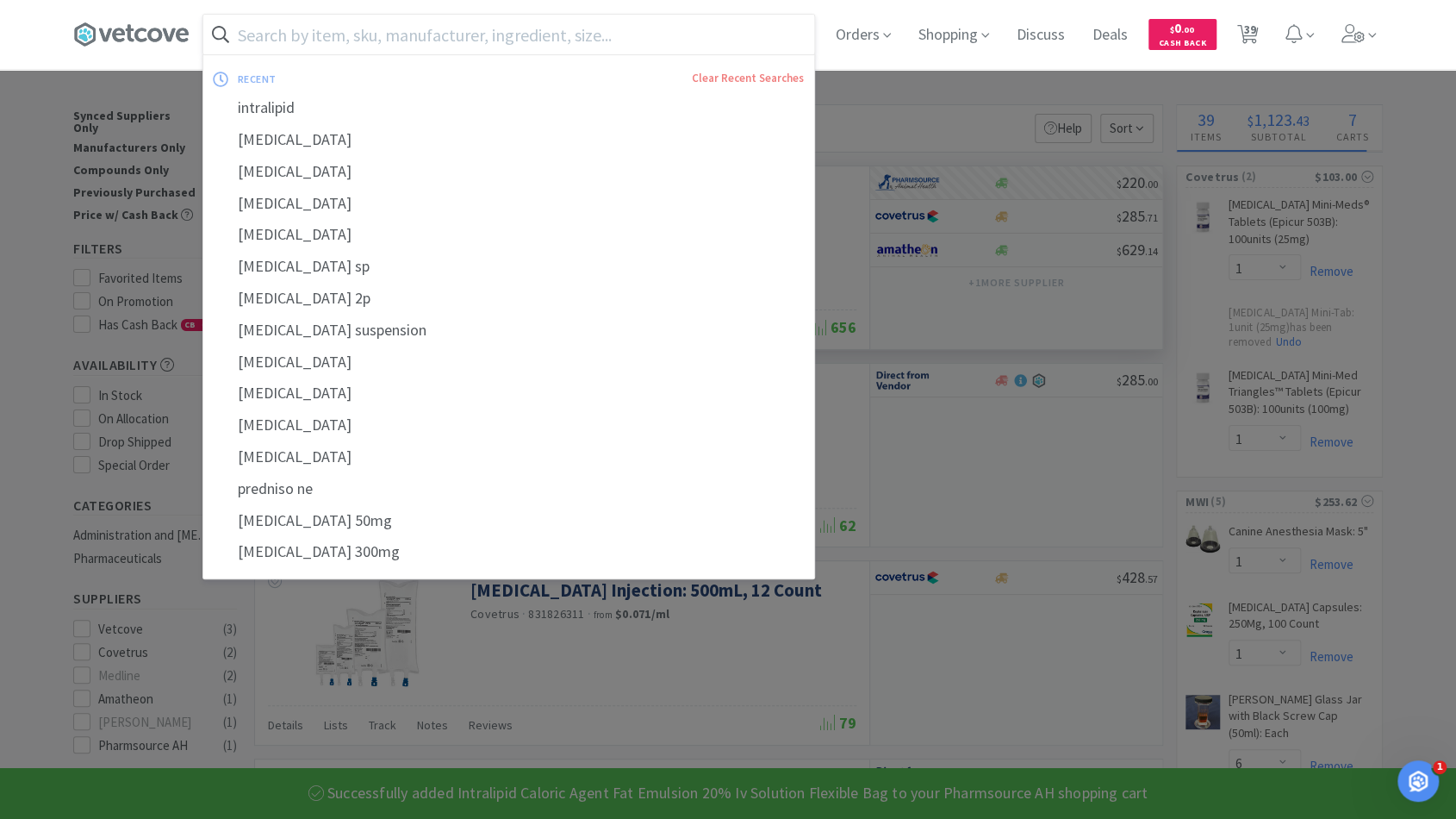
click at [683, 38] on input "text" at bounding box center [509, 34] width 611 height 40
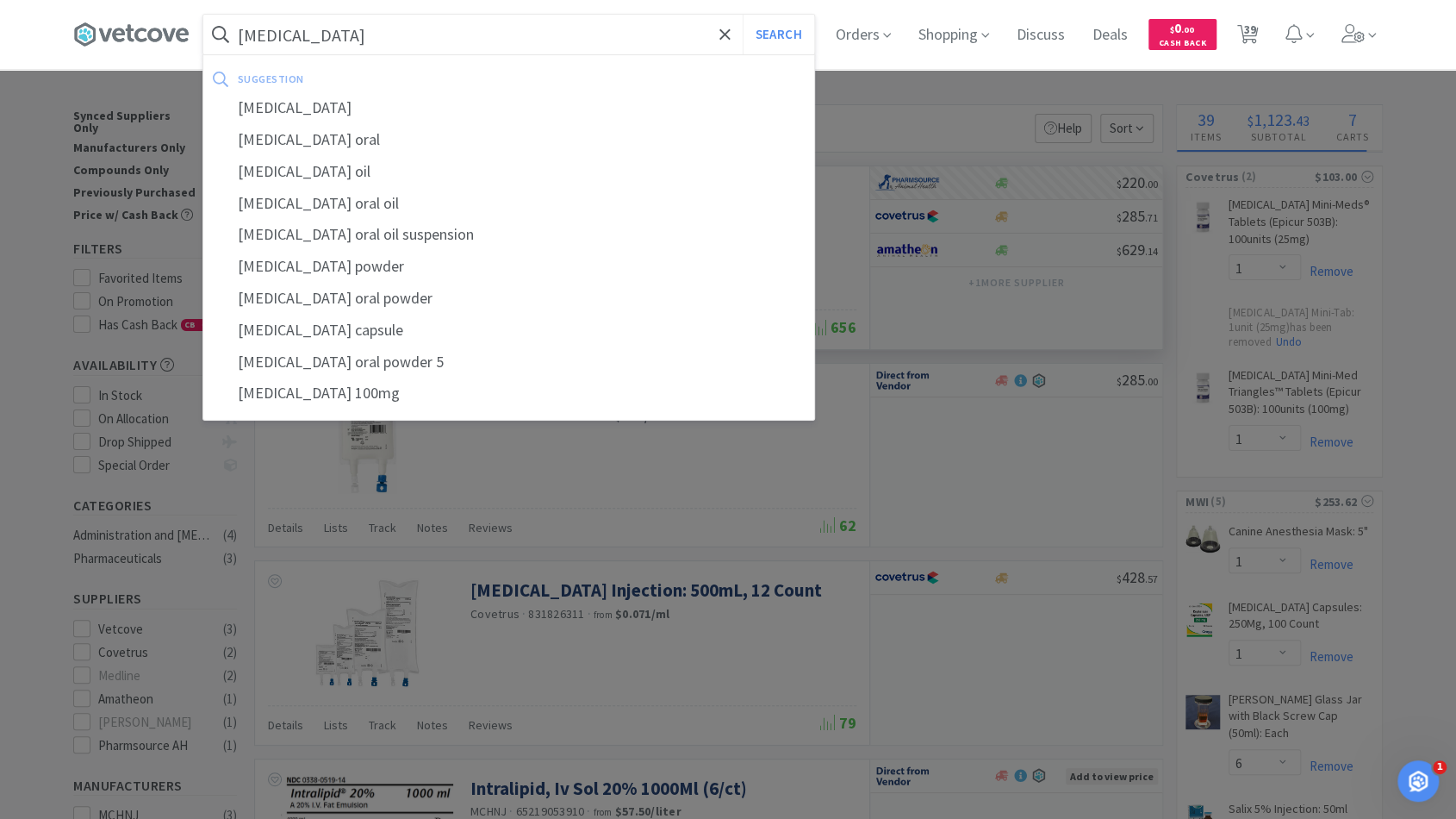
type input "methocarbamol"
click at [742, 14] on button "Search" at bounding box center [778, 34] width 72 height 40
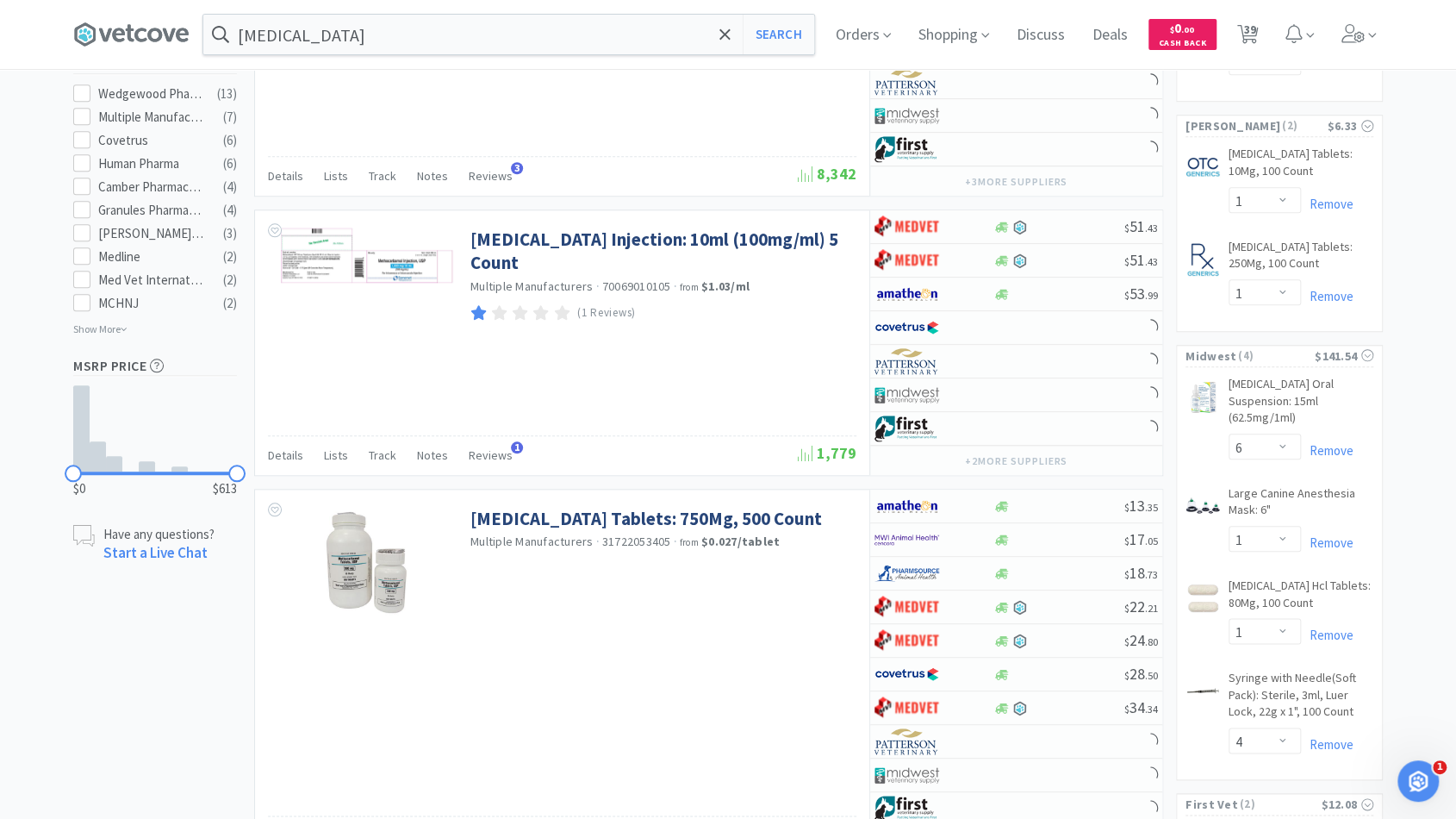
scroll to position [883, 0]
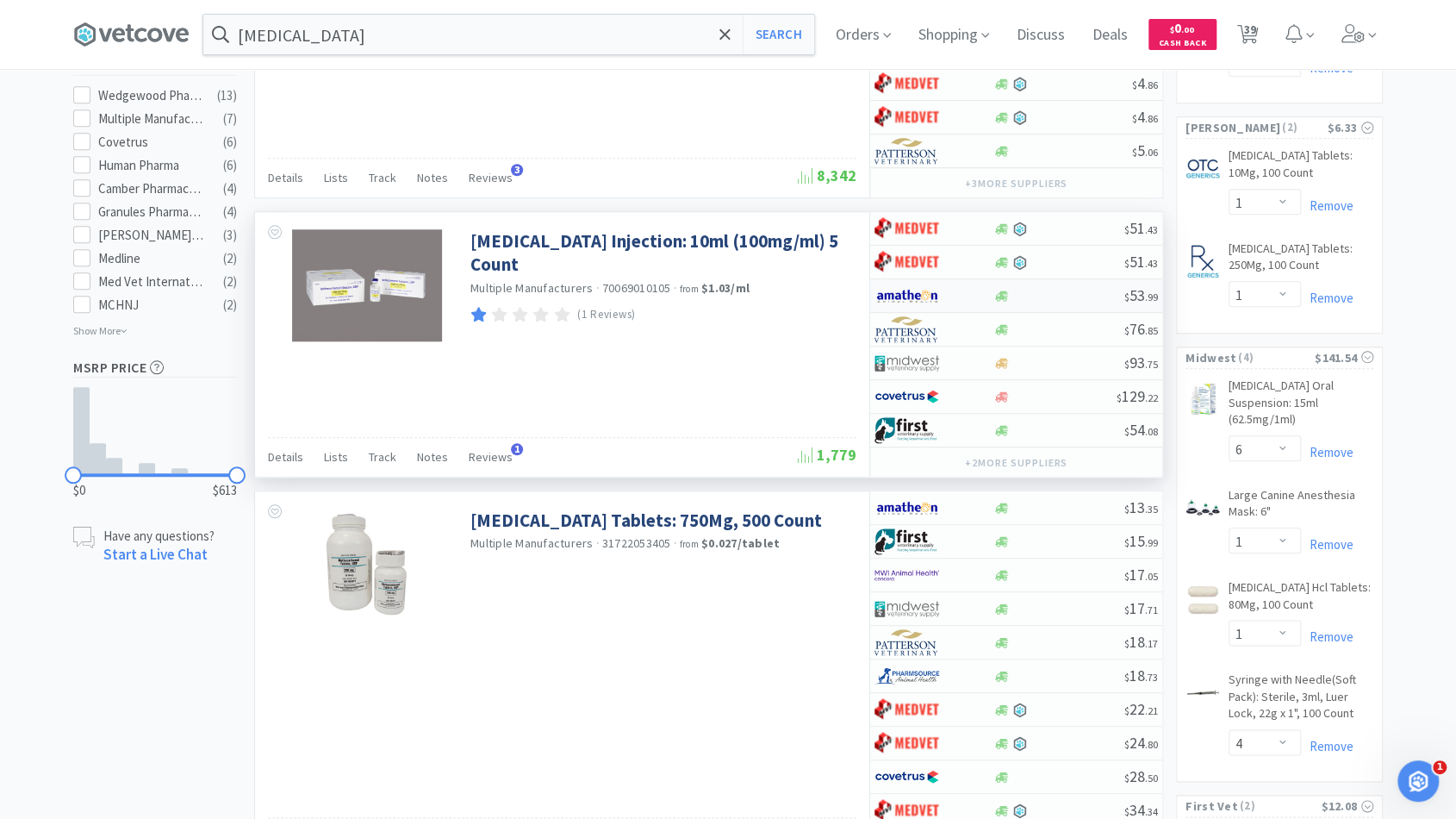
click at [1093, 289] on div at bounding box center [1058, 296] width 132 height 13
select select "1"
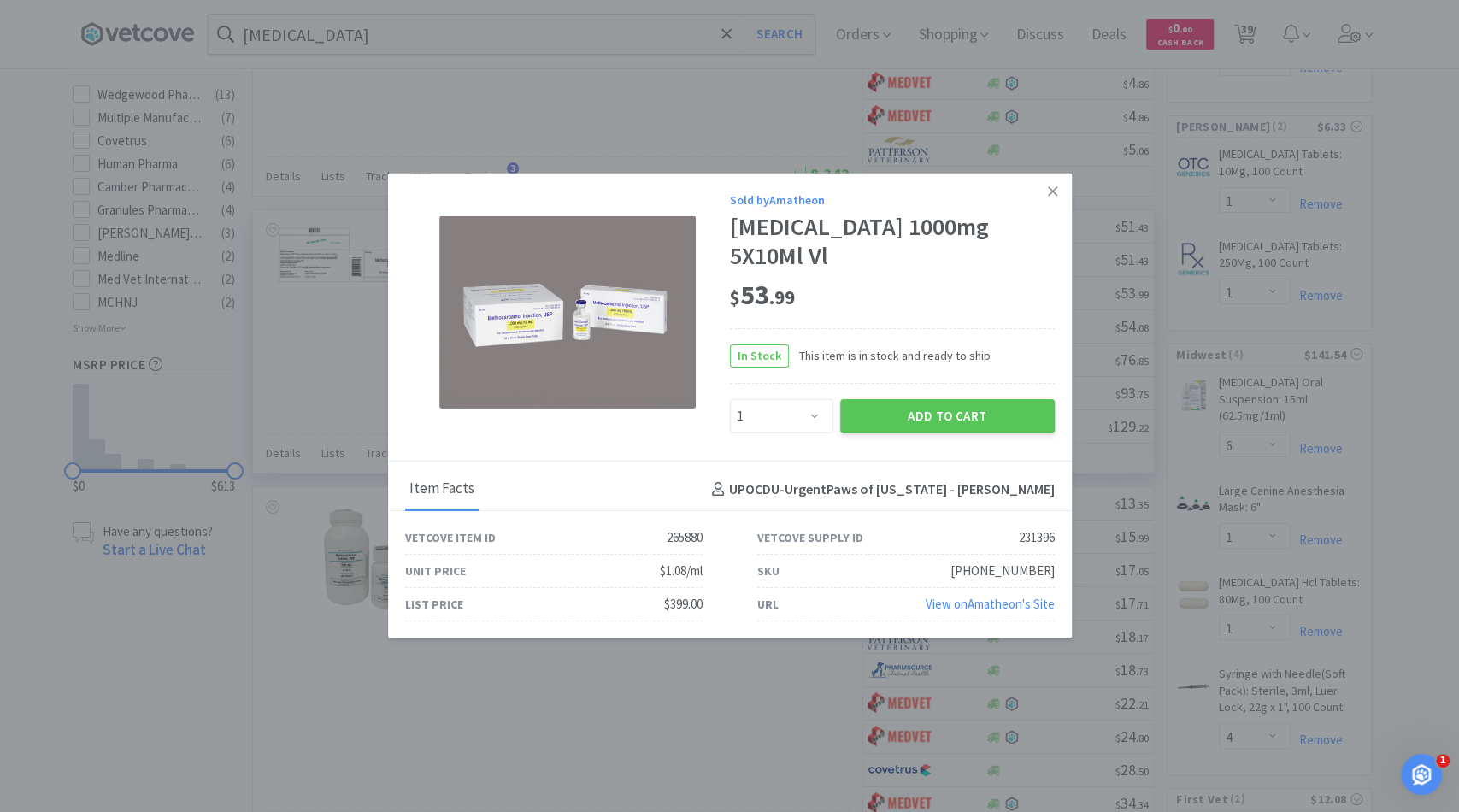
click at [982, 436] on div "Sold by Amatheon Methocarbamol 1000mg 5X10Ml Vl $ 53 . 99 In Stock This item is…" at bounding box center [730, 317] width 684 height 288
click at [993, 418] on button "Add to Cart" at bounding box center [947, 416] width 215 height 34
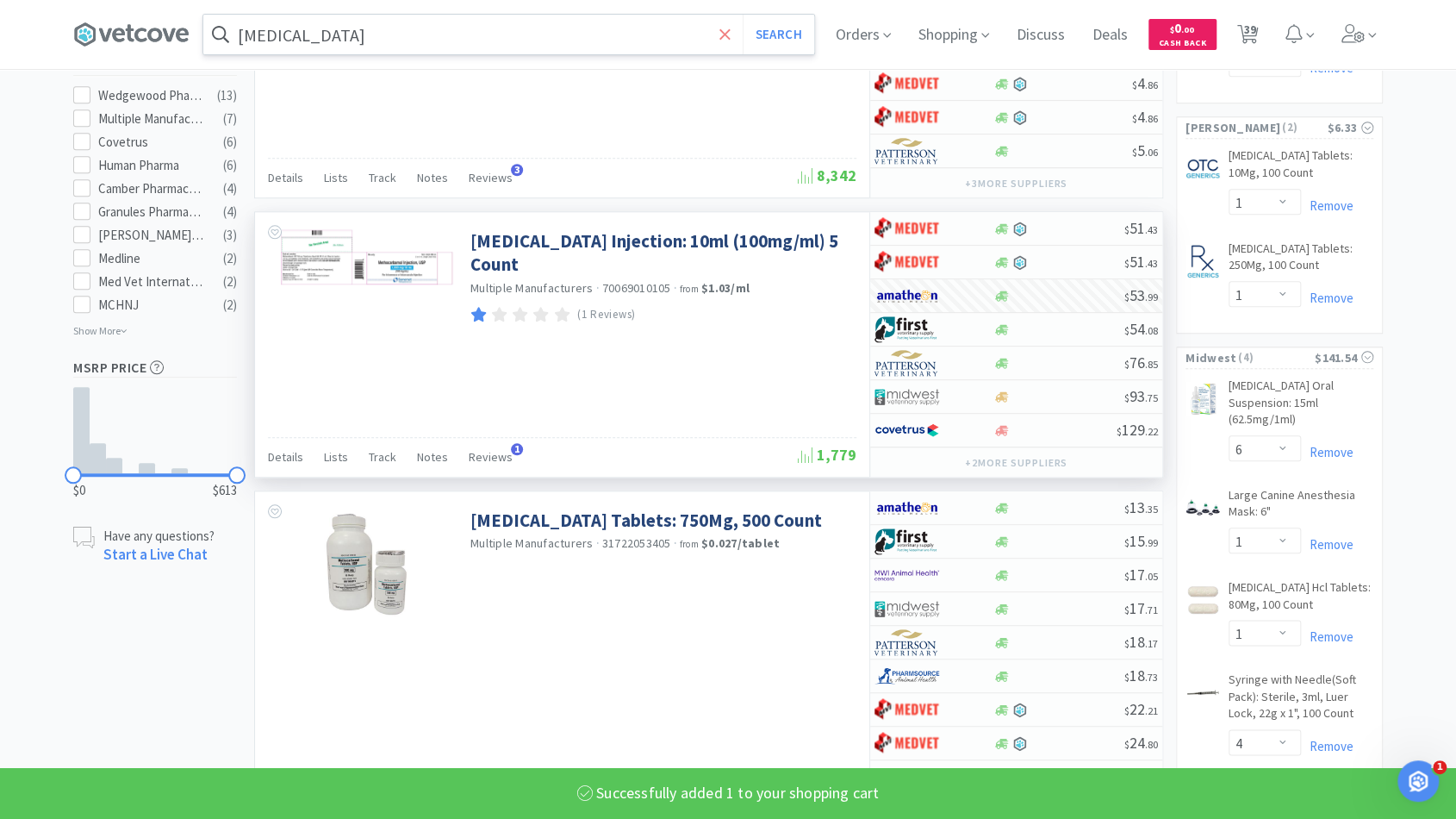
click at [730, 33] on icon at bounding box center [725, 34] width 11 height 17
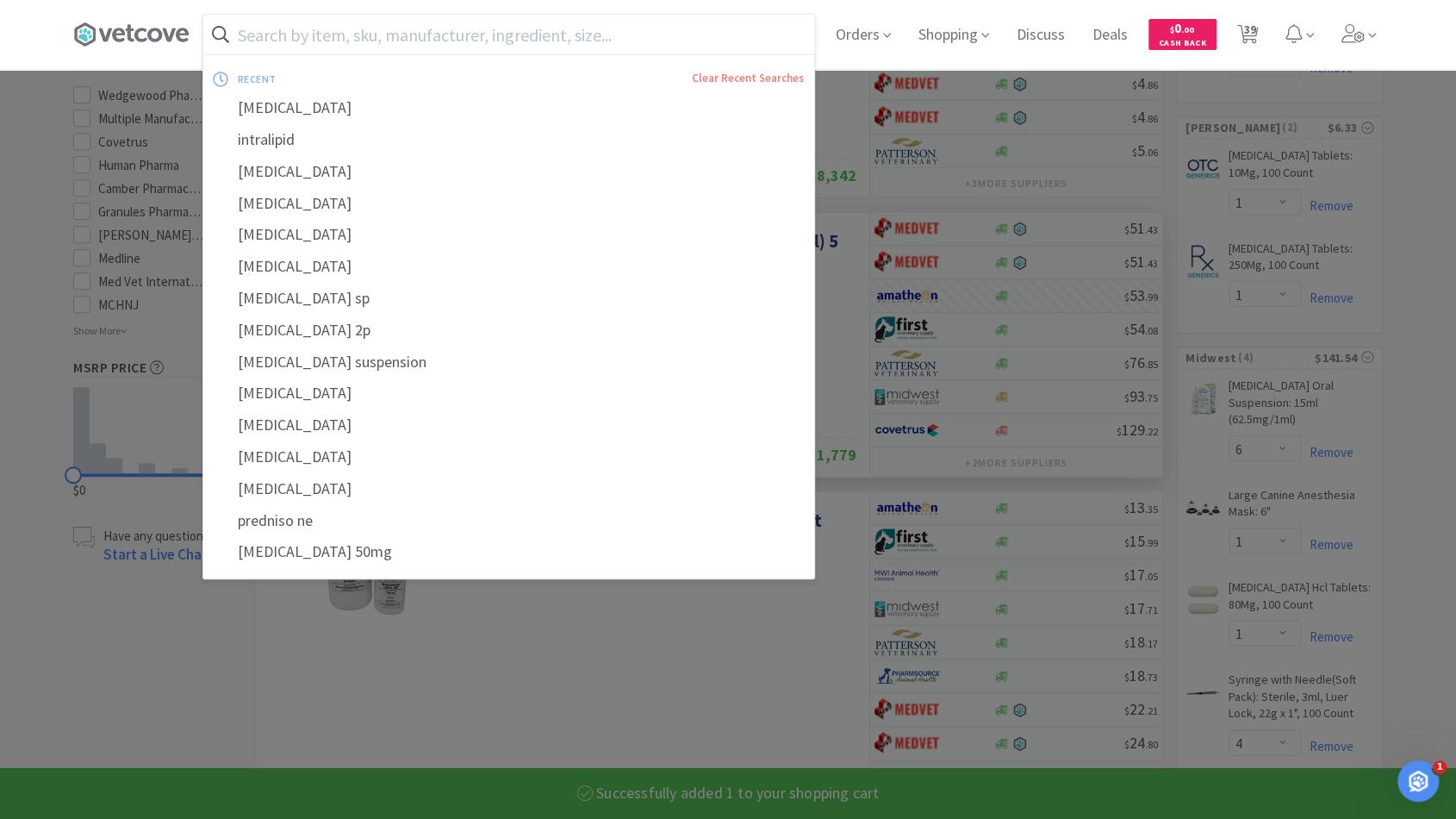
select select "1"
click at [706, 30] on input "text" at bounding box center [509, 34] width 611 height 40
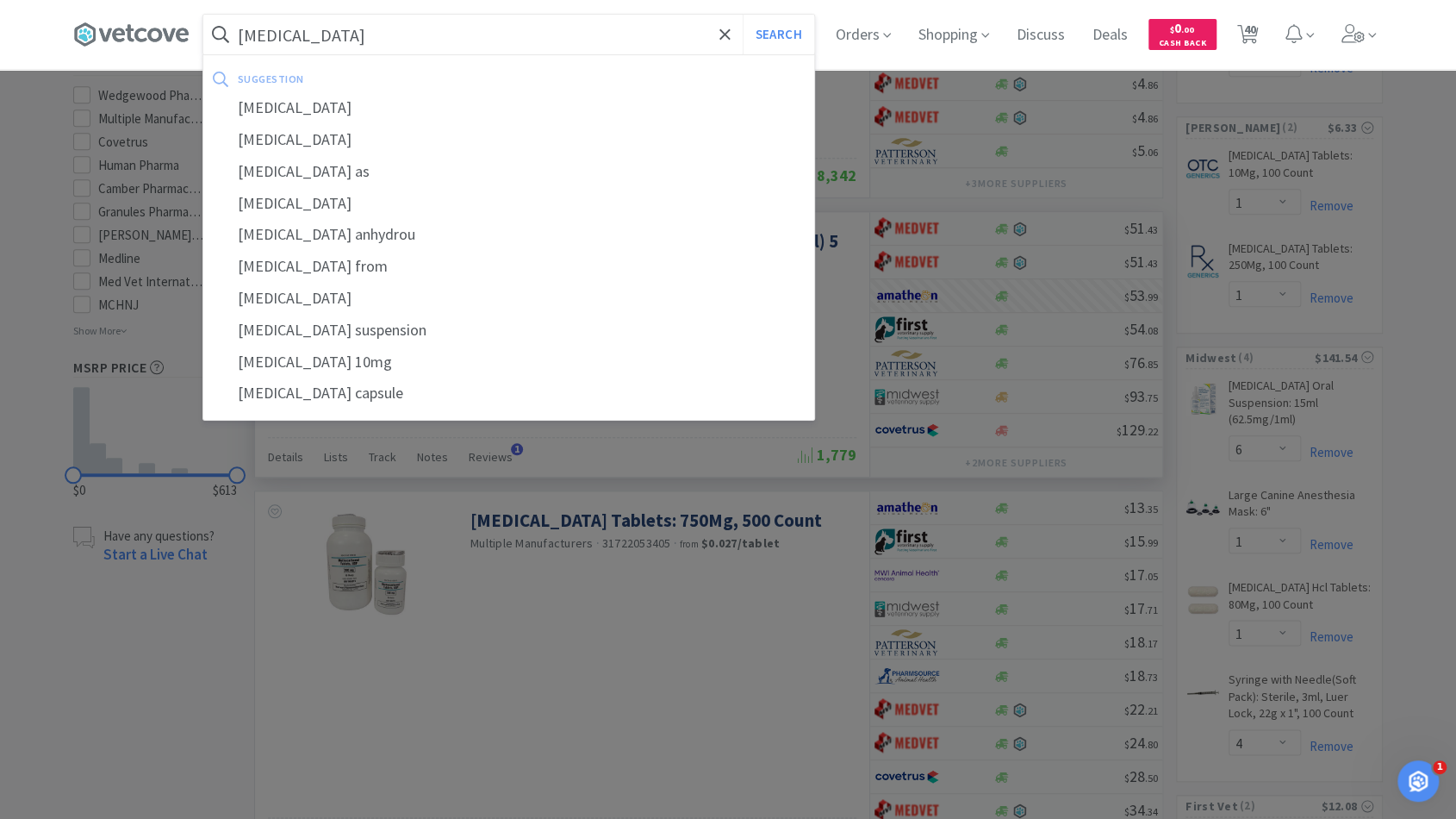
type input "metoclopramide"
click at [742, 14] on button "Search" at bounding box center [778, 34] width 72 height 40
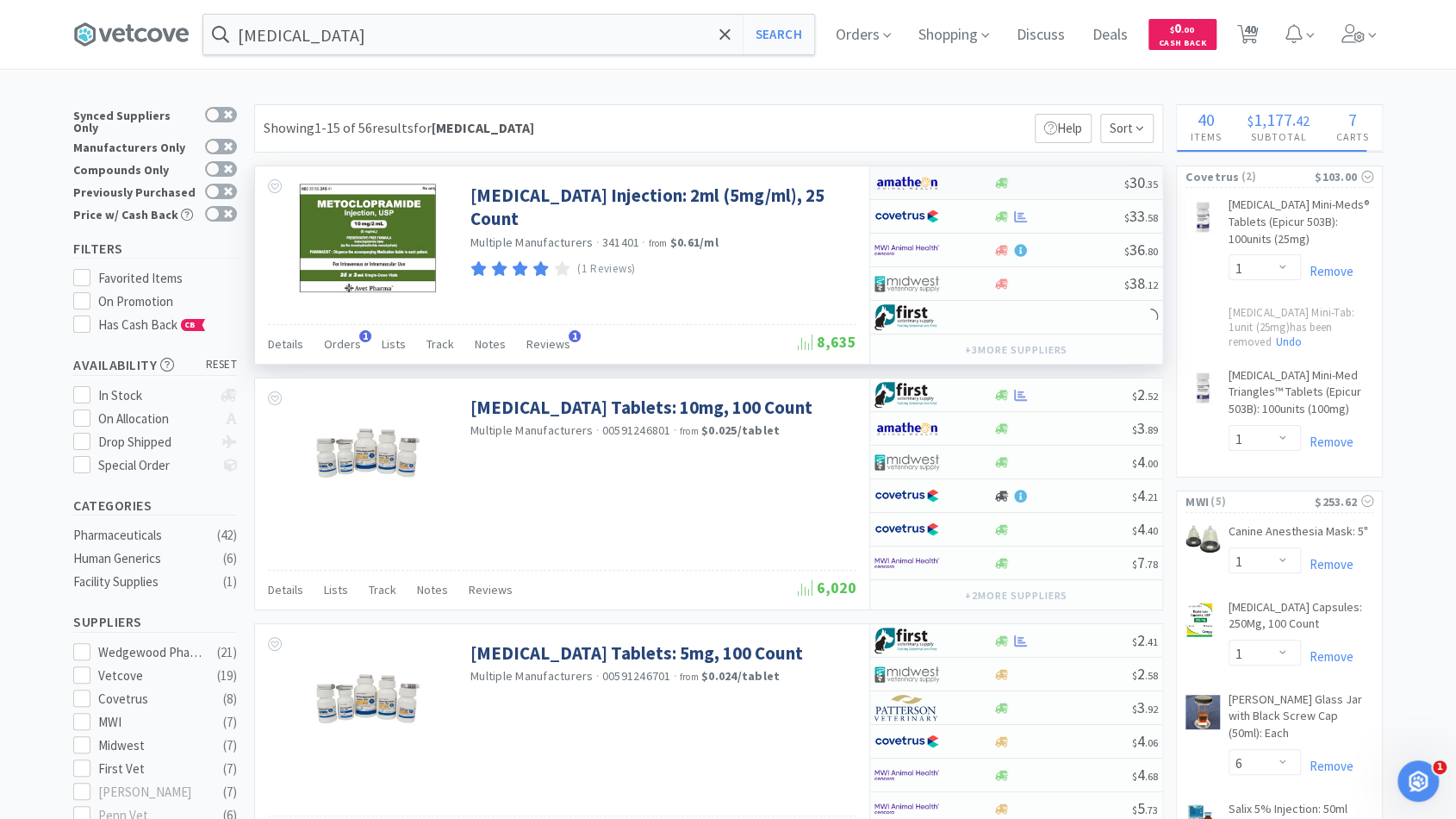
click at [1050, 188] on div "$ 30 . 35" at bounding box center [1016, 182] width 292 height 33
select select "1"
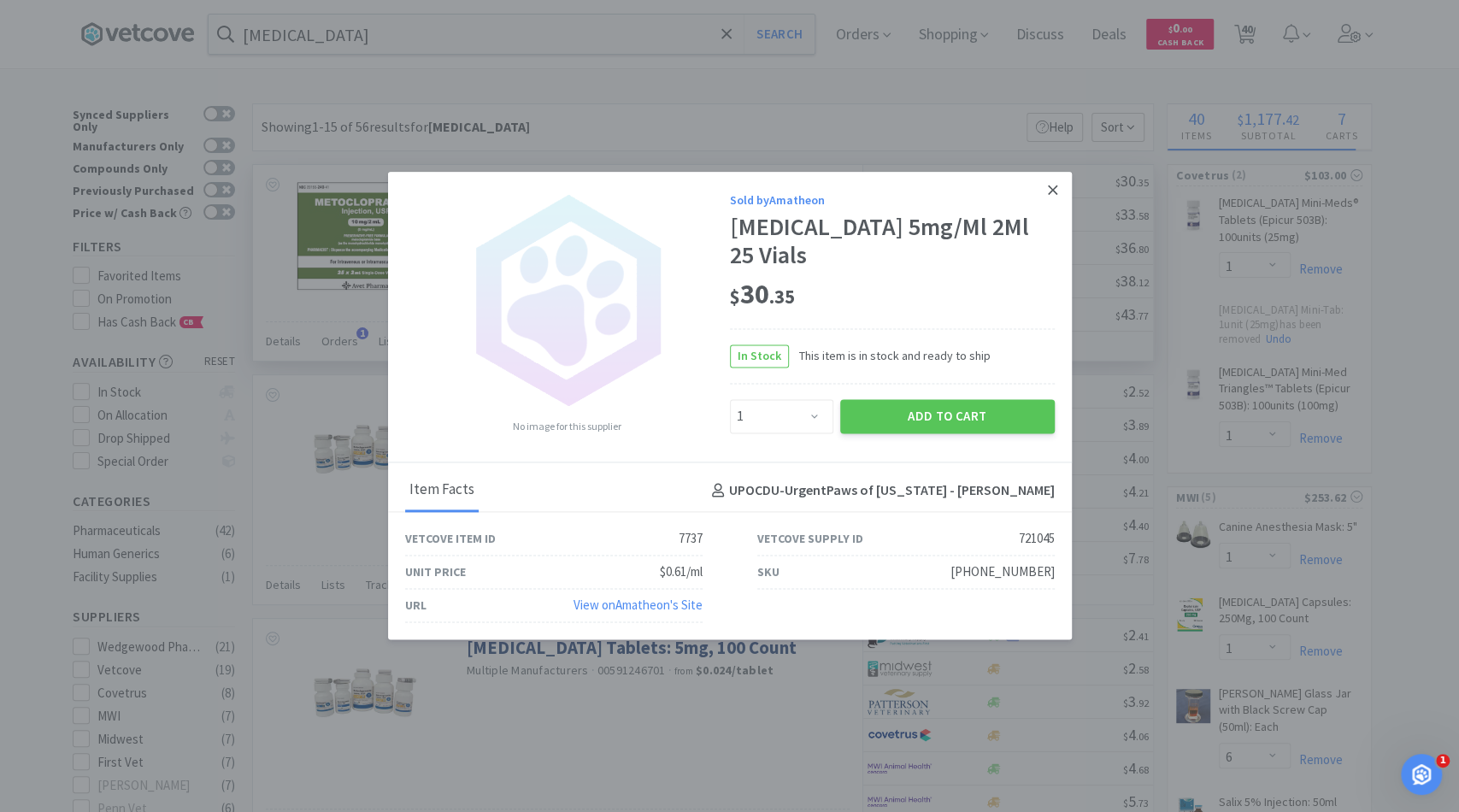
click at [1055, 189] on icon at bounding box center [1053, 190] width 9 height 9
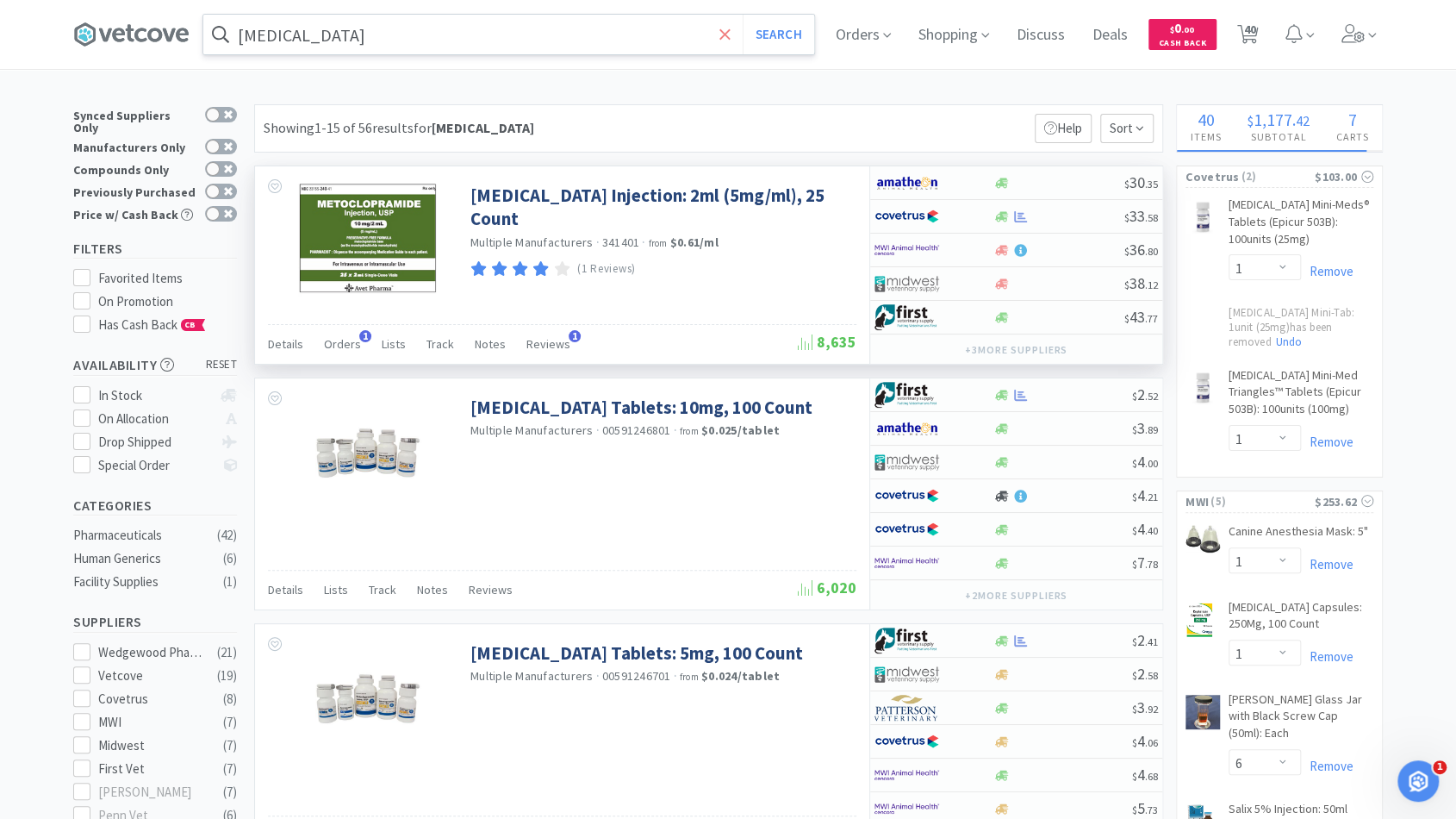
click at [728, 36] on icon at bounding box center [724, 33] width 10 height 10
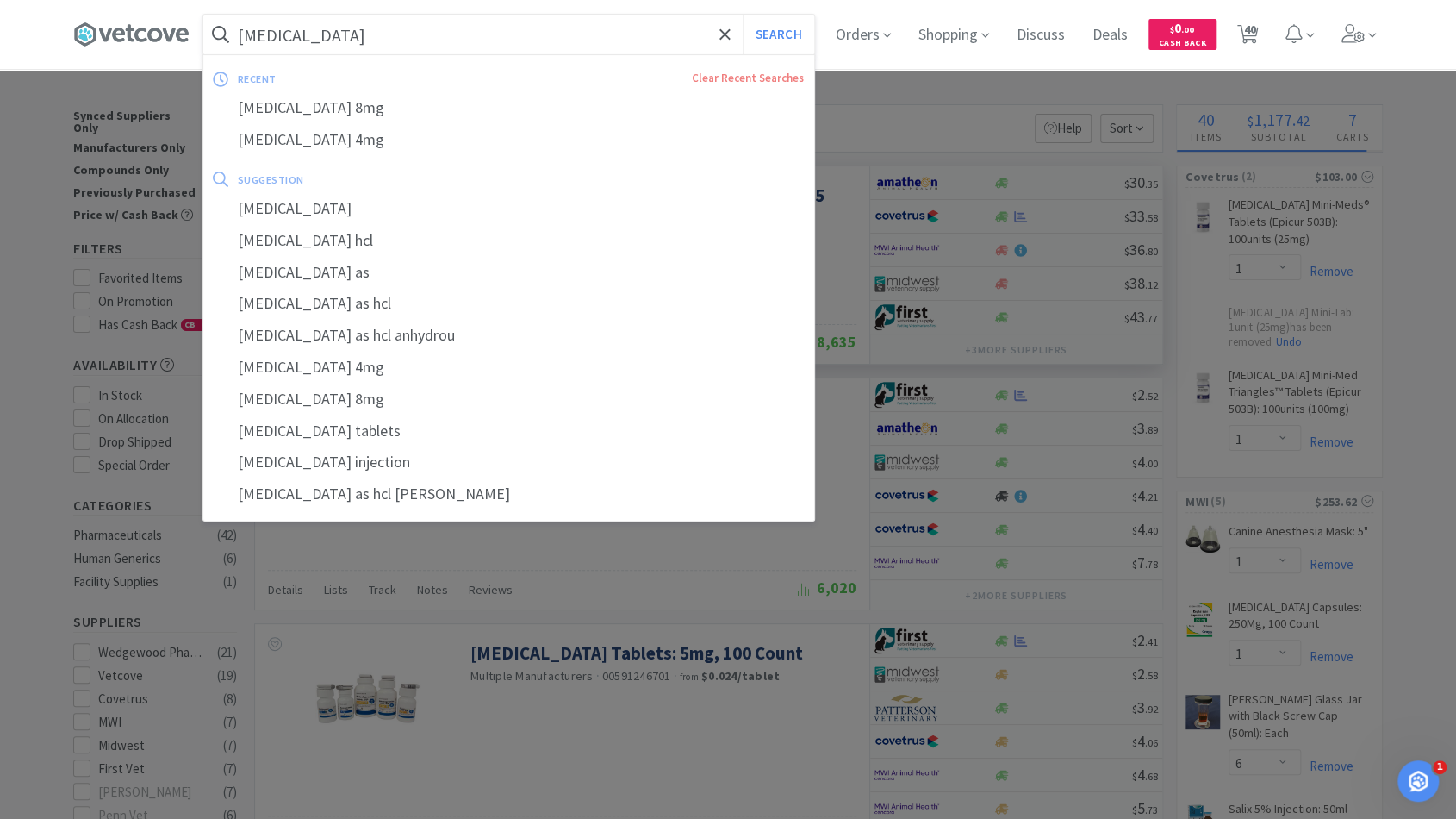
type input "[MEDICAL_DATA]"
click at [742, 14] on button "Search" at bounding box center [778, 34] width 72 height 40
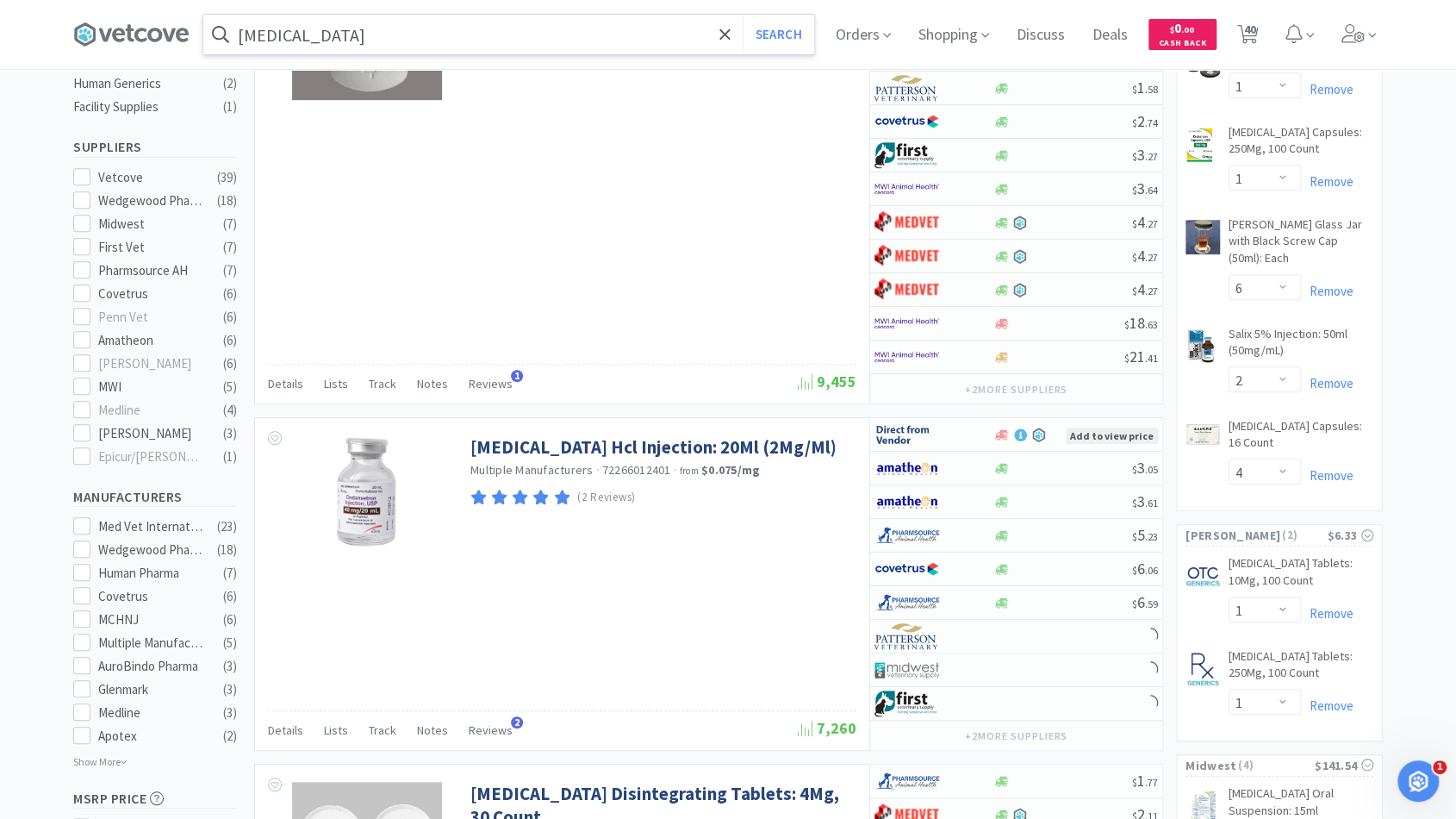
scroll to position [588, 0]
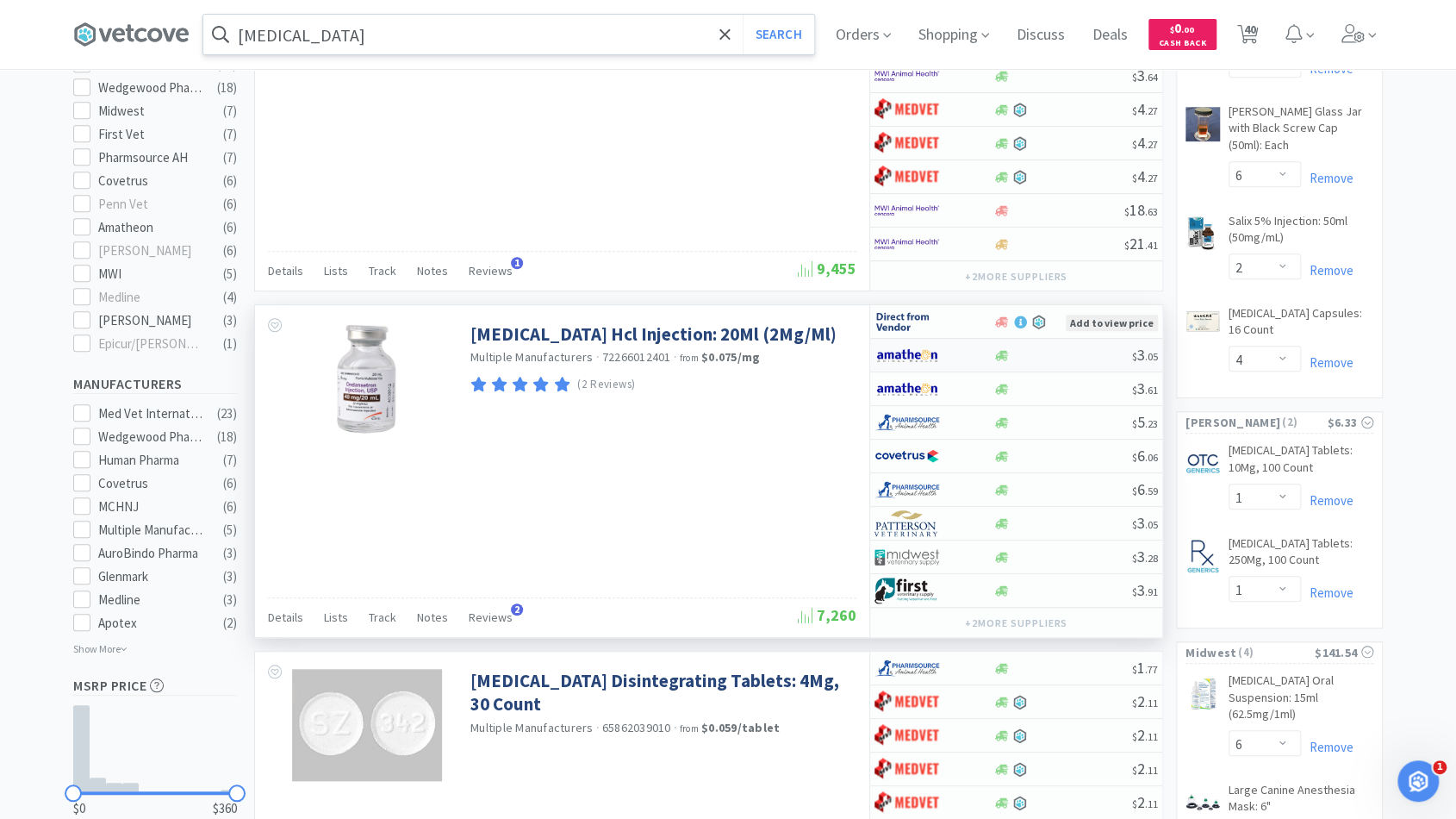
click at [1104, 349] on div at bounding box center [1062, 356] width 139 height 13
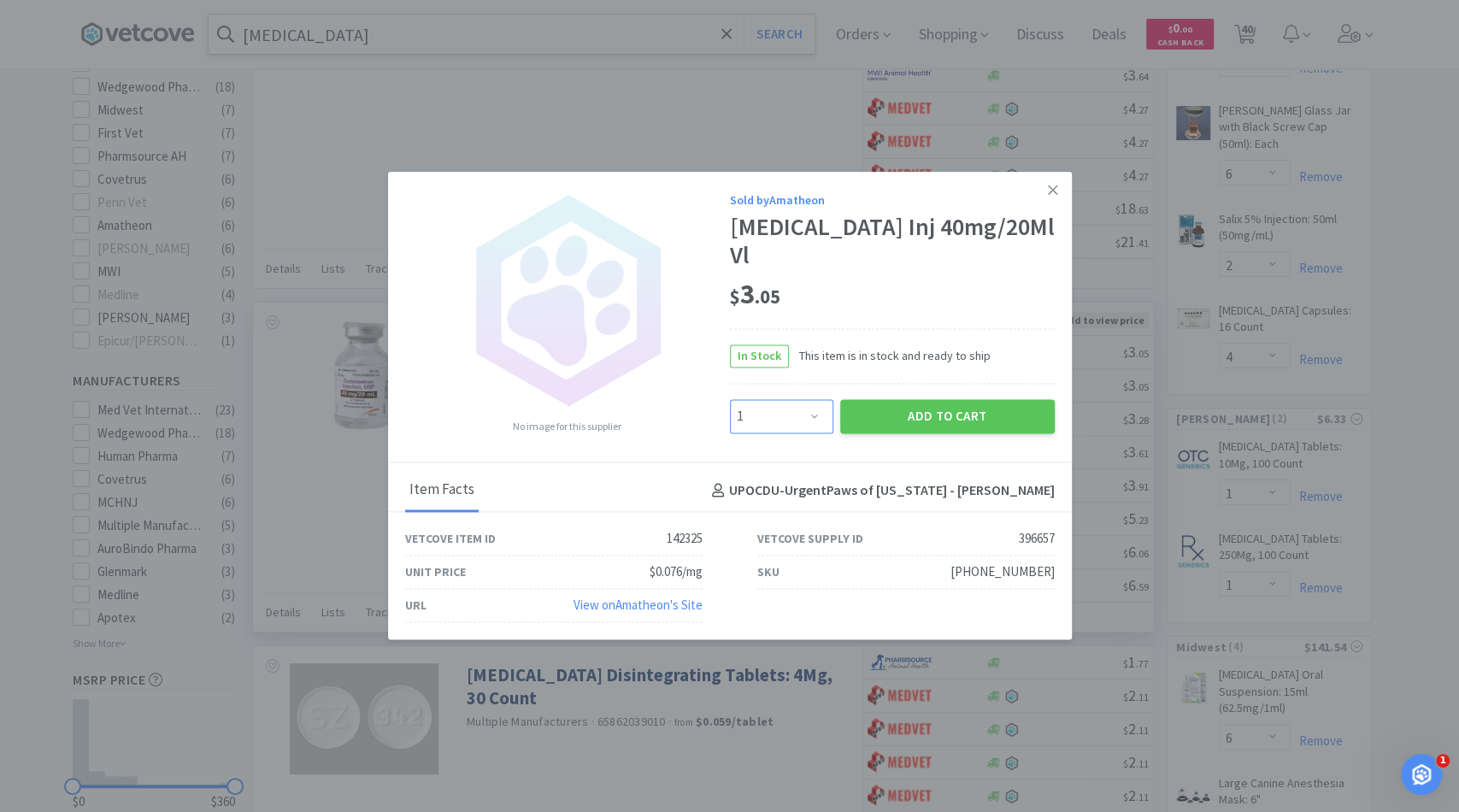
click at [818, 399] on select "Enter Quantity 1 2 3 4 5 6 7 8 9 10 11 12 13 14 15 16 17 18 19 20 Enter Quantity" at bounding box center [781, 416] width 103 height 34
click at [730, 399] on select "Enter Quantity 1 2 3 4 5 6 7 8 9 10 11 12 13 14 15 16 17 18 19 20 Enter Quantity" at bounding box center [781, 416] width 103 height 34
click at [817, 399] on select "Enter Quantity 1 2 3 4 5 6 7 8 9 10 11 12 13 14 15 16 17 18 19 20 Enter Quantity" at bounding box center [781, 416] width 103 height 34
select select "2"
click at [730, 399] on select "Enter Quantity 1 2 3 4 5 6 7 8 9 10 11 12 13 14 15 16 17 18 19 20 Enter Quantity" at bounding box center [781, 416] width 103 height 34
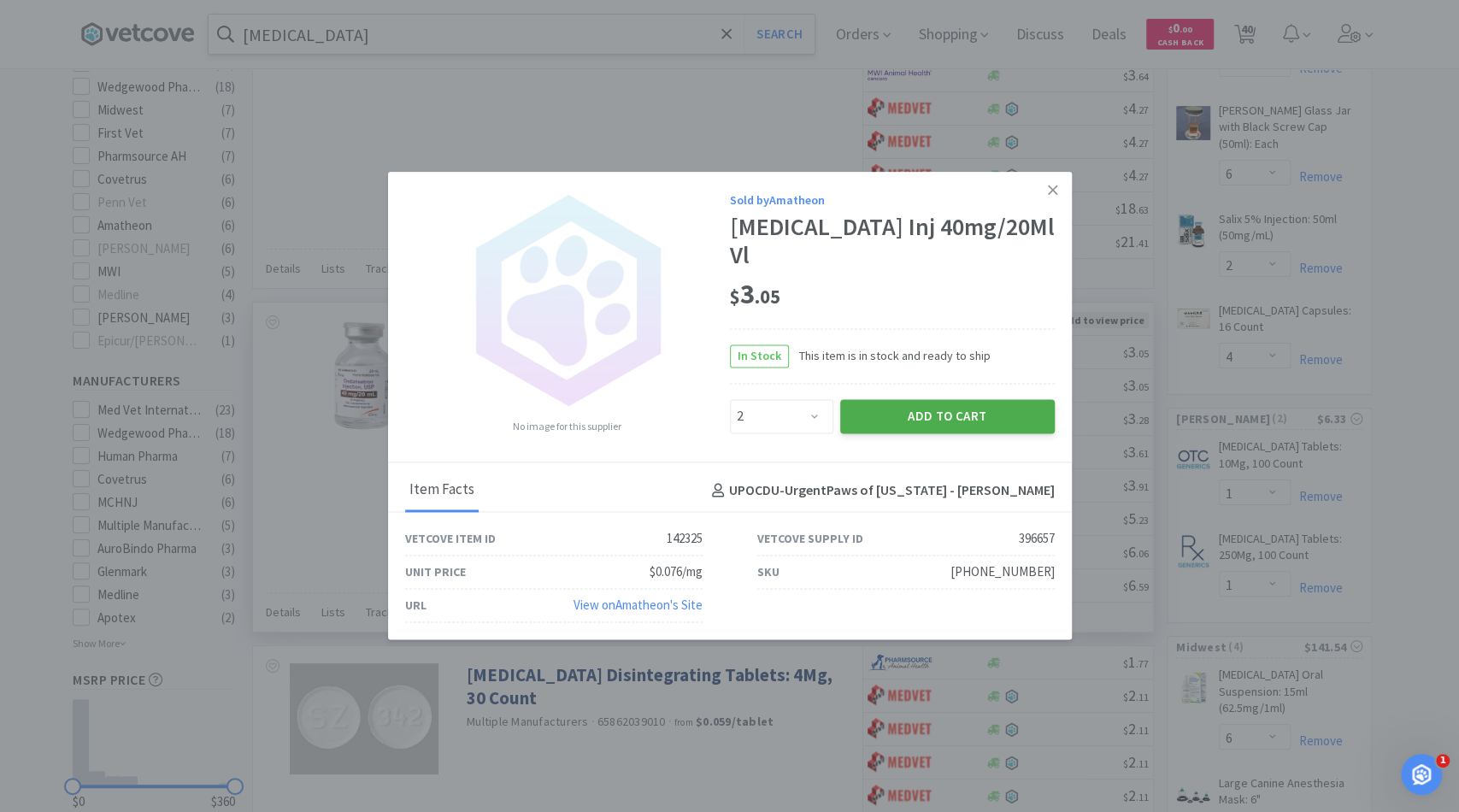
click at [891, 399] on button "Add to Cart" at bounding box center [947, 416] width 215 height 34
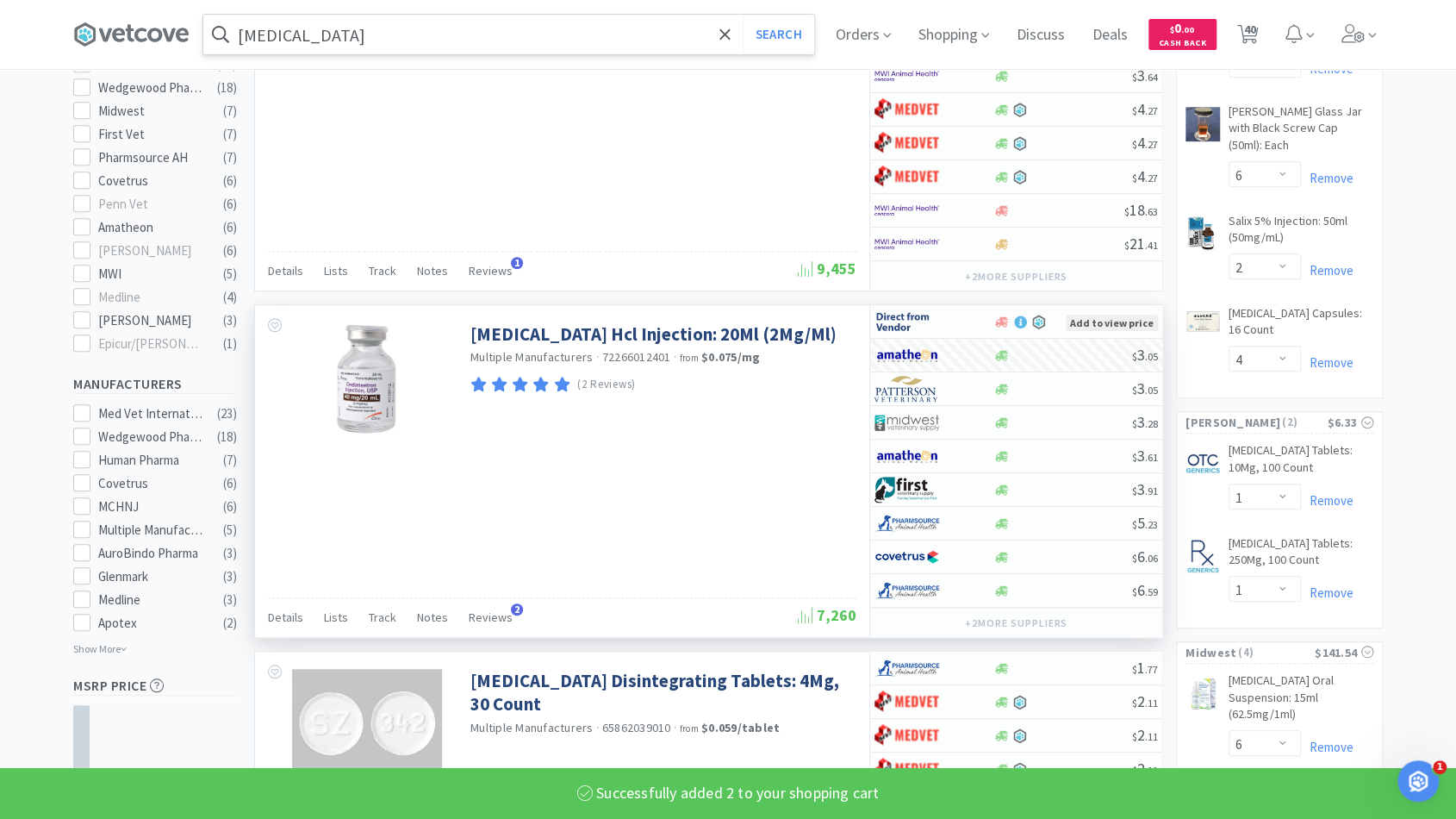
select select "2"
select select "1"
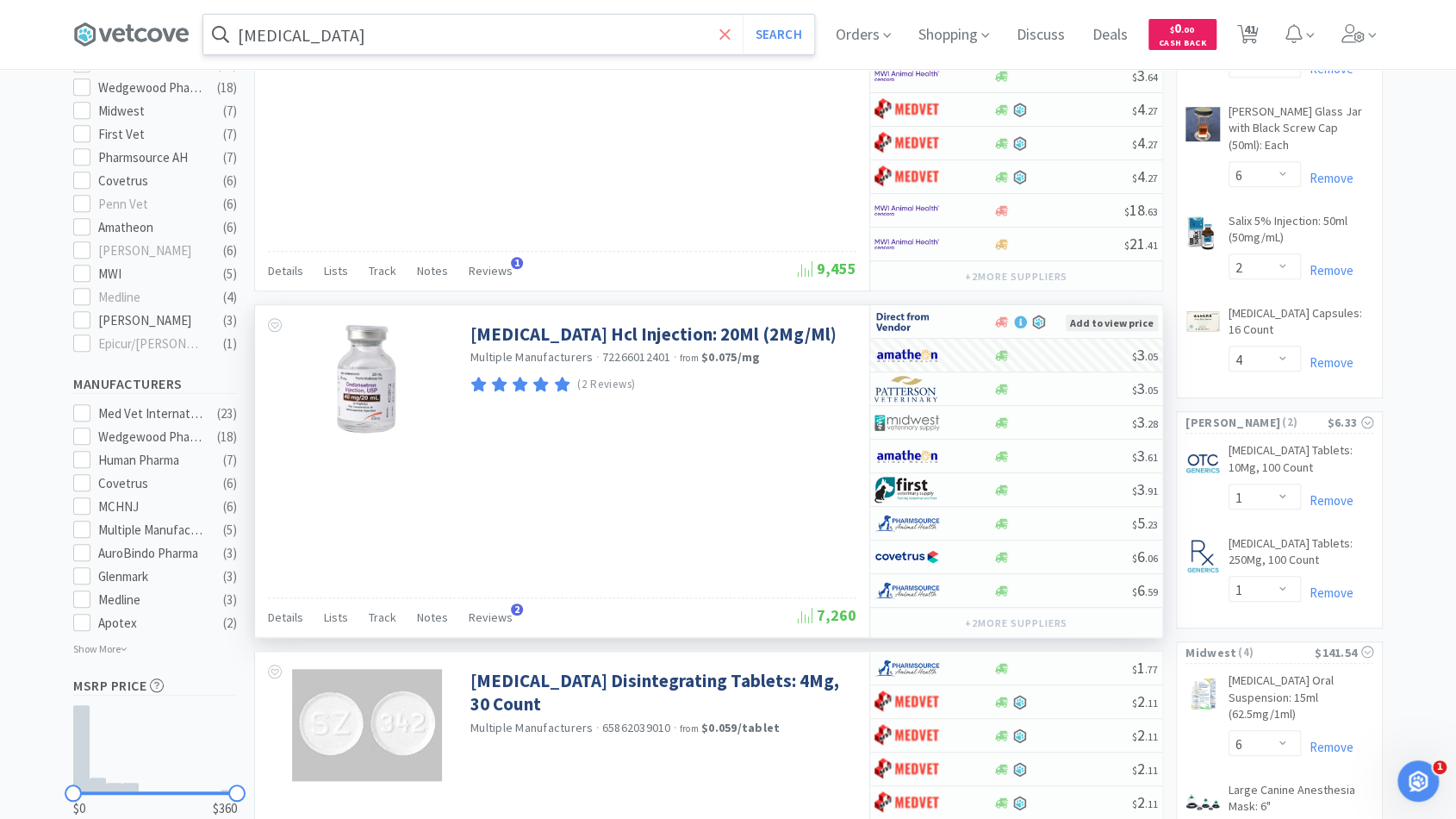
click at [731, 36] on icon at bounding box center [725, 34] width 11 height 17
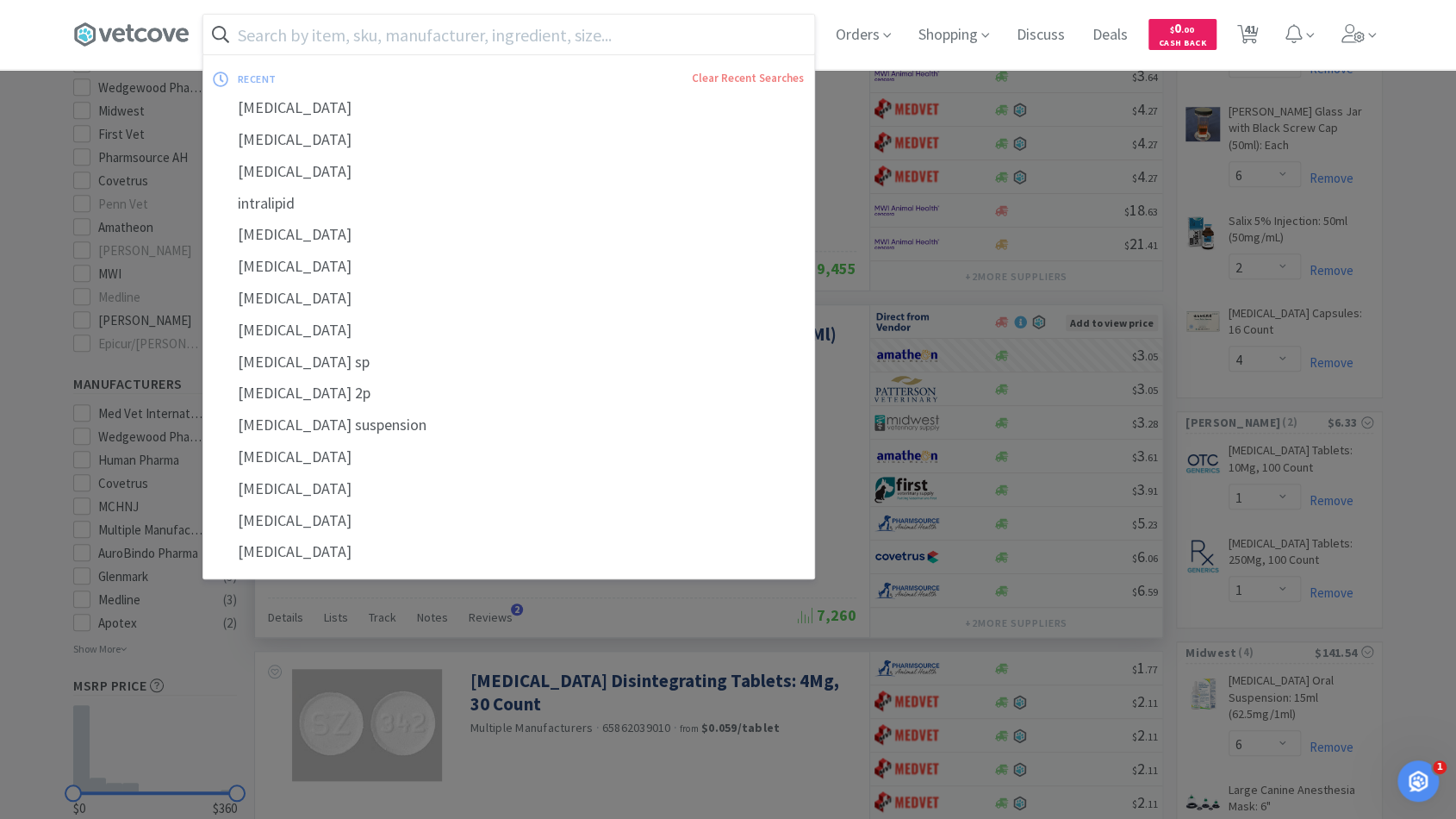
click at [718, 32] on input "text" at bounding box center [509, 34] width 611 height 40
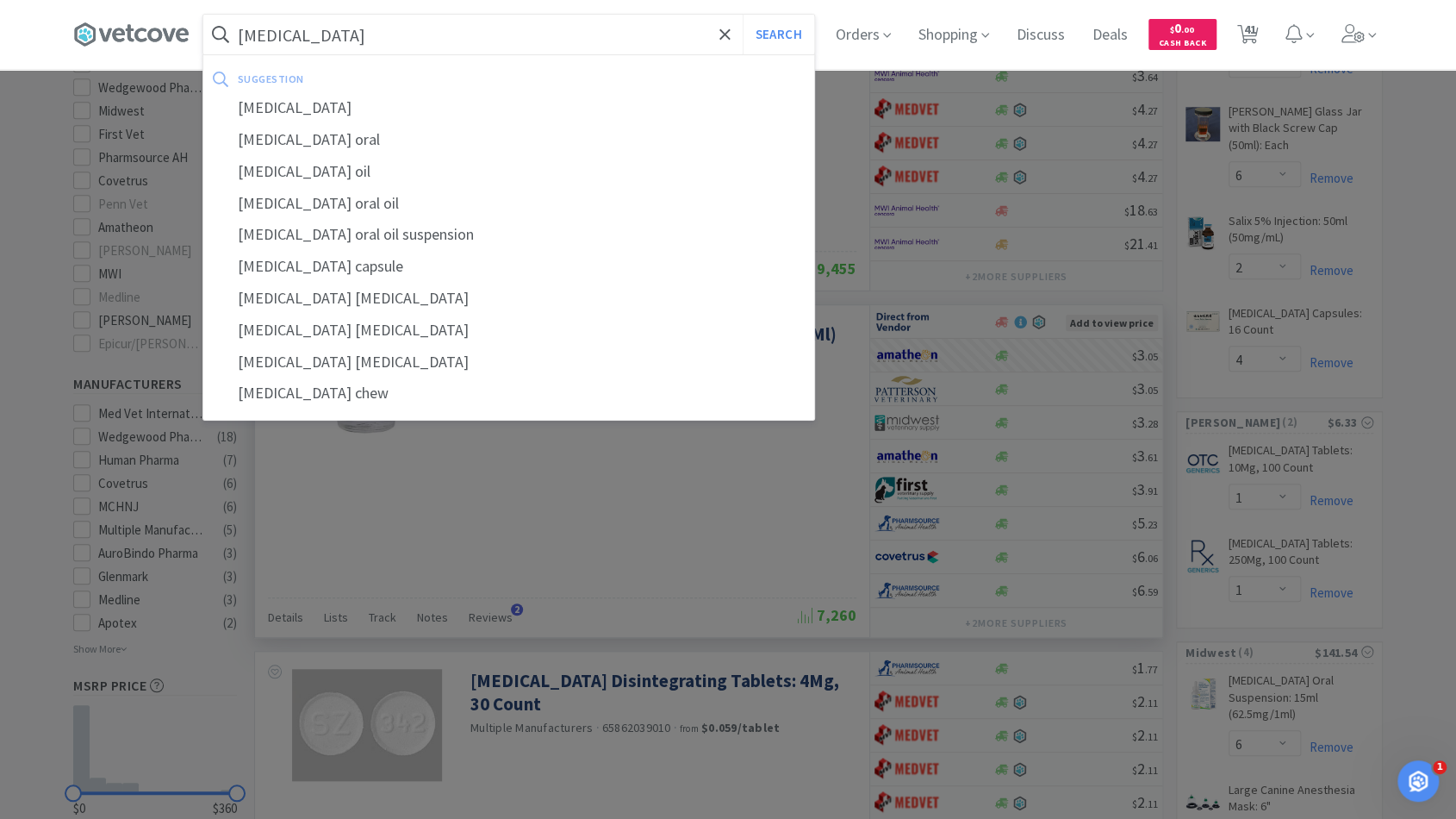
click at [742, 14] on button "Search" at bounding box center [778, 34] width 72 height 40
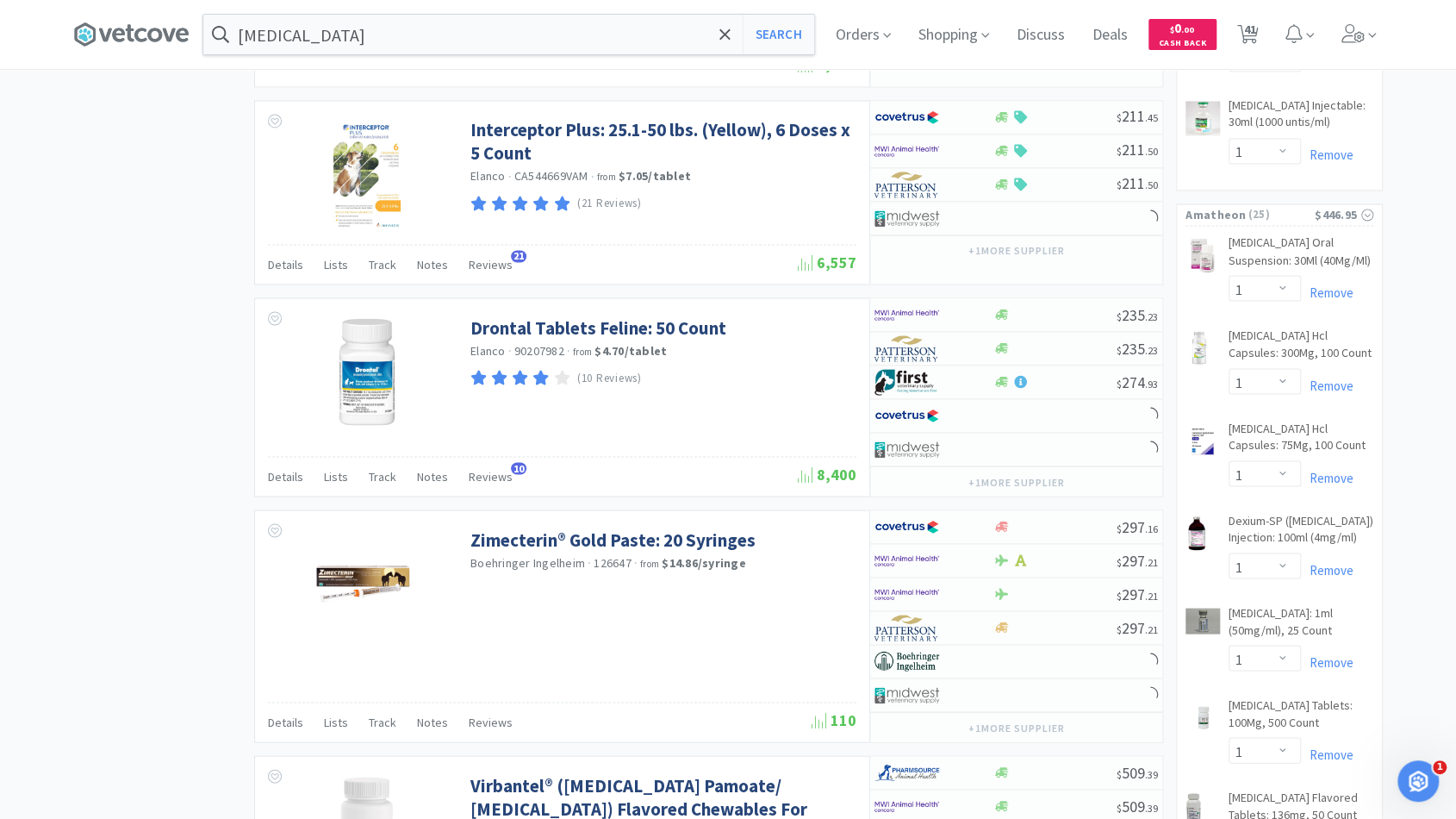
click at [569, 277] on div "Showing 1-15 of 150 results for praziquantel Filters Help Sort NexGard® COMBO (…" at bounding box center [704, 69] width 918 height 3337
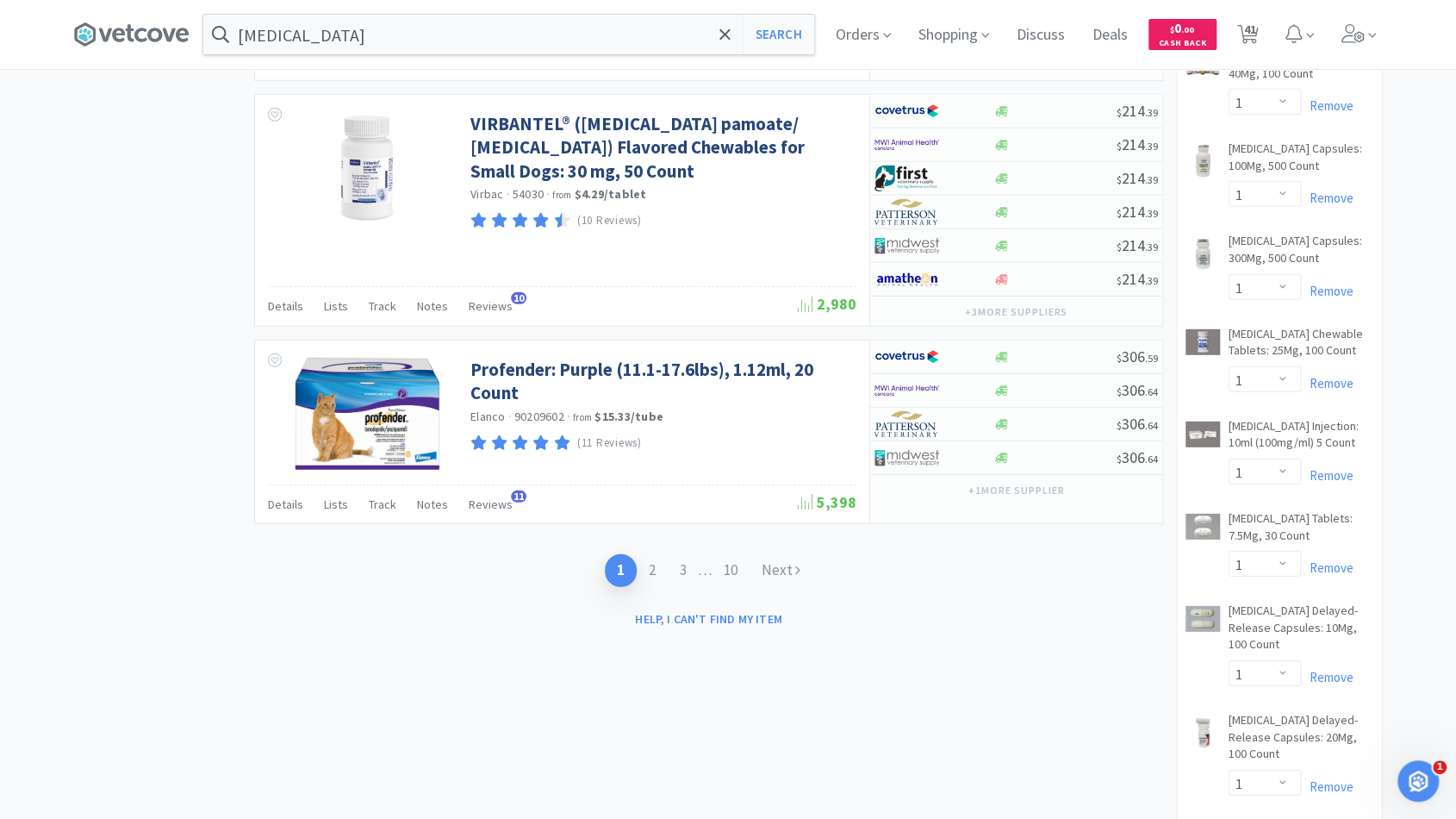
scroll to position [2820, 0]
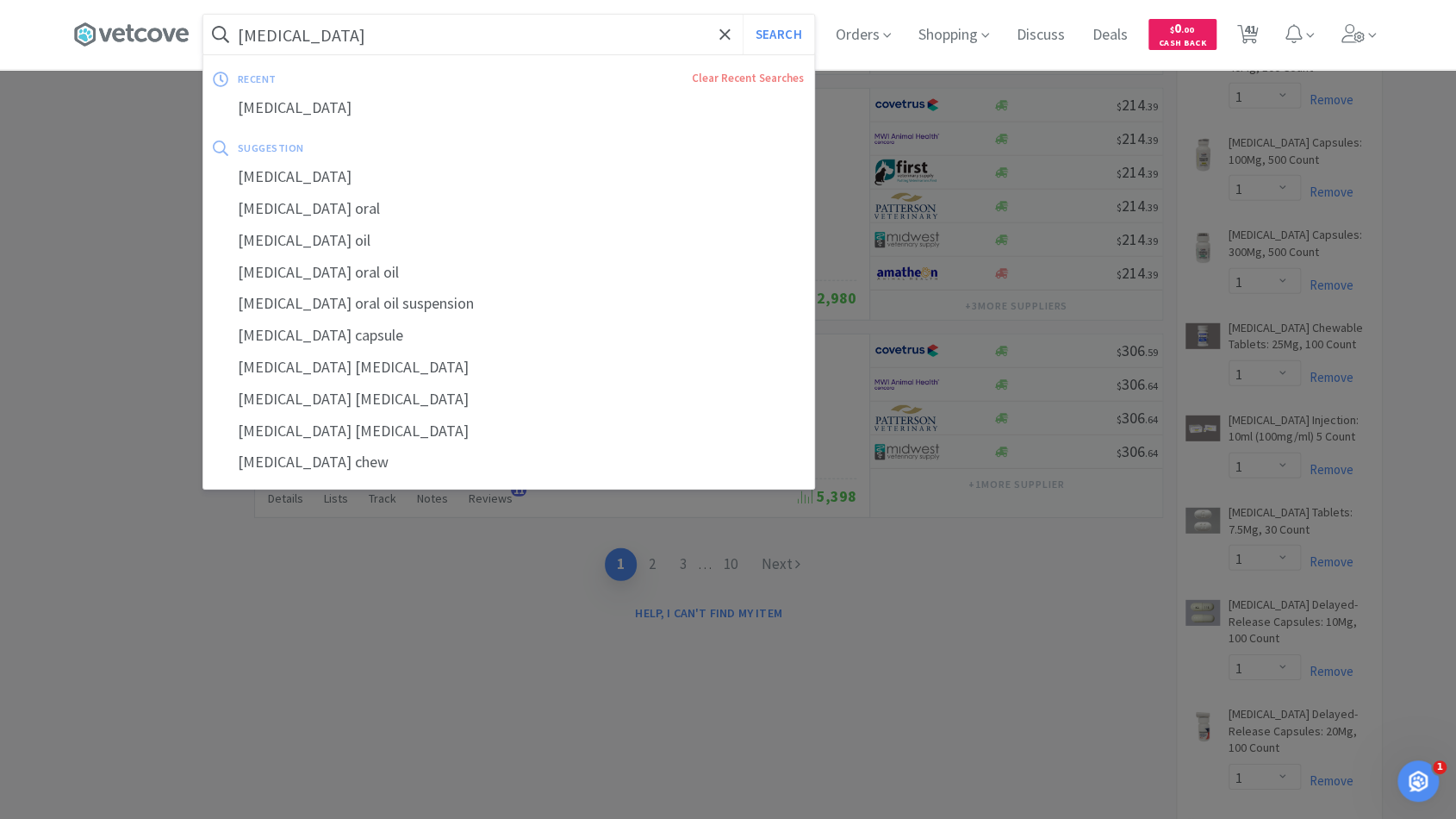
click at [408, 27] on input "praziquantel" at bounding box center [509, 34] width 611 height 40
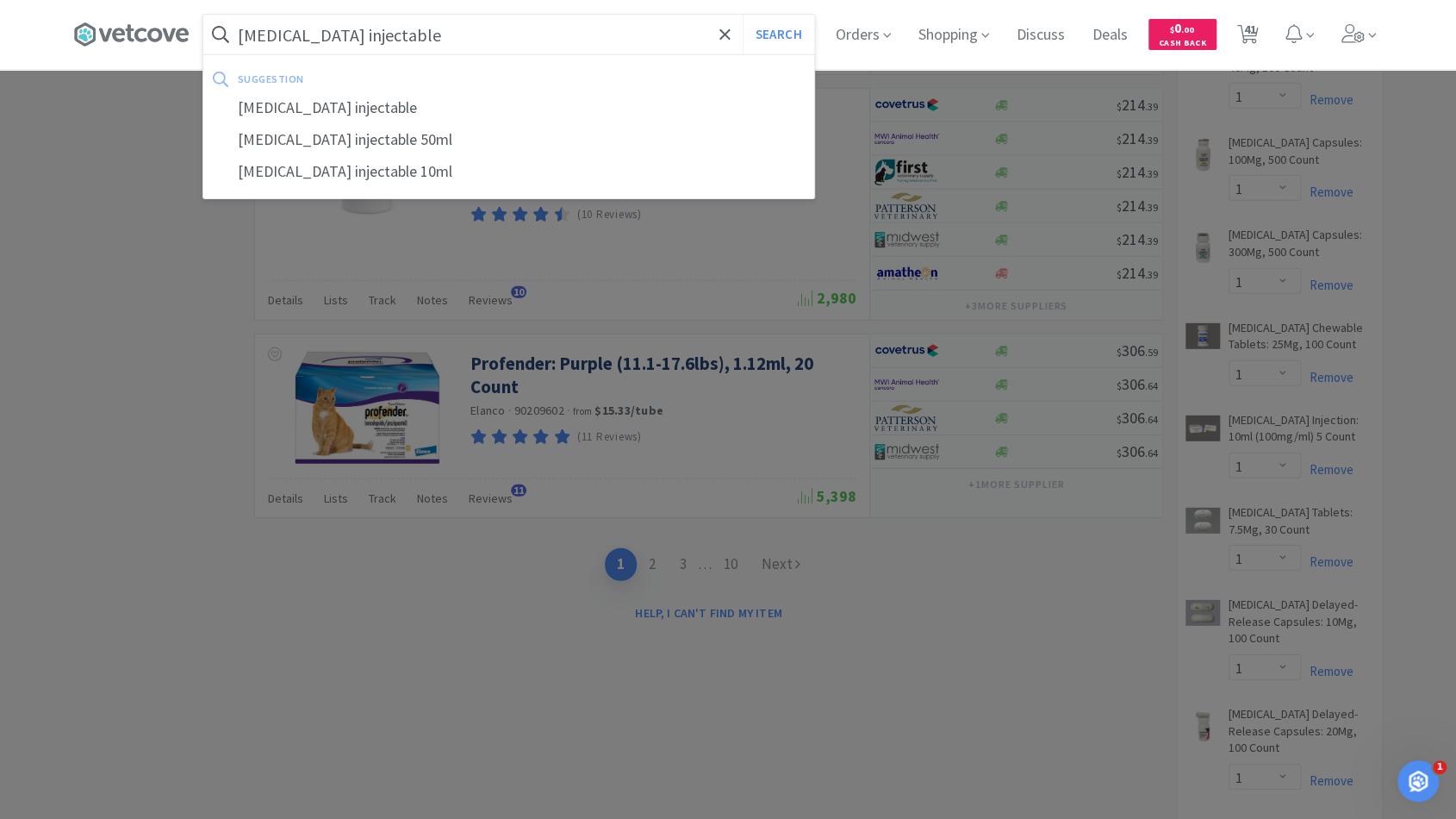
type input "praziquantel injectable"
click at [742, 14] on button "Search" at bounding box center [778, 34] width 72 height 40
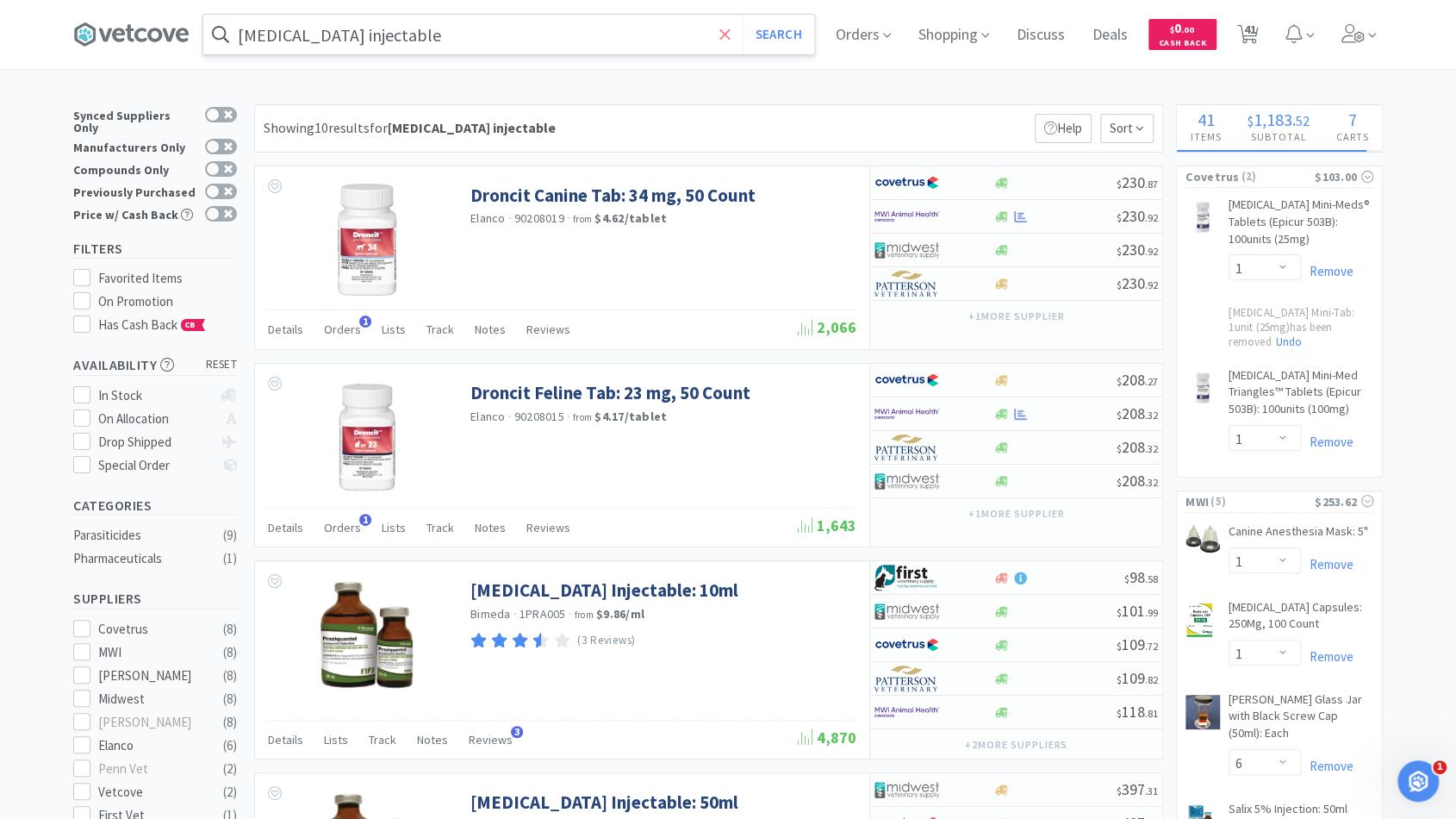
click at [730, 35] on icon at bounding box center [724, 33] width 10 height 10
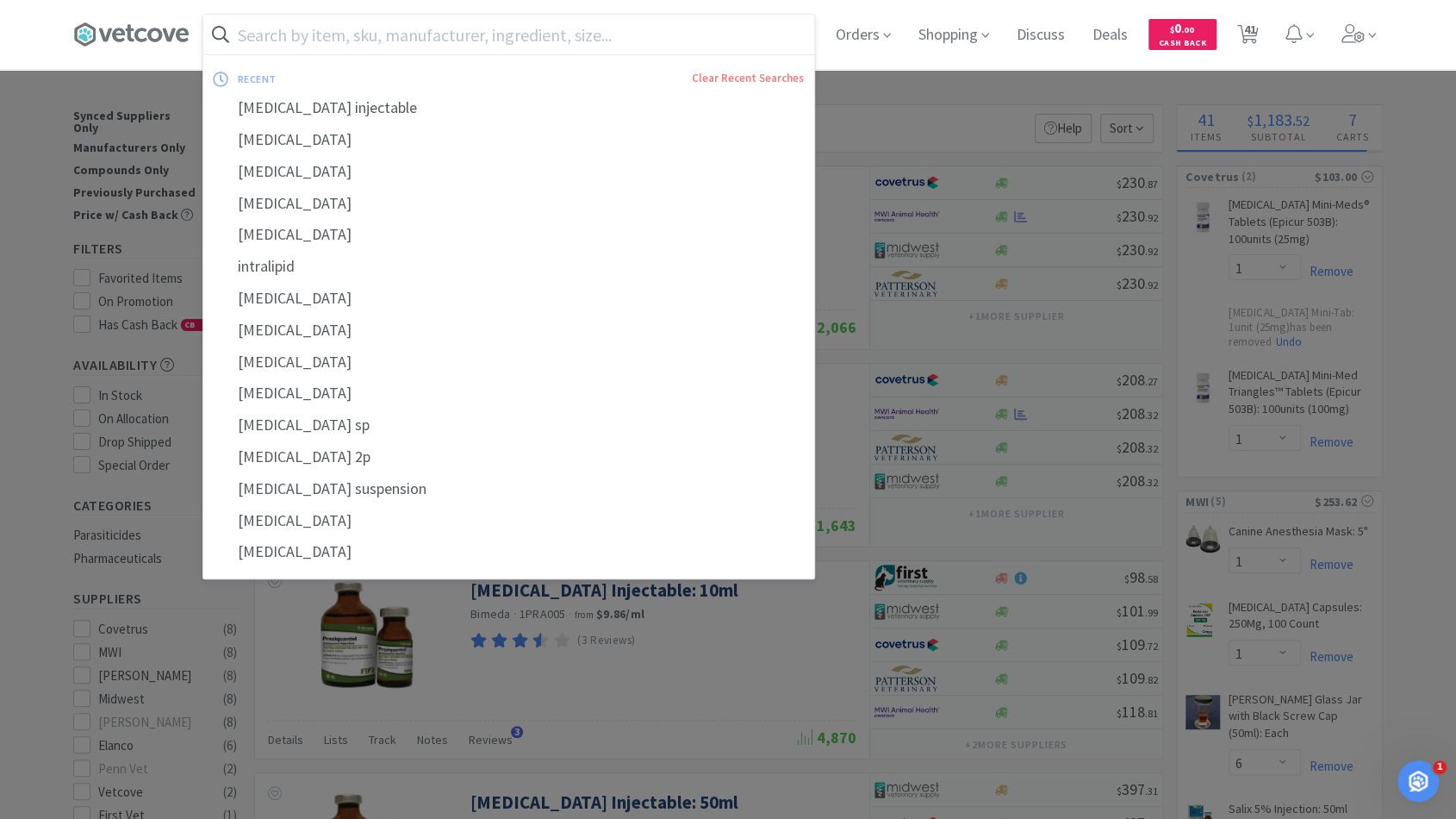
click at [714, 33] on input "text" at bounding box center [509, 34] width 611 height 40
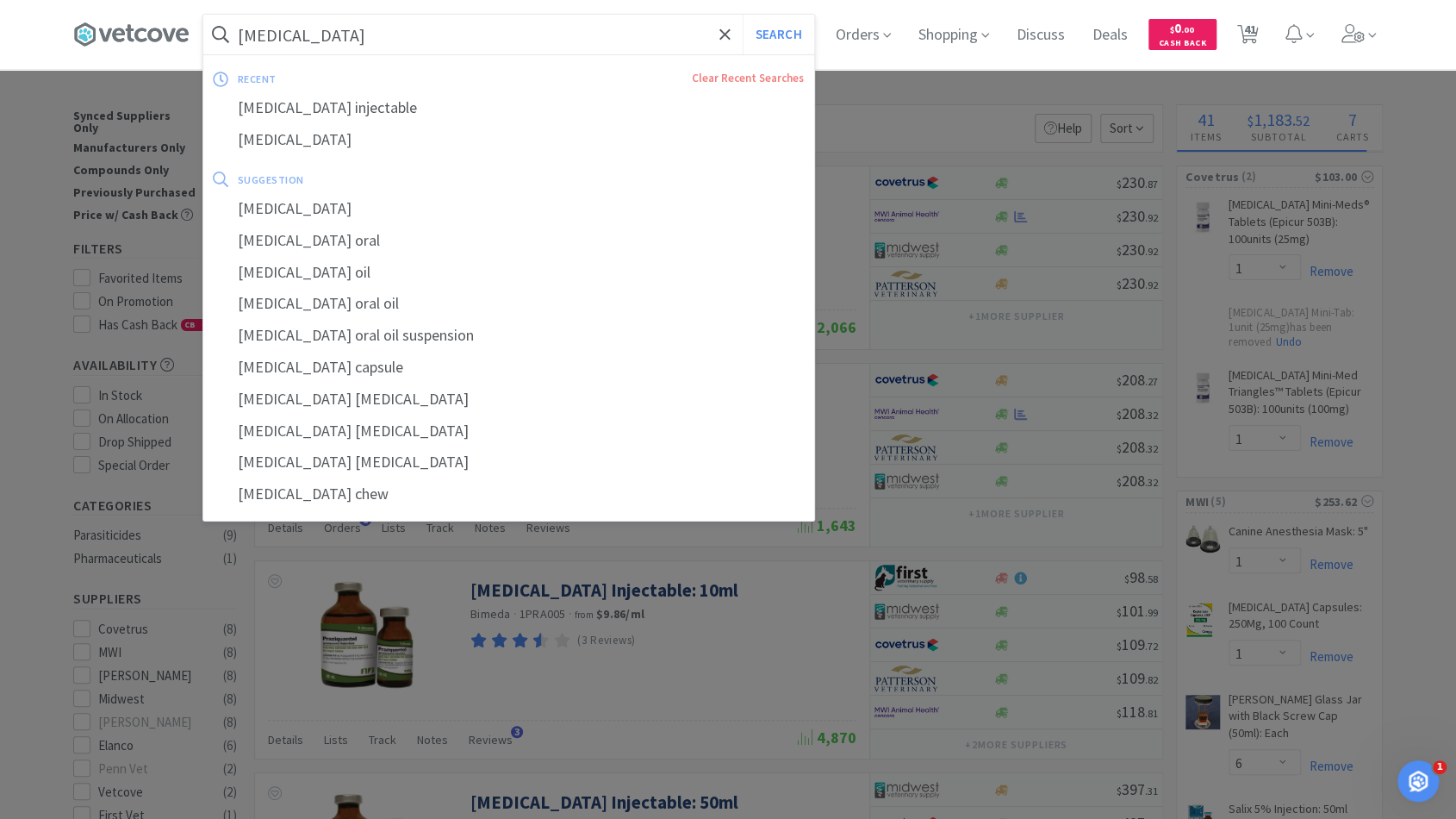
click at [742, 14] on button "Search" at bounding box center [778, 34] width 72 height 40
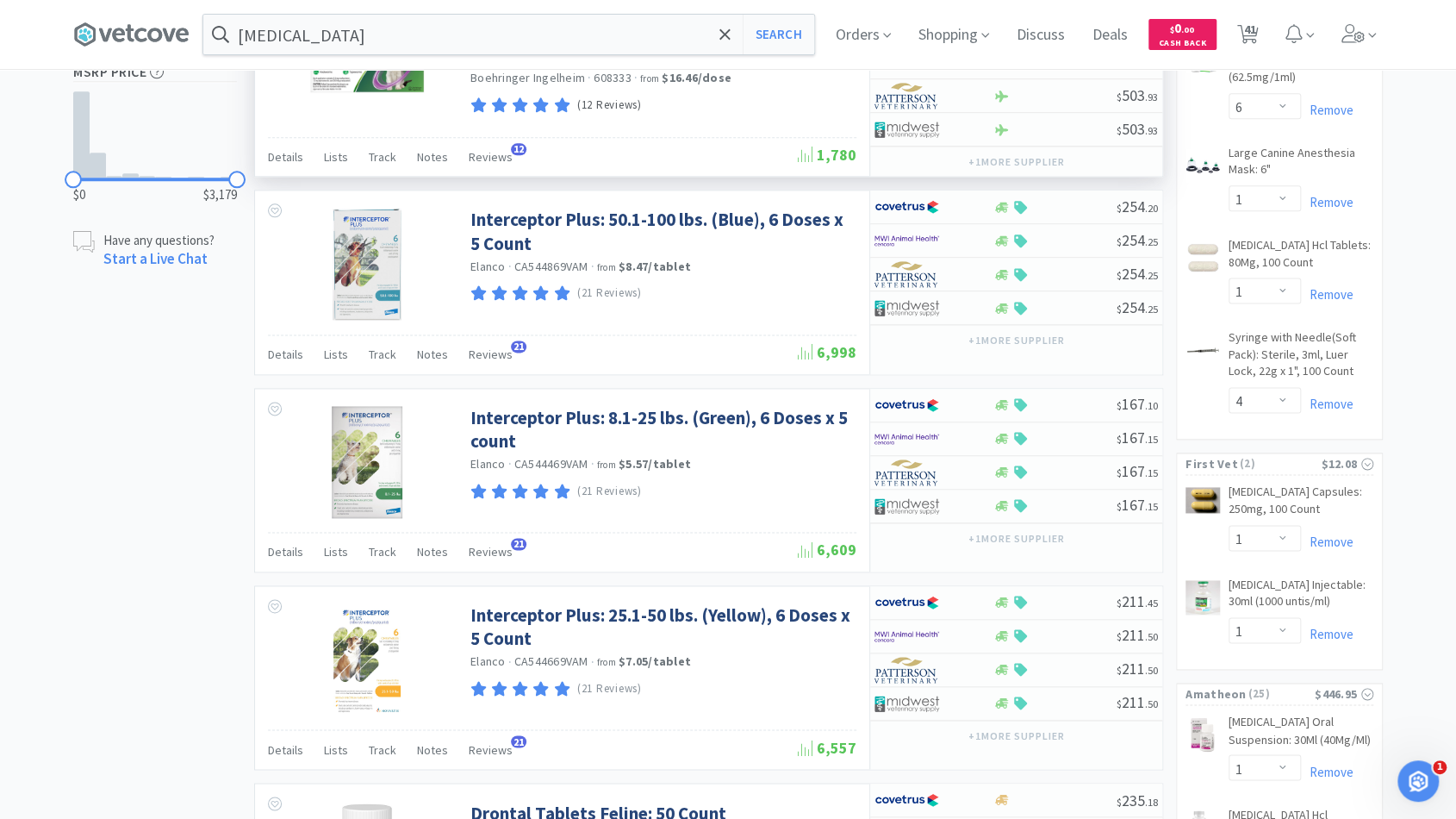
scroll to position [1211, 0]
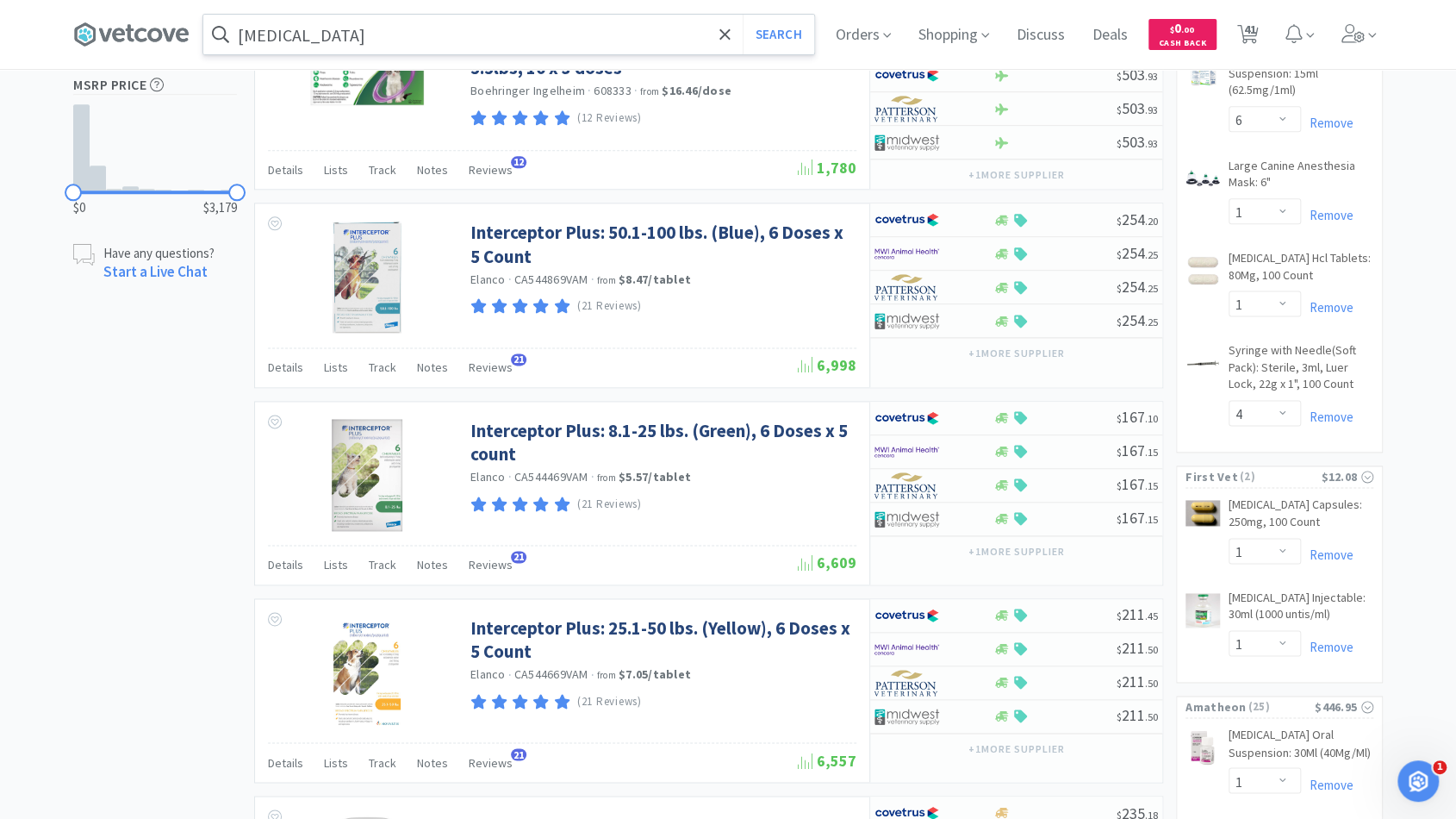
click at [423, 32] on input "praziquantel" at bounding box center [509, 34] width 611 height 40
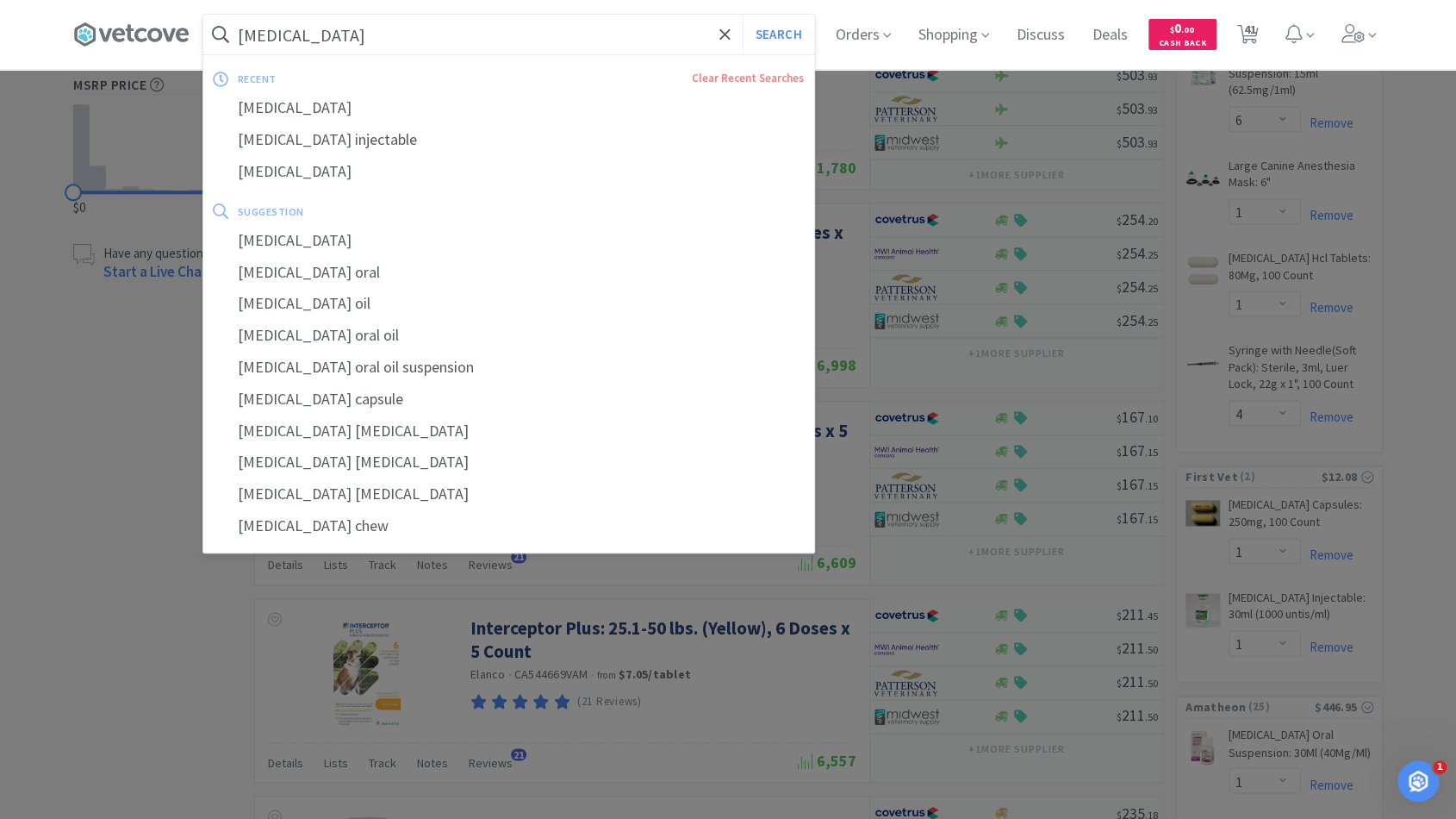
drag, startPoint x: 423, startPoint y: 32, endPoint x: 426, endPoint y: 42, distance: 10.4
click at [426, 42] on input "praziquantel" at bounding box center [509, 34] width 611 height 40
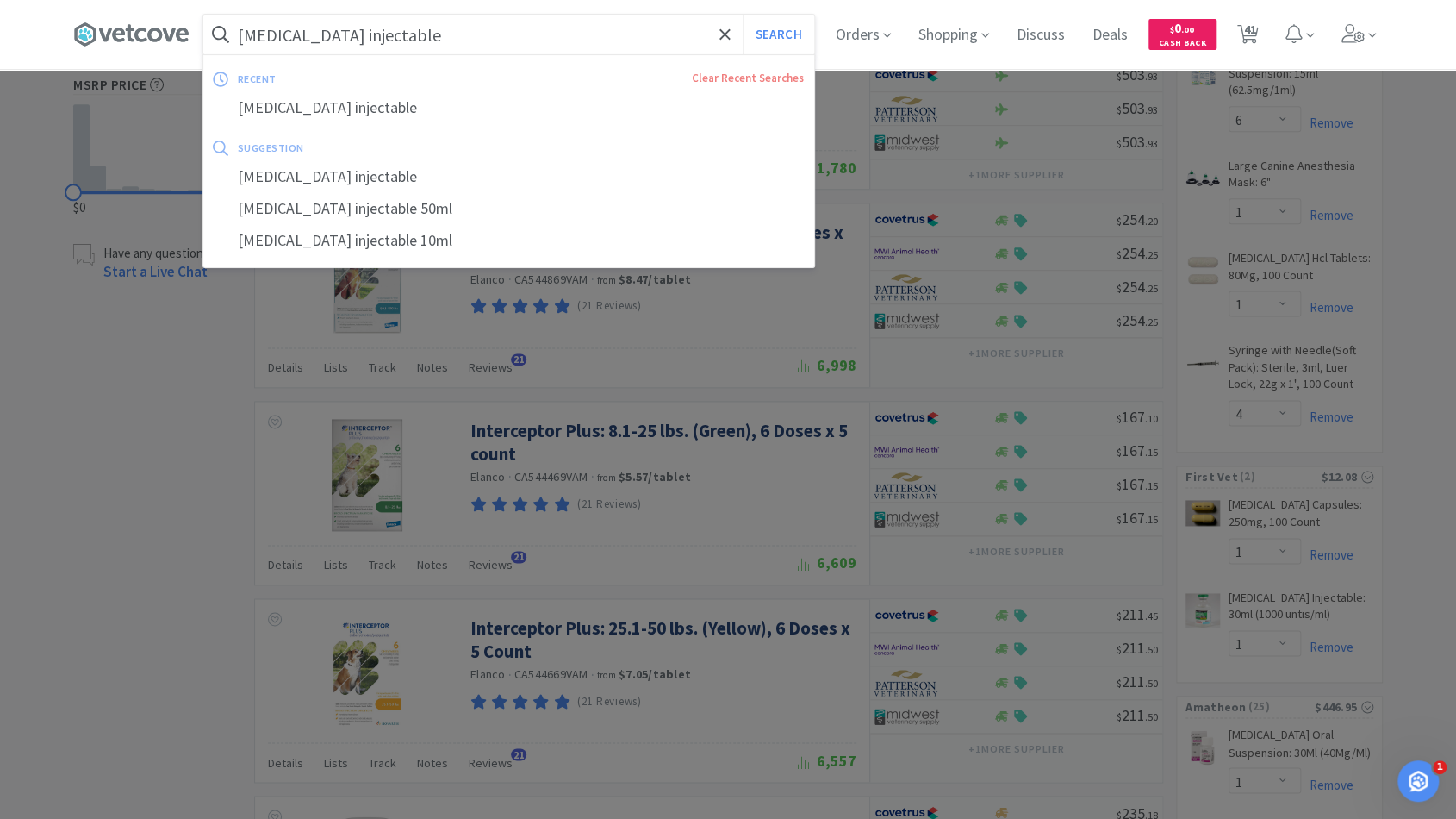
type input "praziquantel injectable"
click at [742, 14] on button "Search" at bounding box center [778, 34] width 72 height 40
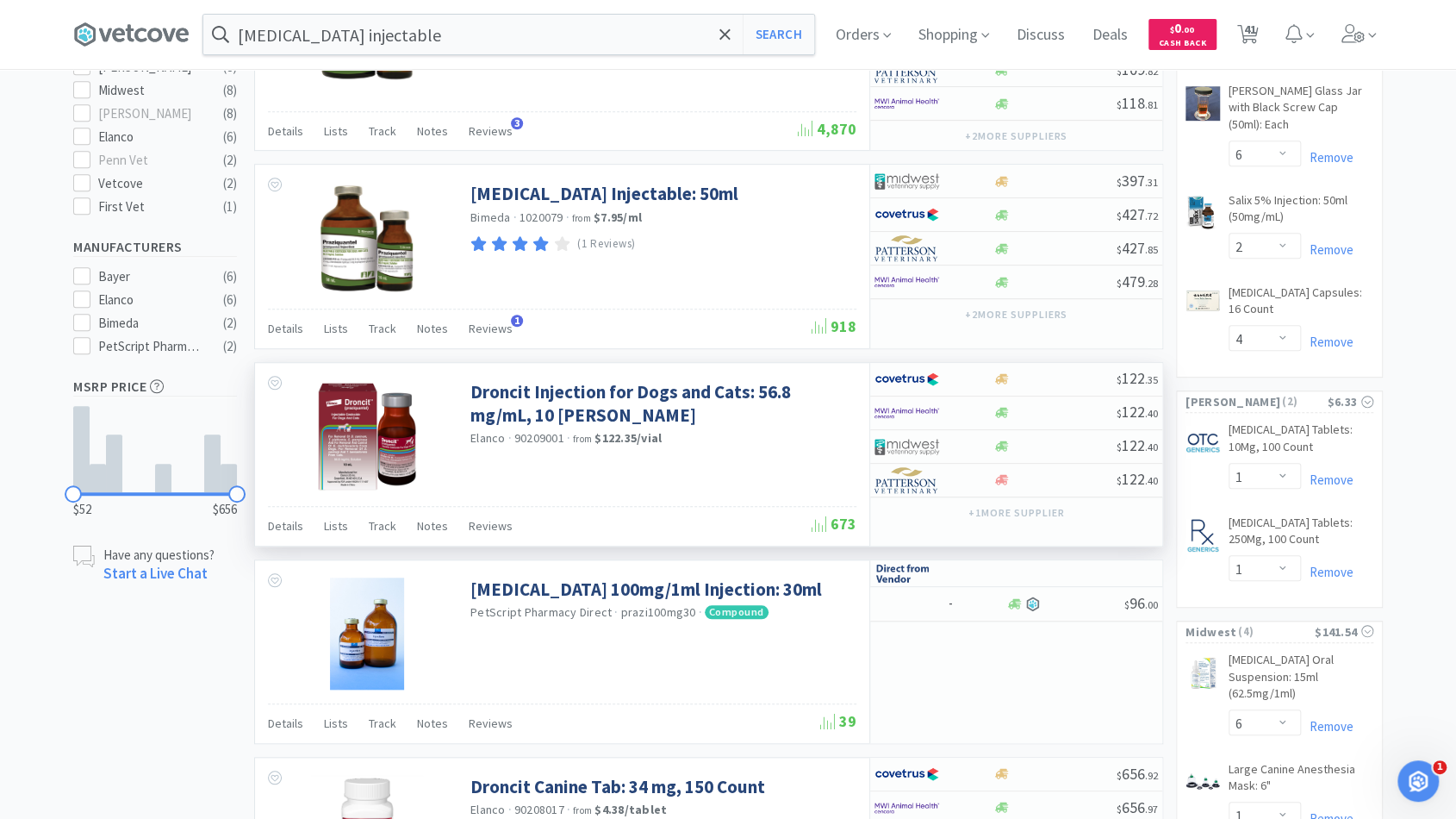
scroll to position [610, 0]
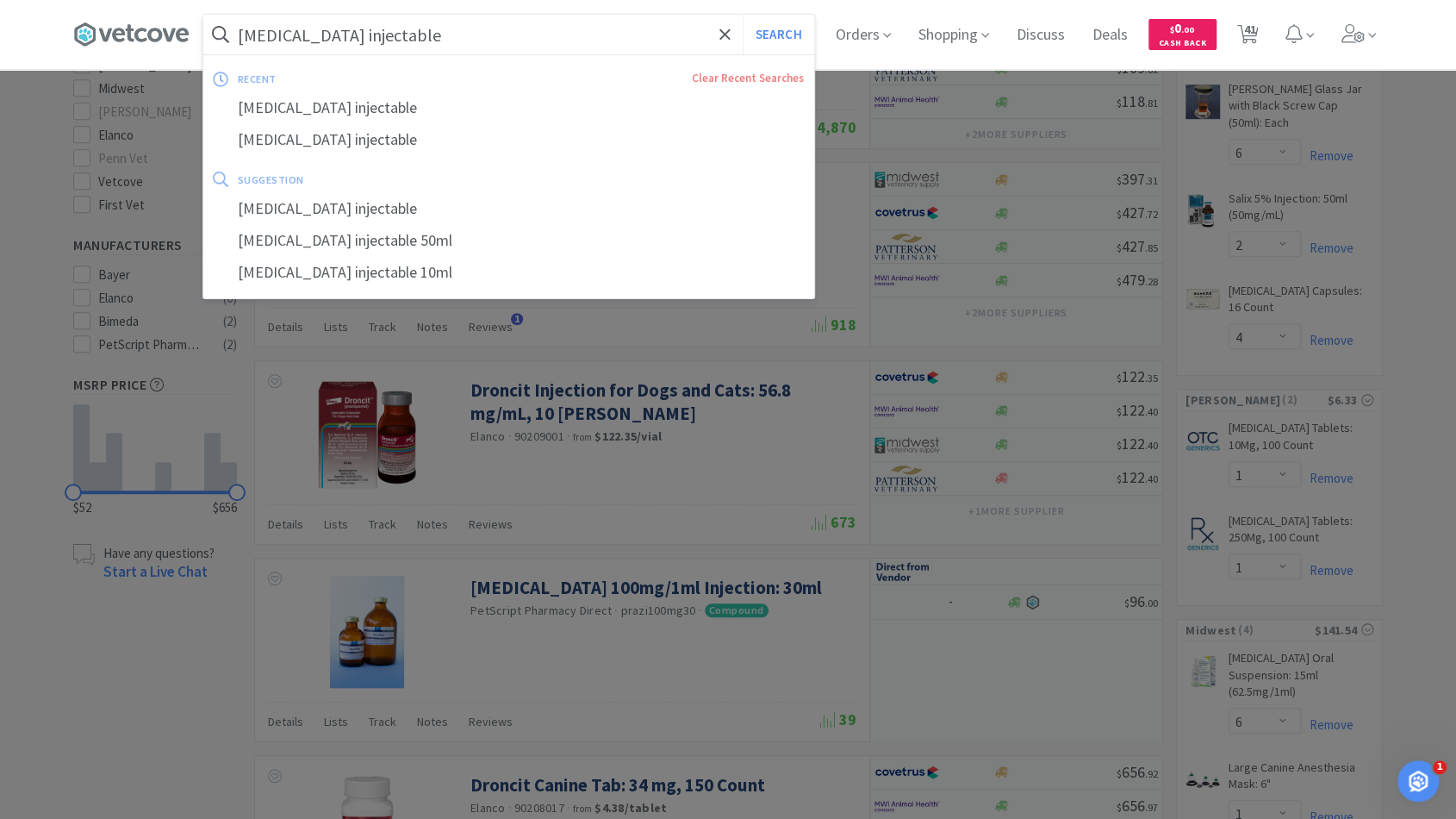
click at [480, 42] on input "praziquantel injectable" at bounding box center [509, 34] width 611 height 40
click at [467, 38] on input "praziquantel injectable" at bounding box center [509, 34] width 611 height 40
click at [742, 14] on button "Search" at bounding box center [778, 34] width 72 height 40
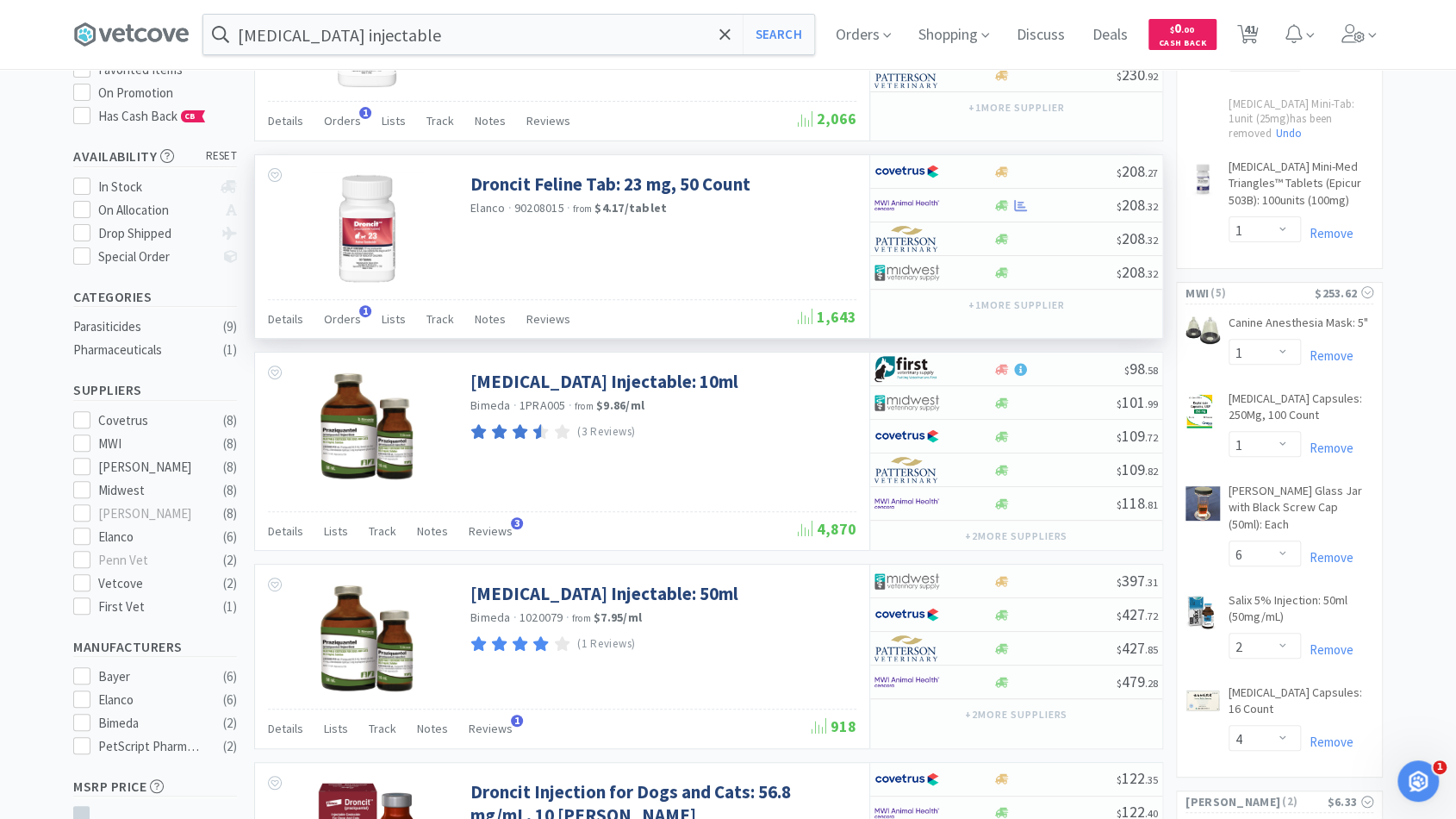
scroll to position [346, 0]
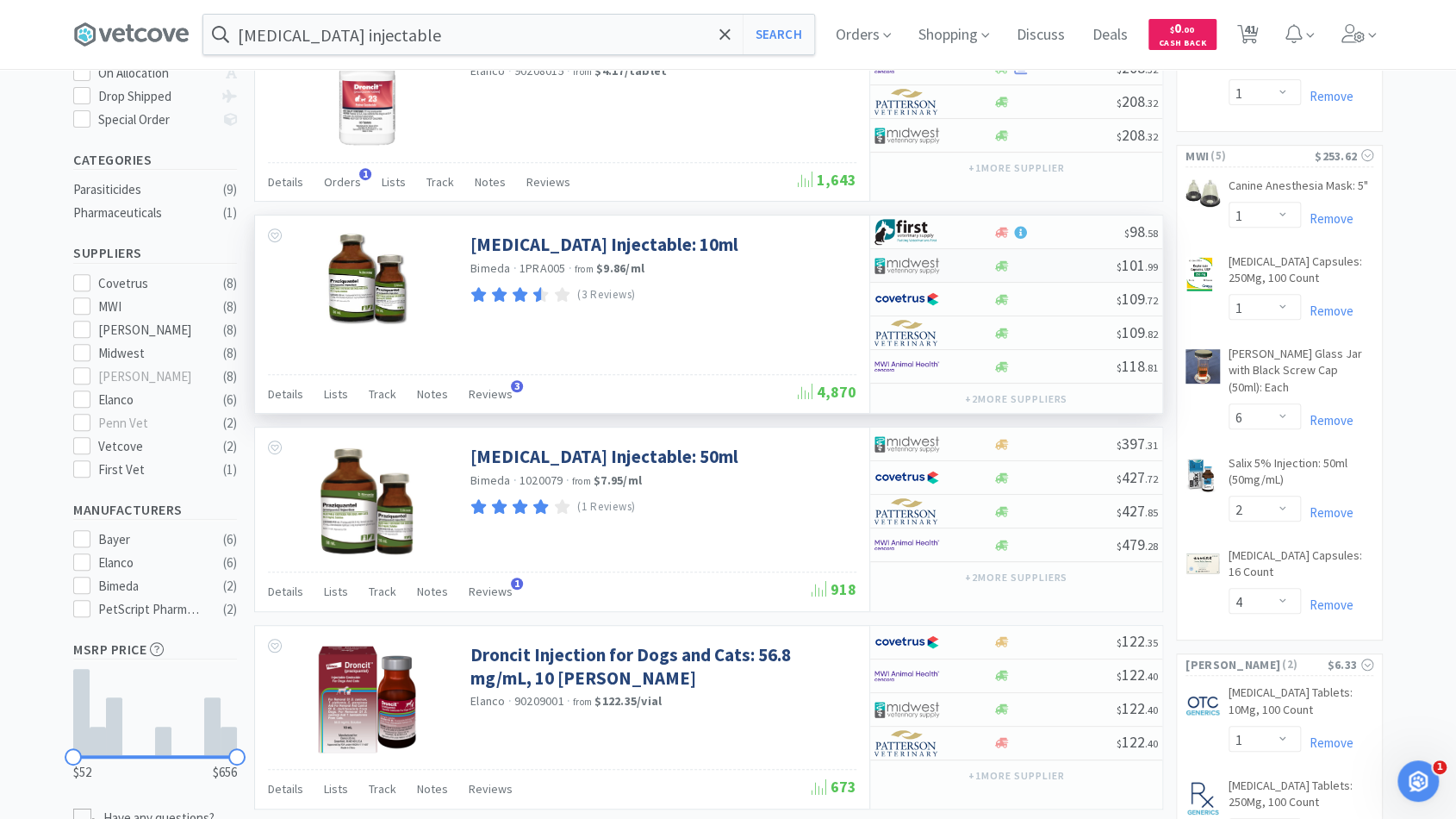
click at [1064, 270] on div "$ 101 . 99" at bounding box center [1016, 265] width 292 height 33
select select "1"
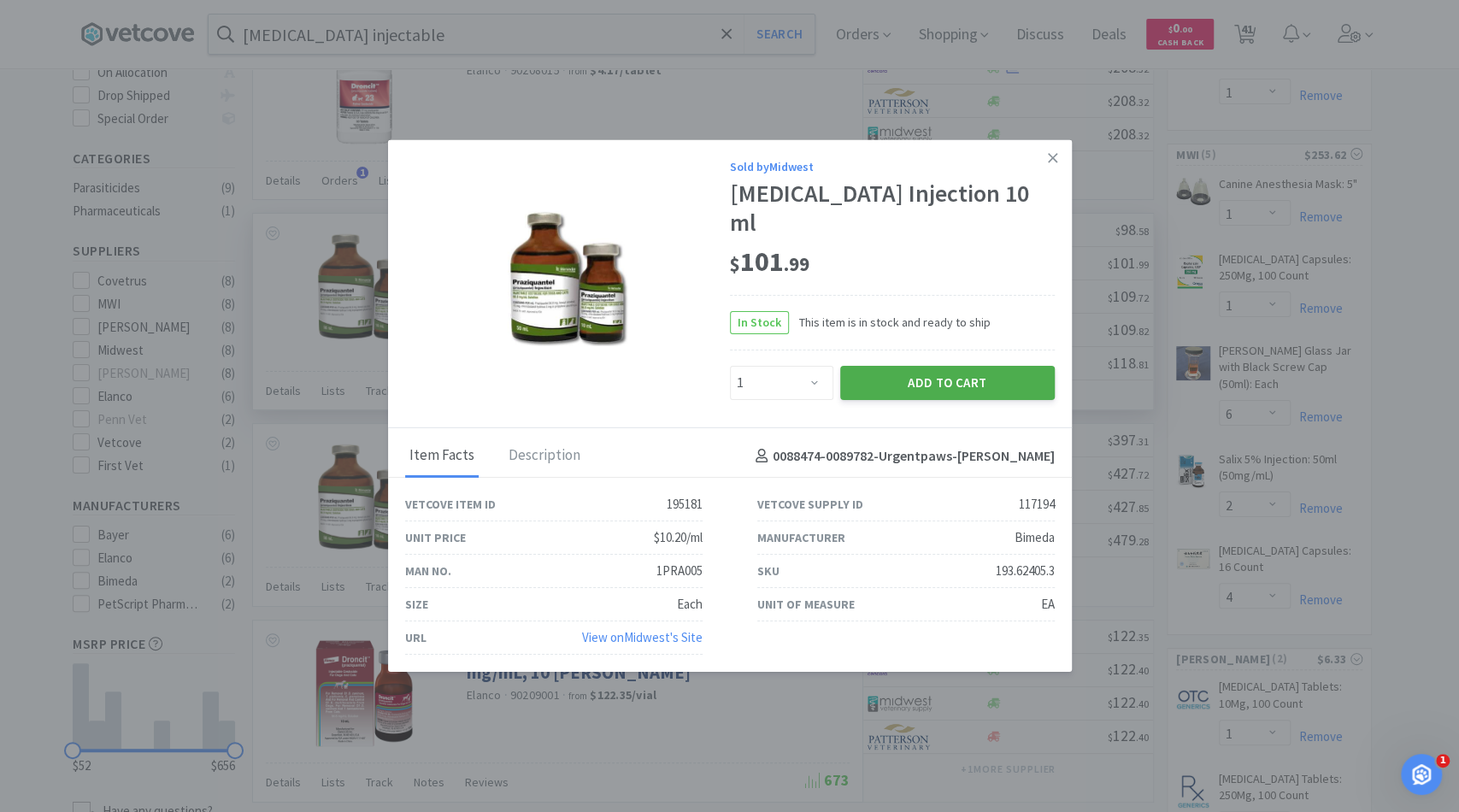
click at [950, 375] on button "Add to Cart" at bounding box center [947, 382] width 215 height 34
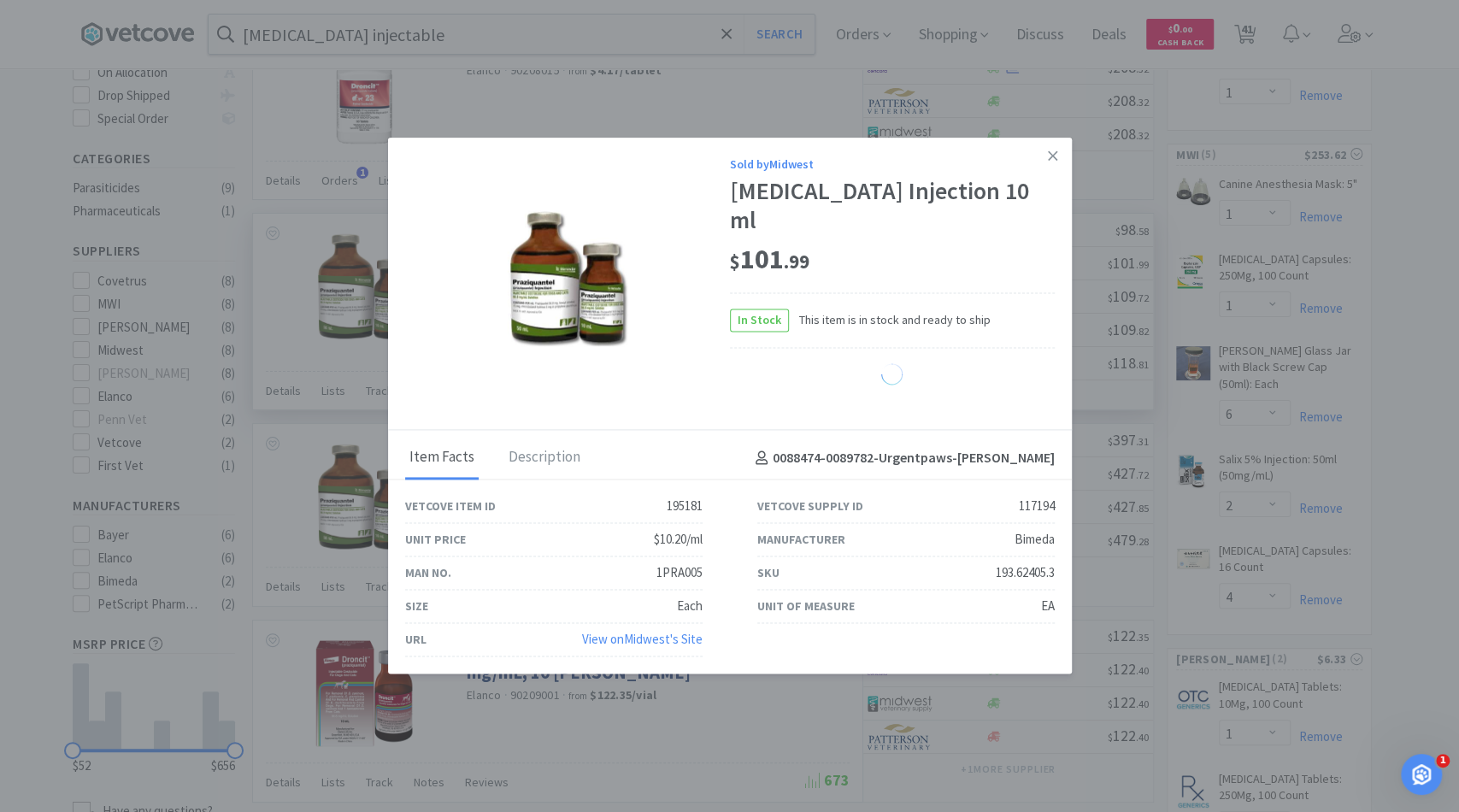
select select "1"
select select "4"
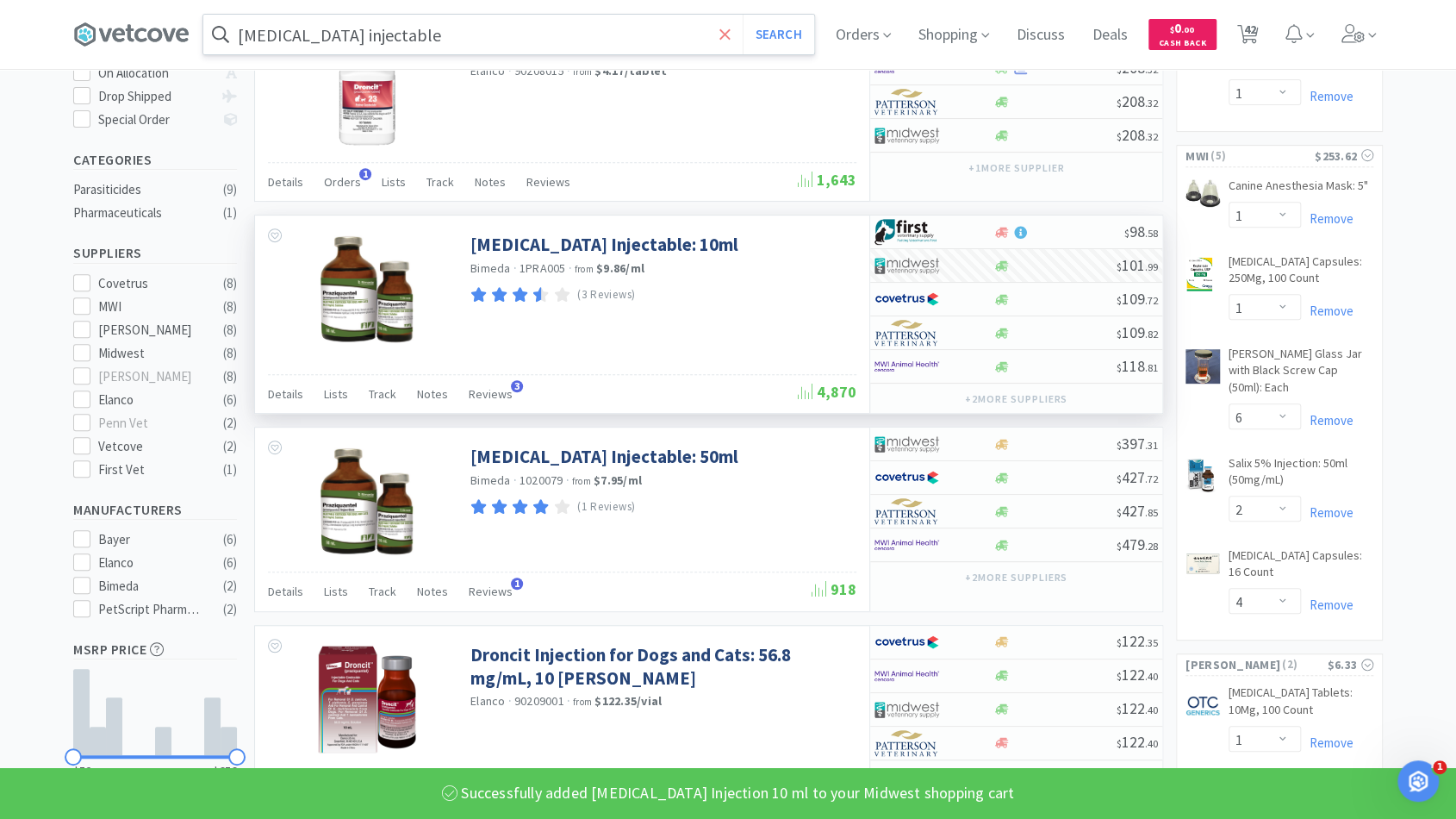
click at [730, 32] on icon at bounding box center [724, 33] width 10 height 10
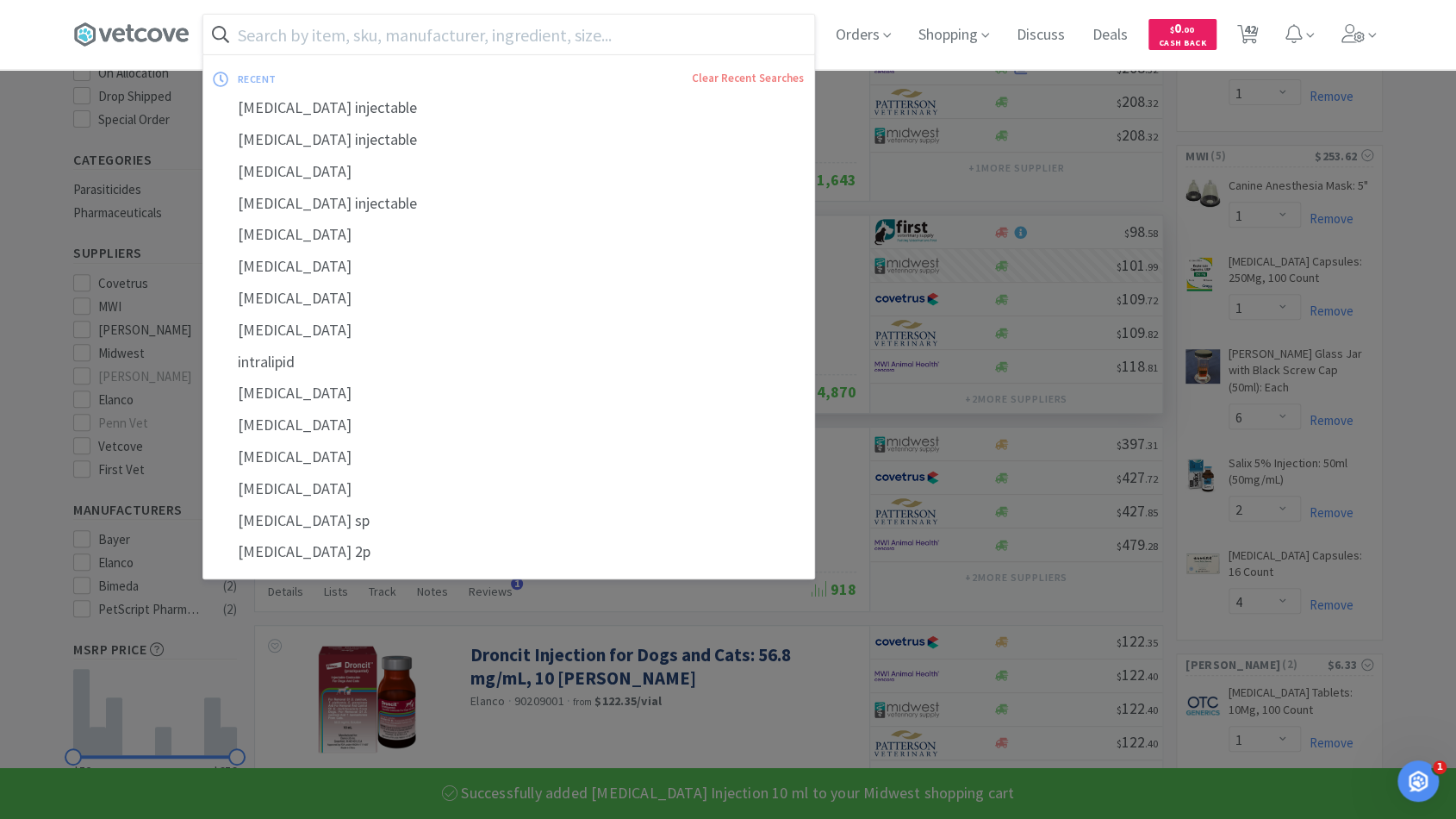
click at [697, 34] on input "text" at bounding box center [509, 34] width 611 height 40
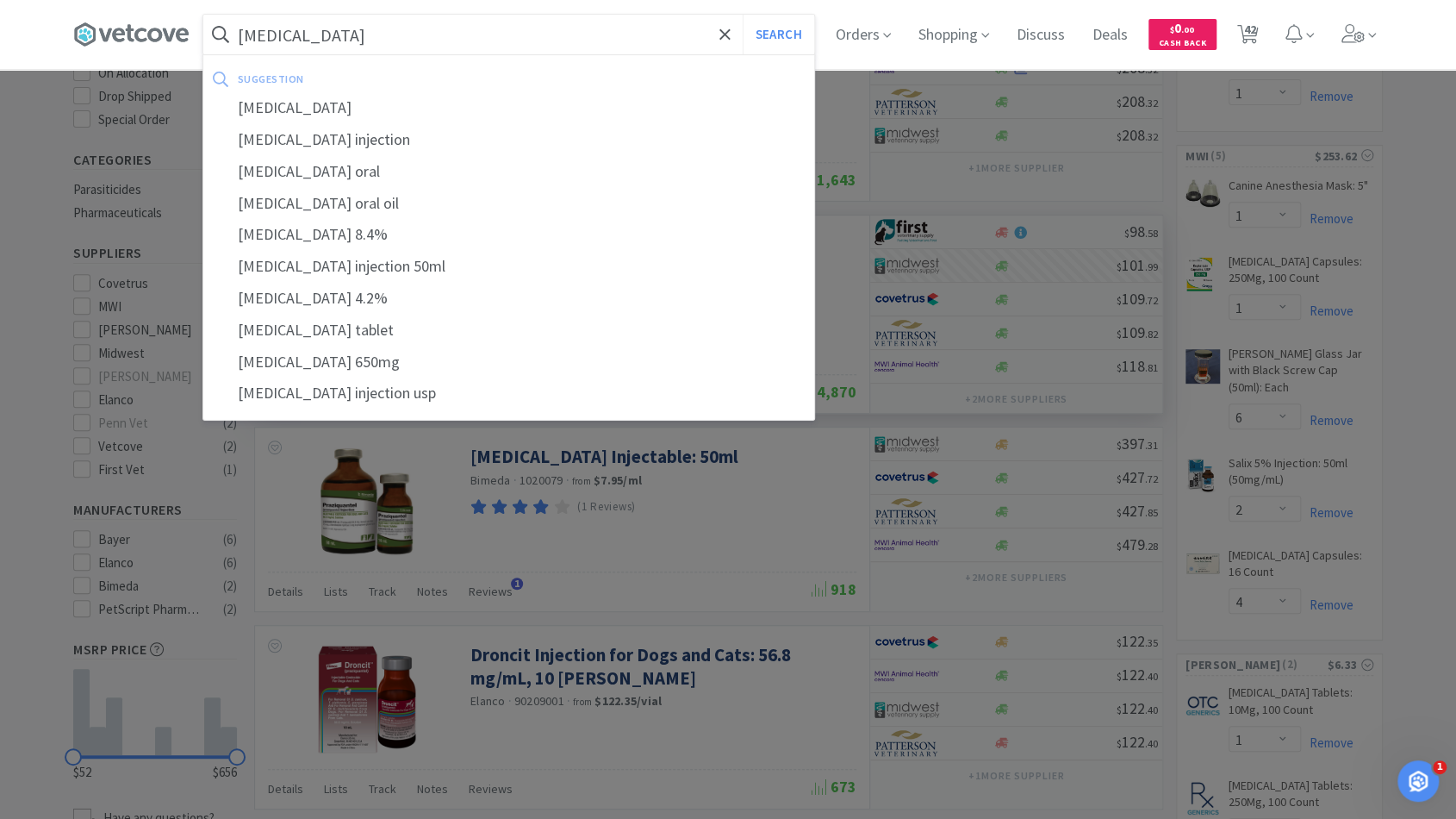
type input "sodium bicarbonate"
click at [742, 14] on button "Search" at bounding box center [778, 34] width 72 height 40
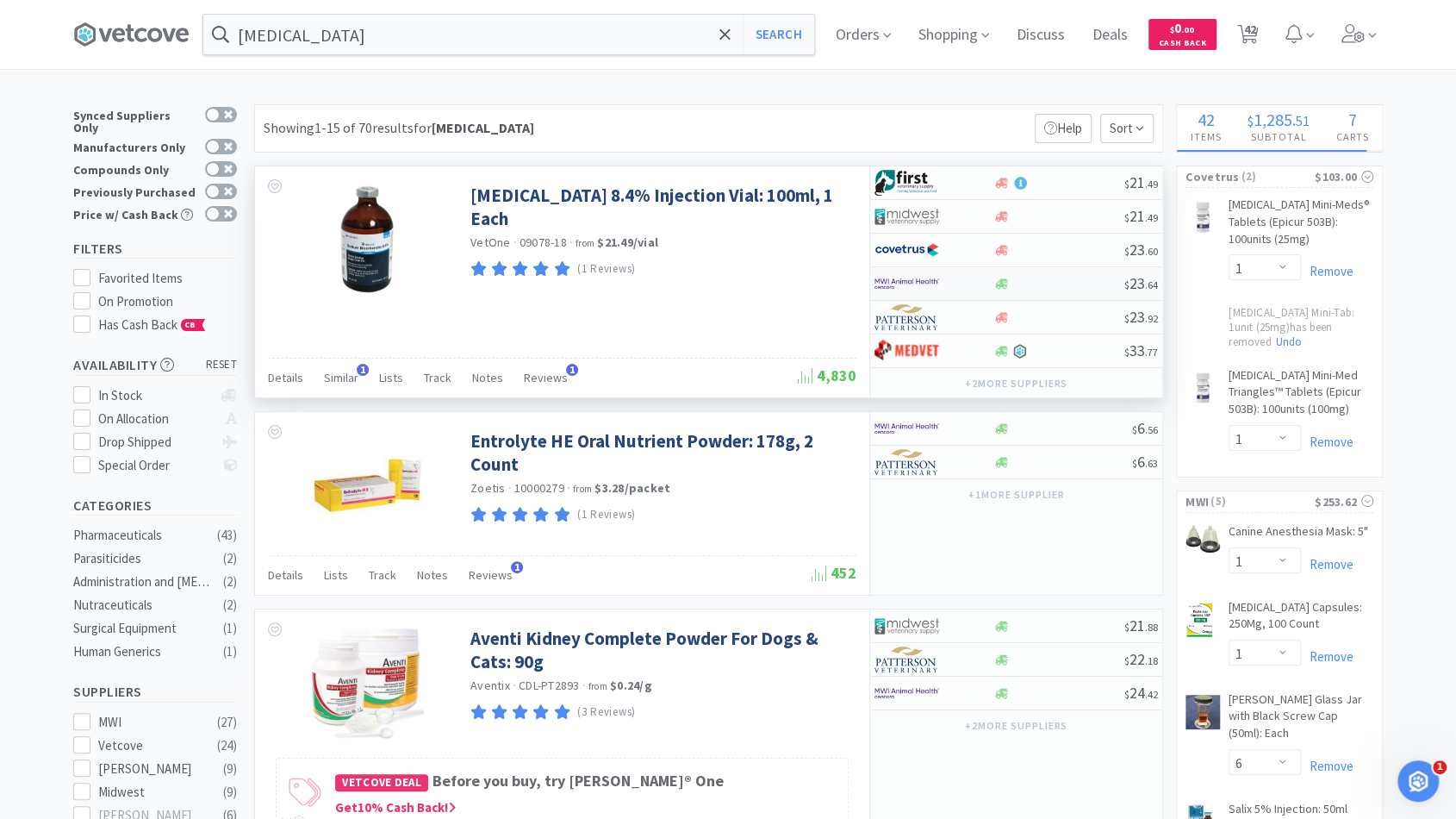
click at [1075, 288] on div "$ 23 . 64" at bounding box center [1016, 284] width 292 height 33
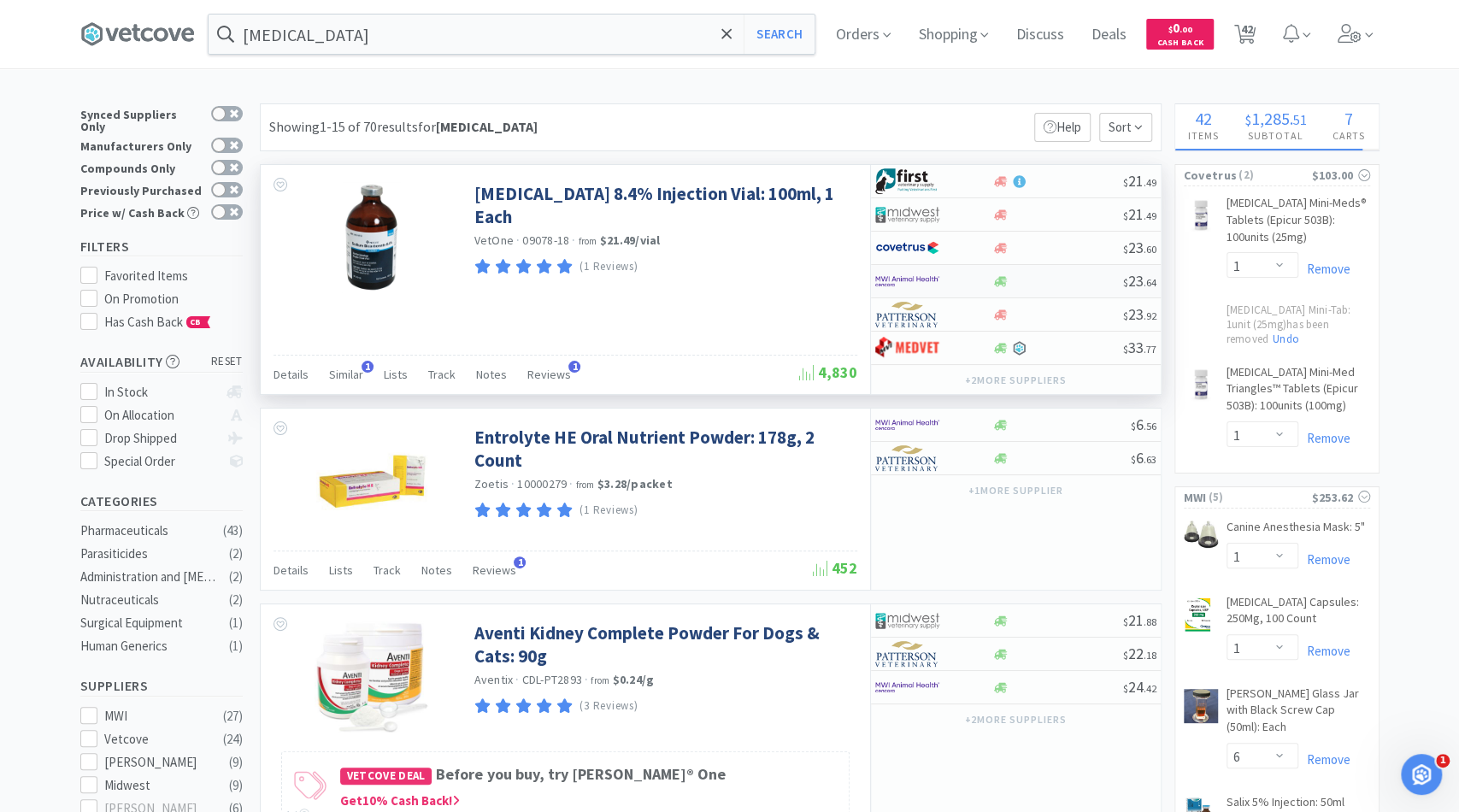
select select "1"
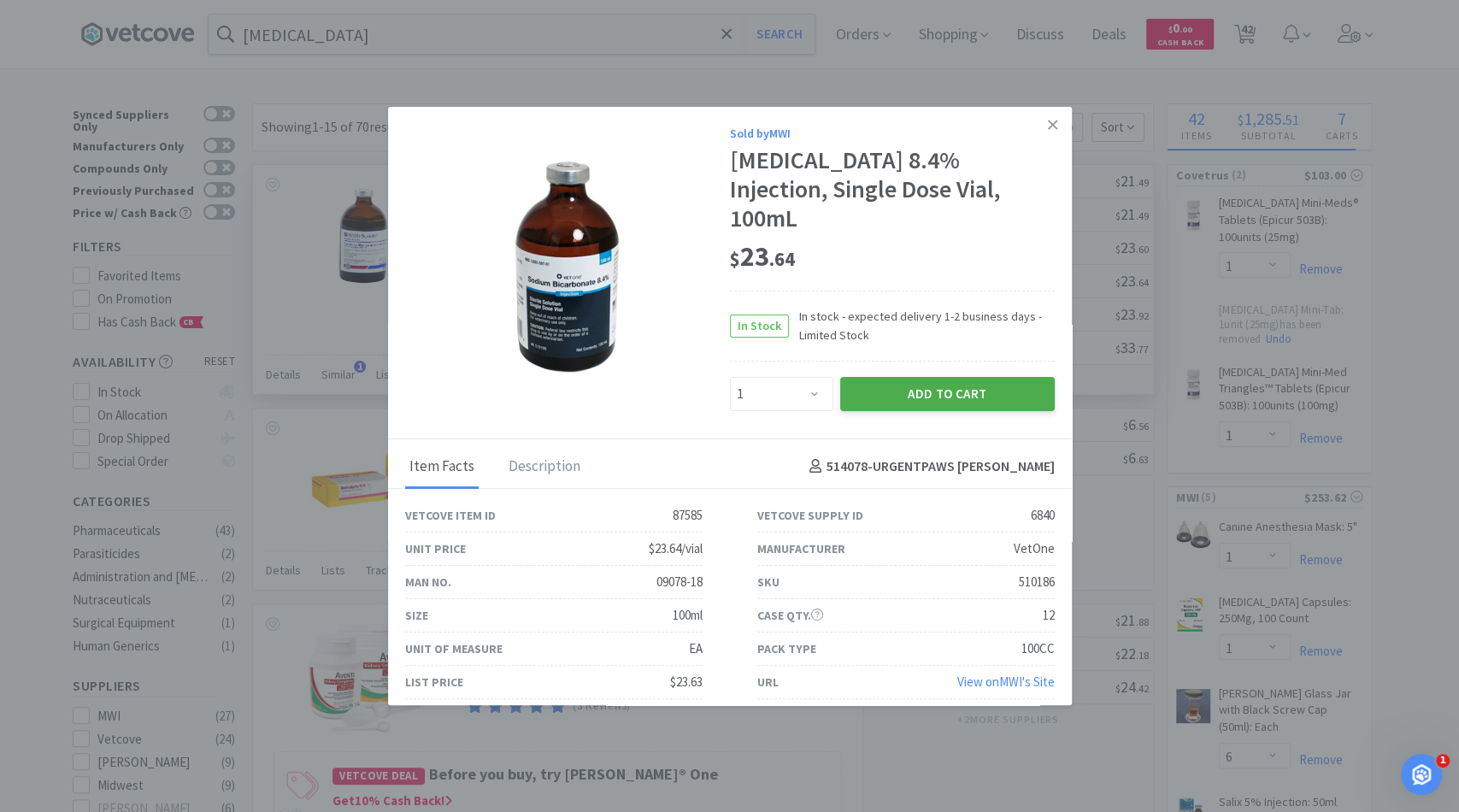
click at [925, 386] on button "Add to Cart" at bounding box center [947, 394] width 215 height 34
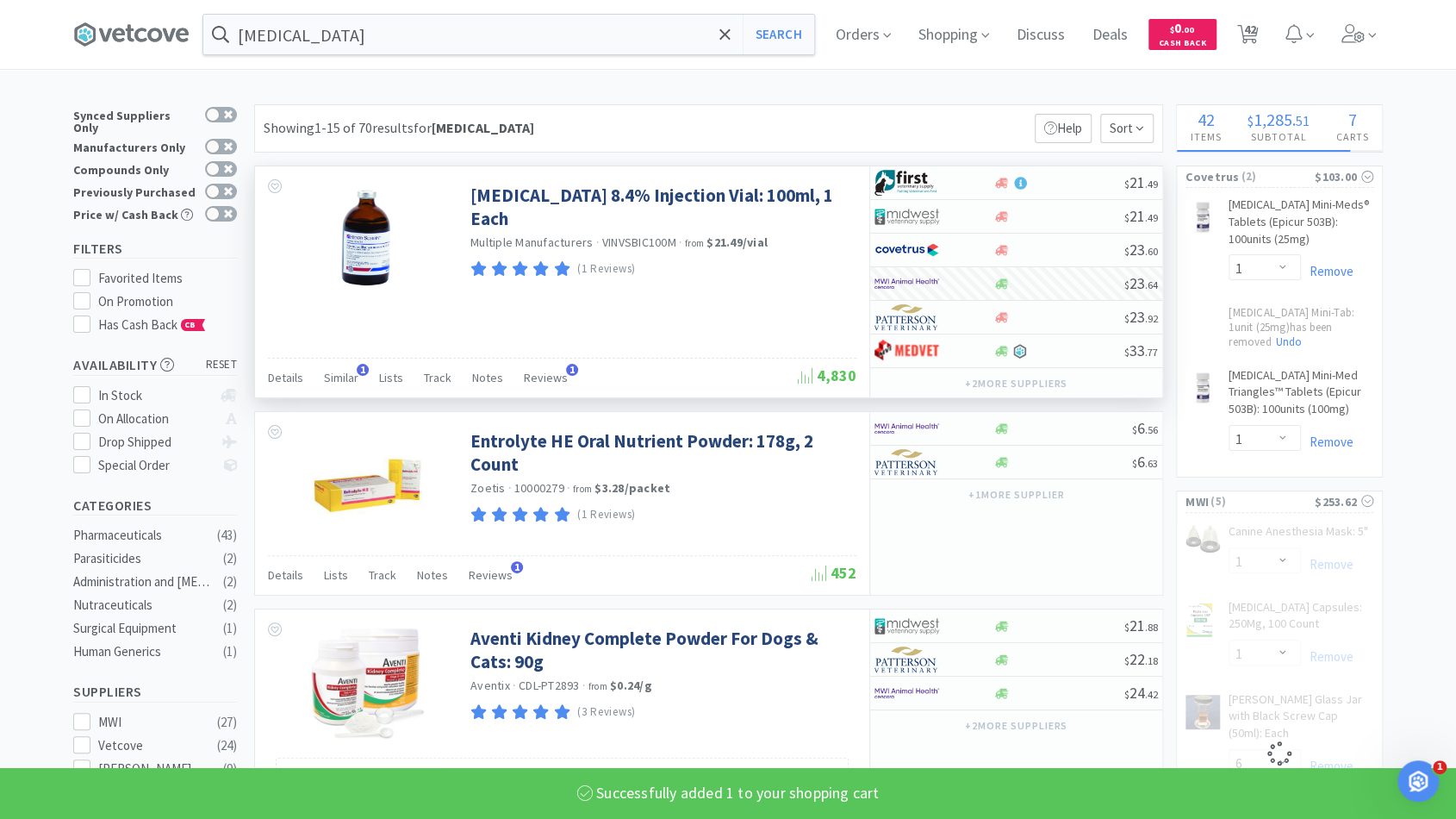
select select "1"
select select "4"
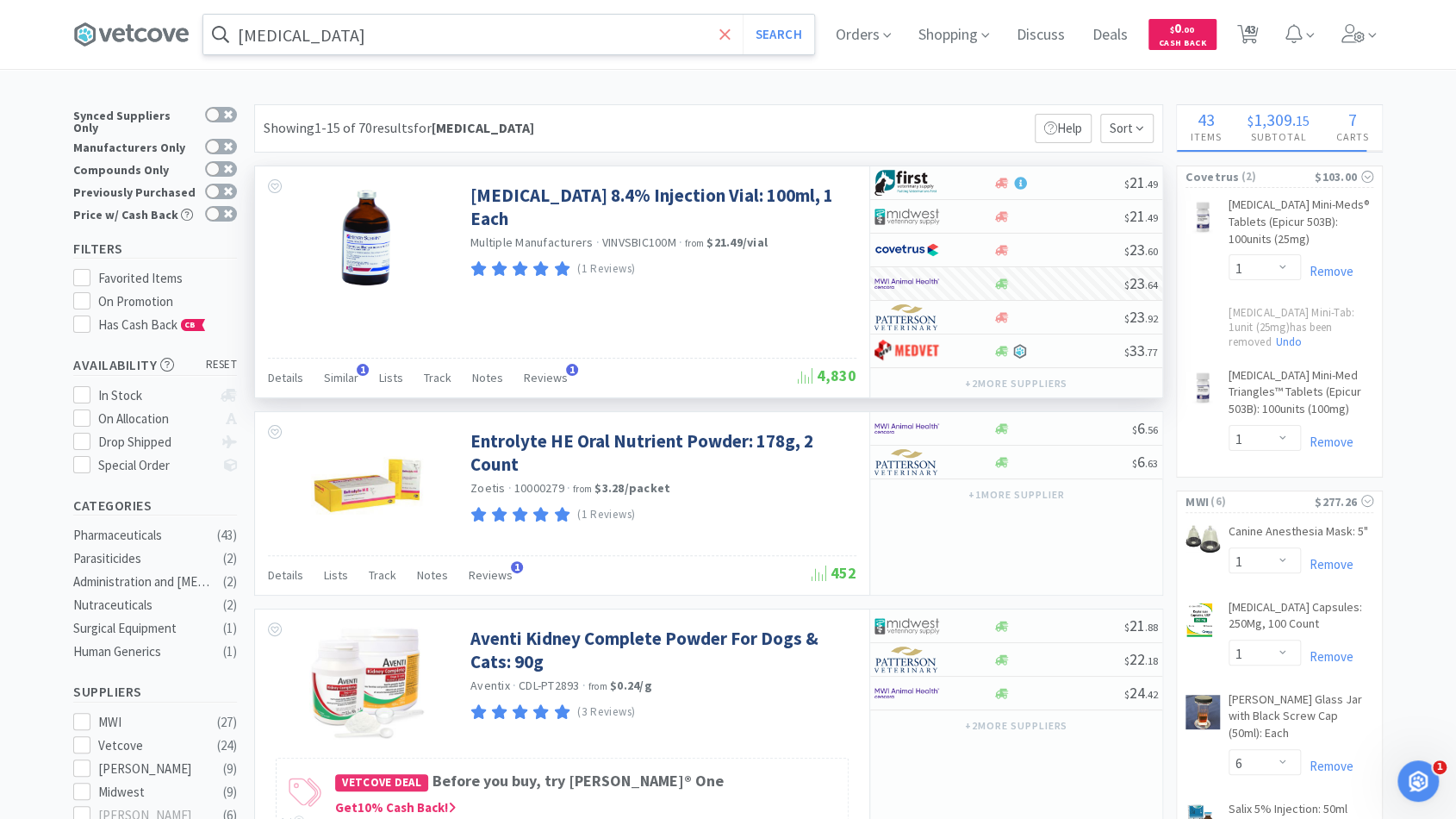
click at [730, 32] on icon at bounding box center [724, 33] width 10 height 10
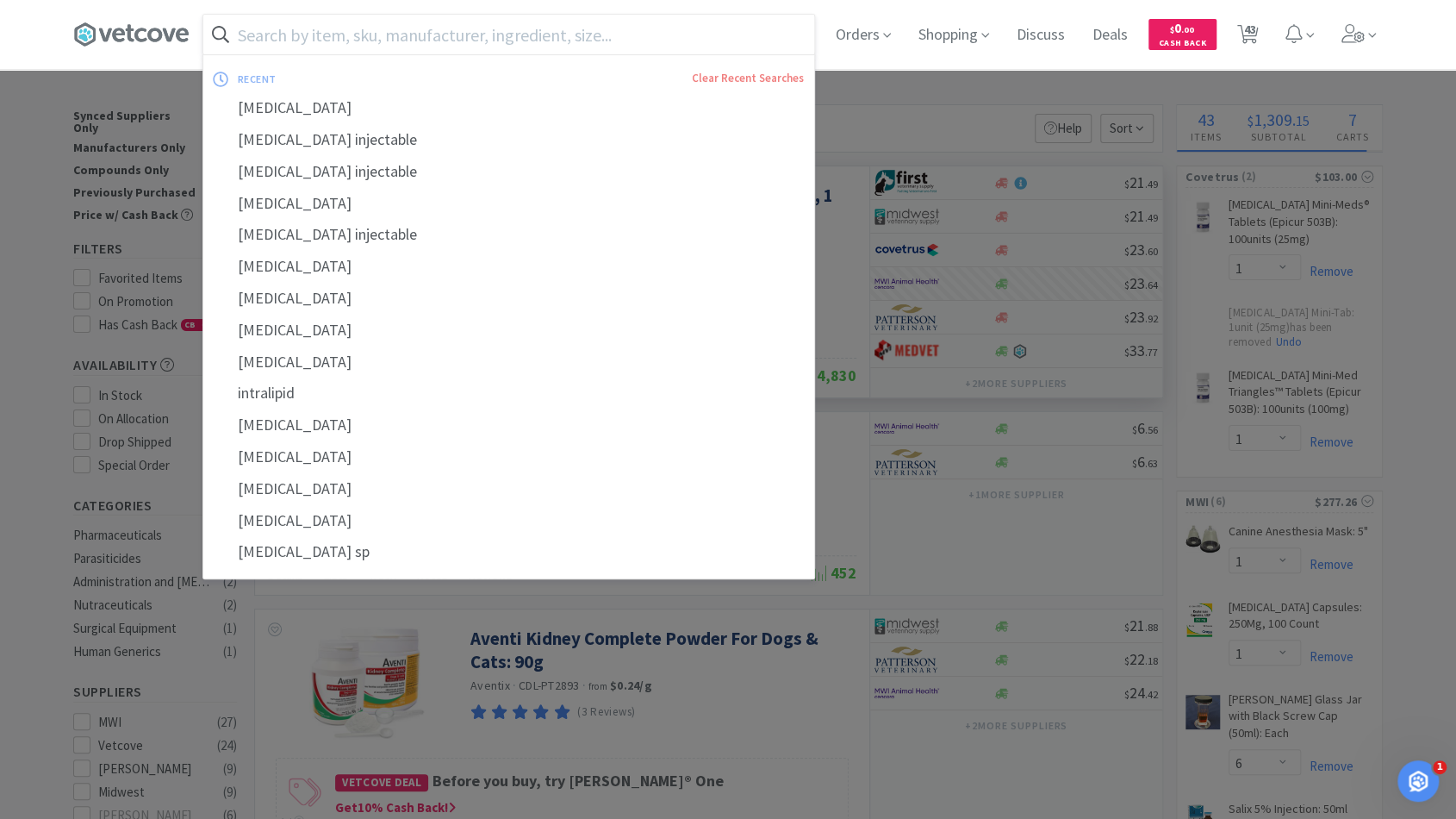
click at [691, 39] on input "text" at bounding box center [509, 34] width 611 height 40
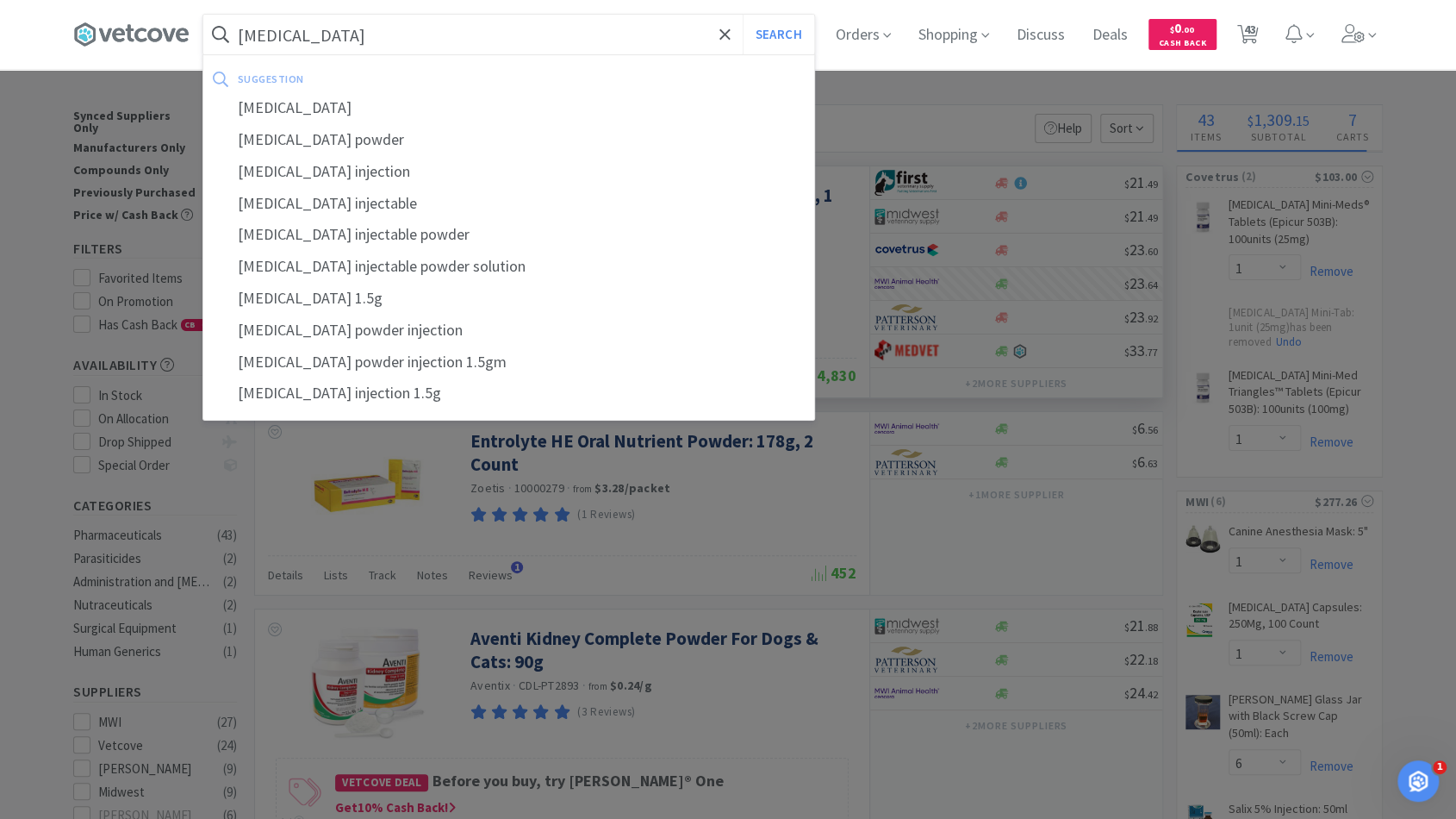
type input "unasyn"
click at [742, 14] on button "Search" at bounding box center [778, 34] width 72 height 40
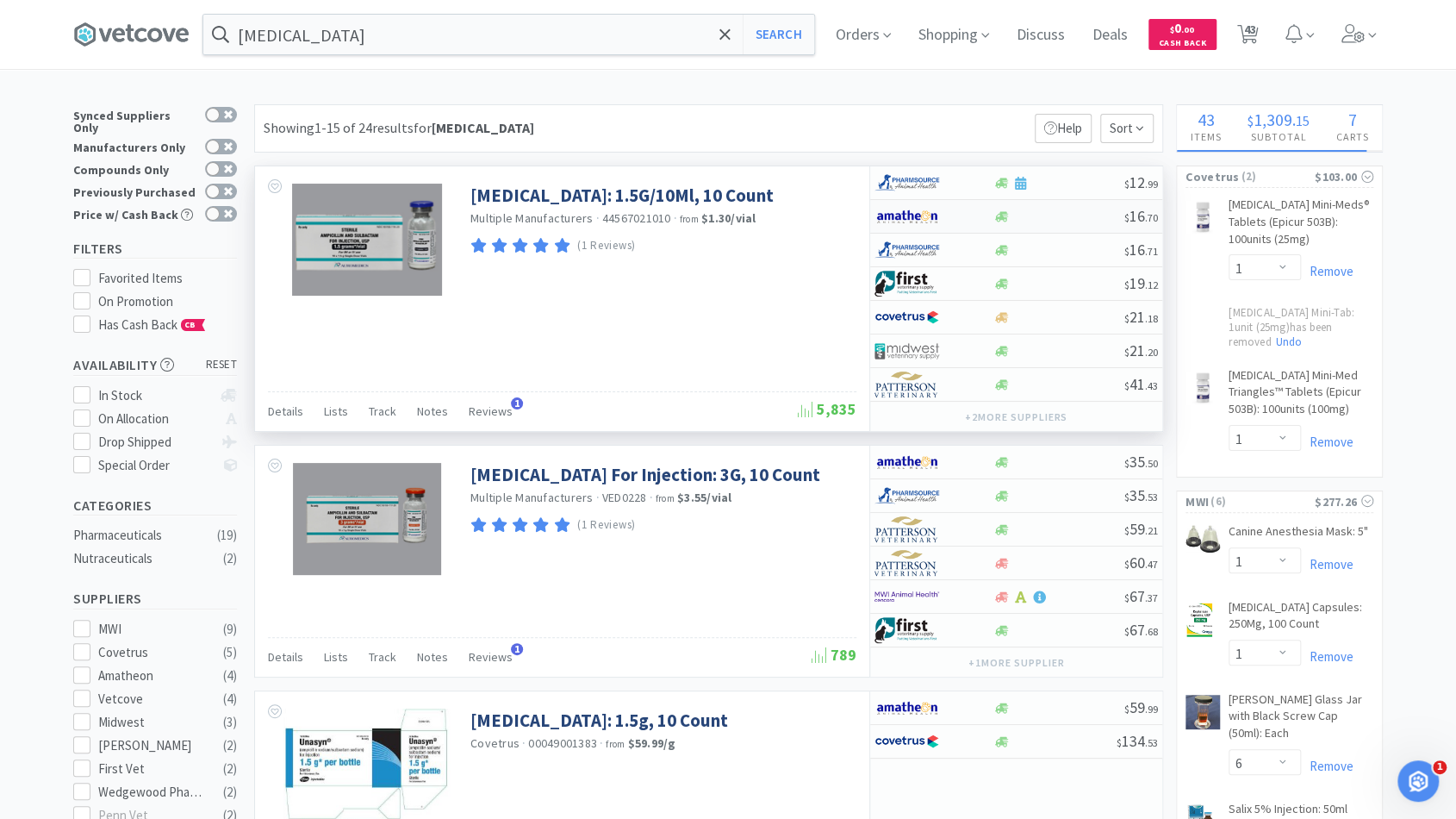
click at [1046, 216] on div at bounding box center [1058, 217] width 132 height 13
select select "1"
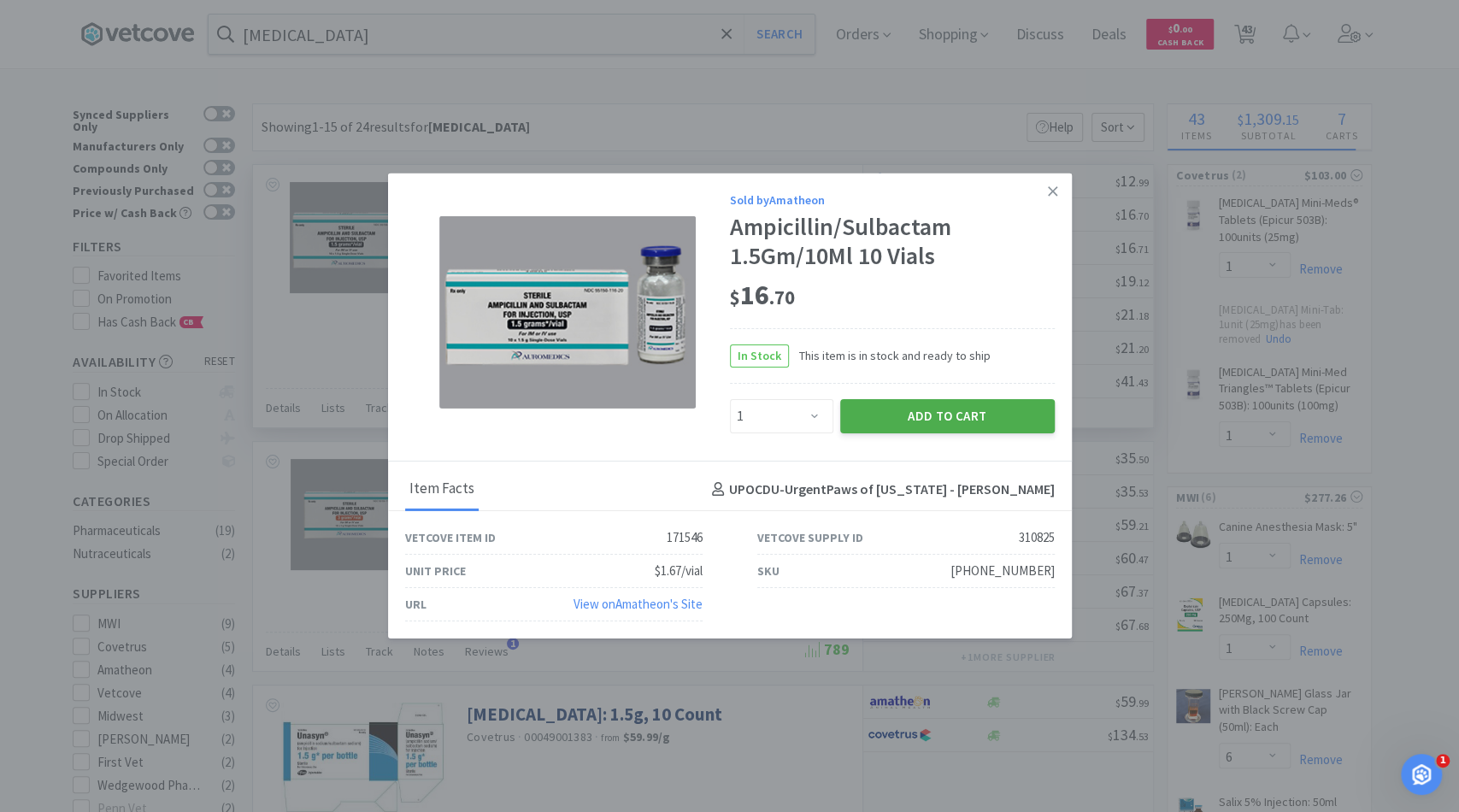
click at [923, 415] on button "Add to Cart" at bounding box center [947, 416] width 215 height 34
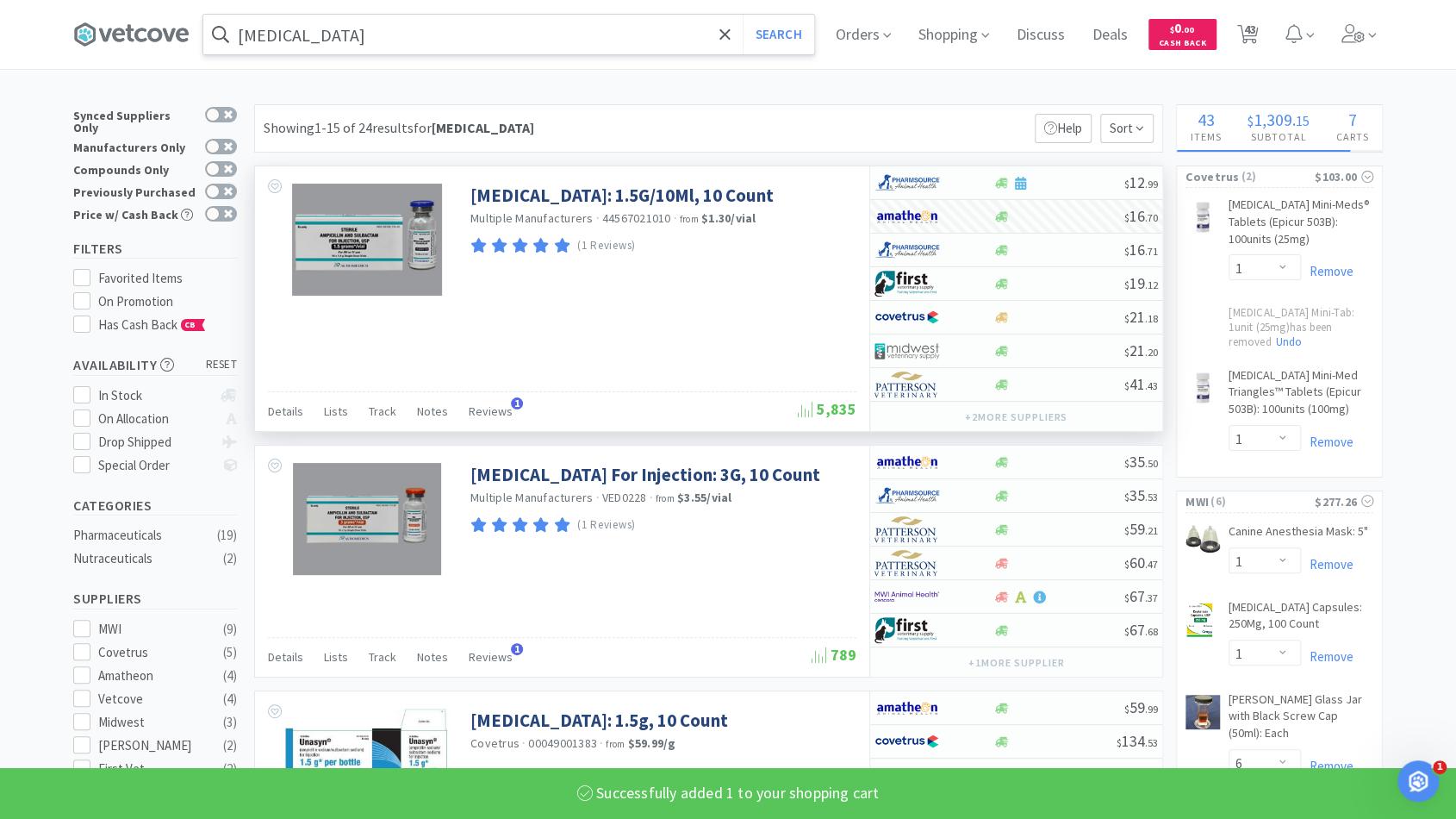
select select "1"
select select "2"
select select "1"
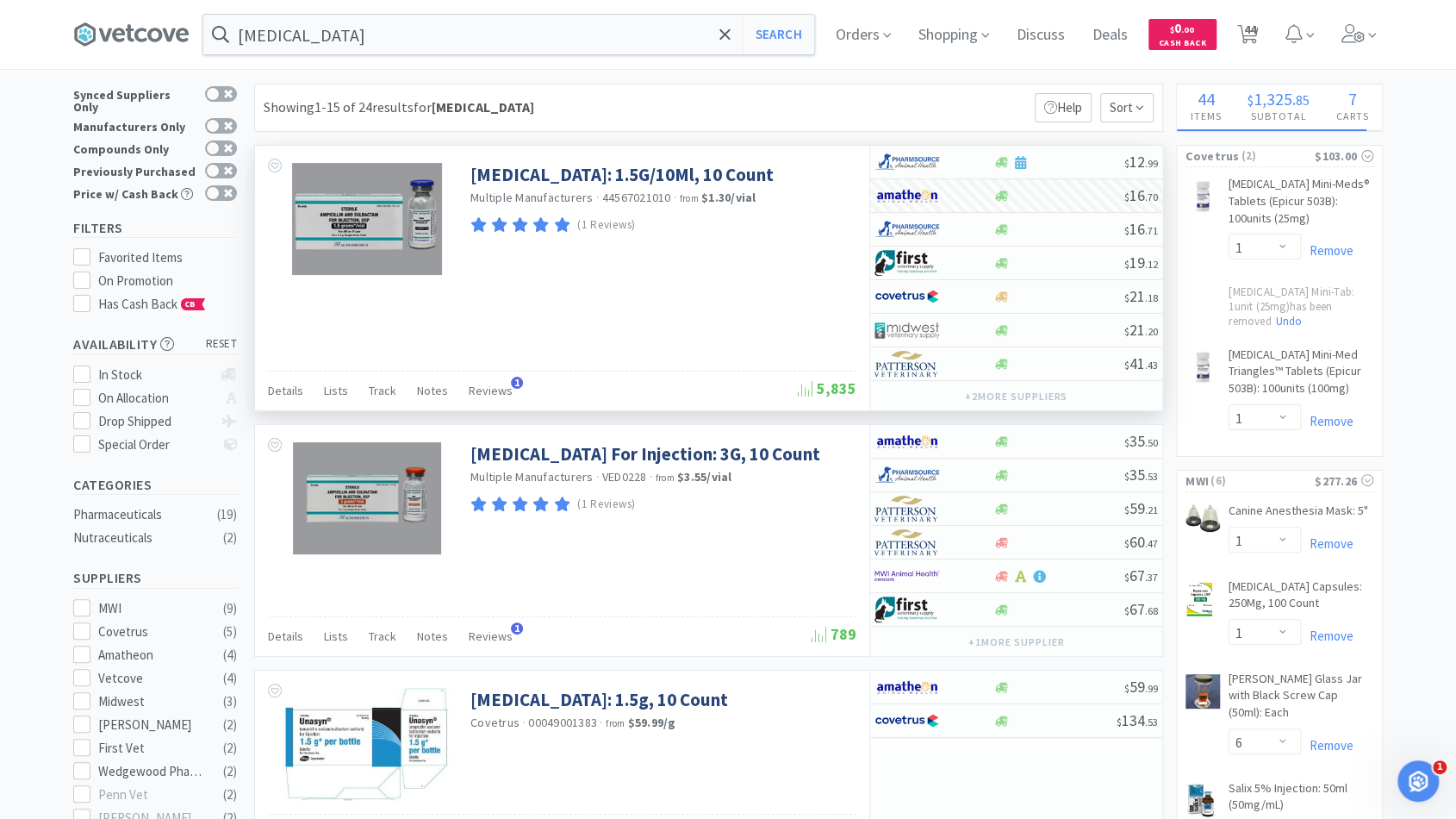
scroll to position [2, 0]
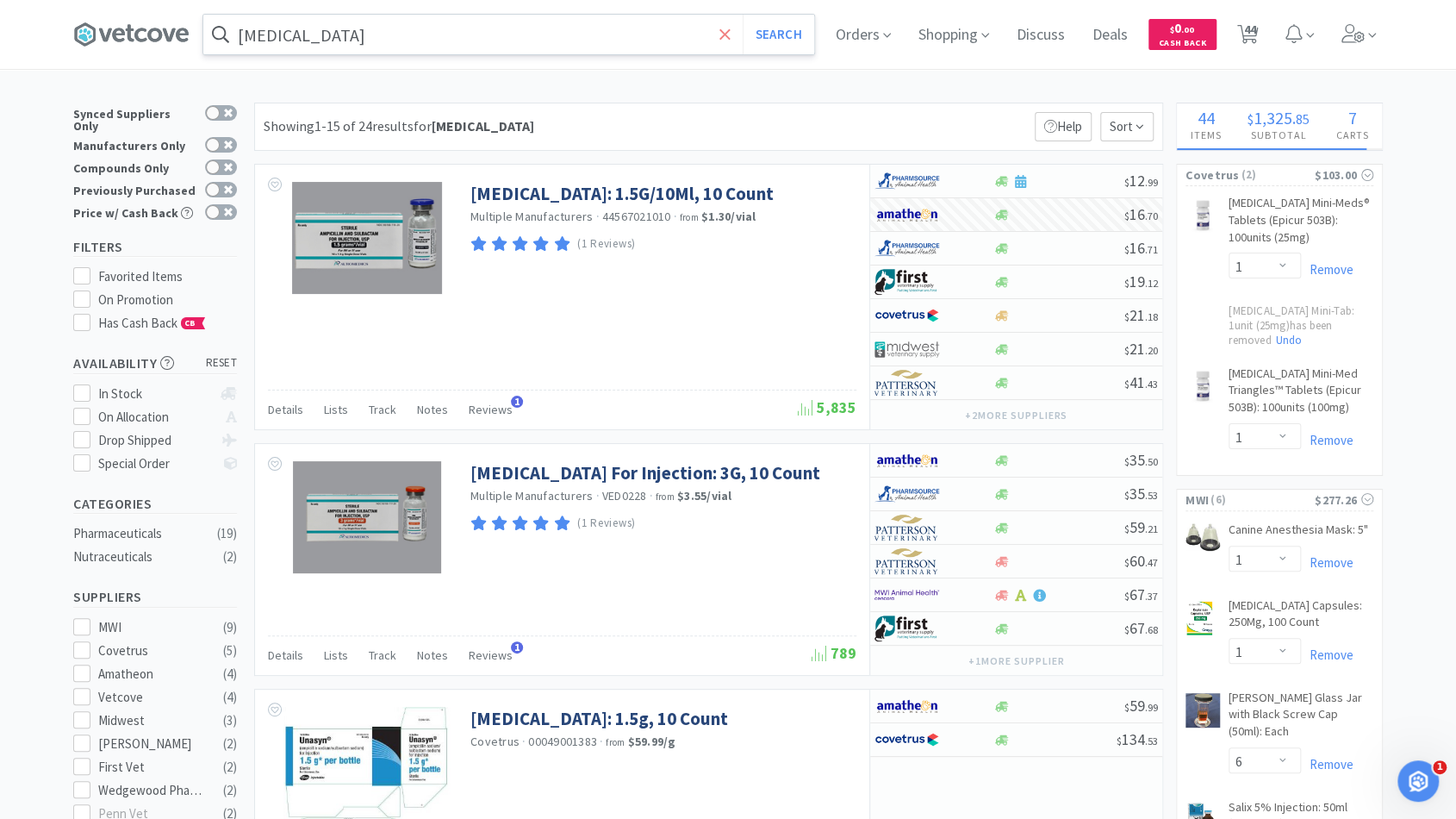
click at [731, 32] on icon at bounding box center [725, 34] width 11 height 17
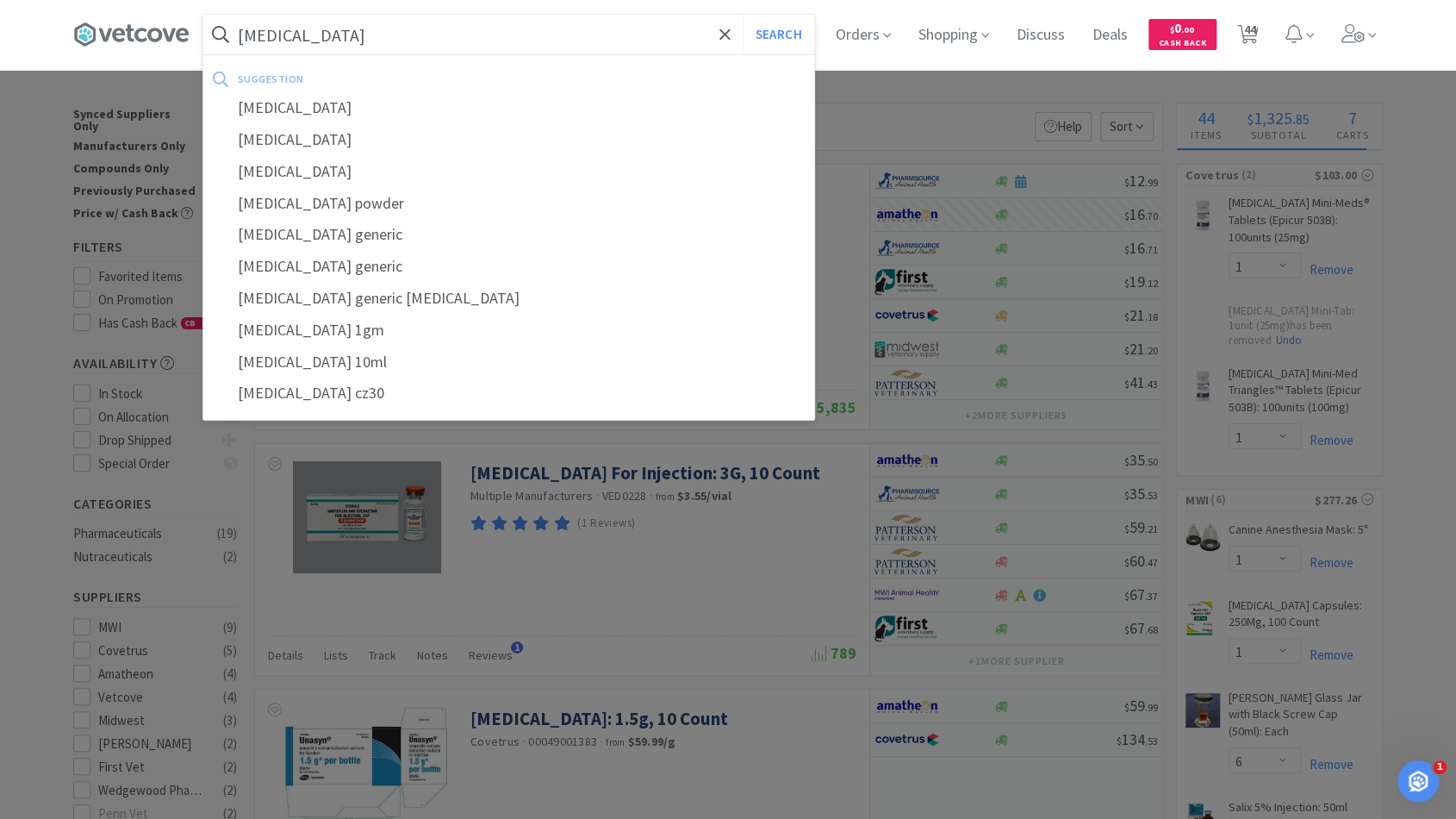
type input "cefazolin"
click at [742, 14] on button "Search" at bounding box center [778, 34] width 72 height 40
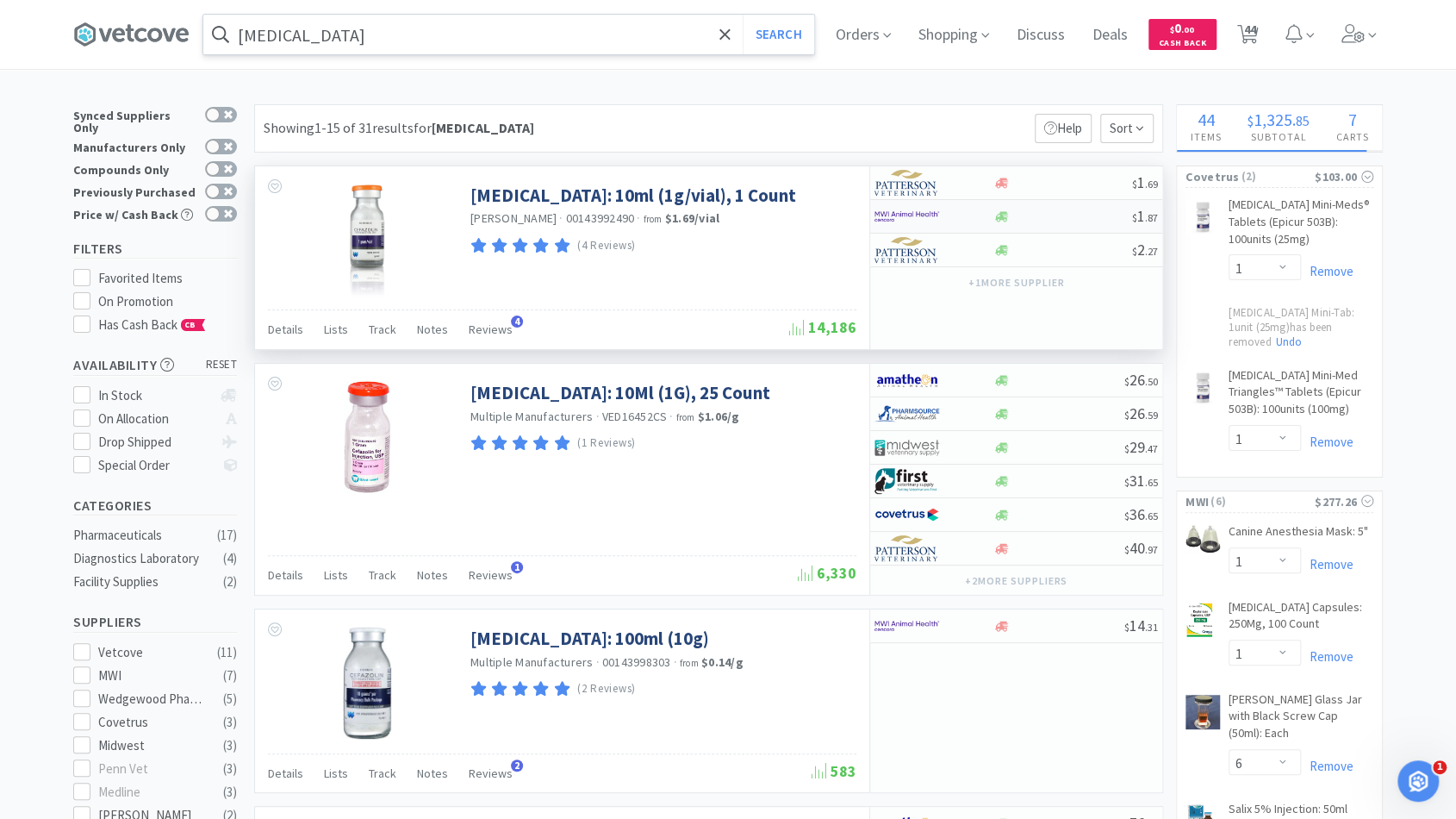
click at [1057, 223] on div "$ 1 . 87" at bounding box center [1016, 216] width 292 height 33
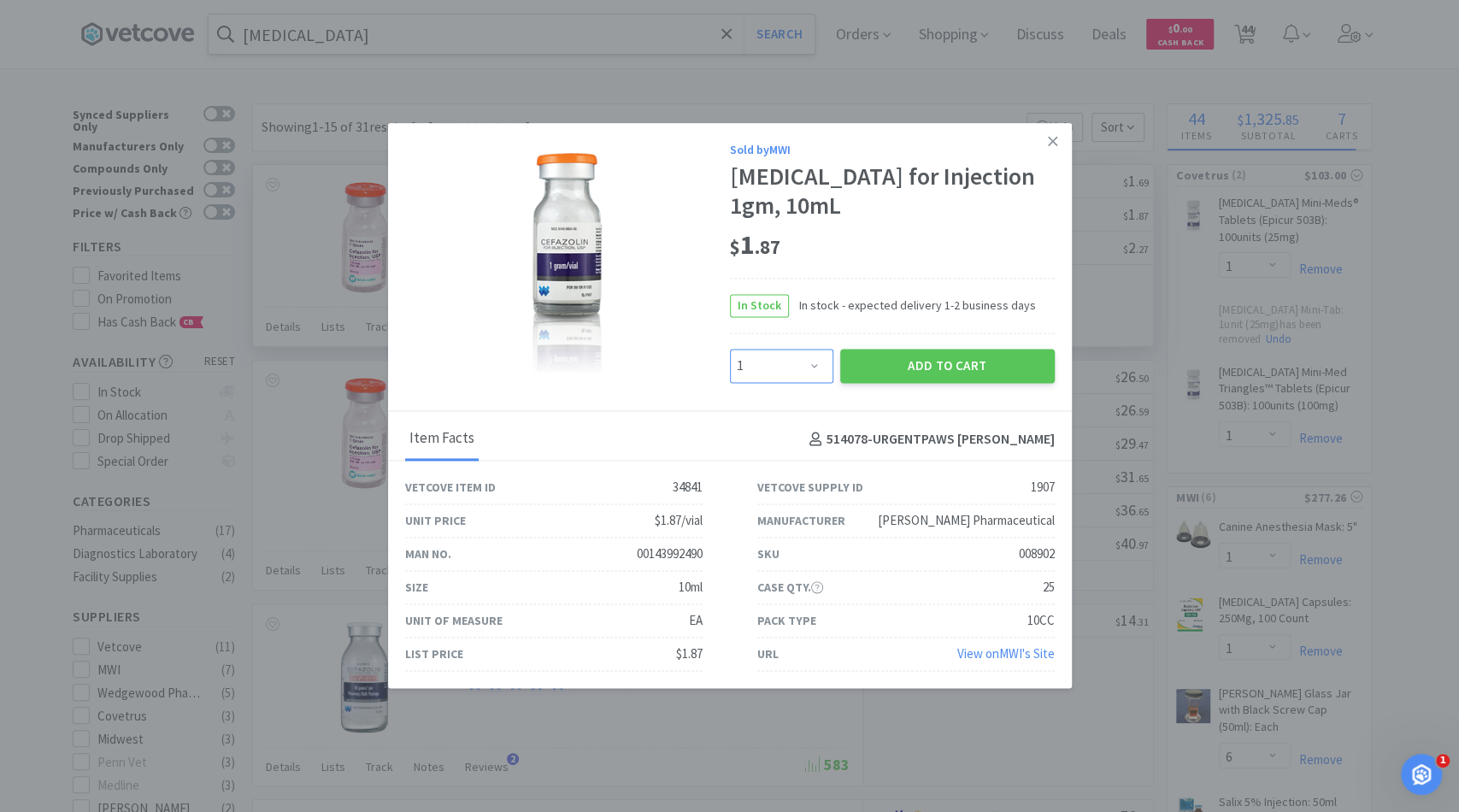
click at [819, 356] on select "Enter Quantity 1 2 3 4 5 6 7 8 9 10 11 12 13 14 15 16 17 18 19 20 Enter Quantity" at bounding box center [781, 365] width 103 height 34
select select "10"
click at [730, 349] on select "Enter Quantity 1 2 3 4 5 6 7 8 9 10 11 12 13 14 15 16 17 18 19 20 Enter Quantity" at bounding box center [781, 365] width 103 height 34
click at [863, 376] on button "Add to Cart" at bounding box center [947, 365] width 215 height 34
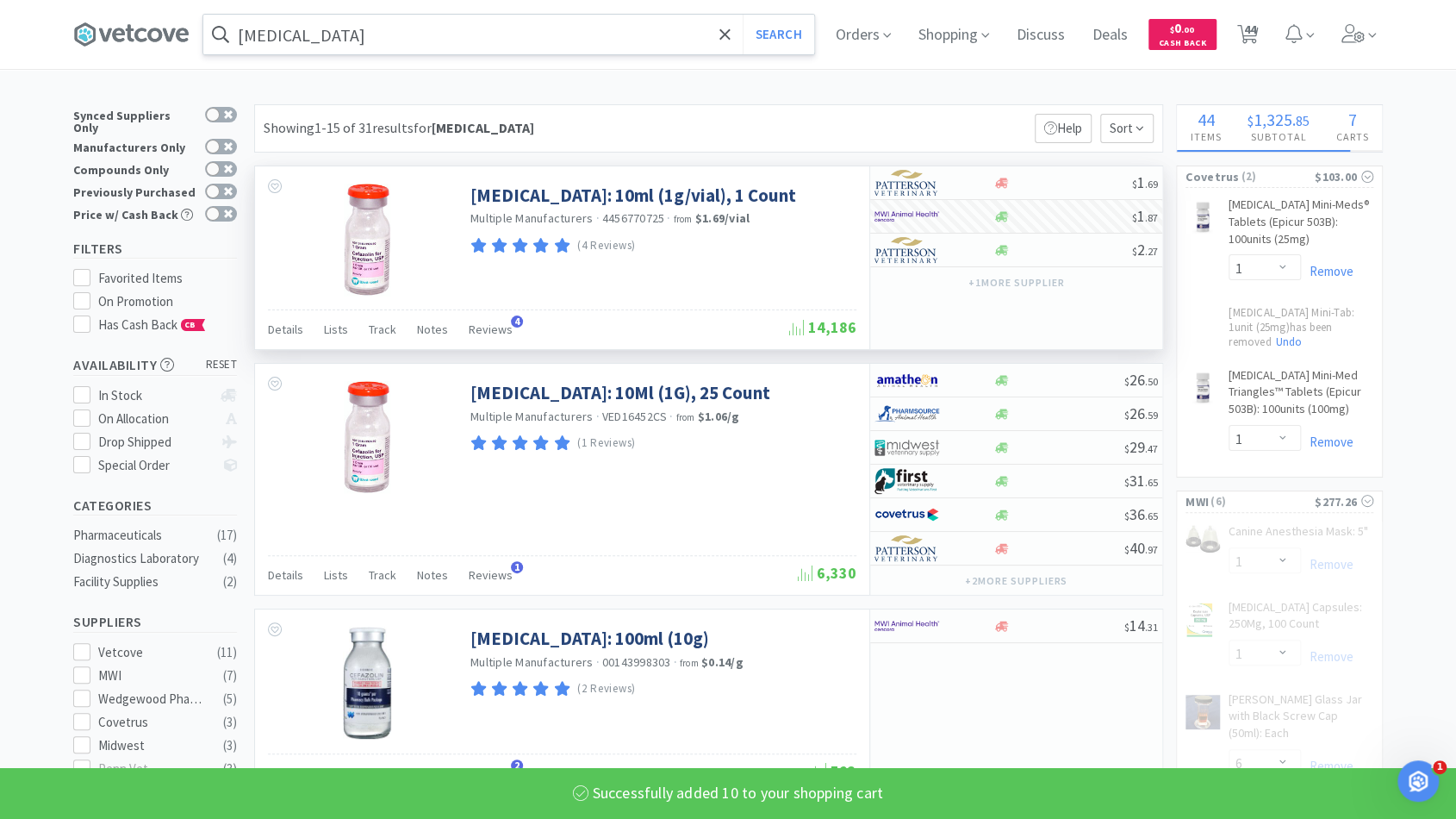
select select "10"
select select "1"
select select "6"
select select "2"
select select "1"
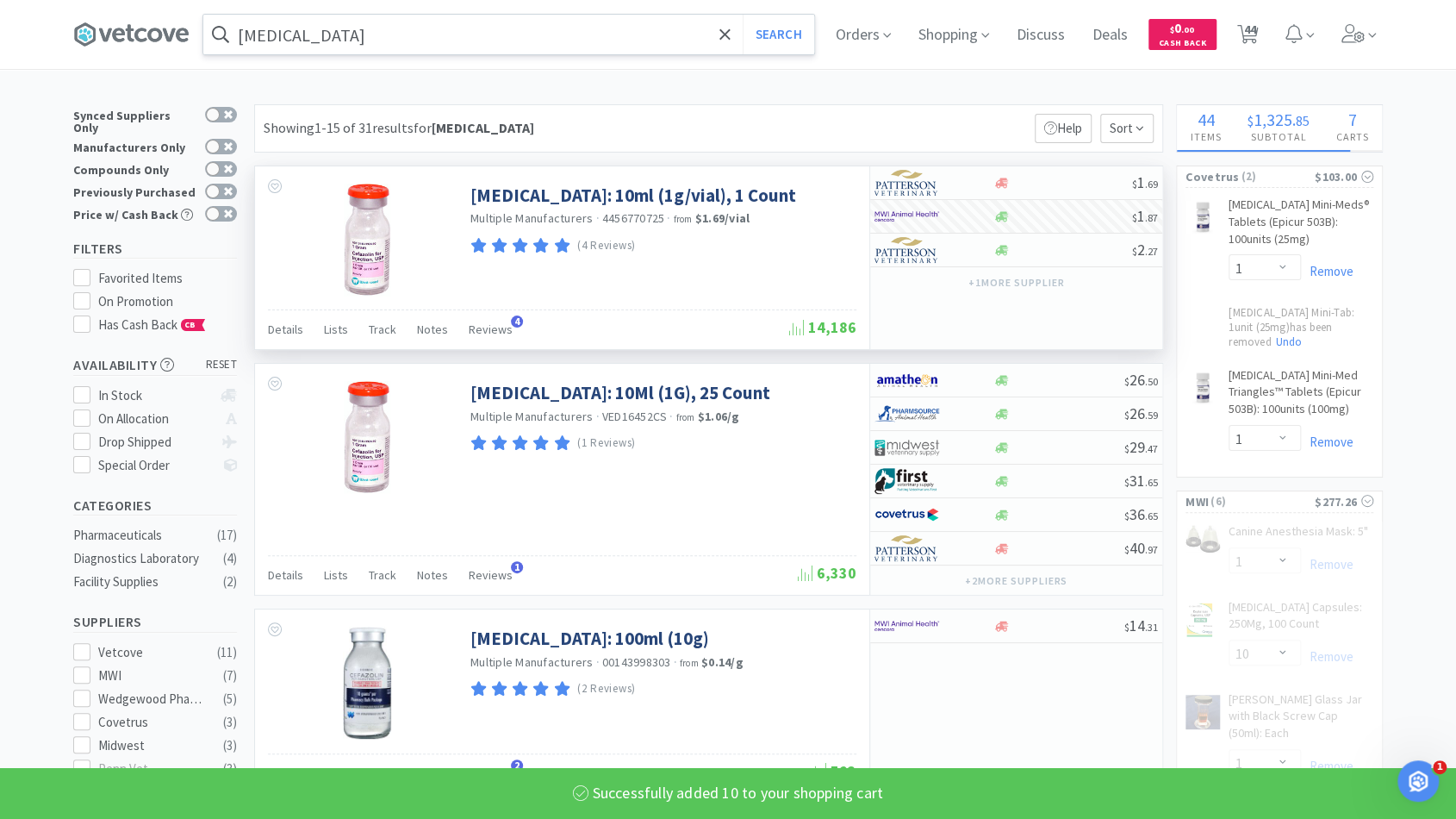
select select "4"
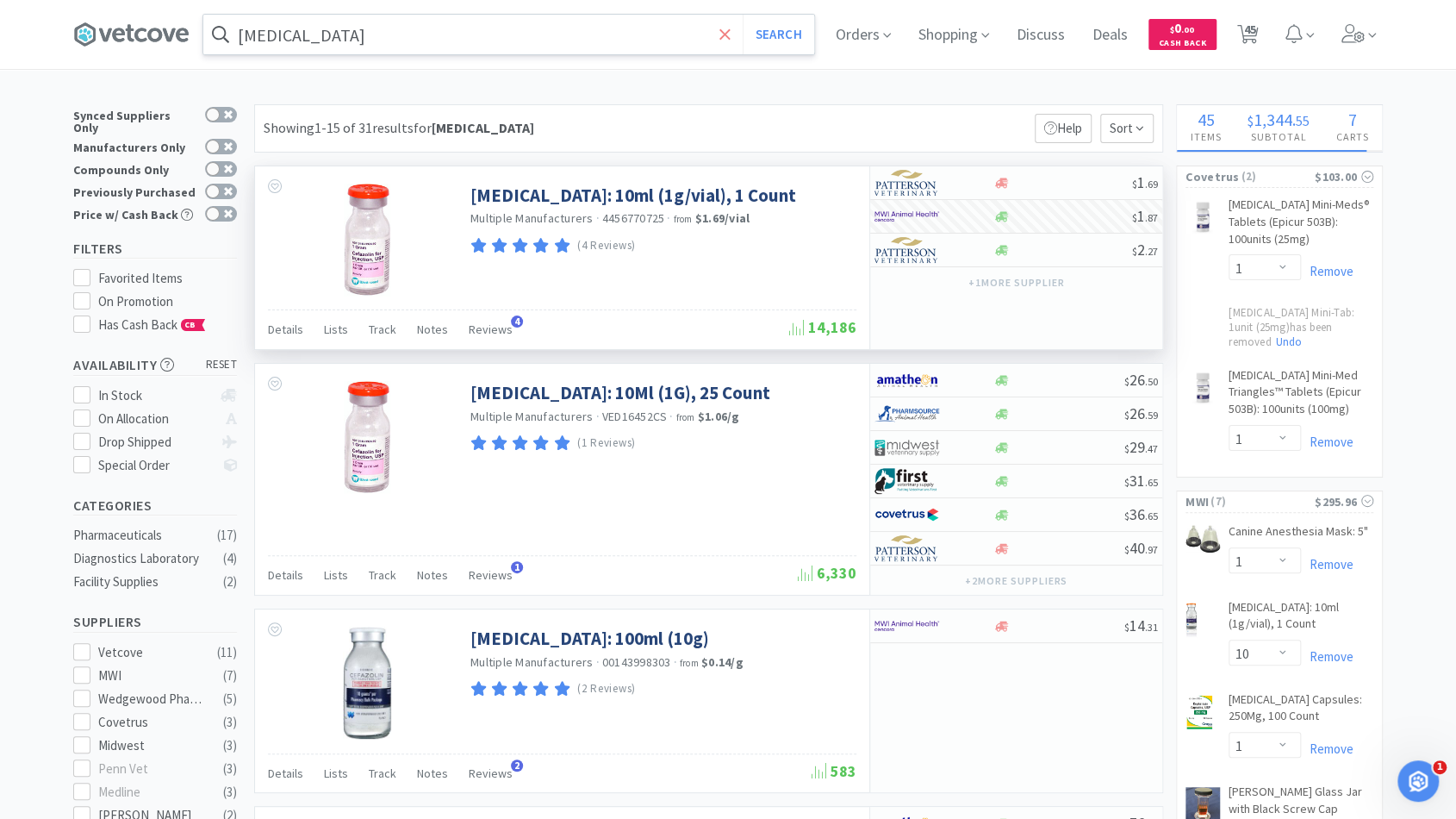
click at [726, 37] on icon at bounding box center [725, 34] width 11 height 17
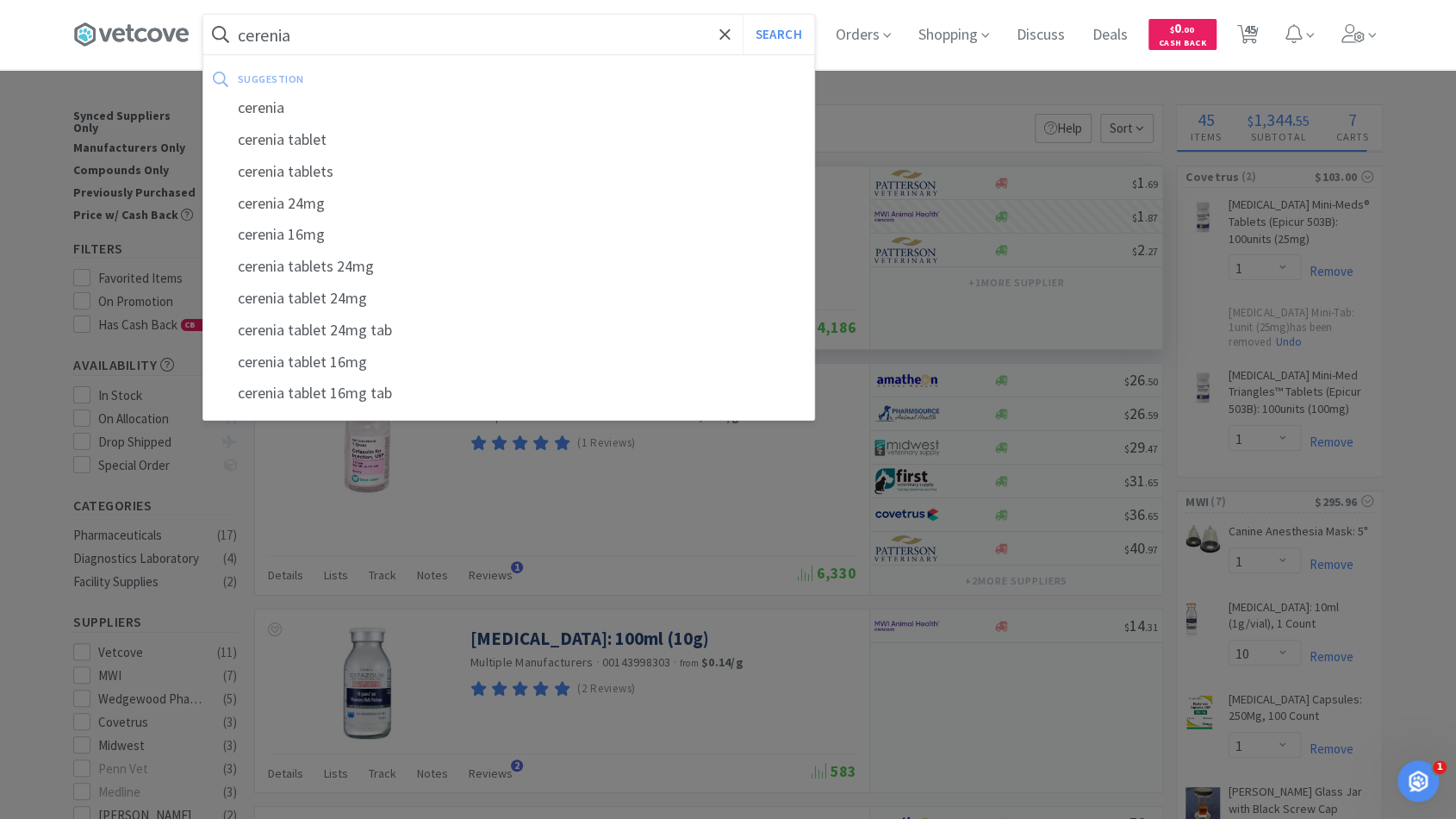
type input "cerenia"
click at [742, 14] on button "Search" at bounding box center [778, 34] width 72 height 40
